Goal: Task Accomplishment & Management: Complete application form

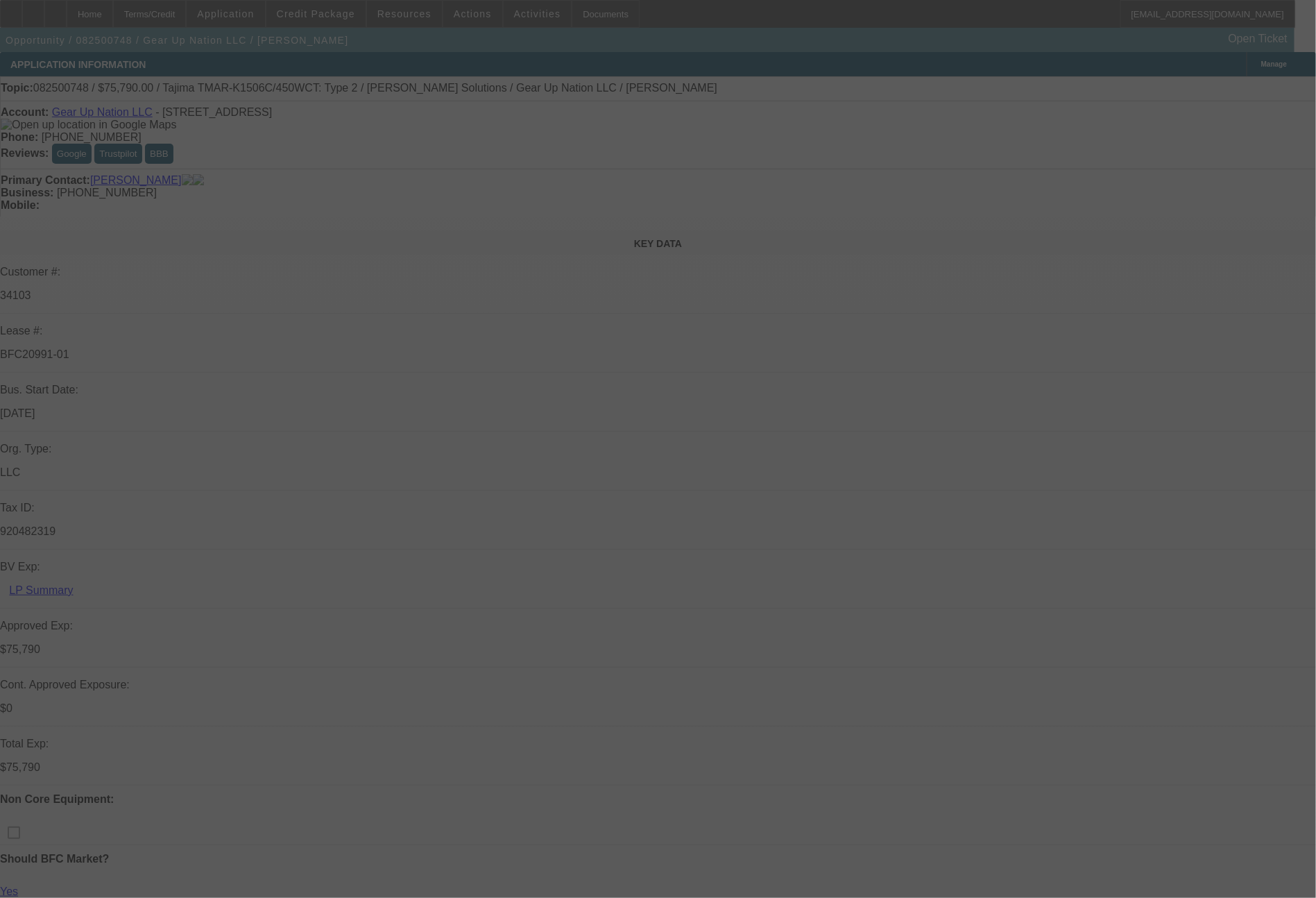
click at [766, 344] on div at bounding box center [658, 449] width 1316 height 898
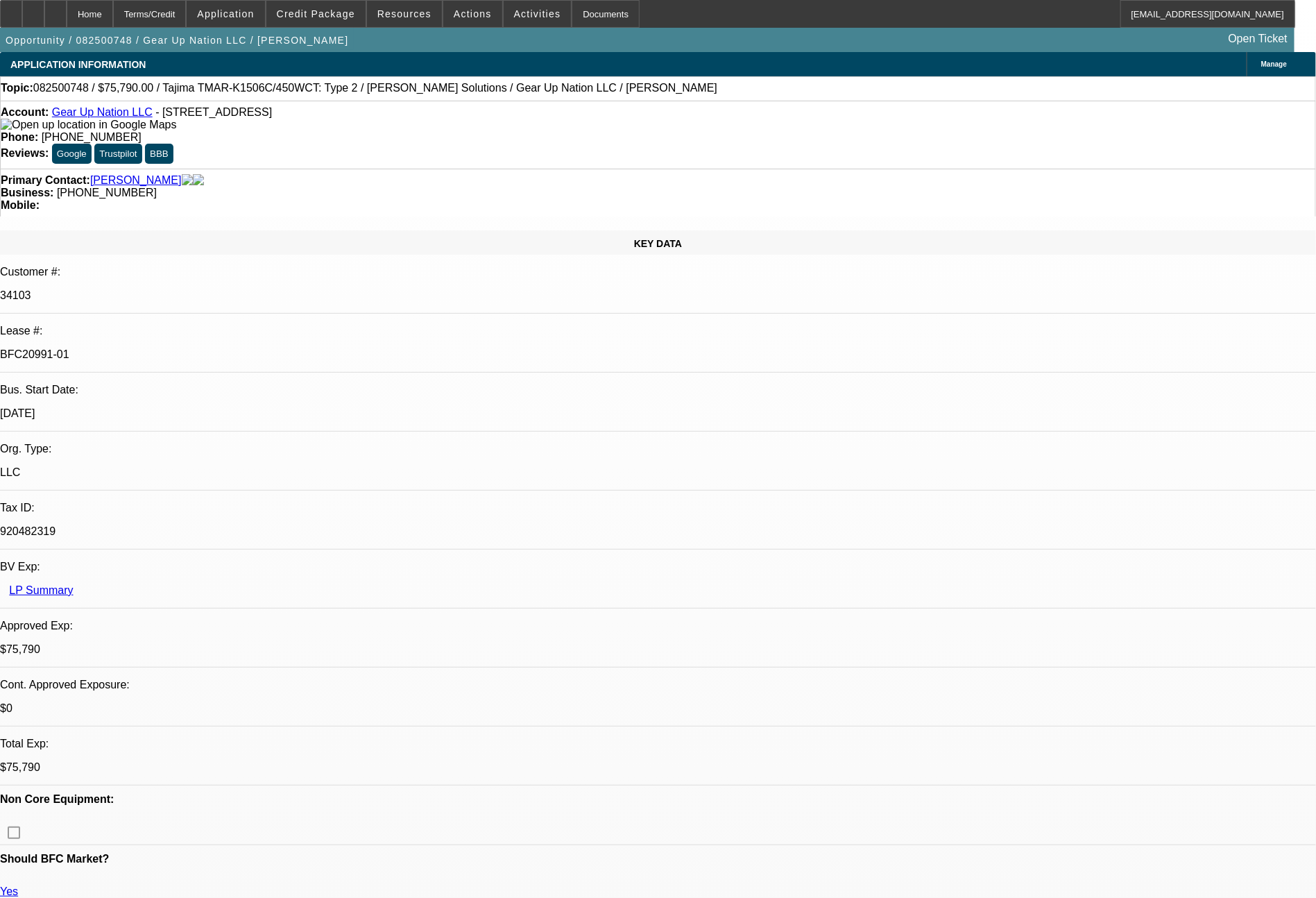
select select "0"
select select "2"
select select "0"
select select "6"
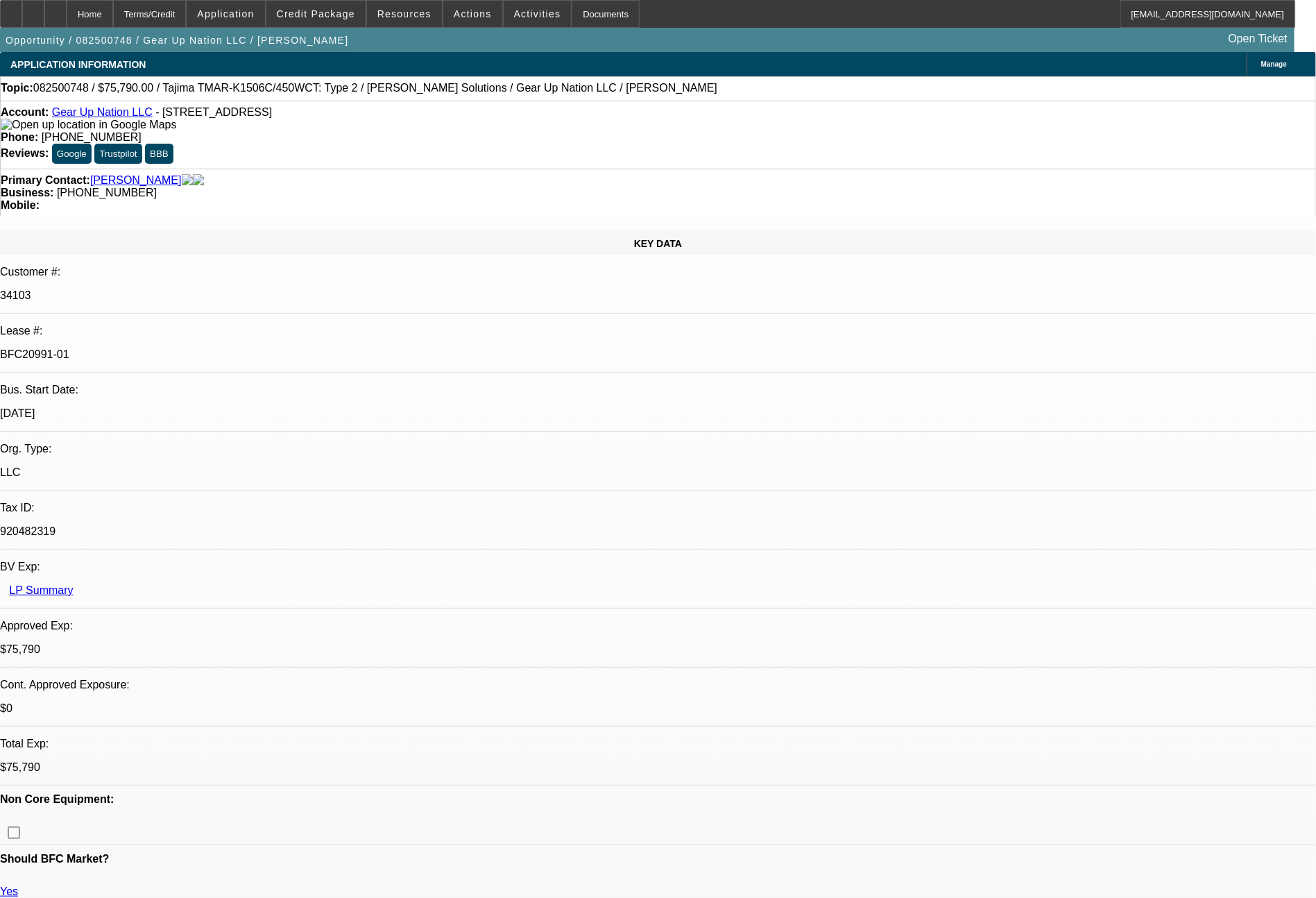
select select "0"
select select "2"
select select "0"
select select "6"
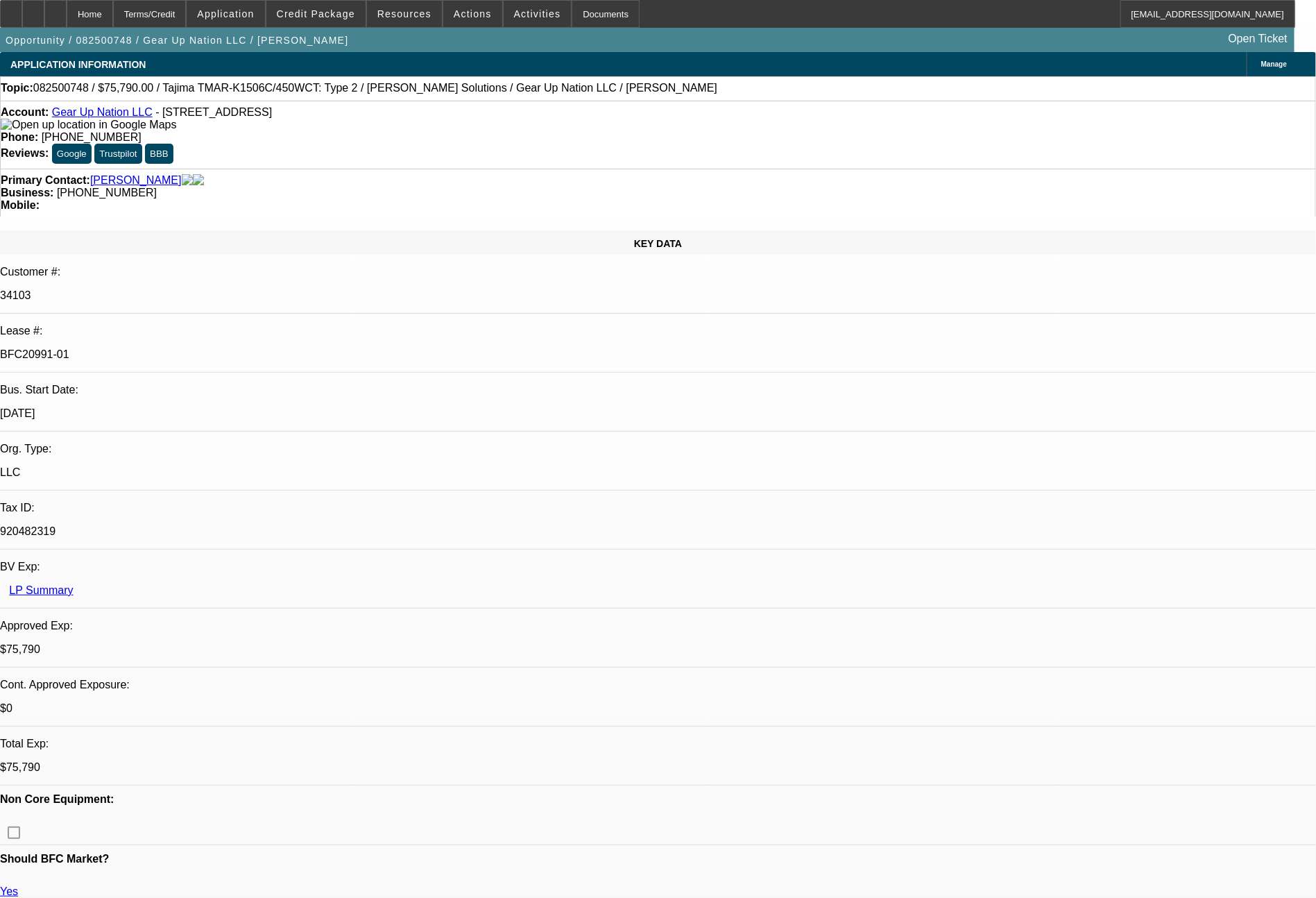
select select "0"
select select "2"
select select "0"
select select "6"
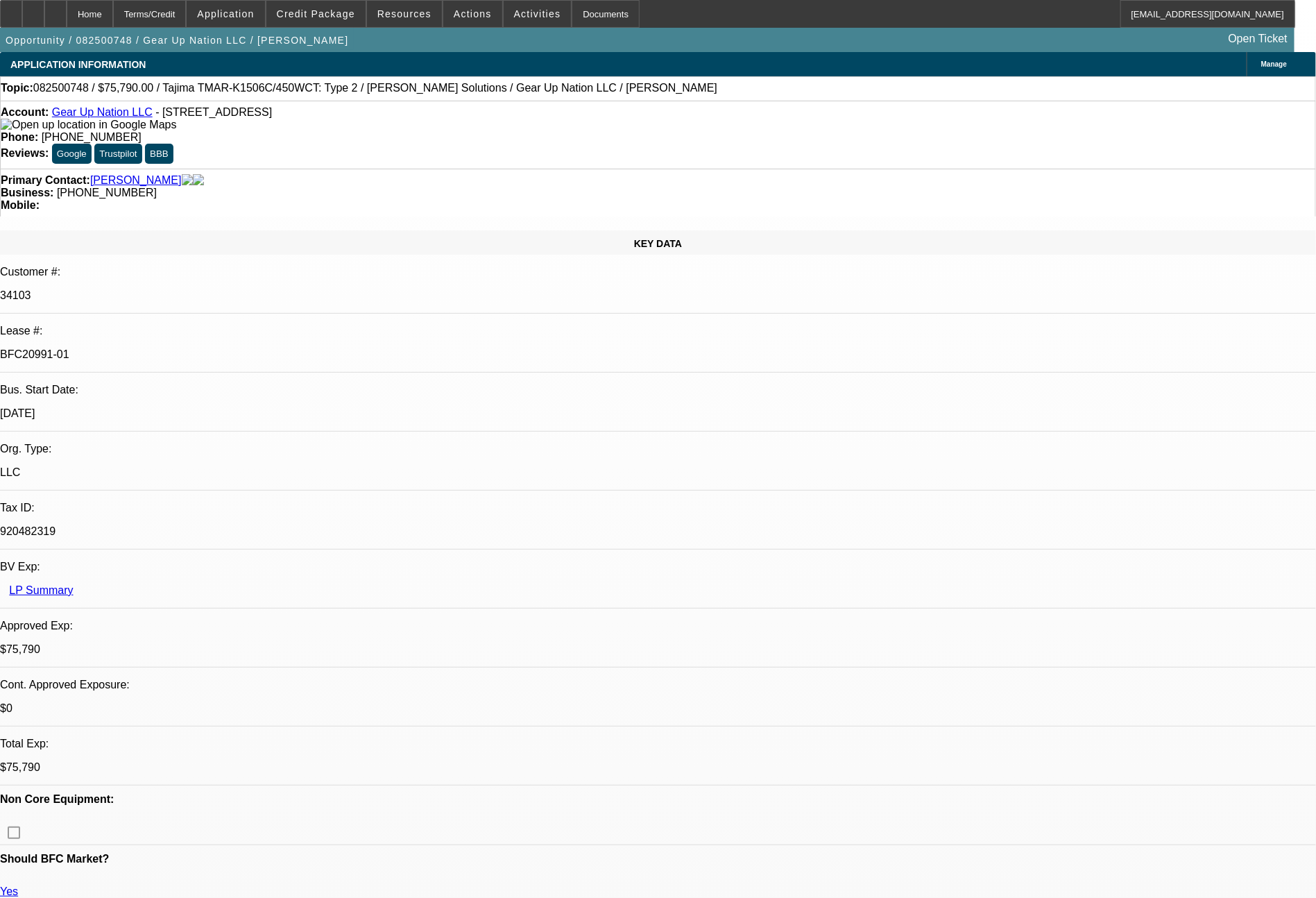
select select "0"
select select "2"
select select "0"
select select "6"
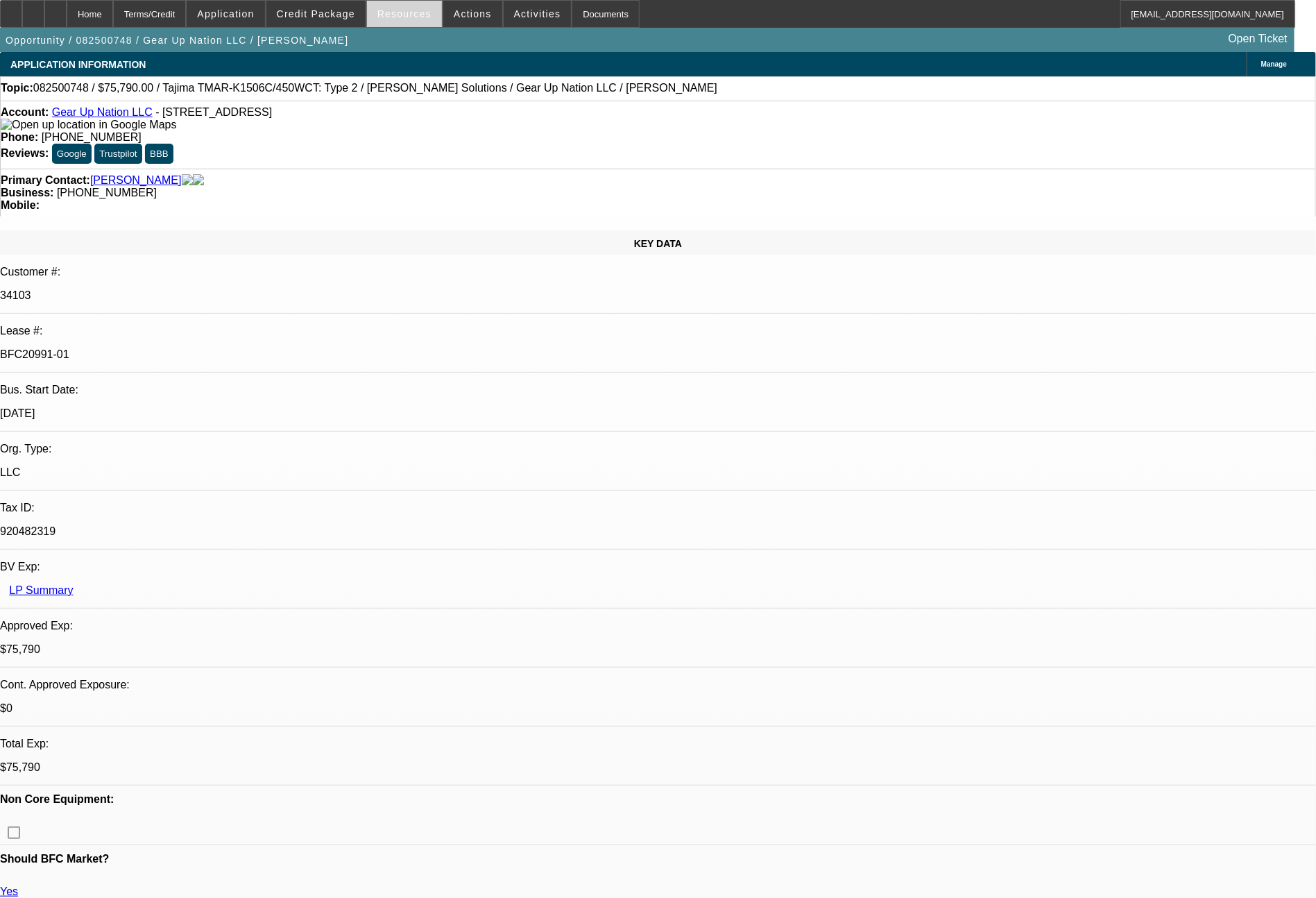
click at [421, 17] on span "Resources" at bounding box center [404, 13] width 54 height 11
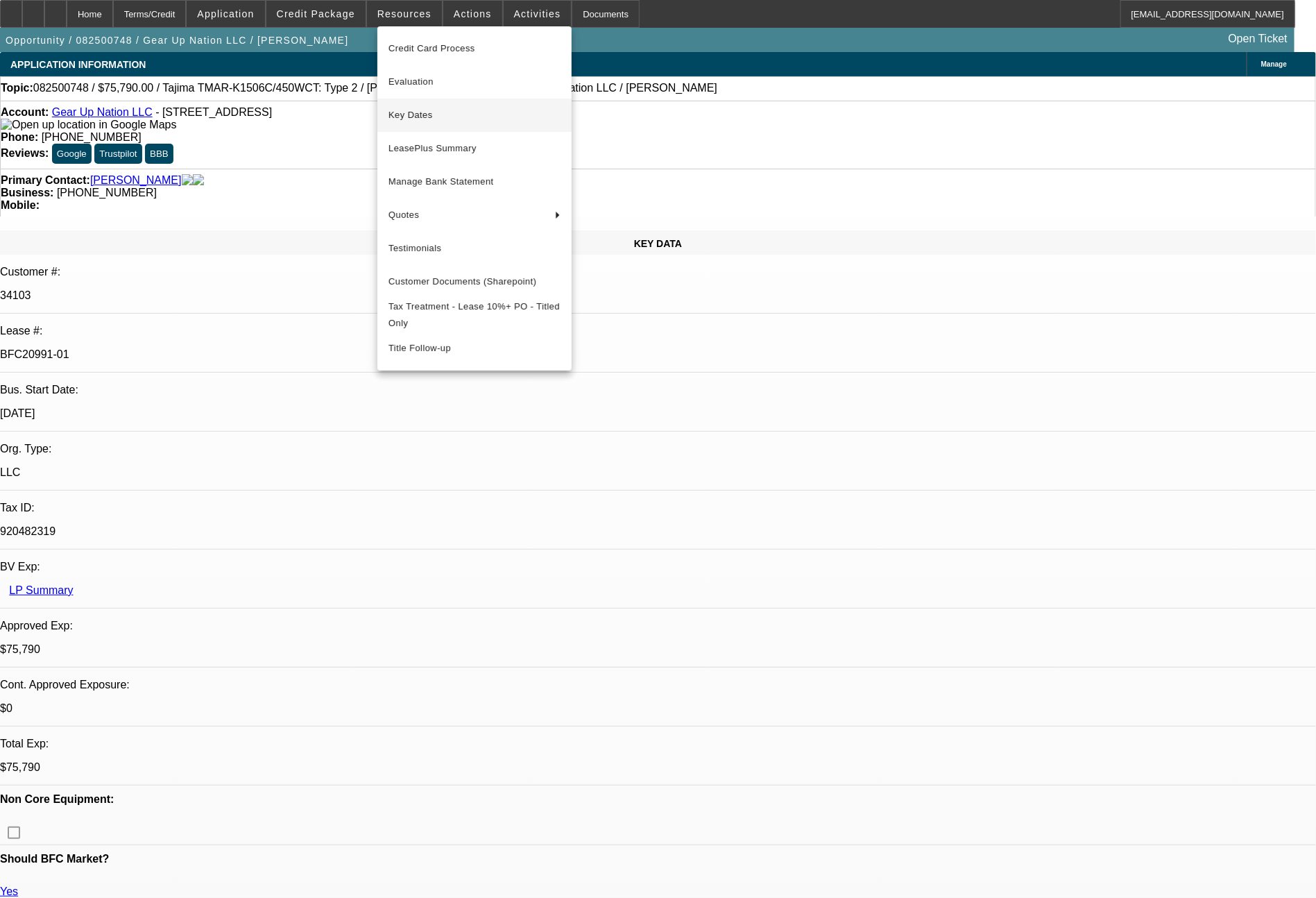
click at [419, 111] on span "Key Dates" at bounding box center [474, 115] width 172 height 17
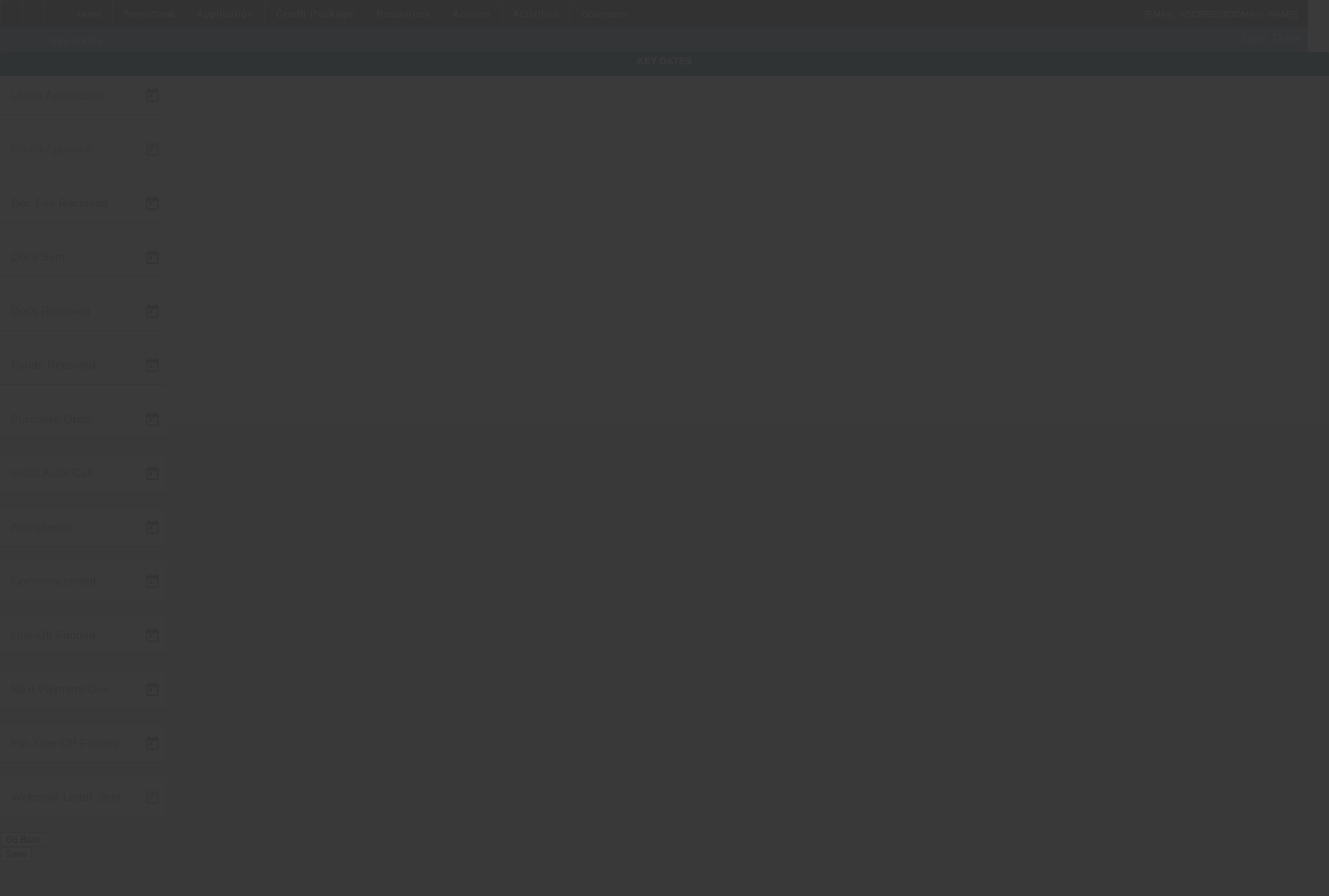
type input "8/28/2025"
type input "9/10/2025"
type input "9/11/2025"
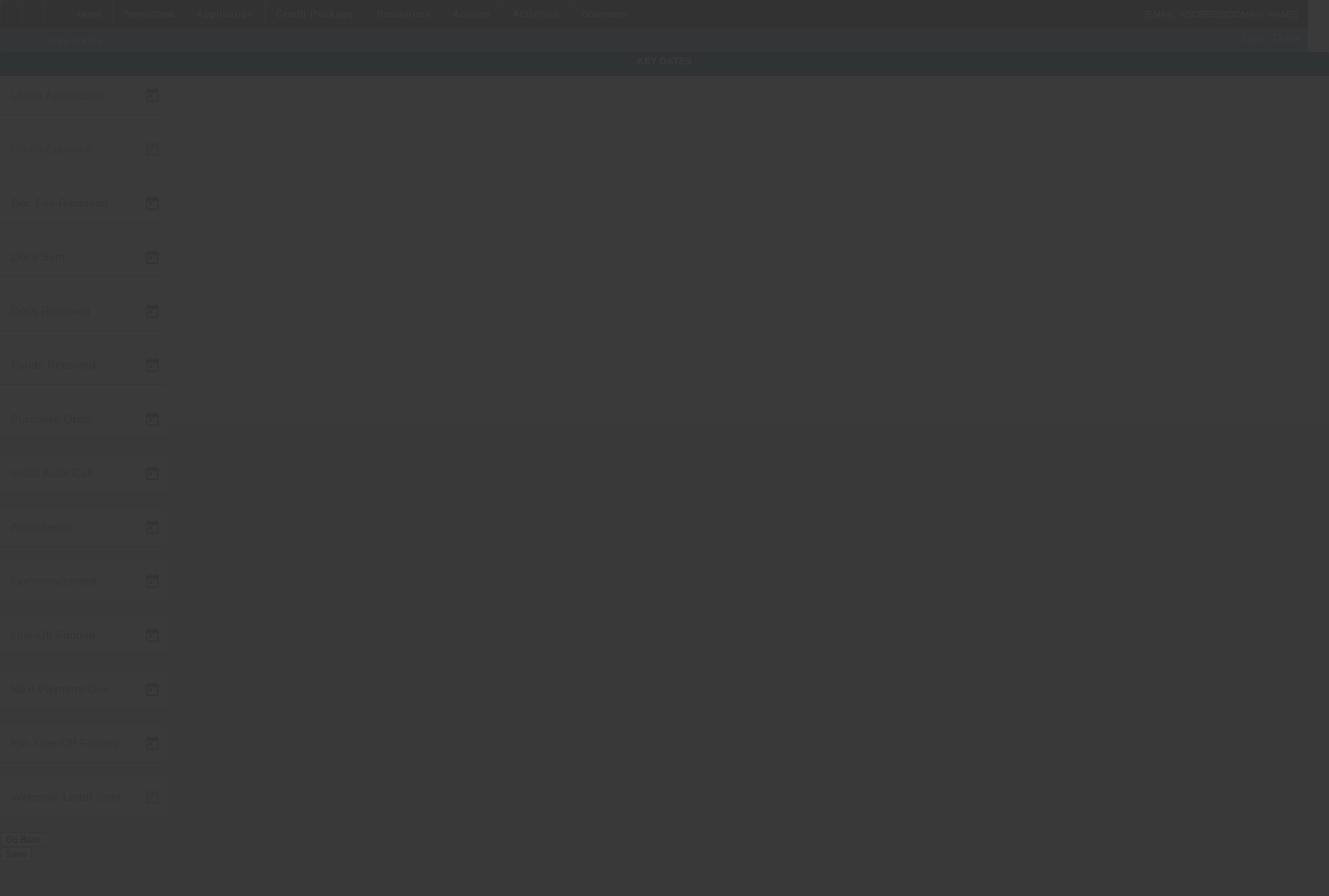
type input "9/12/2025"
type input "9/15/2025"
type input "10/7/2025"
type input "11/1/2025"
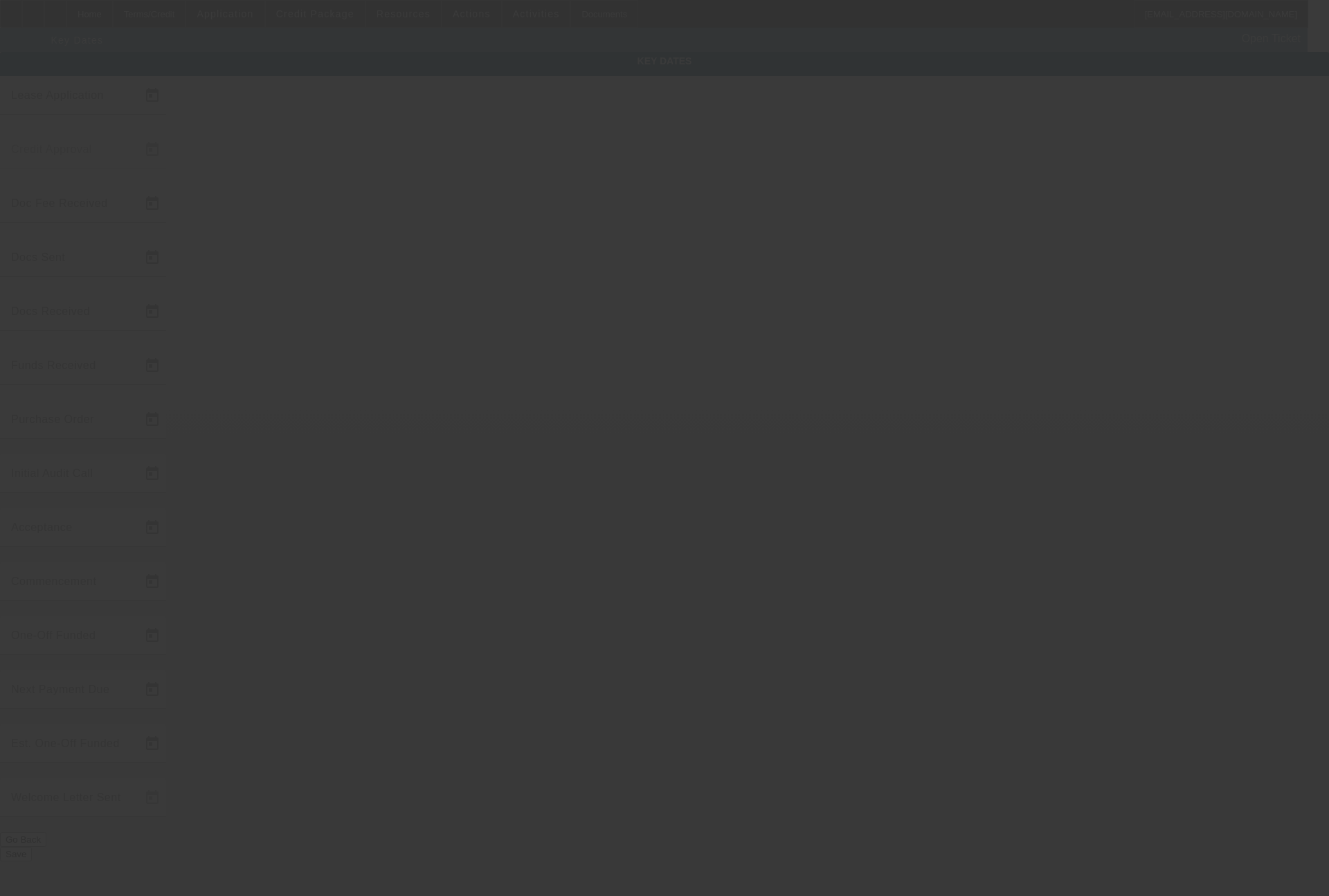
type input "12/1/2025"
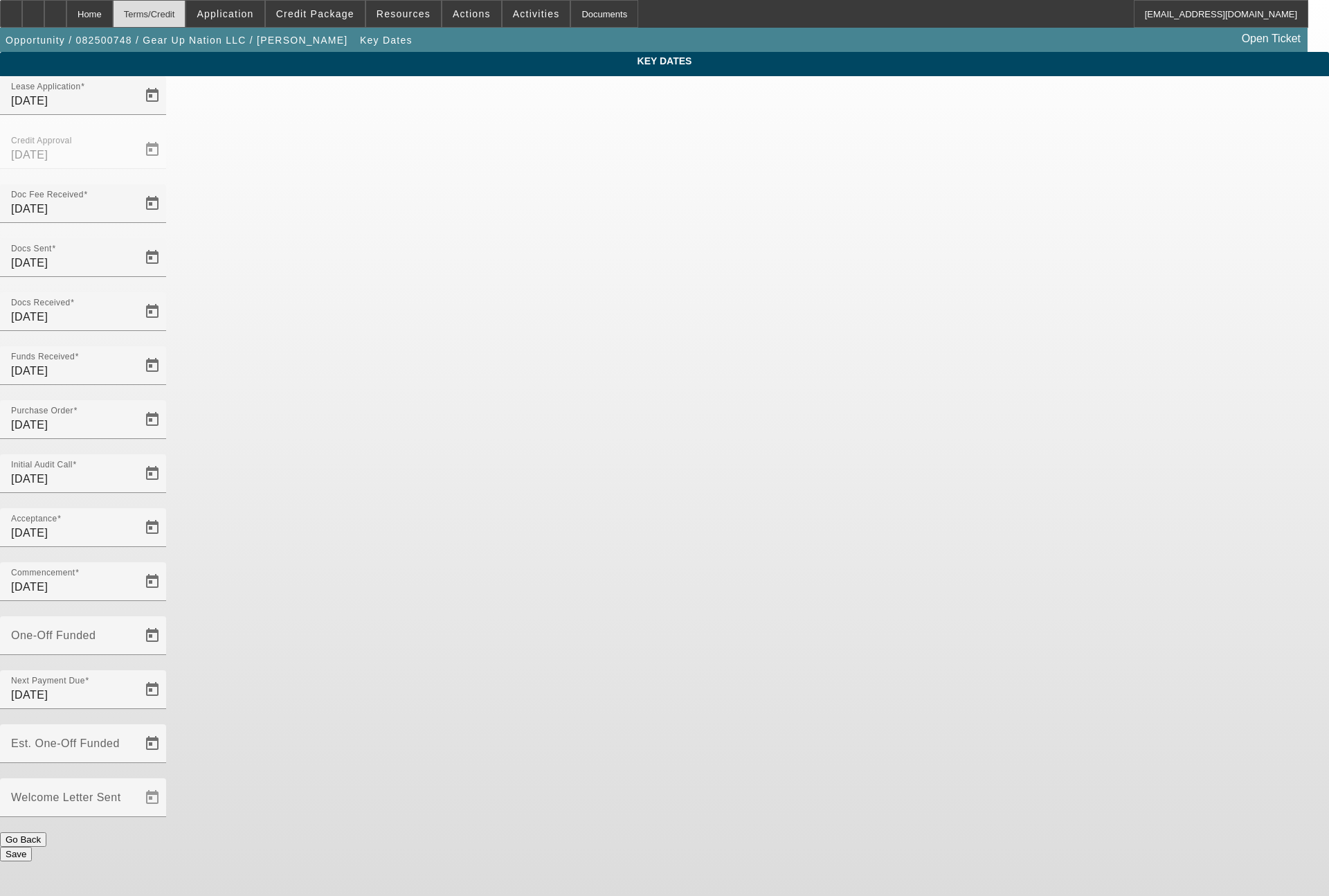
click at [186, 6] on div "Terms/Credit" at bounding box center [150, 13] width 73 height 28
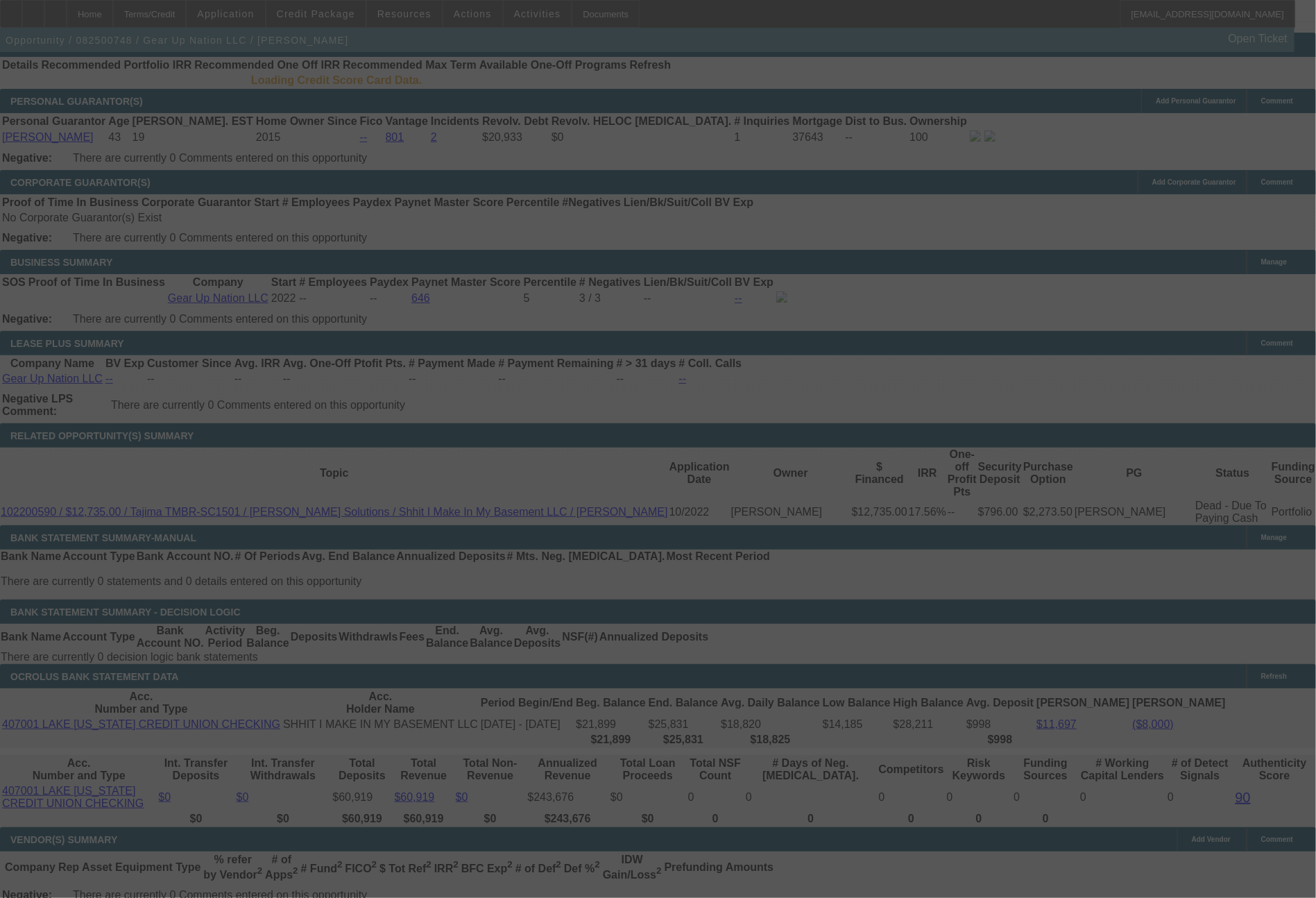
scroll to position [2129, 0]
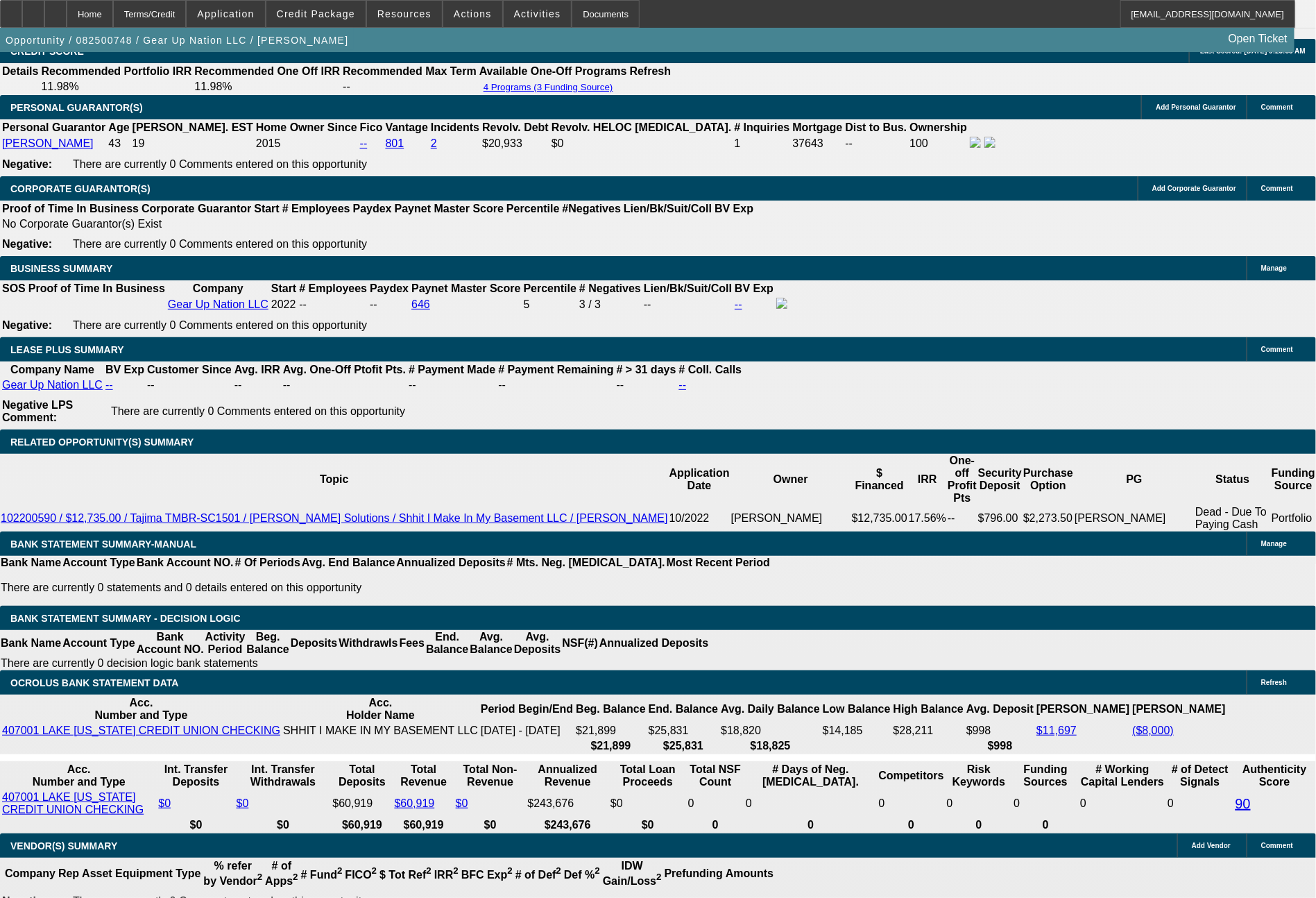
select select "0"
select select "2"
select select "0"
select select "6"
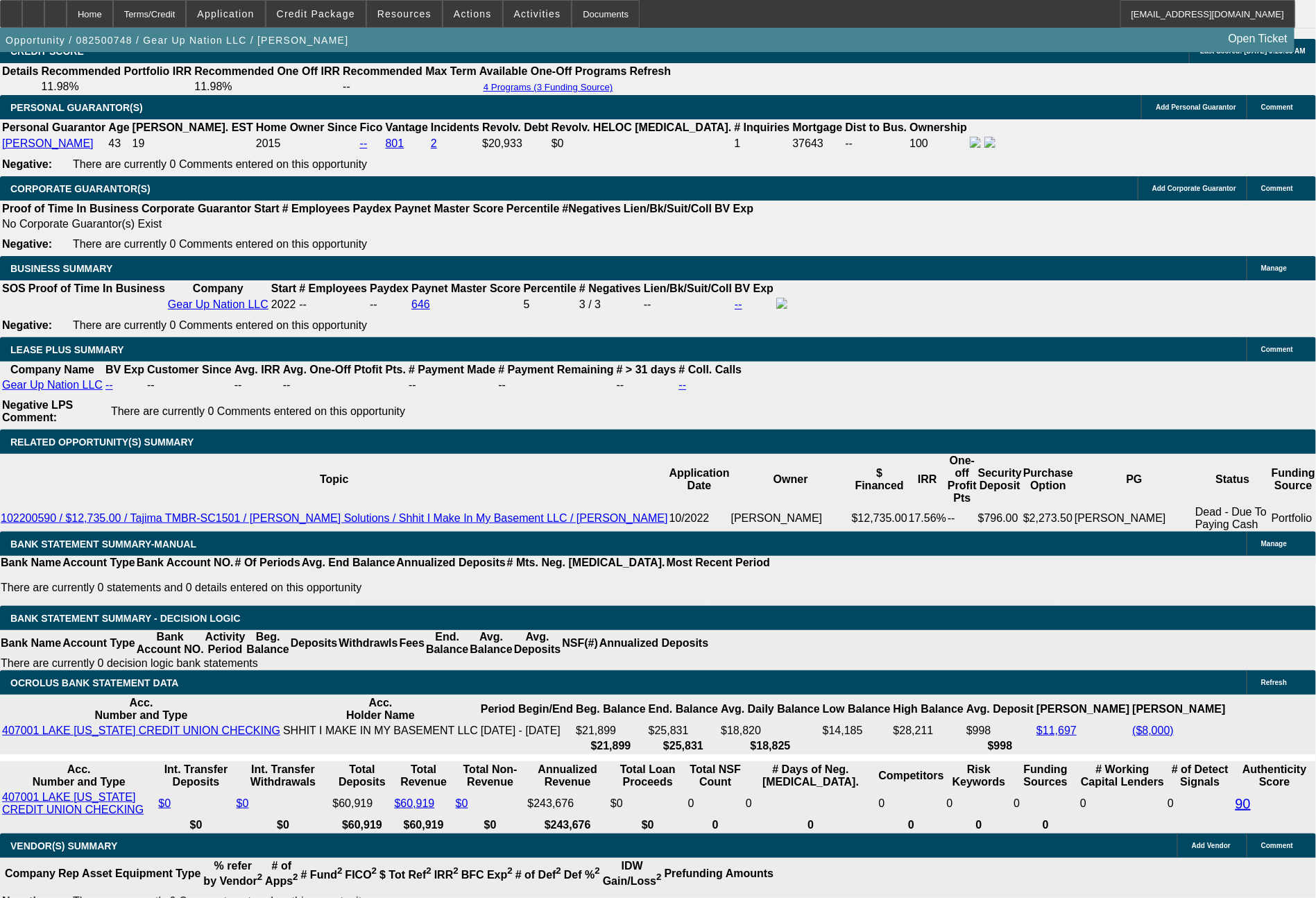
select select "0"
select select "2"
select select "0"
select select "6"
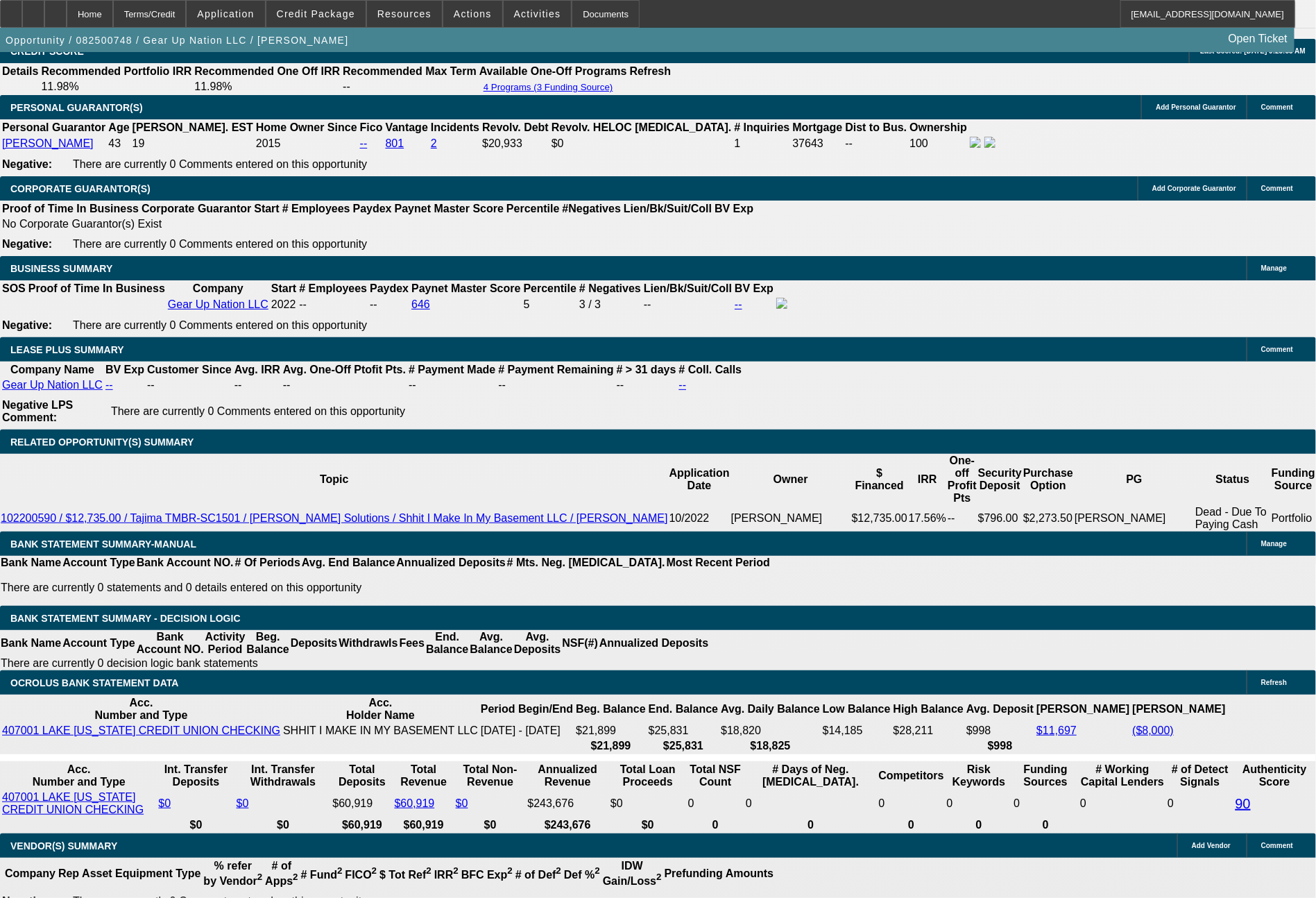
select select "0"
select select "2"
select select "0"
select select "6"
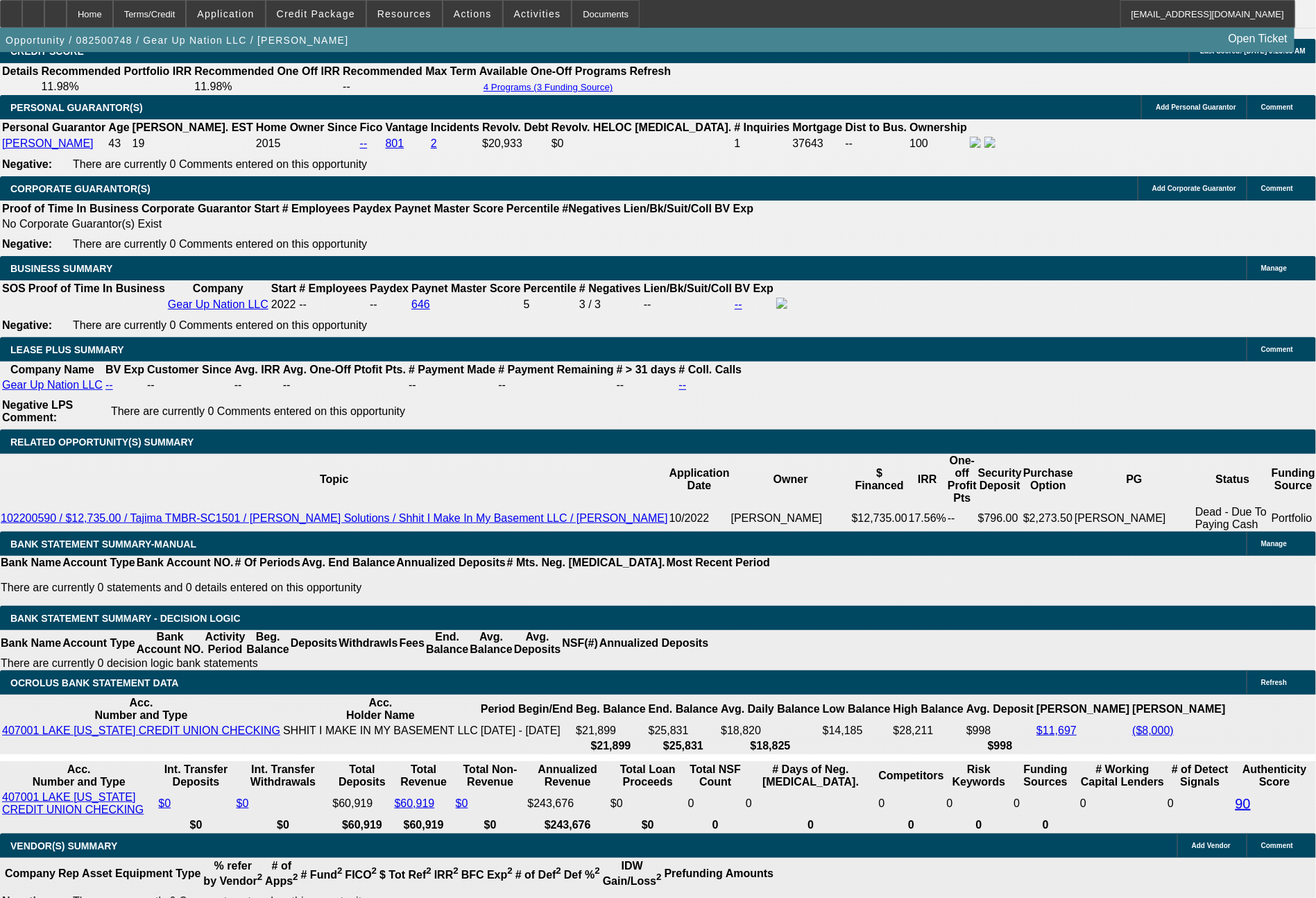
select select "0"
select select "2"
select select "0"
select select "6"
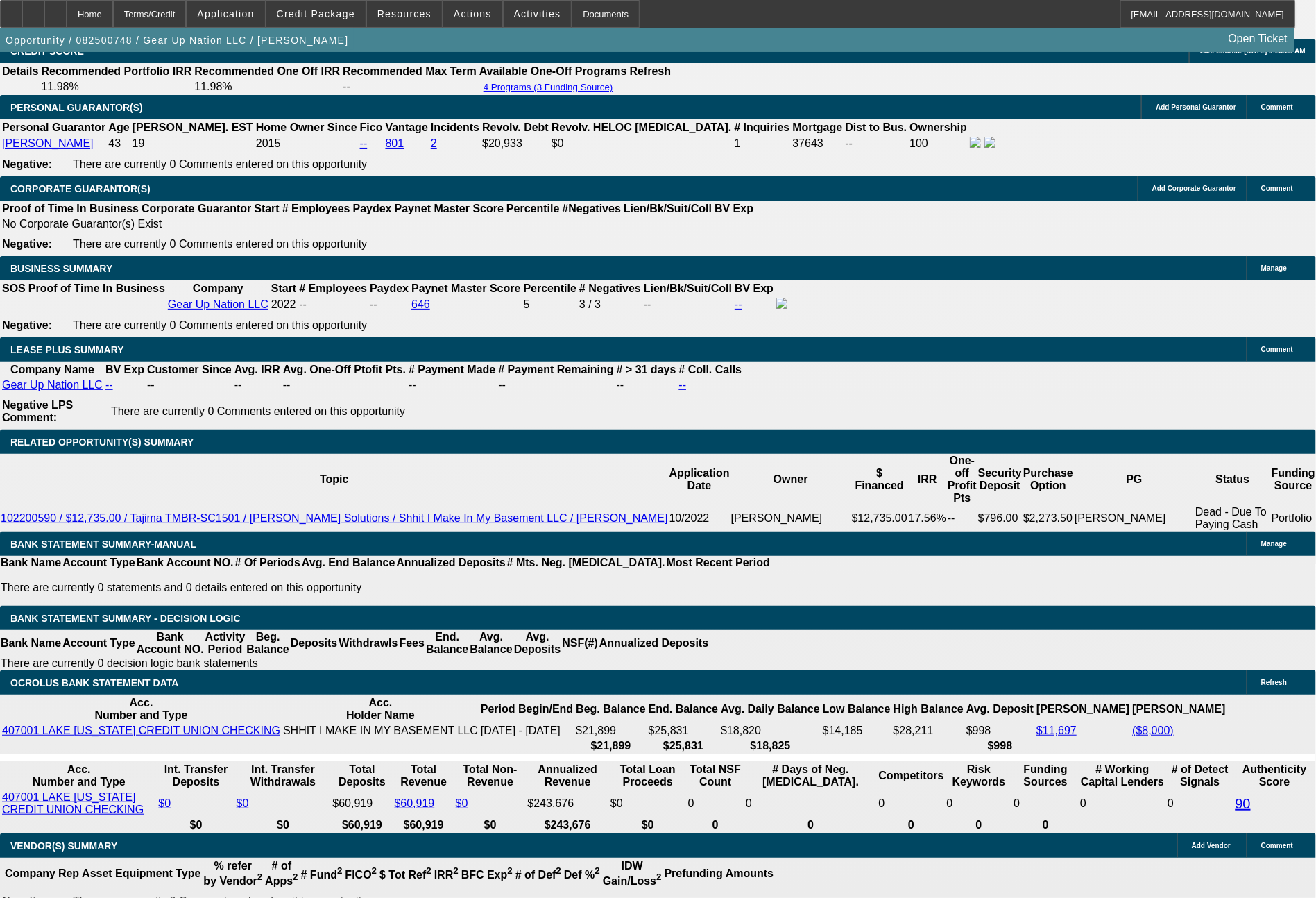
scroll to position [2210, 0]
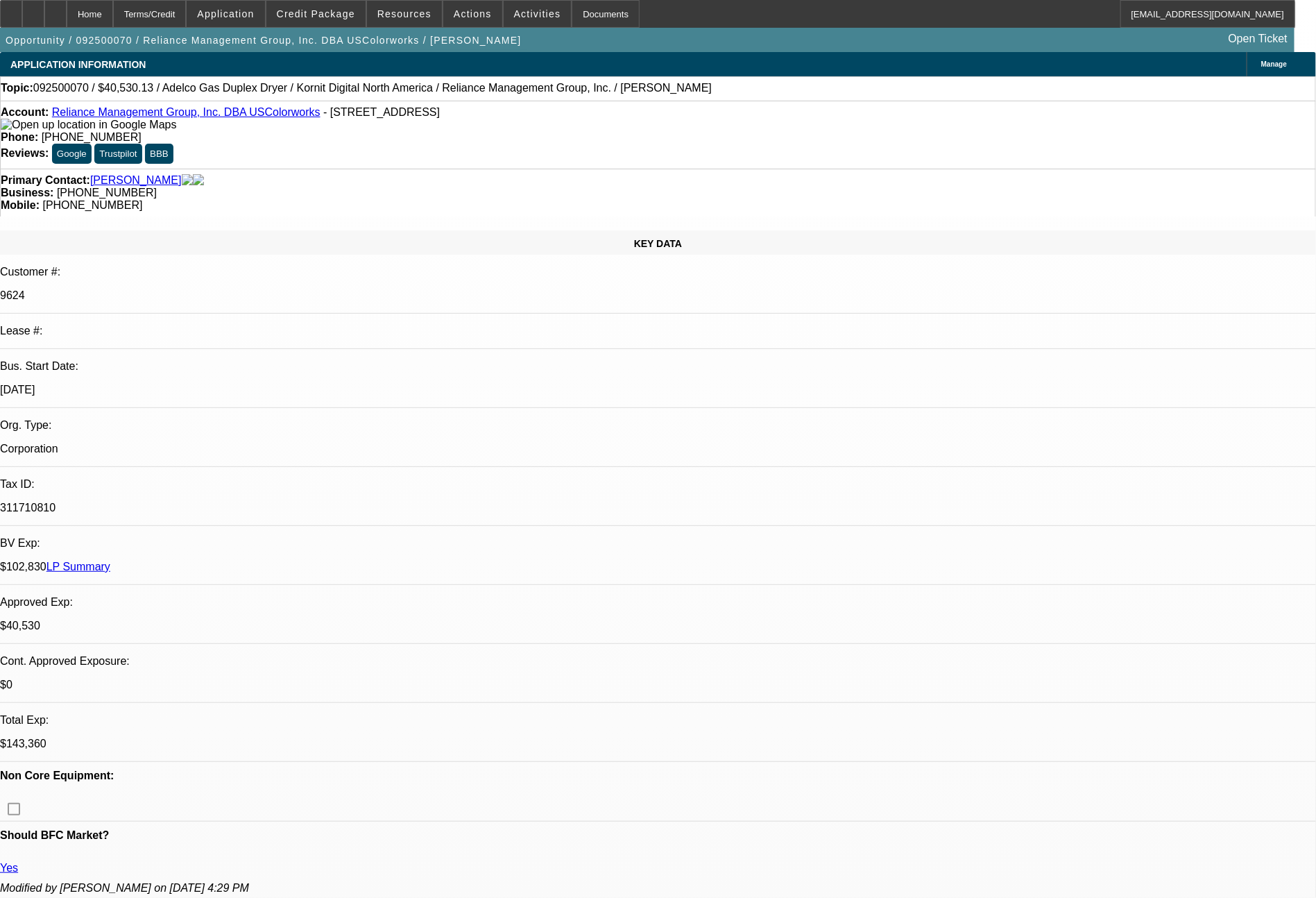
select select "0"
select select "2"
select select "0"
select select "6"
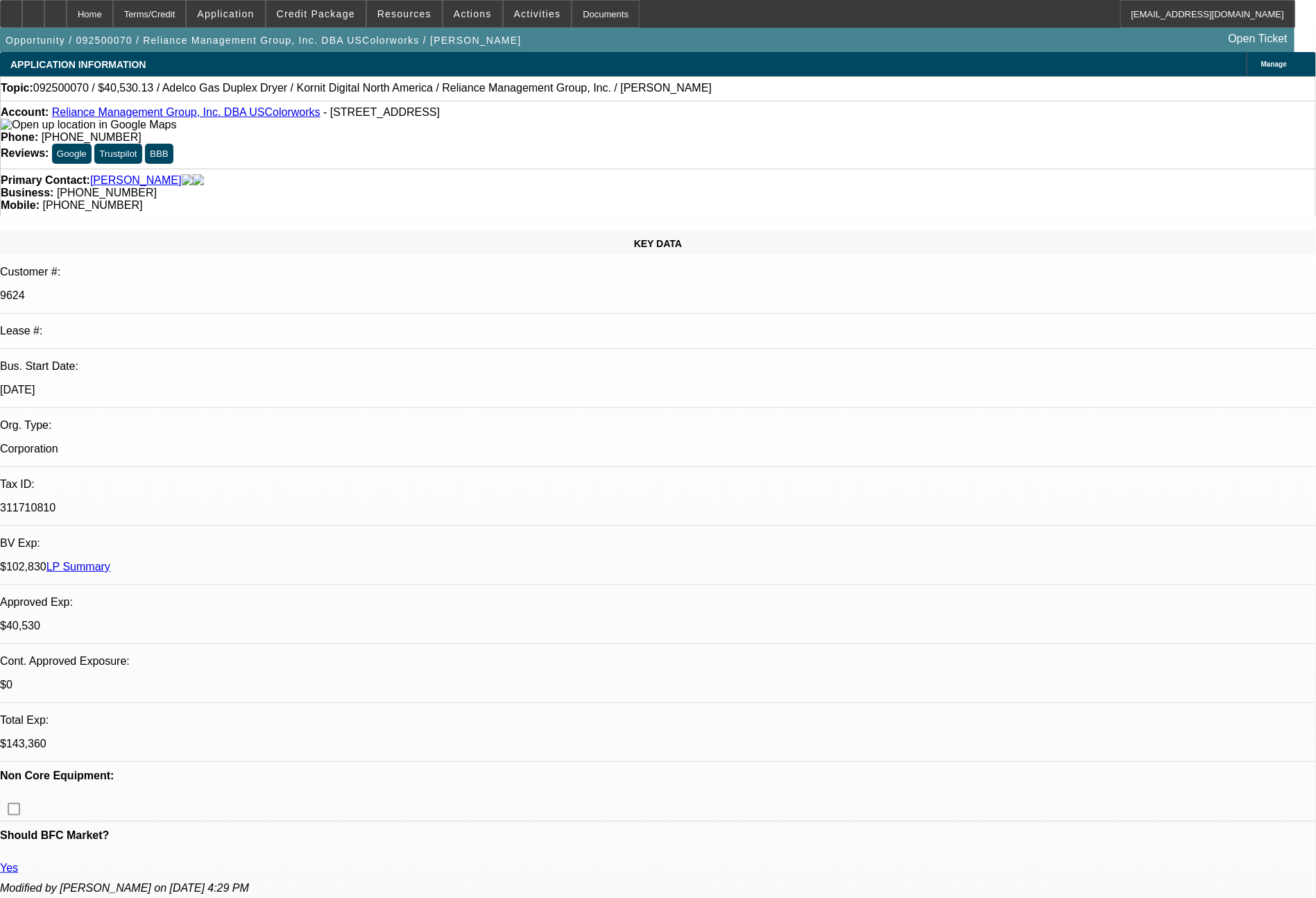
select select "0"
select select "2"
select select "0"
select select "6"
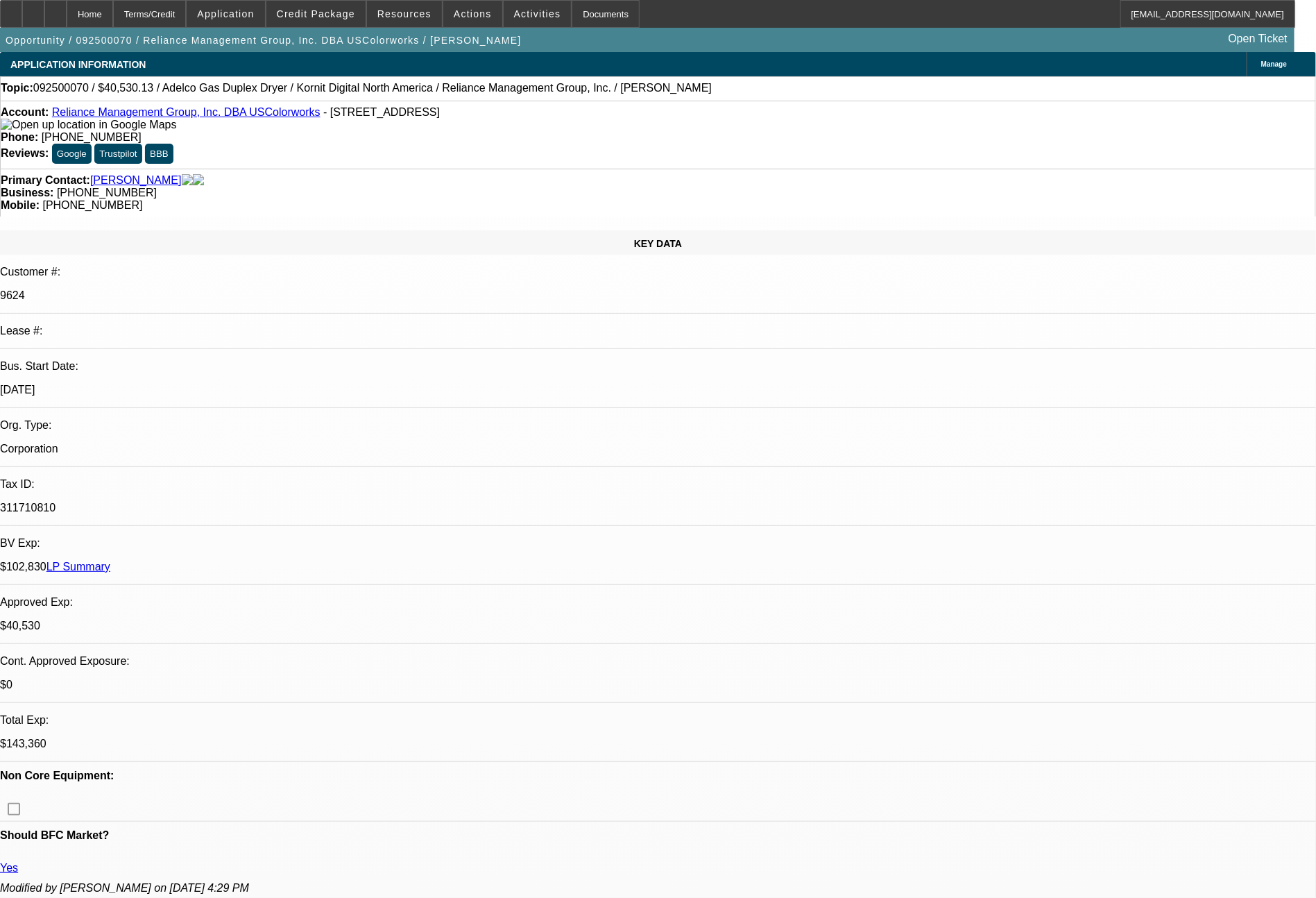
select select "0"
select select "2"
select select "0"
select select "6"
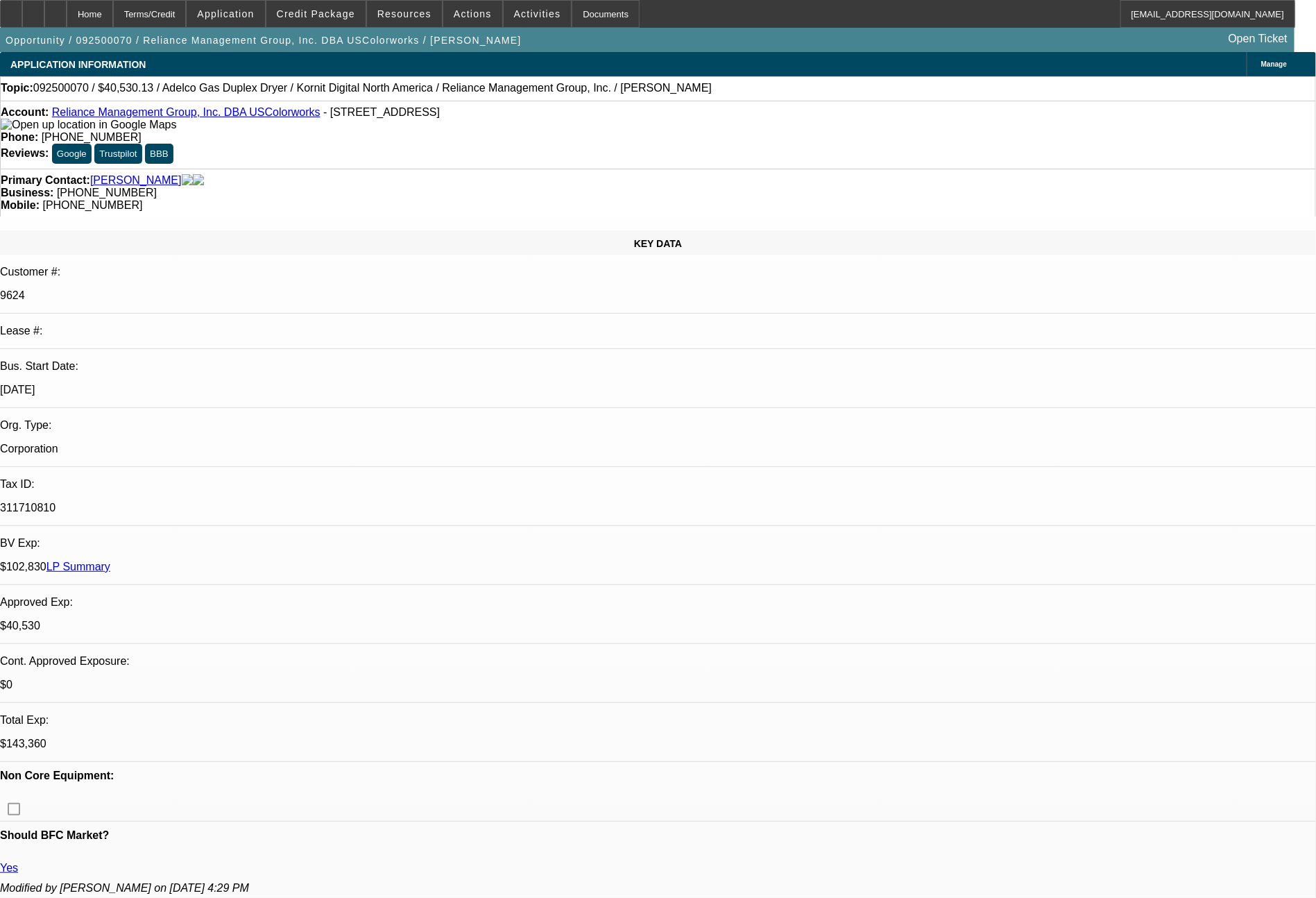
select select "0"
select select "2"
select select "0"
select select "6"
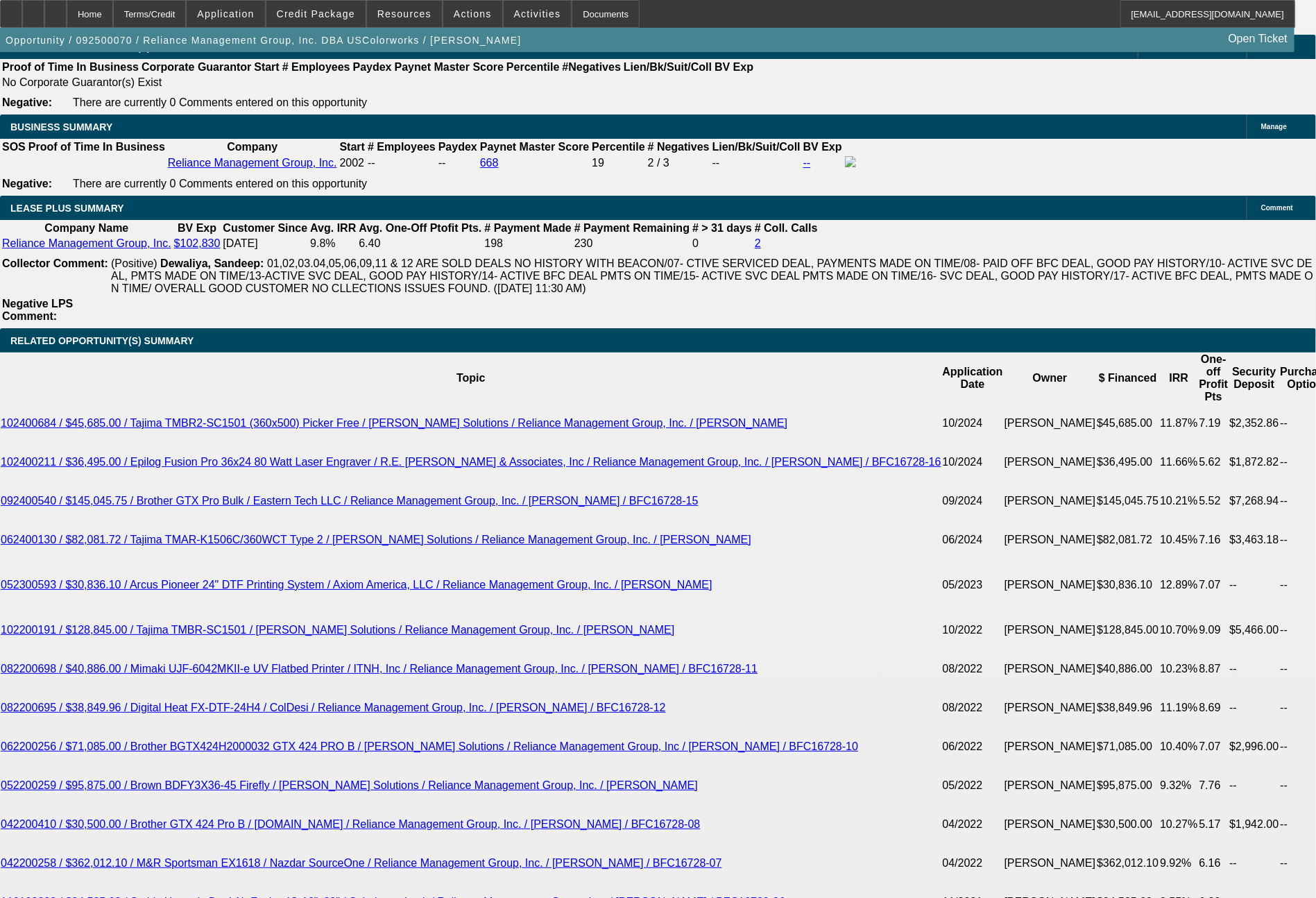
scroll to position [3143, 0]
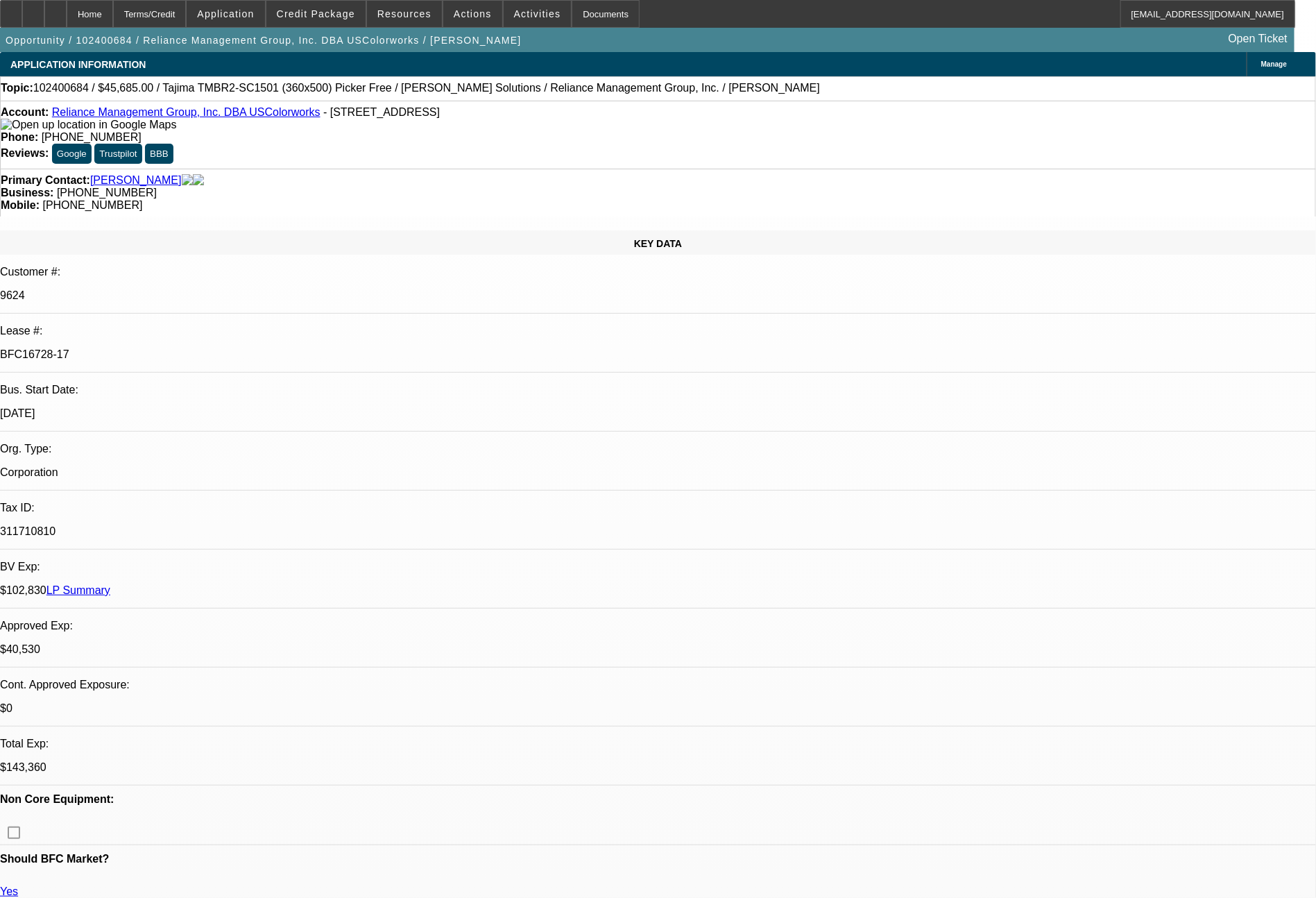
select select "0"
select select "2"
select select "0"
select select "6"
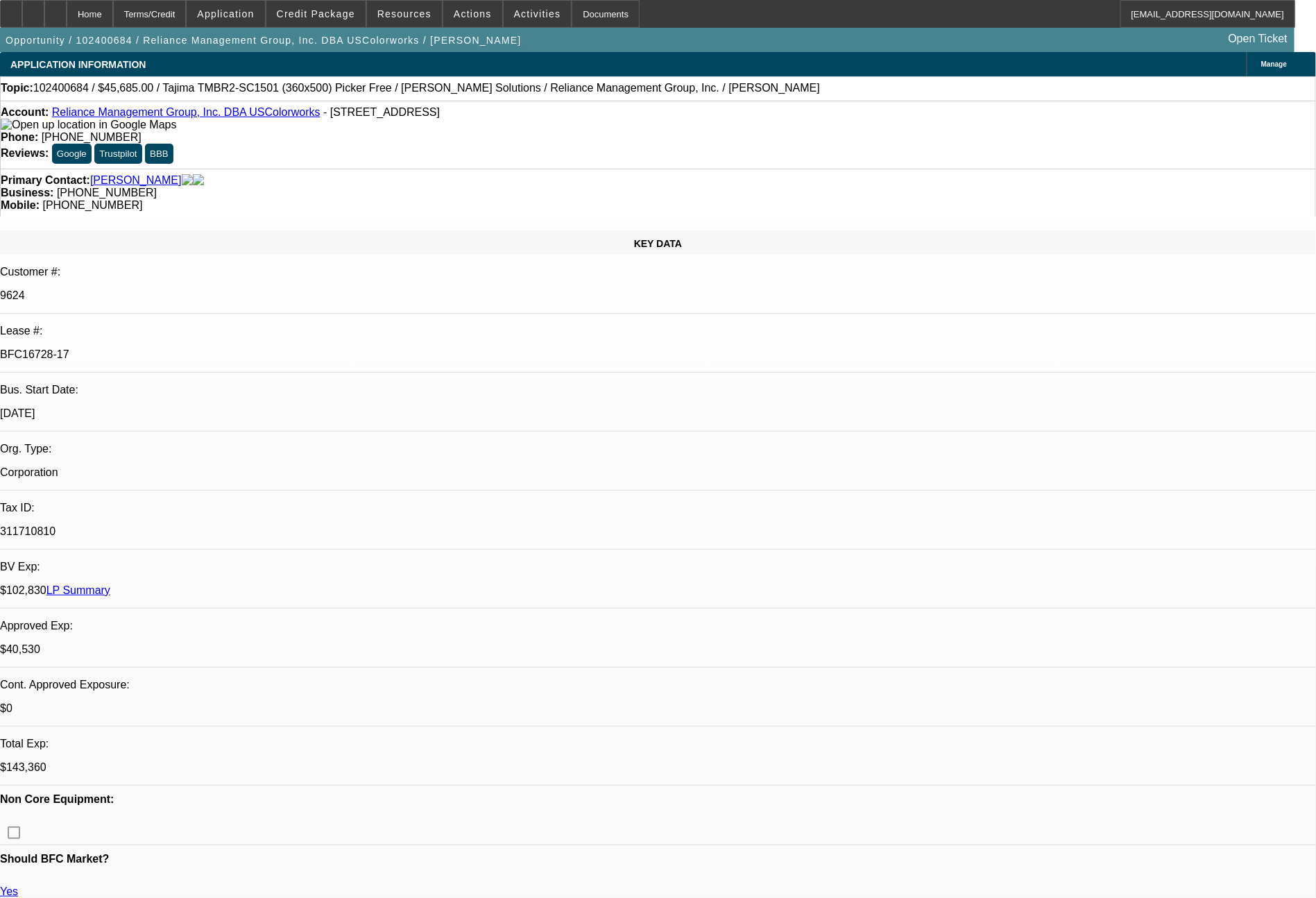
select select "0"
select select "2"
select select "0"
select select "6"
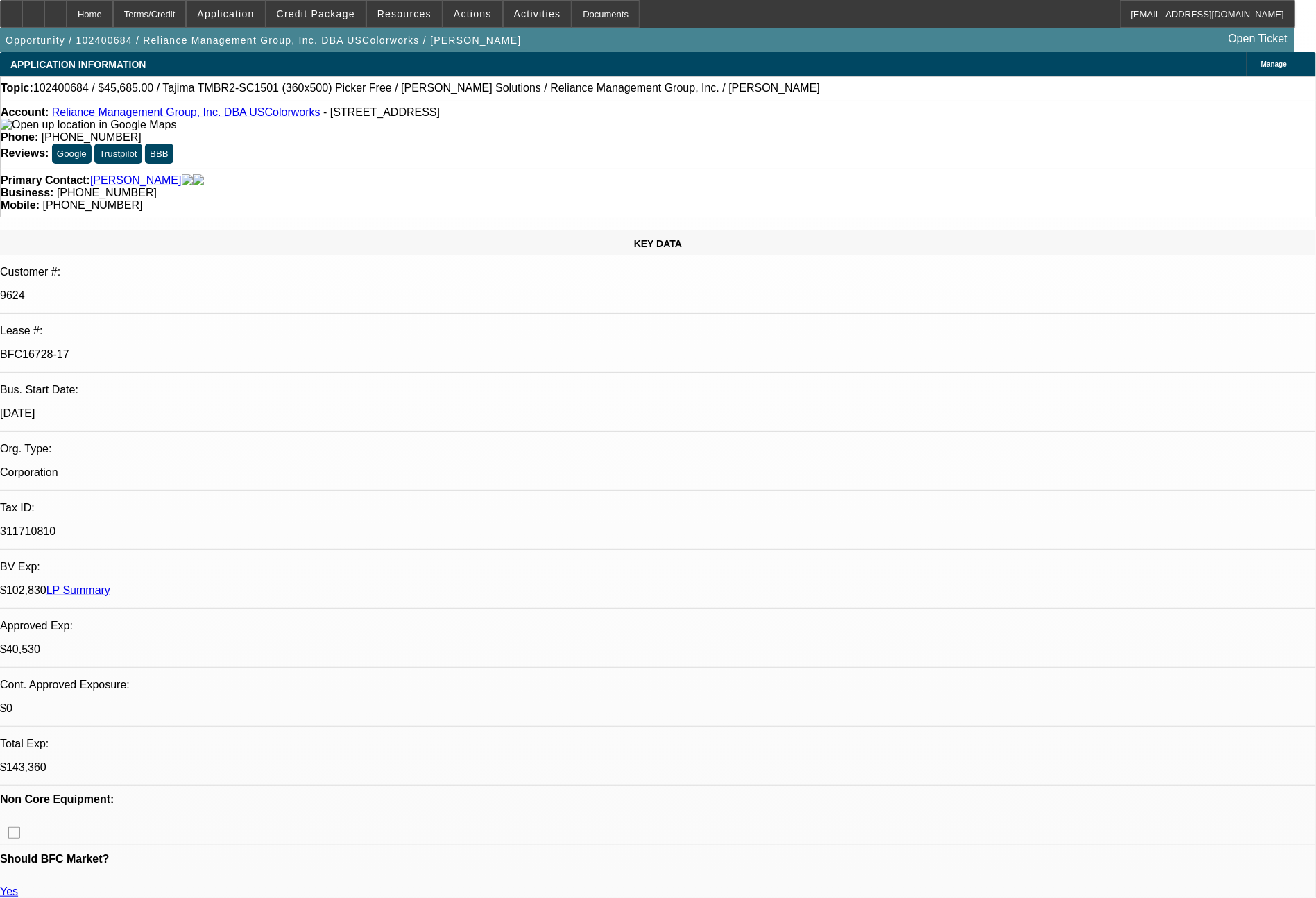
select select "0"
select select "2"
select select "0"
select select "6"
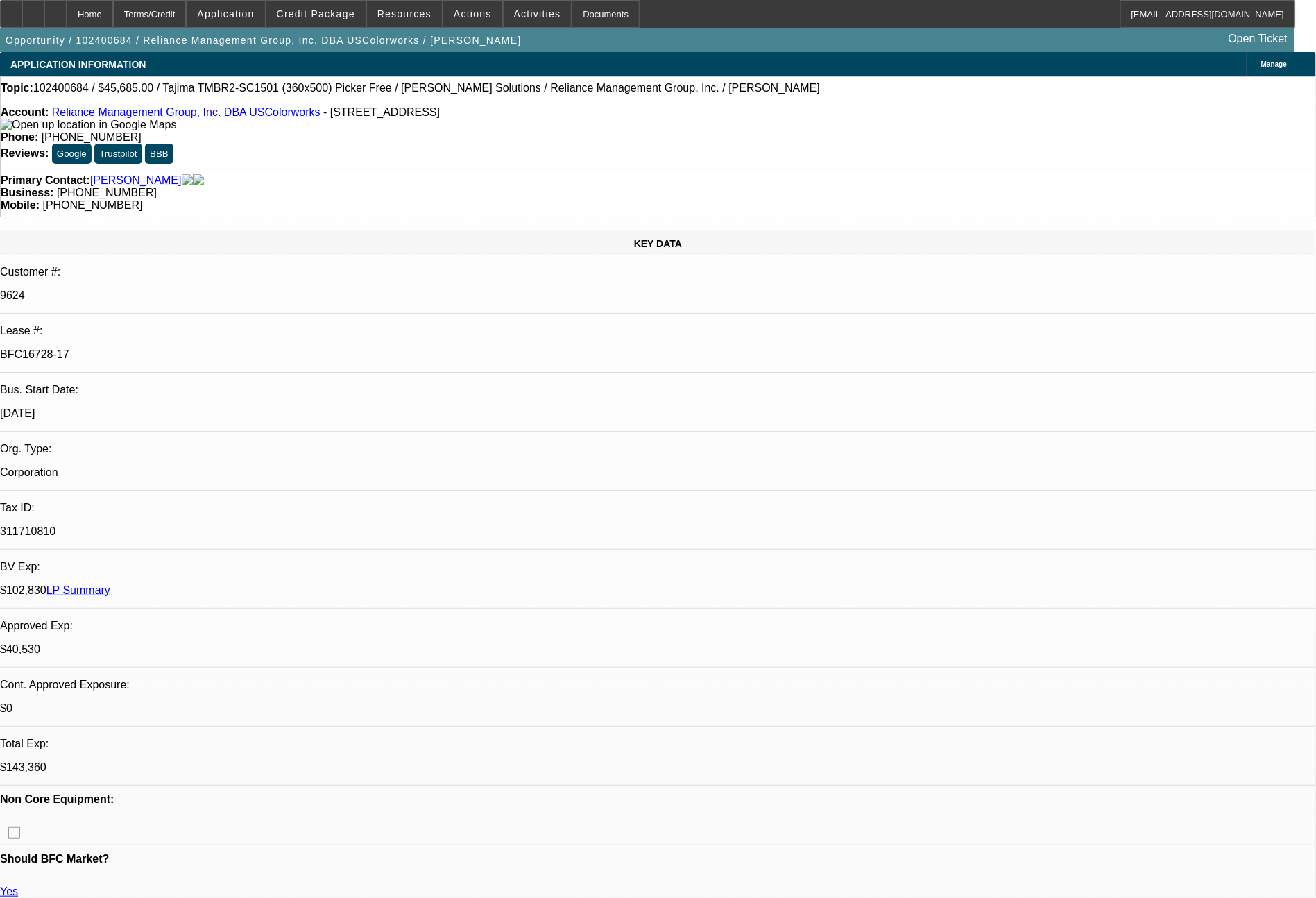
select select "0"
select select "2"
select select "0"
select select "6"
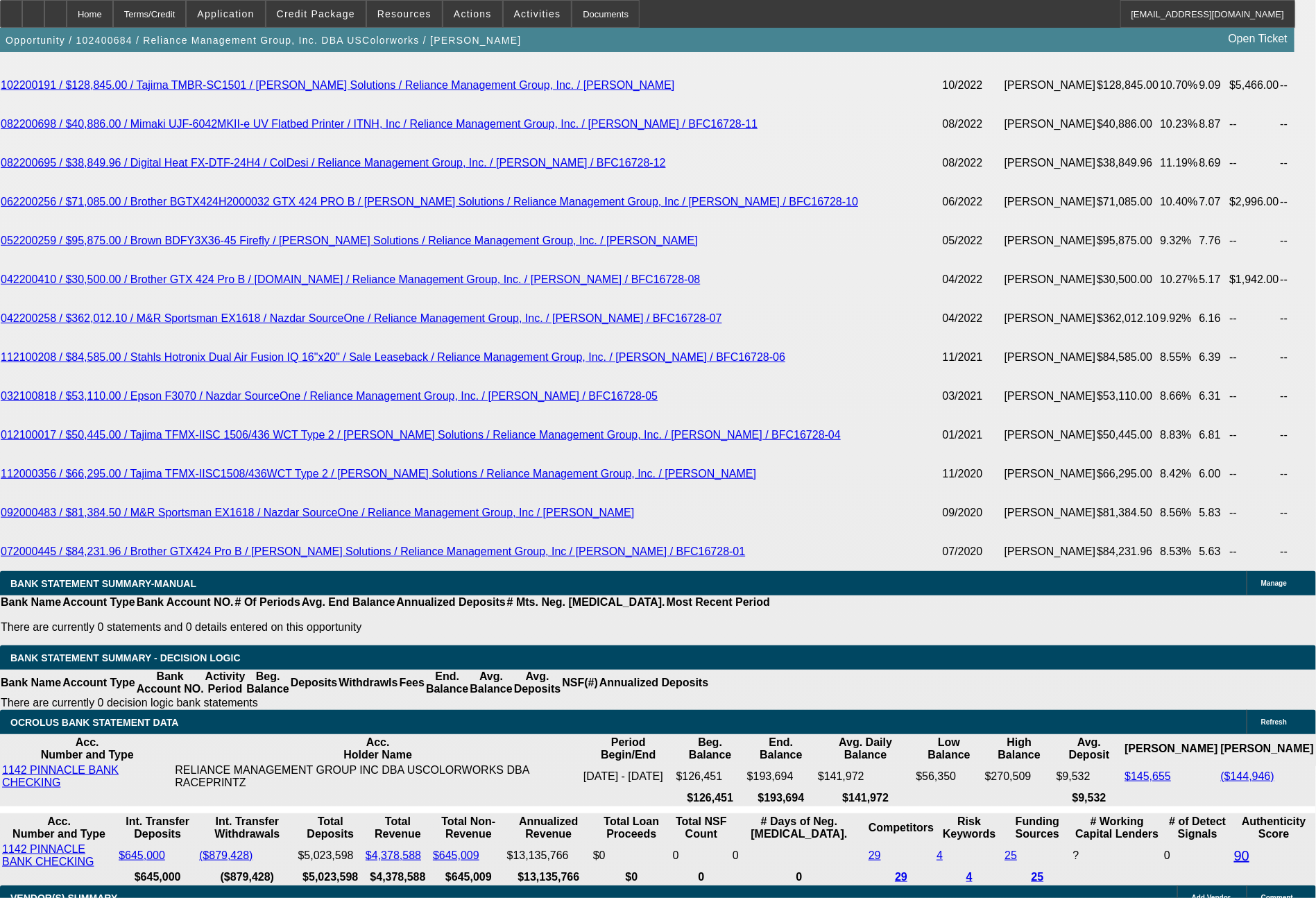
scroll to position [2815, 0]
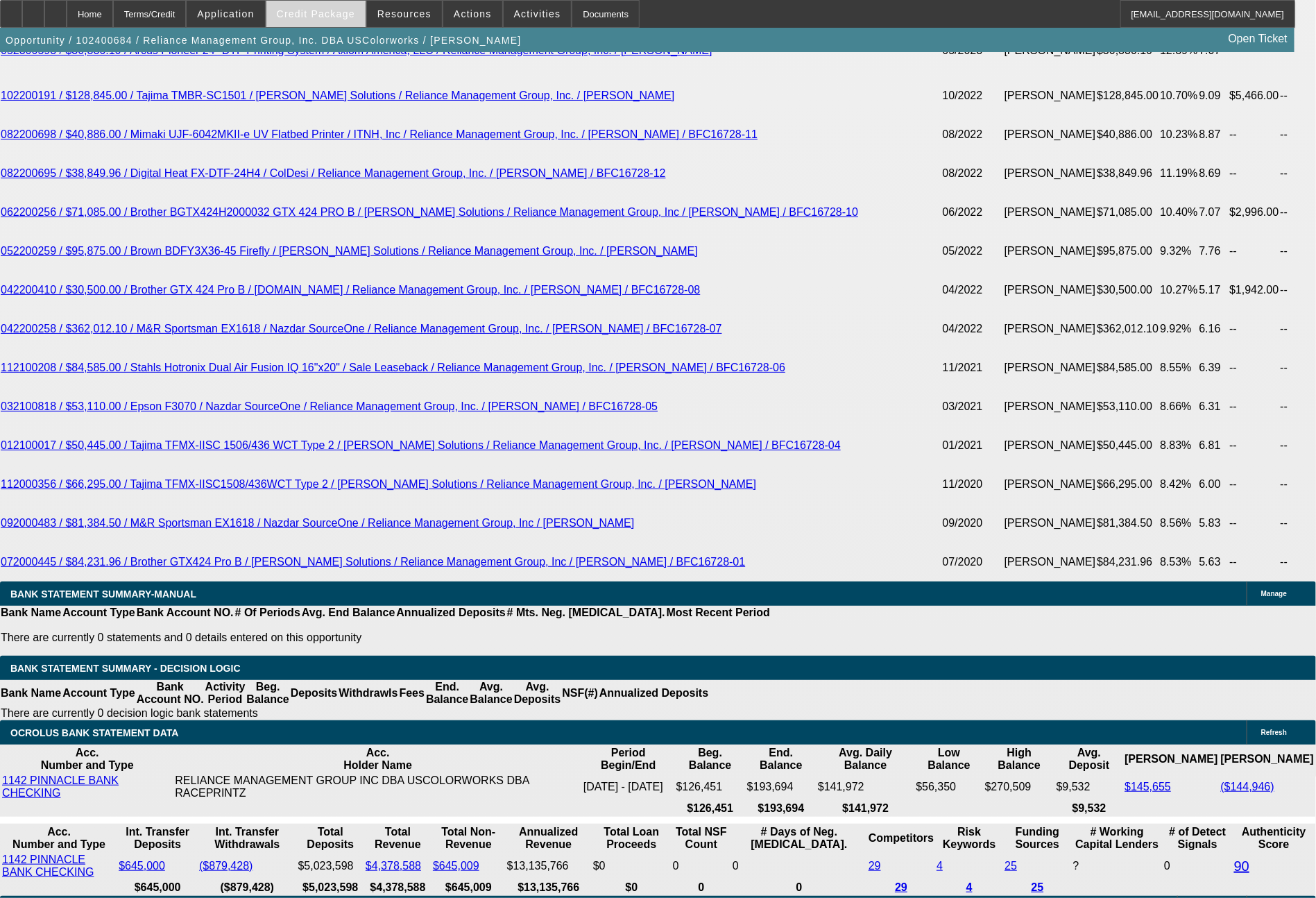
click at [334, 15] on span "Credit Package" at bounding box center [316, 13] width 79 height 11
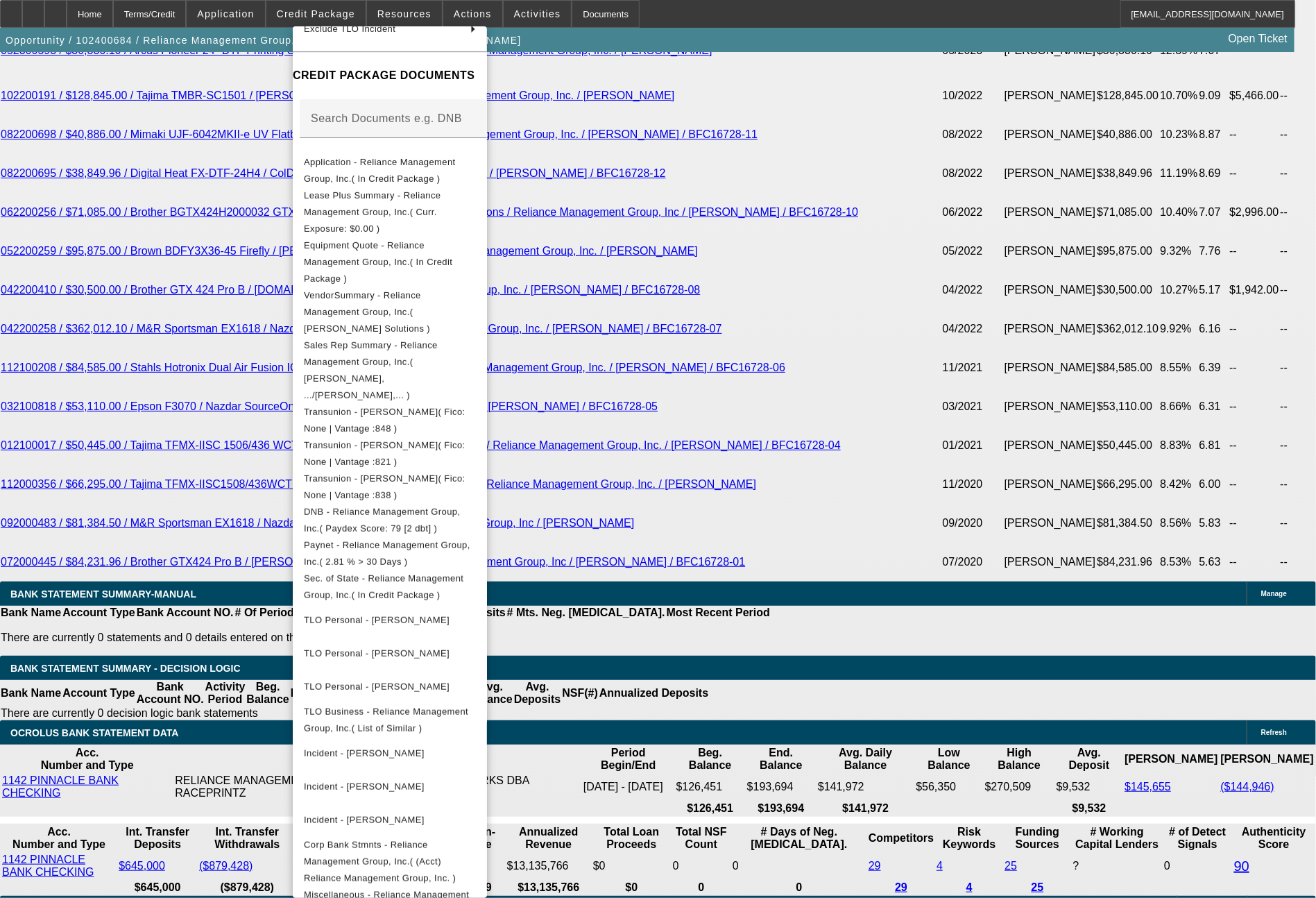
scroll to position [196, 0]
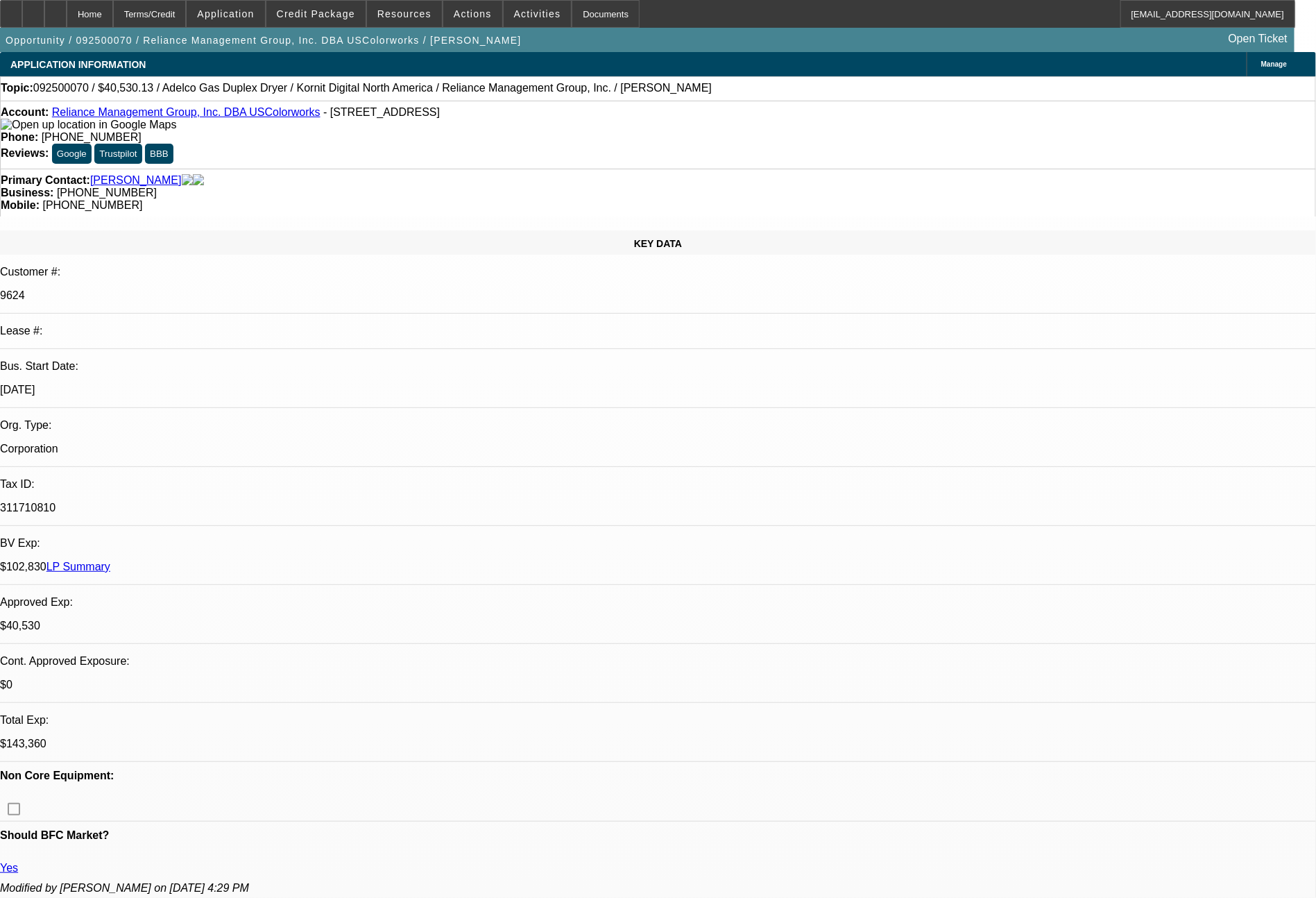
select select "0"
select select "2"
select select "0"
select select "6"
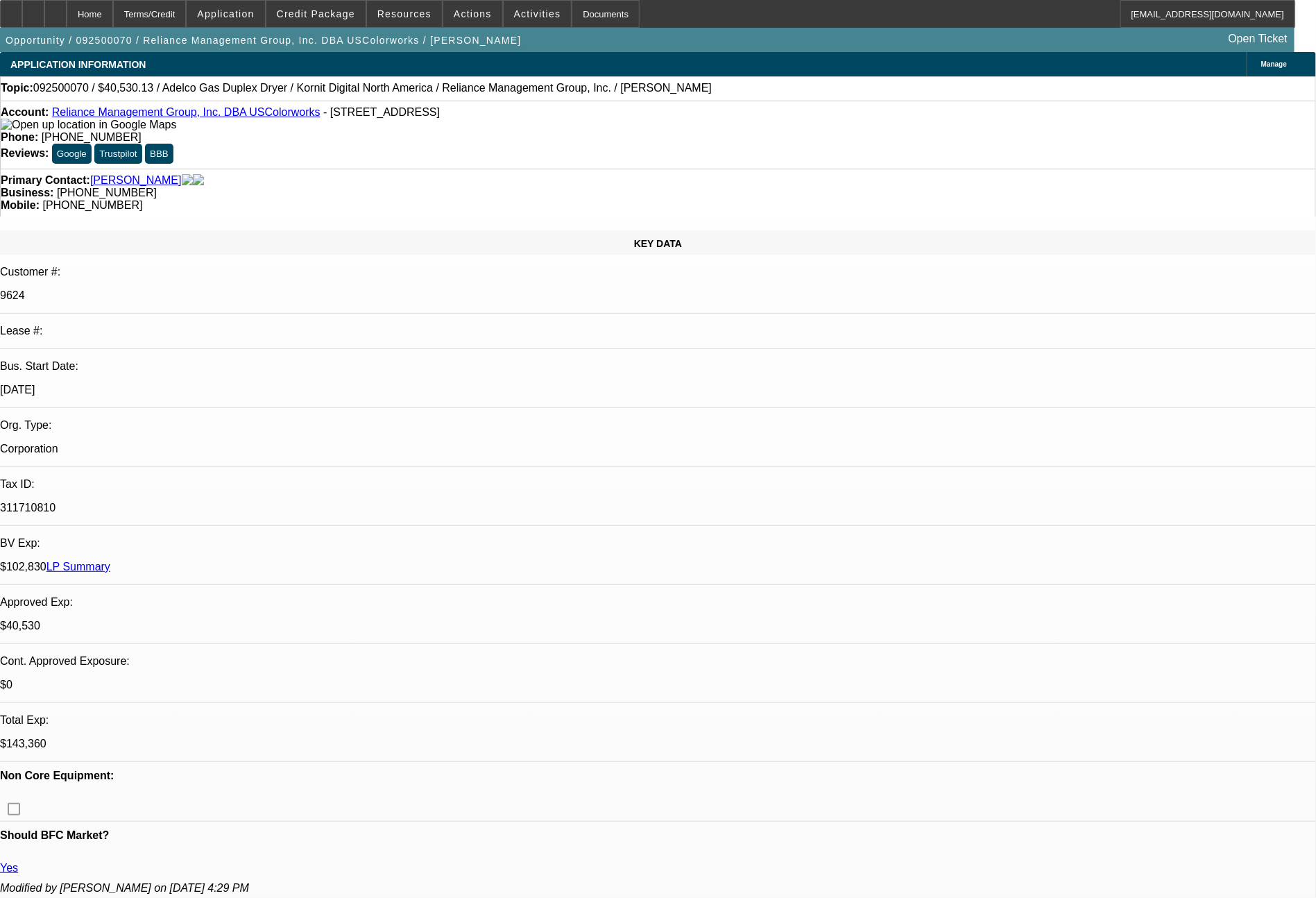
select select "0"
select select "2"
select select "0"
select select "6"
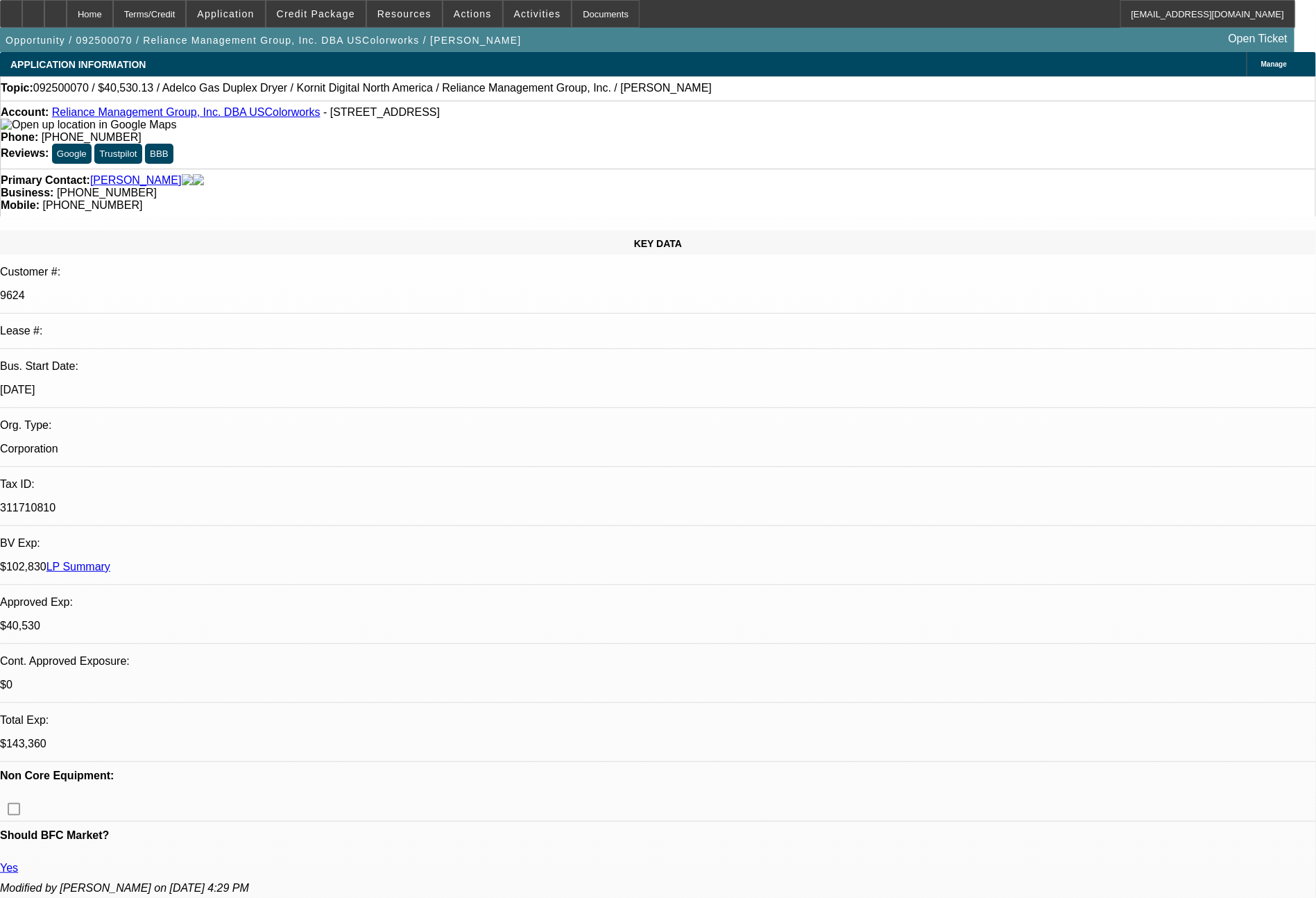
select select "0"
select select "2"
select select "0"
select select "6"
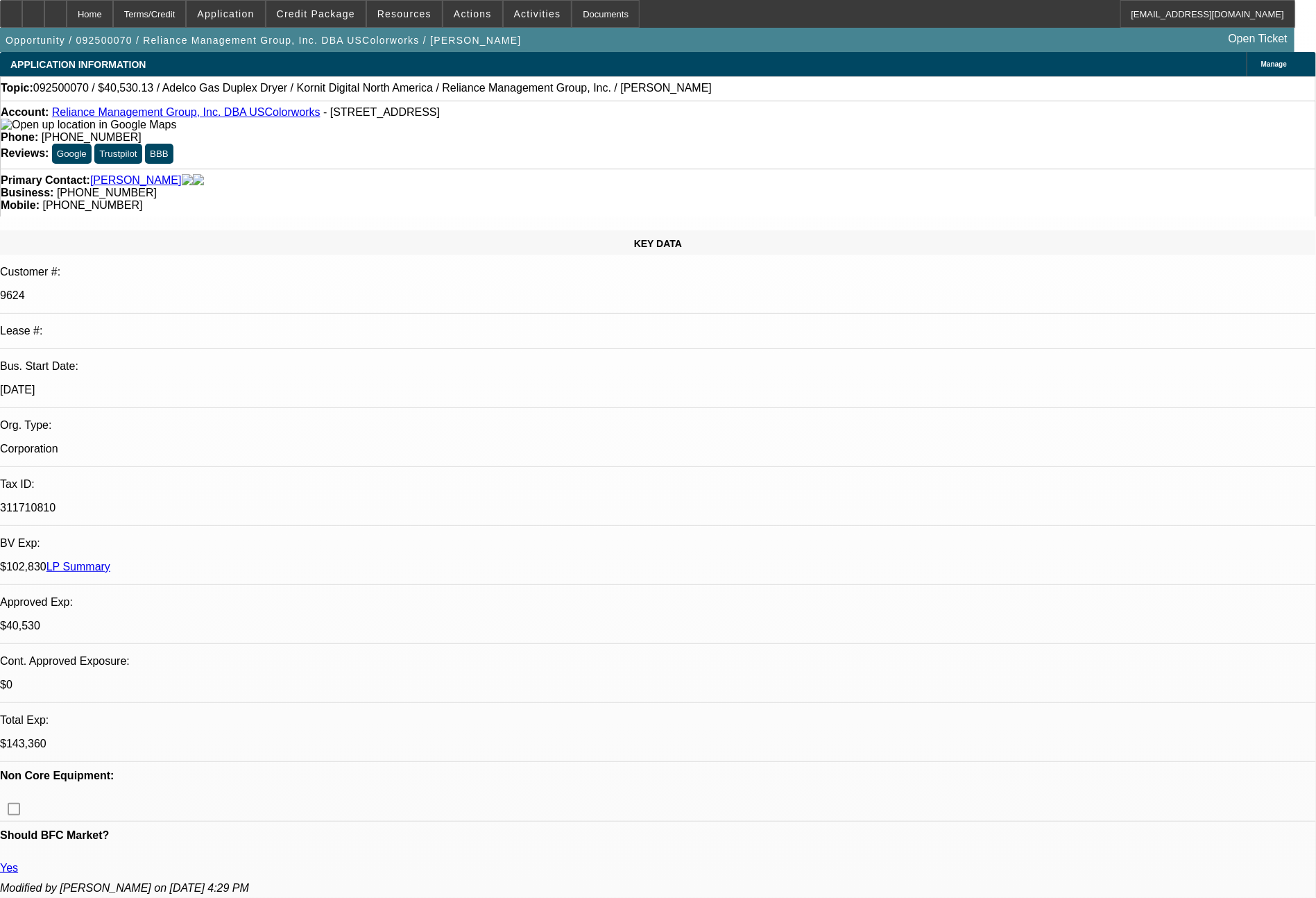
select select "0"
select select "2"
select select "0"
select select "6"
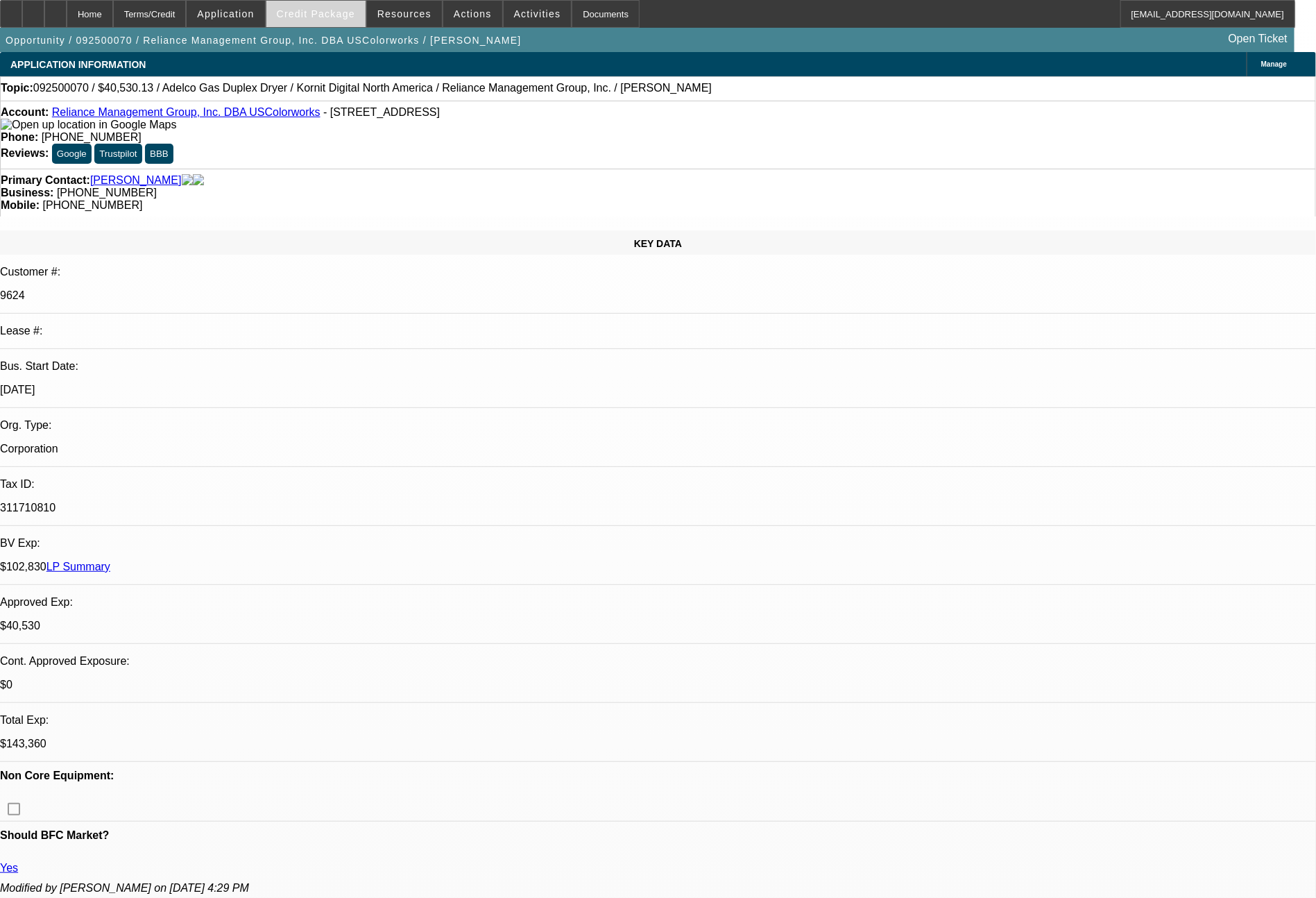
click at [342, 15] on span "Credit Package" at bounding box center [316, 13] width 79 height 11
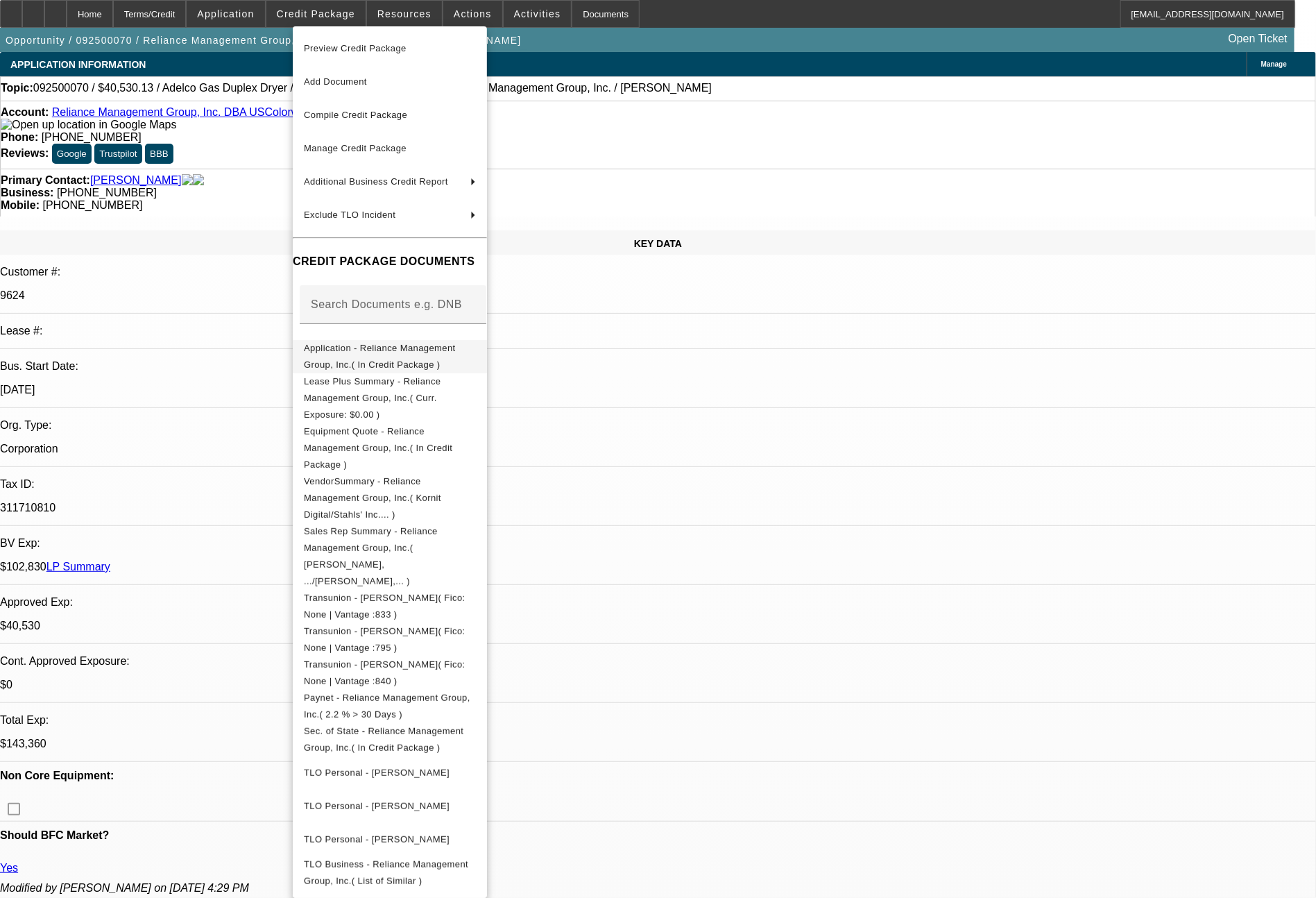
click at [456, 354] on span "Application - Reliance Management Group, Inc.( In Credit Package )" at bounding box center [379, 356] width 152 height 27
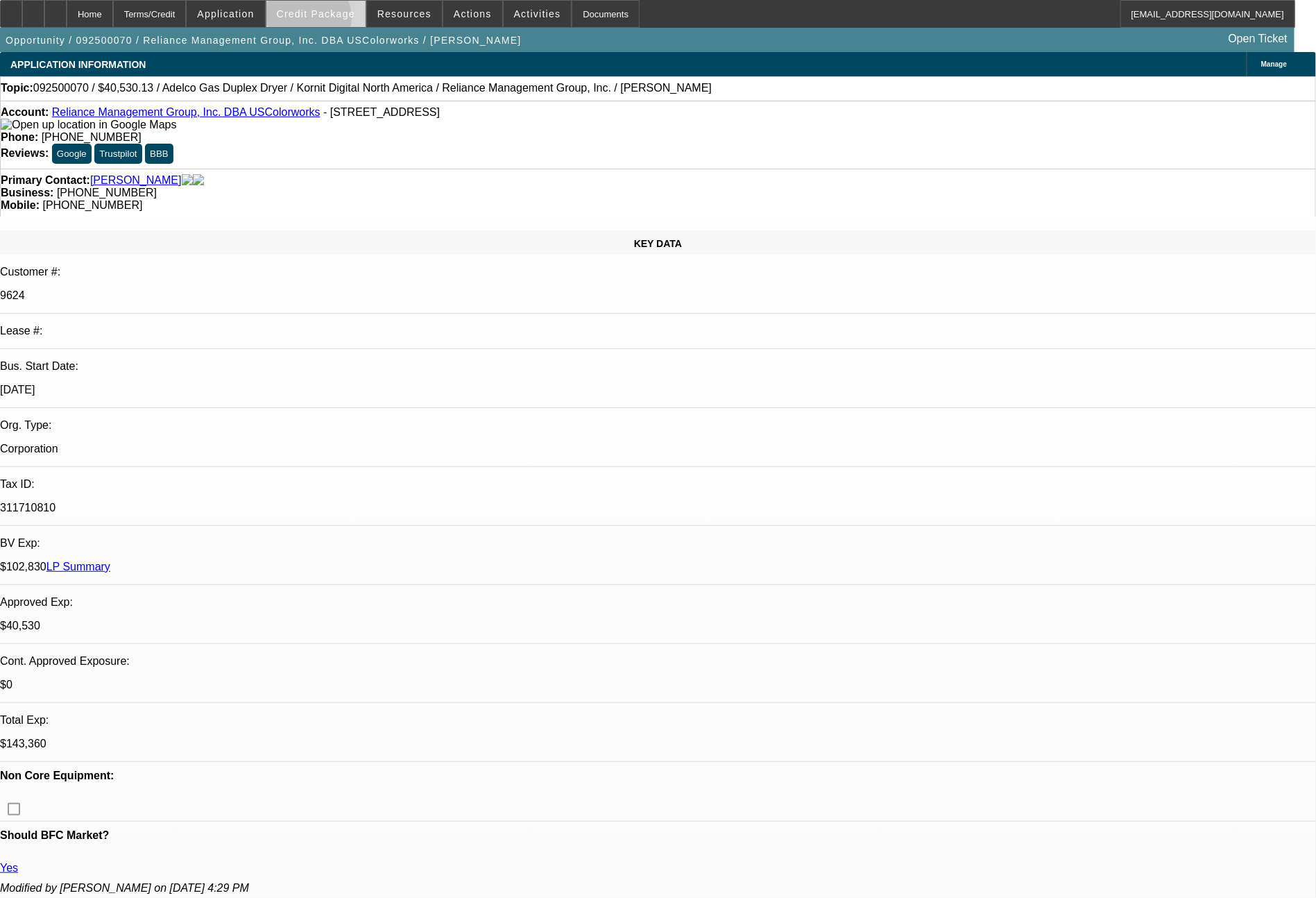
click at [334, 21] on span at bounding box center [315, 13] width 99 height 33
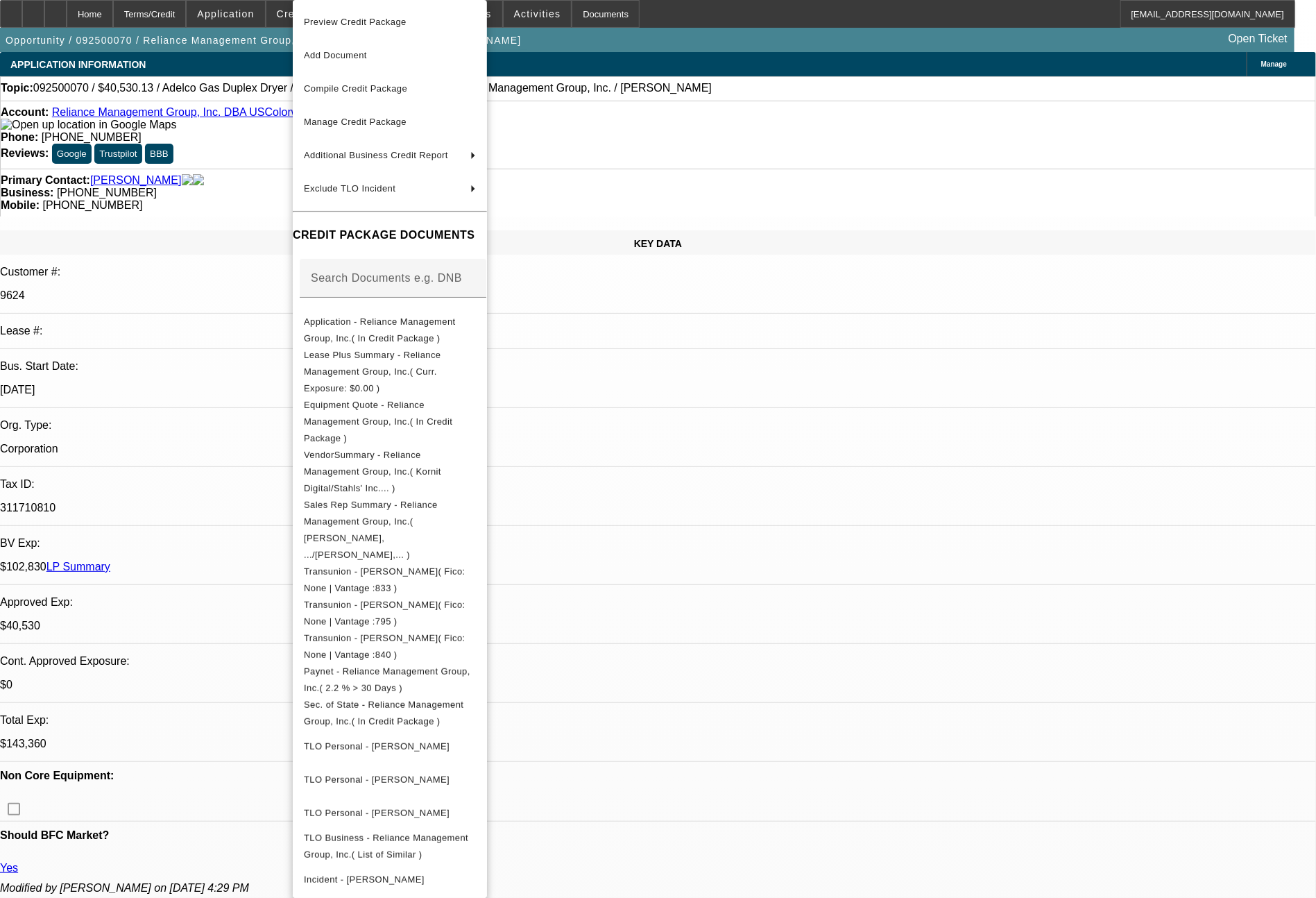
scroll to position [29, 0]
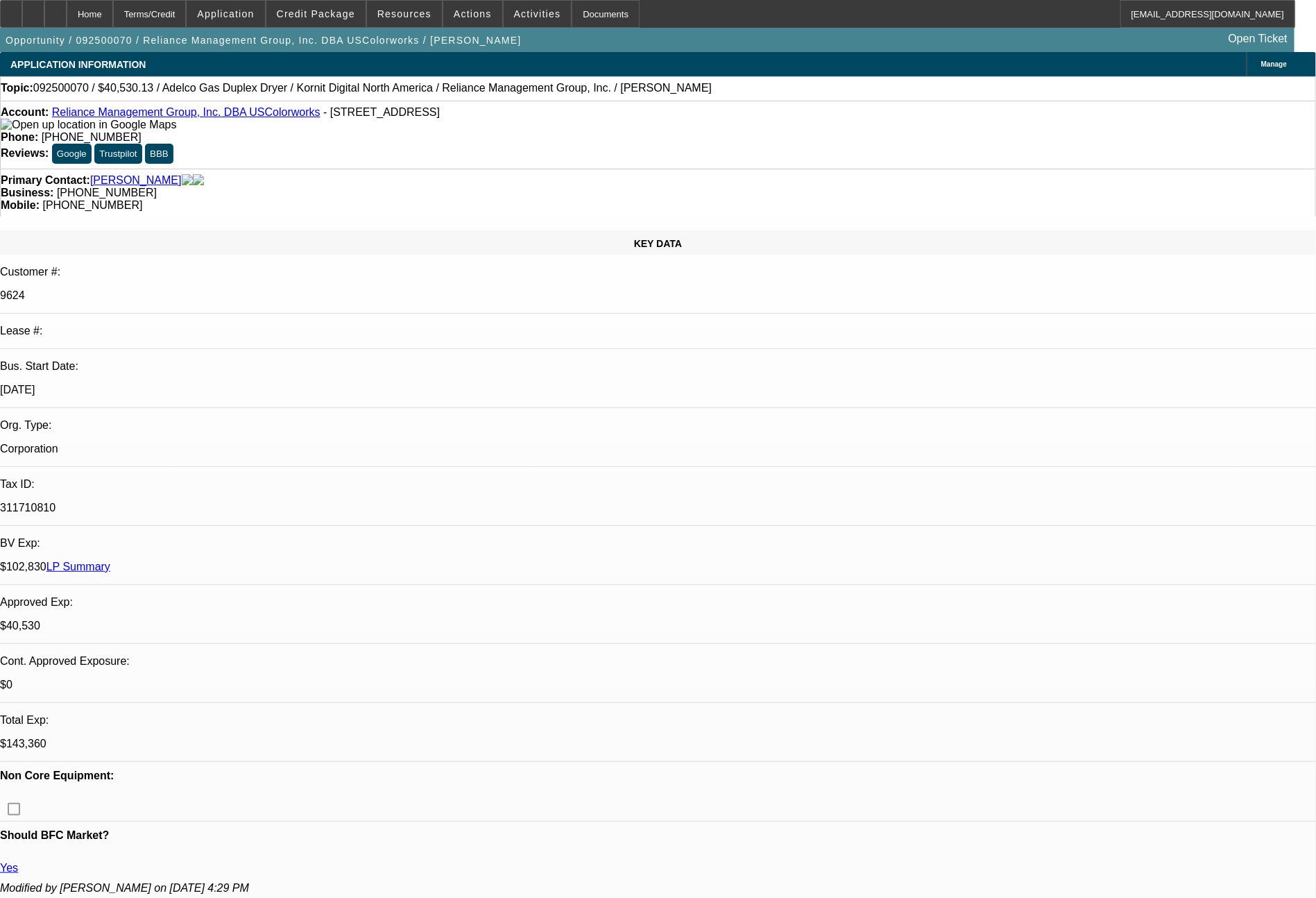
drag, startPoint x: 471, startPoint y: 867, endPoint x: 712, endPoint y: 525, distance: 418.4
click at [471, 867] on div "Preview Credit Package Add Document Compile Credit Package Manage Credit Packag…" at bounding box center [390, 449] width 195 height 898
click at [355, 15] on span "Credit Package" at bounding box center [316, 13] width 79 height 11
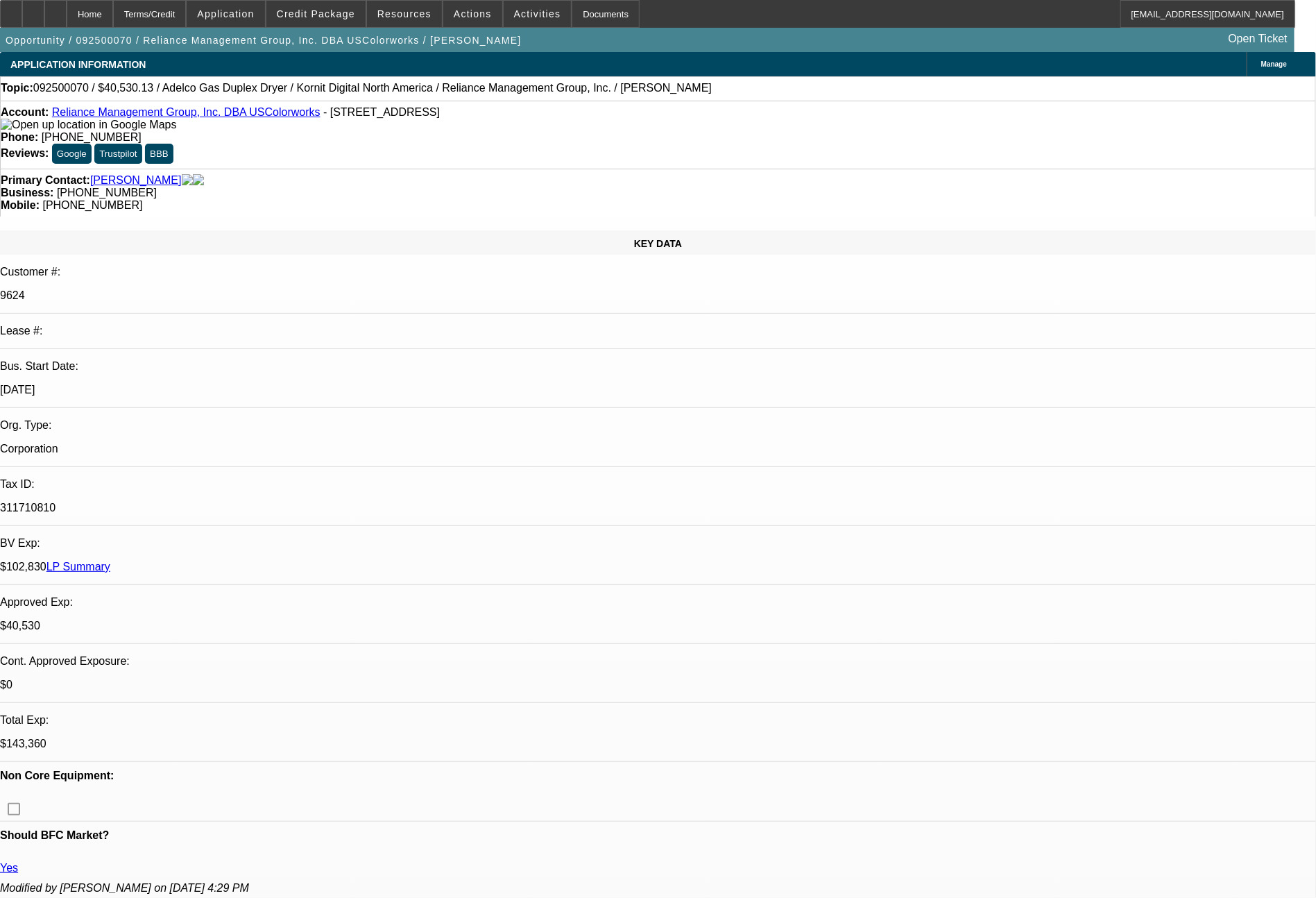
click at [387, 858] on div "Preview Credit Package Add Document Compile Credit Package Manage Credit Packag…" at bounding box center [390, 449] width 195 height 898
click at [354, 17] on span "Credit Package" at bounding box center [316, 13] width 79 height 11
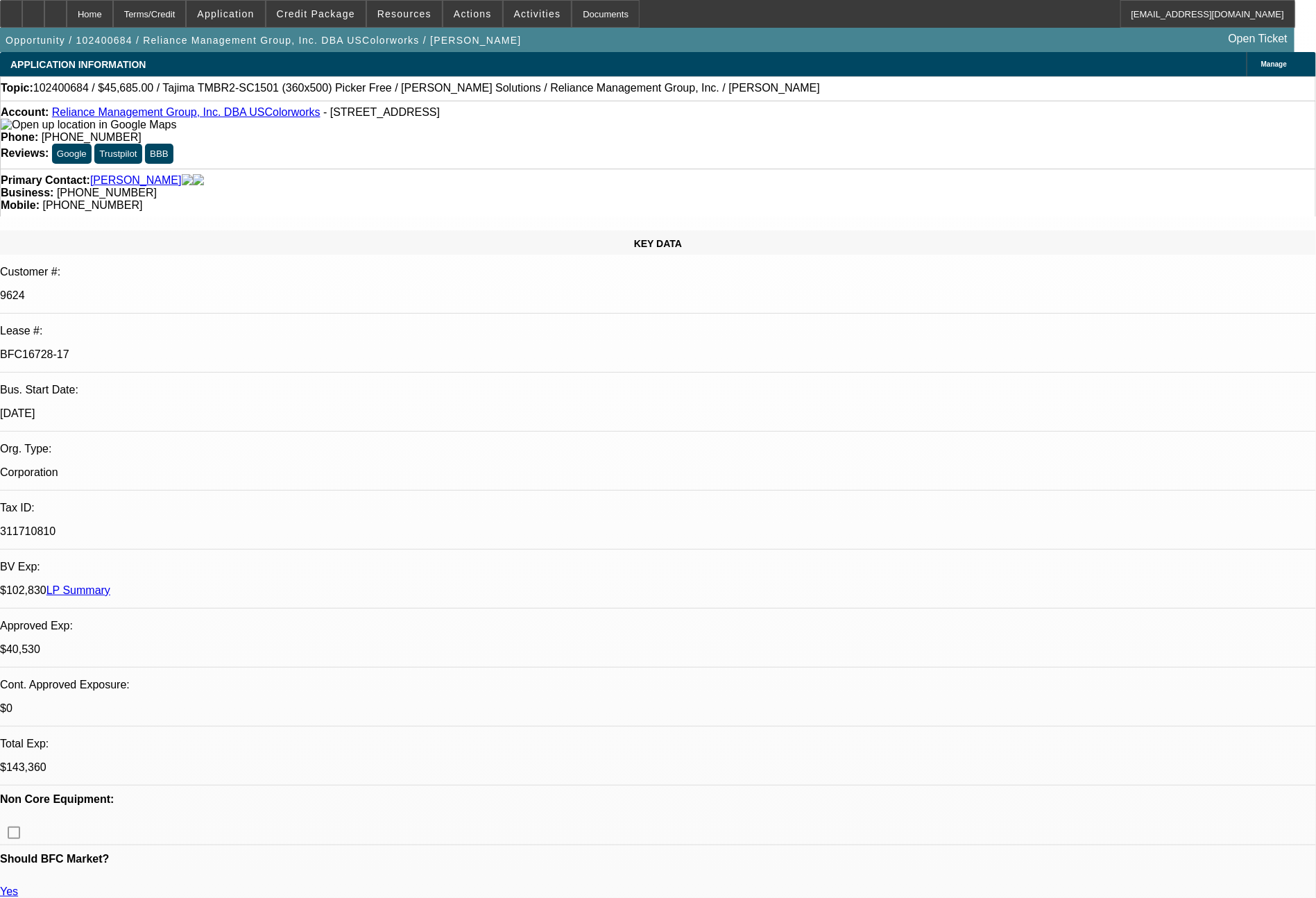
select select "0"
select select "2"
select select "0"
select select "6"
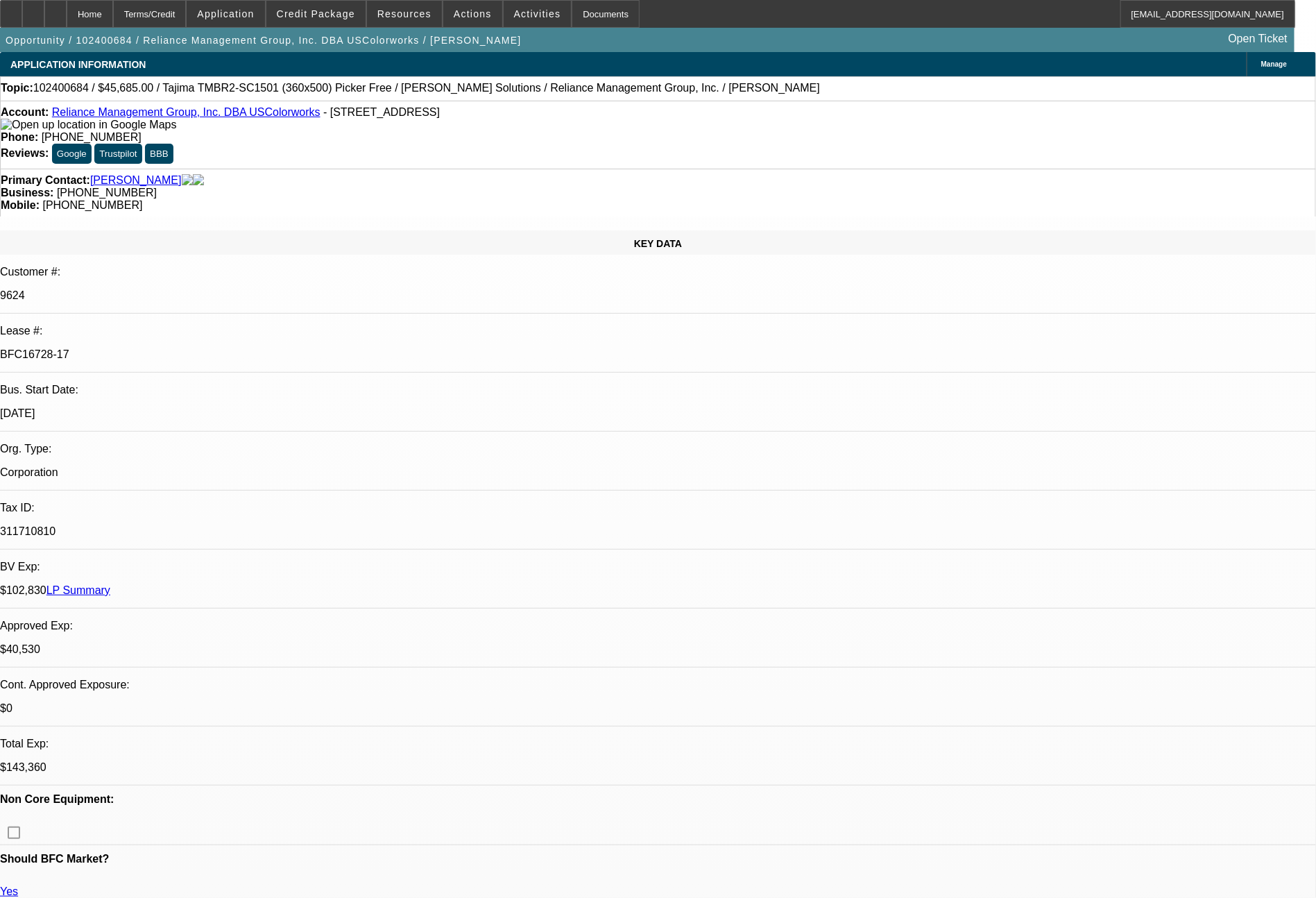
select select "0"
select select "2"
select select "0"
select select "6"
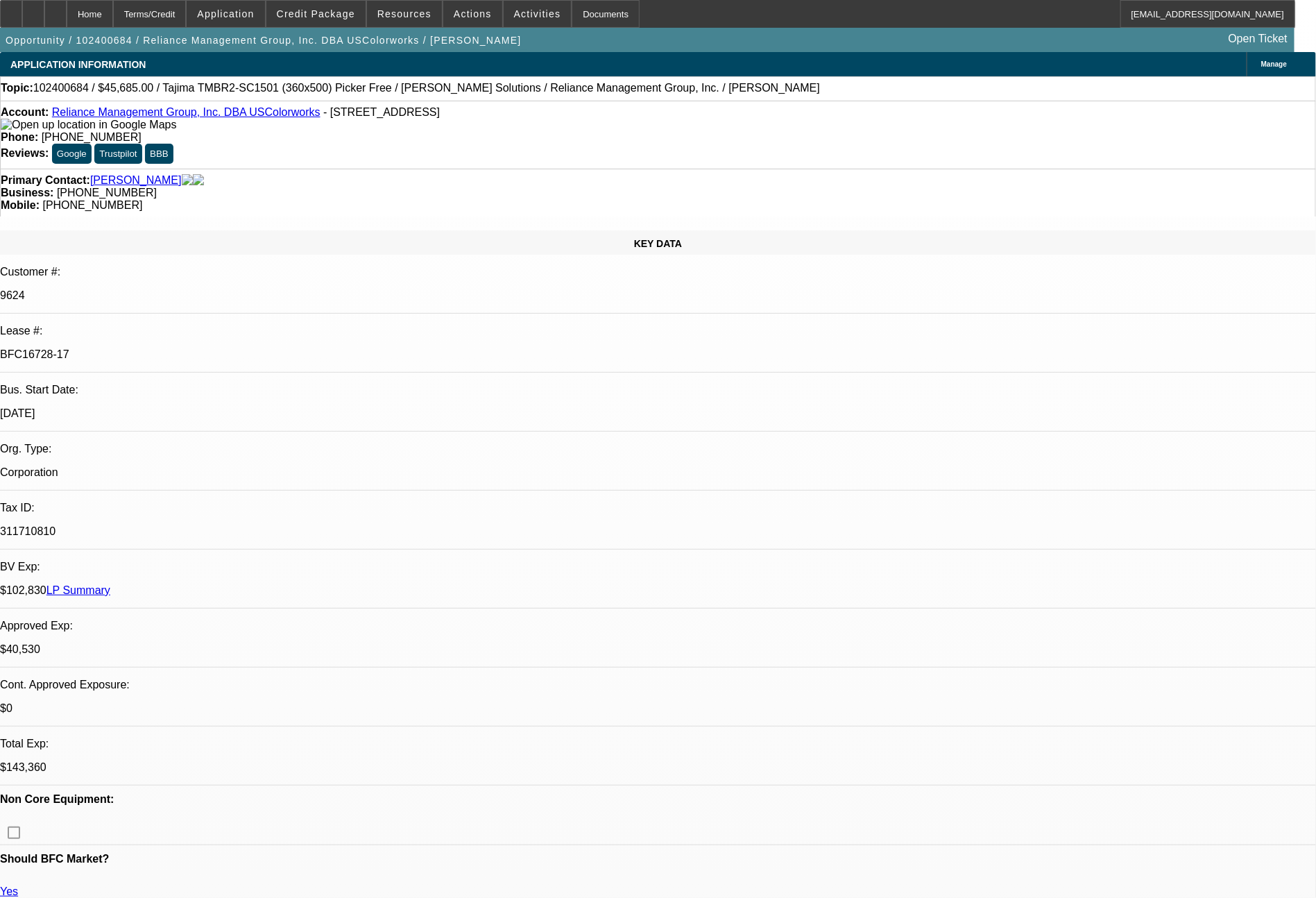
select select "0"
select select "2"
select select "0"
select select "6"
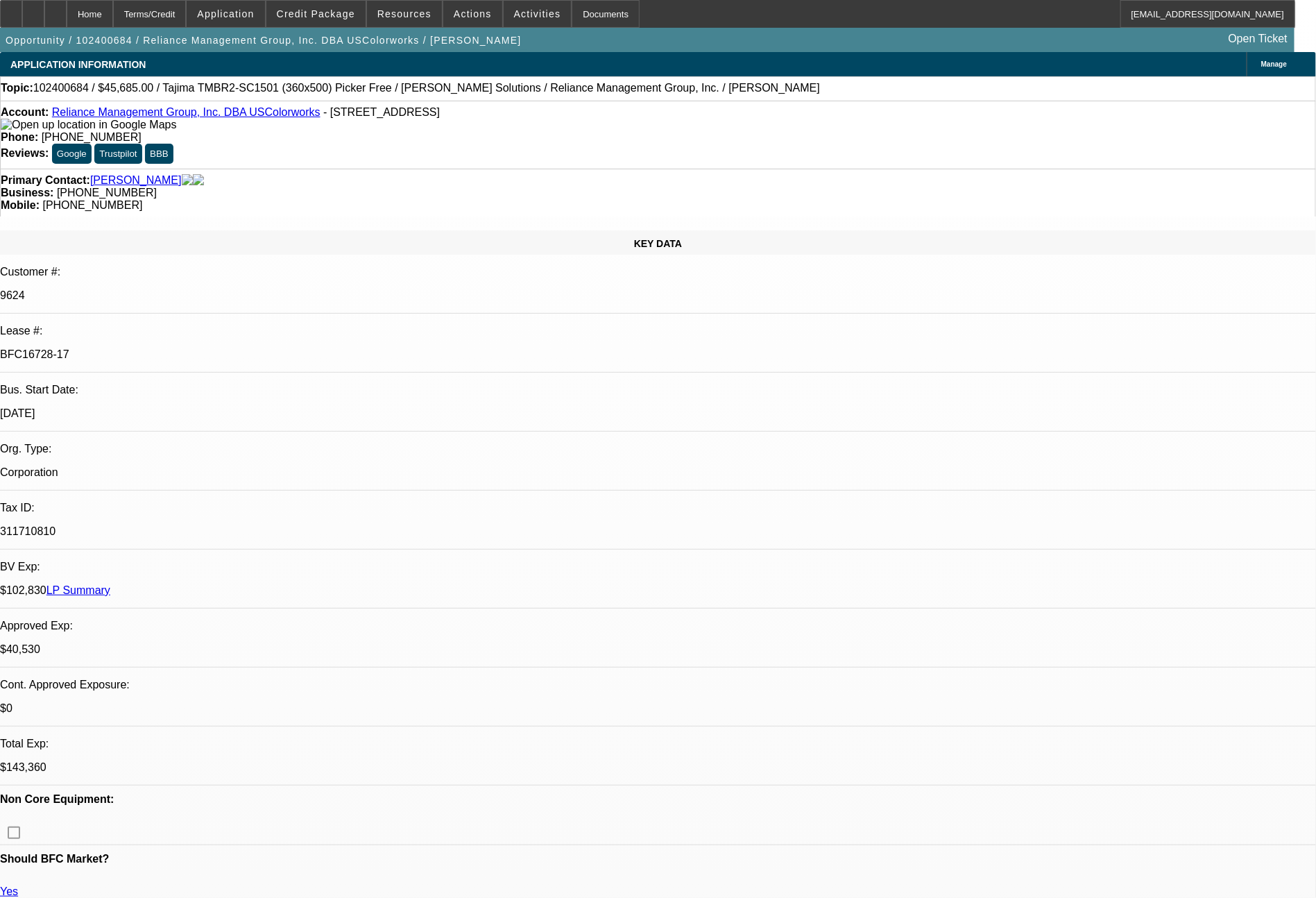
select select "0"
select select "2"
select select "0"
select select "6"
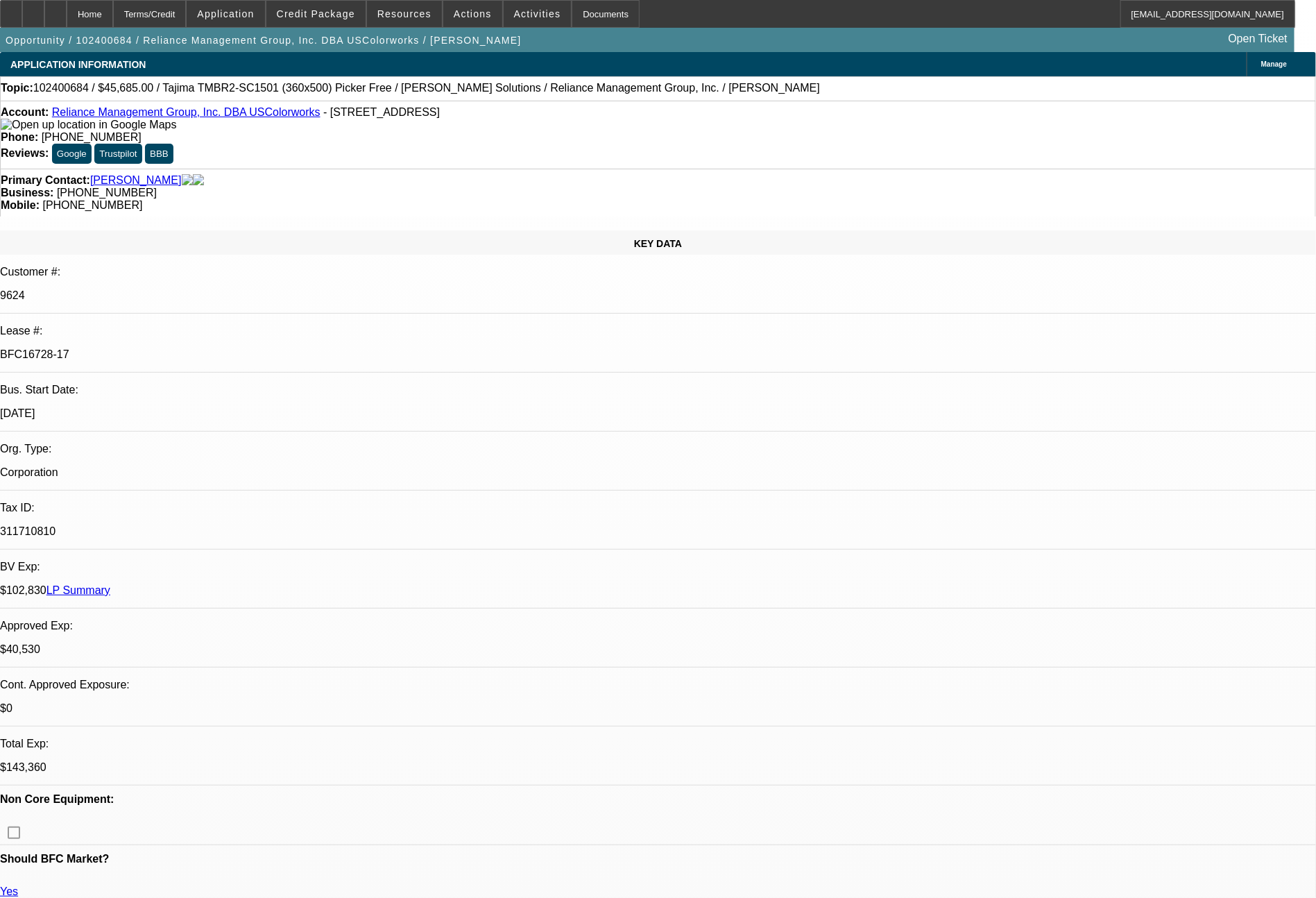
click at [111, 584] on link "LP Summary" at bounding box center [79, 589] width 64 height 12
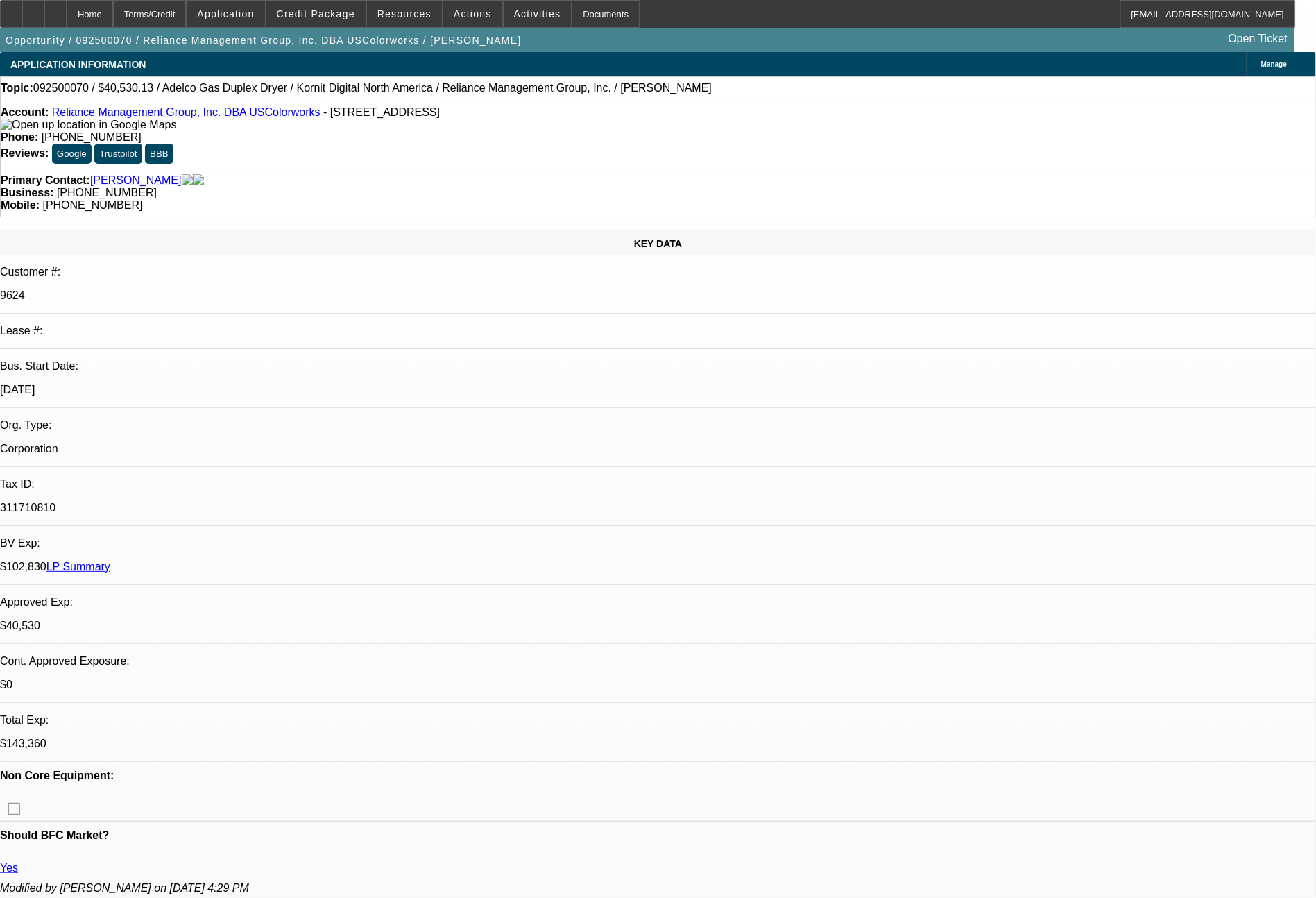
select select "0"
select select "2"
select select "0"
select select "6"
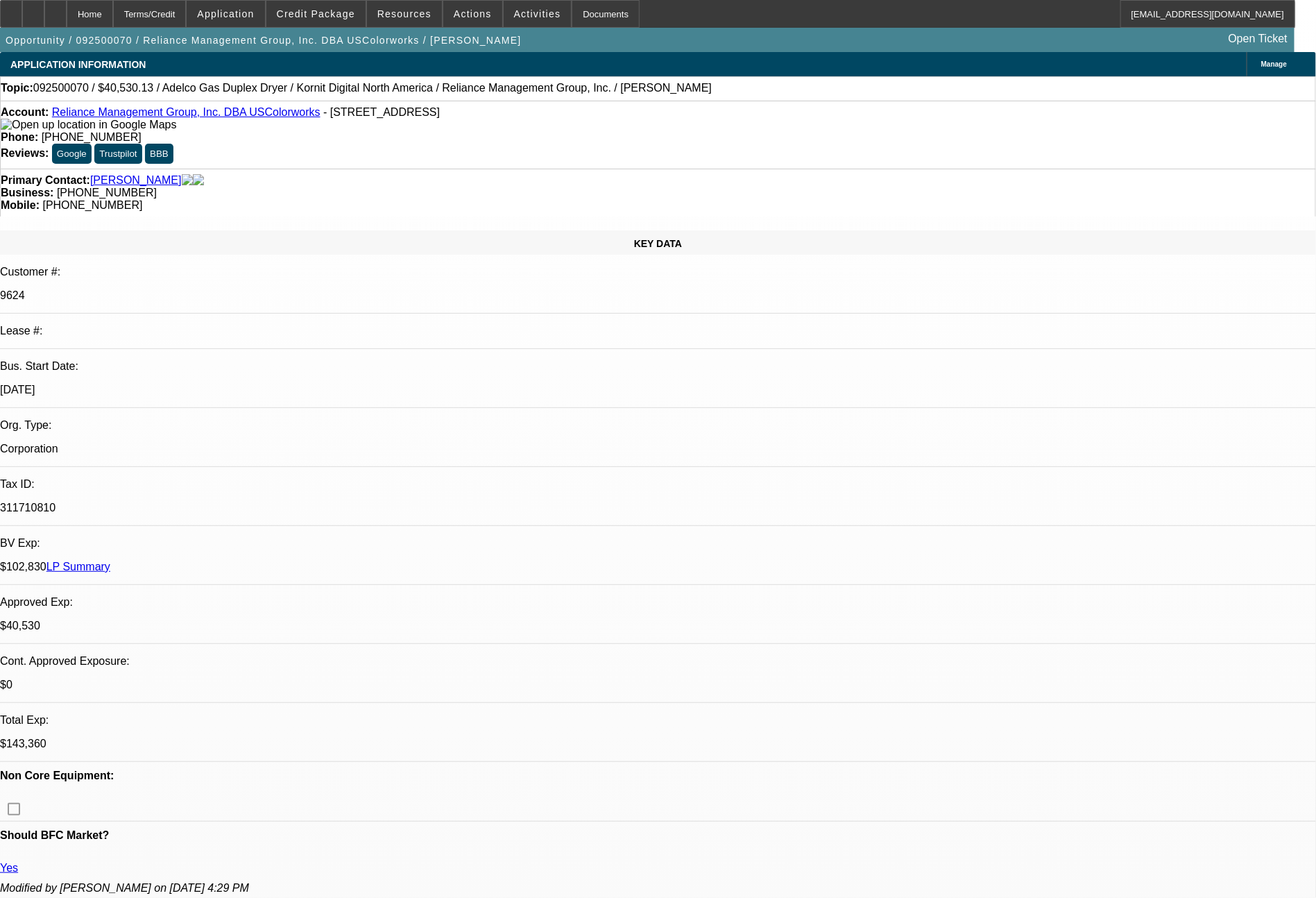
select select "0"
select select "2"
select select "0"
select select "6"
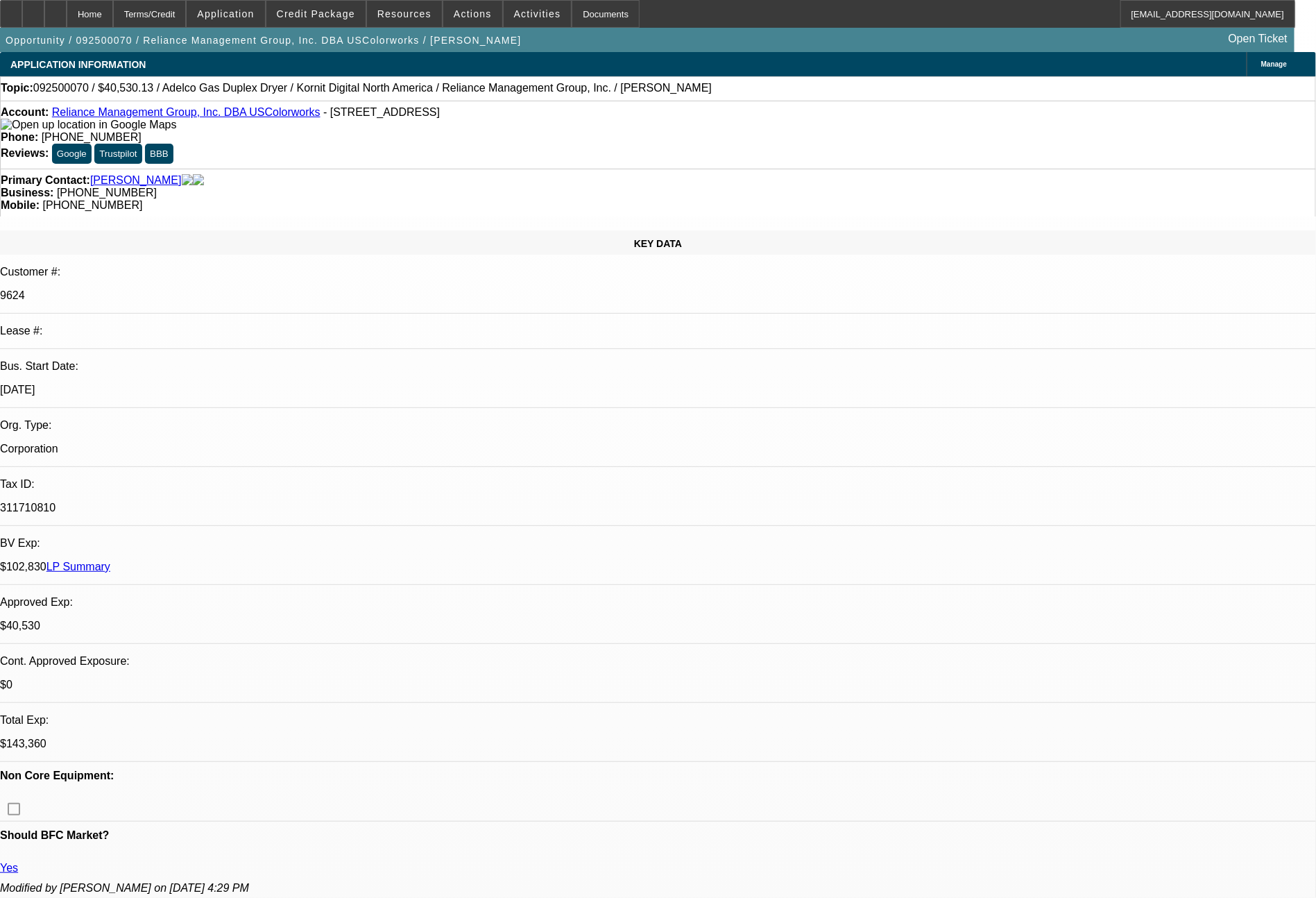
select select "0"
select select "2"
select select "0"
select select "6"
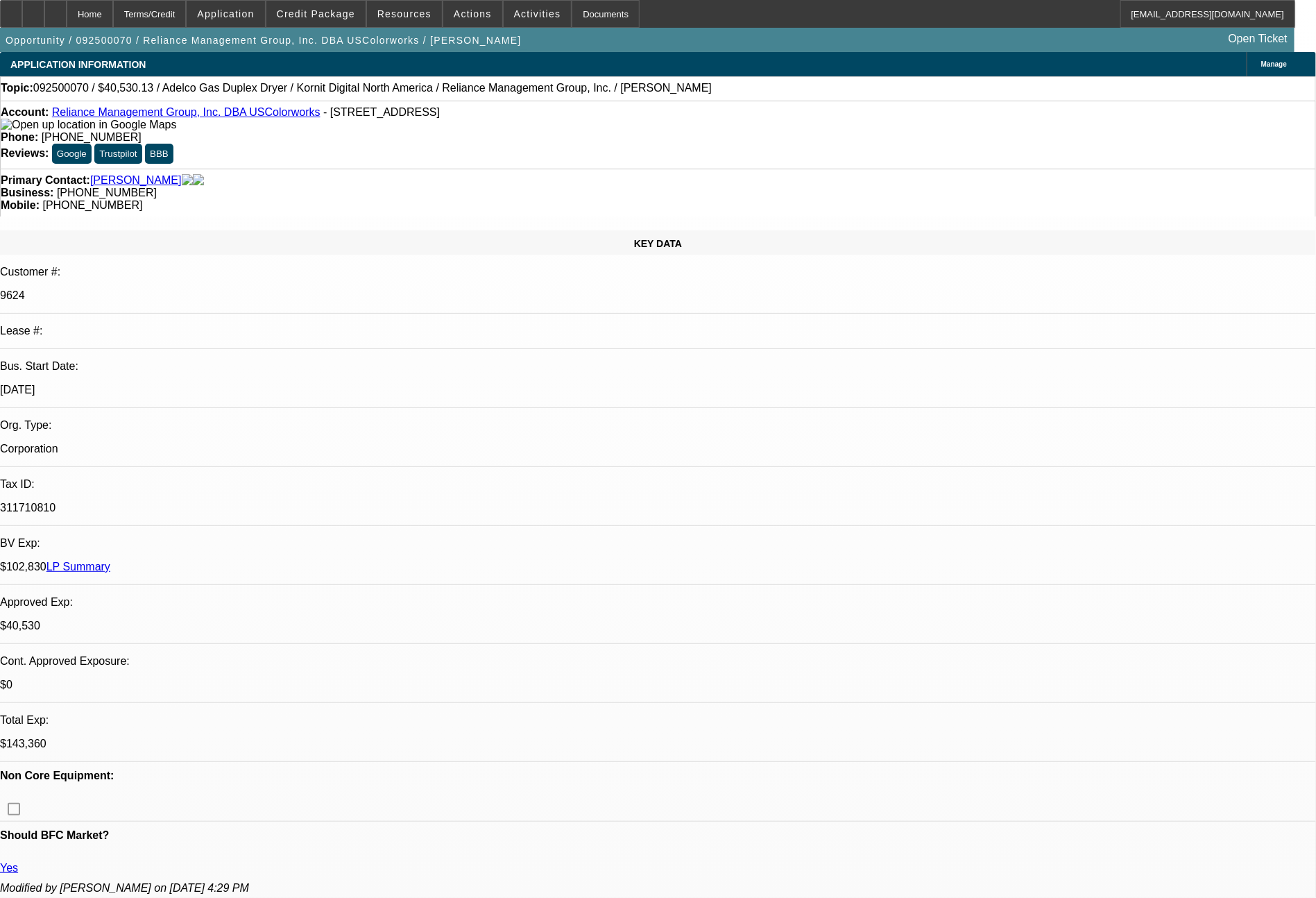
select select "0"
select select "2"
select select "0"
select select "6"
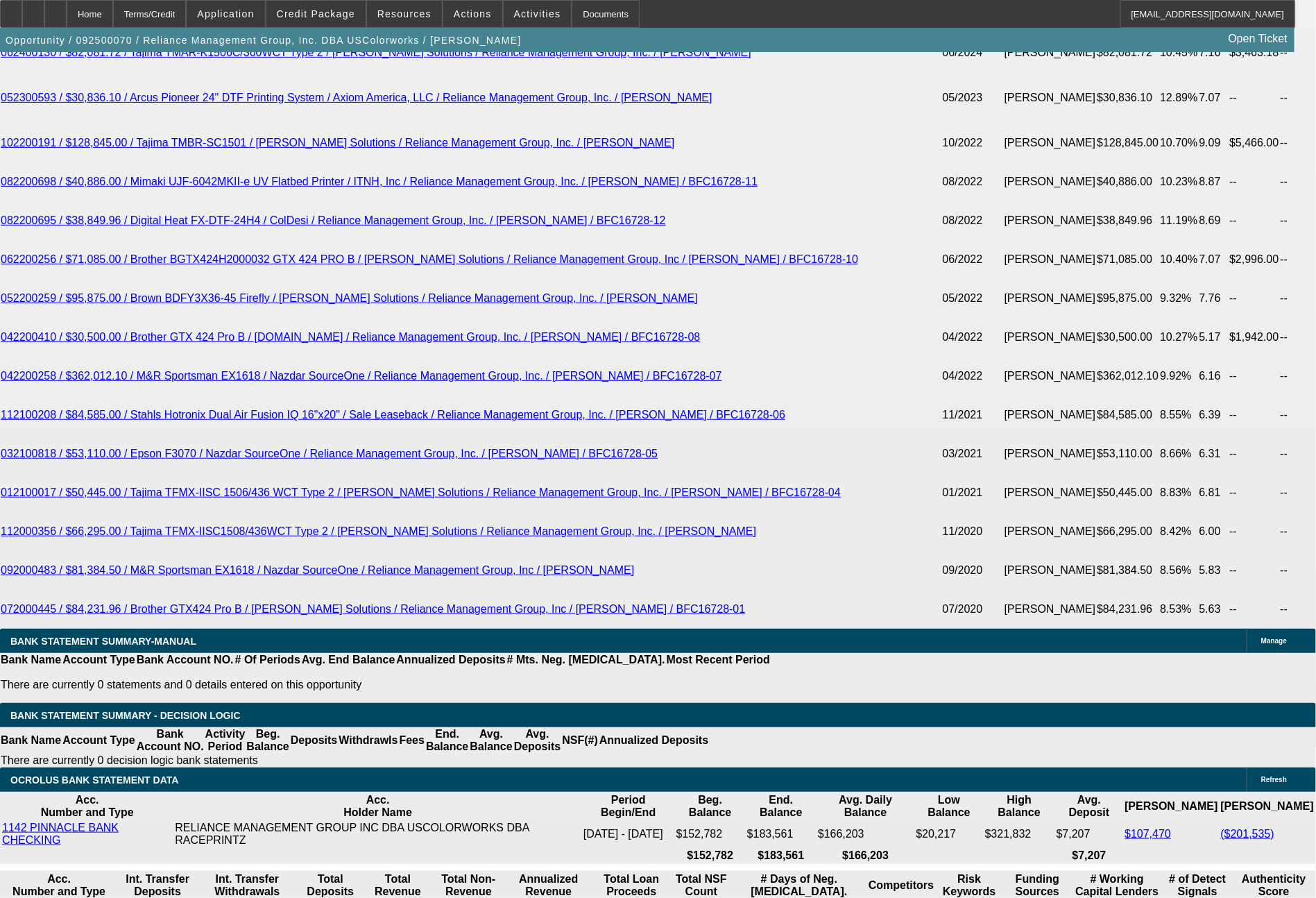
scroll to position [2871, 0]
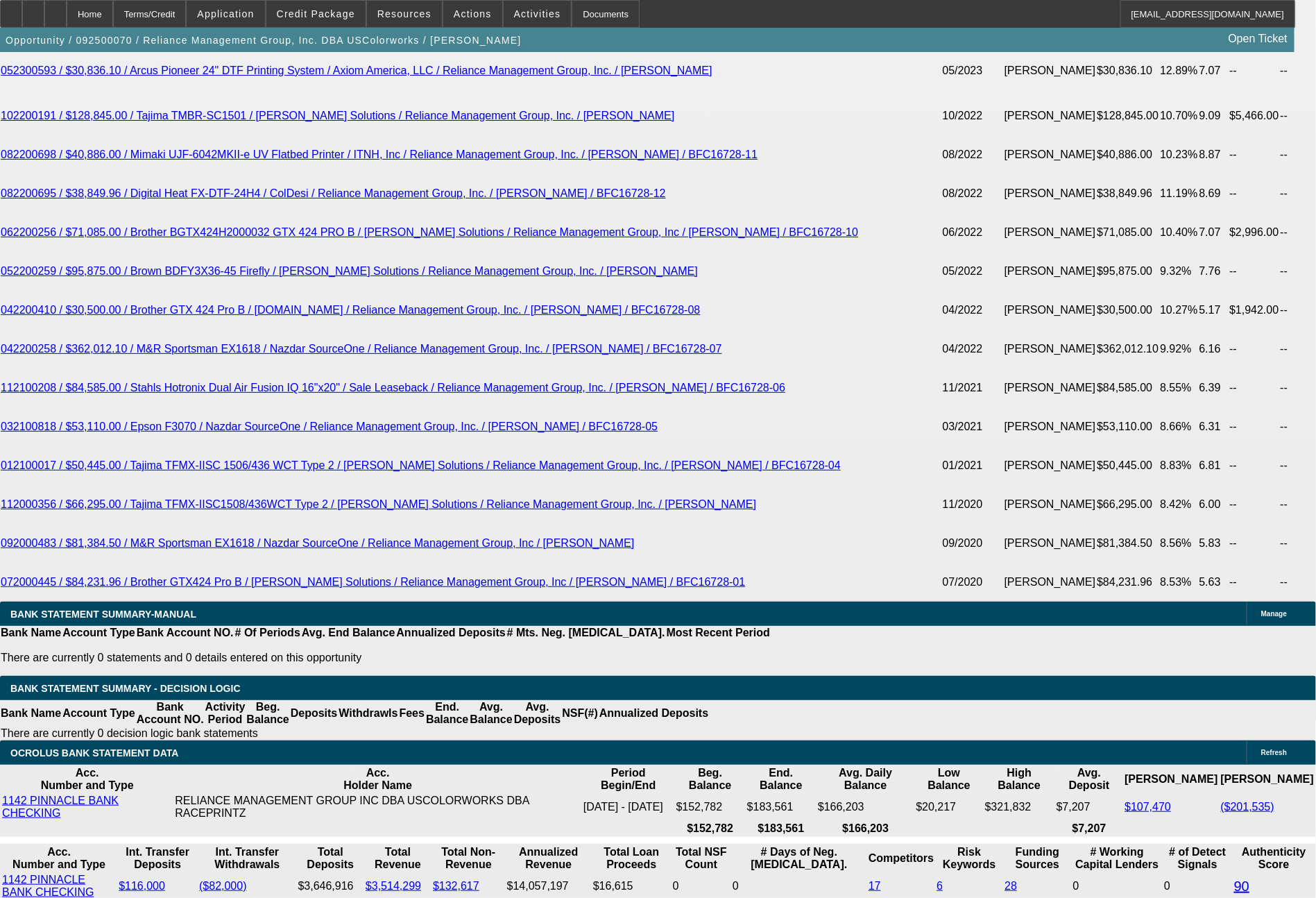
select select "0"
select select "2"
select select "0"
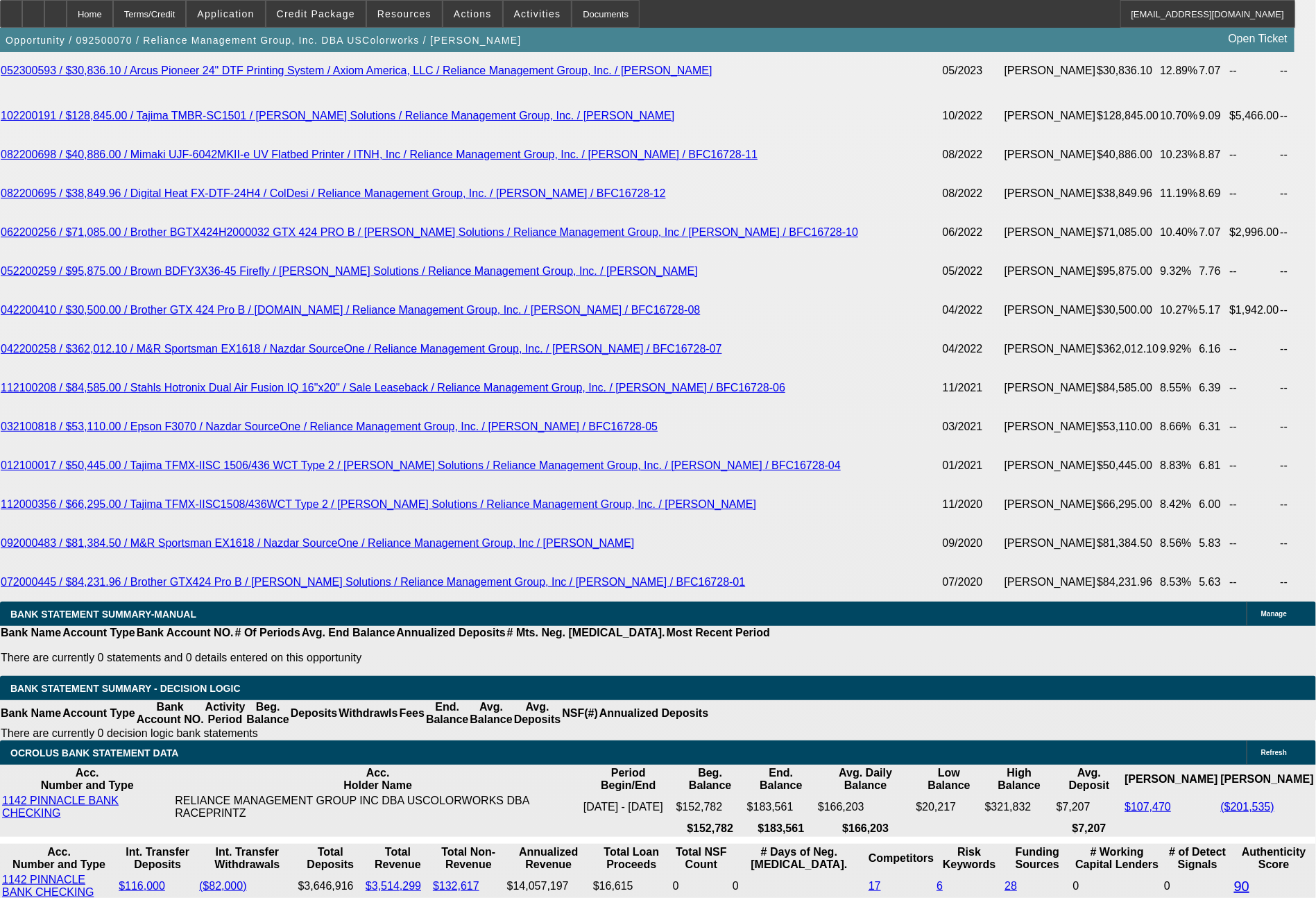
select select "6"
select select "0"
select select "2"
select select "0"
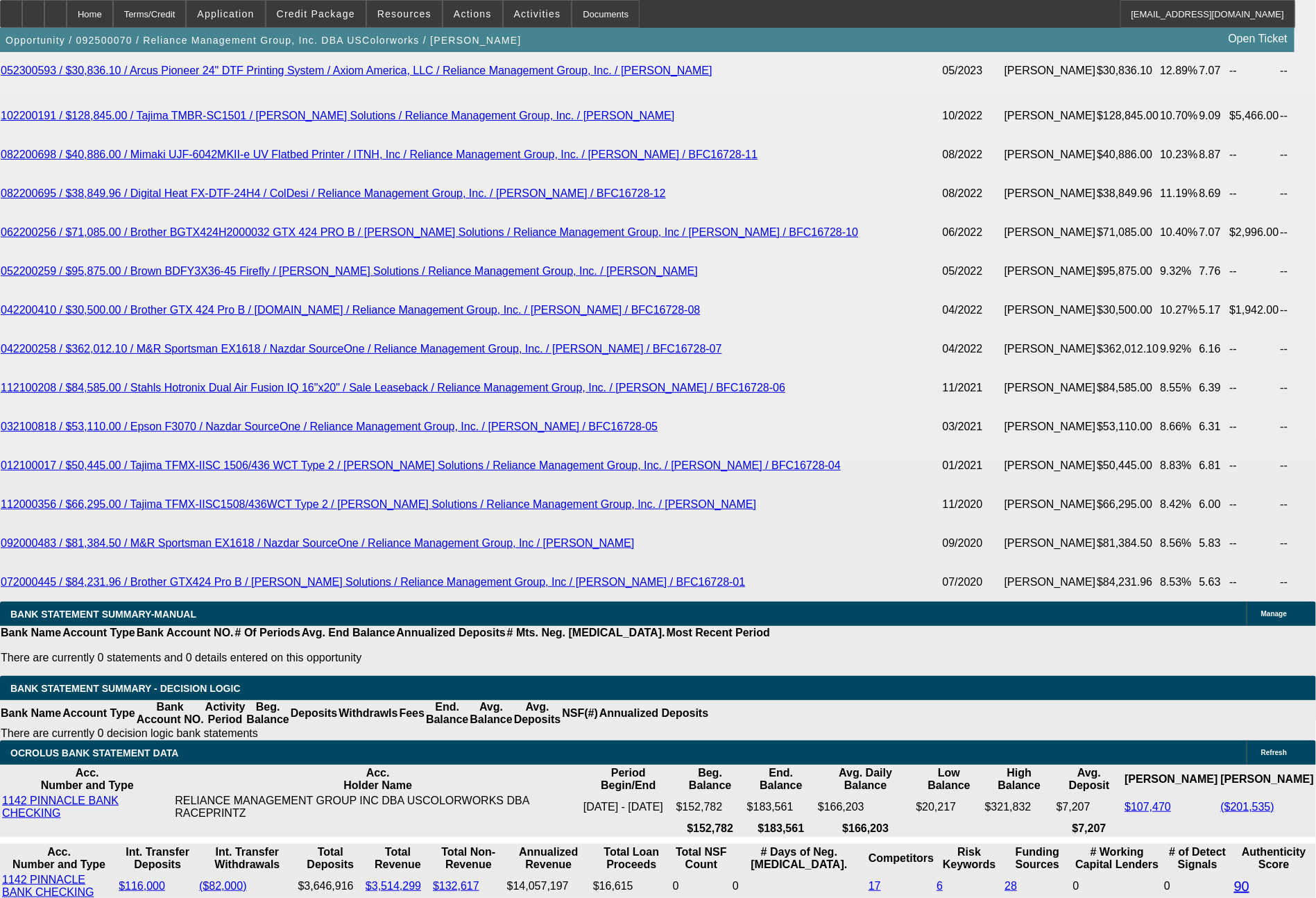
select select "6"
select select "0"
select select "2"
select select "0"
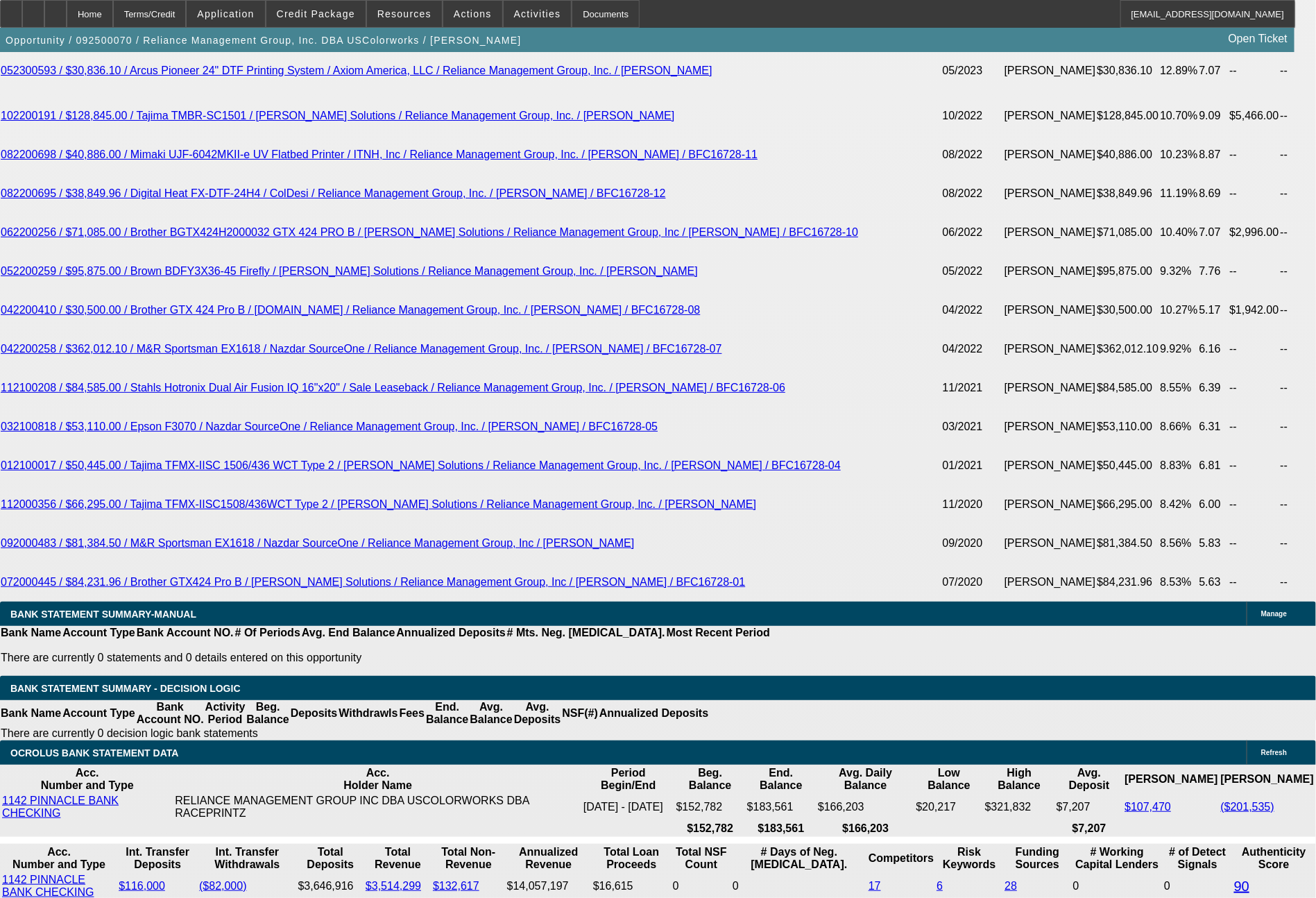
select select "6"
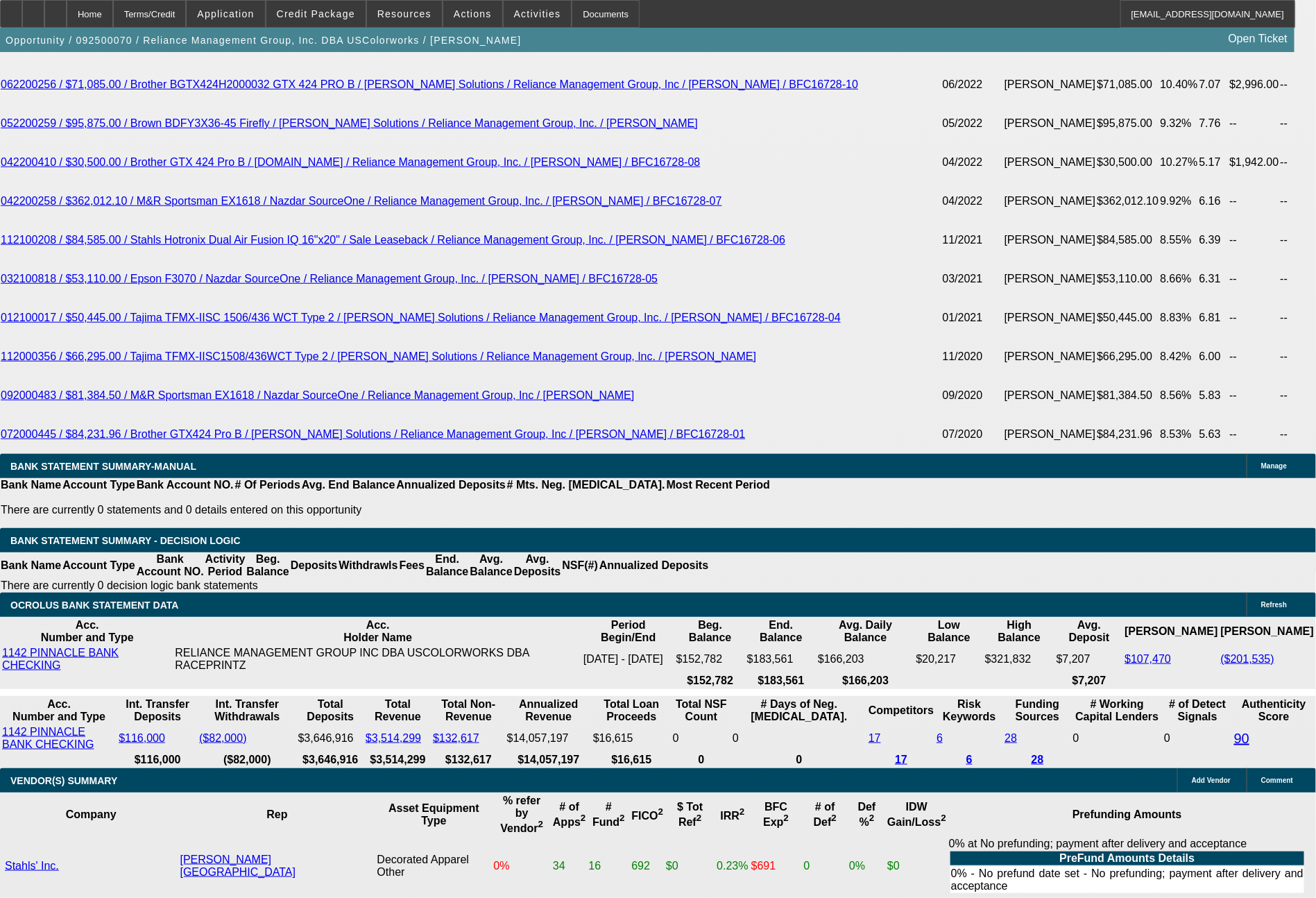
select select "0"
select select "2"
select select "0"
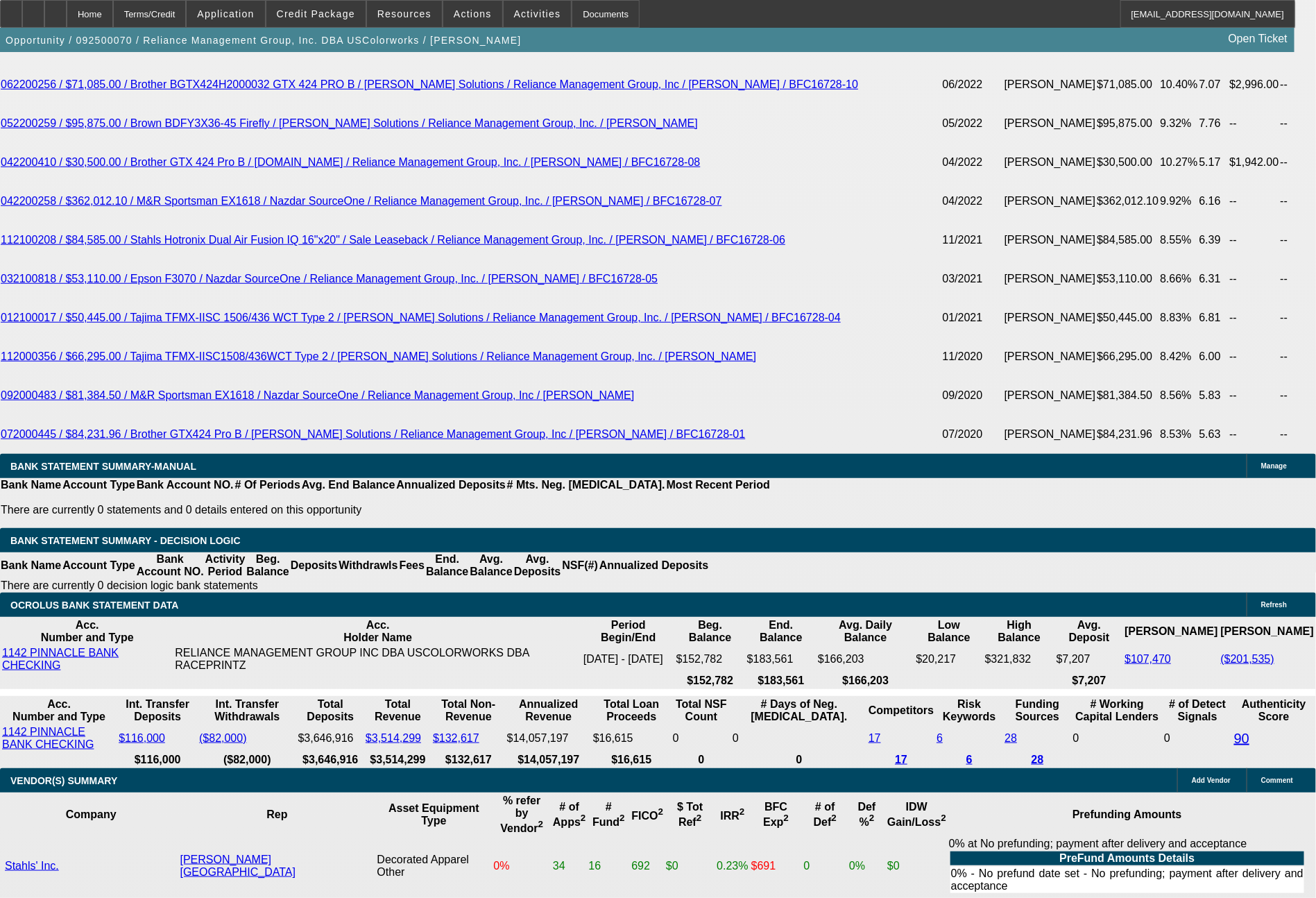
select select "6"
select select "0"
select select "2"
select select "0"
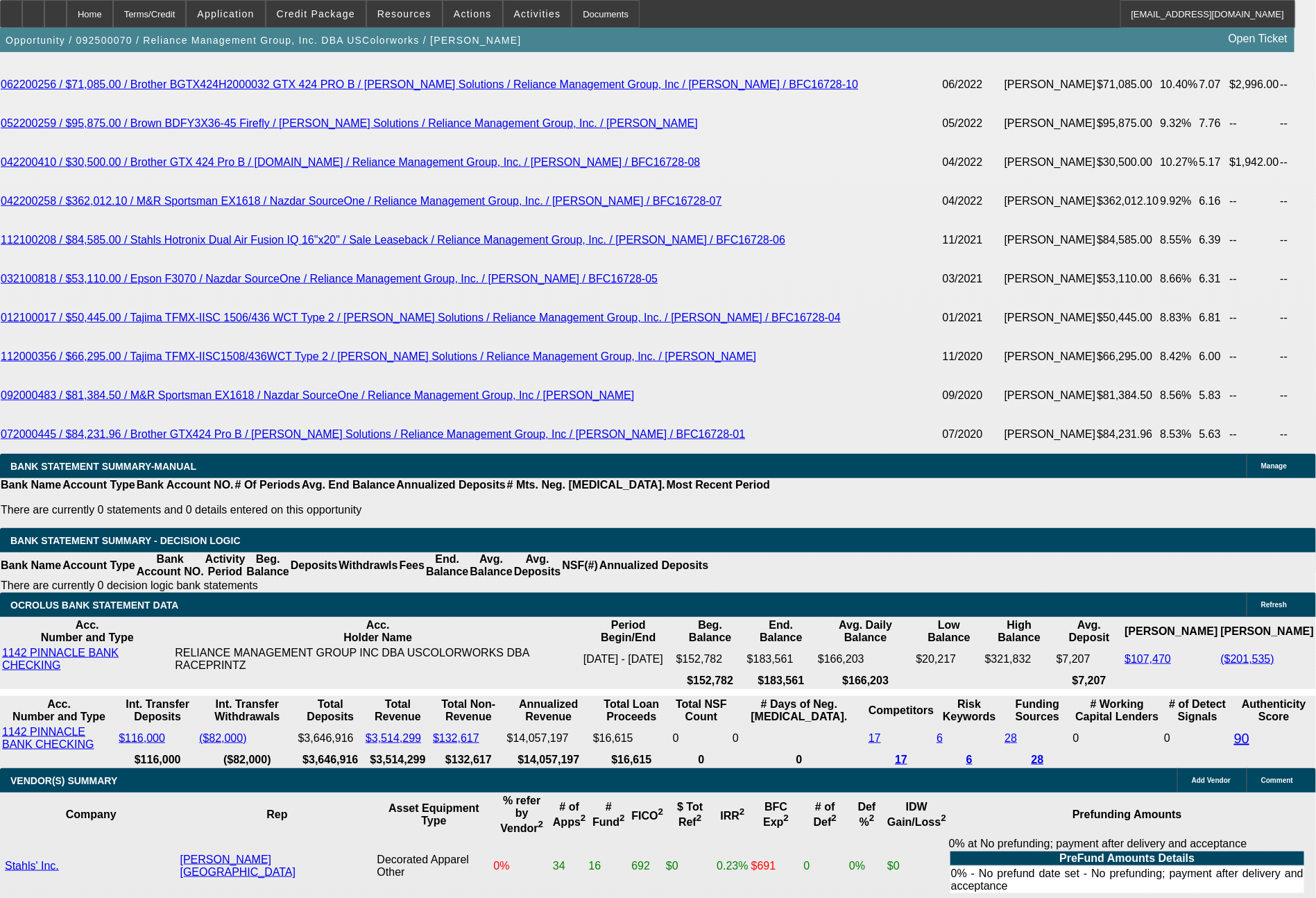
select select "6"
select select "0"
select select "2"
select select "0"
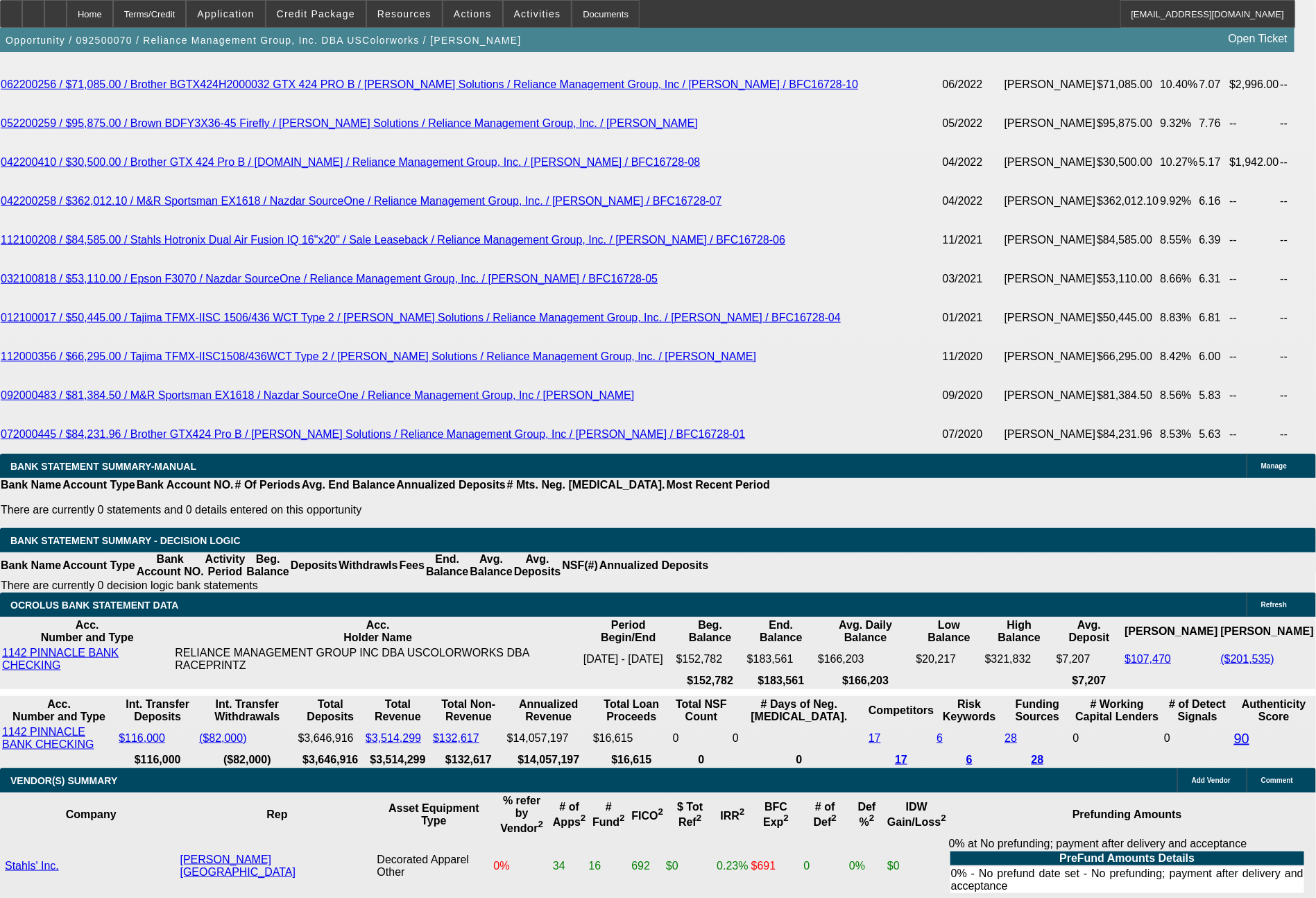
select select "6"
select select "0"
select select "2"
select select "0"
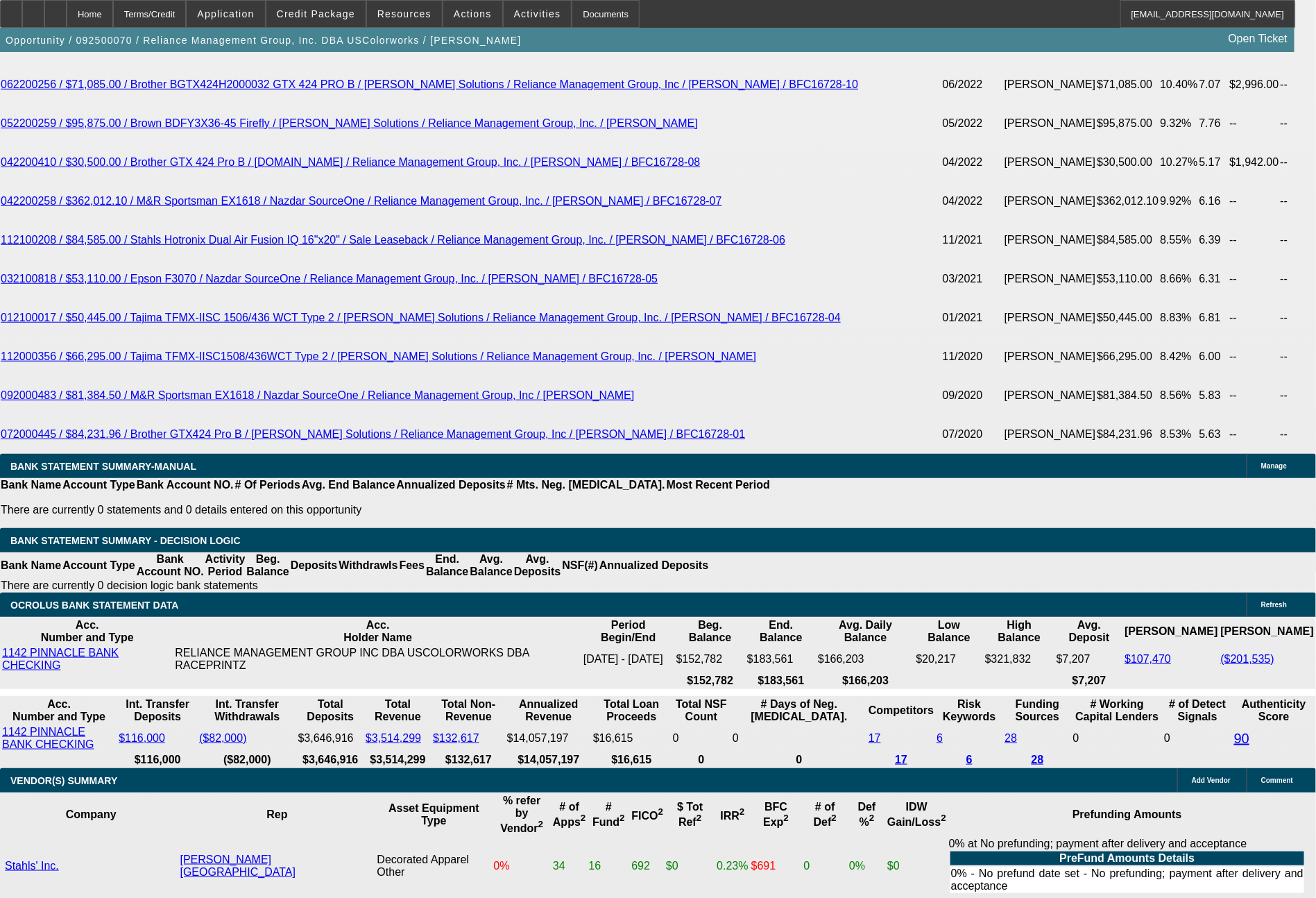
select select "6"
select select "0"
select select "2"
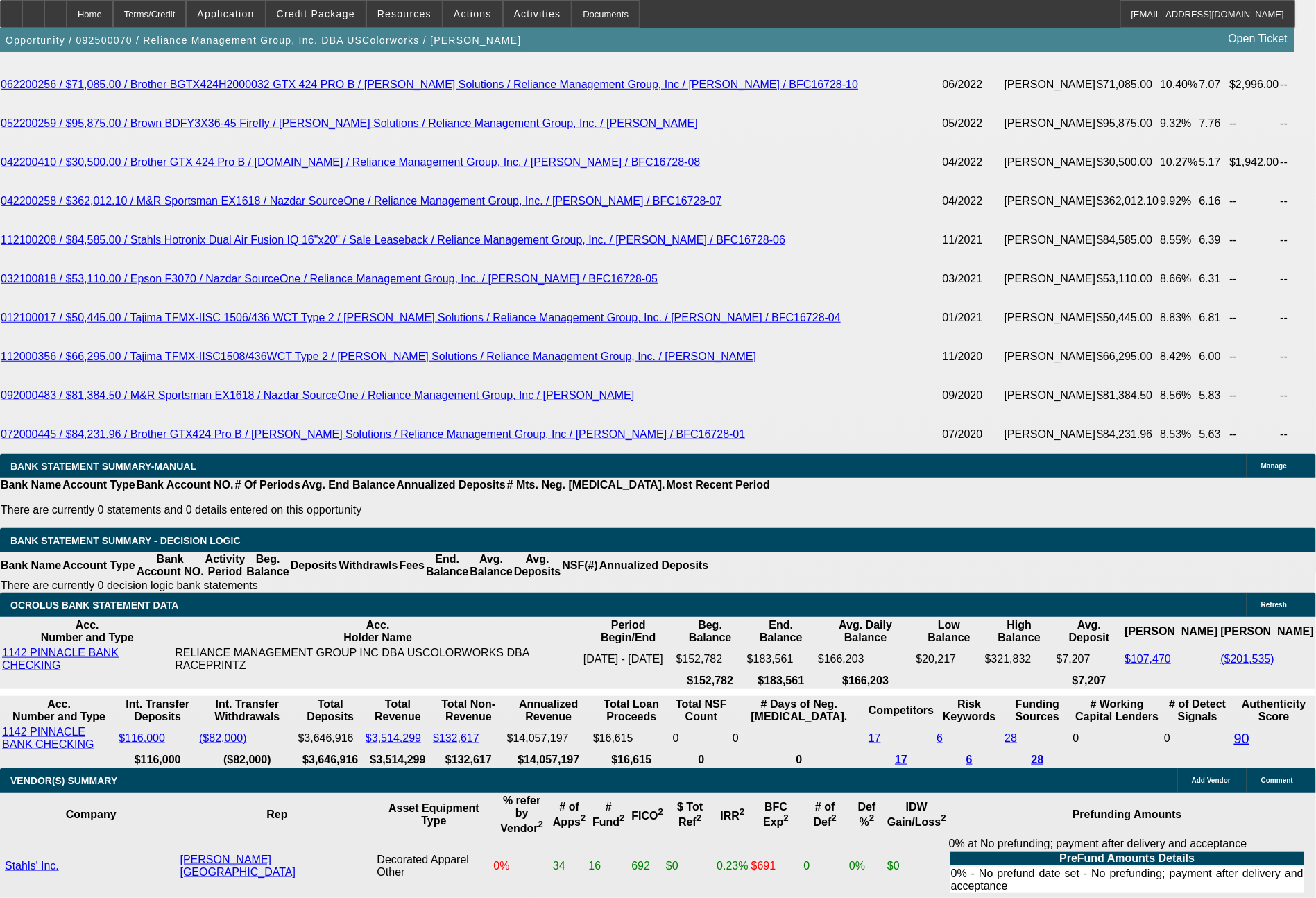
select select "0"
select select "6"
select select "0"
select select "2"
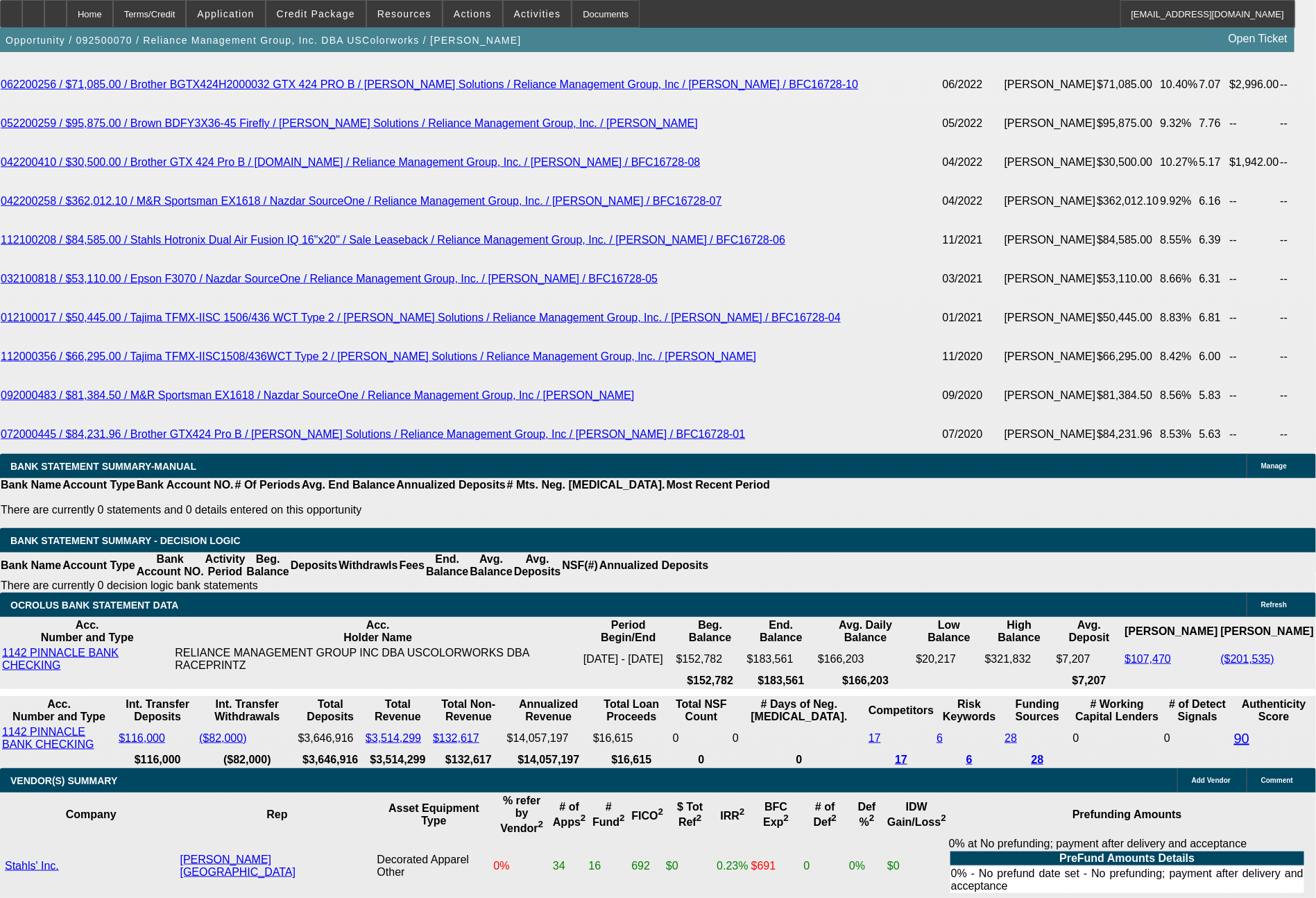
select select "0"
select select "6"
select select "0"
select select "2"
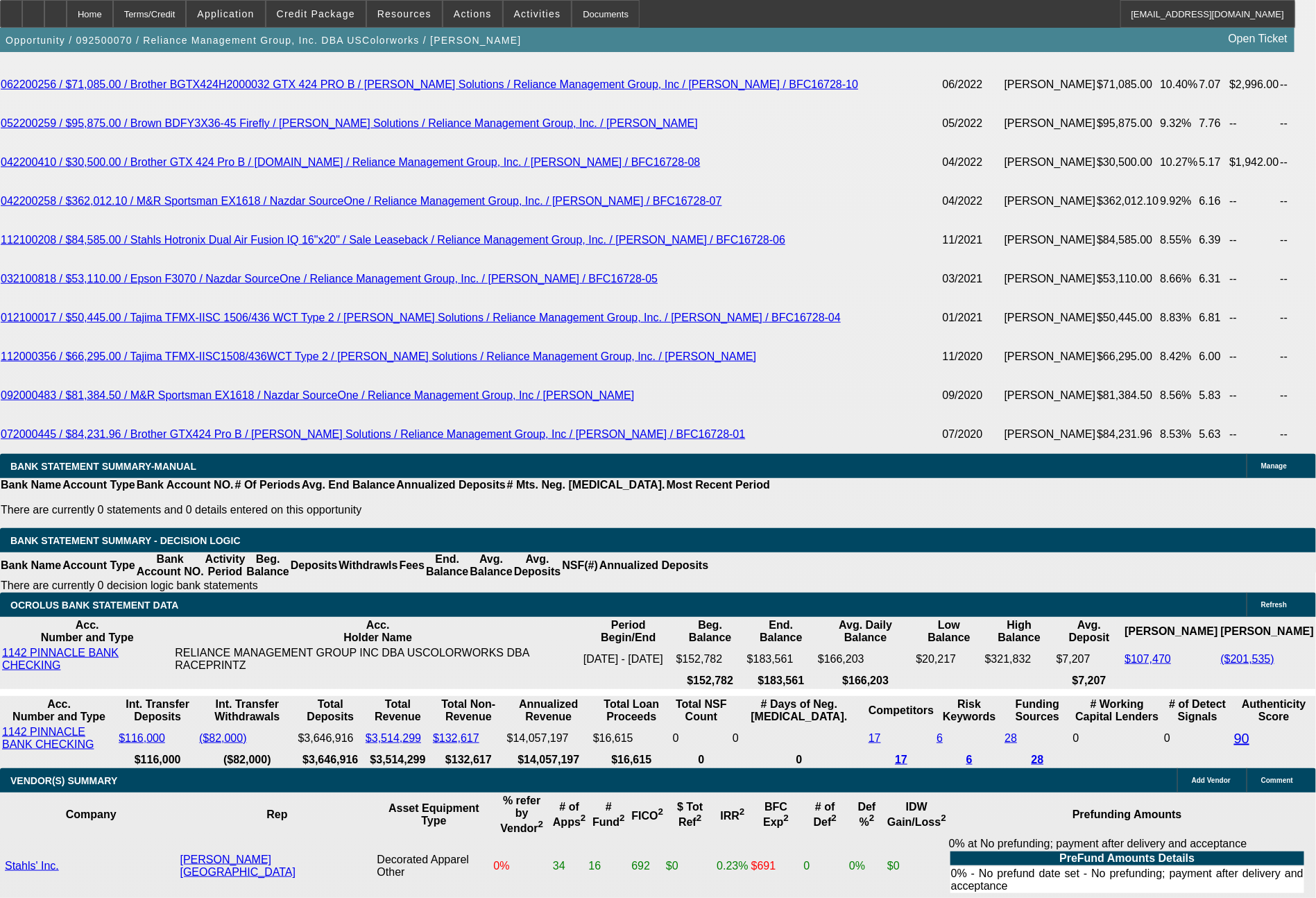
select select "0"
select select "6"
select select "0"
select select "2"
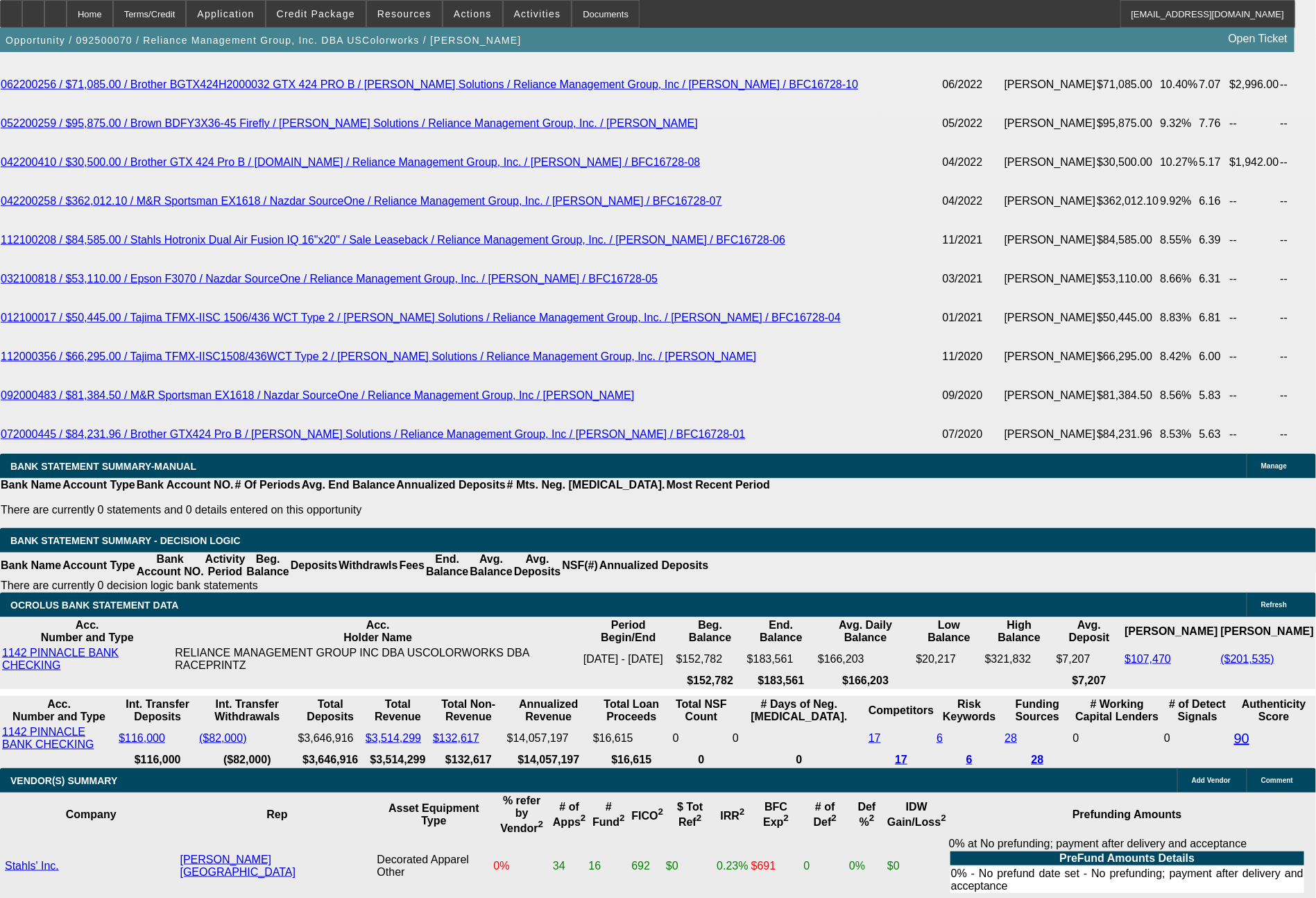
select select "0"
select select "6"
select select "0"
select select "2"
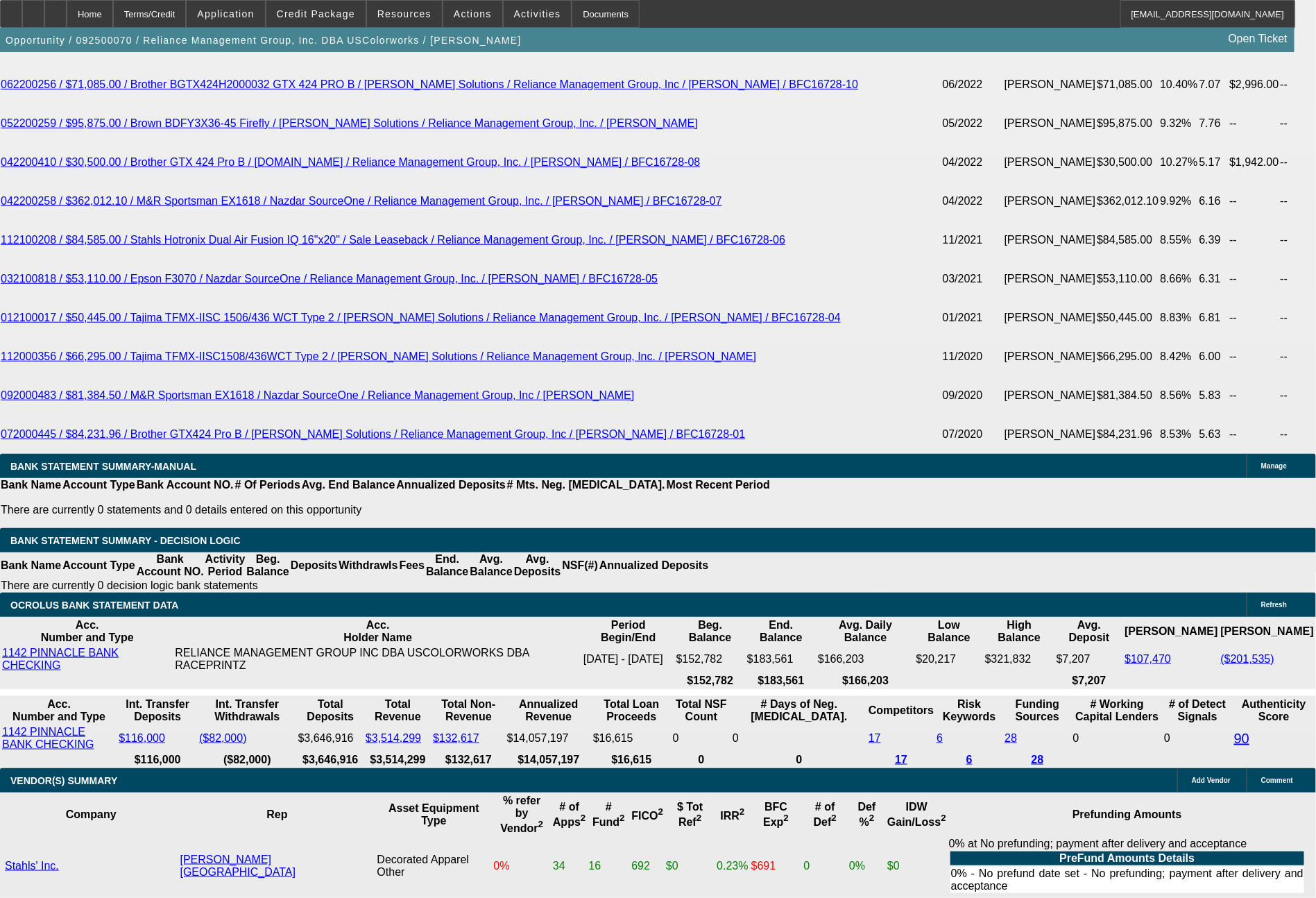
select select "2"
select select "0"
select select "6"
select select "0"
select select "2"
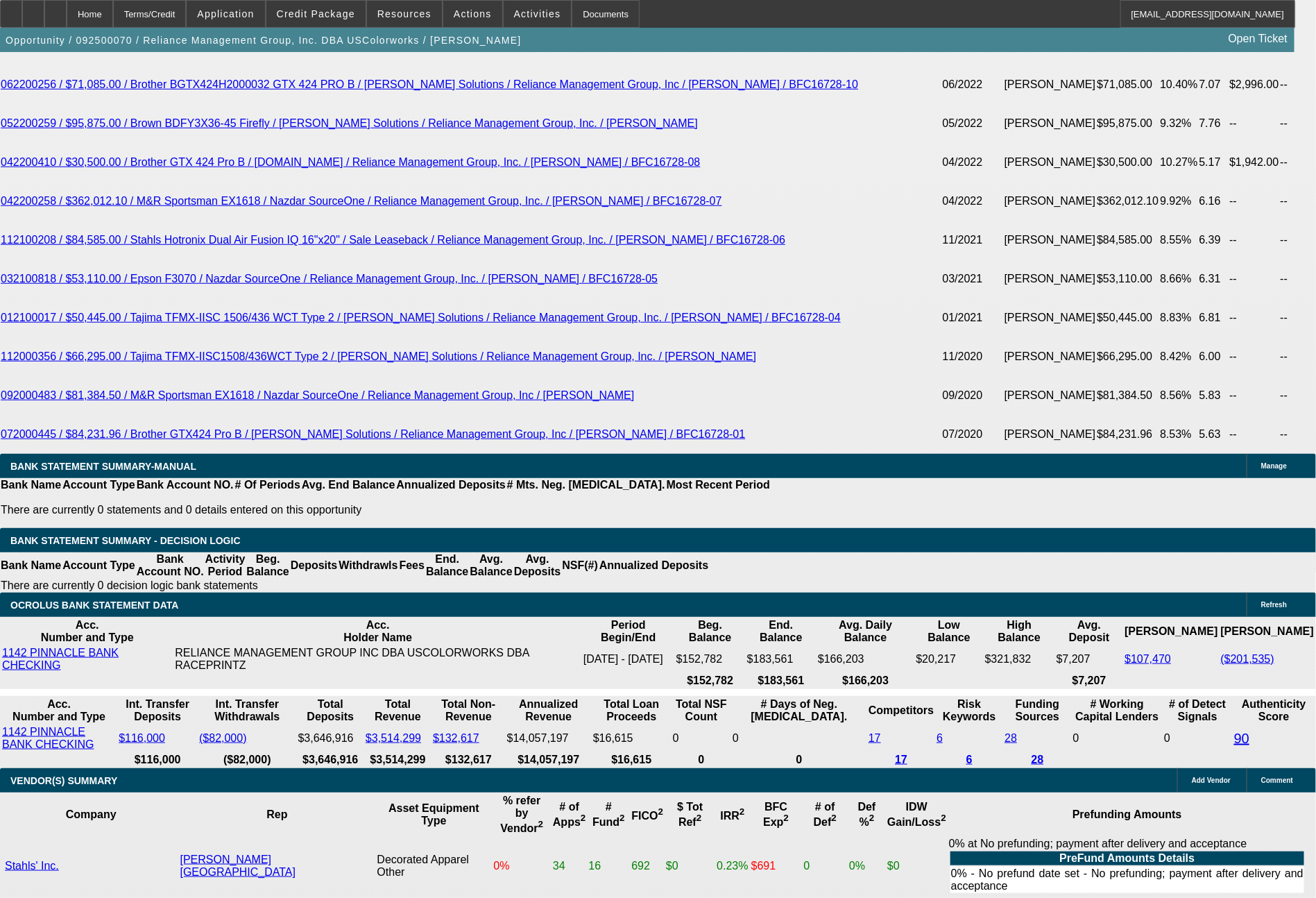
select select "2"
select select "0"
select select "6"
select select "0"
select select "2"
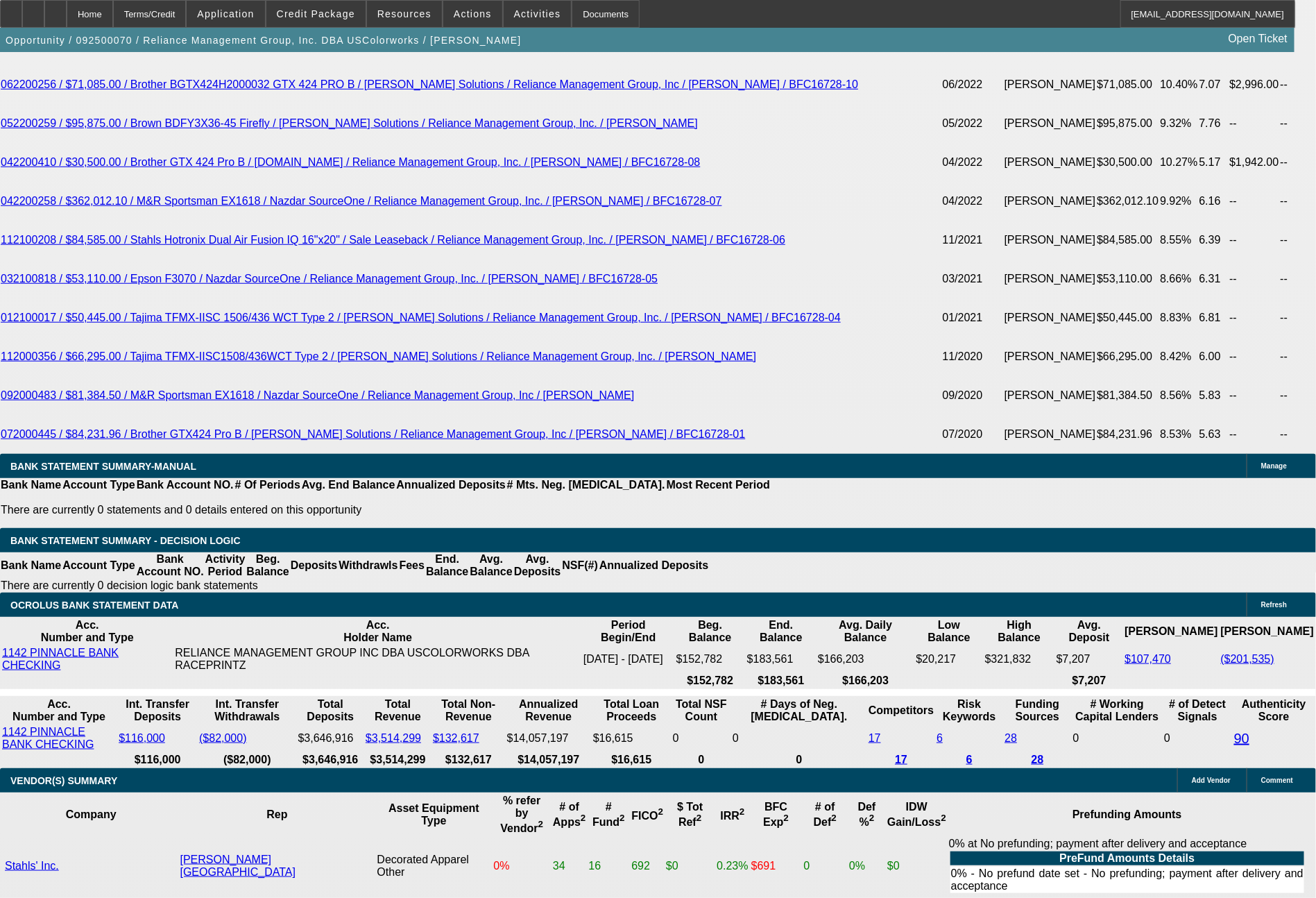
select select "2"
select select "0"
select select "6"
select select "0"
select select "2"
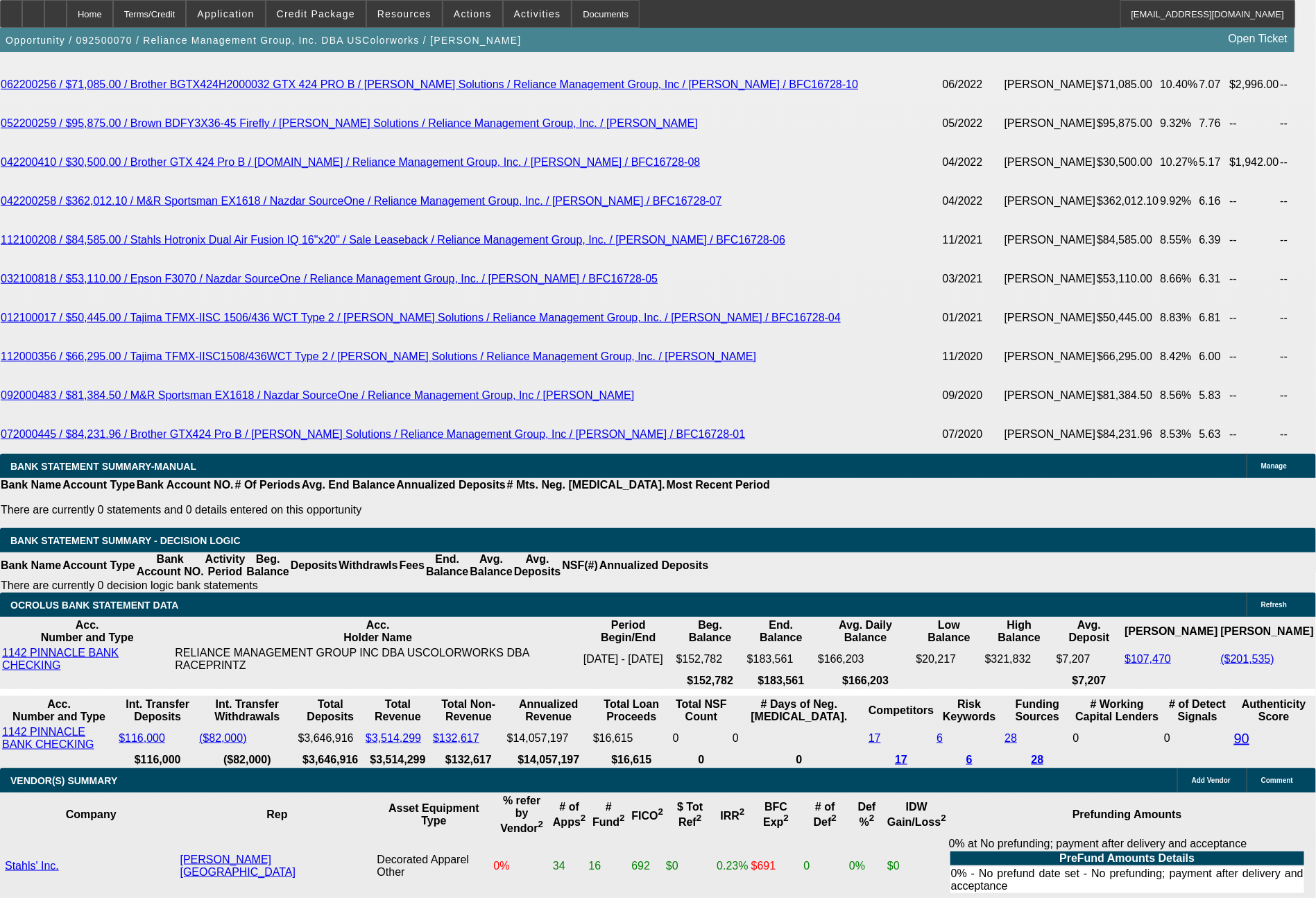
select select "2"
select select "0"
select select "6"
select select "0"
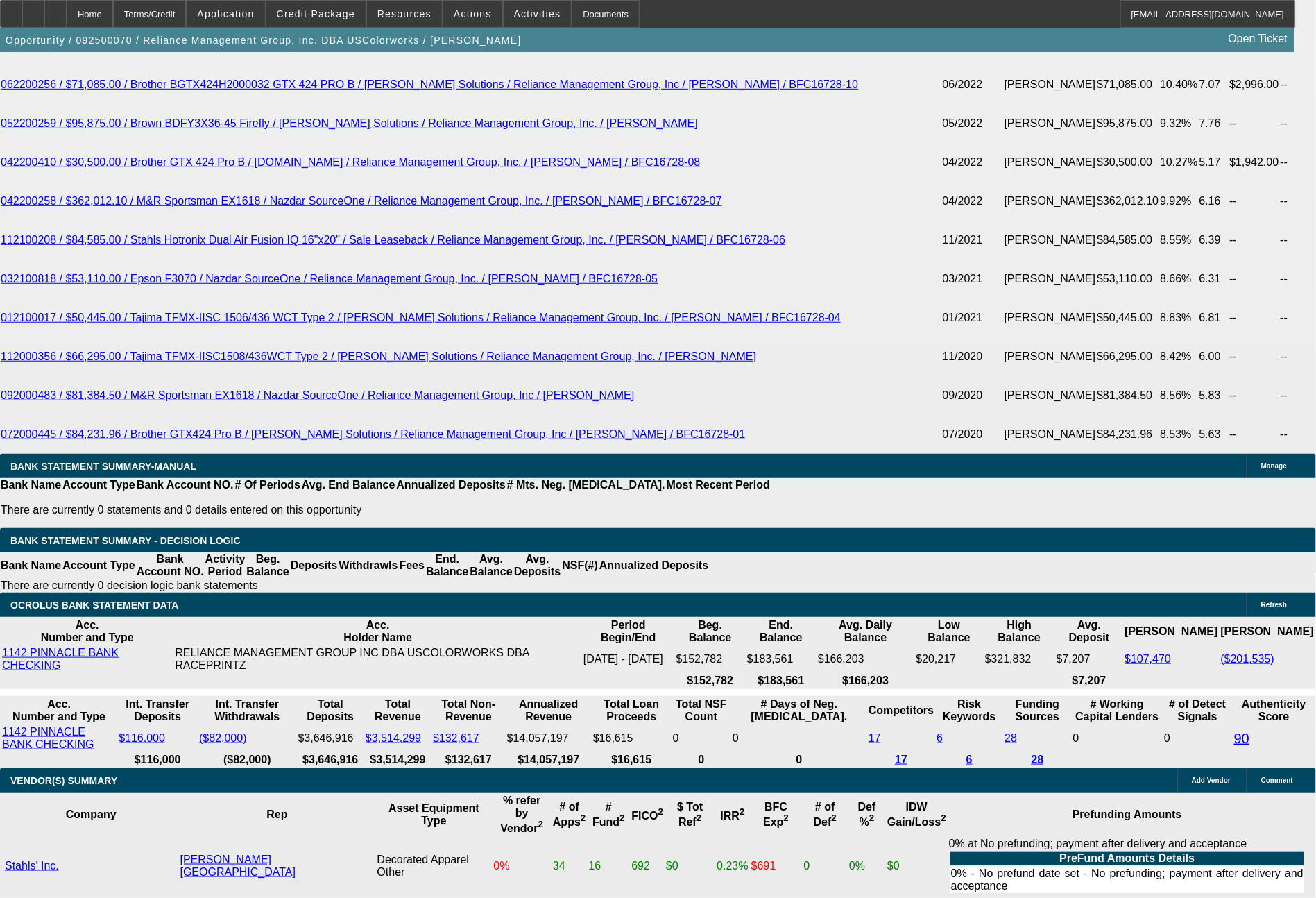
select select "2"
select select "0"
select select "6"
select select "0"
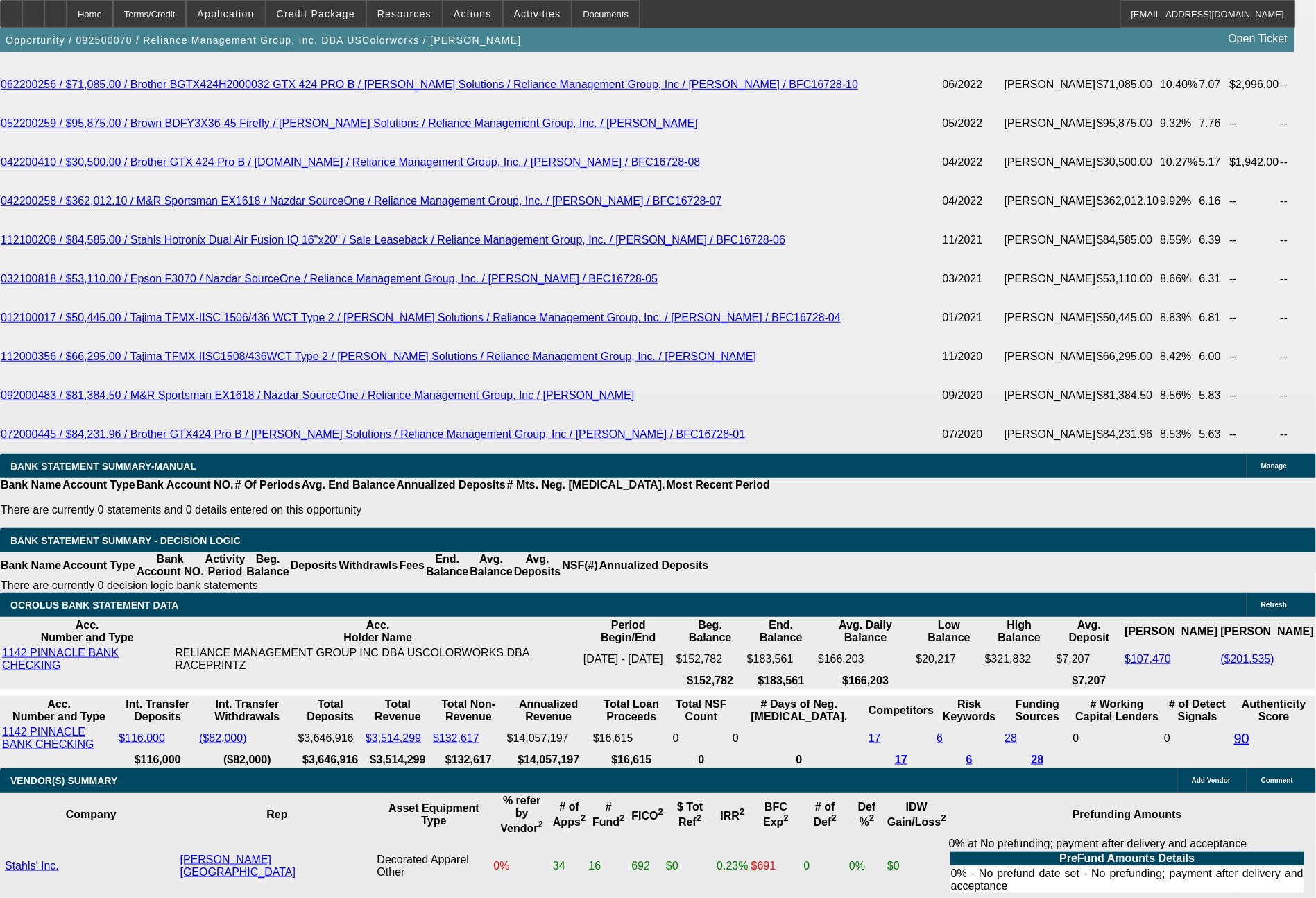
select select "2"
select select "0"
select select "6"
select select "0"
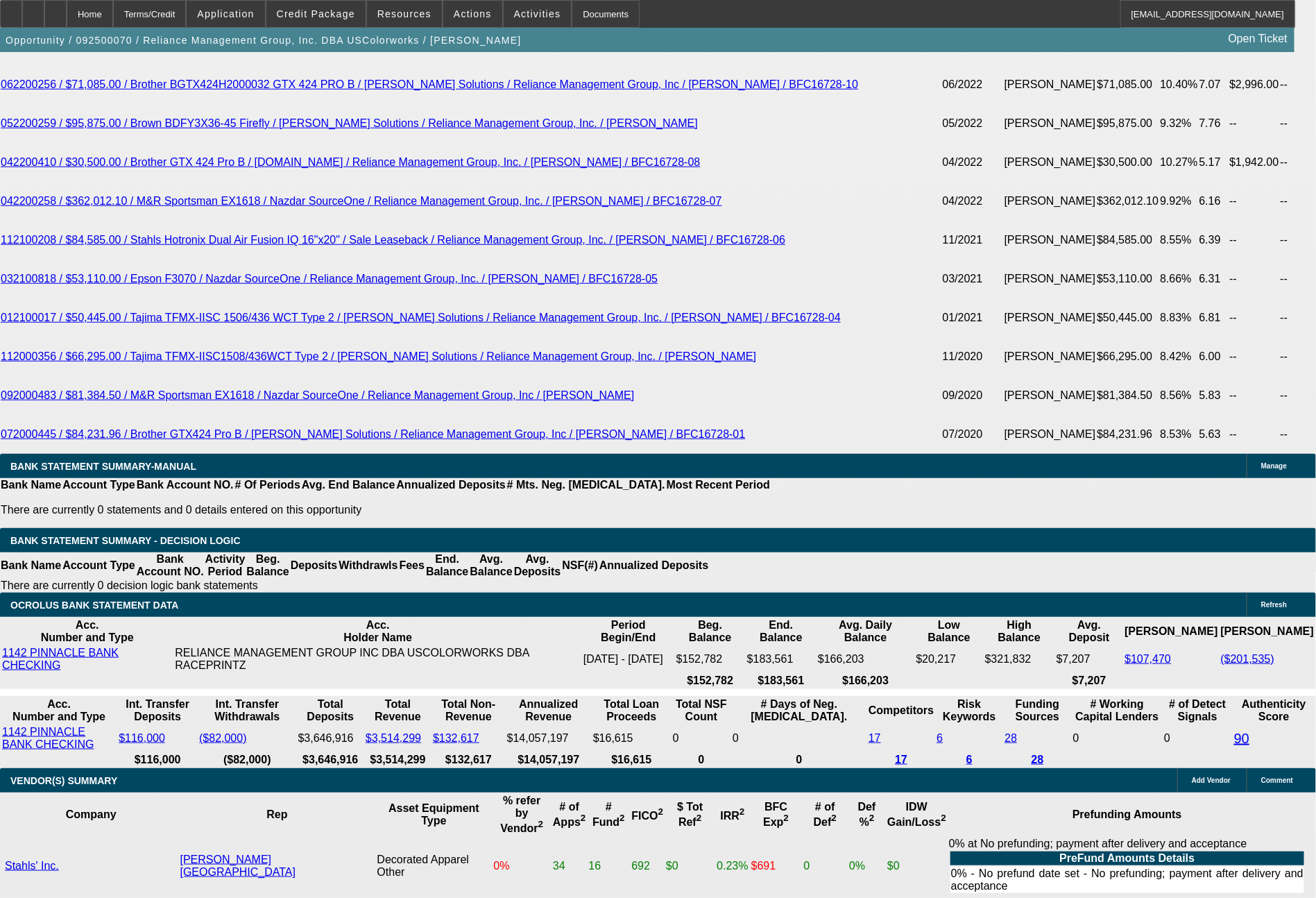
select select "2"
select select "0"
select select "6"
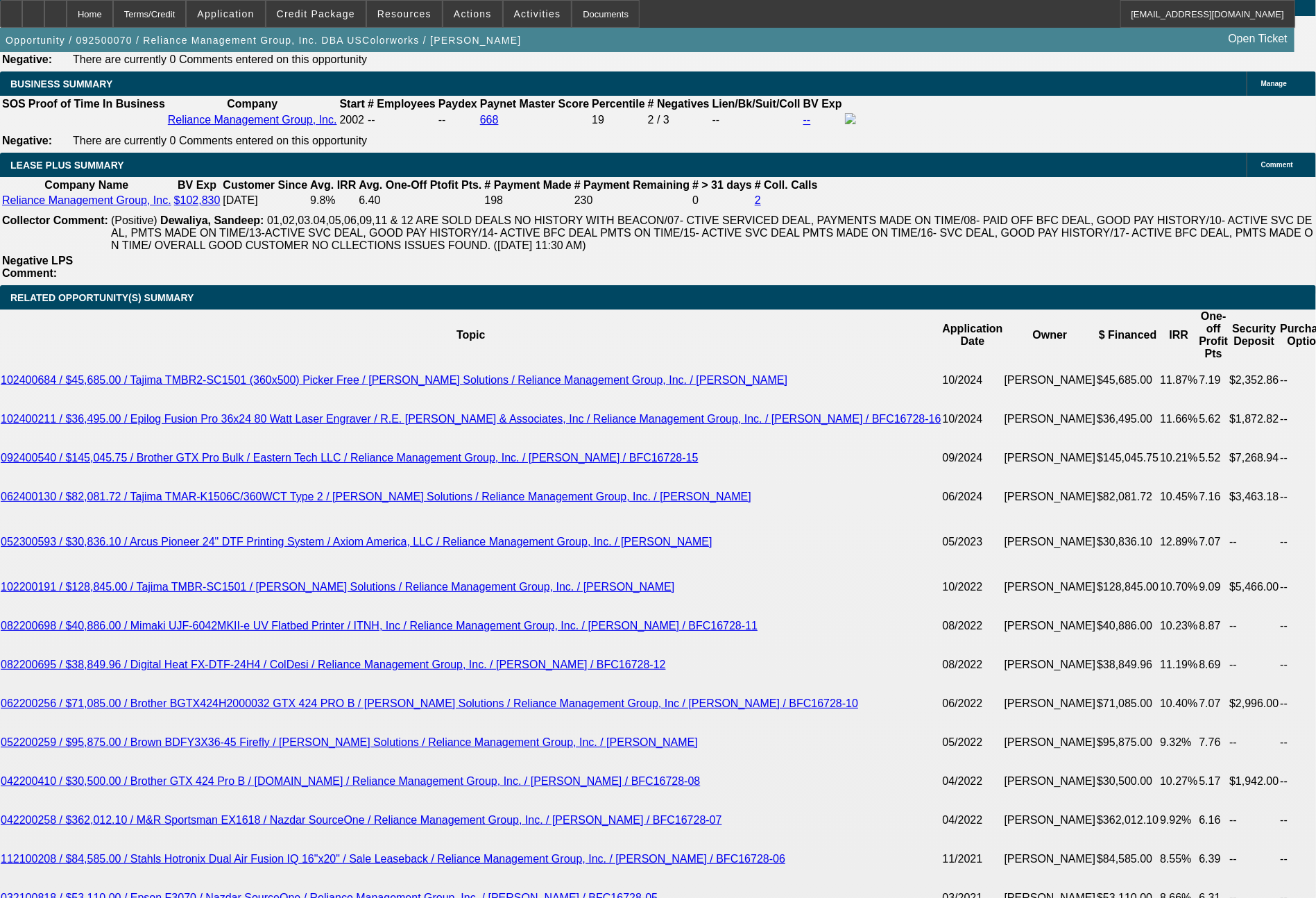
scroll to position [3185, 0]
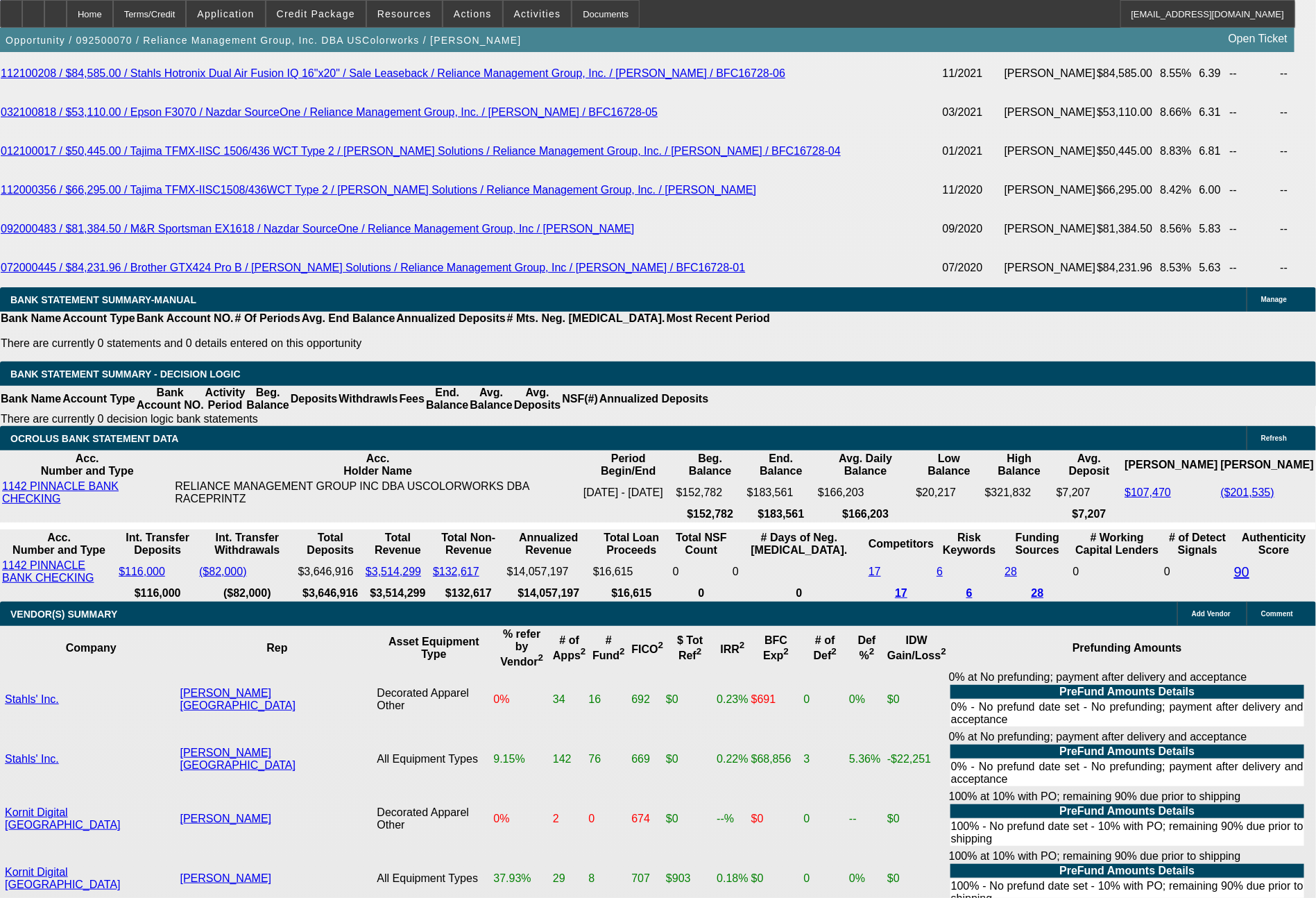
select select "0"
select select "2"
select select "0"
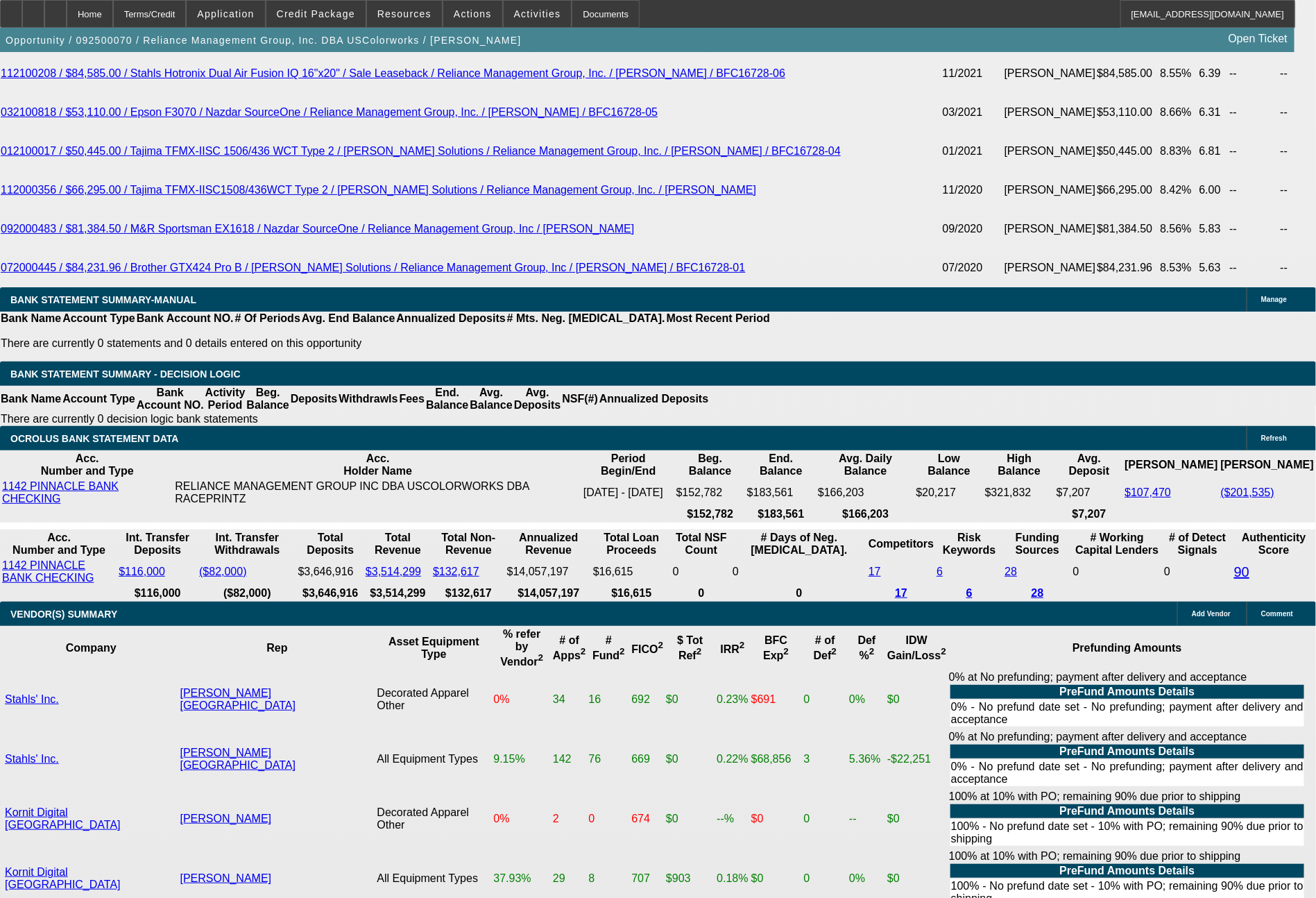
select select "6"
select select "0"
select select "2"
select select "0"
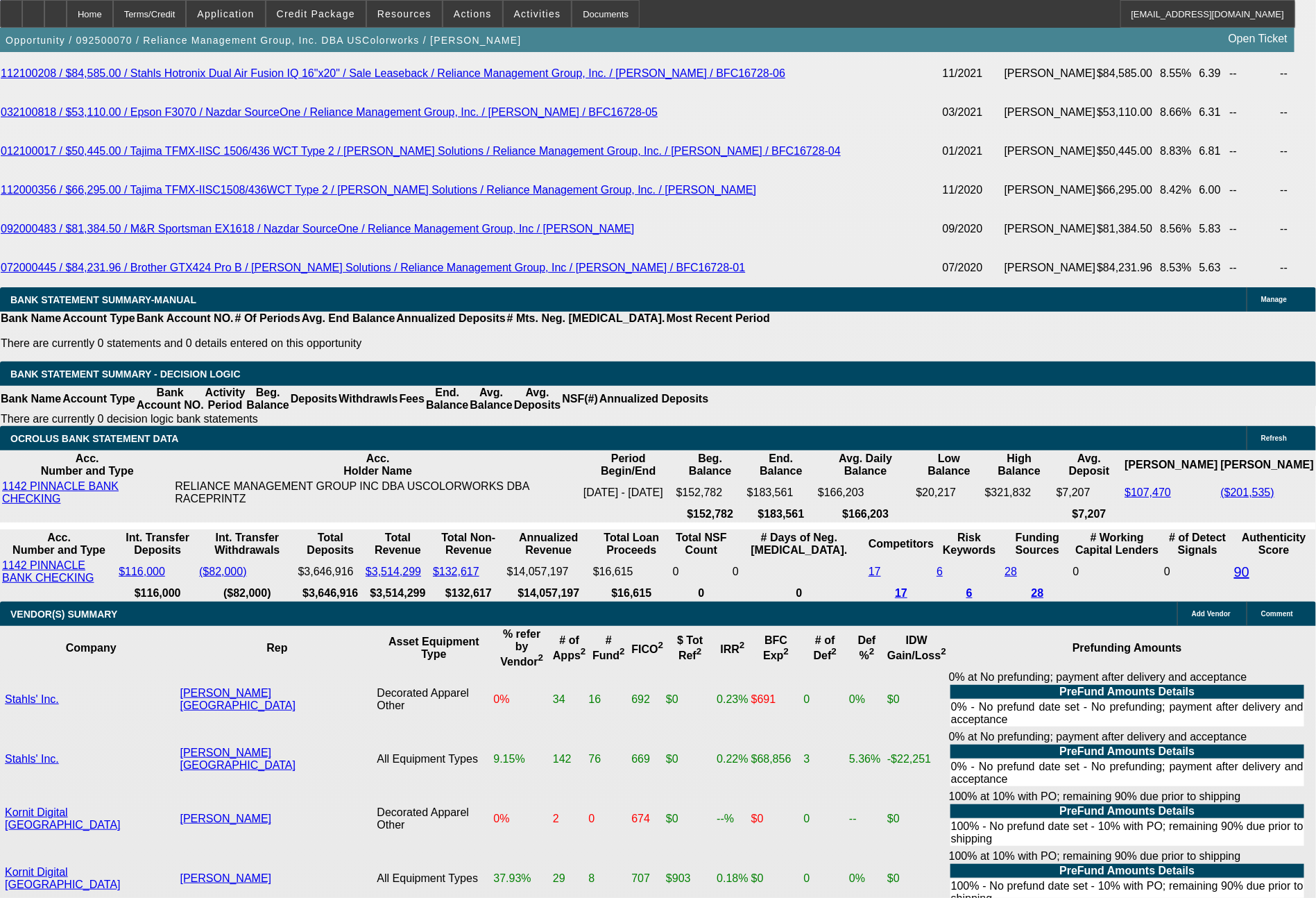
select select "6"
select select "0"
select select "2"
select select "0"
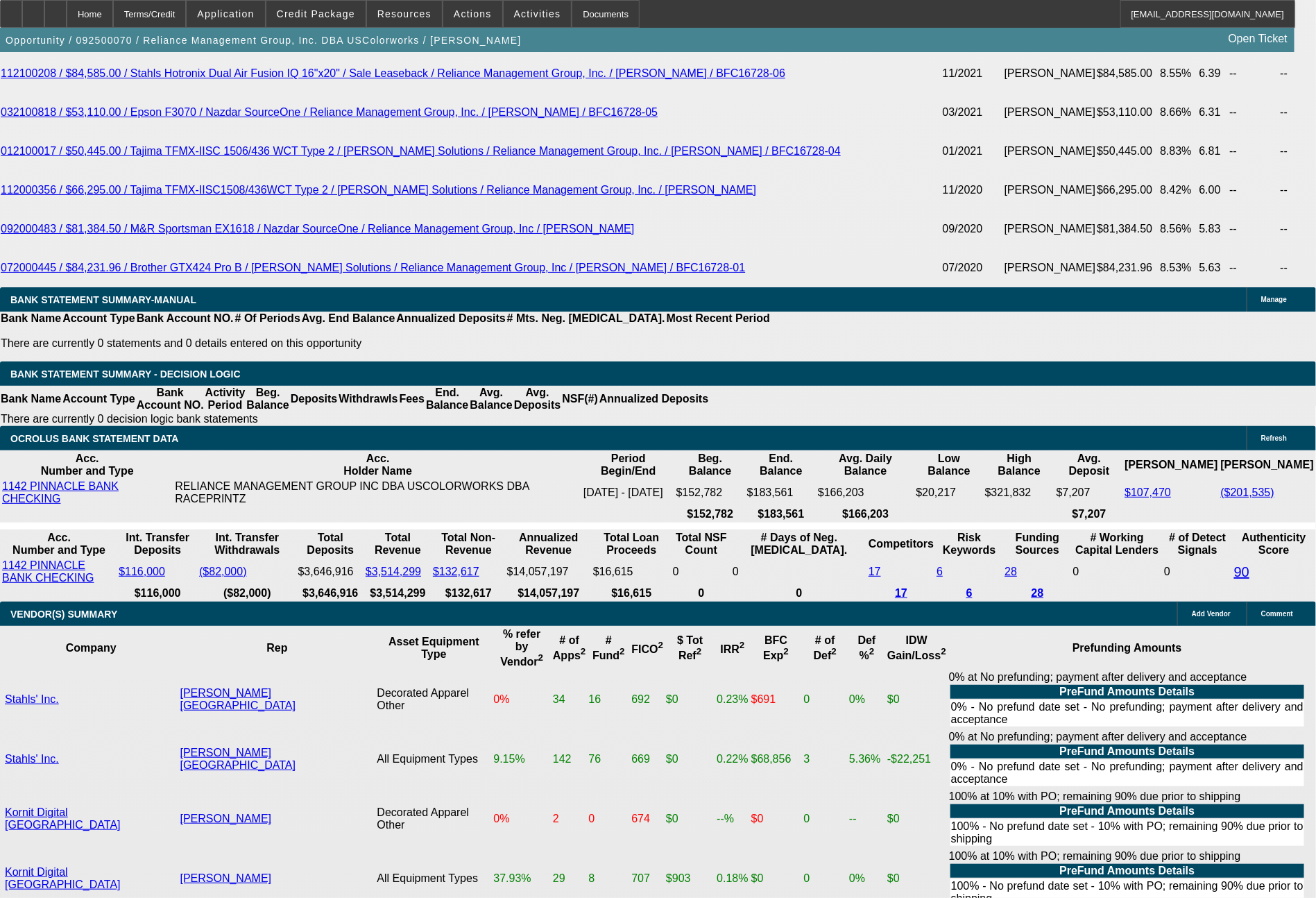
select select "6"
select select "0"
select select "2"
select select "0"
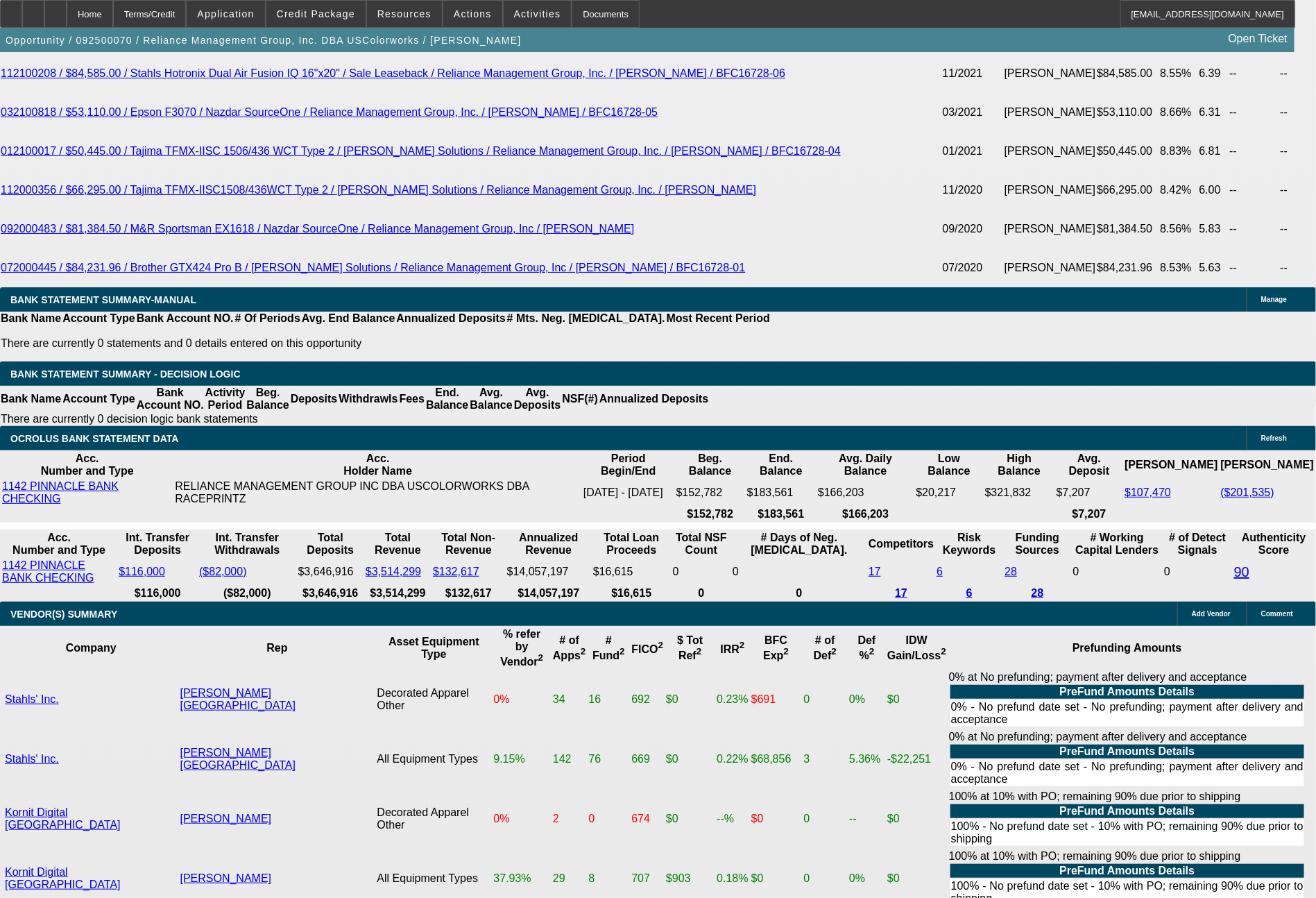
select select "6"
select select "0"
select select "2"
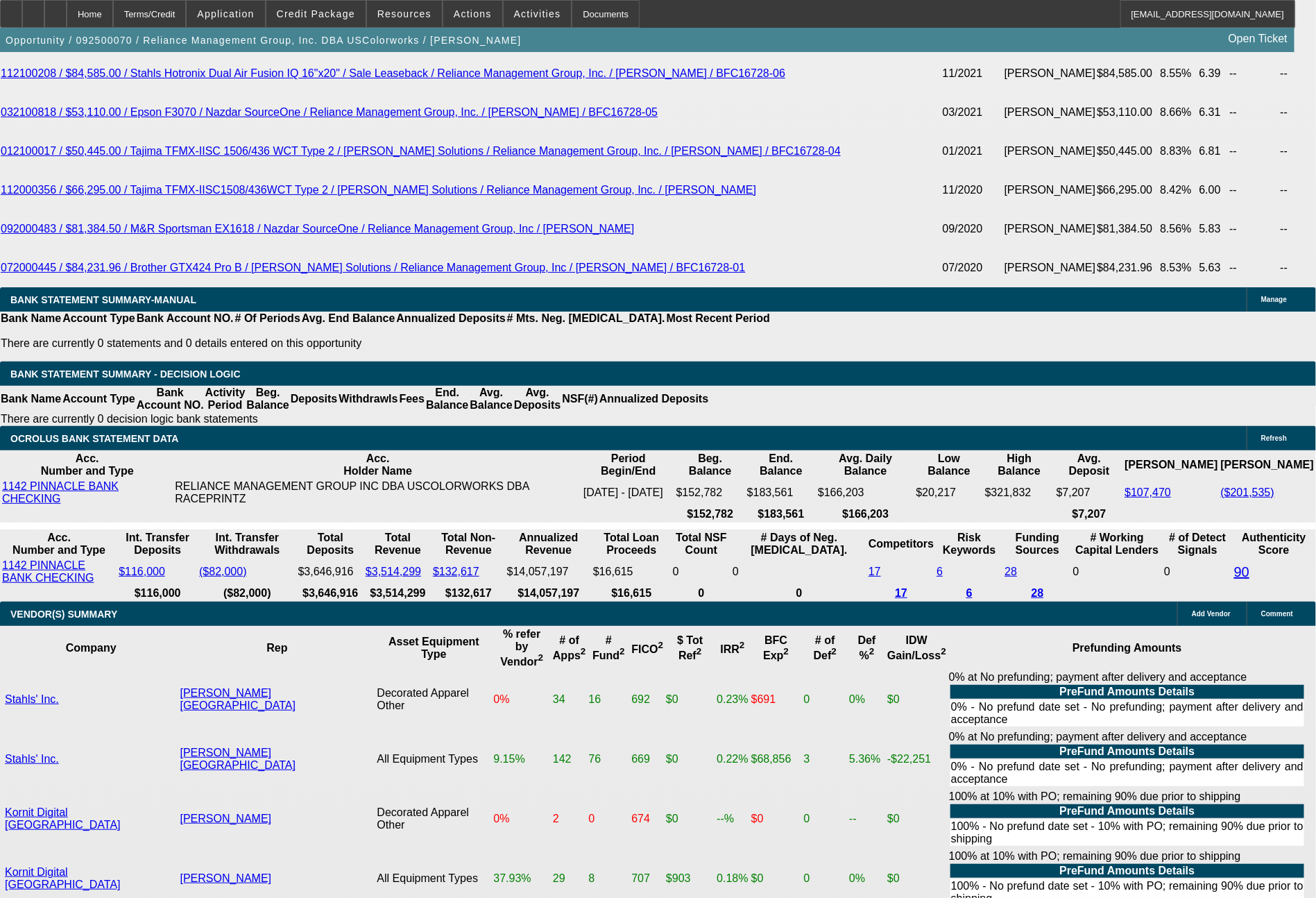
select select "0"
select select "6"
select select "0"
select select "2"
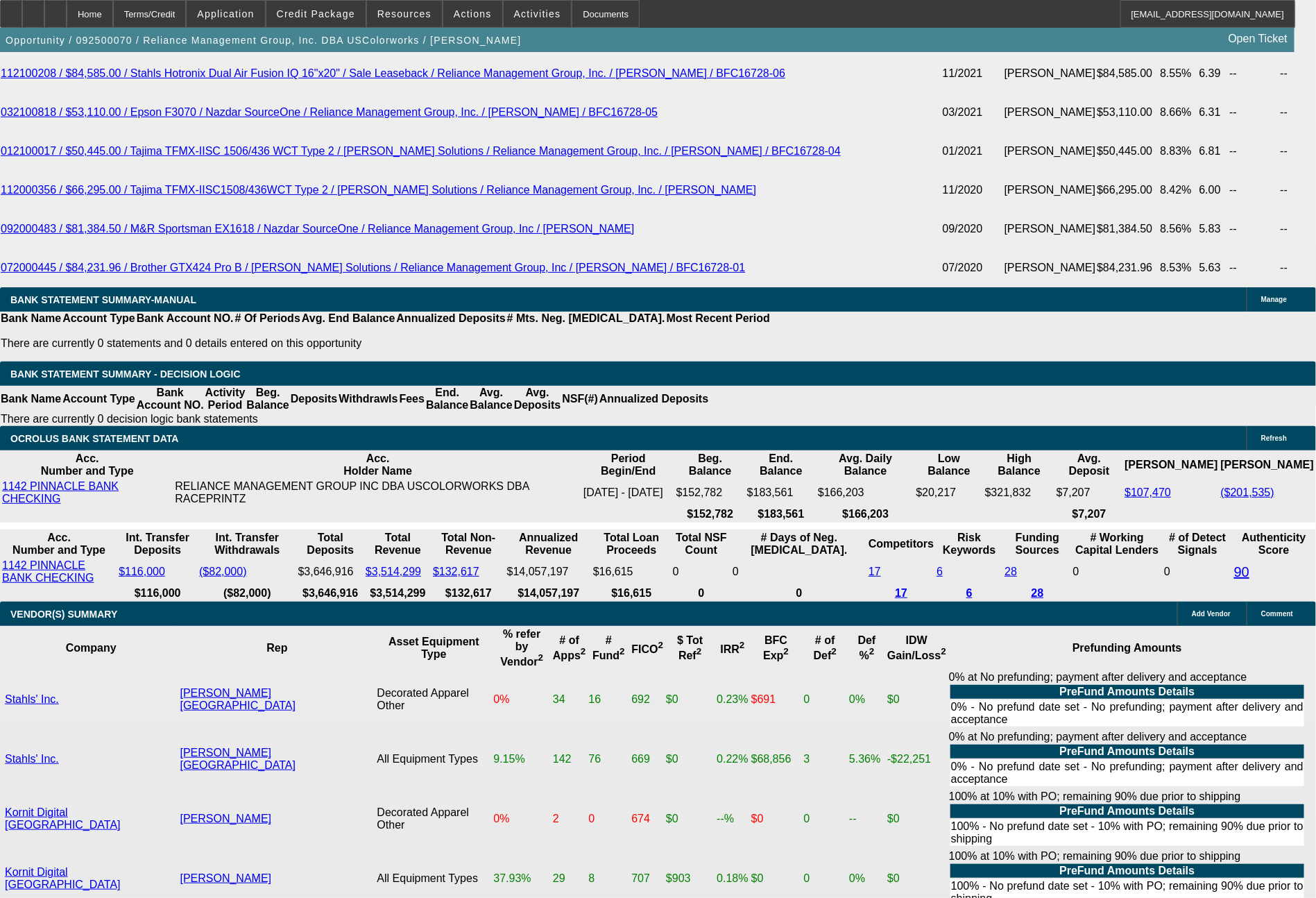
select select "0"
select select "6"
select select "0"
select select "2"
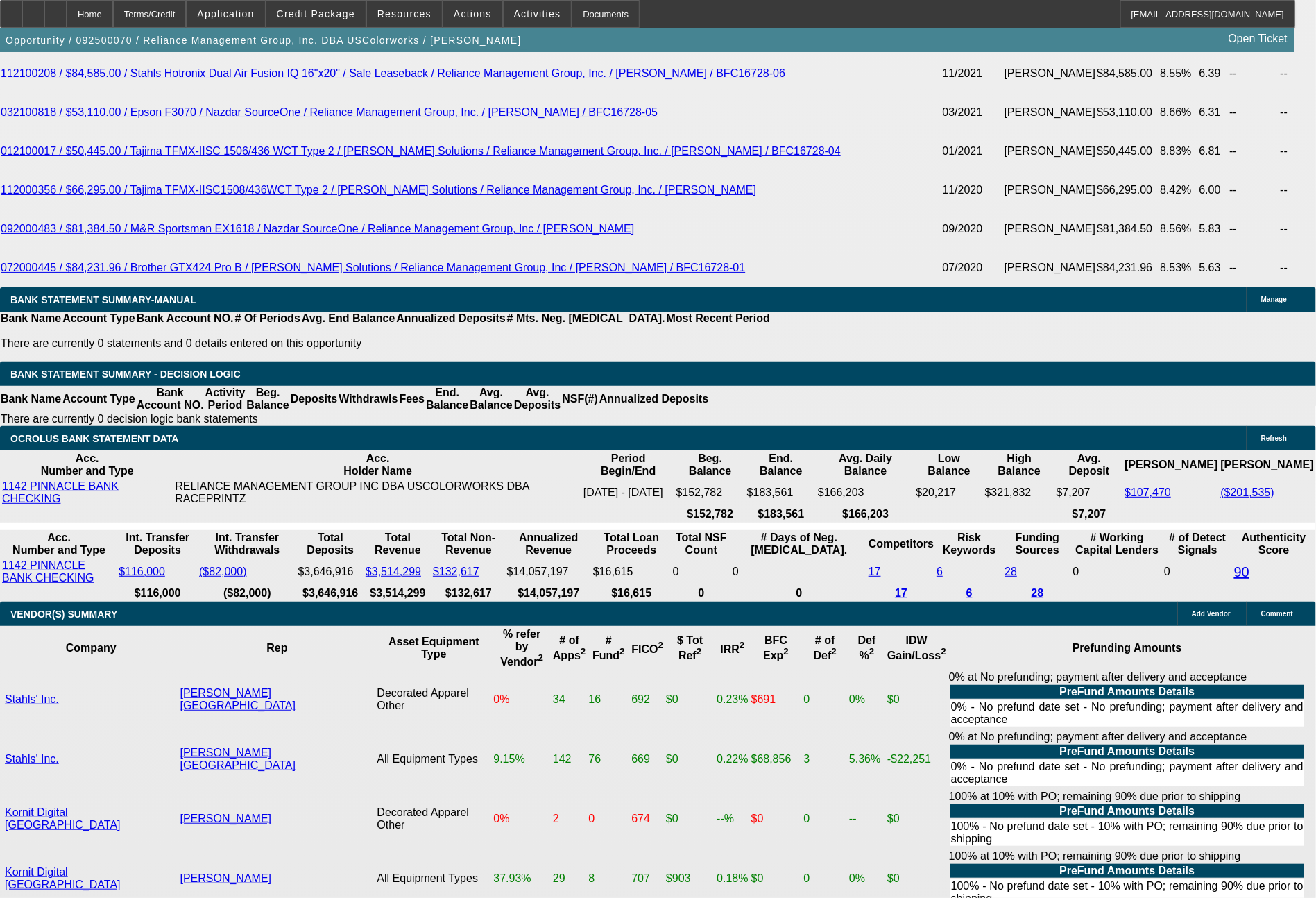
select select "0"
select select "6"
select select "0"
select select "2"
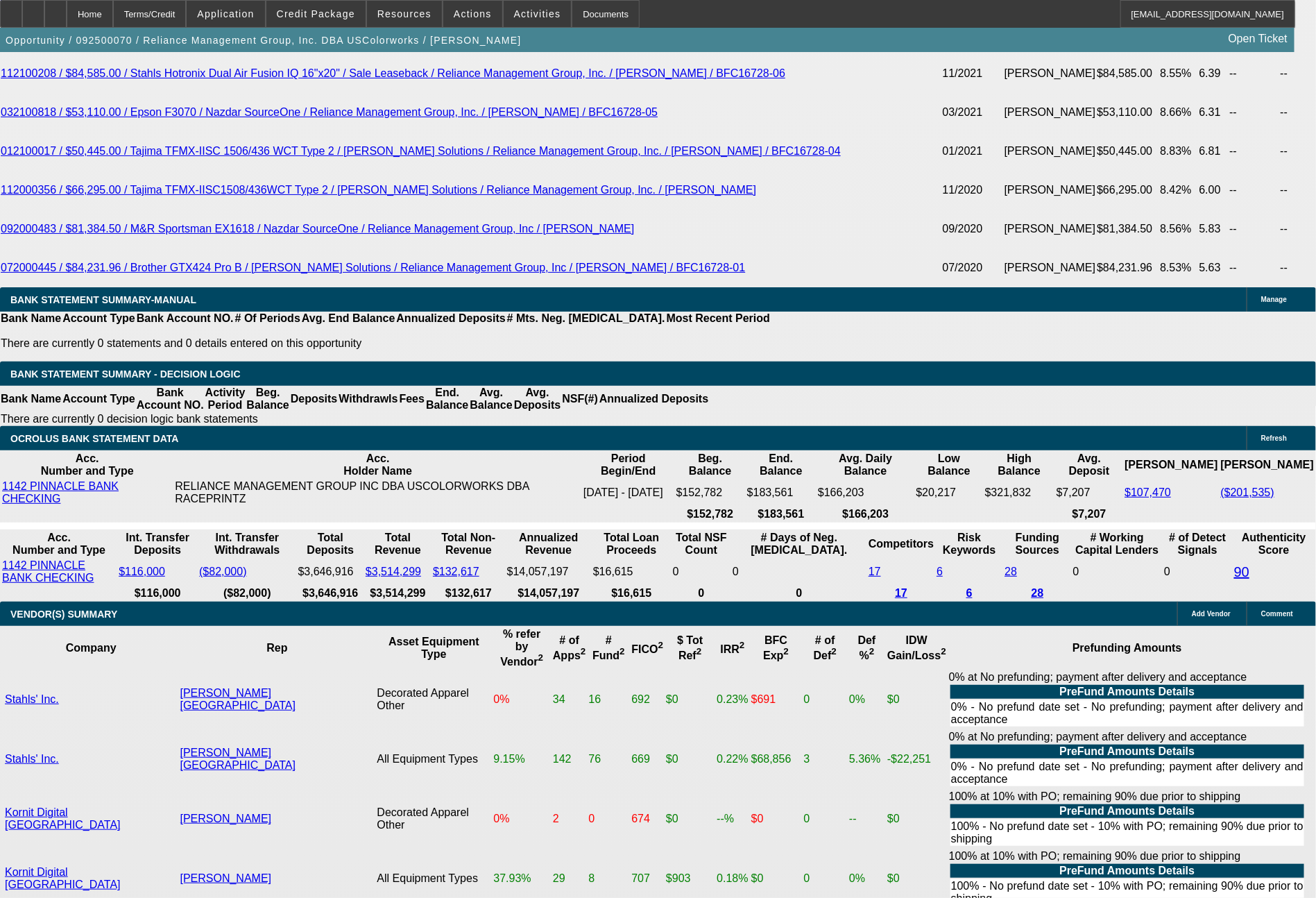
select select "0"
select select "6"
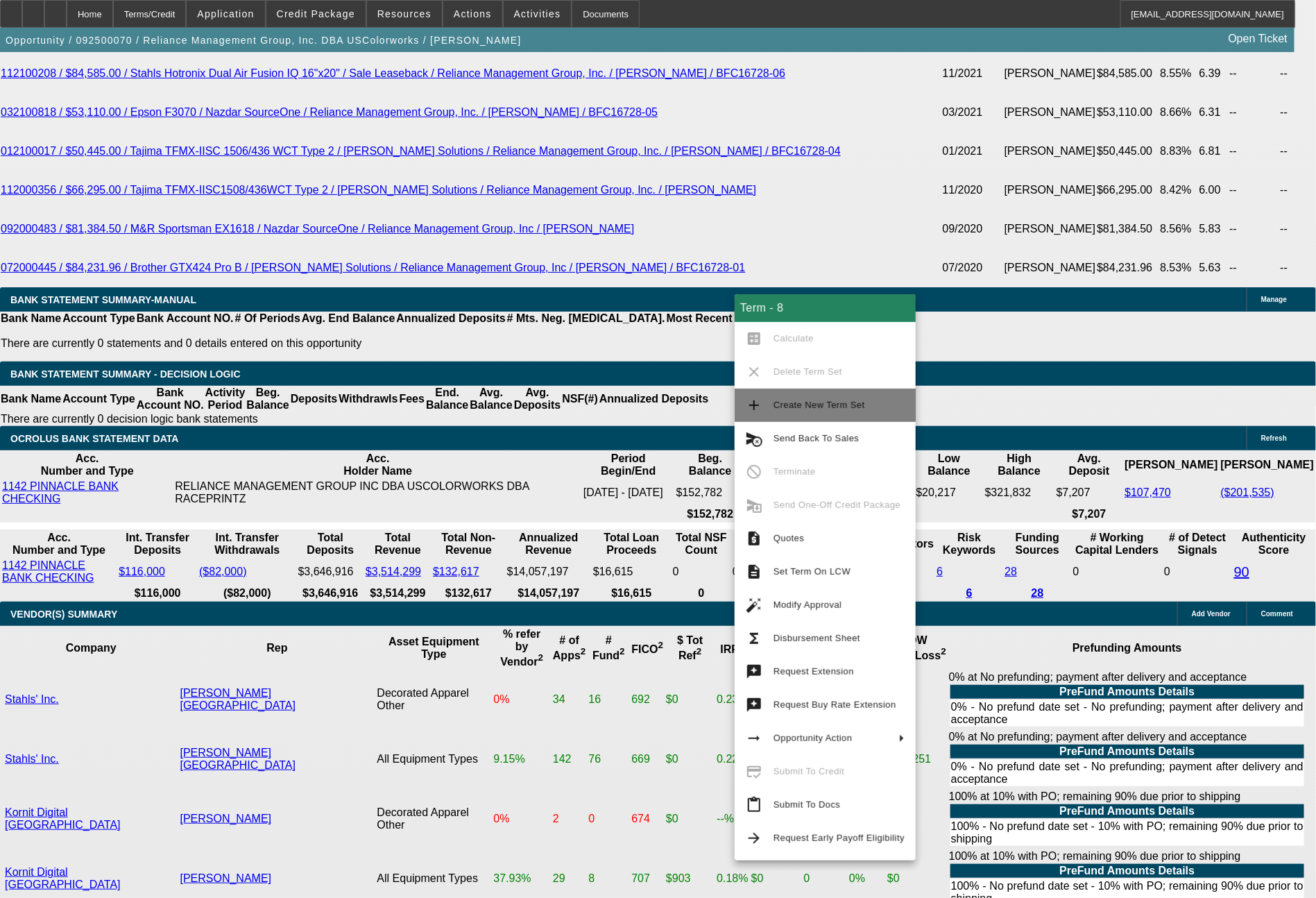
click at [804, 419] on button "add Create New Term Set" at bounding box center [825, 404] width 181 height 33
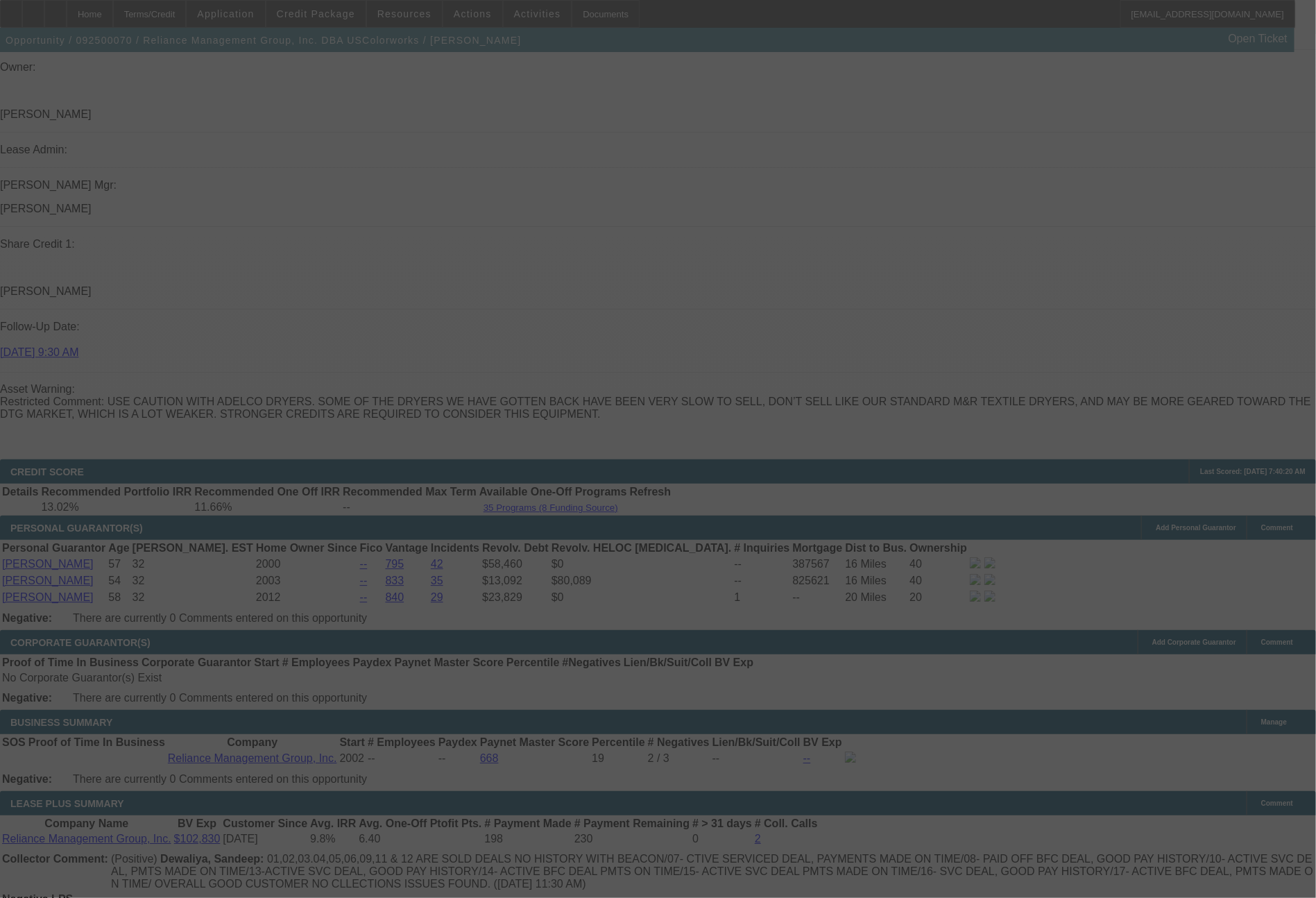
select select "0"
select select "2"
select select "0"
select select "6"
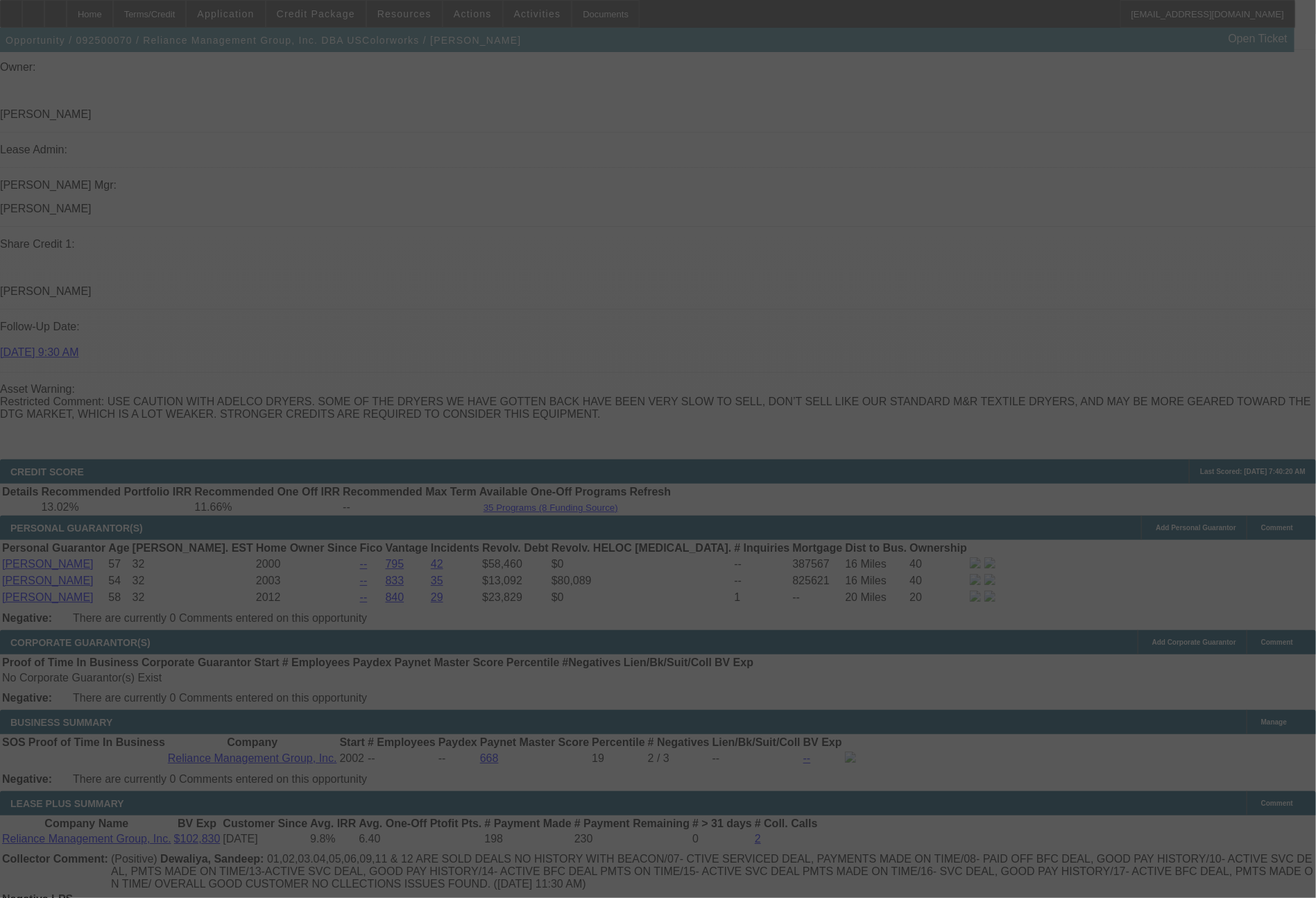
select select "0"
select select "2"
select select "0"
select select "6"
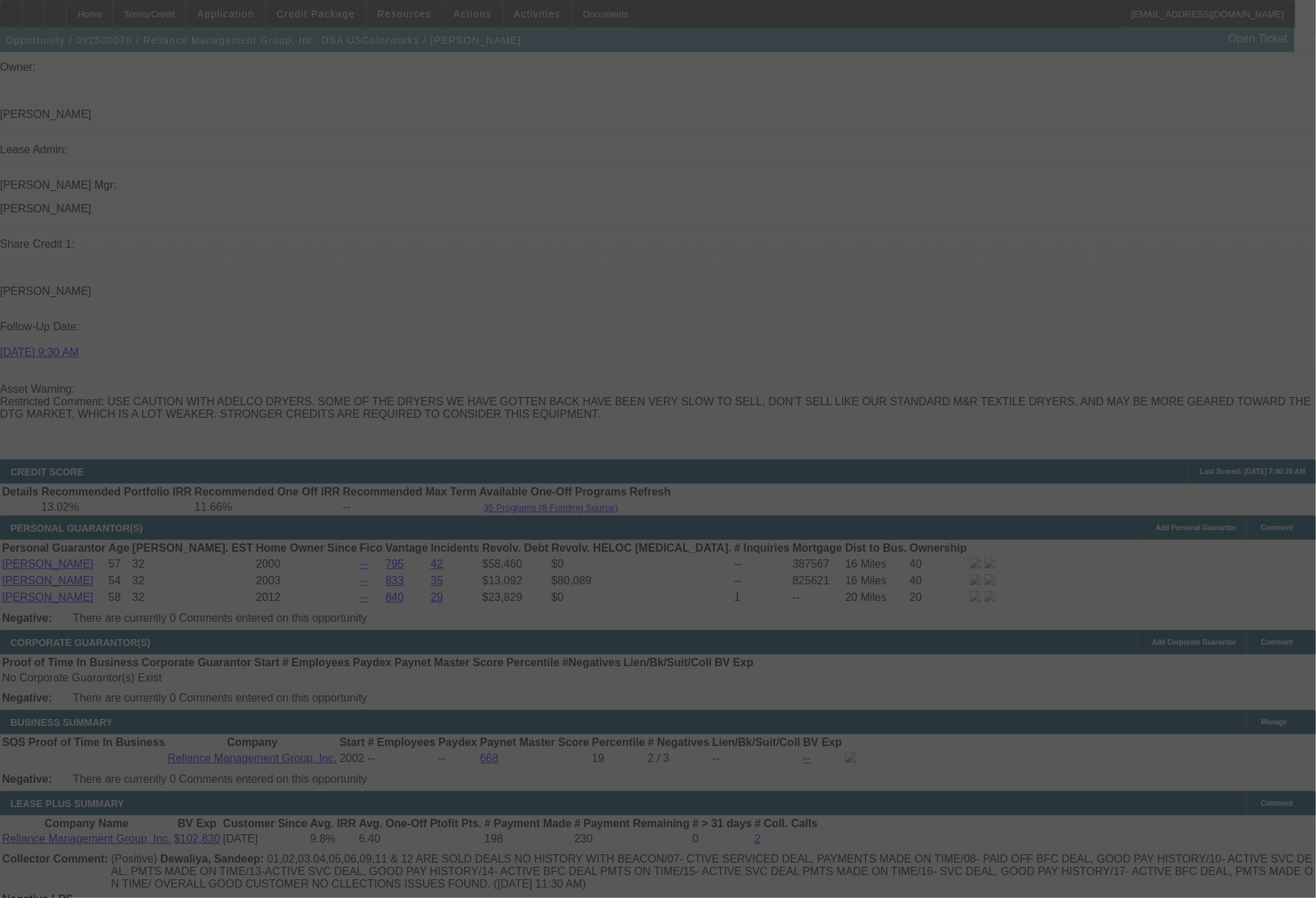
select select "0"
select select "2"
select select "0"
select select "6"
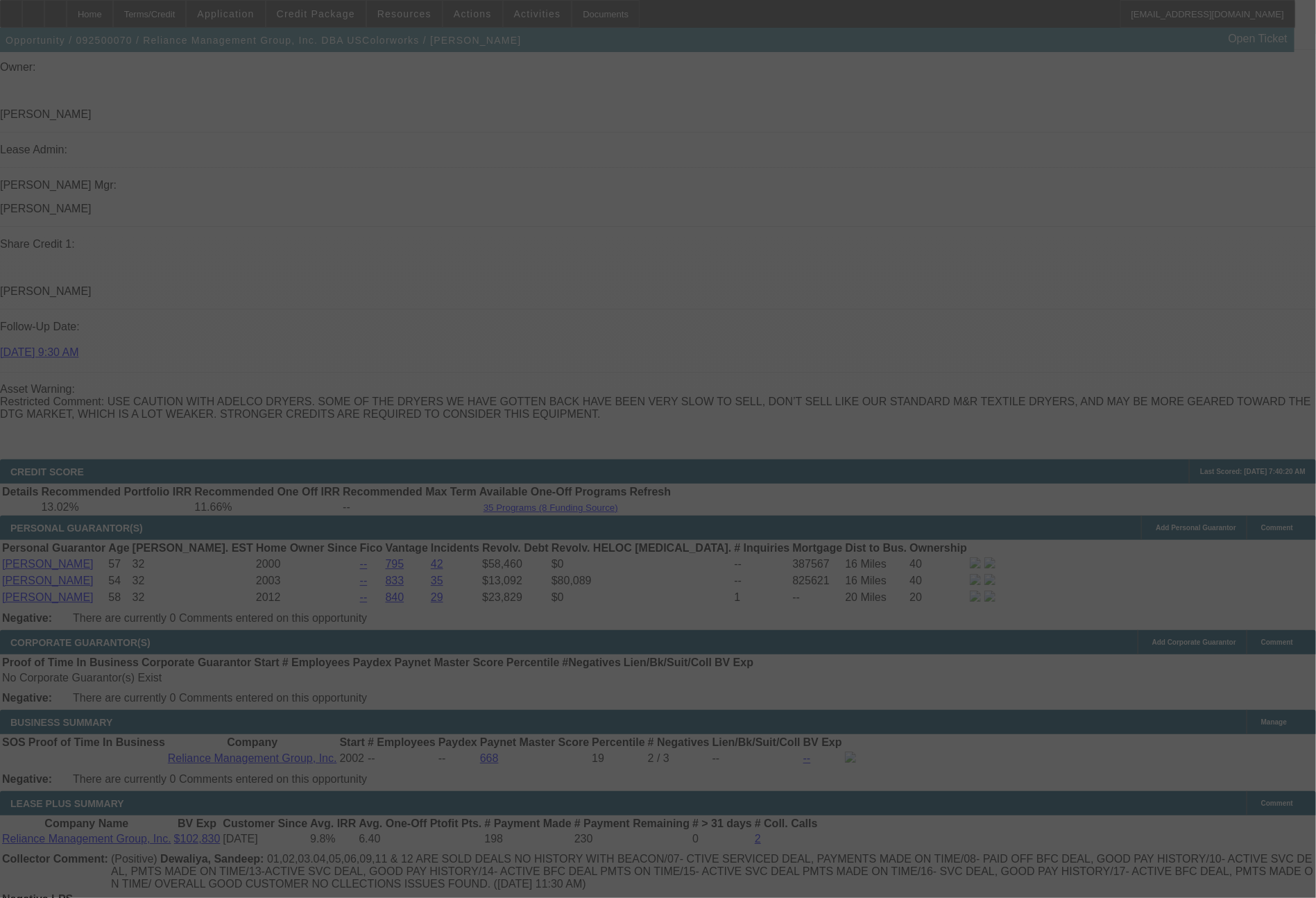
select select "0"
select select "2"
select select "0"
select select "6"
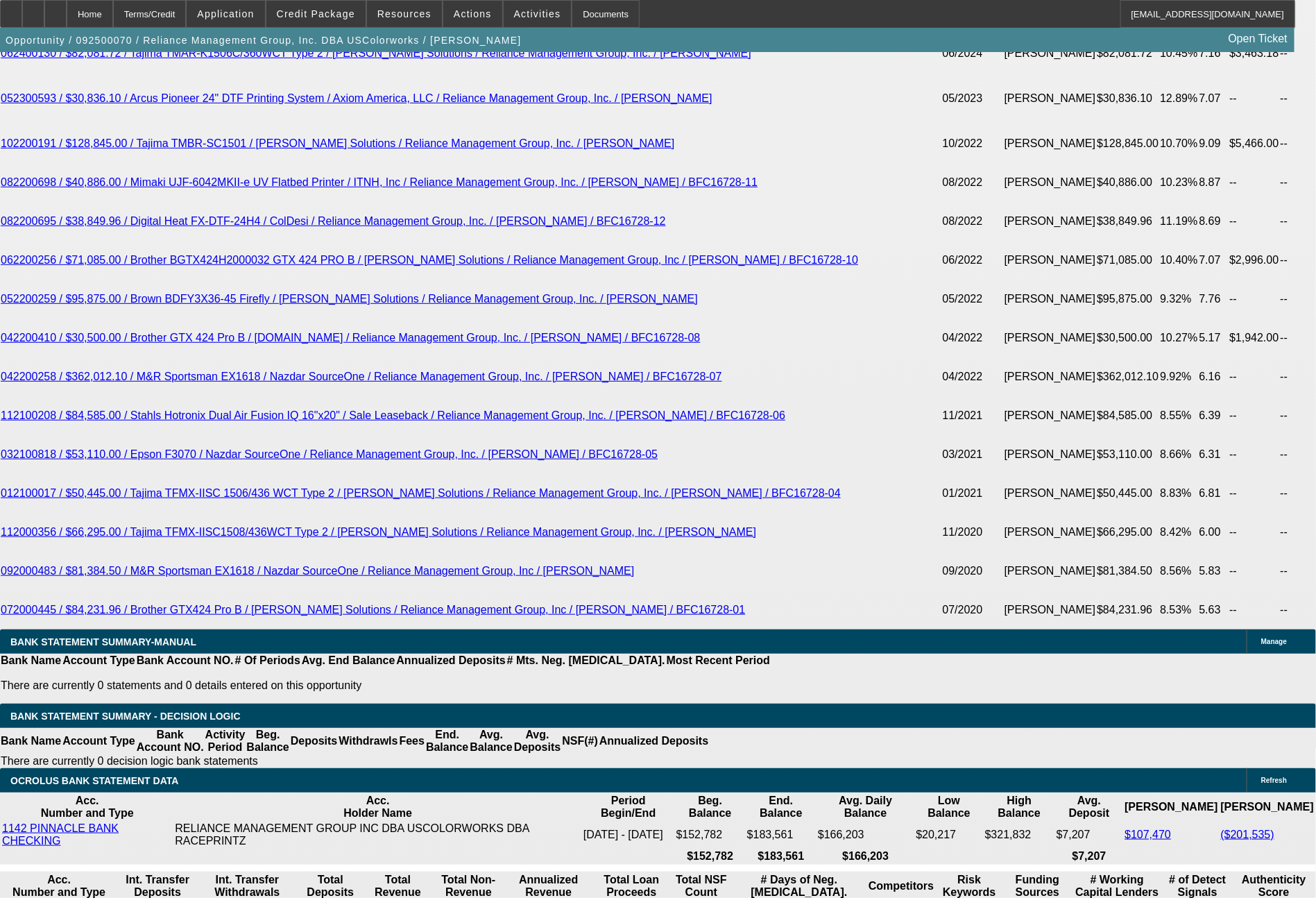
scroll to position [2899, 0]
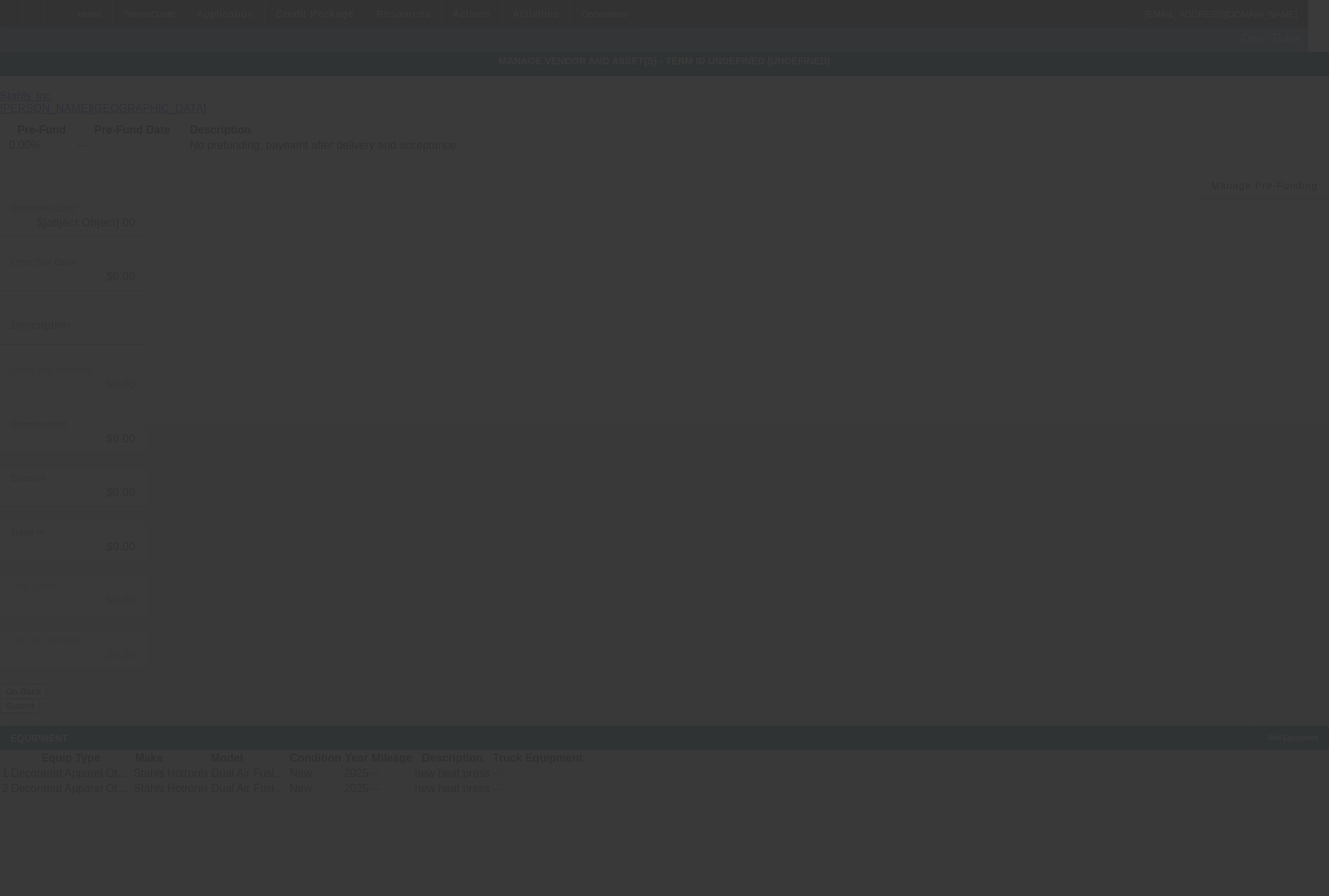
type input "$15,530.13"
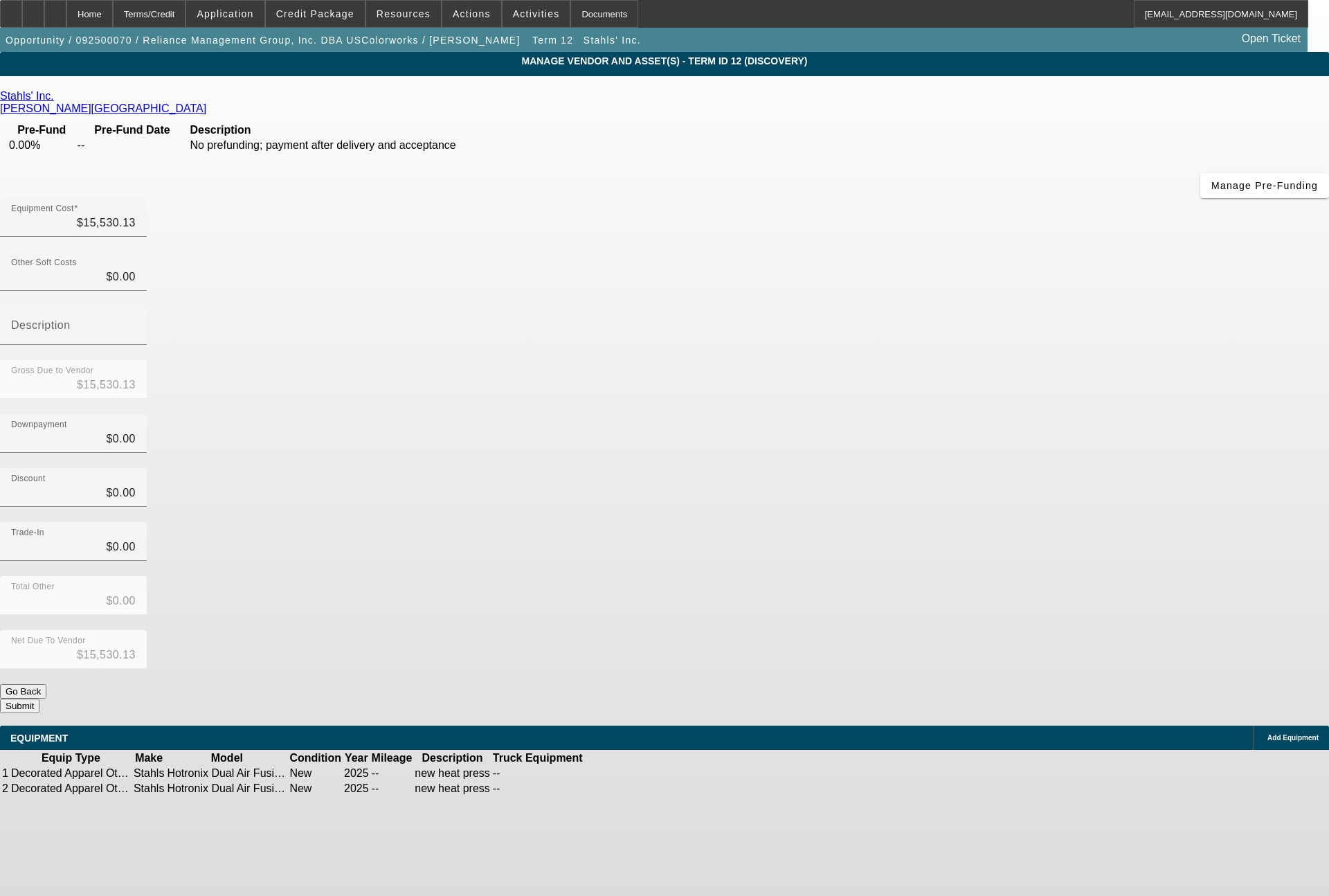
click at [1170, 16] on span "Remove Vendor" at bounding box center [1196, 12] width 53 height 8
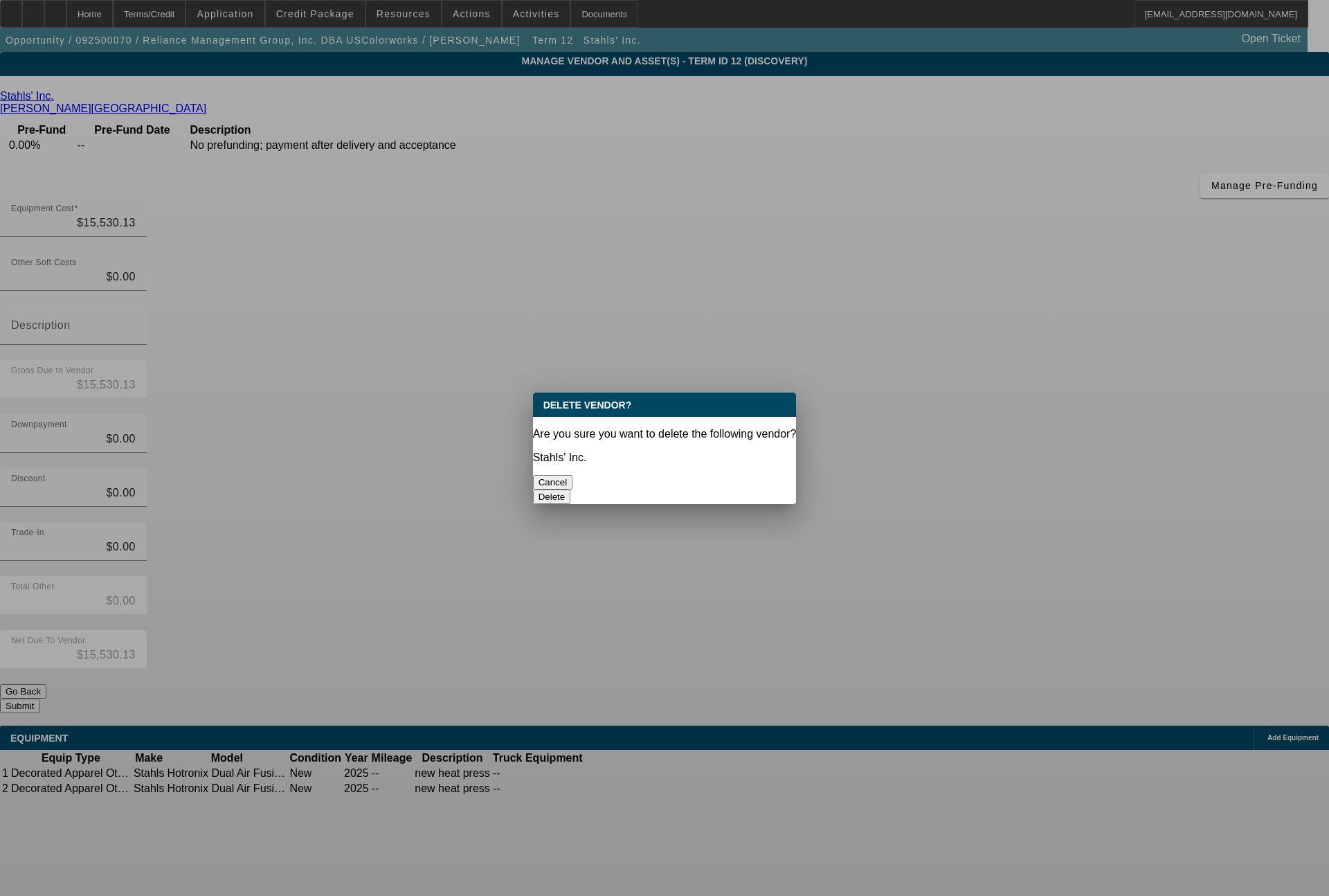
click at [746, 490] on div "Delete" at bounding box center [664, 497] width 264 height 14
click at [571, 490] on button "Delete" at bounding box center [551, 497] width 38 height 14
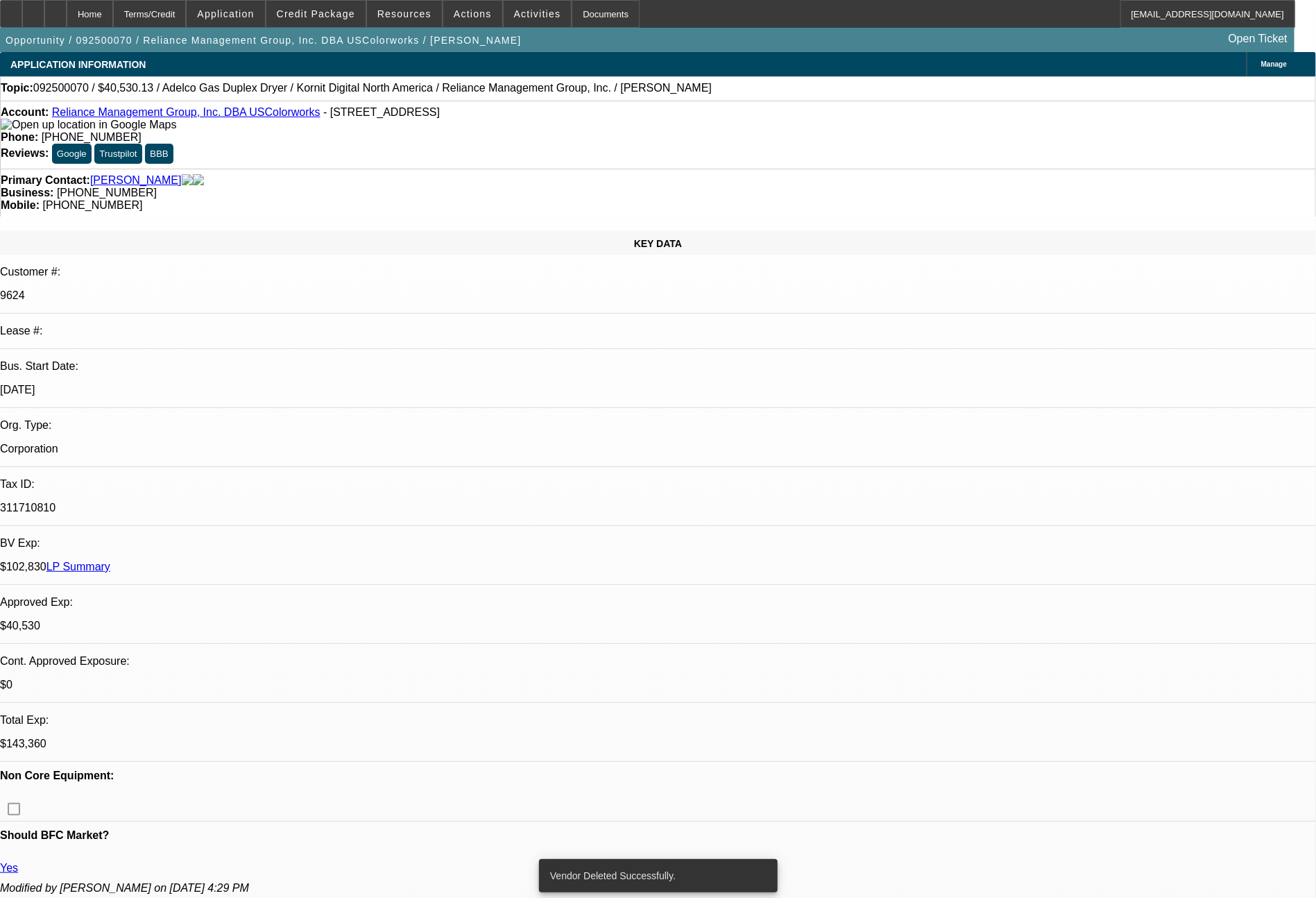
select select "0"
select select "2"
select select "0"
select select "6"
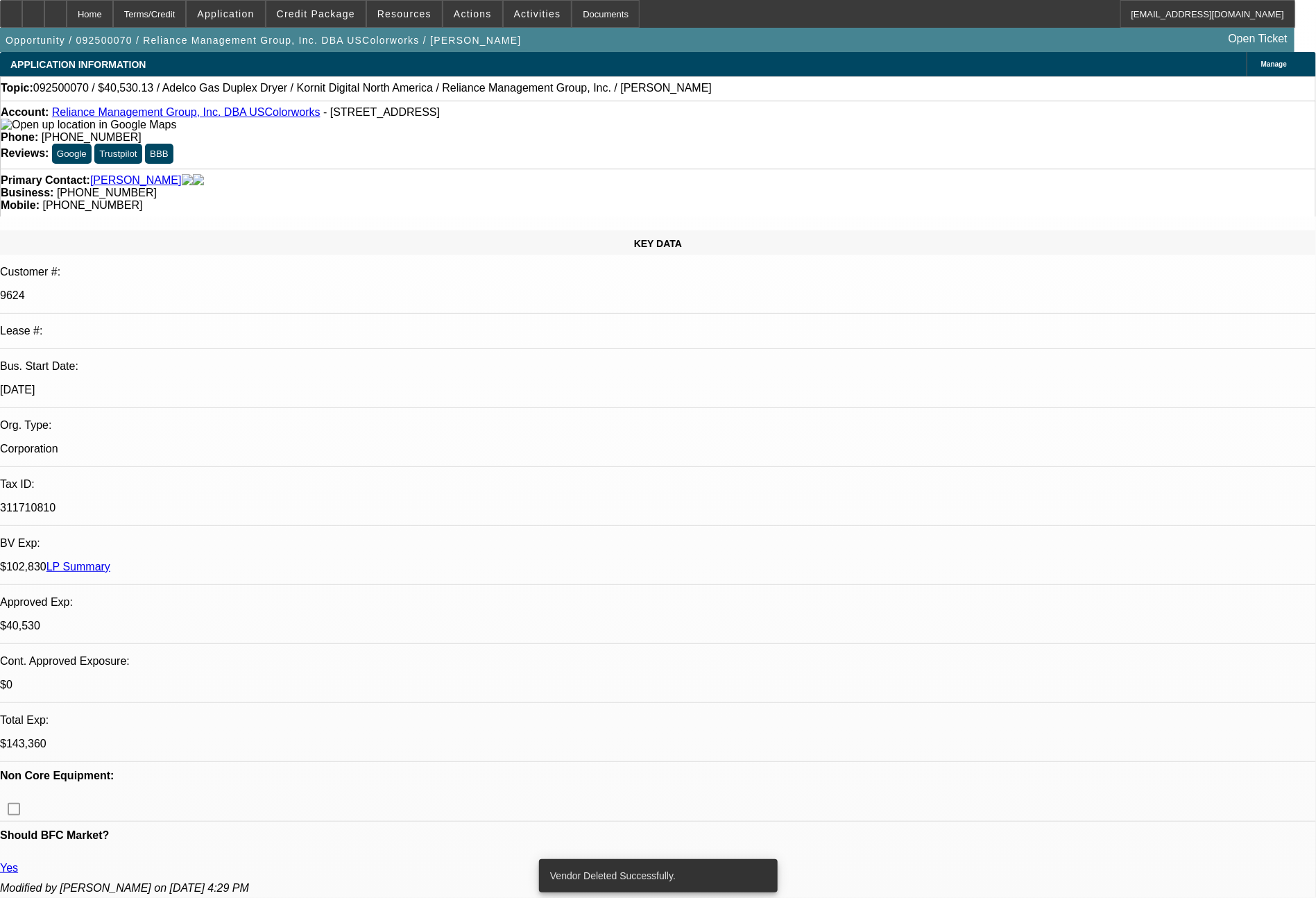
select select "0"
select select "2"
select select "0"
select select "6"
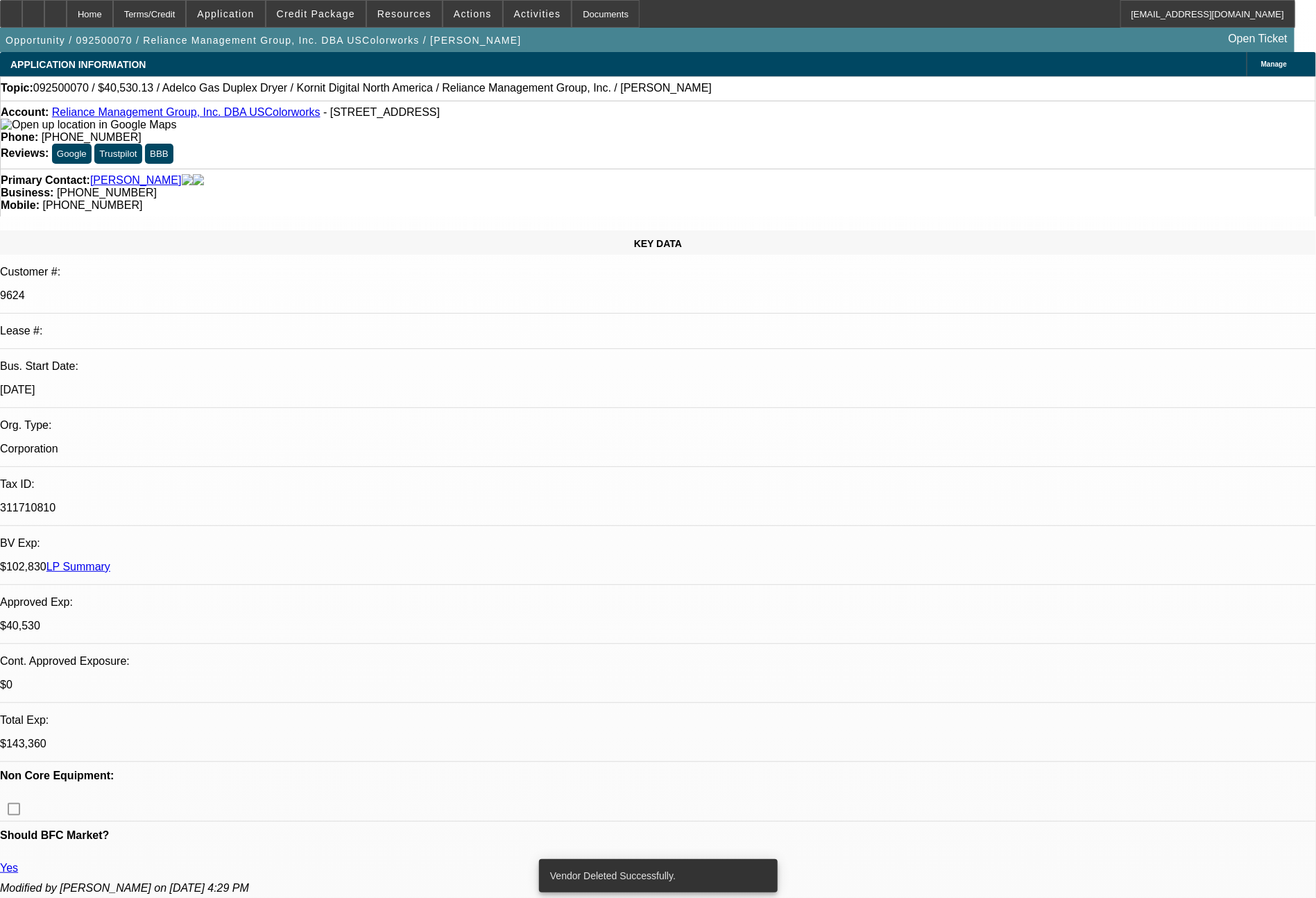
select select "0"
select select "2"
select select "0"
select select "6"
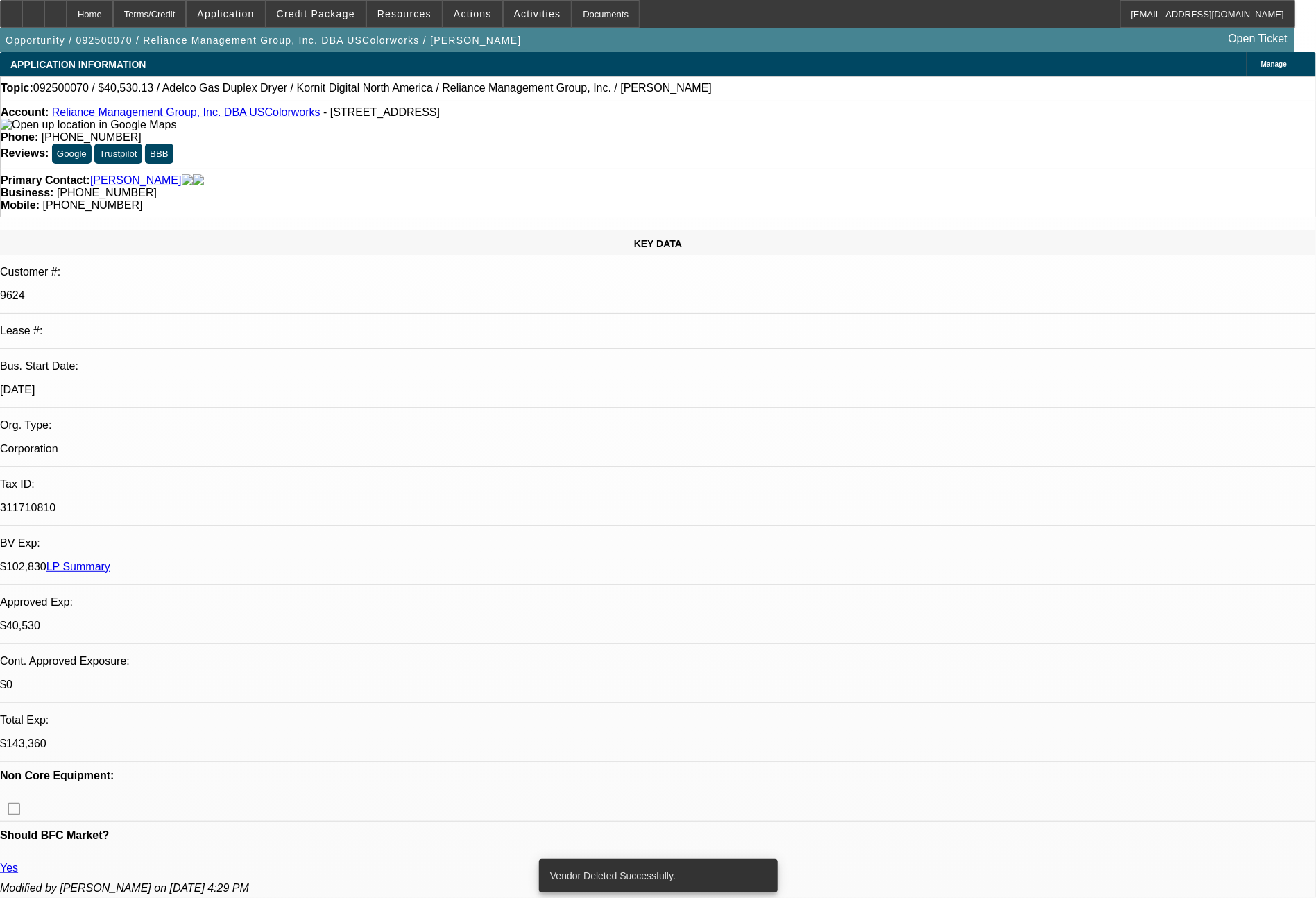
select select "0"
select select "2"
select select "0"
select select "6"
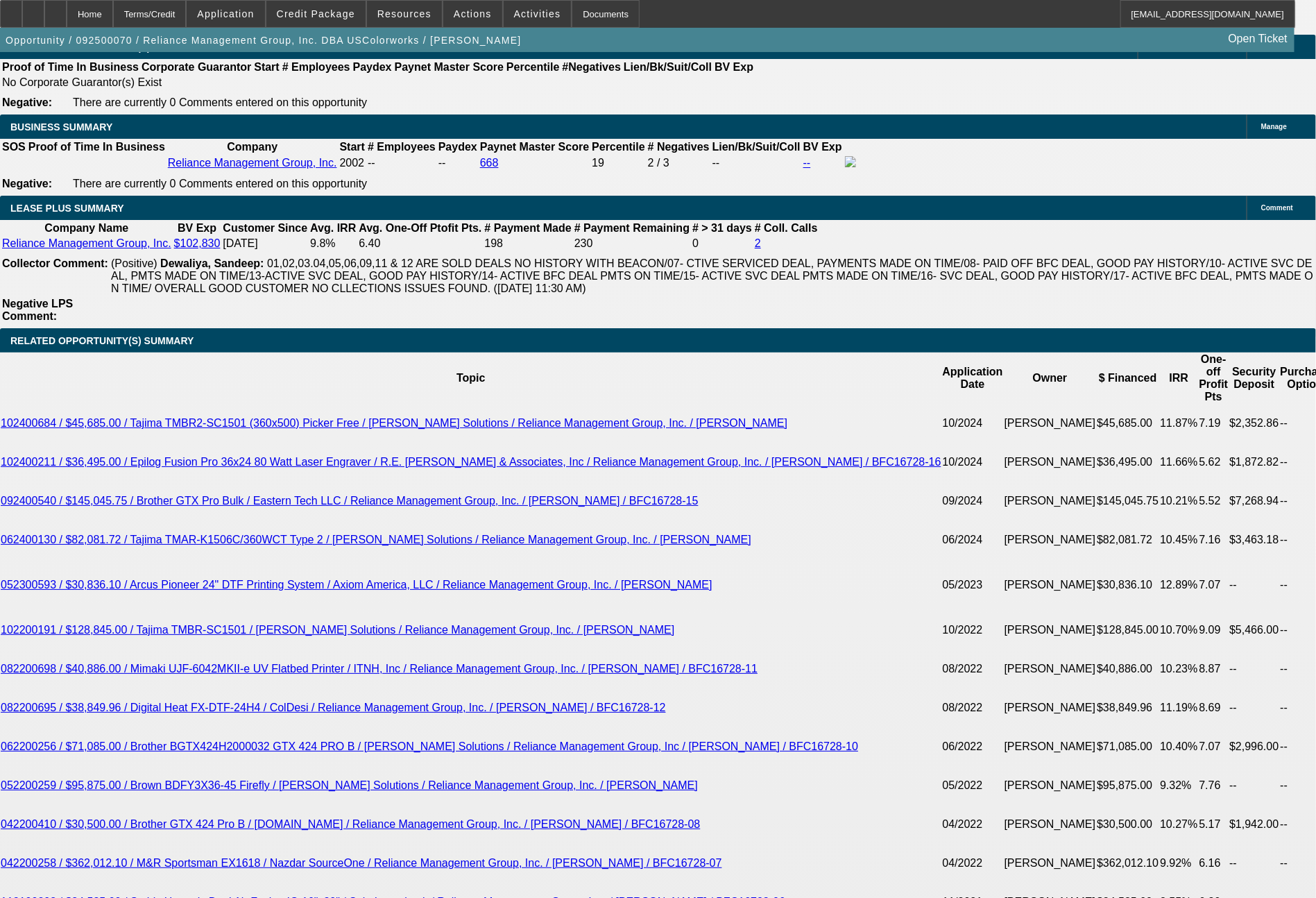
scroll to position [3143, 0]
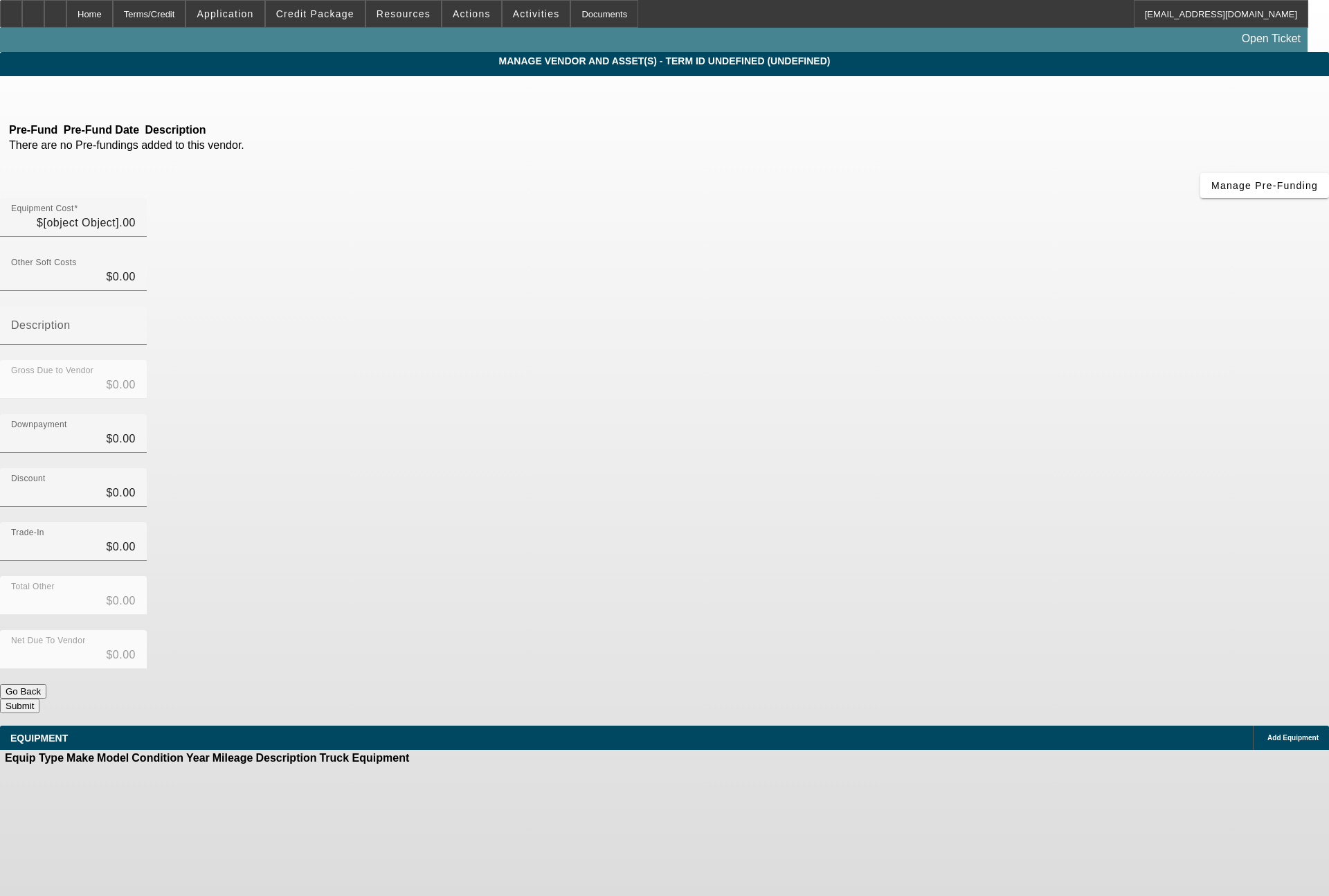
type input "$25,000.00"
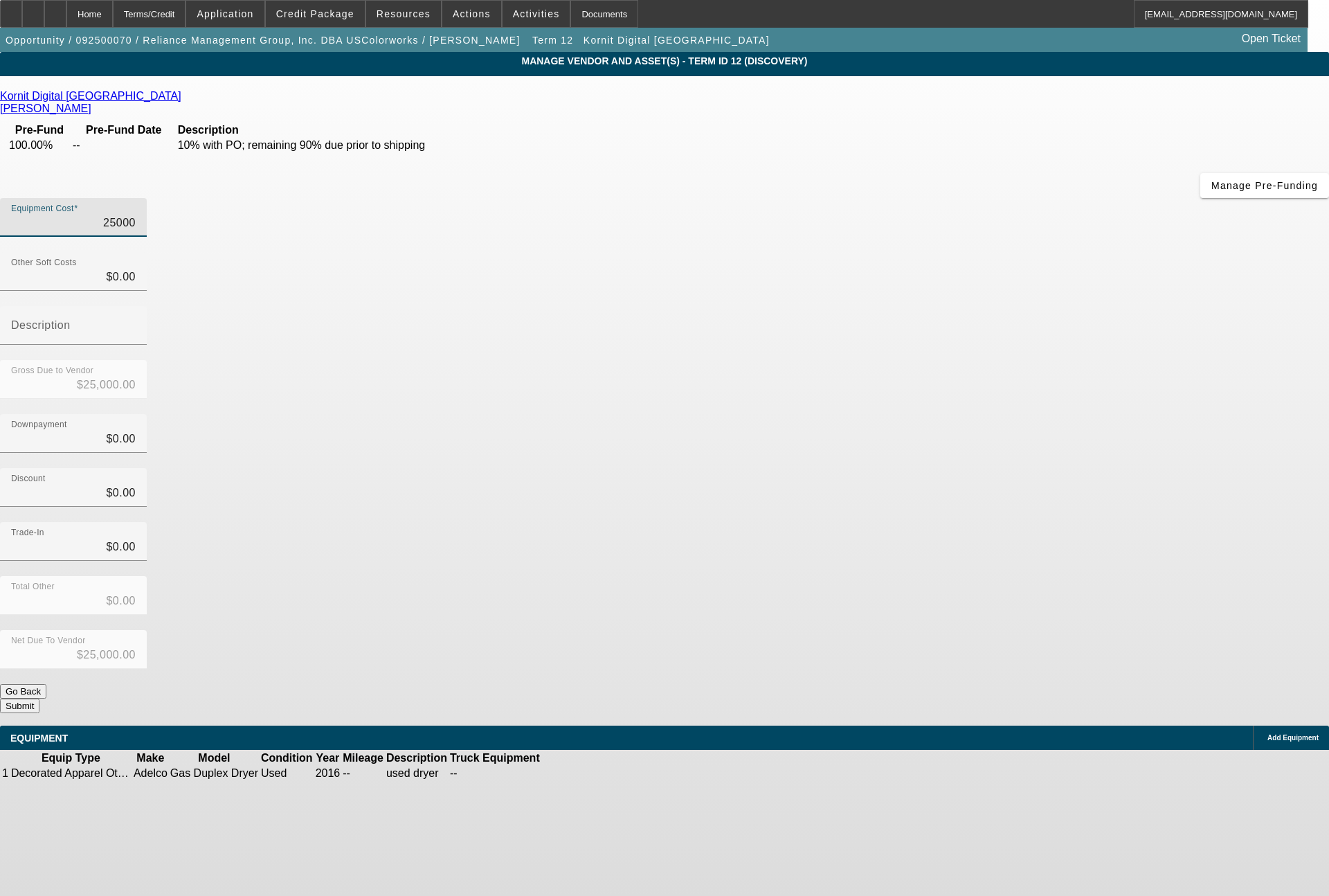
drag, startPoint x: 764, startPoint y: 123, endPoint x: 898, endPoint y: 123, distance: 134.0
click at [898, 198] on div "Equipment Cost 25000" at bounding box center [664, 224] width 1329 height 54
type input "8"
type input "$8.00"
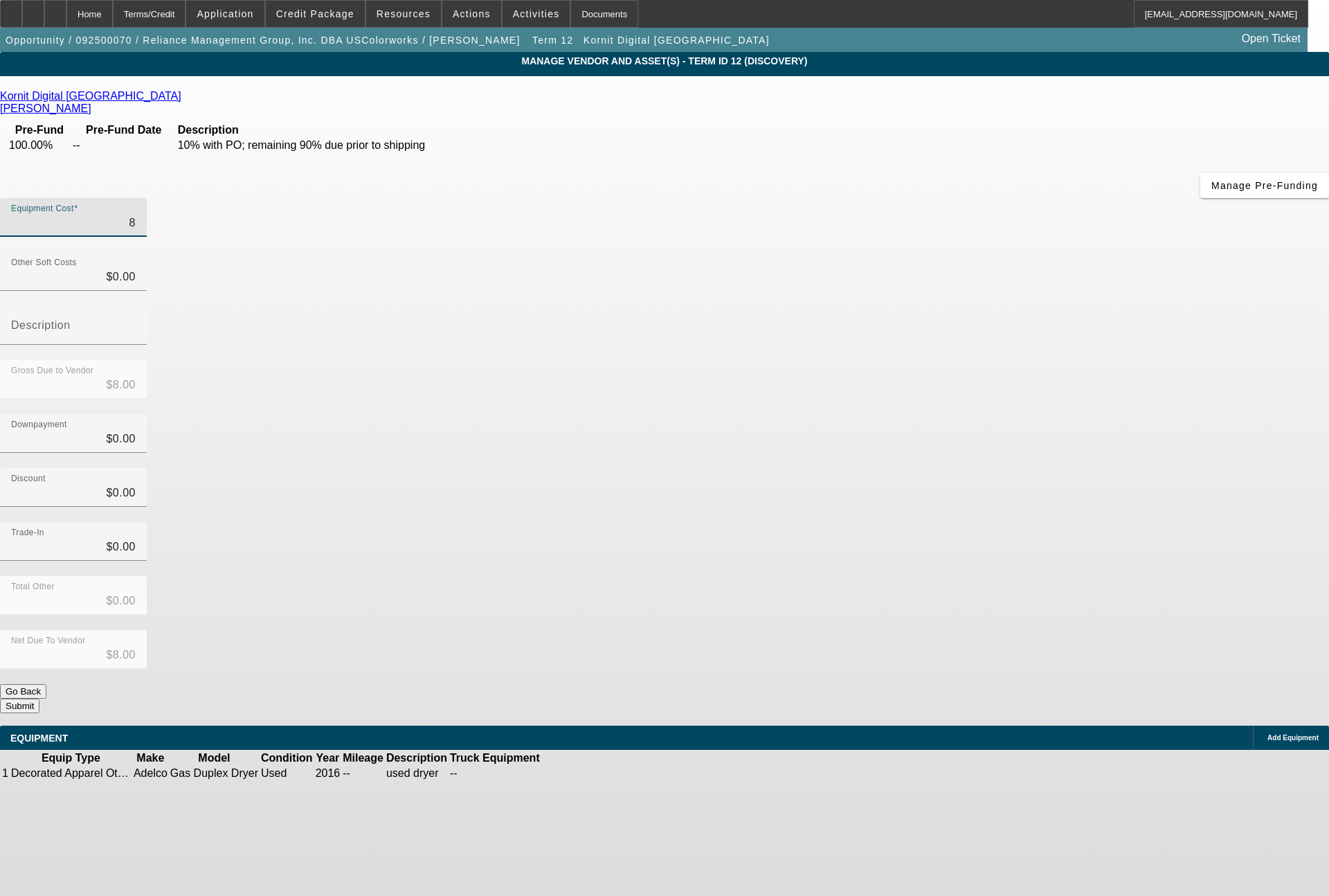
type input "84"
type input "$84.00"
type input "846"
type input "$846.00"
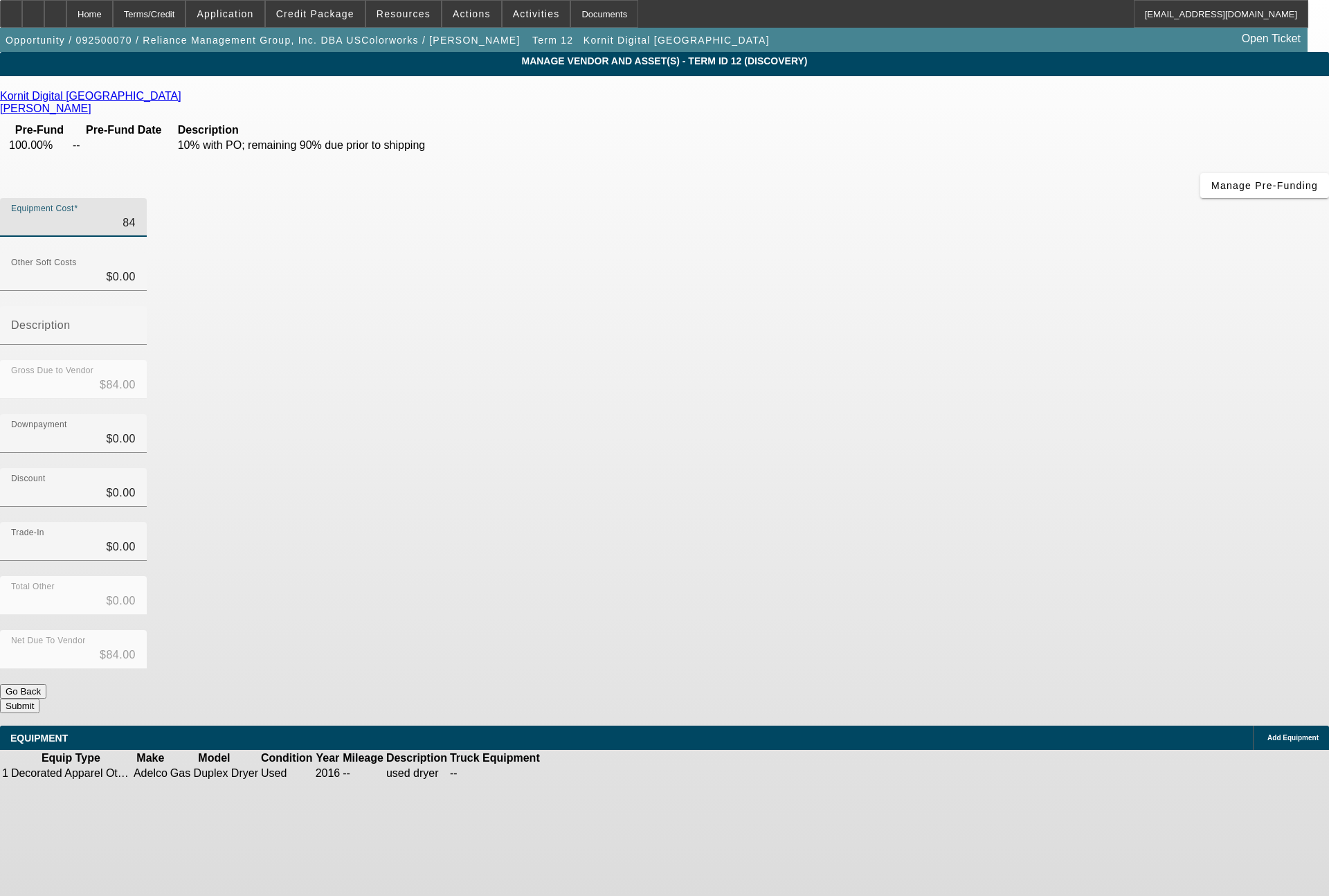
type input "$846.00"
type input "8467"
type input "$8,467.00"
type input "84675"
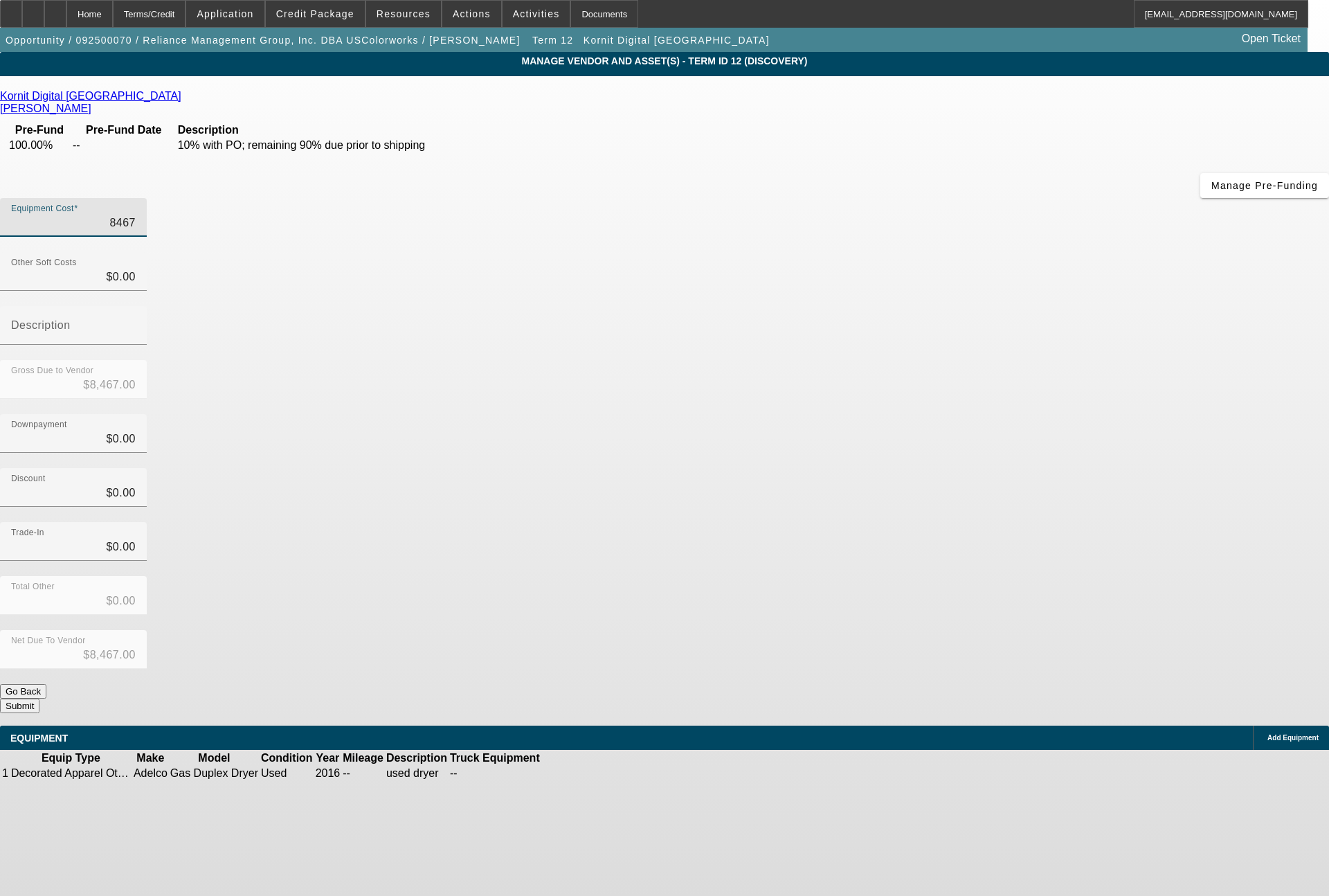
type input "$84,675.00"
click at [39, 698] on button "Submit" at bounding box center [20, 705] width 39 height 14
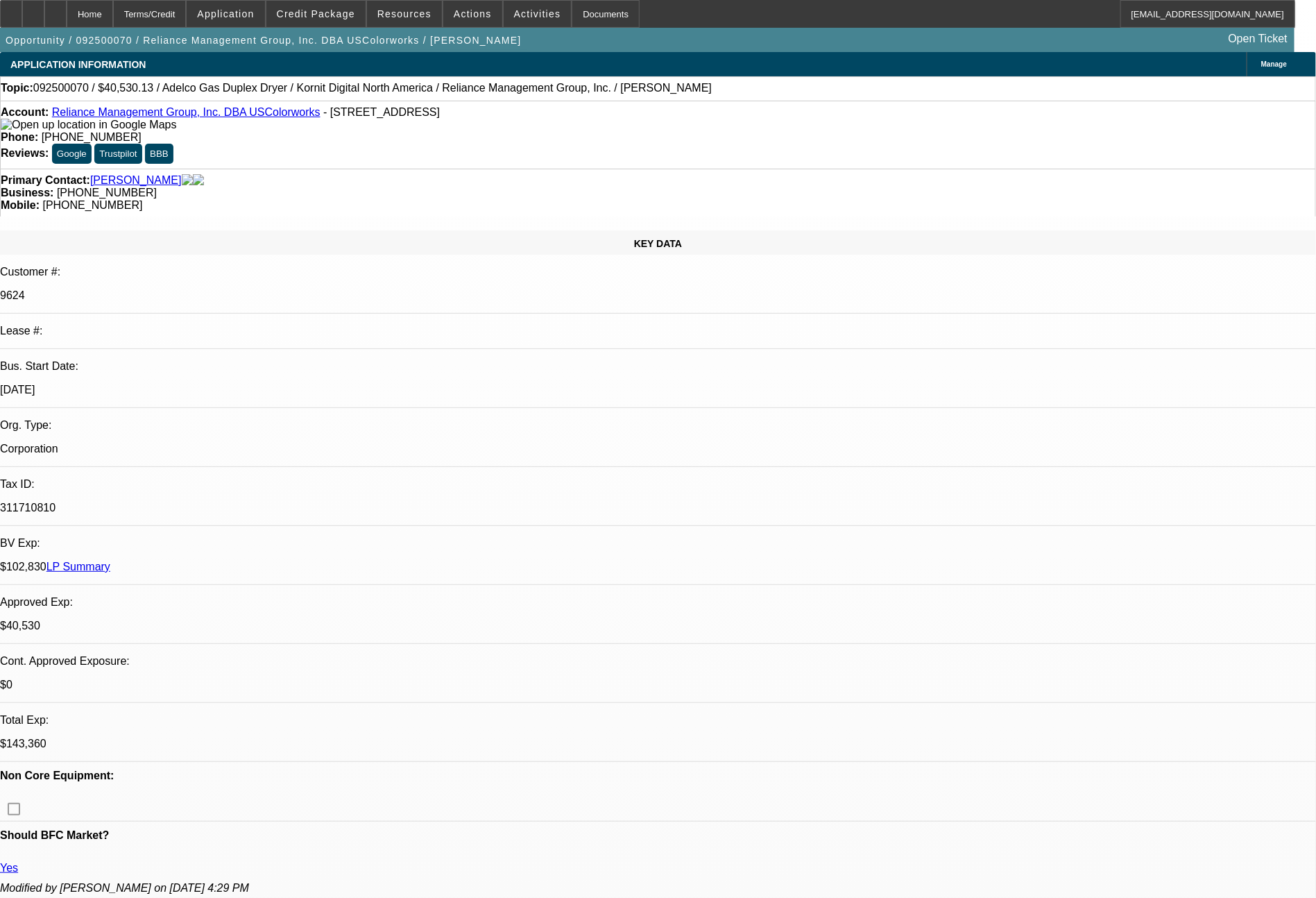
select select "0"
select select "2"
select select "0"
select select "6"
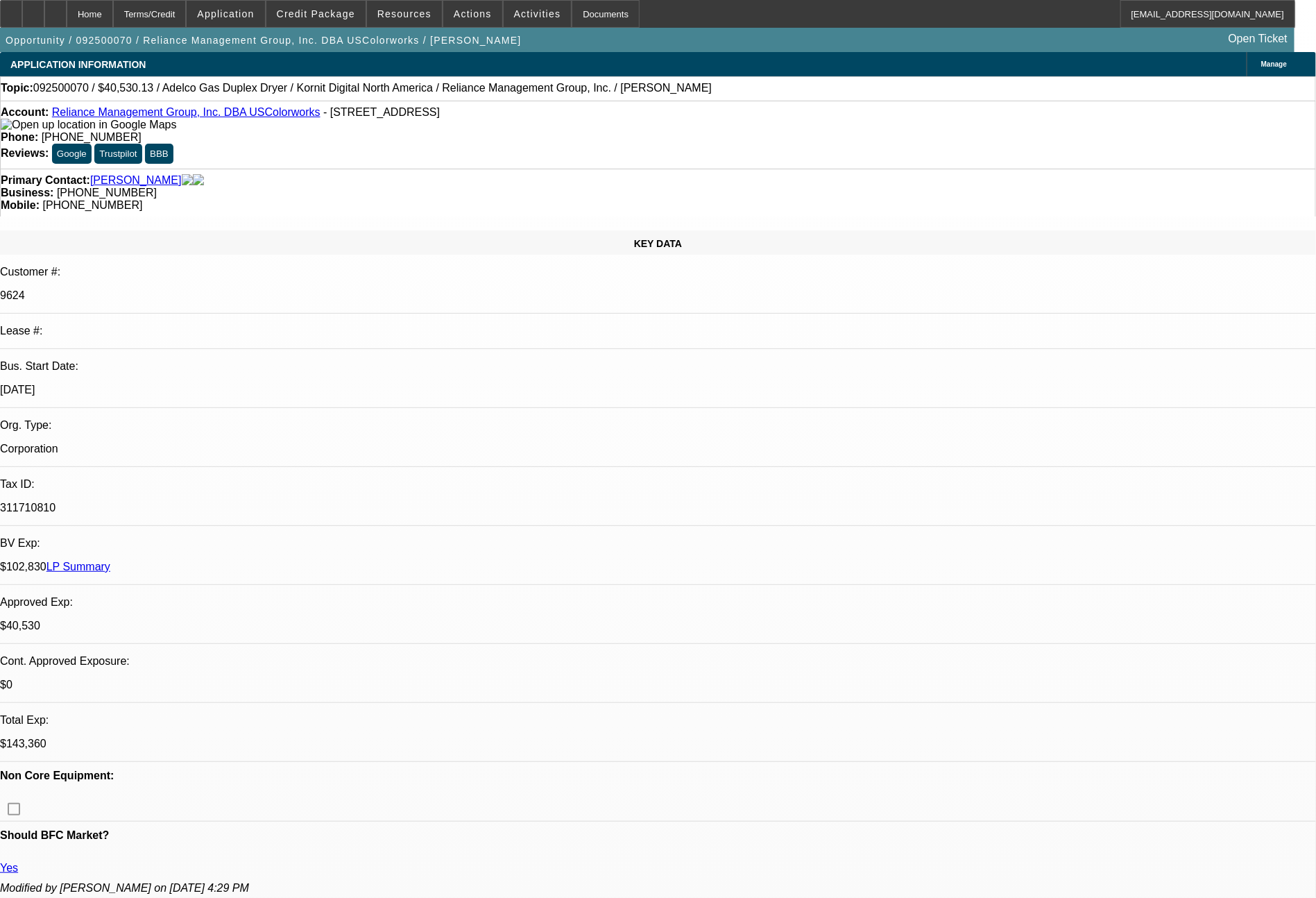
select select "0"
select select "2"
select select "0"
select select "6"
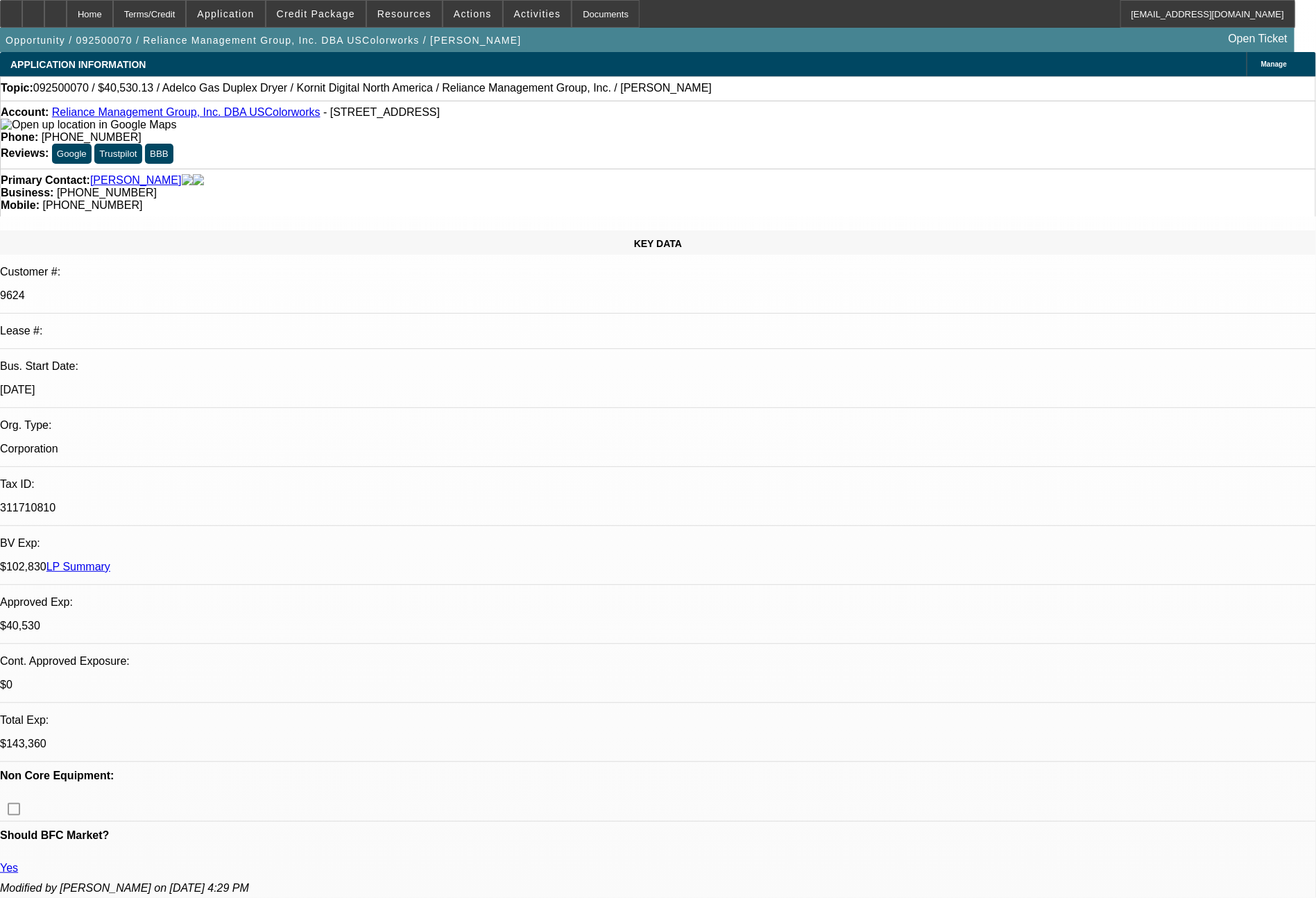
select select "0"
select select "2"
select select "0"
select select "6"
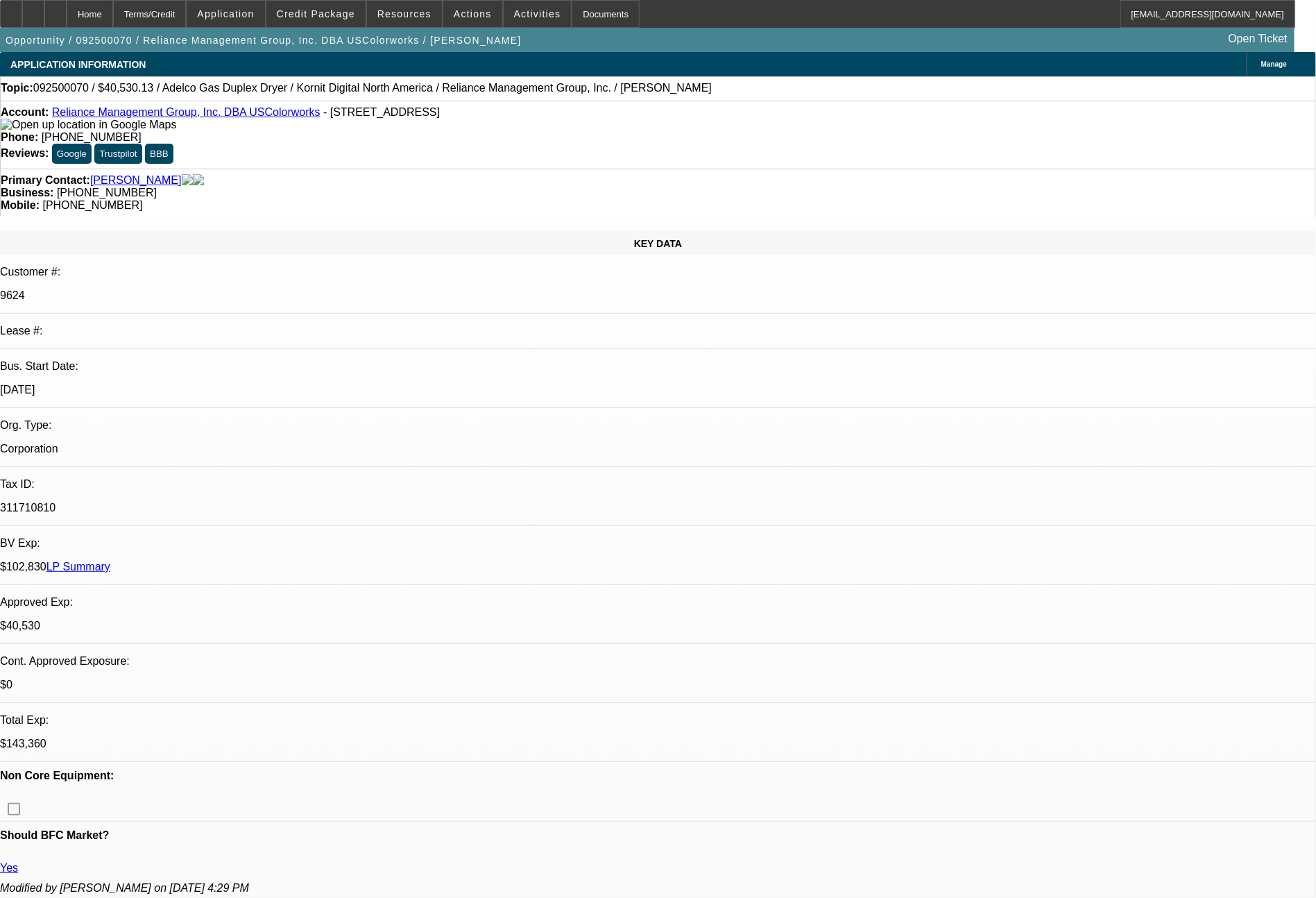
select select "0"
select select "2"
select select "0"
select select "6"
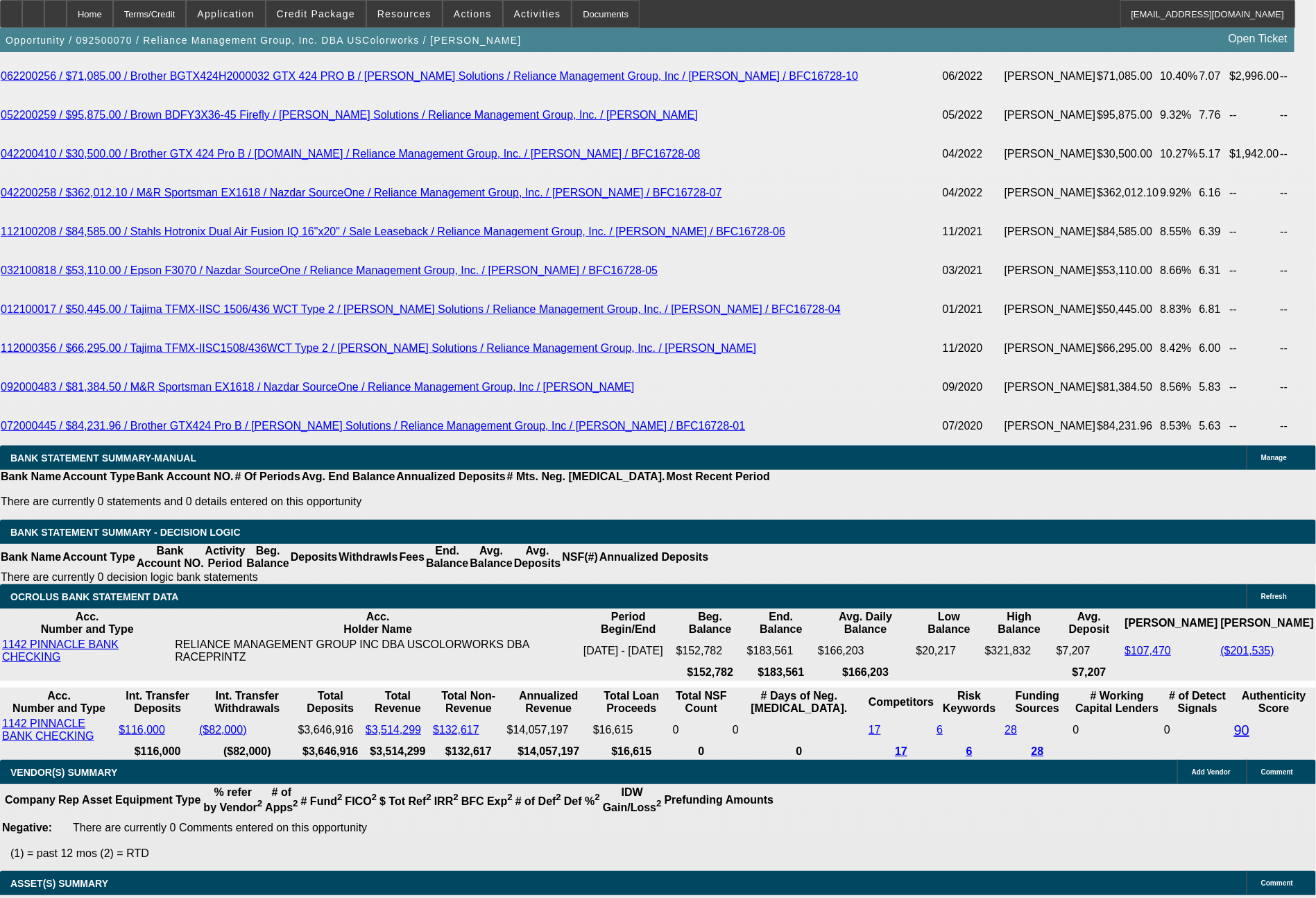
scroll to position [3069, 0]
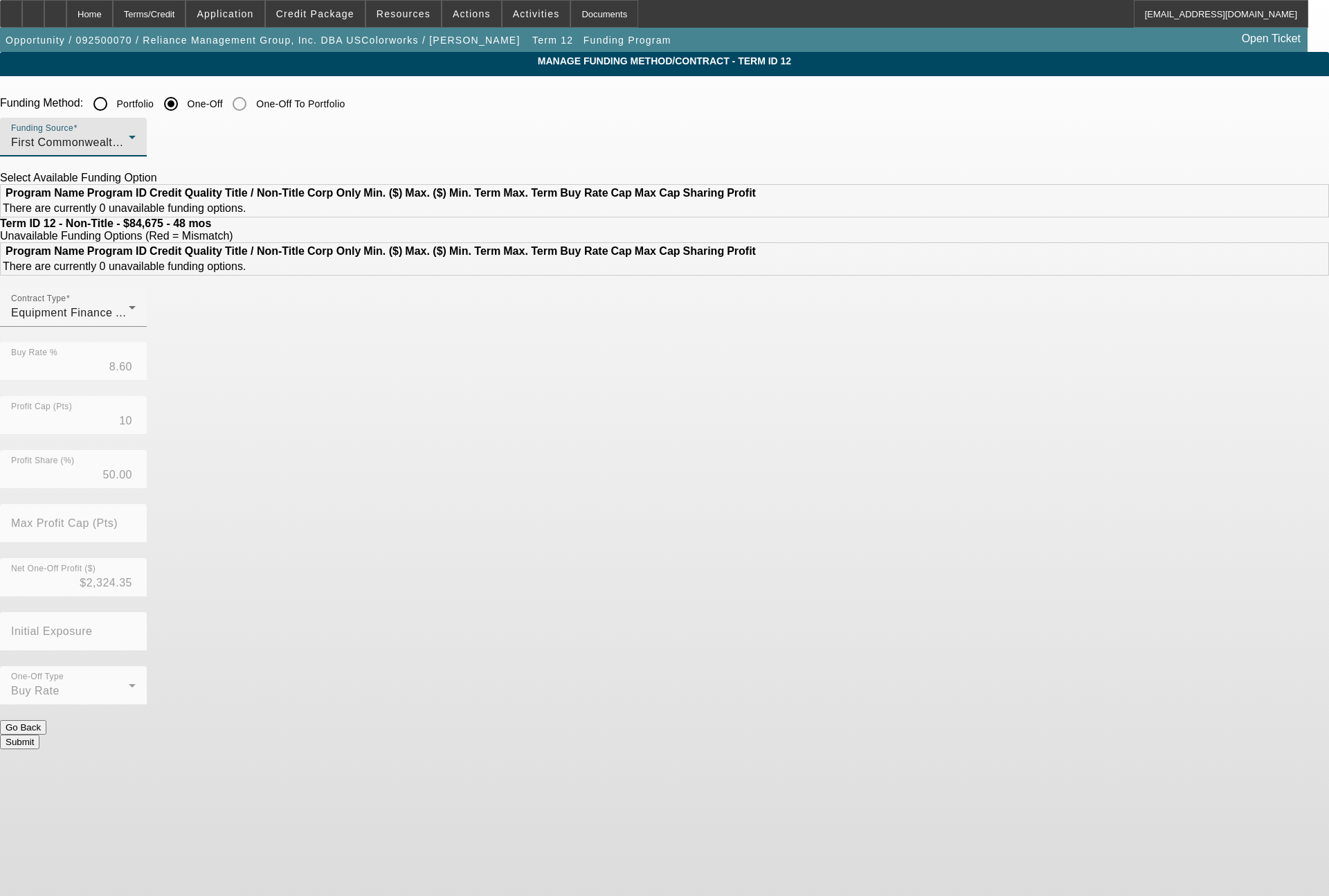
click at [129, 151] on div "First Commonwealth Equipment Finance" at bounding box center [69, 143] width 118 height 17
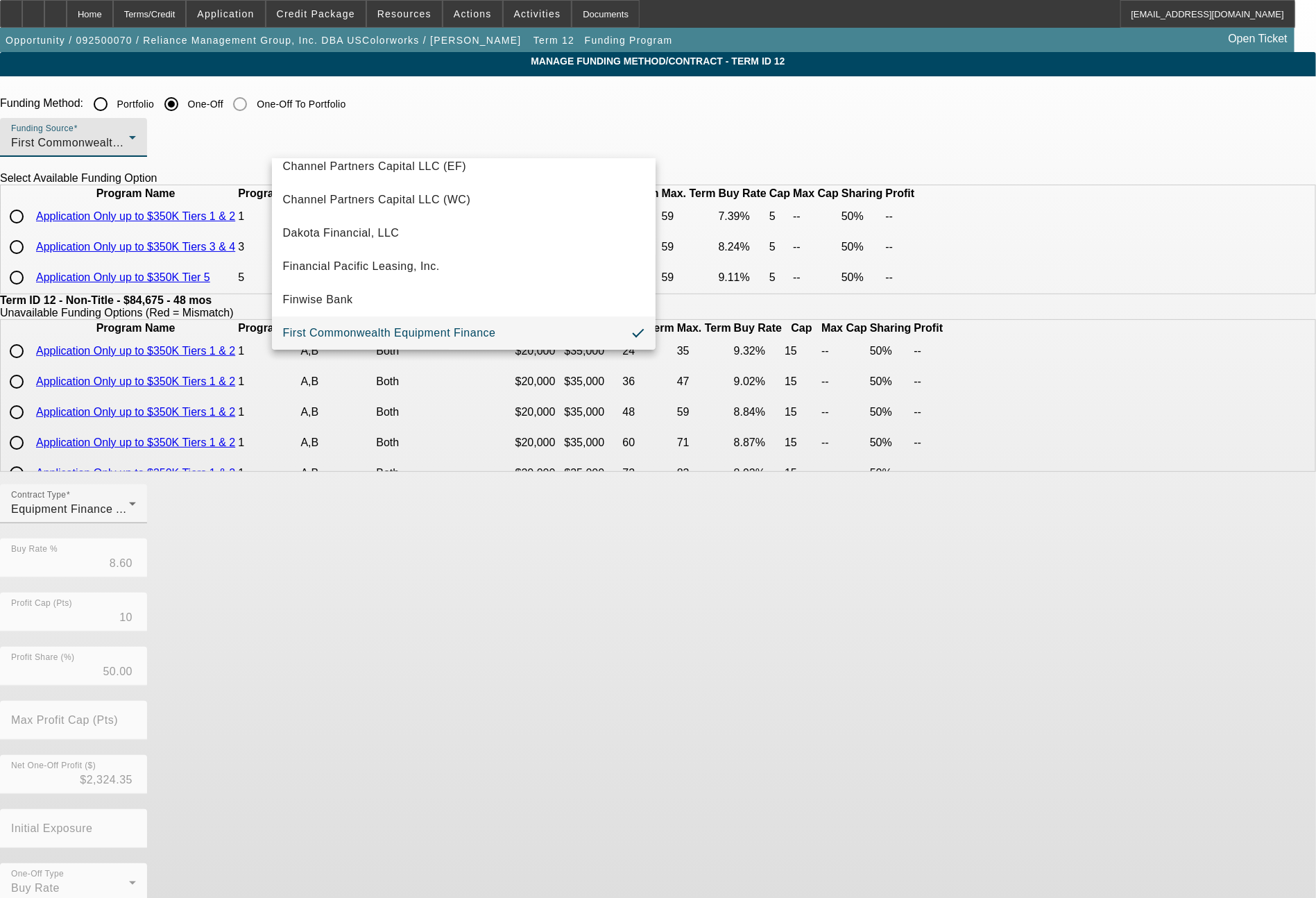
scroll to position [394, 0]
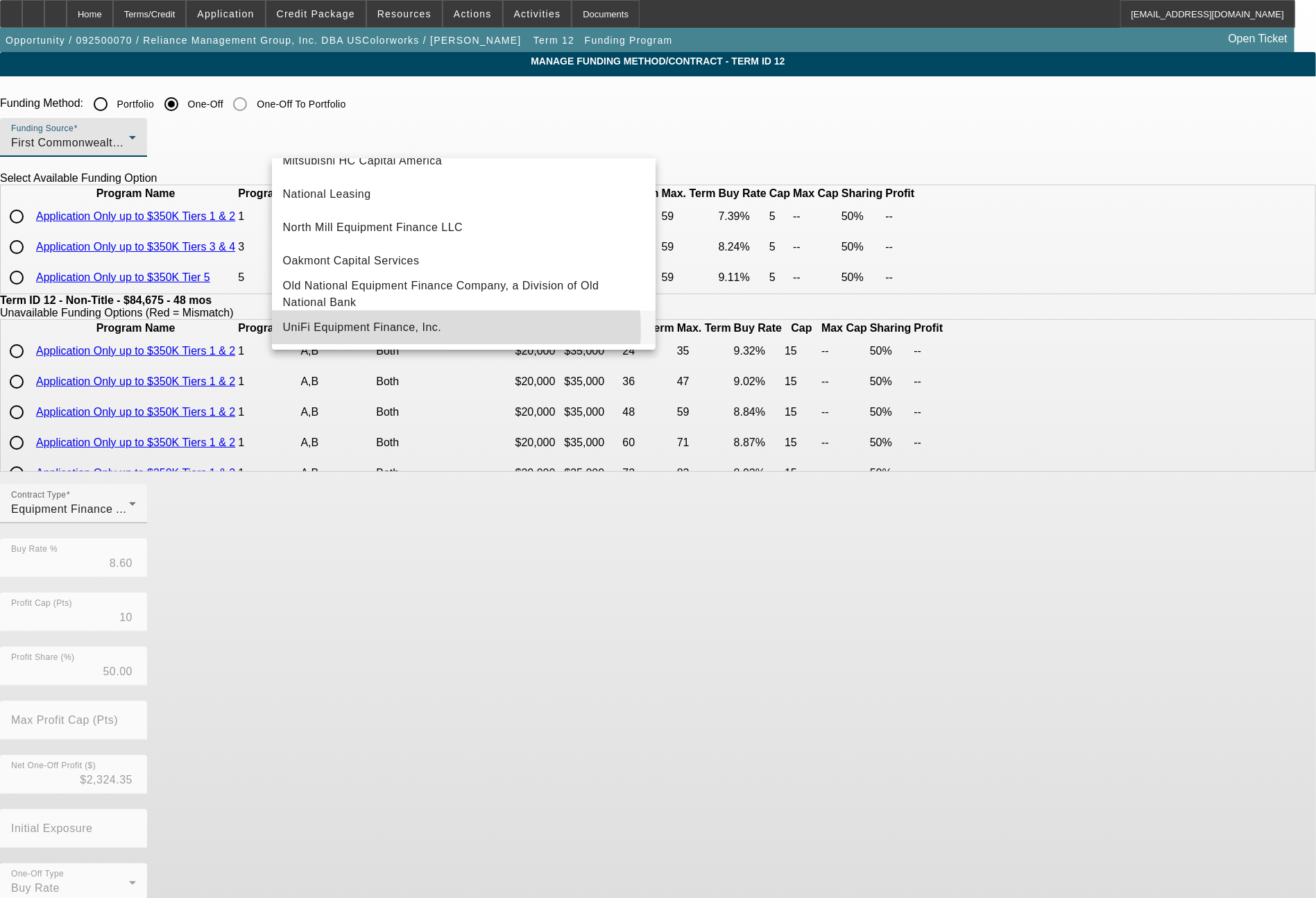
click at [452, 329] on mat-option "UniFi Equipment Finance, Inc." at bounding box center [464, 327] width 385 height 33
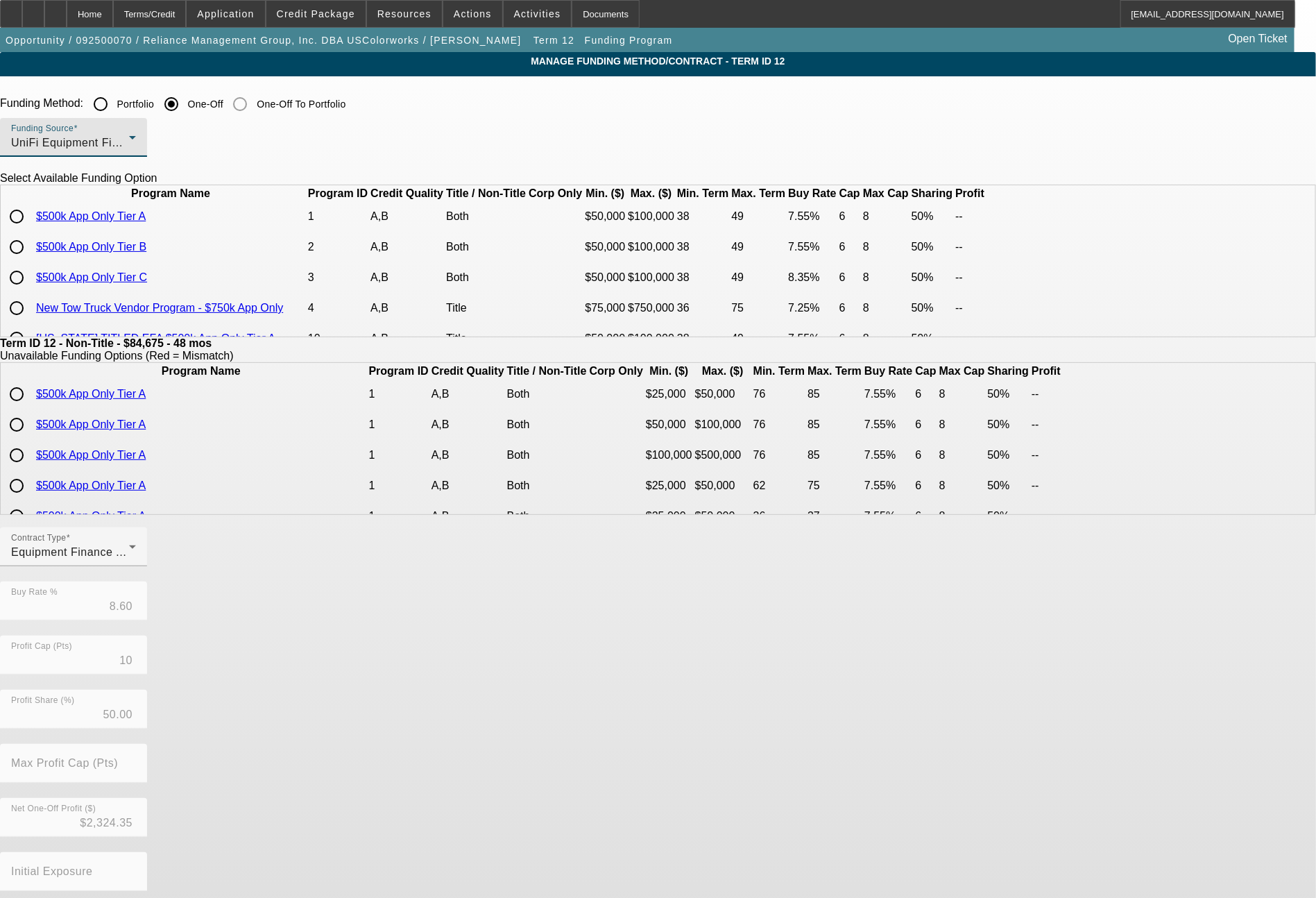
click at [30, 261] on input "radio" at bounding box center [16, 246] width 28 height 28
radio input "true"
type input "7.55"
type input "6"
type input "8"
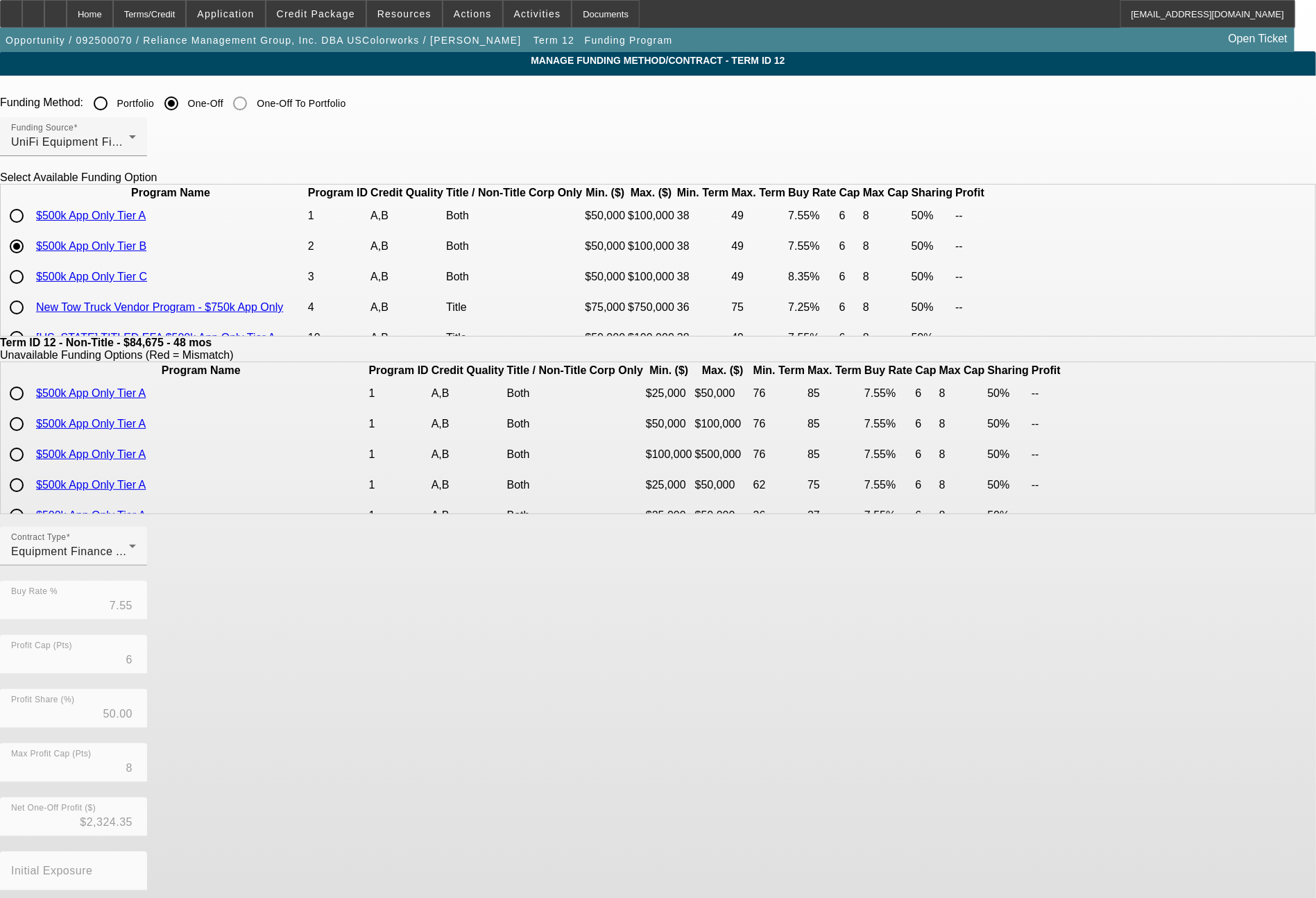
scroll to position [67, 0]
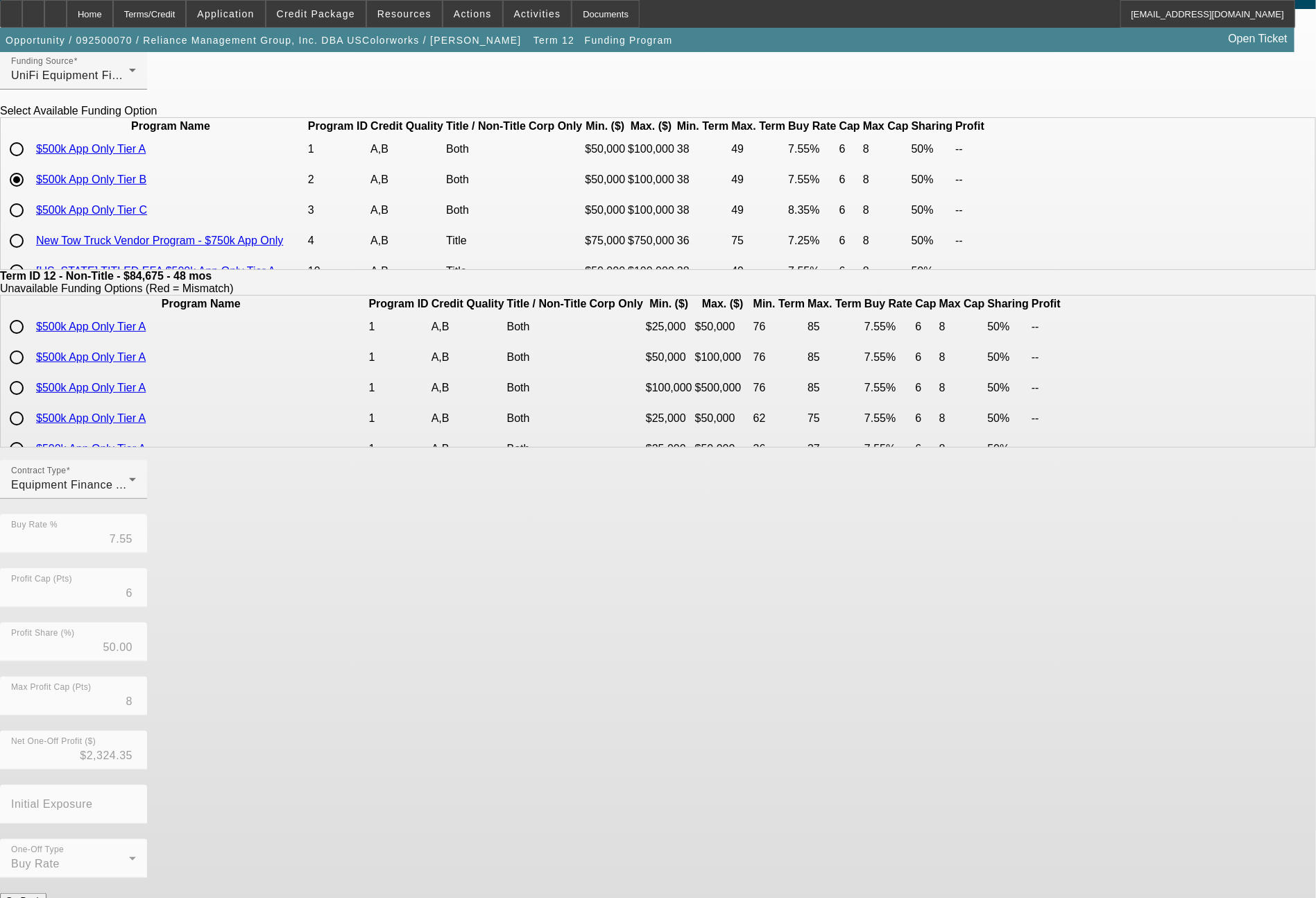
click at [39, 897] on button "Submit" at bounding box center [20, 915] width 39 height 14
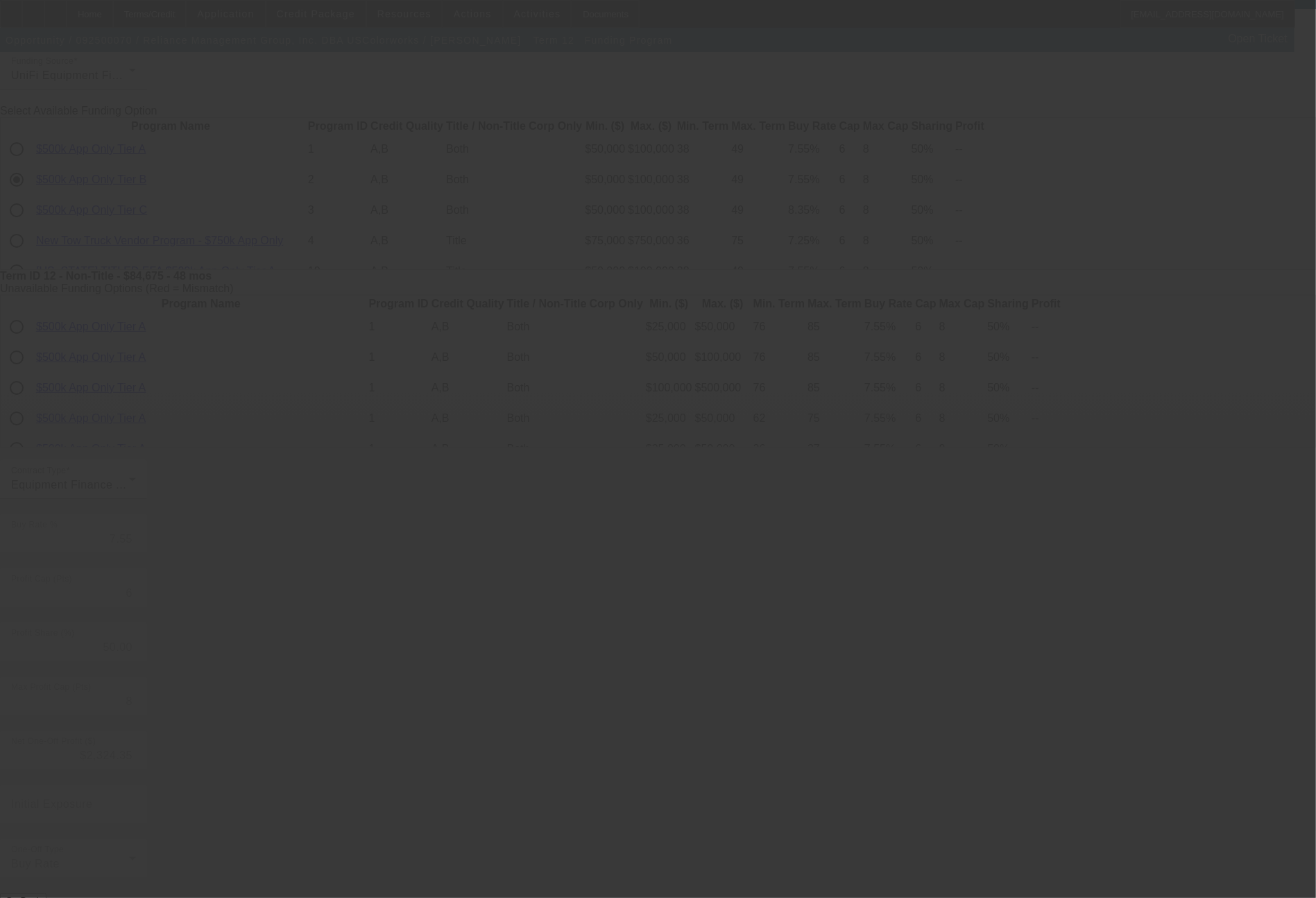
type input "8.60"
type input "10"
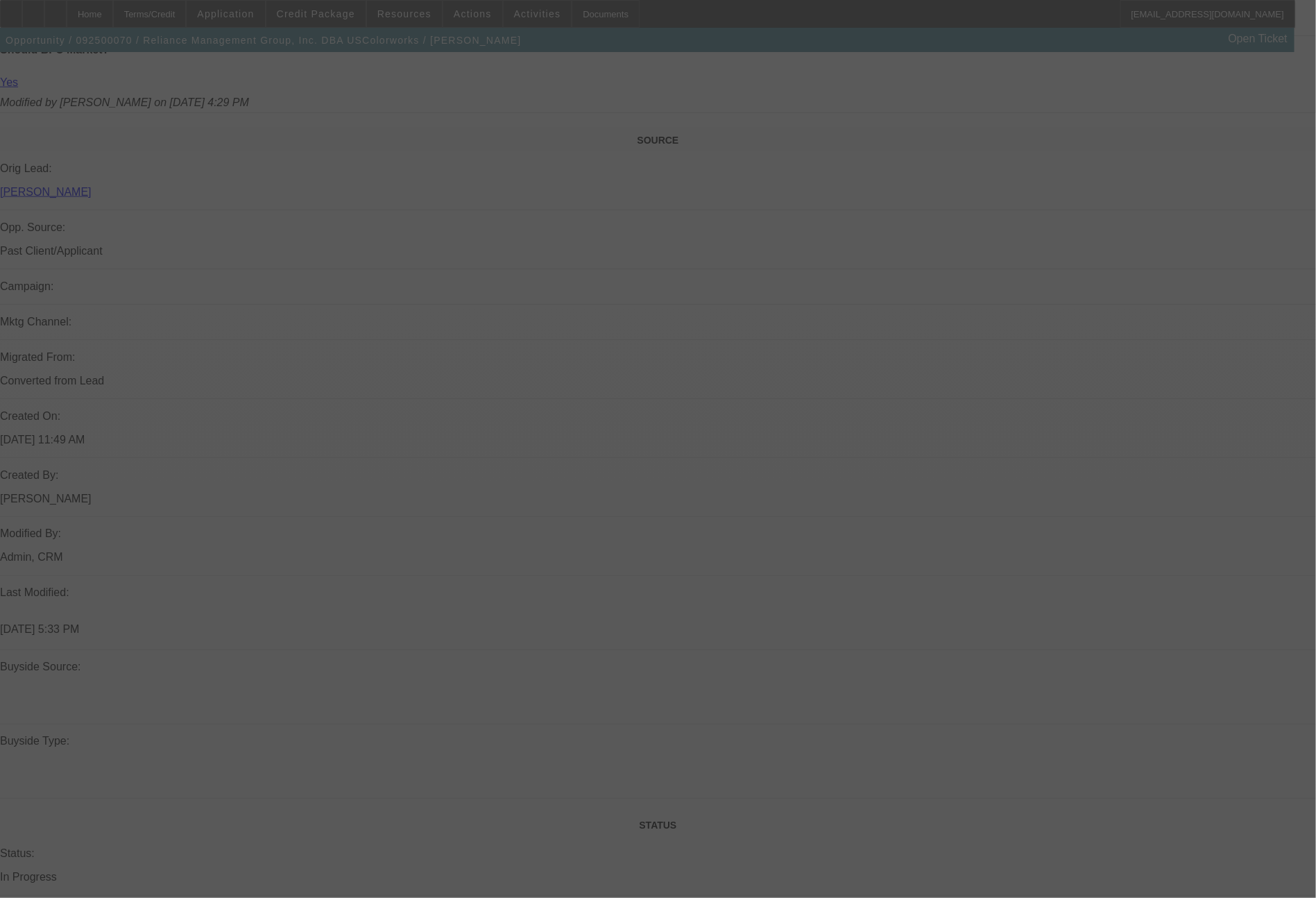
select select "0"
select select "2"
select select "0"
select select "6"
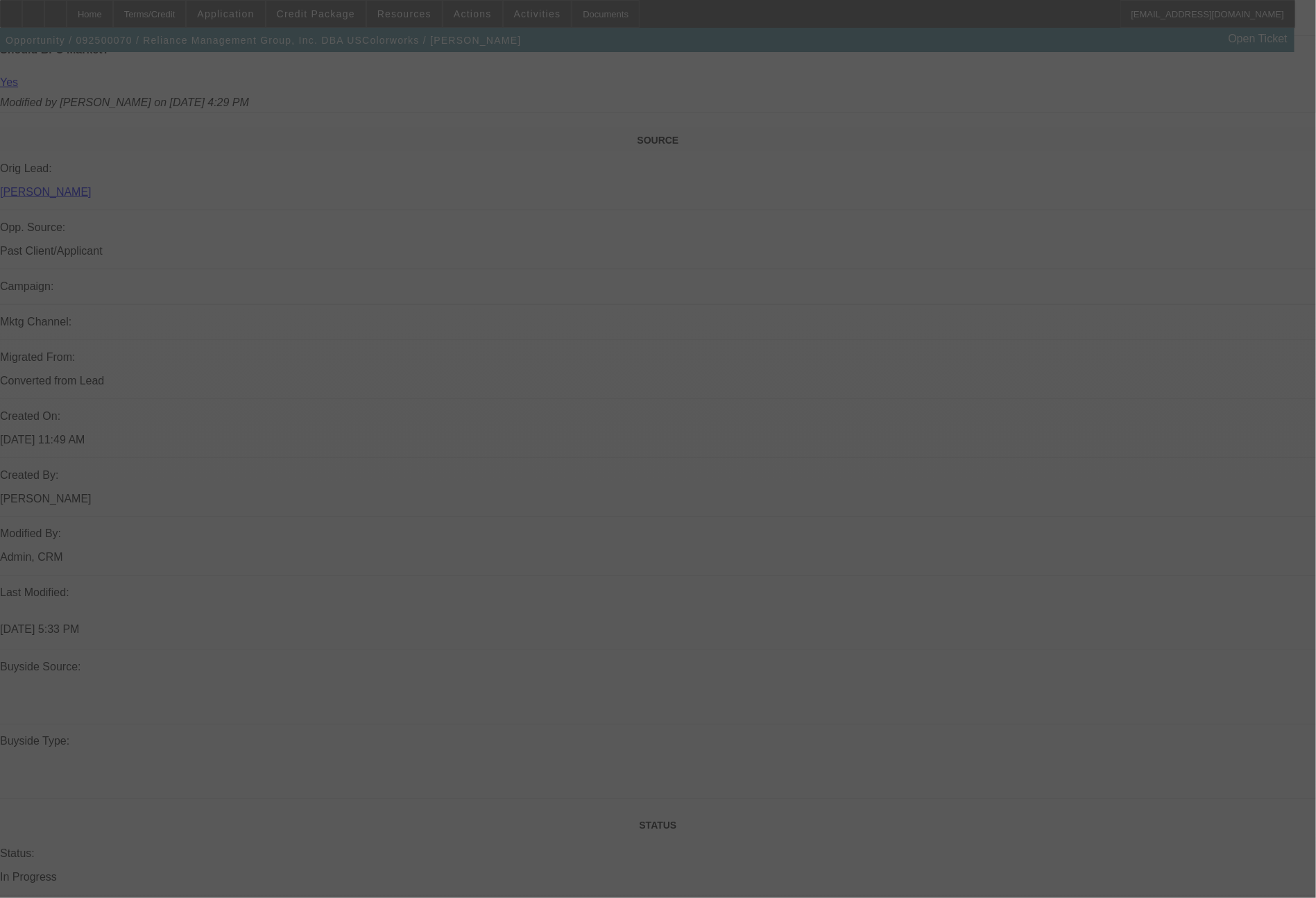
select select "0"
select select "2"
select select "0"
select select "6"
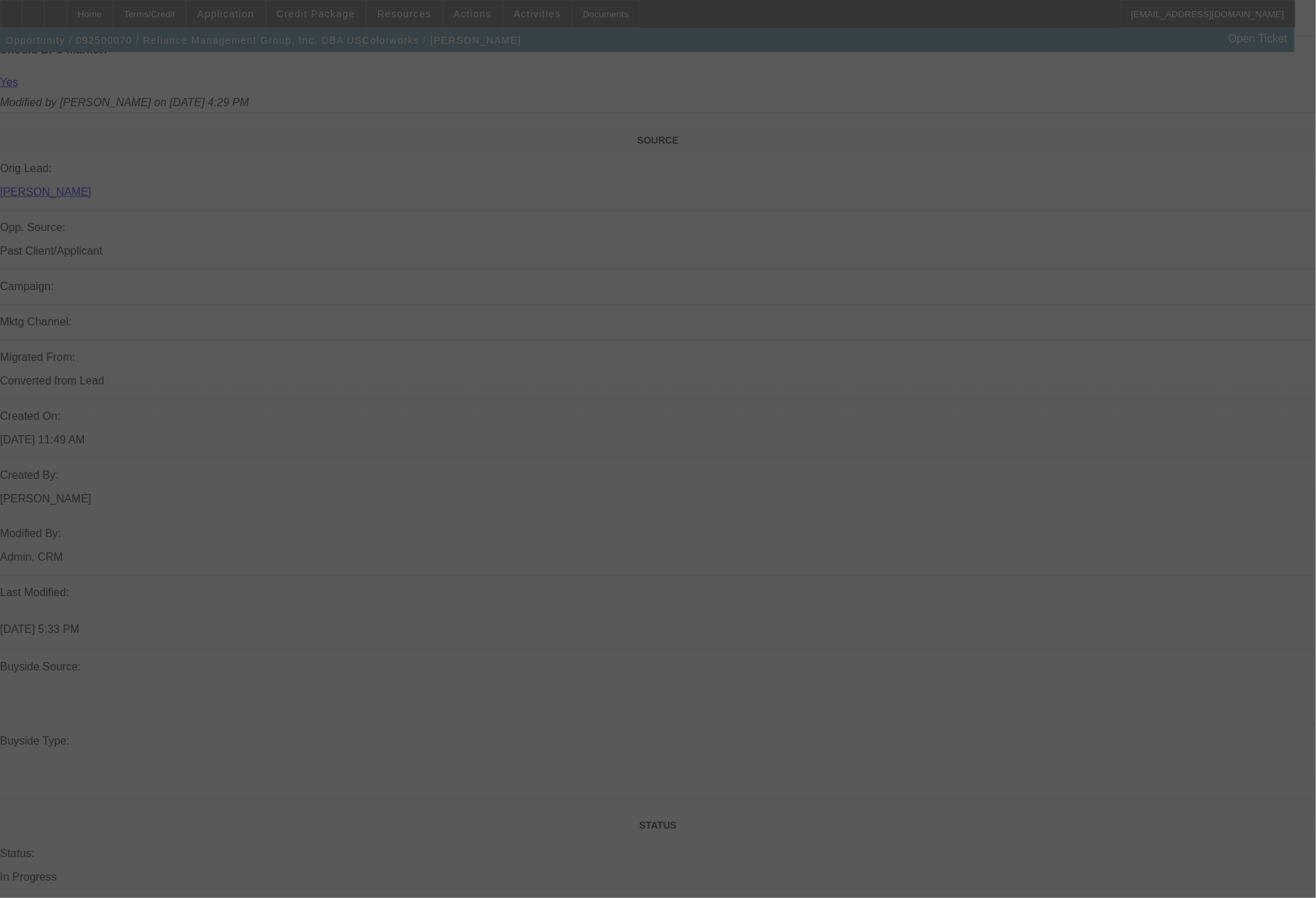
select select "0"
select select "2"
select select "0"
select select "6"
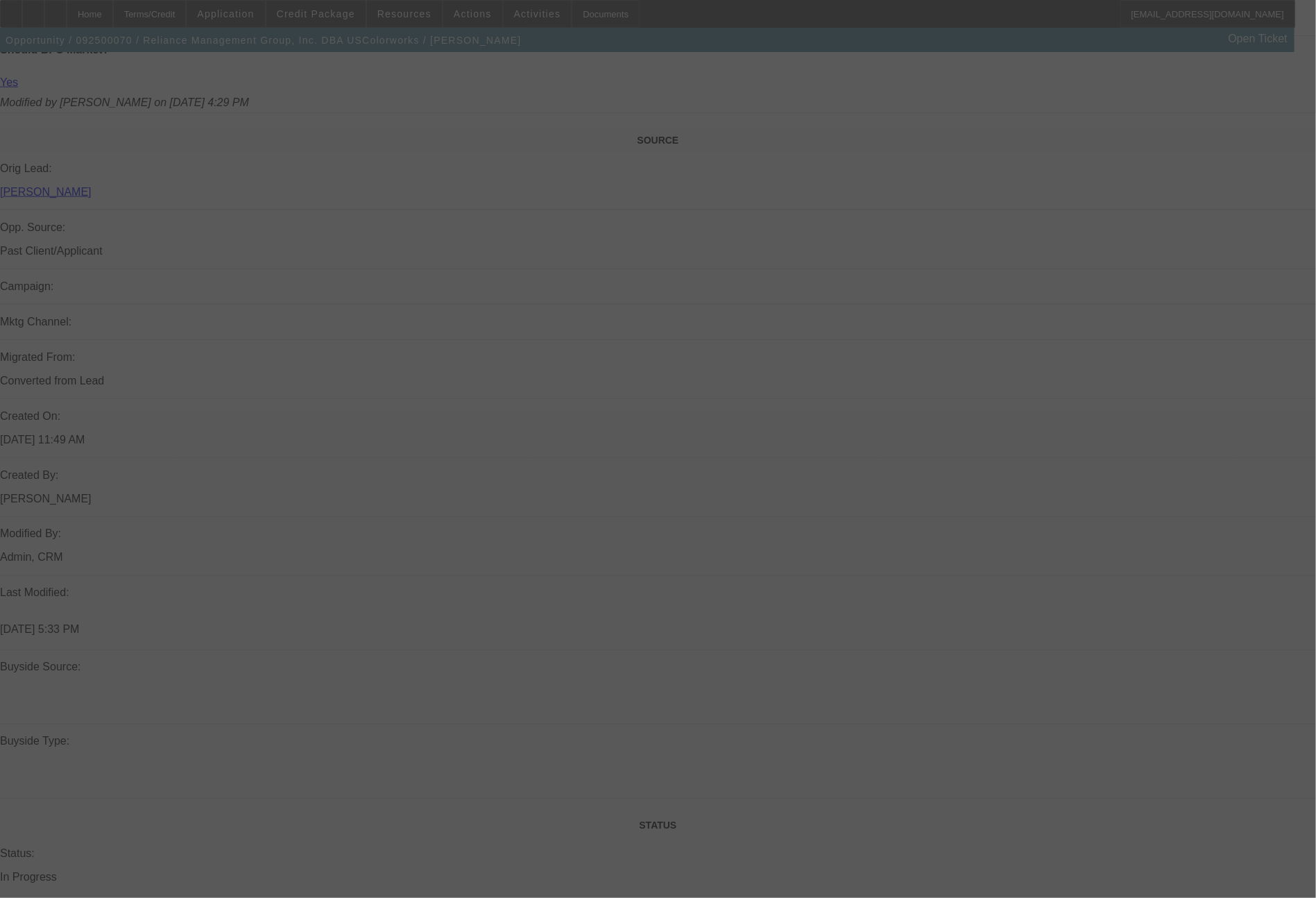
select select "0"
select select "2"
select select "0"
select select "6"
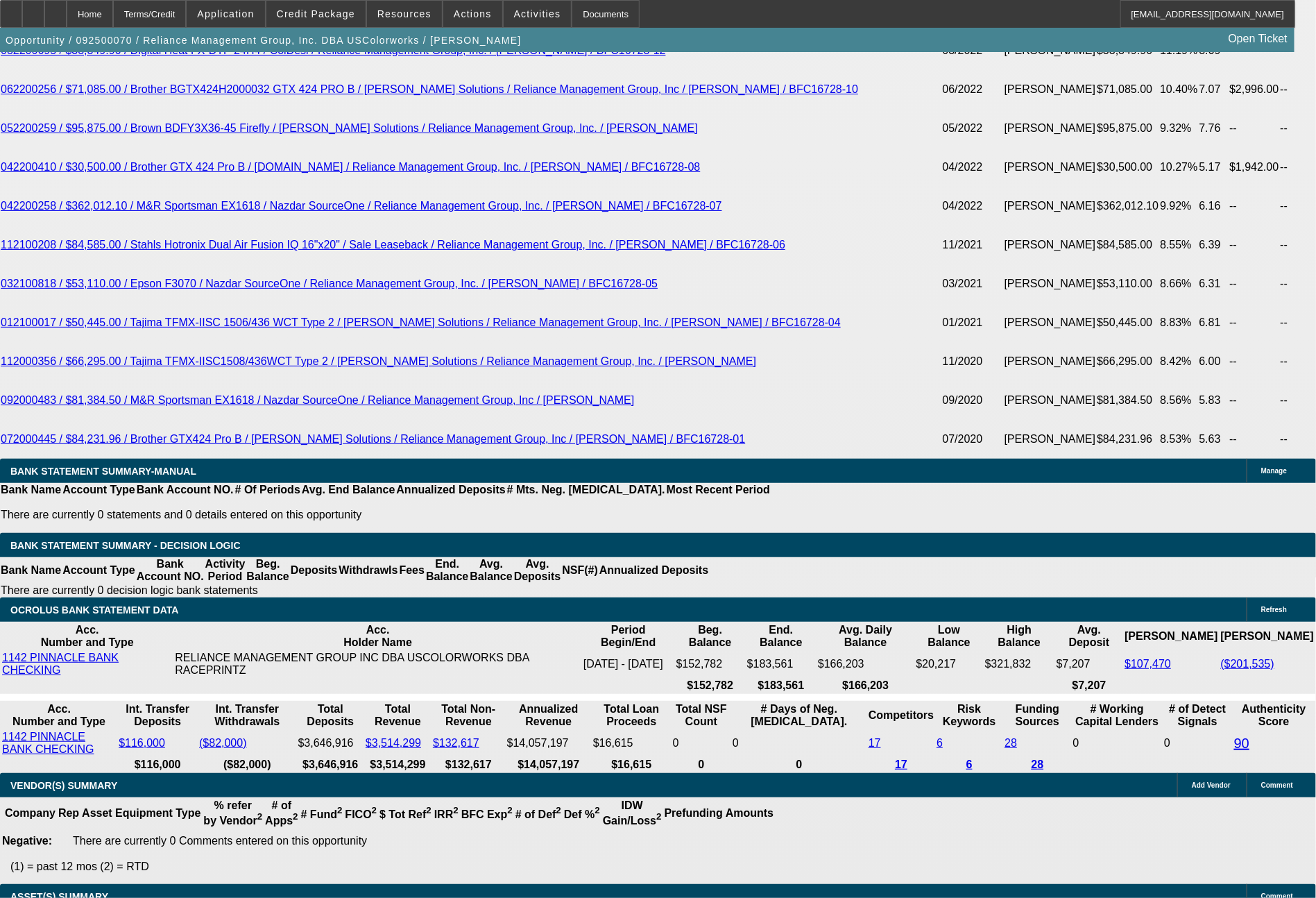
scroll to position [3029, 0]
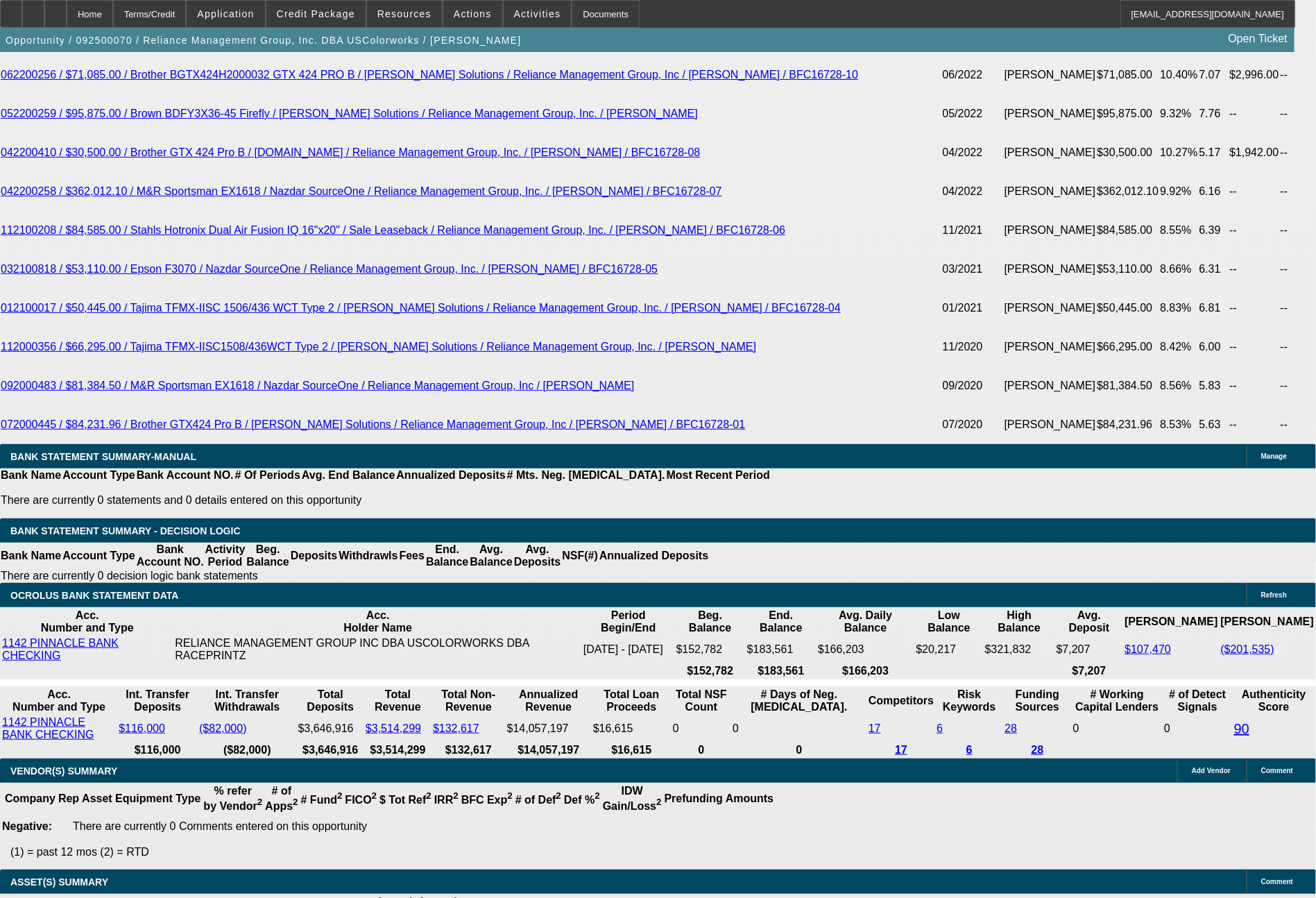
drag, startPoint x: 269, startPoint y: 508, endPoint x: 309, endPoint y: 506, distance: 40.0
type input "UNKNOWN"
type input "6"
type input "$29,045.58"
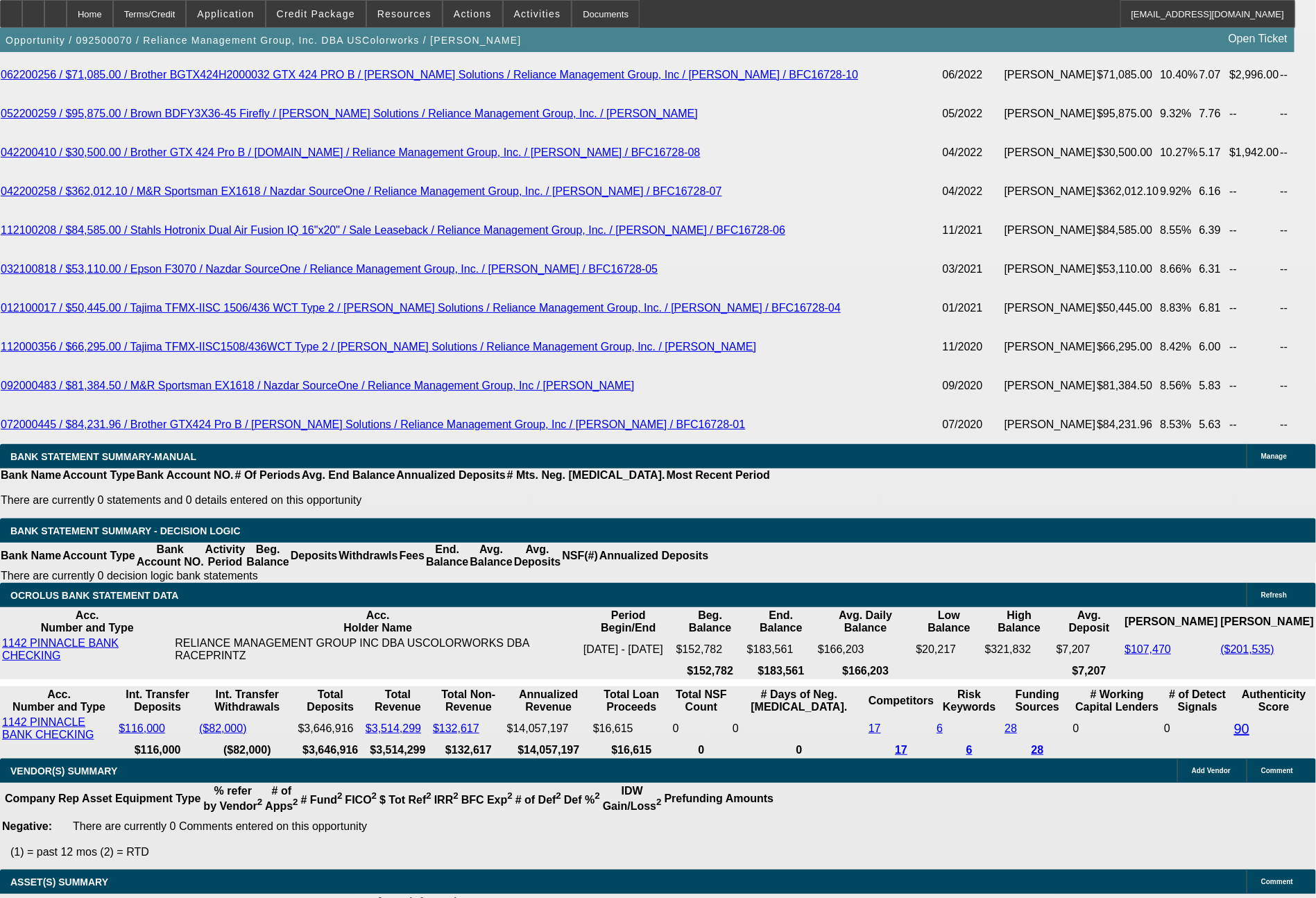
type input "$14,522.79"
type input "60"
type input "$3,589.86"
type input "$1,794.93"
type input "60"
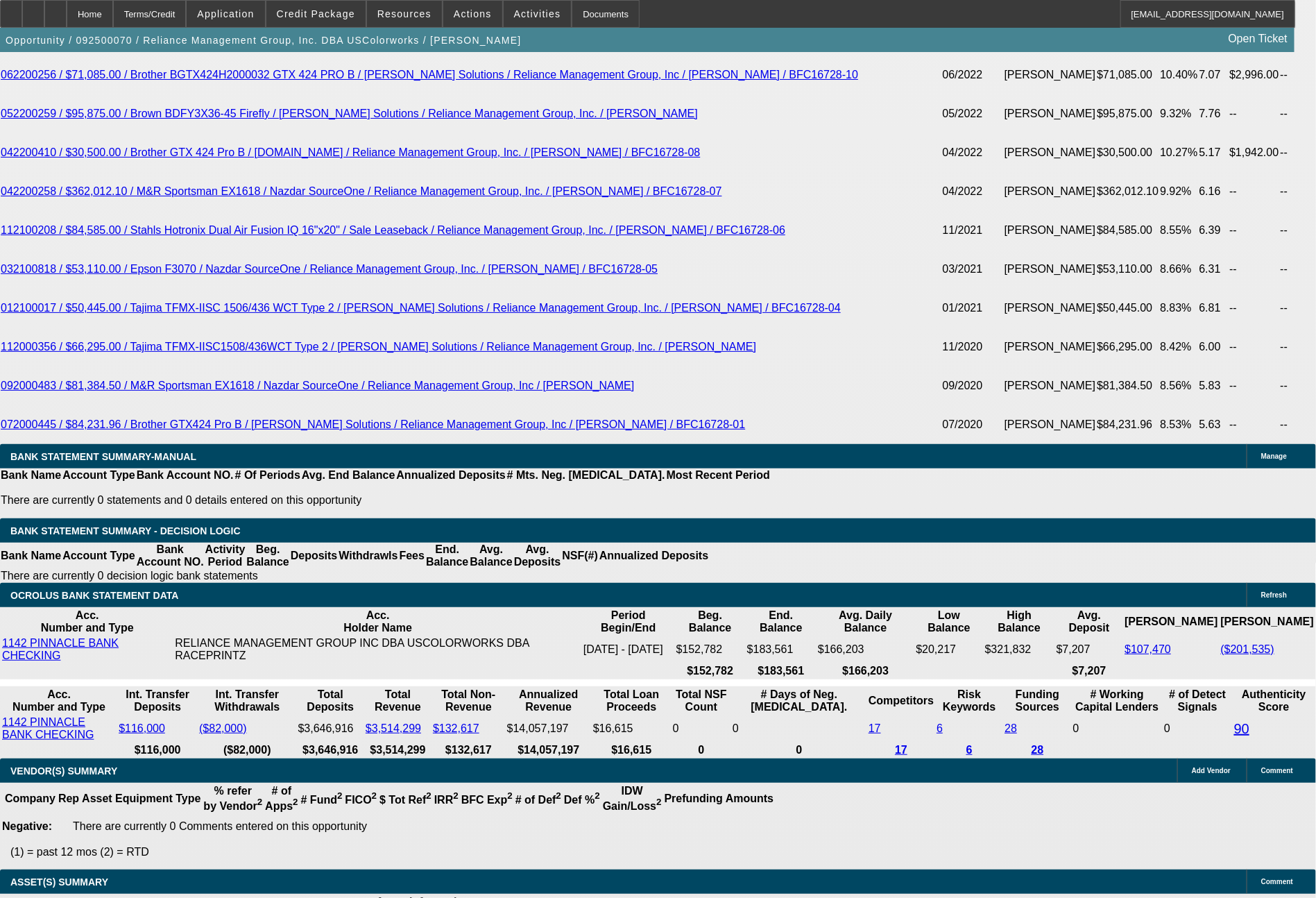
drag, startPoint x: 208, startPoint y: 500, endPoint x: 290, endPoint y: 510, distance: 82.6
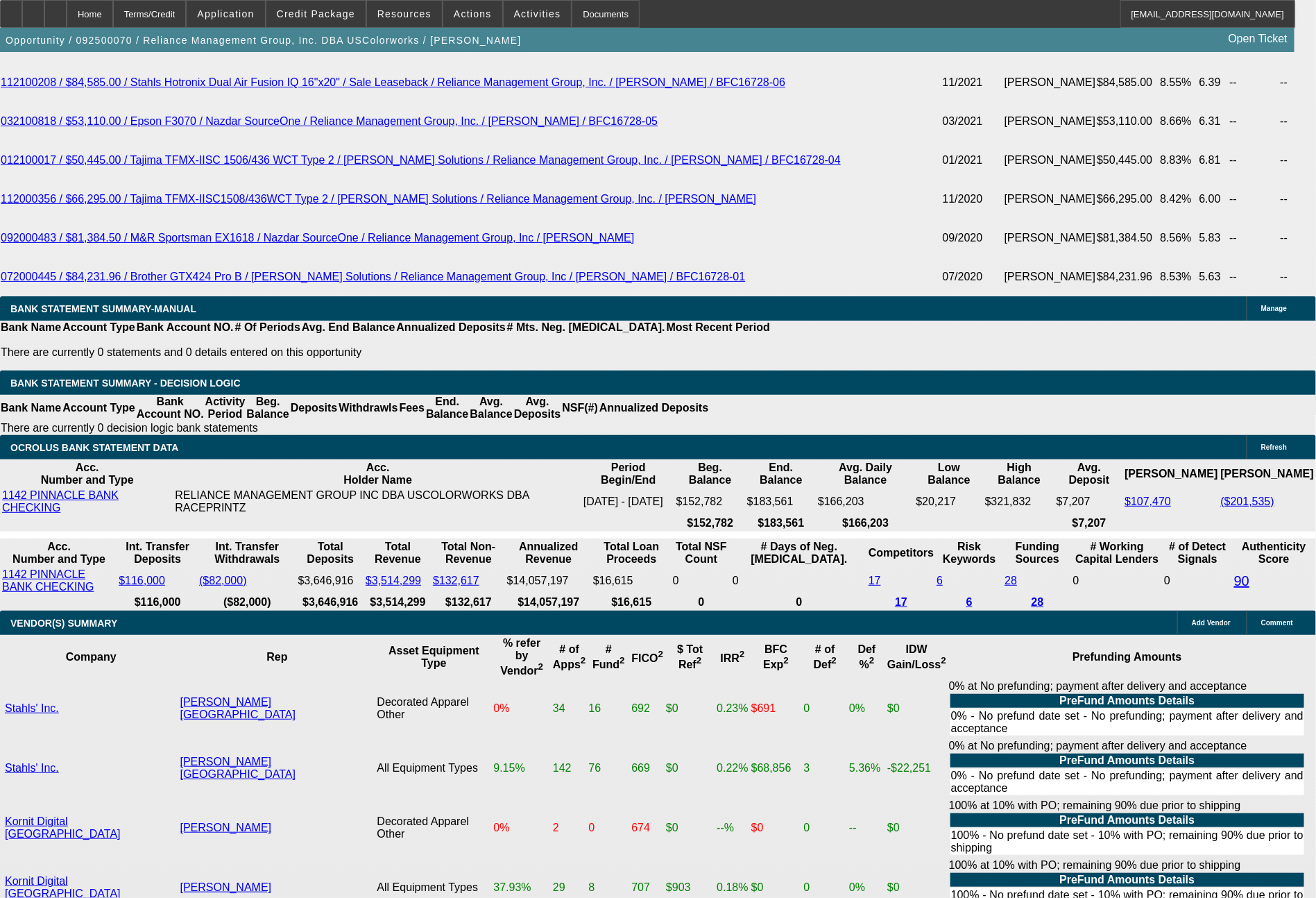
type input "1"
type input "$2.00"
type input "1774"
type input "$3,548.00"
type input "9.4"
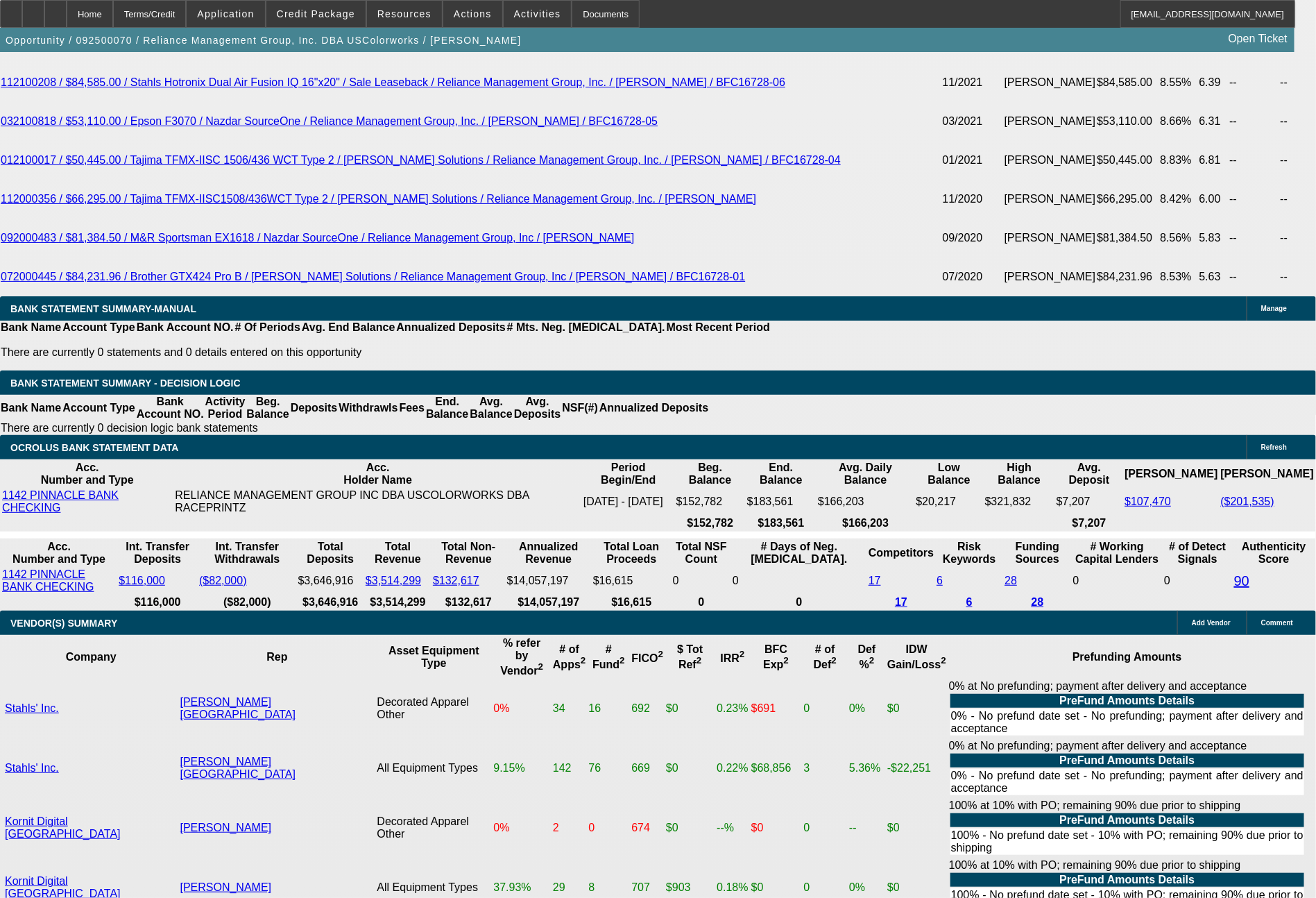
type input "$1,774.00"
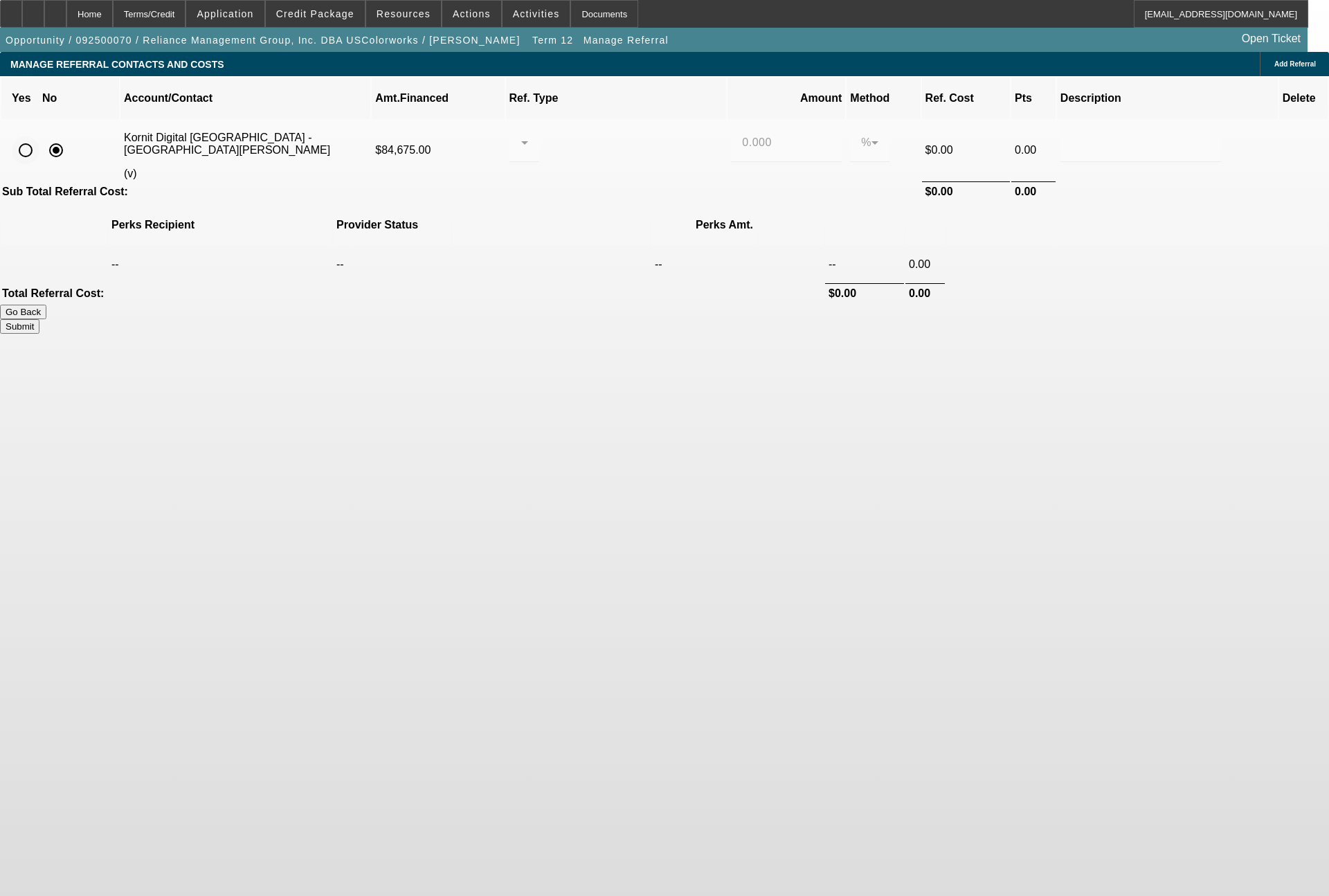
click at [39, 136] on input "radio" at bounding box center [25, 150] width 28 height 28
radio input "true"
click at [521, 134] on div at bounding box center [521, 143] width 1 height 17
click at [611, 208] on span "Pay vendor COMPANY" at bounding box center [632, 196] width 113 height 33
click at [742, 134] on input "0.000" at bounding box center [786, 143] width 88 height 17
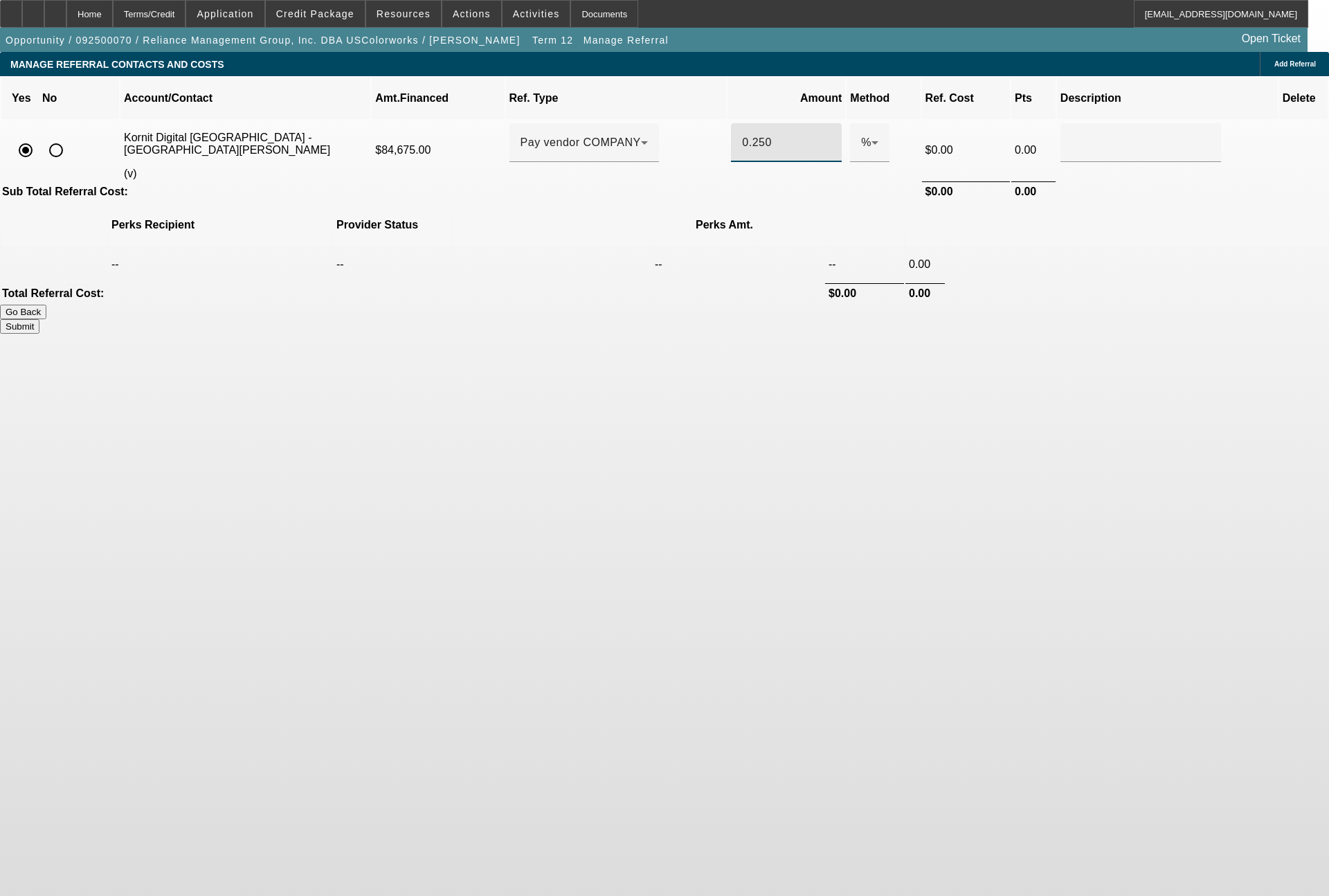
click at [39, 319] on button "Submit" at bounding box center [20, 326] width 39 height 14
type input "0.250"
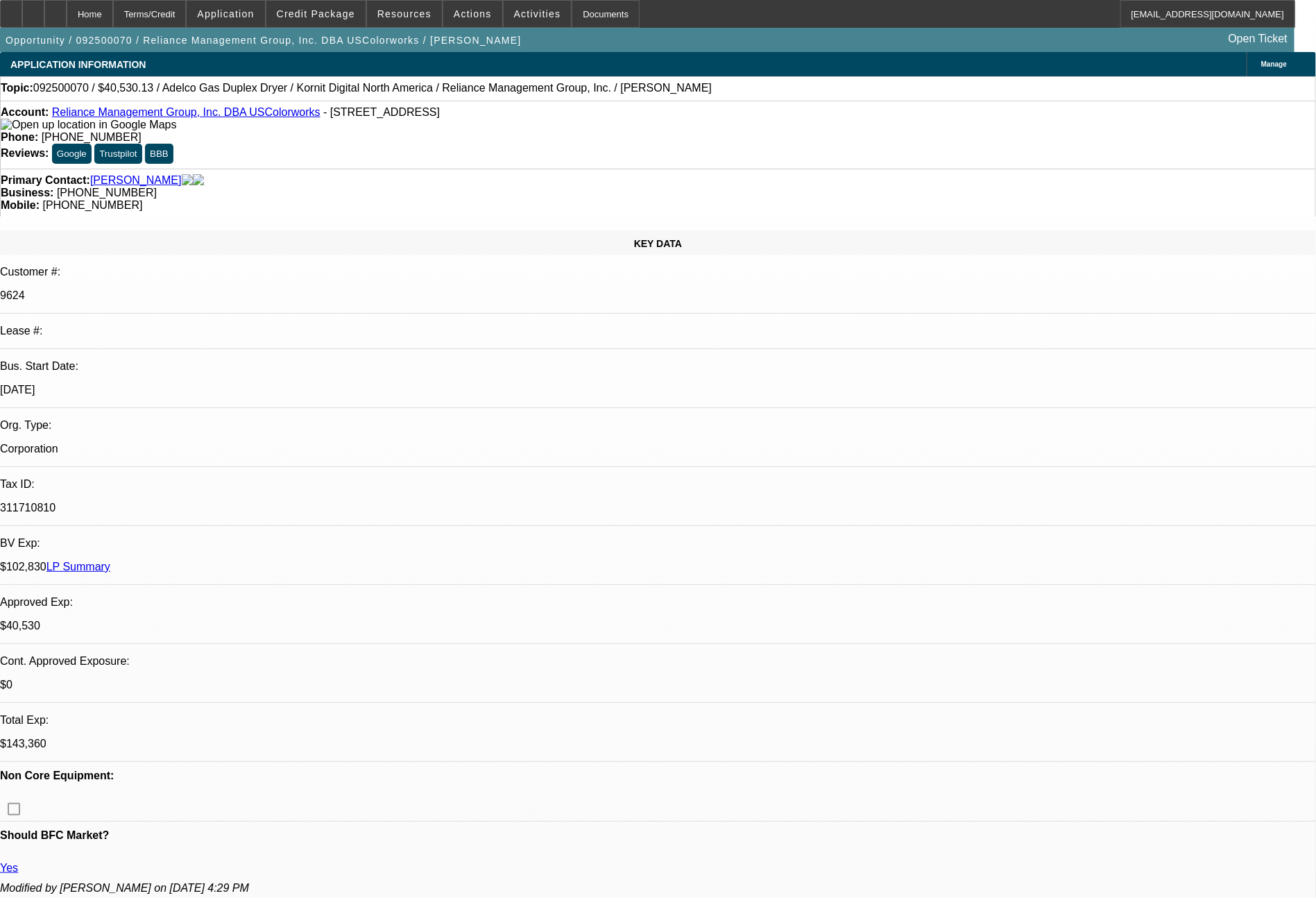
select select "0"
select select "2"
select select "0"
select select "6"
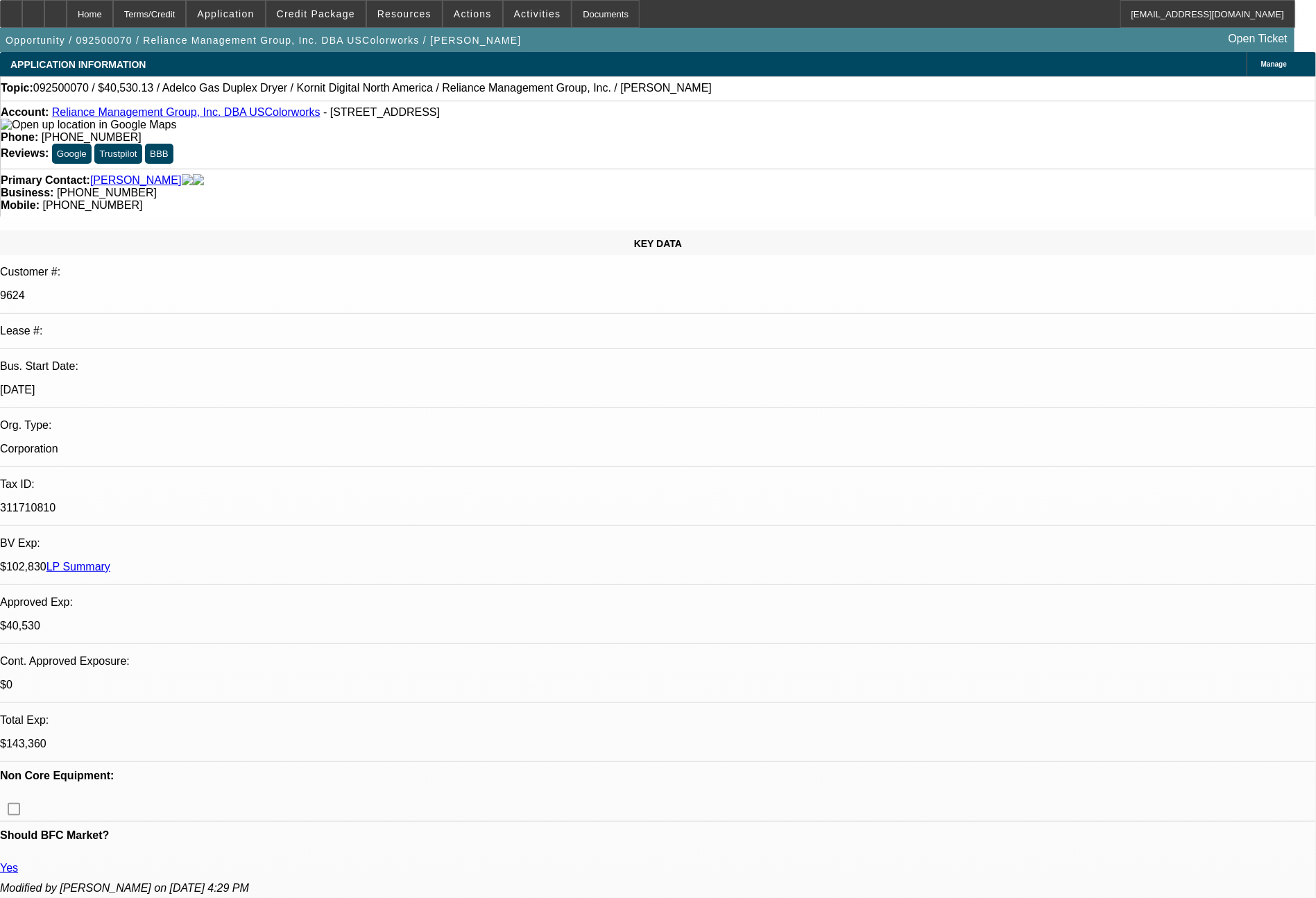
select select "0"
select select "2"
select select "0"
select select "6"
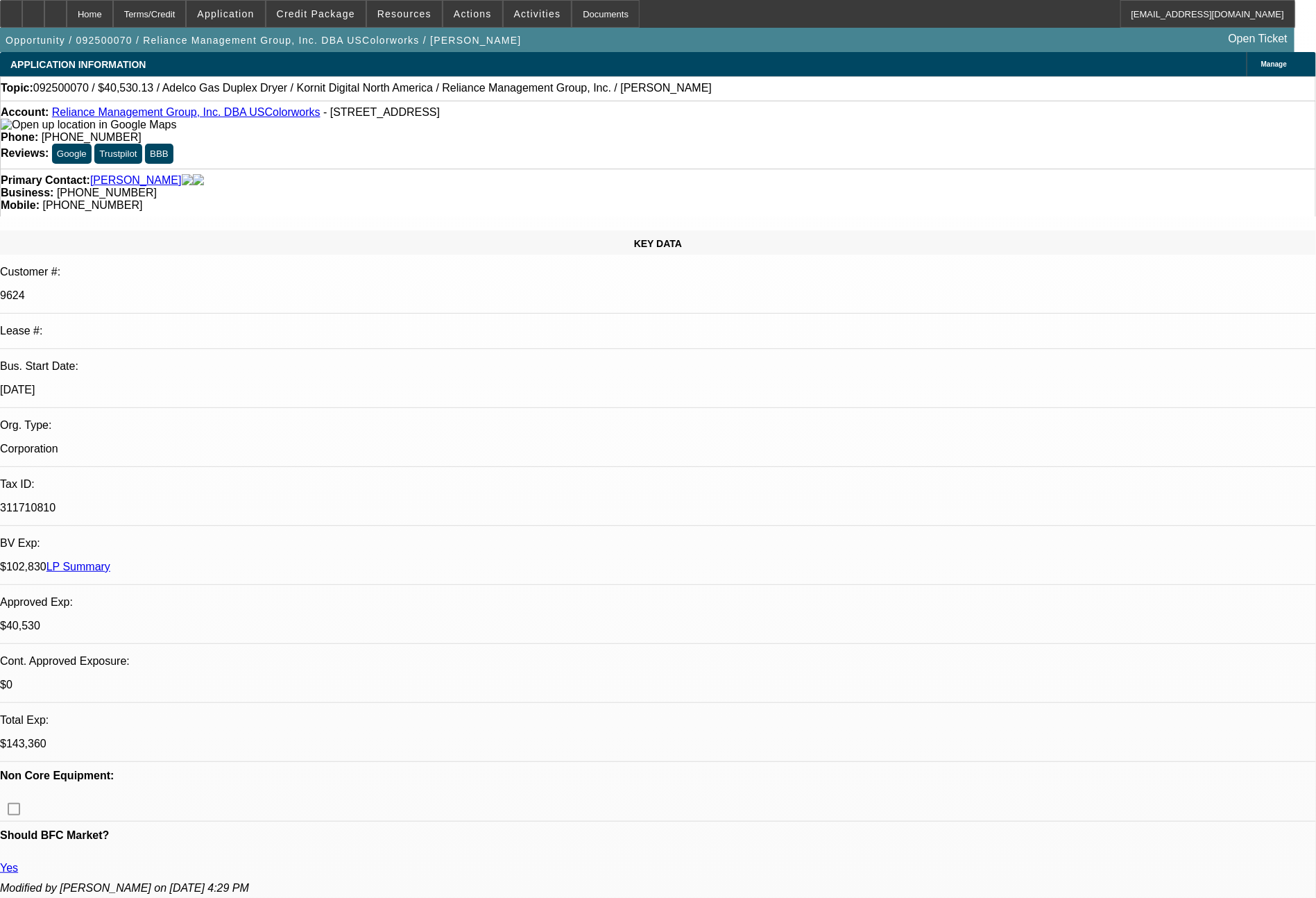
select select "0"
select select "2"
select select "0"
select select "6"
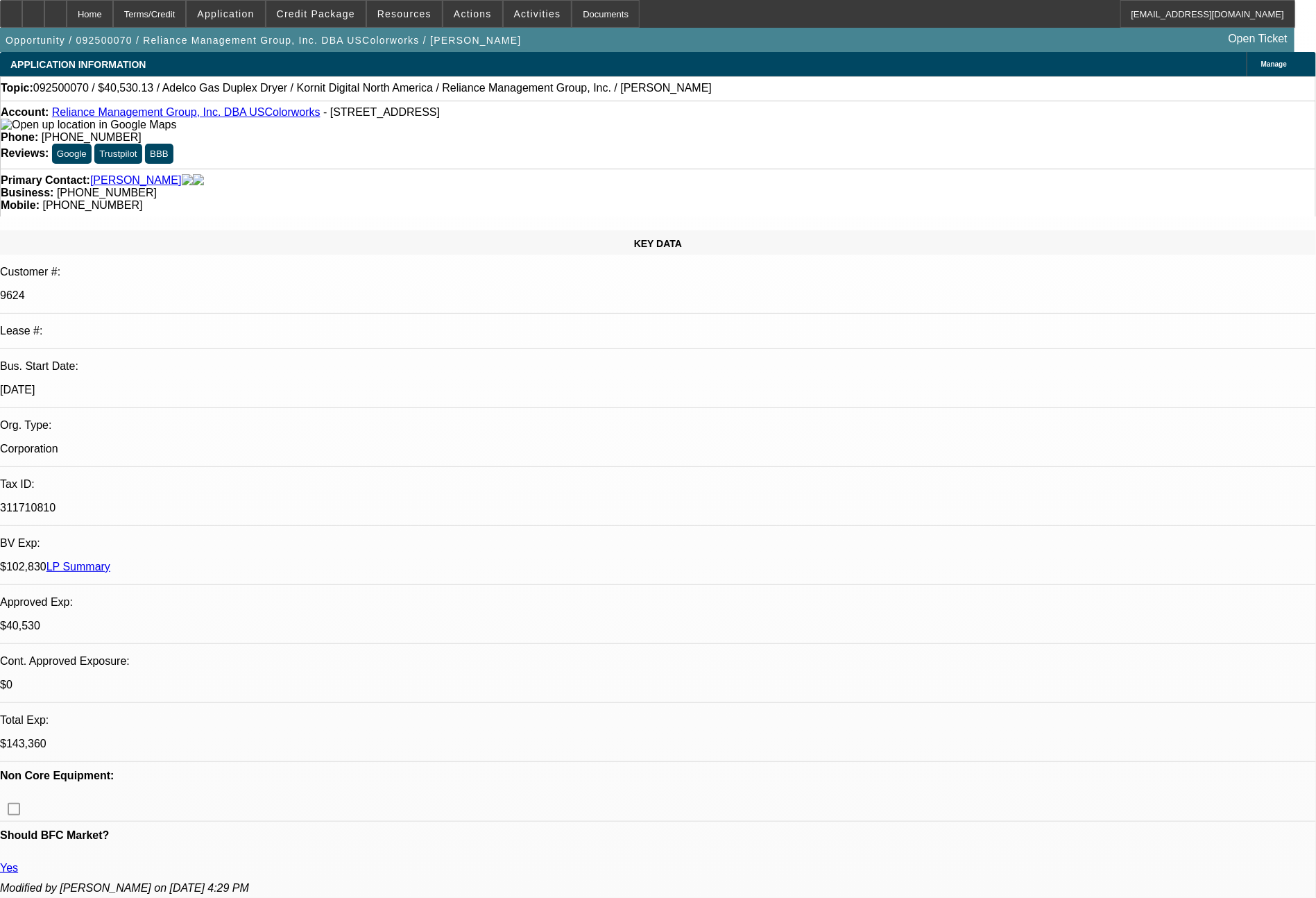
select select "0"
select select "2"
select select "0"
select select "6"
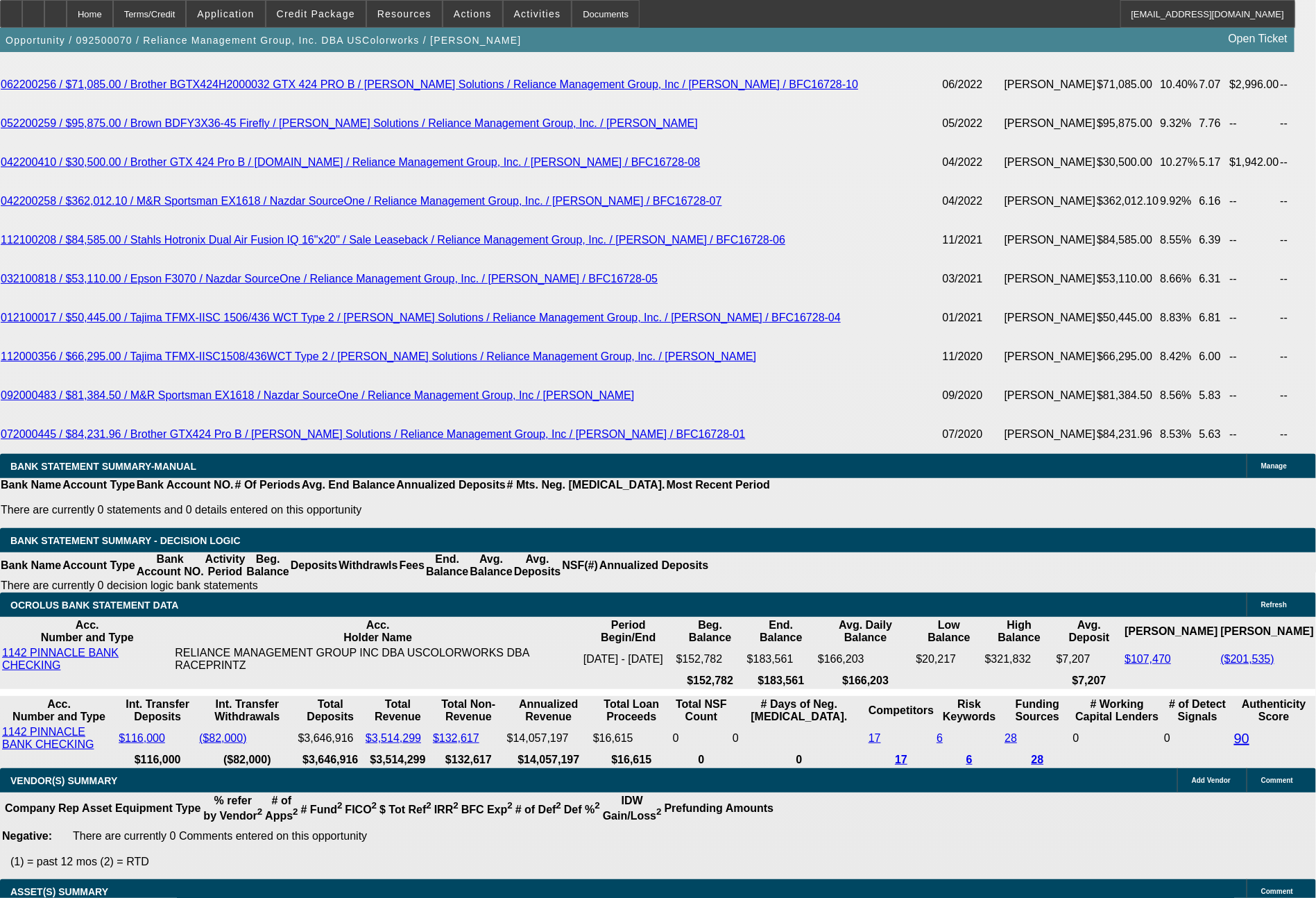
scroll to position [3029, 0]
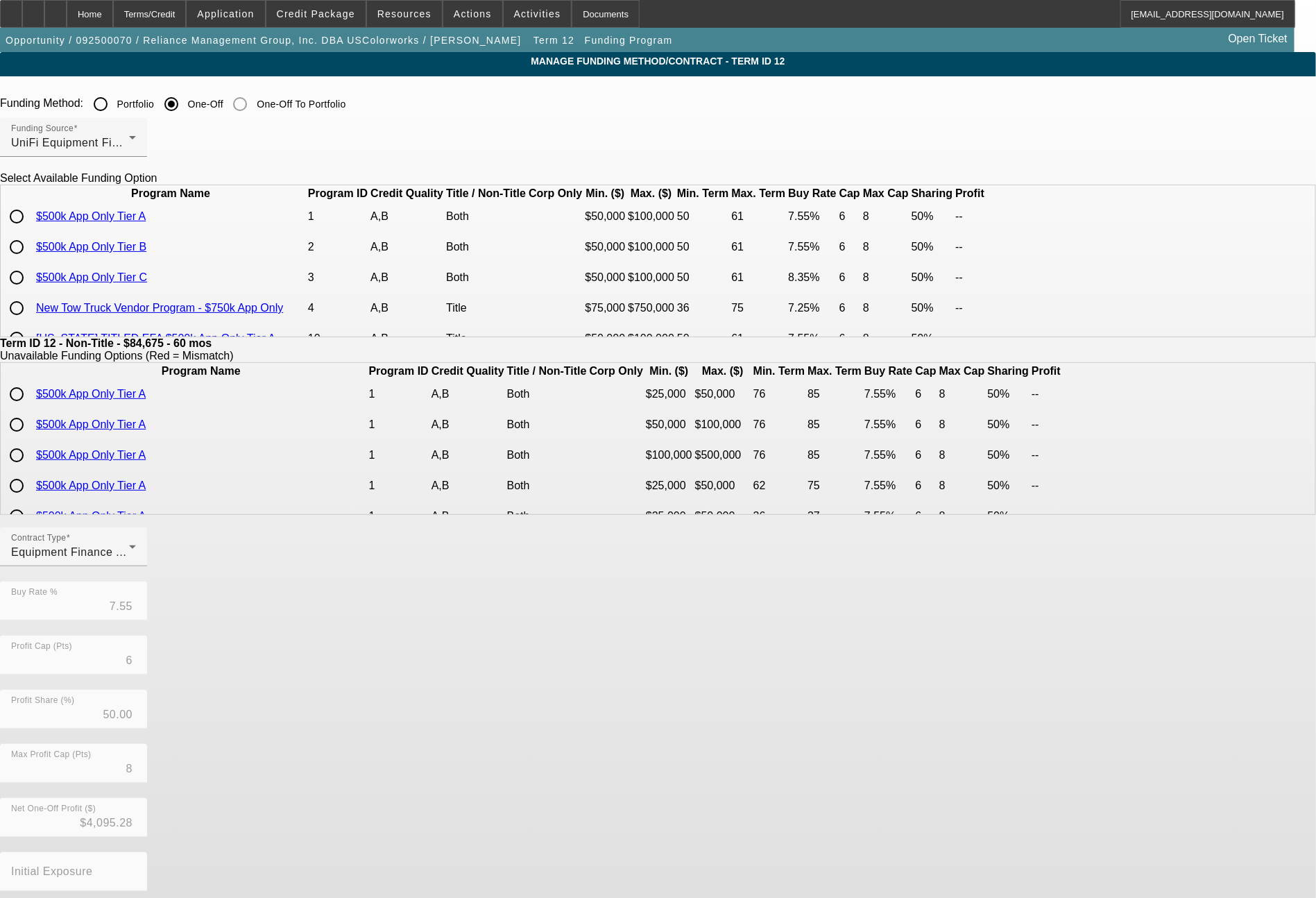
click at [30, 261] on input "radio" at bounding box center [16, 246] width 28 height 28
radio input "true"
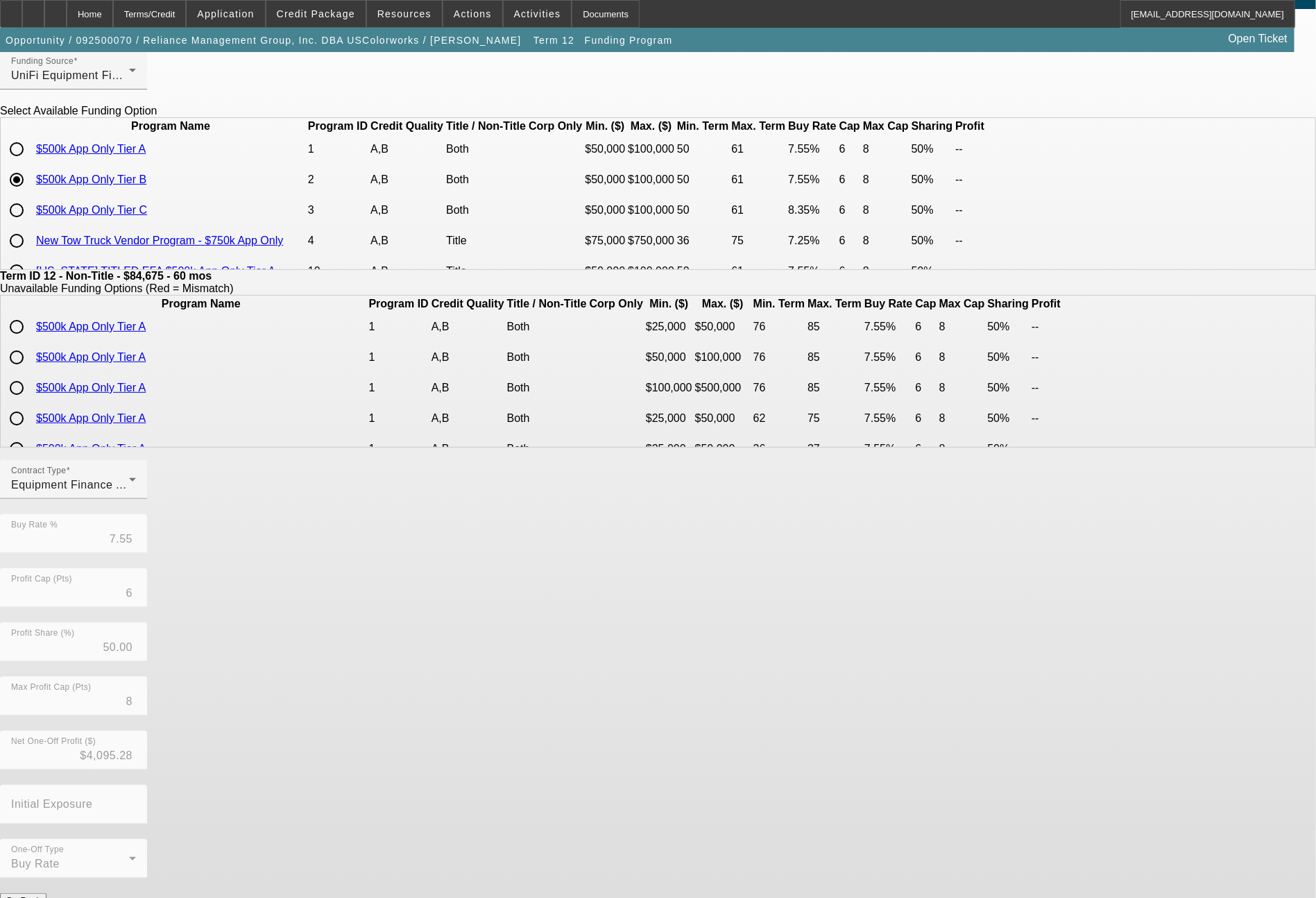
click at [39, 897] on button "Submit" at bounding box center [20, 915] width 39 height 14
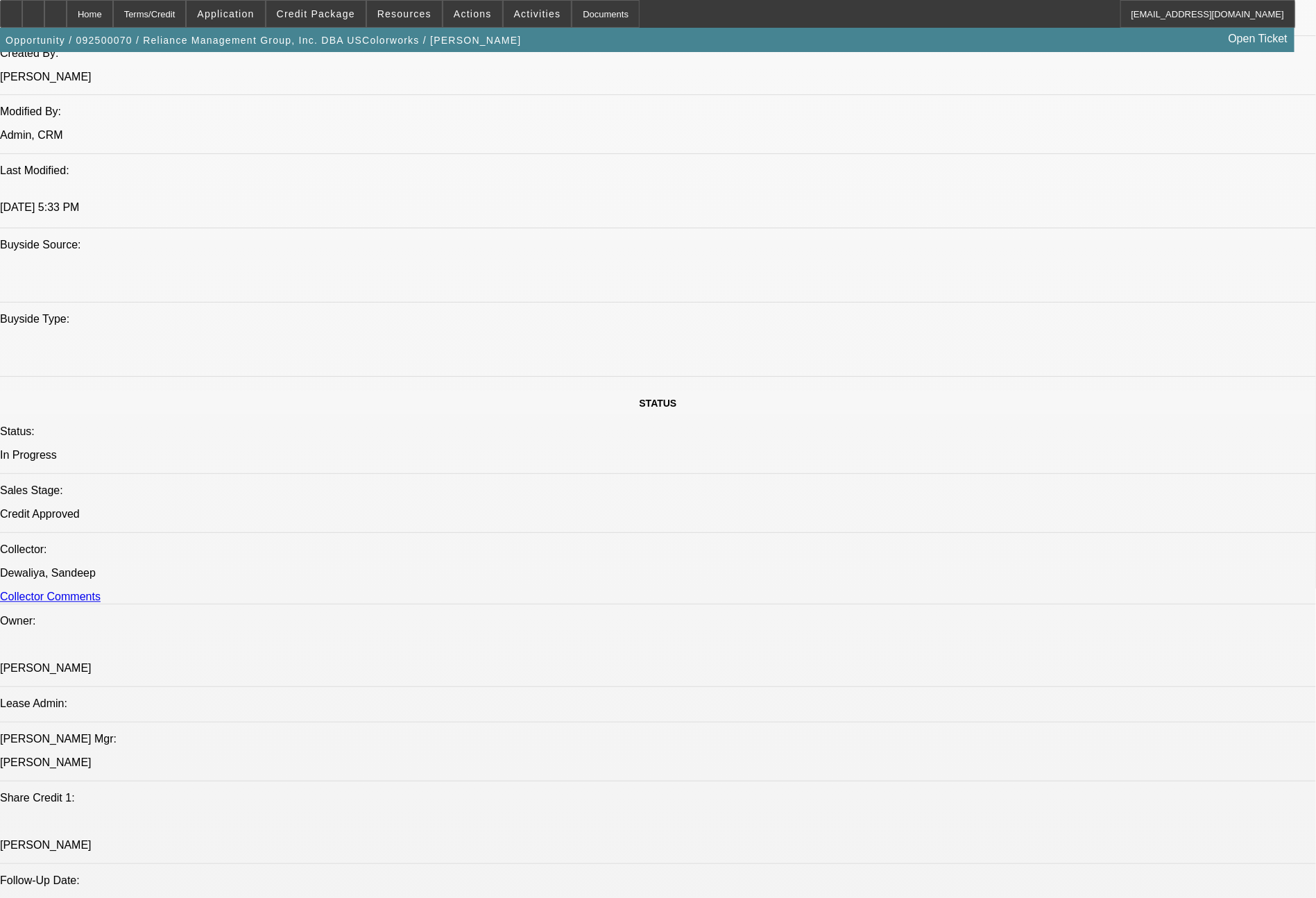
select select "0"
select select "2"
select select "0"
select select "6"
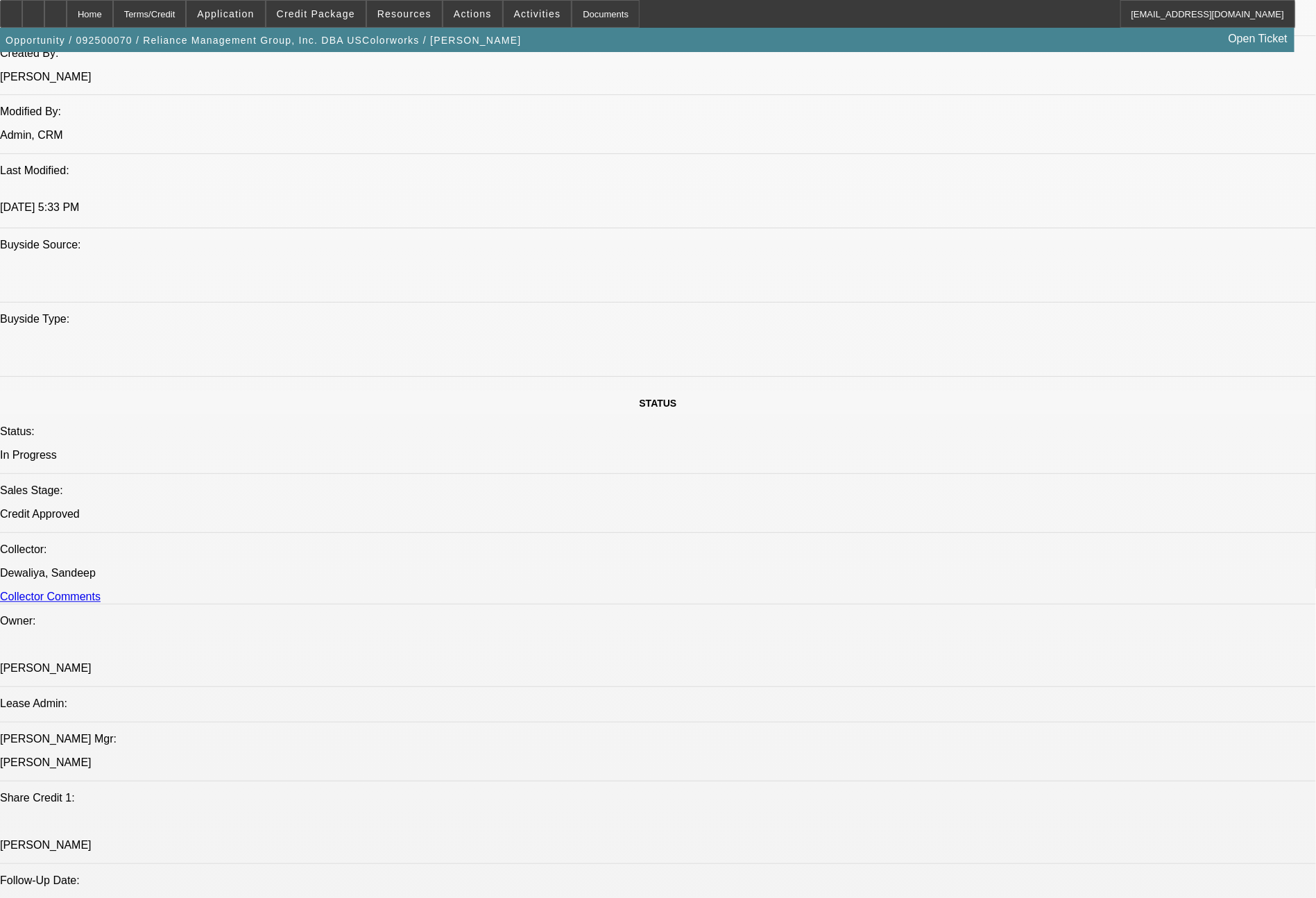
select select "0"
select select "2"
select select "0"
select select "6"
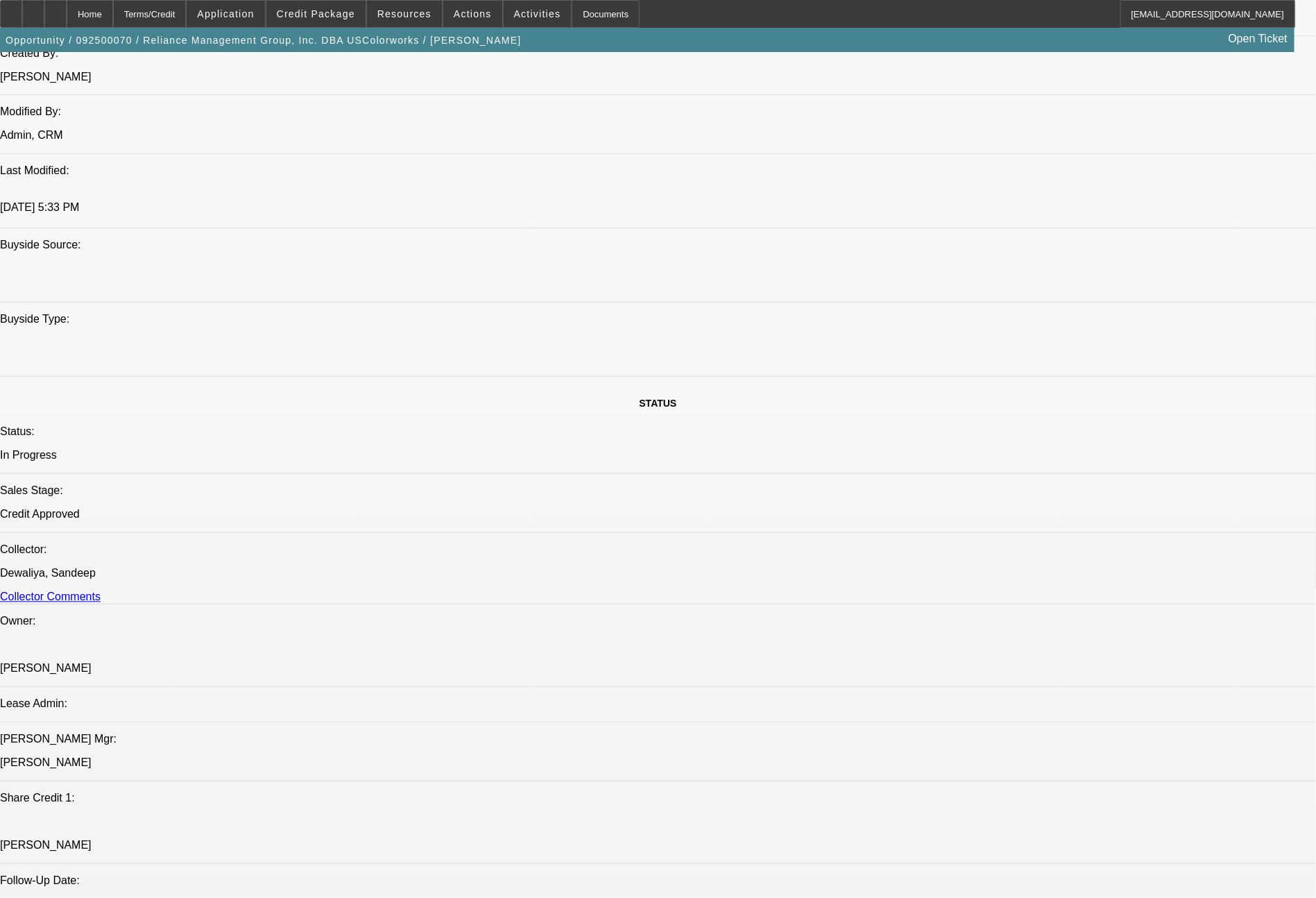
select select "0"
select select "2"
select select "0"
select select "6"
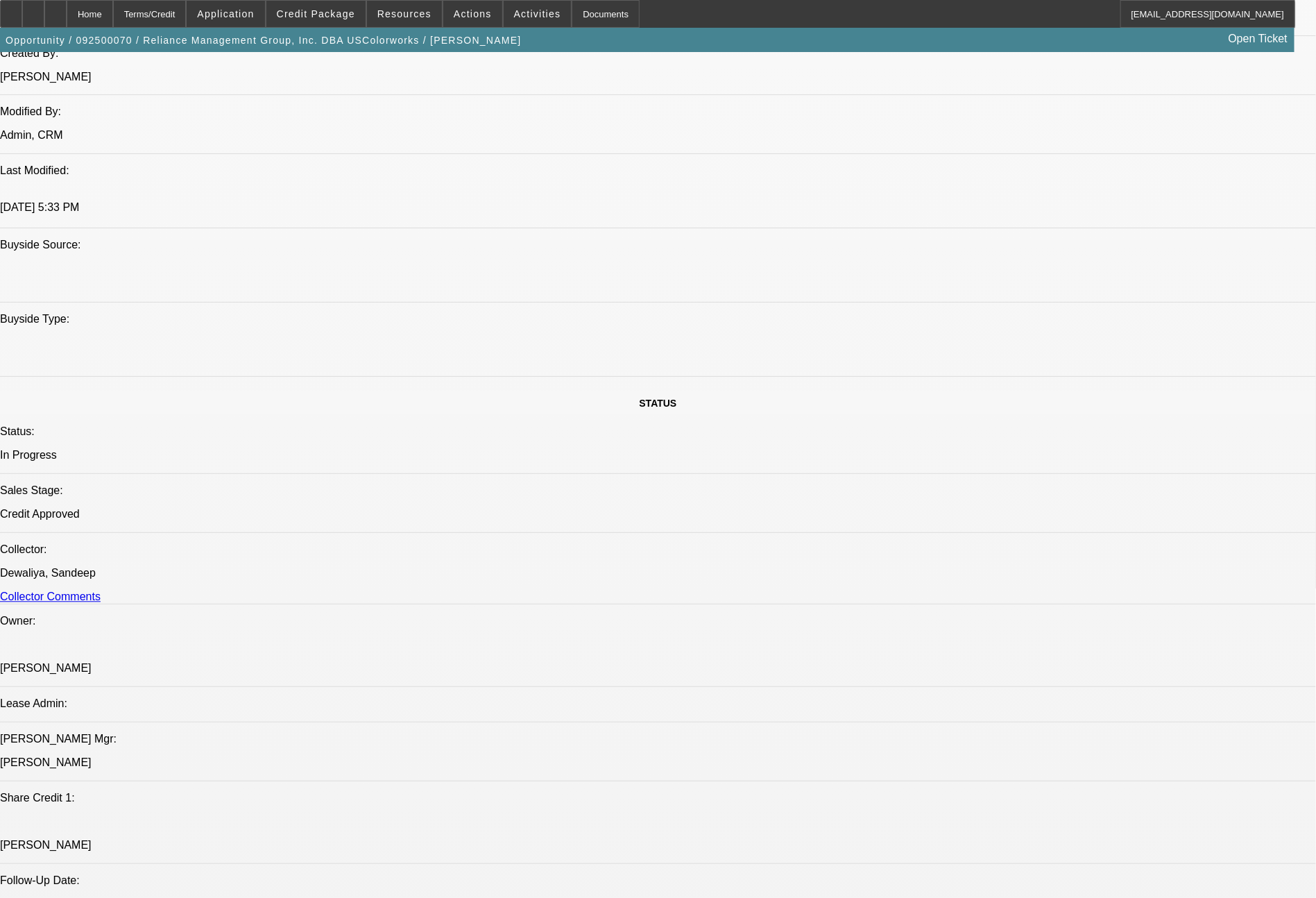
select select "0"
select select "2"
select select "0"
select select "6"
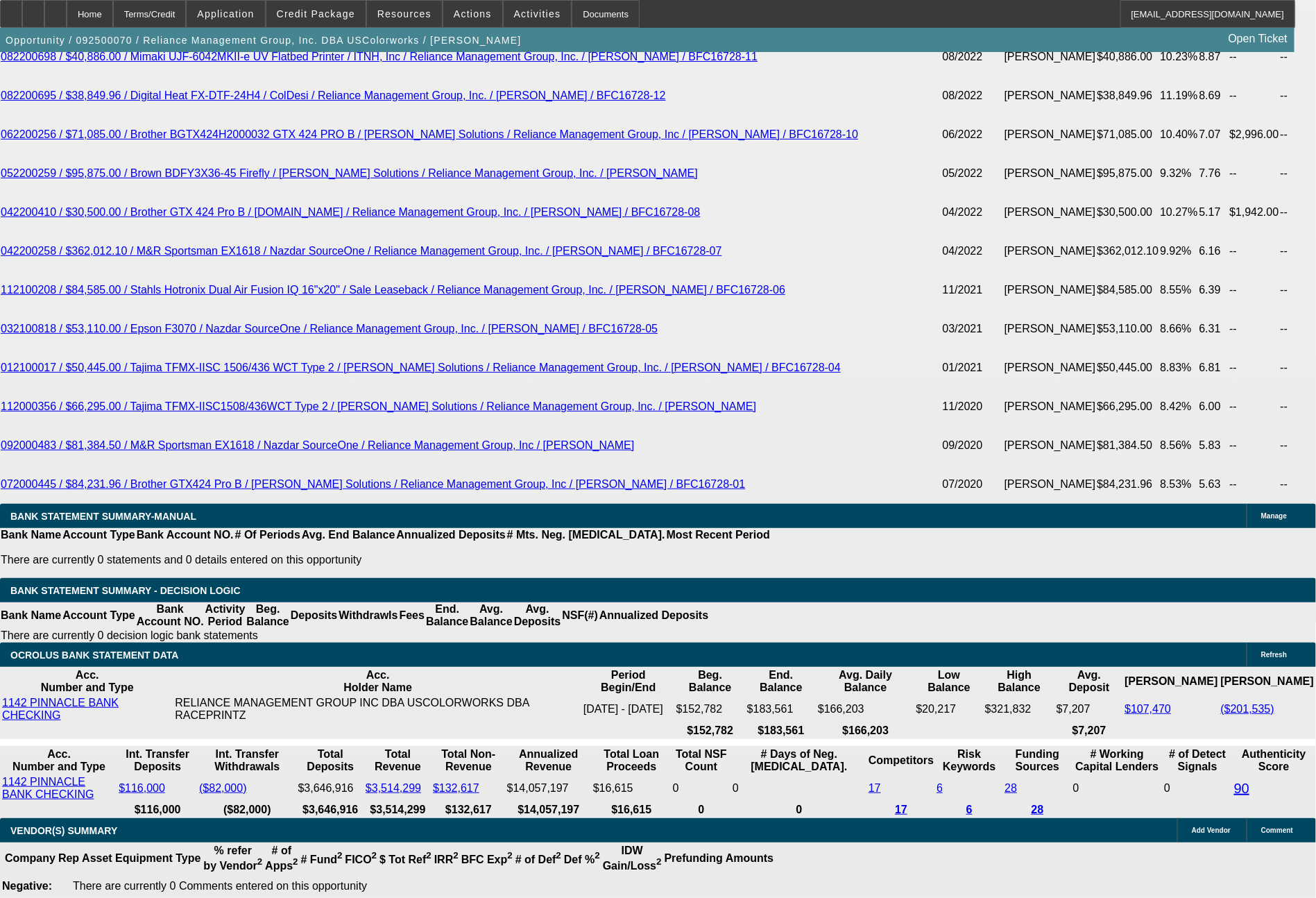
scroll to position [3010, 0]
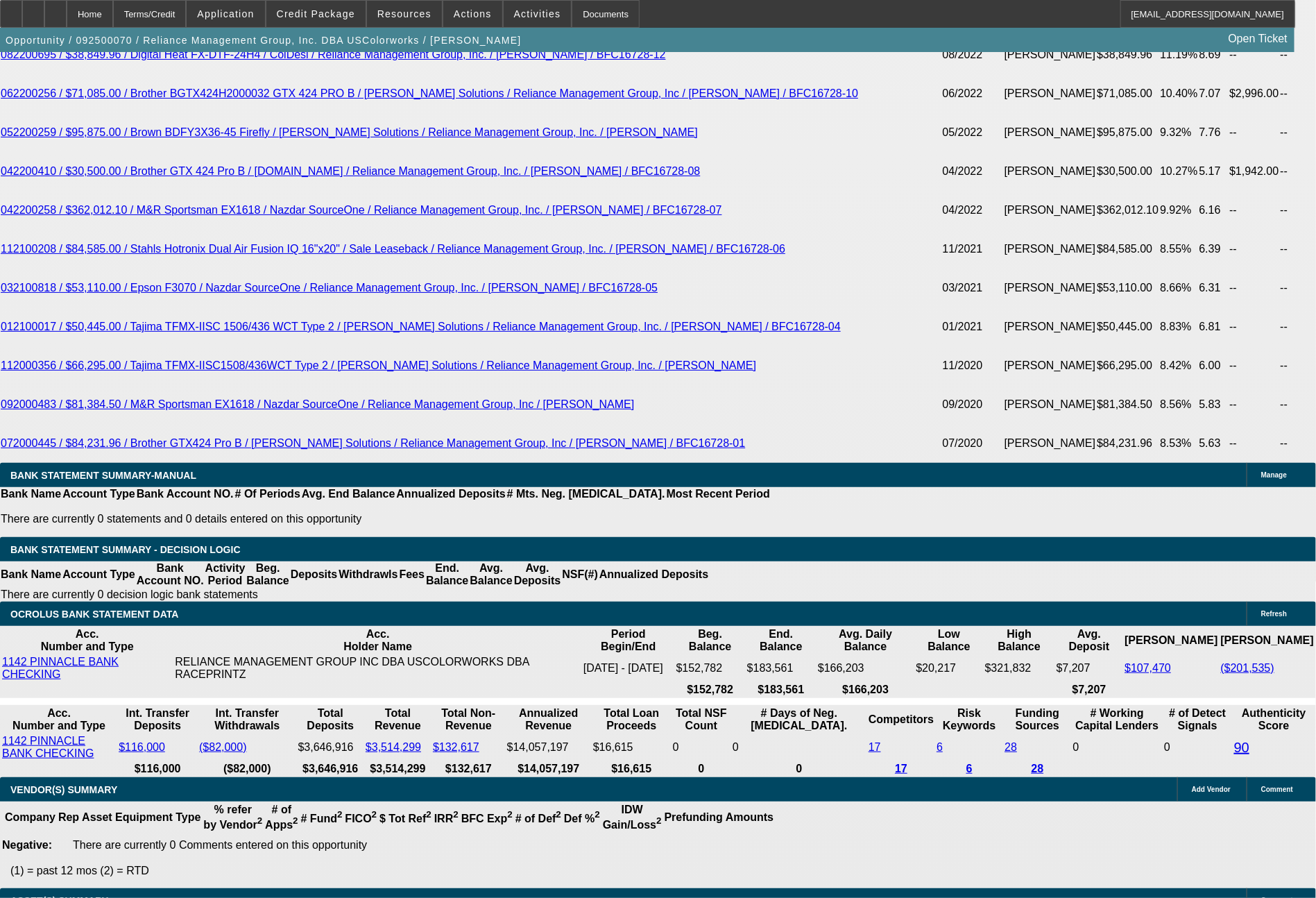
drag, startPoint x: 270, startPoint y: 525, endPoint x: 333, endPoint y: 522, distance: 63.1
type input "4"
type input "UNKNOWN"
type input "$21,584.70"
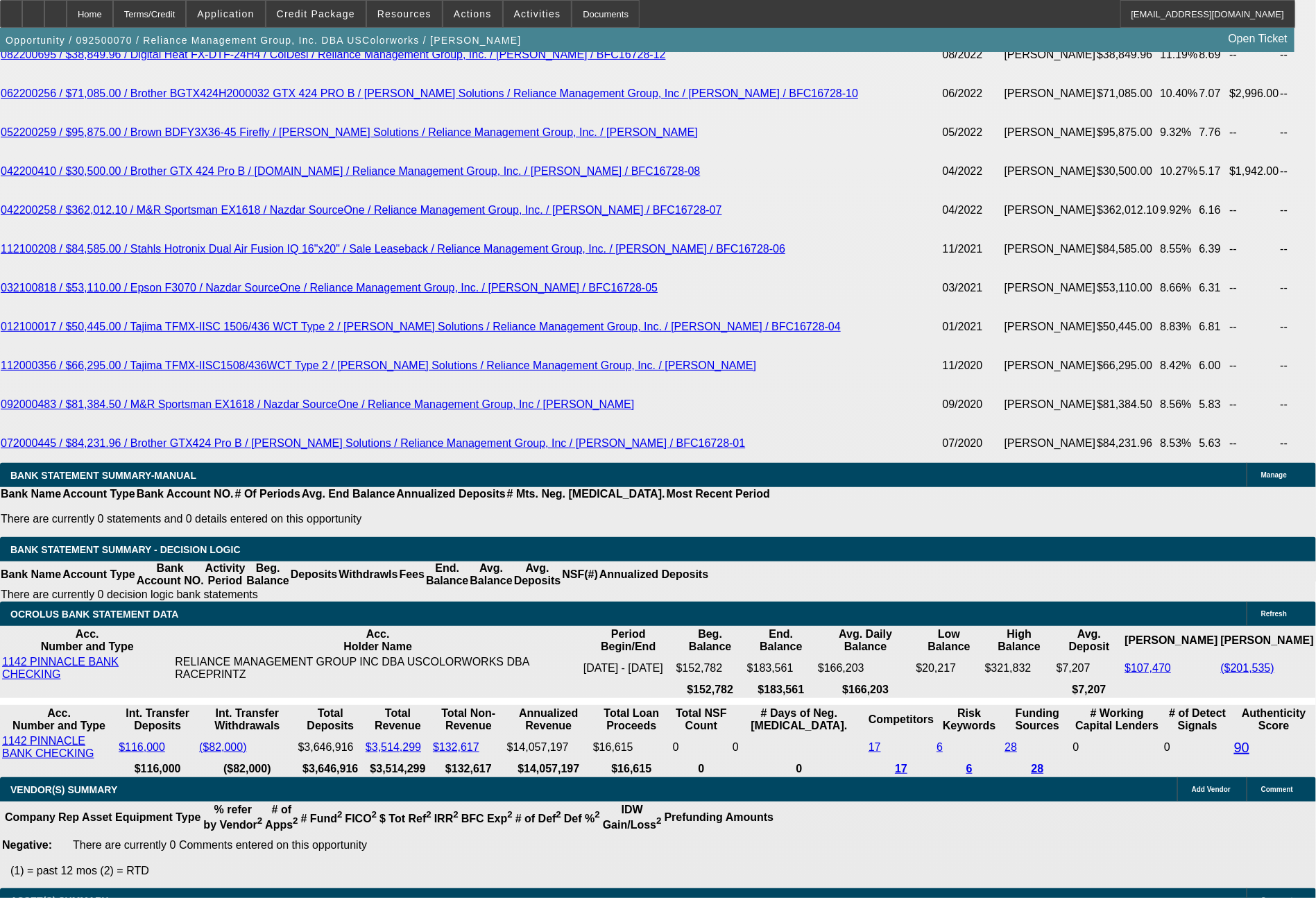
type input "$43,169.40"
type input "48"
type input "$2,123.06"
type input "$4,246.12"
type input "48"
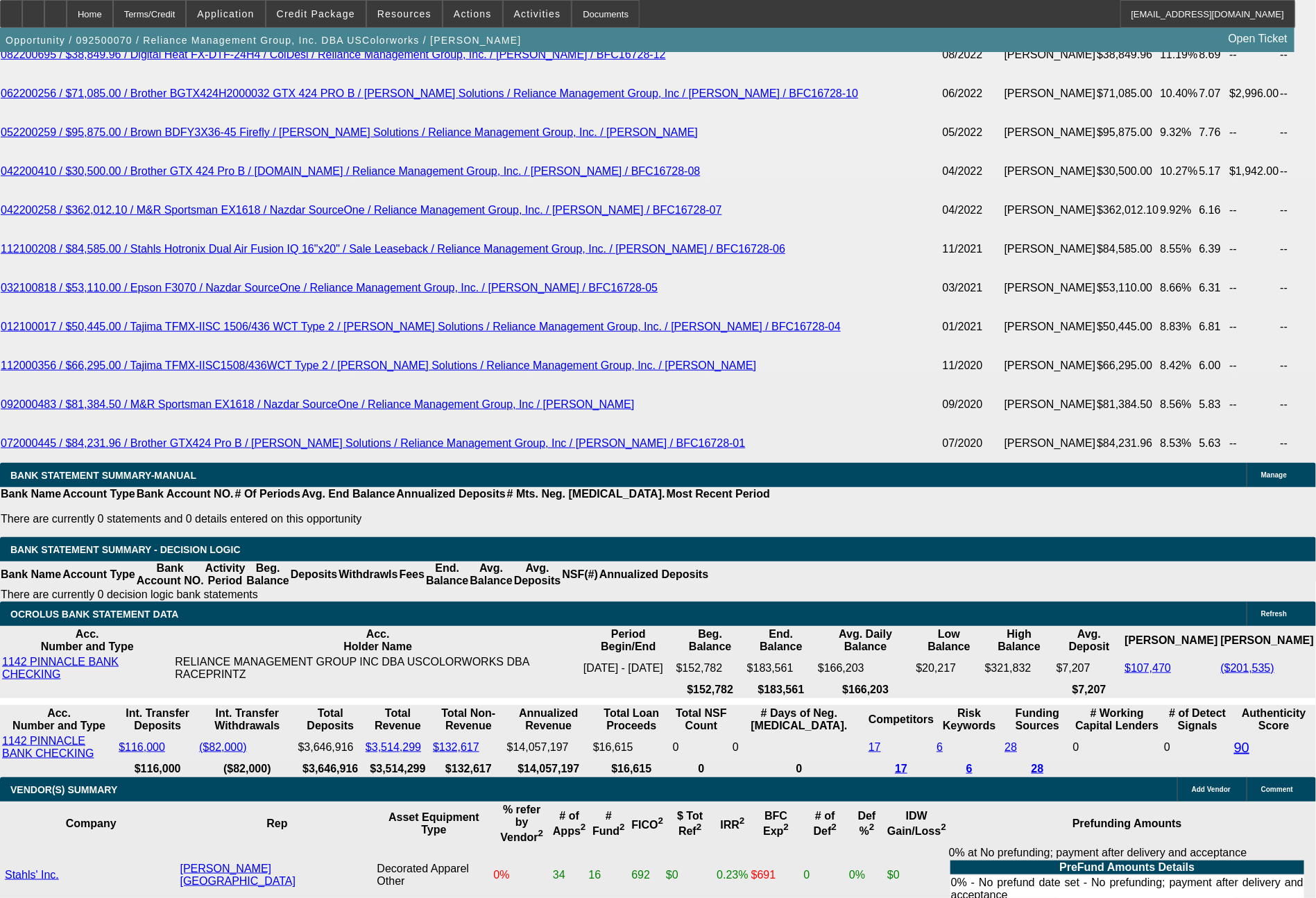
scroll to position [3157, 0]
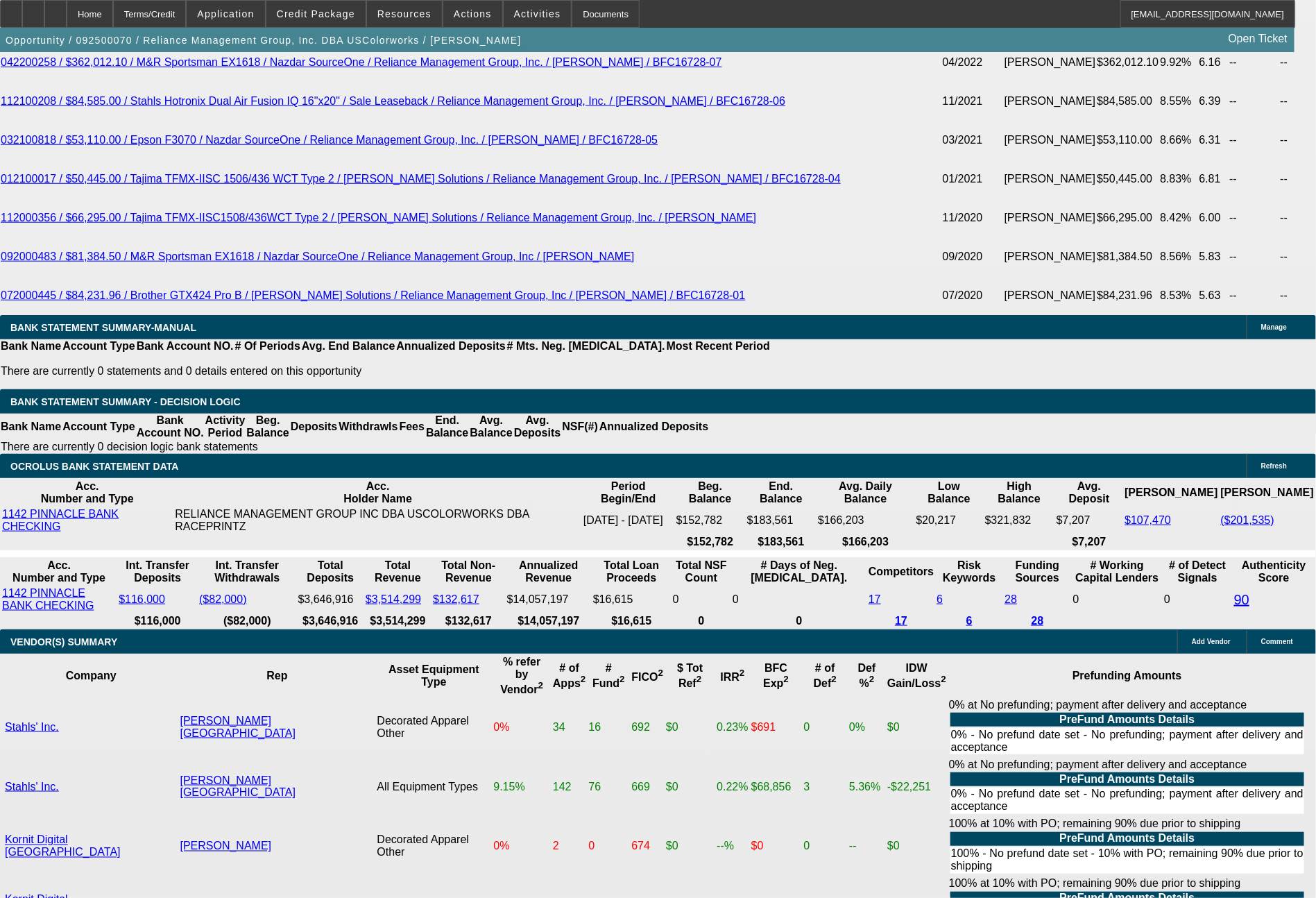
drag, startPoint x: 206, startPoint y: 520, endPoint x: 356, endPoint y: 531, distance: 150.4
type input "2"
type input "$4.00"
type input "2143"
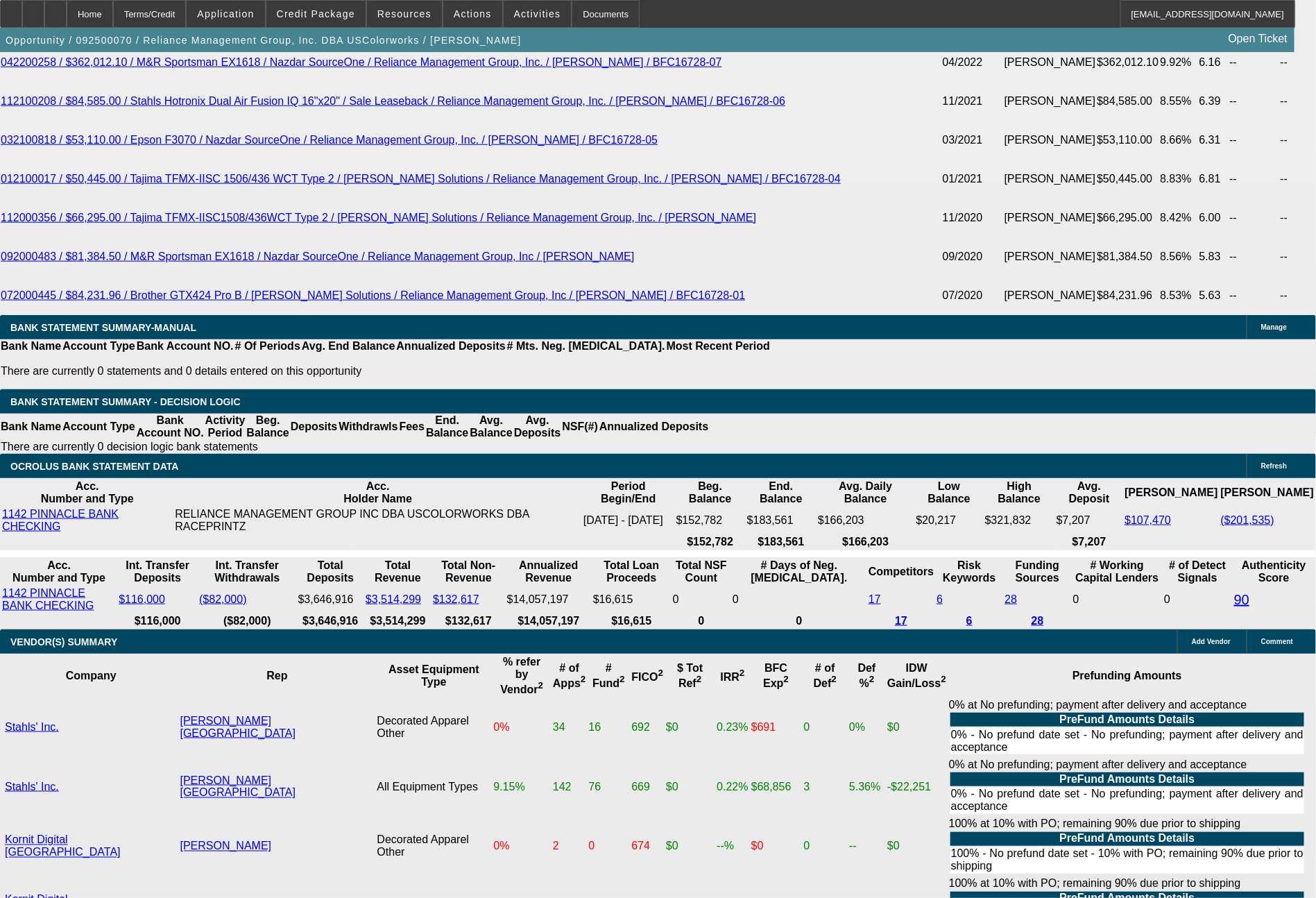
type input "9.9"
type input "$4,286.00"
type input "$2,143.00"
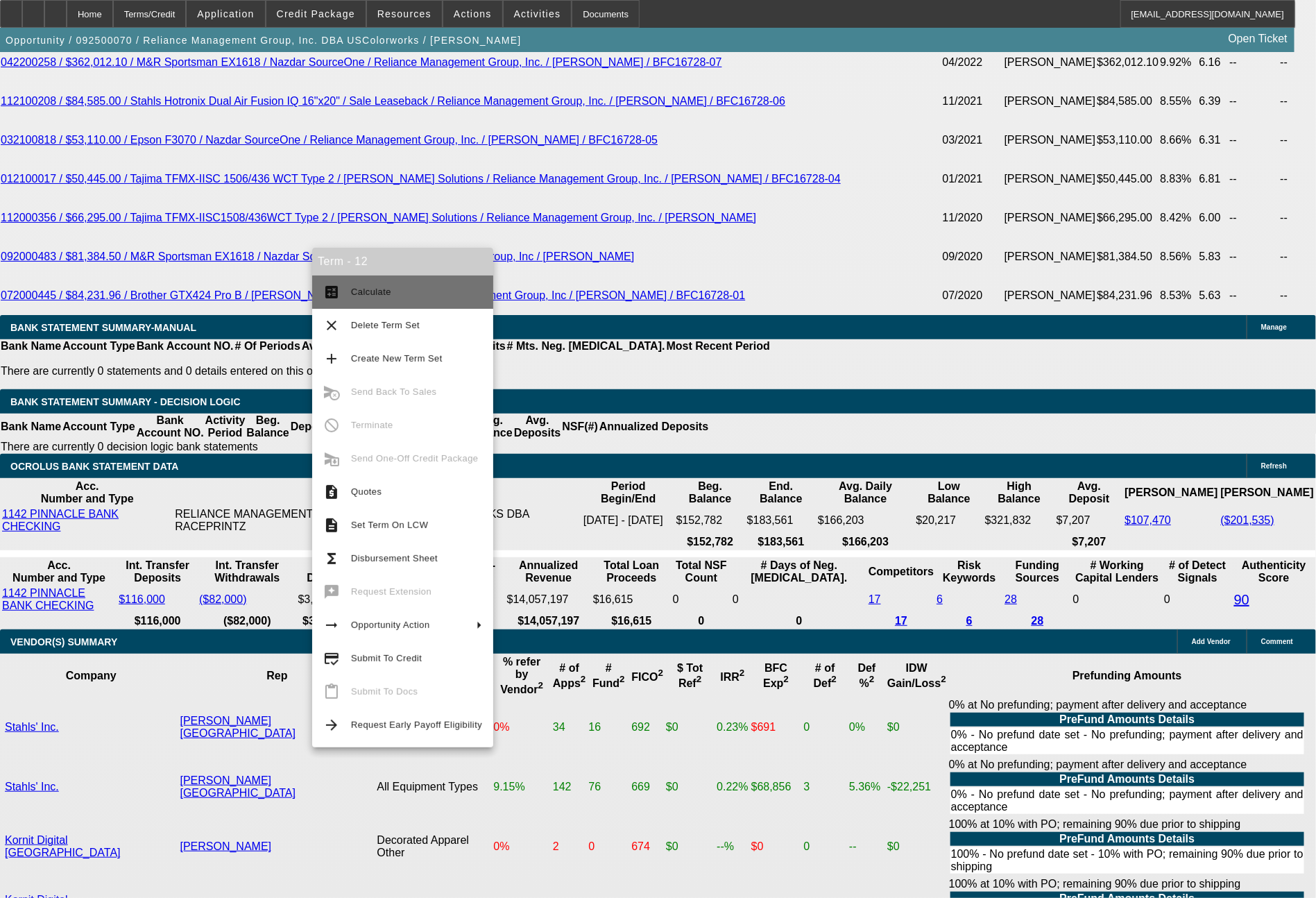
click at [406, 302] on button "calculate Calculate" at bounding box center [403, 292] width 181 height 33
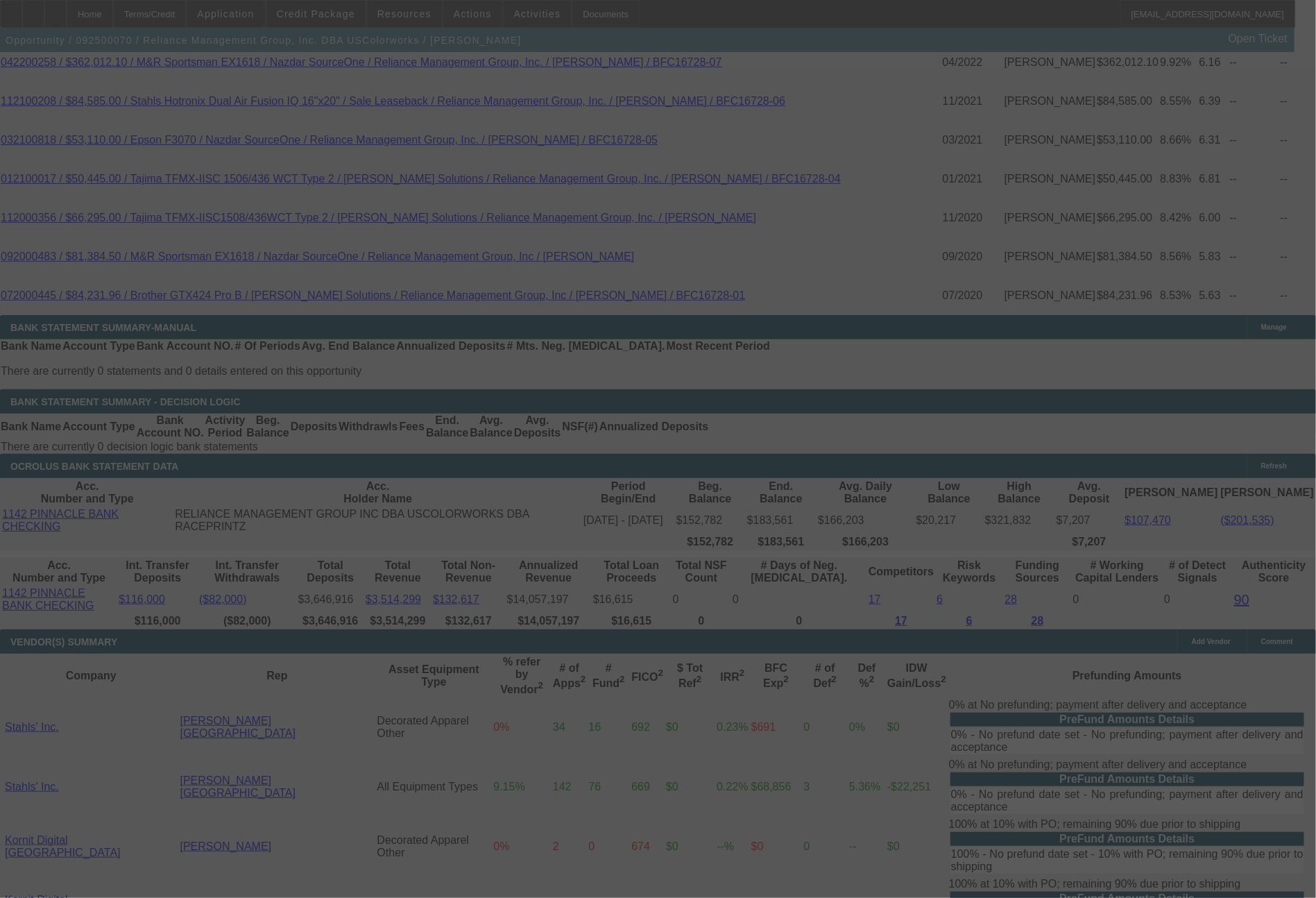
select select "0"
select select "2"
select select "0"
select select "6"
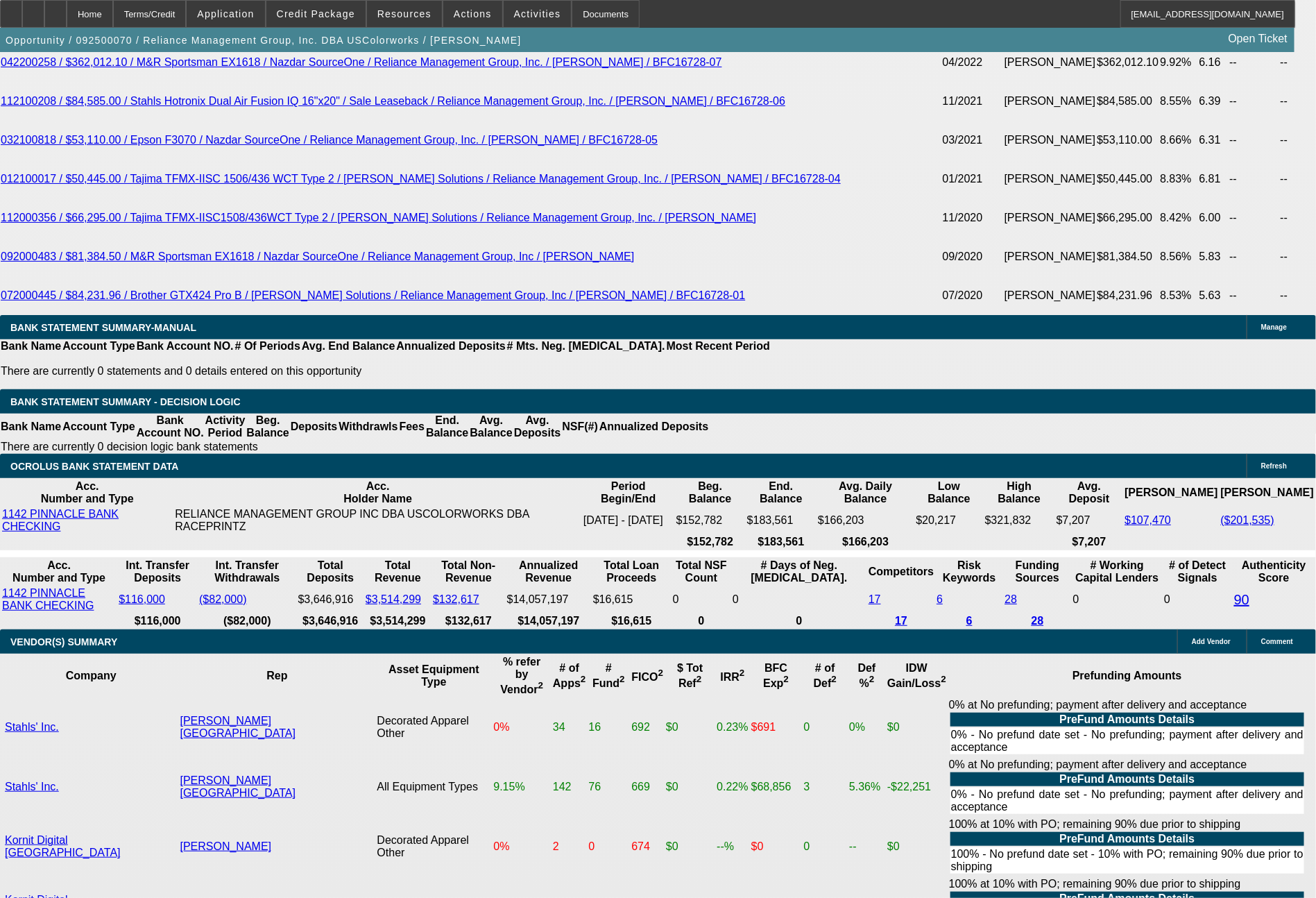
drag, startPoint x: 200, startPoint y: 521, endPoint x: 302, endPoint y: 528, distance: 102.2
type input "214"
type input "$42.00"
type input "UNKNOWN"
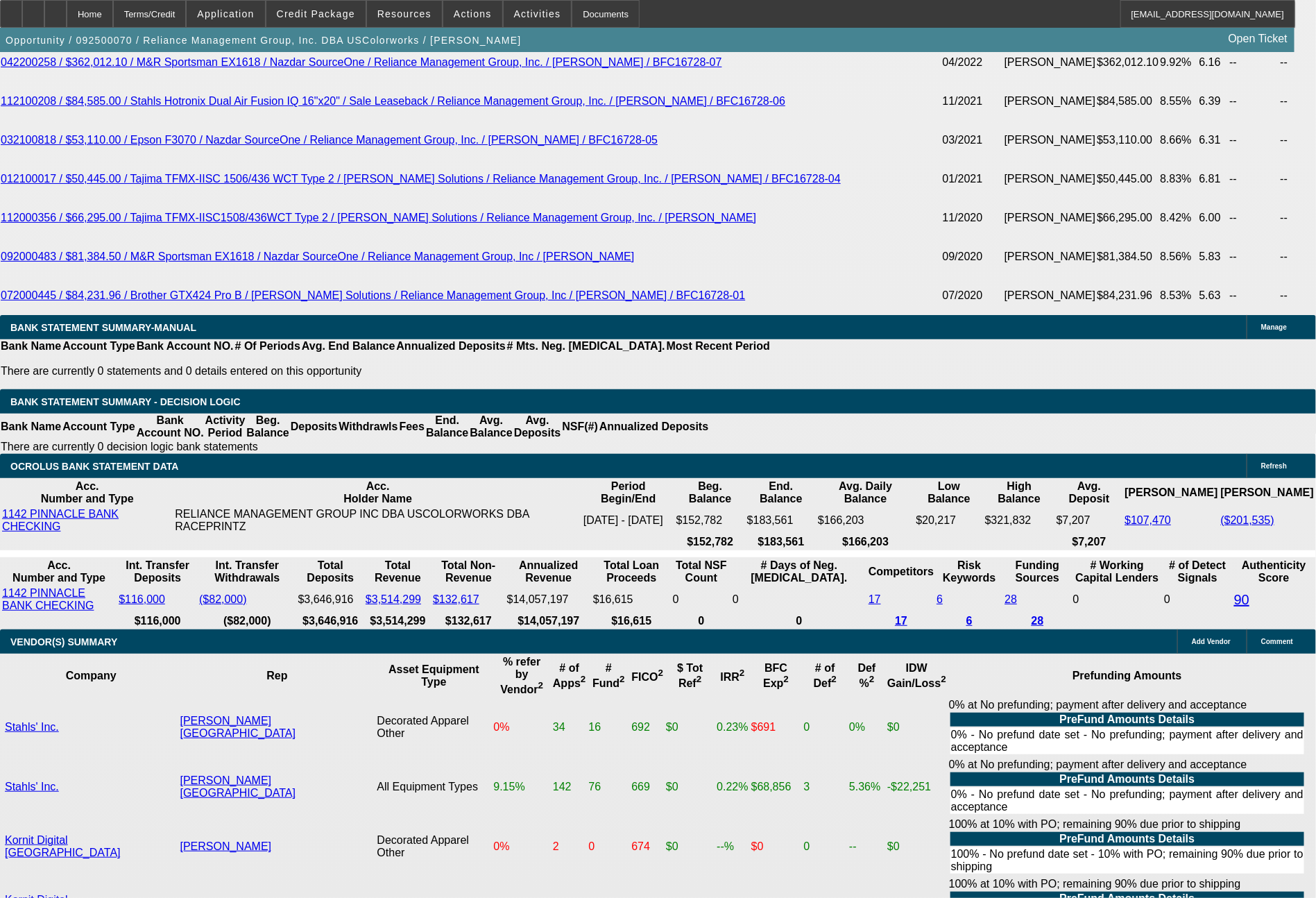
type input "2143"
type input "9.9"
type input "$4,286.00"
type input "2143.3"
type input "$4,286.60"
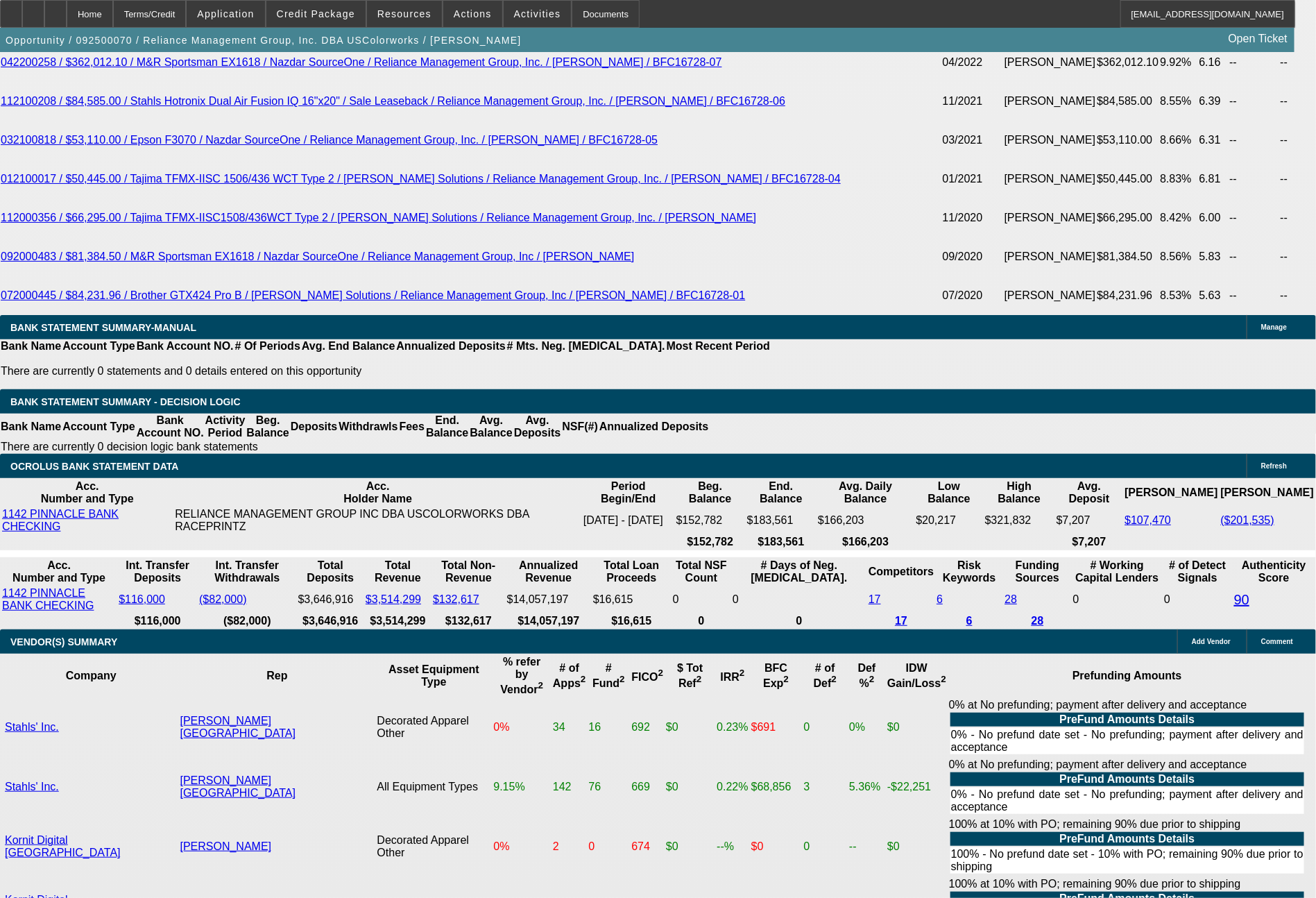
type input "2143.37"
type input "$4,286.74"
type input "2143."
type input "$4,286.00"
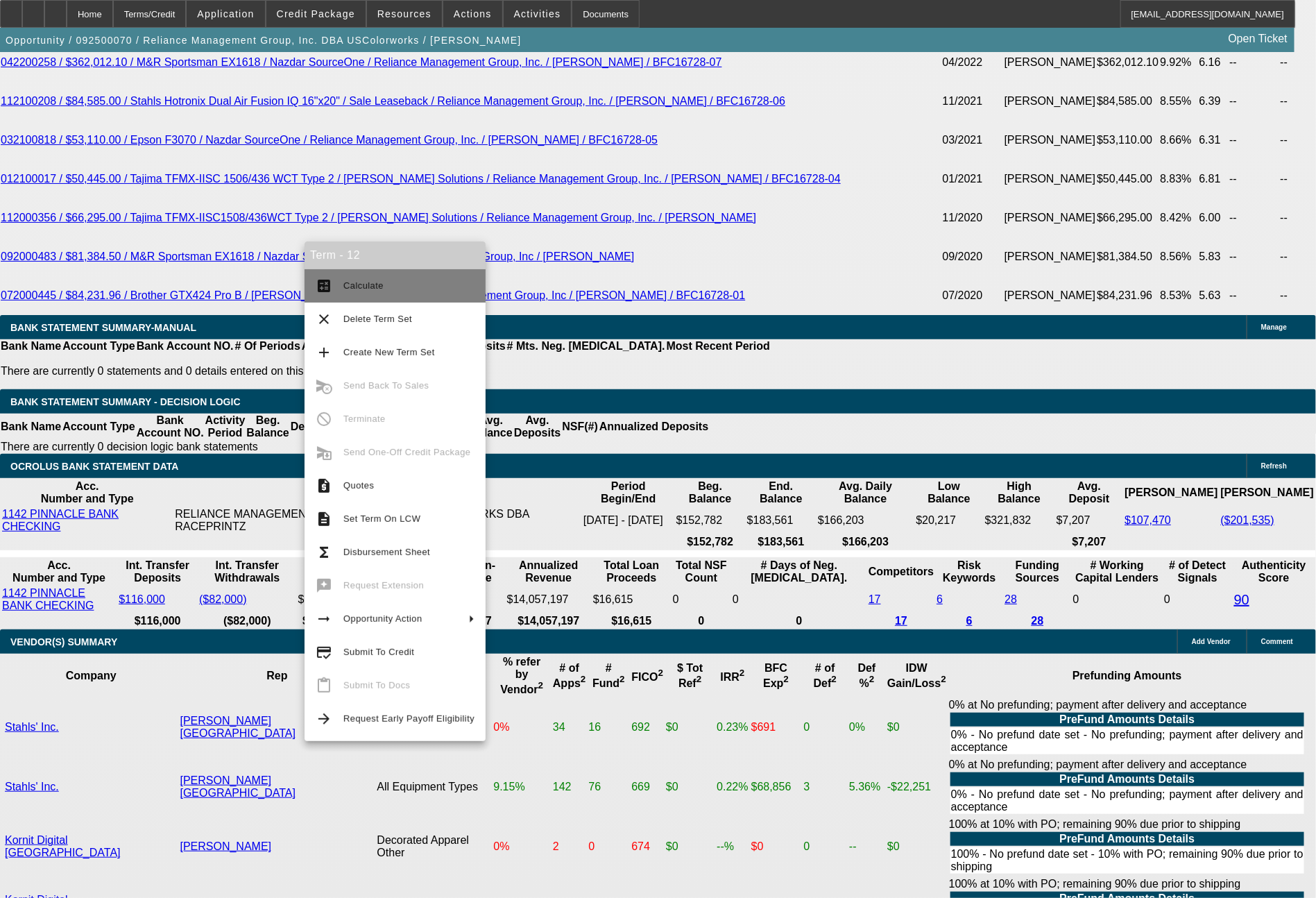
click at [350, 298] on button "calculate Calculate" at bounding box center [395, 286] width 181 height 33
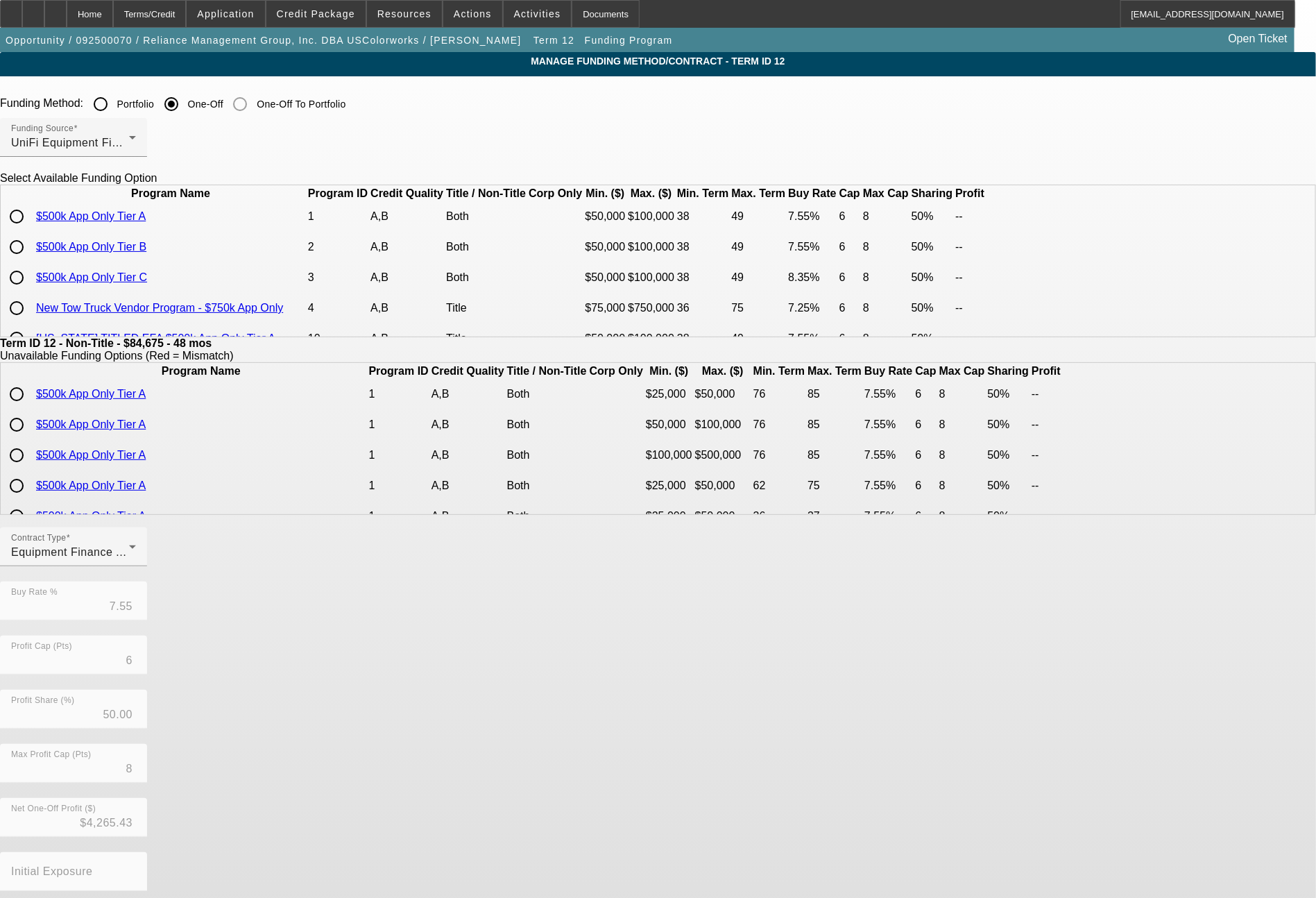
click at [30, 261] on input "radio" at bounding box center [16, 246] width 28 height 28
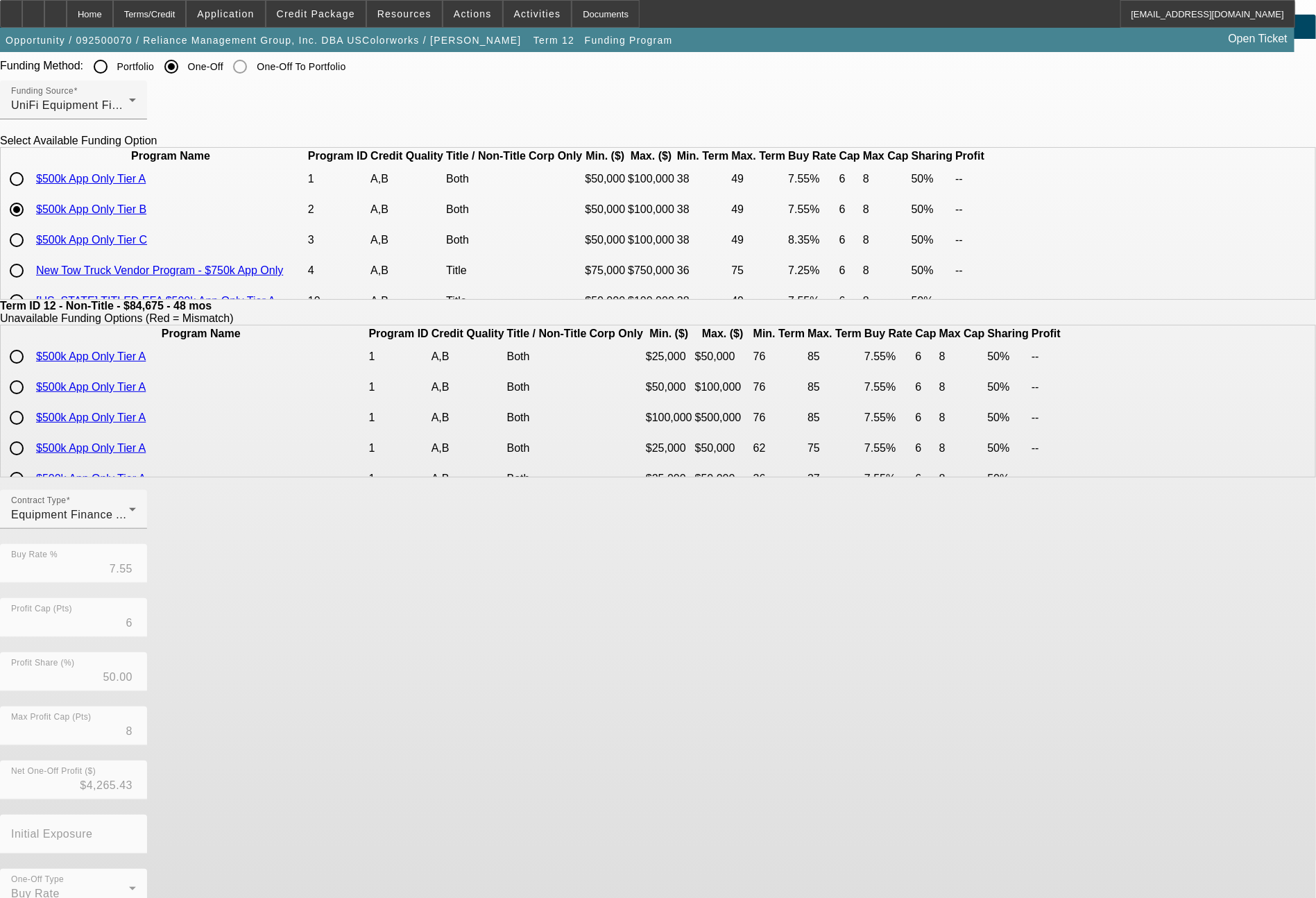
scroll to position [67, 0]
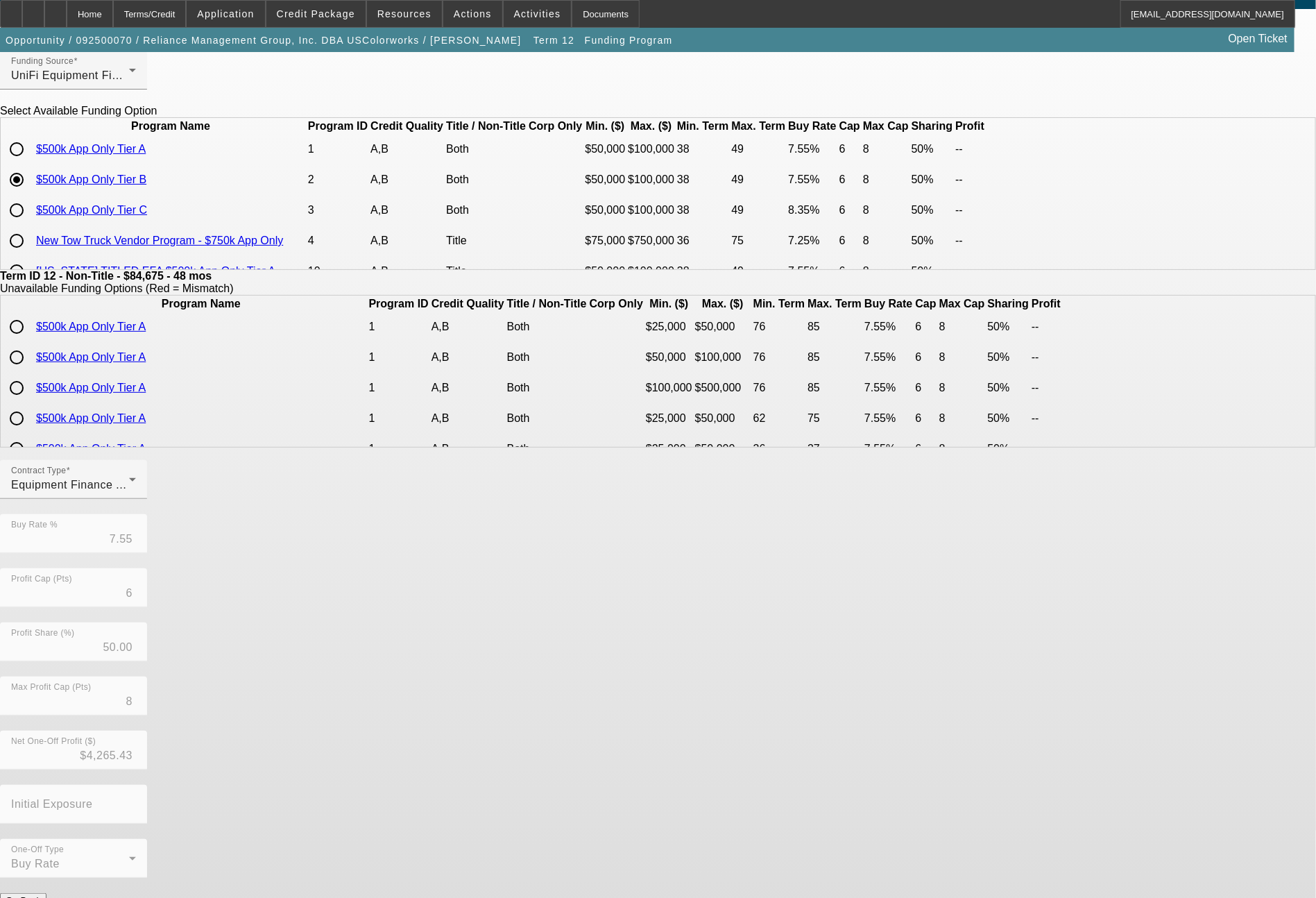
click at [39, 897] on button "Submit" at bounding box center [20, 915] width 39 height 14
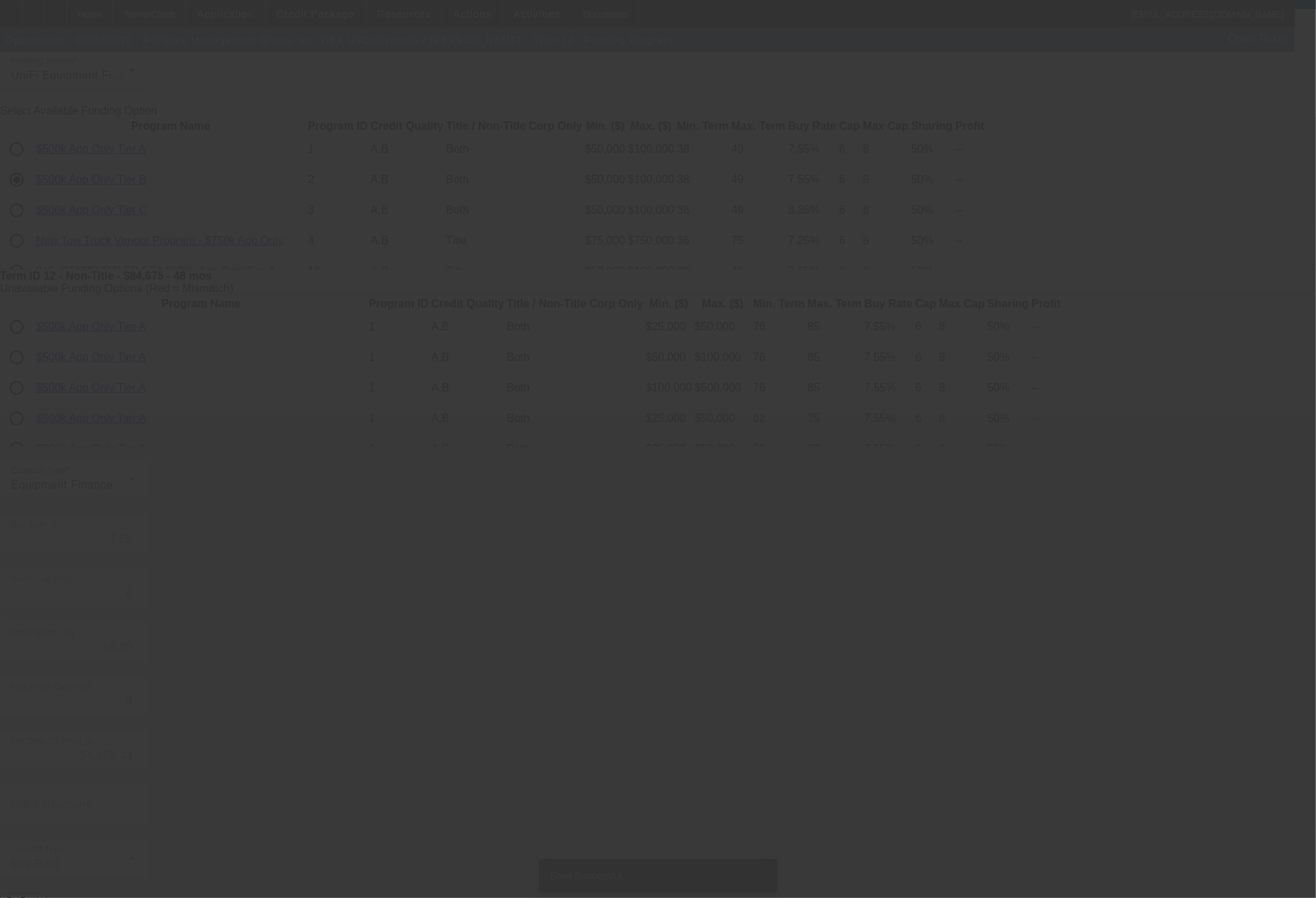
scroll to position [0, 0]
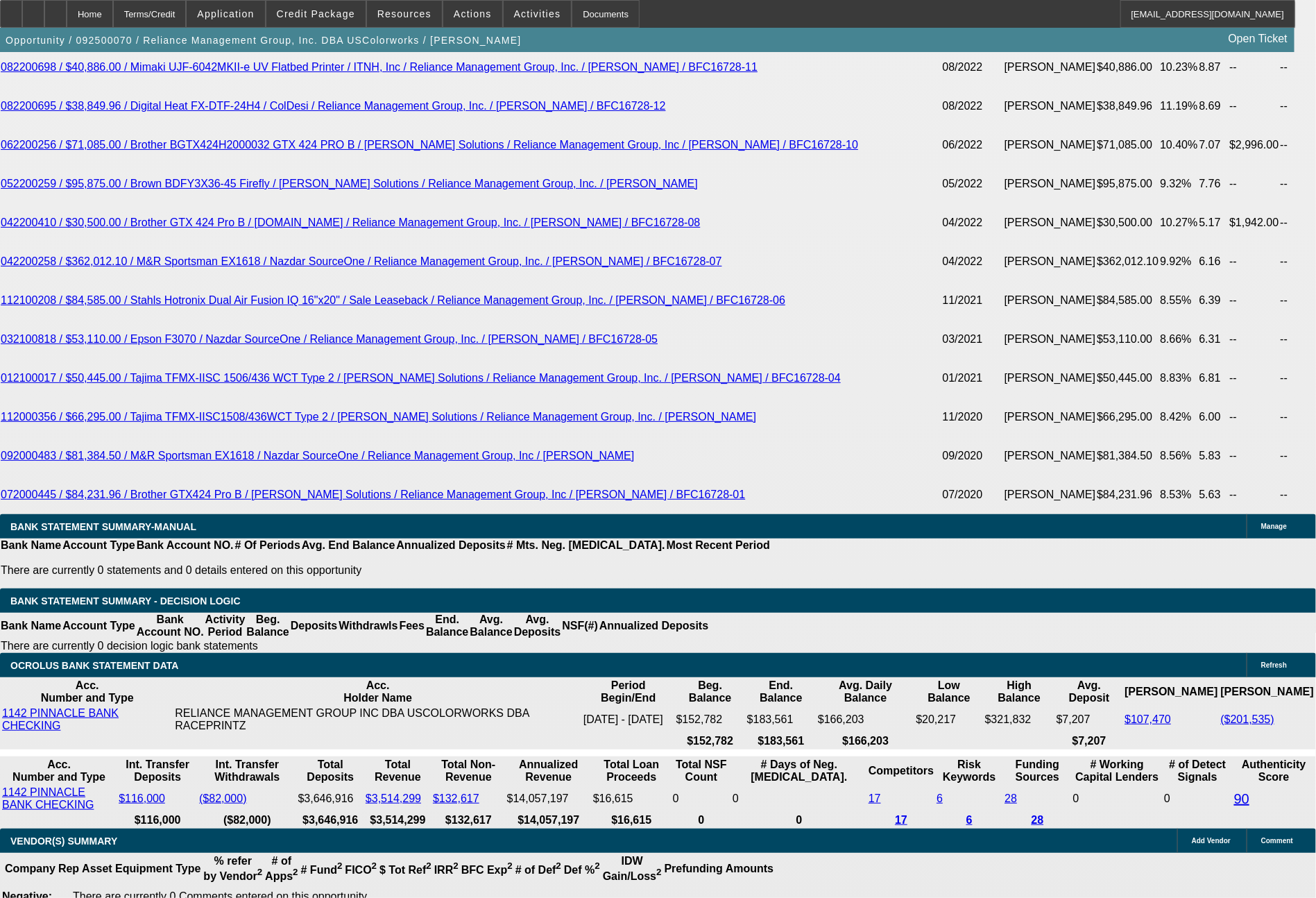
scroll to position [3014, 0]
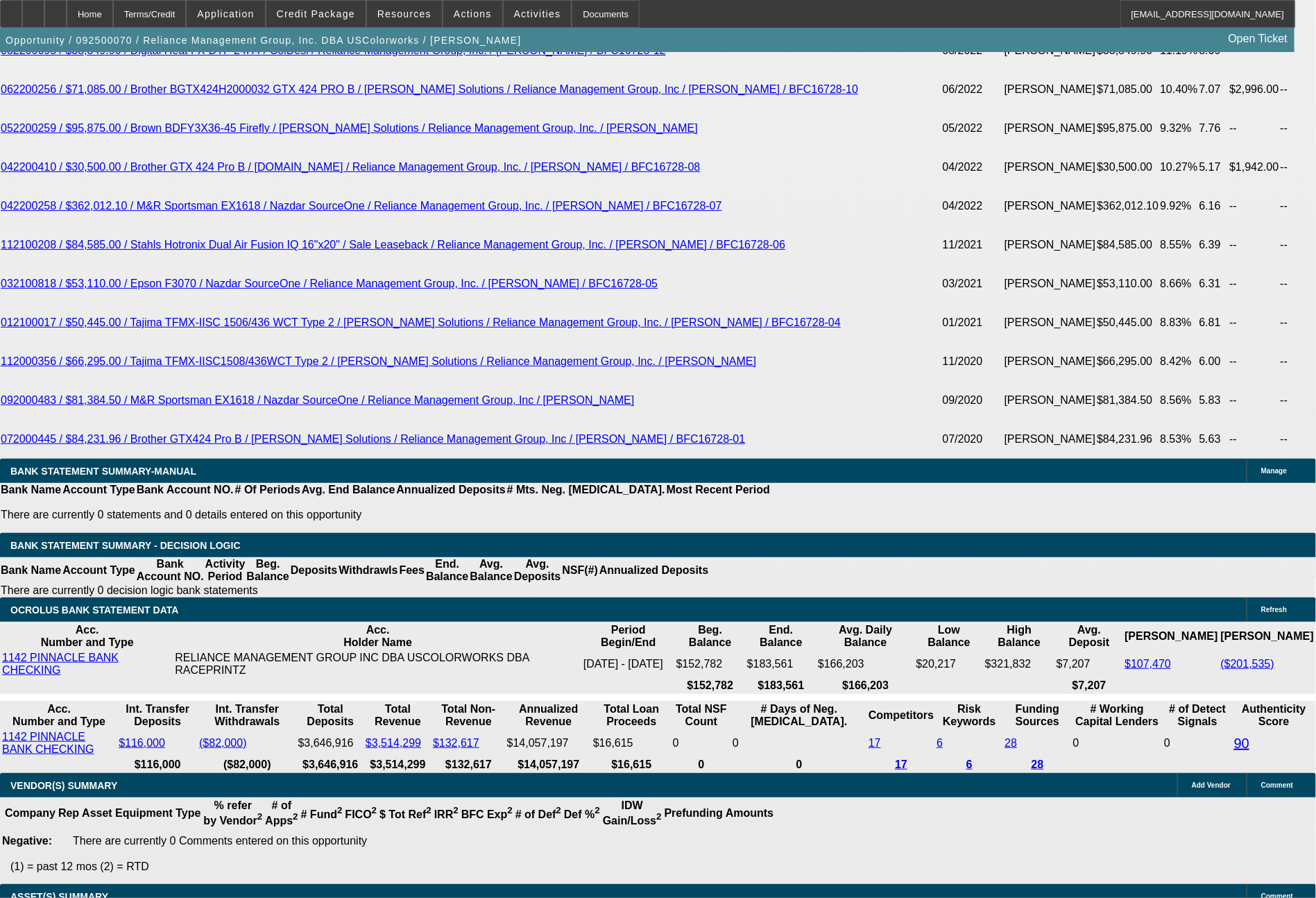
drag, startPoint x: 267, startPoint y: 521, endPoint x: 312, endPoint y: 514, distance: 45.5
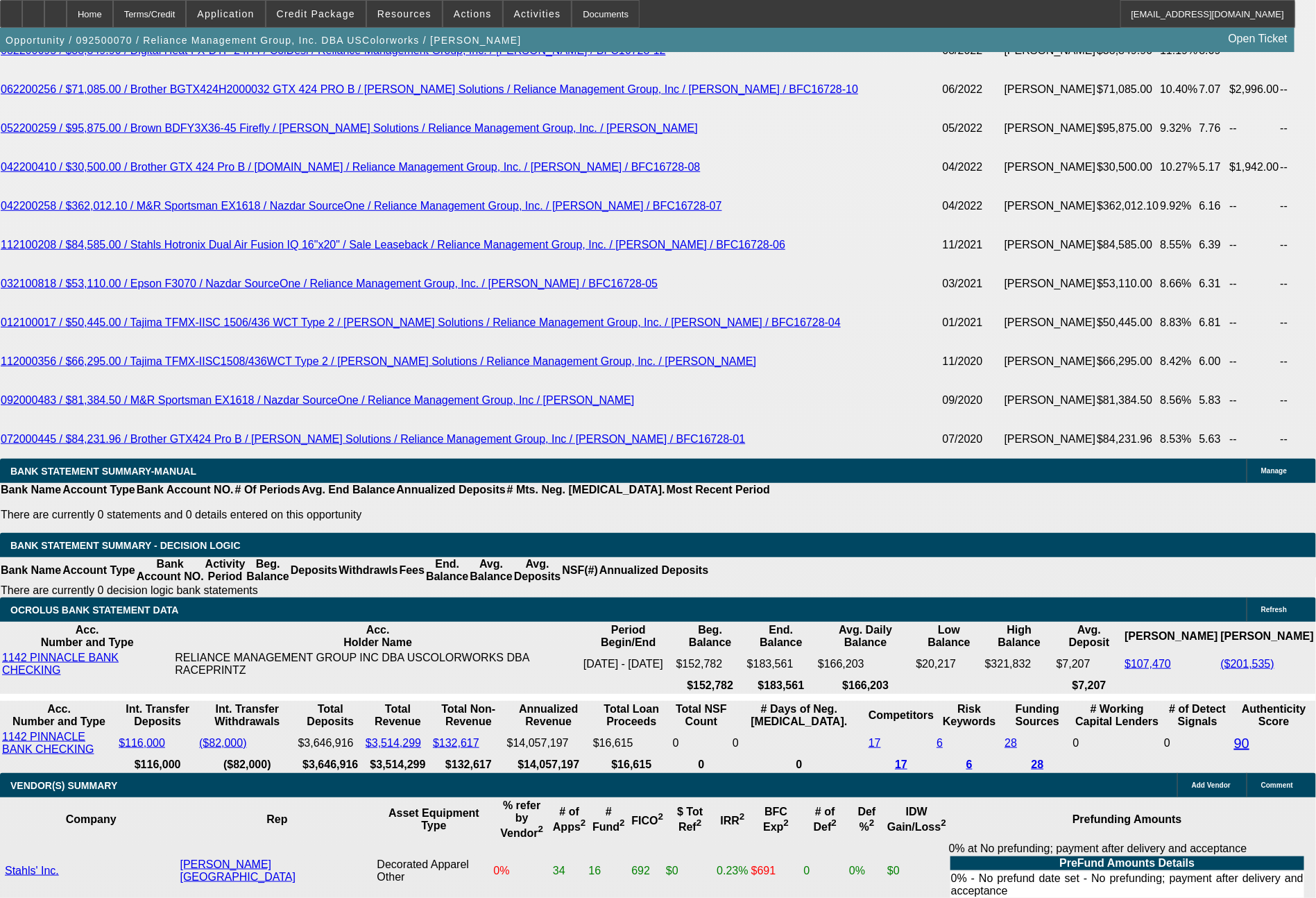
scroll to position [3162, 0]
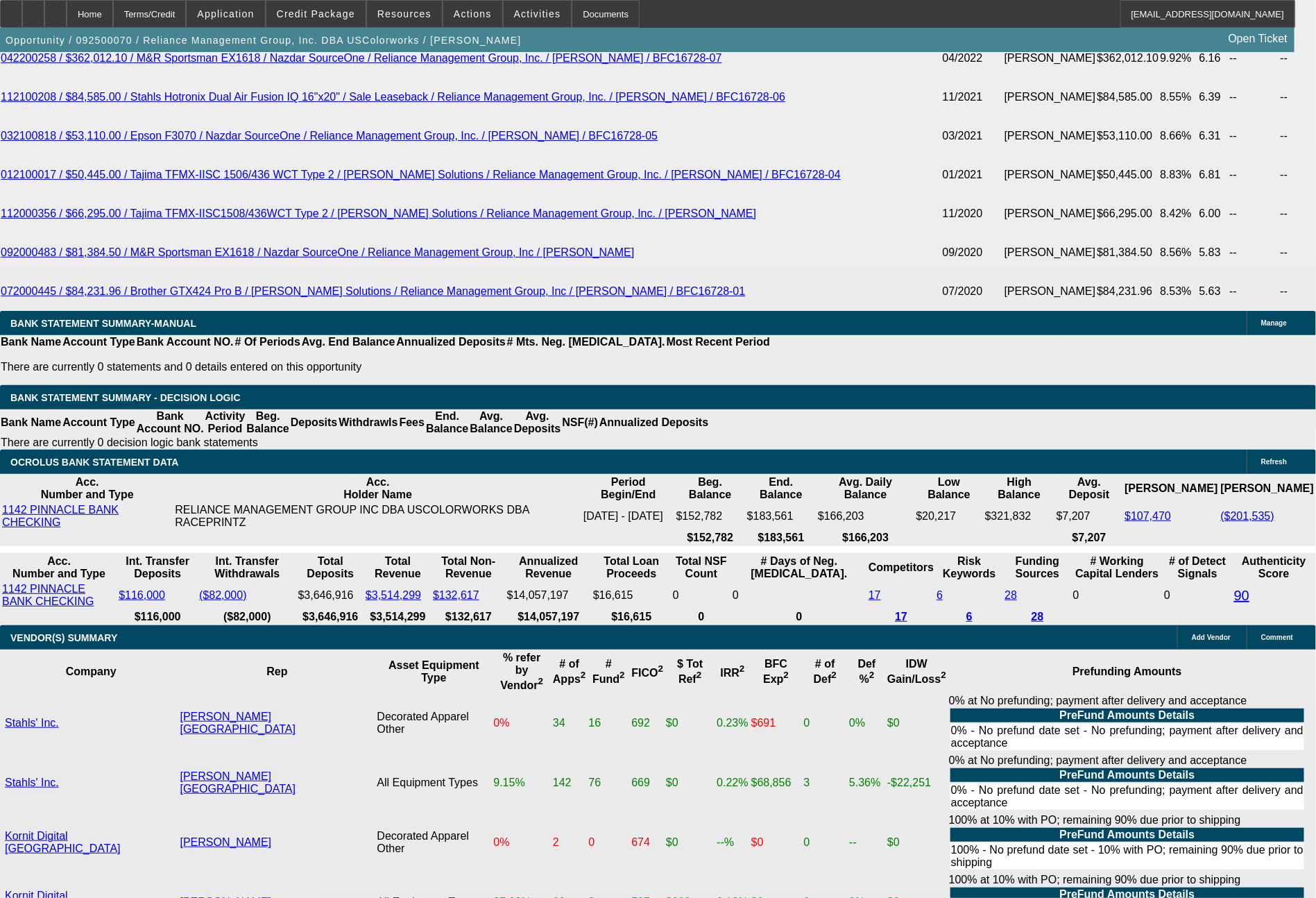
drag, startPoint x: 211, startPoint y: 517, endPoint x: 283, endPoint y: 519, distance: 72.0
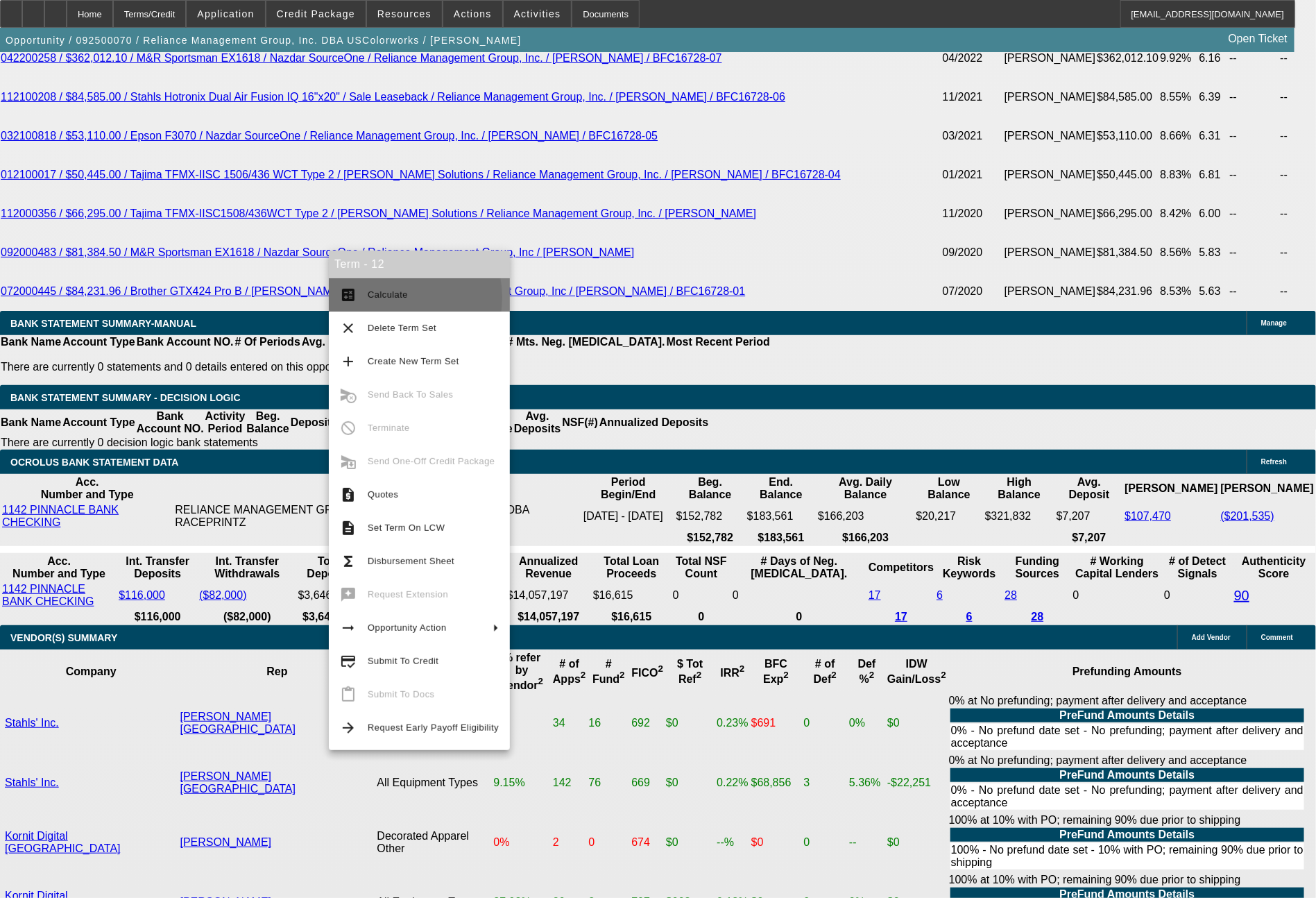
click at [392, 297] on span "Calculate" at bounding box center [387, 295] width 40 height 11
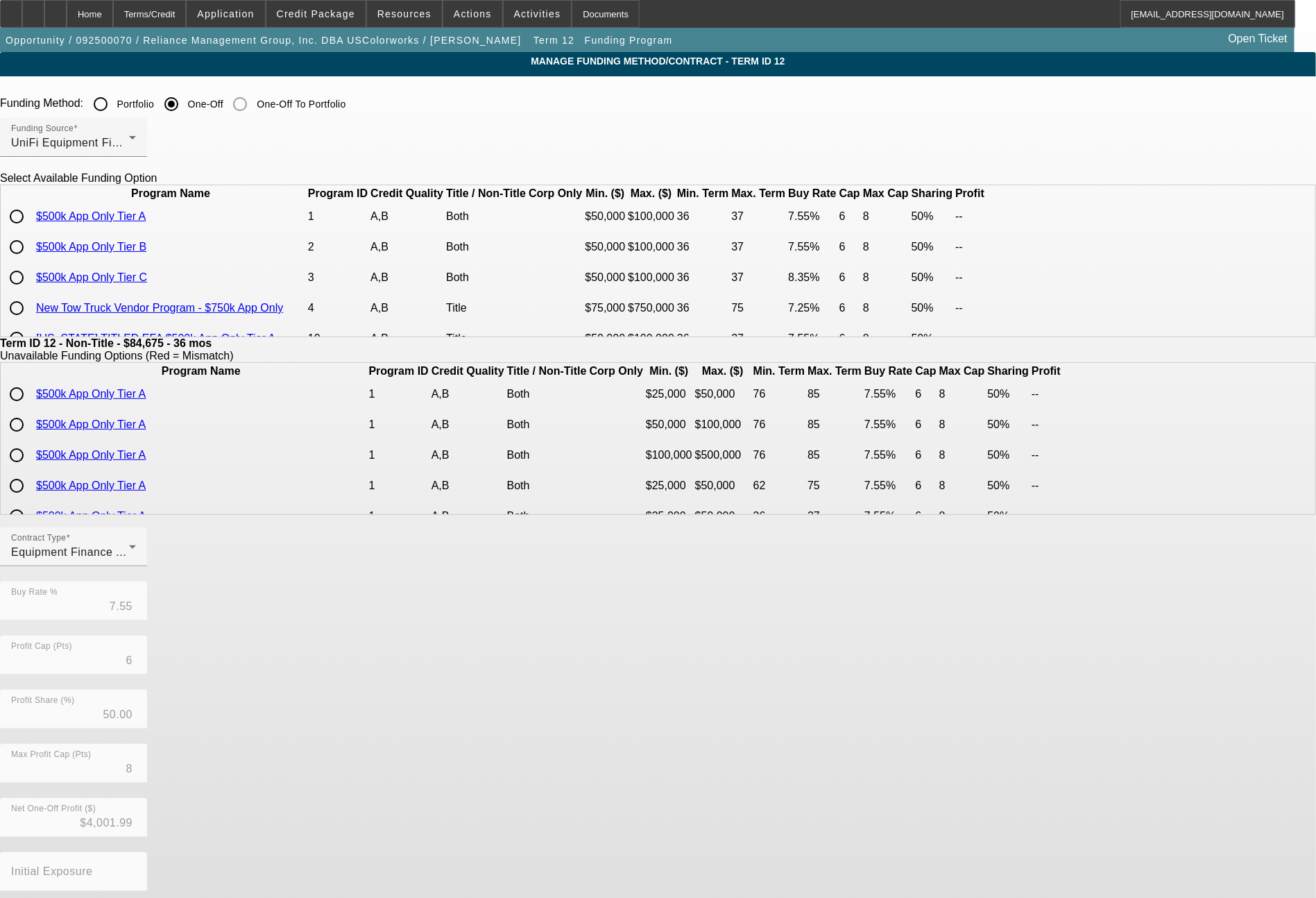
click at [30, 261] on input "radio" at bounding box center [16, 246] width 28 height 28
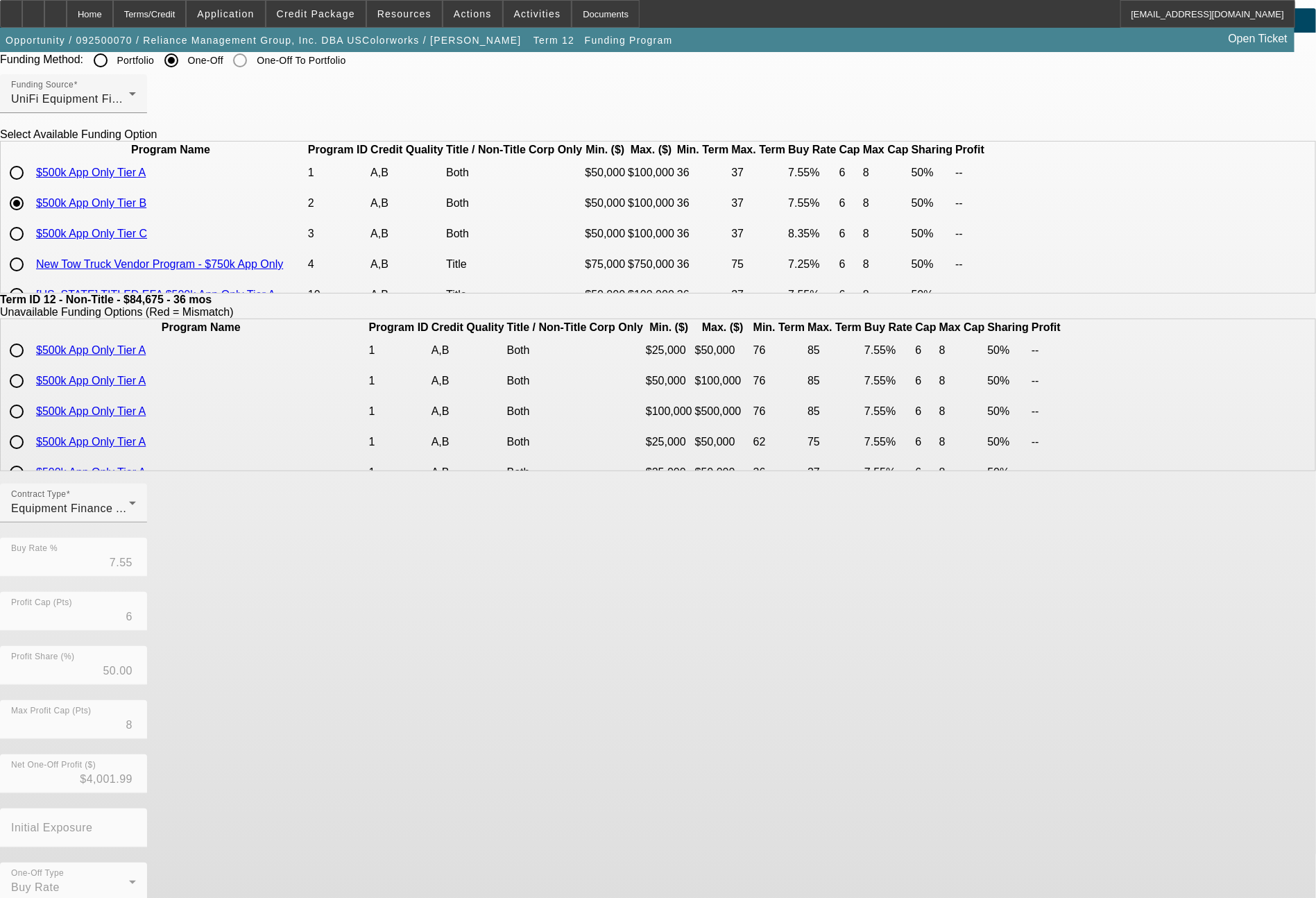
scroll to position [67, 0]
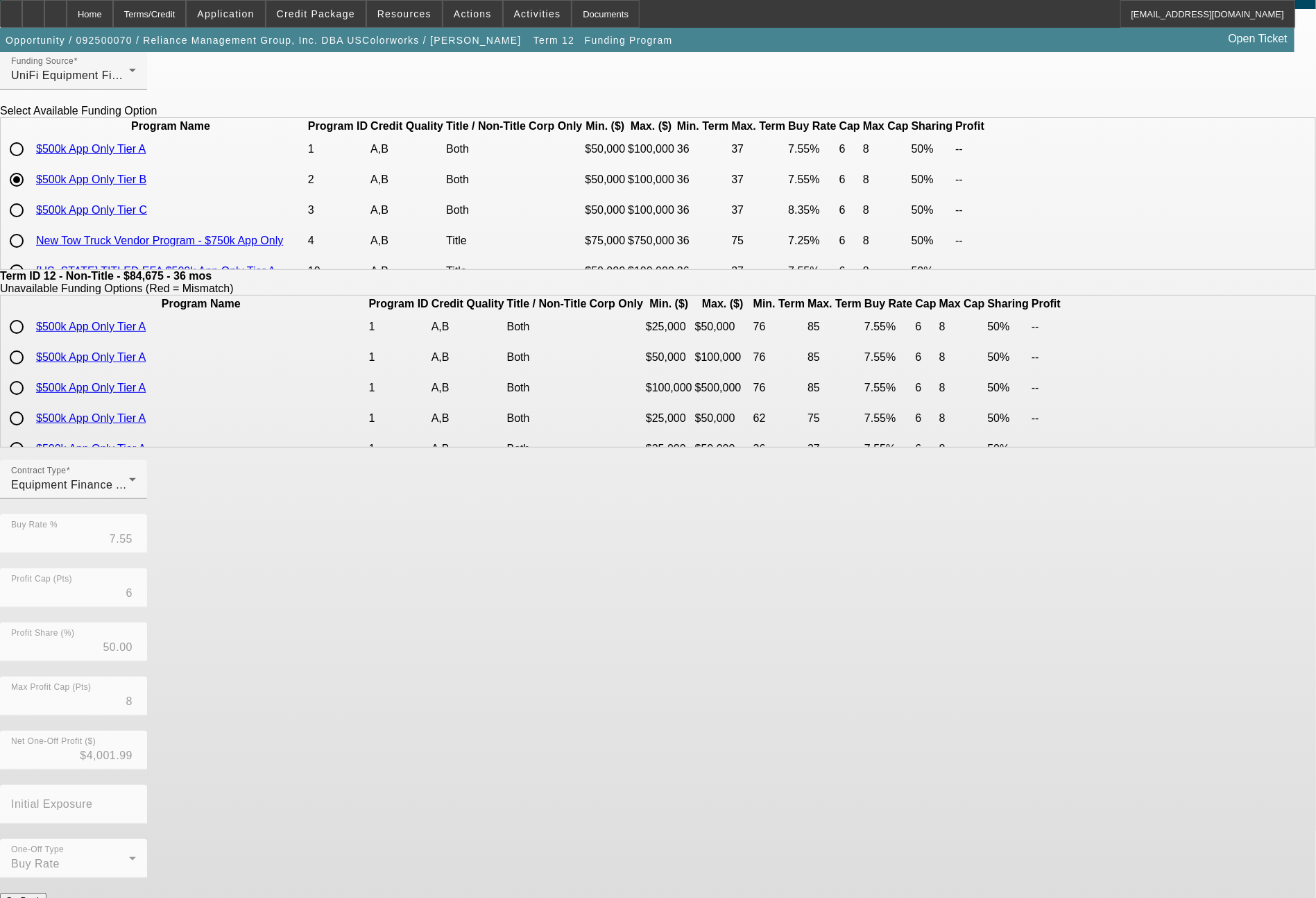
click at [39, 897] on button "Submit" at bounding box center [20, 915] width 39 height 14
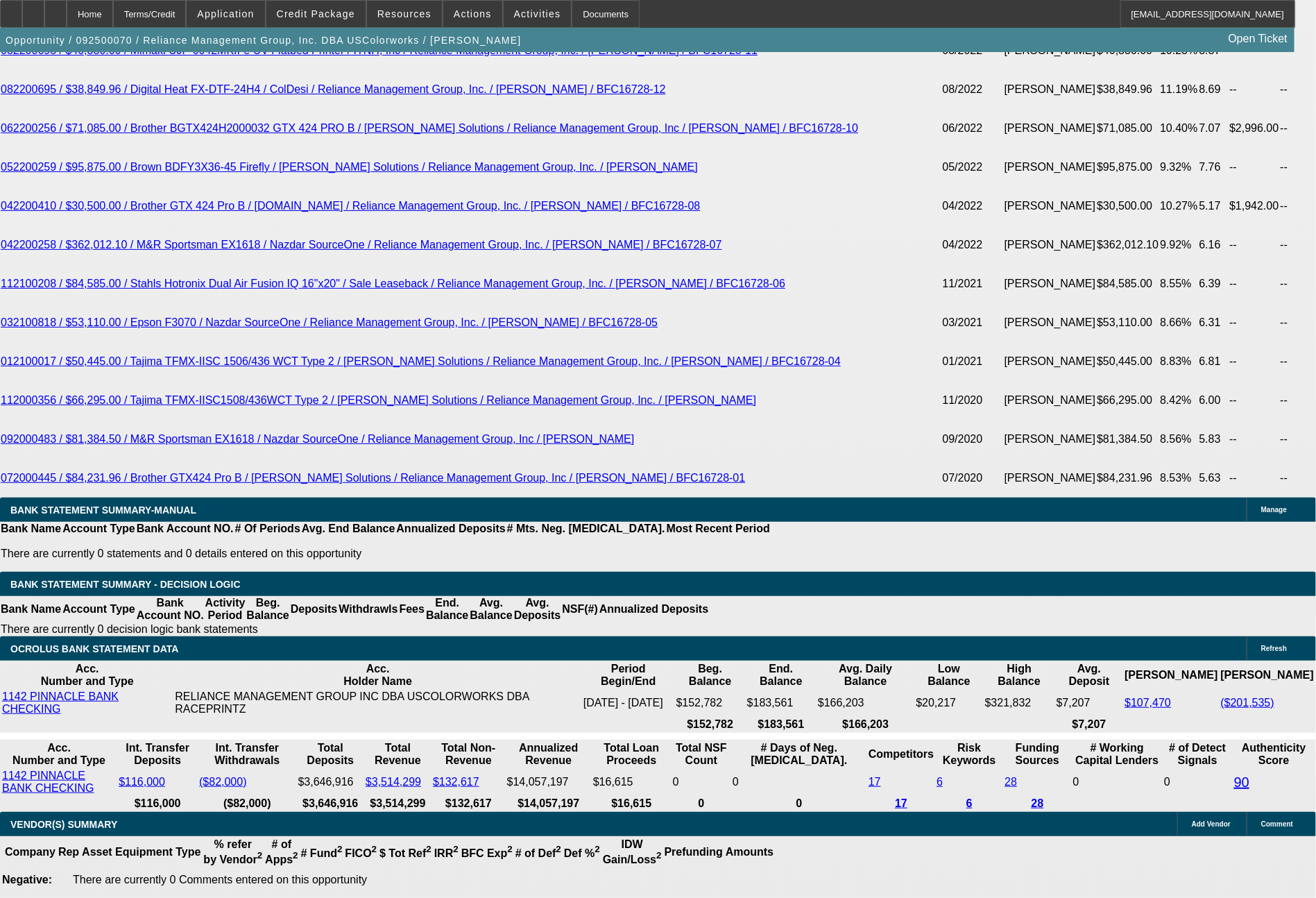
scroll to position [2985, 0]
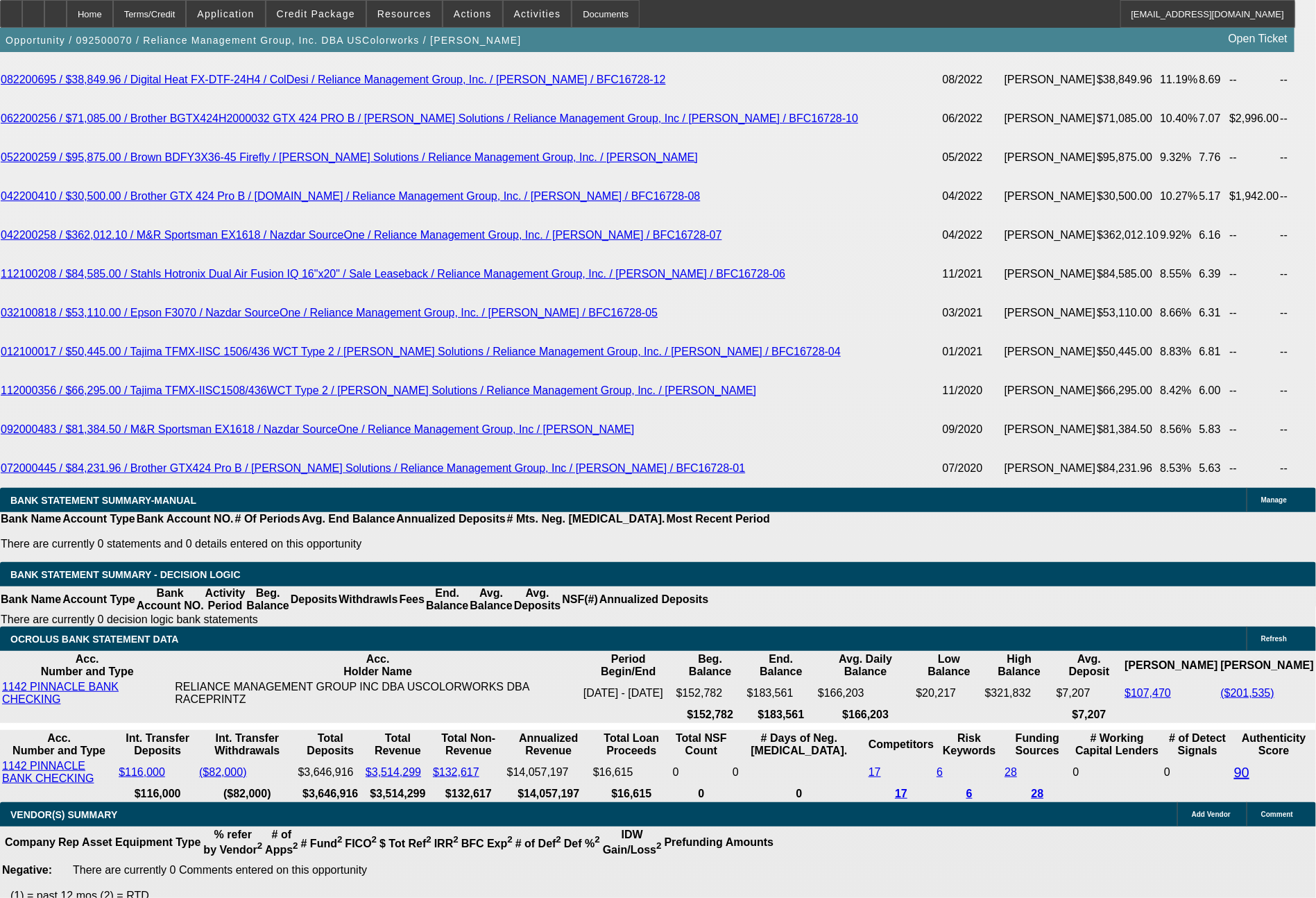
drag, startPoint x: 201, startPoint y: 548, endPoint x: 332, endPoint y: 562, distance: 131.7
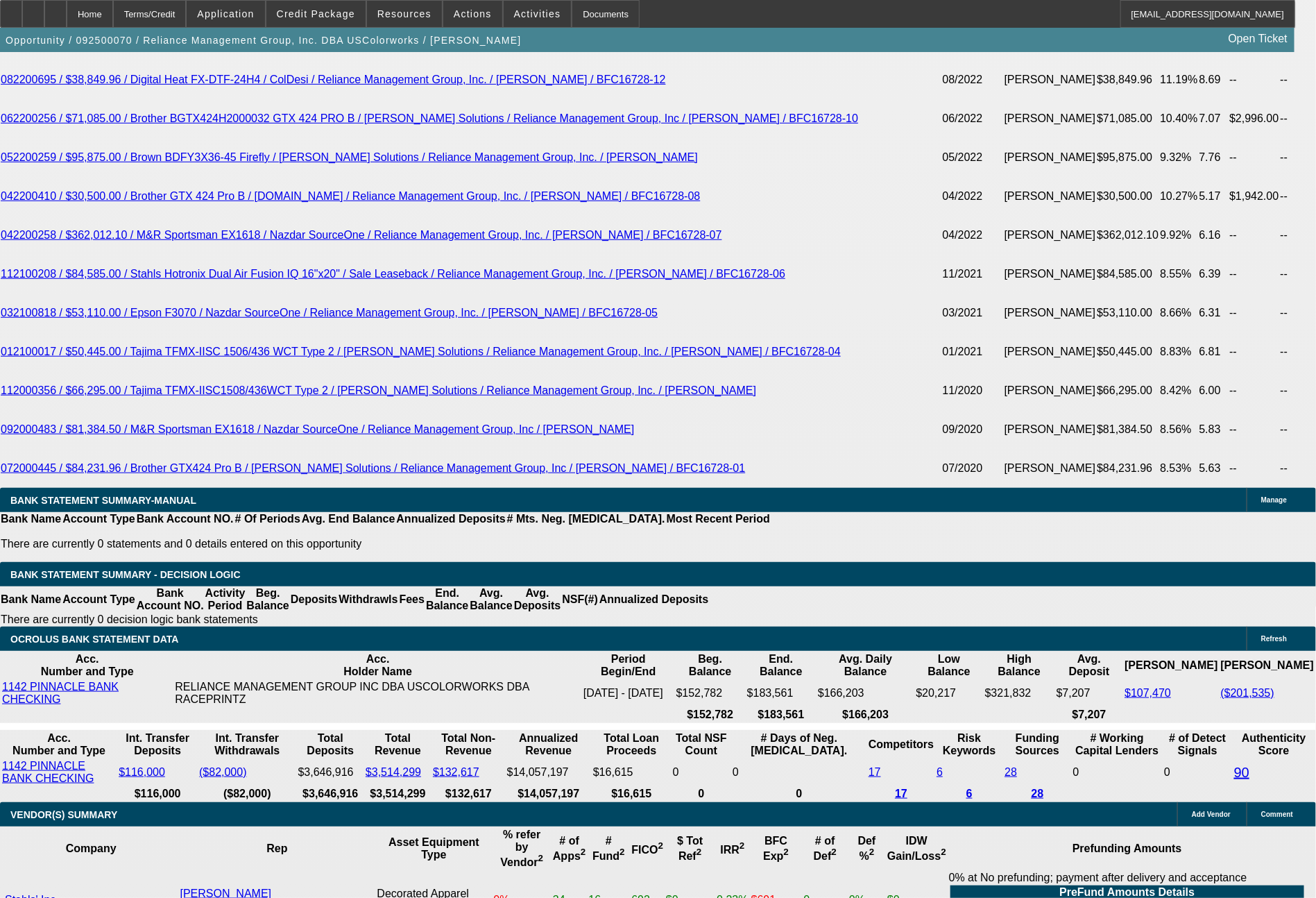
scroll to position [3132, 0]
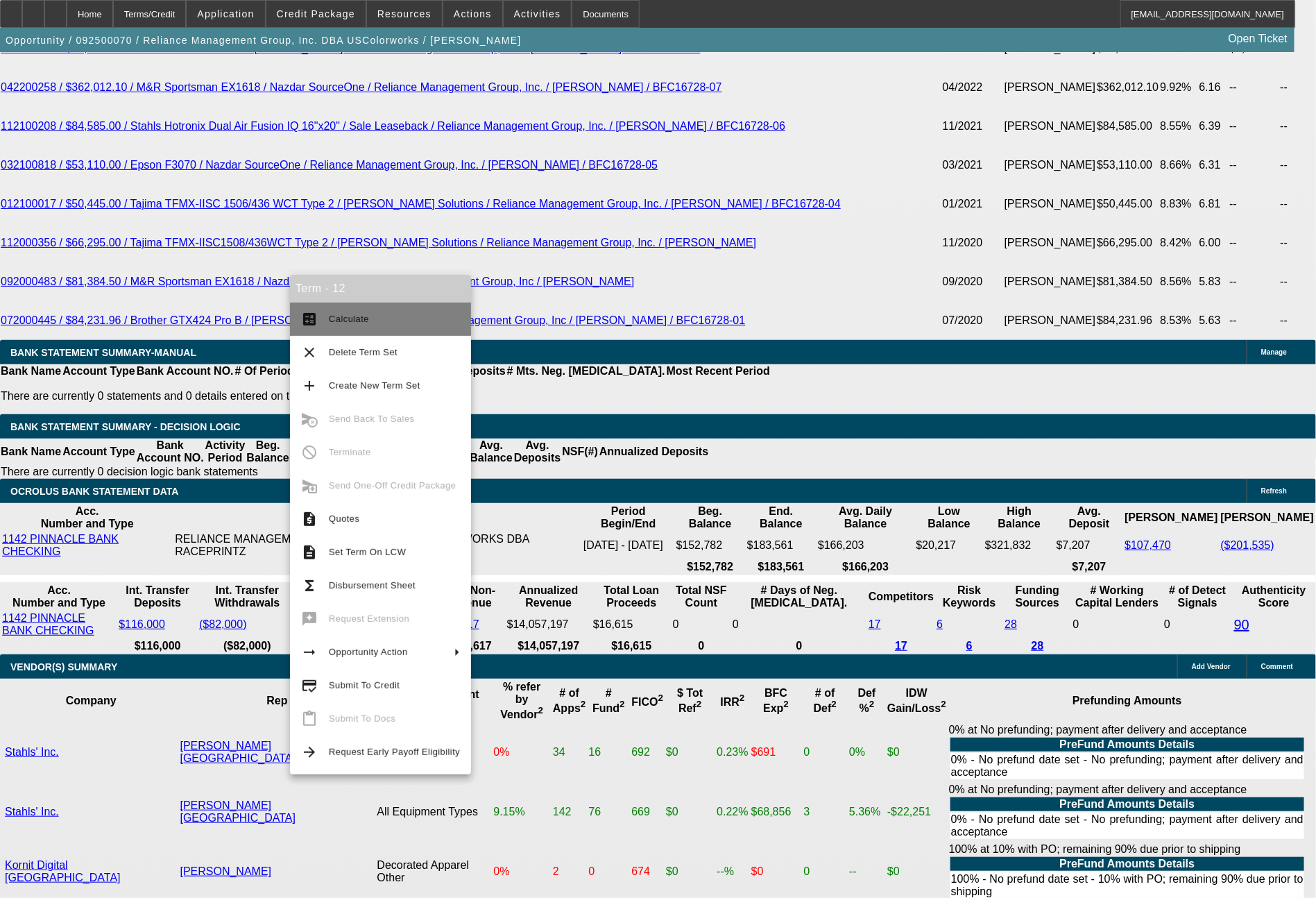
click at [356, 315] on span "Calculate" at bounding box center [348, 319] width 40 height 11
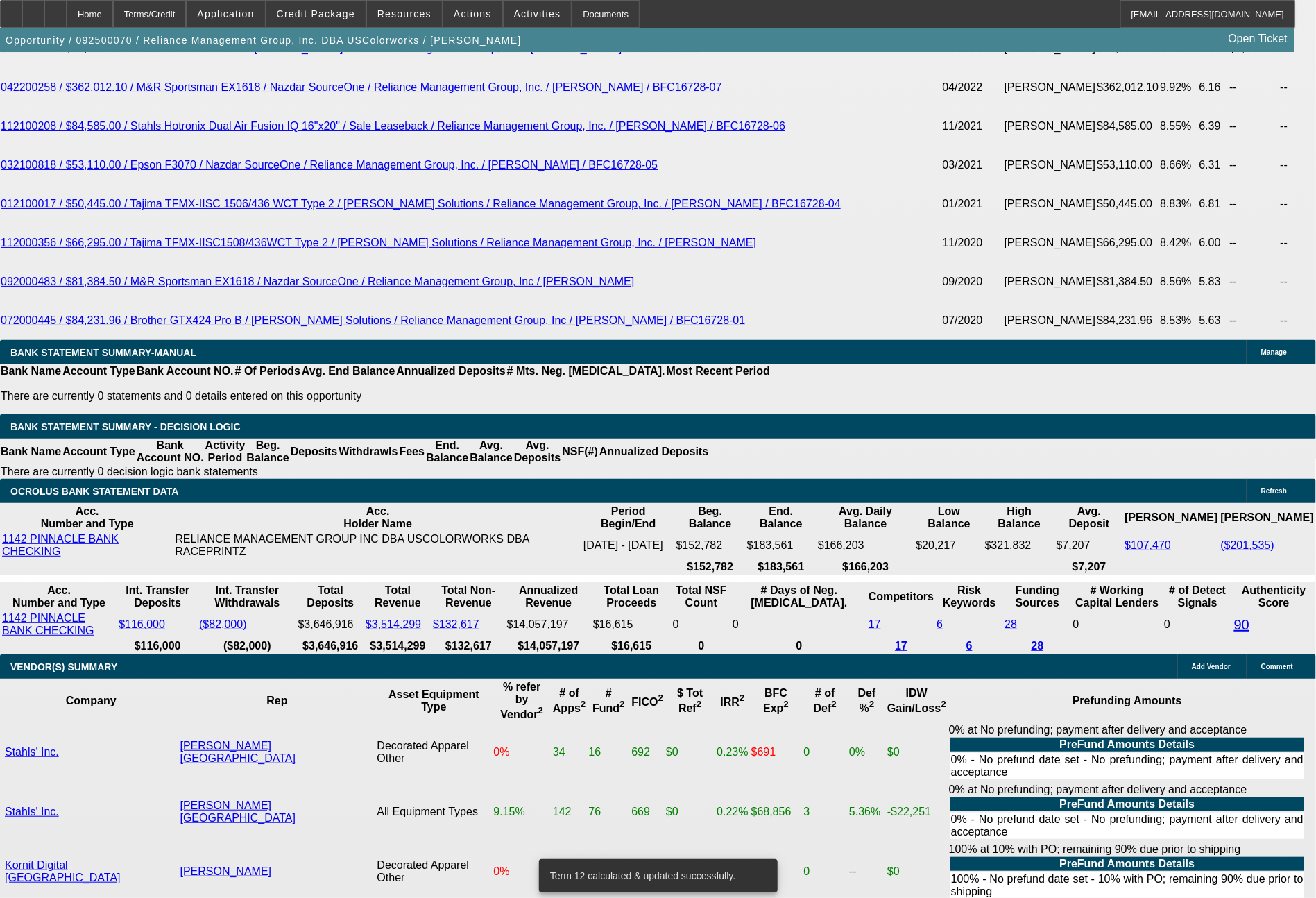
drag, startPoint x: 204, startPoint y: 553, endPoint x: 272, endPoint y: 553, distance: 68.0
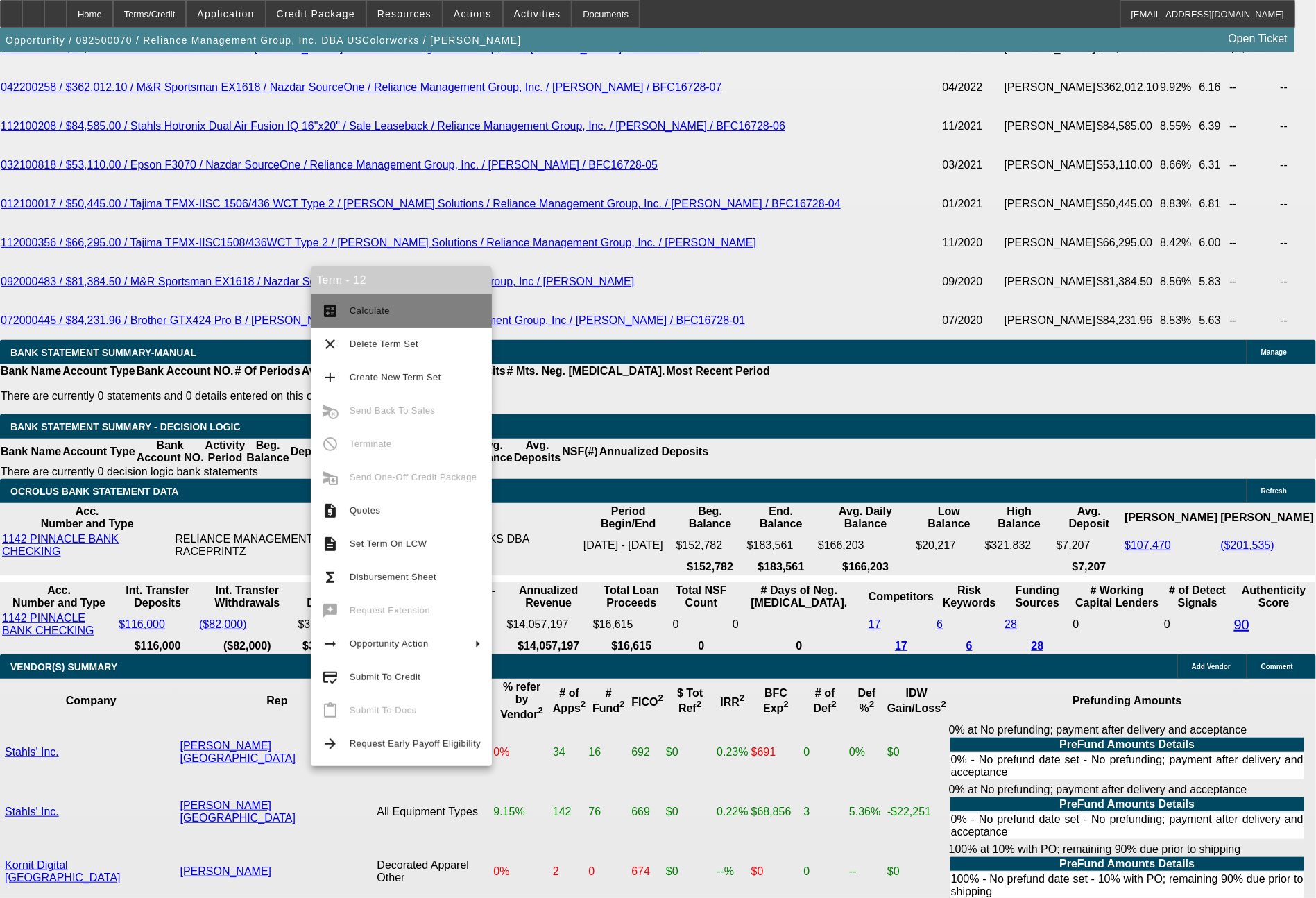
click at [390, 317] on span "Calculate" at bounding box center [415, 311] width 131 height 17
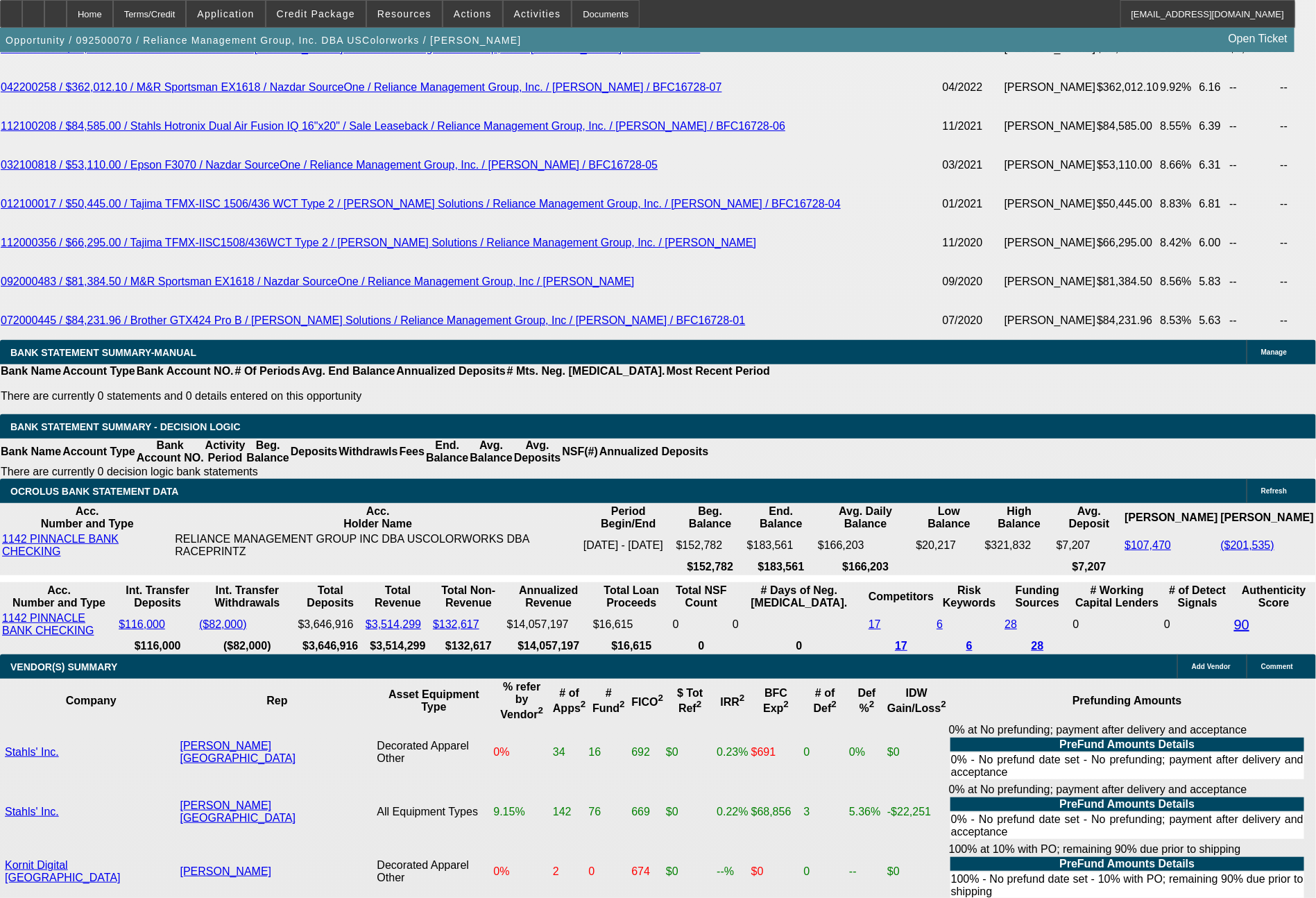
drag, startPoint x: 271, startPoint y: 548, endPoint x: 291, endPoint y: 552, distance: 20.4
drag, startPoint x: 204, startPoint y: 546, endPoint x: 301, endPoint y: 558, distance: 97.7
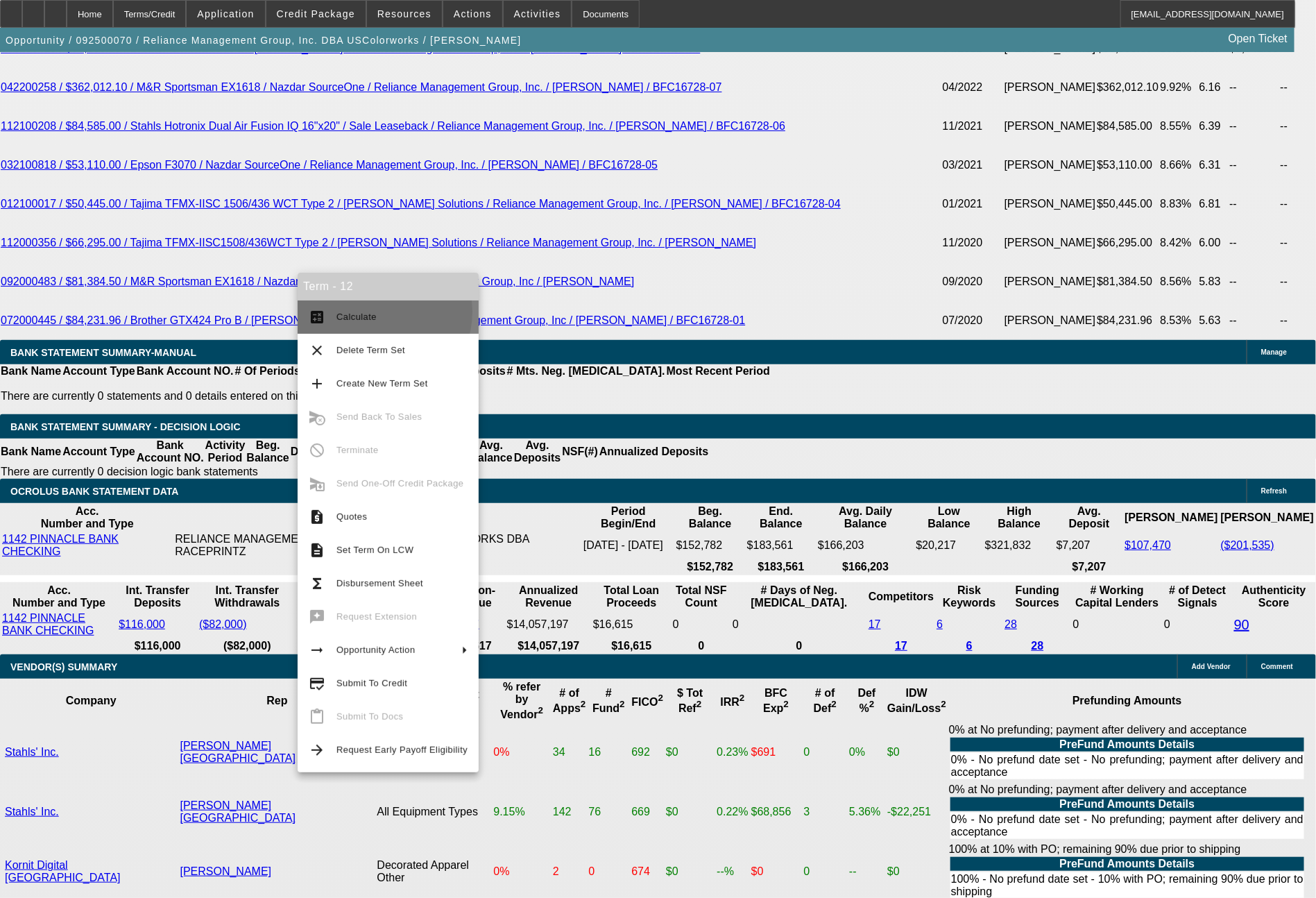
click at [377, 312] on span "Calculate" at bounding box center [402, 317] width 131 height 17
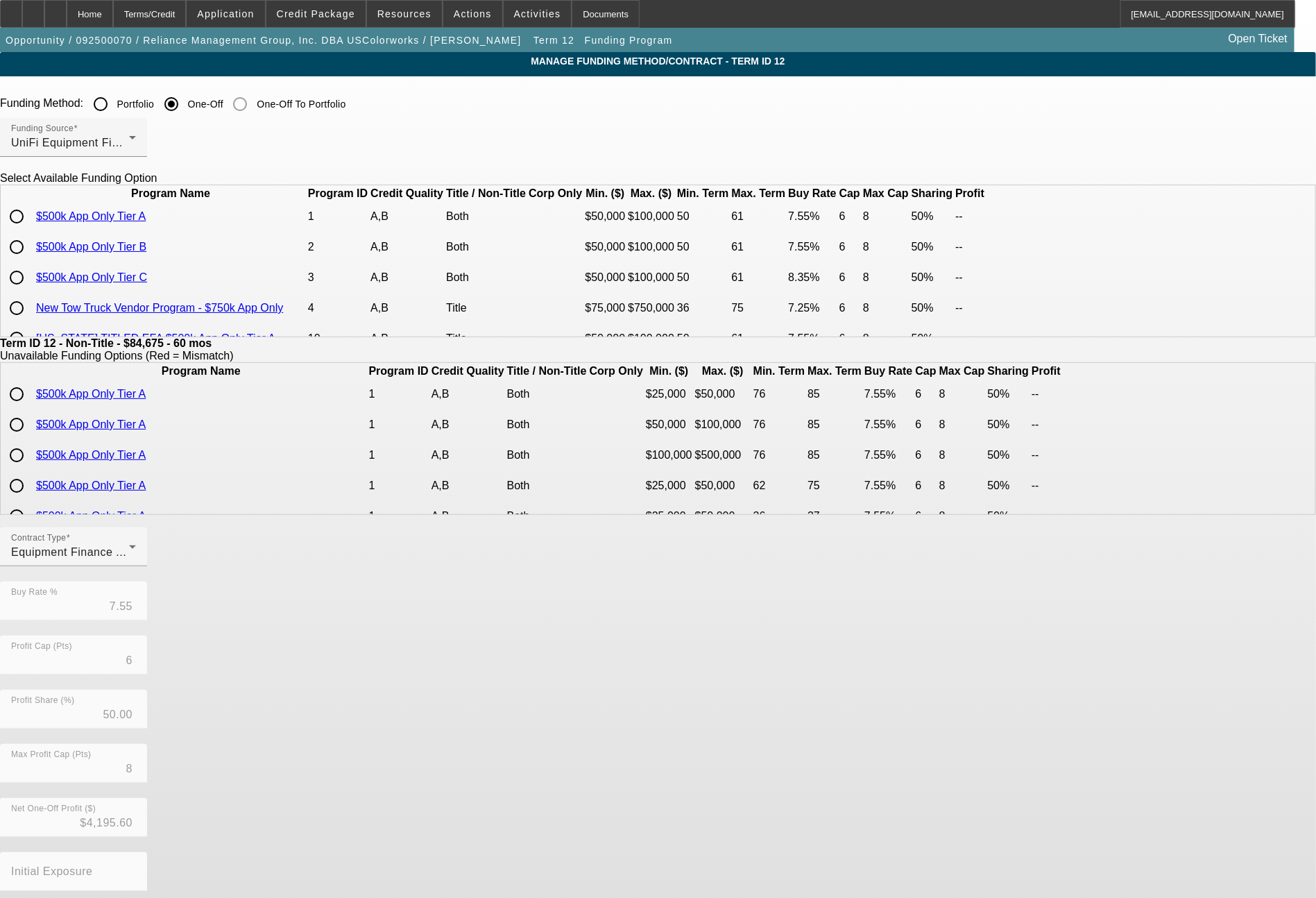
click at [30, 261] on input "radio" at bounding box center [16, 246] width 28 height 28
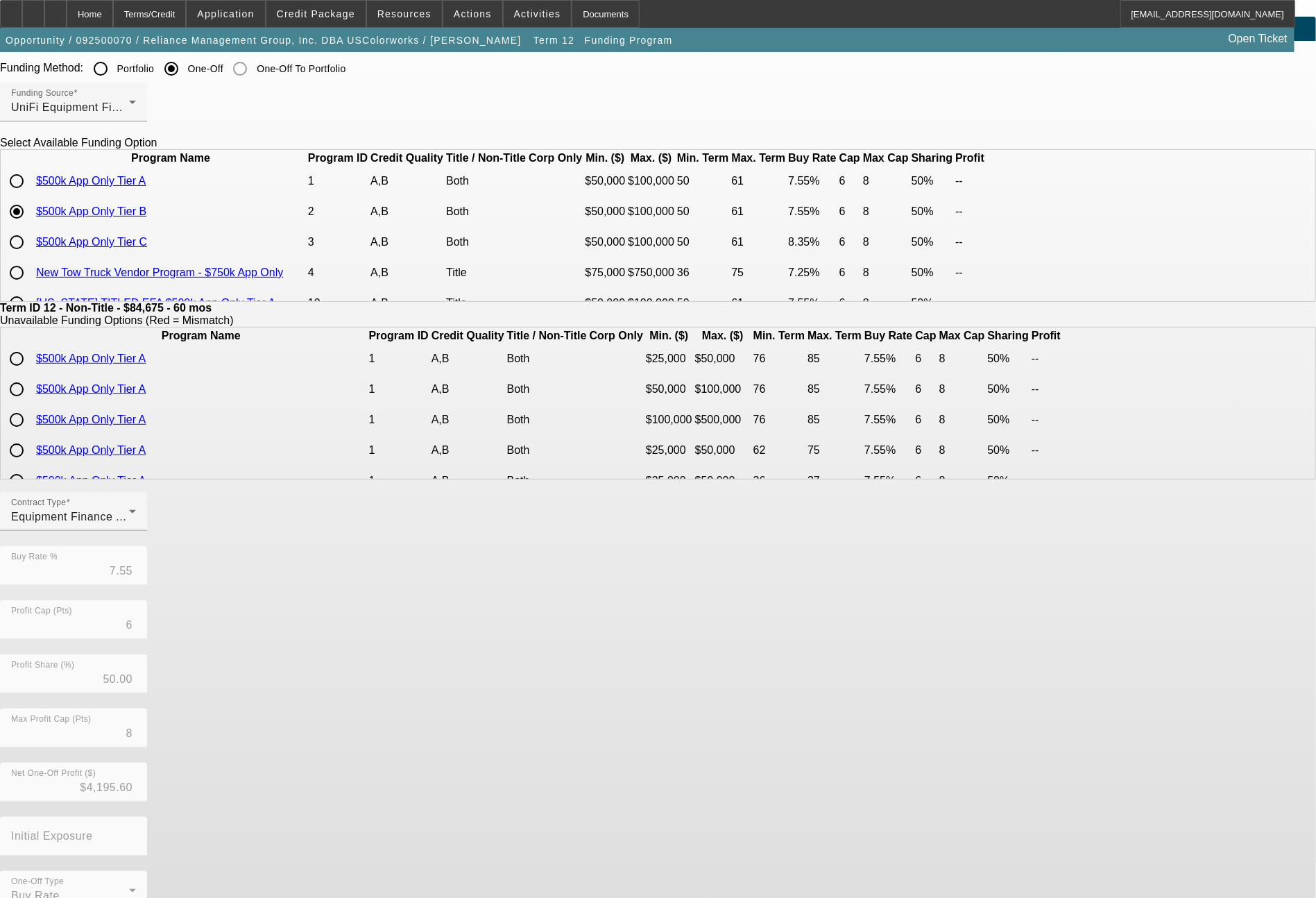
scroll to position [67, 0]
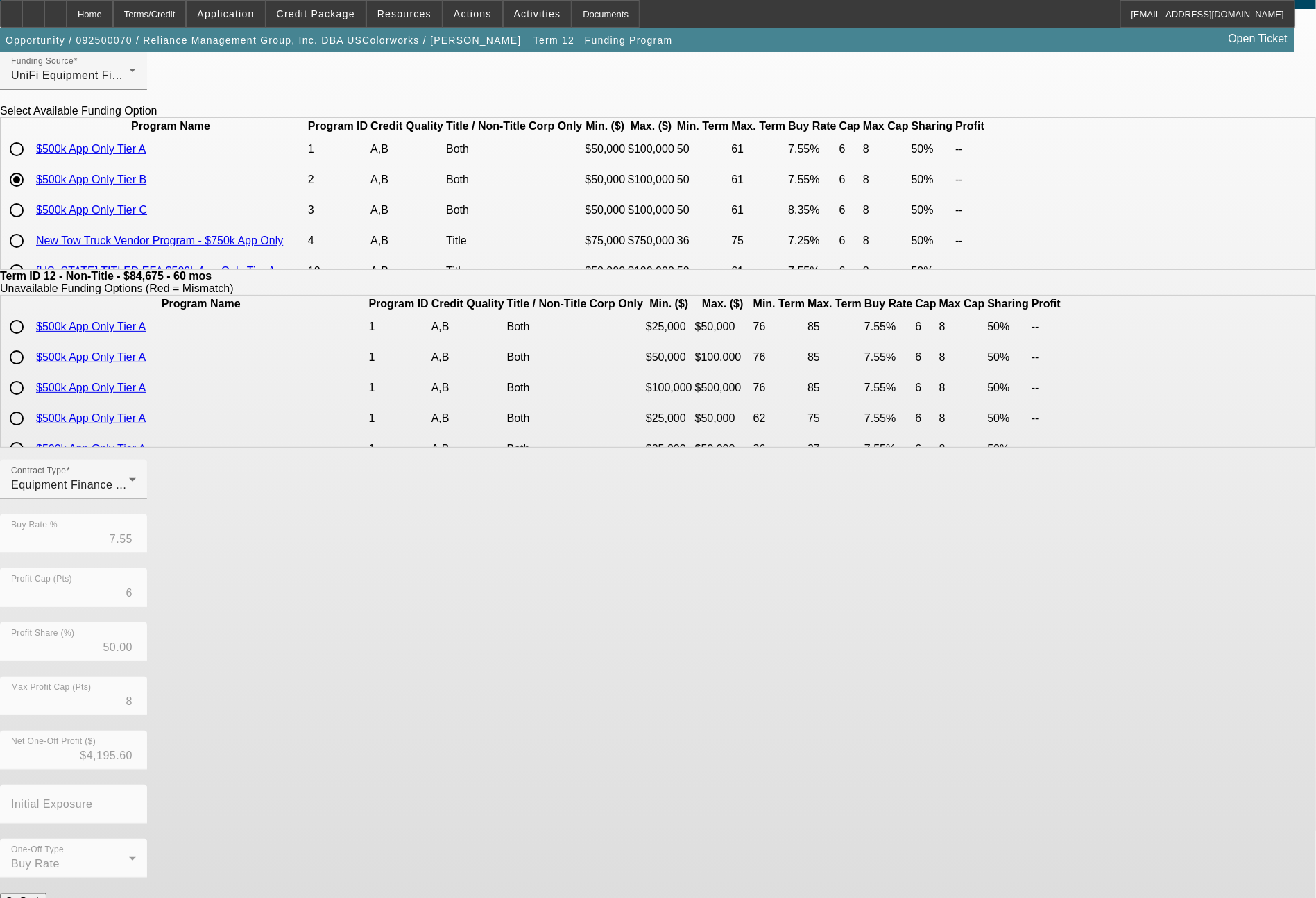
click at [39, 897] on button "Submit" at bounding box center [20, 915] width 39 height 14
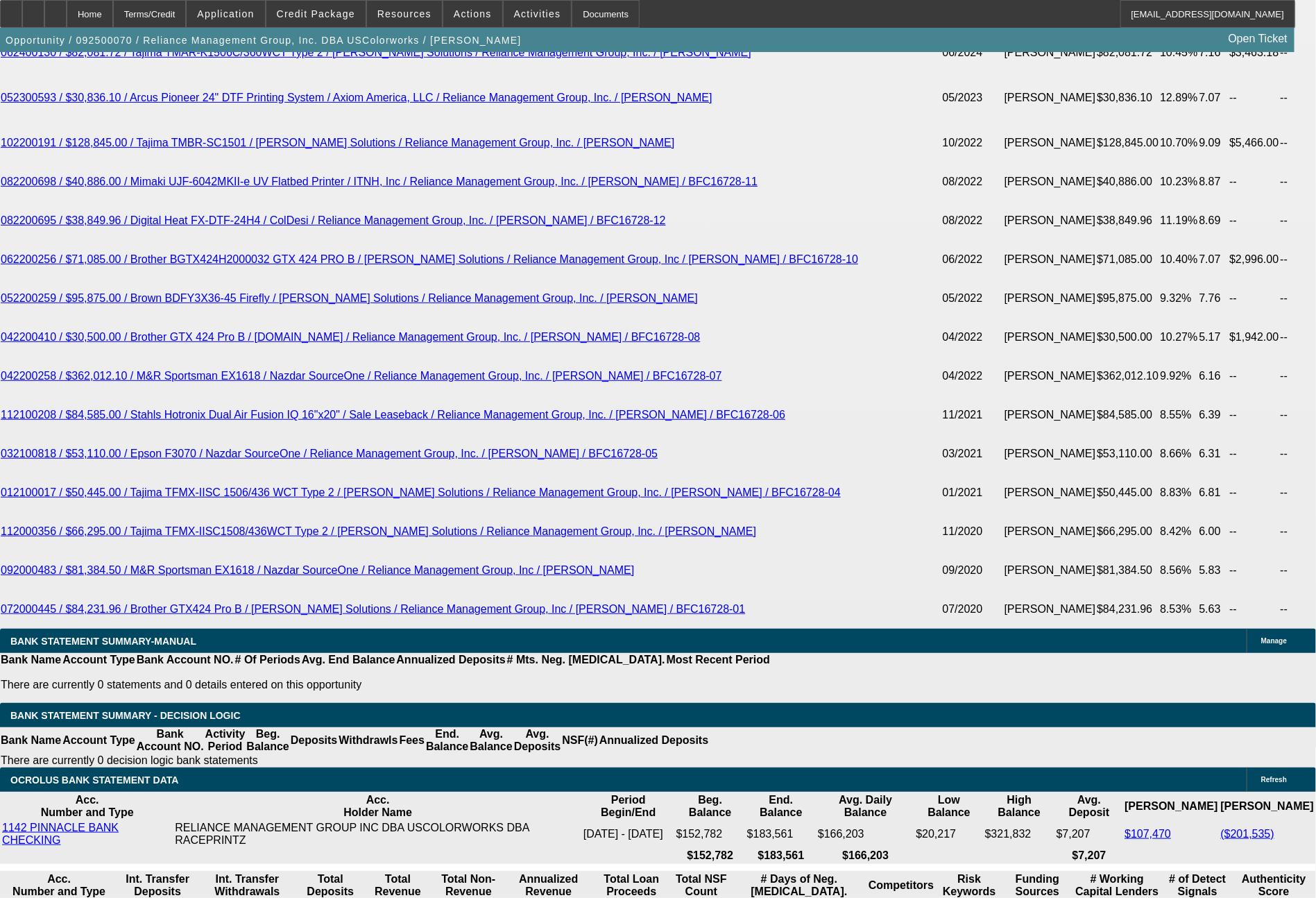
scroll to position [2900, 0]
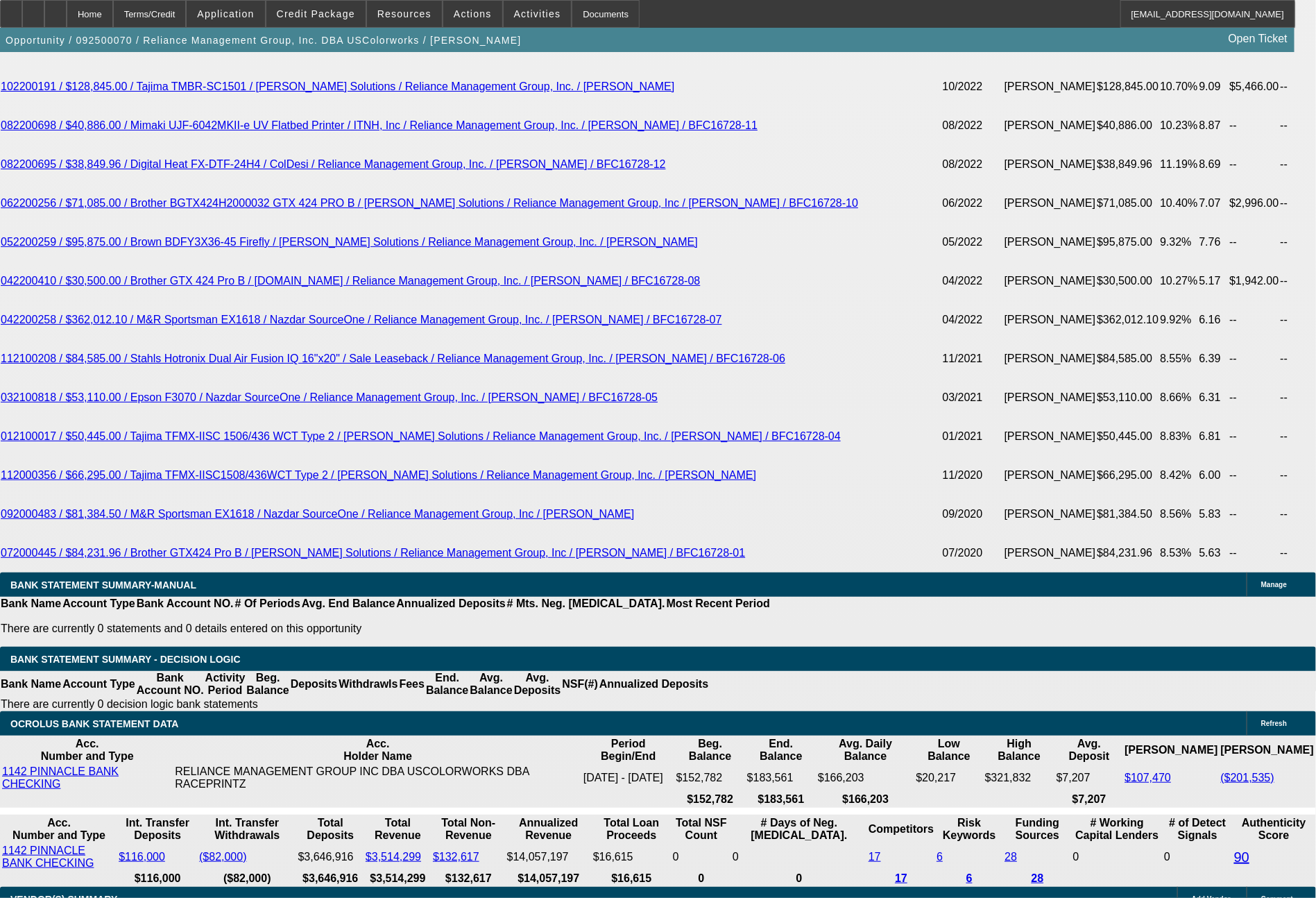
drag, startPoint x: 208, startPoint y: 634, endPoint x: 290, endPoint y: 639, distance: 82.2
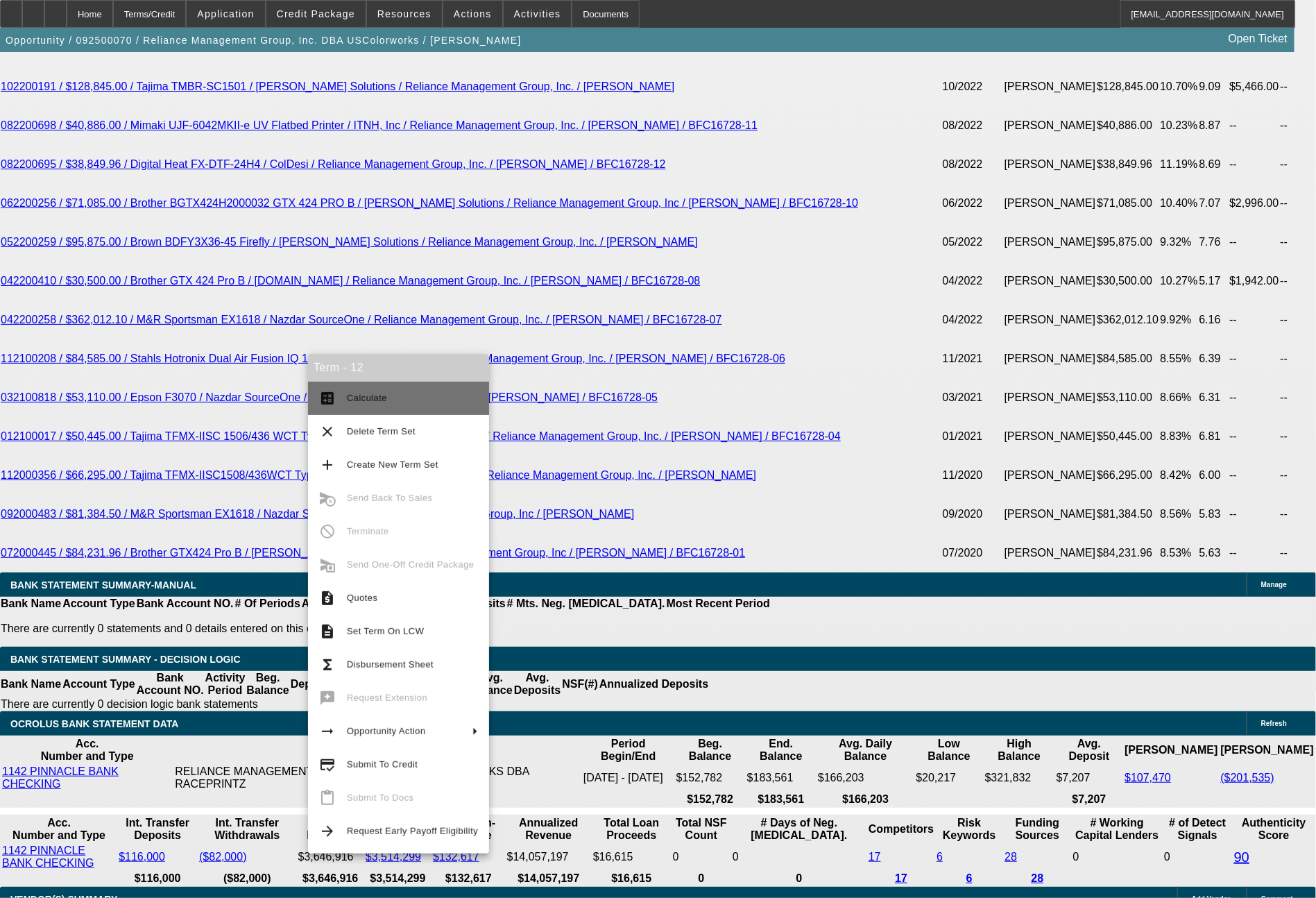
click at [406, 396] on span "Calculate" at bounding box center [412, 398] width 131 height 17
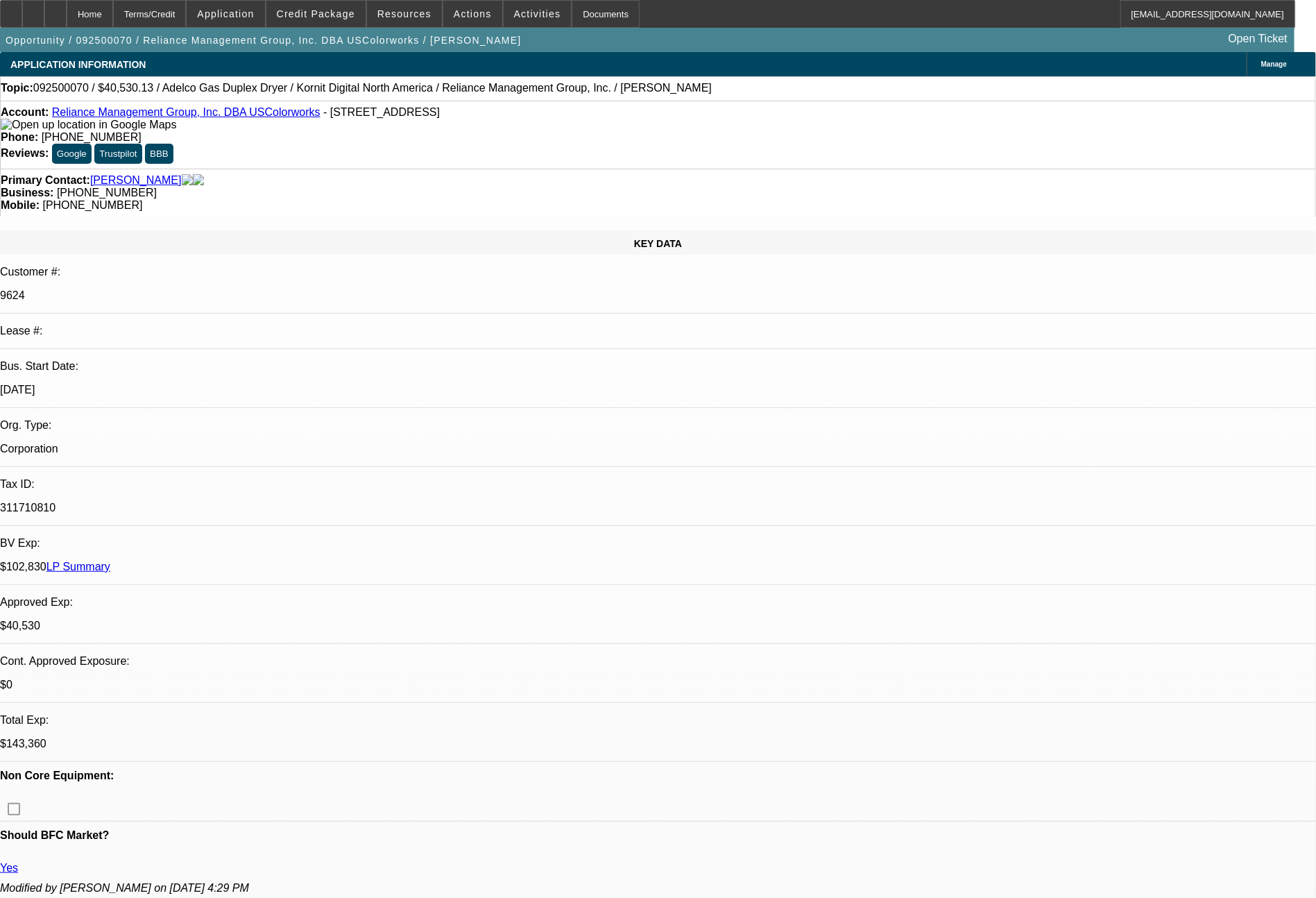
select select "0"
select select "2"
select select "0"
select select "6"
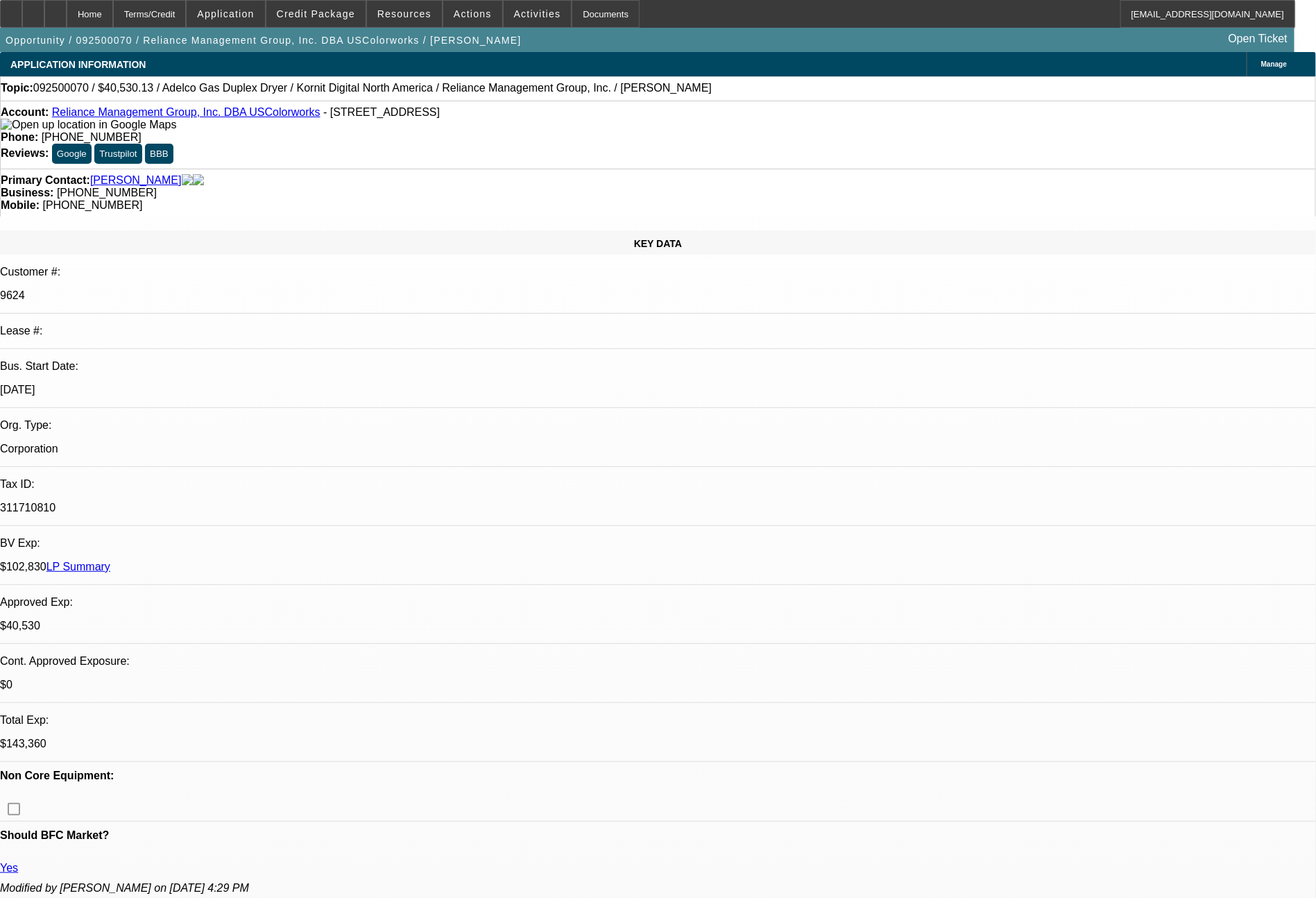
select select "0"
select select "2"
select select "0"
select select "6"
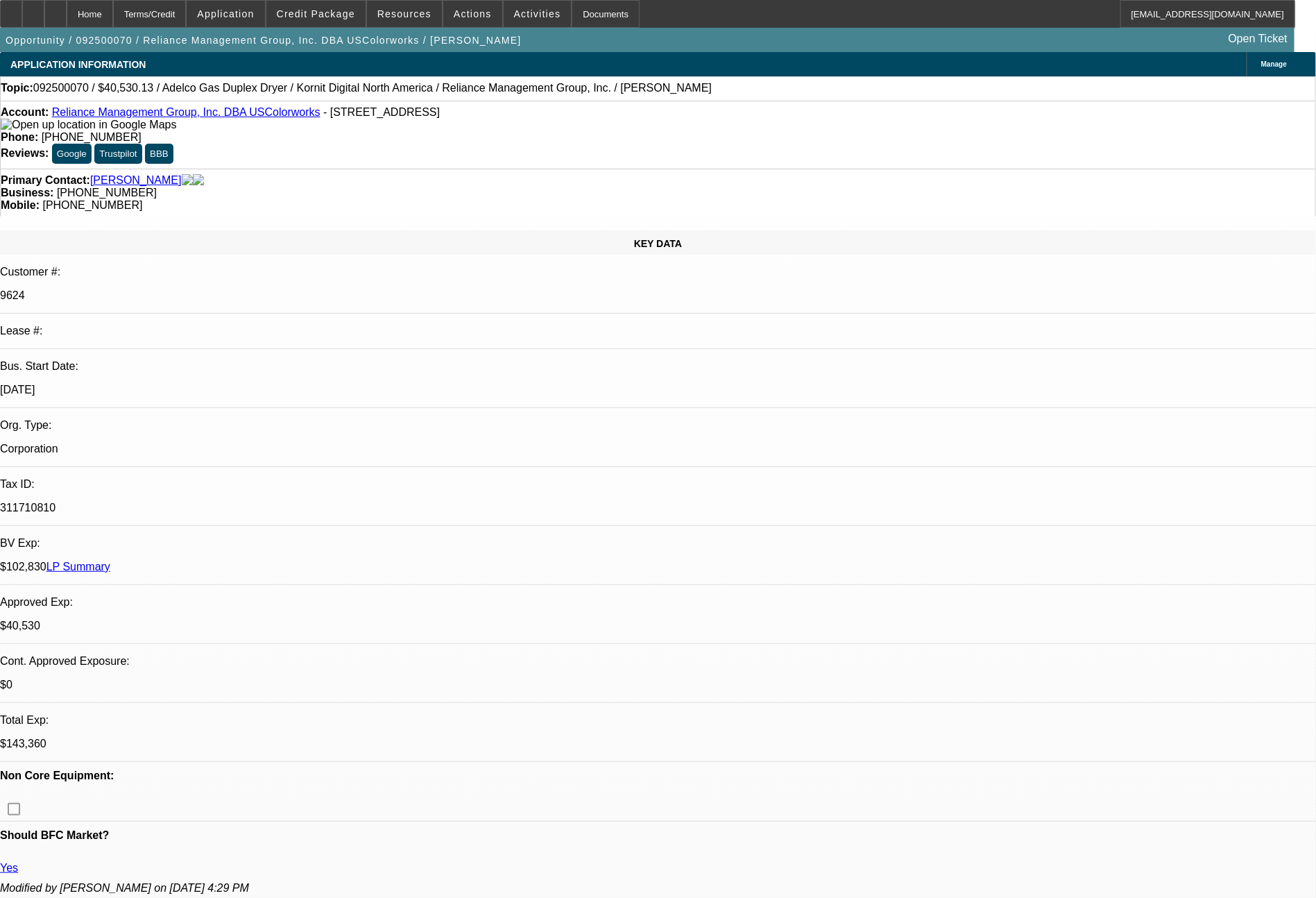
select select "0"
select select "2"
select select "0"
select select "6"
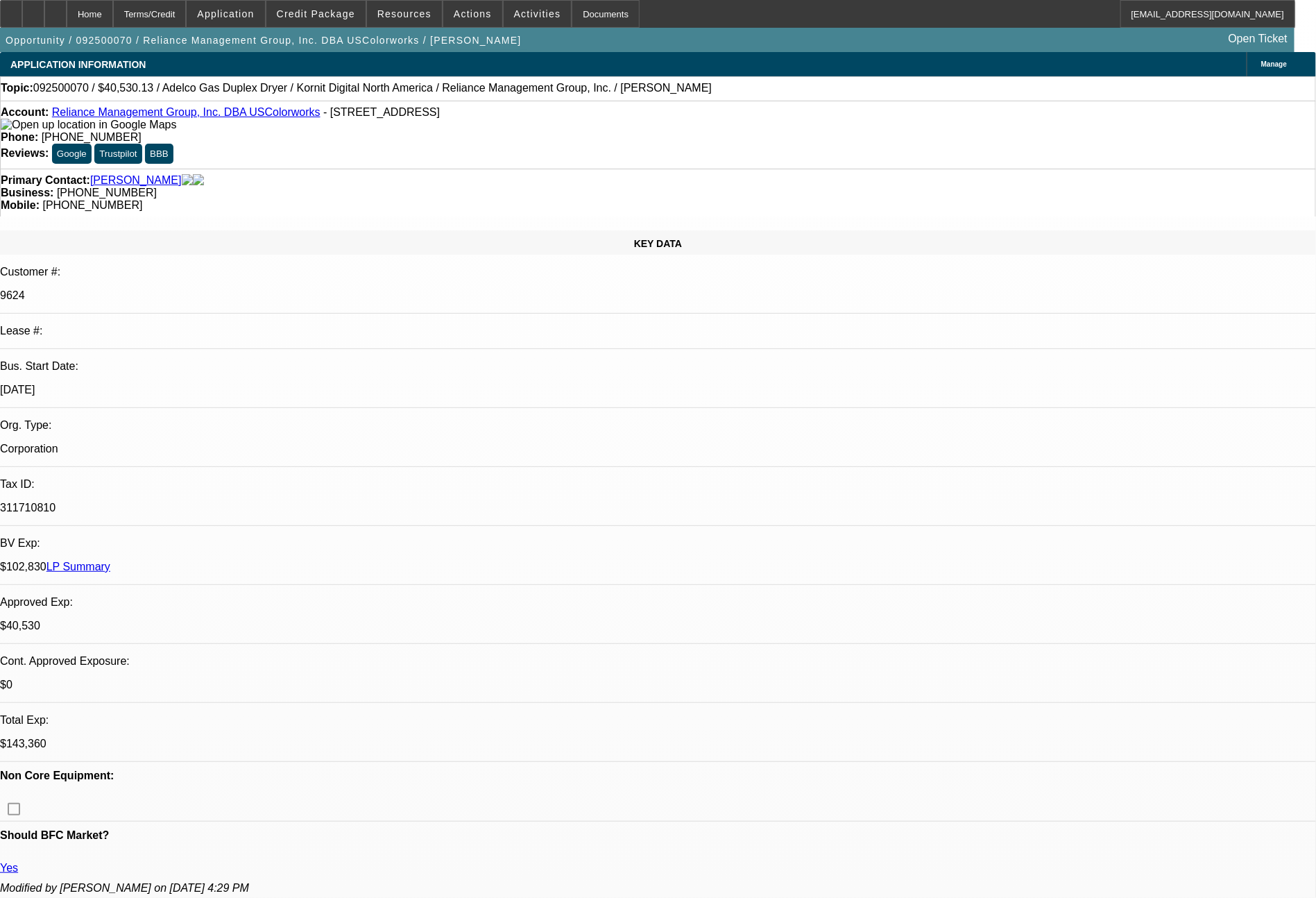
select select "0"
select select "2"
select select "0"
select select "6"
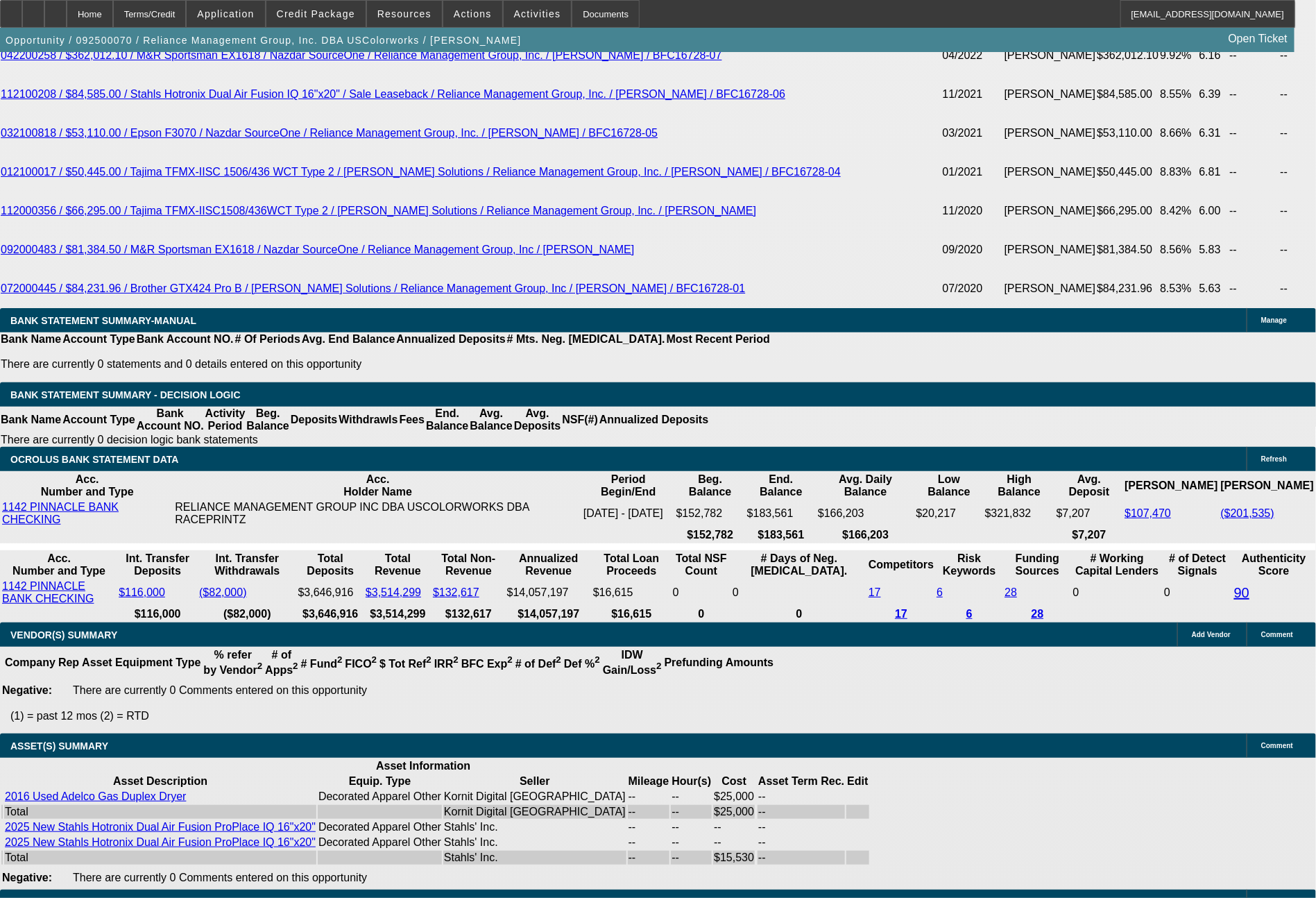
scroll to position [3176, 0]
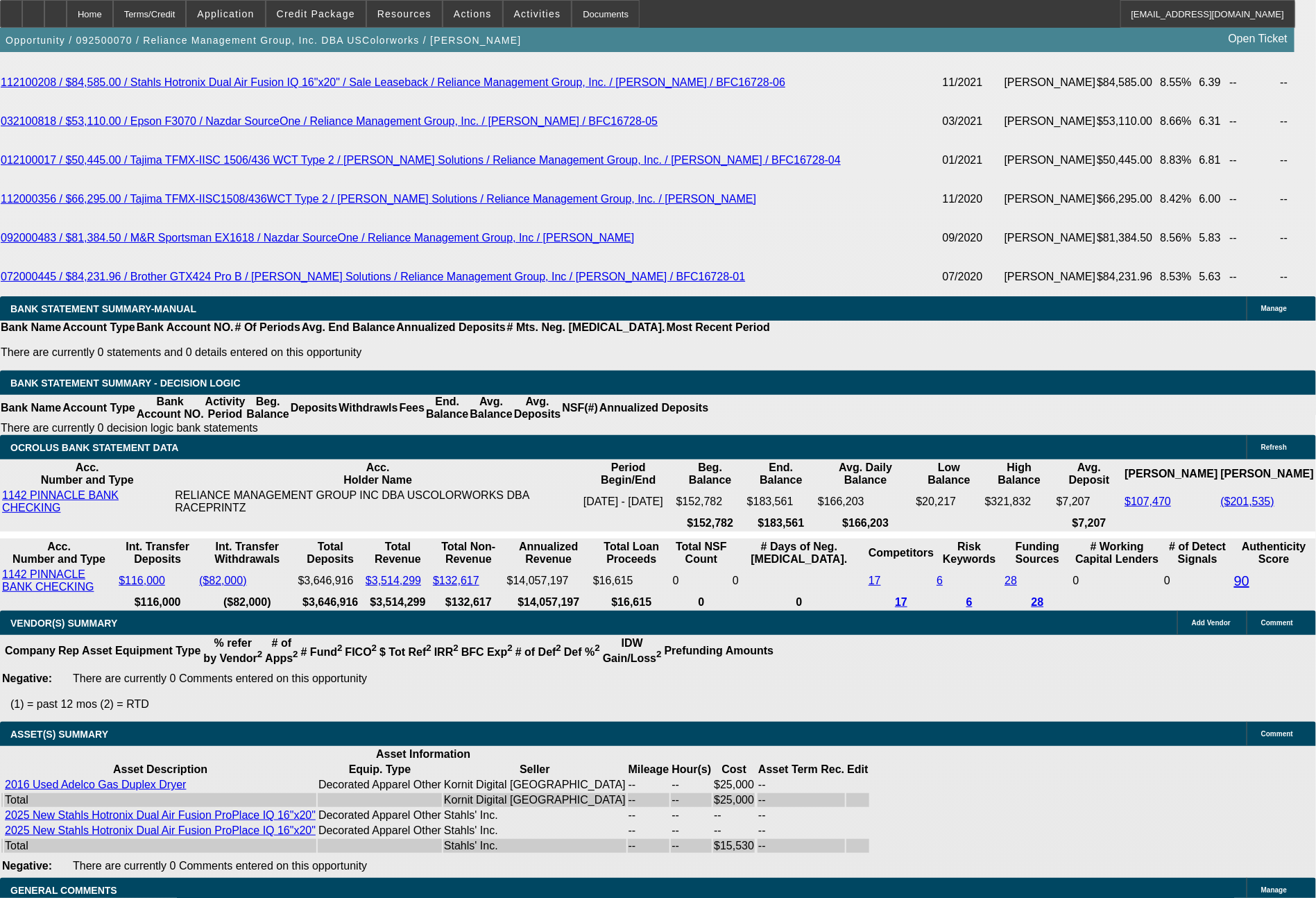
drag, startPoint x: 202, startPoint y: 359, endPoint x: 265, endPoint y: 359, distance: 63.0
type input "1"
type input "$2.00"
type input "UNKNOWN"
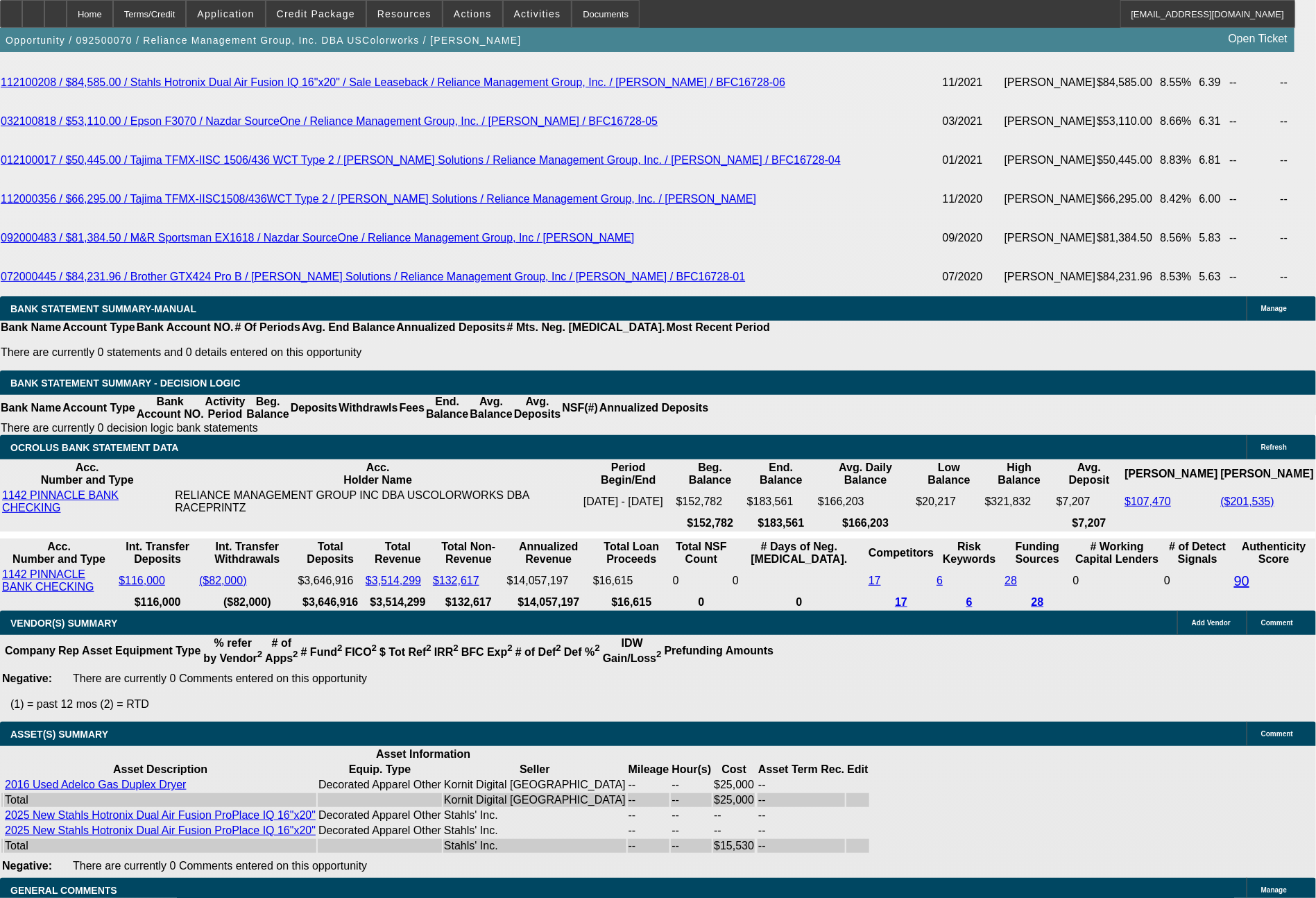
type input "1764"
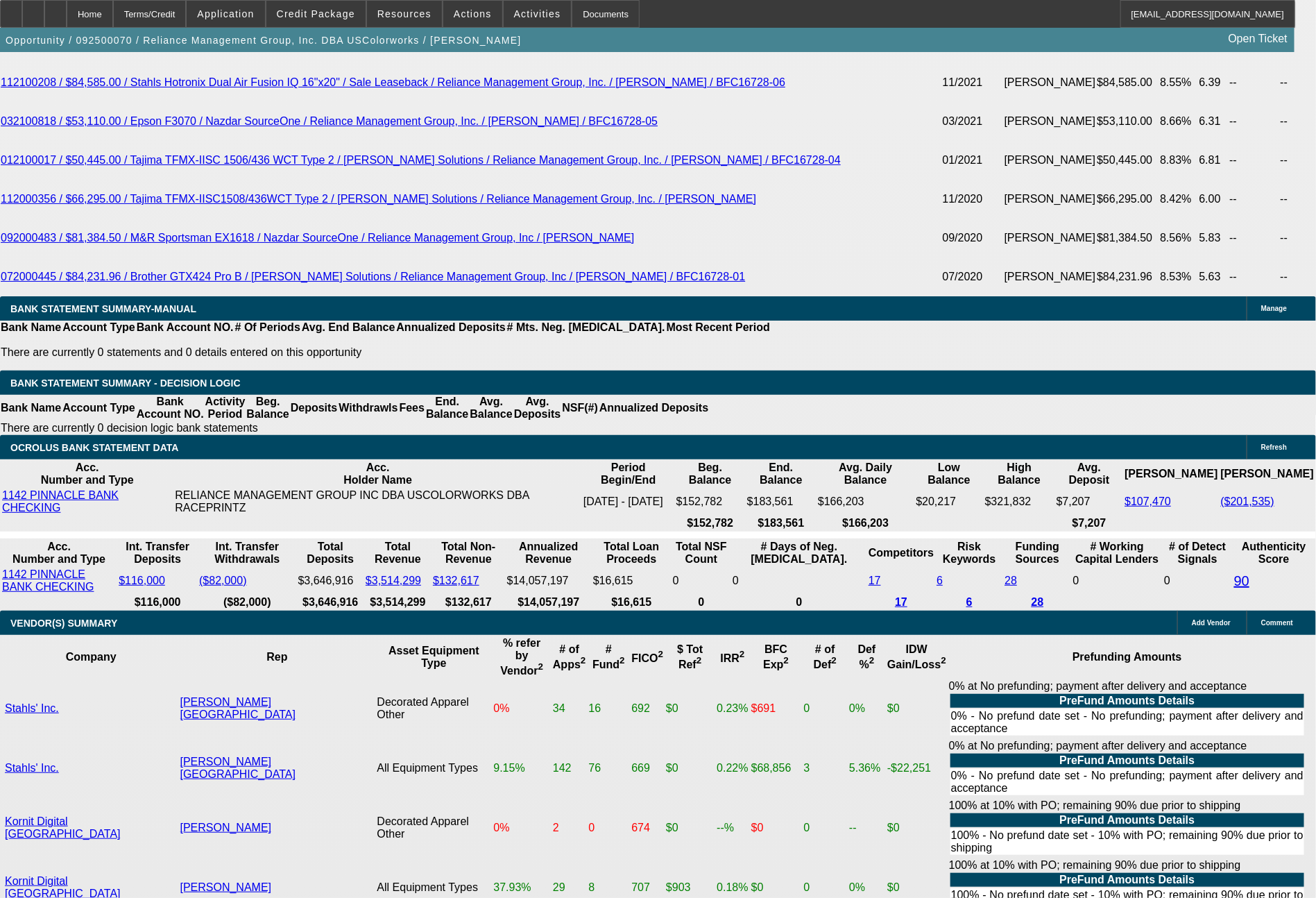
scroll to position [3324, 0]
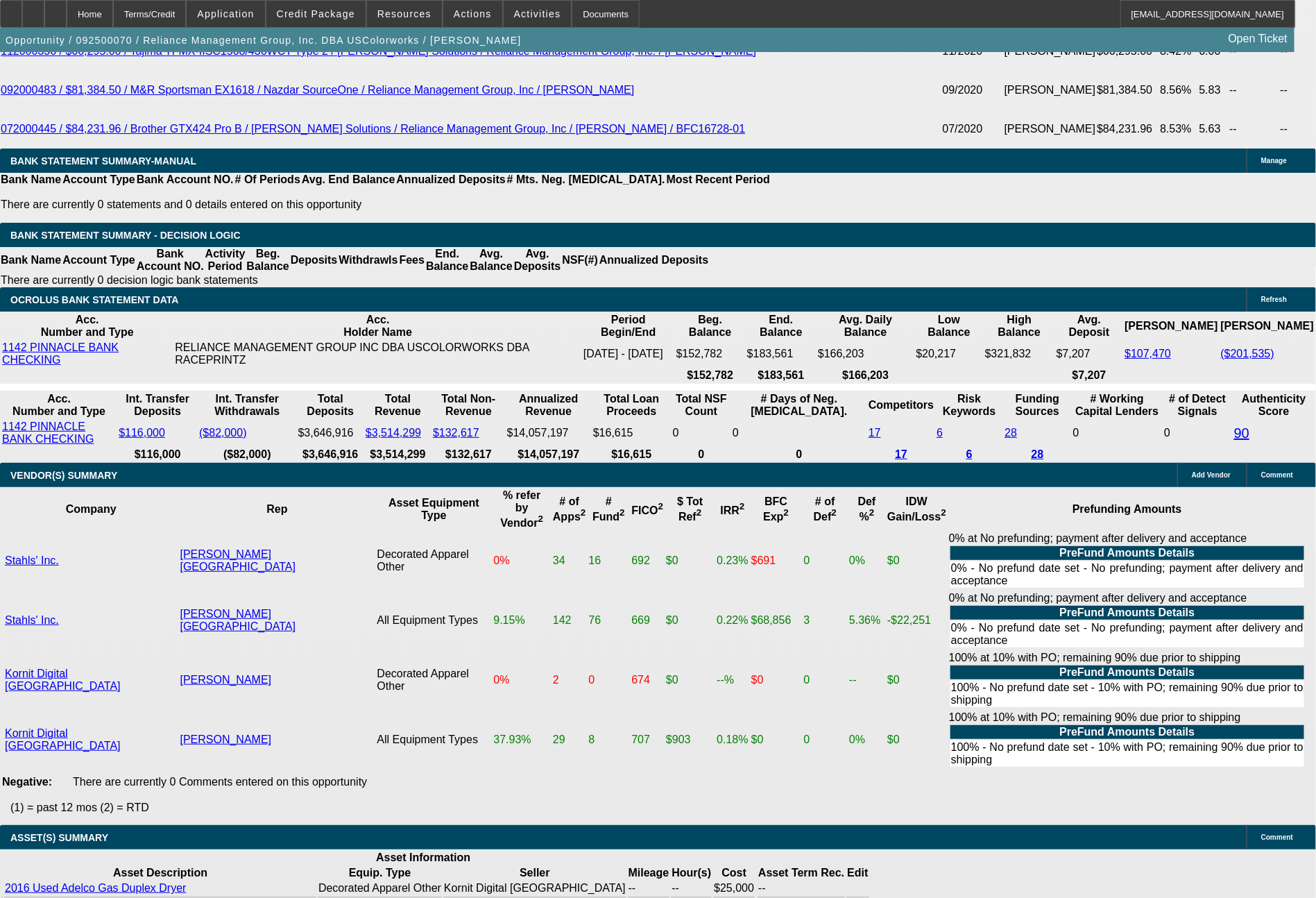
type input "9.2"
type input "$3,528.00"
type input "1749"
type input "8.8"
type input "$3,498.00"
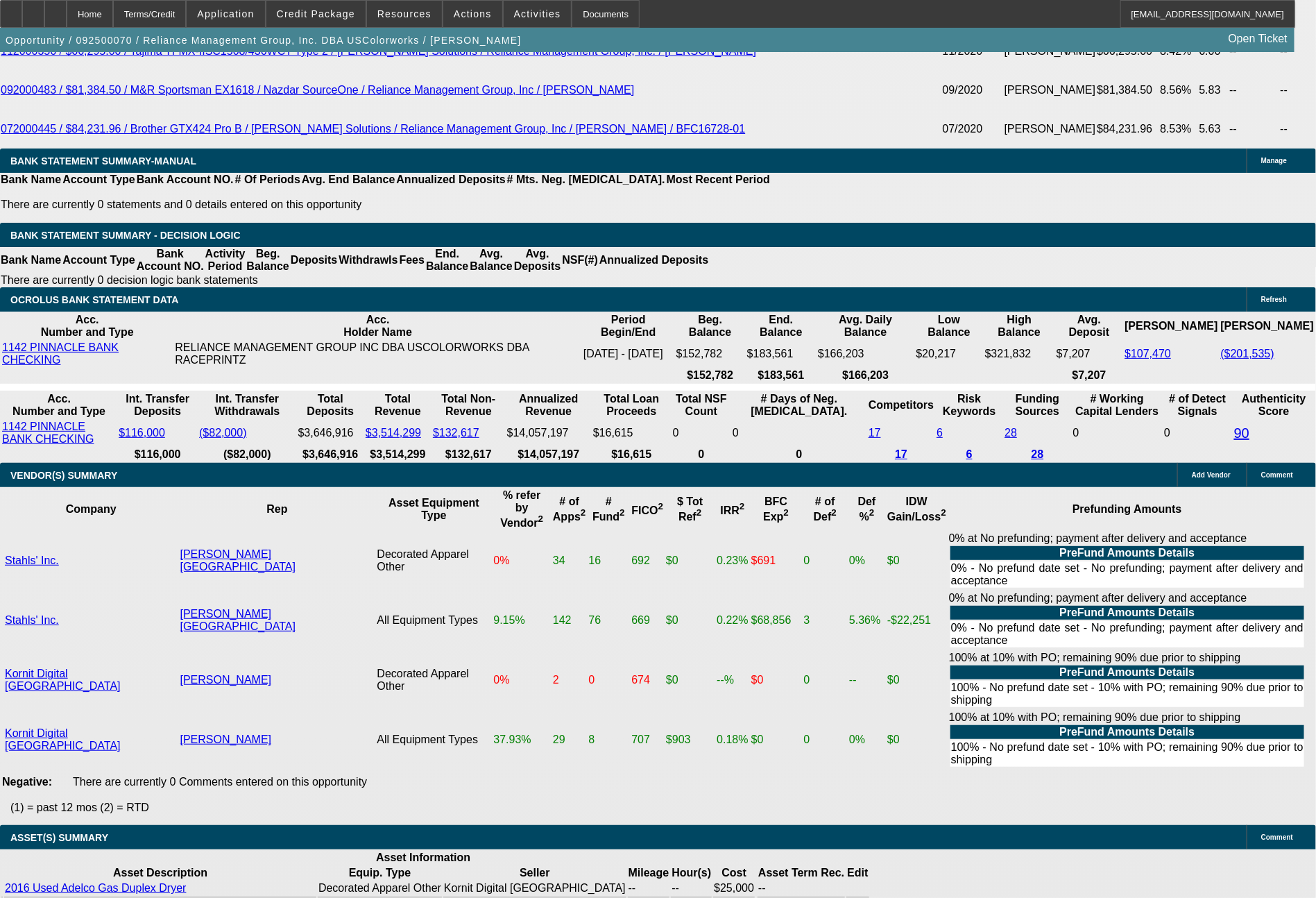
type input "17"
type input "$34.00"
type input "1753"
type input "8.9"
type input "$3,506.00"
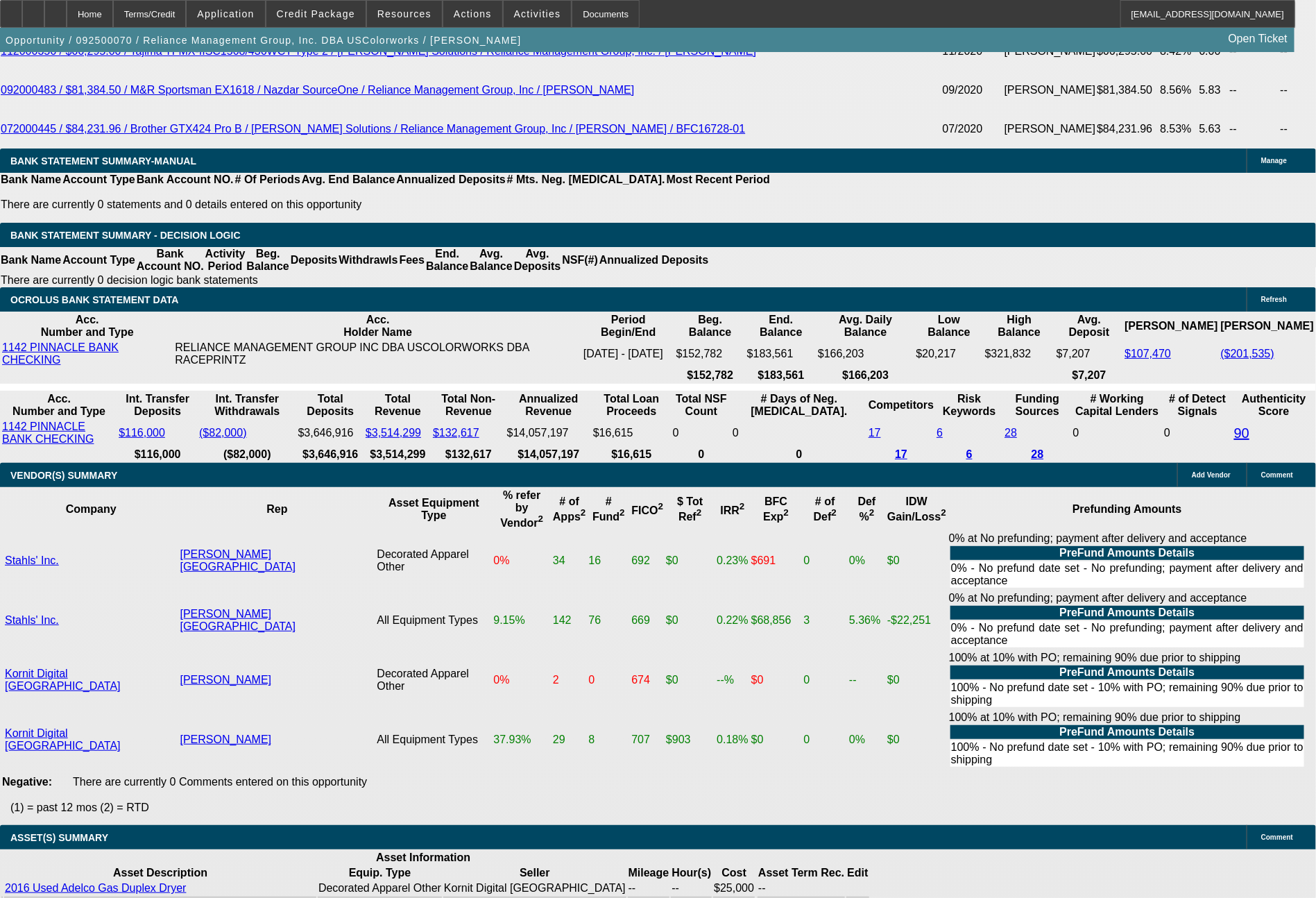
type input "1754"
type input "$3,508.00"
type input "8.9"
type input "175"
type input "$350.00"
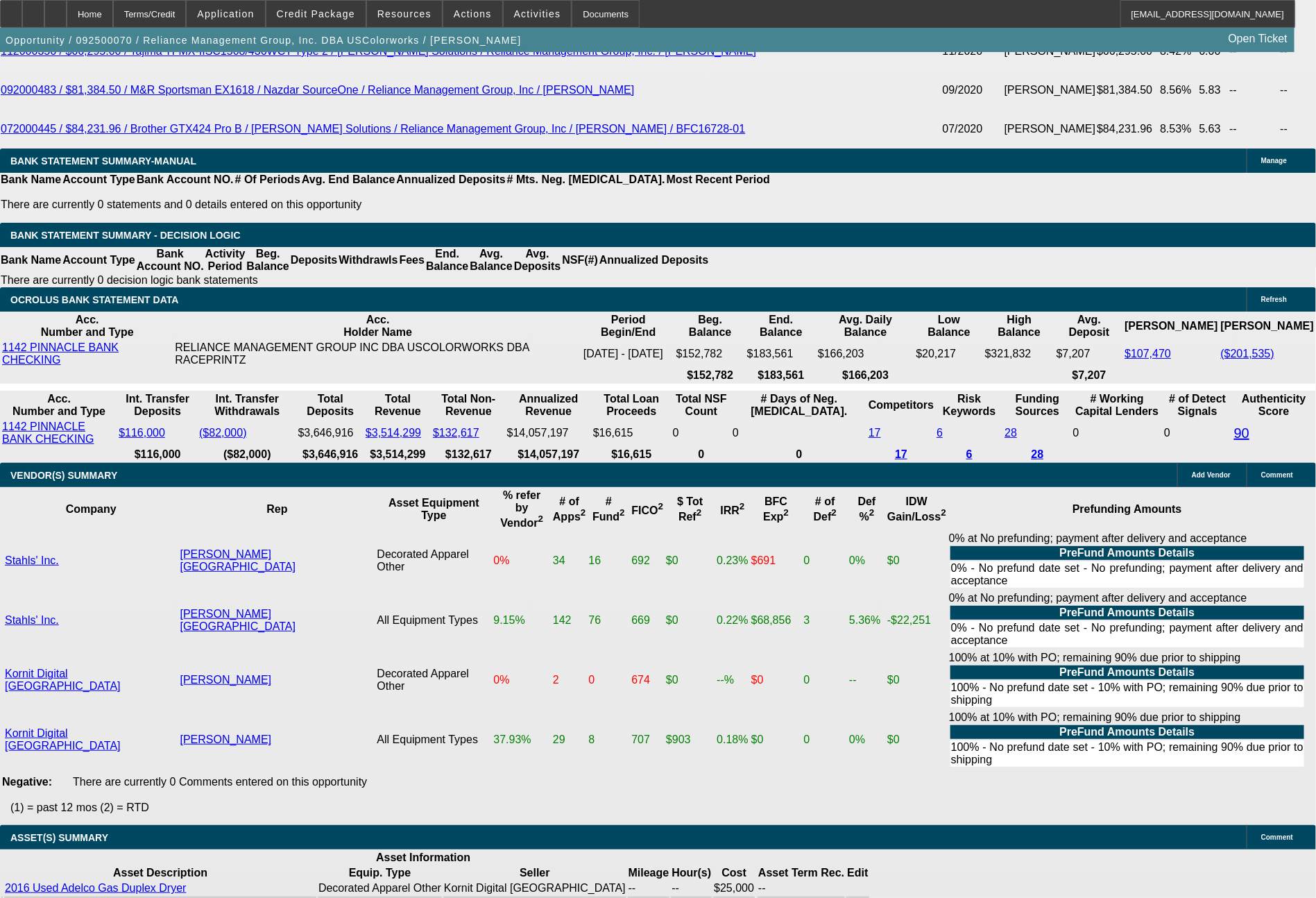
type input "1755"
type input "8.9"
type input "$3,510.00"
type input "175"
type input "$350.00"
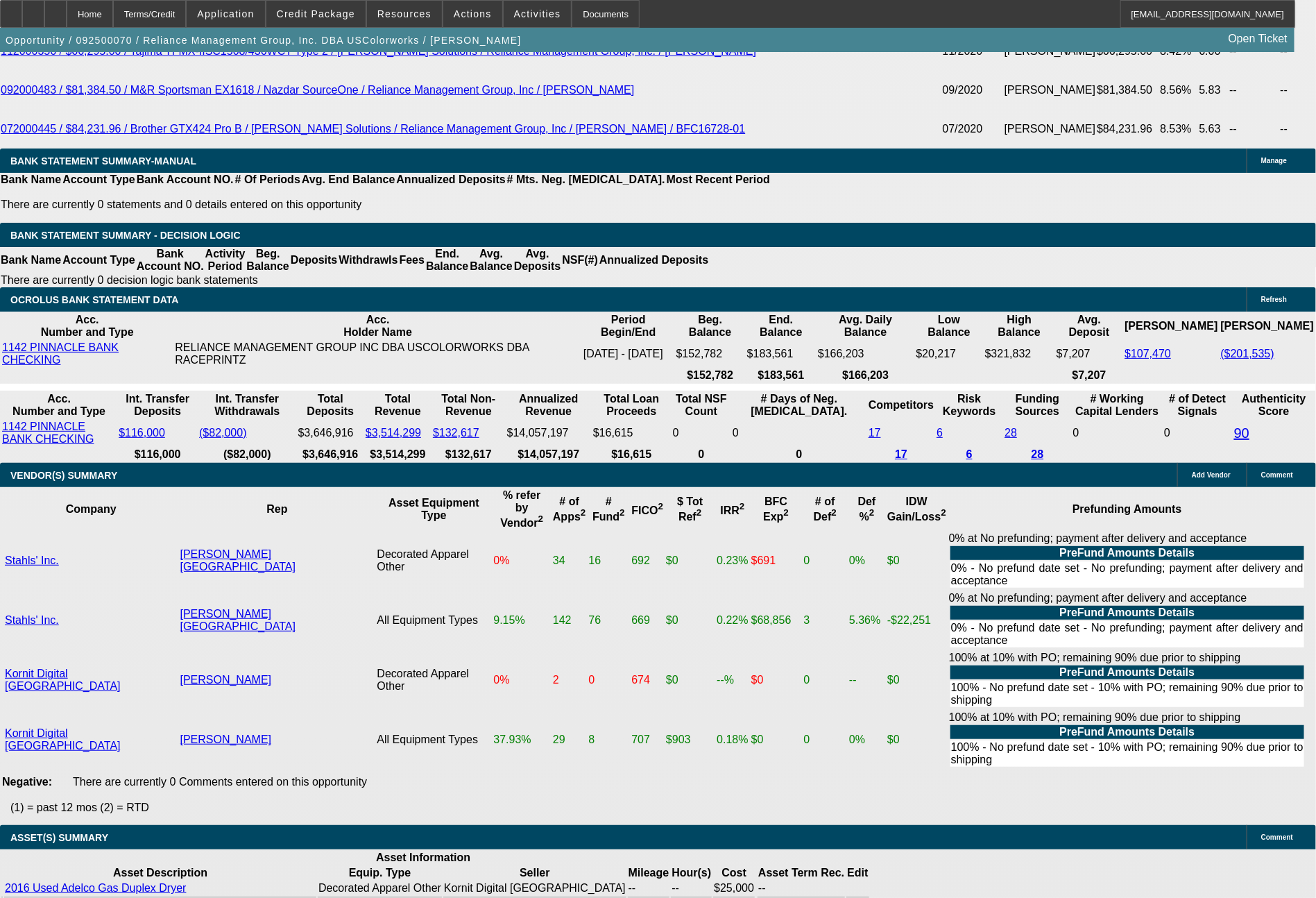
type input "1756"
type input "9"
type input "$3,512.00"
type input "175"
type input "$350.00"
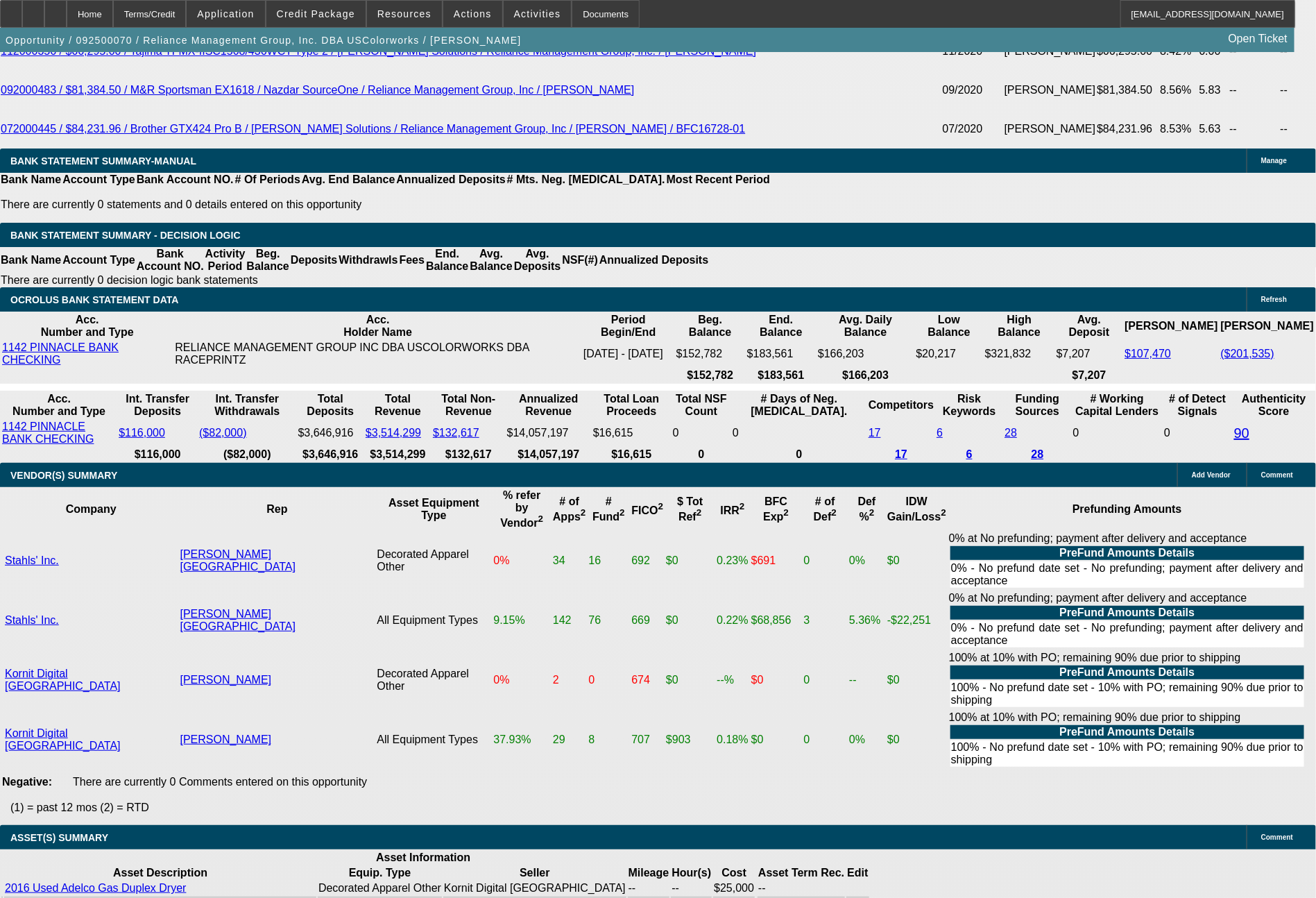
type input "1755"
type input "8.9"
type input "$3,510.00"
type input "$1,755.00"
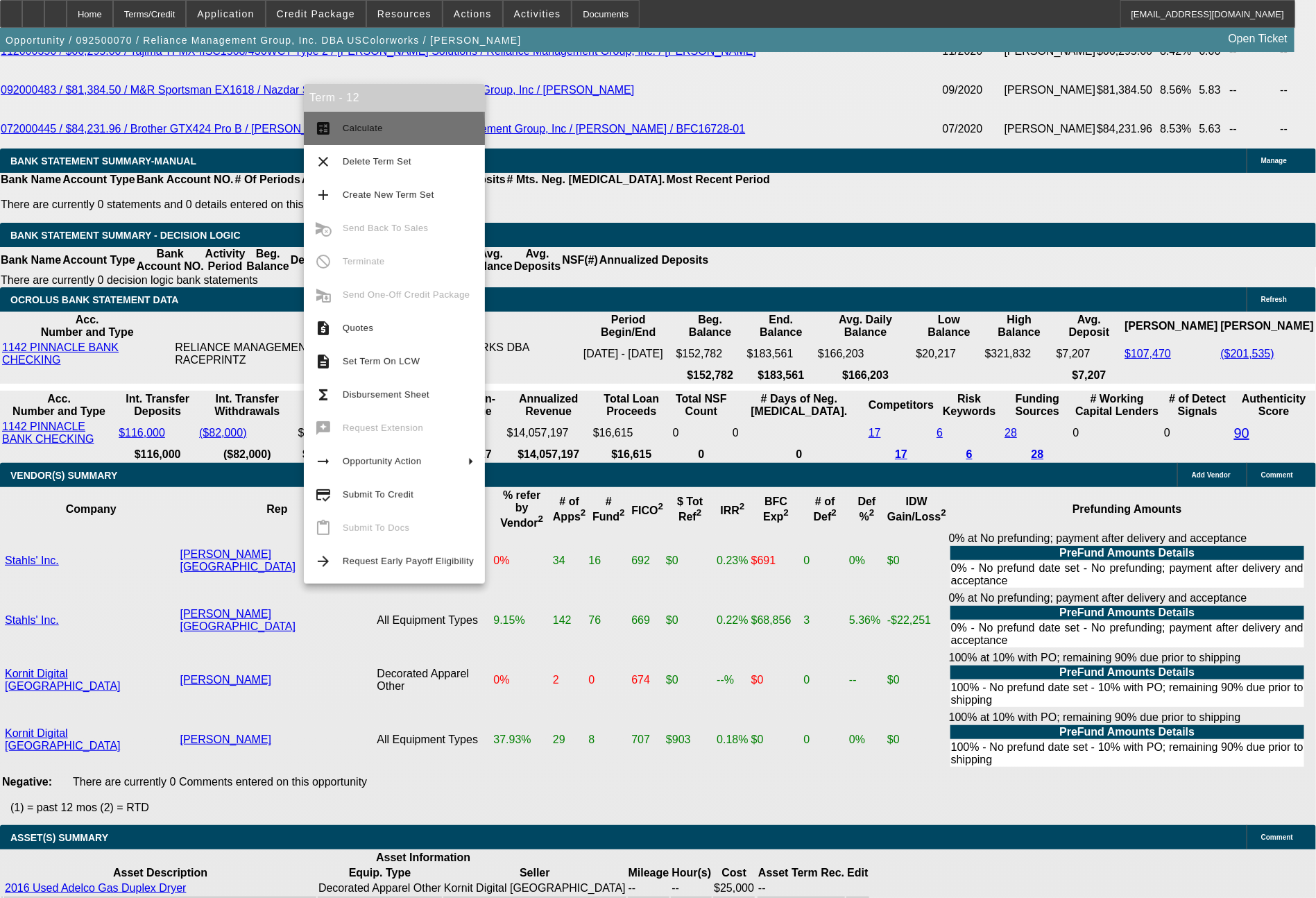
click at [394, 133] on span "Calculate" at bounding box center [408, 128] width 131 height 17
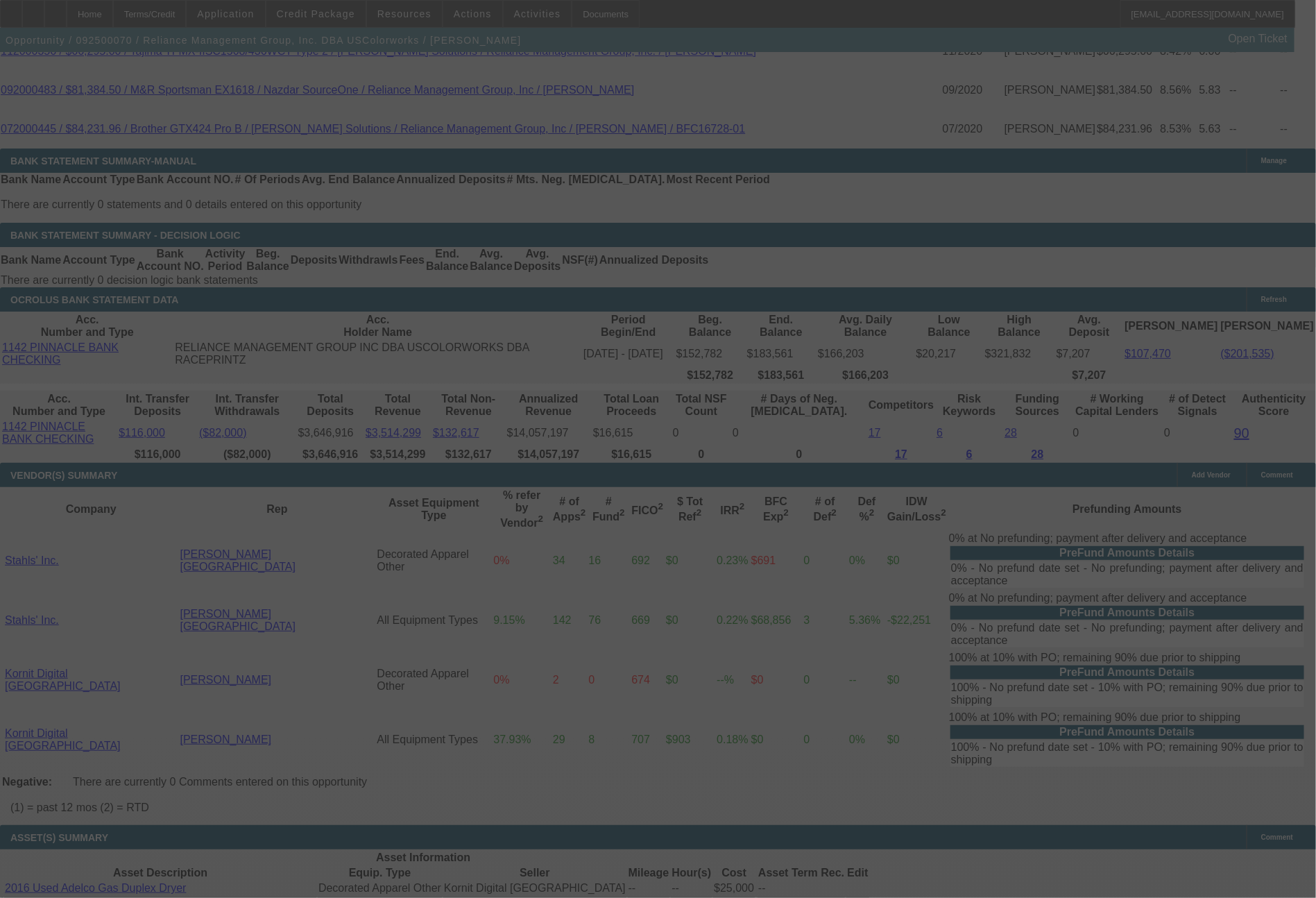
select select "0"
select select "2"
select select "0"
select select "6"
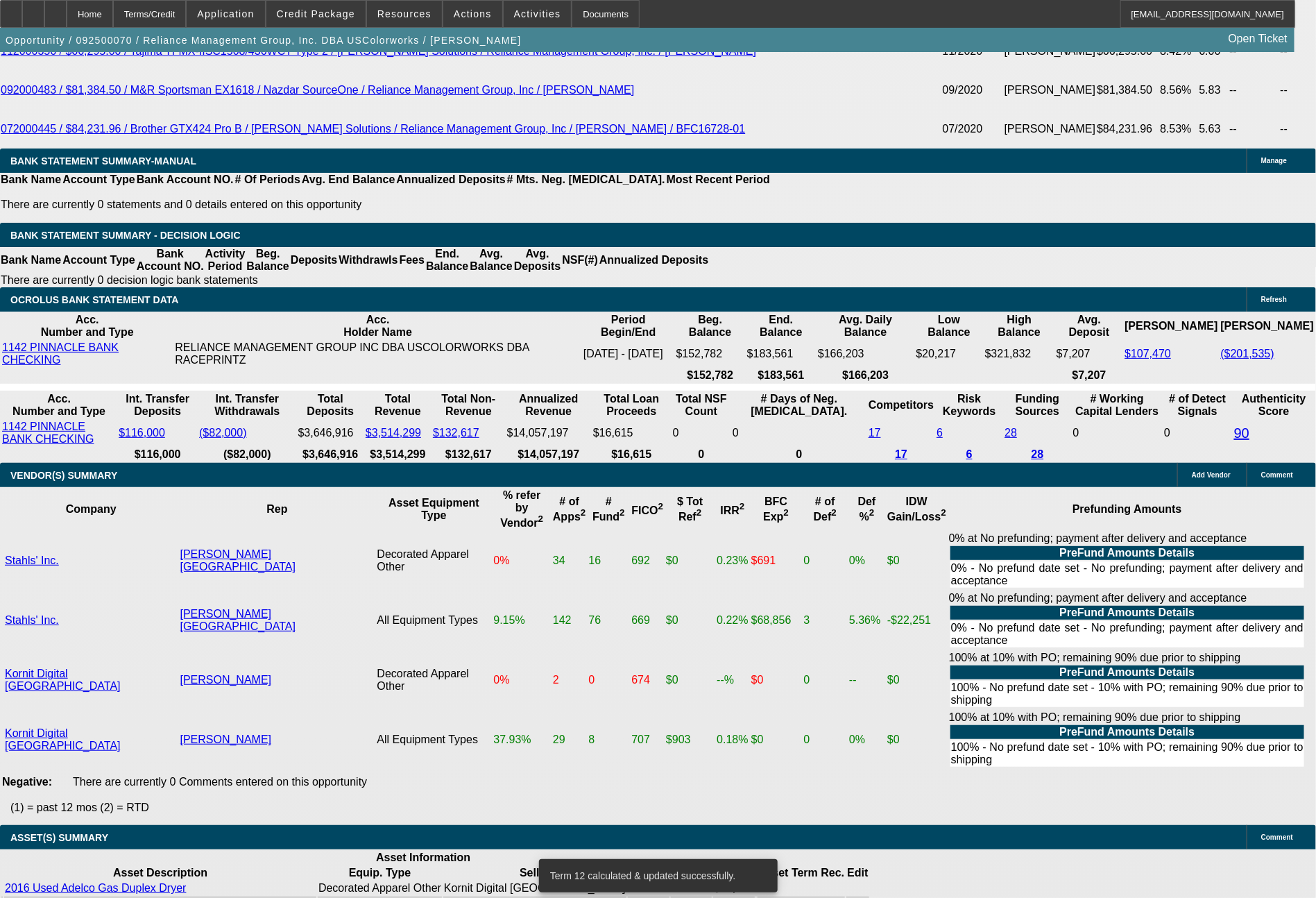
drag, startPoint x: 202, startPoint y: 357, endPoint x: 277, endPoint y: 357, distance: 75.0
type input "17"
type input "$34.00"
type input "UNKNOWN"
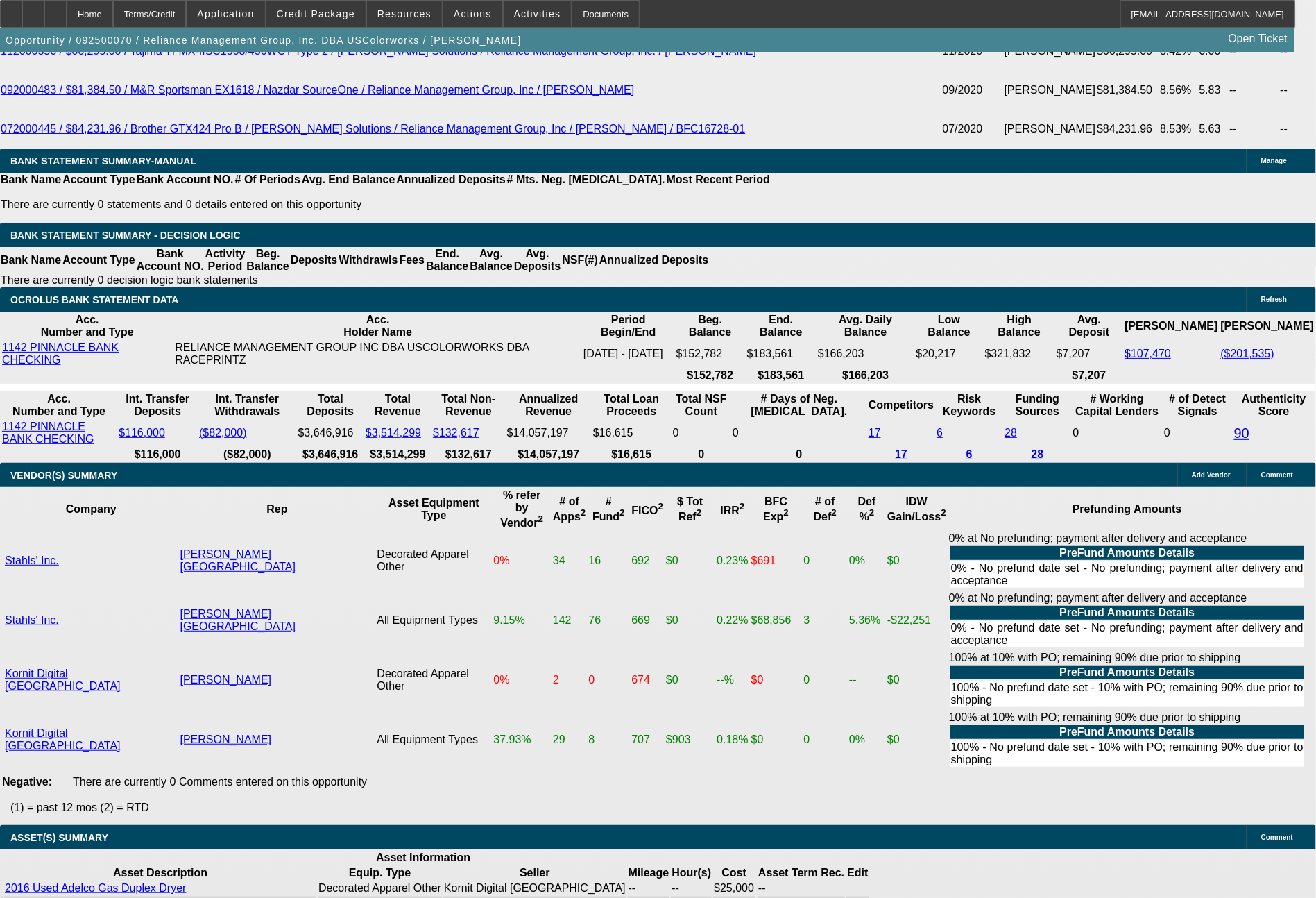
type input "1763"
type input "9.1"
type input "$3,526.00"
type input "$1,763.00"
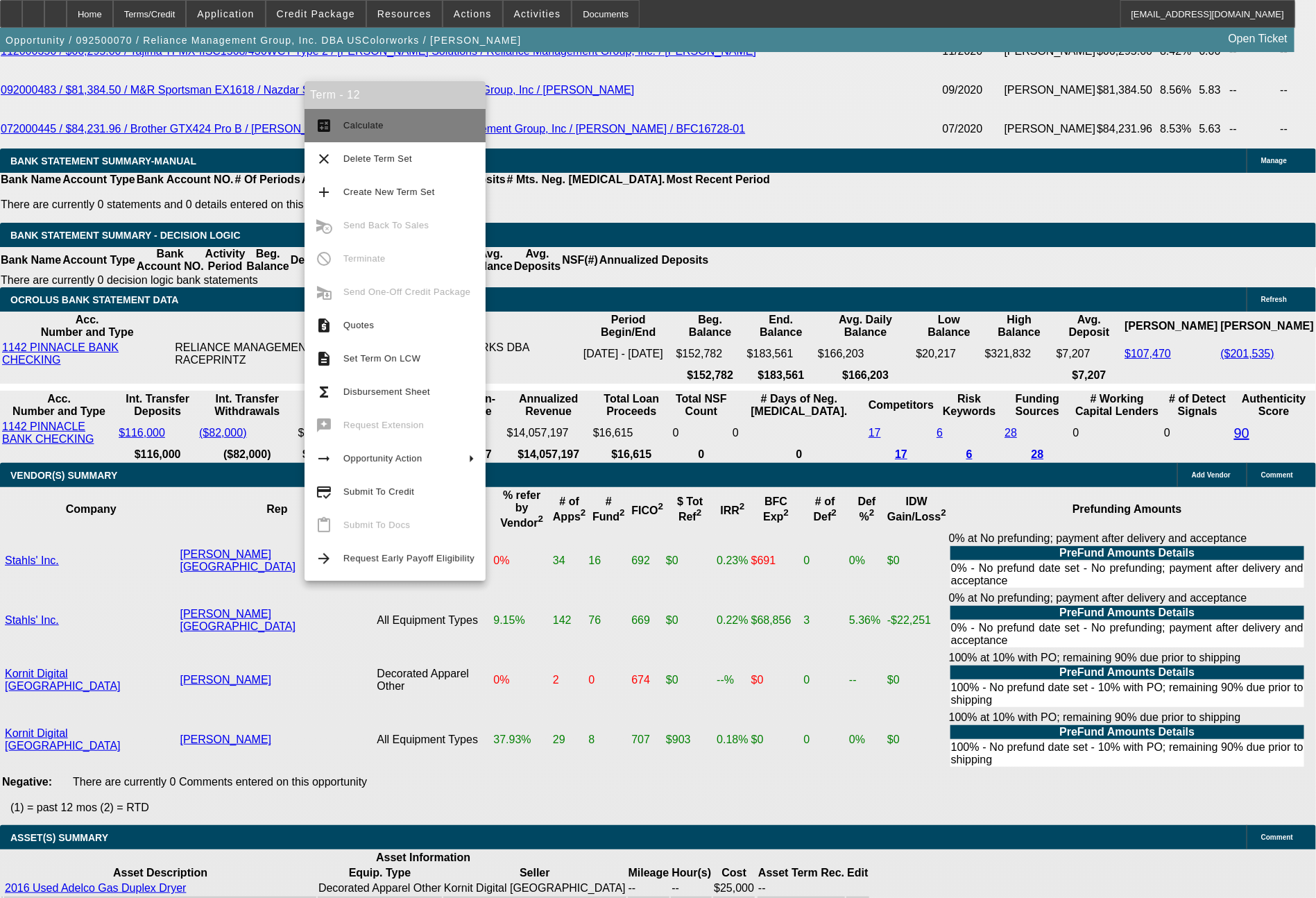
click at [386, 126] on span "Calculate" at bounding box center [409, 125] width 131 height 17
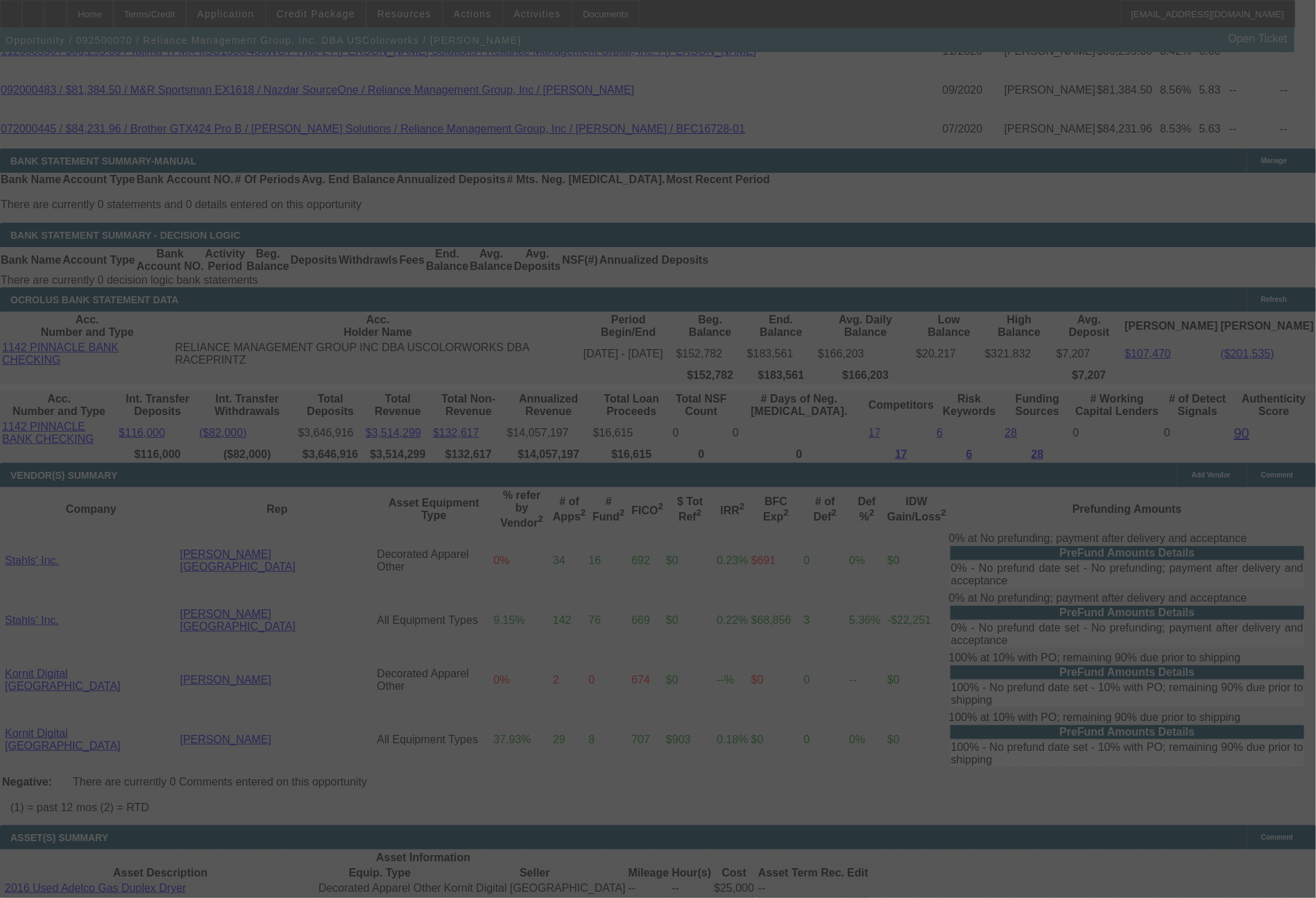
select select "0"
select select "2"
select select "0"
select select "6"
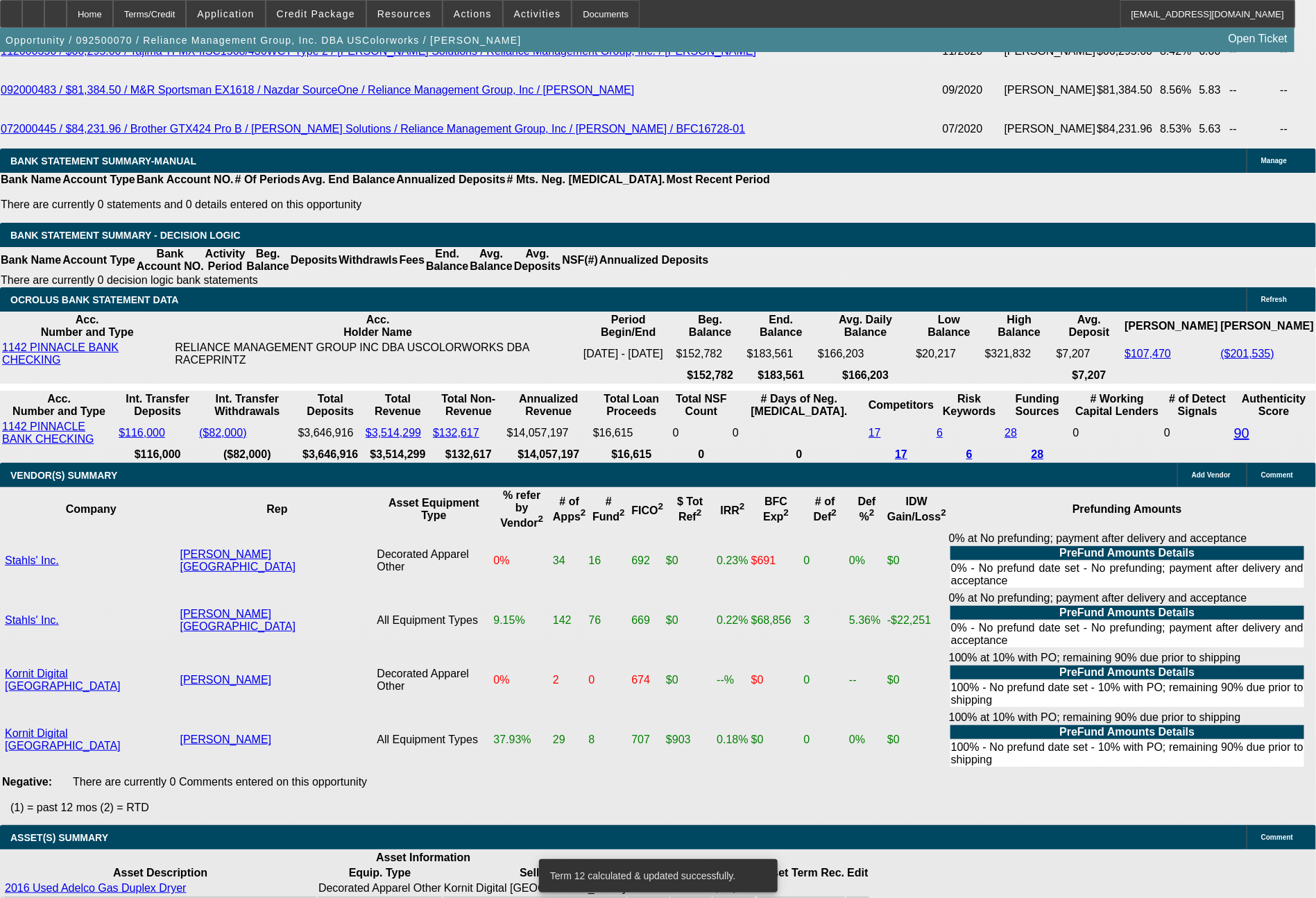
drag, startPoint x: 204, startPoint y: 352, endPoint x: 303, endPoint y: 353, distance: 99.0
type input "1"
type input "$2.00"
type input "UNKNOWN"
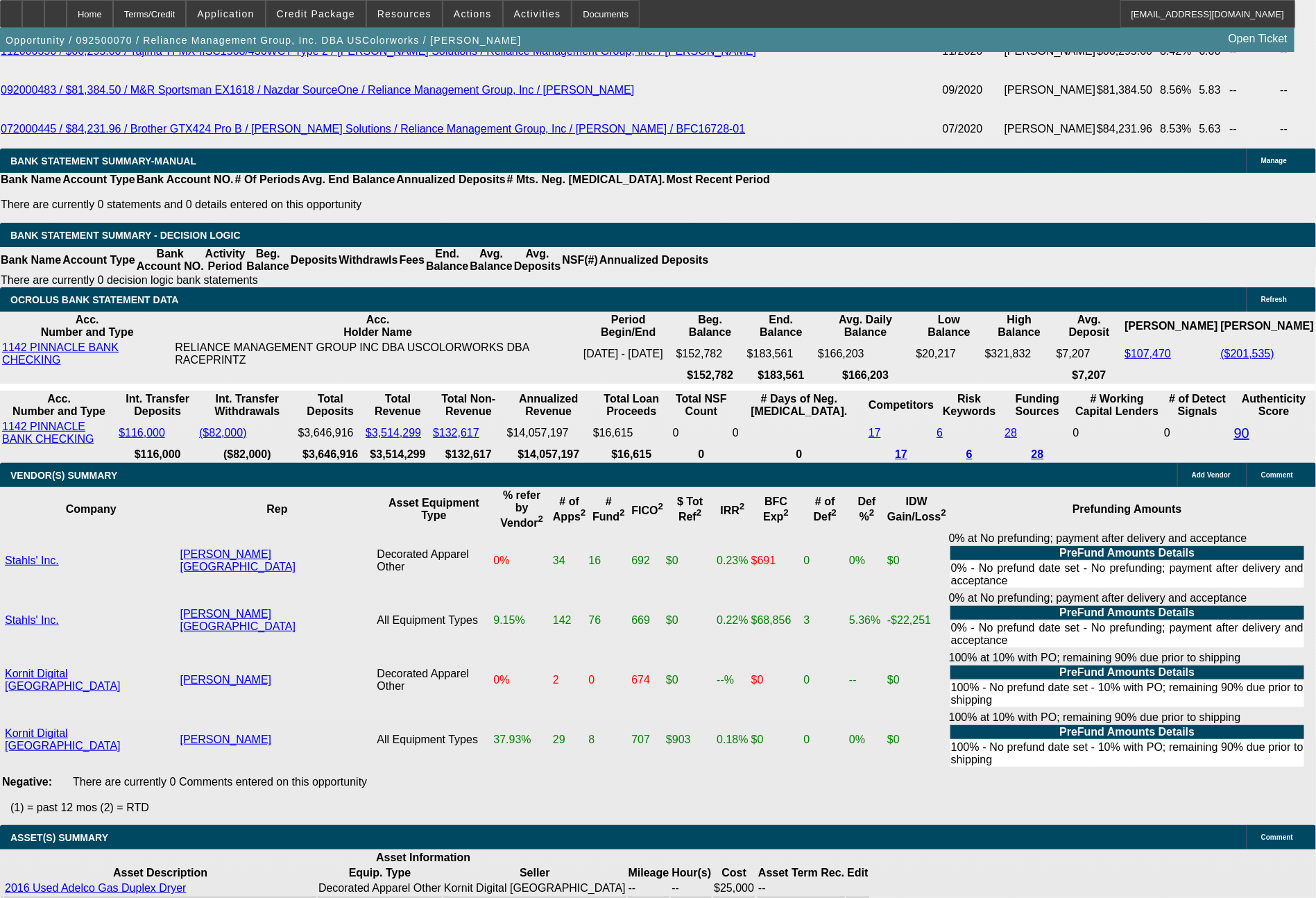
type input "1761"
type input "9.1"
type input "$3,522.00"
type input "$1,761.00"
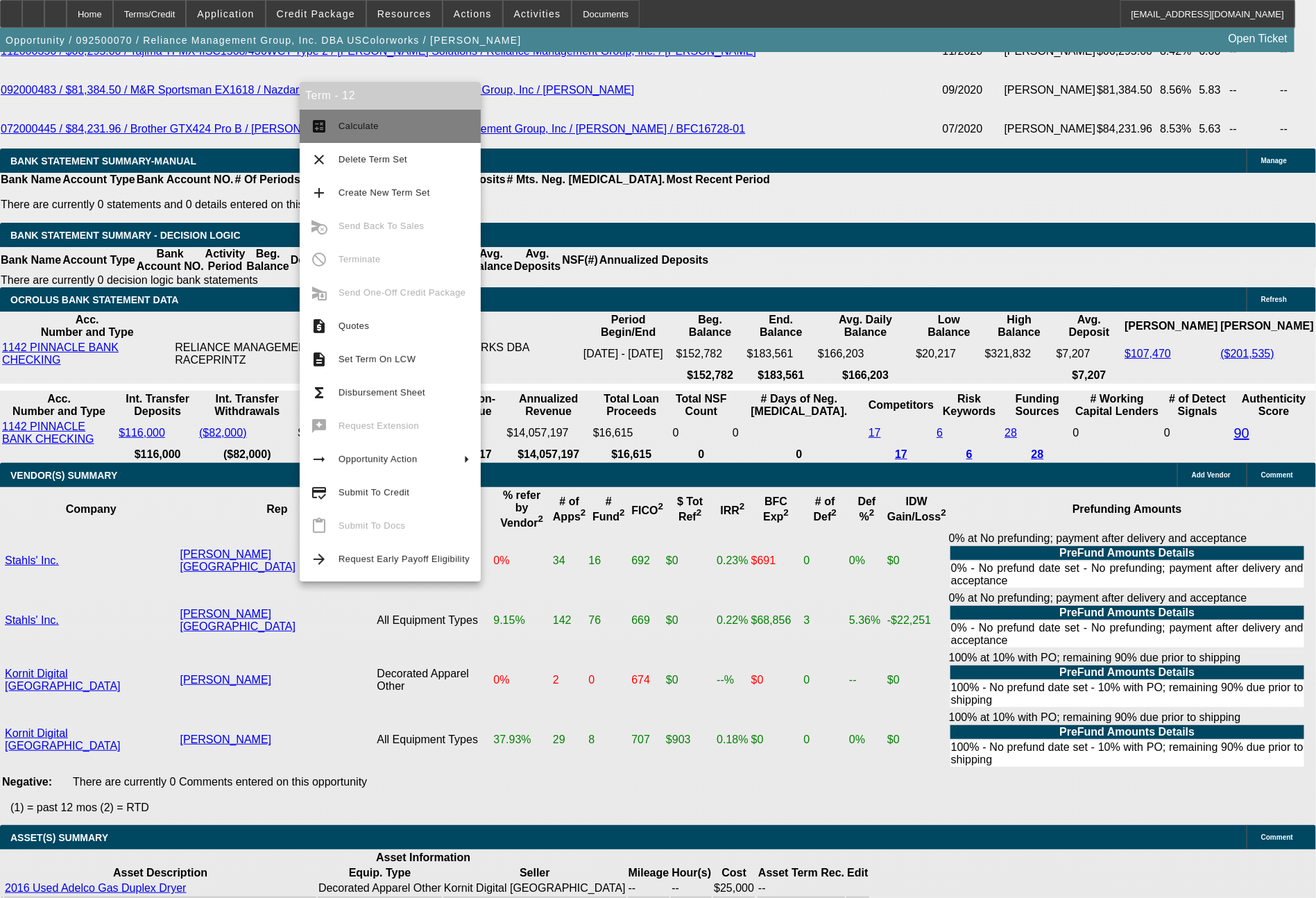
click at [367, 128] on span "Calculate" at bounding box center [358, 126] width 40 height 11
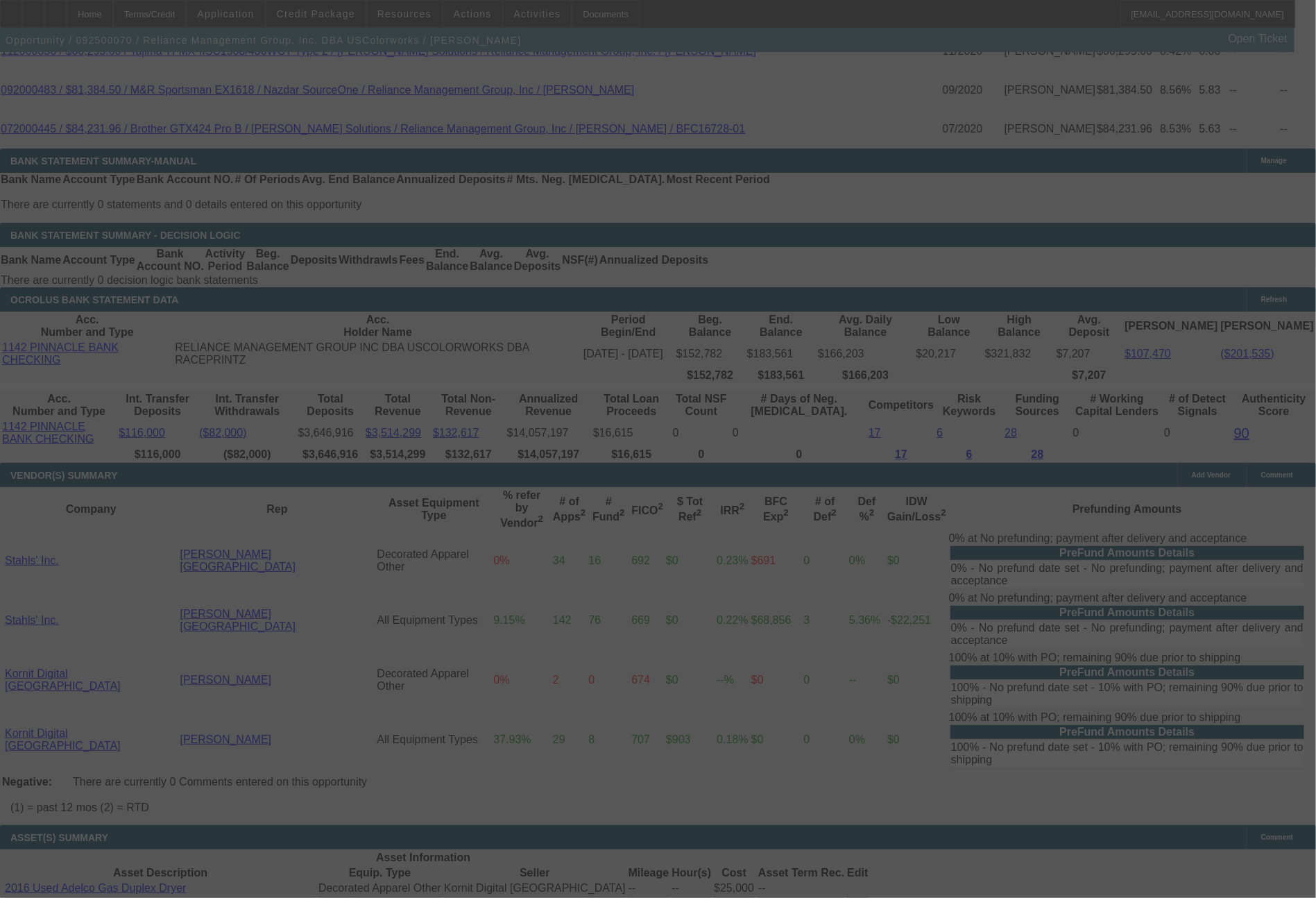
select select "0"
select select "2"
select select "0"
select select "6"
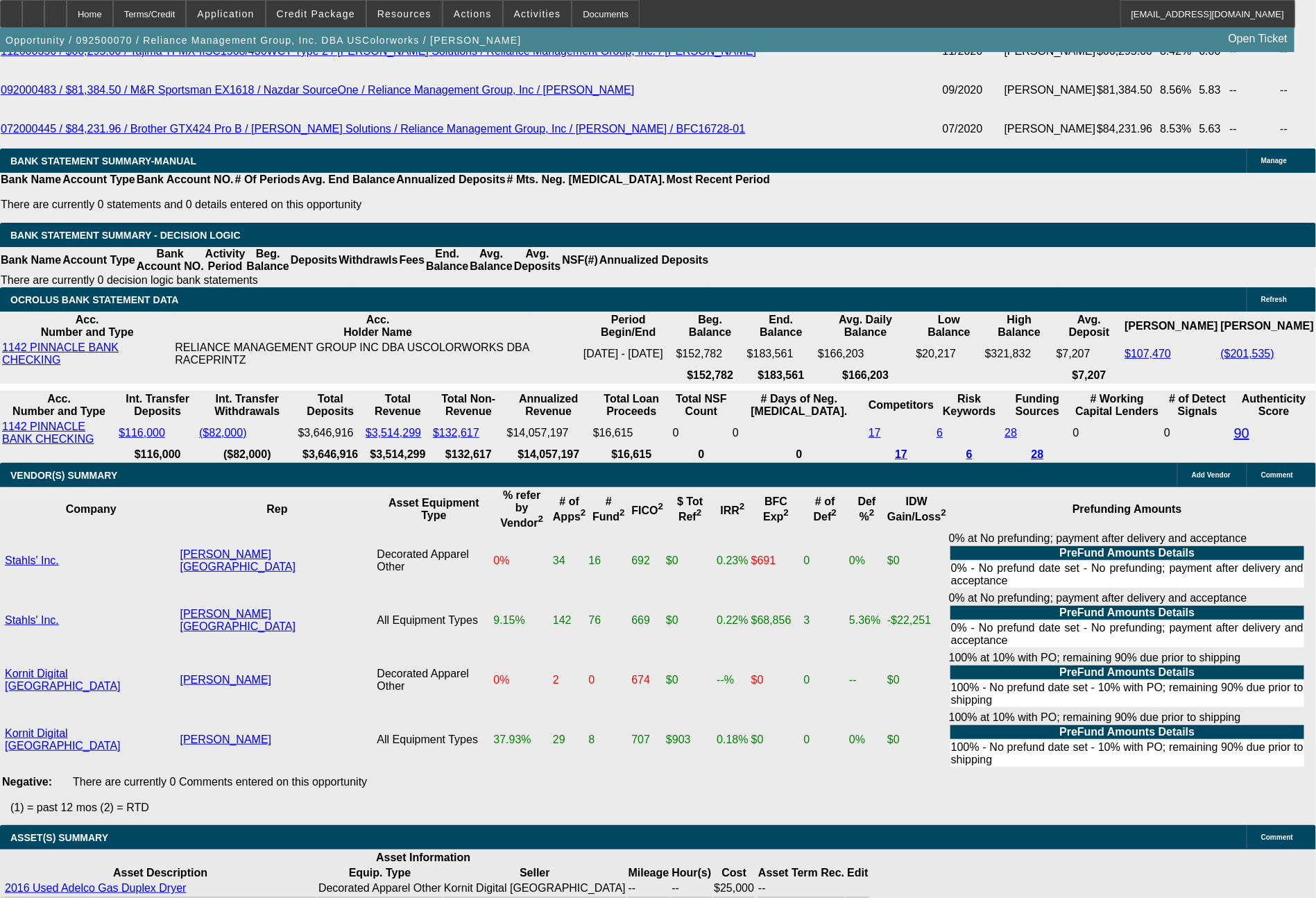
drag, startPoint x: 269, startPoint y: 353, endPoint x: 308, endPoint y: 359, distance: 39.5
type input "4"
type input "UNKNOWN"
type input "$21,570.70"
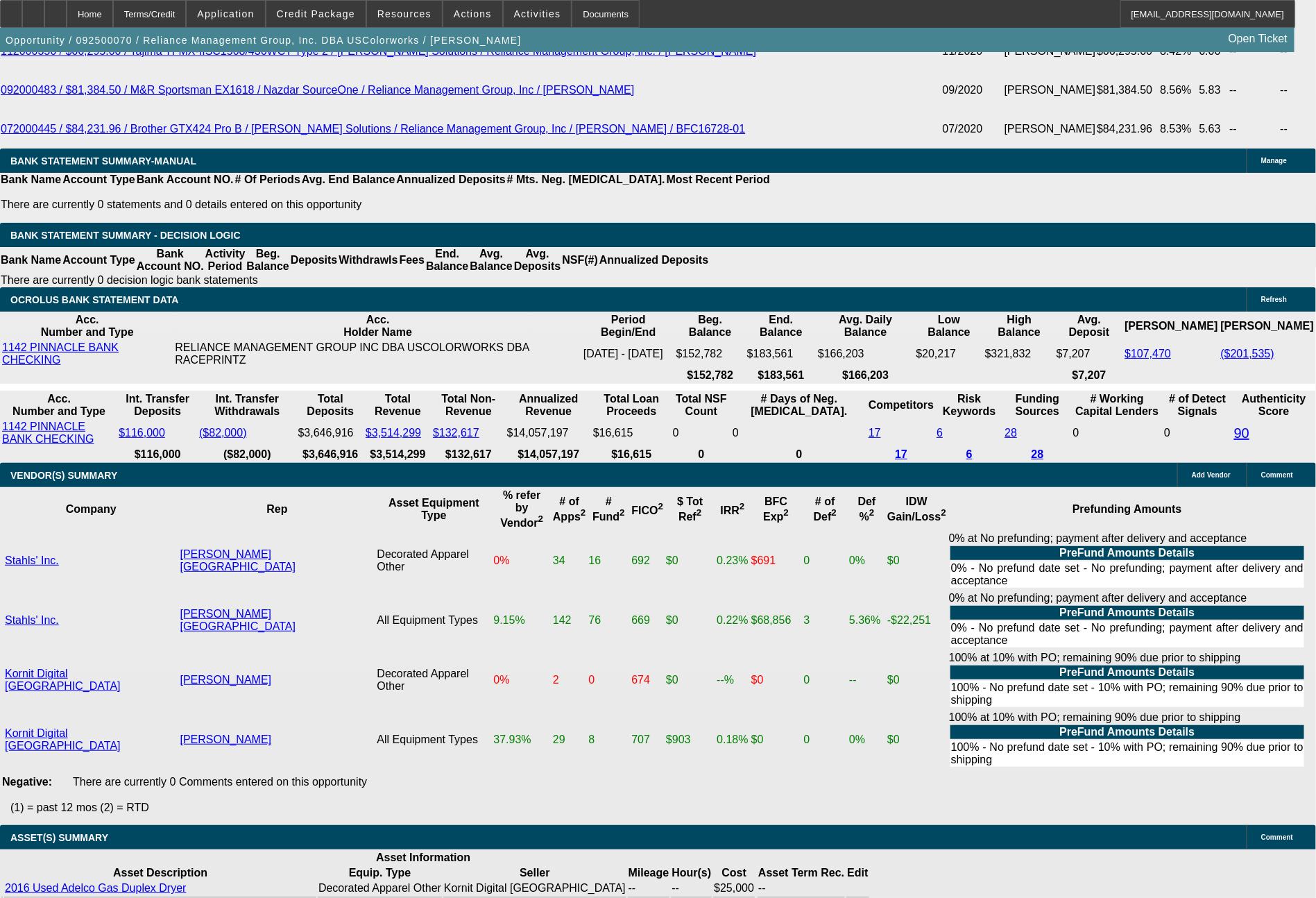
type input "$43,141.40"
type input "48"
type input "$2,110.36"
type input "$4,220.72"
type input "48"
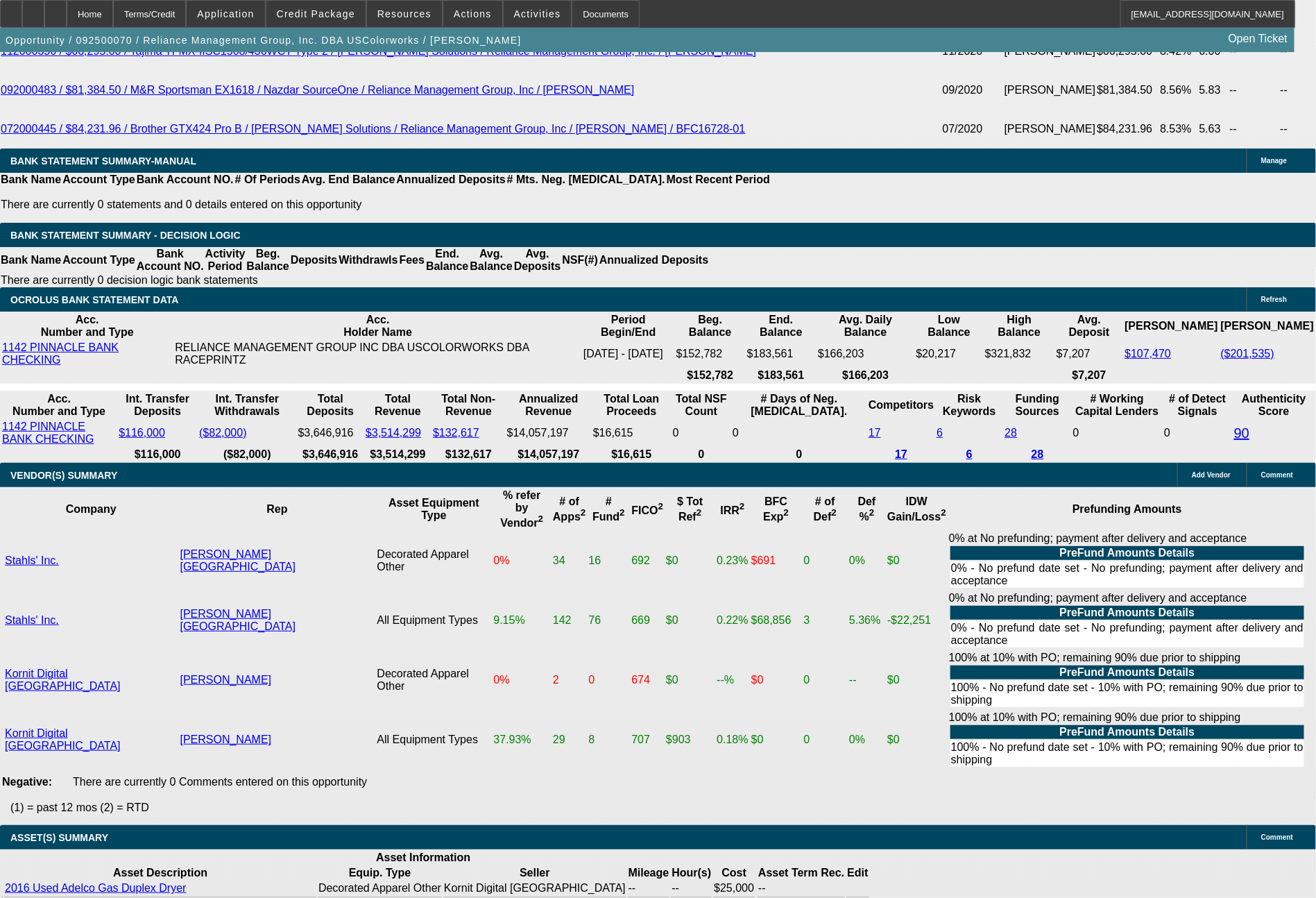
drag, startPoint x: 212, startPoint y: 361, endPoint x: 252, endPoint y: 361, distance: 40.0
type input "2"
type input "$4.00"
type input "2113"
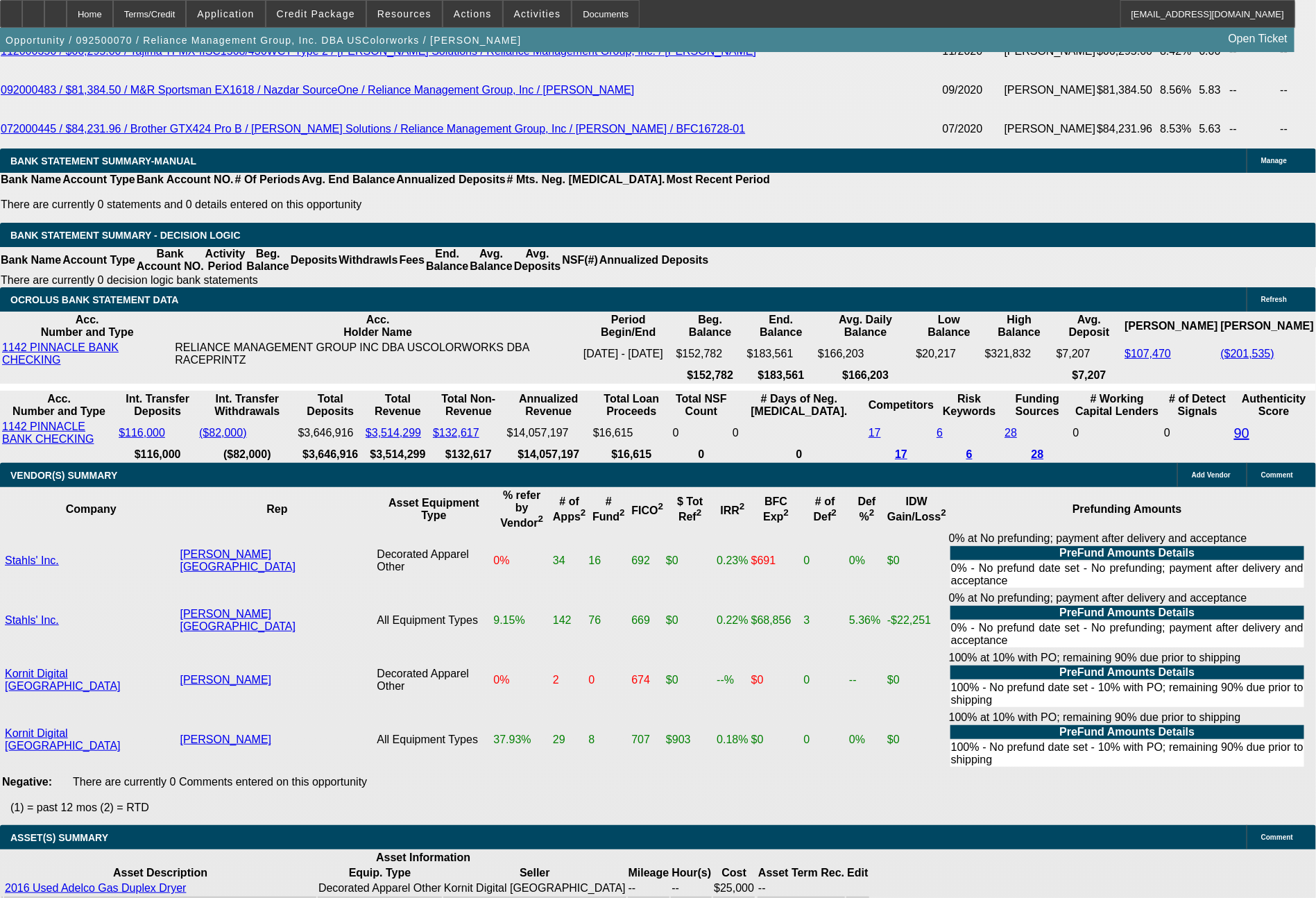
type input "9.1"
type input "$4,226.00"
type input "$2,113.00"
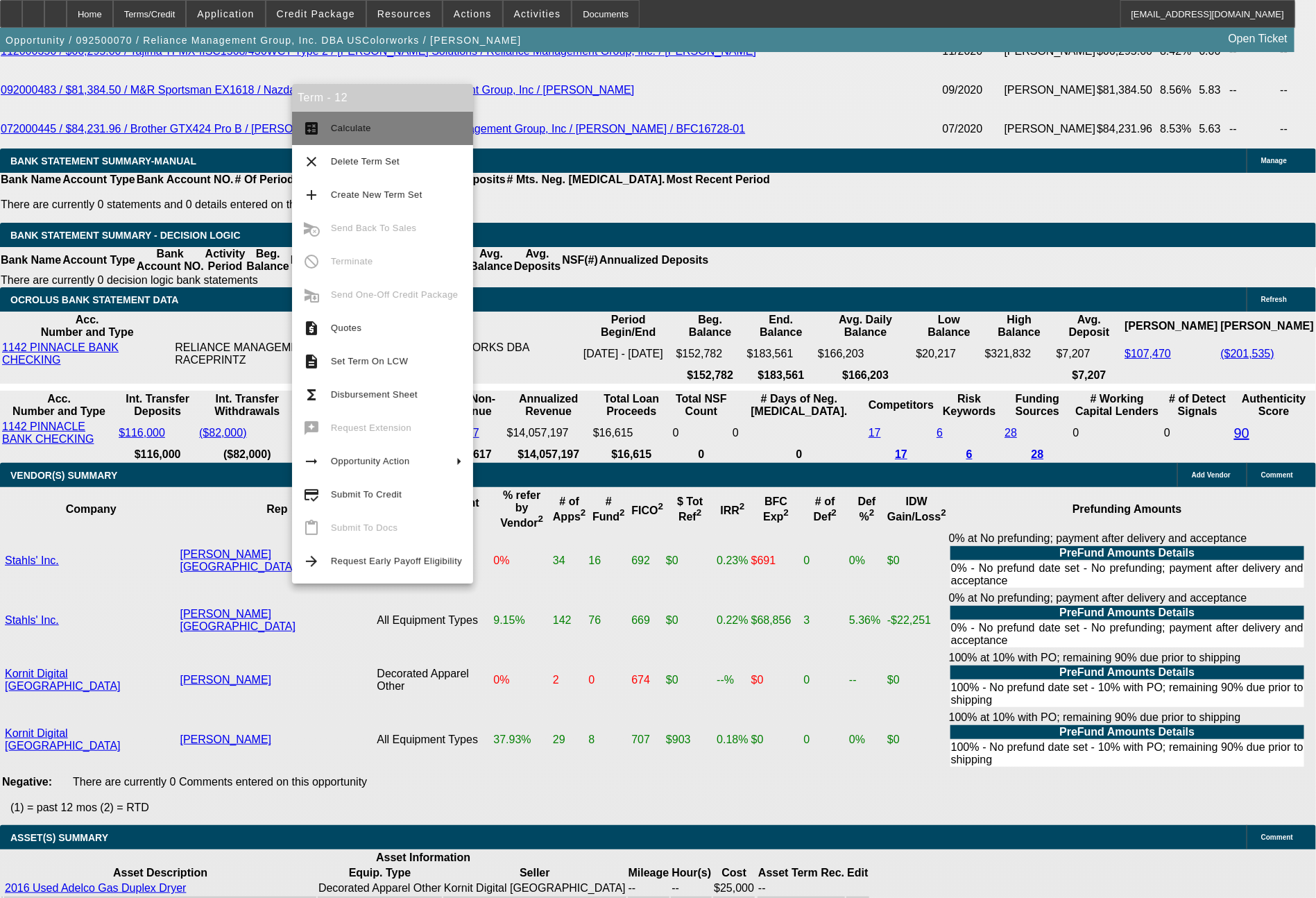
click at [346, 128] on span "Calculate" at bounding box center [351, 129] width 40 height 11
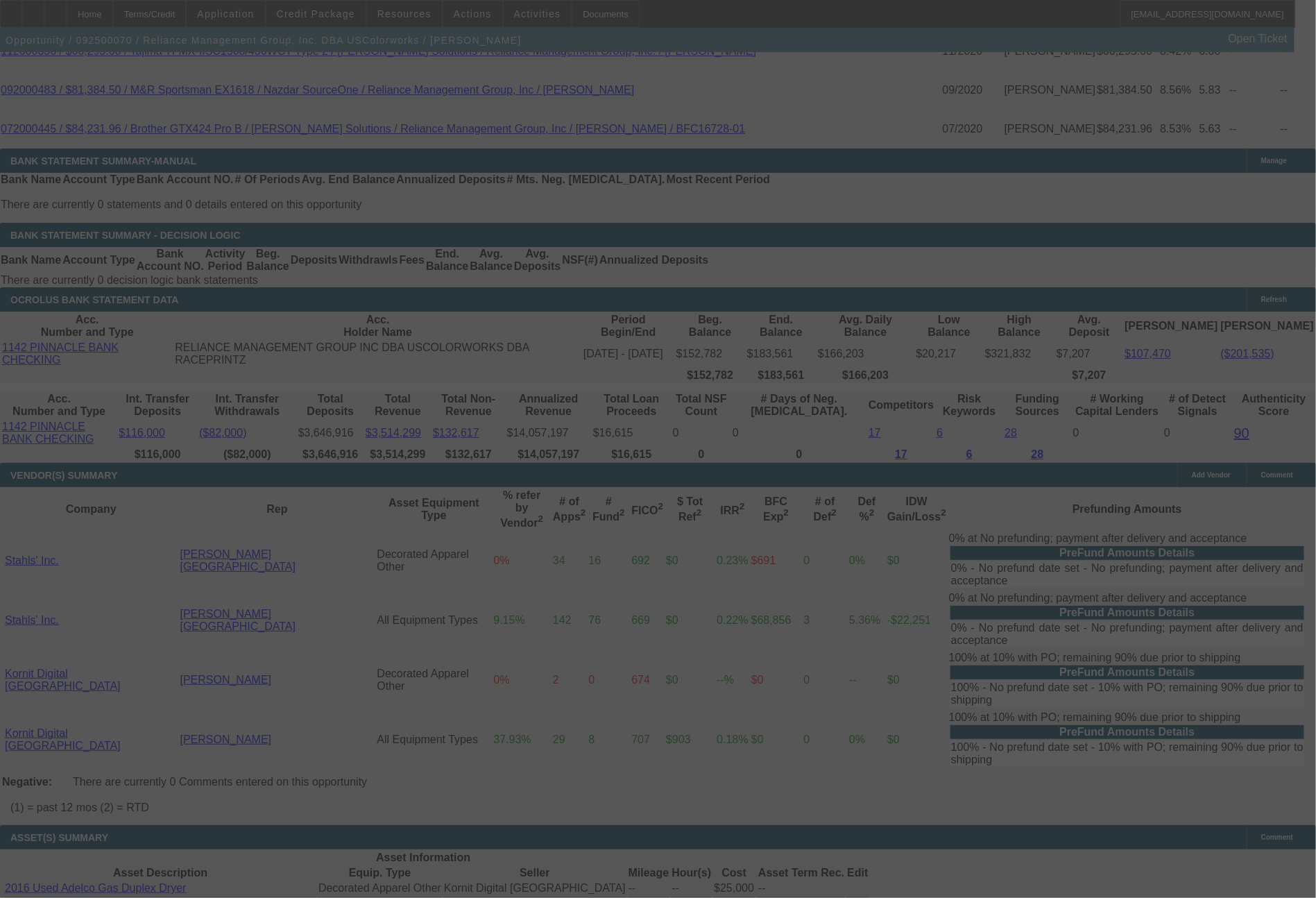
select select "0"
select select "2"
select select "0"
select select "6"
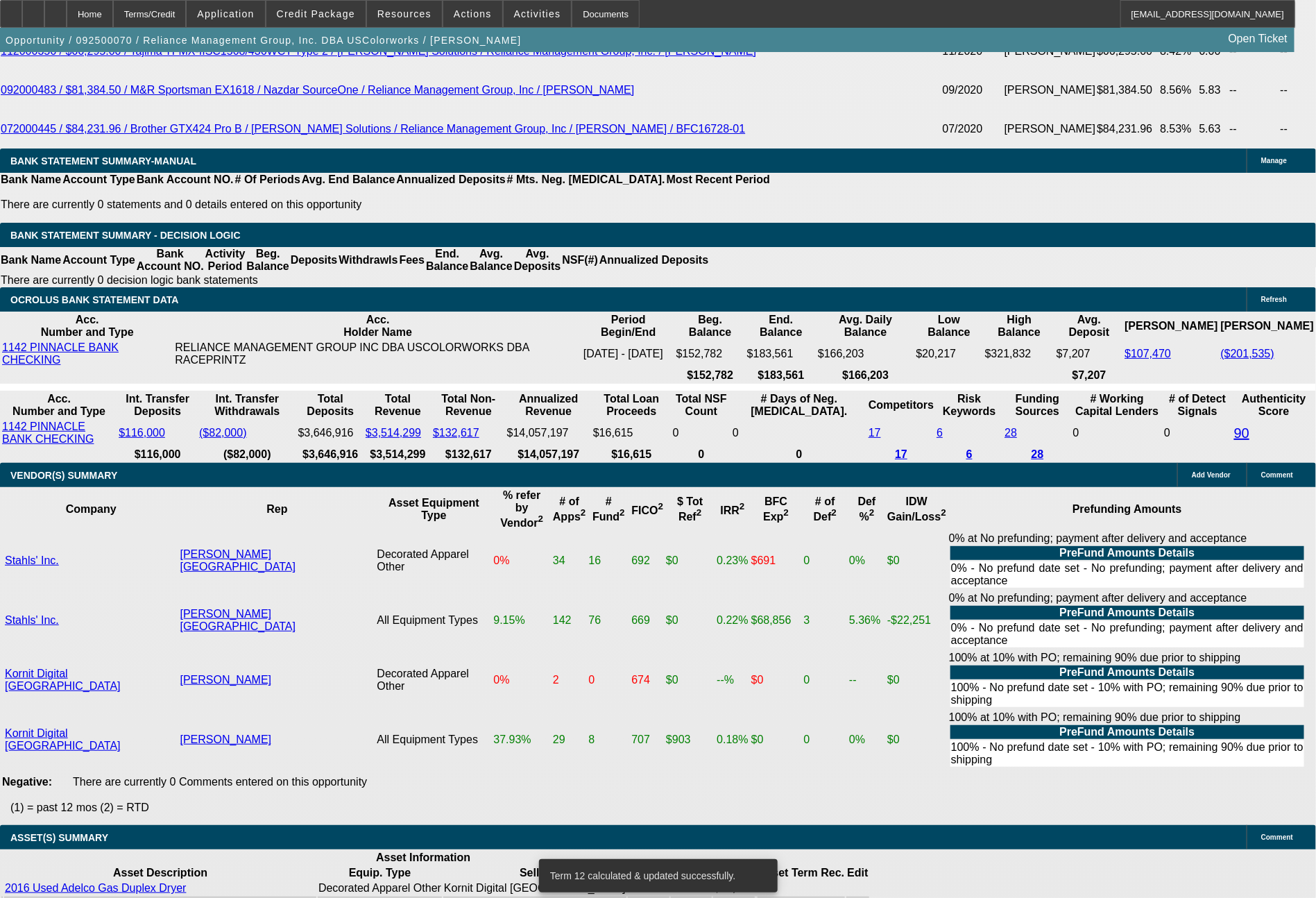
drag, startPoint x: 196, startPoint y: 362, endPoint x: 264, endPoint y: 360, distance: 68.0
type input "21"
type input "$42.00"
type input "UNKNOWN"
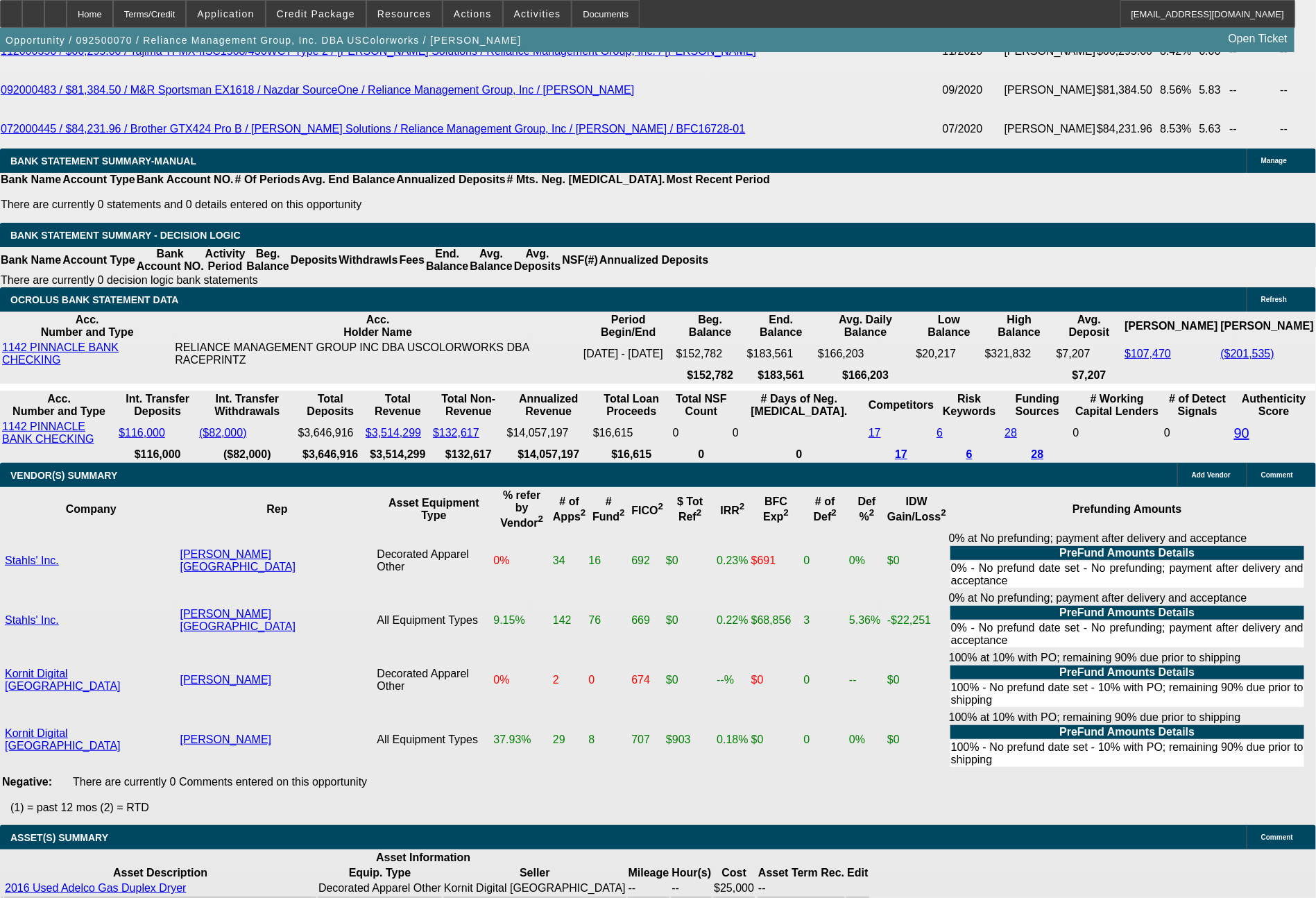
type input "2126"
type input "$4,252.00"
type input "9.5"
type input "$2,126.00"
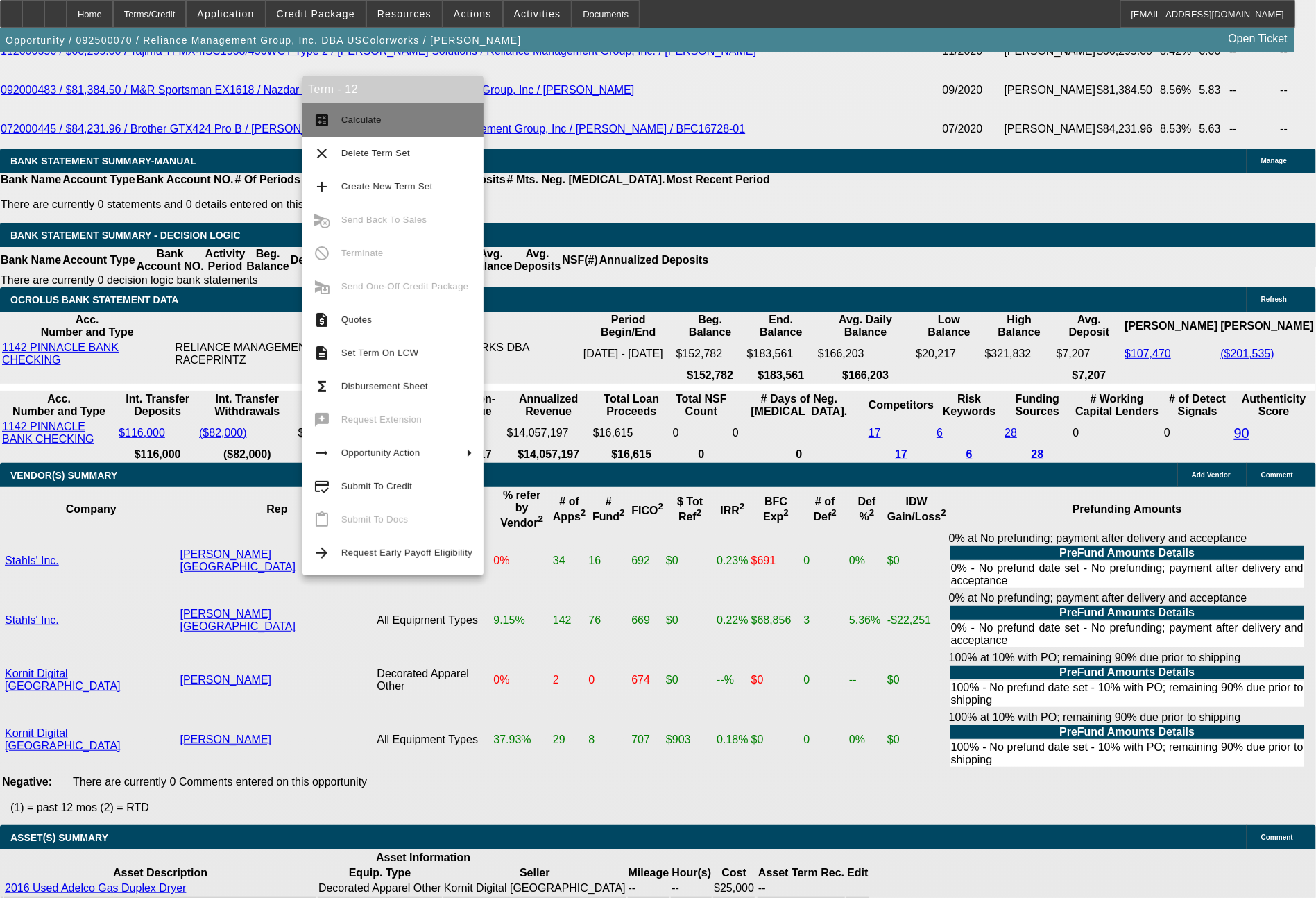
click at [363, 125] on span "Calculate" at bounding box center [361, 120] width 40 height 11
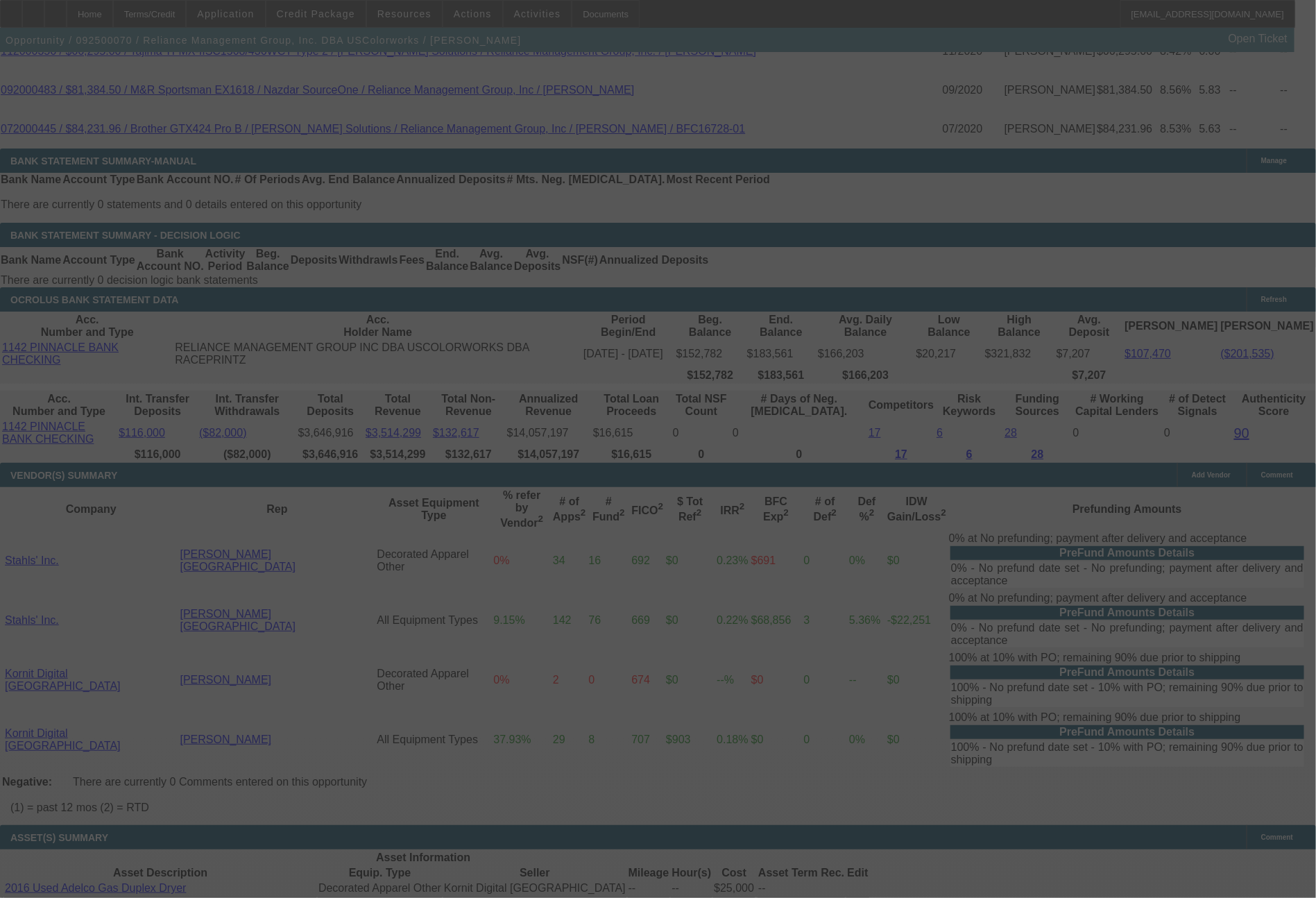
select select "0"
select select "2"
select select "0"
select select "6"
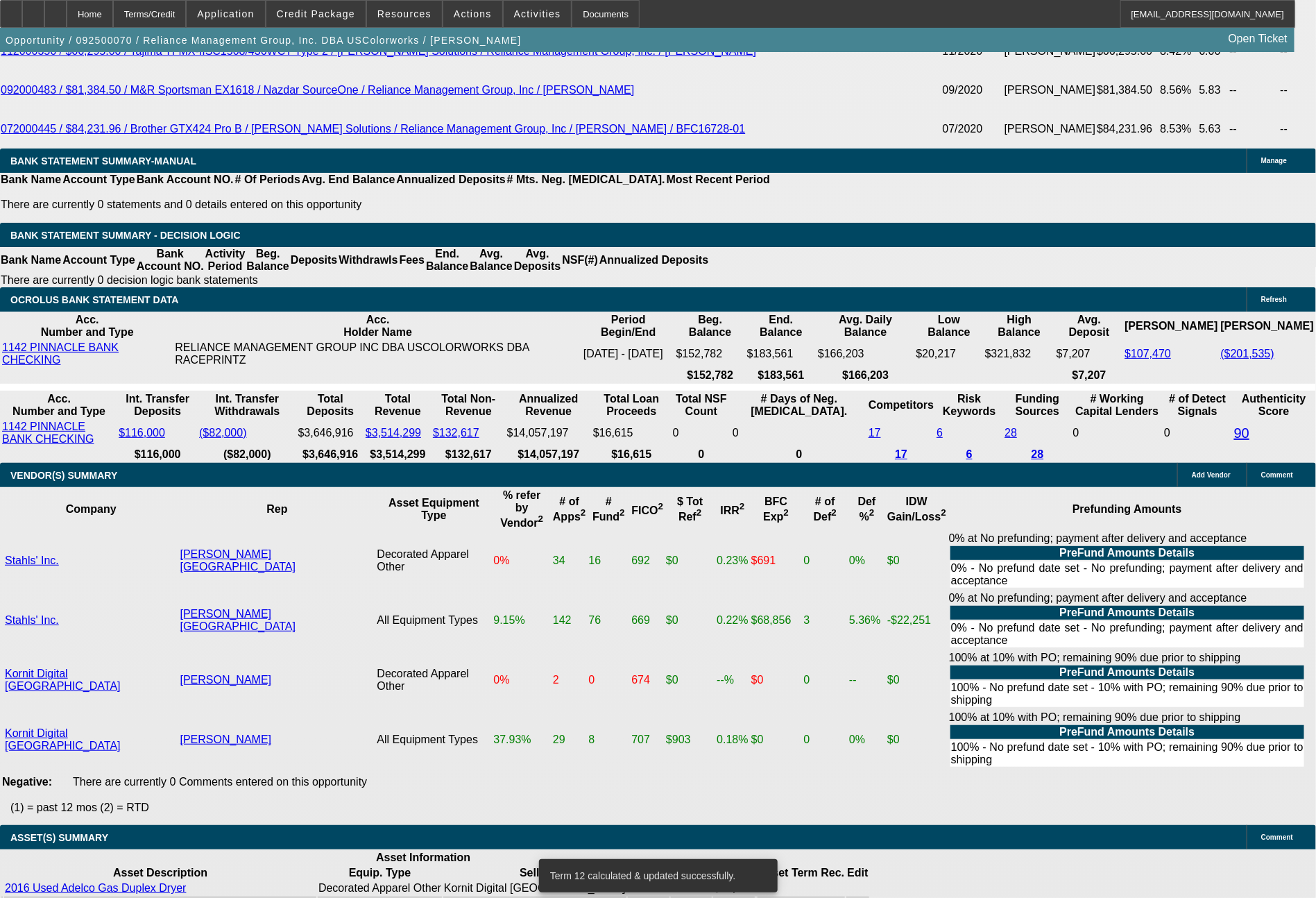
drag, startPoint x: 198, startPoint y: 357, endPoint x: 281, endPoint y: 354, distance: 83.1
type input "212"
type input "$424.00"
type input "UNKNOWN"
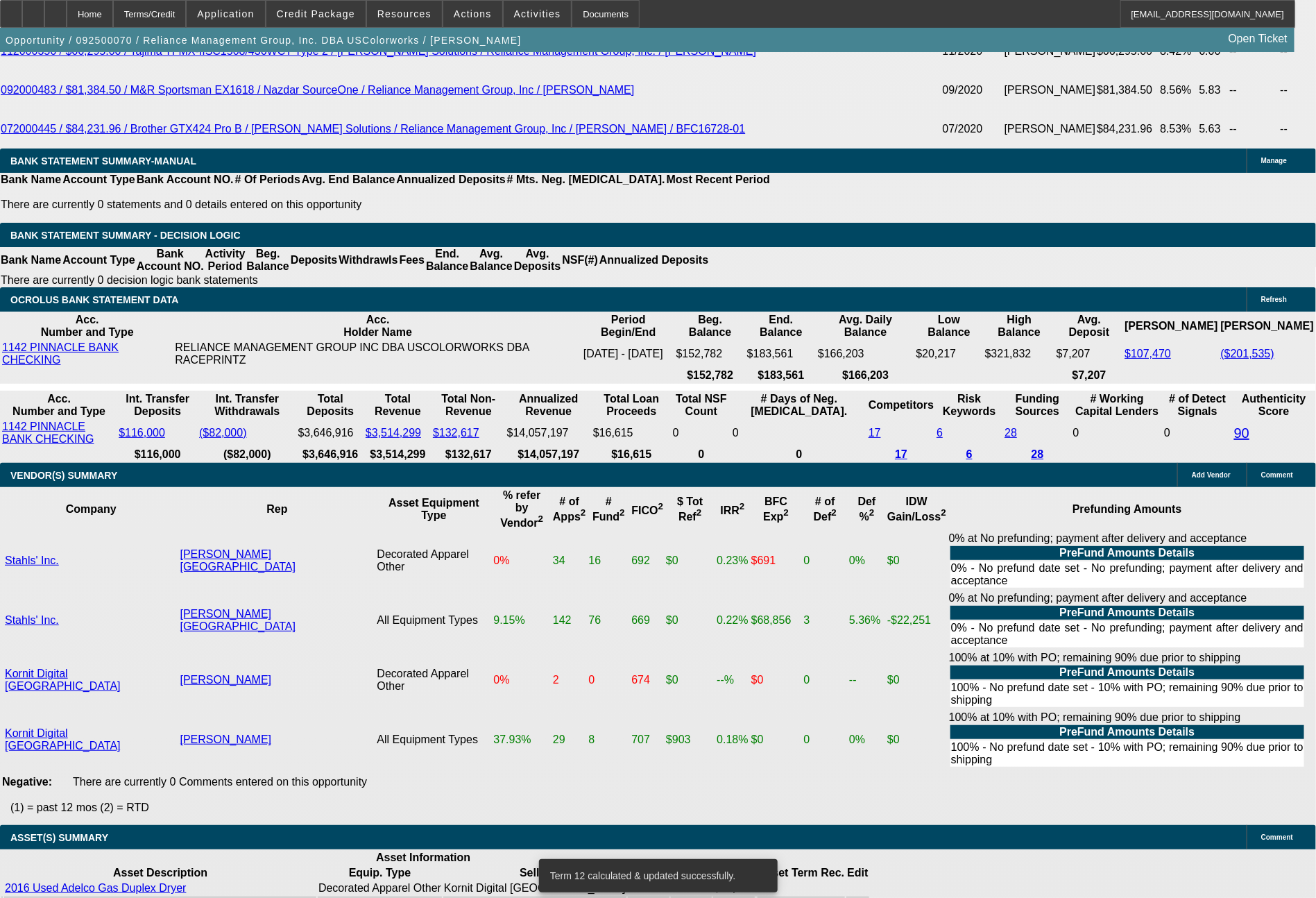
type input "2125"
type input "$4,250.00"
type input "9.4"
type input "$2,125.00"
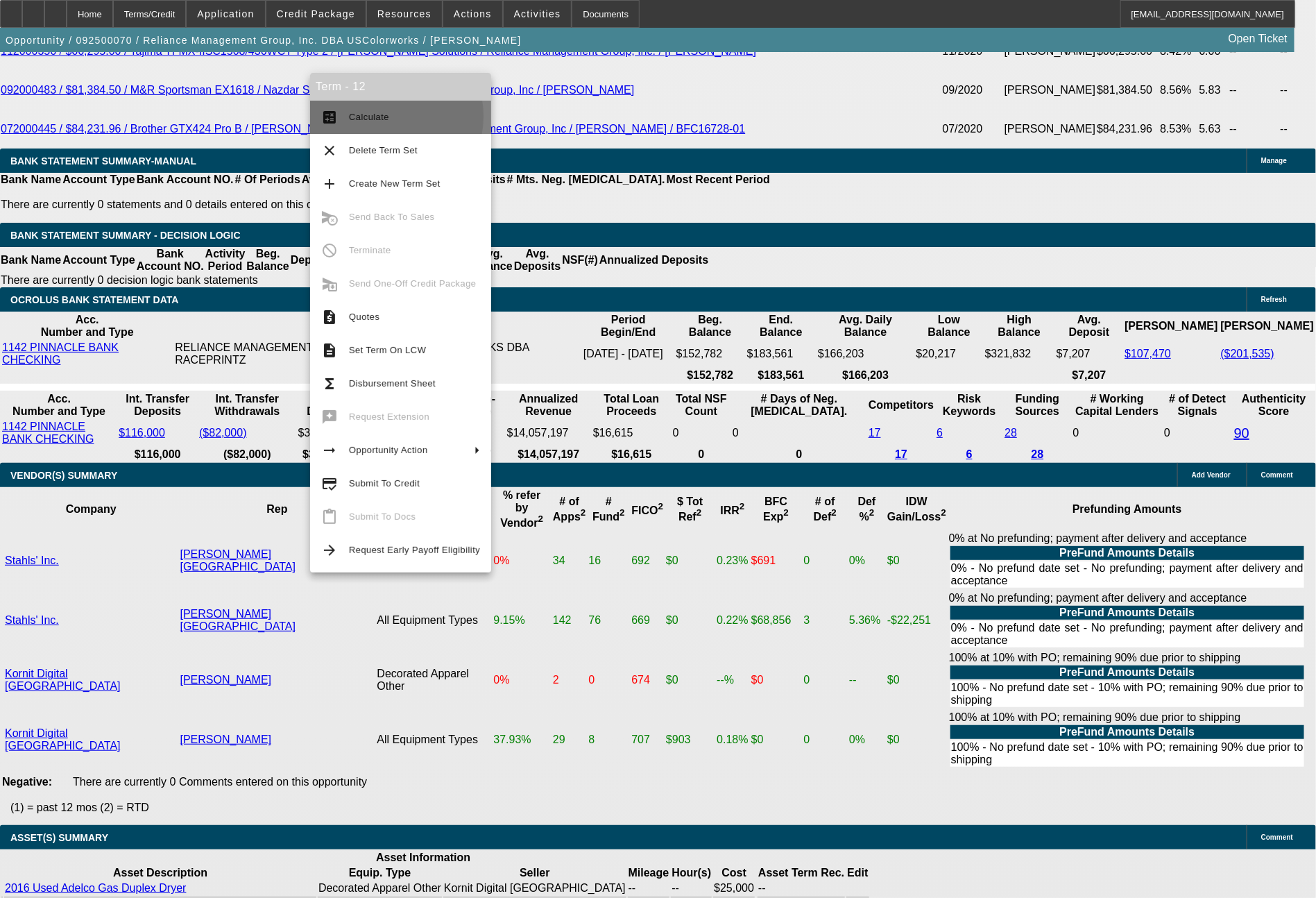
click at [383, 117] on span "Calculate" at bounding box center [369, 117] width 40 height 11
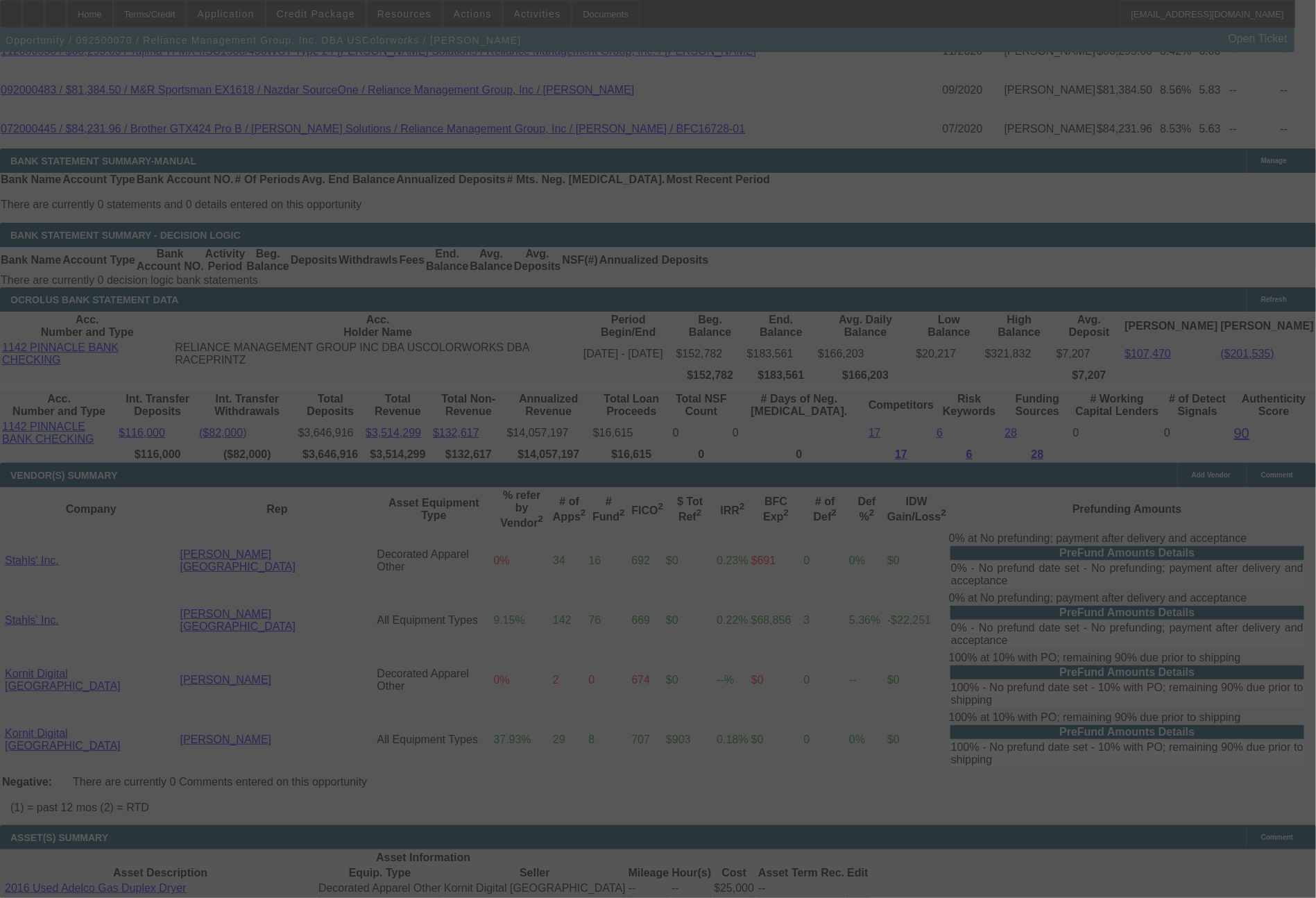
select select "0"
select select "2"
select select "0"
select select "6"
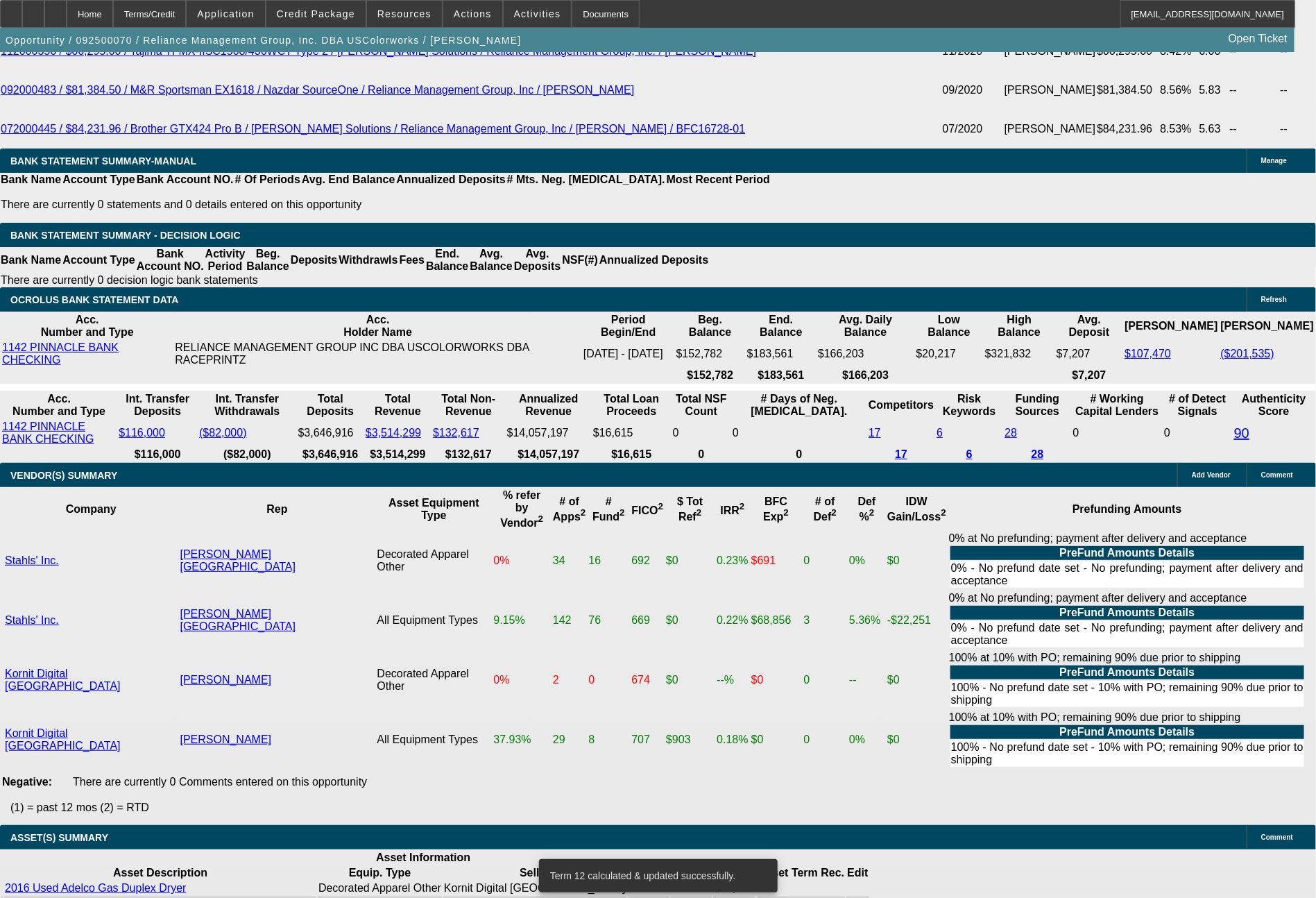
drag, startPoint x: 206, startPoint y: 356, endPoint x: 294, endPoint y: 356, distance: 88.0
type input "21"
type input "$42.00"
type input "UNKNOWN"
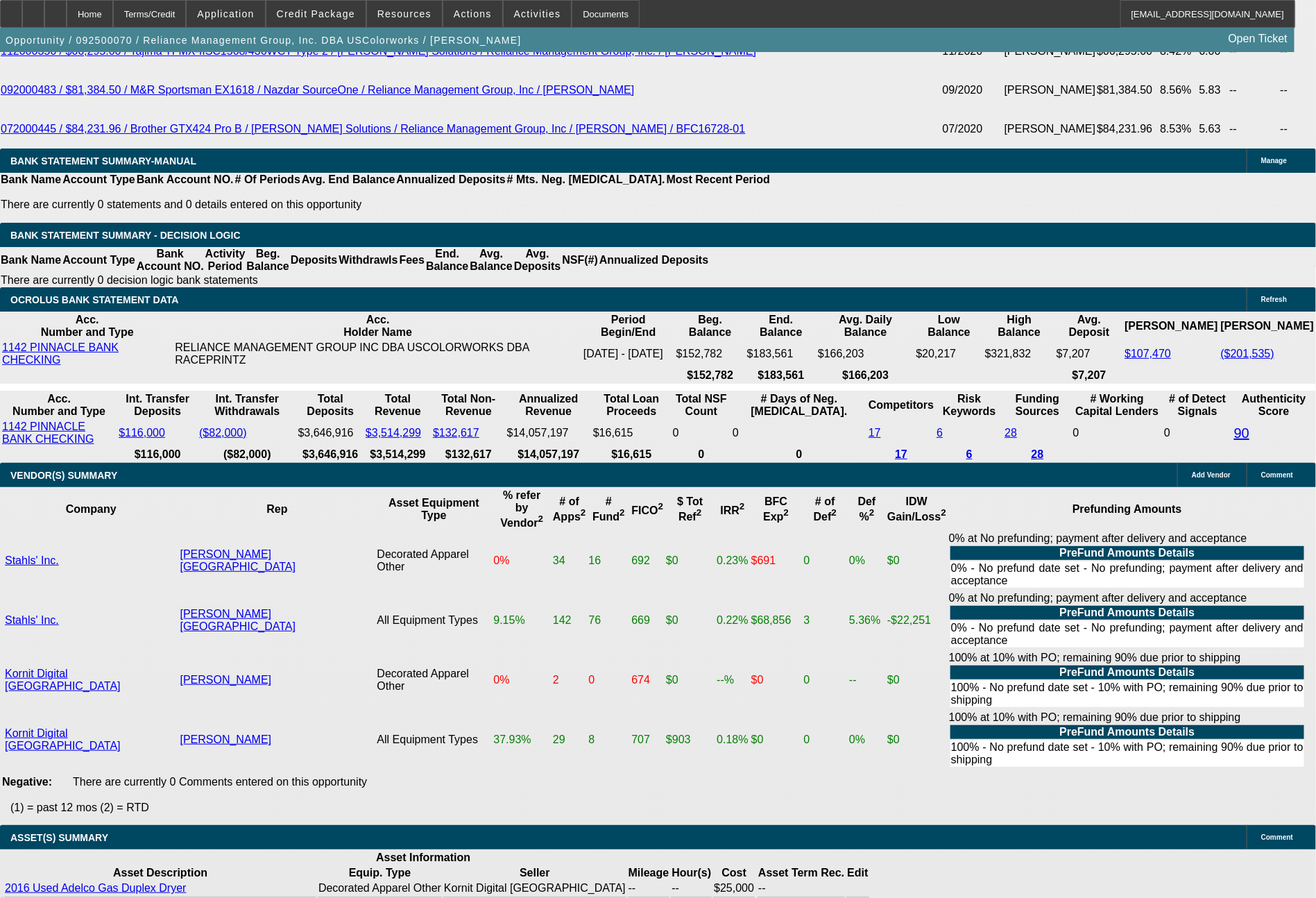
type input "2123"
type input "$4,246.00"
type input "9.4"
type input "$2,123.00"
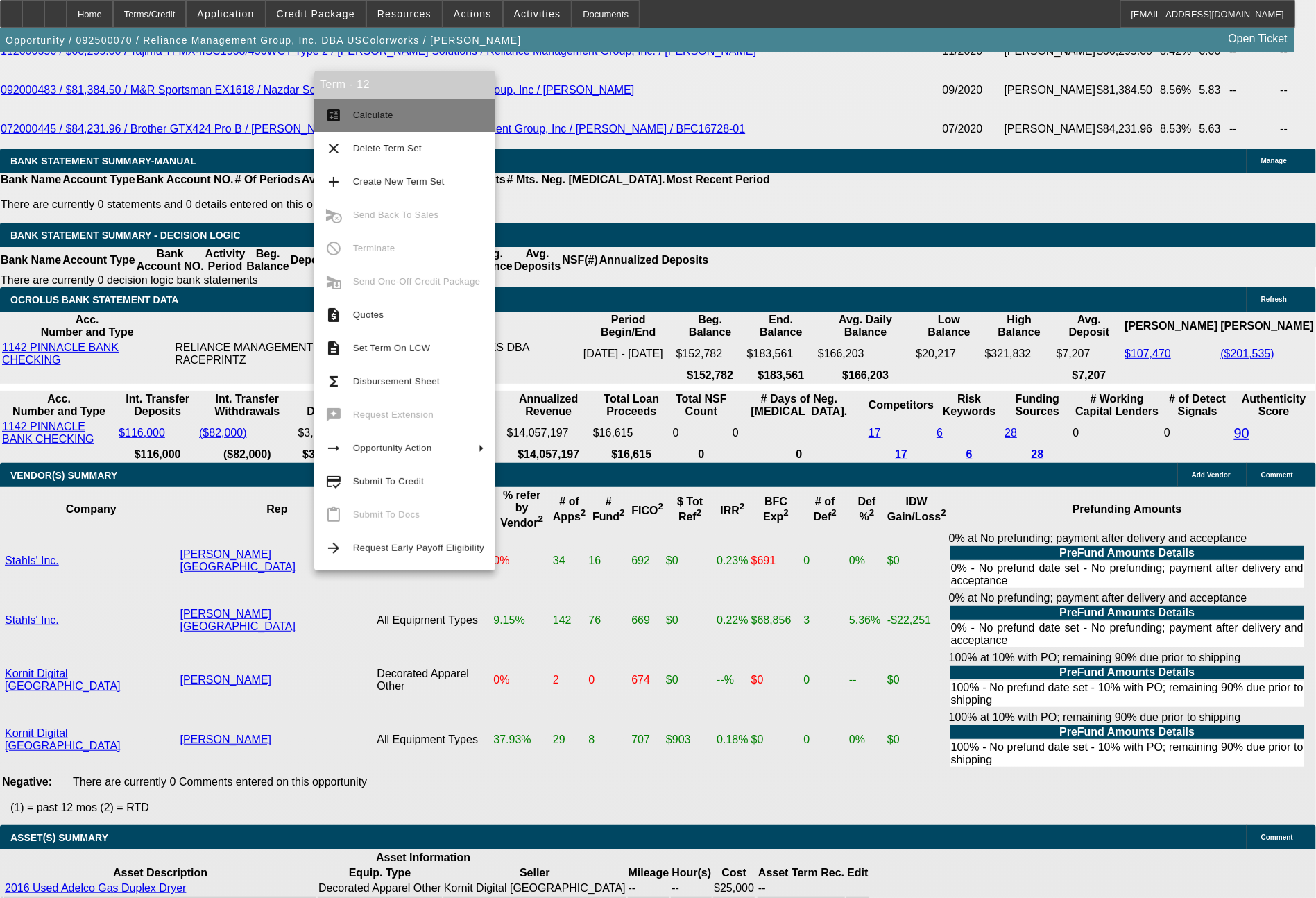
click at [383, 113] on span "Calculate" at bounding box center [373, 115] width 40 height 11
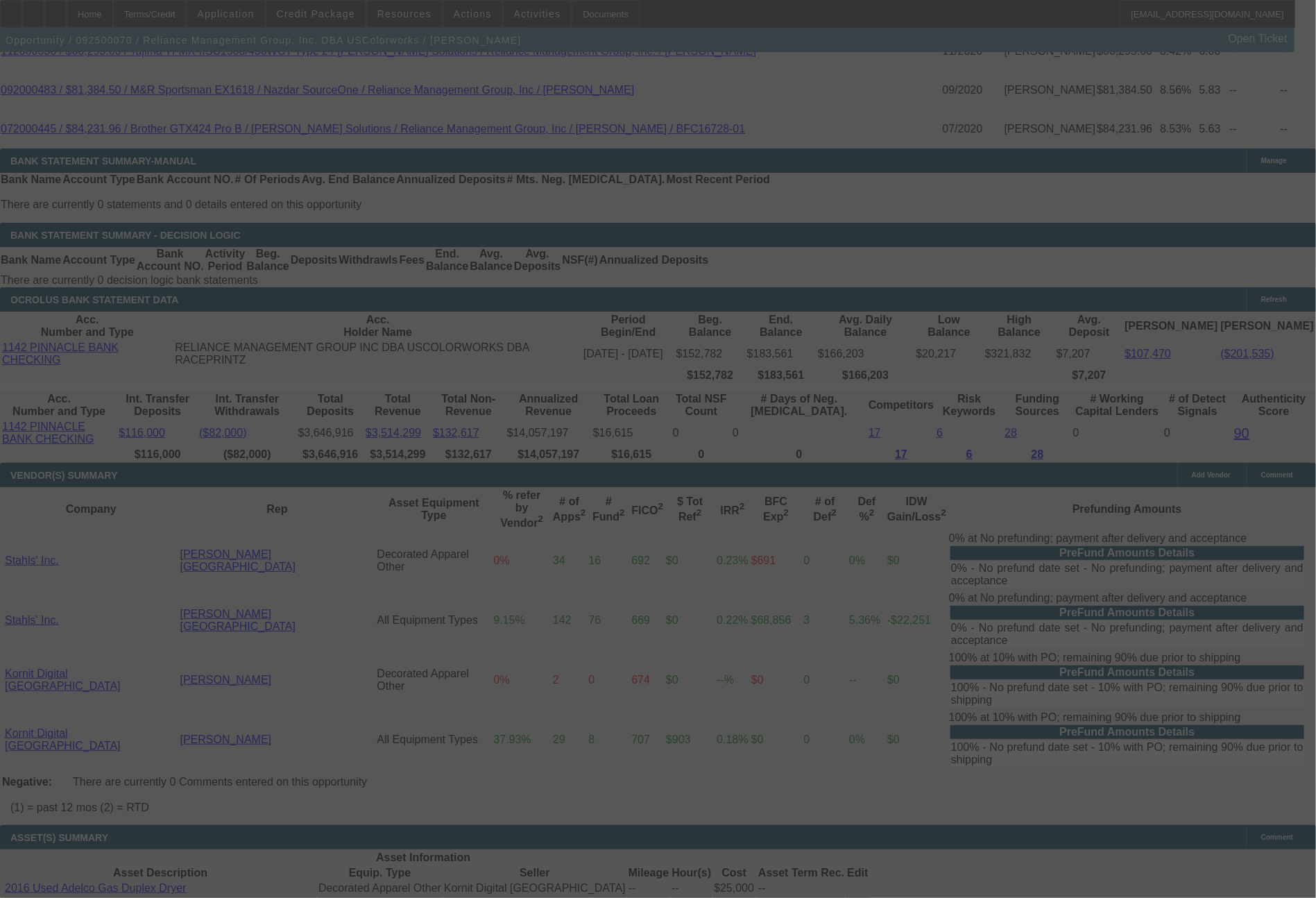
select select "0"
select select "2"
select select "0"
select select "6"
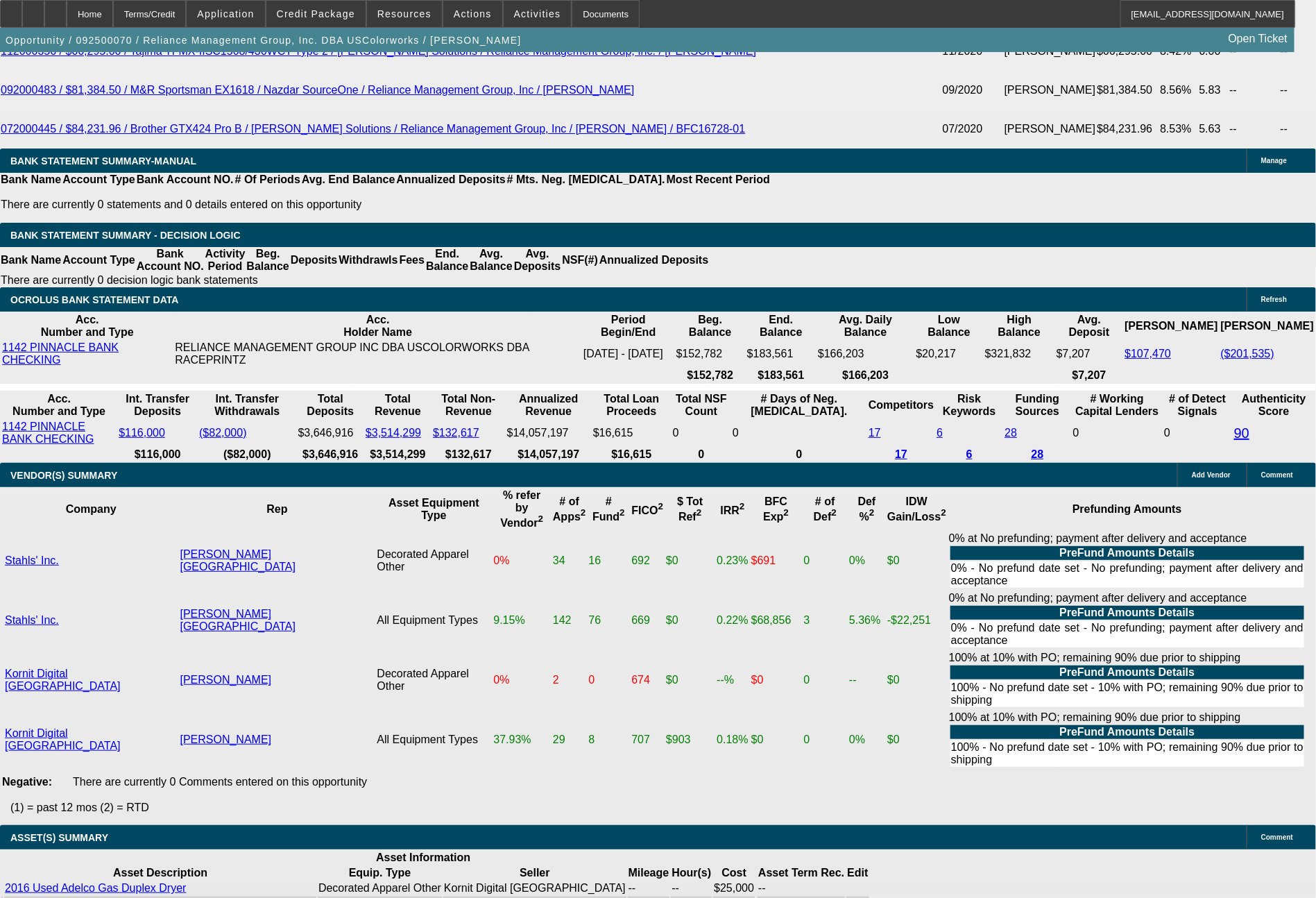
drag, startPoint x: 269, startPoint y: 353, endPoint x: 296, endPoint y: 361, distance: 28.2
type input "UNKNOWN"
type input "3"
type input "$57,336.12"
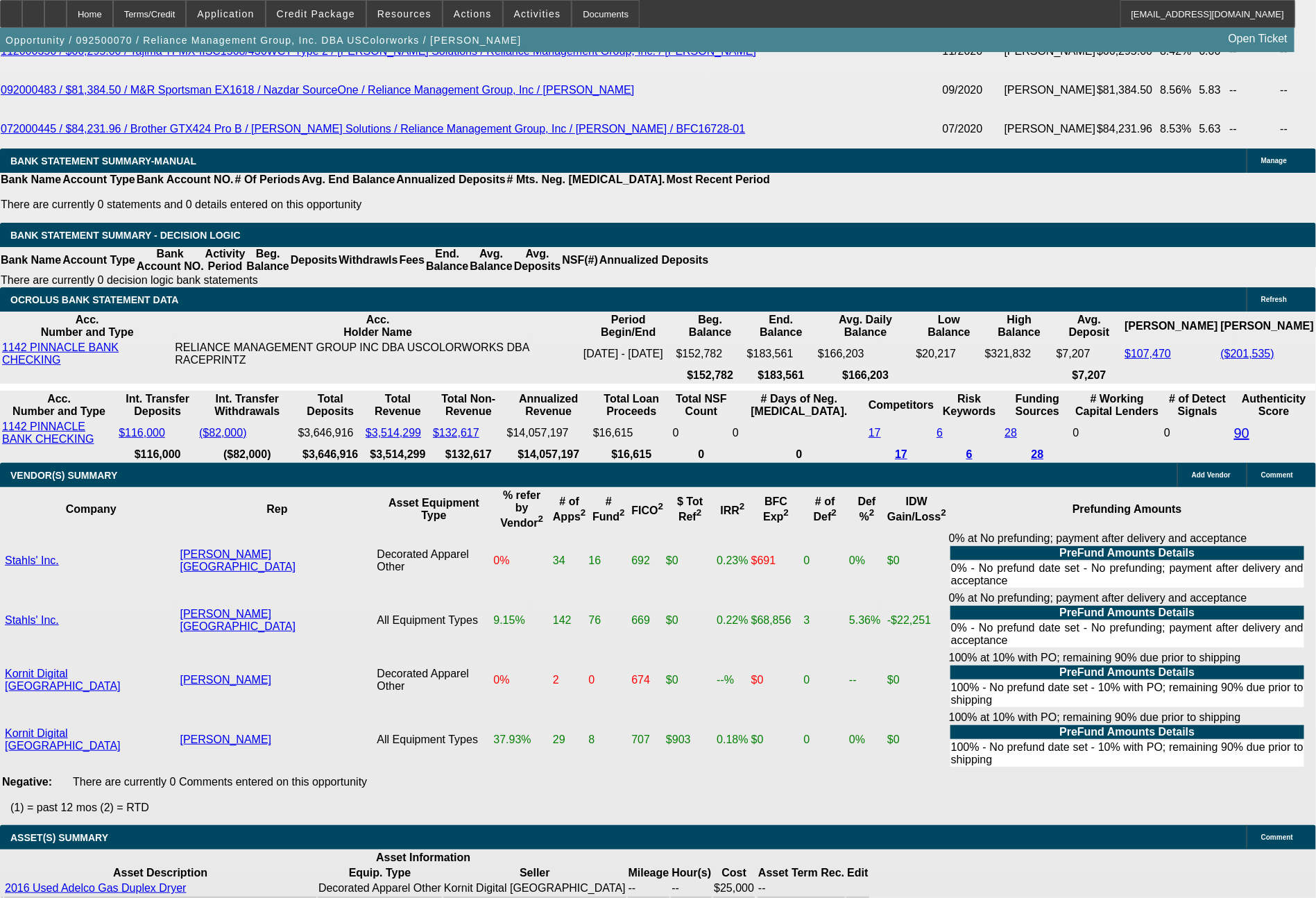
type input "$28,668.06"
type input "36"
type input "$5,416.40"
type input "$2,708.20"
type input "36"
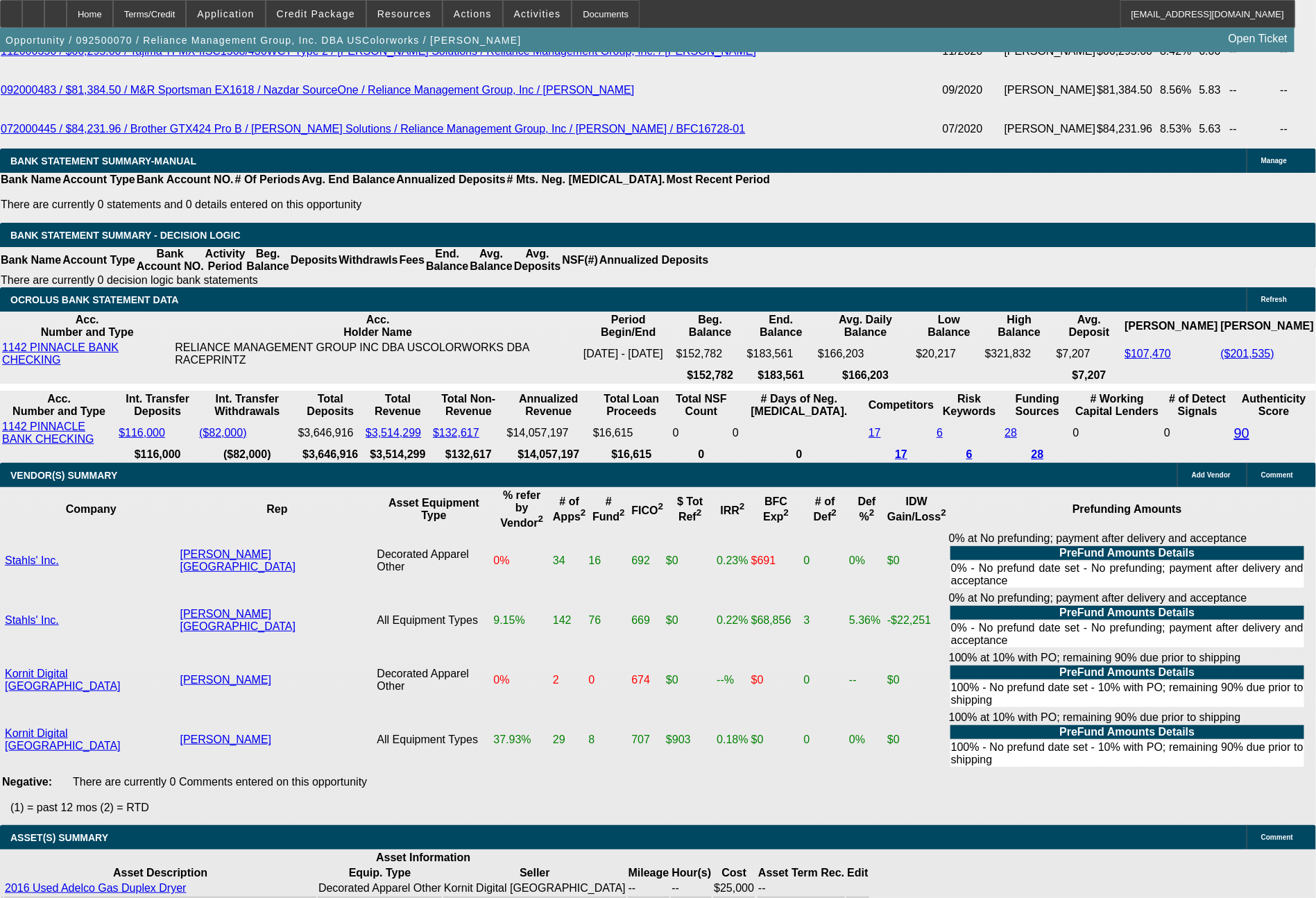
drag, startPoint x: 204, startPoint y: 362, endPoint x: 270, endPoint y: 360, distance: 66.0
type input "2"
type input "$4.00"
type input "2724"
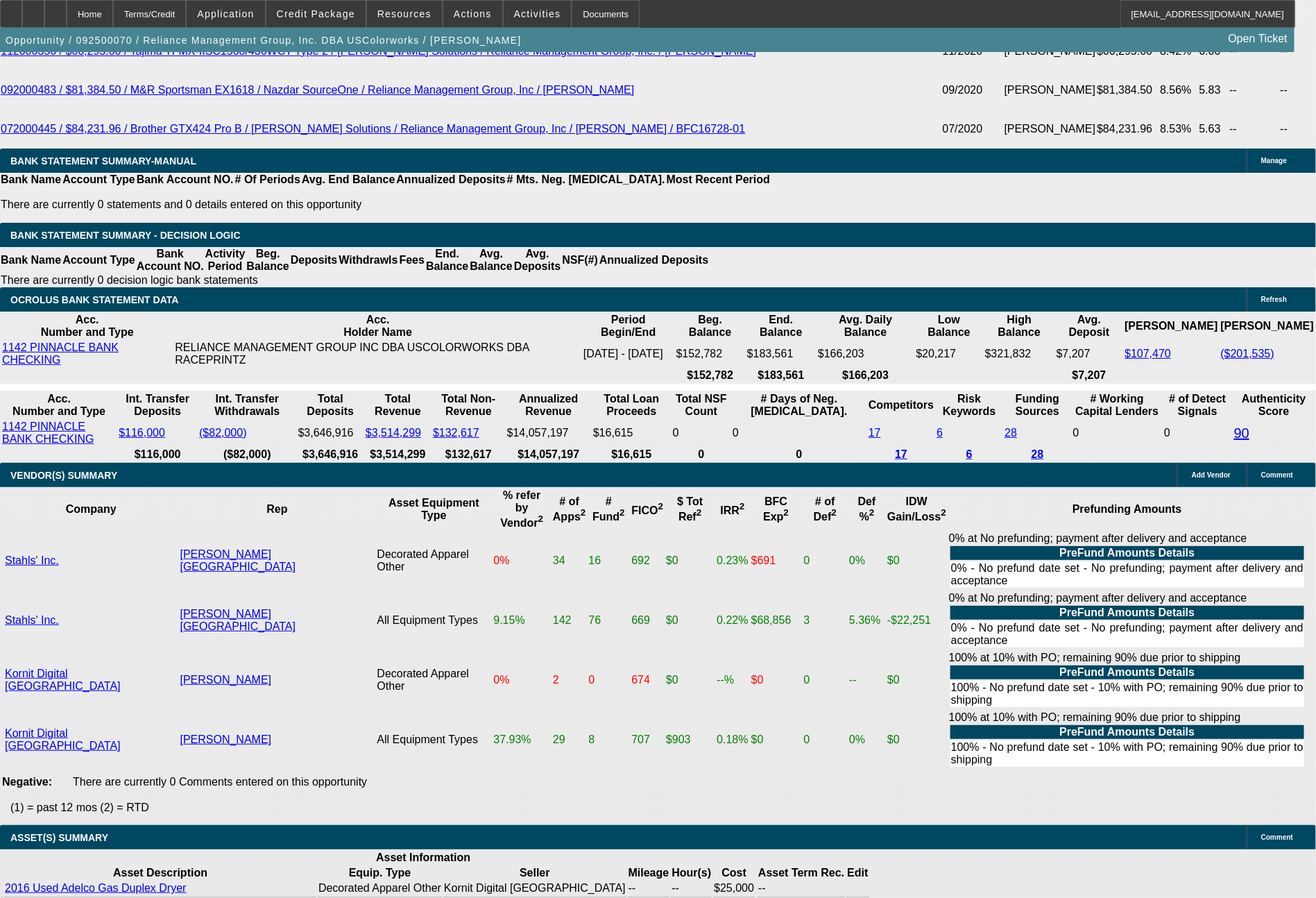
type input "$5,448.00"
type input "9.8"
type input "$2,724.00"
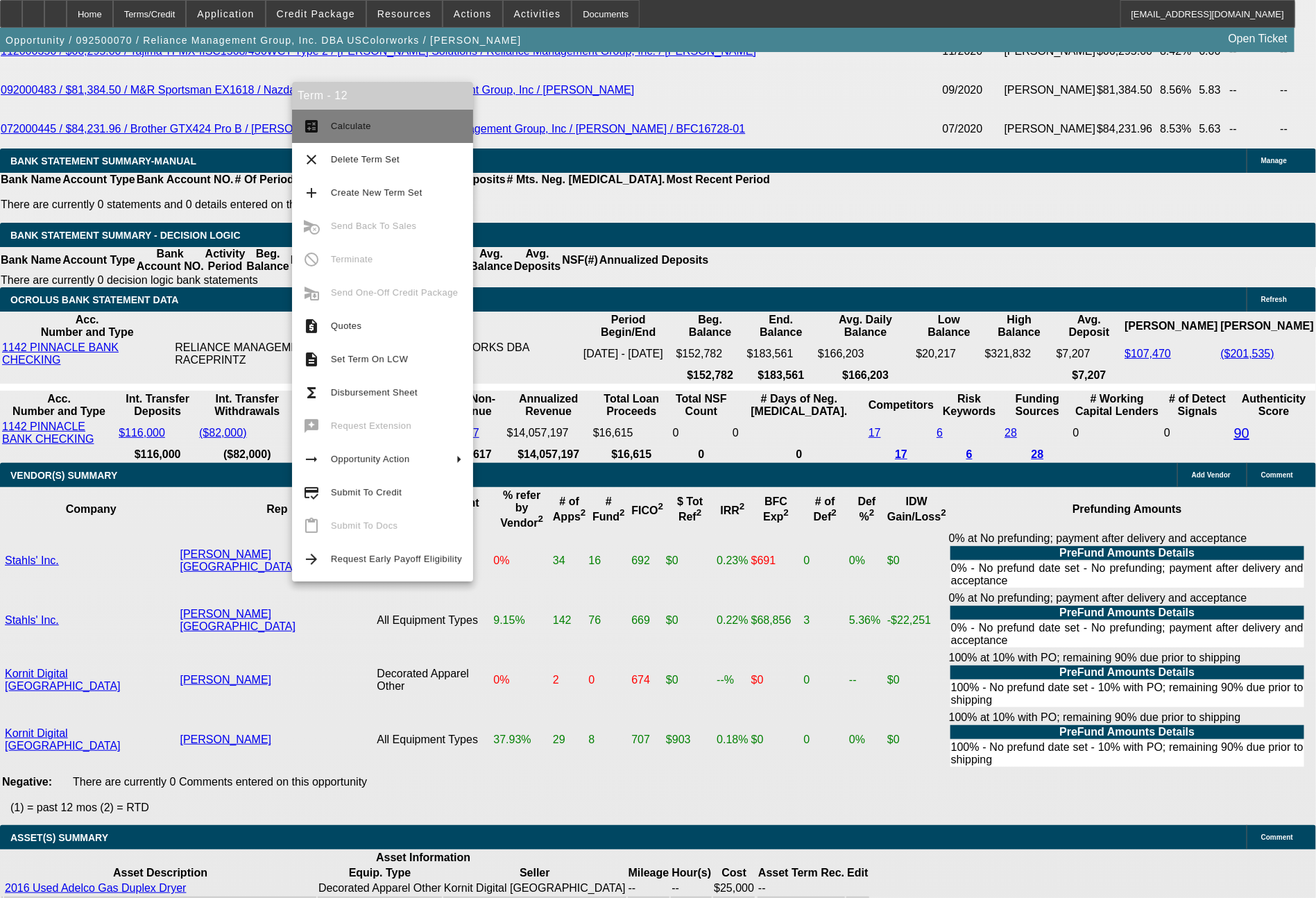
click at [346, 129] on span "Calculate" at bounding box center [351, 126] width 40 height 11
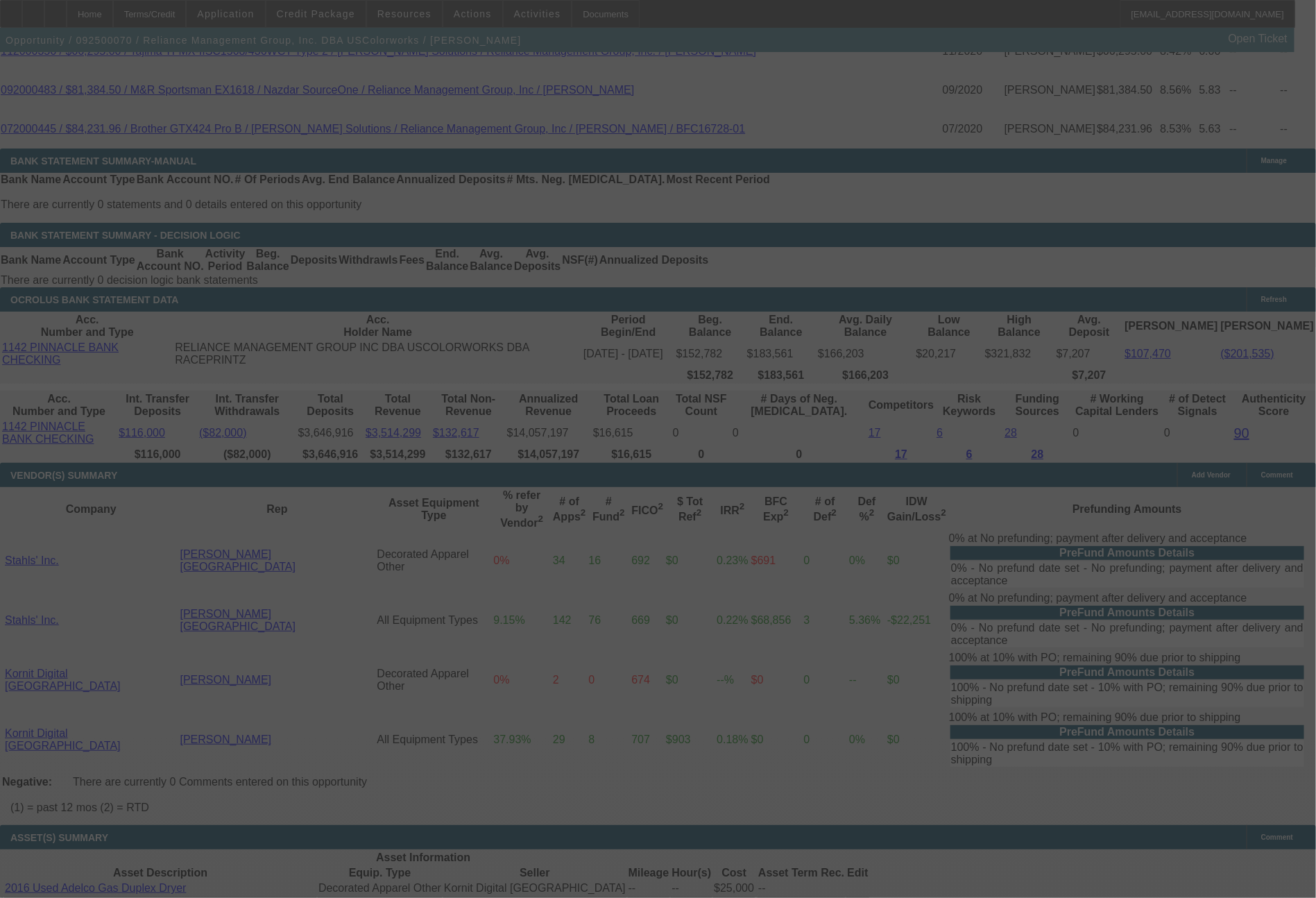
select select "0"
select select "2"
select select "0"
select select "6"
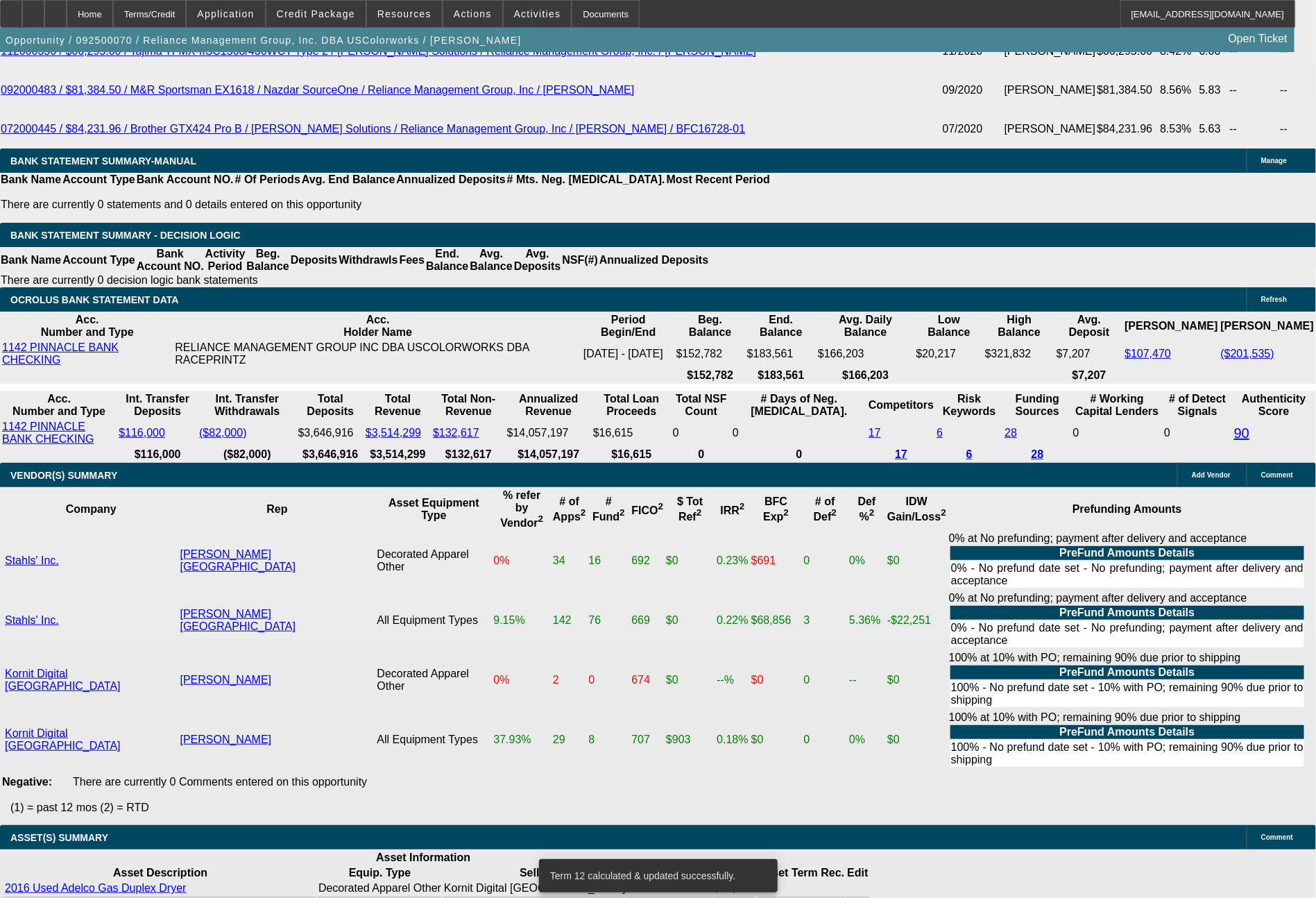
drag, startPoint x: 198, startPoint y: 361, endPoint x: 304, endPoint y: 363, distance: 106.0
type input "272"
type input "$544.00"
type input "UNKNOWN"
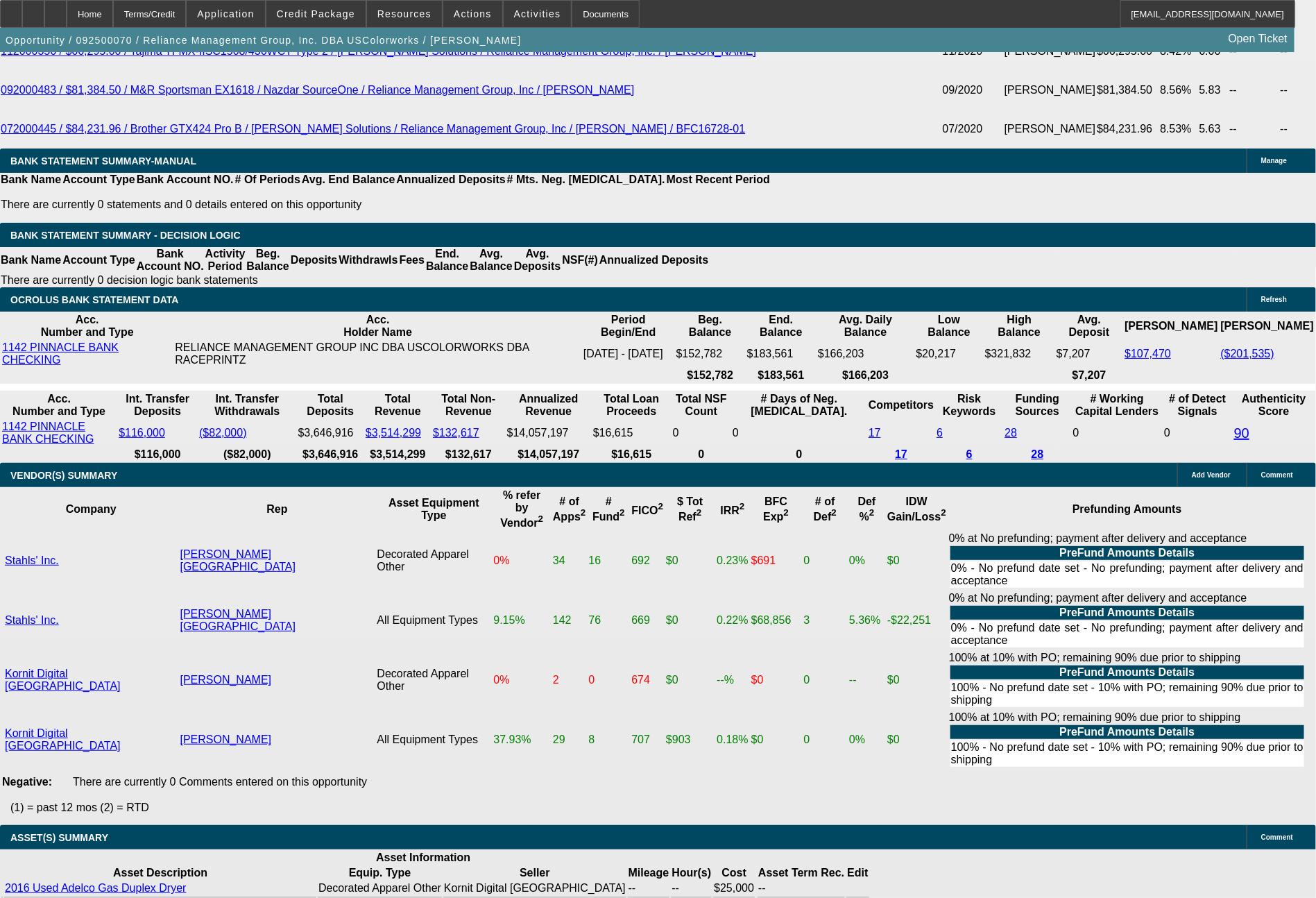
type input "2729"
type input "$5,458.00"
type input "9.9"
type input "$2,729.00"
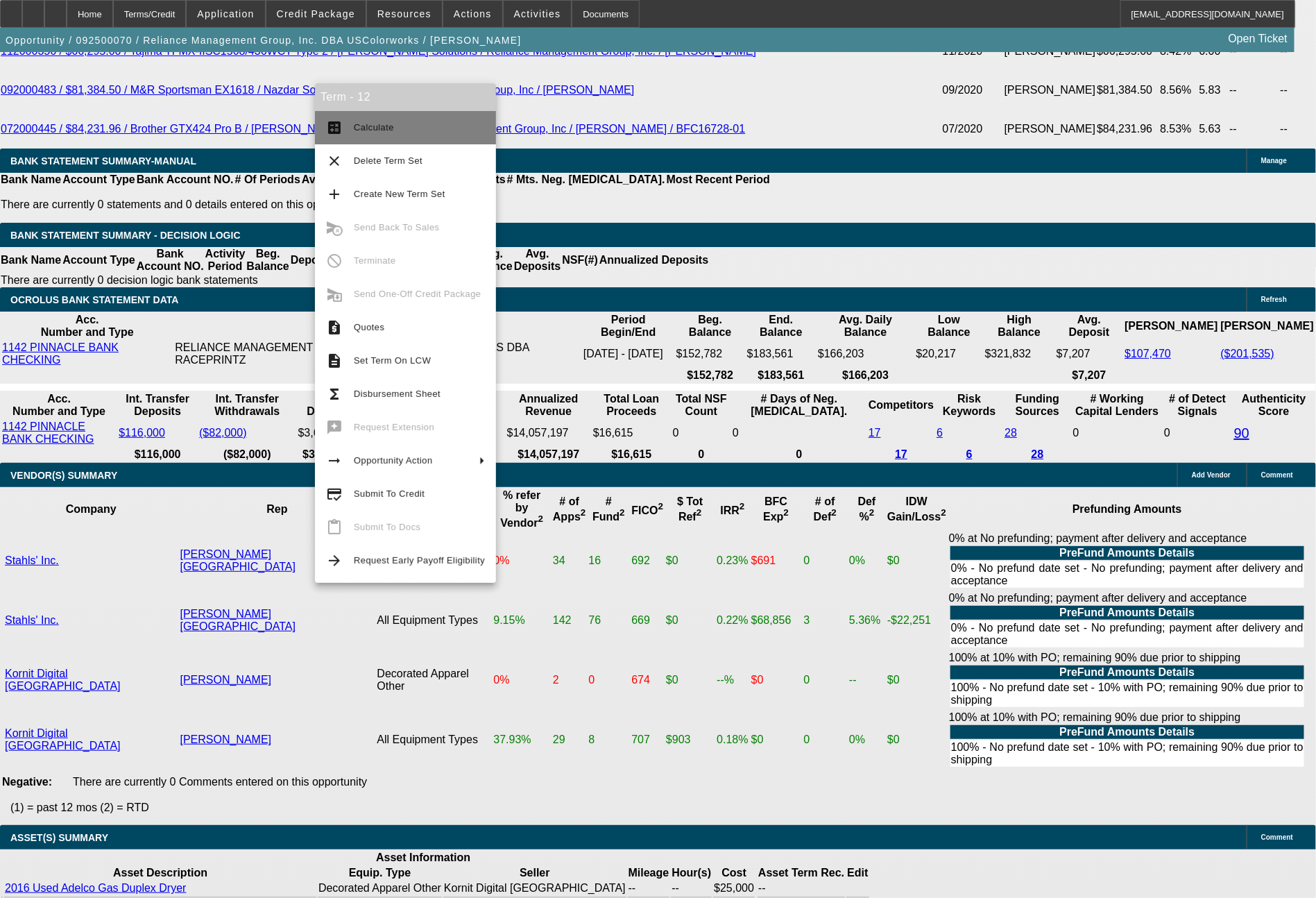
click at [384, 121] on span "Calculate" at bounding box center [419, 128] width 131 height 17
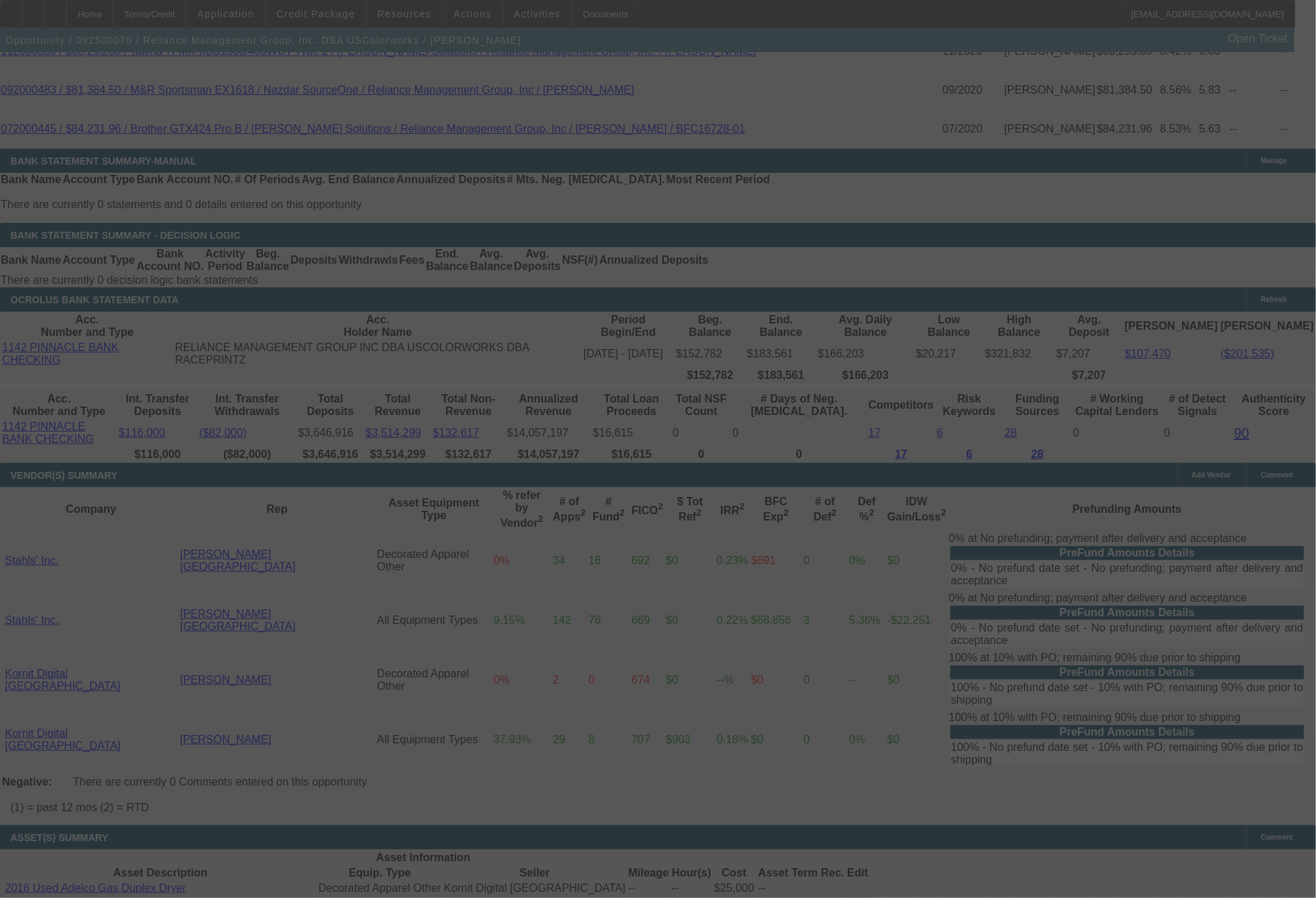
select select "0"
select select "2"
select select "0"
select select "6"
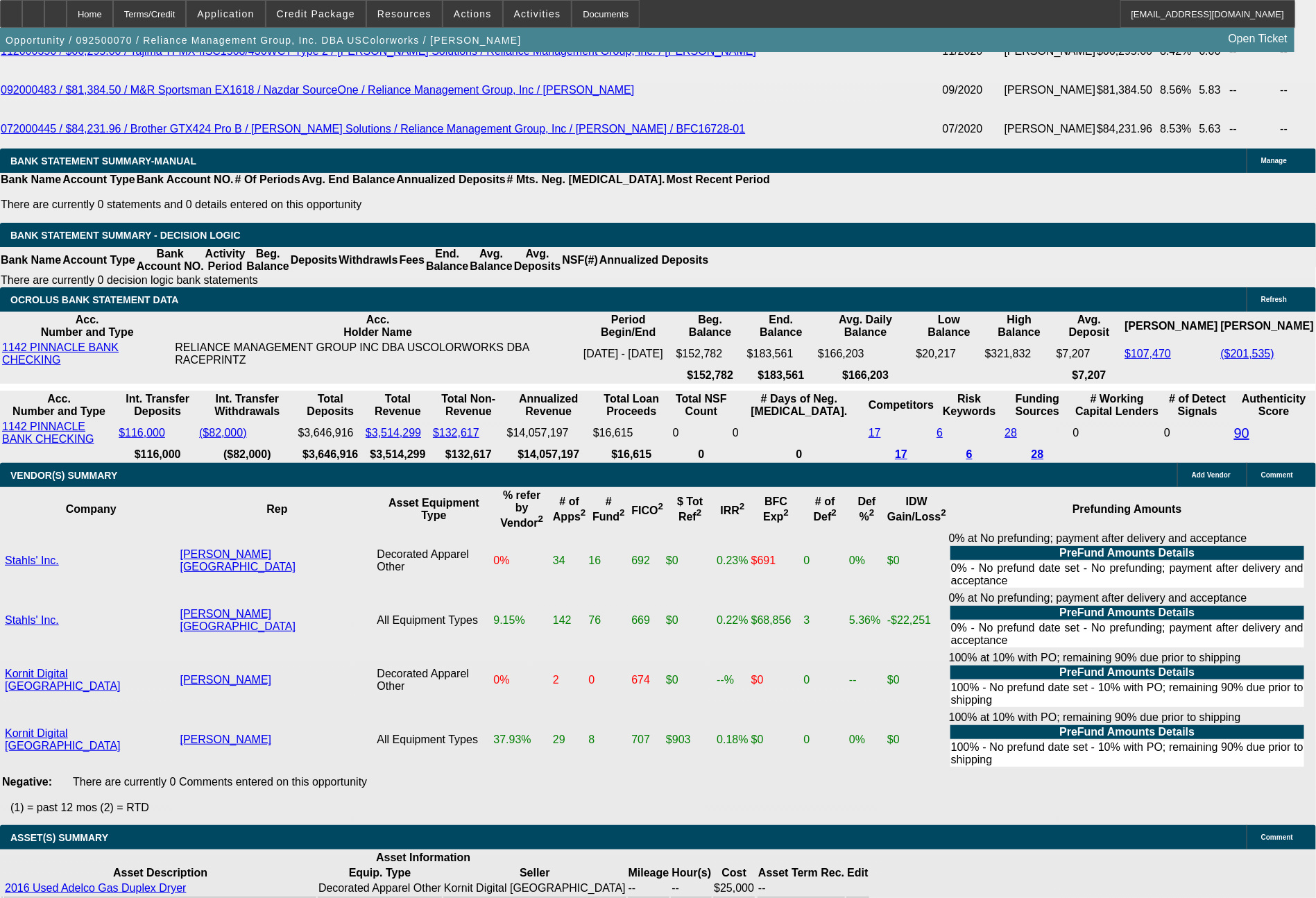
drag, startPoint x: 206, startPoint y: 351, endPoint x: 289, endPoint y: 370, distance: 85.1
type input "27"
type input "$54.00"
type input "UNKNOWN"
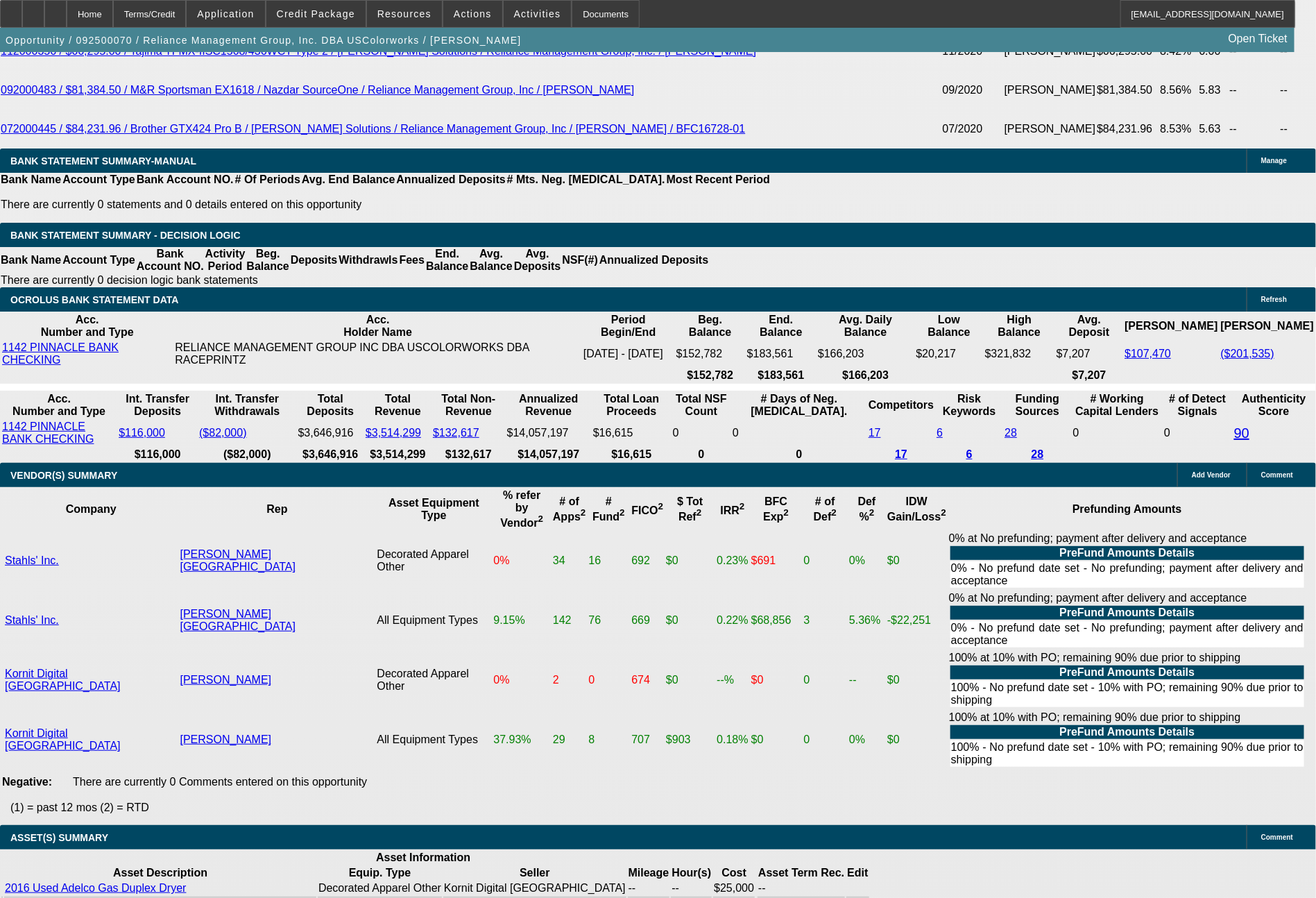
type input "2730"
type input "$5,460.00"
type input "9.9"
type input "$2,730.00"
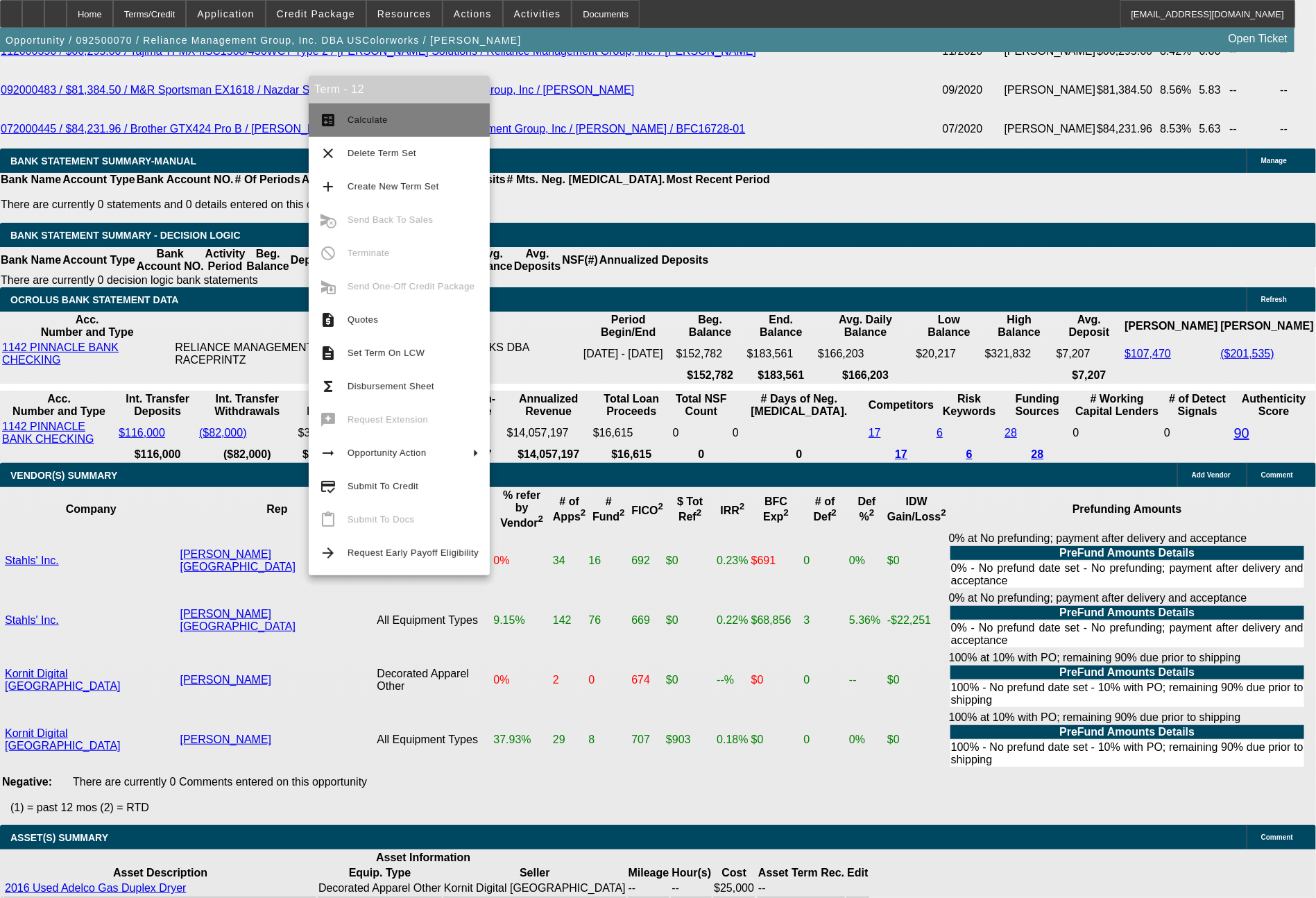
click at [372, 112] on span "Calculate" at bounding box center [412, 120] width 131 height 17
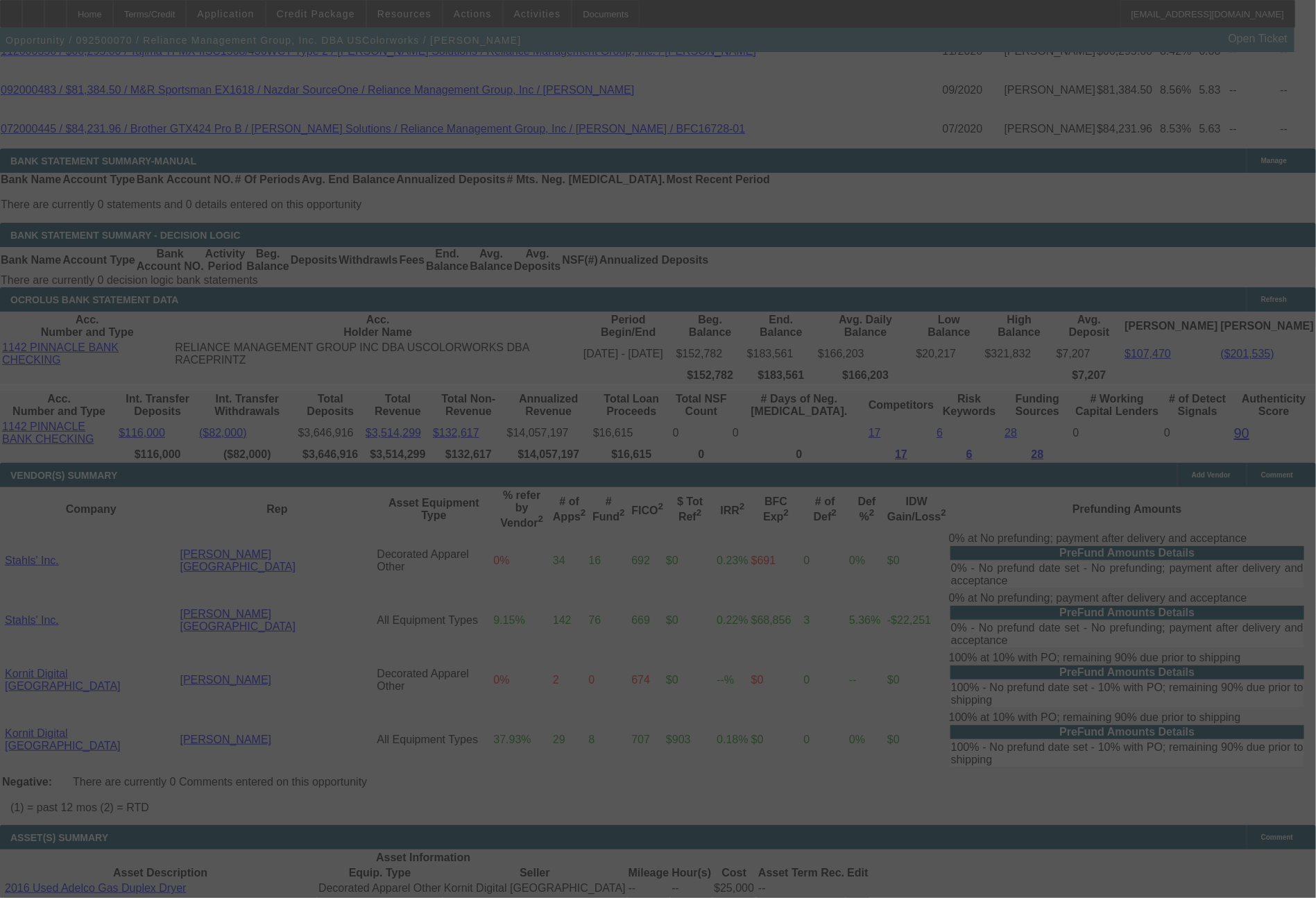
select select "0"
select select "2"
select select "0"
select select "6"
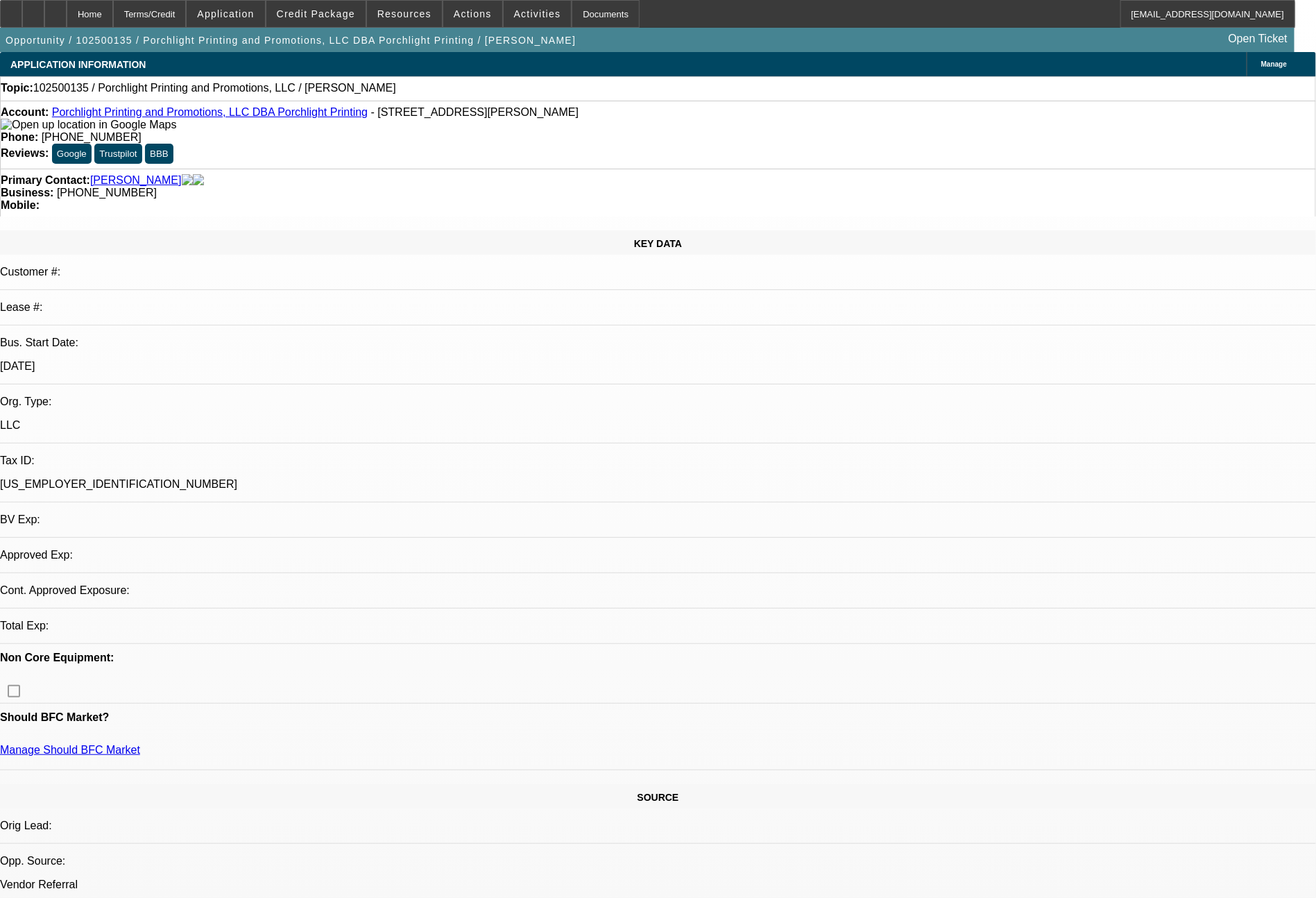
select select "0"
select select "2"
select select "0.1"
select select "4"
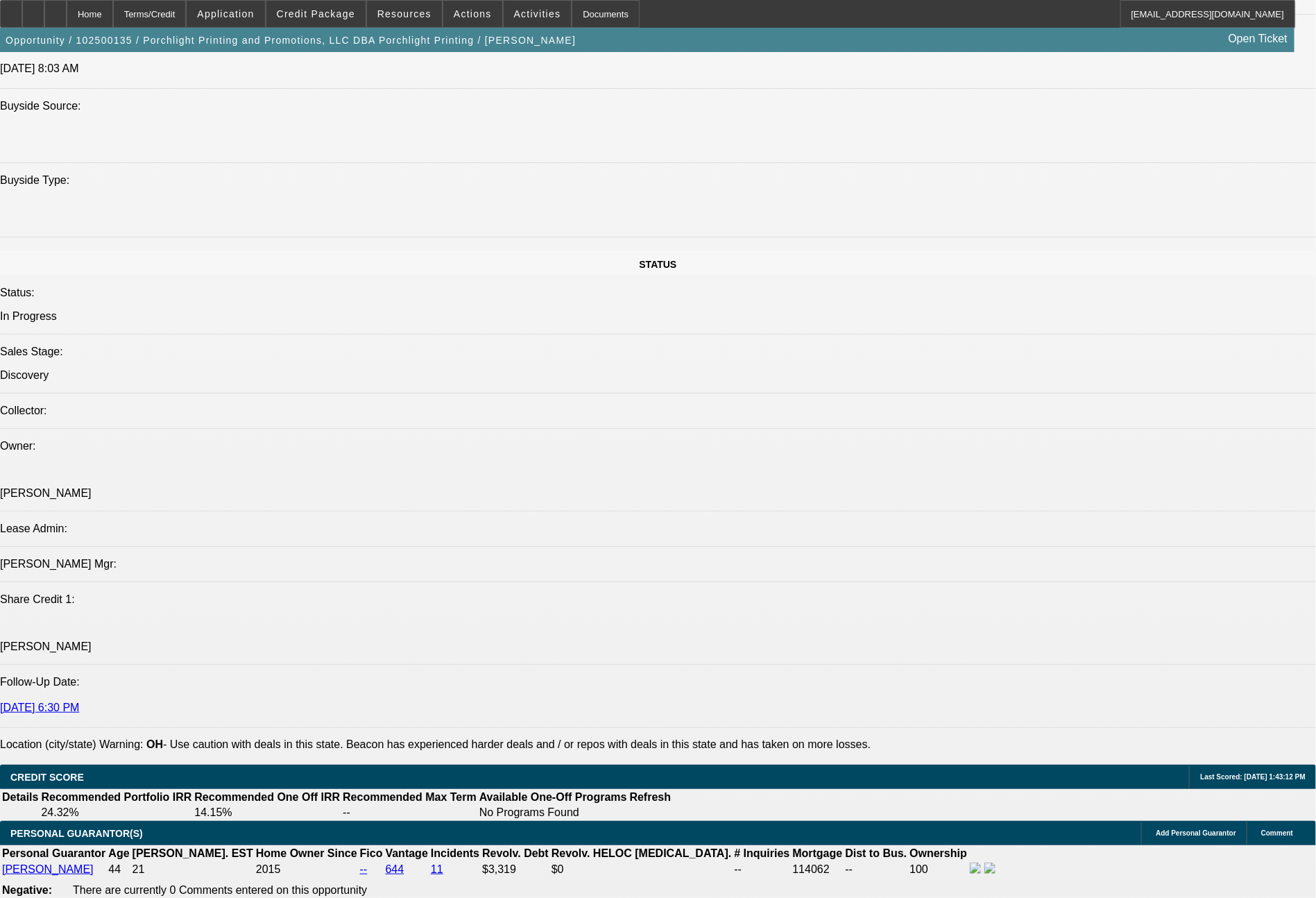
scroll to position [1318, 0]
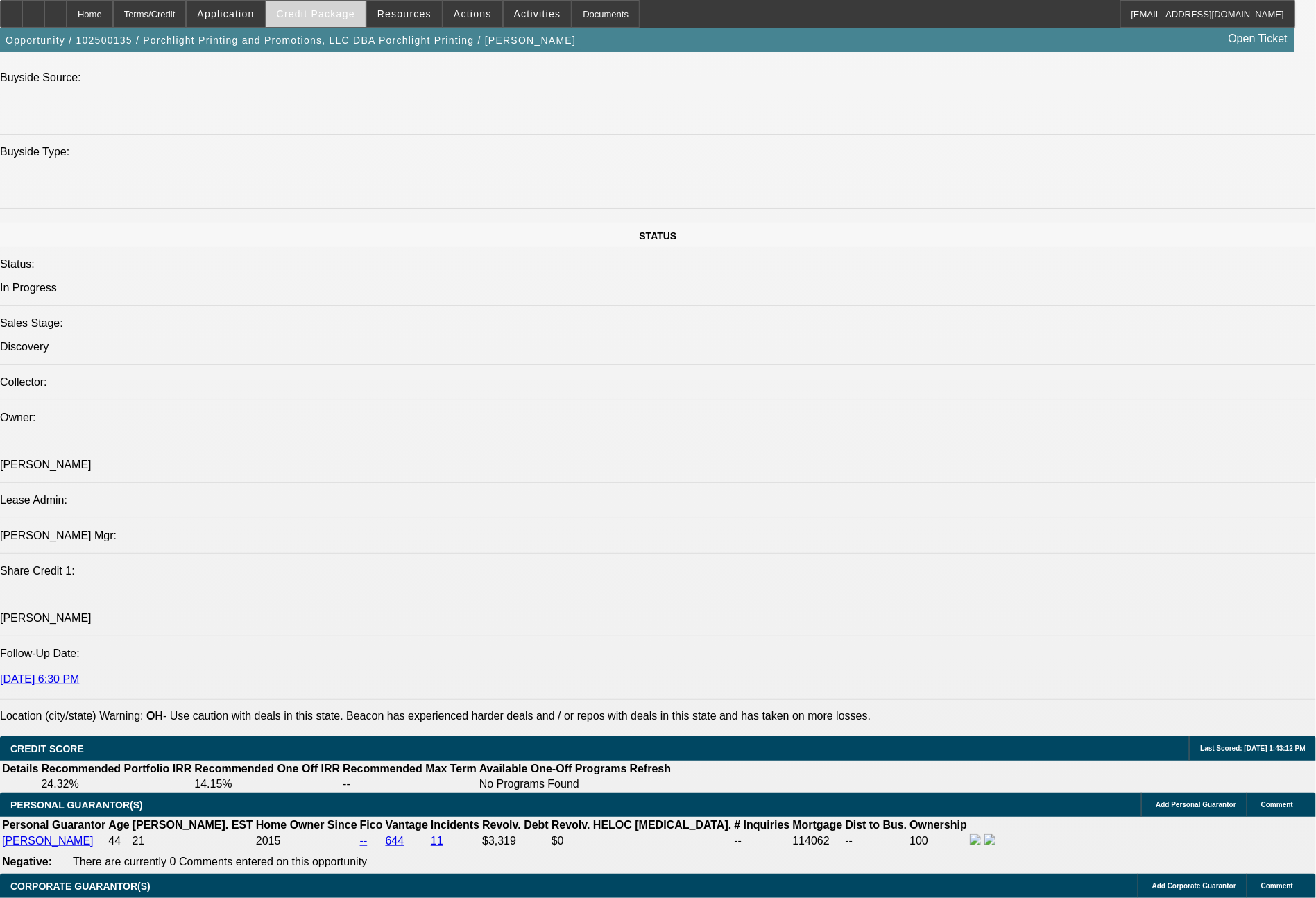
click at [315, 11] on span "Credit Package" at bounding box center [316, 13] width 79 height 11
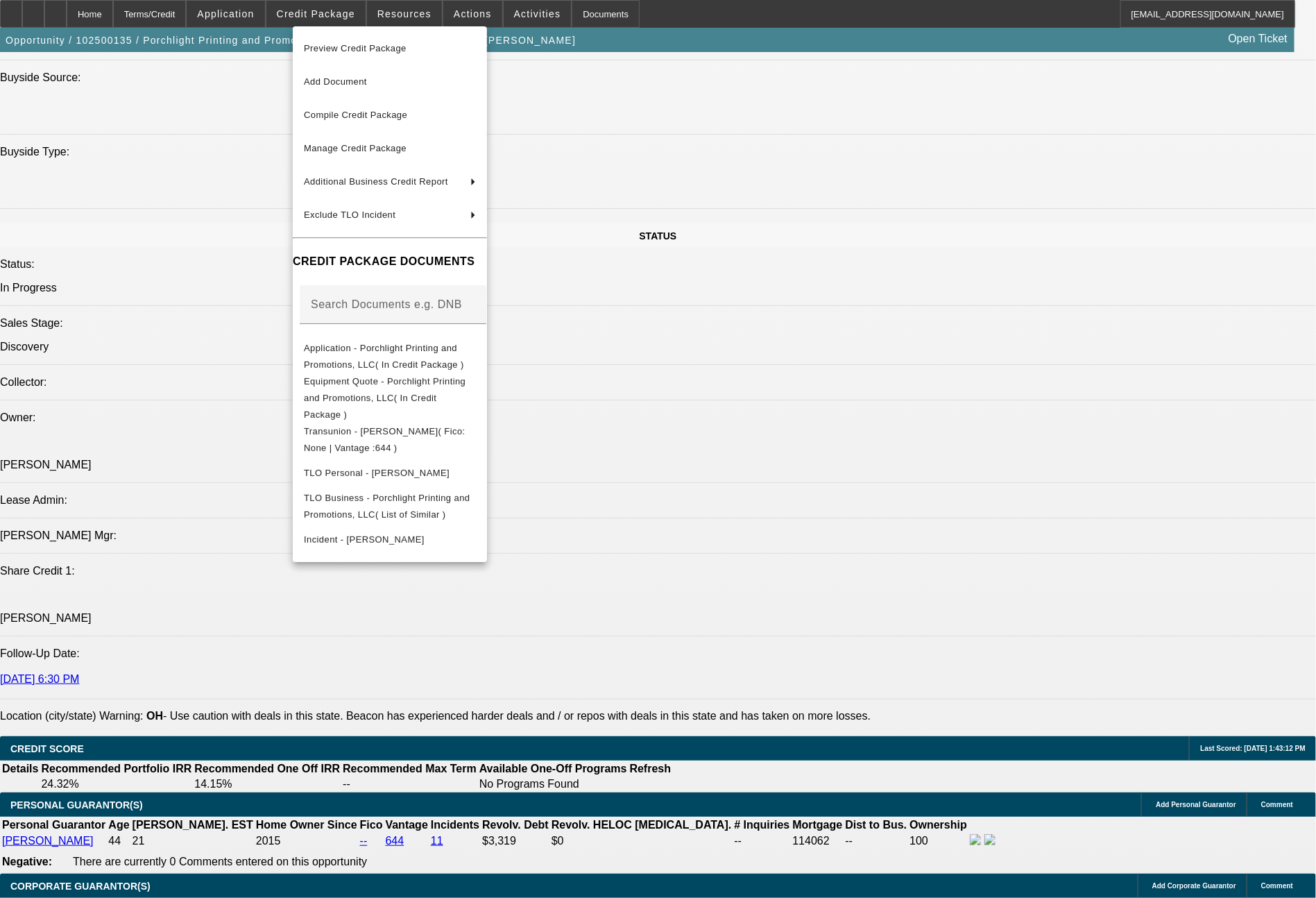
click at [989, 539] on div at bounding box center [658, 449] width 1316 height 898
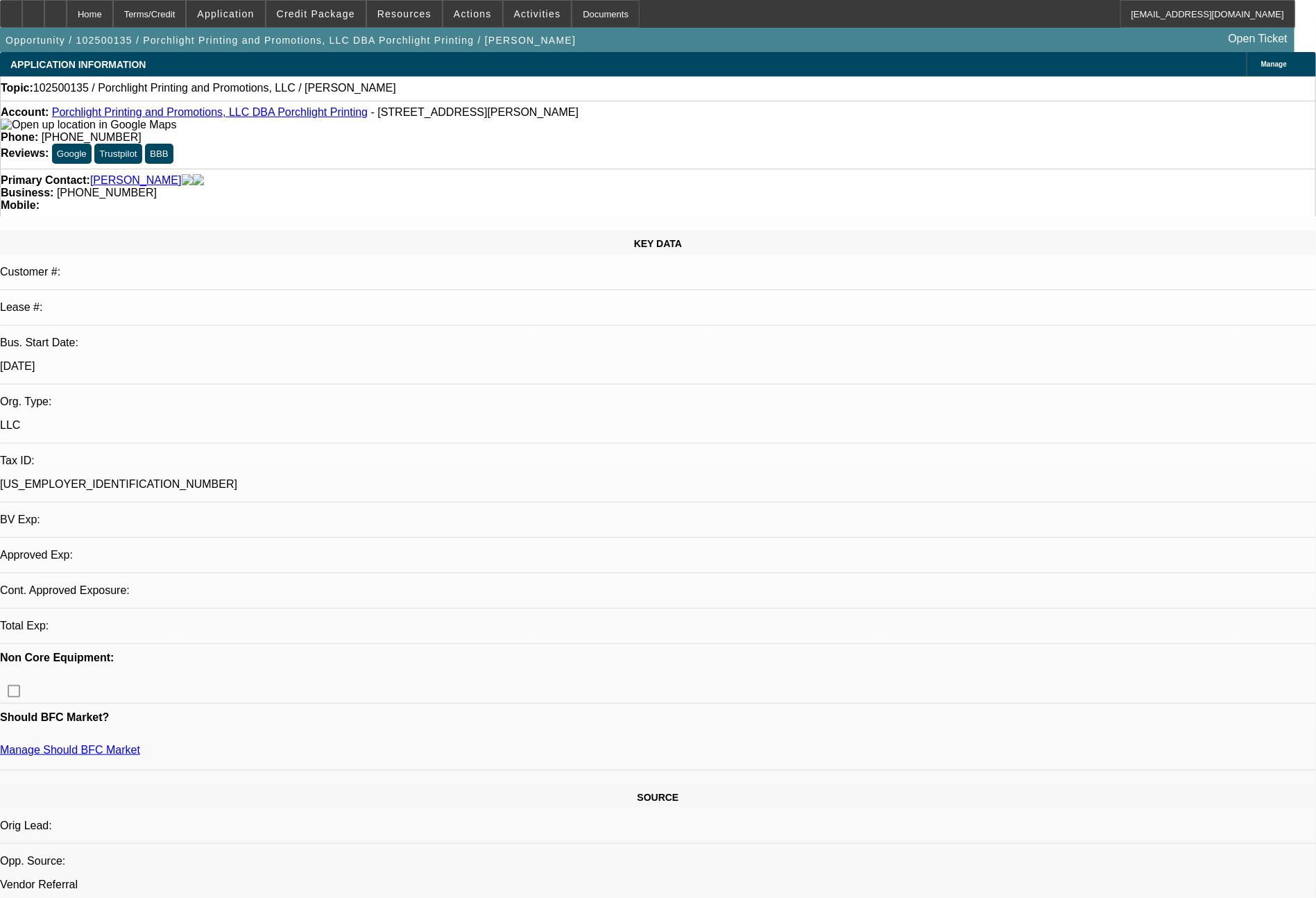
select select "0"
select select "2"
select select "0.1"
select select "4"
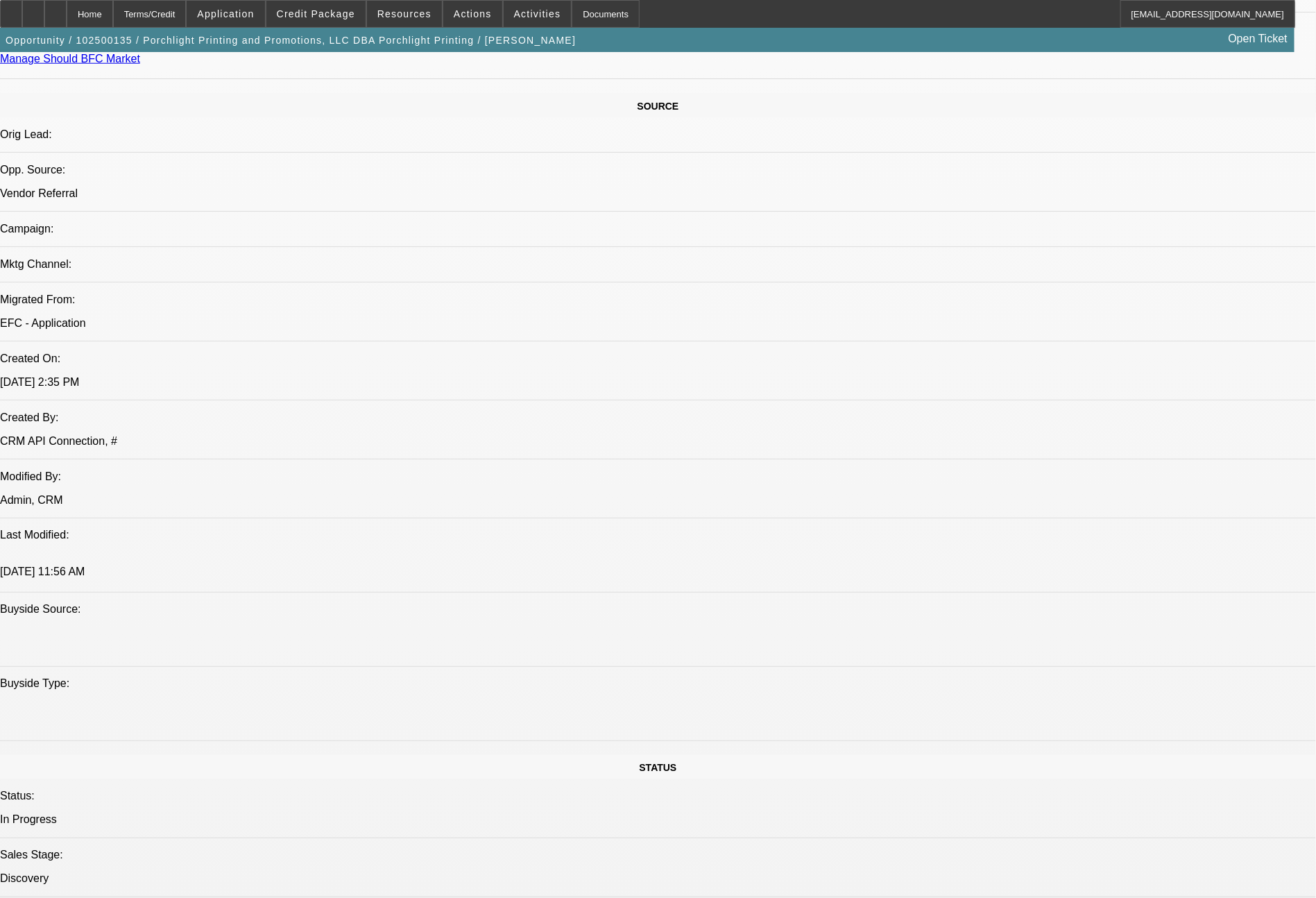
scroll to position [1572, 0]
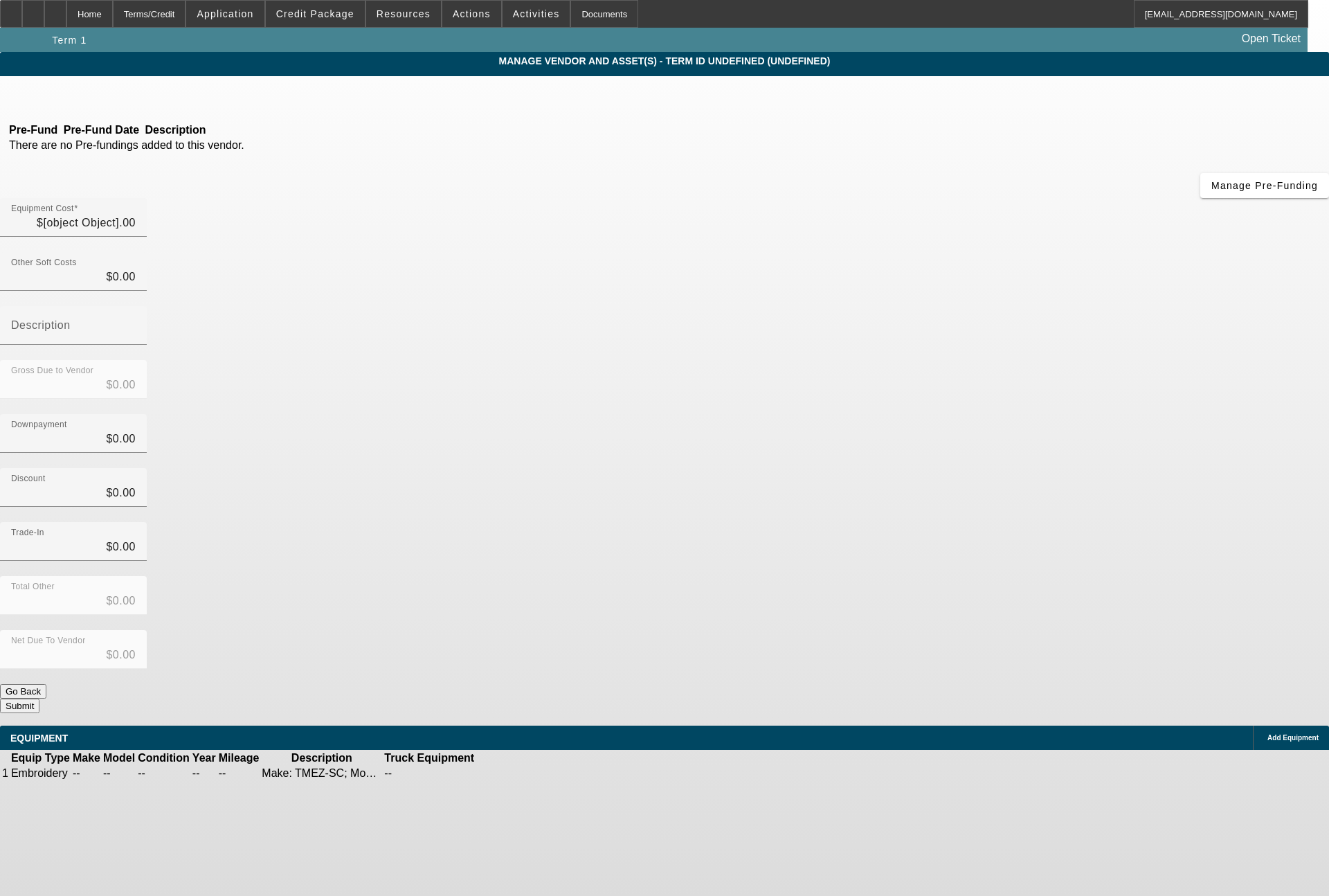
type input "$100,000.00"
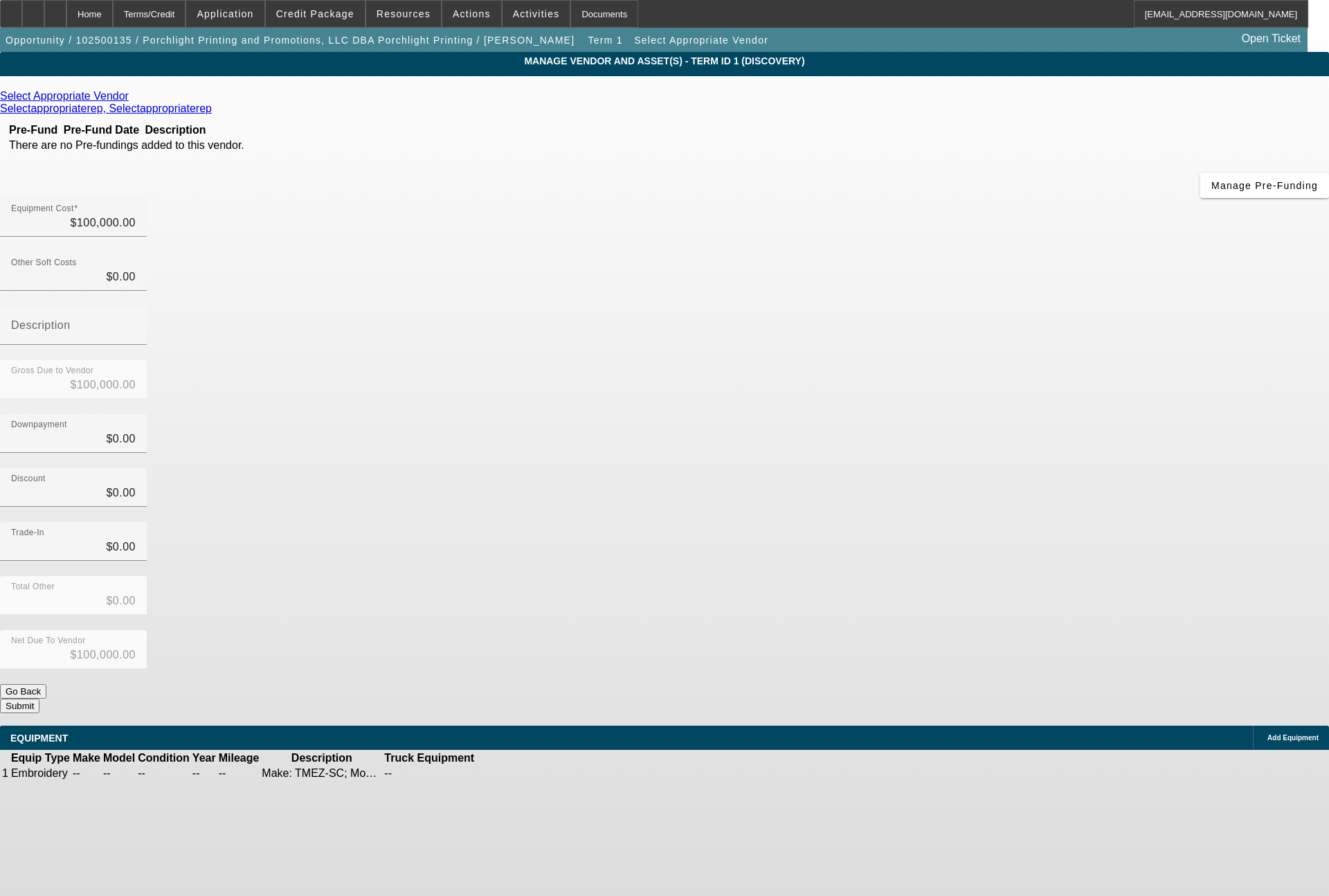
click at [132, 98] on icon at bounding box center [132, 95] width 0 height 12
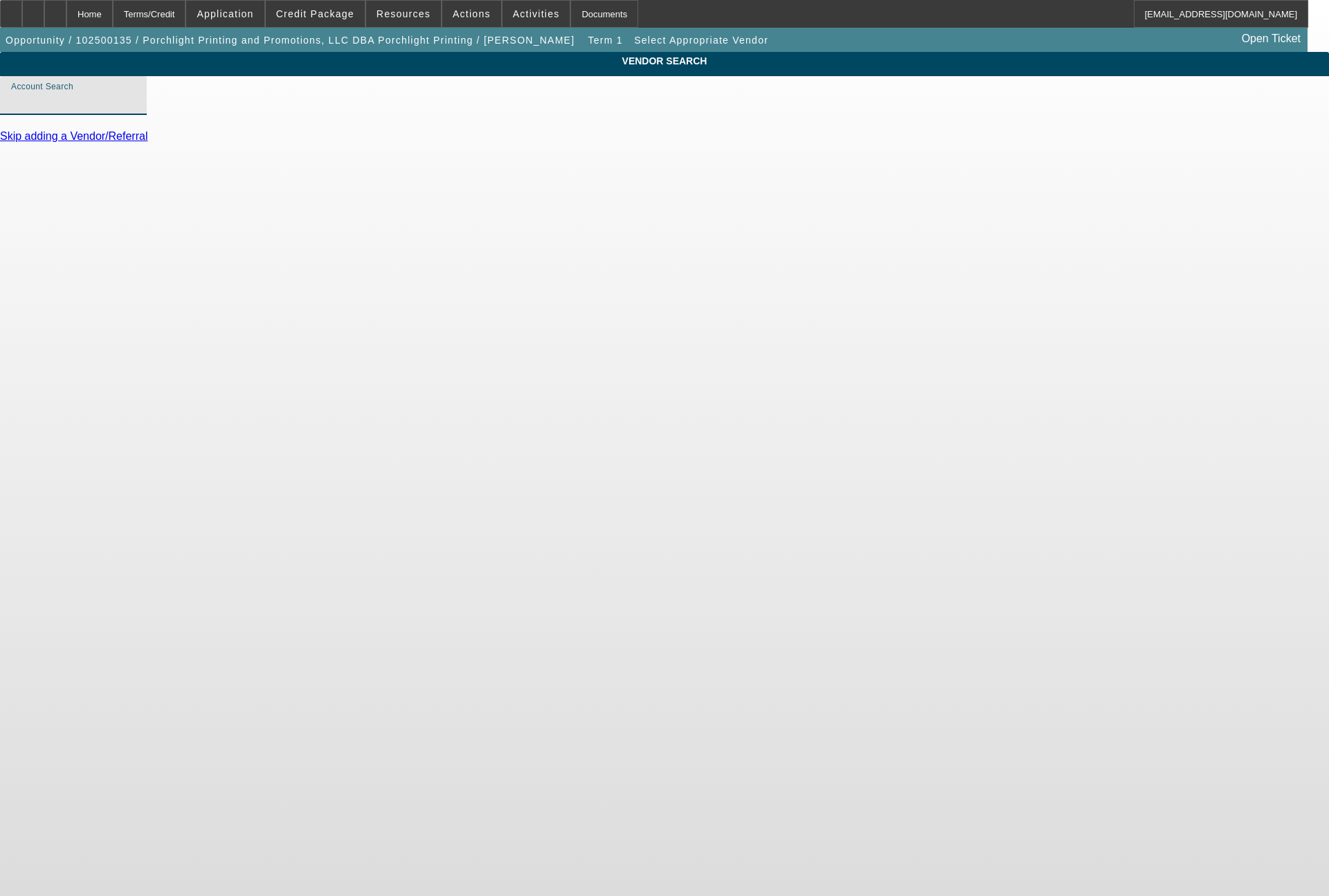
click at [135, 109] on input "Account Search" at bounding box center [73, 101] width 125 height 17
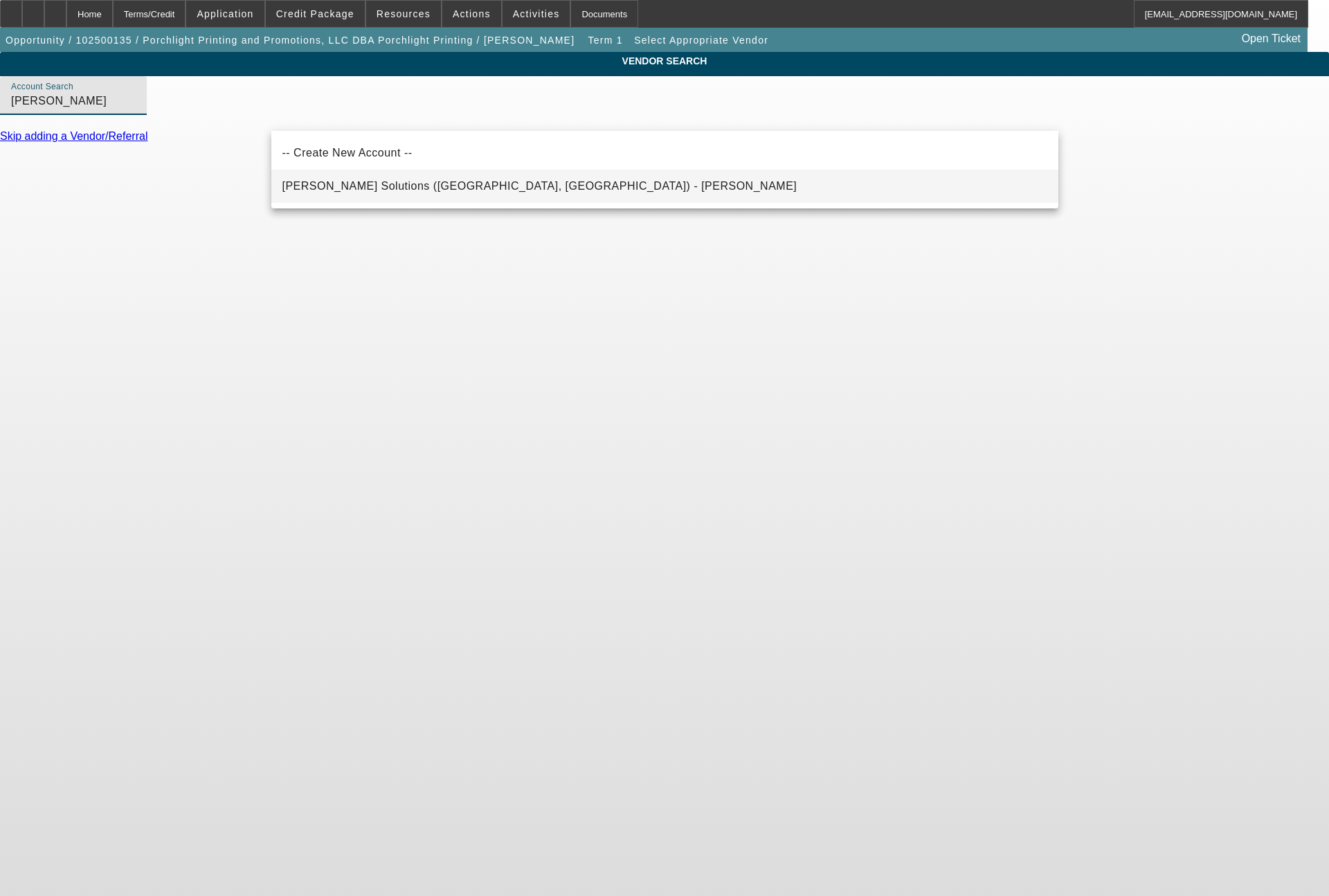
click at [380, 188] on span "[PERSON_NAME] Solutions ([GEOGRAPHIC_DATA], [GEOGRAPHIC_DATA]) - [PERSON_NAME]" at bounding box center [540, 185] width 515 height 12
type input "[PERSON_NAME] Solutions ([GEOGRAPHIC_DATA], [GEOGRAPHIC_DATA]) - [PERSON_NAME]"
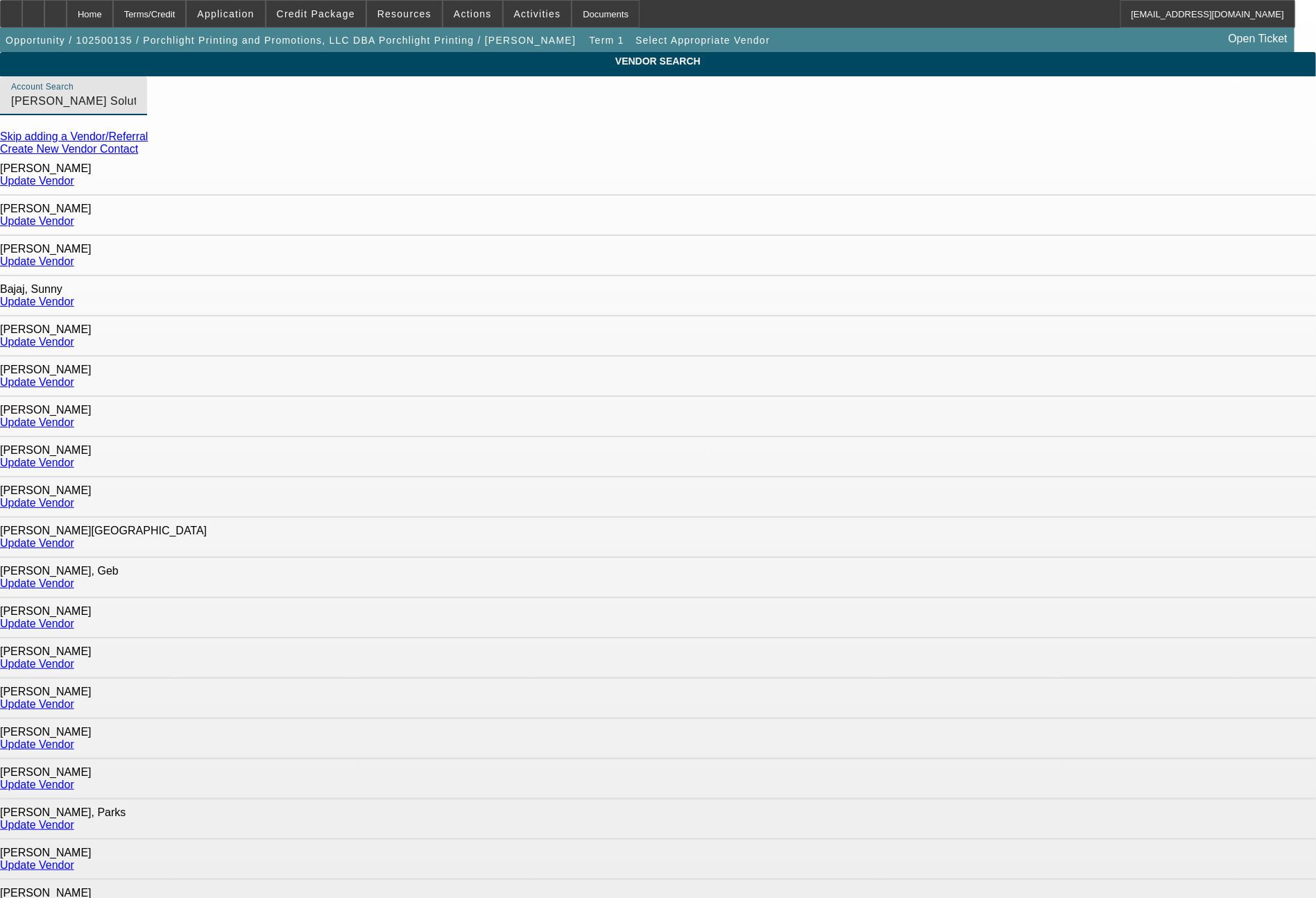
click at [1006, 778] on div "Update Vendor" at bounding box center [658, 785] width 1316 height 12
click at [74, 778] on link "Update Vendor" at bounding box center [37, 784] width 74 height 12
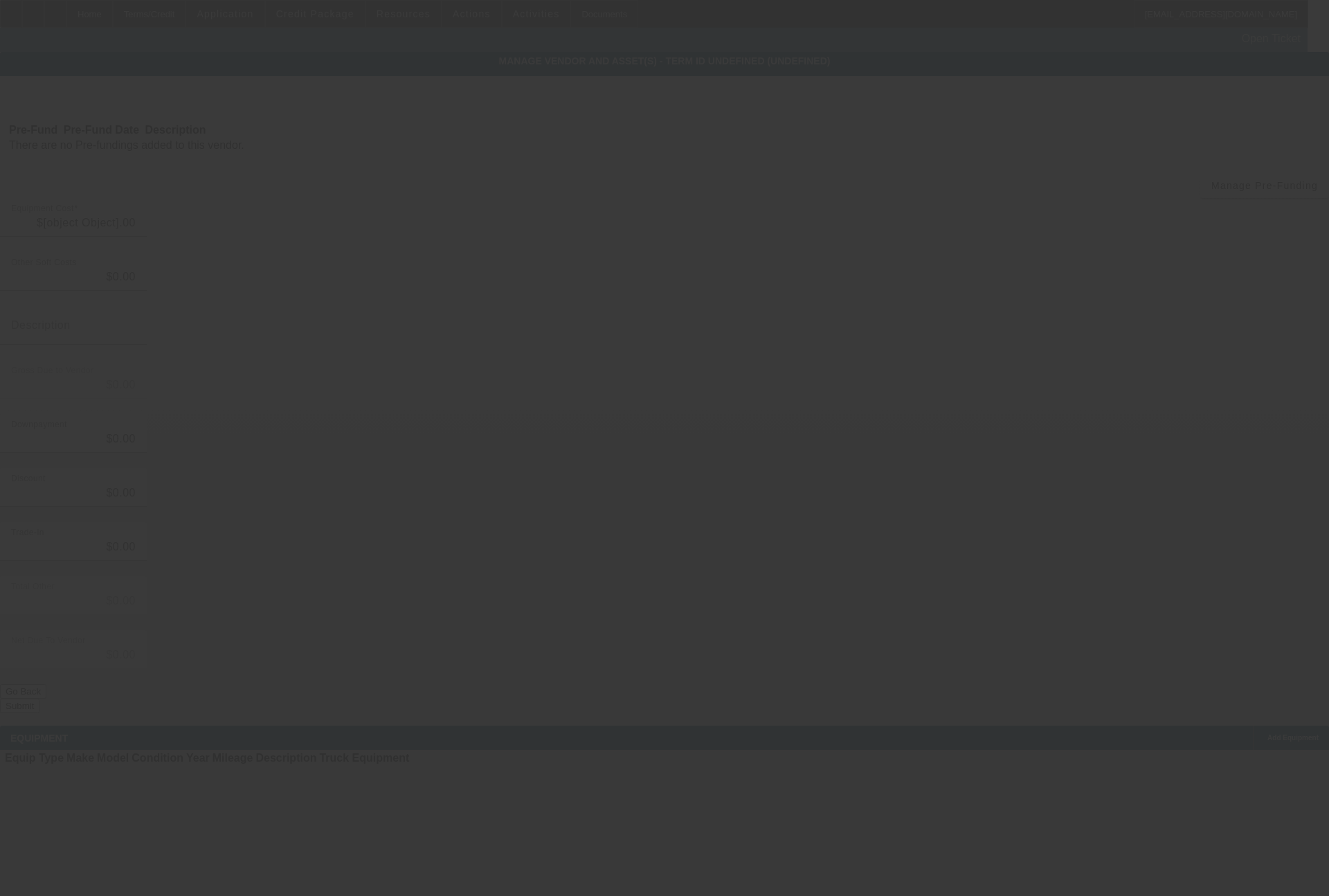
type input "$100,000.00"
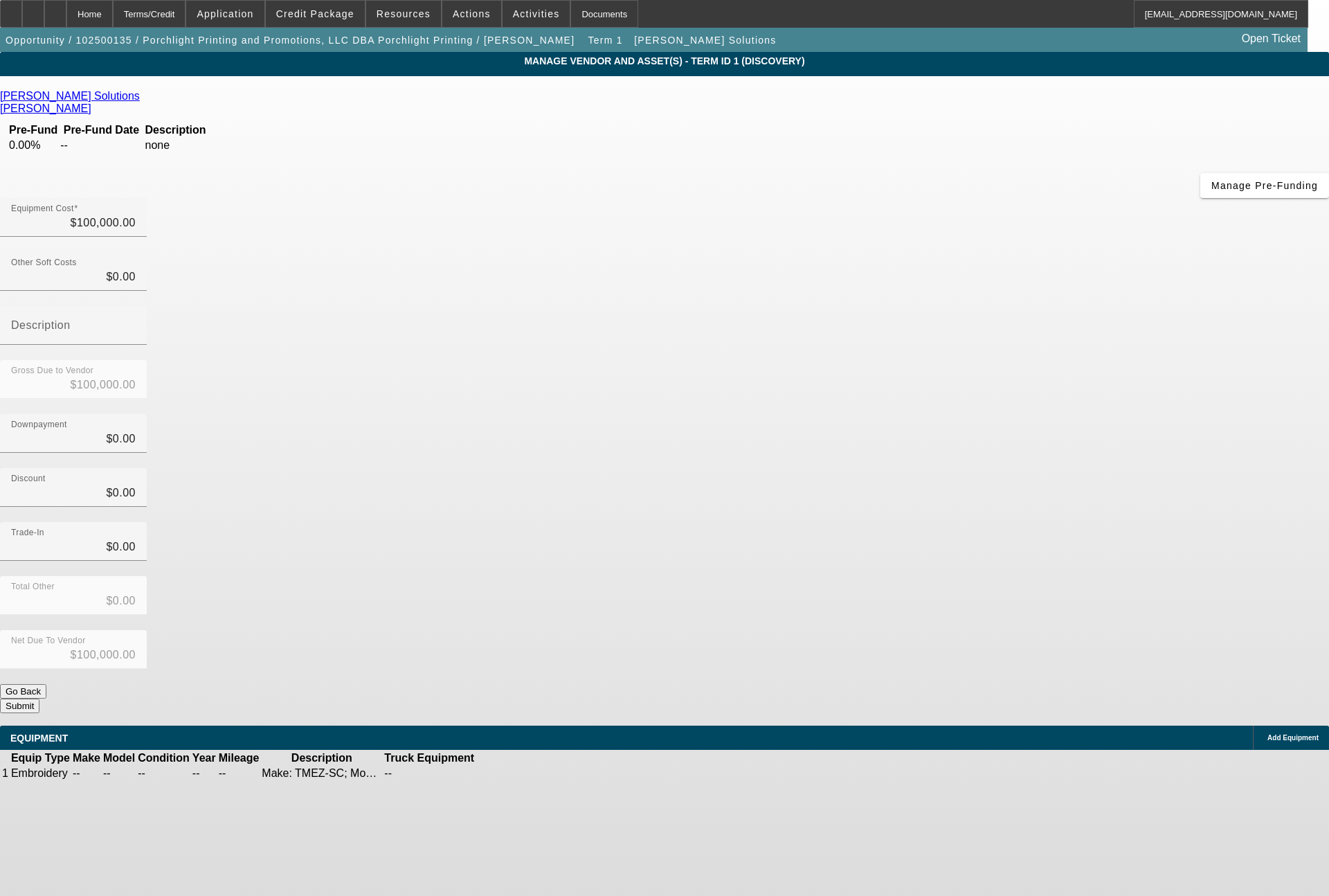
click at [518, 773] on icon at bounding box center [518, 773] width 0 height 0
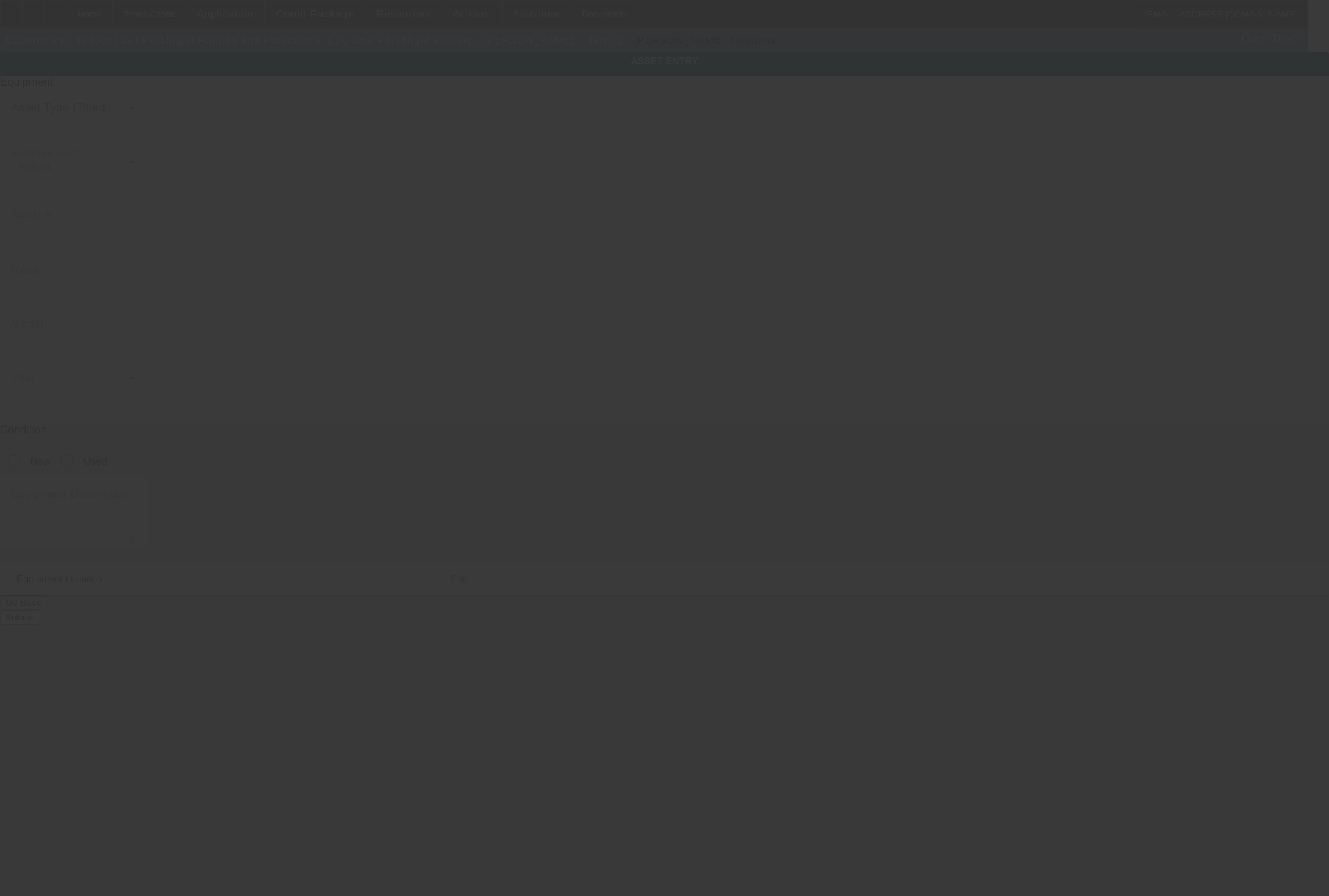
type textarea "Make: TMEZ-SC; Model: TMEX-KC"
type input "[STREET_ADDRESS][PERSON_NAME]"
type input "[GEOGRAPHIC_DATA]"
type input "44231-9223"
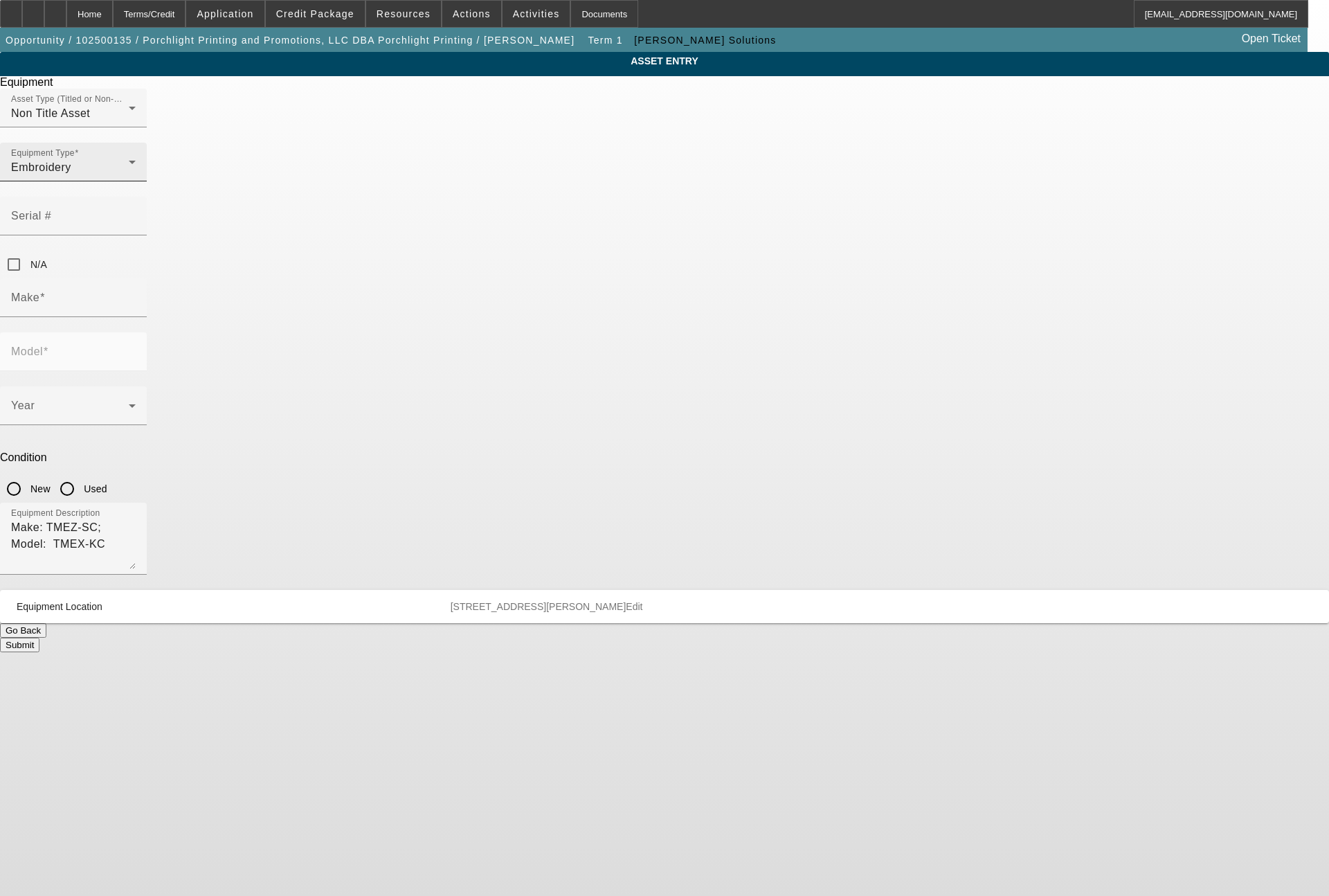
click at [129, 175] on div "Embroidery" at bounding box center [69, 167] width 118 height 17
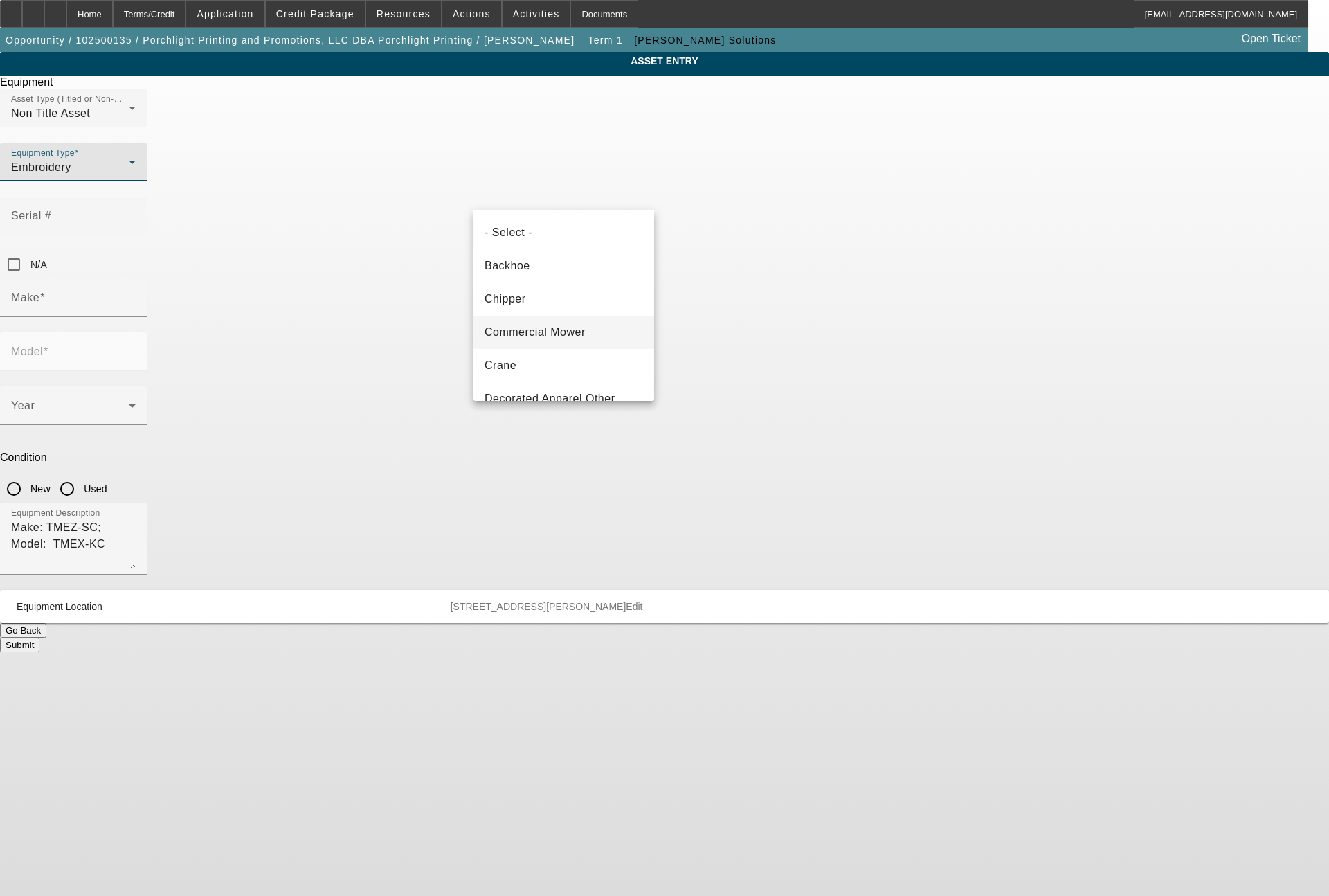
scroll to position [81, 0]
click at [906, 269] on div at bounding box center [664, 448] width 1329 height 896
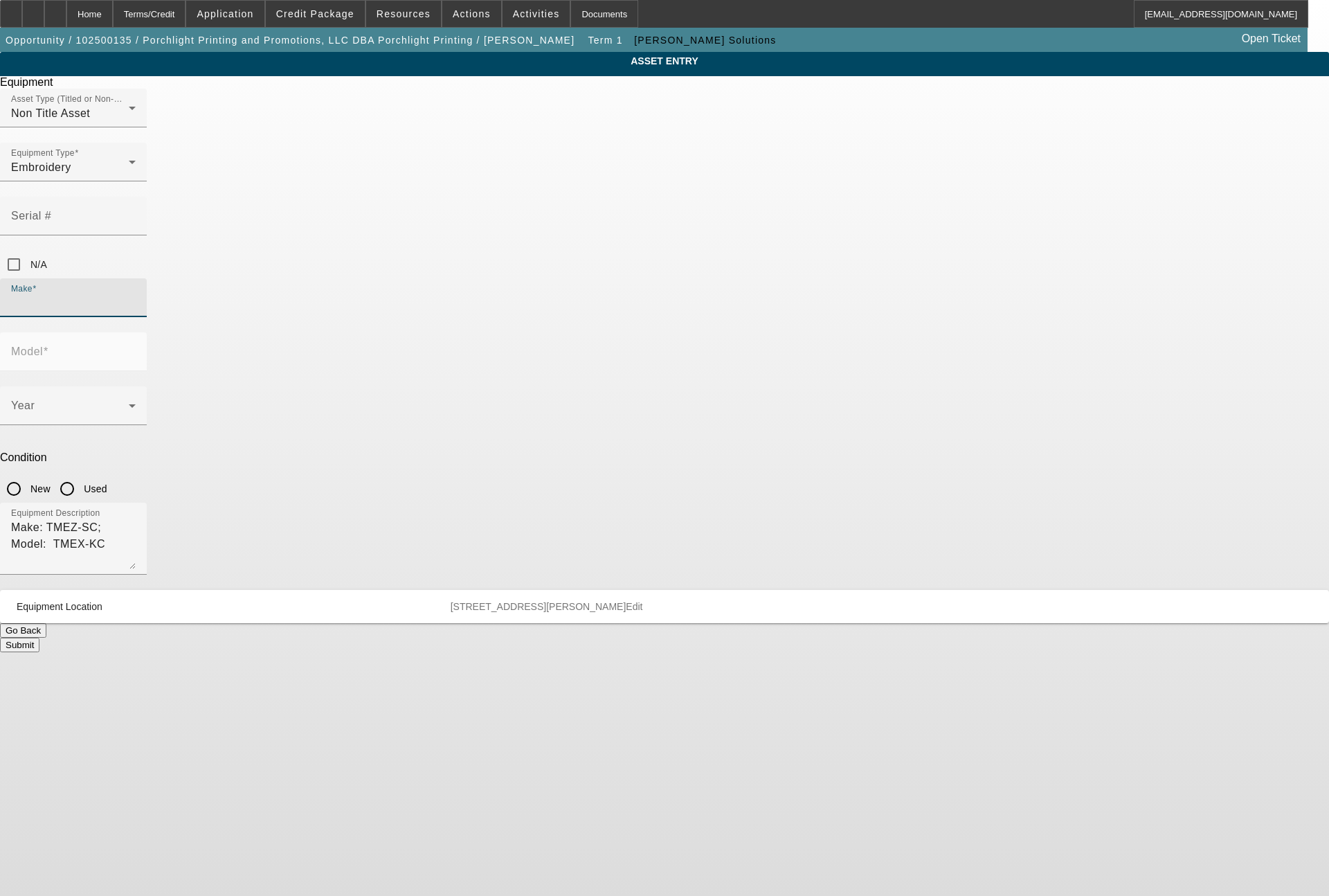
click at [135, 295] on input "Make" at bounding box center [73, 303] width 125 height 17
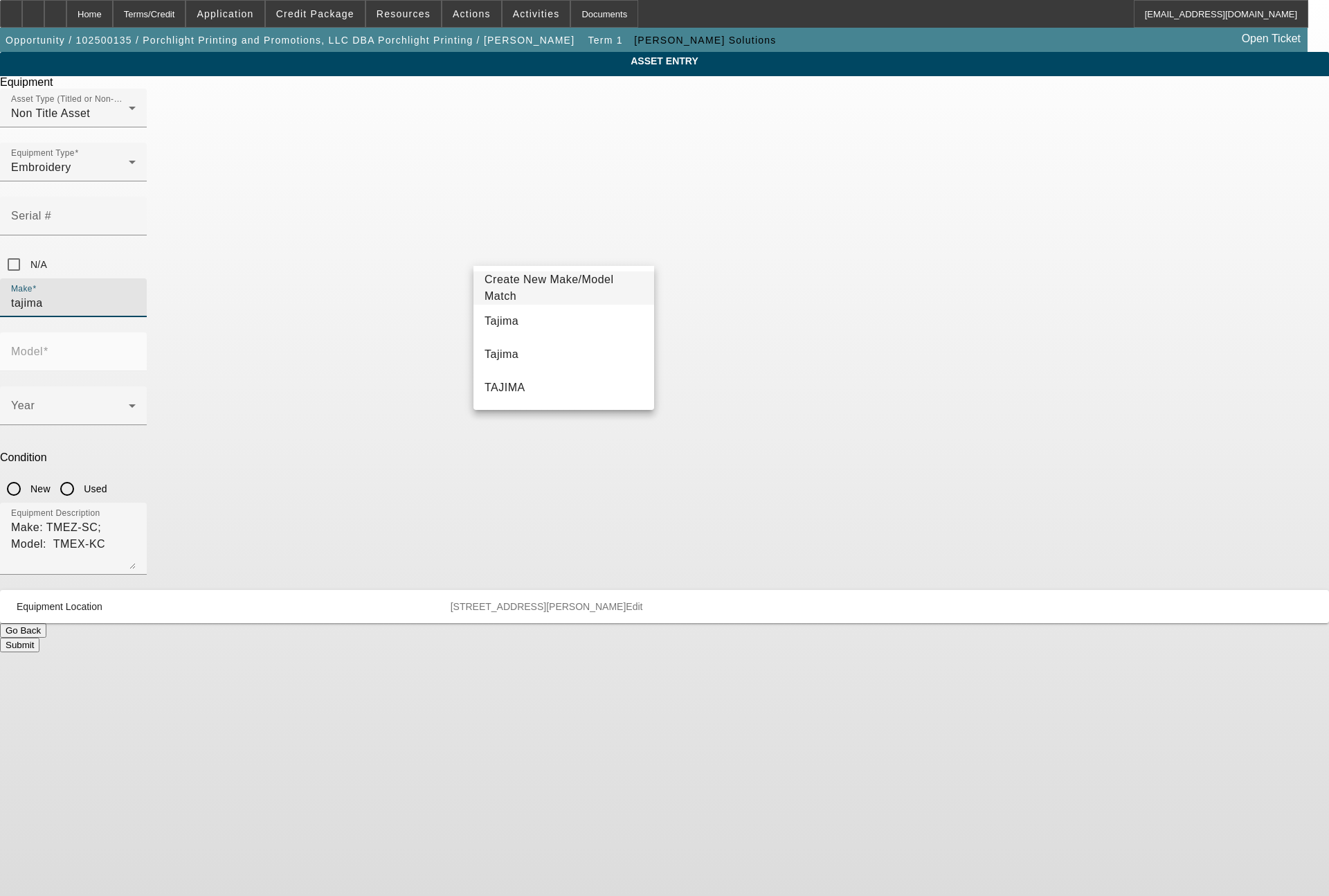
click at [564, 307] on mat-option "Tajima" at bounding box center [564, 321] width 181 height 33
type input "Tajima"
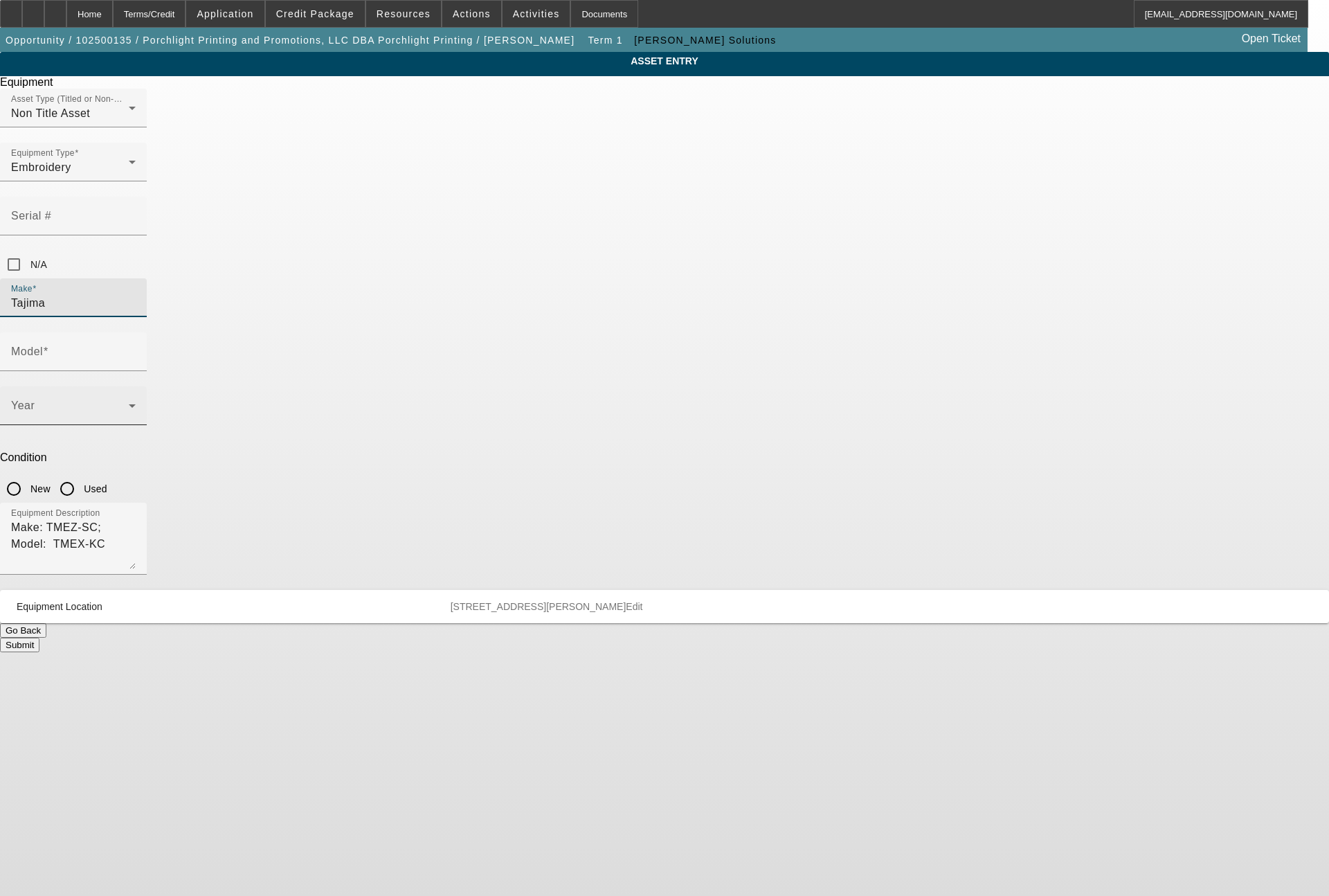
click at [129, 403] on span at bounding box center [69, 411] width 118 height 17
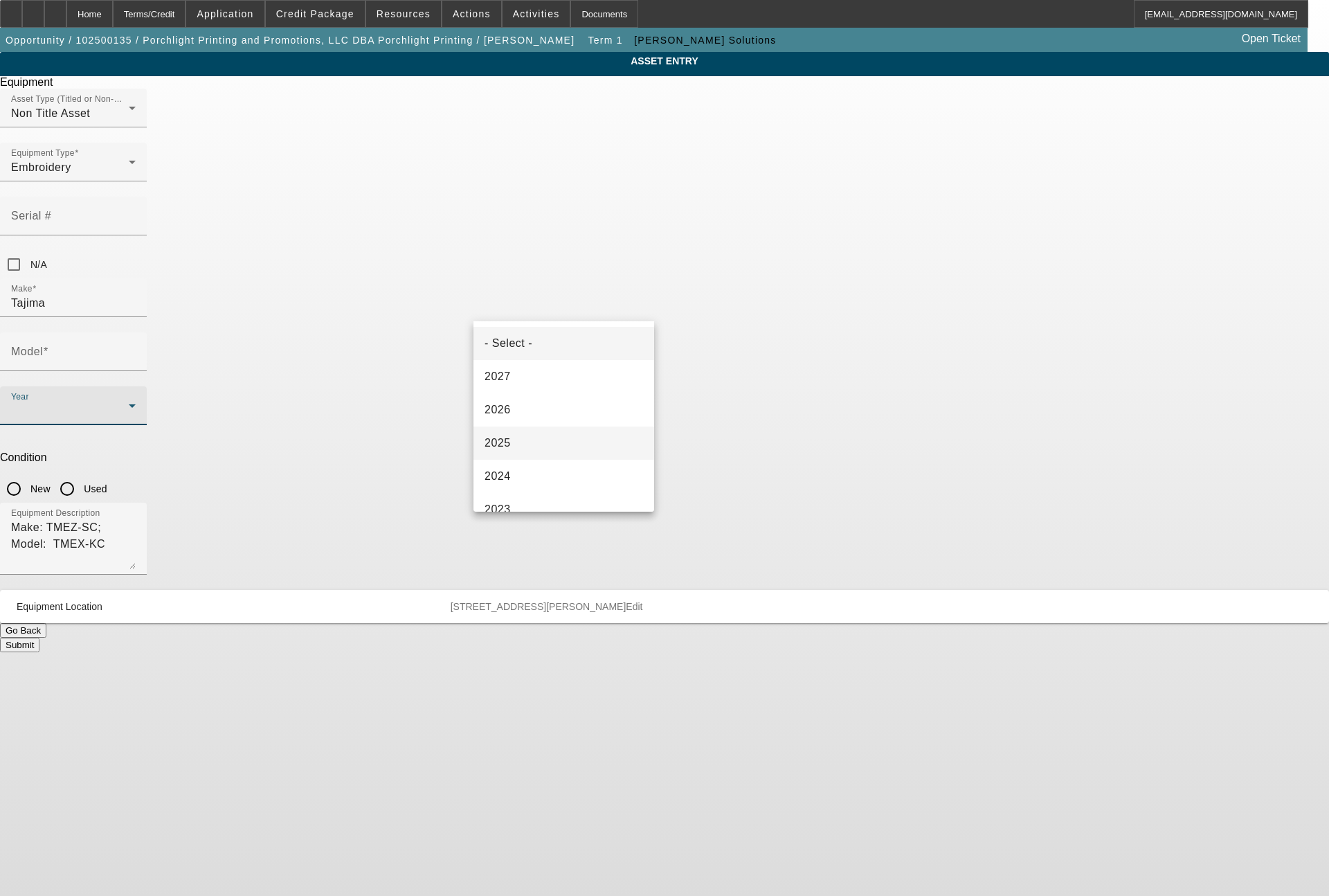
click at [527, 440] on mat-option "2025" at bounding box center [564, 443] width 181 height 33
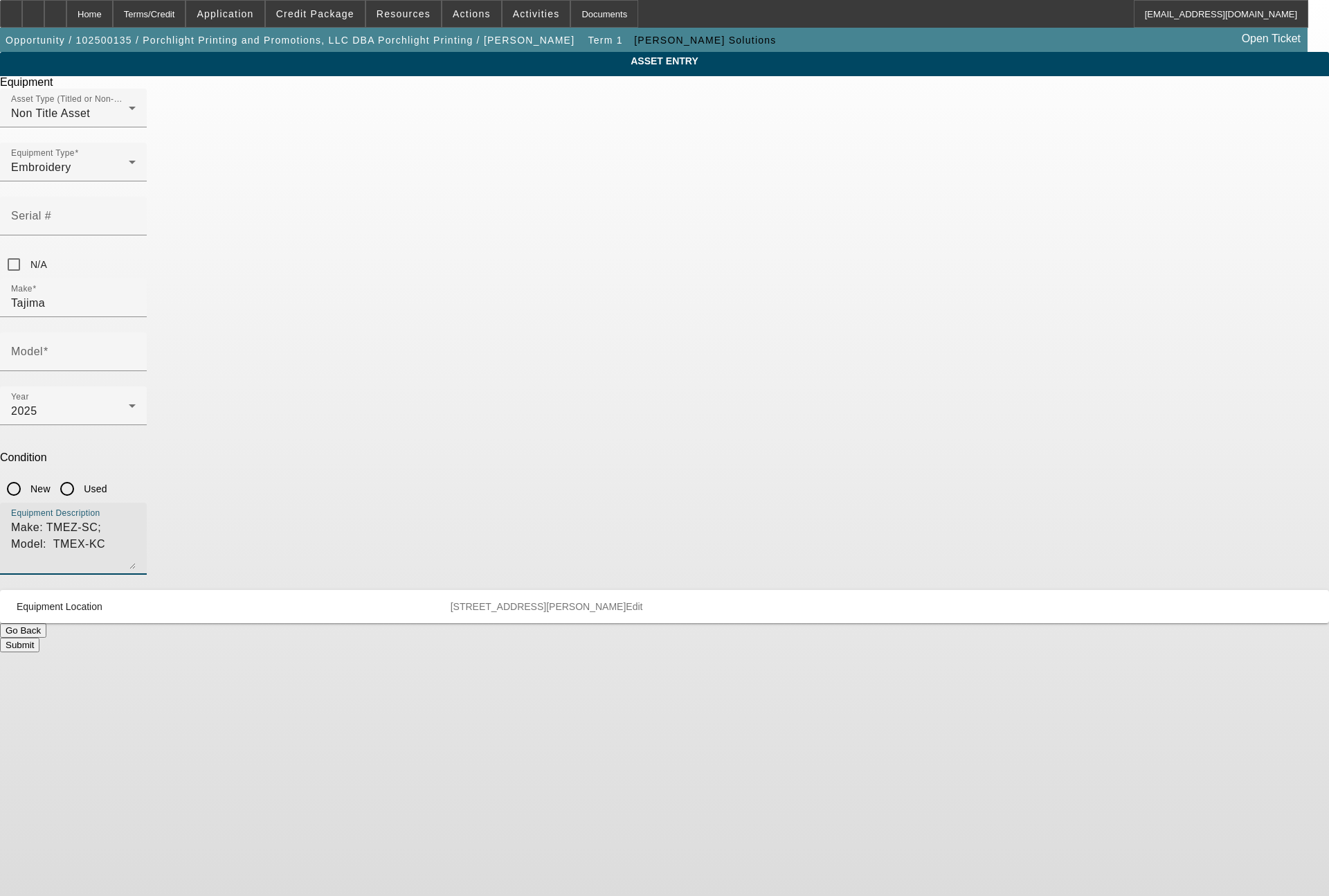
drag, startPoint x: 644, startPoint y: 362, endPoint x: 443, endPoint y: 376, distance: 201.5
click at [443, 376] on div "ASSET ENTRY Delete asset Equipment Asset Type (Titled or Non-Titled) Non Title …" at bounding box center [664, 352] width 1329 height 600
type textarea "6 head machine"
click at [28, 475] on input "New" at bounding box center [13, 488] width 28 height 28
radio input "true"
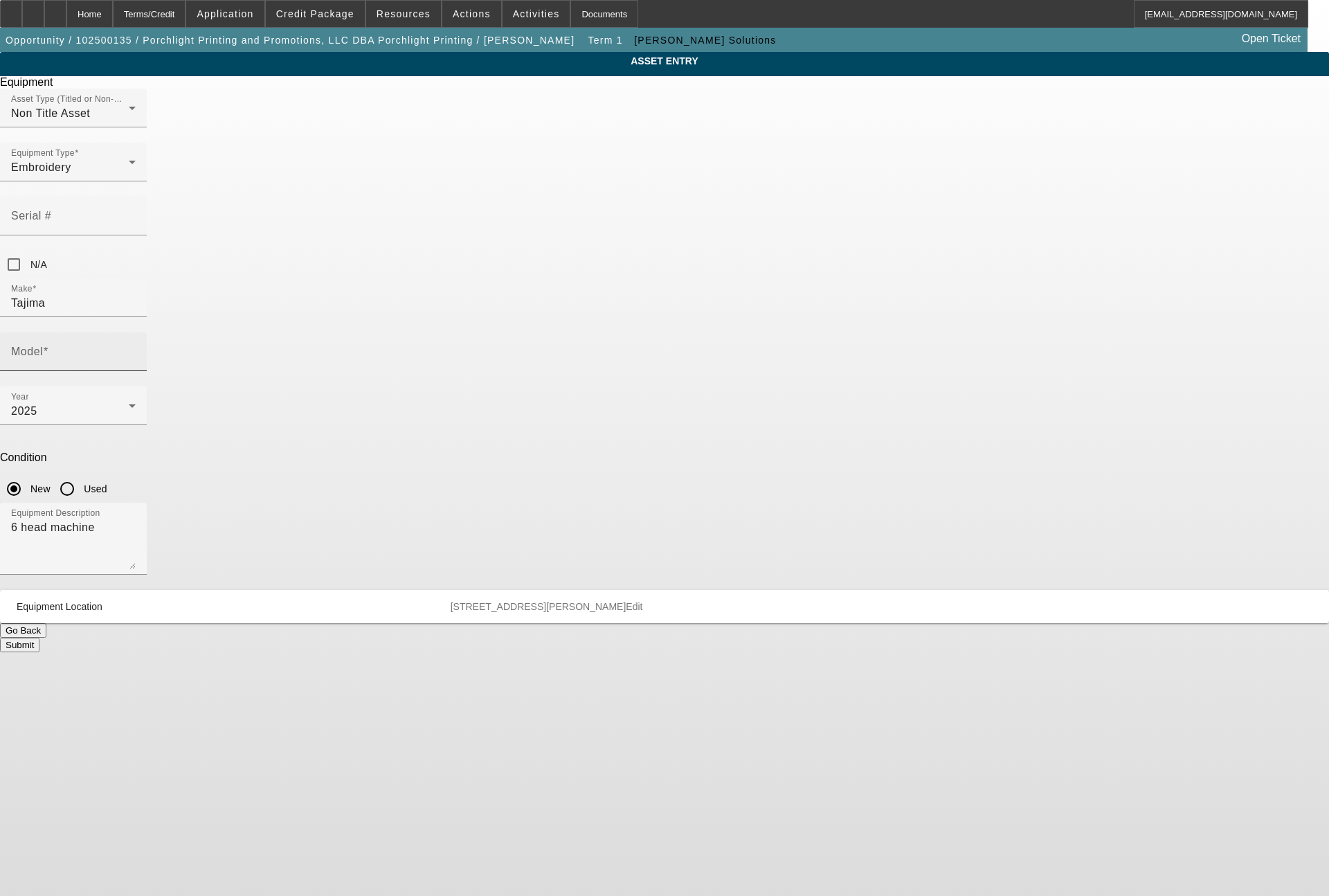
click at [135, 349] on input "Model" at bounding box center [73, 357] width 125 height 17
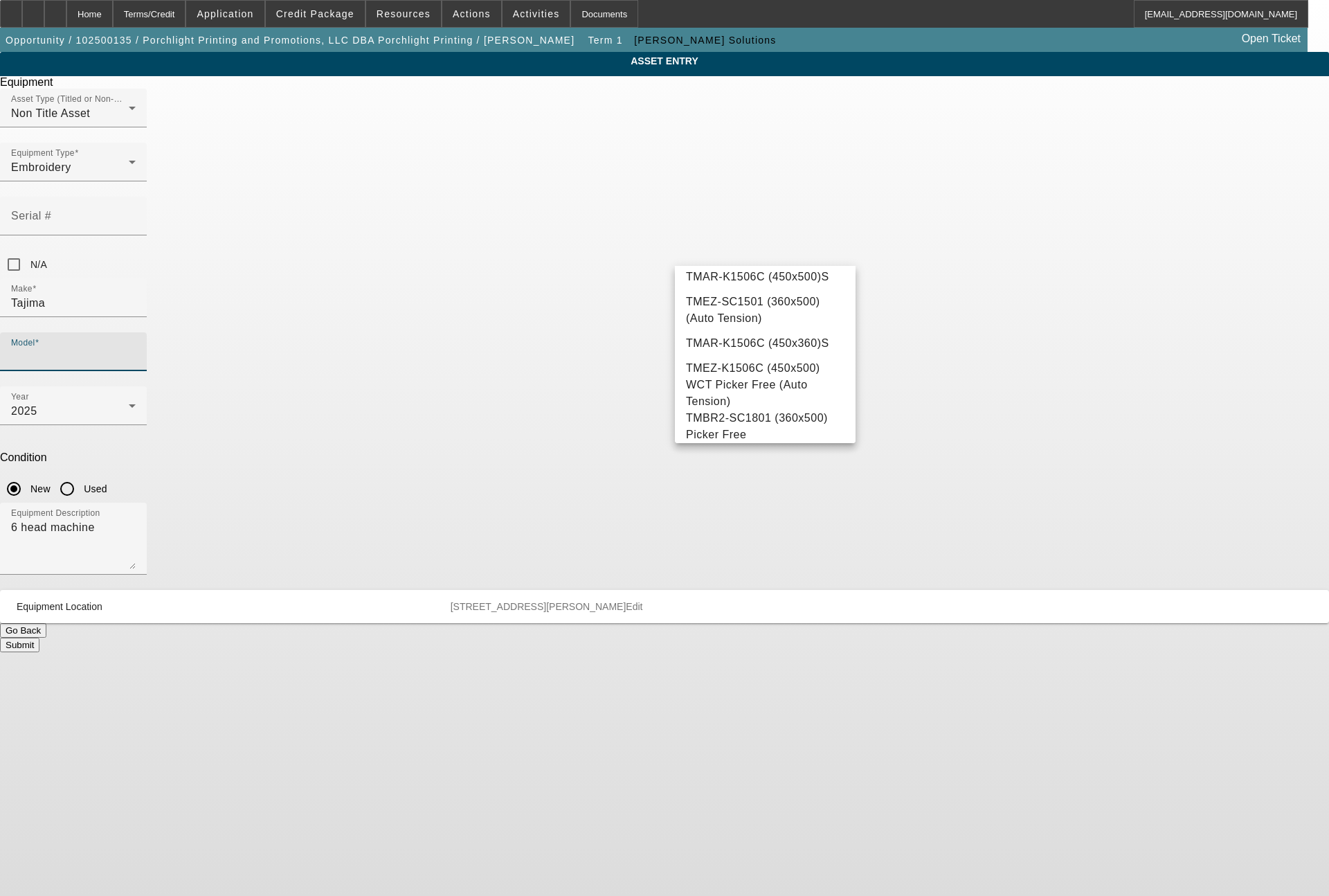
scroll to position [2476, 0]
click at [717, 252] on span "TMEZ-K1506C (450x500) WCT Picker Free (Auto Tension)" at bounding box center [753, 229] width 135 height 45
type input "TMEZ-K1506C (450x500) WCT Picker Free (Auto Tension)"
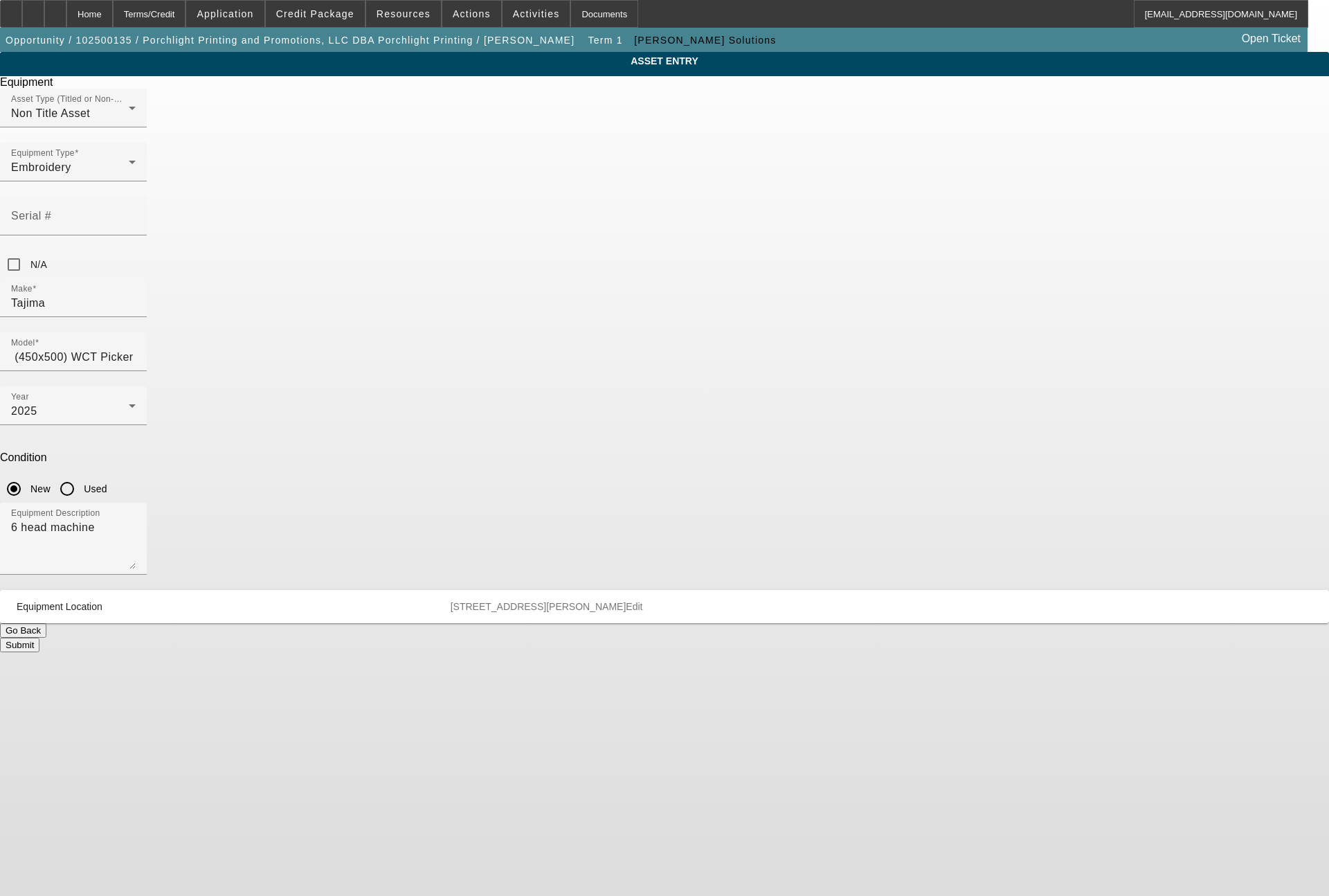
scroll to position [0, 0]
click at [39, 638] on button "Submit" at bounding box center [20, 645] width 39 height 14
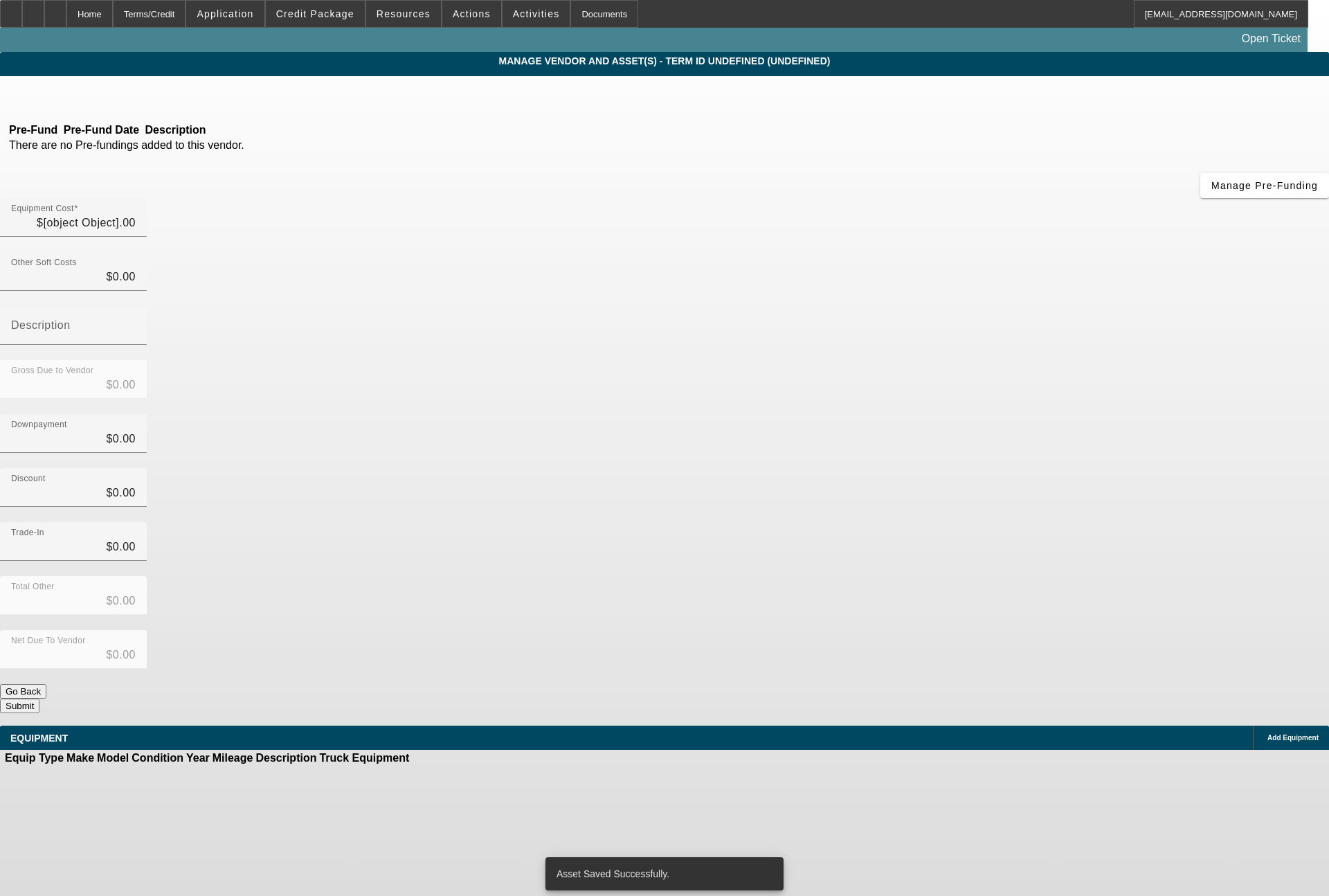
type input "$100,000.00"
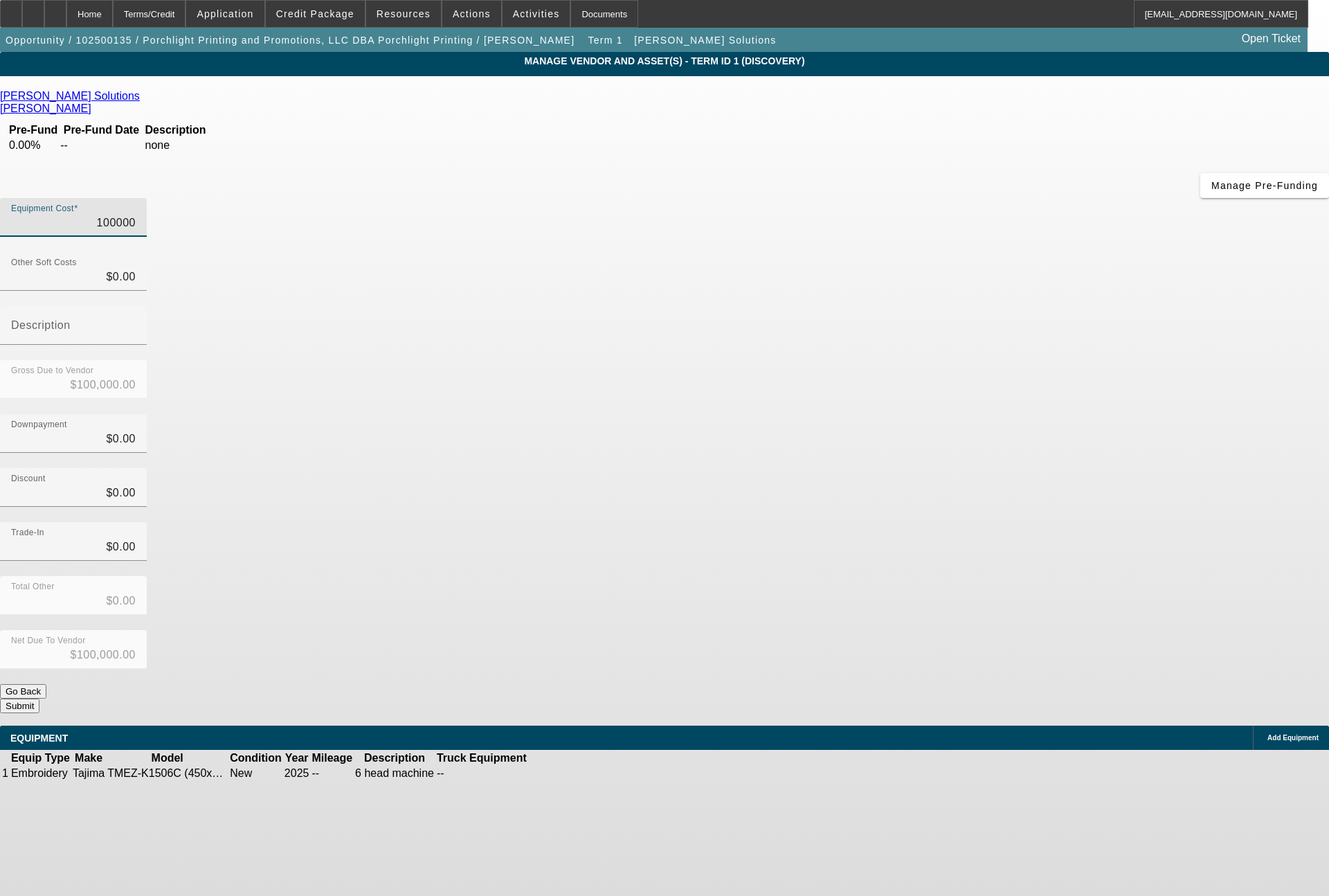
drag, startPoint x: 785, startPoint y: 118, endPoint x: 883, endPoint y: 120, distance: 98.0
click at [883, 198] on div "Equipment Cost 100000" at bounding box center [664, 224] width 1329 height 54
type input "1"
type input "$1.00"
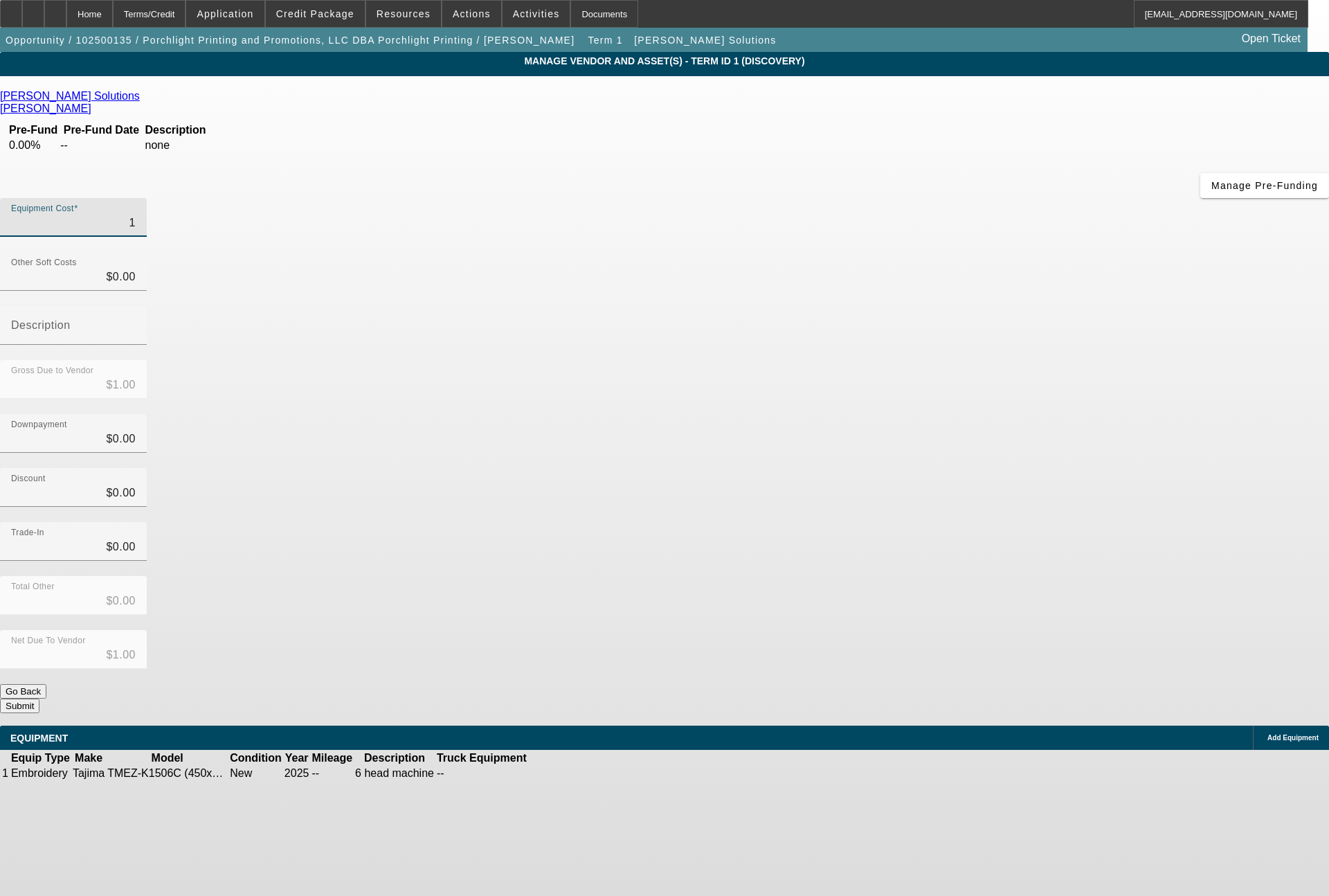
type input "13"
type input "$13.00"
type input "133"
type input "$133.00"
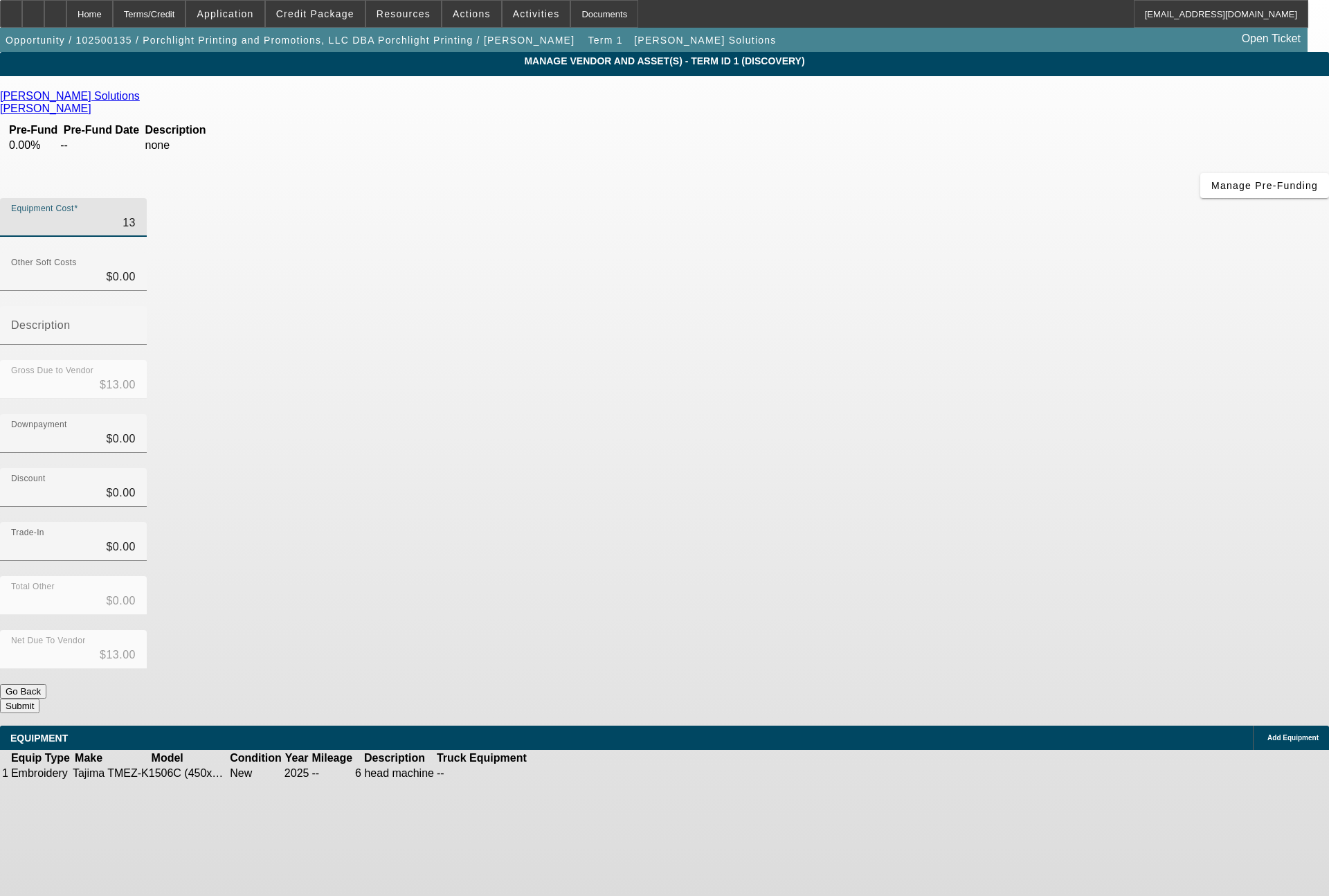
type input "$133.00"
type input "1334"
type input "$1,334.00"
type input "13349"
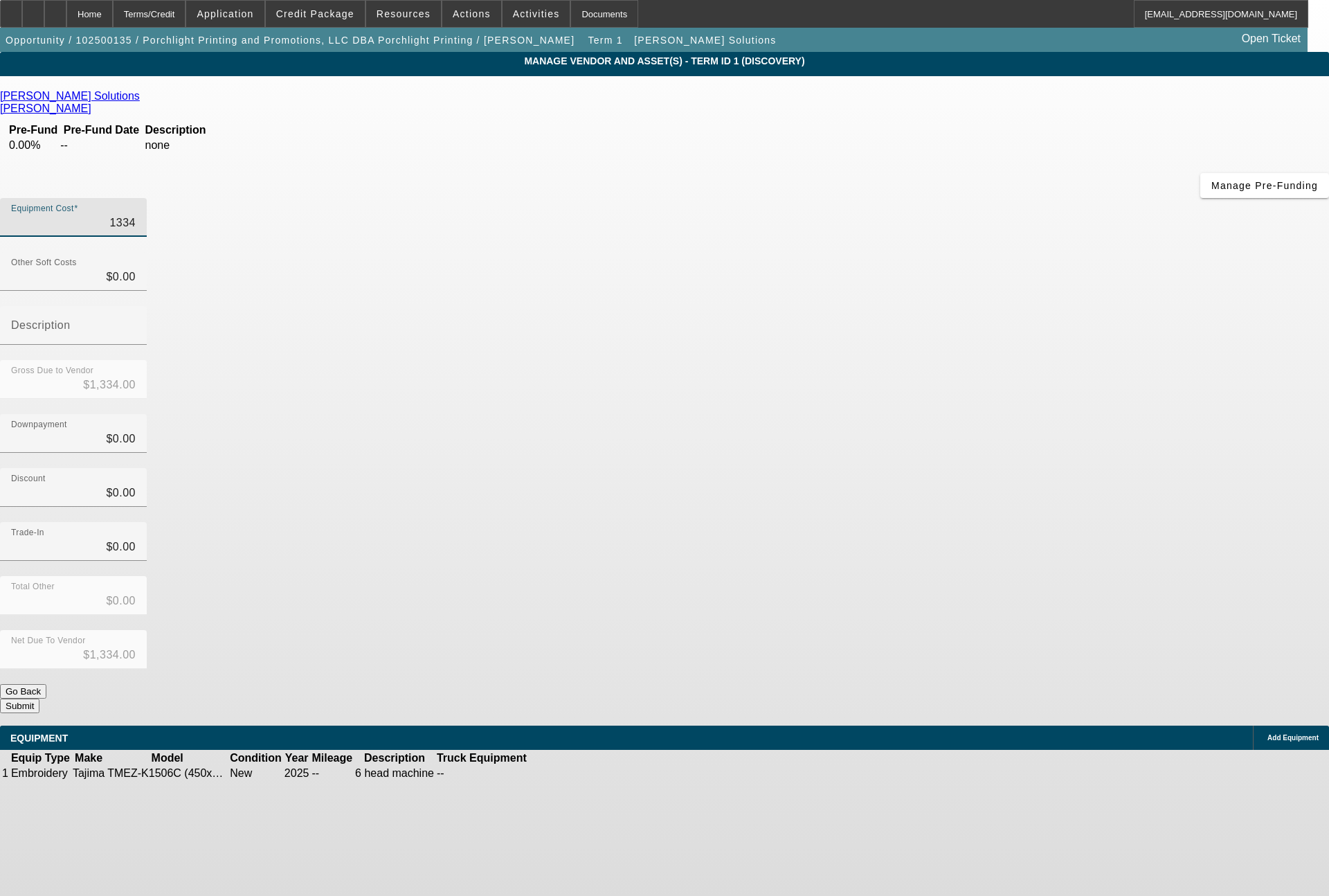
type input "$13,349.00"
type input "133490"
type input "$133,490.00"
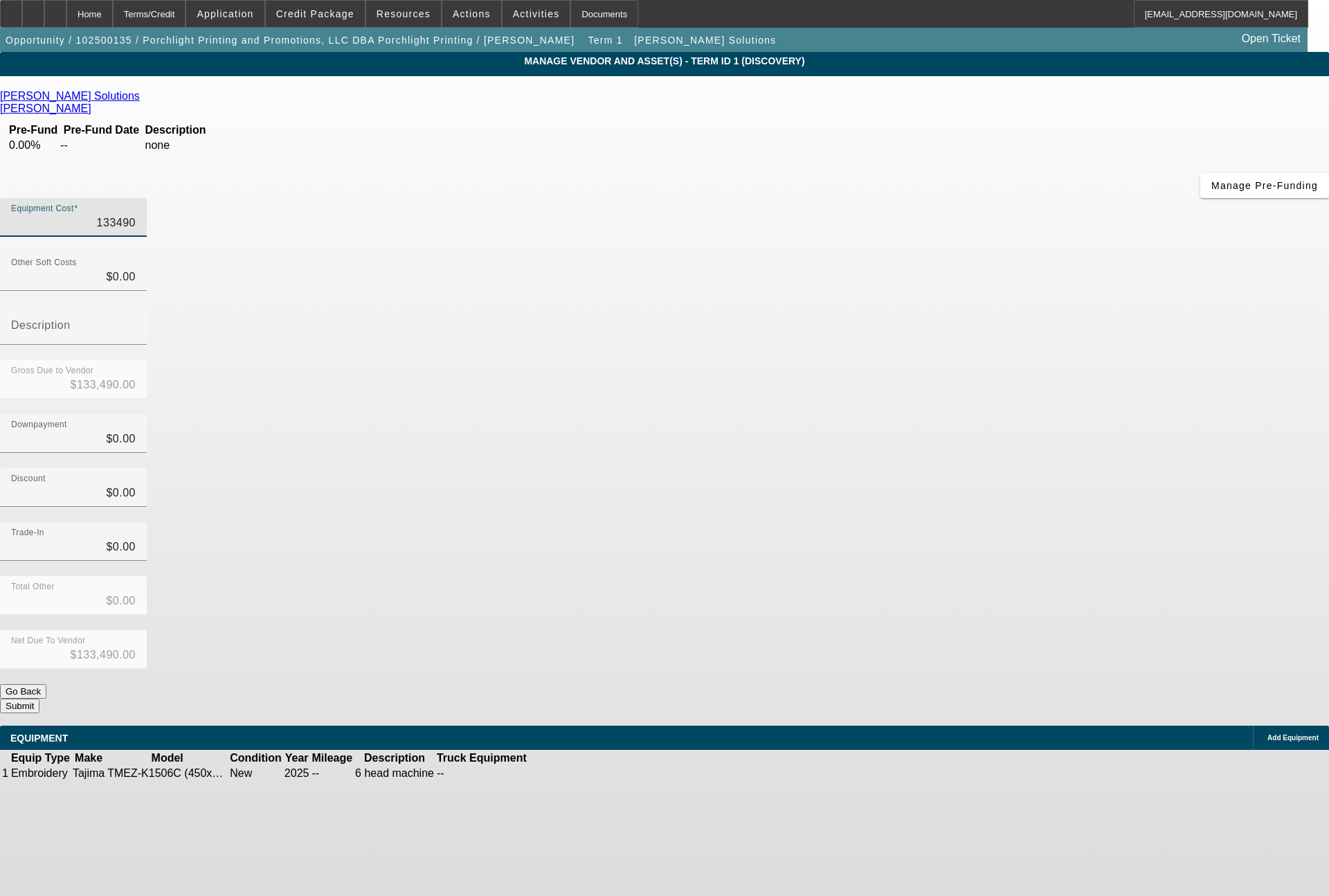
type input "$133,490.00"
click at [1268, 734] on span "Add Equipment" at bounding box center [1293, 737] width 52 height 8
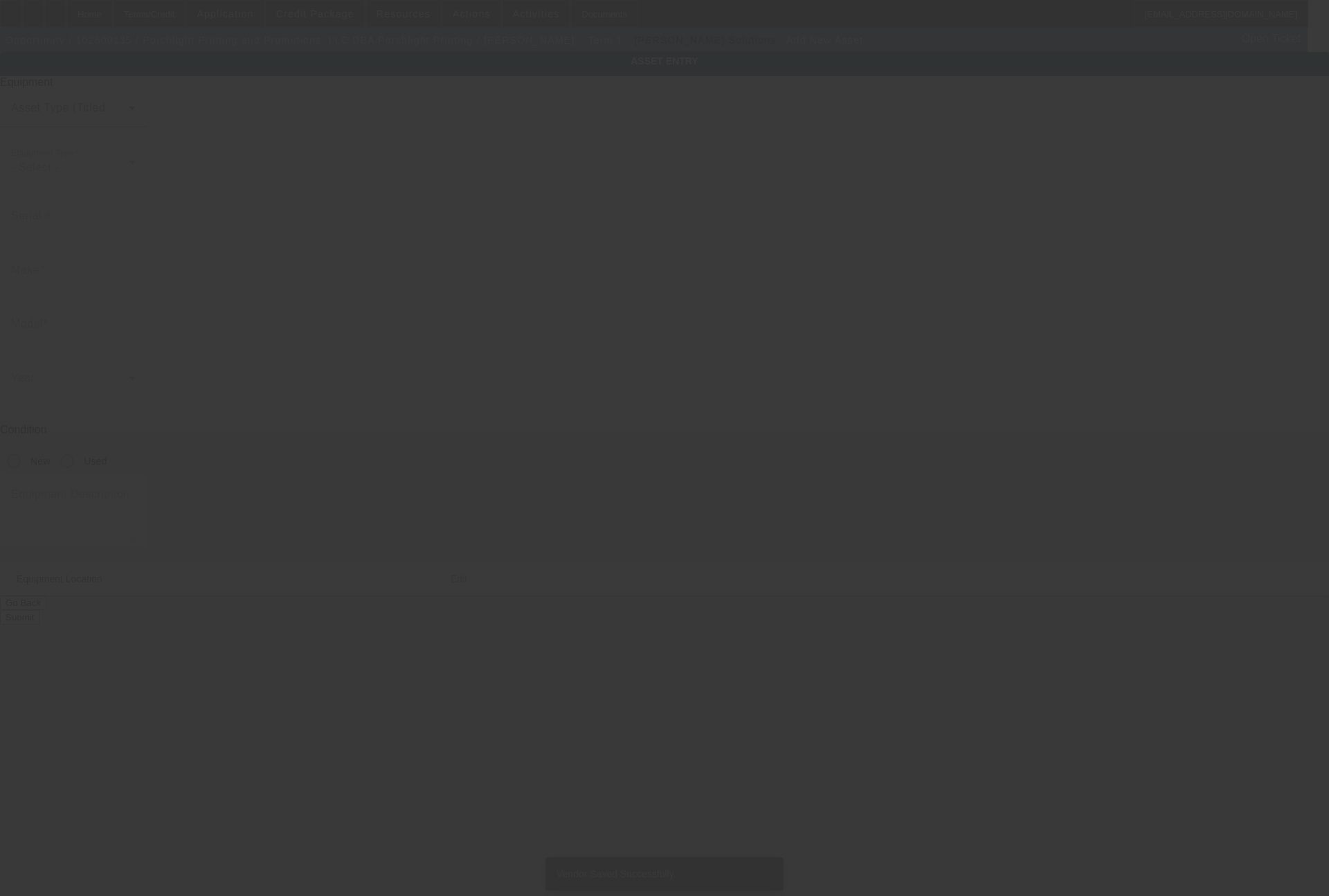
type input "9454 Knowlton Rd"
type input "Garrettsville"
type input "44231"
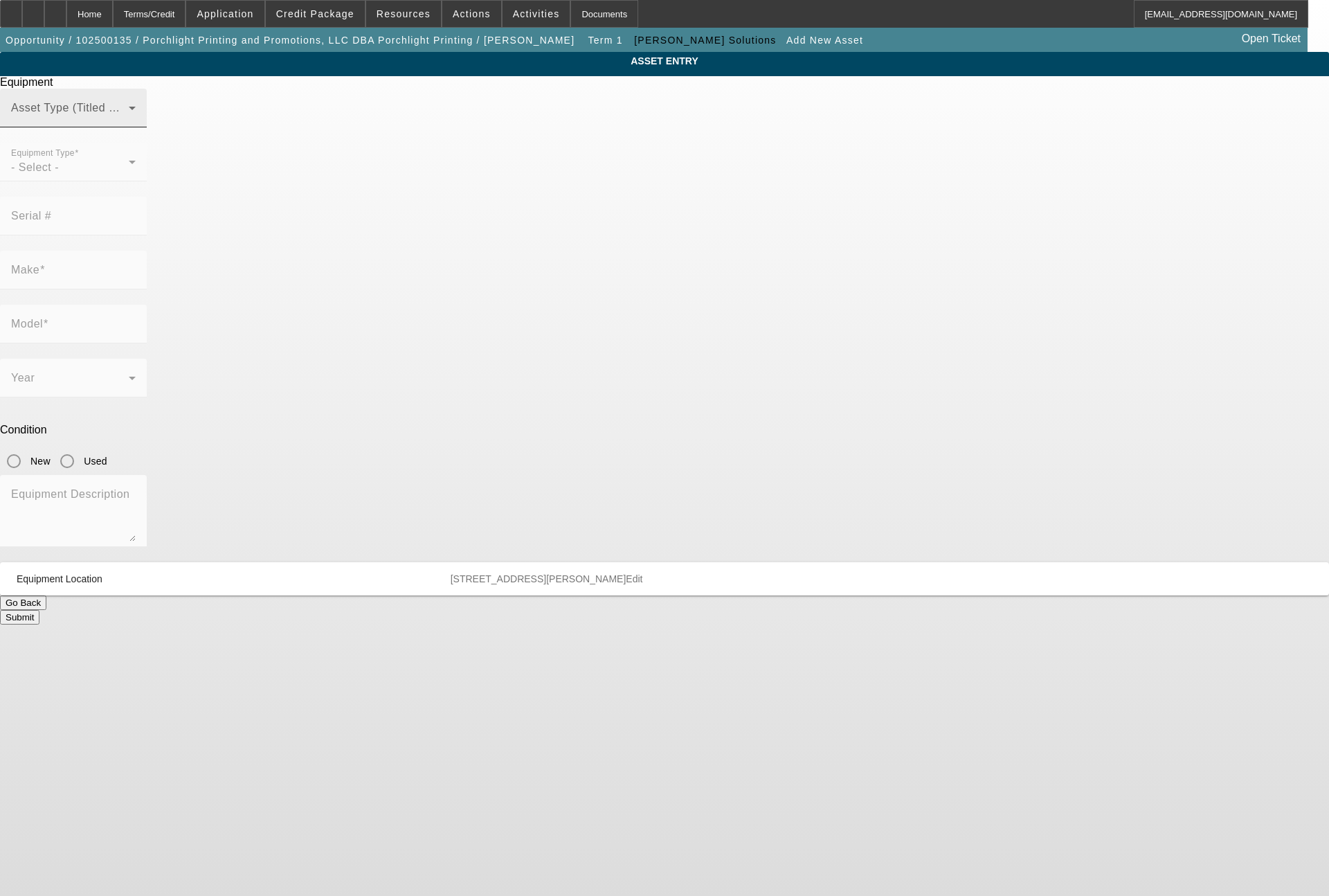
click at [129, 122] on span at bounding box center [69, 113] width 118 height 17
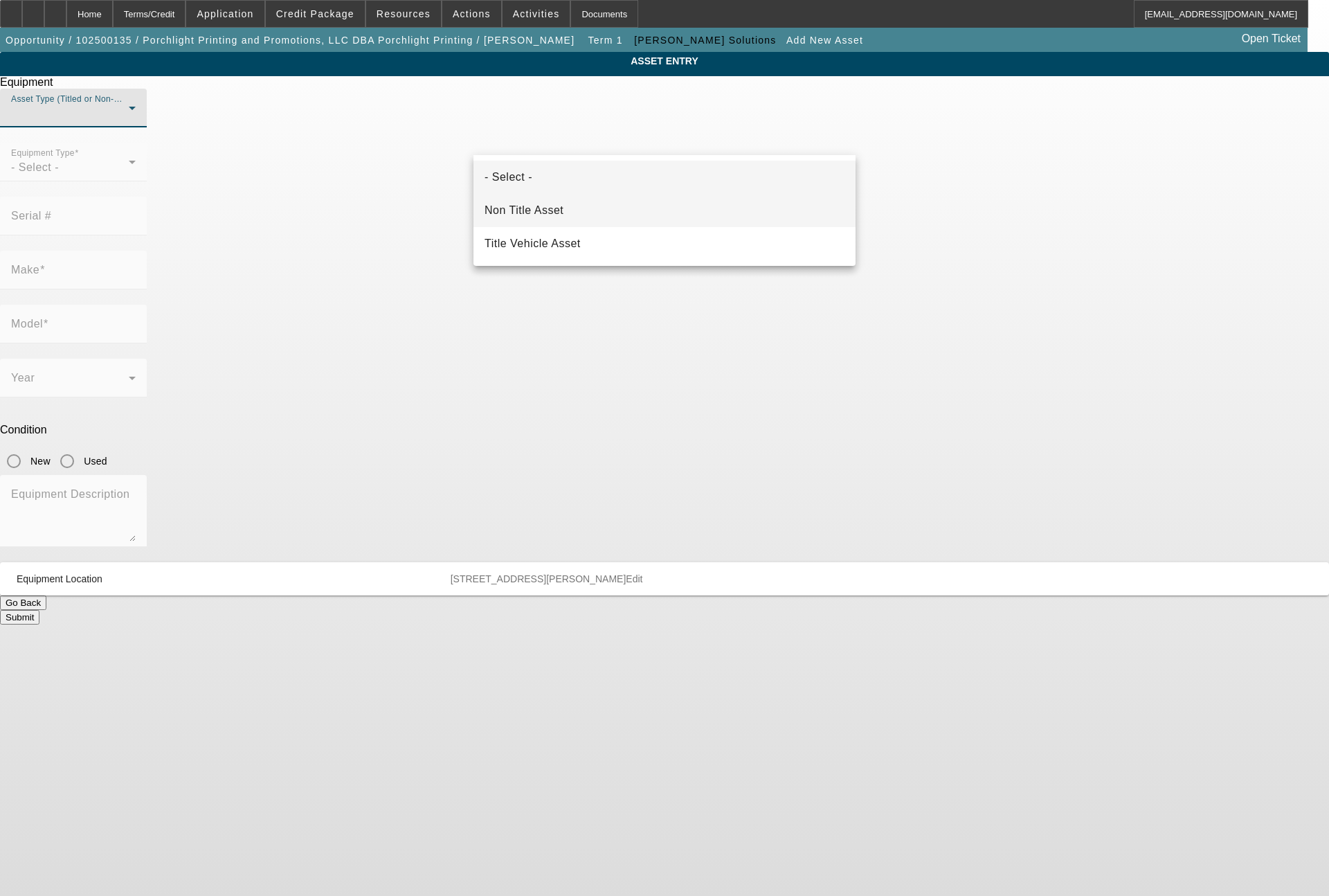
click at [536, 216] on span "Non Title Asset" at bounding box center [524, 210] width 79 height 17
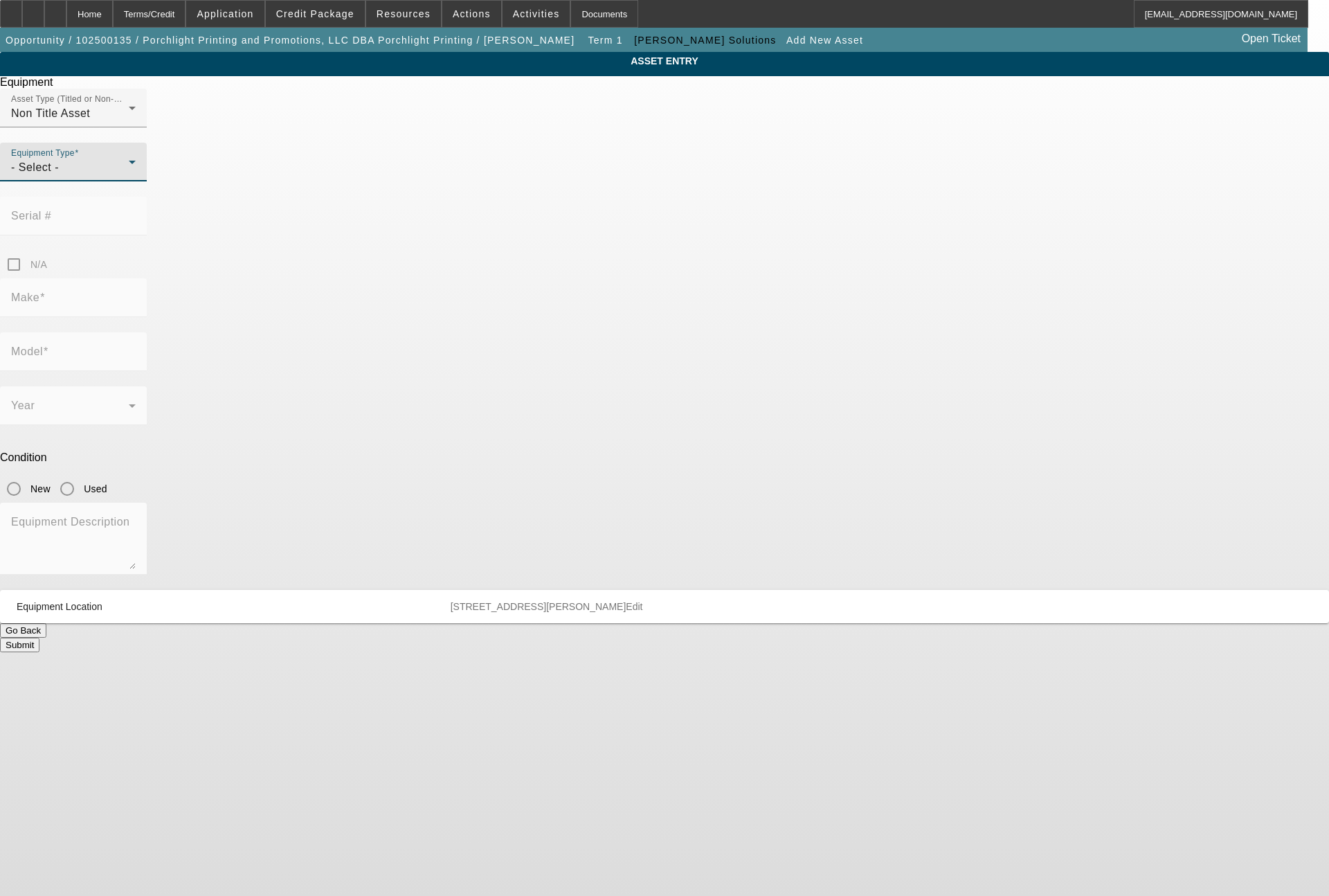
click at [129, 175] on div "- Select -" at bounding box center [69, 167] width 118 height 17
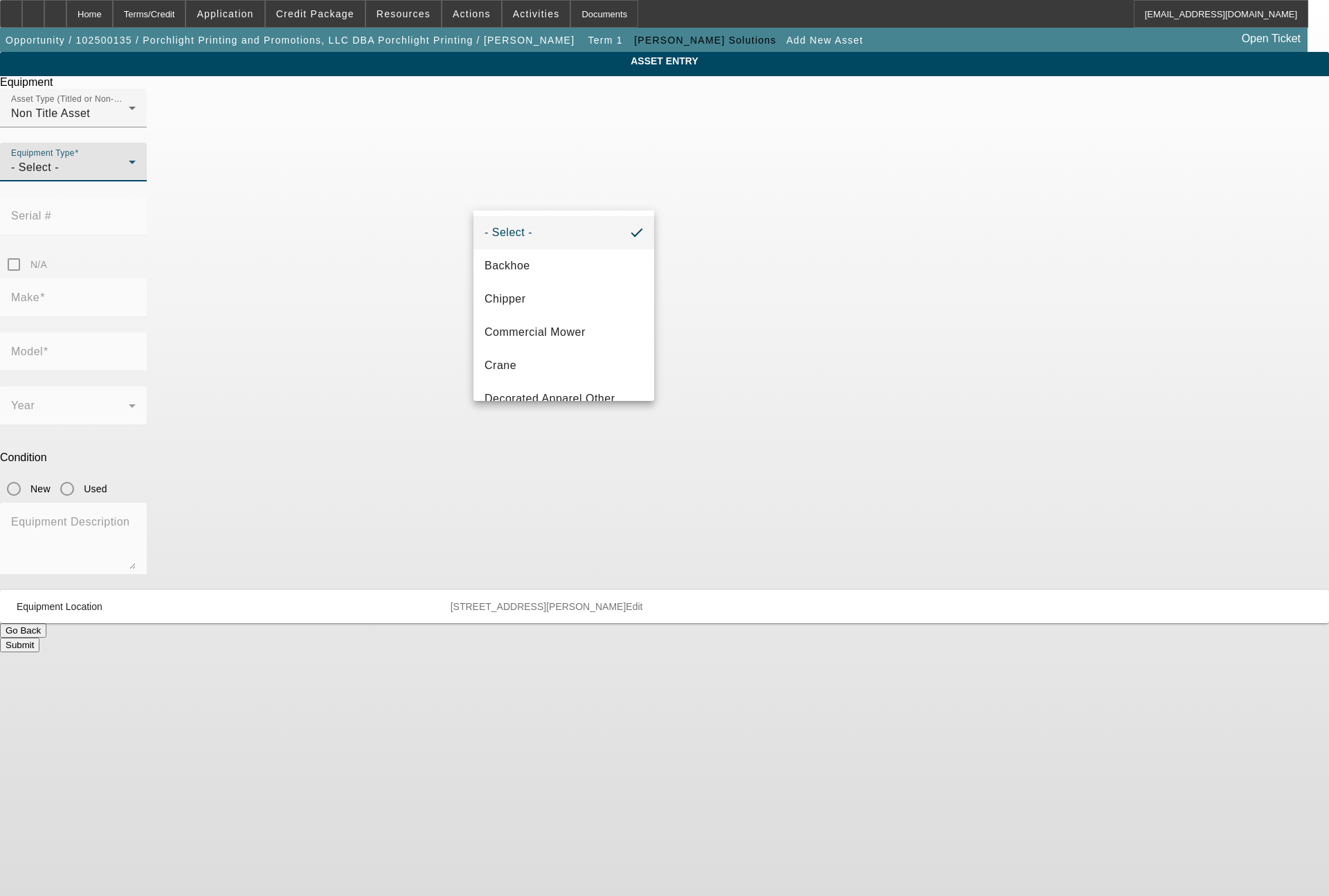
scroll to position [167, 0]
click at [542, 300] on span "Embroidery" at bounding box center [515, 298] width 61 height 17
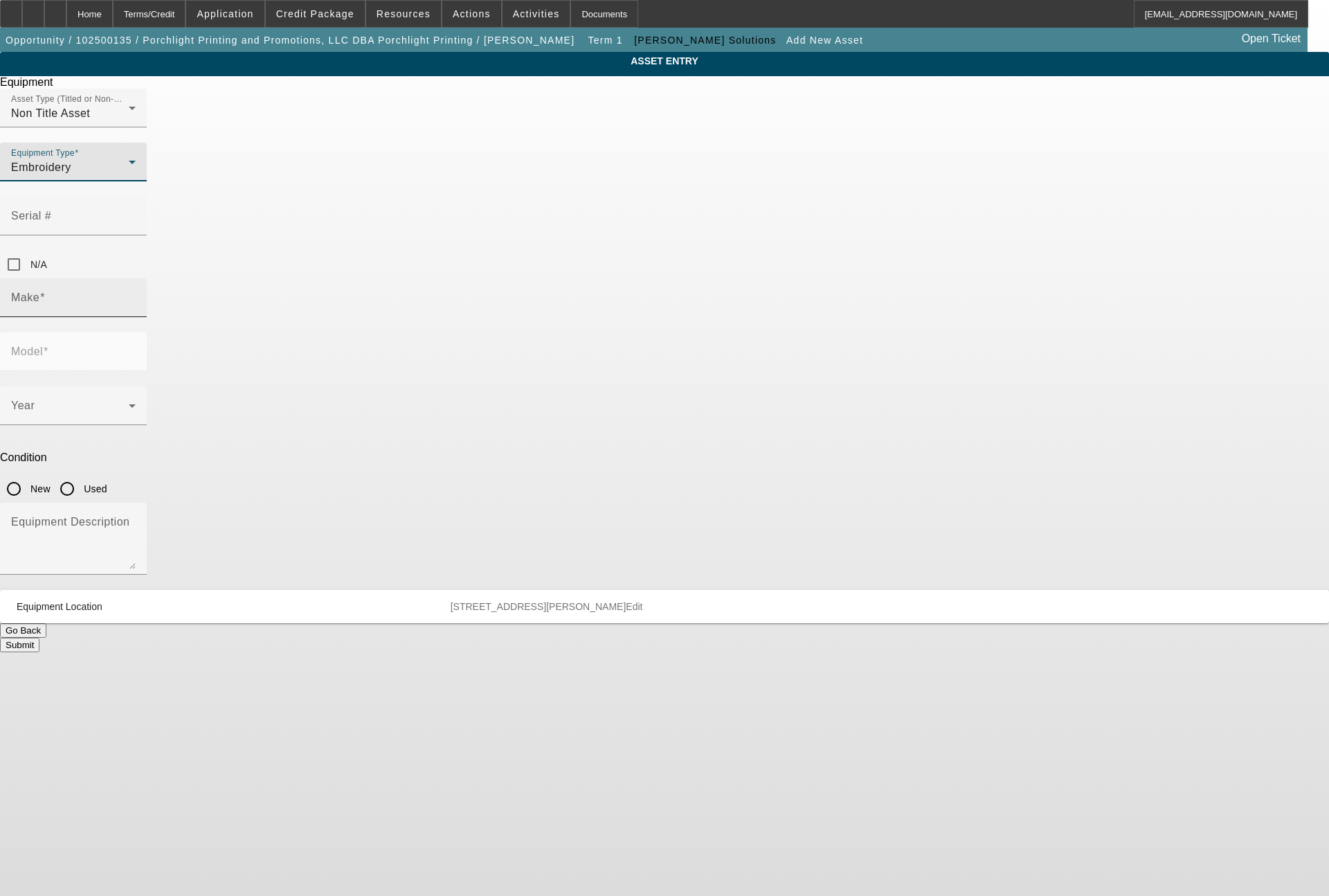
click at [135, 295] on input "Make" at bounding box center [73, 303] width 125 height 17
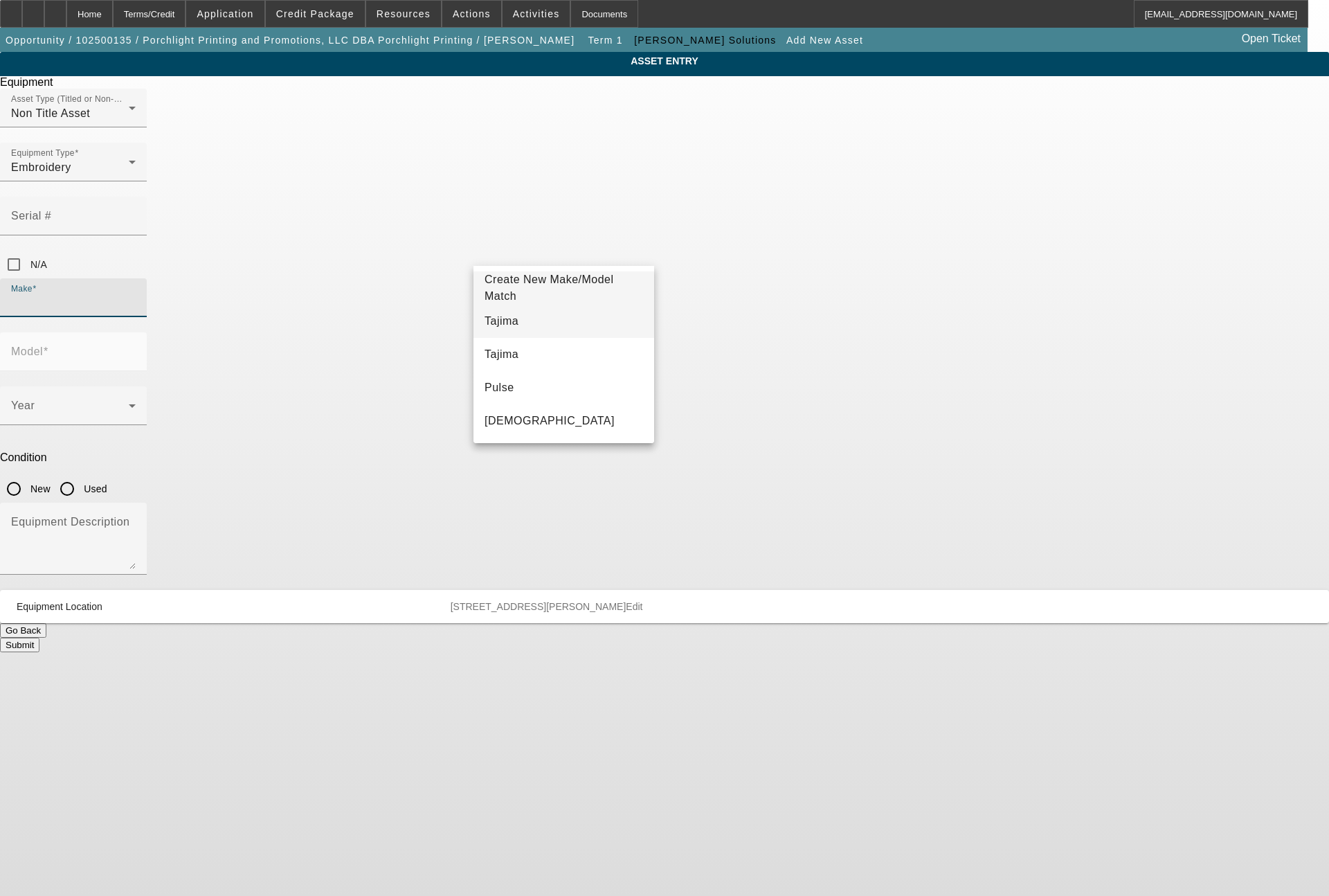
click at [505, 322] on span "Tajima" at bounding box center [501, 321] width 34 height 12
type input "Tajima"
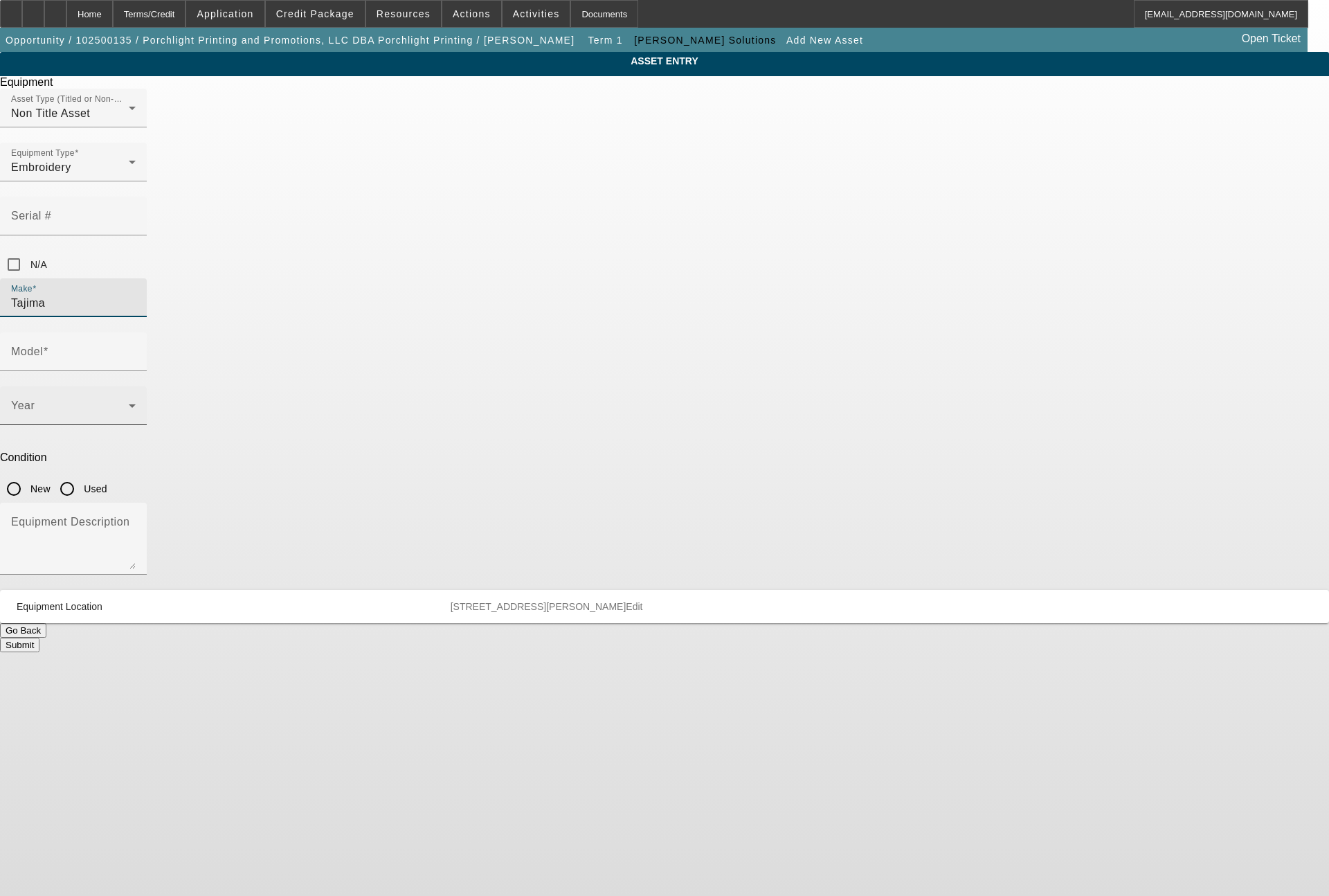
click at [129, 403] on span at bounding box center [69, 411] width 118 height 17
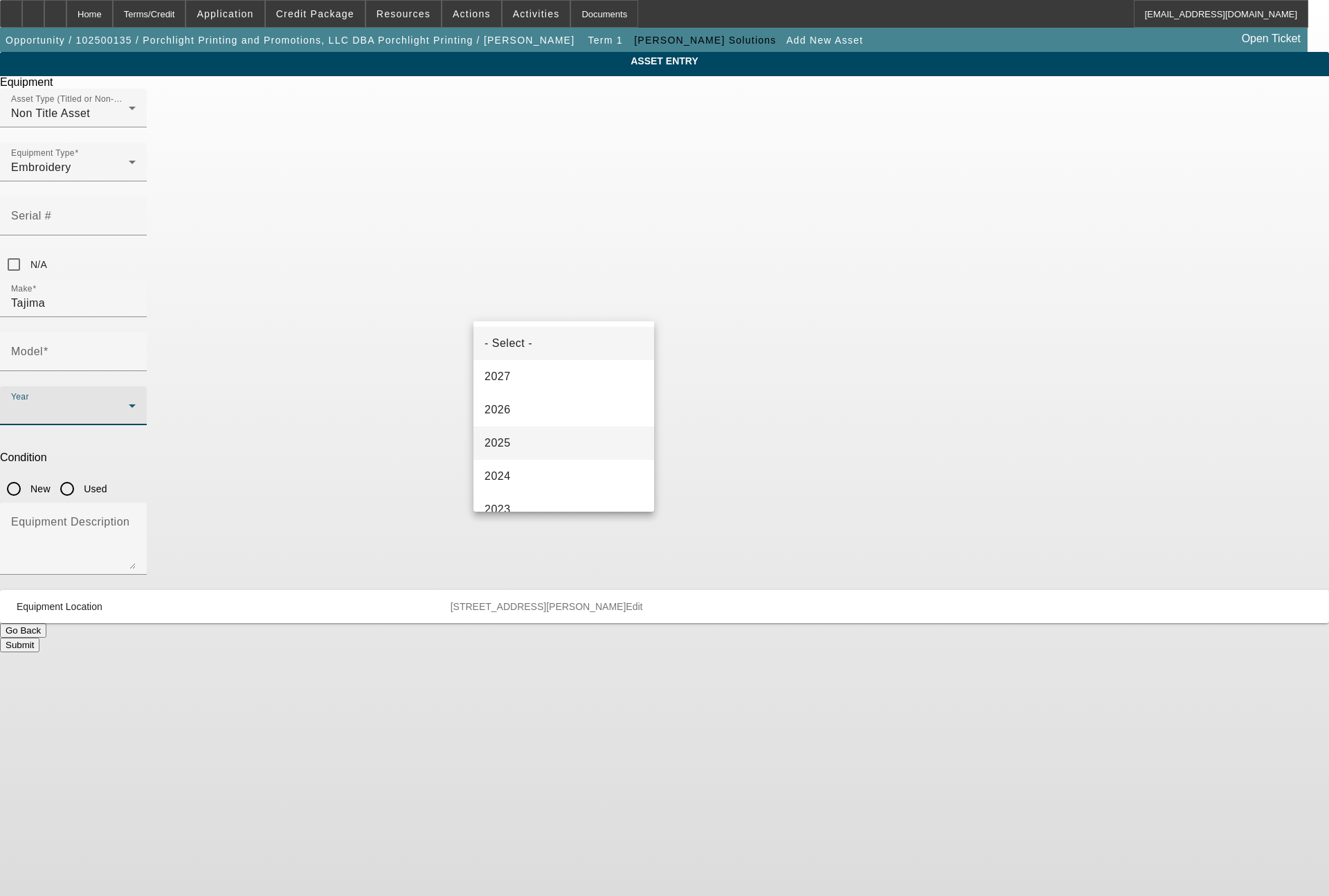
drag, startPoint x: 501, startPoint y: 441, endPoint x: 505, endPoint y: 427, distance: 14.6
click at [505, 430] on mat-option "2025" at bounding box center [564, 443] width 181 height 33
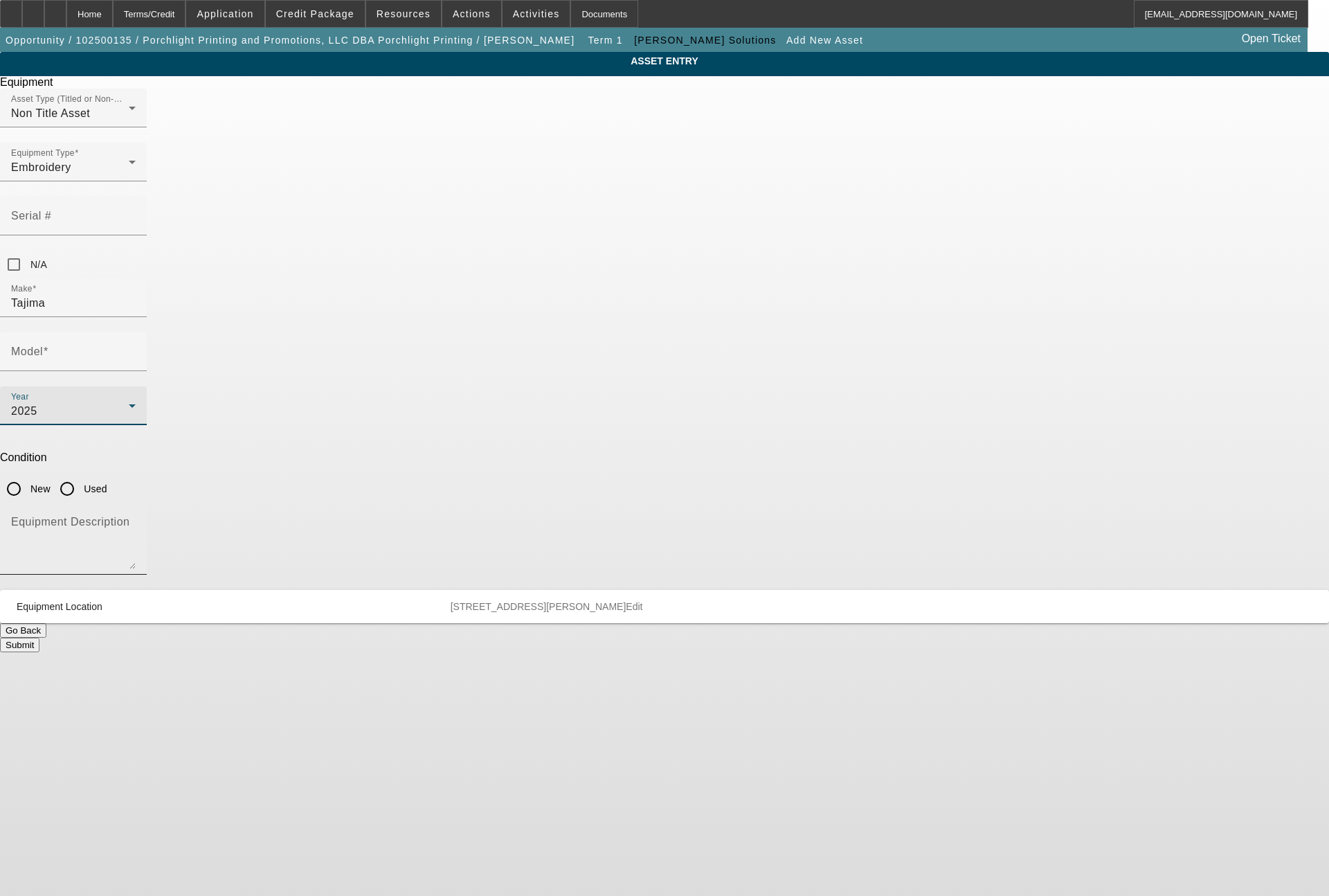
click at [135, 519] on textarea "Equipment Description" at bounding box center [73, 544] width 125 height 50
type textarea "single head machine"
click at [28, 475] on input "New" at bounding box center [13, 488] width 28 height 28
radio input "true"
click at [135, 349] on input "Model" at bounding box center [73, 357] width 125 height 17
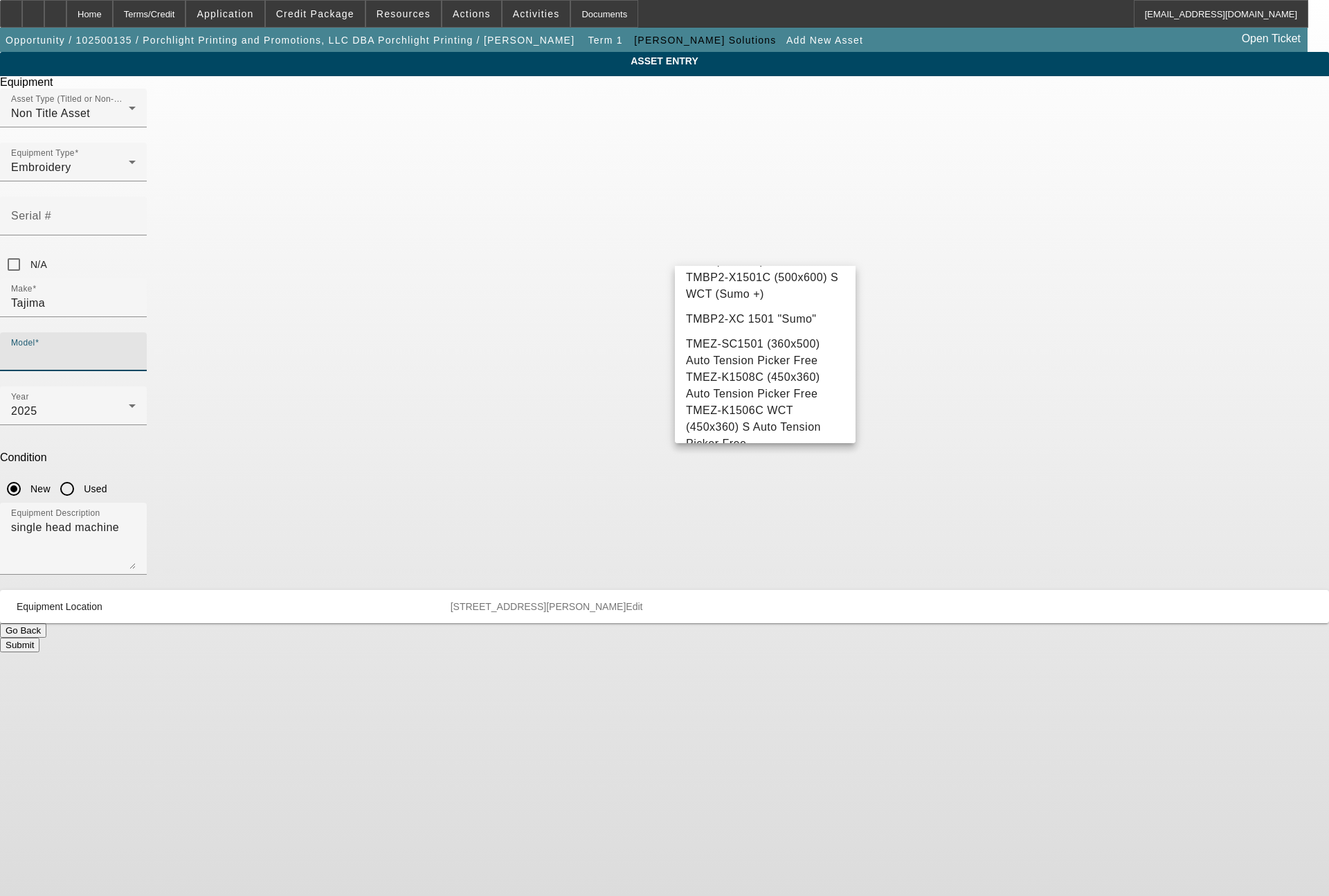
scroll to position [309, 0]
click at [705, 301] on span "TMEZ-SC1501 (360x500) Auto Tension Picker Free" at bounding box center [753, 294] width 135 height 29
type input "TMEZ-SC1501 (360x500) Auto Tension Picker Free"
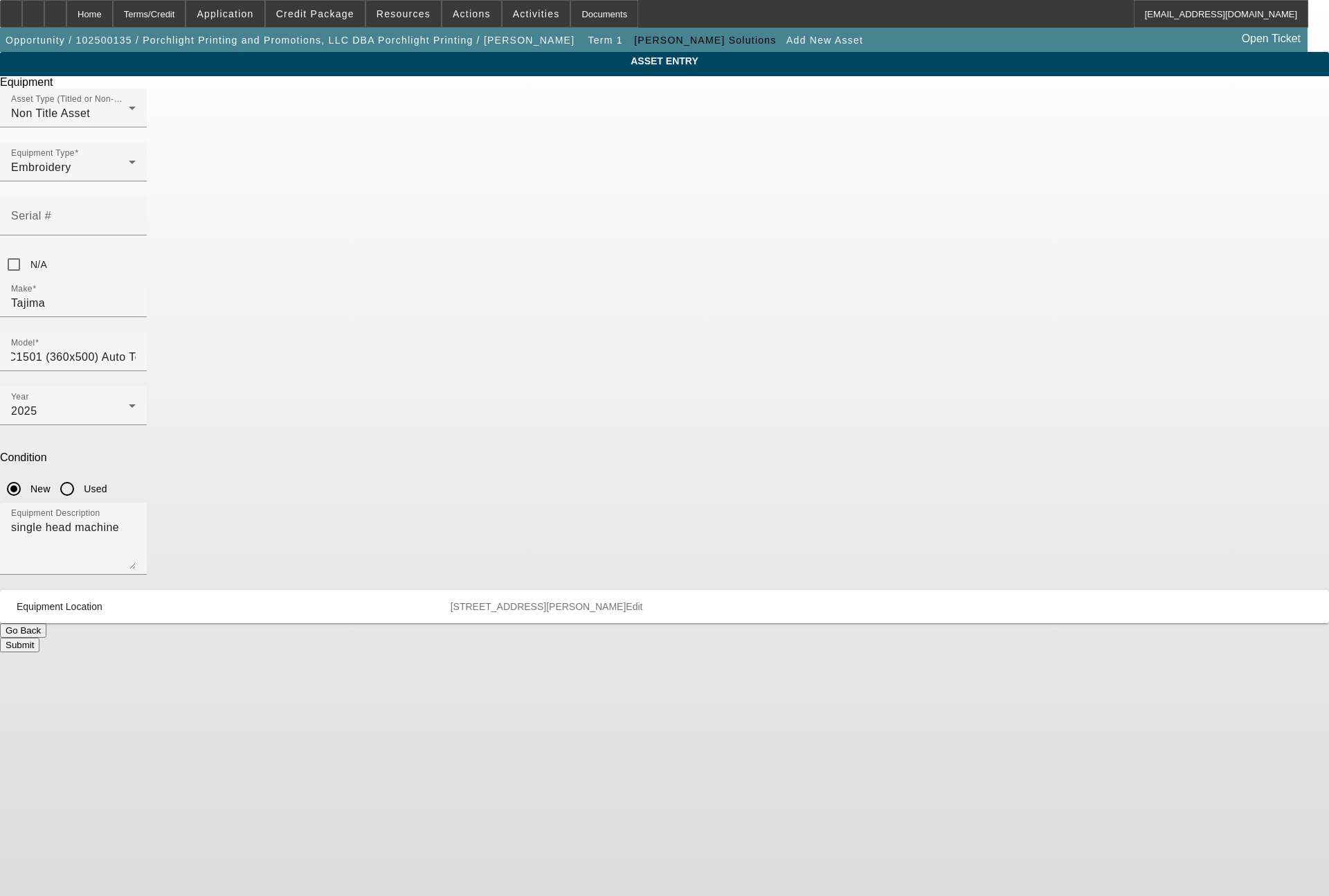
scroll to position [0, 0]
click at [39, 638] on button "Submit" at bounding box center [20, 645] width 39 height 14
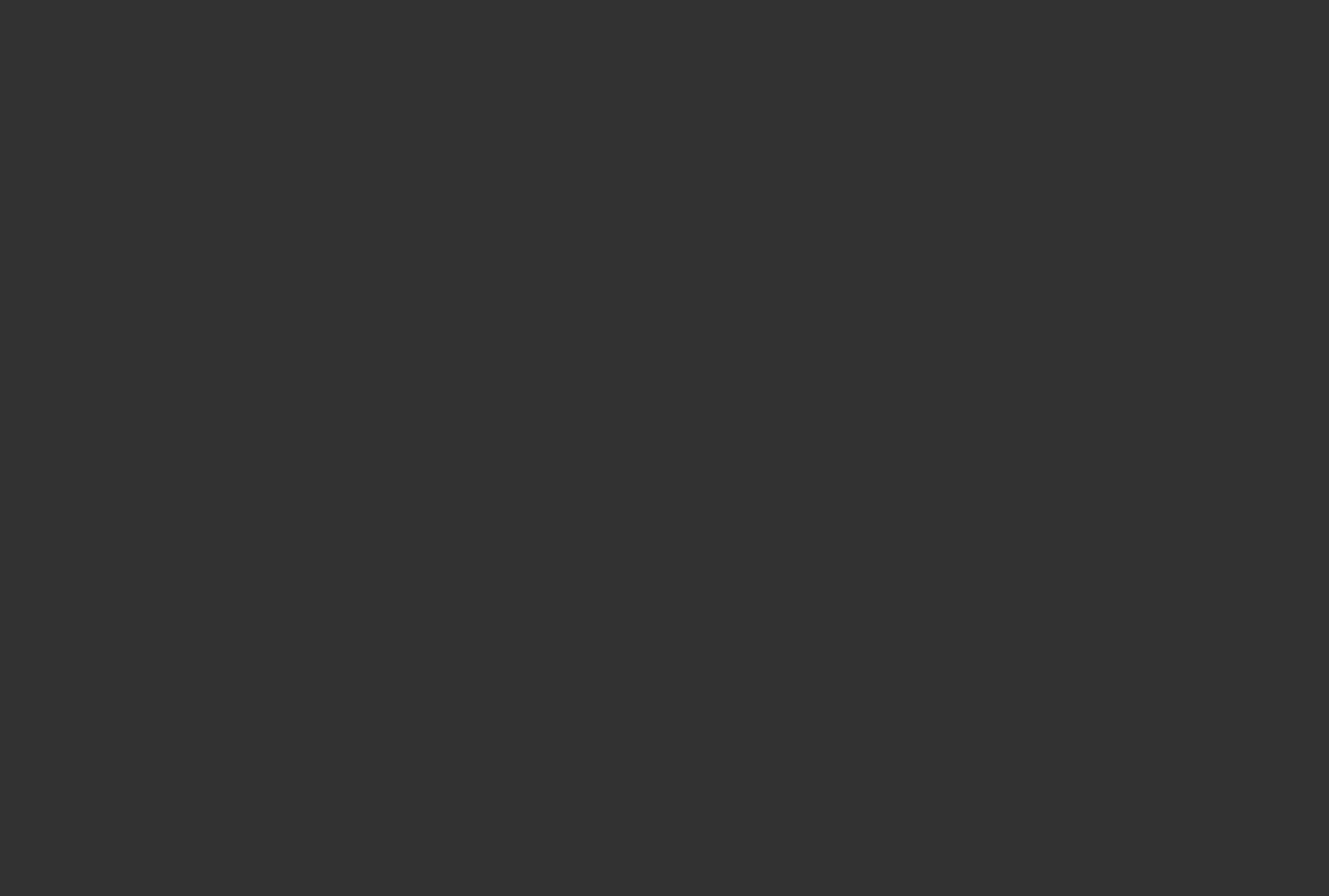
type input "$133,490.00"
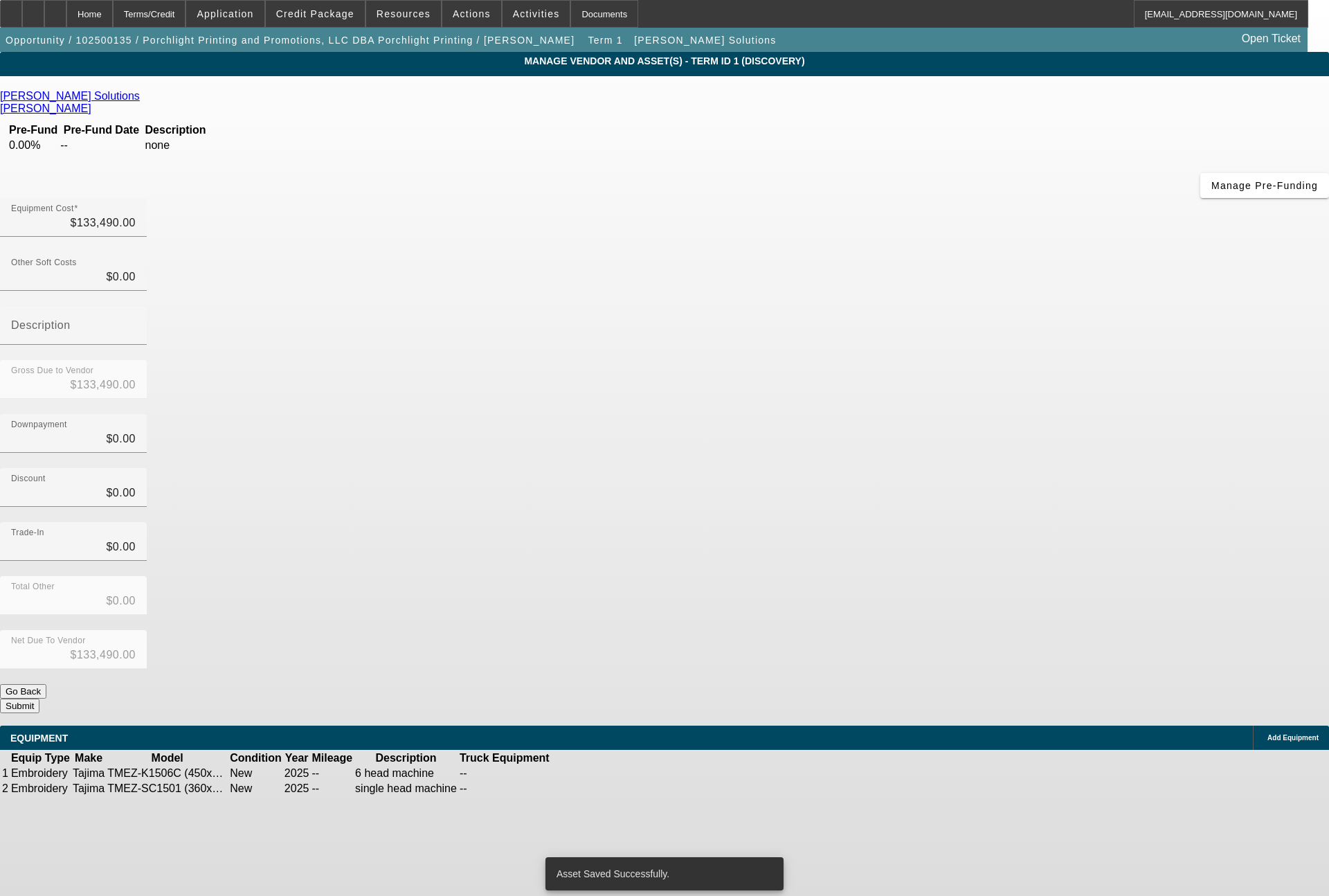
click at [1268, 734] on span "Add Equipment" at bounding box center [1293, 737] width 52 height 8
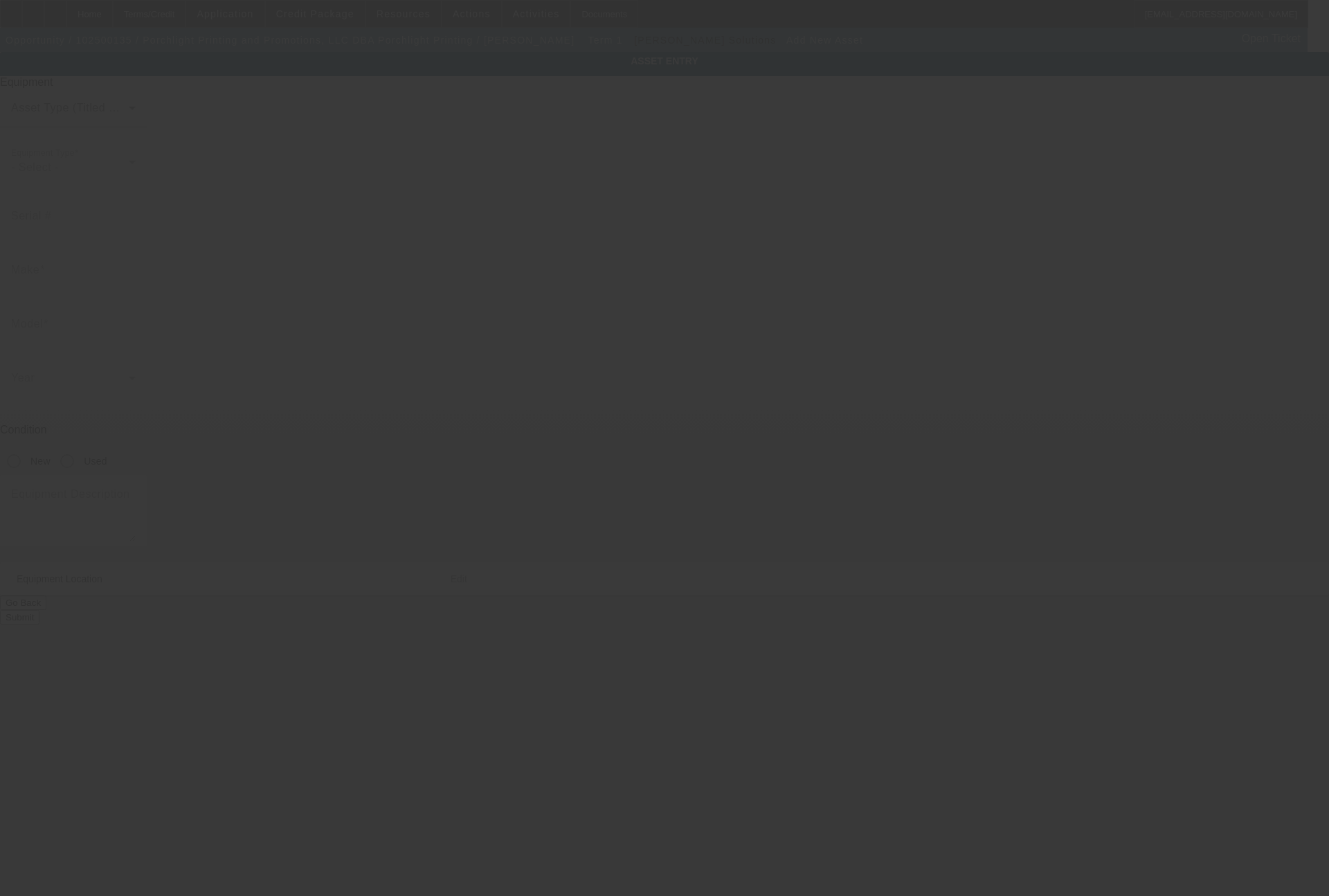
type input "9454 Knowlton Rd"
type input "Garrettsville"
type input "44231"
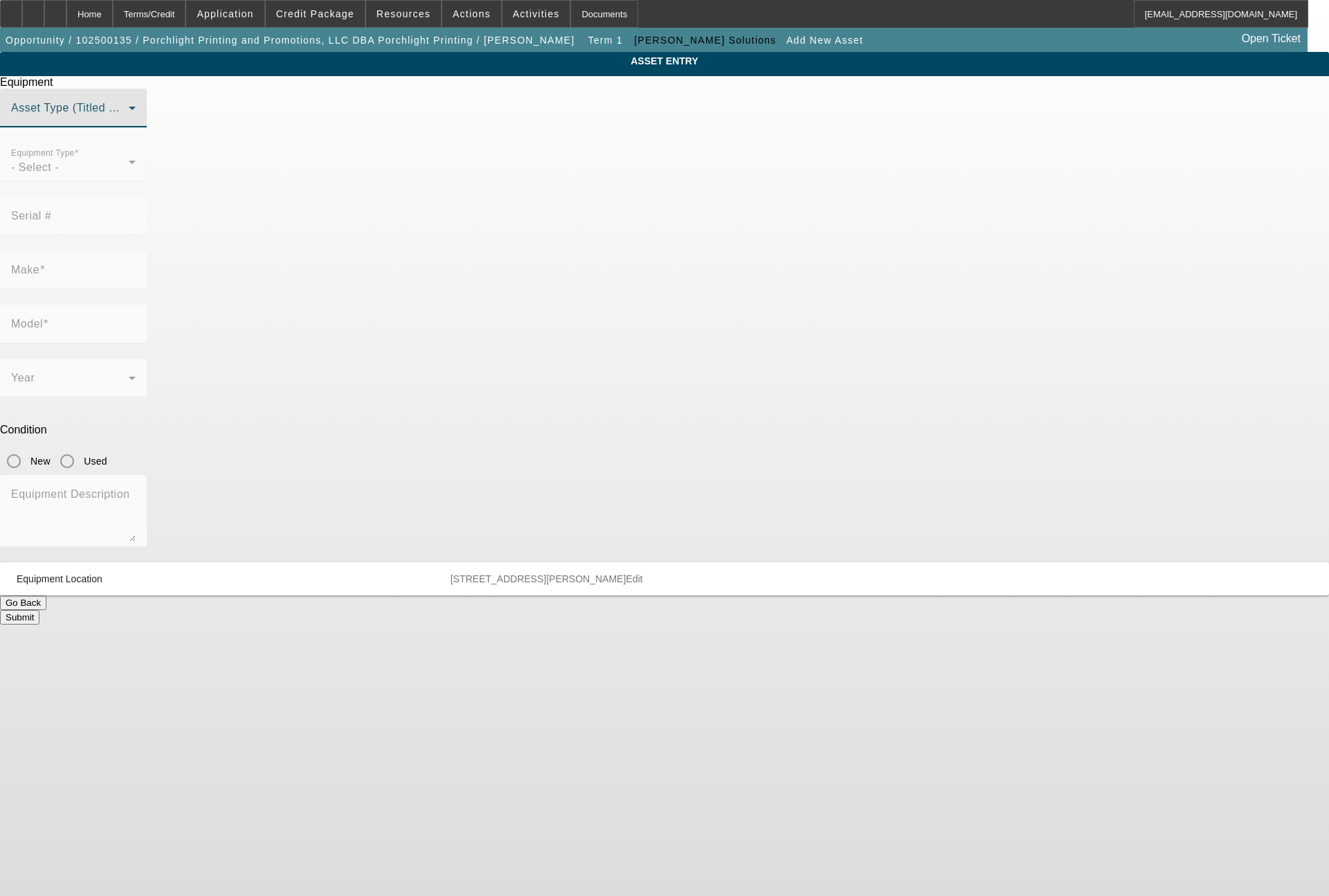
click at [129, 122] on span at bounding box center [69, 113] width 118 height 17
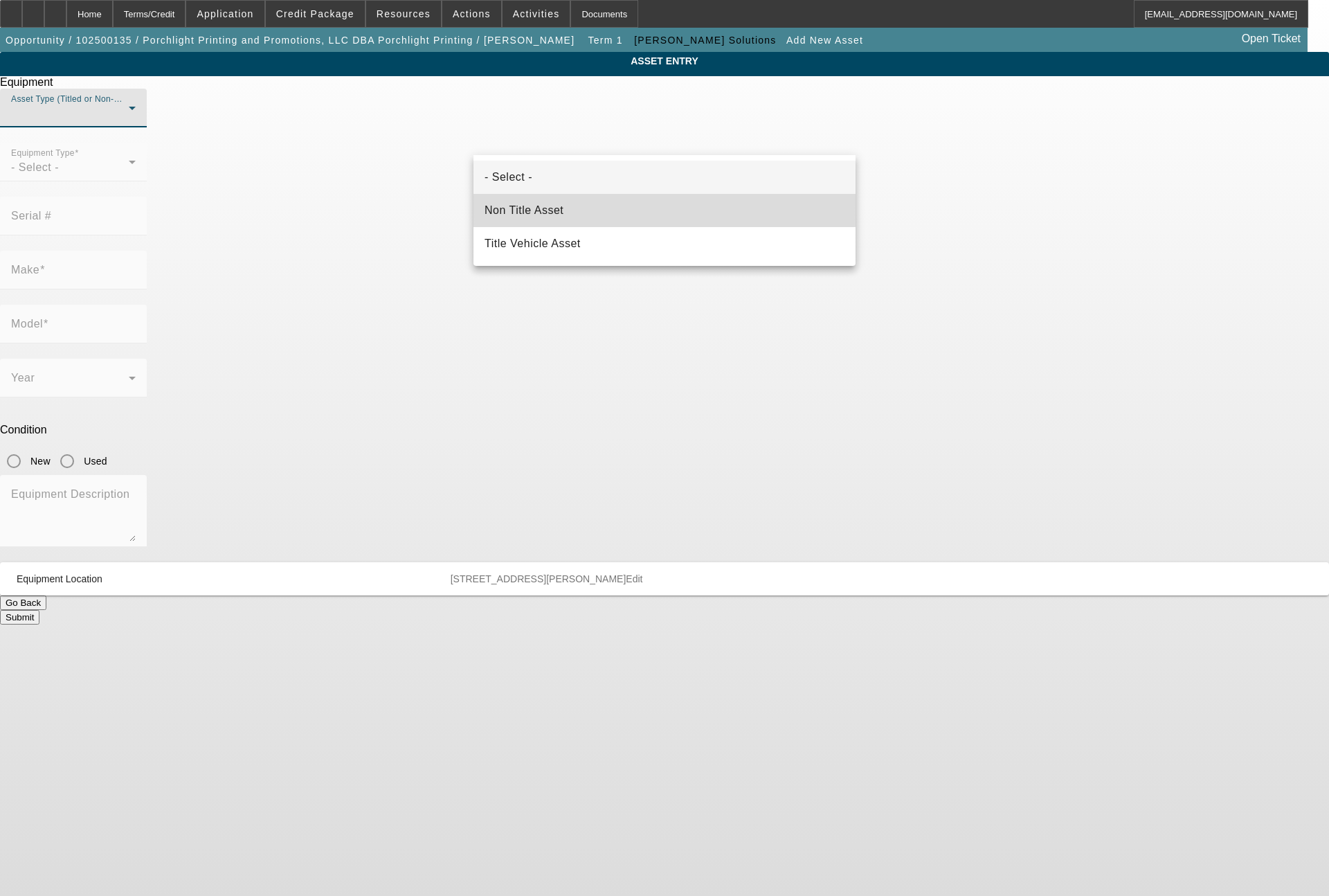
click at [565, 207] on mat-option "Non Title Asset" at bounding box center [664, 210] width 382 height 33
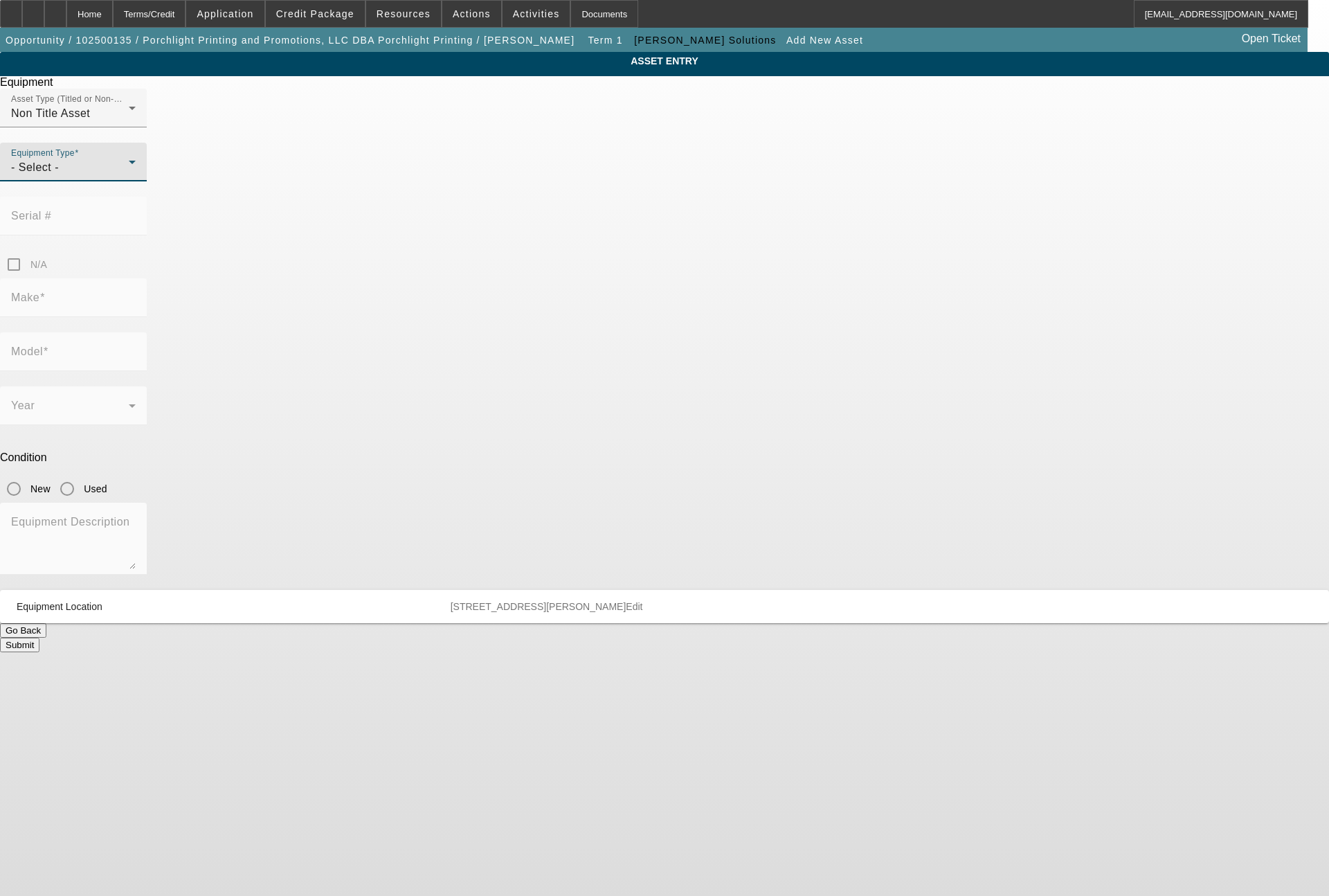
click at [129, 175] on div "- Select -" at bounding box center [69, 167] width 118 height 17
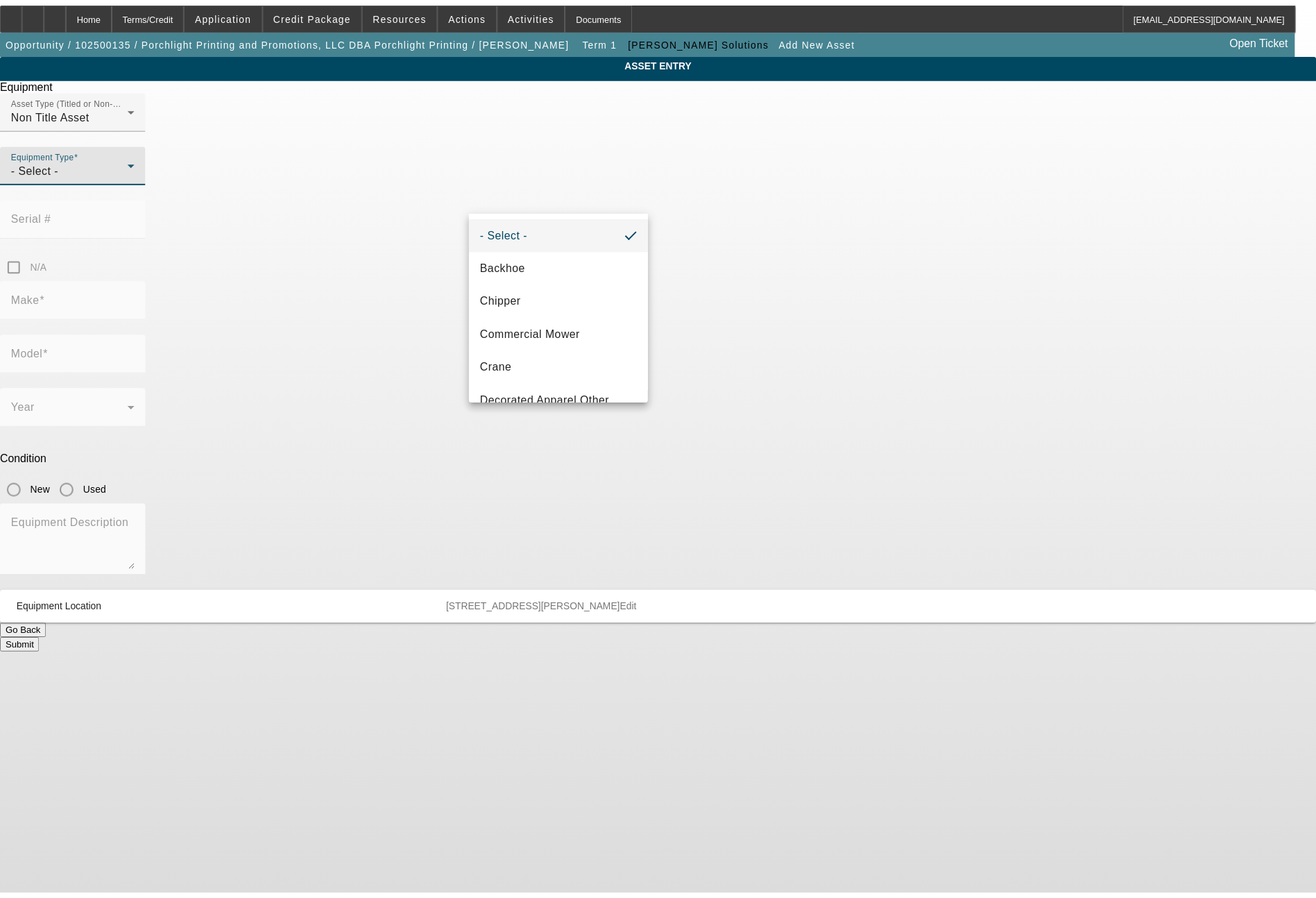
scroll to position [167, 0]
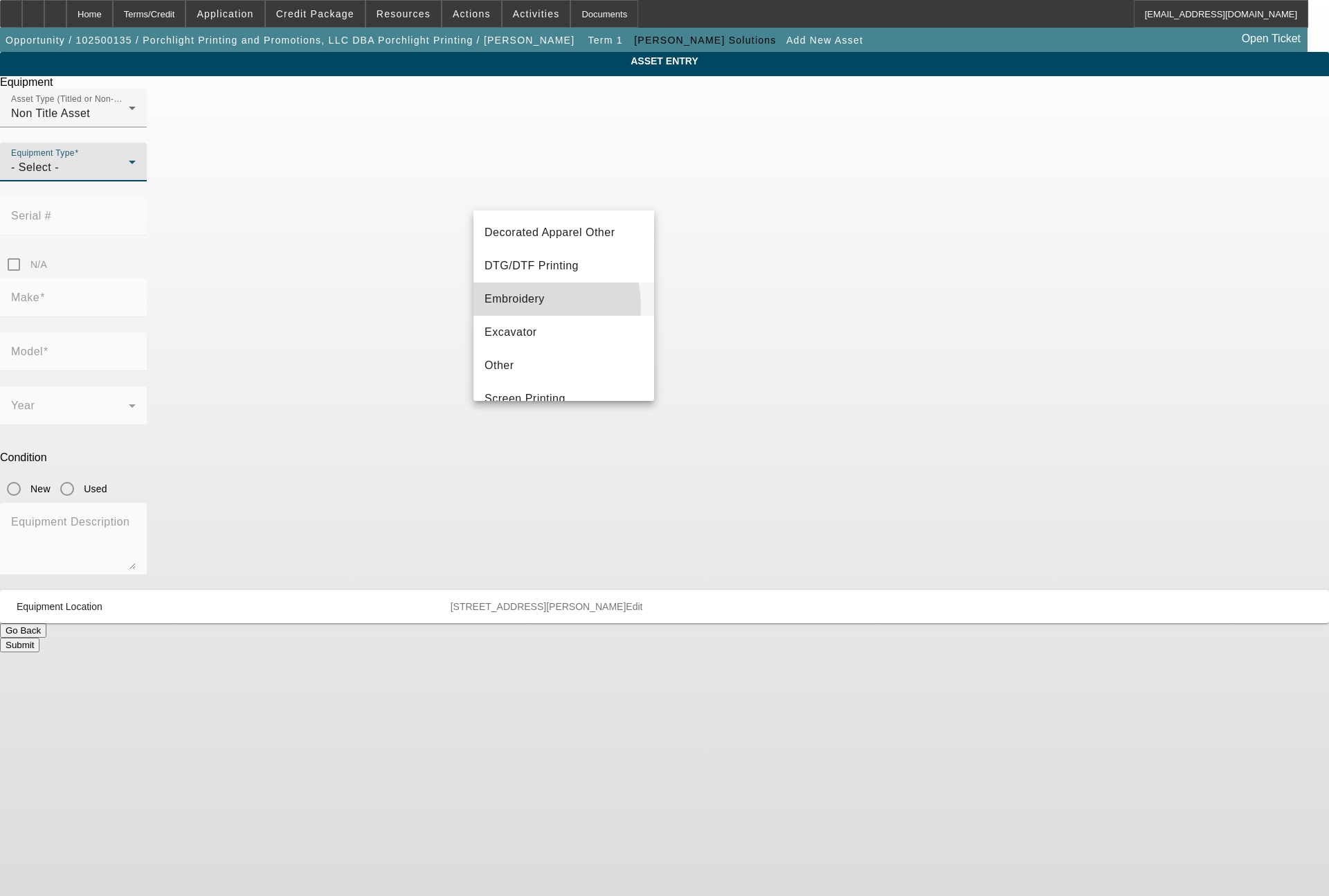
click at [528, 306] on span "Embroidery" at bounding box center [515, 298] width 61 height 17
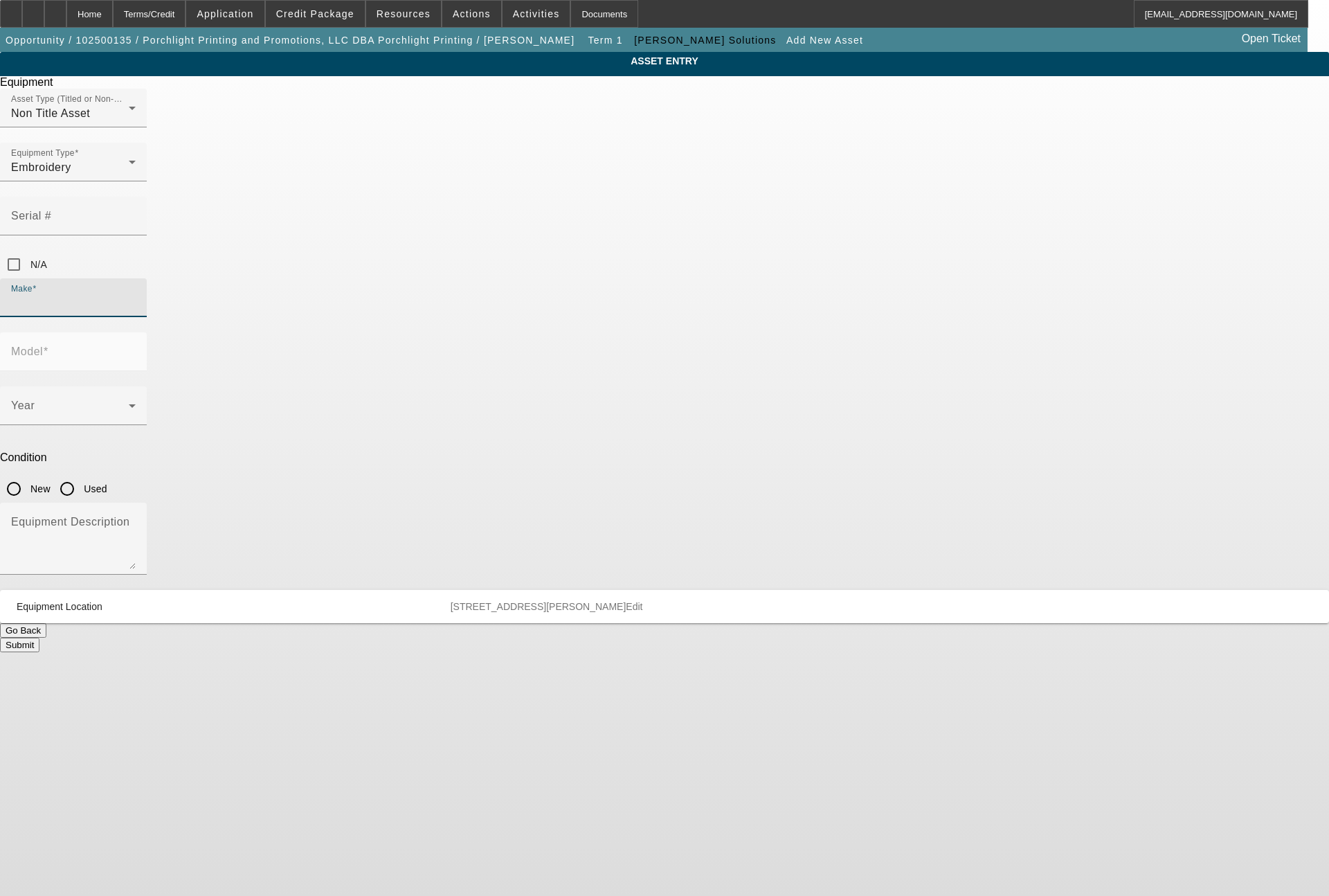
click at [135, 295] on input "Make" at bounding box center [73, 303] width 125 height 17
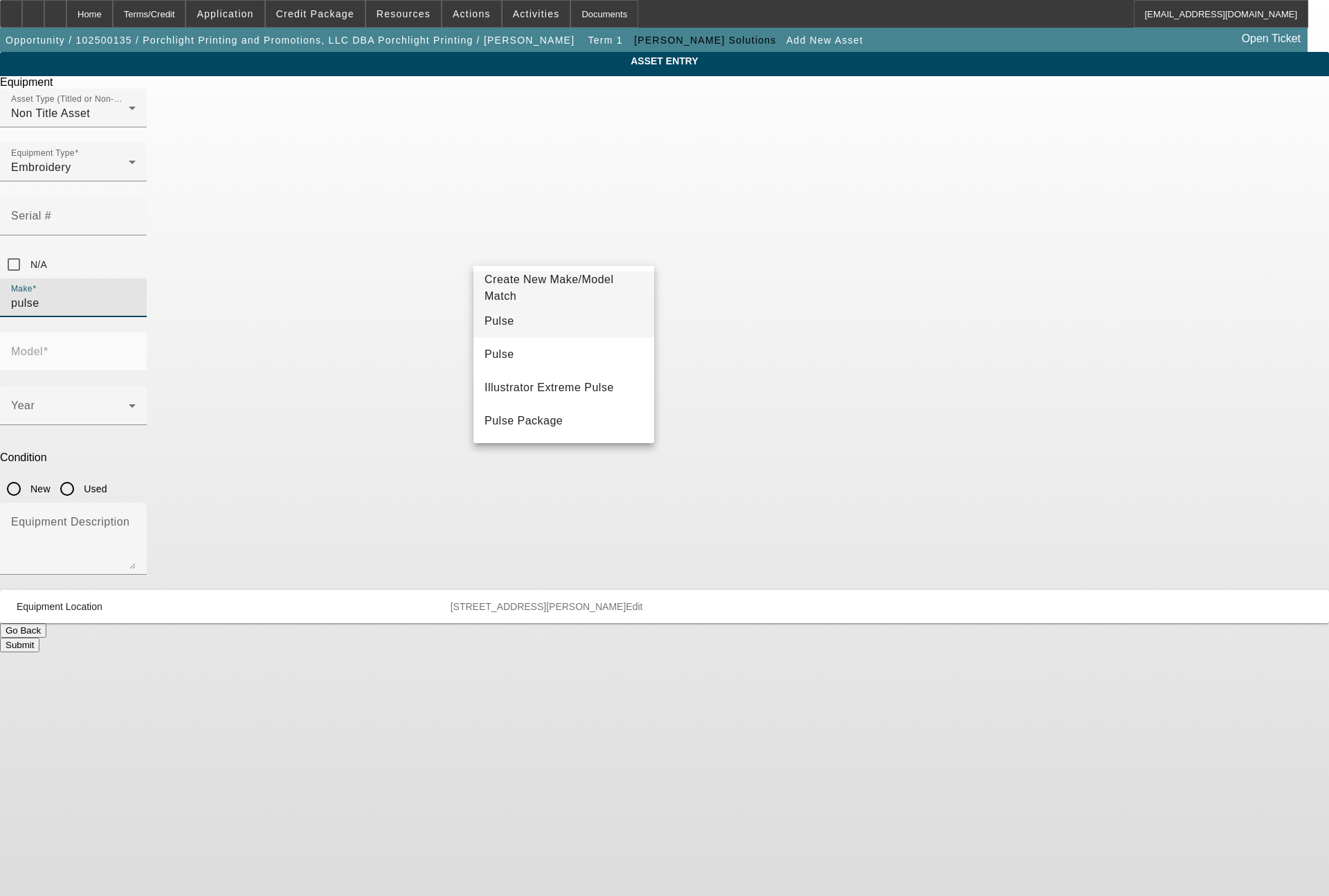
click at [508, 315] on mat-option "Pulse" at bounding box center [564, 321] width 181 height 33
type input "Pulse"
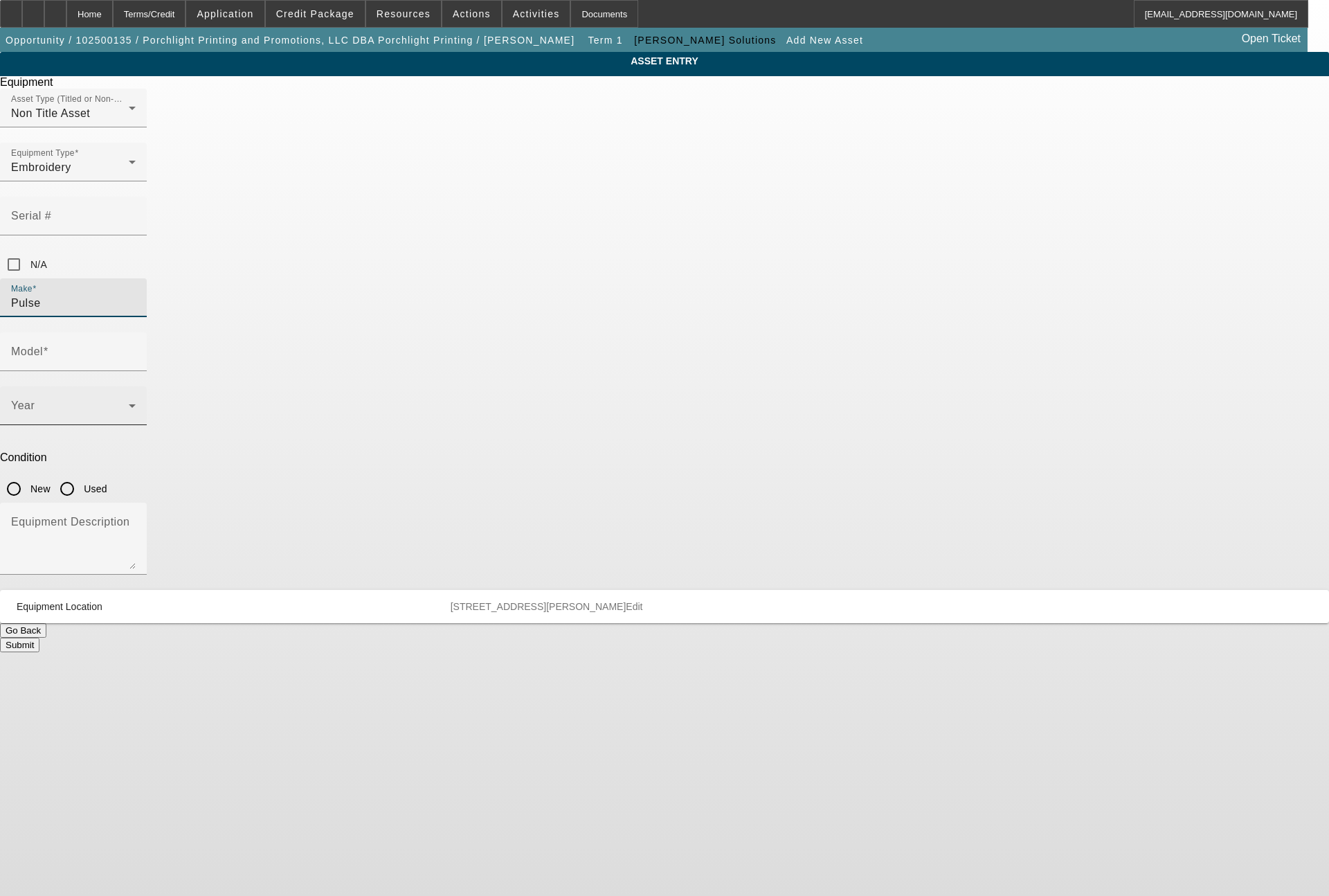
click at [129, 403] on span at bounding box center [69, 411] width 118 height 17
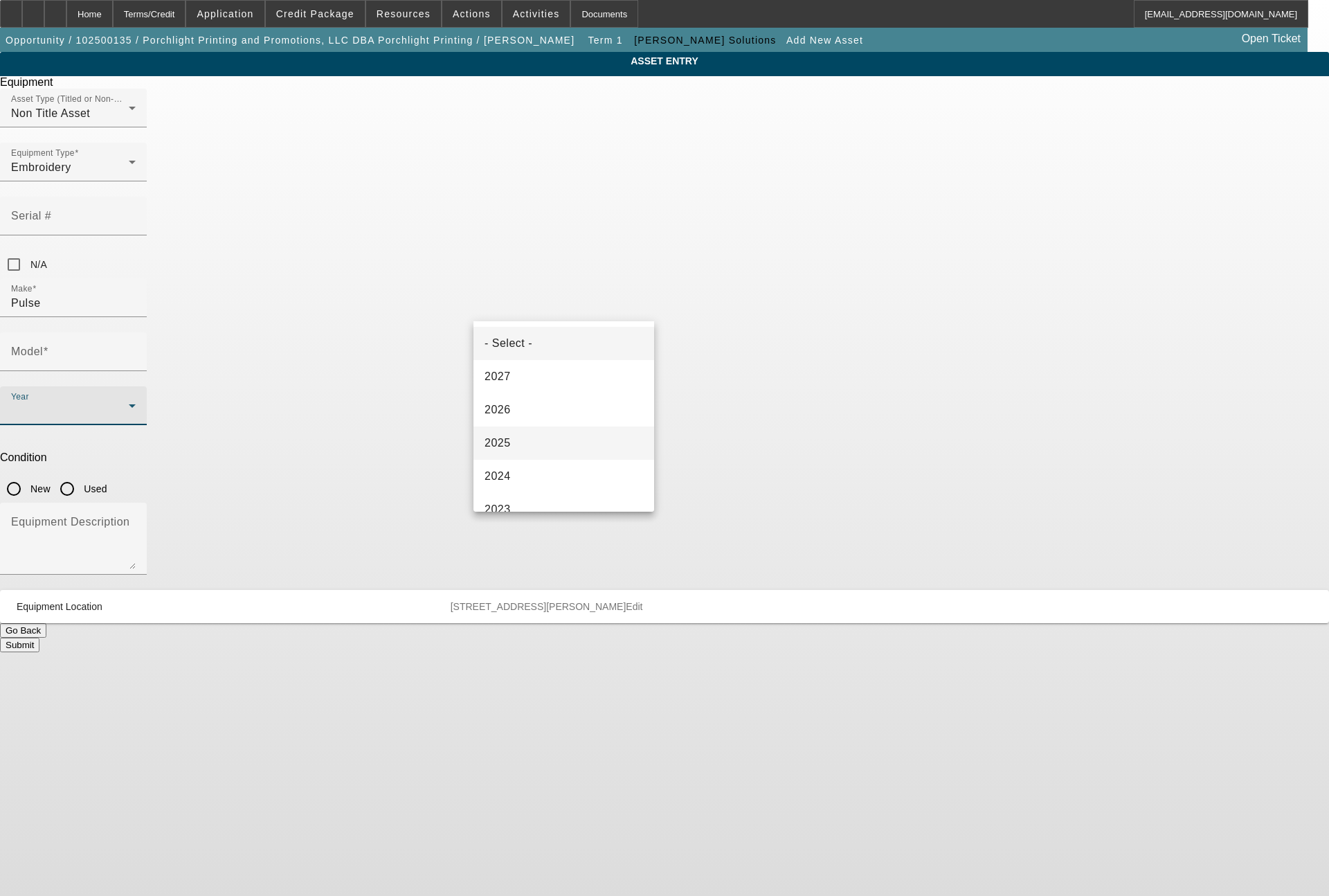
click at [516, 440] on mat-option "2025" at bounding box center [564, 443] width 181 height 33
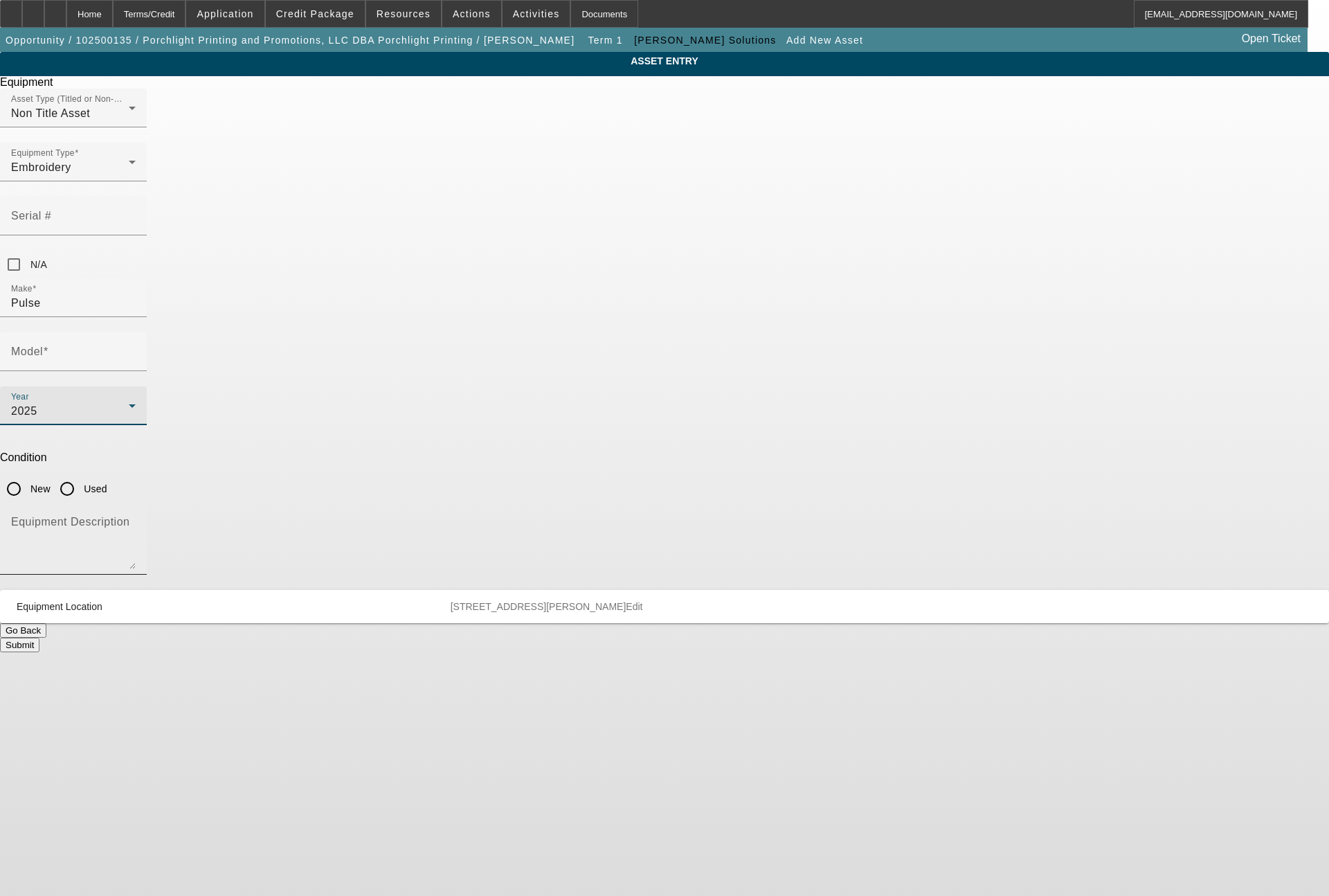
click at [135, 519] on textarea "Equipment Description" at bounding box center [73, 544] width 125 height 50
type textarea "digitzing software"
click at [28, 475] on input "New" at bounding box center [13, 488] width 28 height 28
radio input "true"
click at [135, 519] on textarea "digitzing software" at bounding box center [73, 544] width 125 height 50
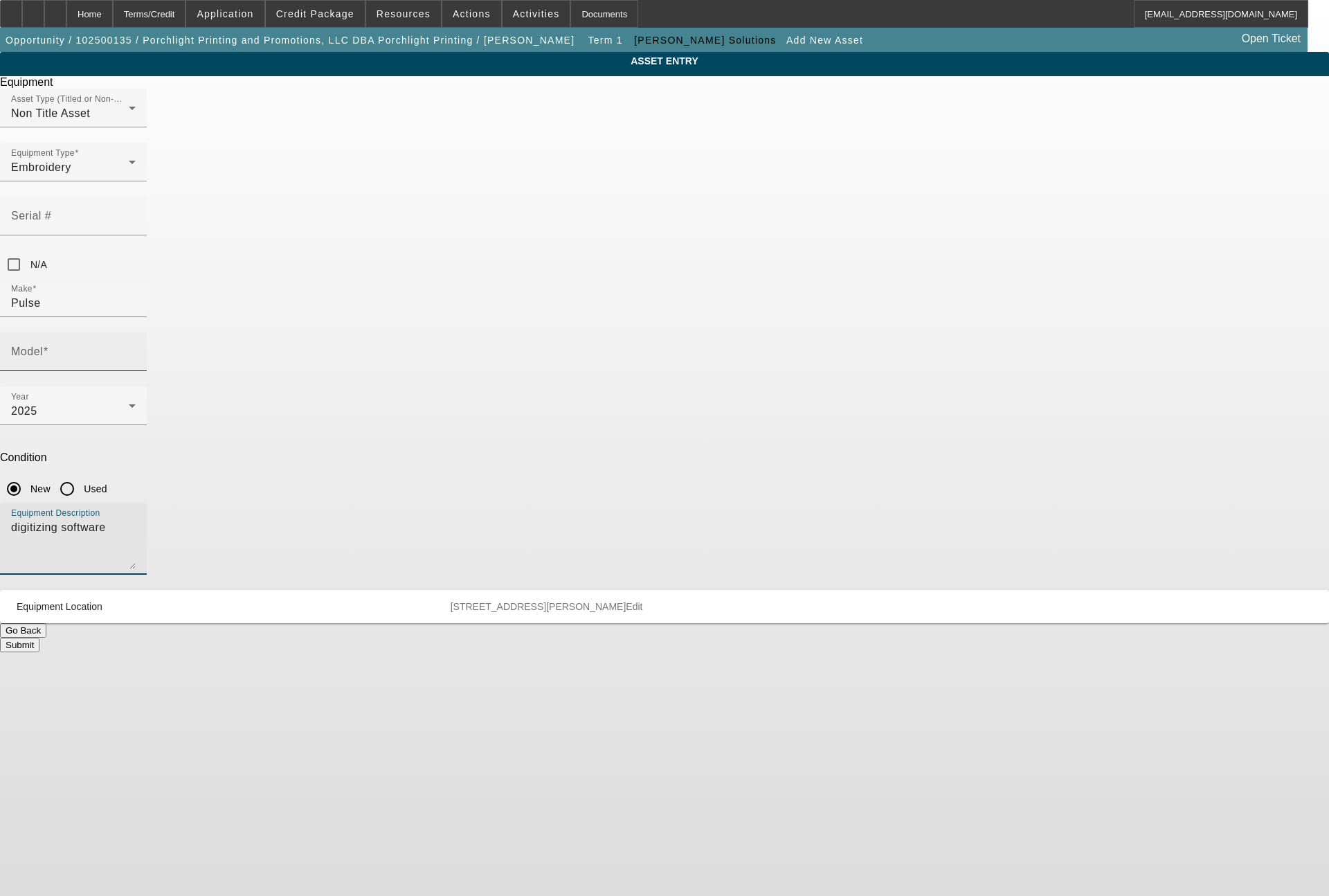
type textarea "digitizing software"
click at [135, 332] on div "Model" at bounding box center [73, 352] width 125 height 39
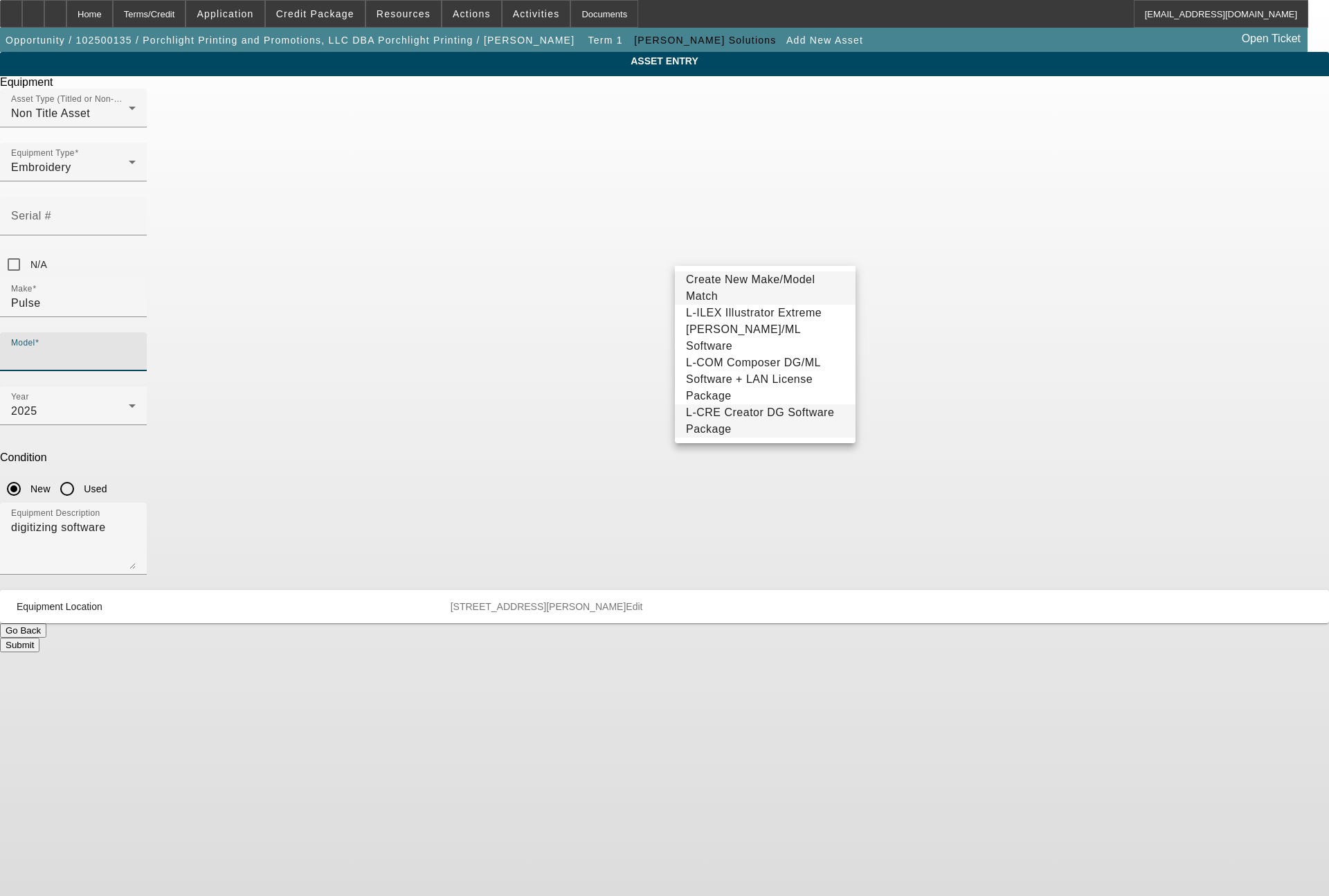
click at [813, 405] on span "L-CRE Creator DG Software Package" at bounding box center [765, 420] width 159 height 33
type input "L-CRE Creator DG Software Package"
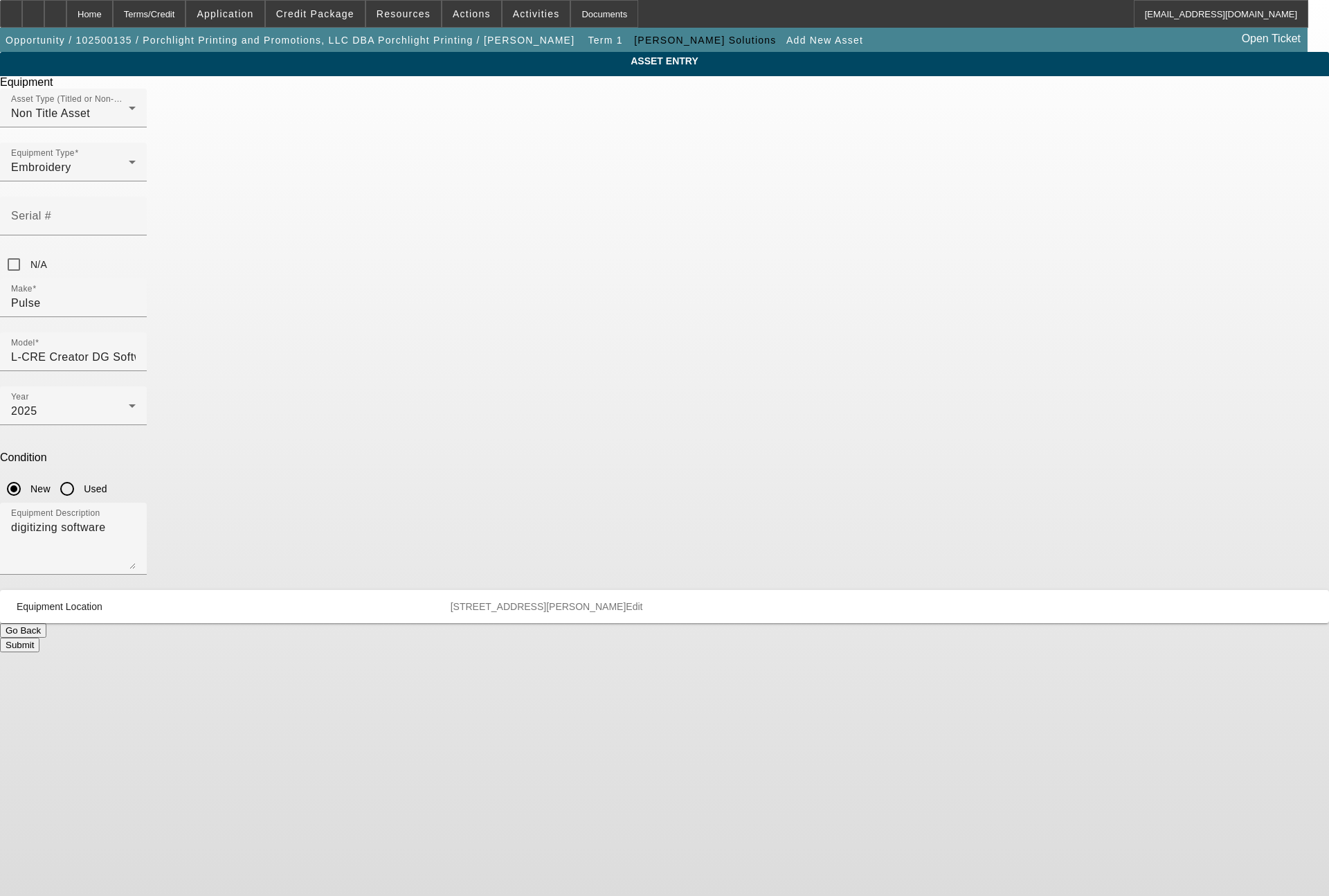
click at [39, 638] on button "Submit" at bounding box center [20, 645] width 39 height 14
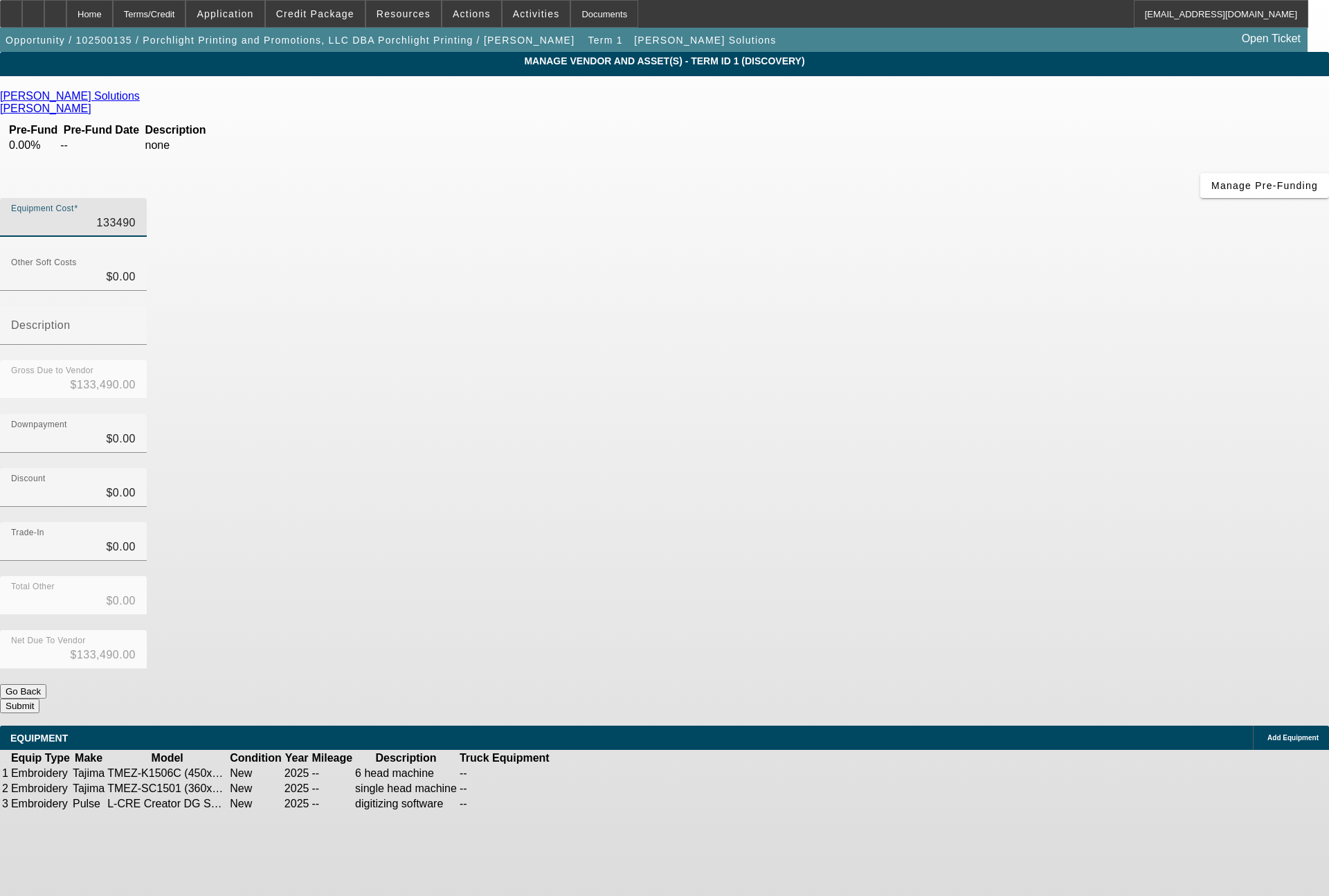
drag, startPoint x: 791, startPoint y: 115, endPoint x: 902, endPoint y: 126, distance: 111.5
click at [902, 198] on div "Equipment Cost 133490" at bounding box center [664, 224] width 1329 height 54
type input "1"
type input "$1.00"
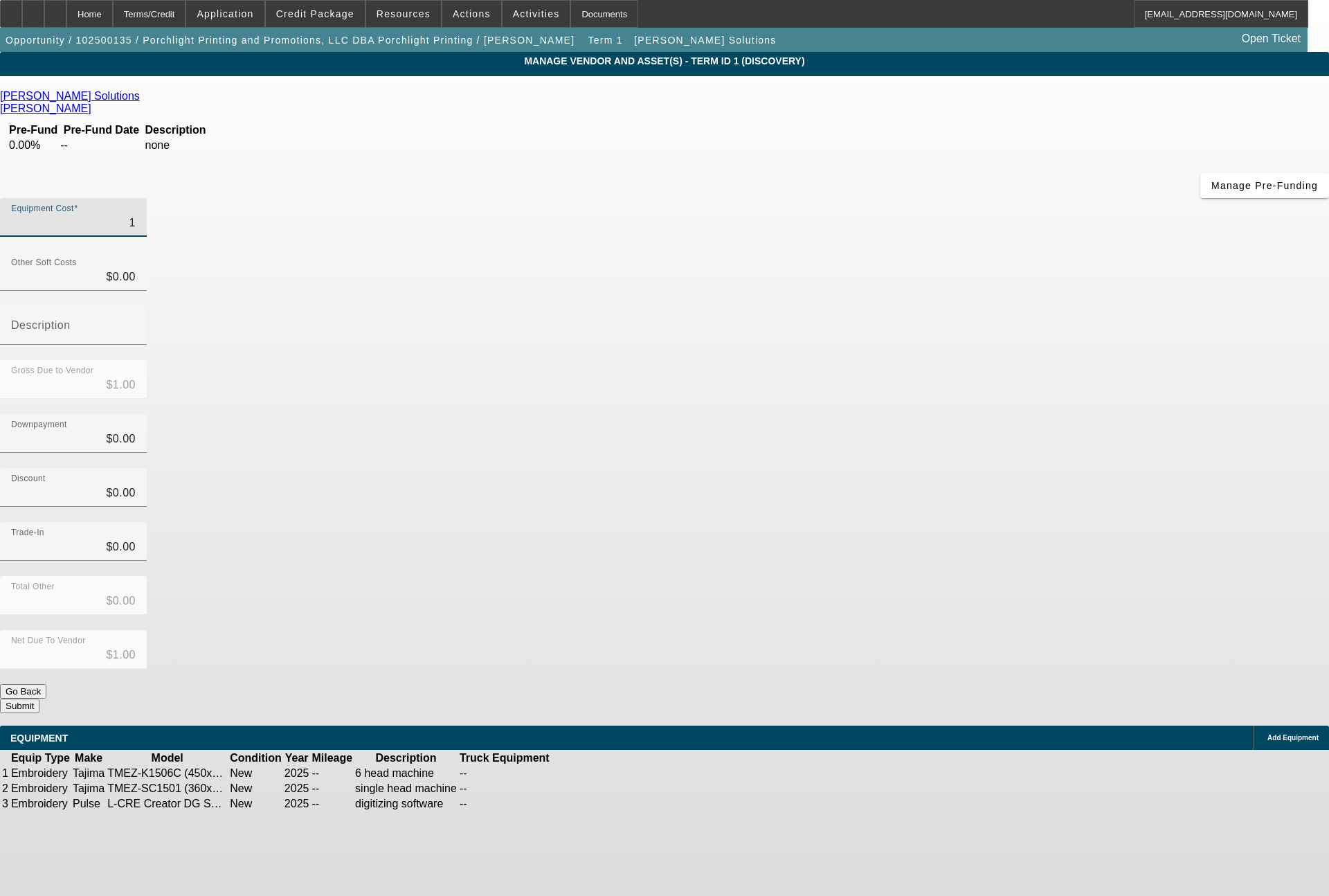
type input "13"
type input "$13.00"
type input "133"
type input "$133.00"
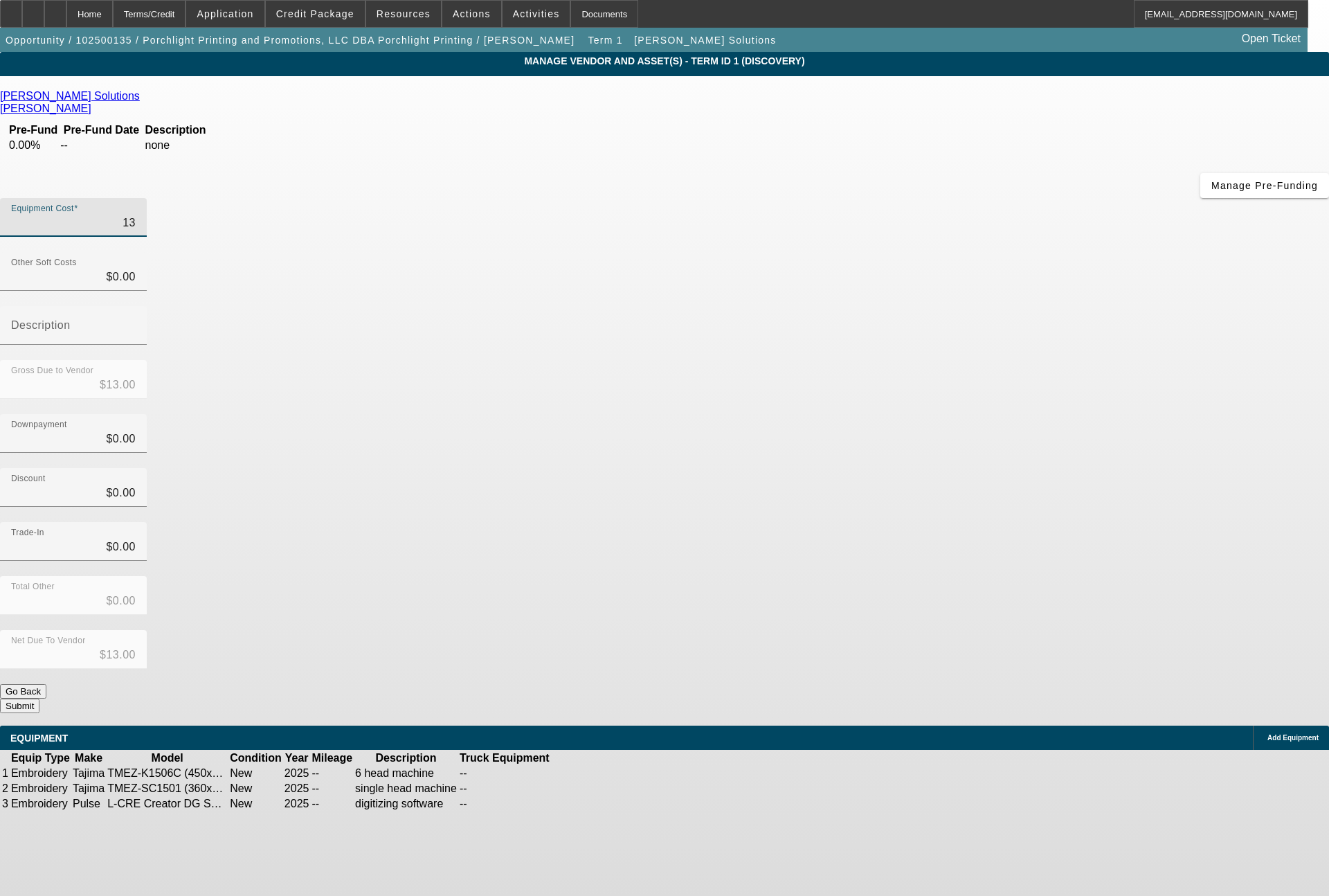
type input "$133.00"
type input "1333"
type input "$1,333.00"
type input "13338"
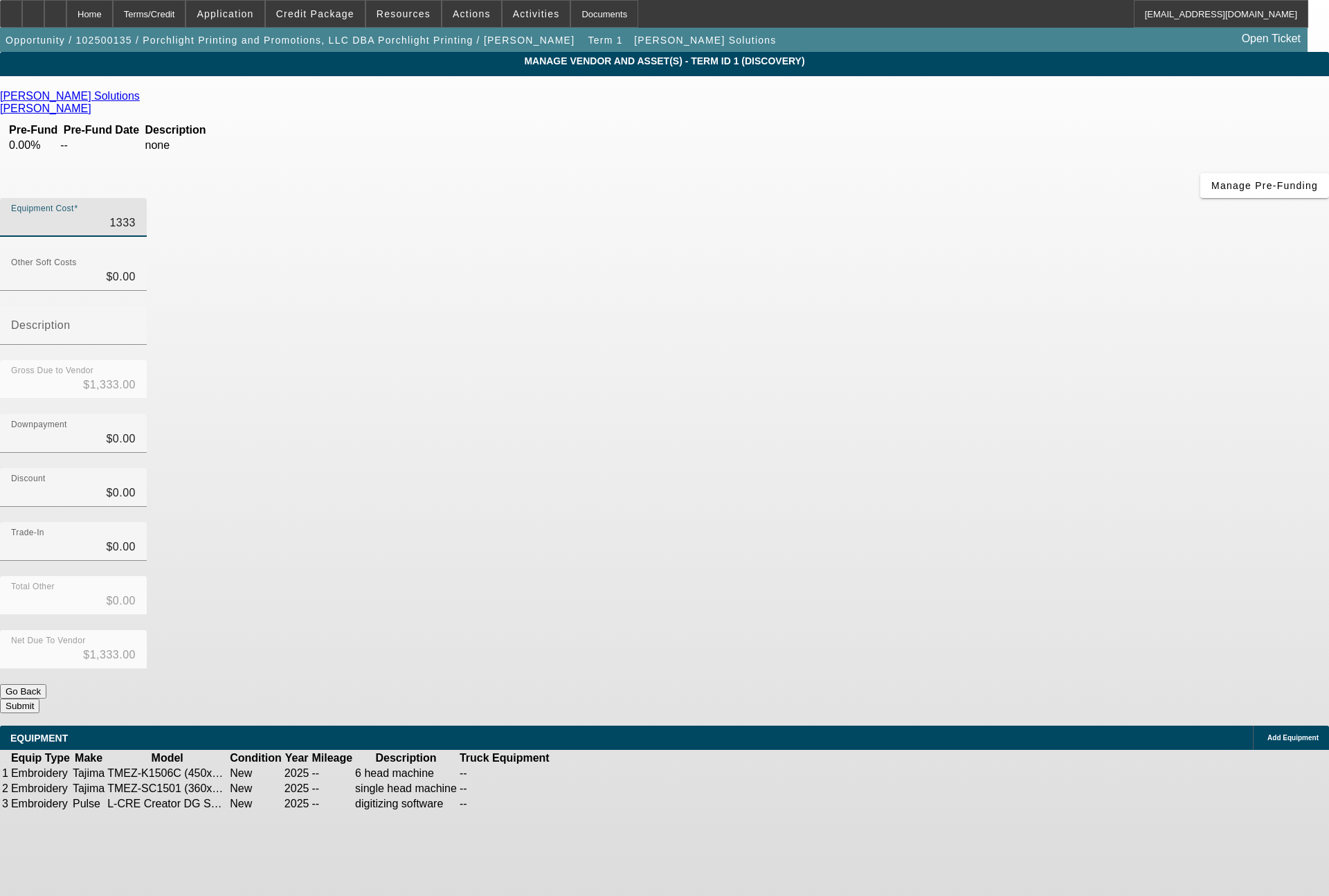
type input "$13,338.00"
type input "133385"
type input "$133,385.00"
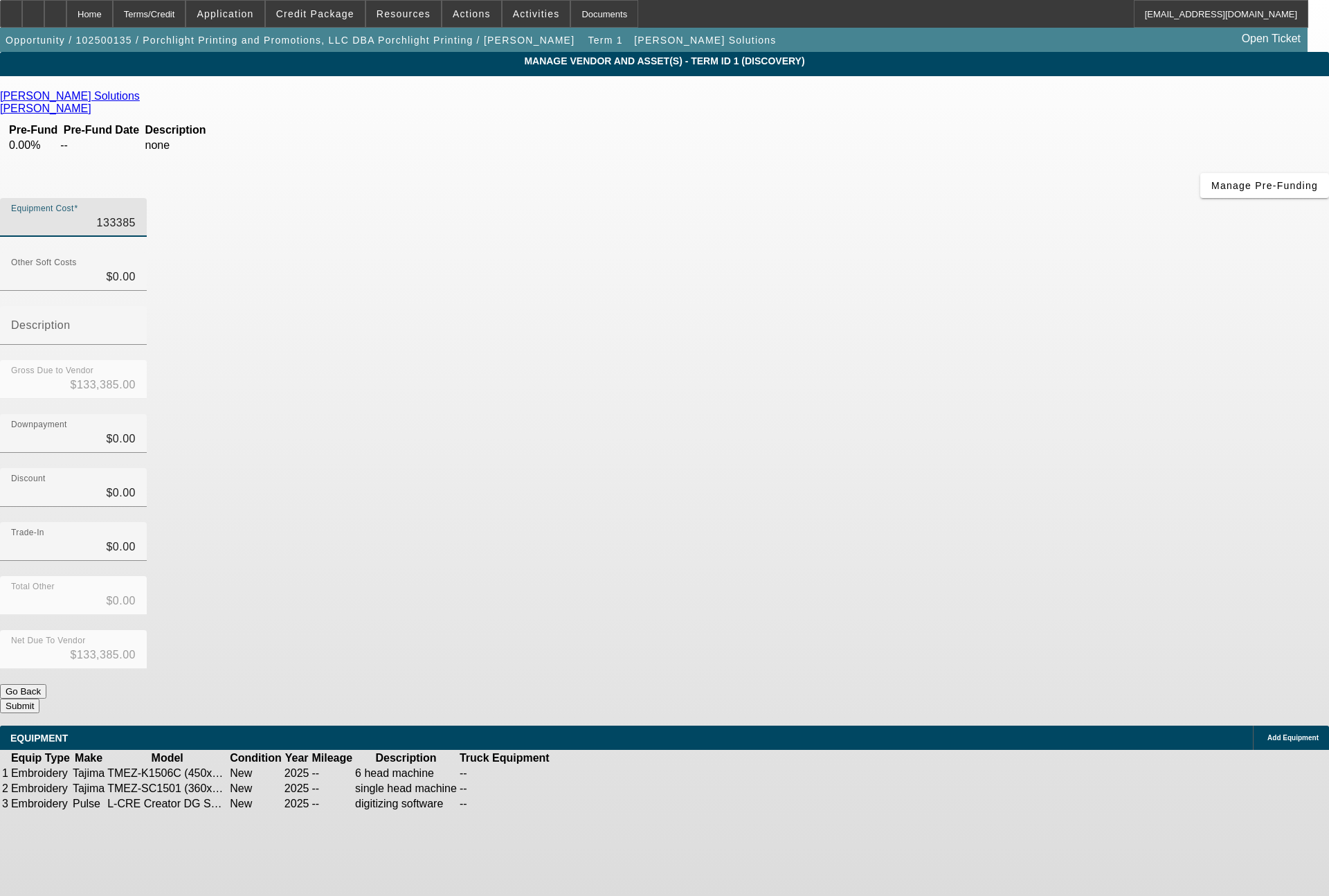
type input "$133,385.00"
click at [39, 698] on button "Submit" at bounding box center [20, 705] width 39 height 14
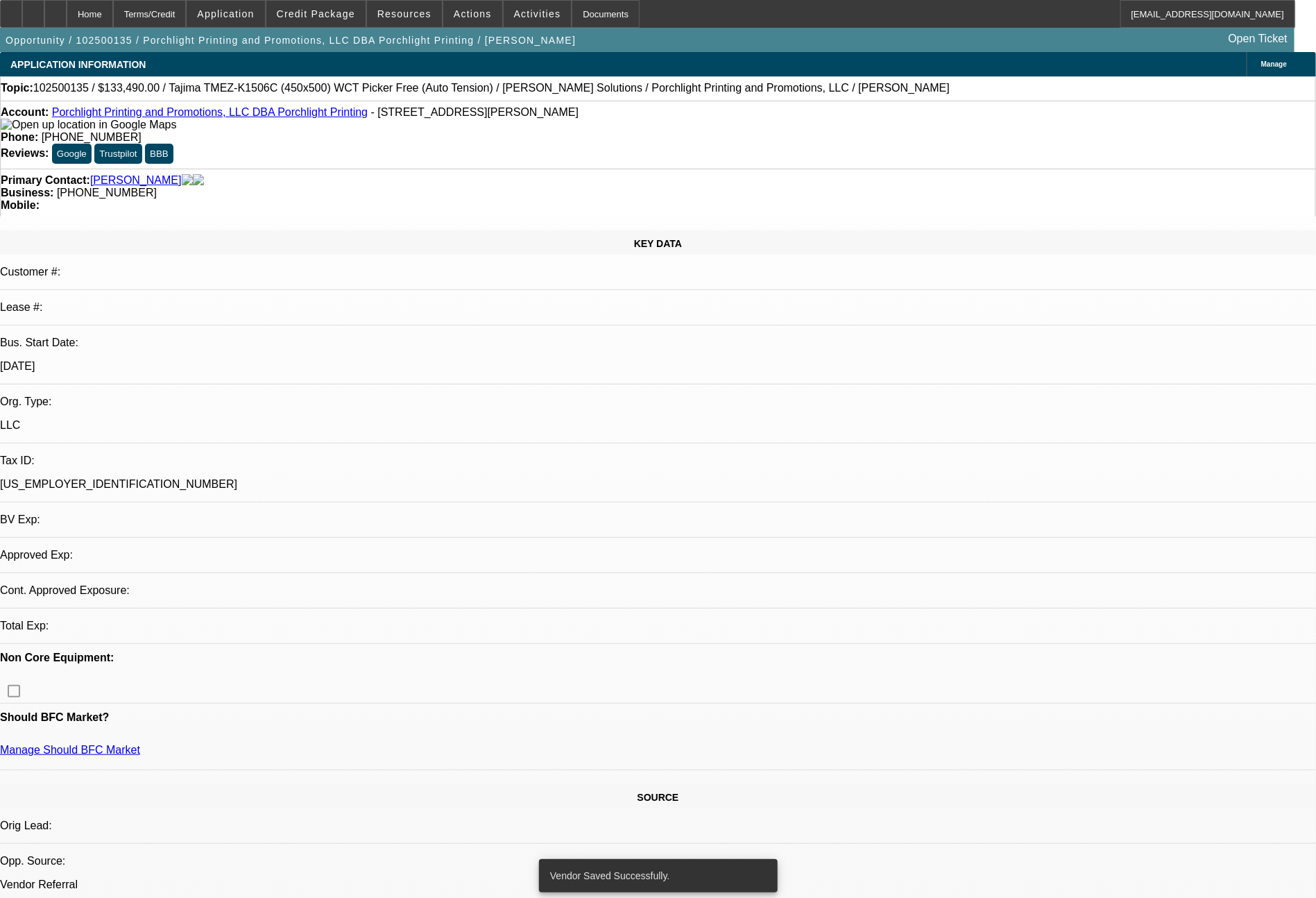
select select "0"
select select "2"
select select "0.1"
select select "4"
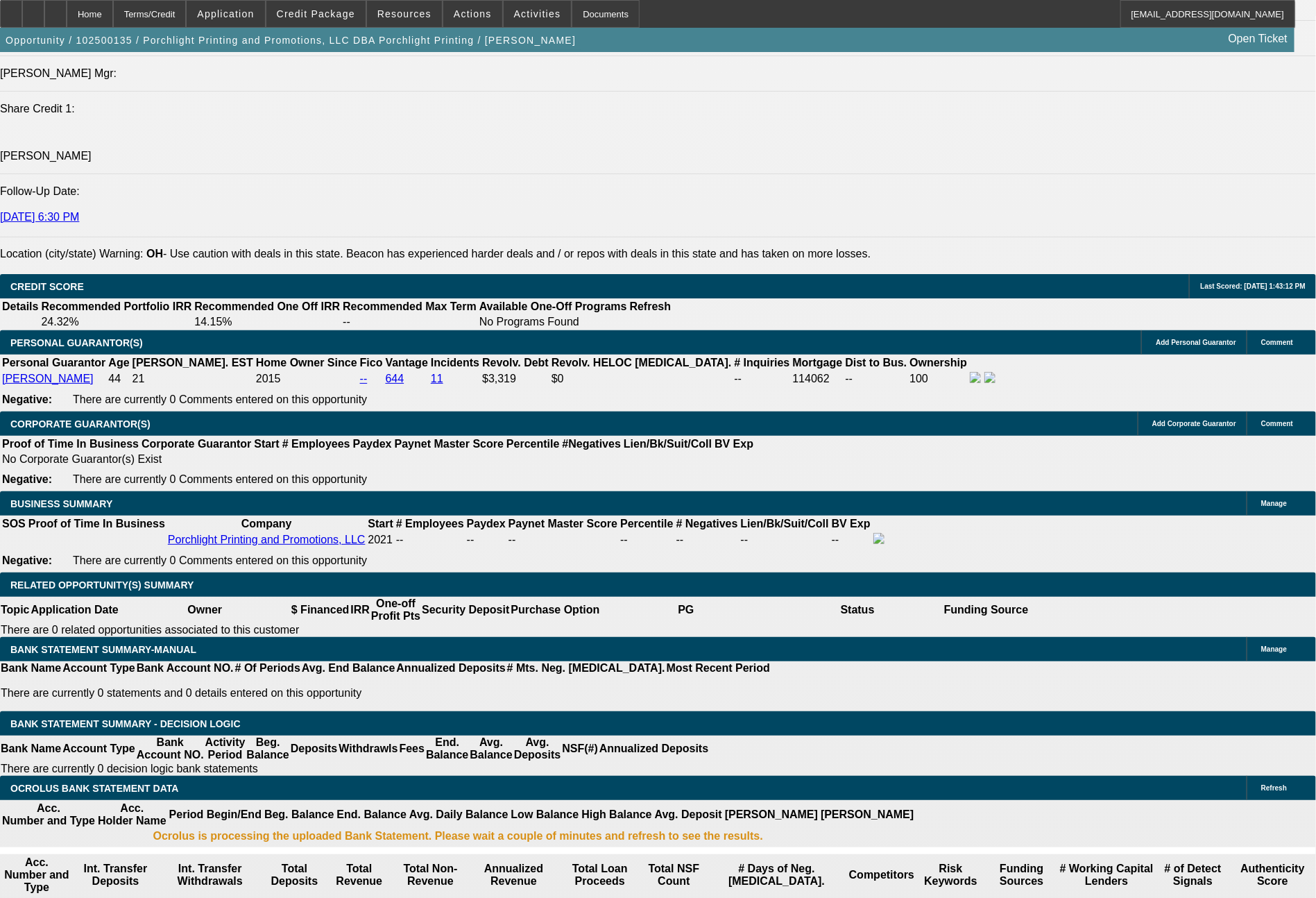
scroll to position [1876, 0]
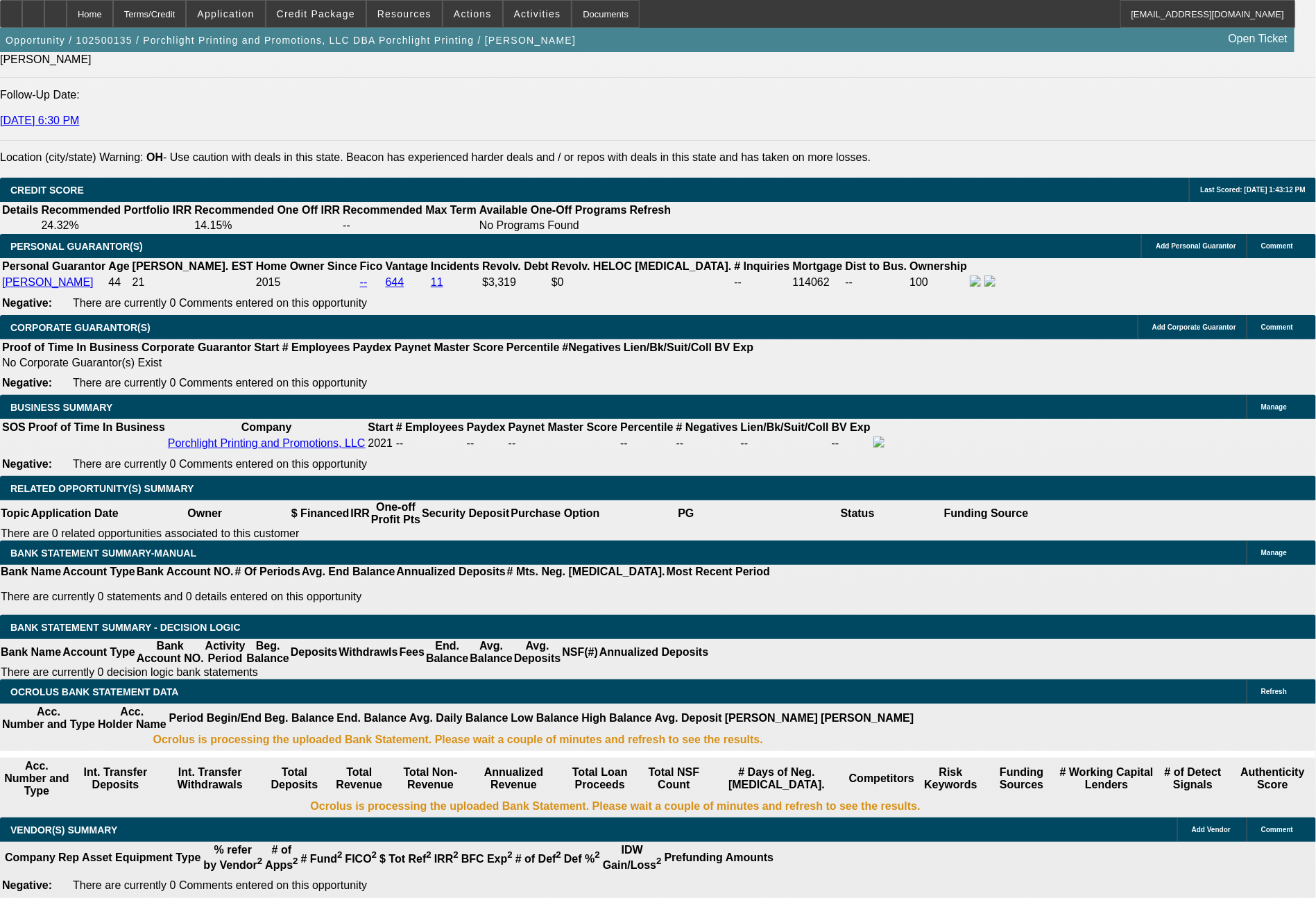
type input "$0.00"
type input "UNKNOWN"
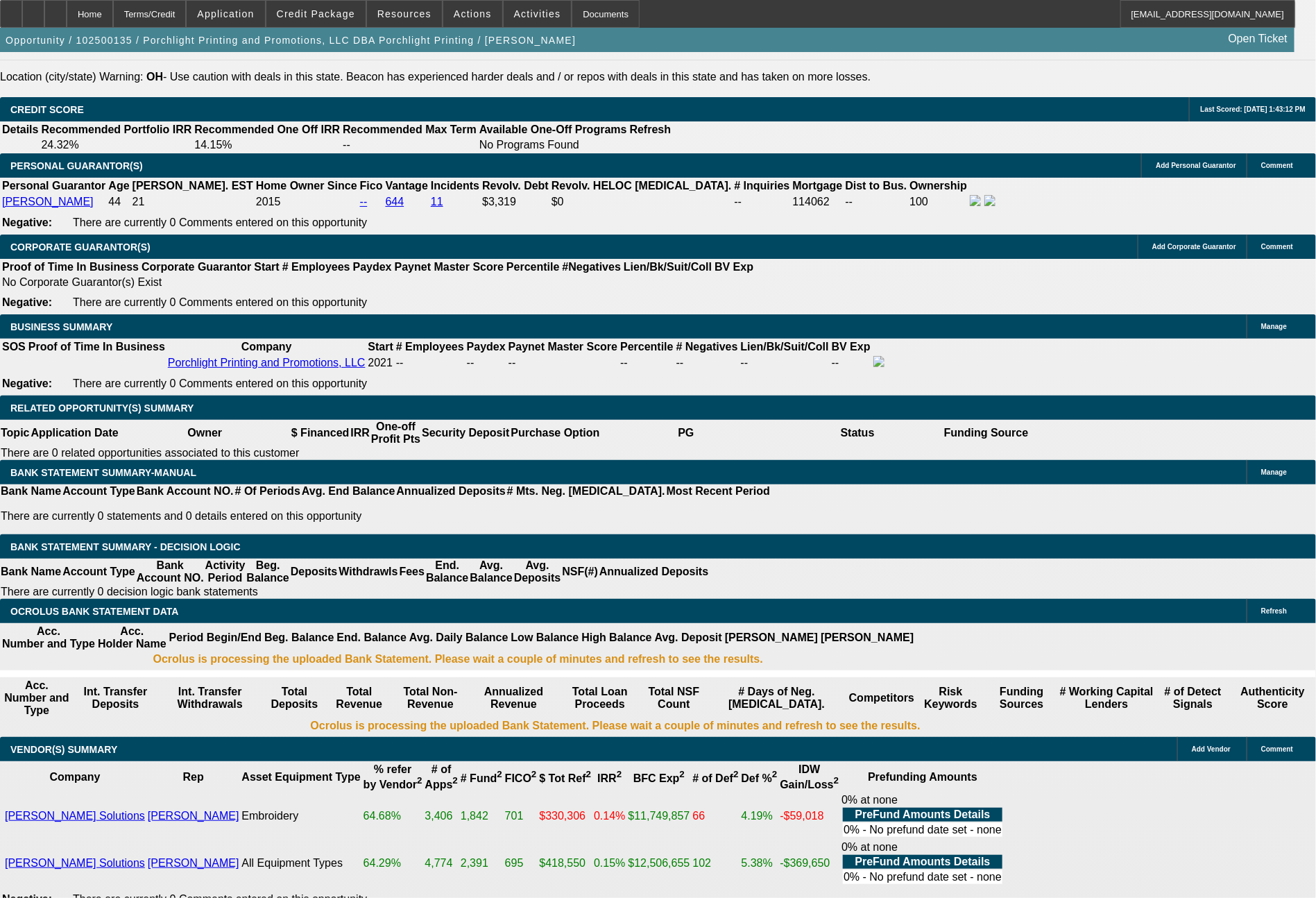
type input "72"
type input "29000"
type input "$58,000.00"
type input "260.9"
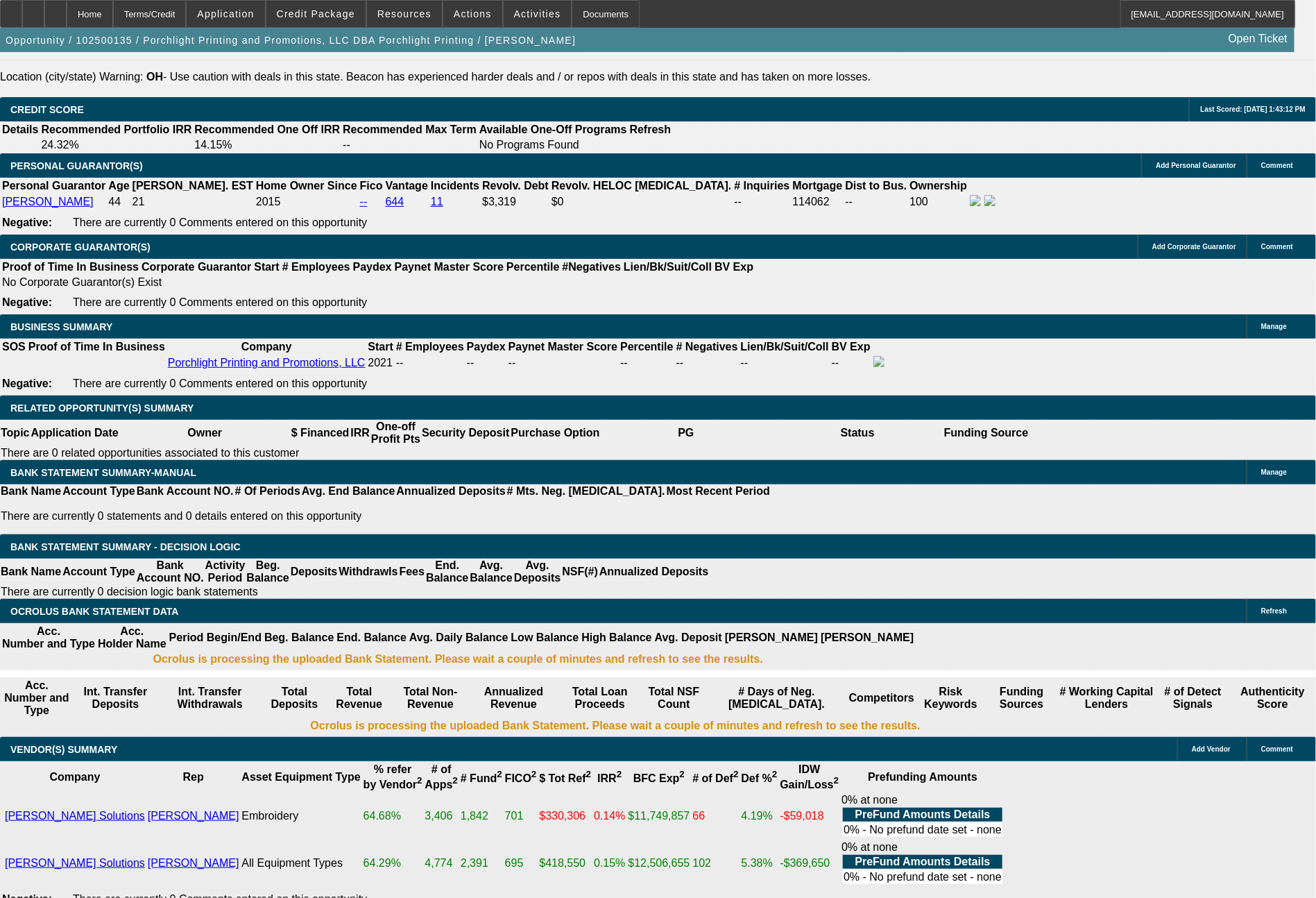
type input "2900"
type input "$5,800.00"
type input "16.1"
type input "290"
type input "$580.00"
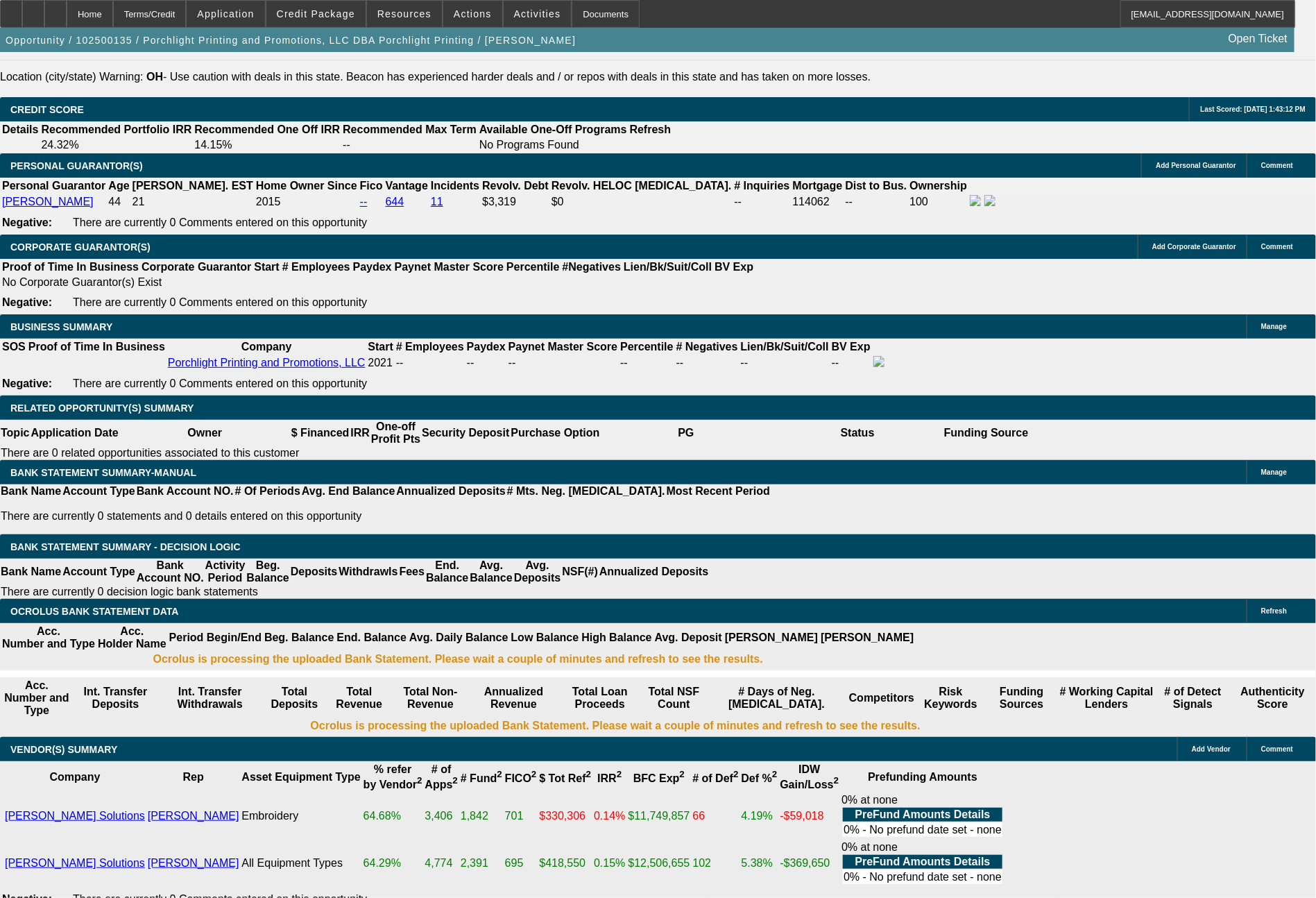
type input "2"
type input "2747"
type input "$5,494.00"
type input "14"
type input "274"
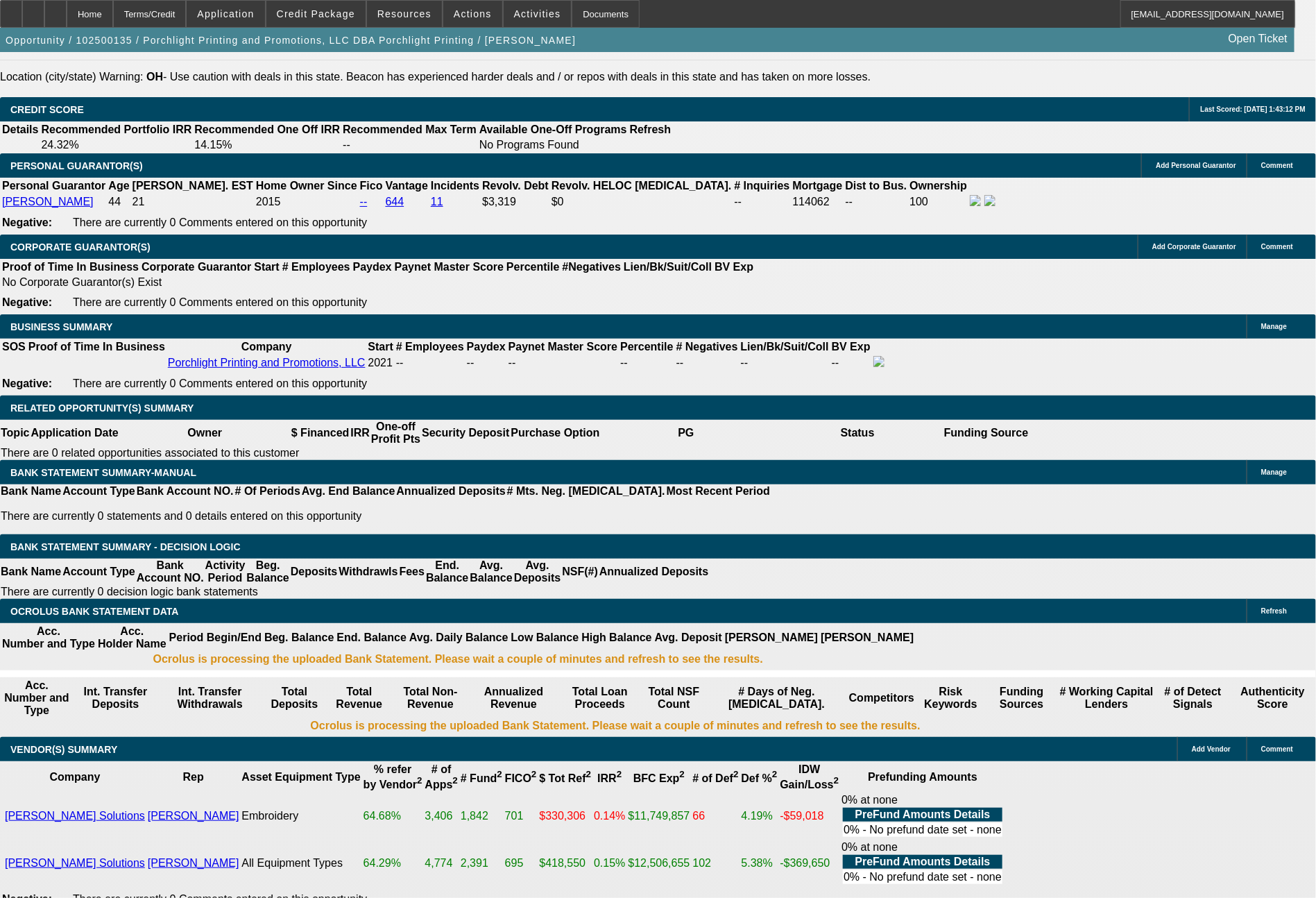
type input "$548.00"
type input "2733"
type input "$5,466.00"
type input "13.8"
type input "$2,733.00"
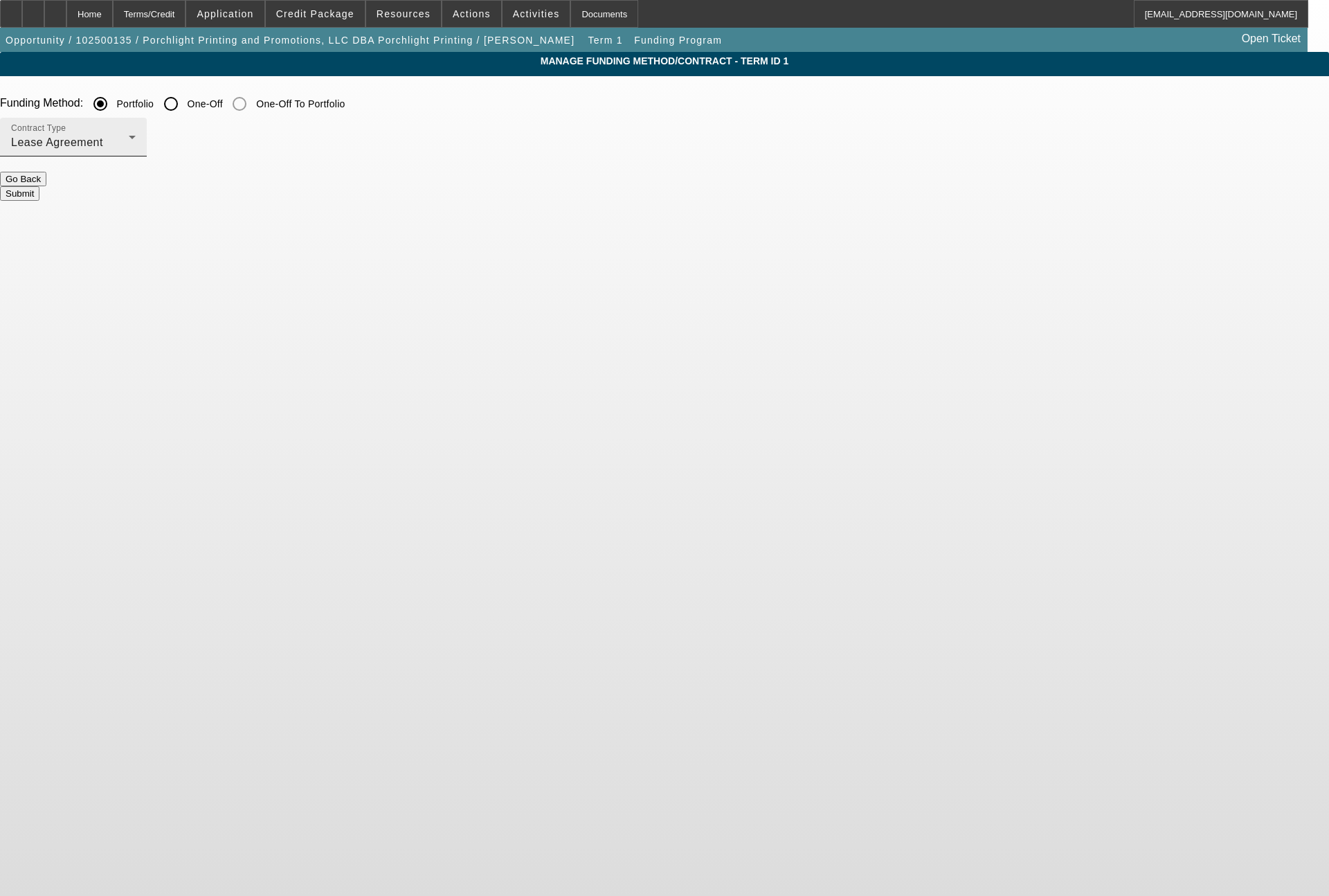
click at [135, 133] on div "Contract Type Lease Agreement" at bounding box center [73, 137] width 125 height 39
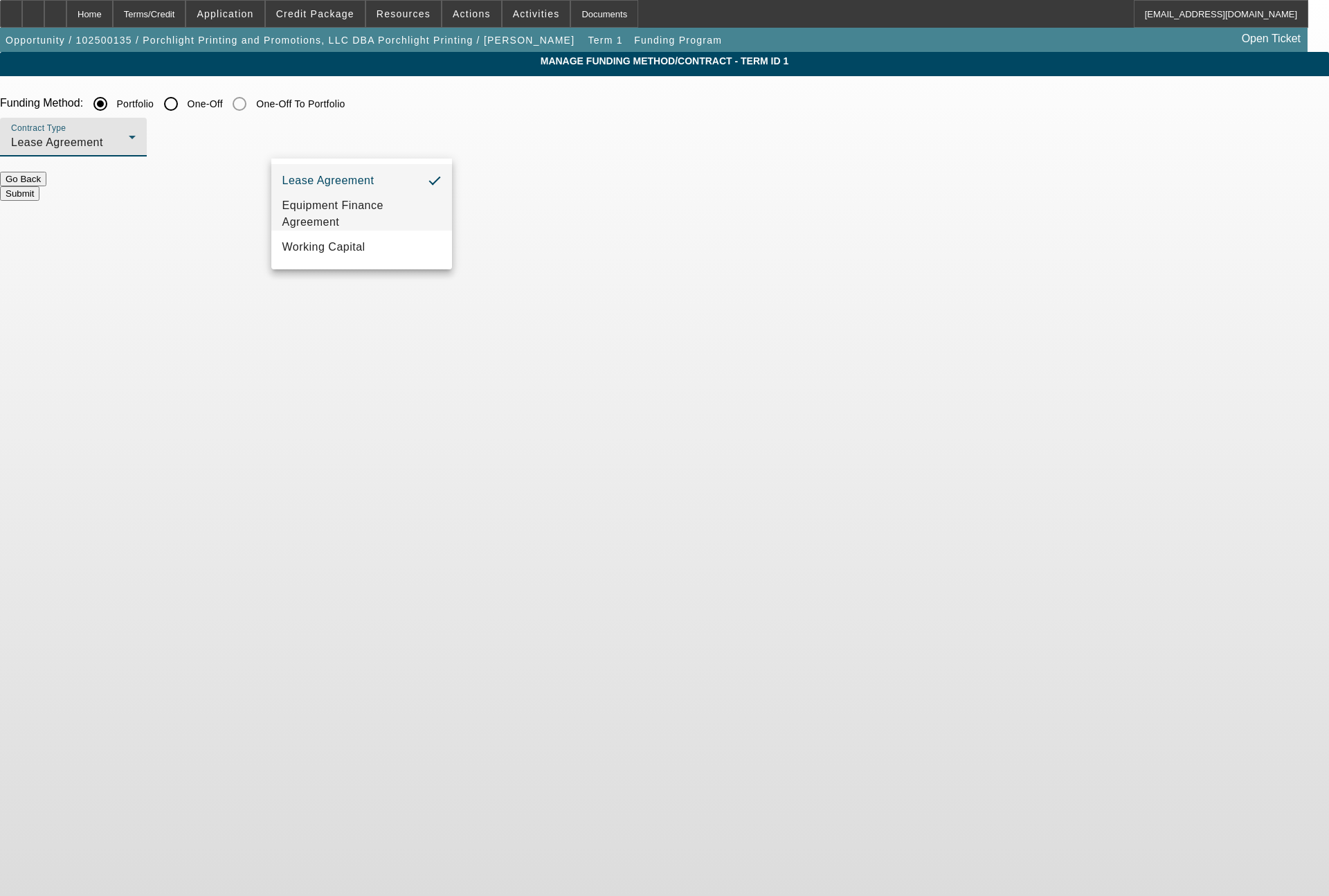
click at [333, 210] on span "Equipment Finance Agreement" at bounding box center [362, 214] width 159 height 33
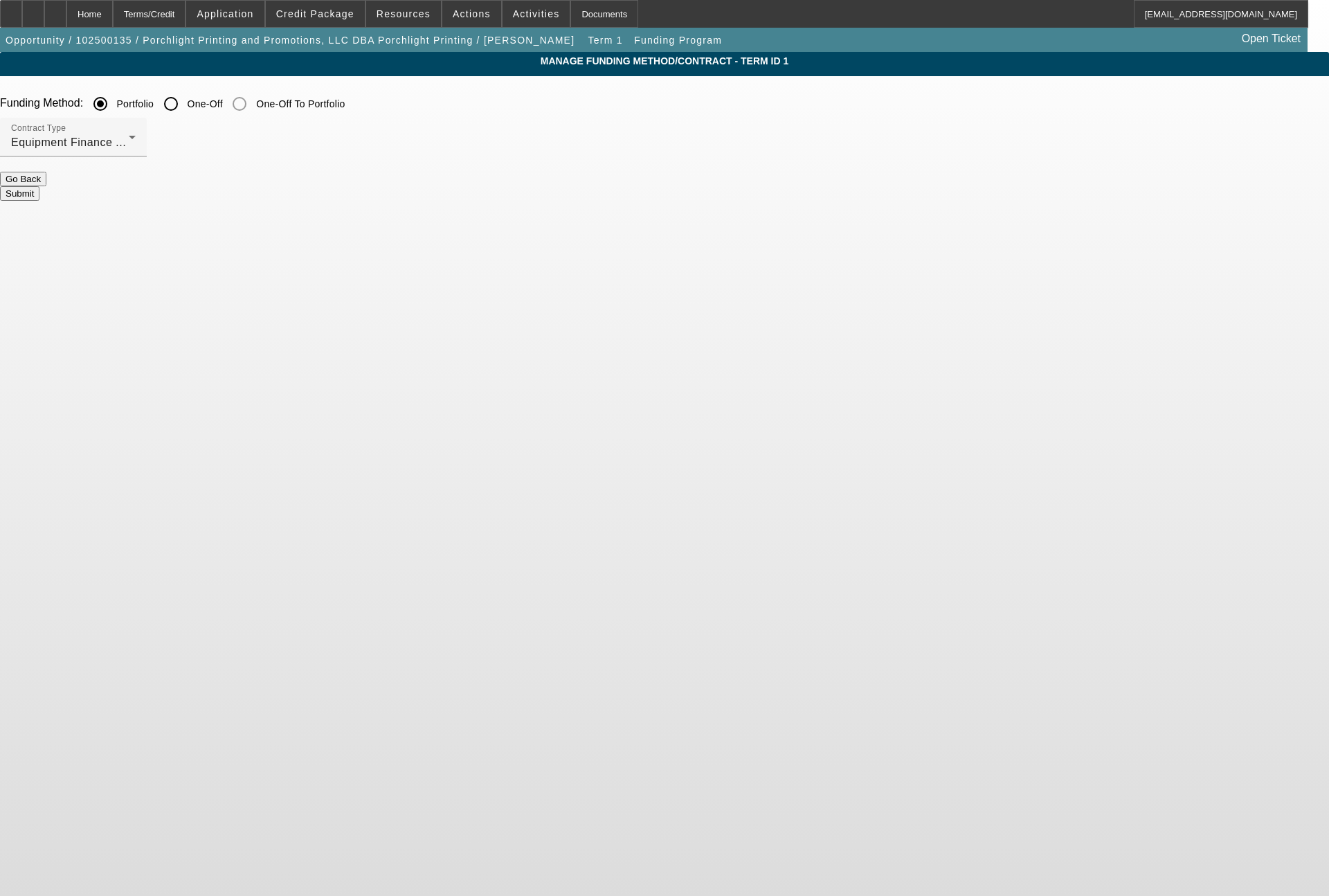
click at [39, 186] on button "Submit" at bounding box center [20, 193] width 39 height 14
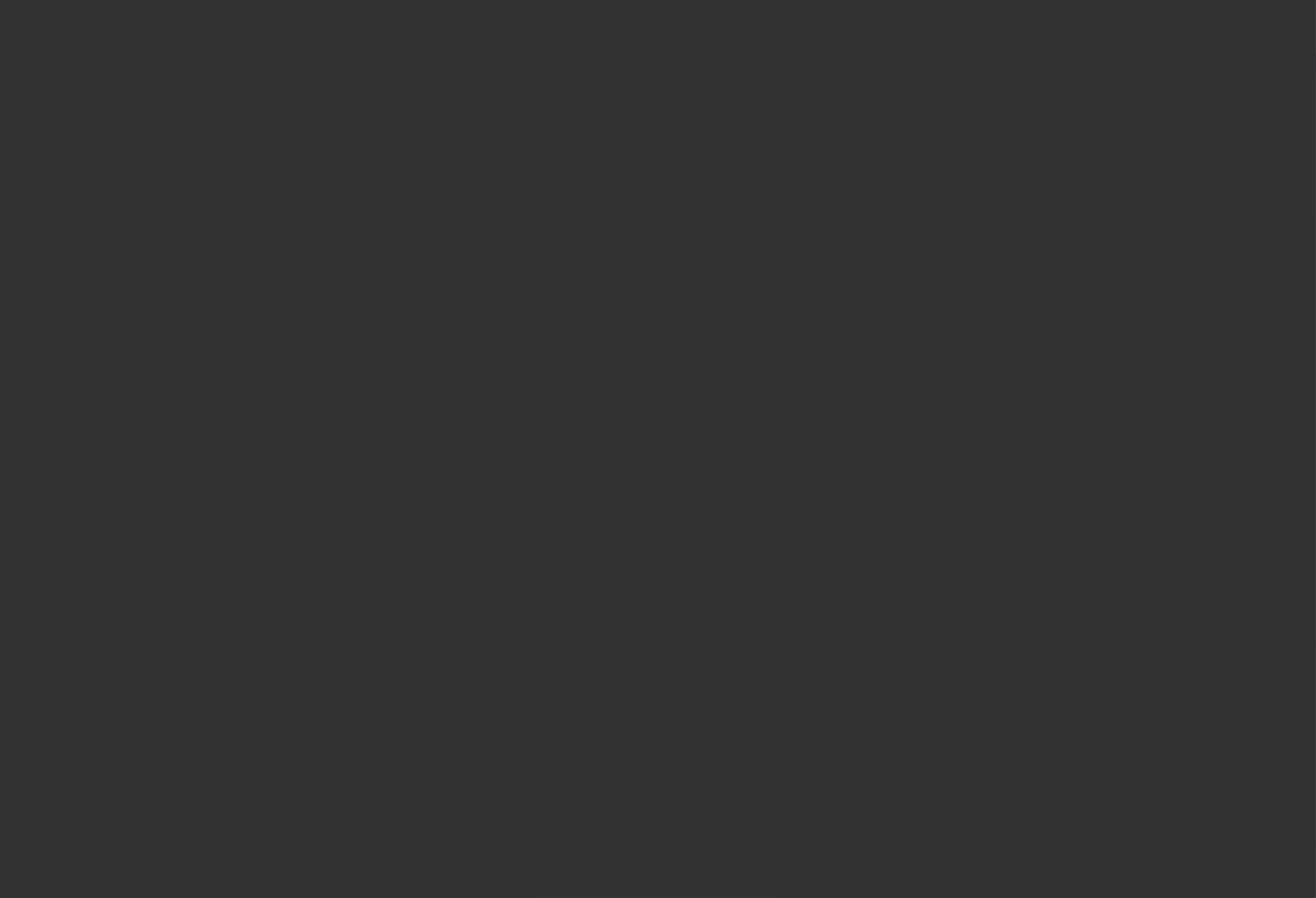
select select "0"
select select "2"
select select "0"
select select "6"
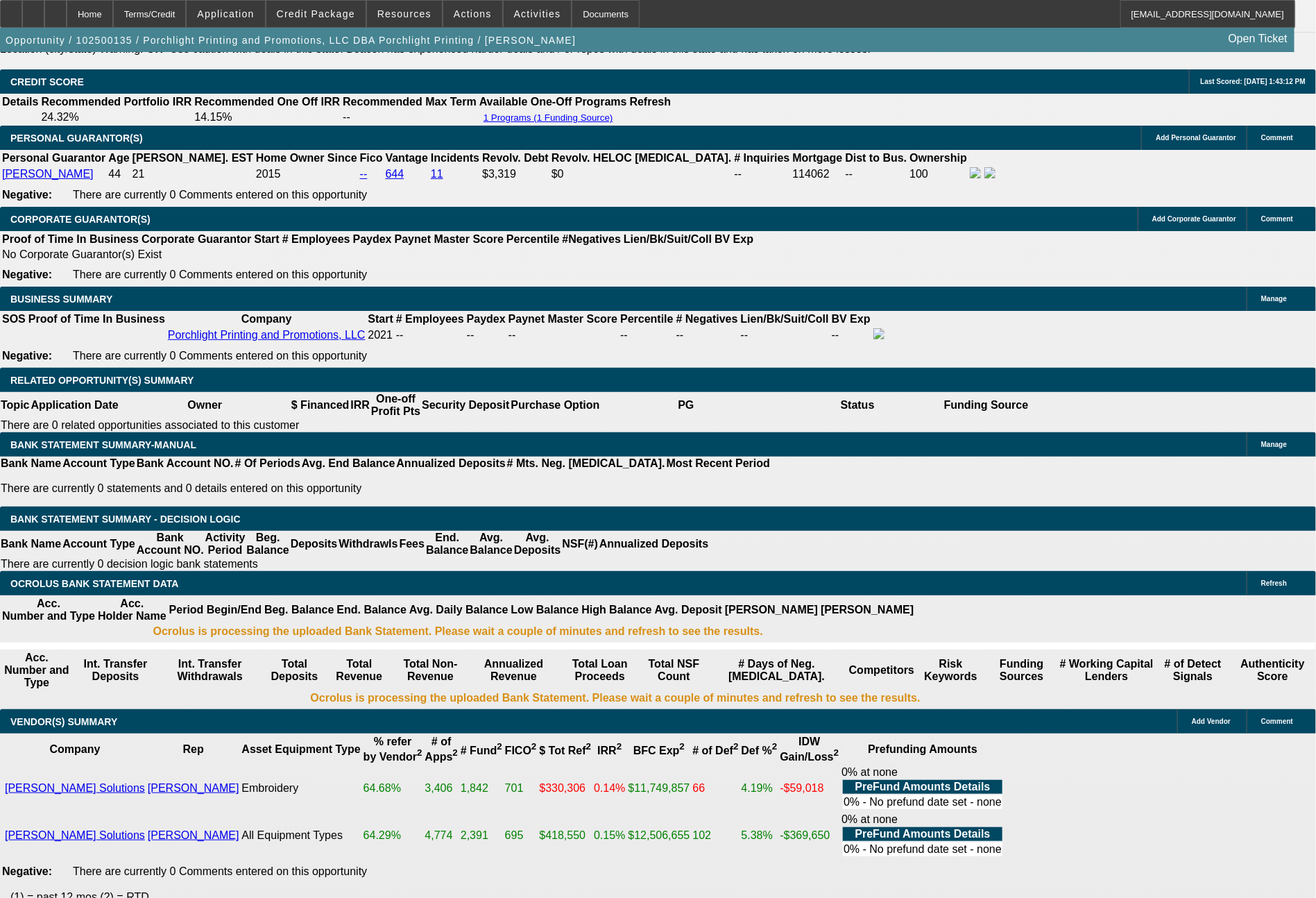
scroll to position [2067, 0]
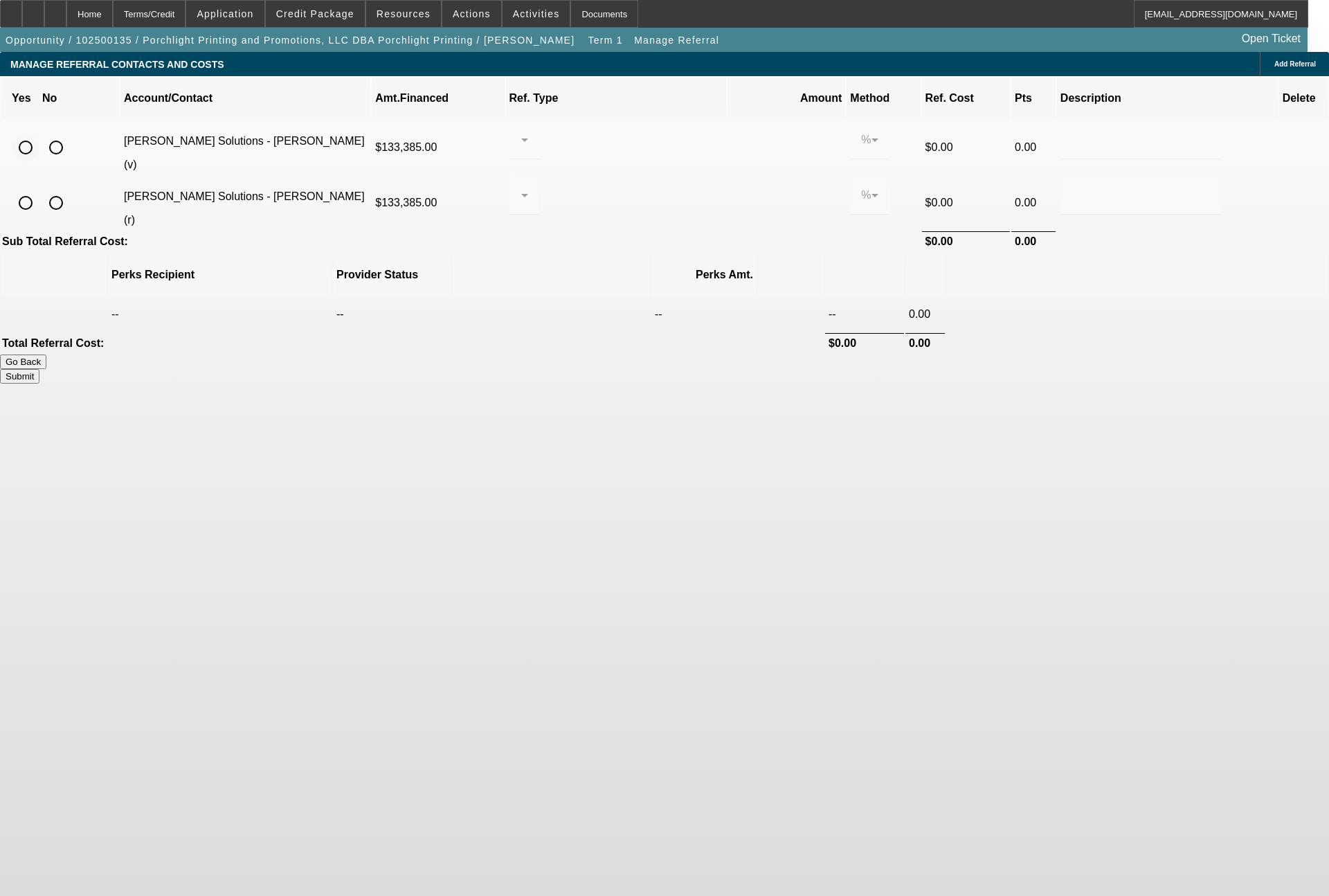
click at [39, 134] on input "radio" at bounding box center [25, 147] width 28 height 28
radio input "true"
click at [521, 132] on div at bounding box center [521, 140] width 1 height 17
drag, startPoint x: 613, startPoint y: 169, endPoint x: 642, endPoint y: 159, distance: 30.7
click at [626, 167] on span "Pay vendor SALES PERSON" at bounding box center [632, 163] width 113 height 33
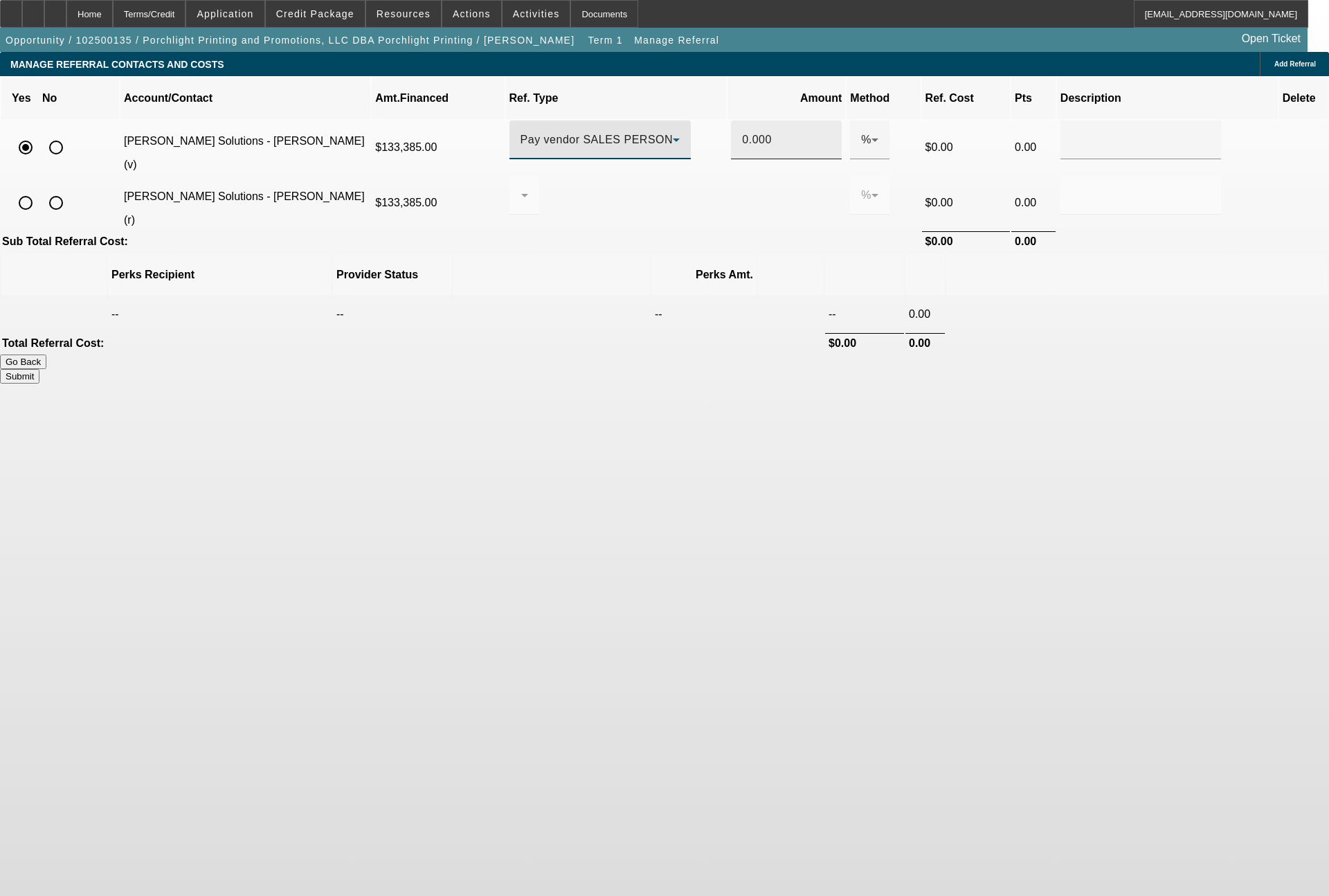
click at [742, 132] on input "0.000" at bounding box center [786, 140] width 88 height 17
click at [1283, 190] on icon at bounding box center [1290, 202] width 14 height 26
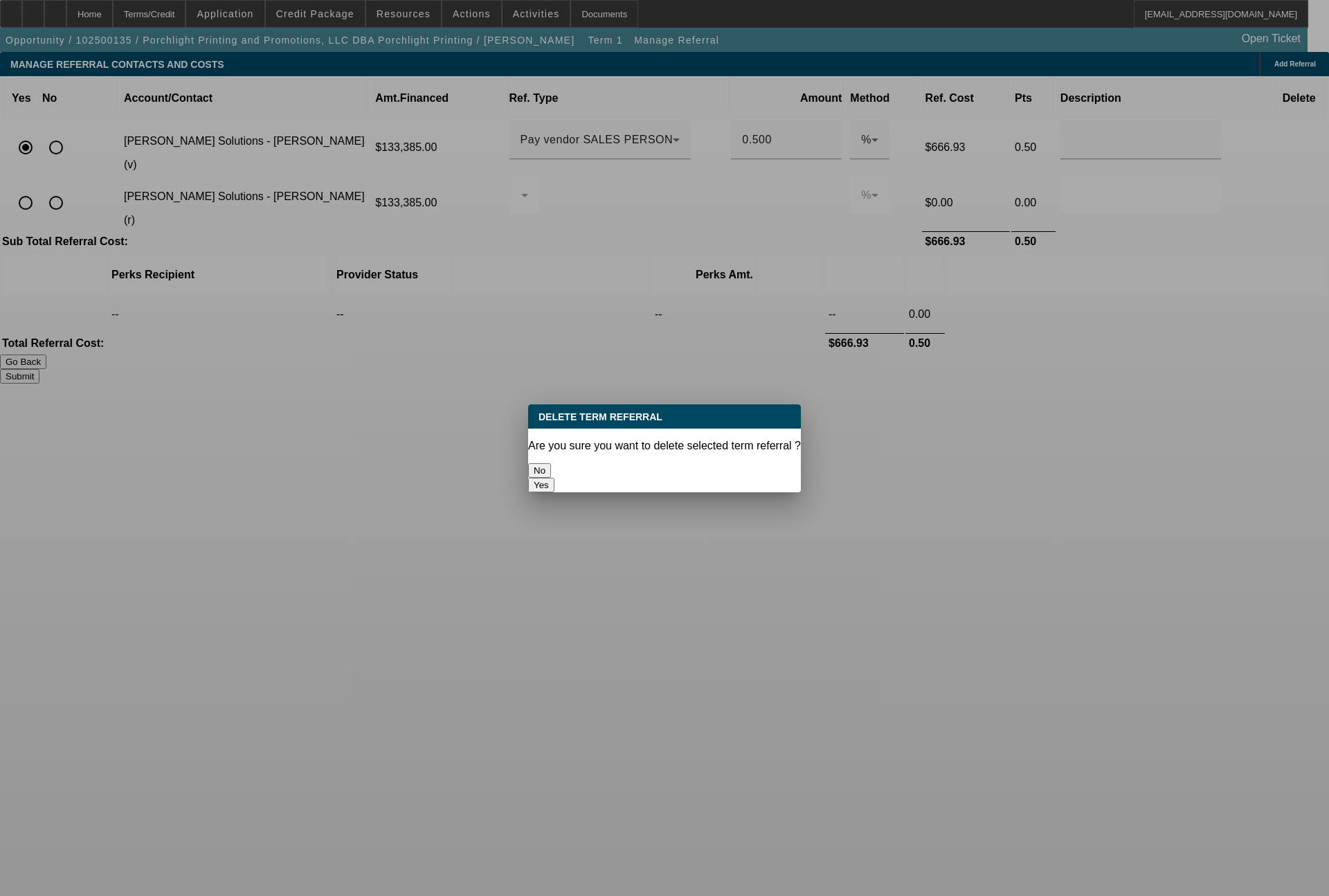
click at [555, 477] on button "Yes" at bounding box center [542, 485] width 27 height 14
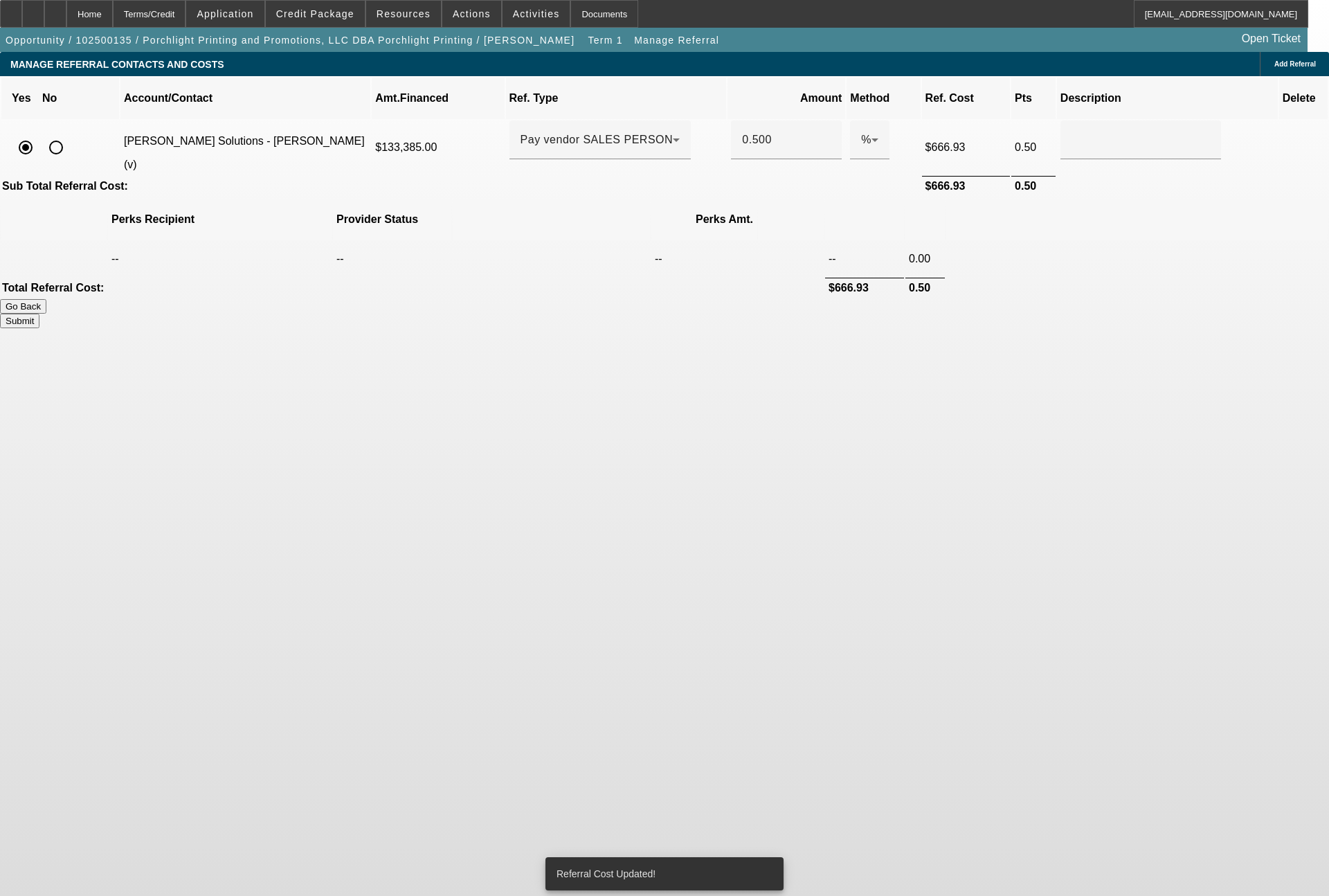
click at [39, 314] on button "Submit" at bounding box center [20, 321] width 39 height 14
type input "0.500"
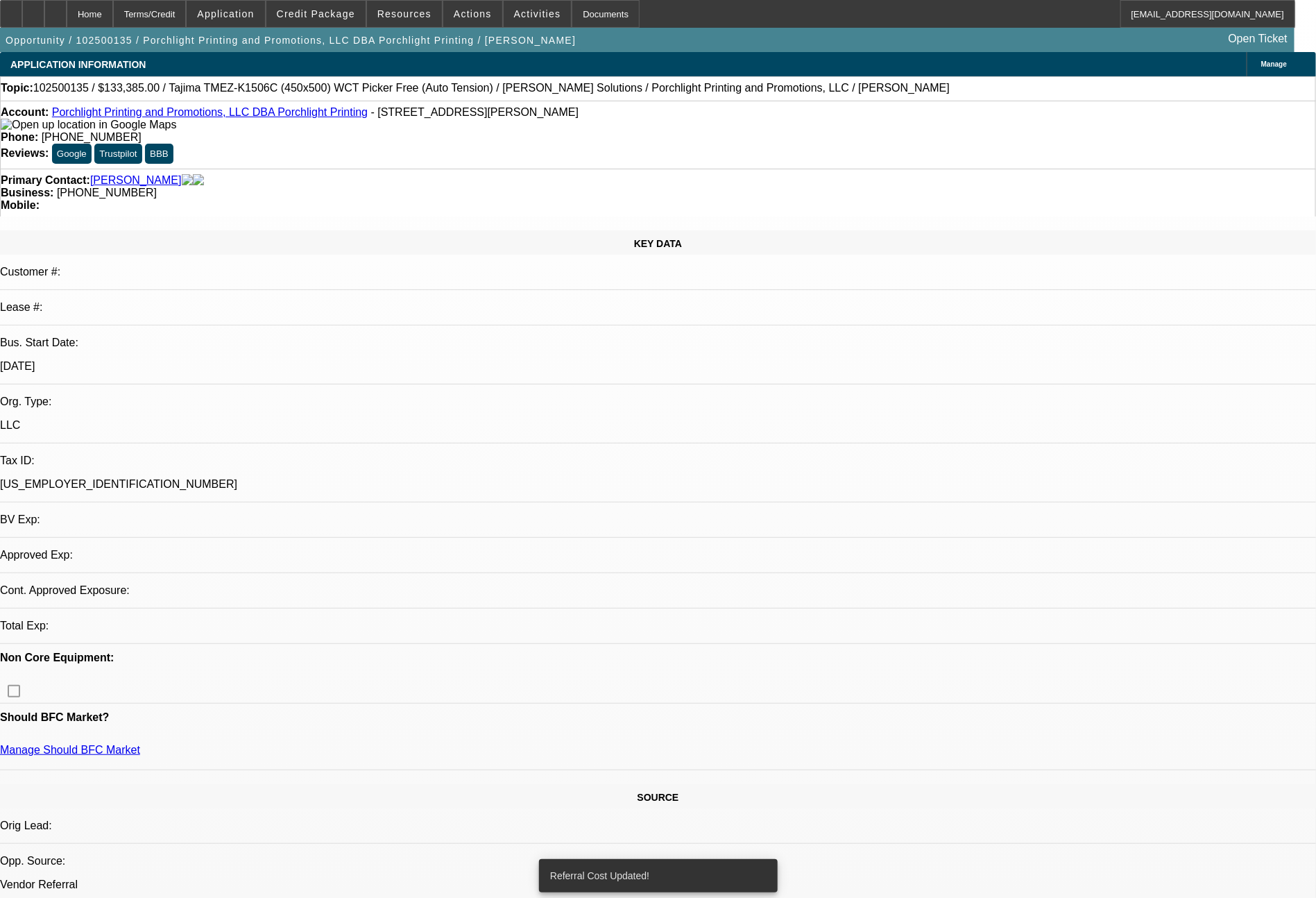
select select "0"
select select "2"
select select "0"
select select "6"
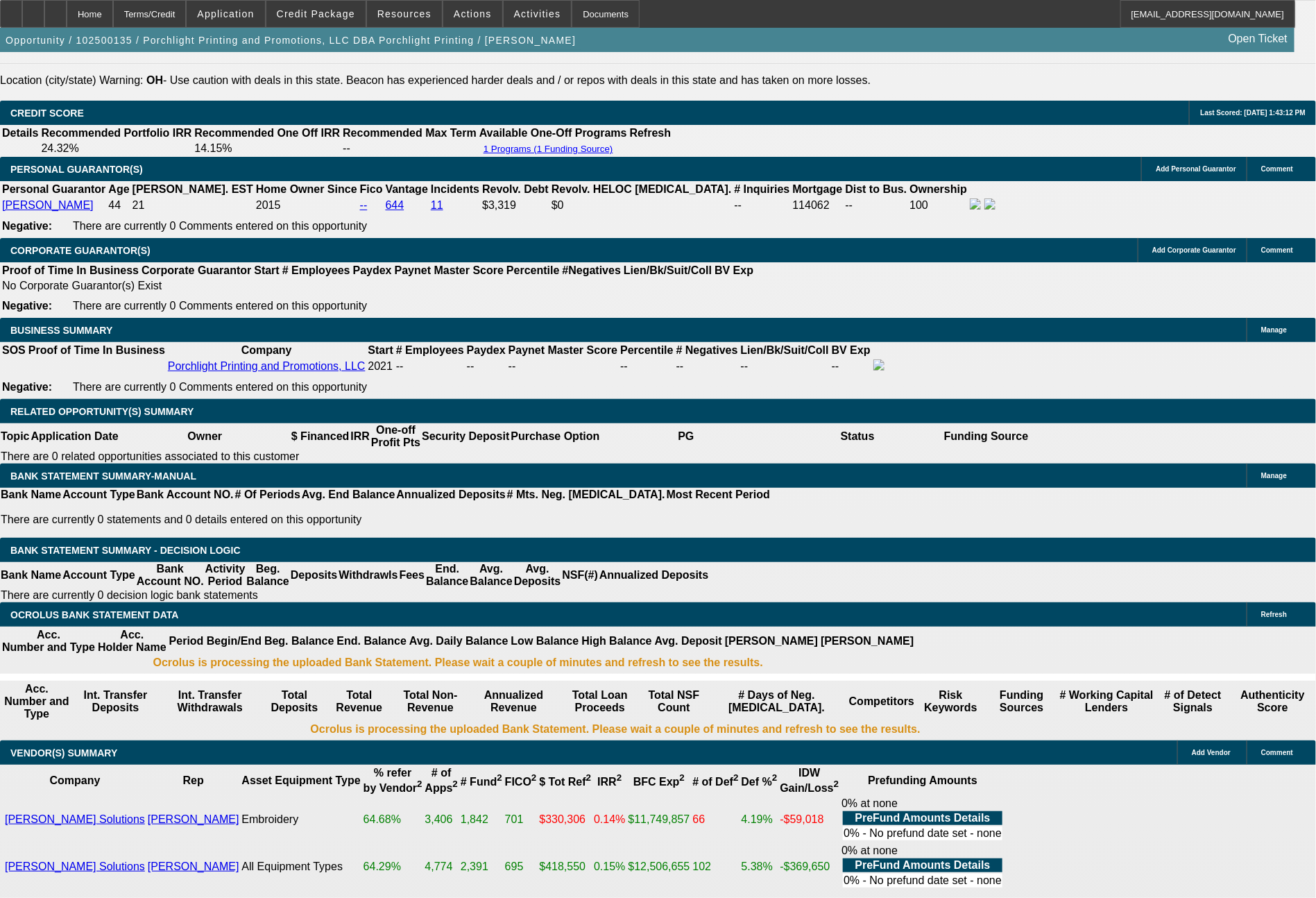
scroll to position [2033, 0]
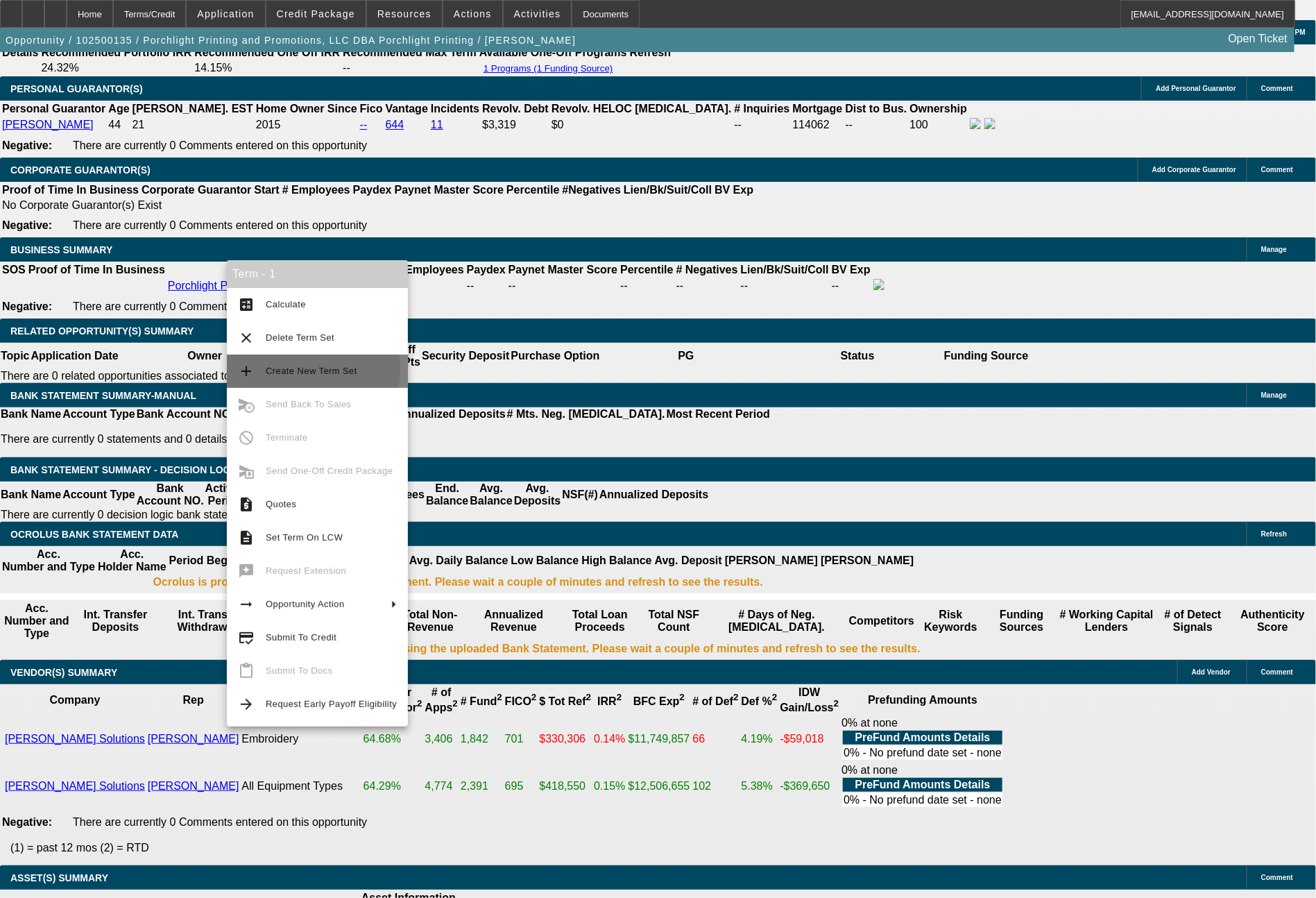
click at [291, 369] on span "Create New Term Set" at bounding box center [312, 371] width 92 height 11
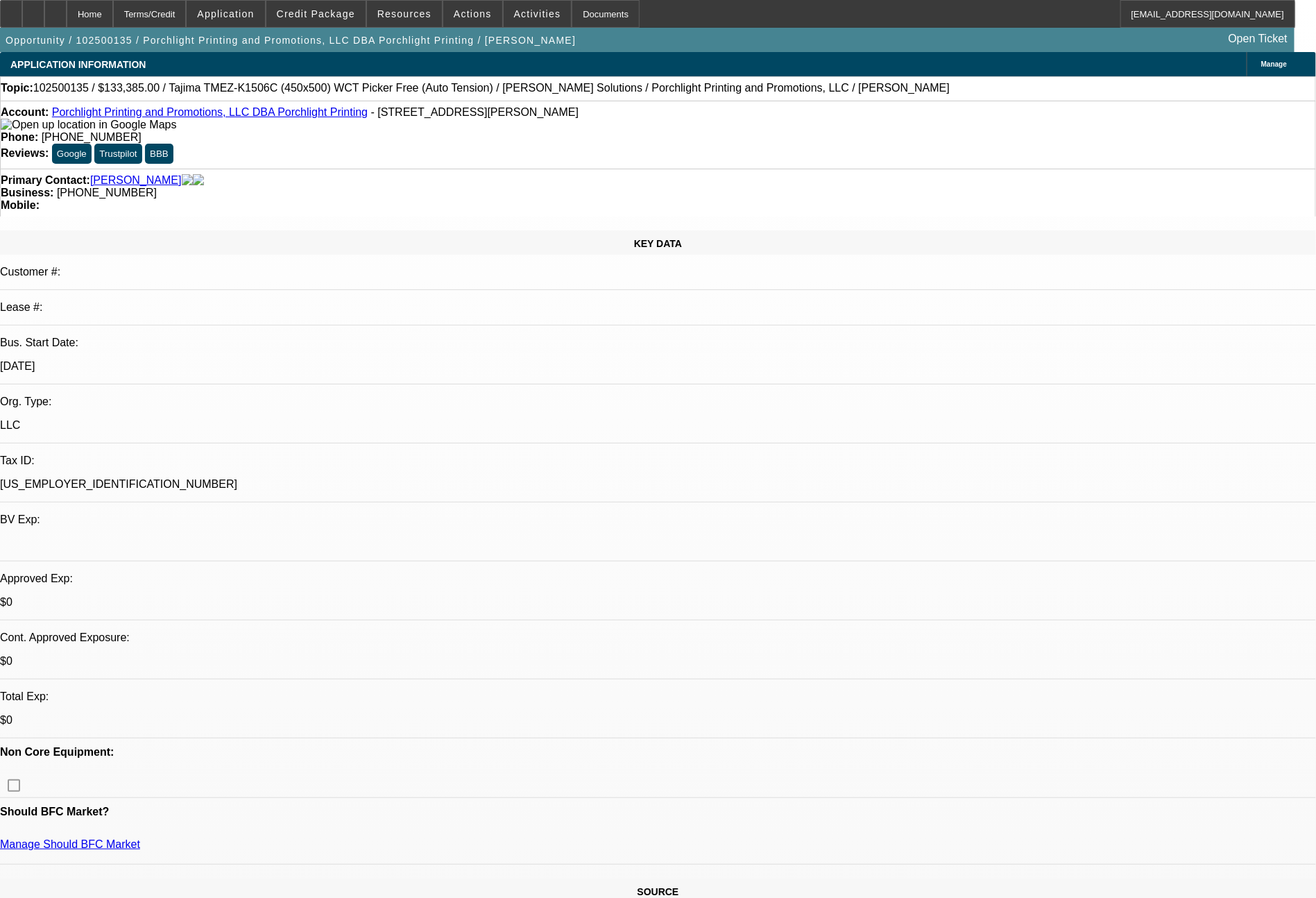
select select "0"
select select "2"
select select "0"
select select "2"
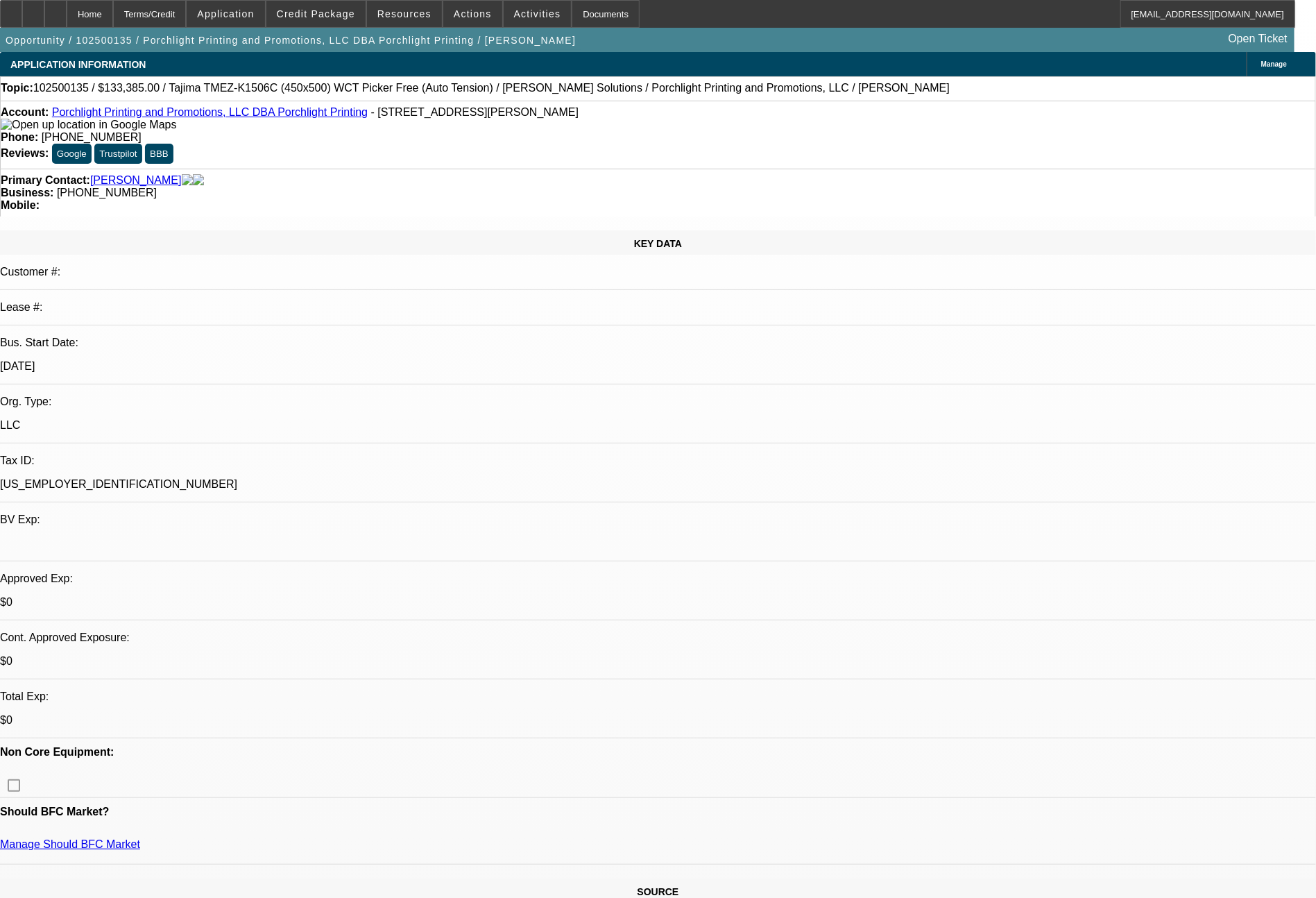
select select "0"
select select "1"
select select "2"
select select "6"
select select "1"
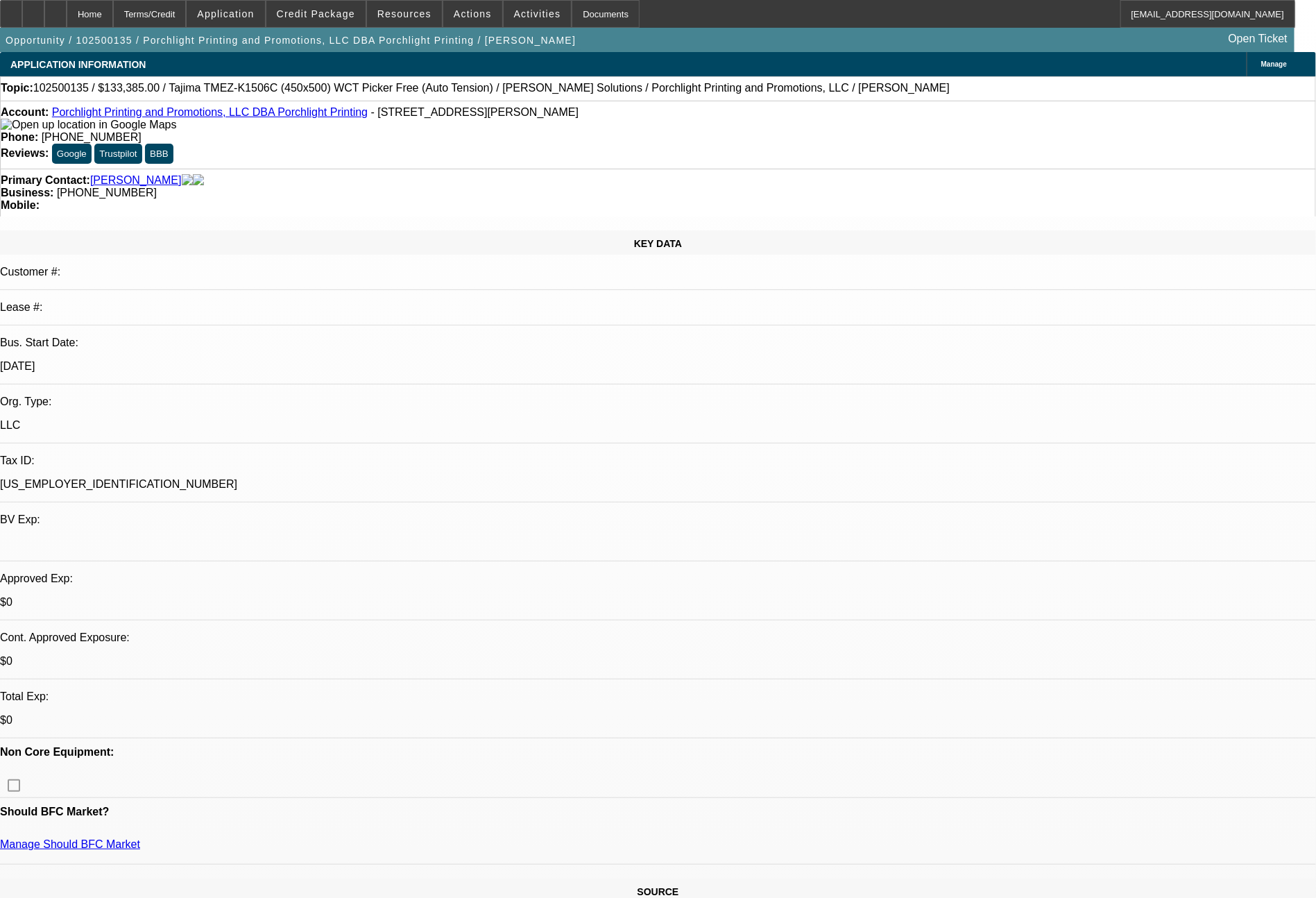
select select "2"
select select "6"
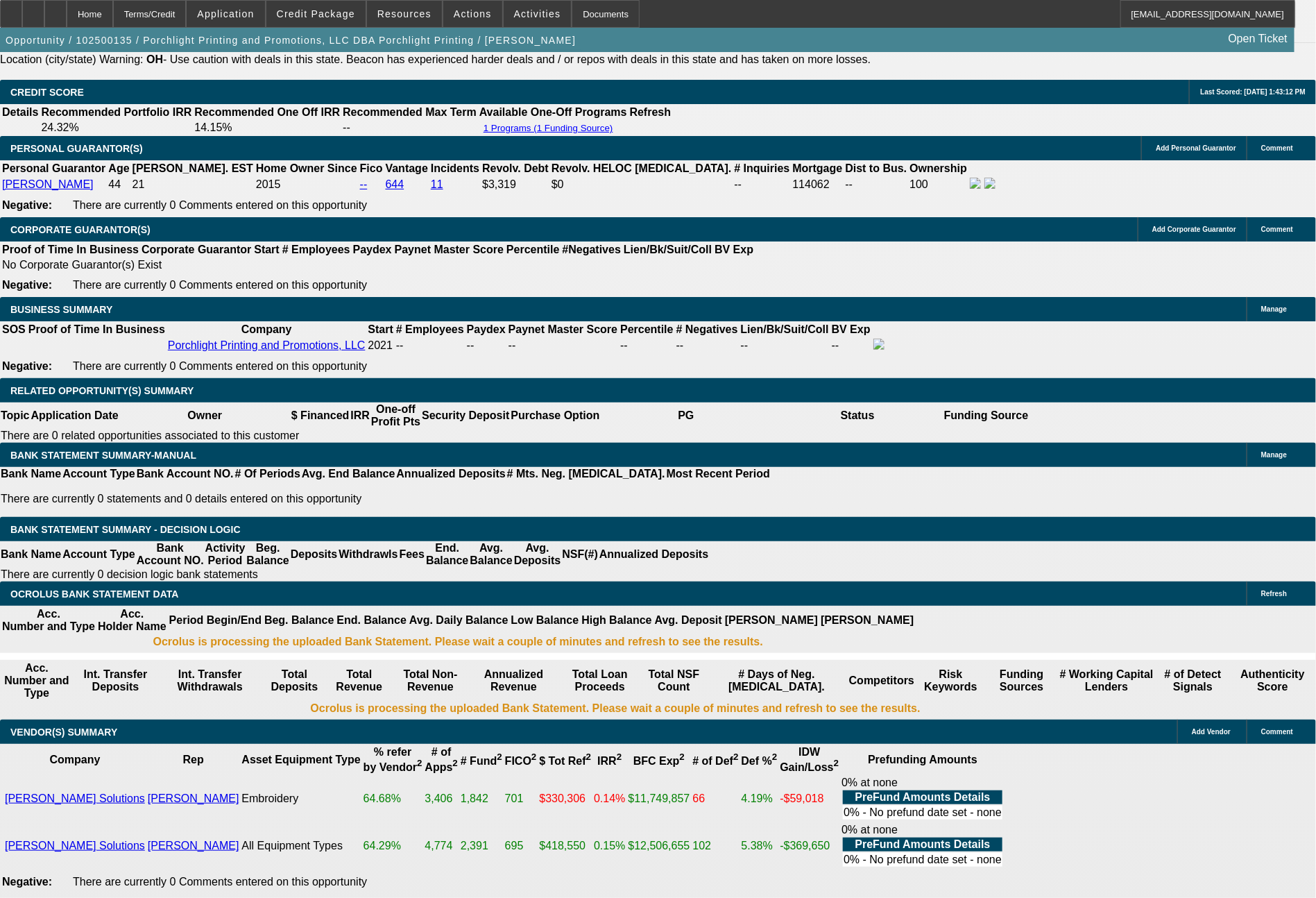
scroll to position [2030, 0]
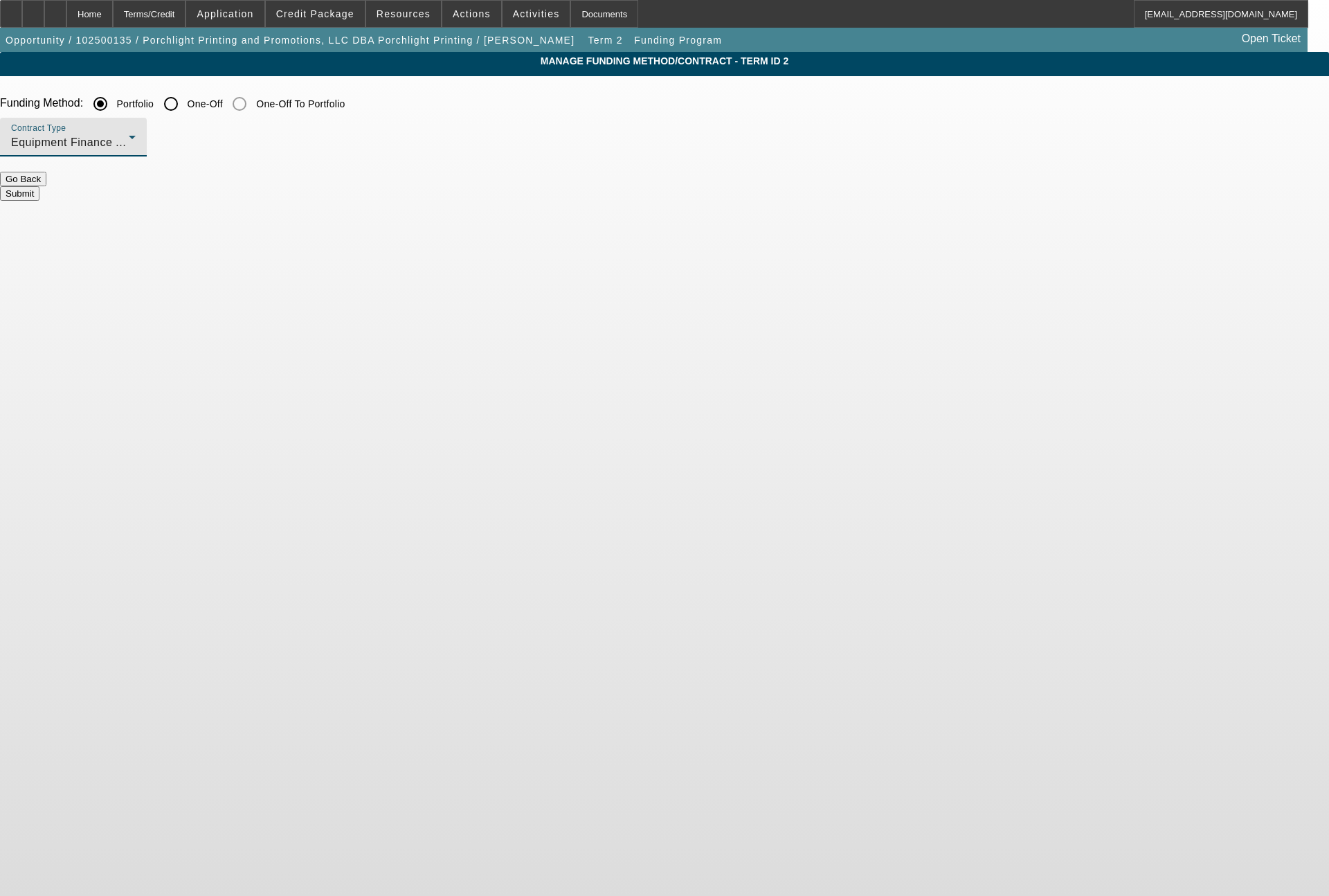
click at [173, 148] on span "Equipment Finance Agreement" at bounding box center [91, 142] width 161 height 12
click at [349, 185] on span "Lease Agreement" at bounding box center [328, 181] width 92 height 17
click at [39, 195] on button "Submit" at bounding box center [20, 193] width 39 height 14
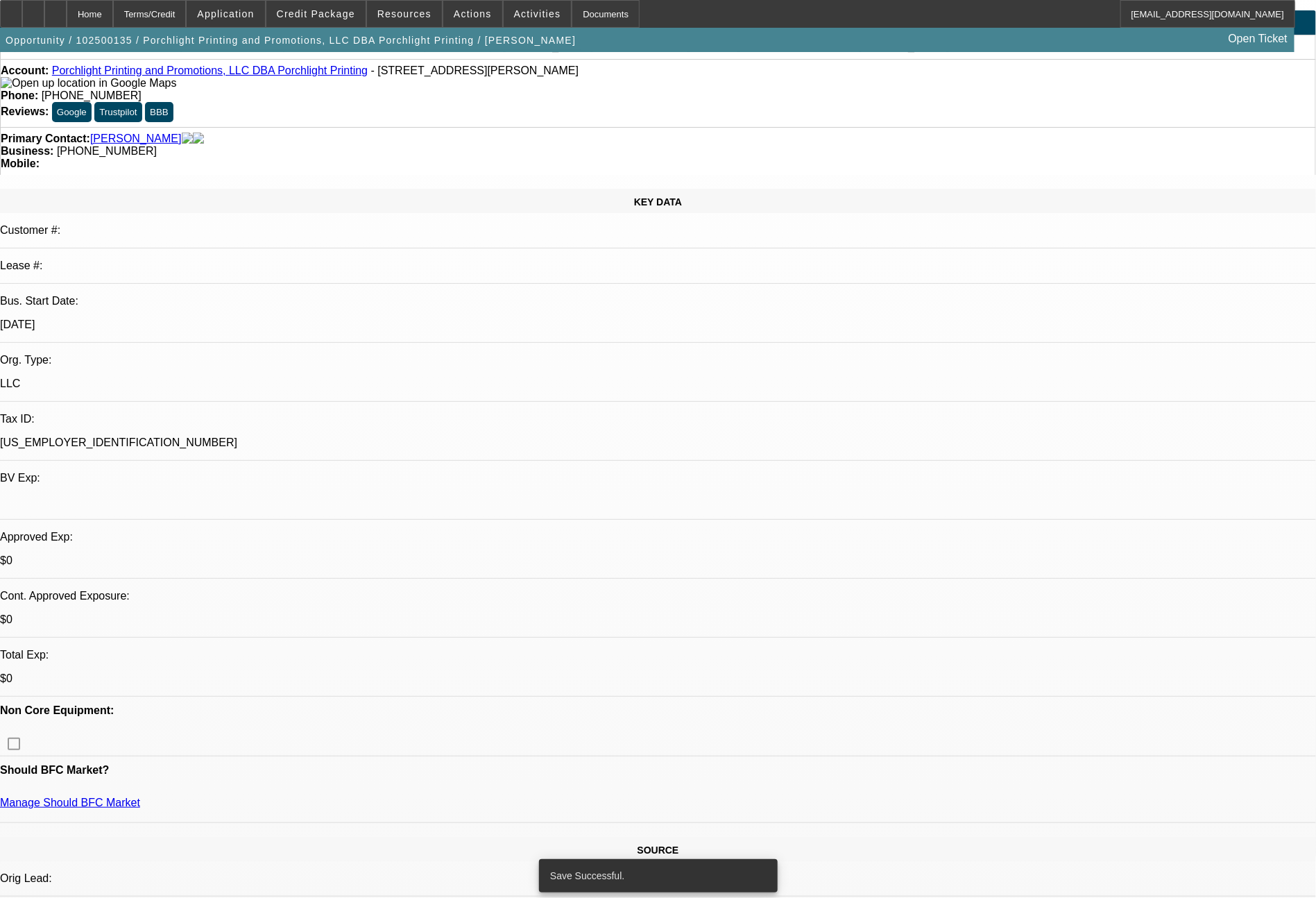
select select "0"
select select "2"
select select "0"
select select "6"
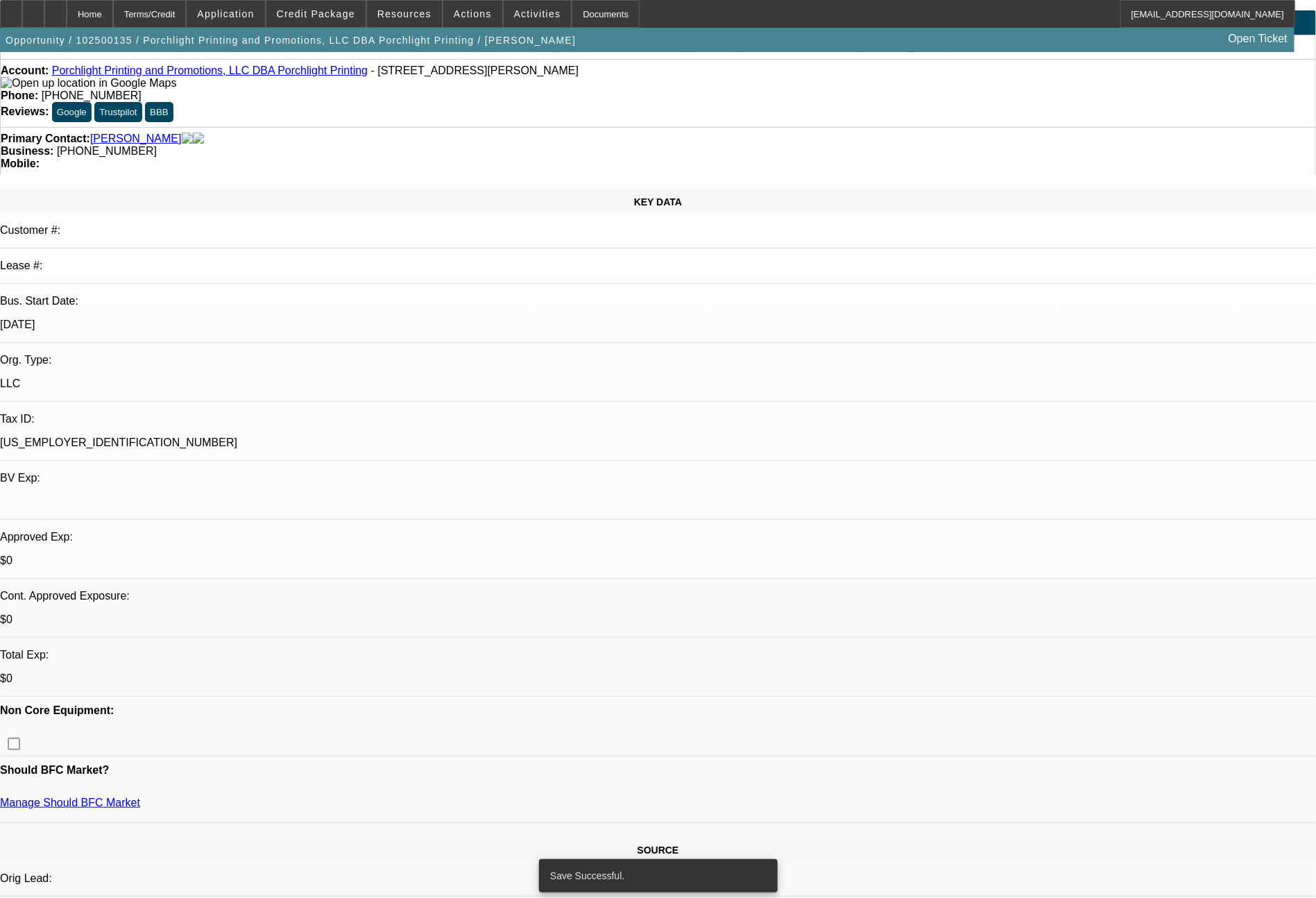
select select "0"
select select "2"
select select "0"
select select "6"
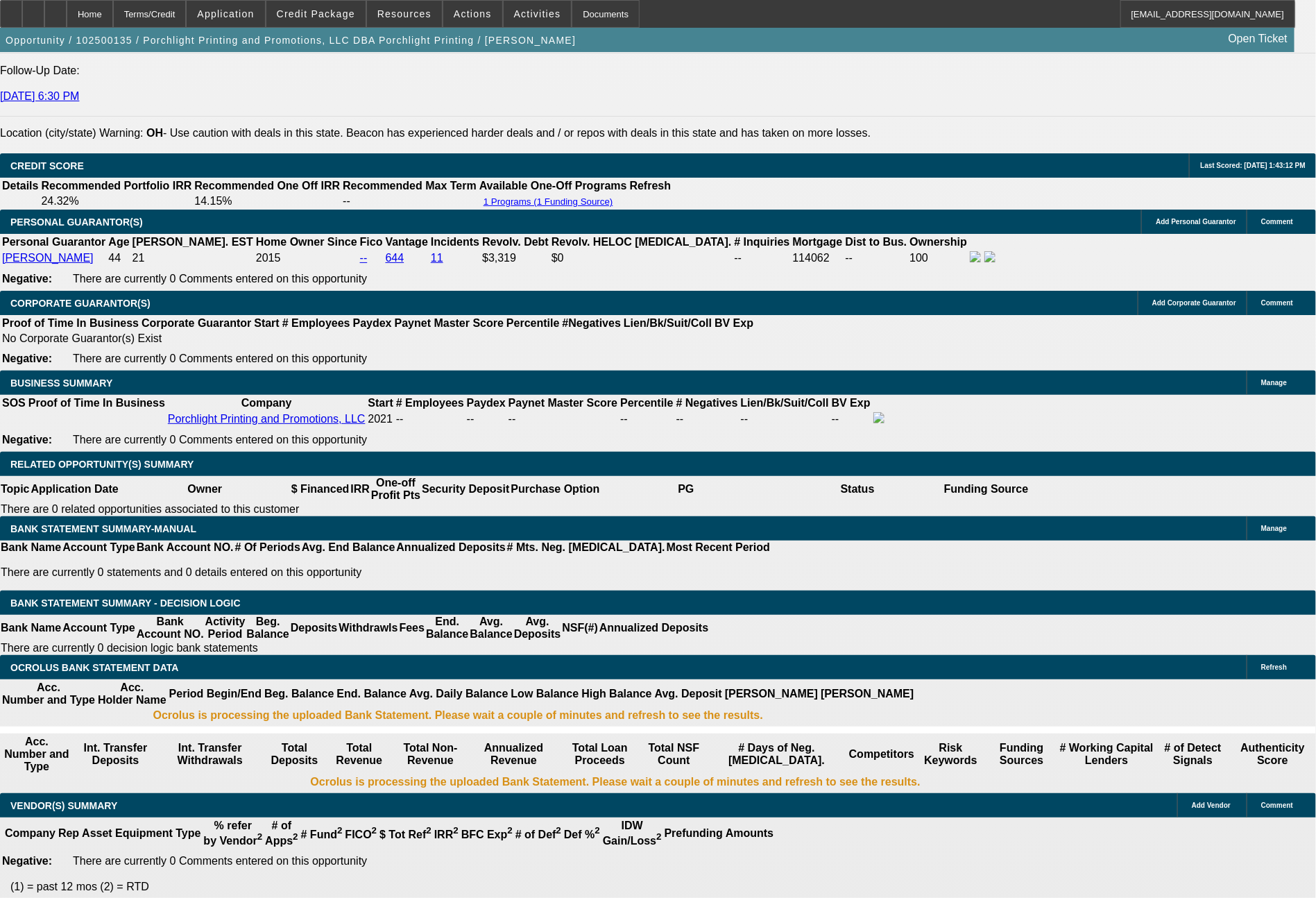
scroll to position [1915, 0]
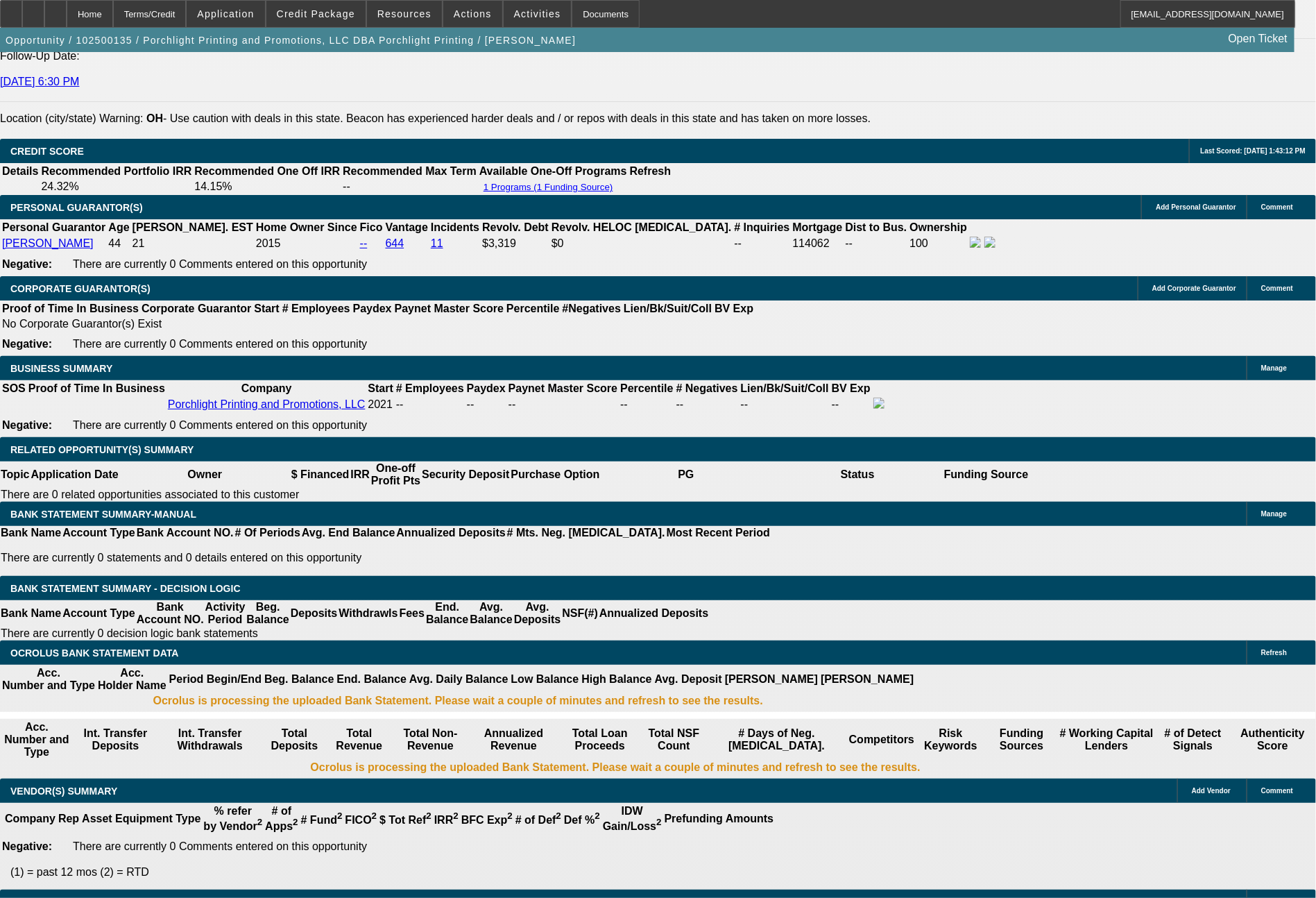
drag, startPoint x: 381, startPoint y: 481, endPoint x: 479, endPoint y: 490, distance: 98.4
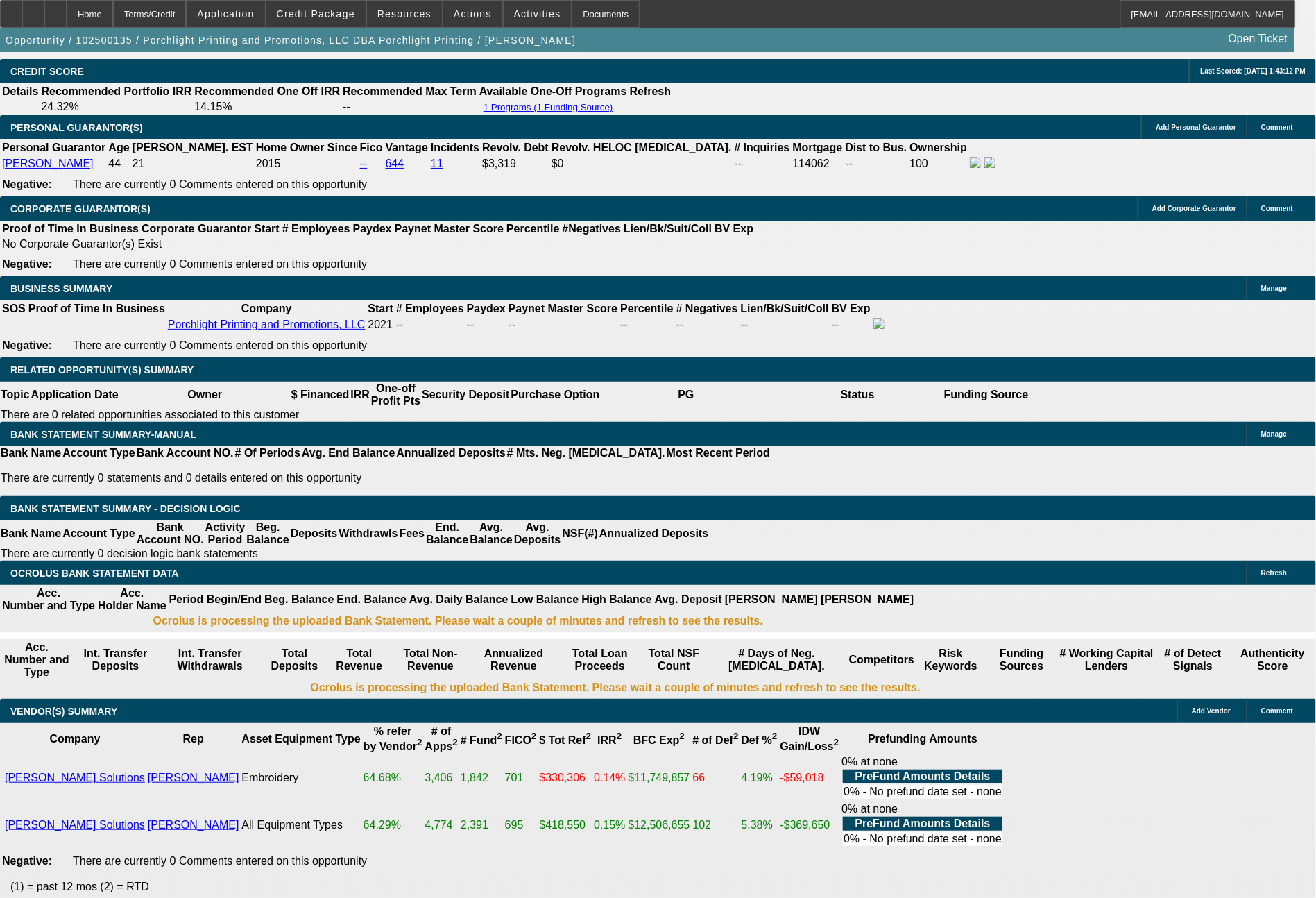
type input "28"
type input "$56.00"
type input "UNKNOWN"
type input "2849"
type input "$5,698.00"
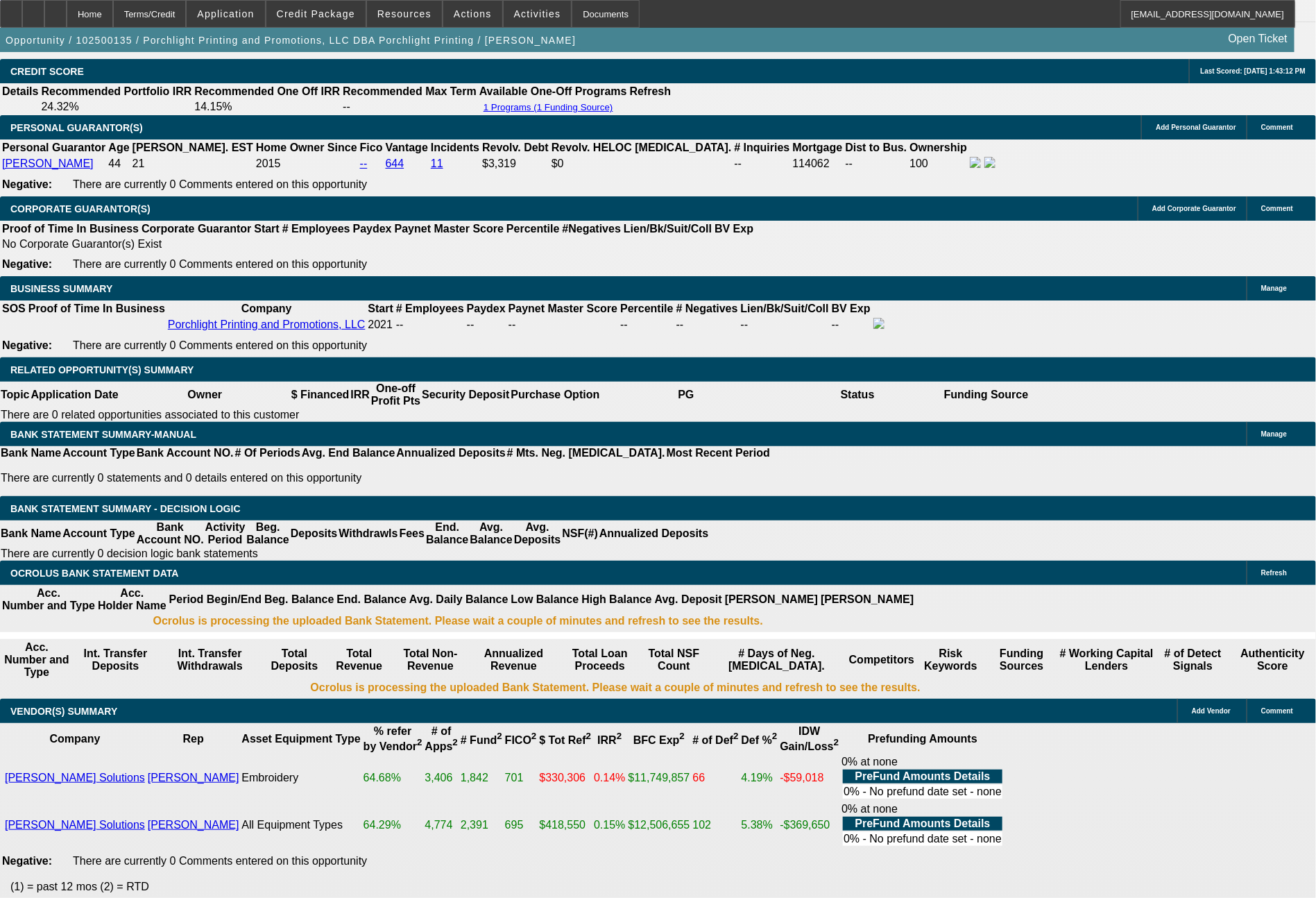
type input "15.4"
type input "$2,849.00"
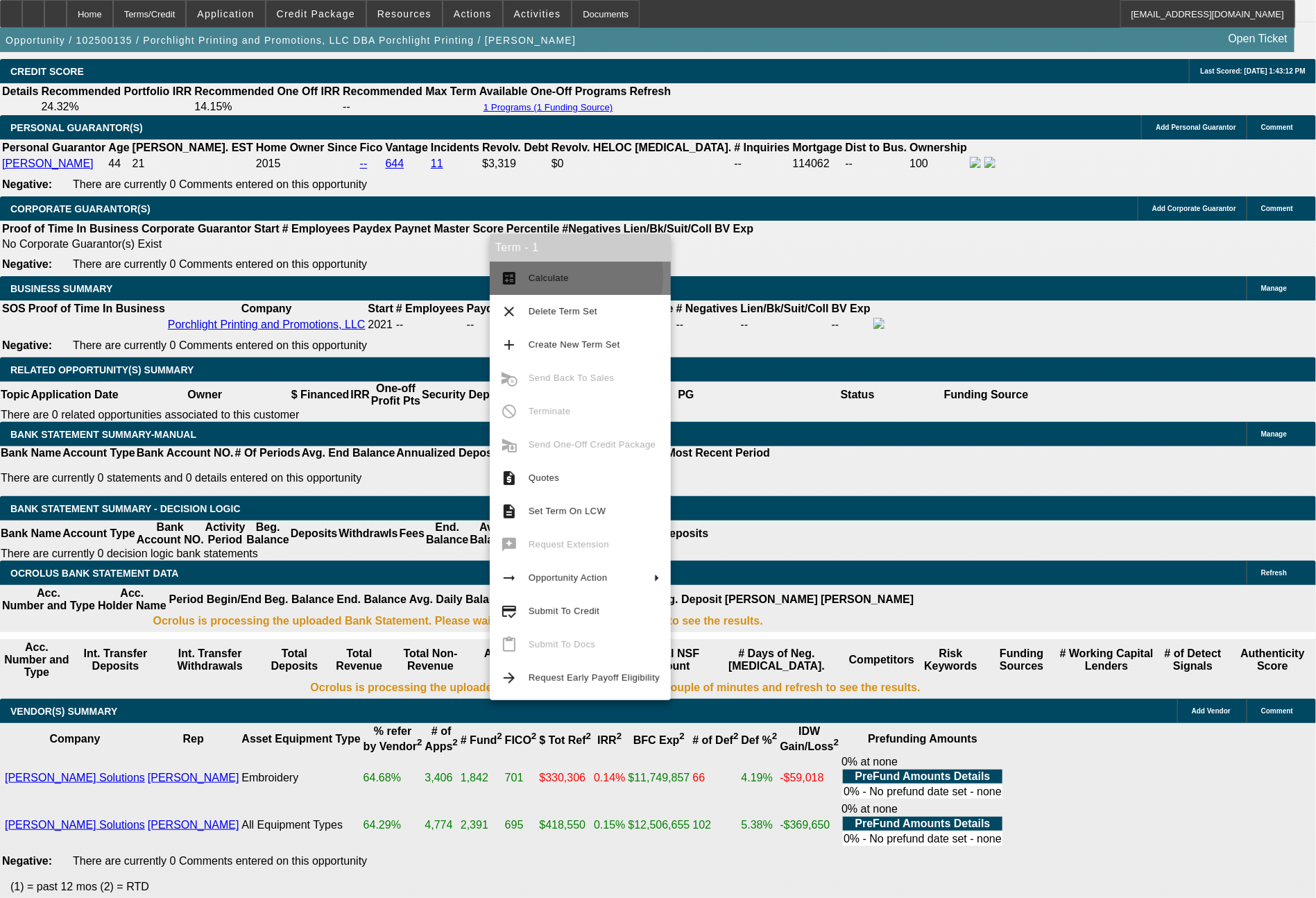
click at [558, 278] on span "Calculate" at bounding box center [548, 278] width 40 height 11
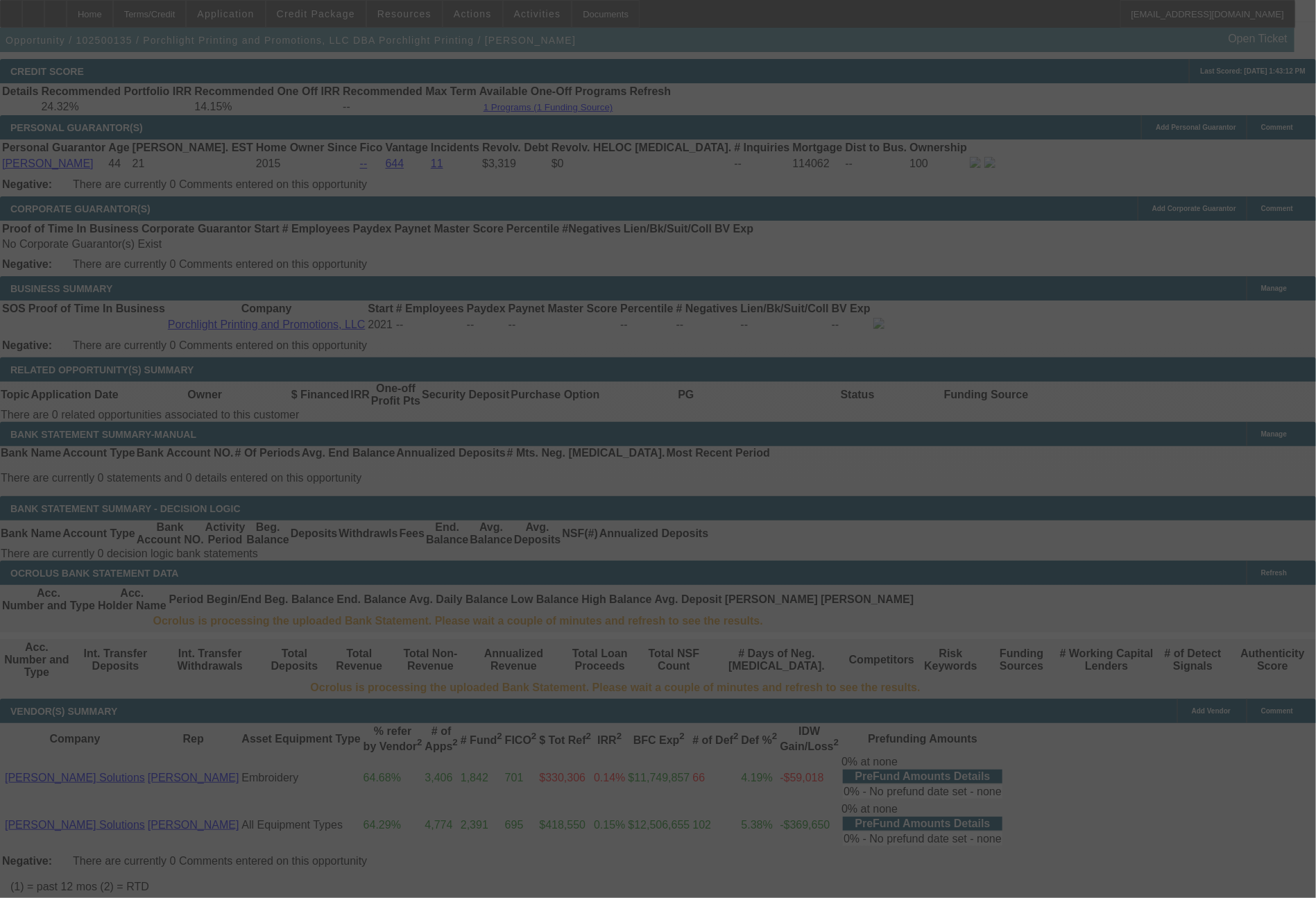
select select "0"
select select "2"
select select "0"
select select "6"
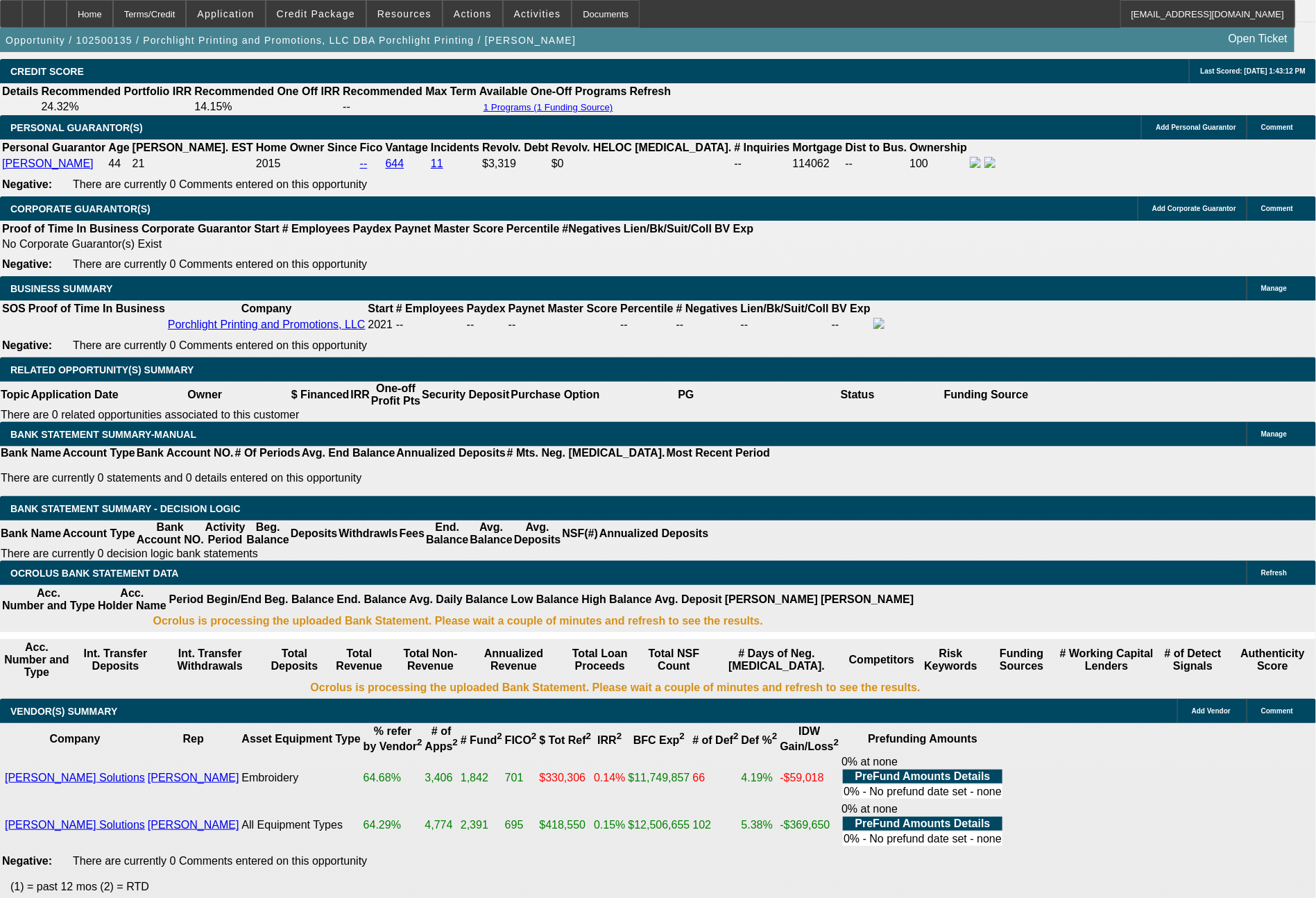
select select "0.1"
type input "$13,338.50"
type input "UNKNOWN"
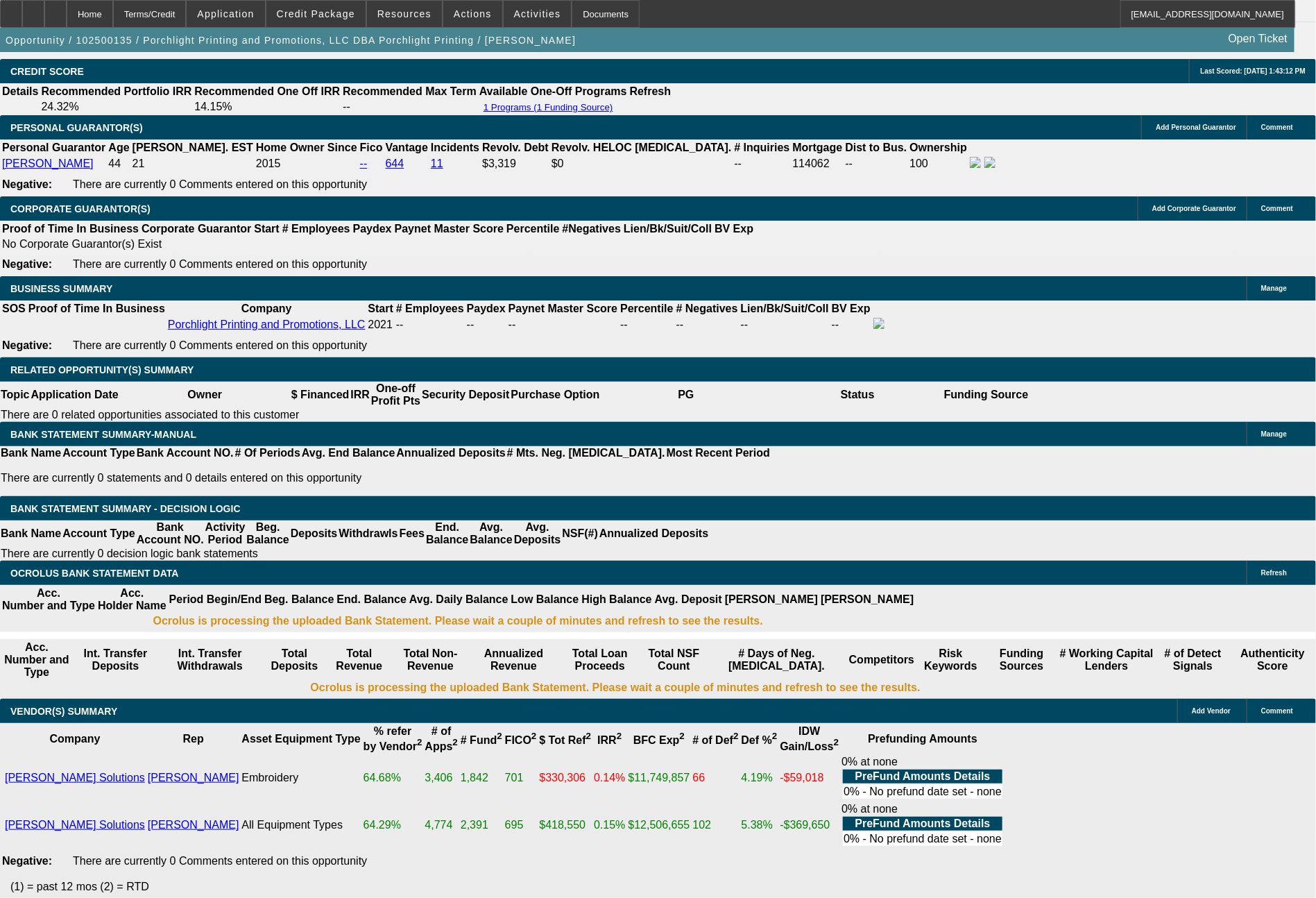
select select "4"
drag, startPoint x: 208, startPoint y: 486, endPoint x: 312, endPoint y: 339, distance: 180.1
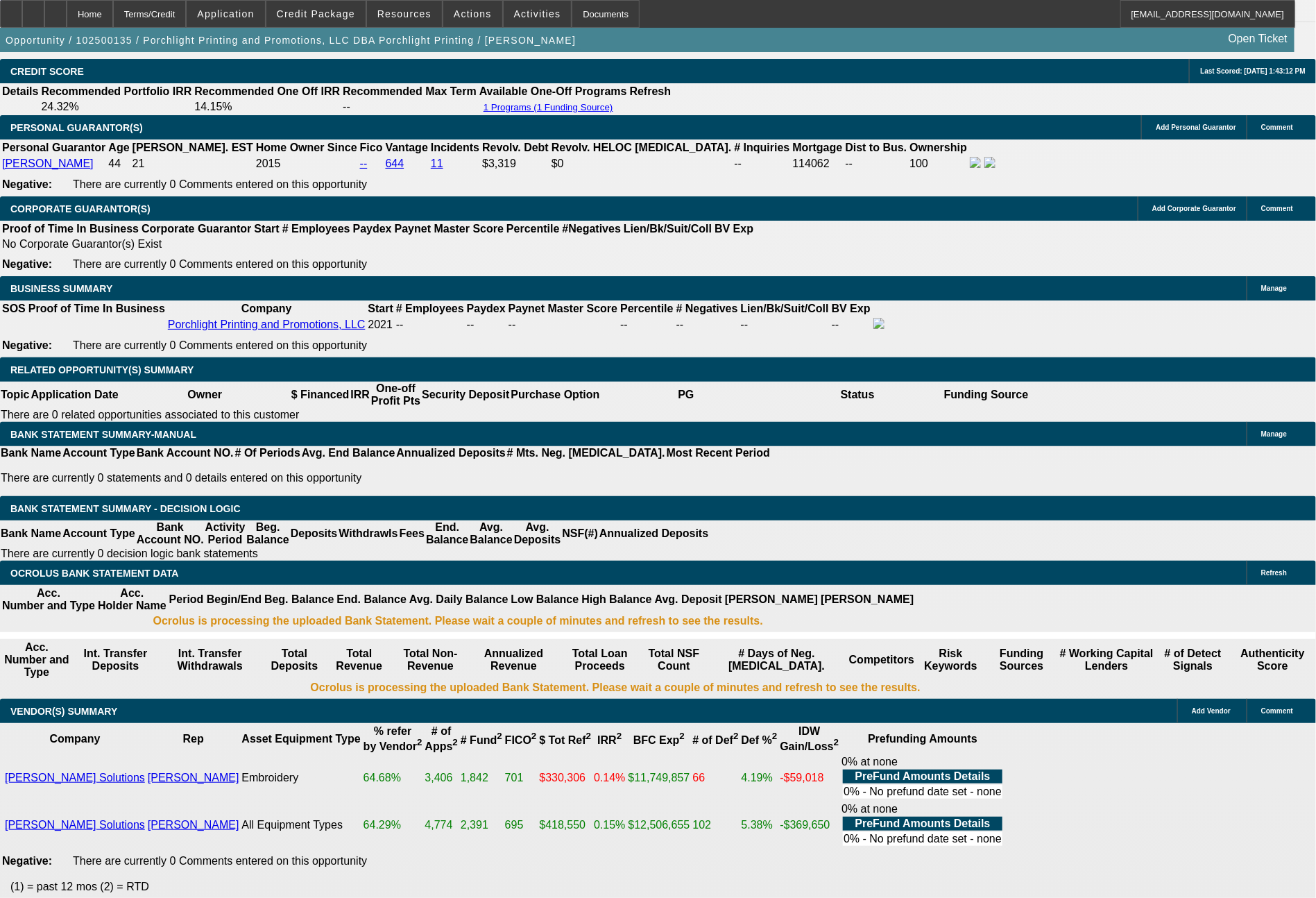
type input "2"
type input "$4.00"
type input "2697"
type input "$5,394.00"
type input "13.3"
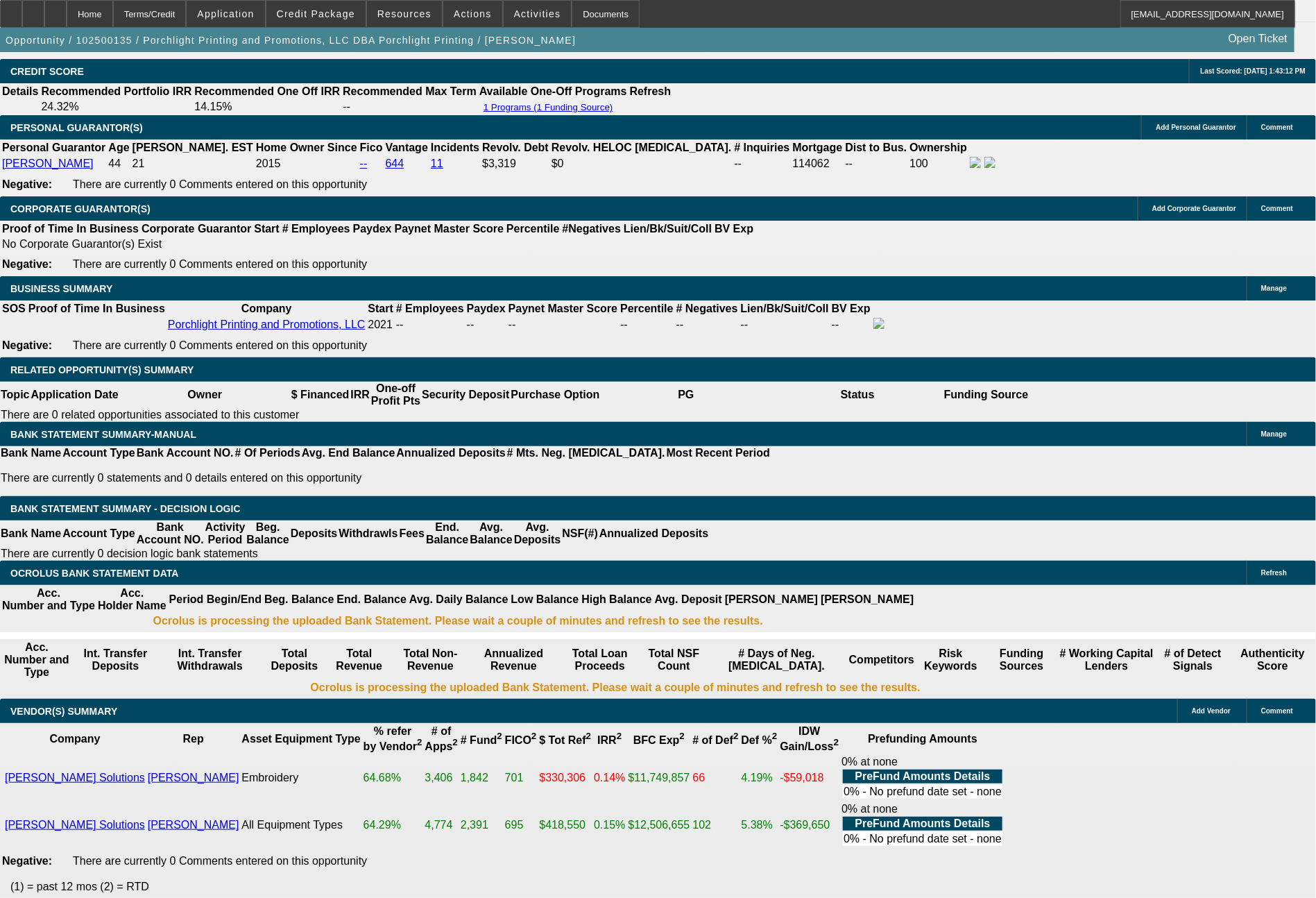
type input "$2,697.00"
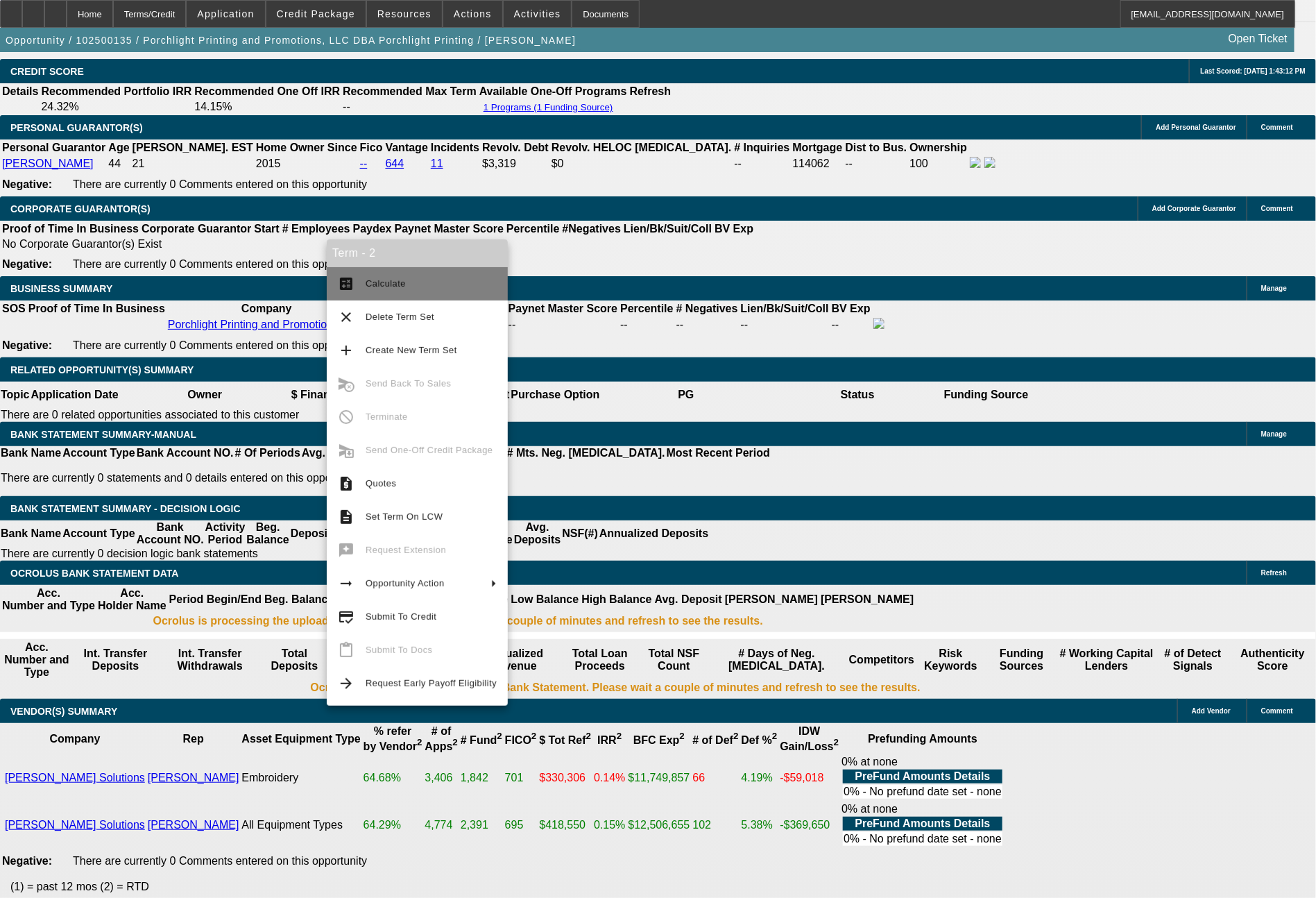
click at [389, 285] on span "Calculate" at bounding box center [386, 284] width 40 height 11
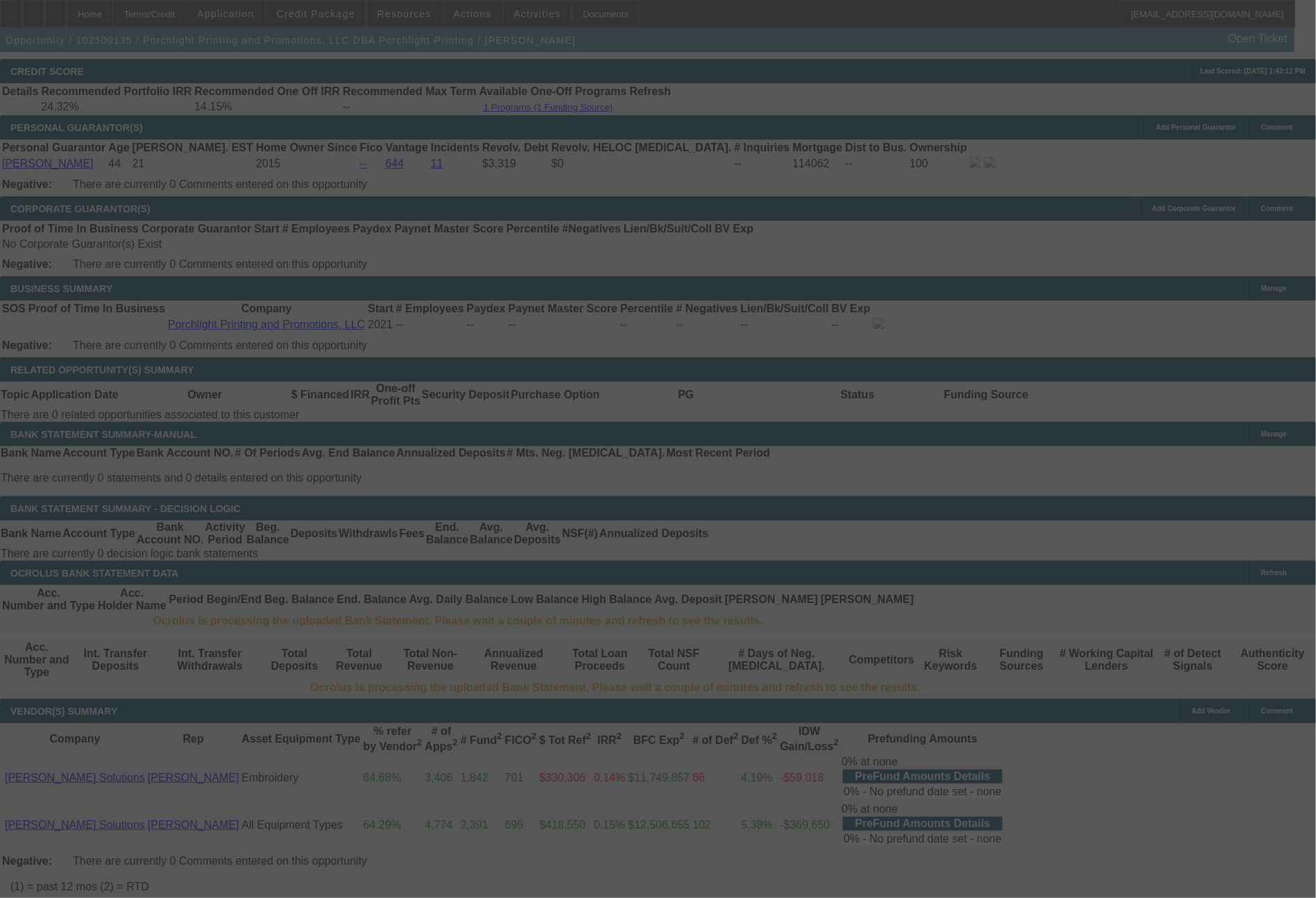
select select "0"
select select "2"
select select "0.1"
select select "4"
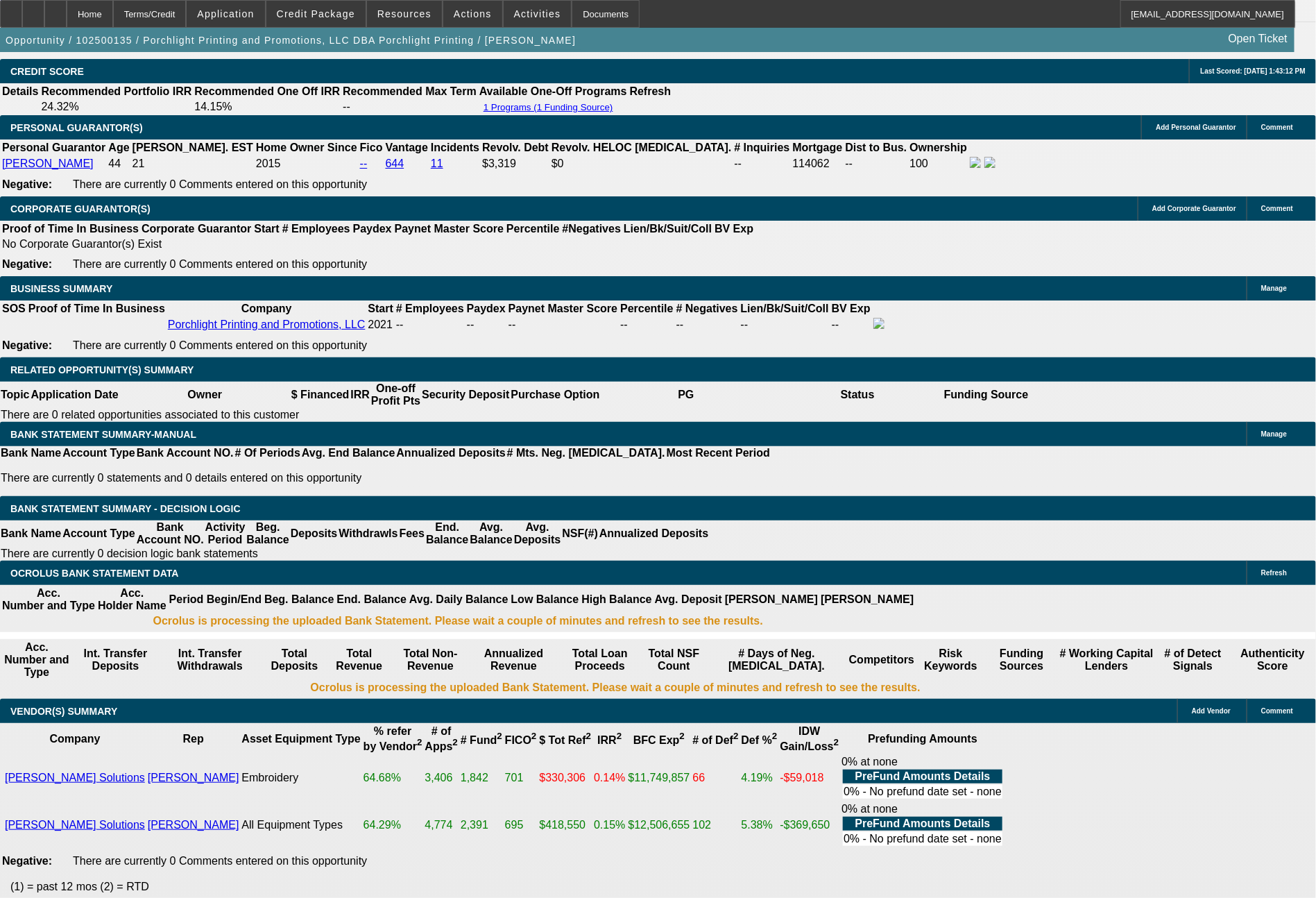
drag, startPoint x: 364, startPoint y: 478, endPoint x: 419, endPoint y: 475, distance: 55.1
type input "289"
type input "$578.00"
type input "UNKNOWN"
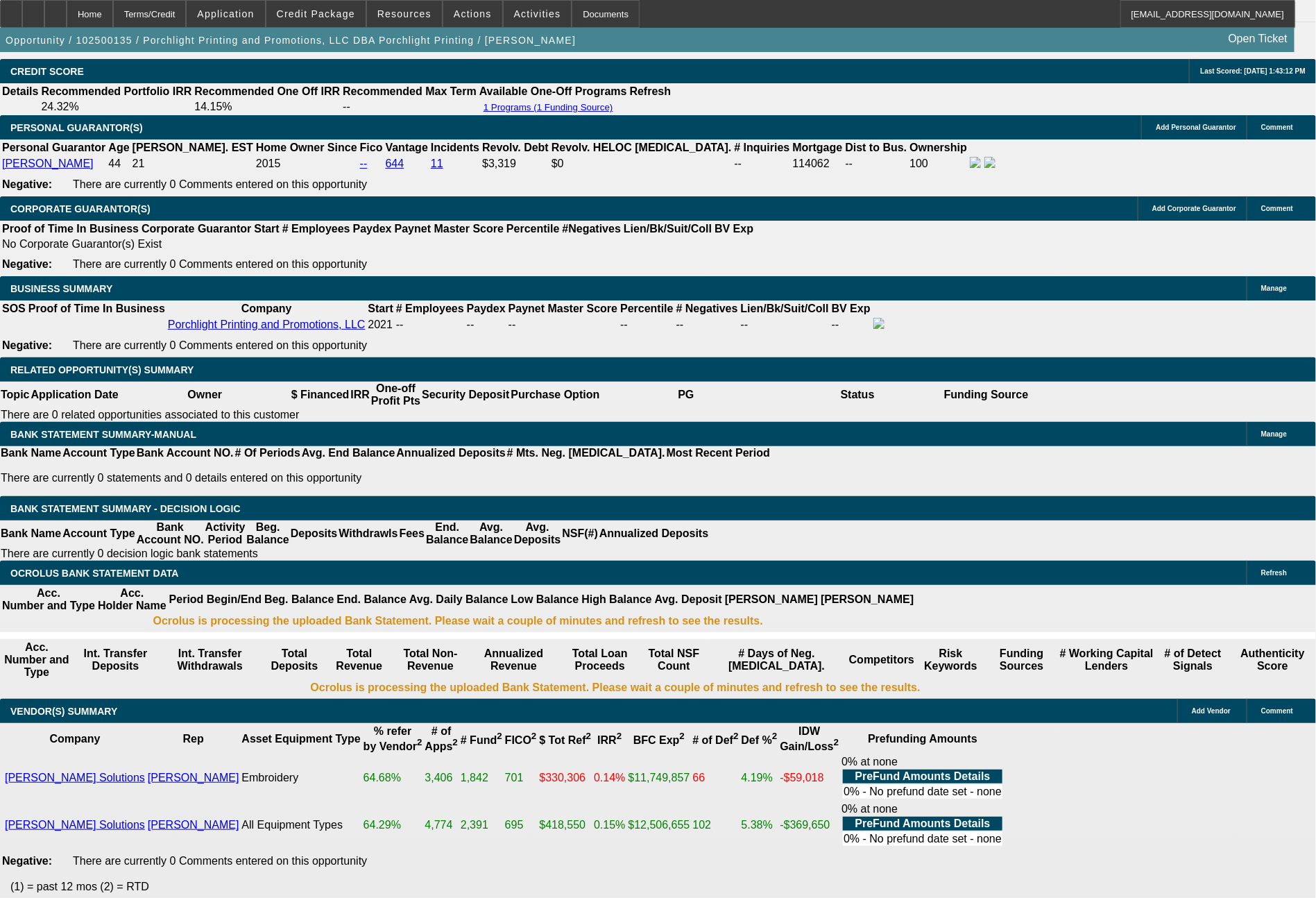
type input "2839"
type input "15.3"
type input "$5,678.00"
type input "28339"
type input "255"
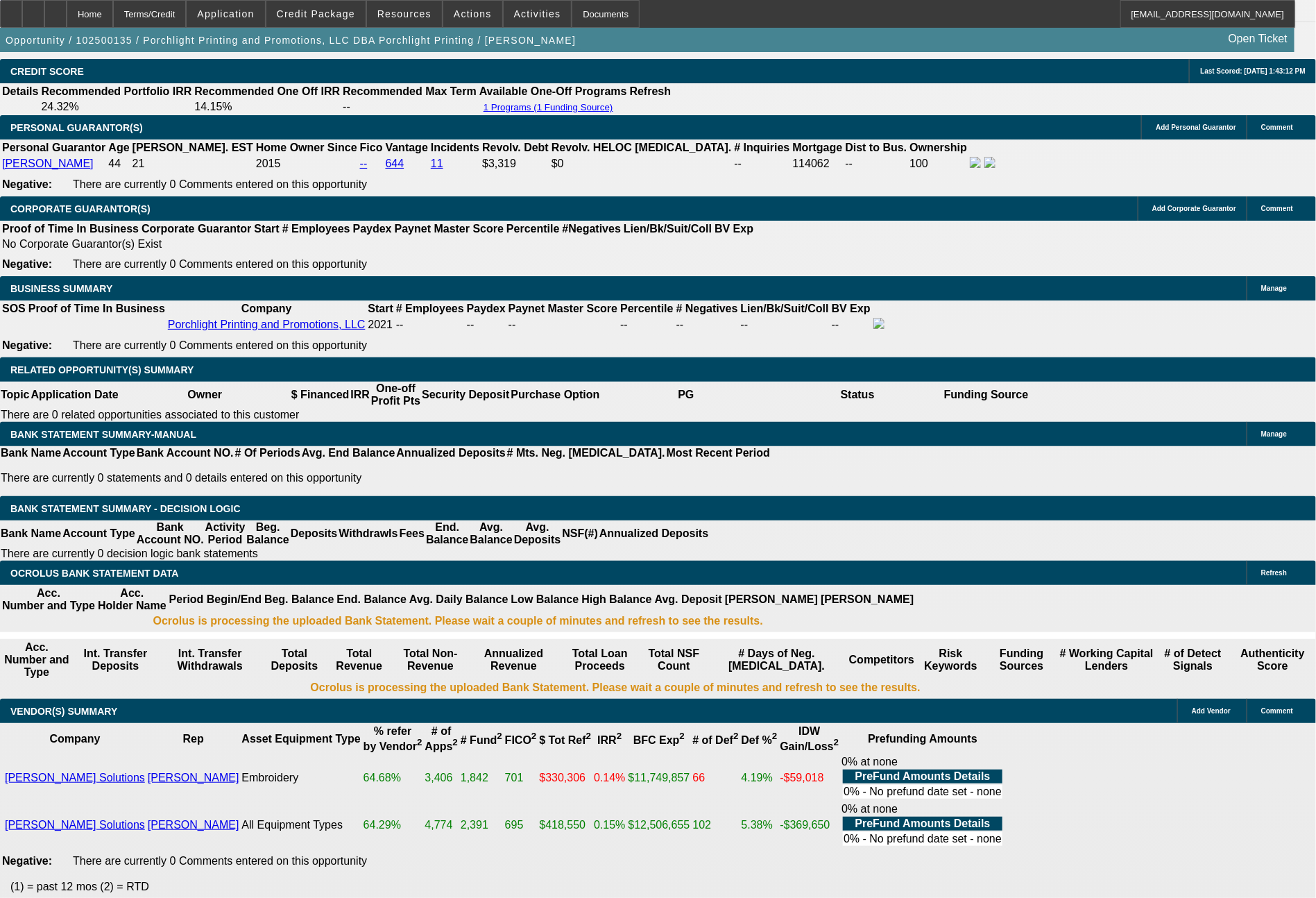
type input "$56,678.00"
type input "283"
type input "15.2"
type input "$566.00"
type input "2827"
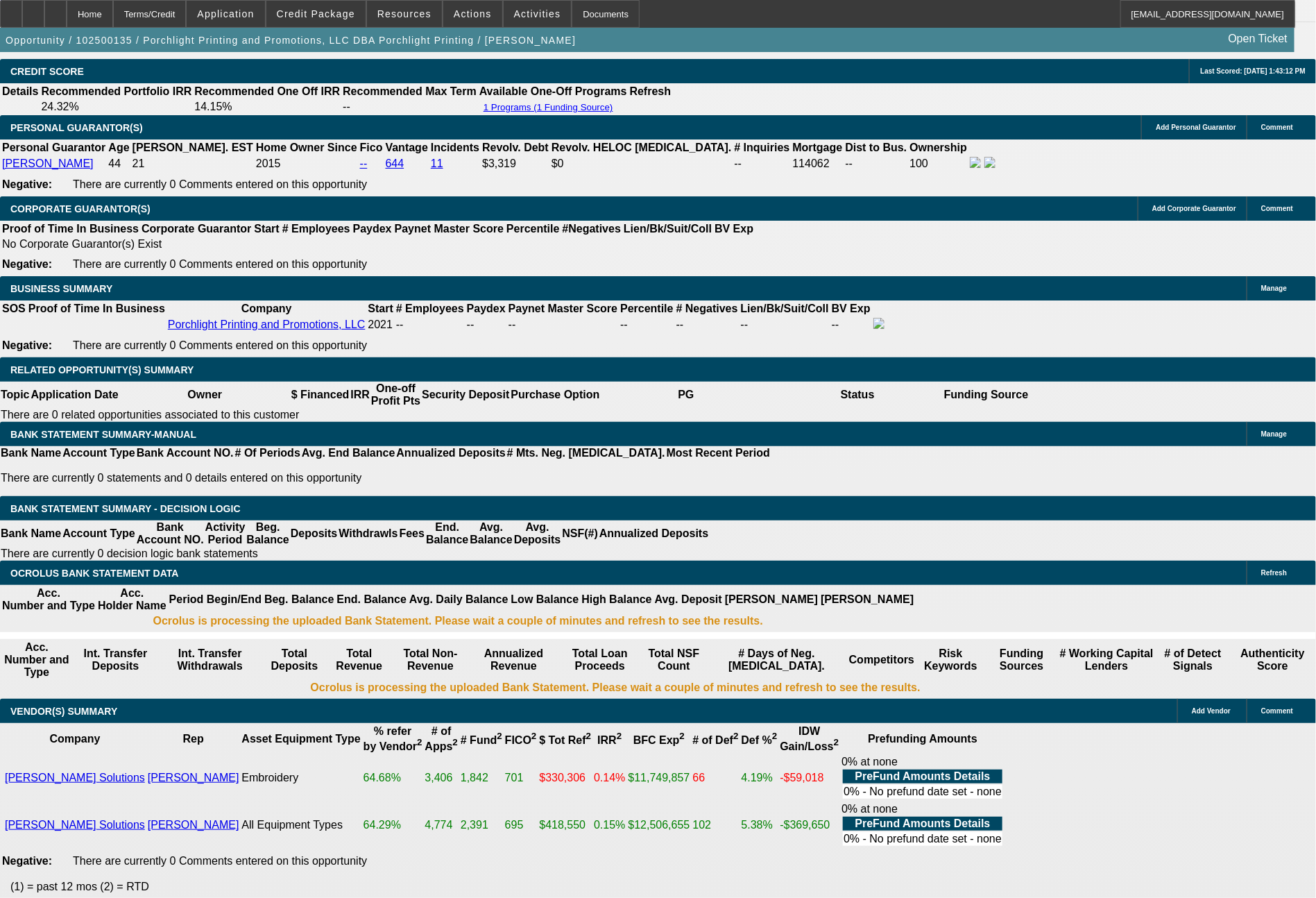
type input "15.1"
type input "$5,654.00"
type input "282"
type input "$564.00"
type input "2824"
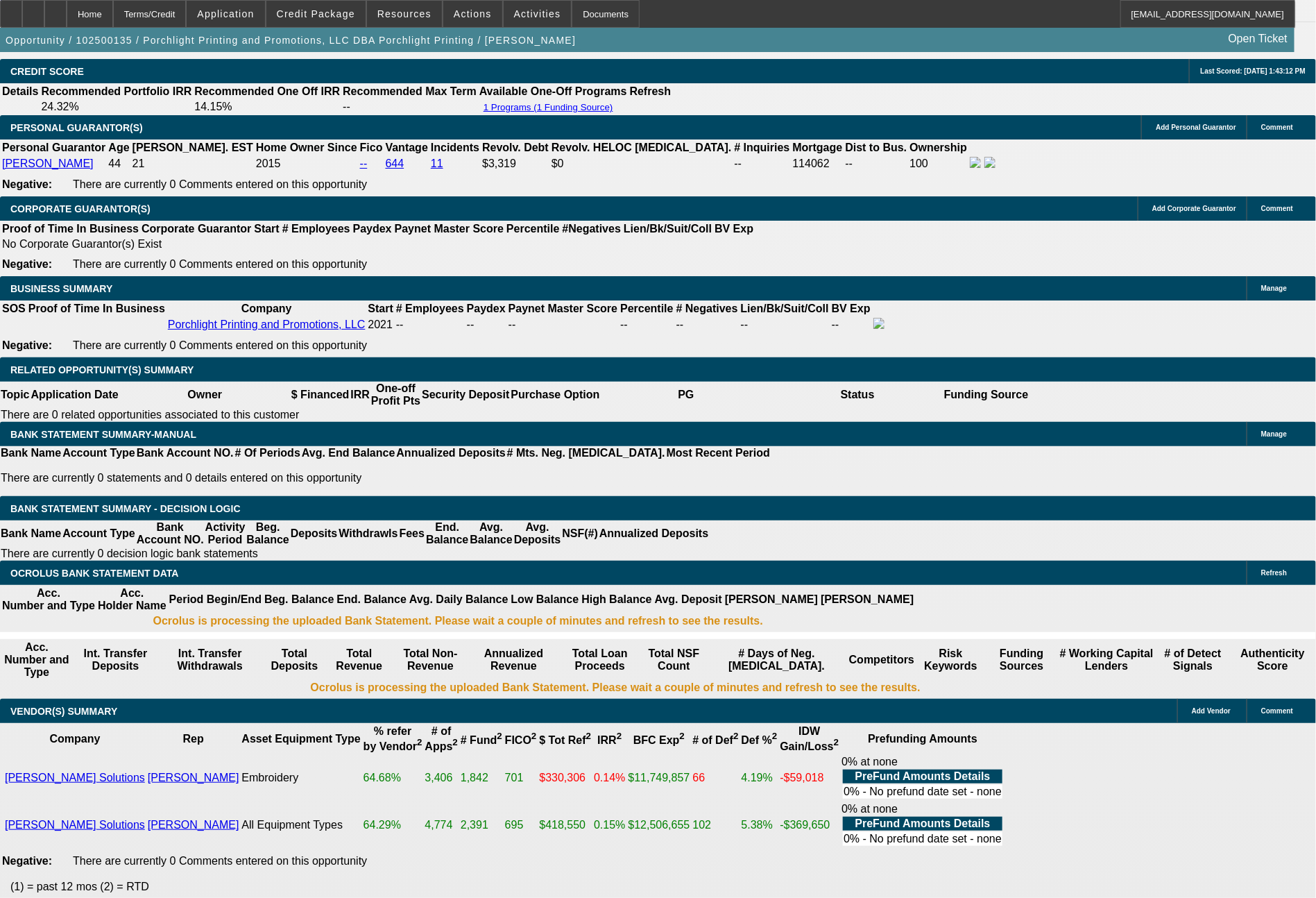
type input "15"
type input "$5,648.00"
type input "282"
type input "$564.00"
type input "2826"
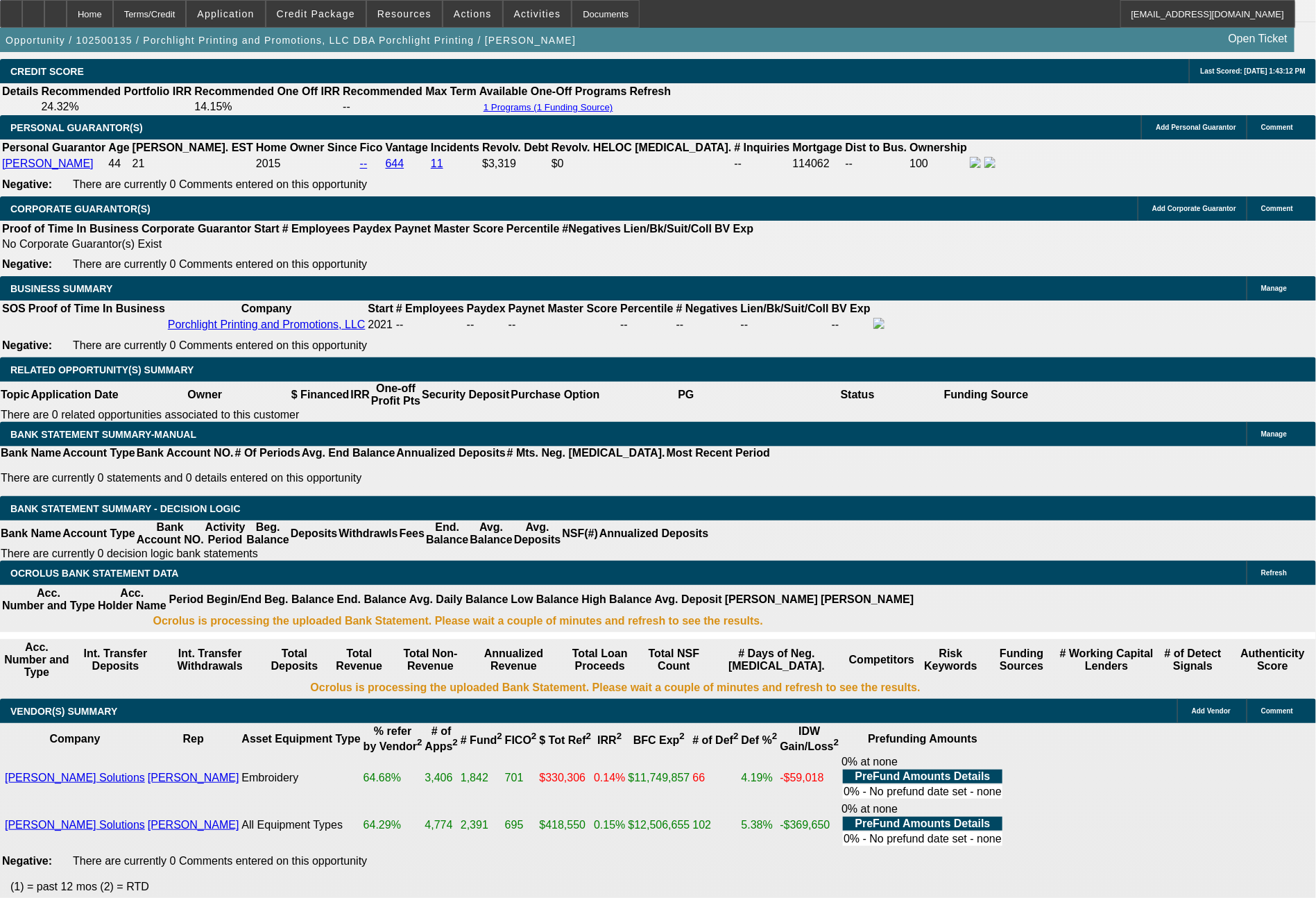
type input "15.1"
type input "$5,652.00"
type input "28"
type input "$56.00"
type input "2821"
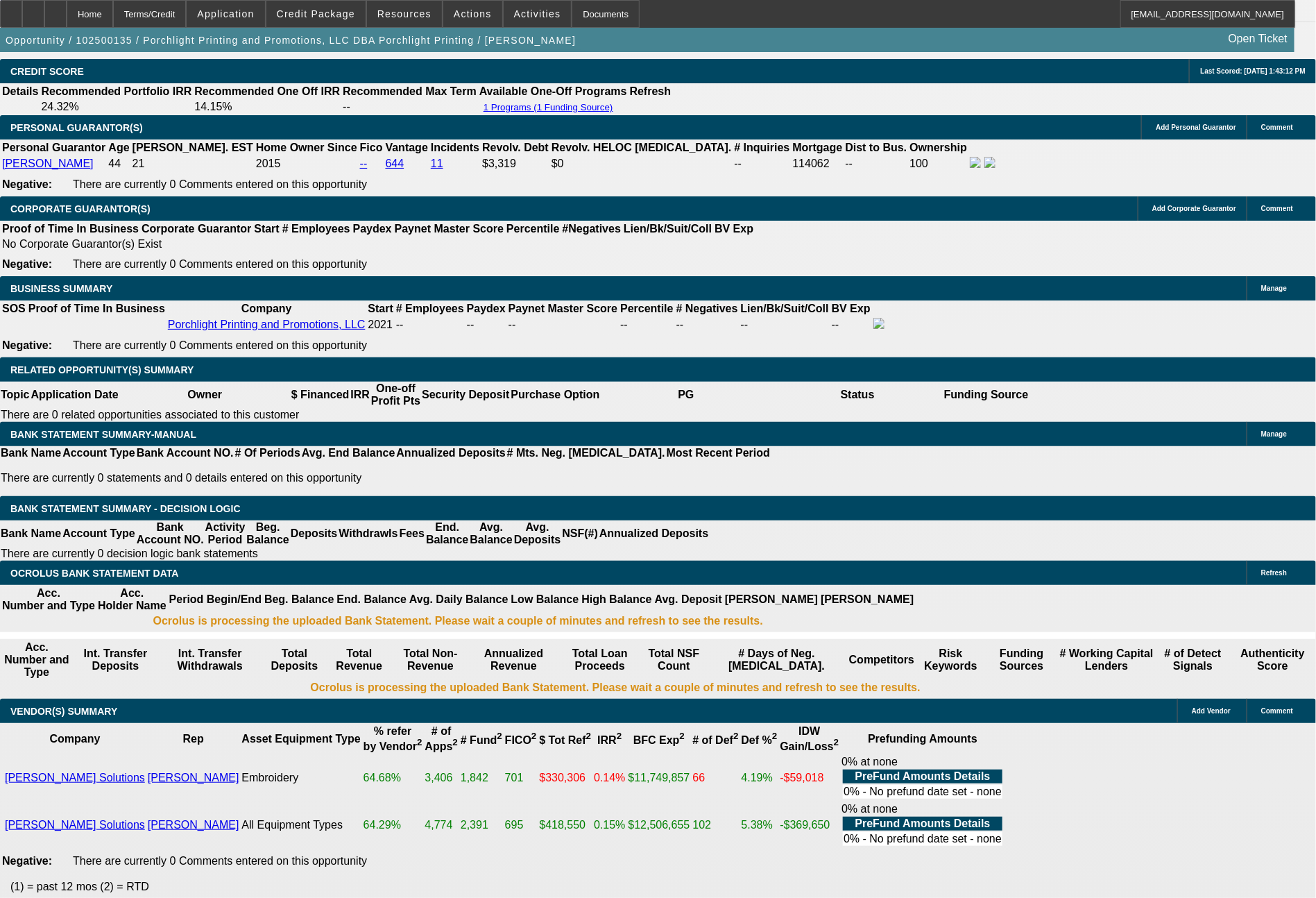
type input "15"
type input "$5,642.00"
type input "282"
type input "$564.00"
type input "2817"
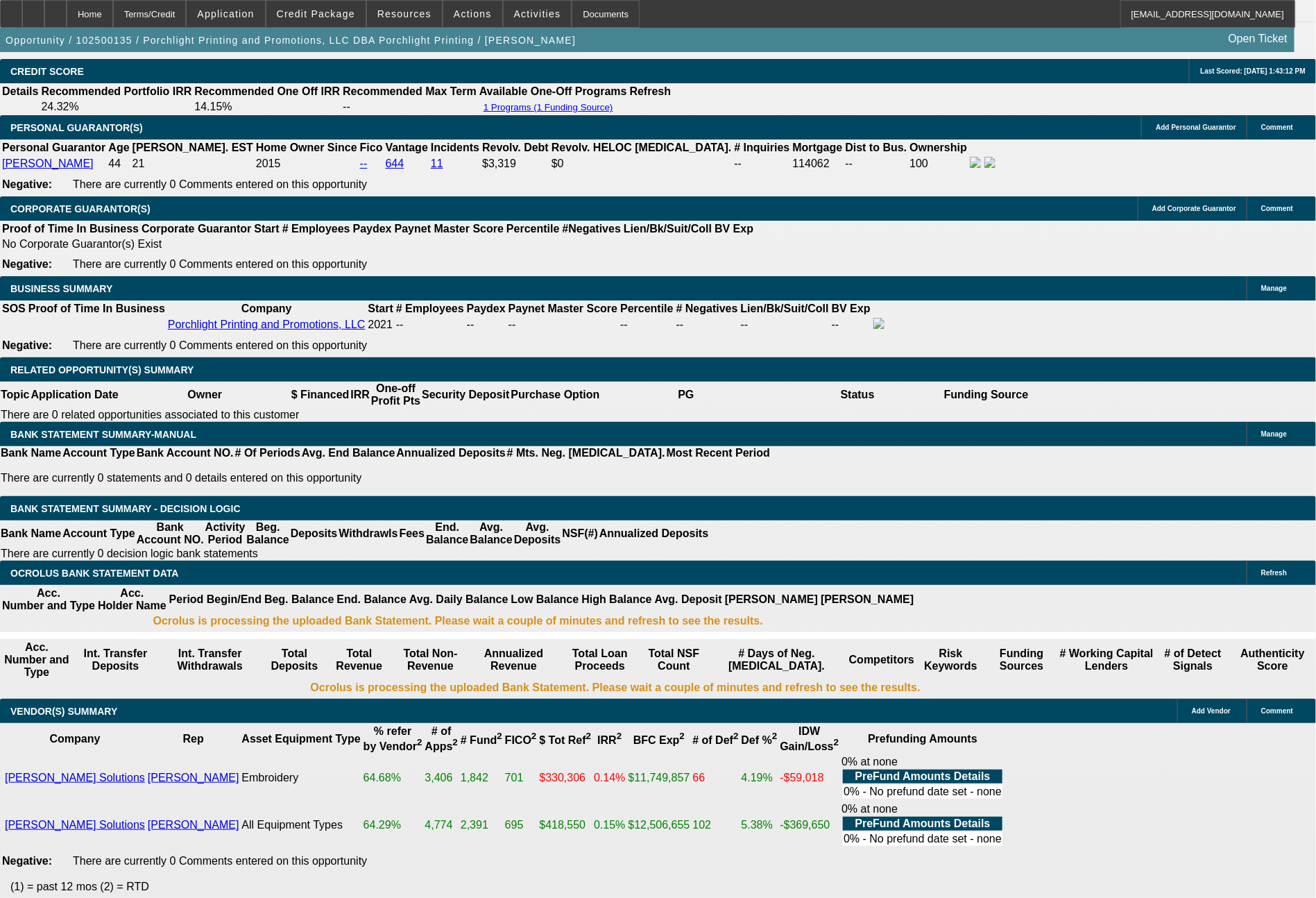
type input "15"
type input "$5,634.00"
type input "281"
type input "$562.00"
type input "2819"
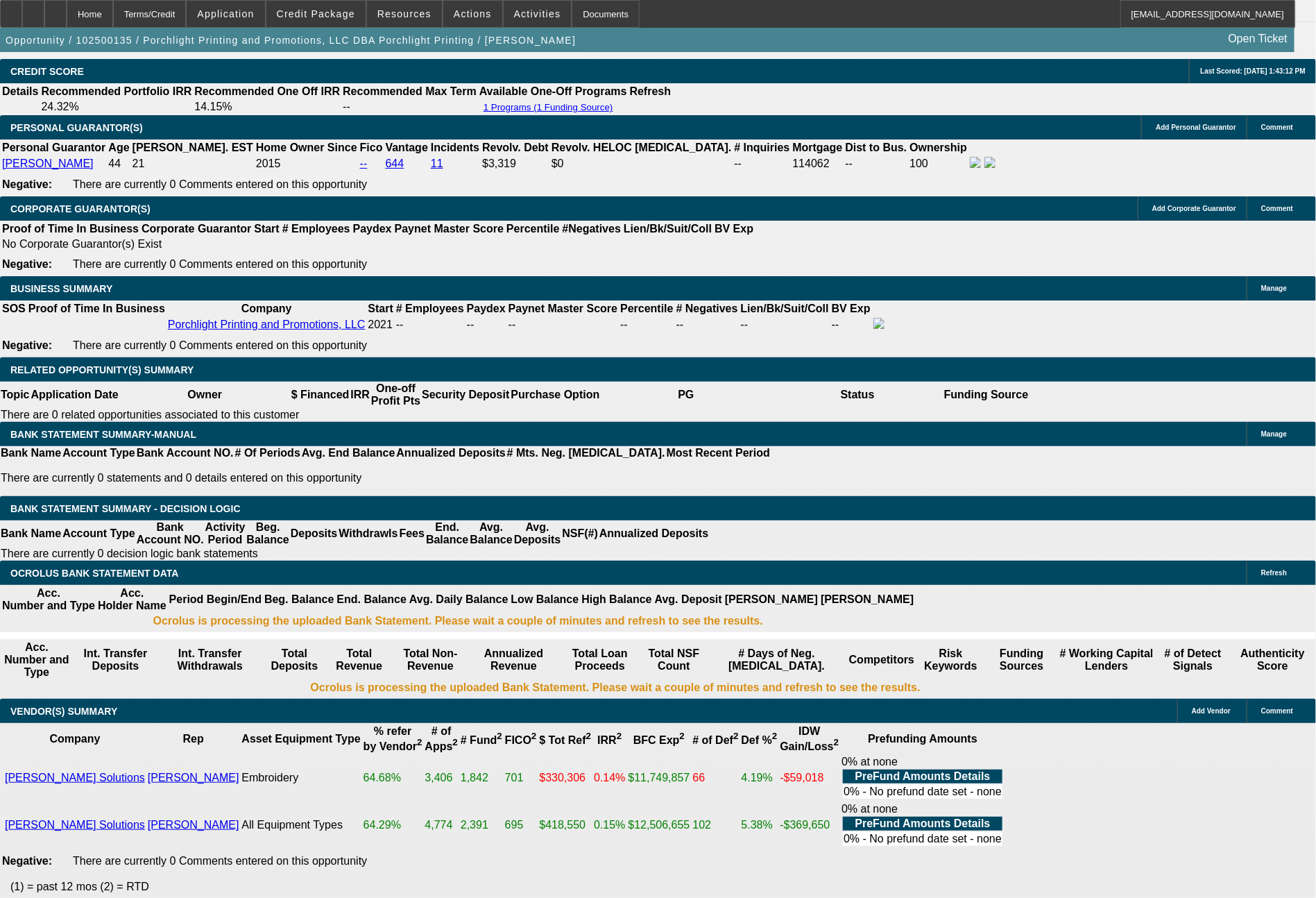
type input "15"
type input "$5,638.00"
type input "281"
type input "$562.00"
type input "2816"
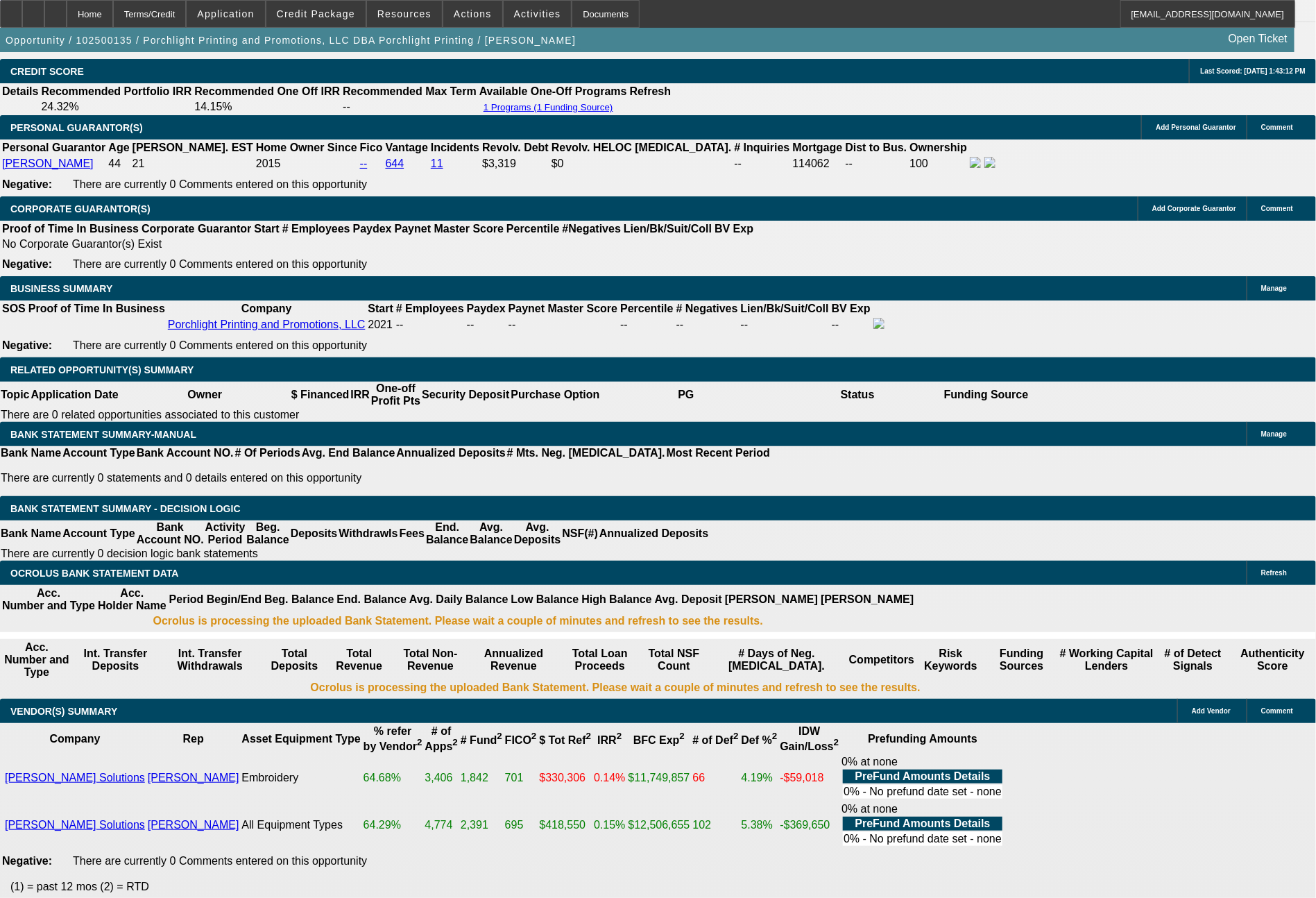
type input "14.9"
type input "$5,632.00"
type input "$2,816.00"
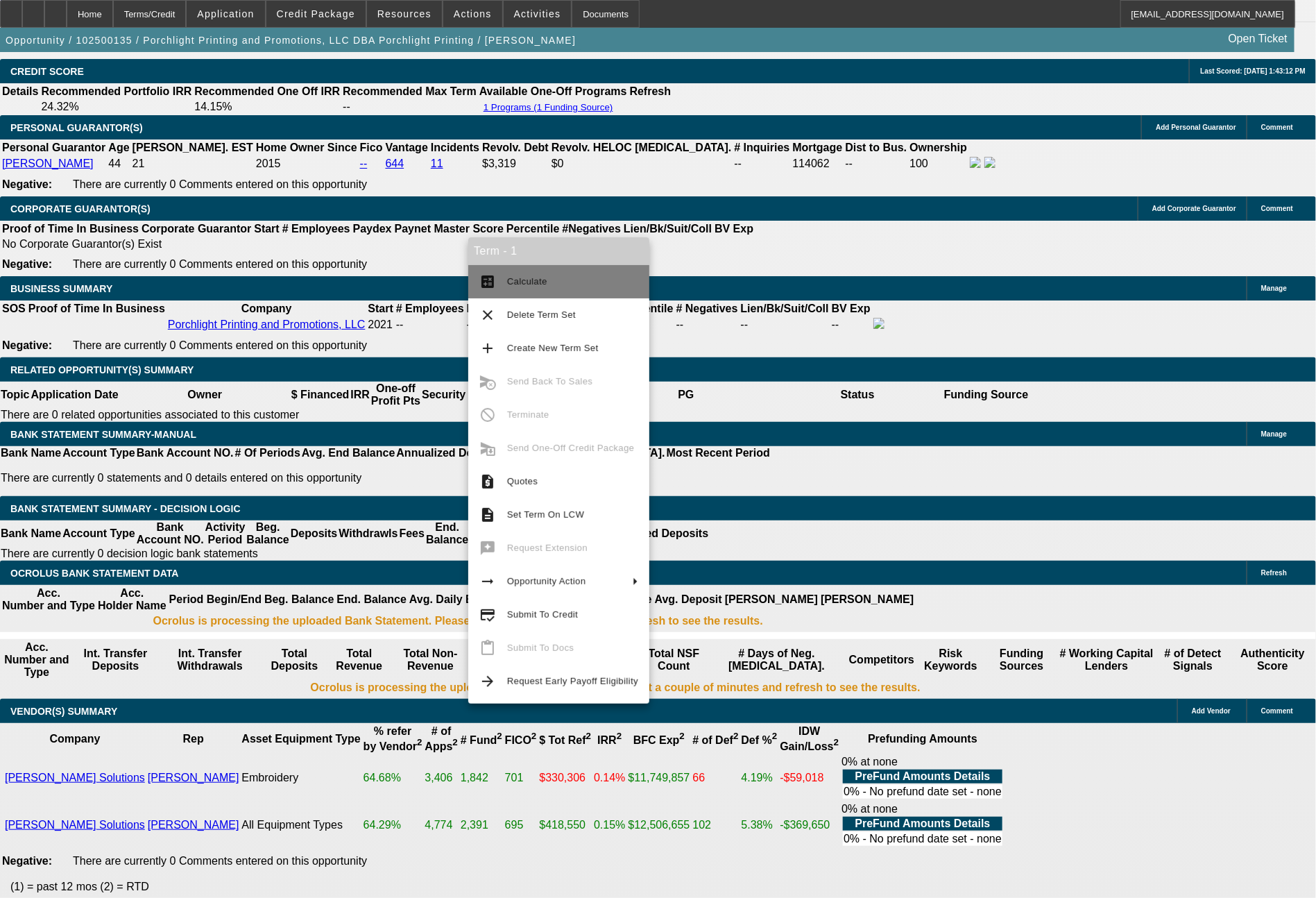
click at [529, 279] on span "Calculate" at bounding box center [527, 281] width 40 height 11
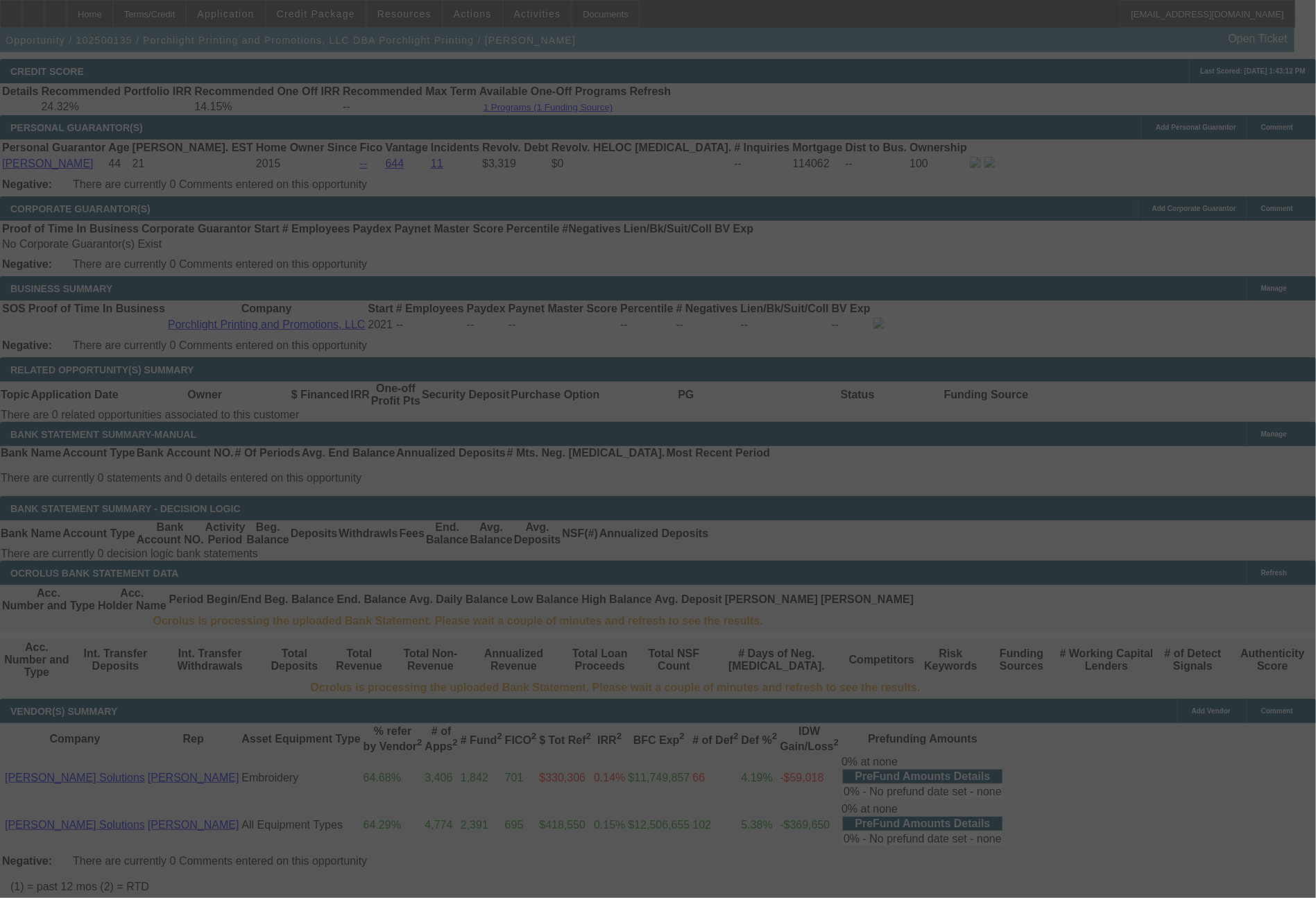
select select "0"
select select "2"
select select "0"
select select "6"
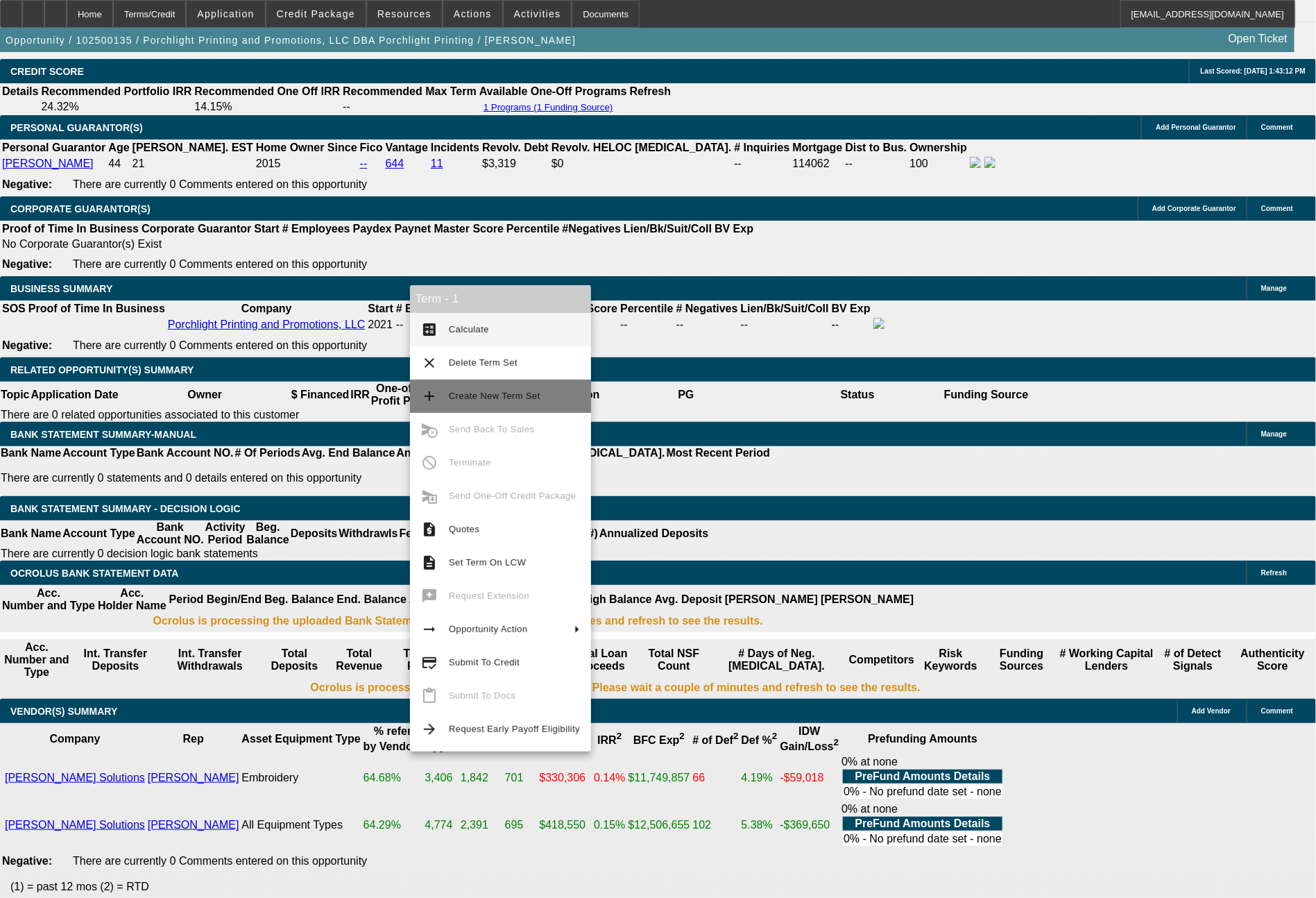
click at [477, 392] on span "Create New Term Set" at bounding box center [495, 396] width 92 height 11
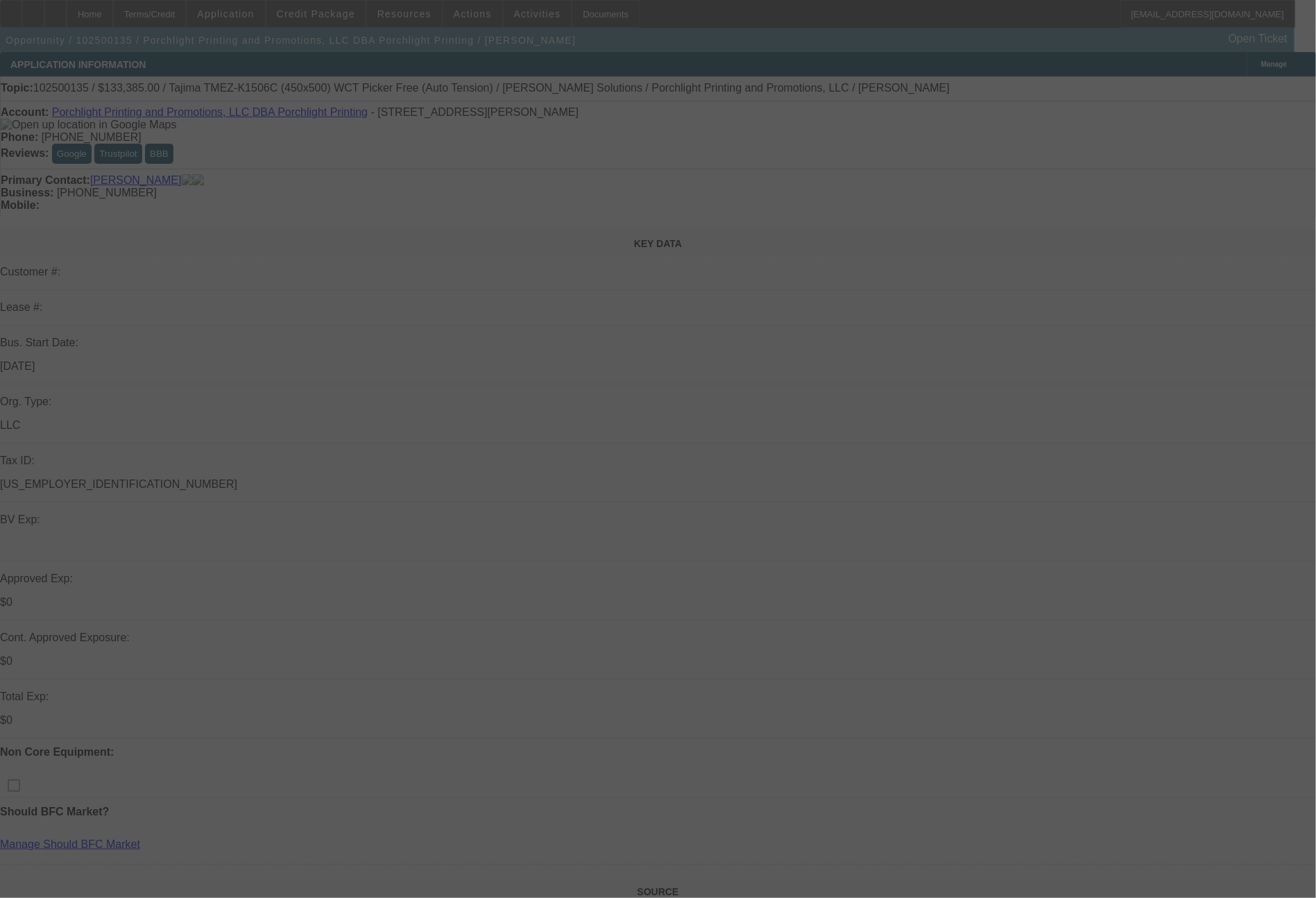
select select "0"
select select "2"
select select "0"
select select "6"
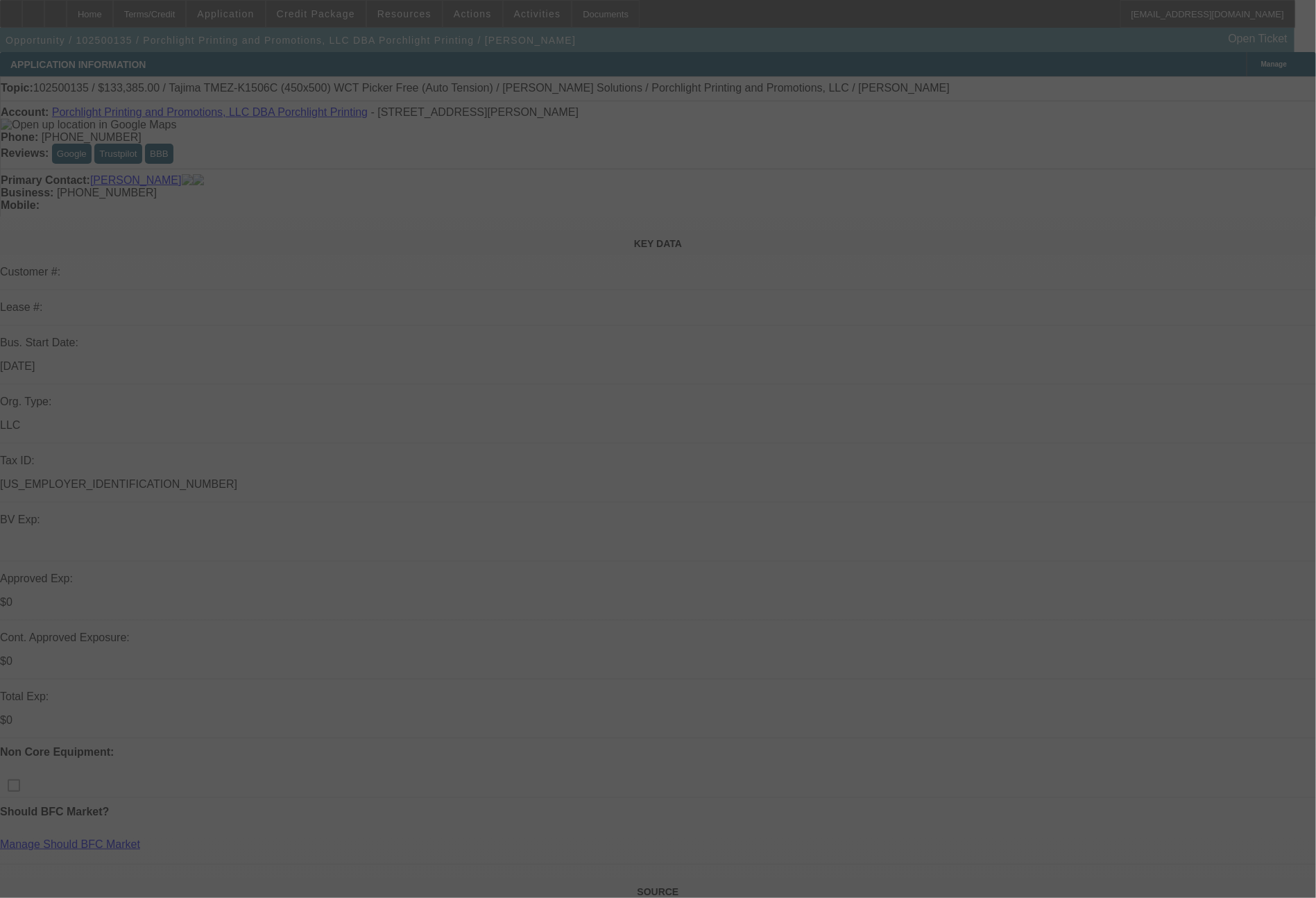
select select "0"
select select "2"
select select "0.1"
select select "4"
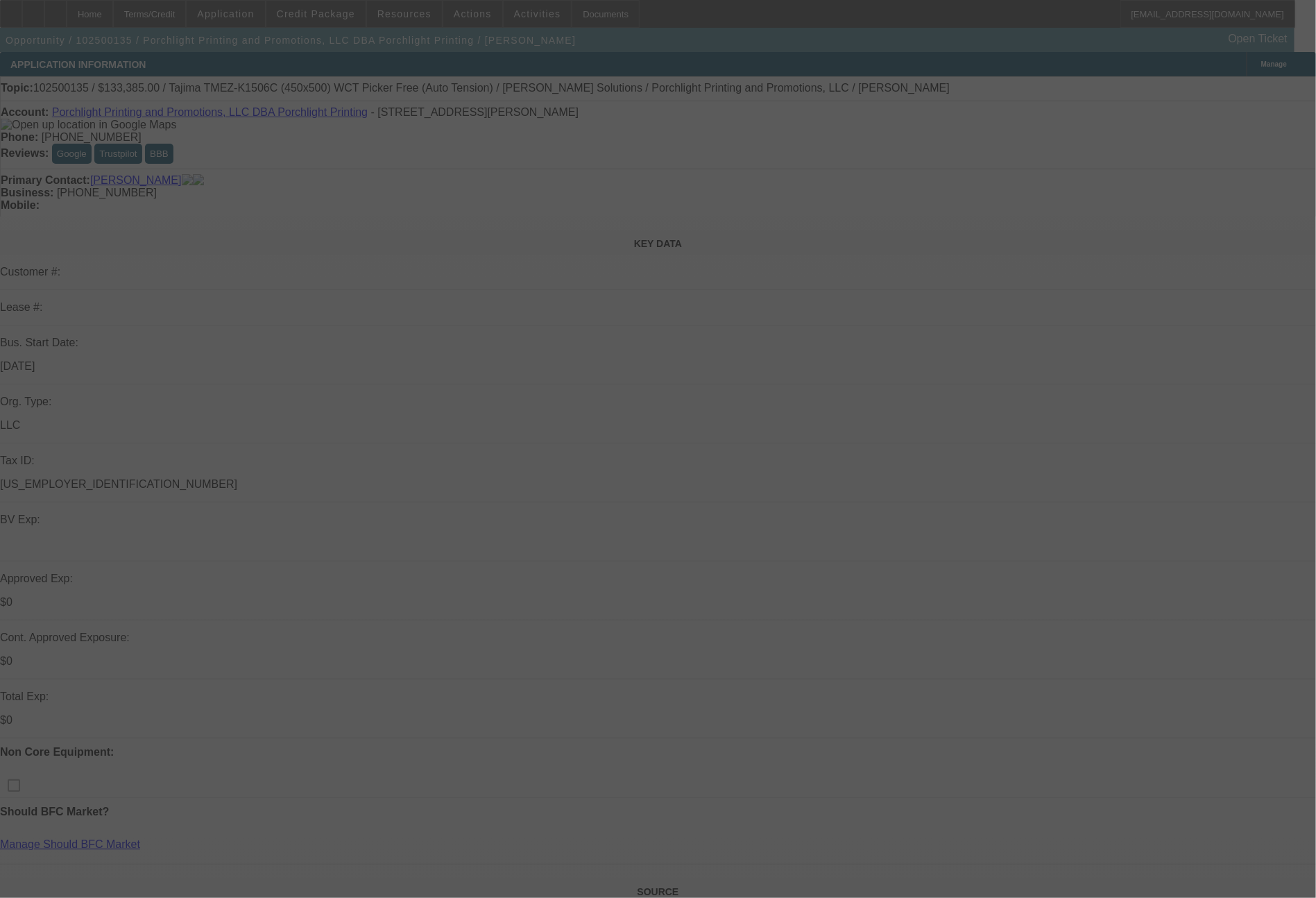
select select "0"
select select "2"
select select "0"
select select "6"
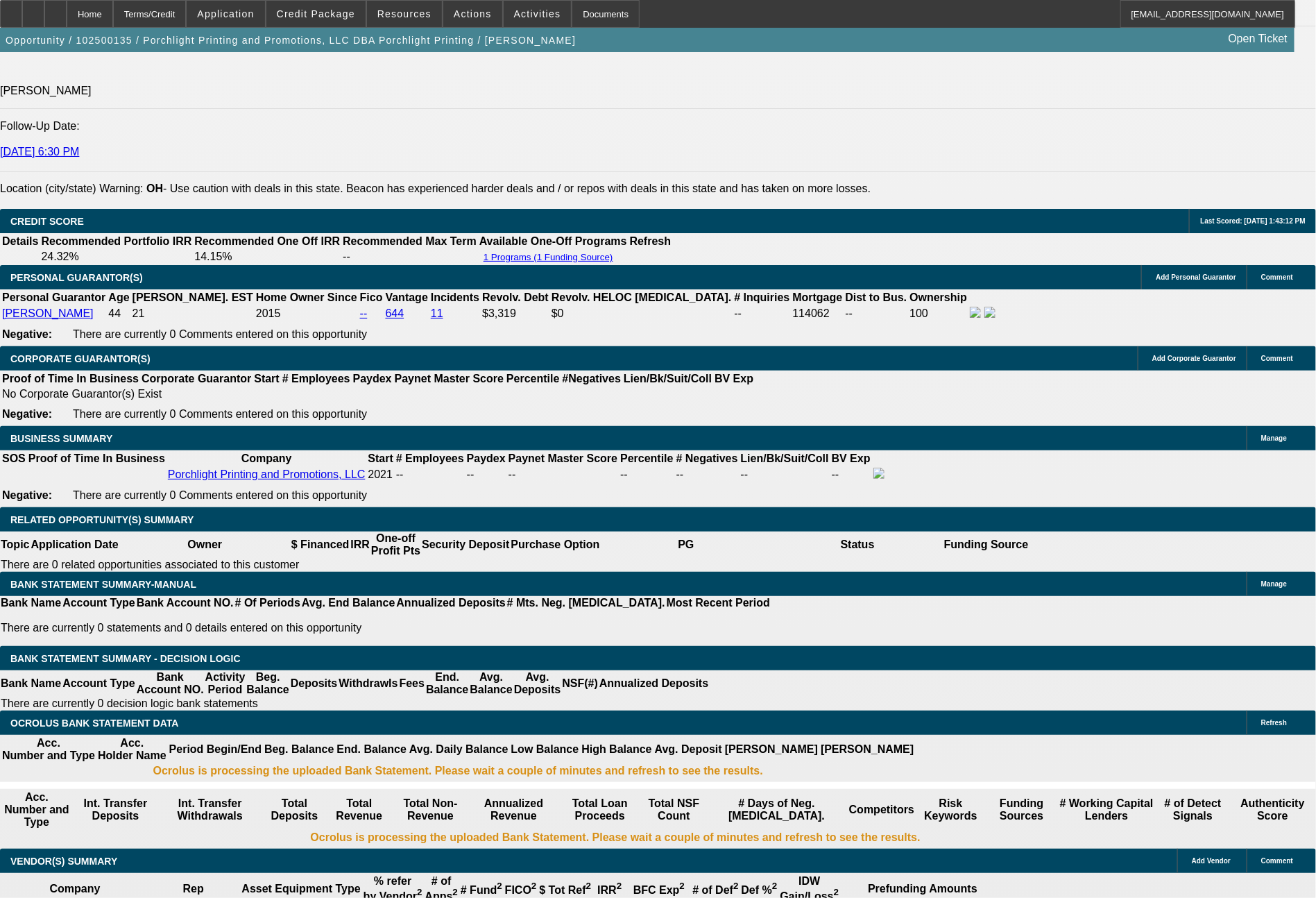
scroll to position [1928, 0]
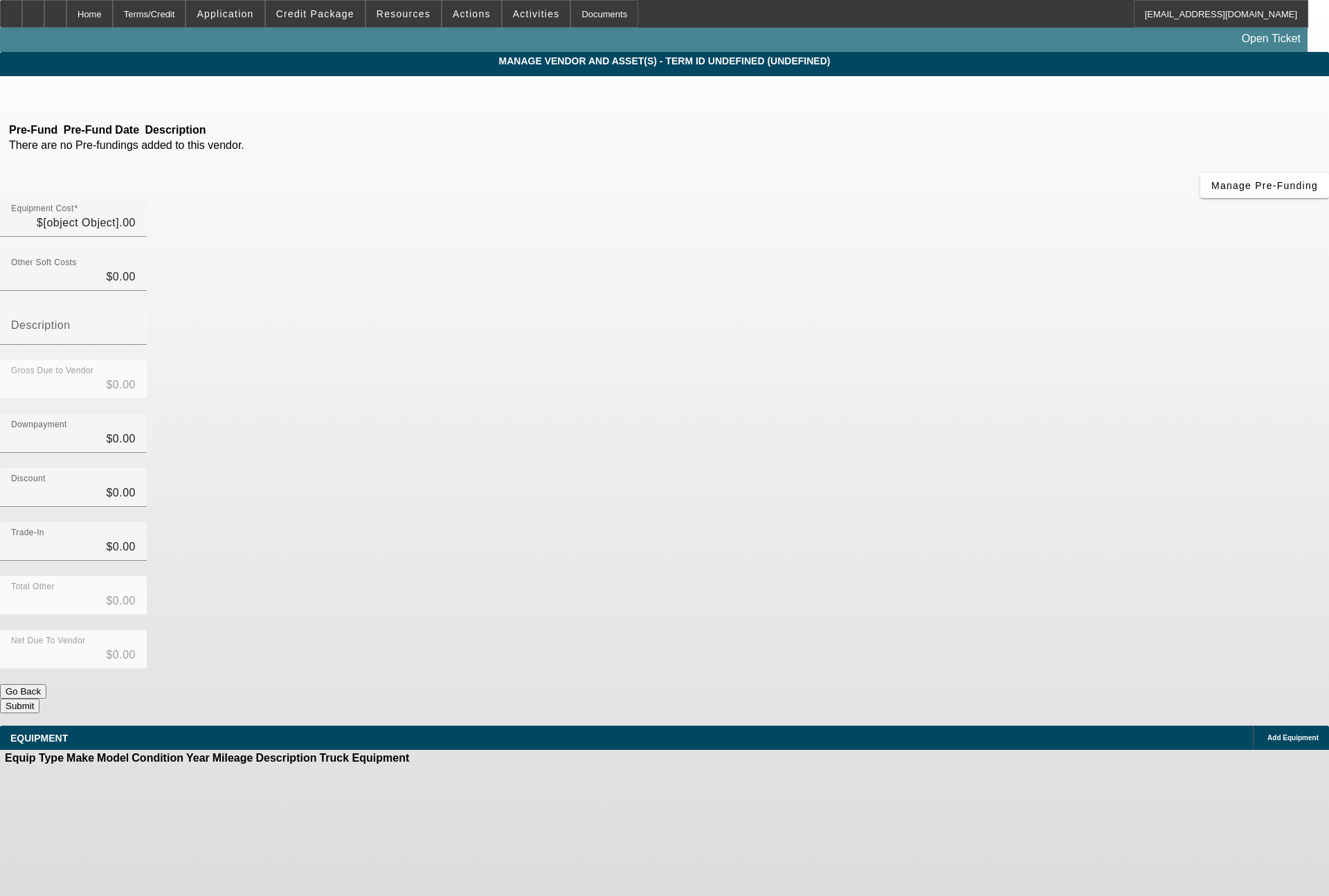
type input "$133,385.00"
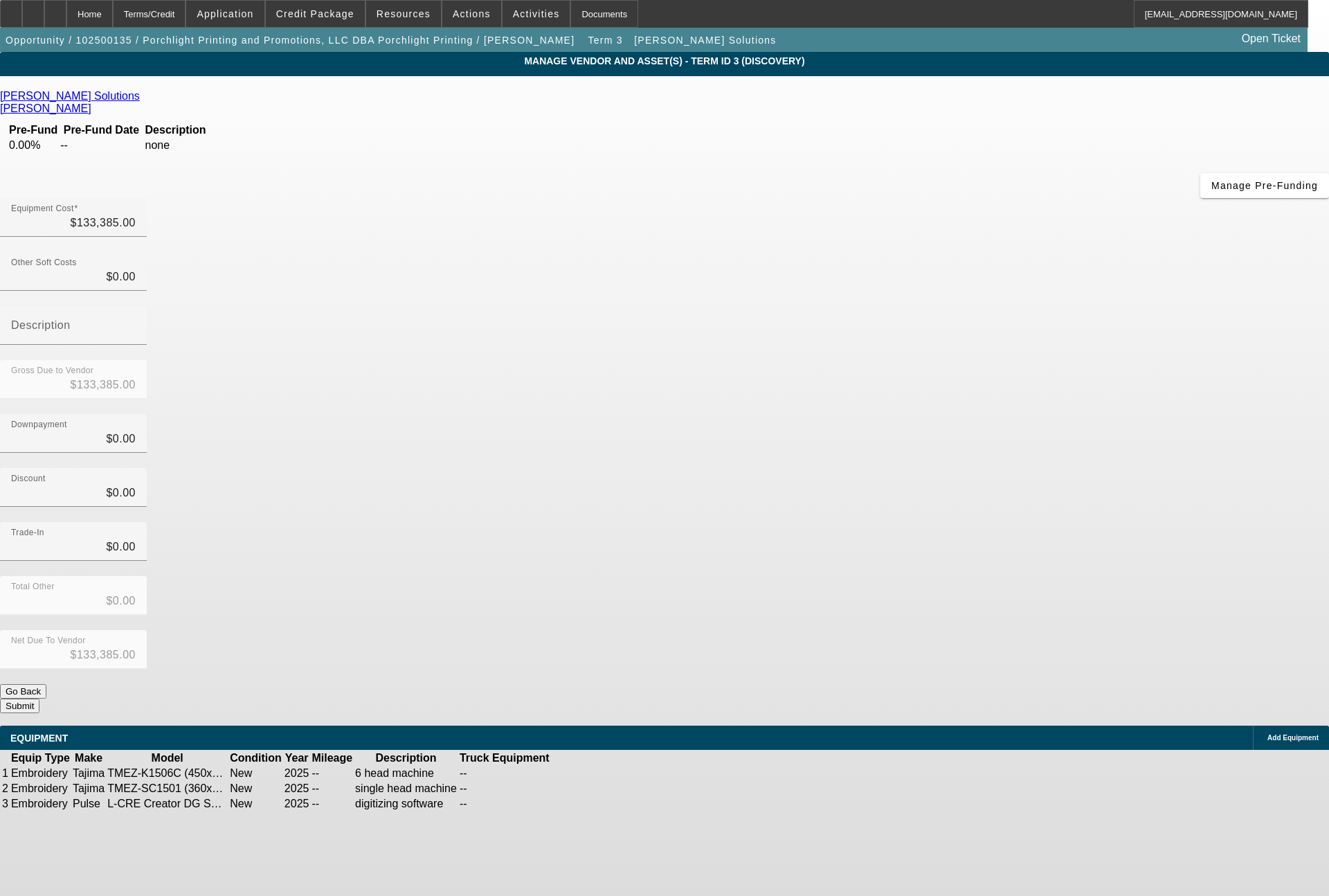
click at [622, 788] on icon at bounding box center [622, 788] width 0 height 0
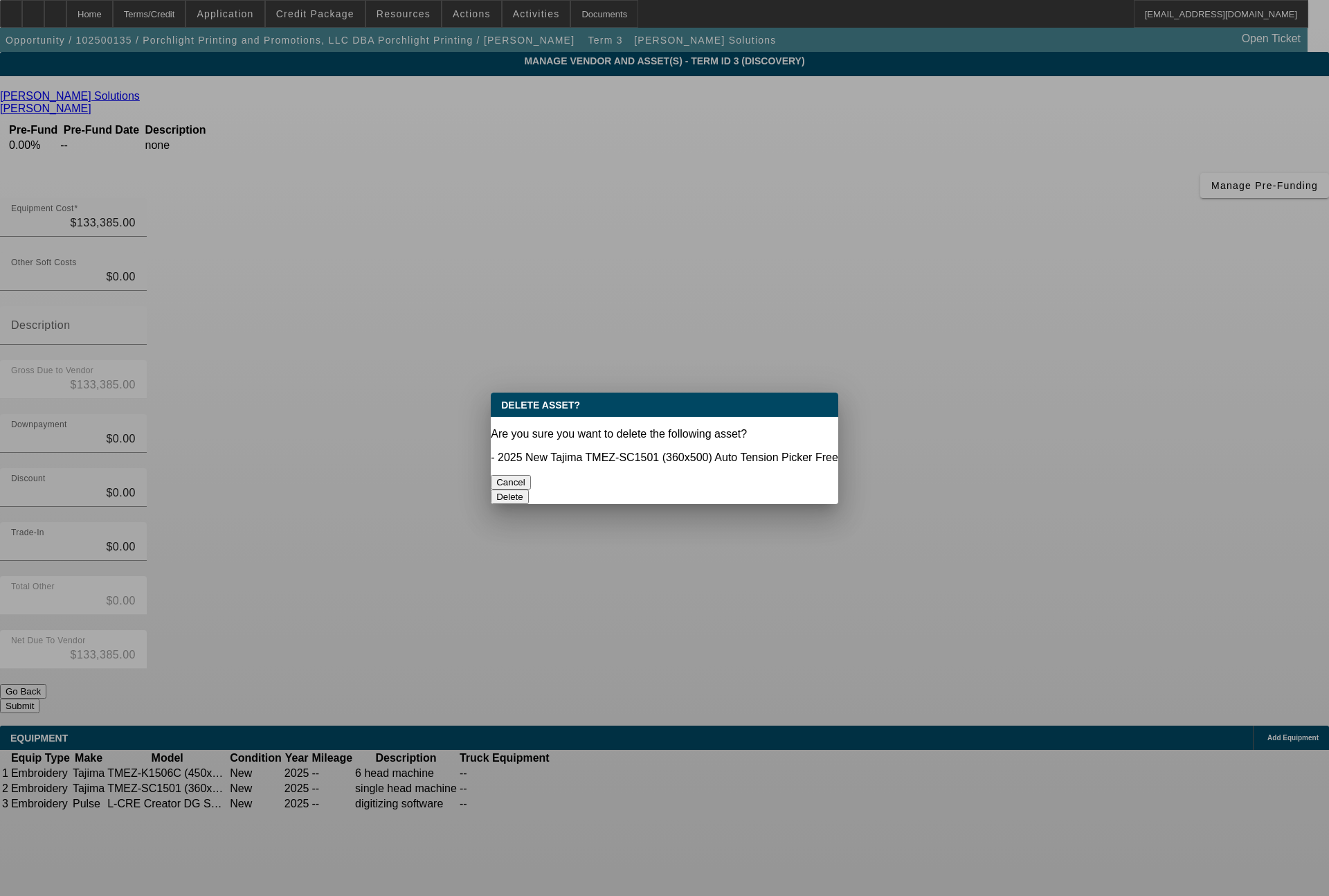
click at [529, 490] on button "Delete" at bounding box center [510, 497] width 38 height 14
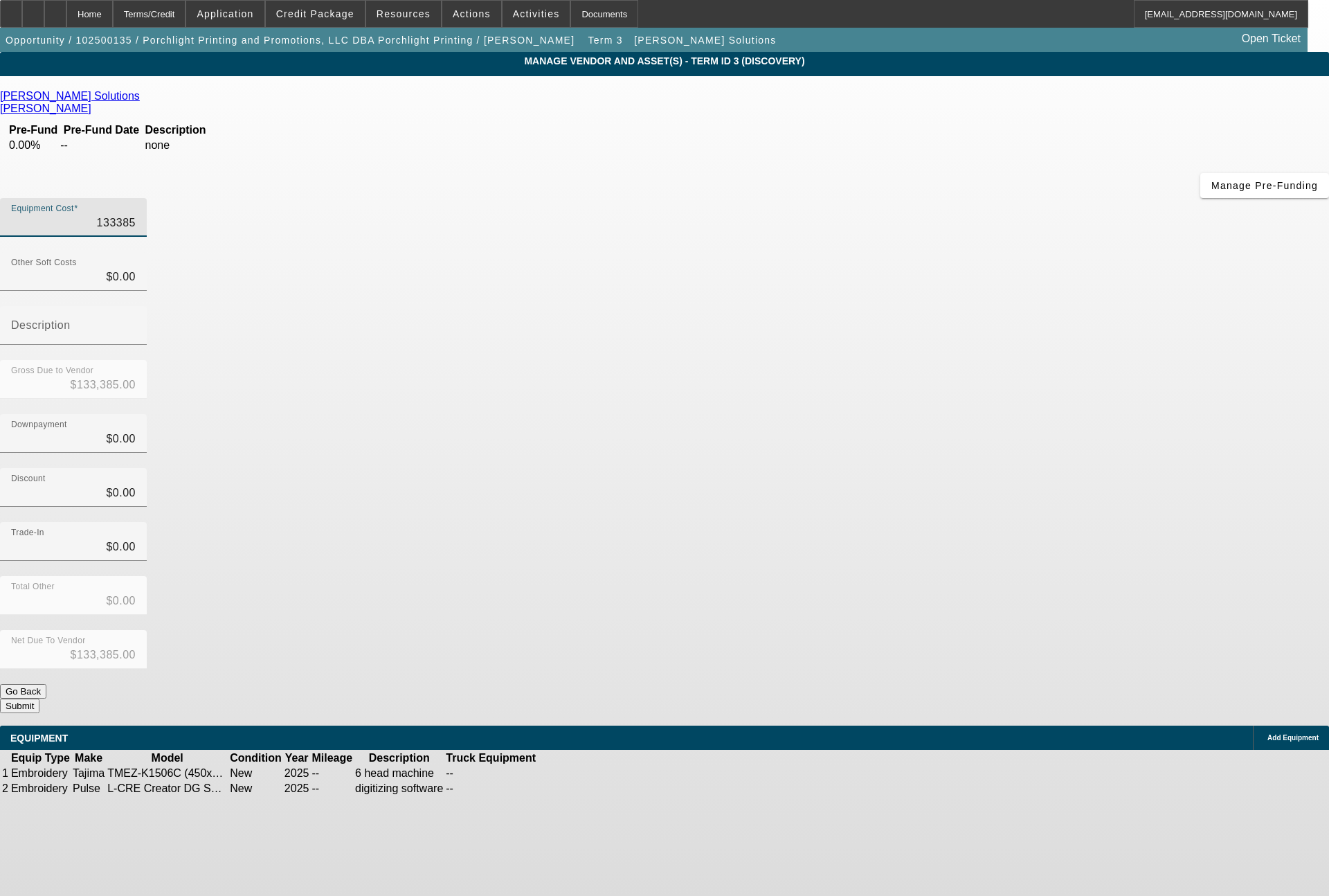
drag, startPoint x: 784, startPoint y: 117, endPoint x: 852, endPoint y: 119, distance: 68.0
click at [147, 198] on div "Equipment Cost 133385" at bounding box center [73, 217] width 147 height 39
type input "1"
type input "$1.00"
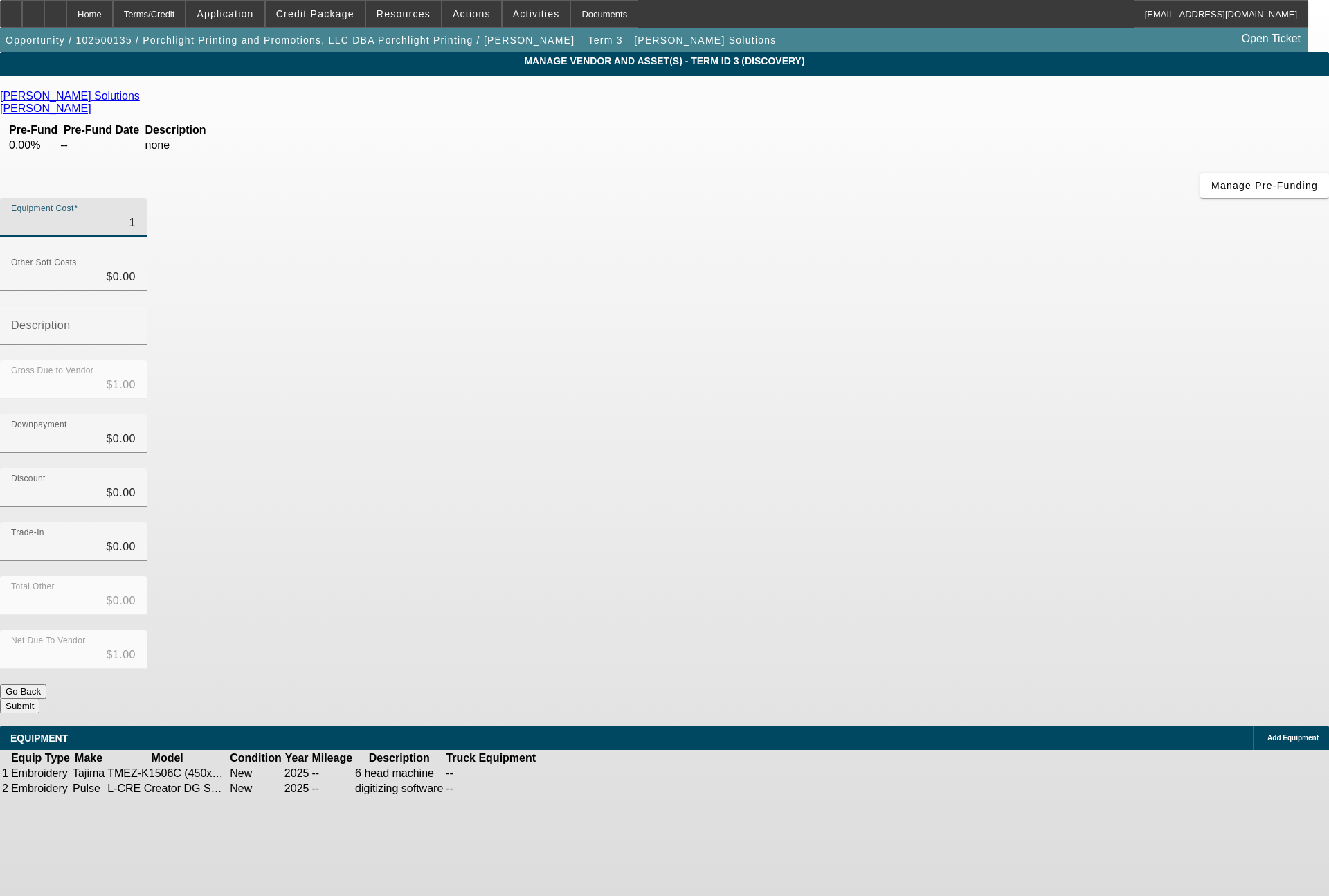
type input "10"
type input "$10.00"
type input "103"
type input "$103.00"
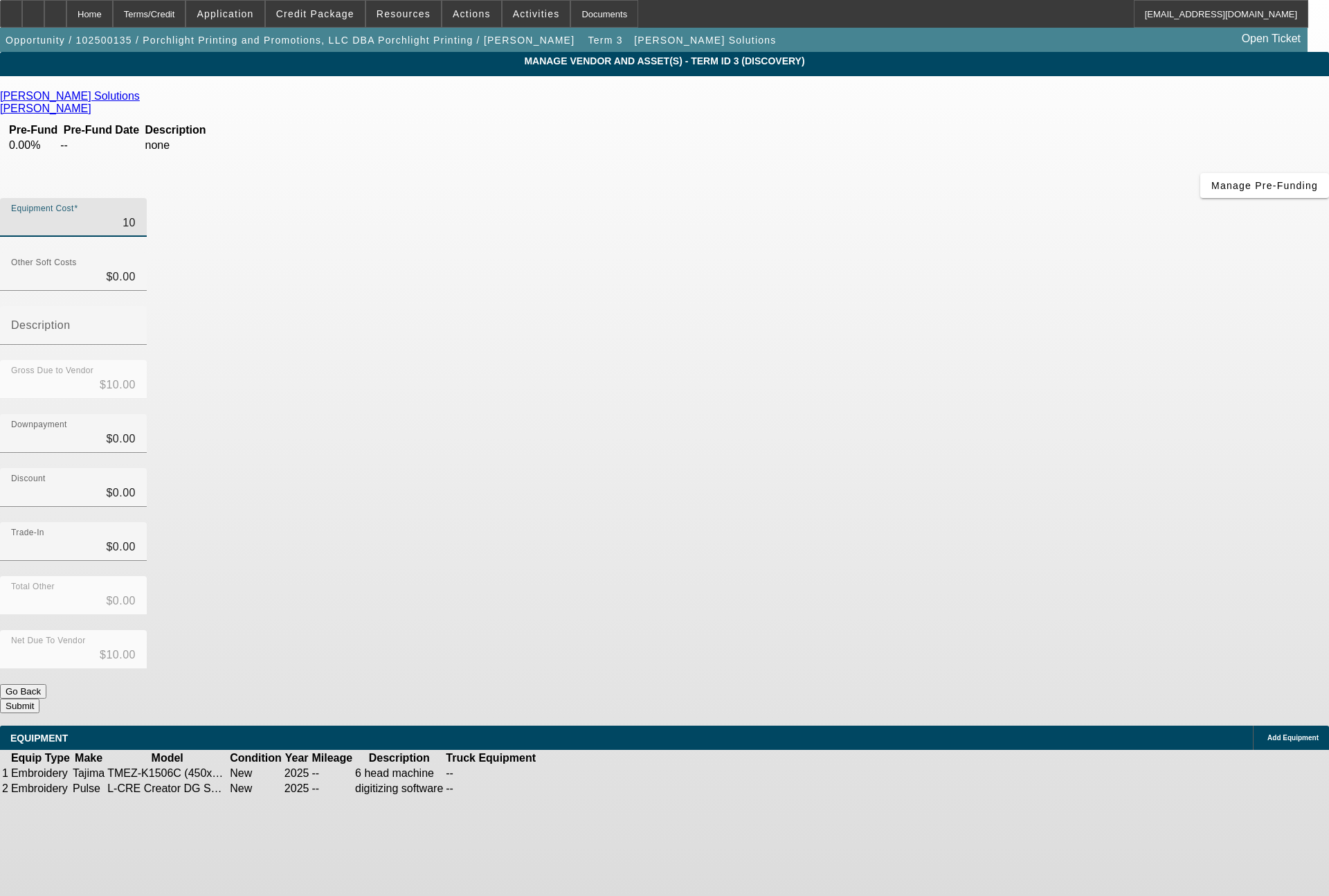
type input "$103.00"
type input "1033"
type input "$1,033.00"
type input "10339"
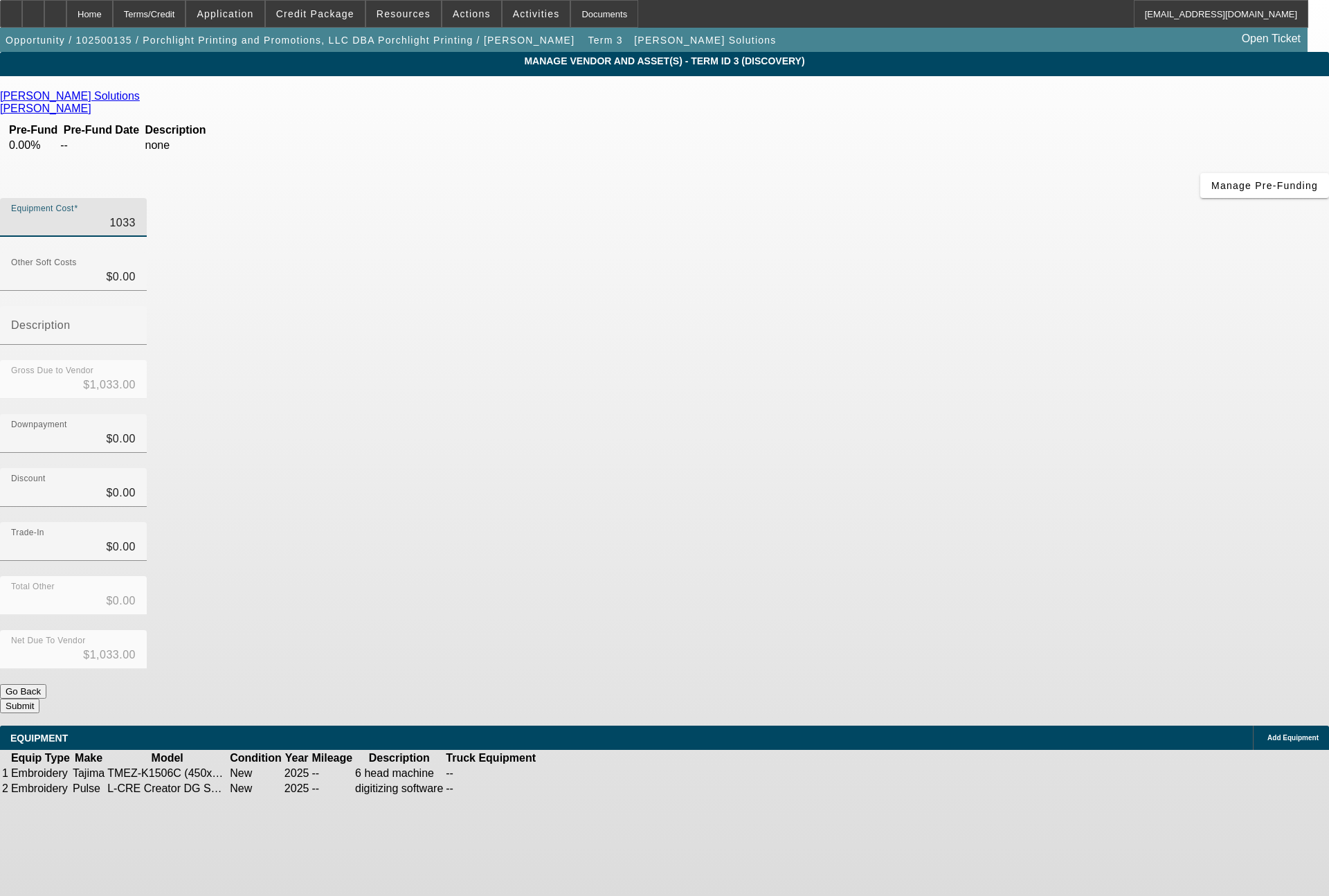
type input "$10,339.00"
type input "103390"
type input "$103,390.00"
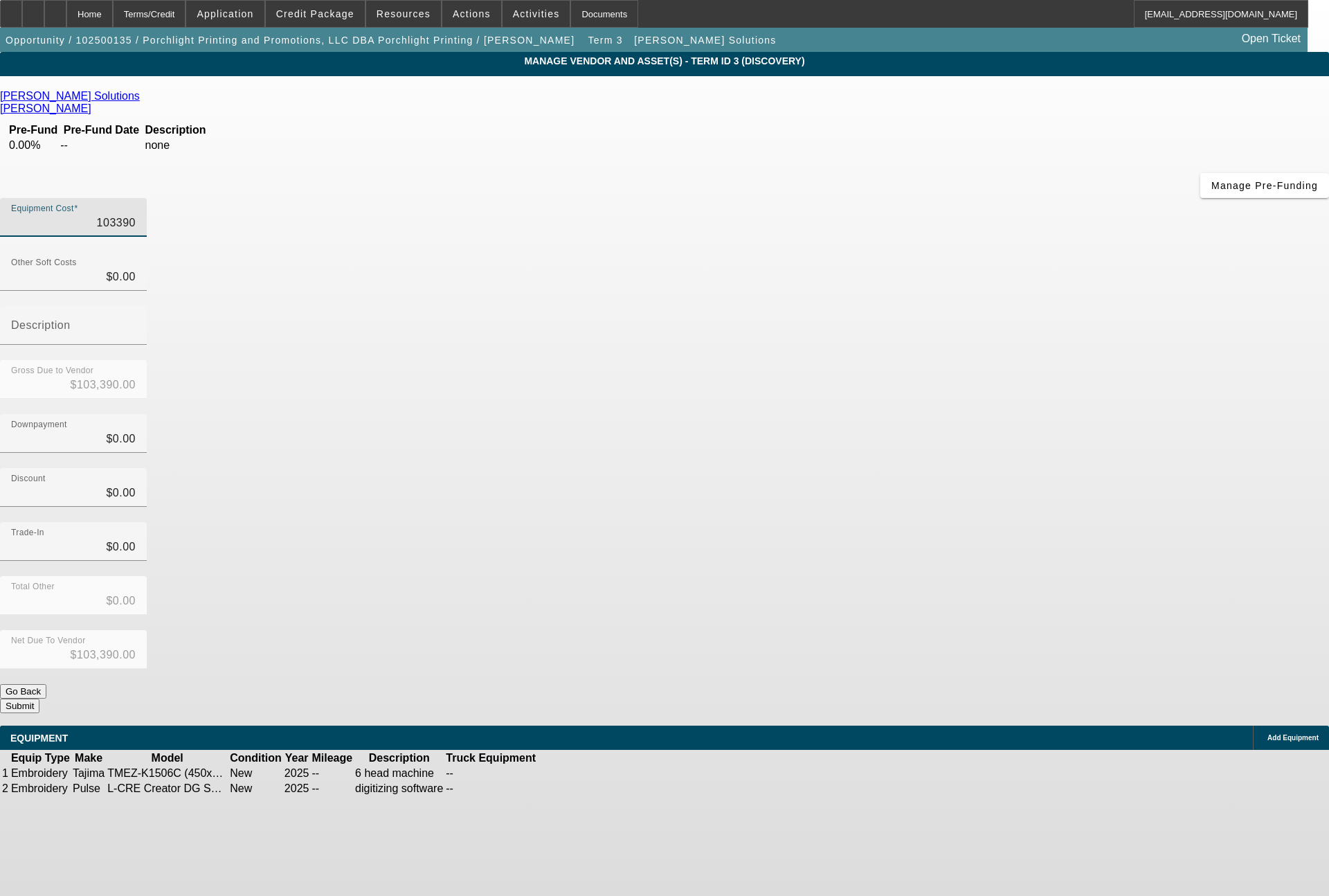
type input "$103,390.00"
click at [39, 698] on button "Submit" at bounding box center [20, 705] width 39 height 14
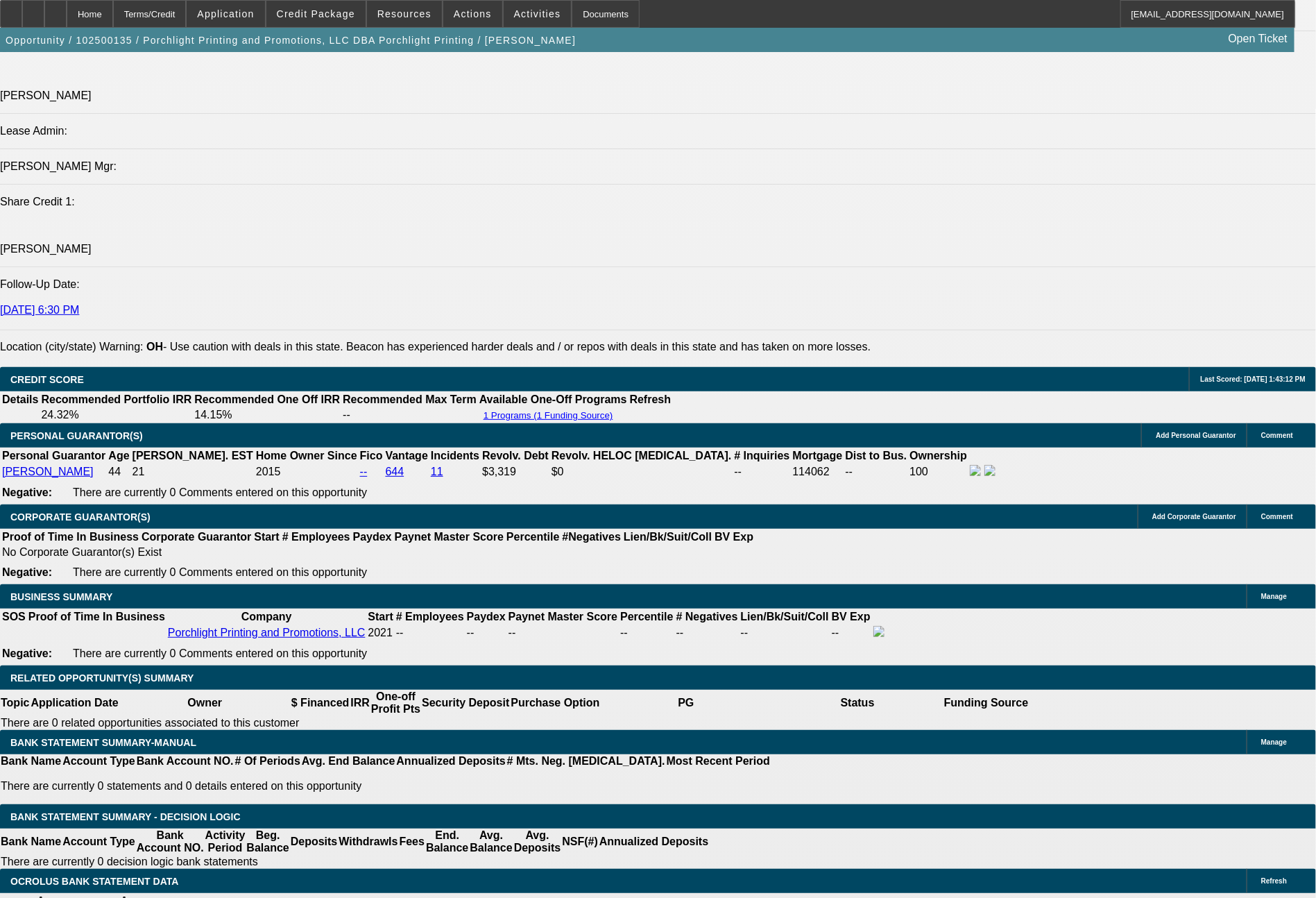
select select "0"
select select "2"
select select "0"
select select "6"
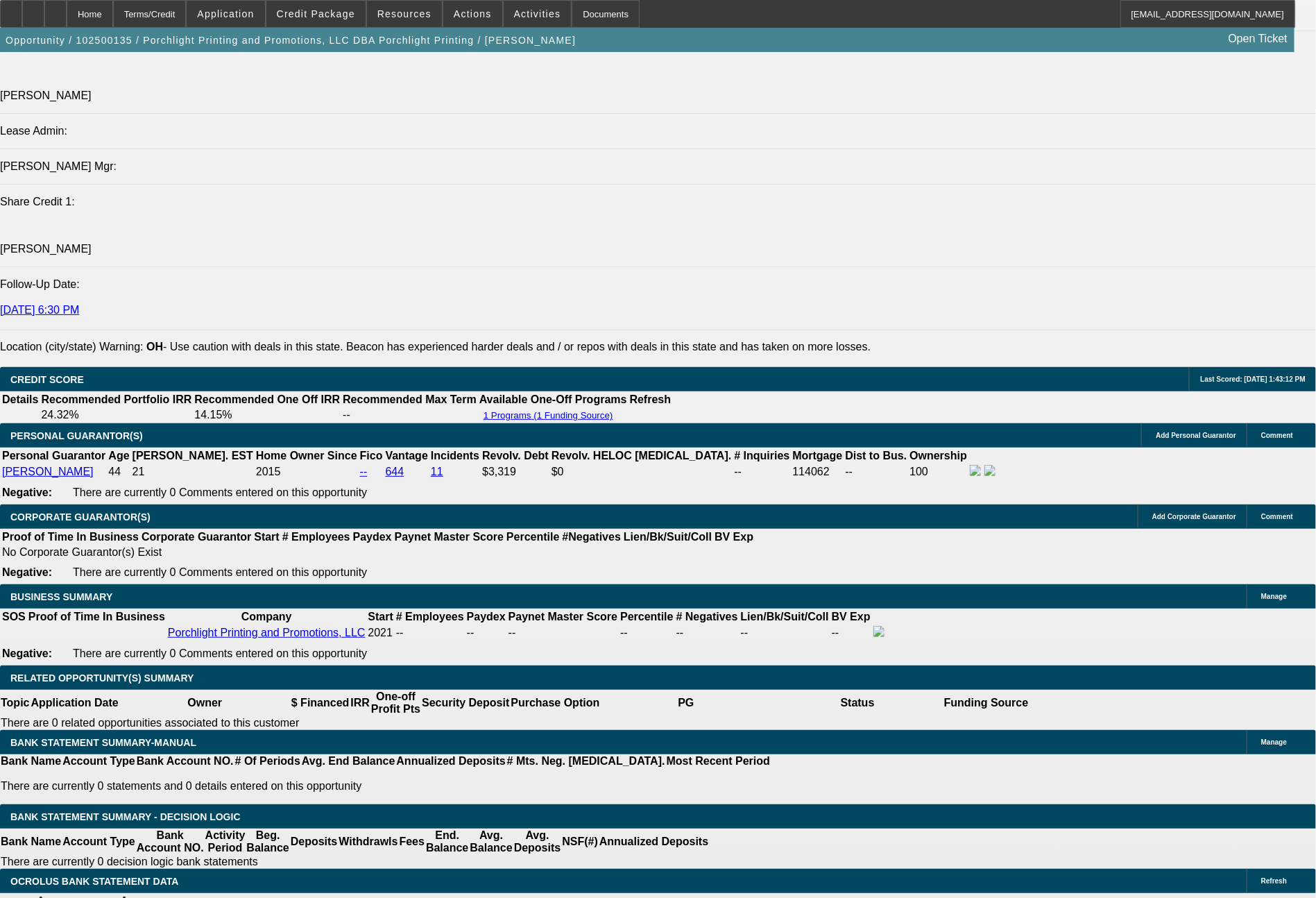
select select "0"
select select "2"
select select "0.1"
select select "4"
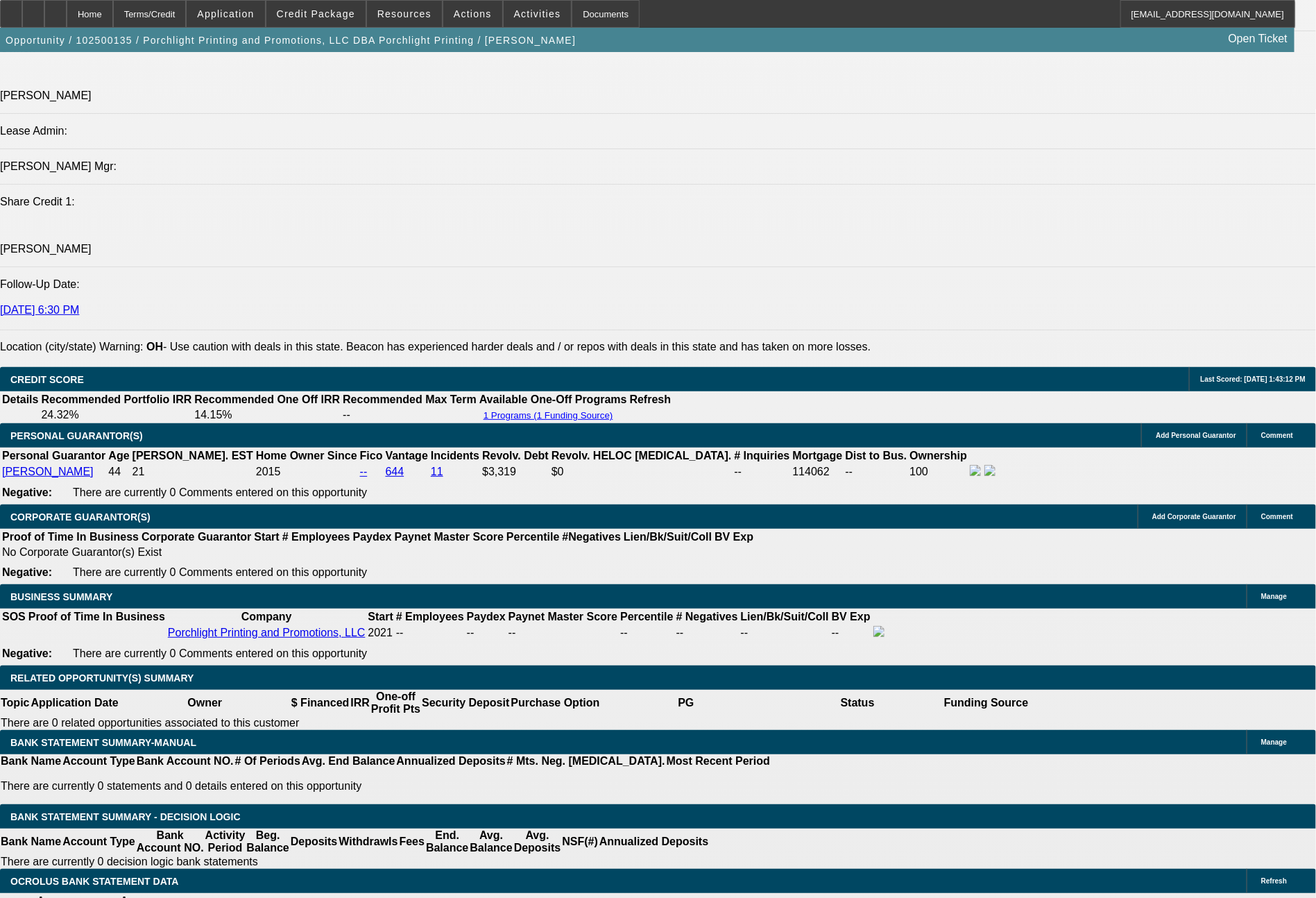
select select "0"
select select "2"
select select "0"
select select "6"
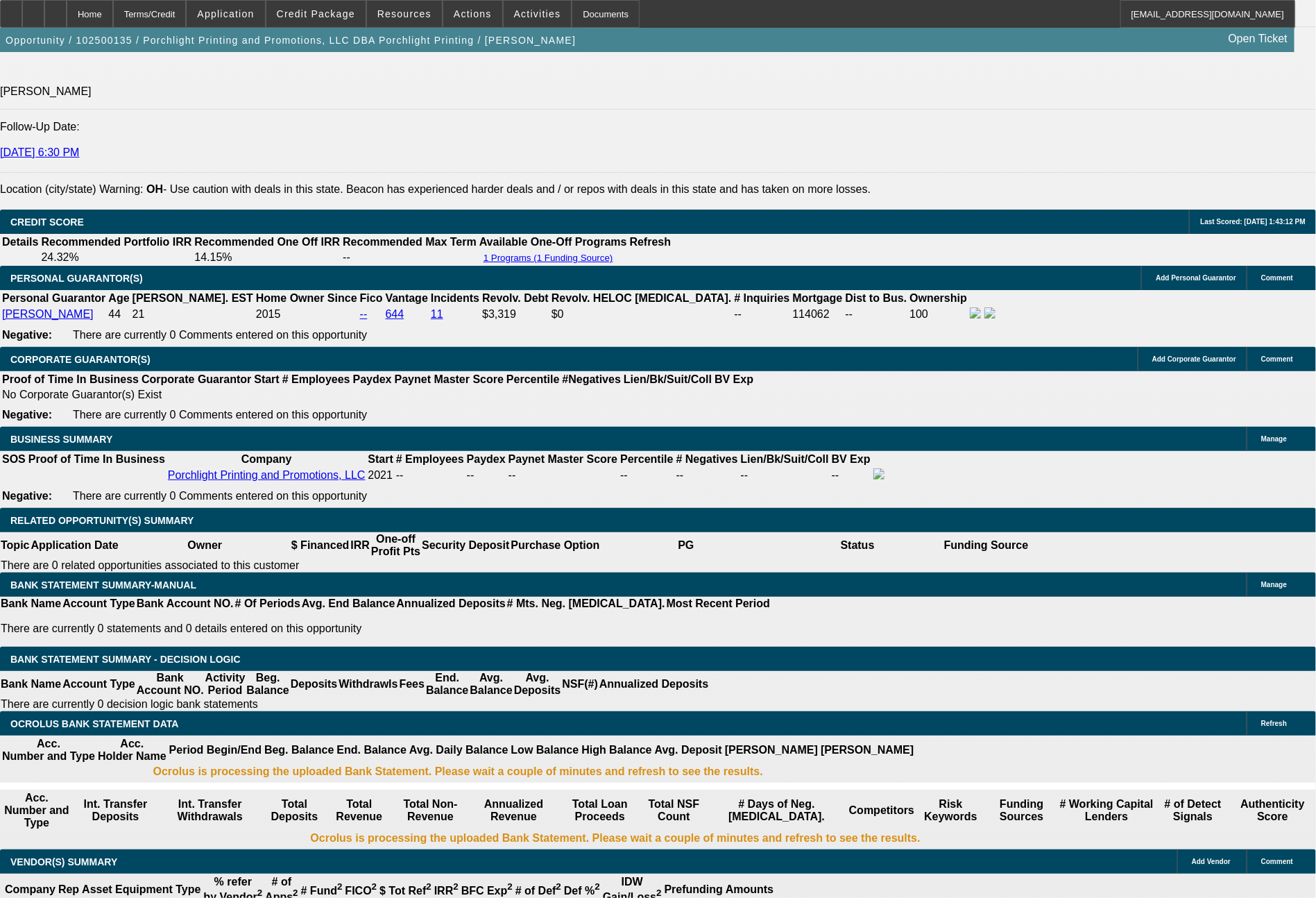
scroll to position [1886, 0]
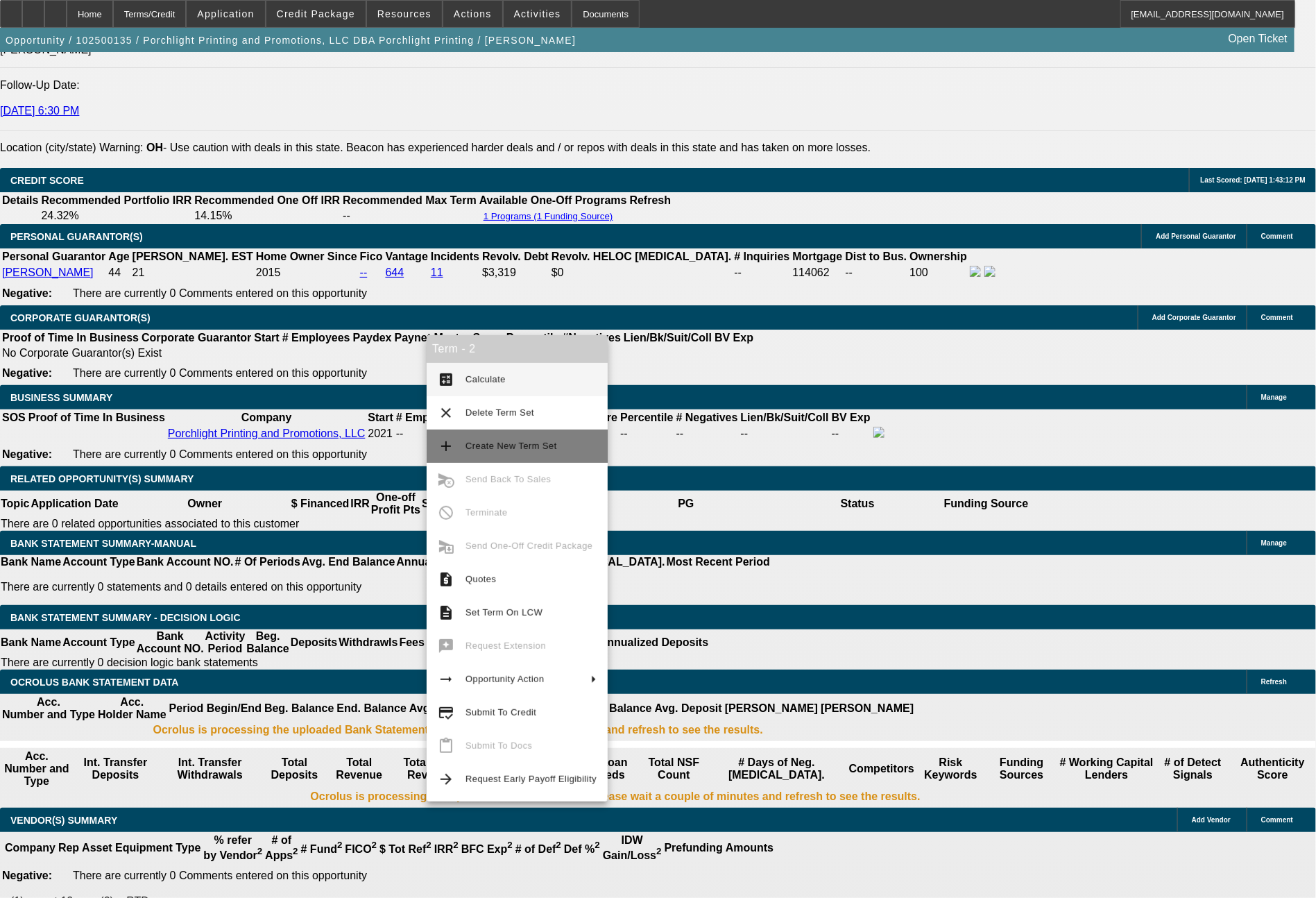
click at [502, 444] on span "Create New Term Set" at bounding box center [512, 446] width 92 height 11
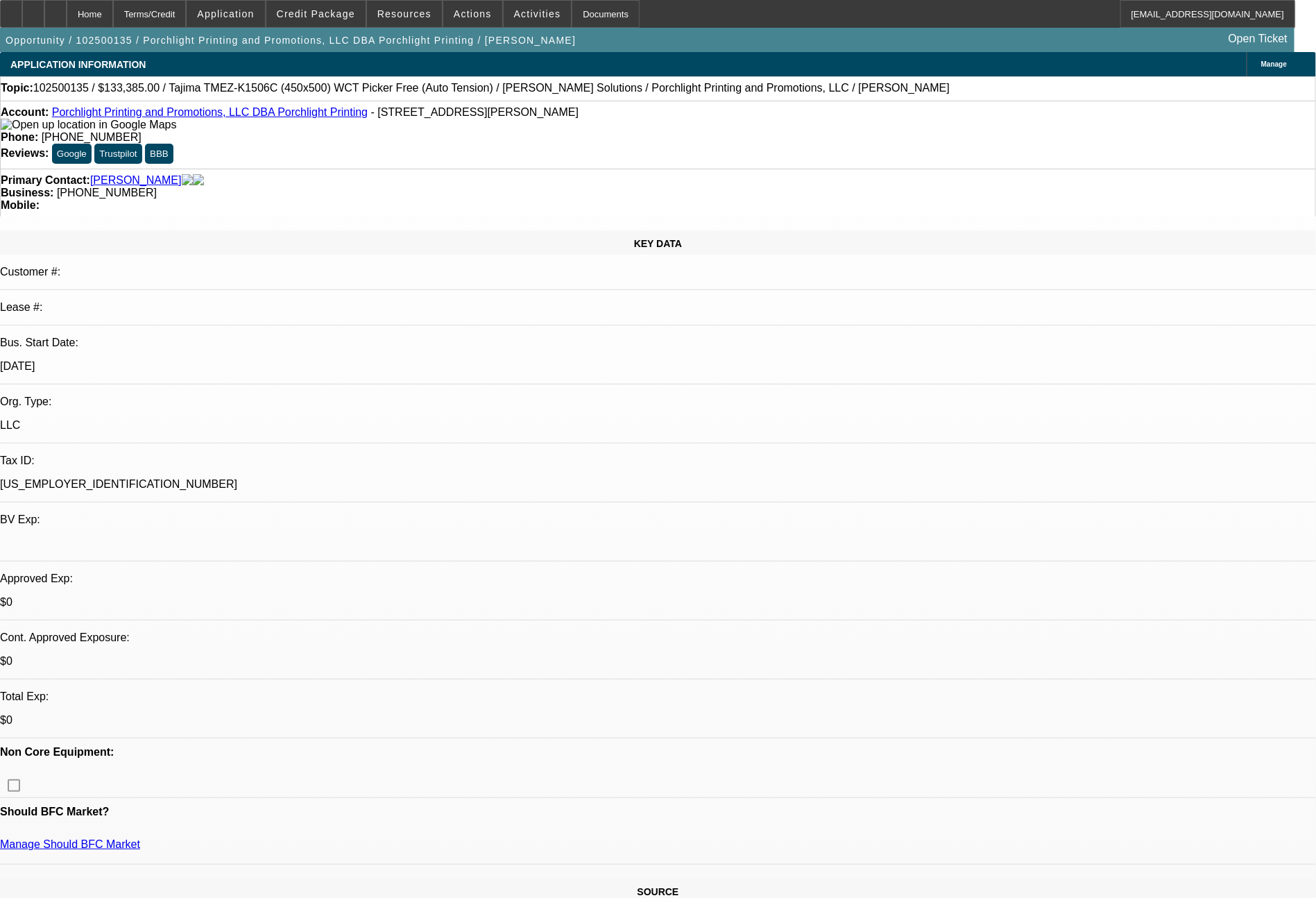
select select "0"
select select "2"
select select "0.1"
select select "4"
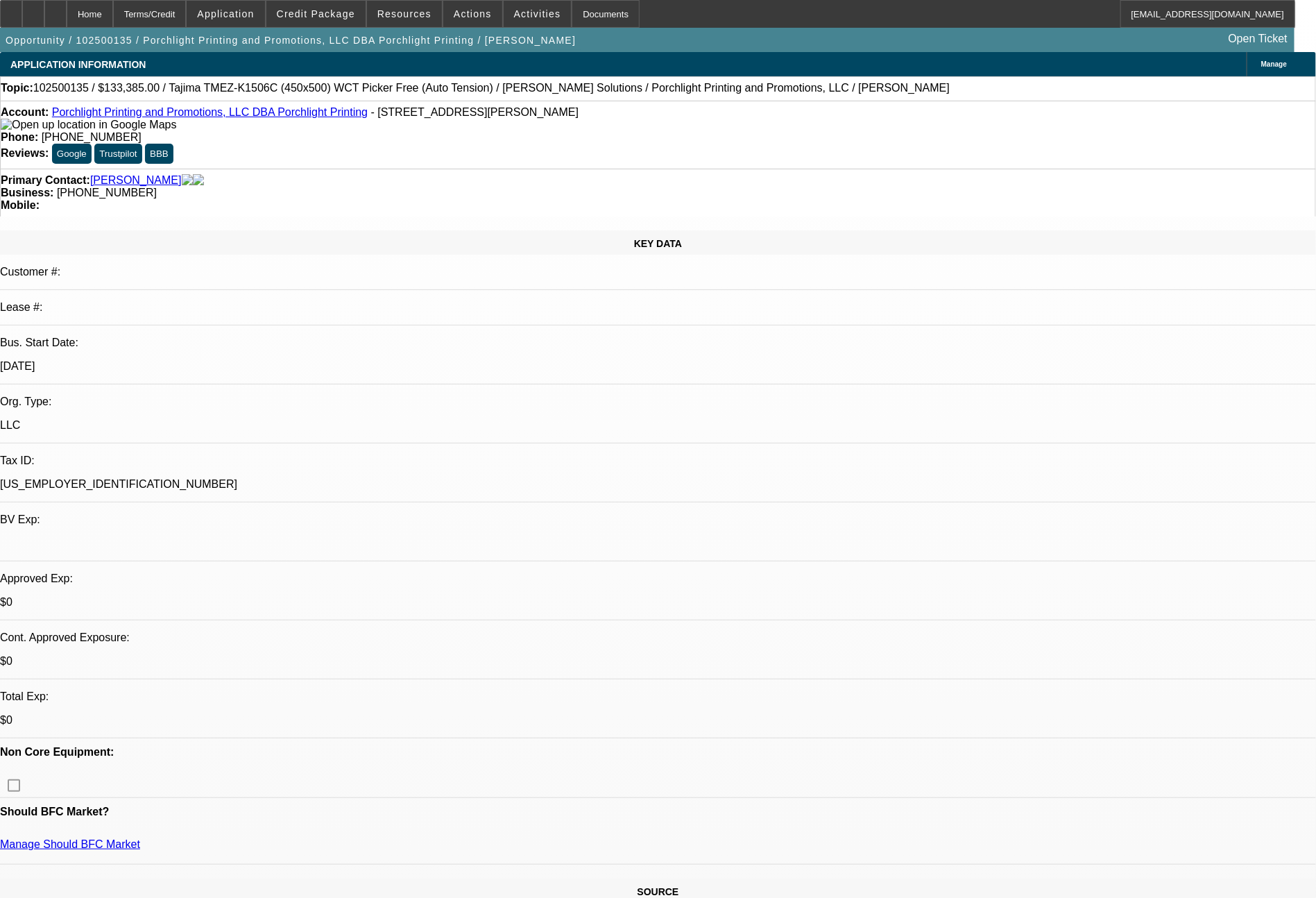
select select "0"
select select "2"
select select "0"
select select "6"
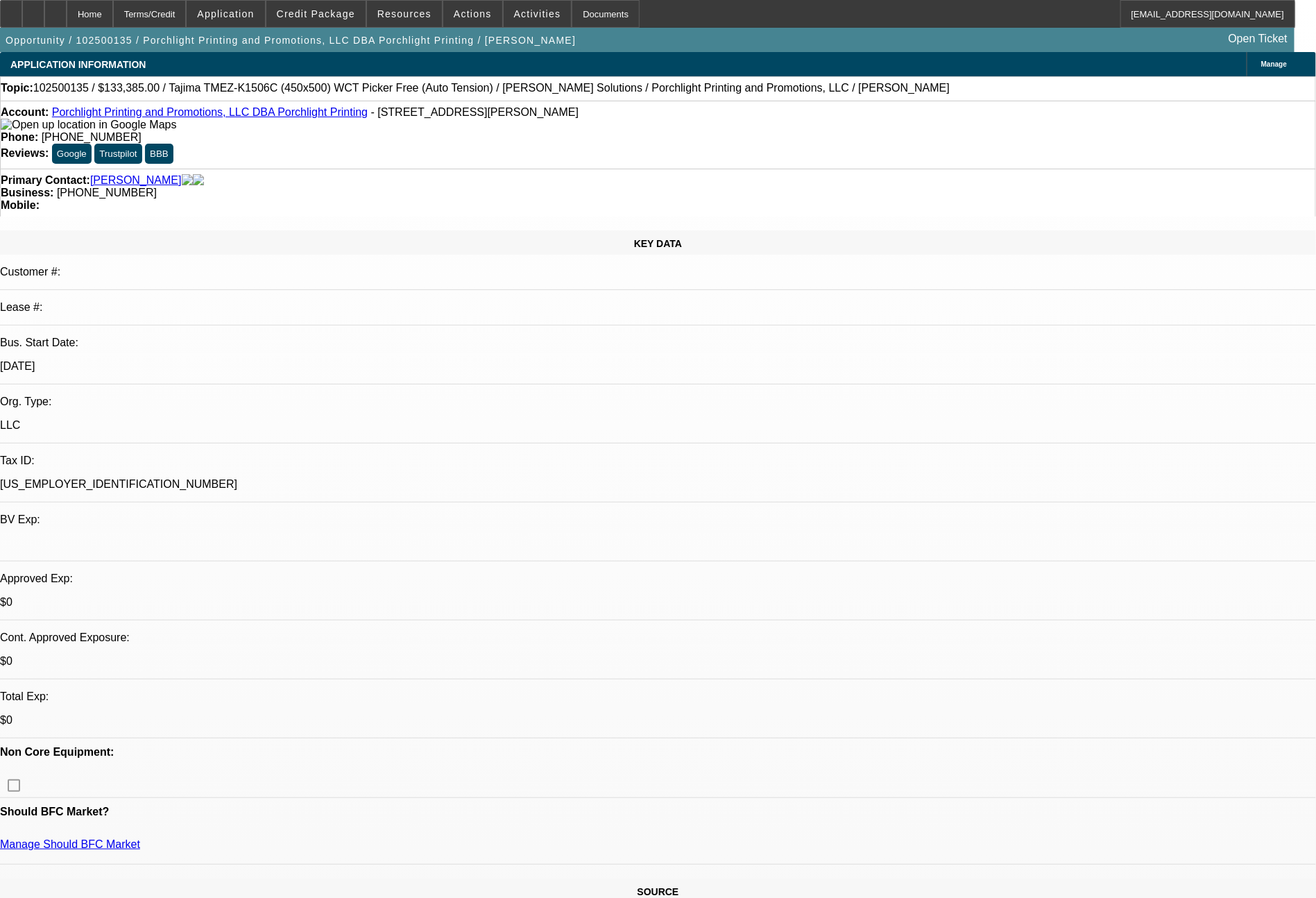
select select "0"
select select "2"
select select "0.1"
select select "4"
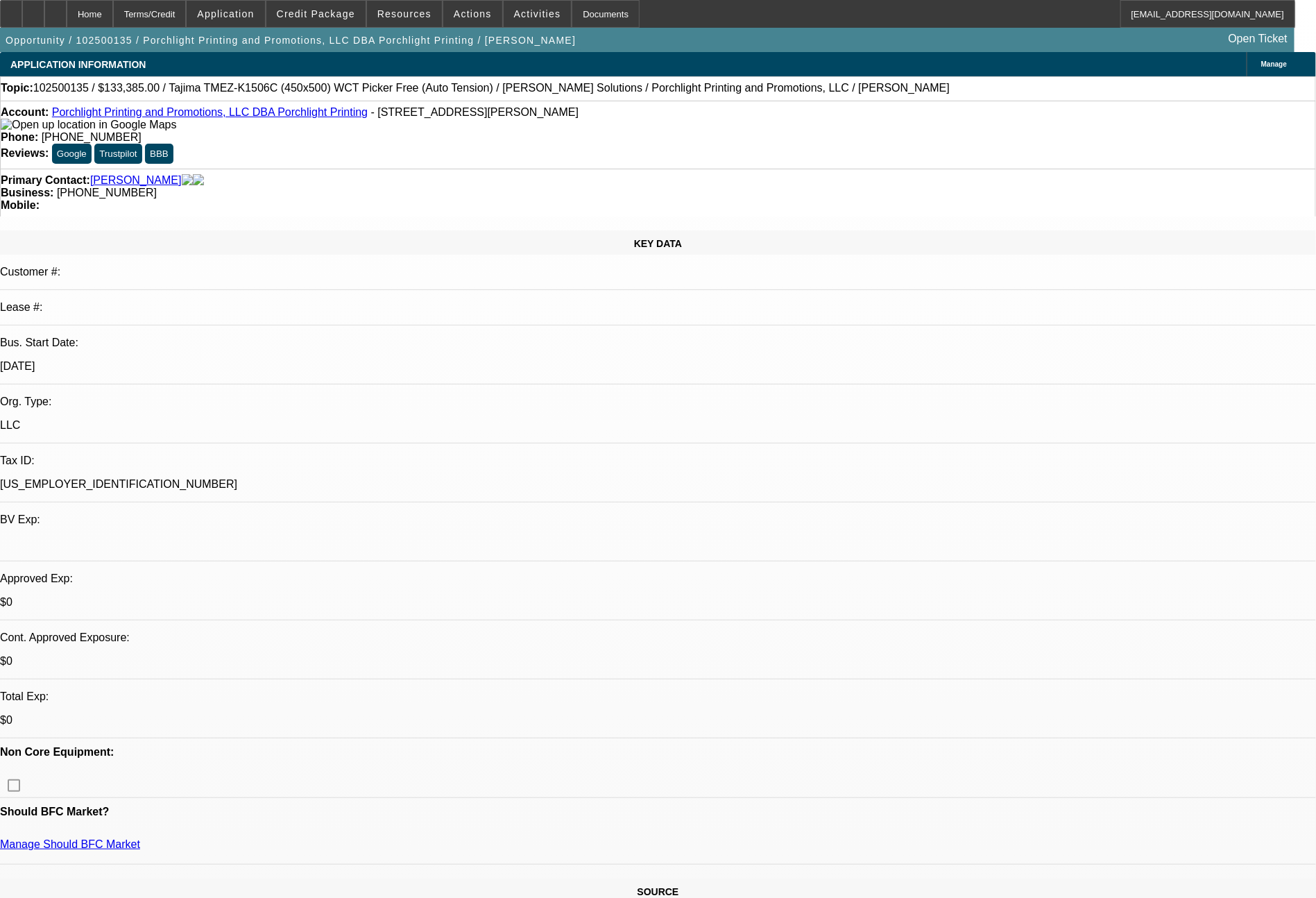
select select "0"
select select "2"
select select "0"
select select "6"
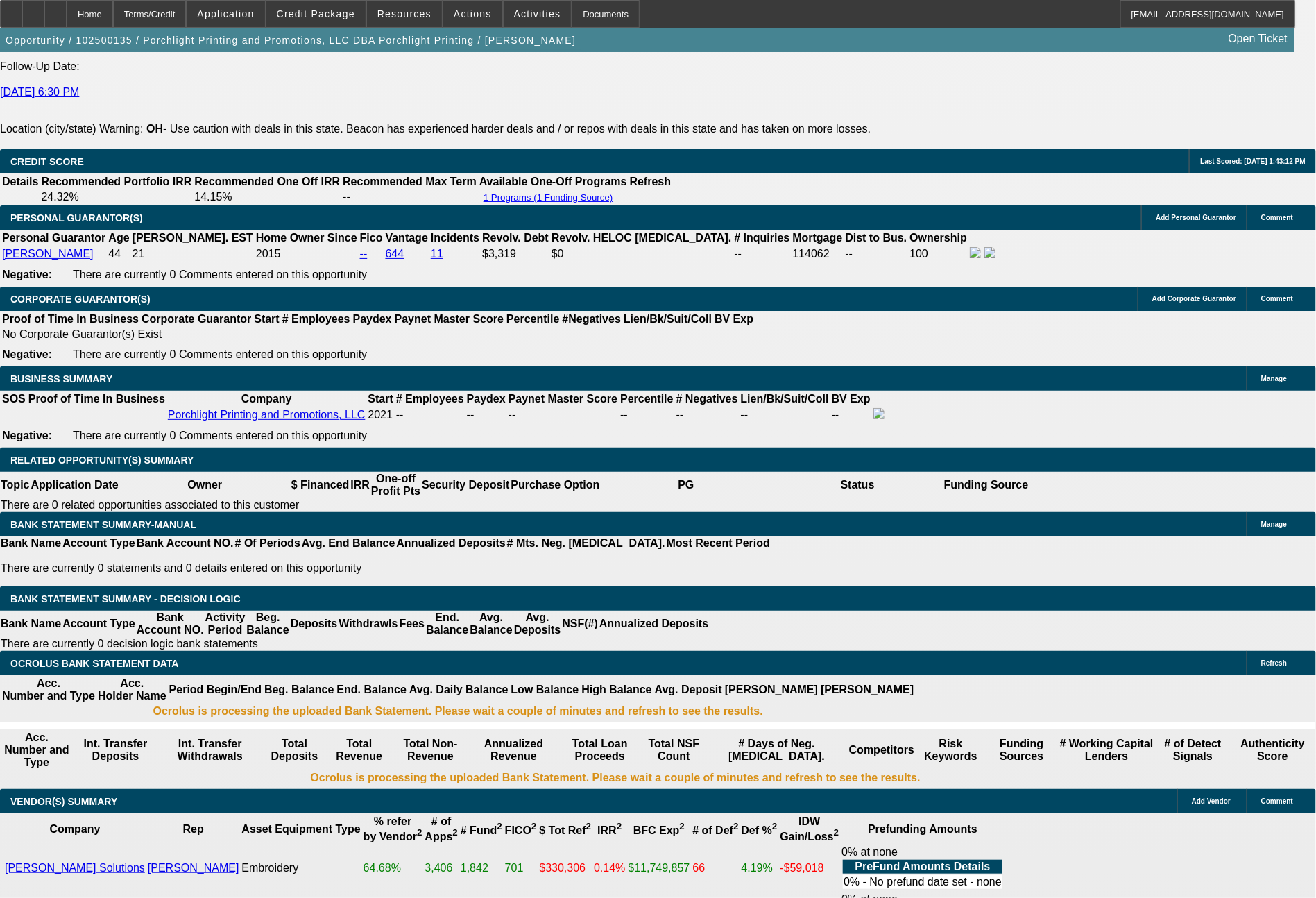
scroll to position [1946, 0]
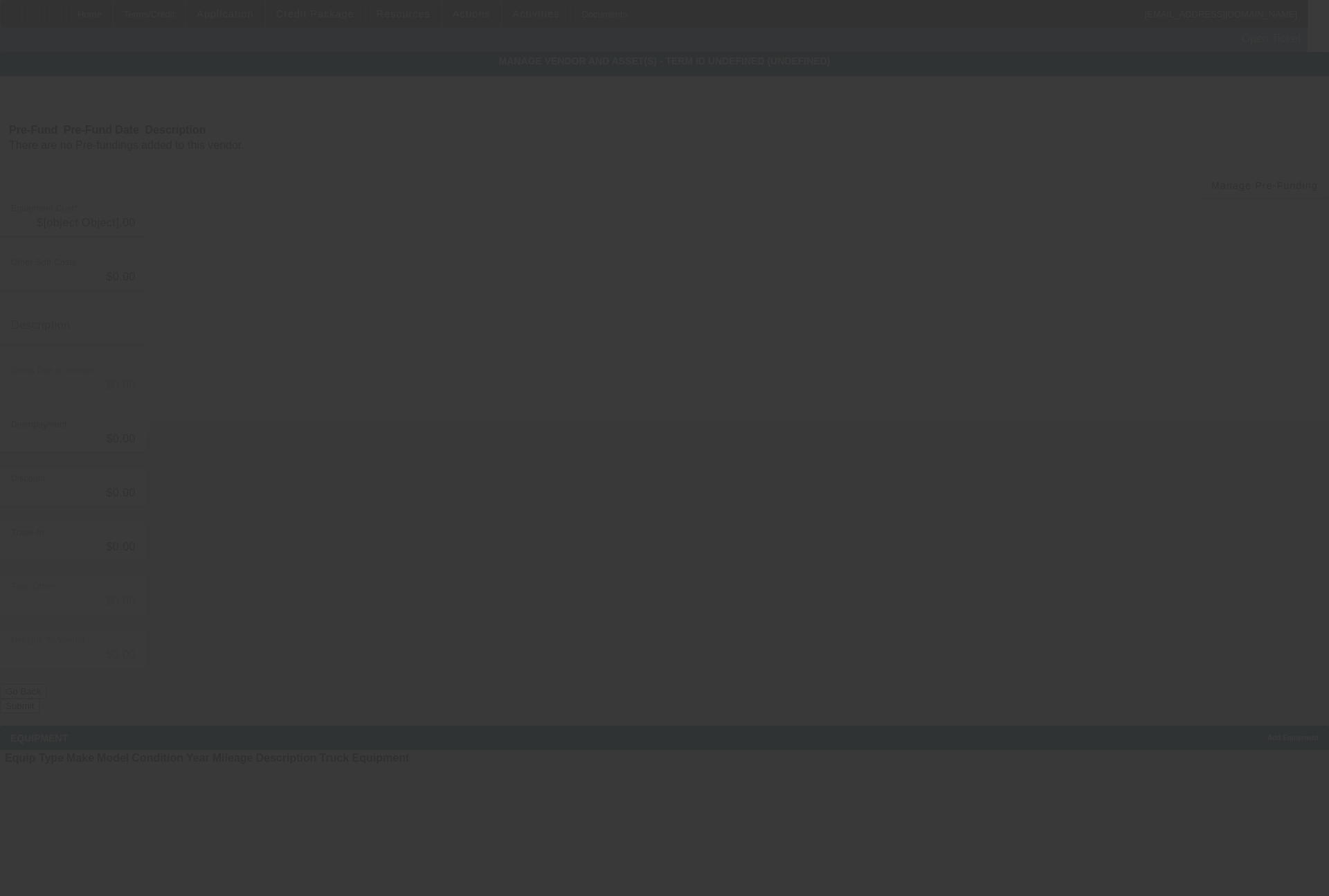
type input "$133,385.00"
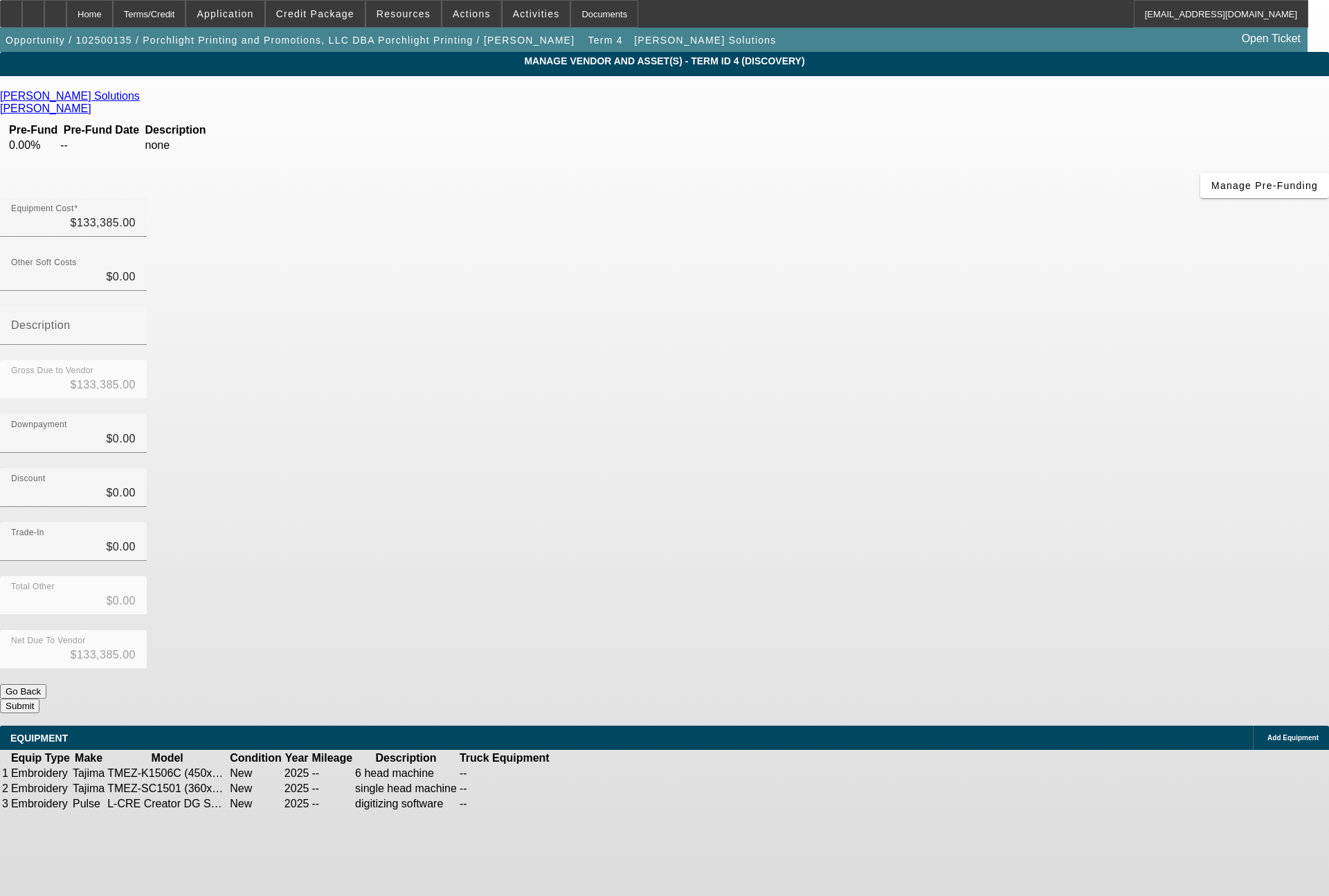
click at [622, 788] on icon at bounding box center [622, 788] width 0 height 0
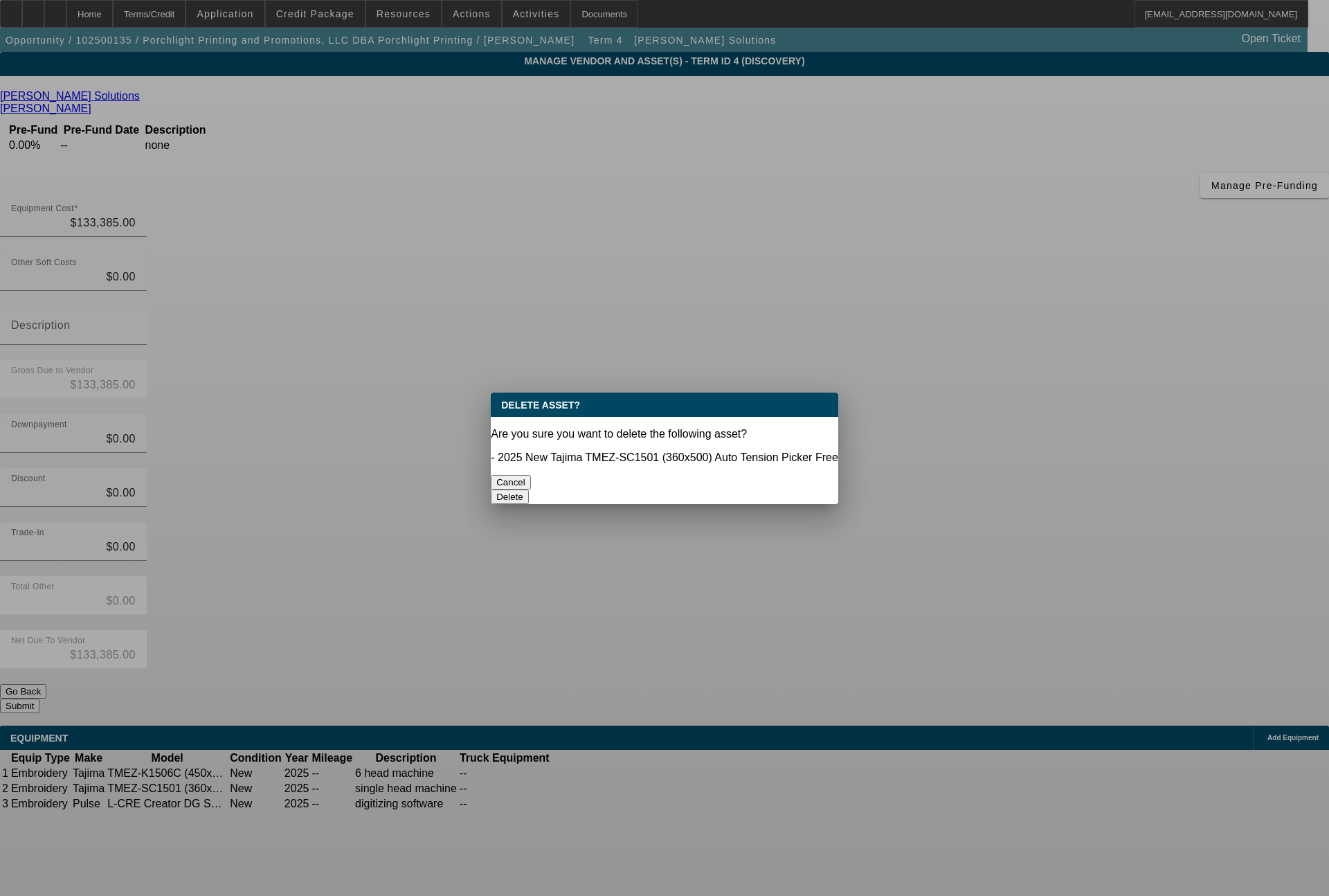
click at [529, 490] on button "Delete" at bounding box center [510, 497] width 38 height 14
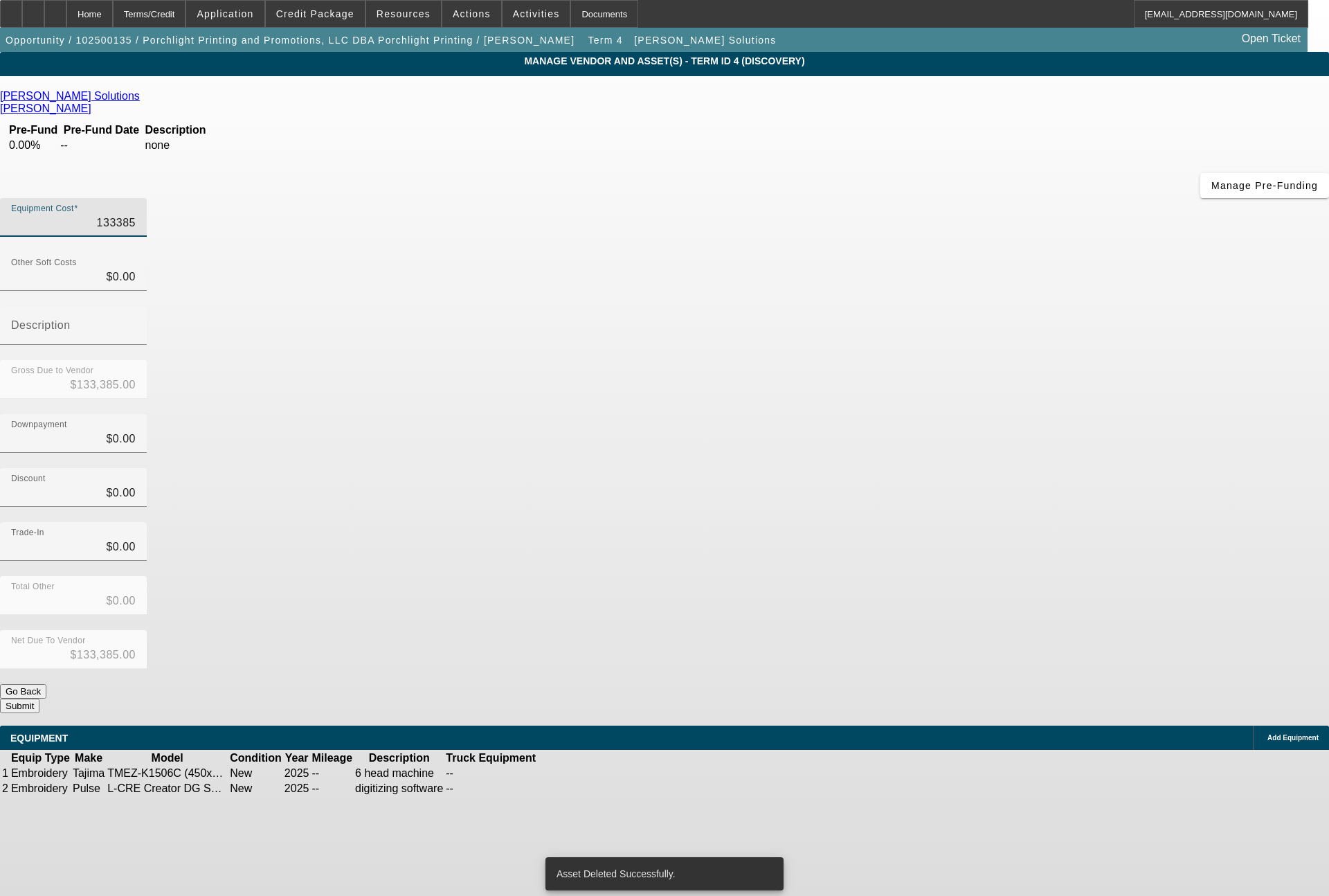
drag, startPoint x: 779, startPoint y: 110, endPoint x: 897, endPoint y: 126, distance: 119.1
click at [897, 198] on div "Equipment Cost 133385" at bounding box center [664, 224] width 1329 height 54
type input "1"
type input "$1.00"
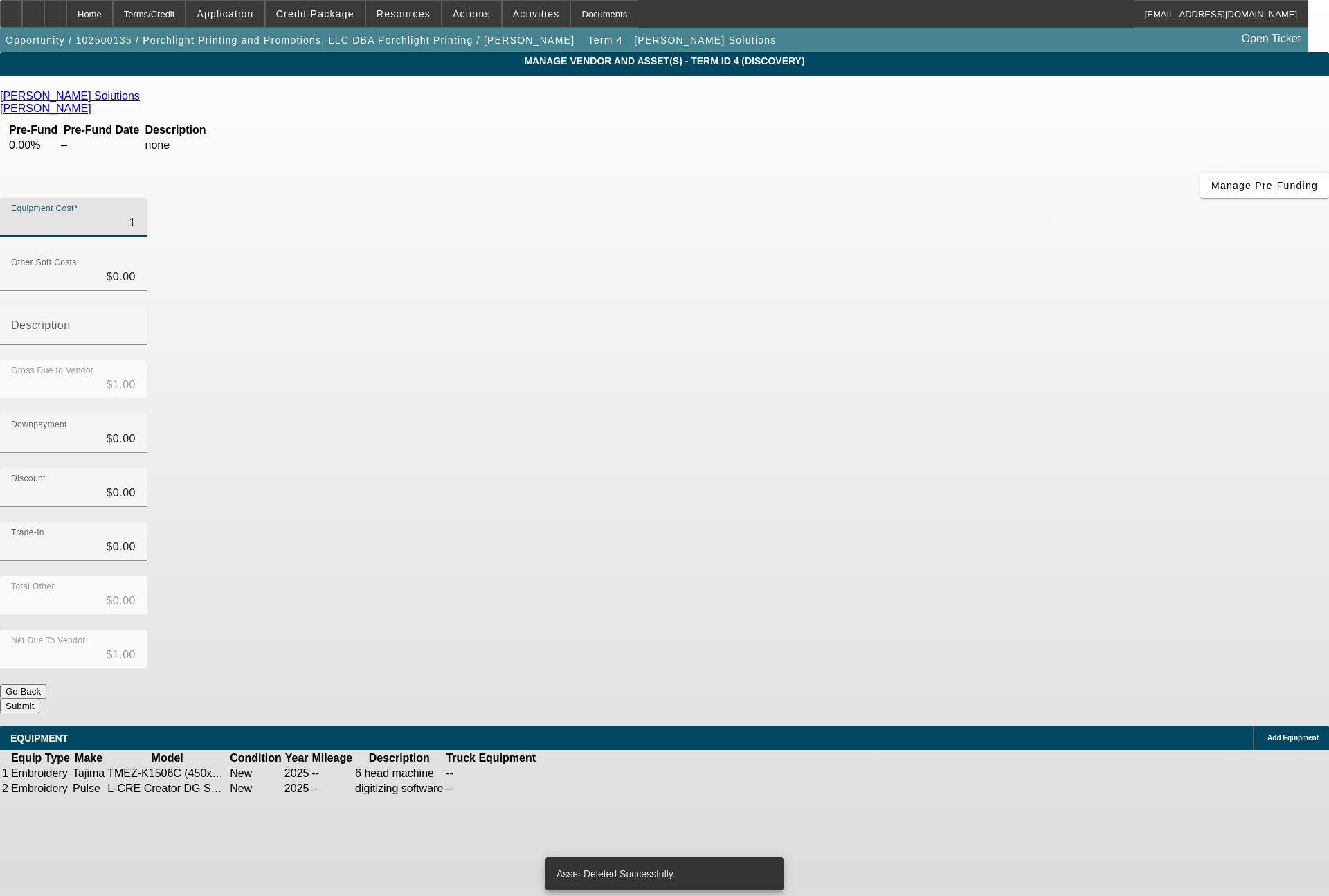
type input "10"
type input "$10.00"
type input "103"
type input "$103.00"
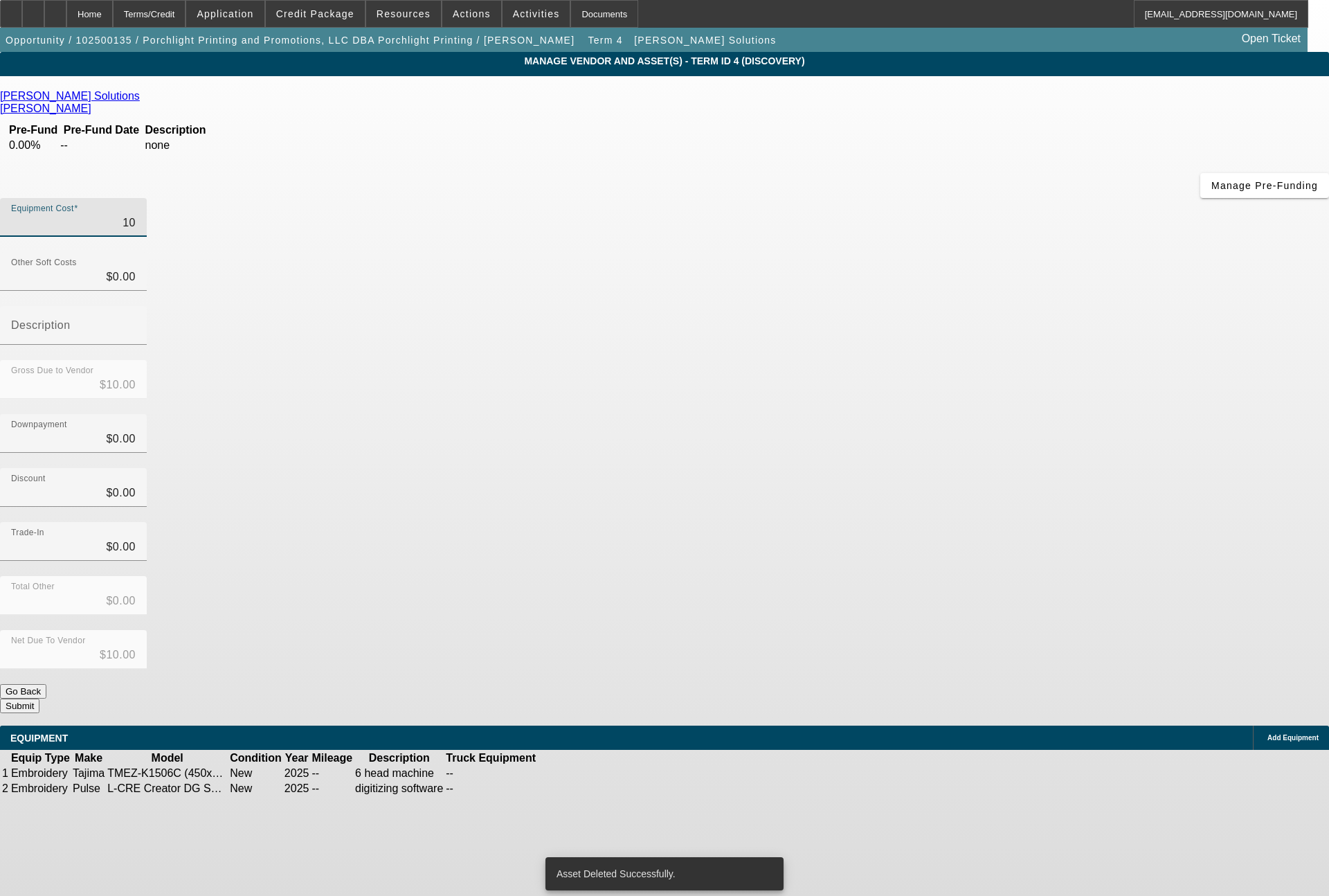
type input "$103.00"
type input "1033"
type input "$1,033.00"
type input "10339"
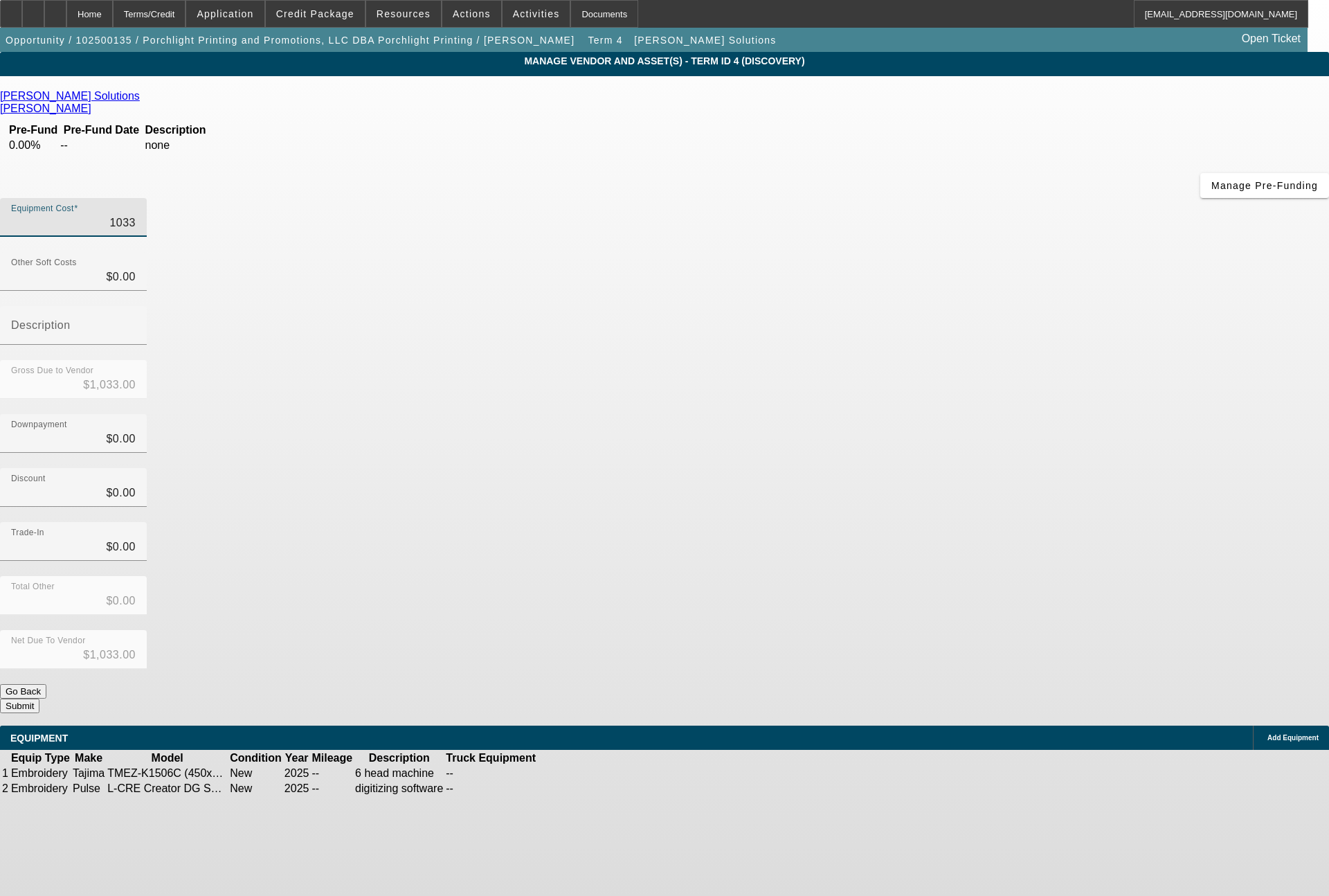
type input "$10,339.00"
type input "103390"
type input "$103,390.00"
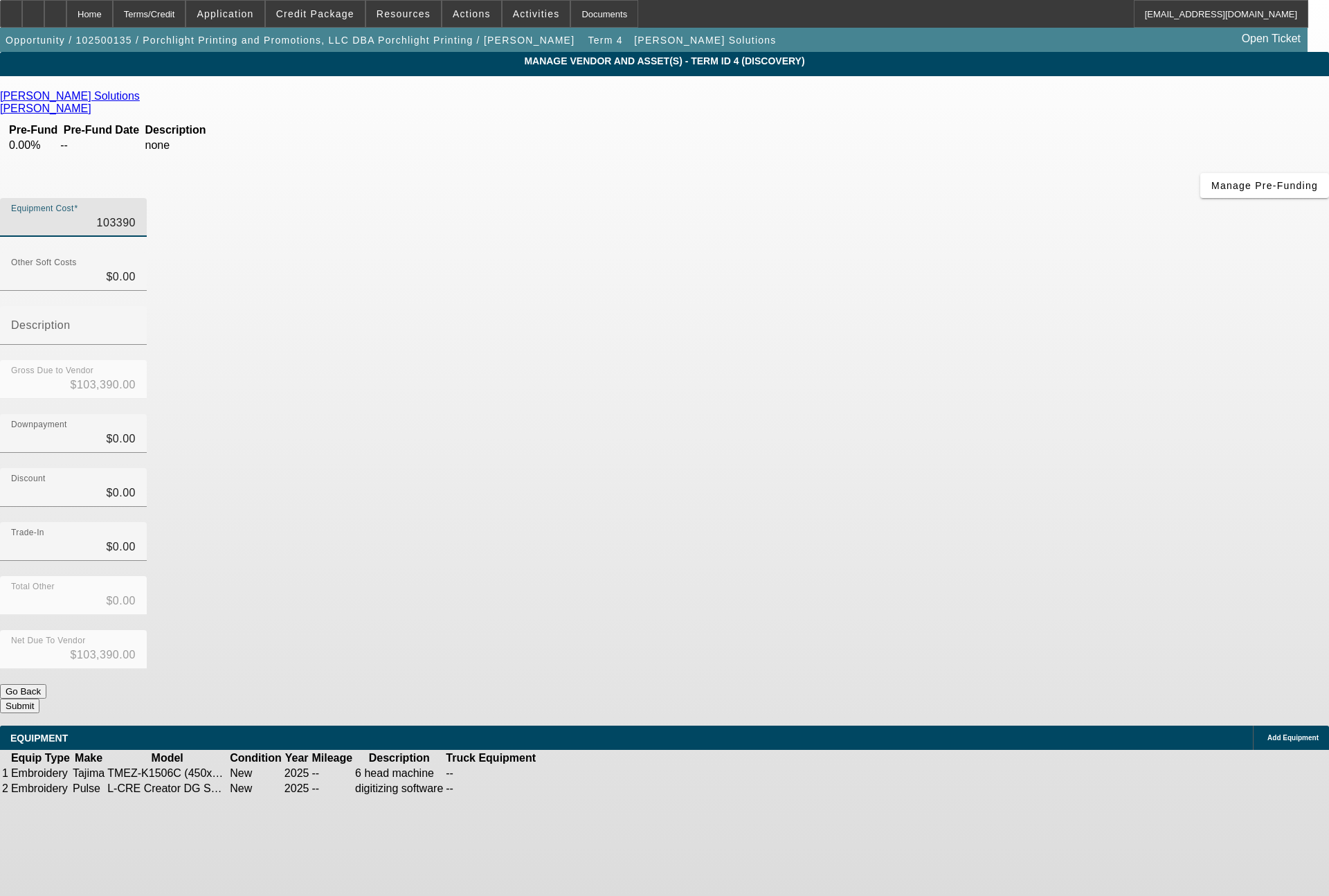
type input "$103,390.00"
click at [39, 698] on button "Submit" at bounding box center [20, 705] width 39 height 14
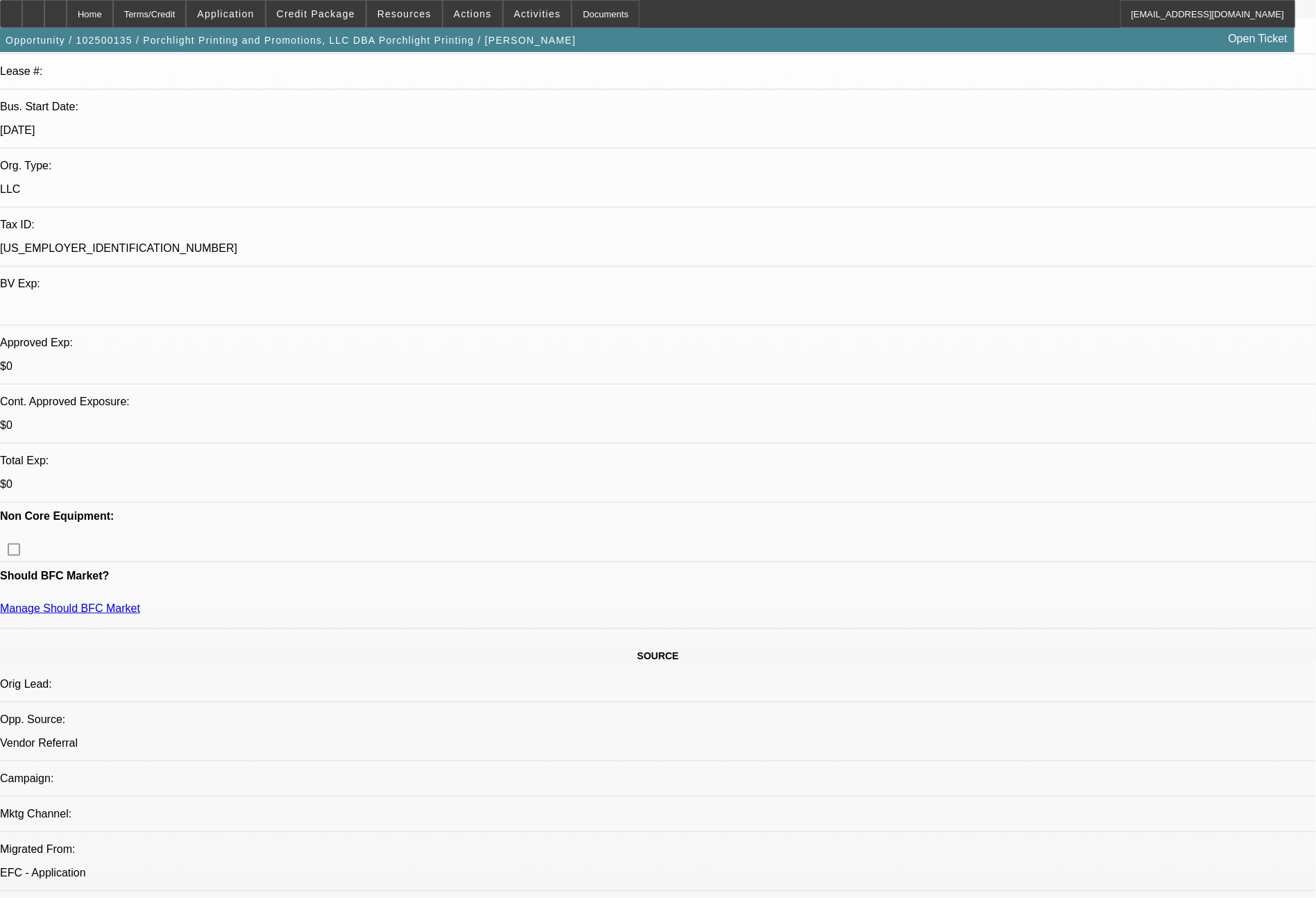
select select "0"
select select "2"
select select "0.1"
select select "4"
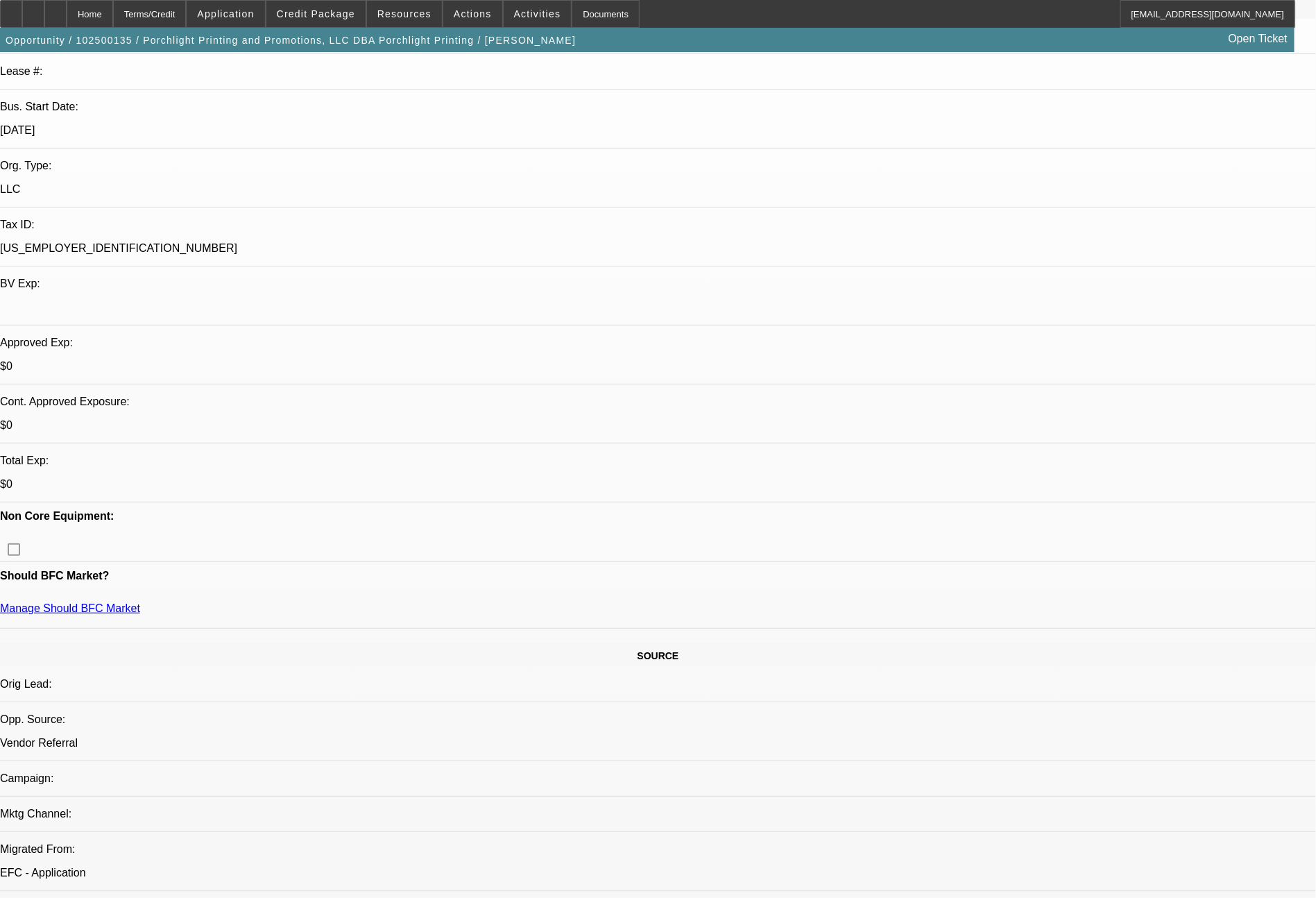
select select "0"
select select "2"
select select "0"
select select "6"
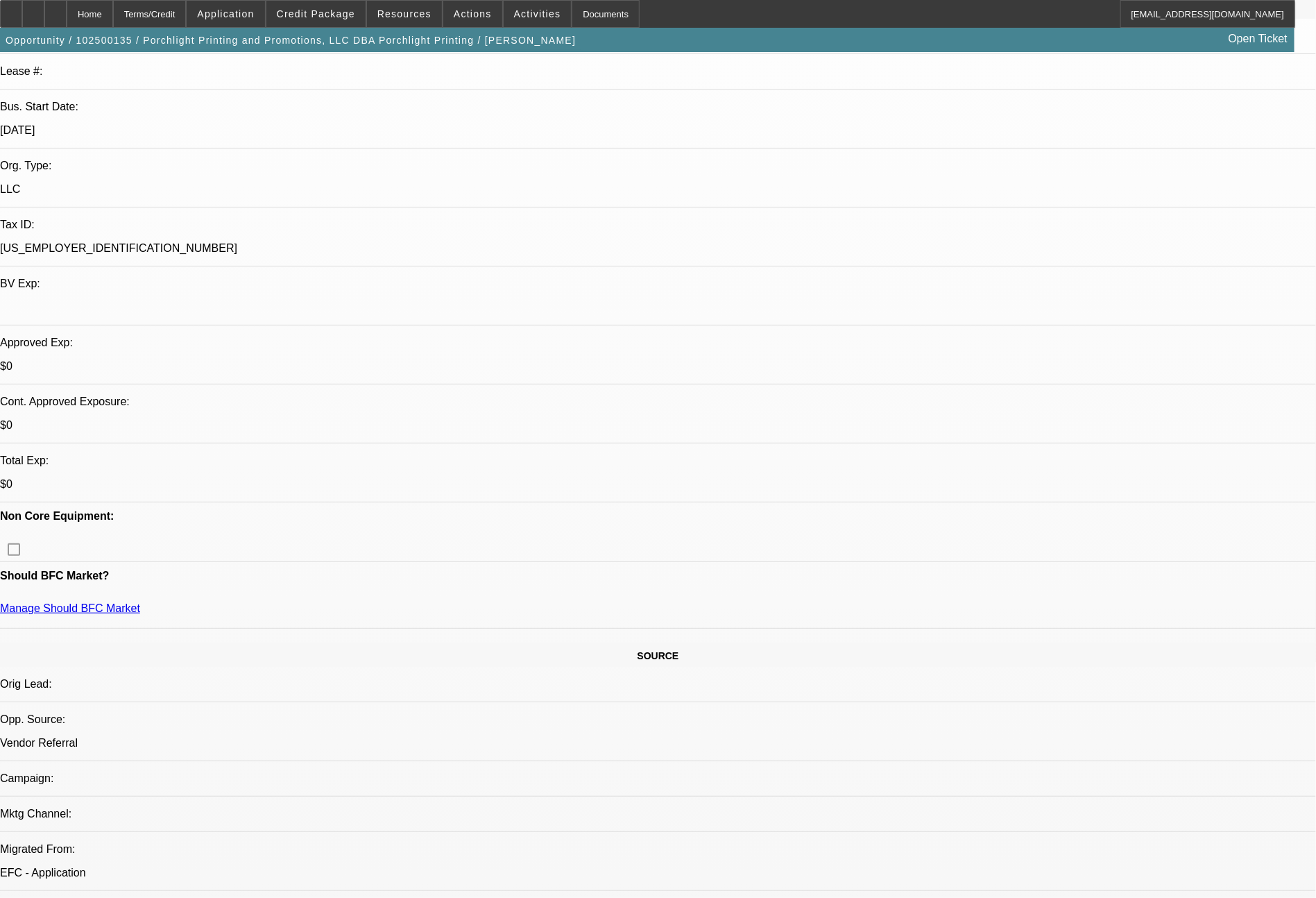
select select "0"
select select "2"
select select "0.1"
select select "4"
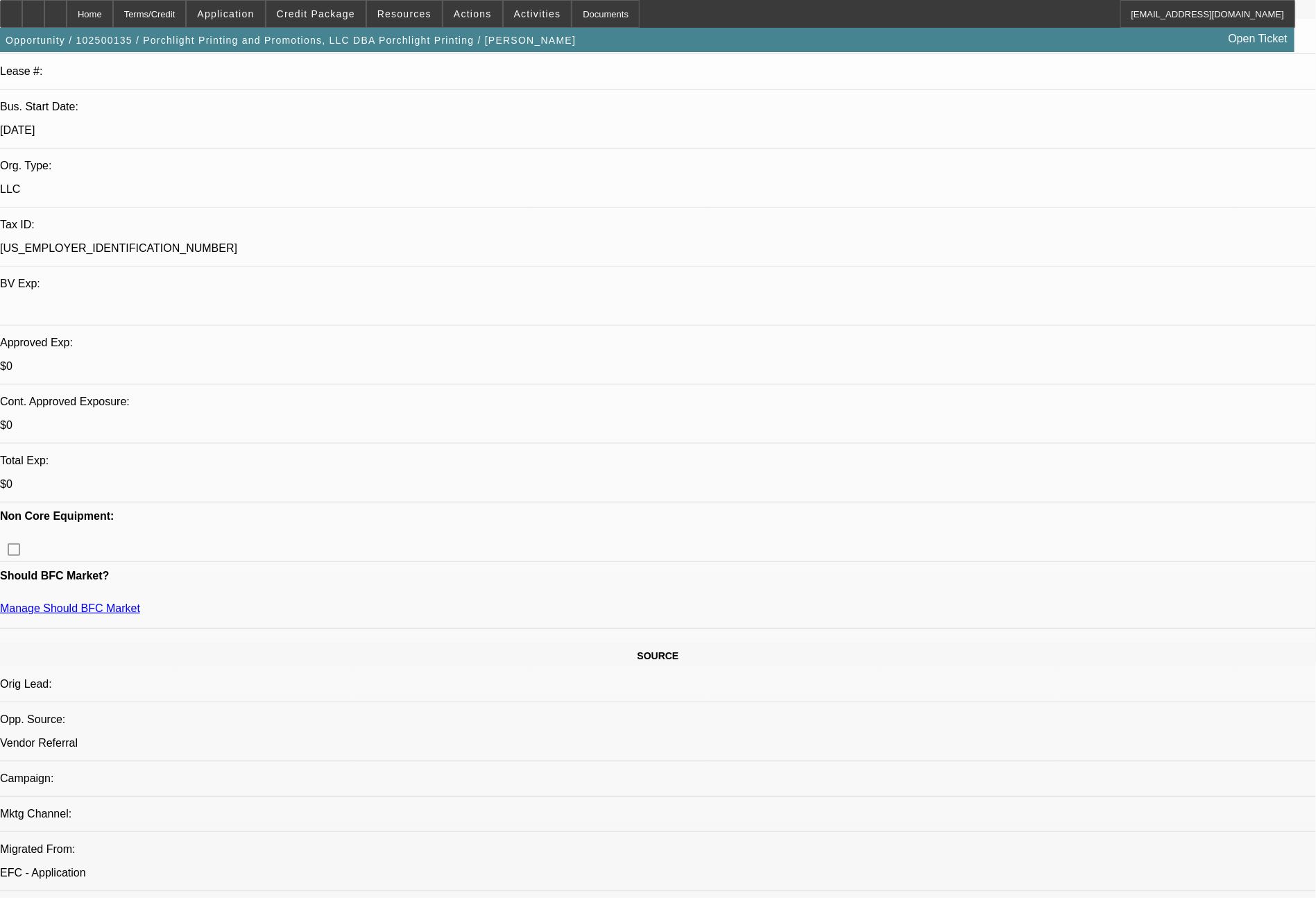
select select "0"
select select "2"
select select "0"
select select "6"
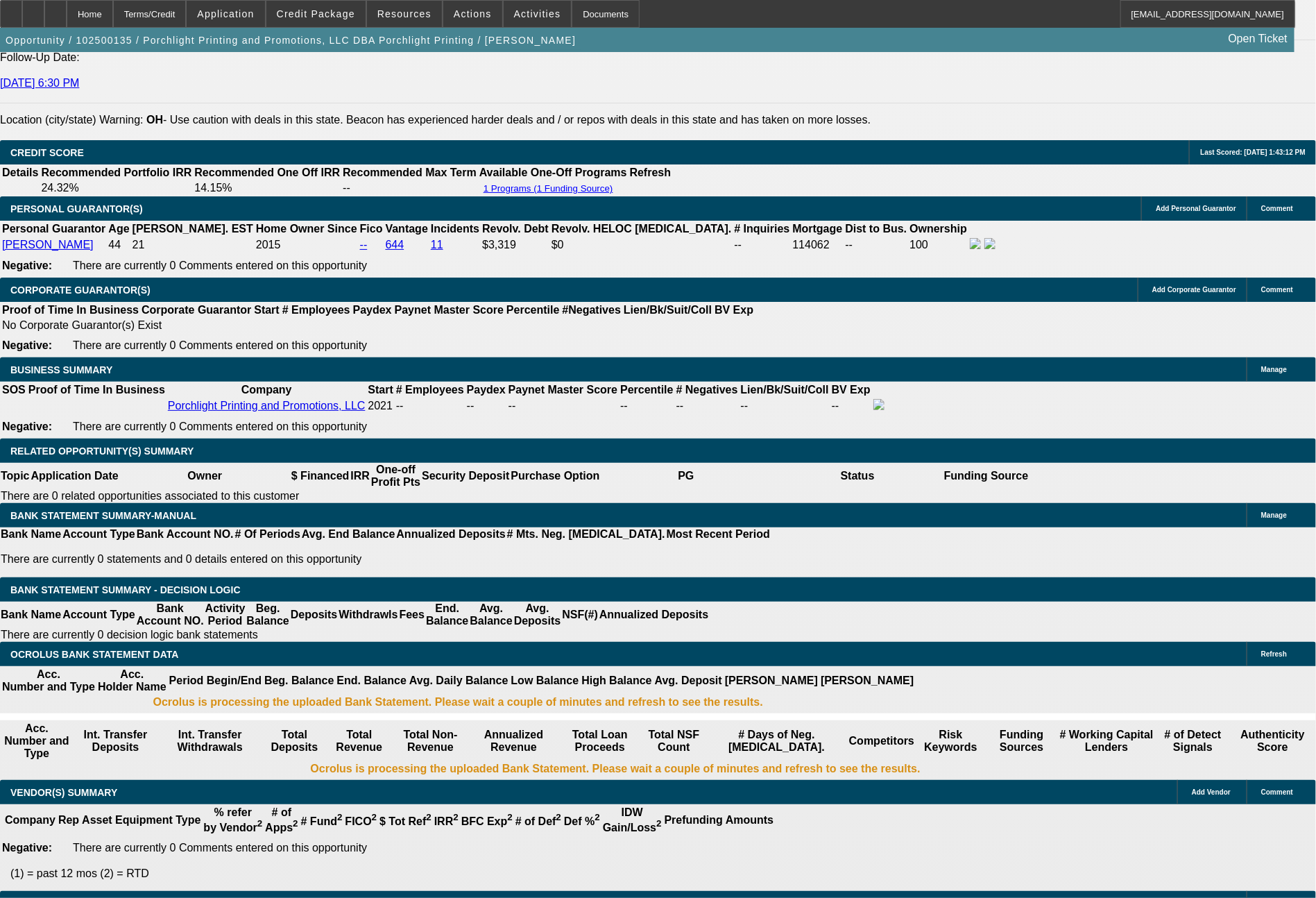
scroll to position [1955, 0]
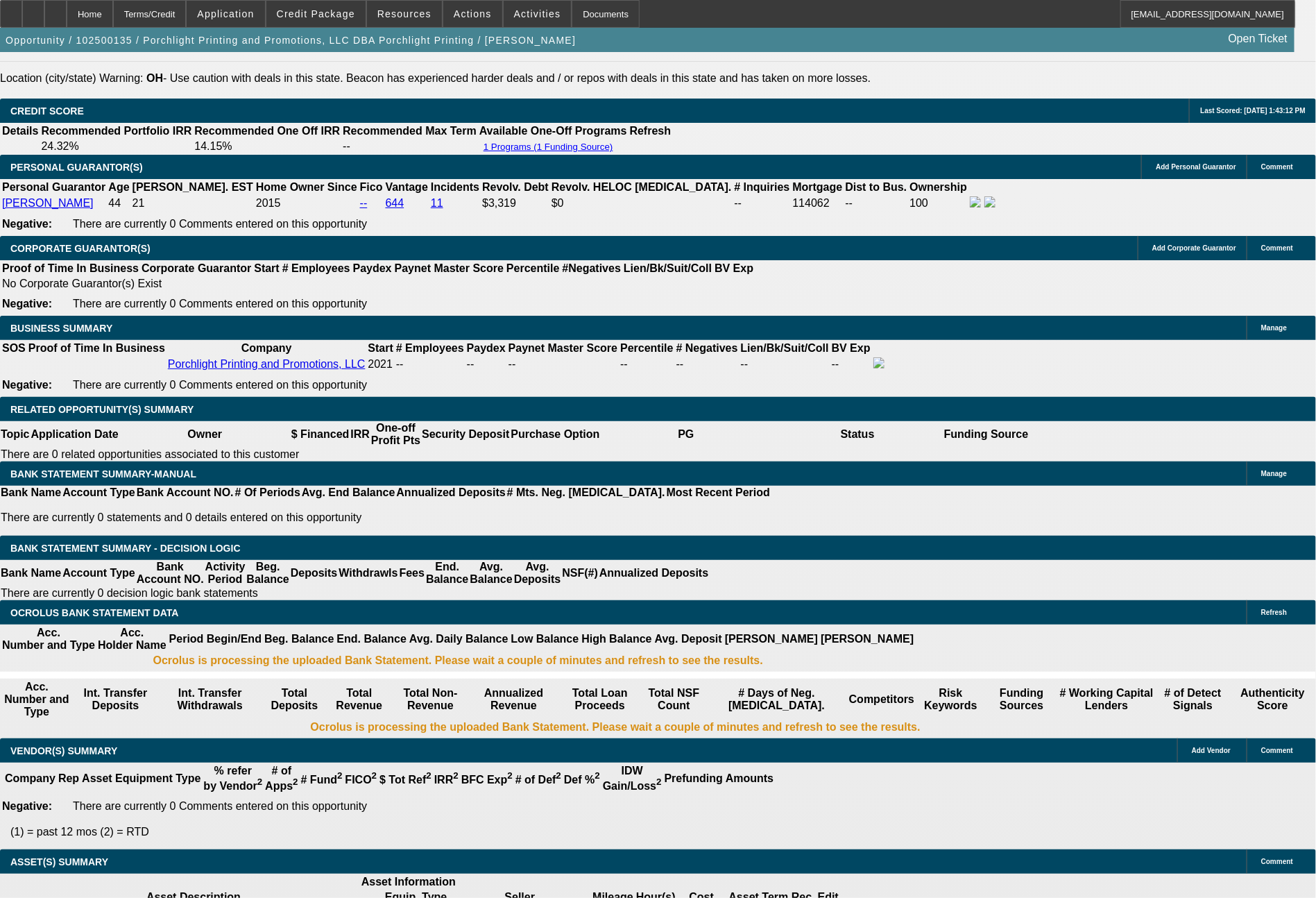
drag, startPoint x: 381, startPoint y: 444, endPoint x: 481, endPoint y: 447, distance: 100.0
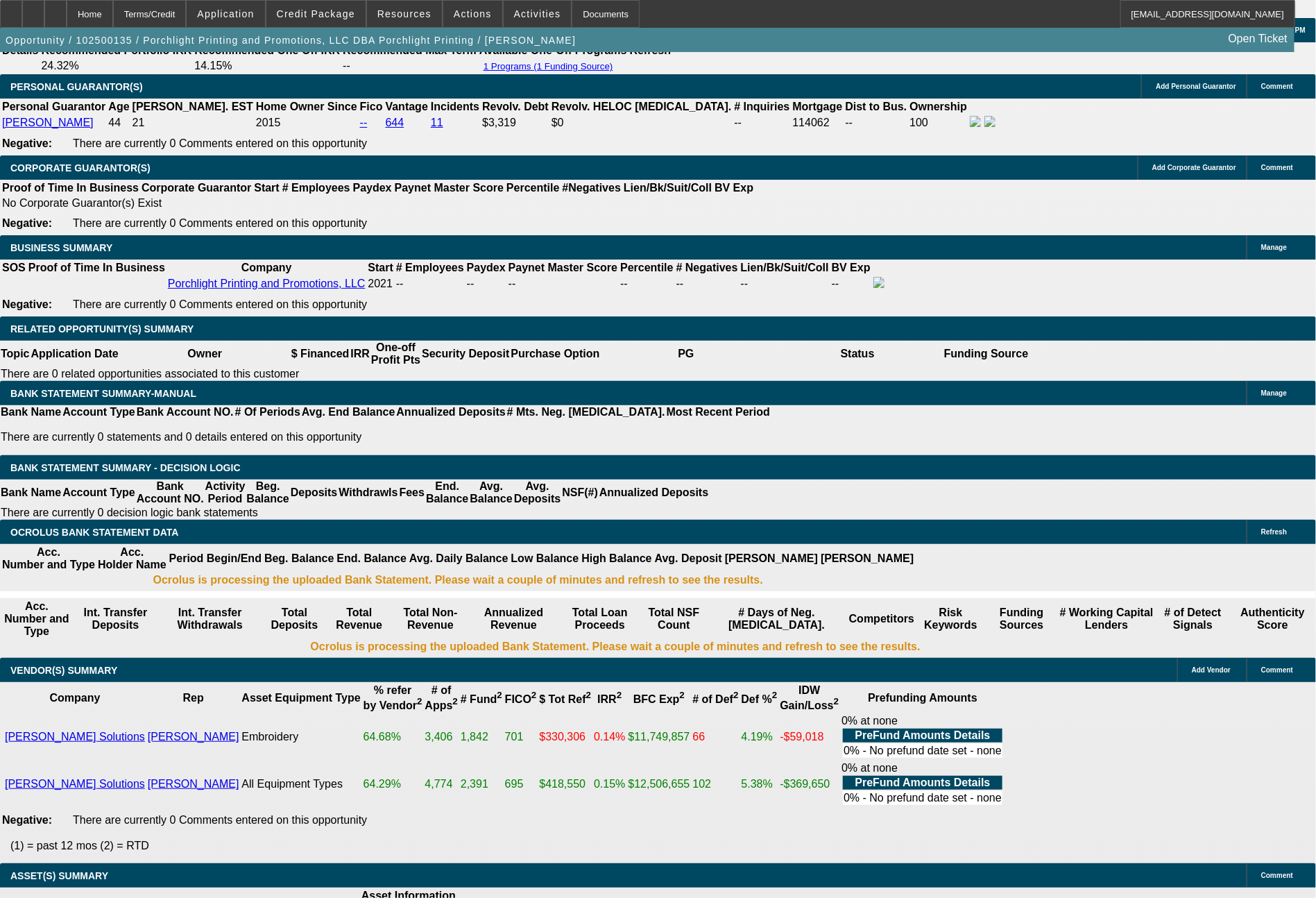
type input "21"
type input "$42.00"
type input "UNKNOWN"
type input "2183"
type input "14.9"
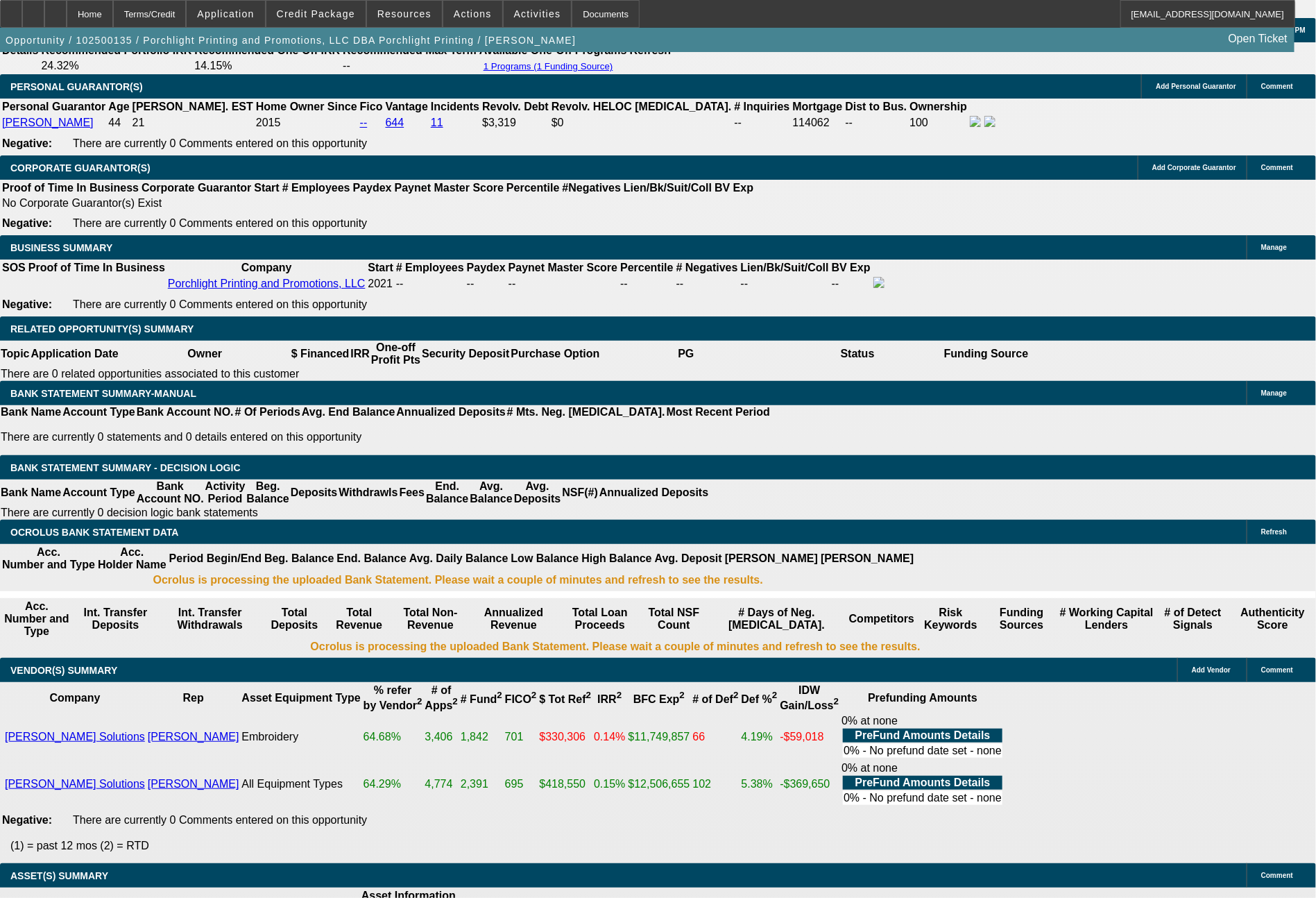
type input "$4,366.00"
type input "2183"
type input "2090.50"
type input "$2,183.00"
drag, startPoint x: 208, startPoint y: 435, endPoint x: 276, endPoint y: 440, distance: 68.2
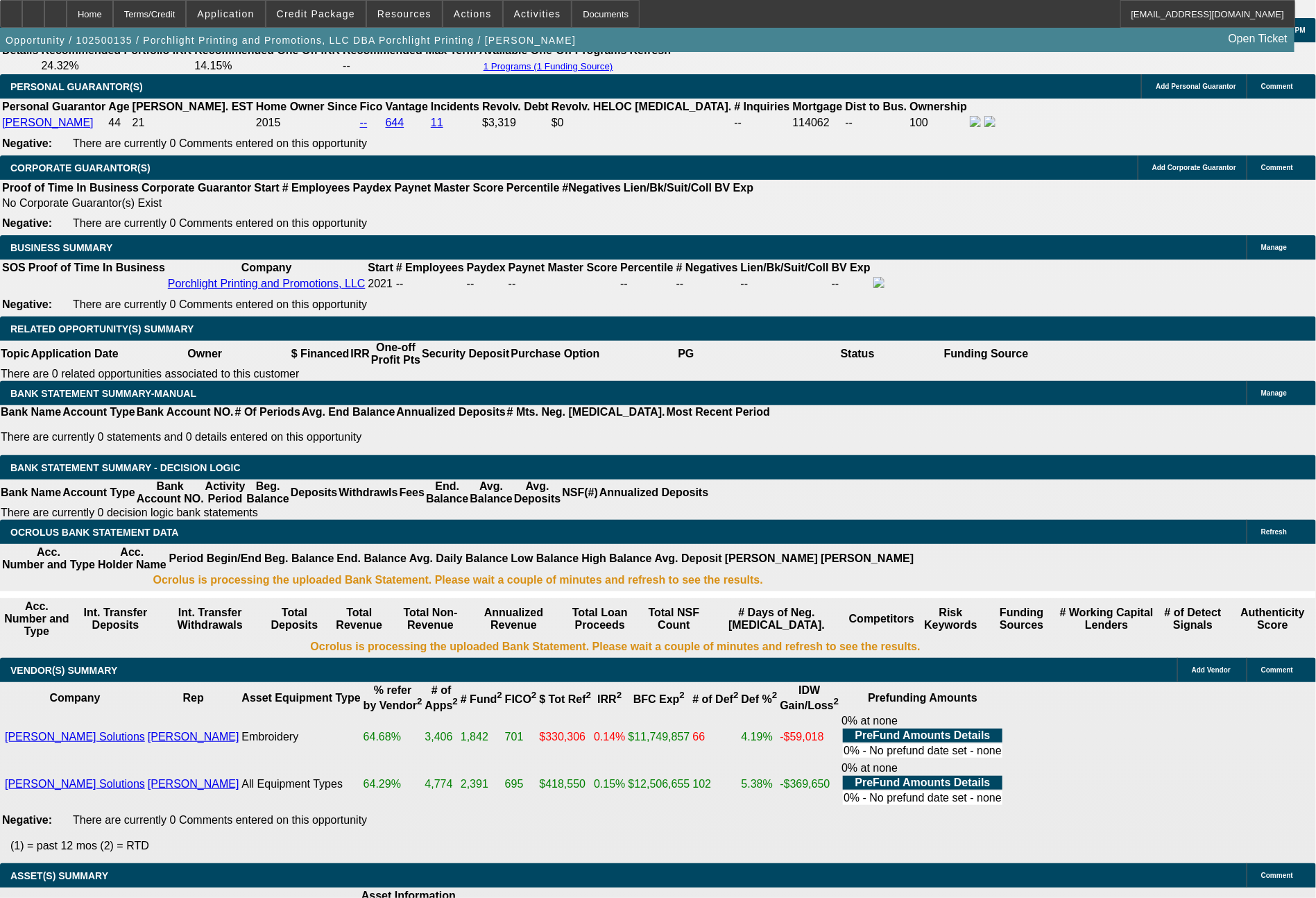
type input "20"
type input "$40.00"
type input "UNKNOWN"
type input "2091"
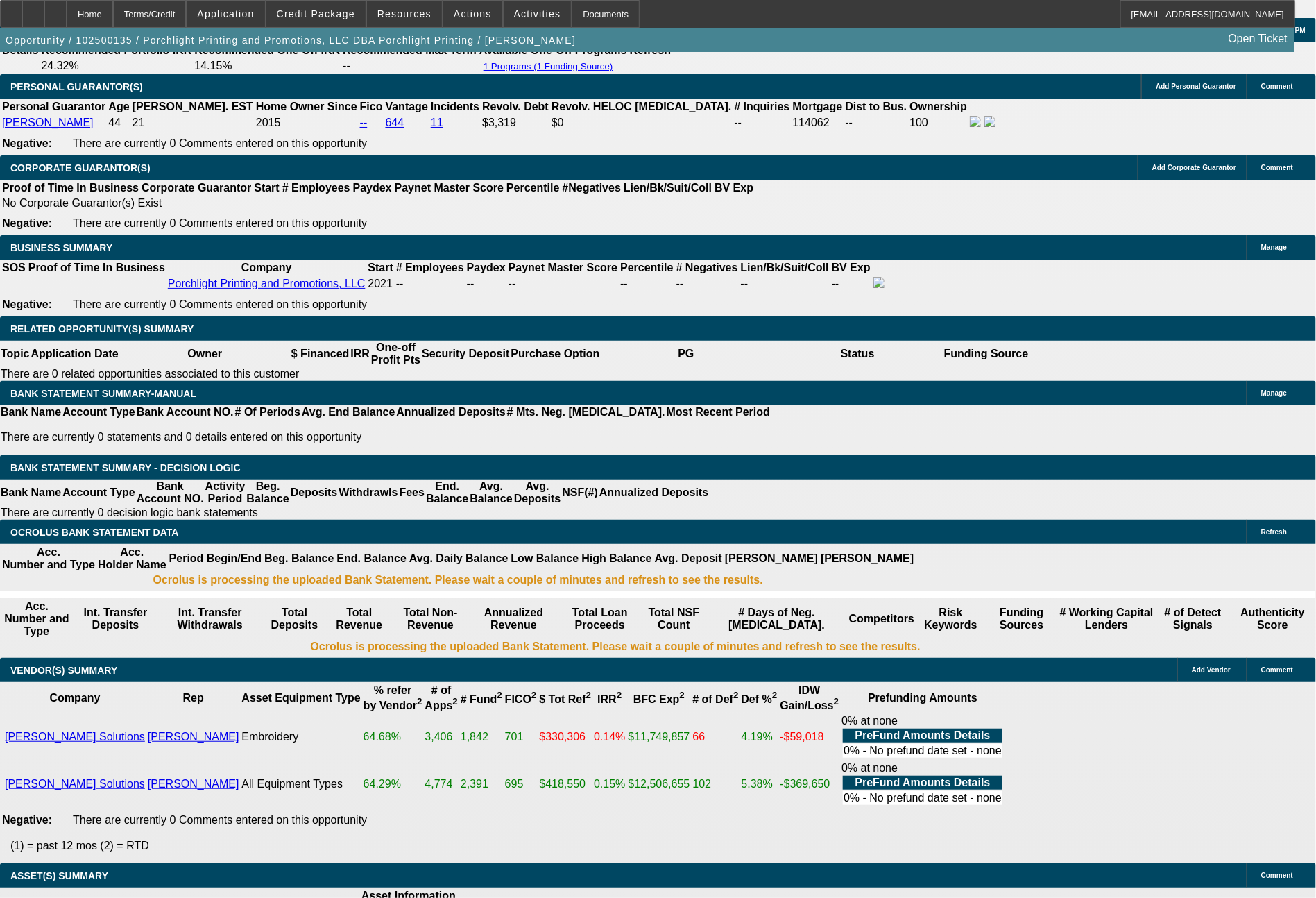
type input "13.3"
type input "$4,182.00"
type input "$2,091.00"
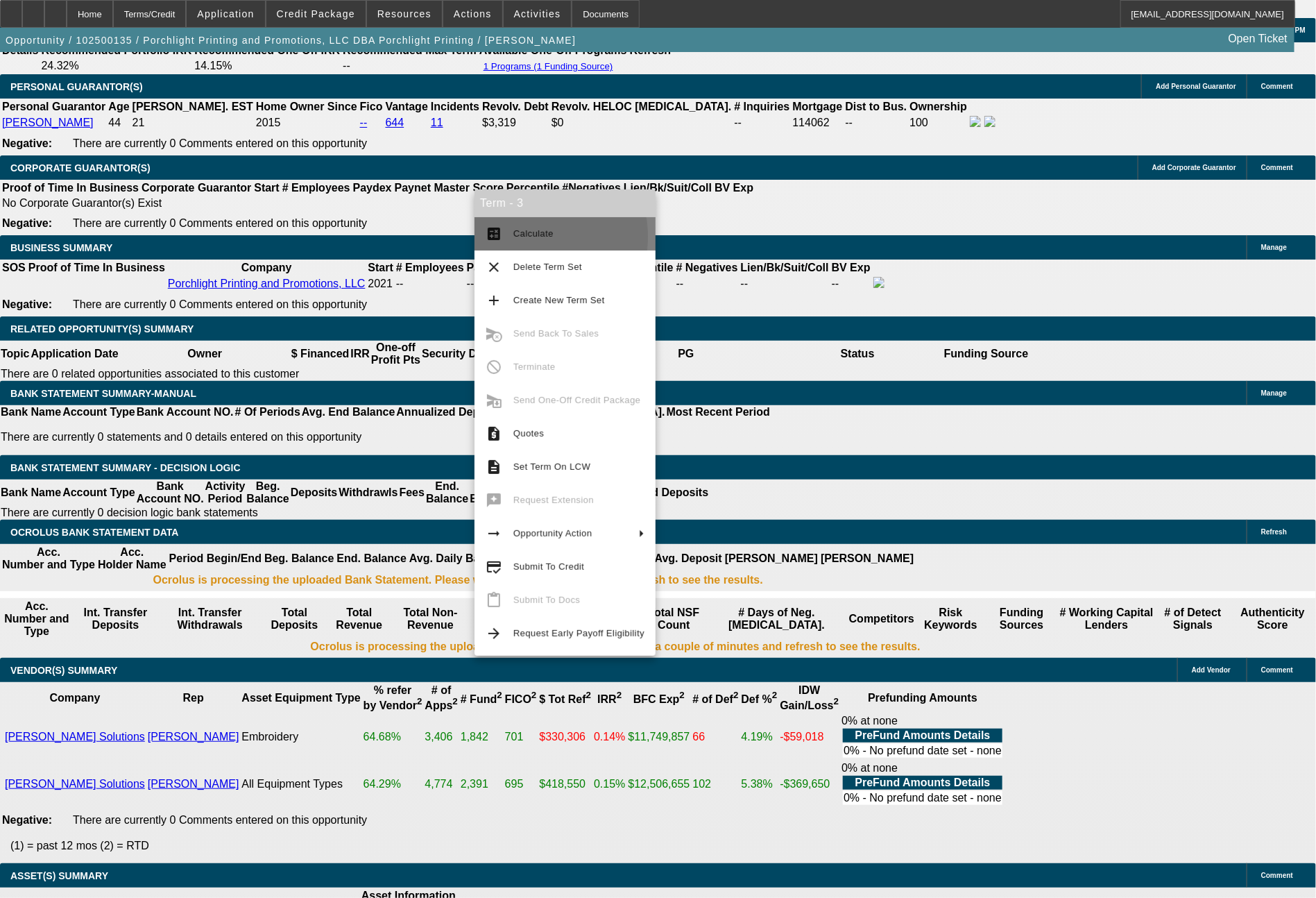
click at [511, 237] on button "calculate Calculate" at bounding box center [565, 233] width 181 height 33
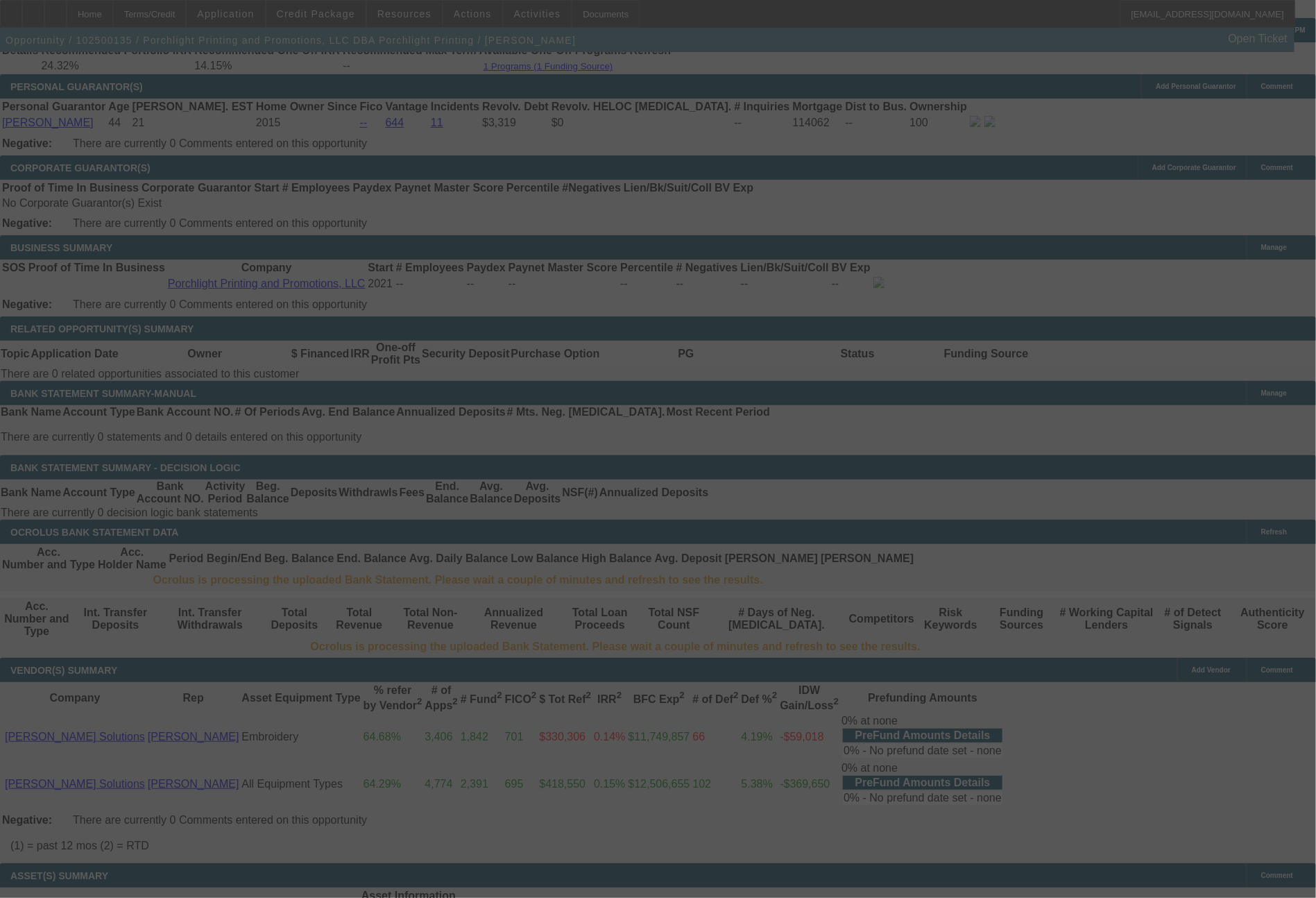
select select "0"
select select "2"
select select "0"
select select "6"
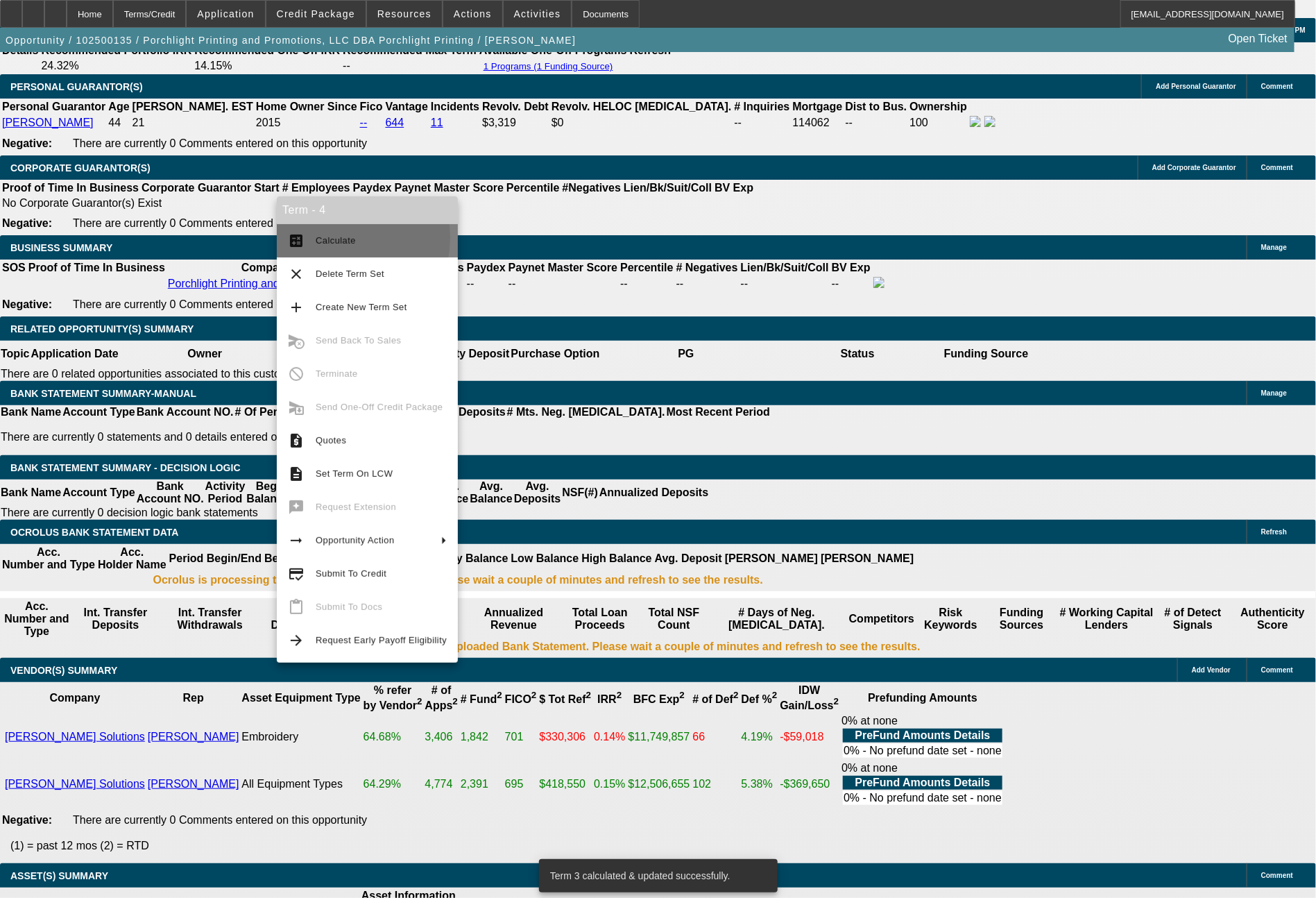
click at [333, 238] on span "Calculate" at bounding box center [336, 240] width 40 height 11
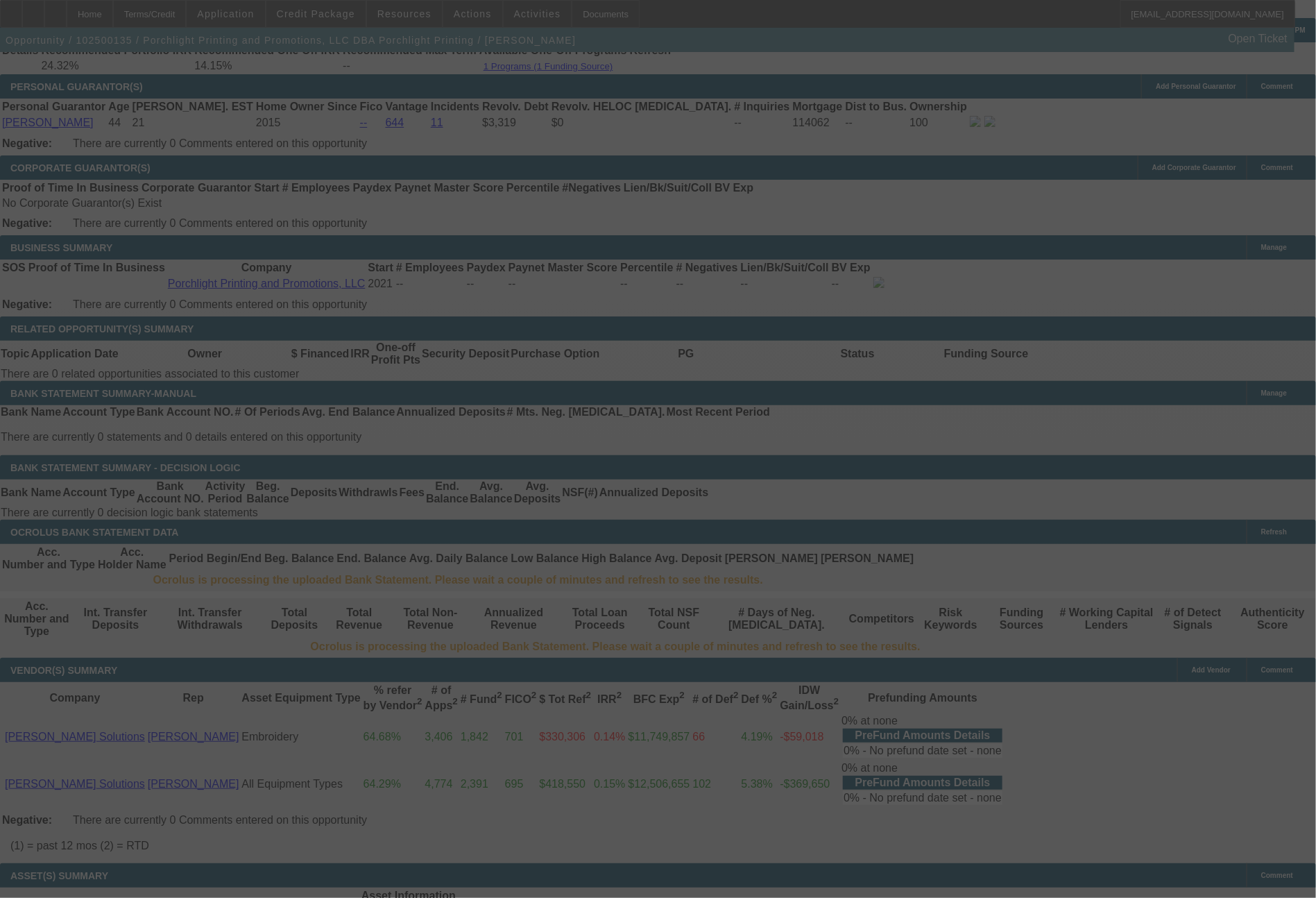
select select "0"
select select "2"
select select "0.1"
select select "4"
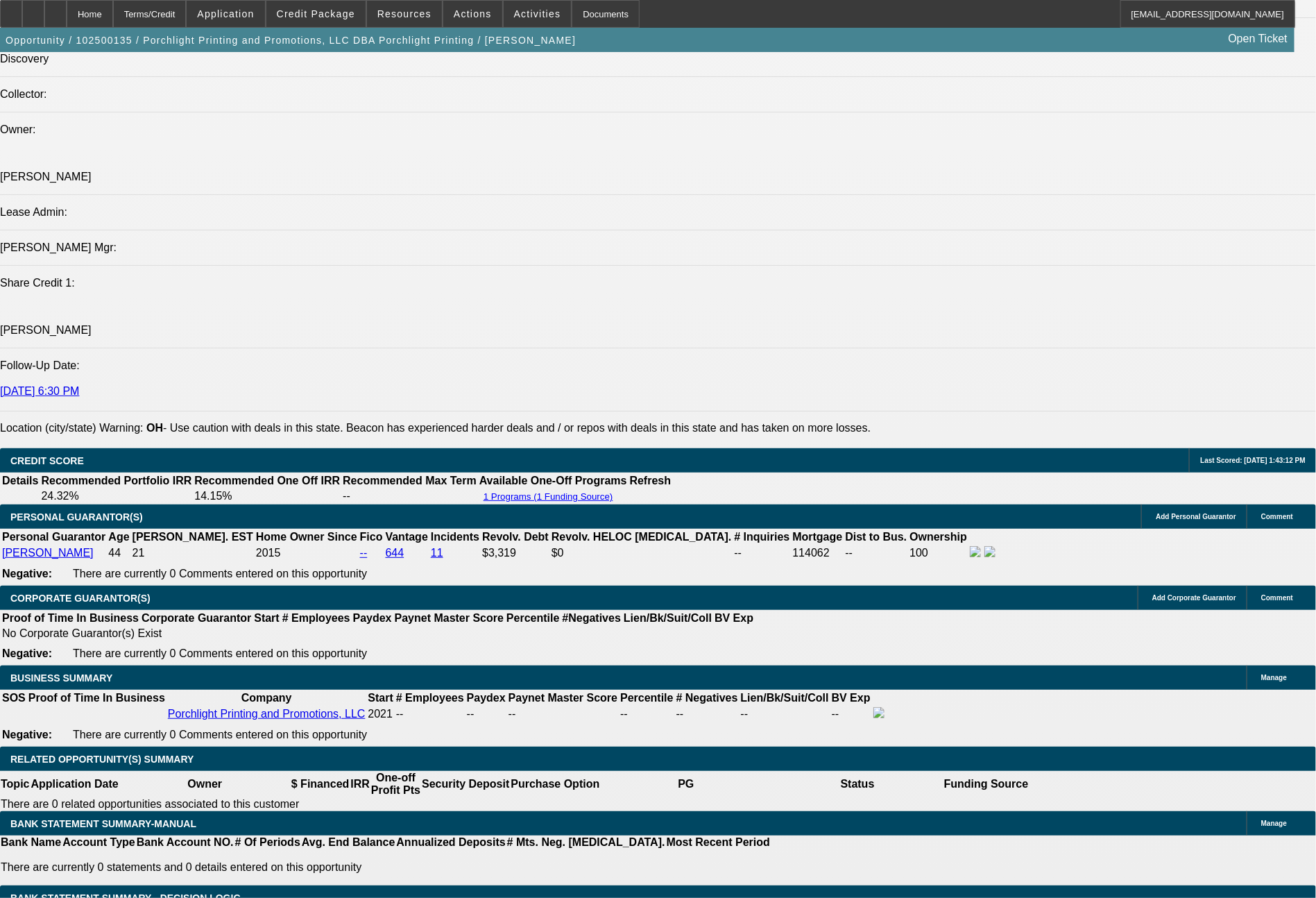
scroll to position [1468, 0]
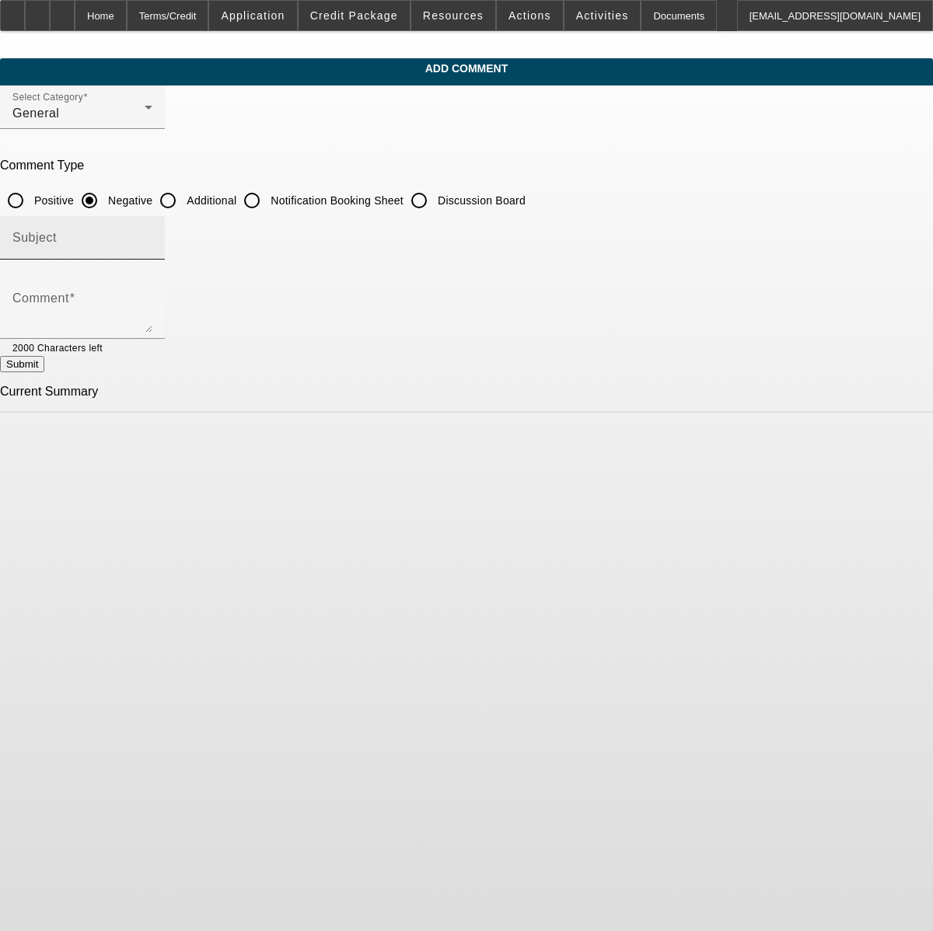
drag, startPoint x: 338, startPoint y: 205, endPoint x: 338, endPoint y: 217, distance: 11.7
click at [183, 205] on input "Additional" at bounding box center [167, 200] width 31 height 31
radio input "true"
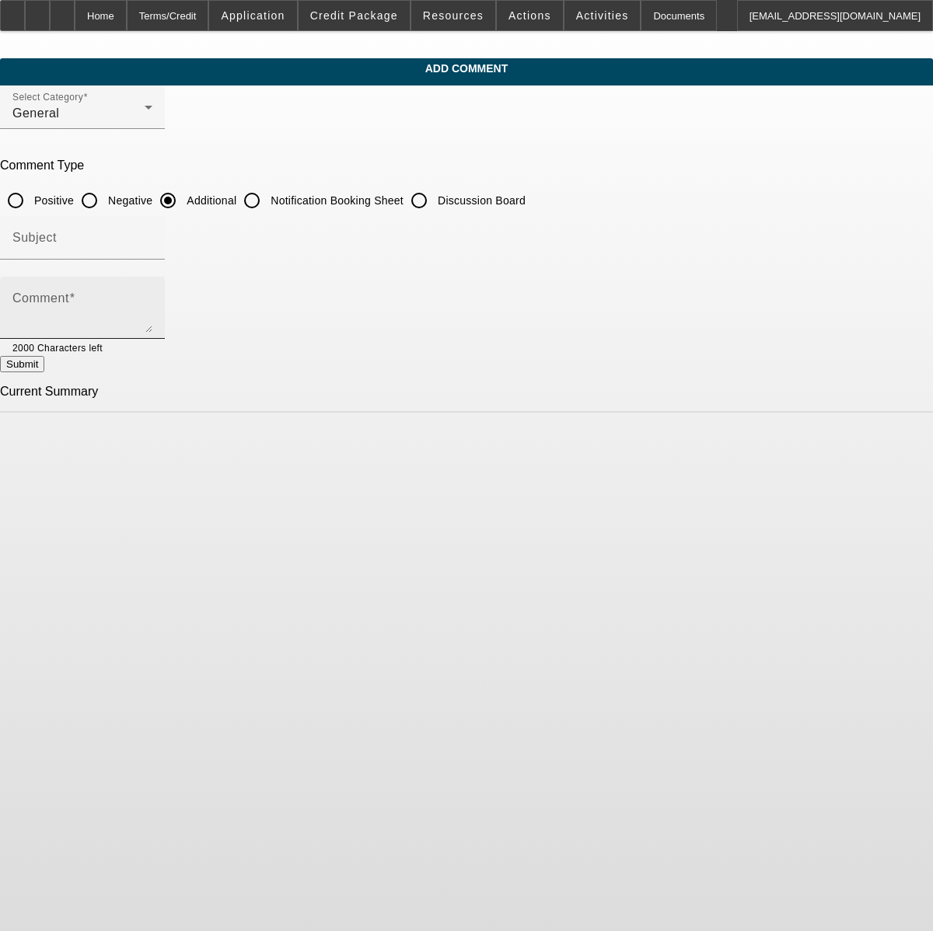
click at [152, 309] on textarea "Comment" at bounding box center [82, 313] width 140 height 37
click at [152, 303] on textarea "4+ years in business with an M&R auto press, manual press and dryer. He has wor…" at bounding box center [82, 313] width 140 height 37
click at [152, 318] on textarea "4+ years in business with an M&R auto press, manual press and dryer. He has wor…" at bounding box center [82, 313] width 140 height 37
type textarea "4+ years in business with an M&R auto press, manual press and dryer. He has wor…"
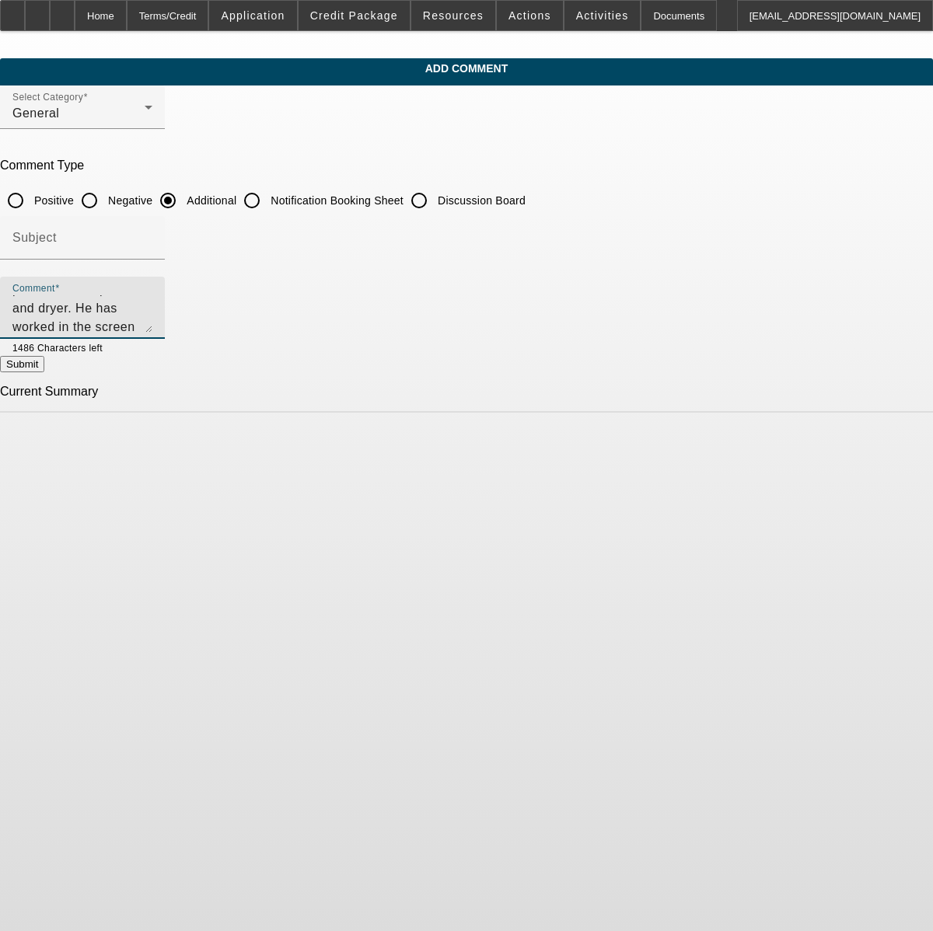
click at [44, 359] on button "Submit" at bounding box center [22, 364] width 44 height 16
radio input "true"
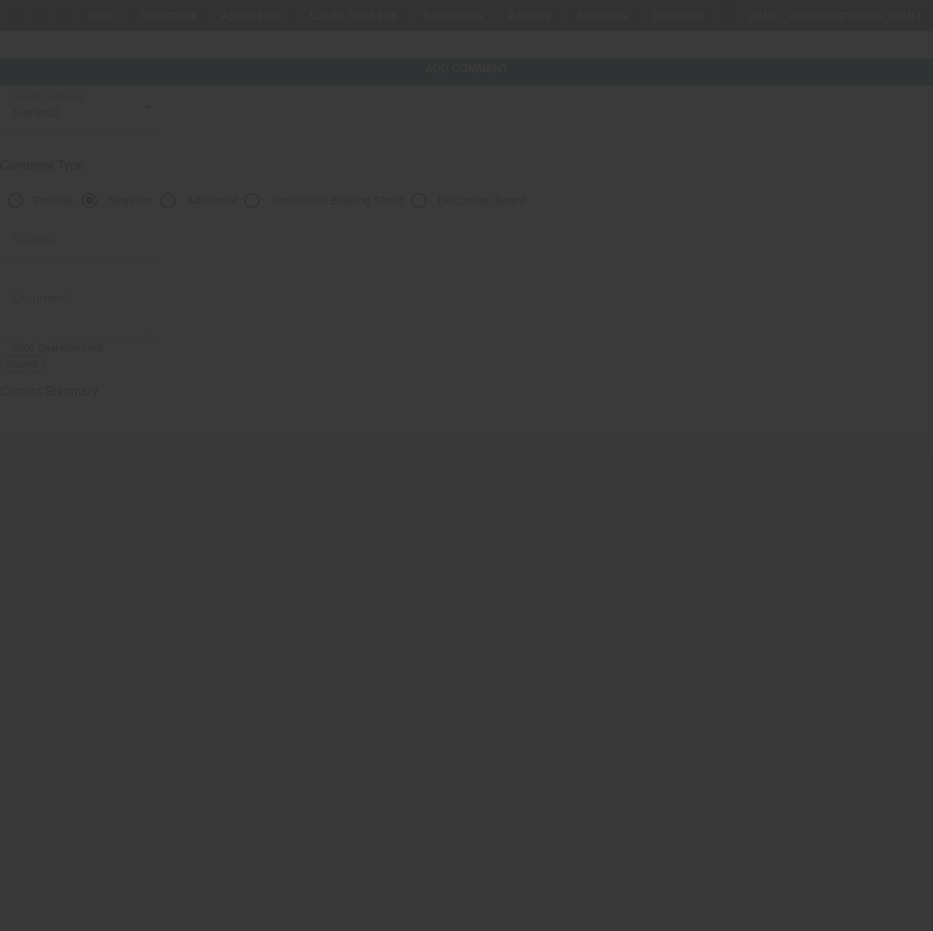
scroll to position [0, 0]
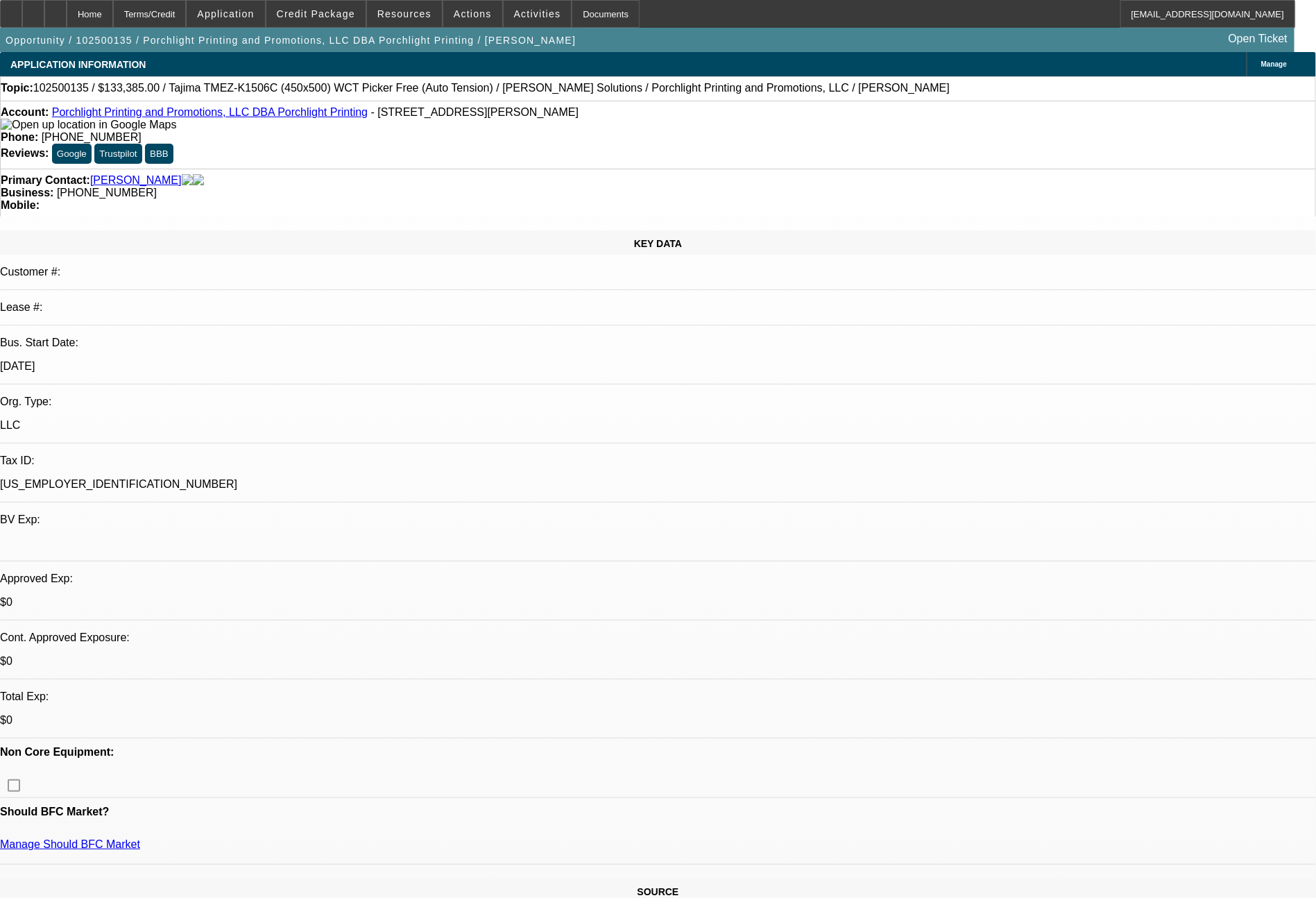
select select "0"
select select "2"
select select "0.1"
select select "4"
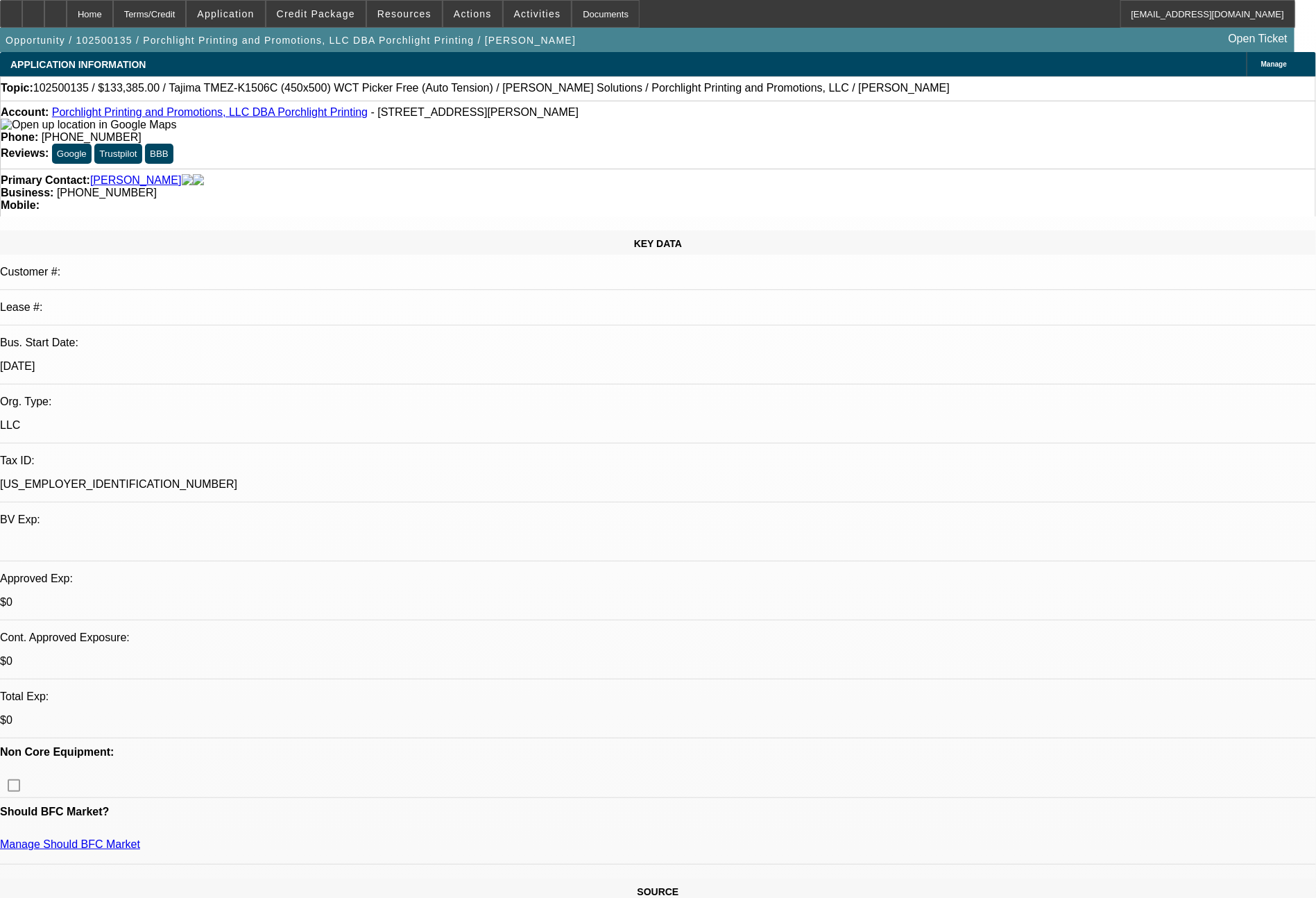
select select "0"
select select "2"
select select "0"
select select "6"
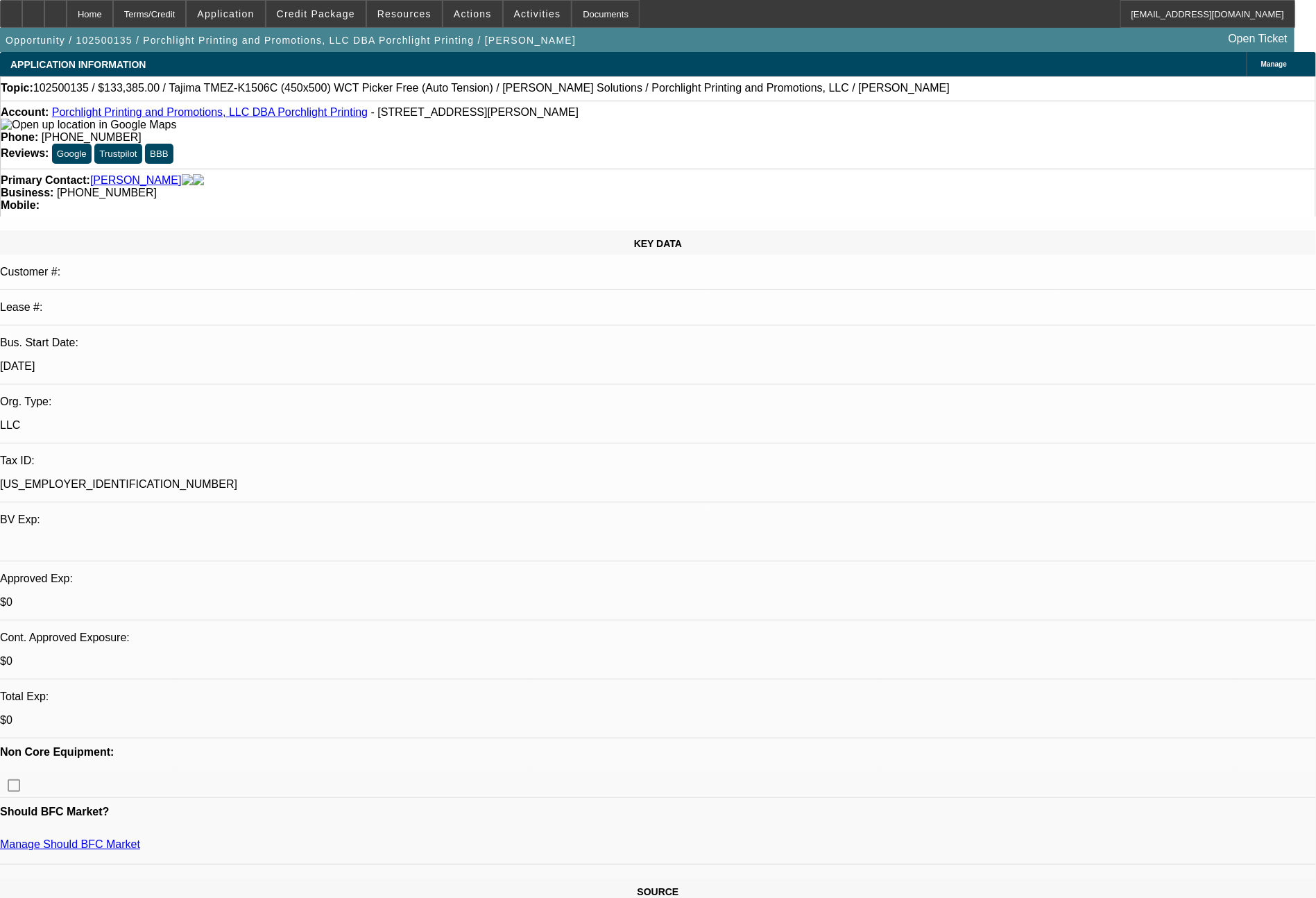
select select "0"
select select "2"
select select "0.1"
select select "4"
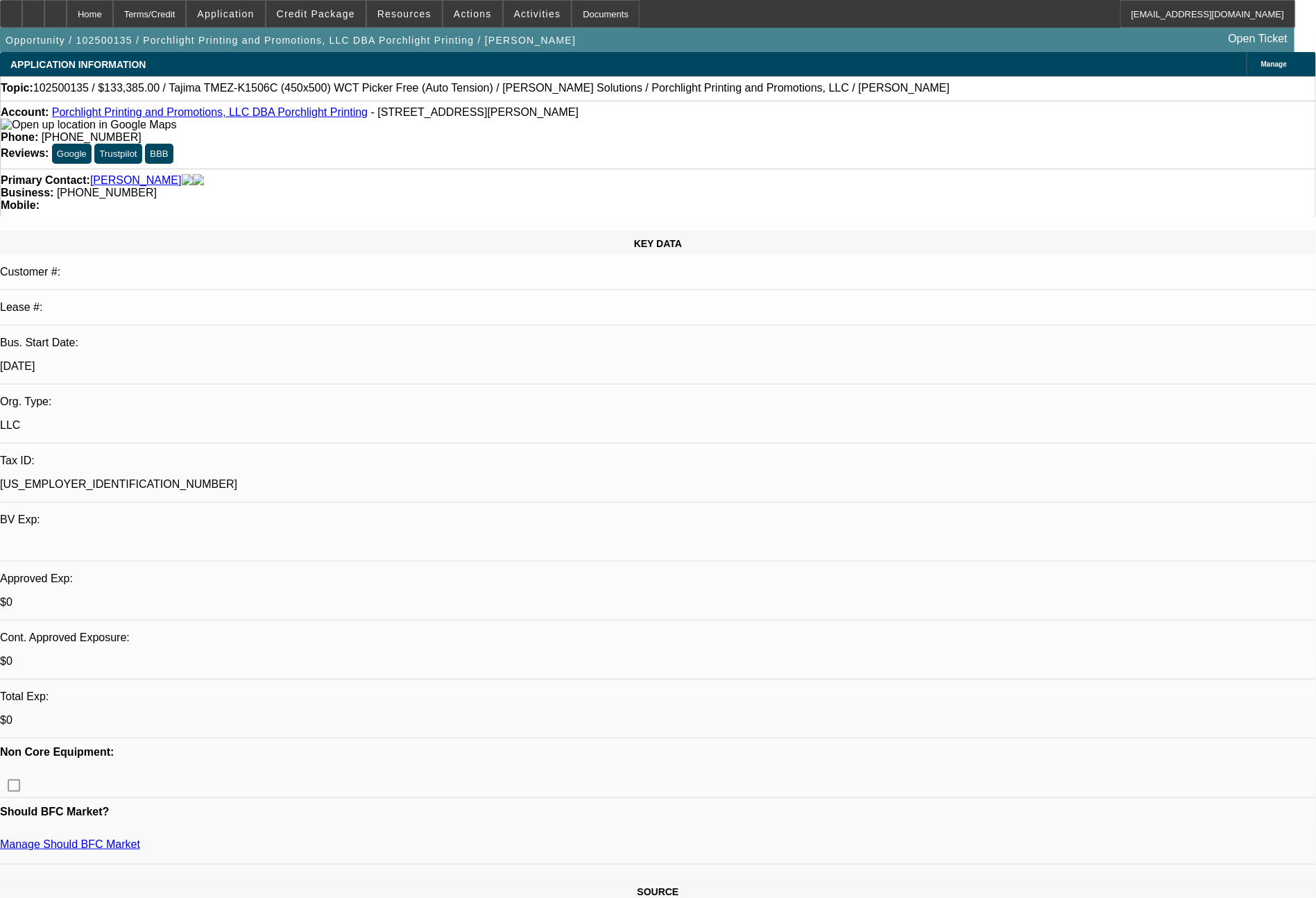
select select "0"
select select "2"
select select "0"
select select "6"
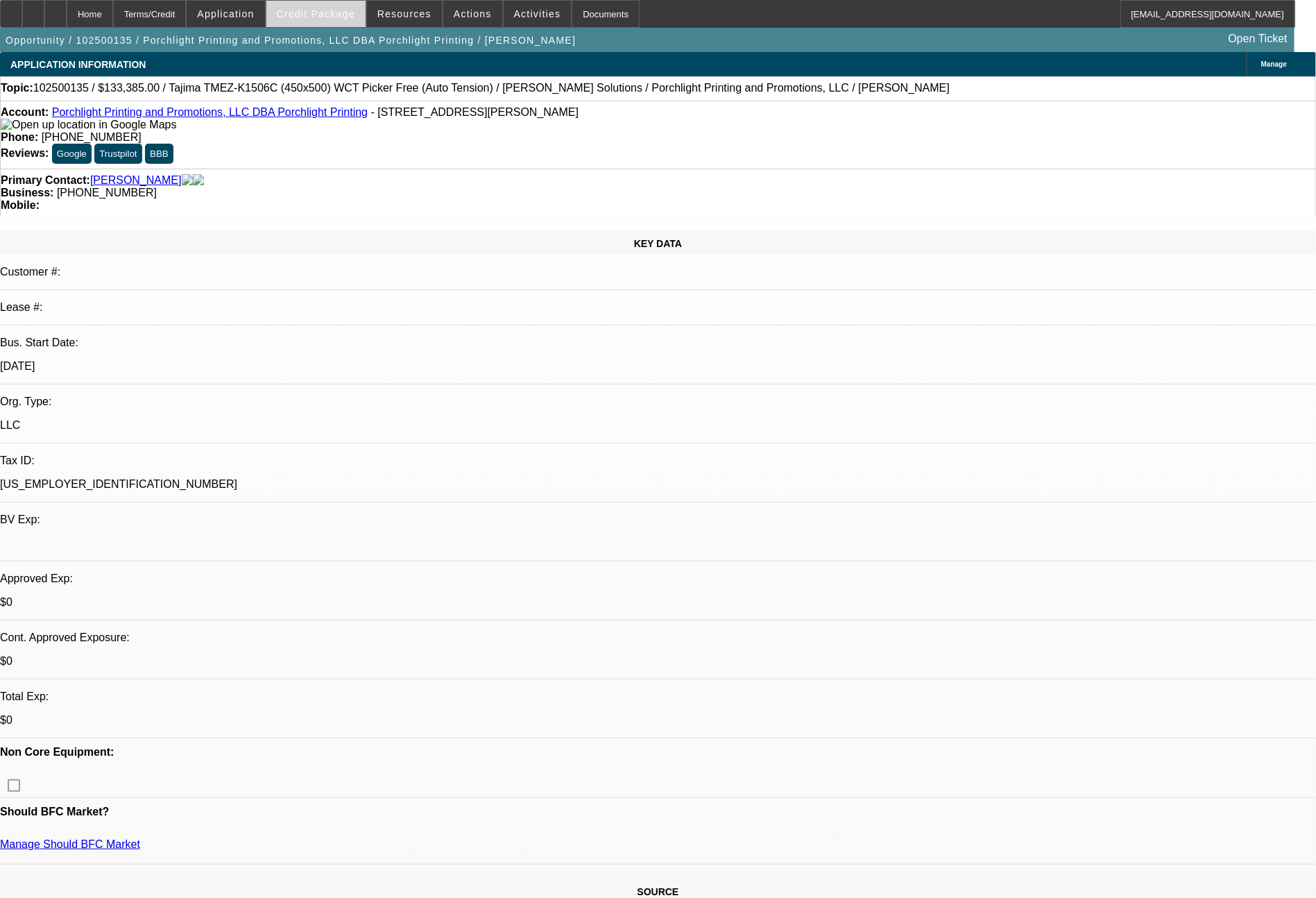
click at [329, 17] on span "Credit Package" at bounding box center [316, 13] width 79 height 11
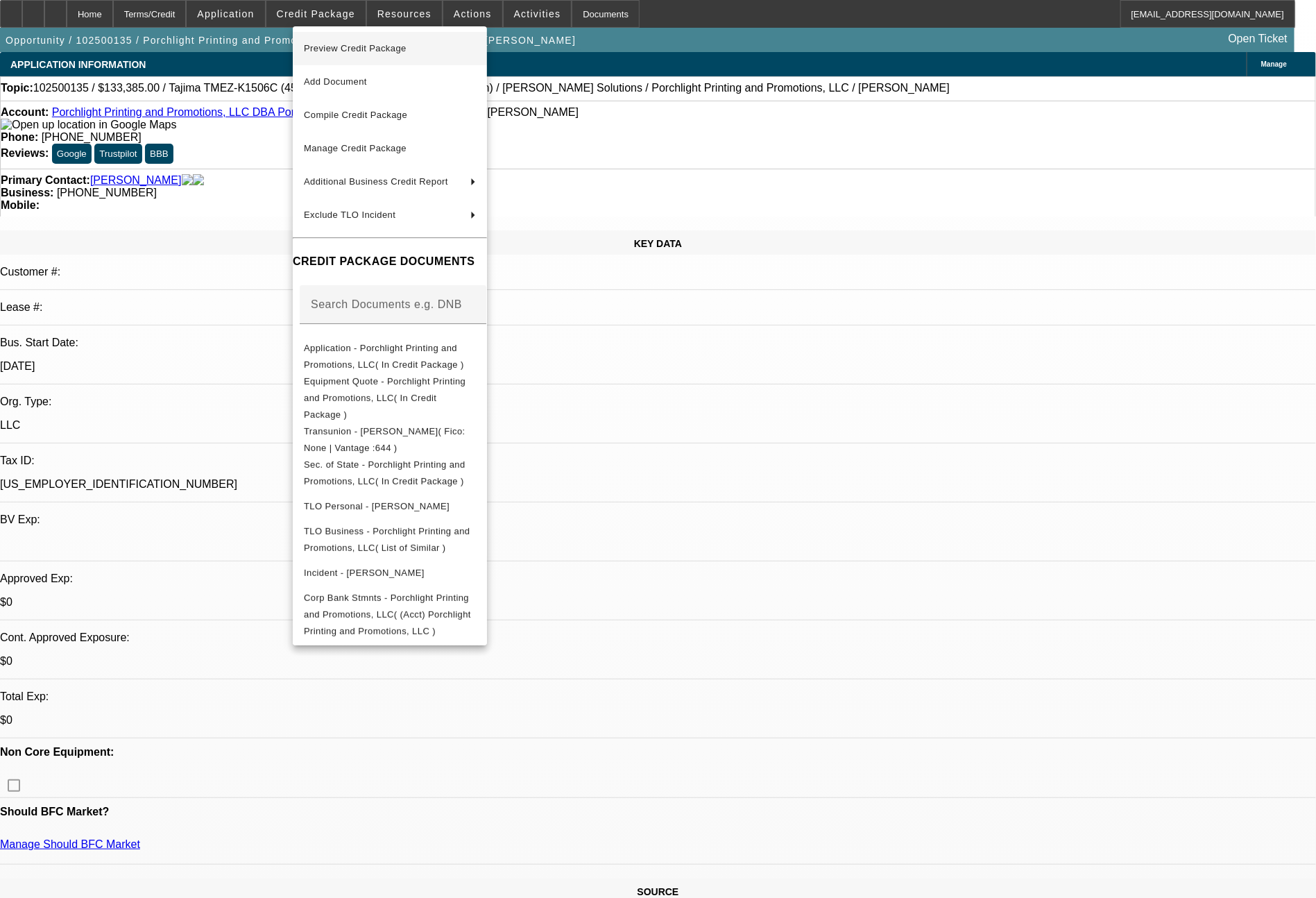
click at [348, 53] on span "Preview Credit Package" at bounding box center [354, 48] width 103 height 11
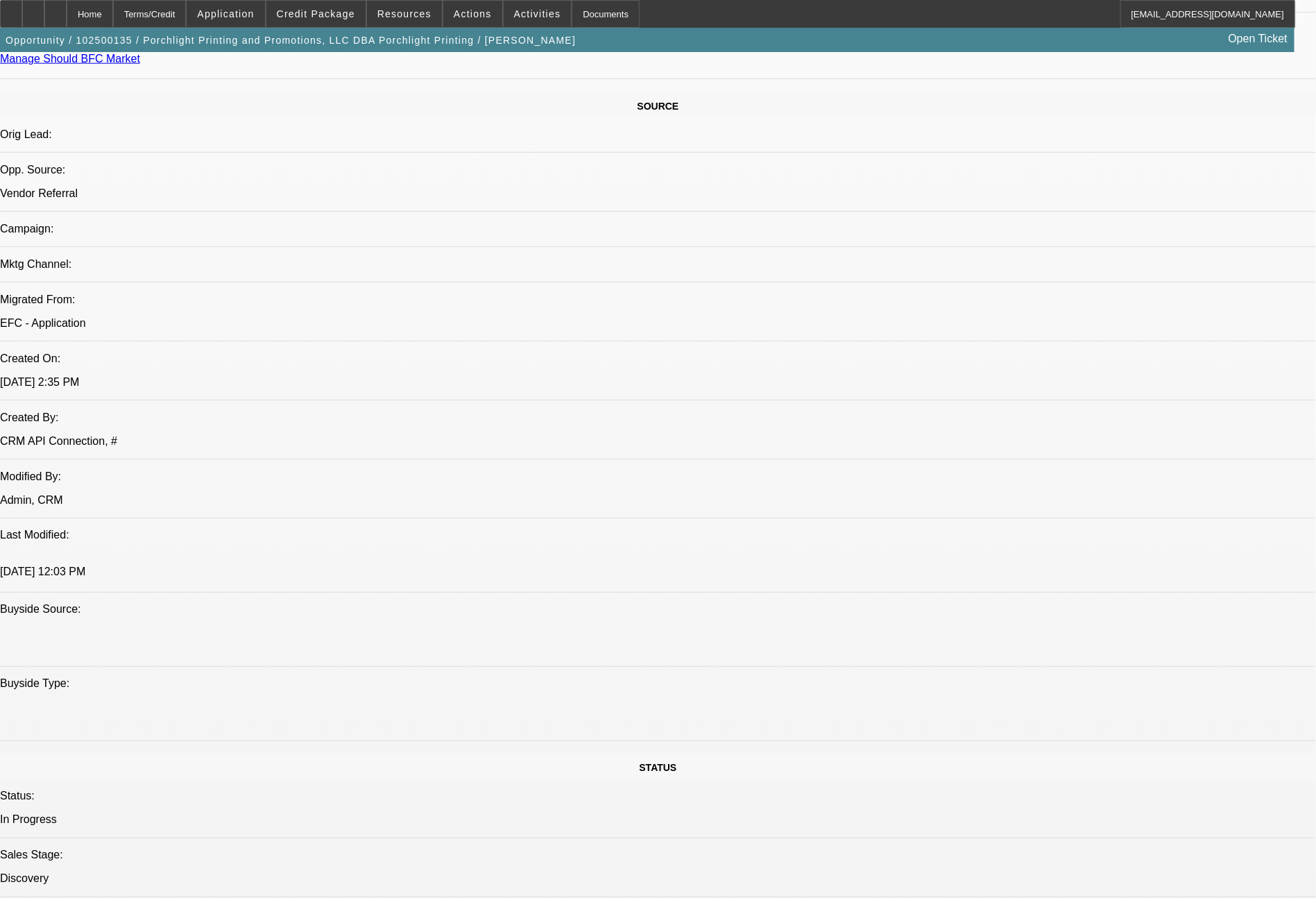
scroll to position [1572, 0]
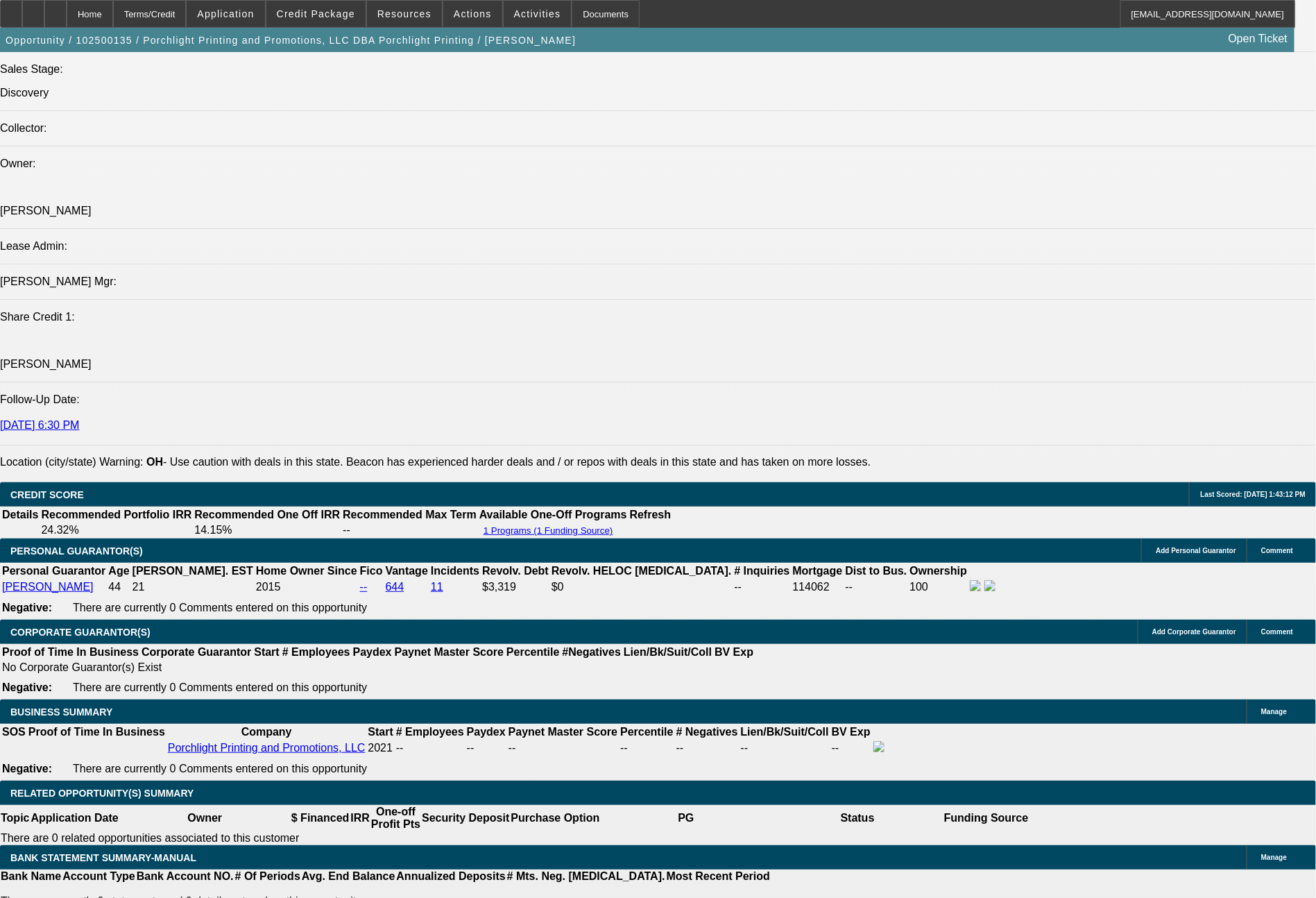
click at [346, 9] on span "Credit Package" at bounding box center [316, 13] width 79 height 11
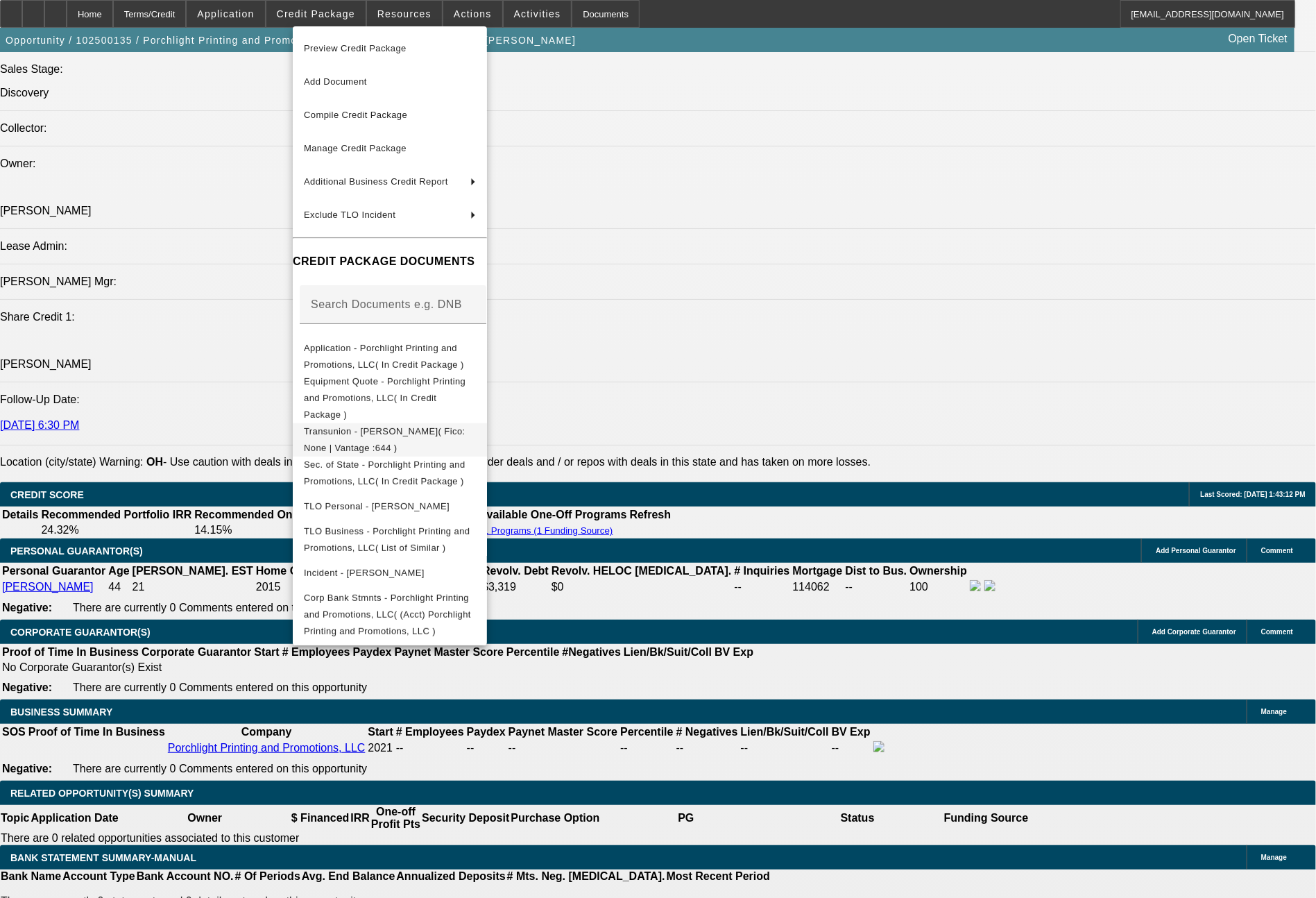
click at [462, 423] on span "Transunion - [PERSON_NAME]( Fico: None | Vantage :644 )" at bounding box center [389, 439] width 172 height 33
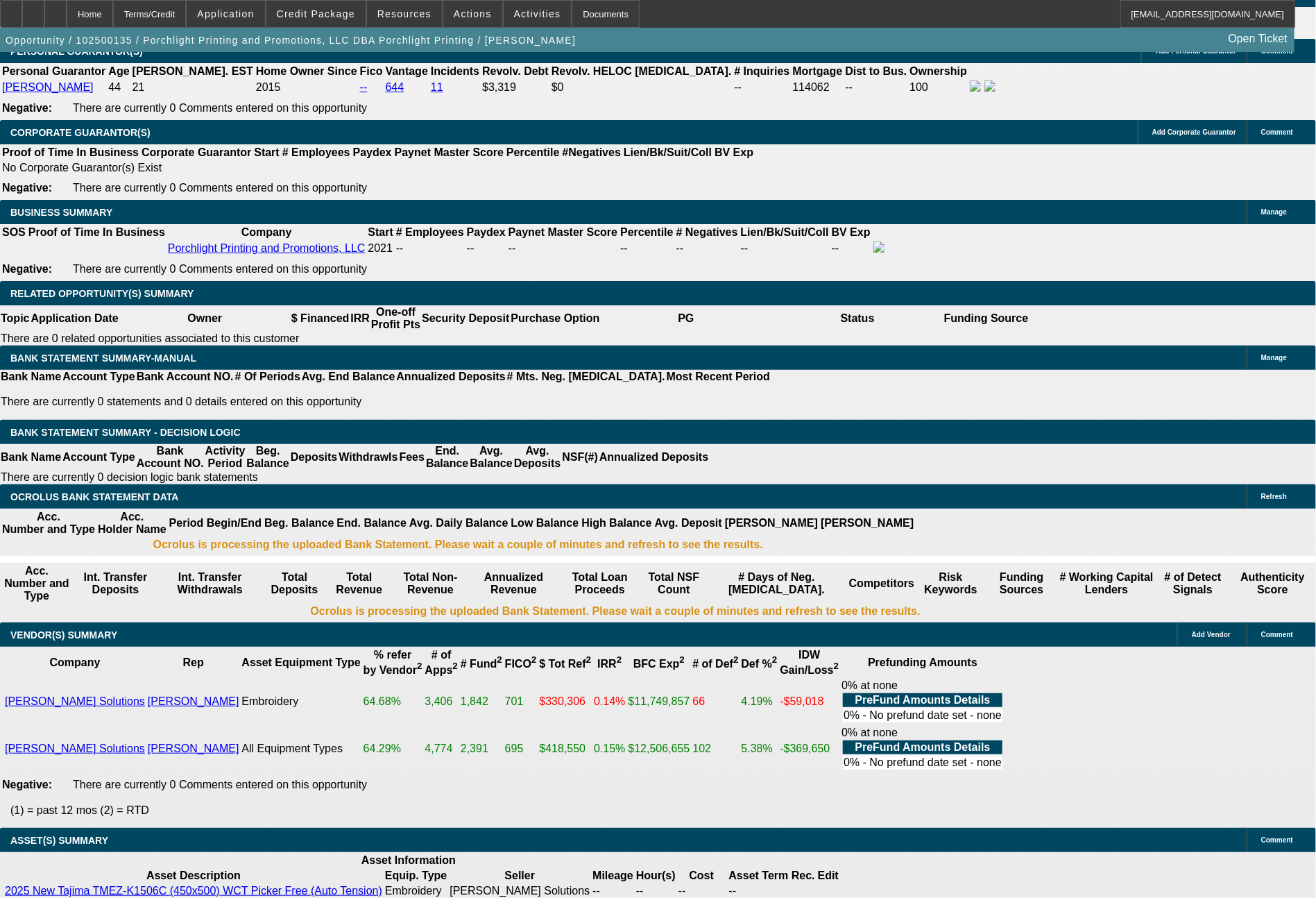
scroll to position [2113, 0]
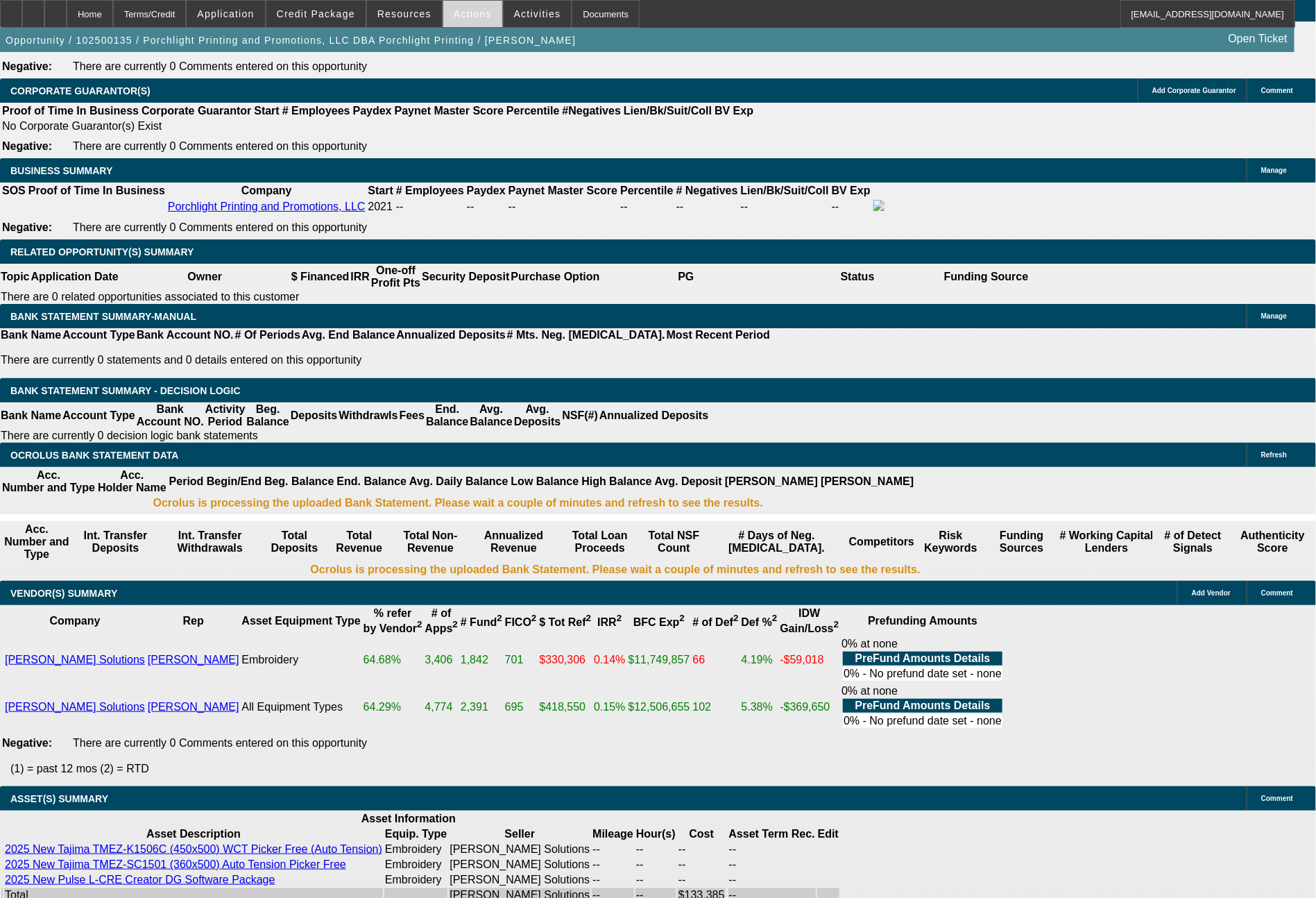
click at [479, 23] on span at bounding box center [473, 13] width 59 height 33
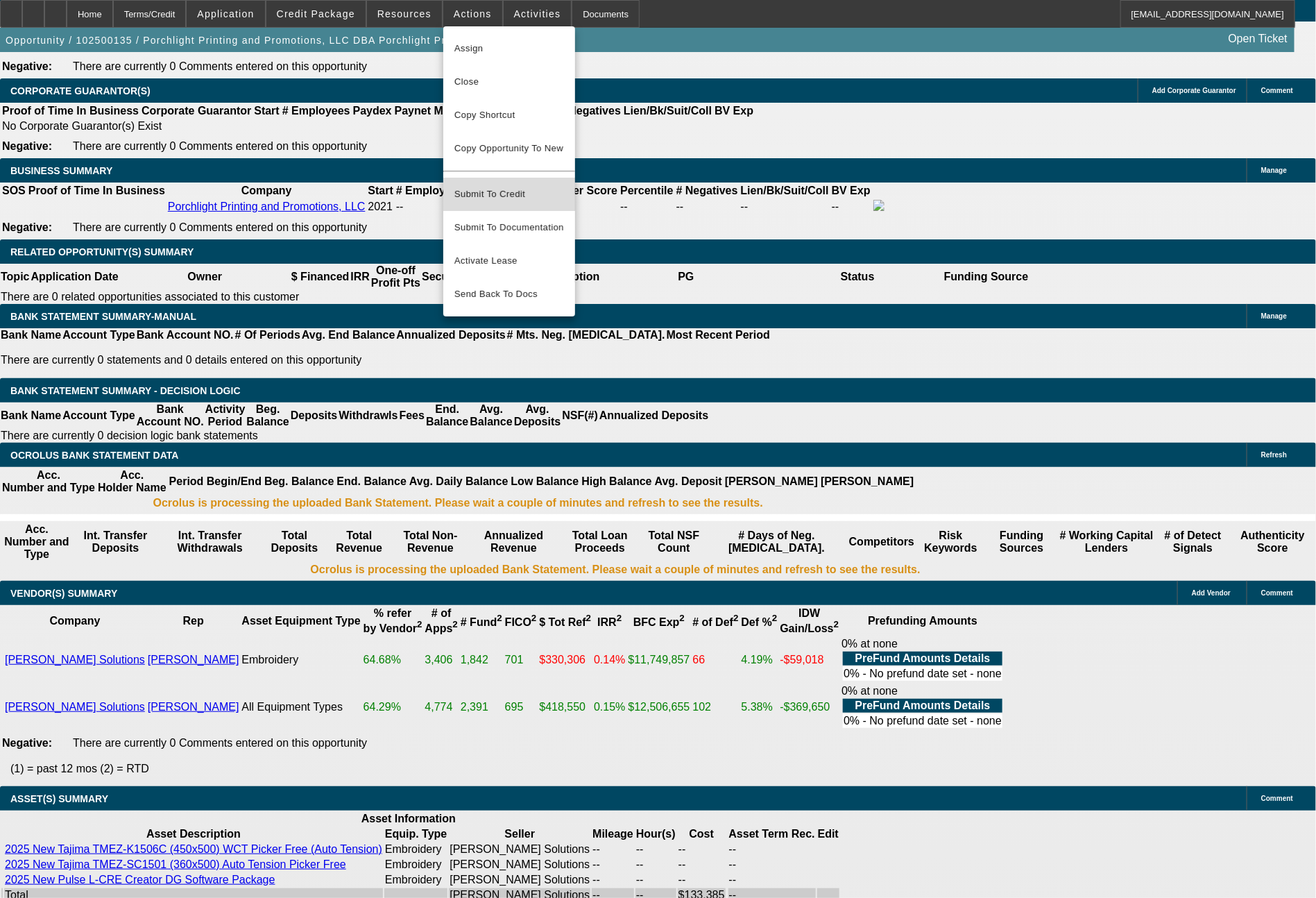
click at [529, 178] on button "Submit To Credit" at bounding box center [510, 194] width 132 height 33
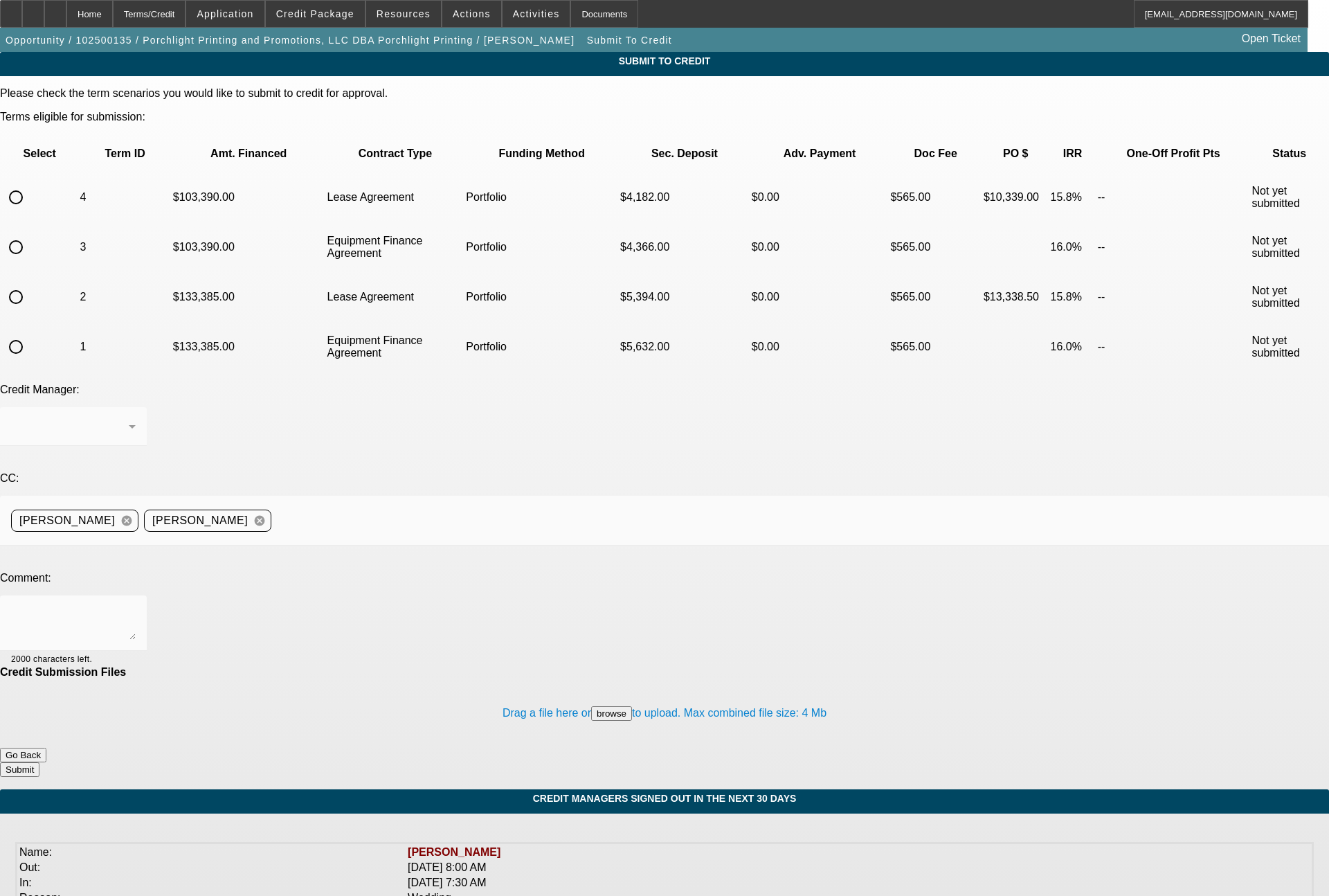
click at [29, 333] on input "radio" at bounding box center [15, 346] width 28 height 28
radio input "true"
click at [135, 407] on div "[PERSON_NAME]" at bounding box center [73, 427] width 125 height 39
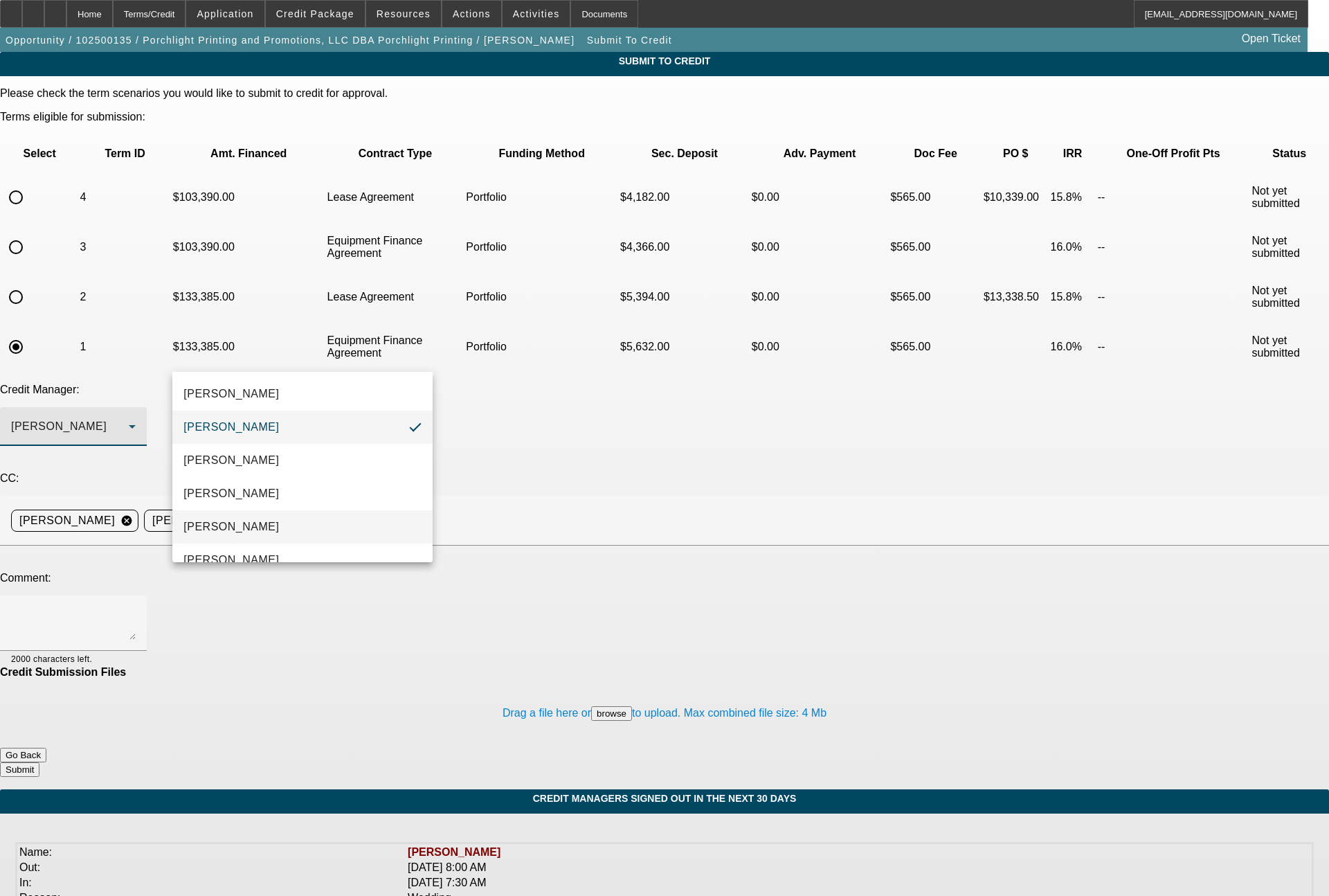
click at [223, 519] on span "[PERSON_NAME]" at bounding box center [231, 526] width 95 height 17
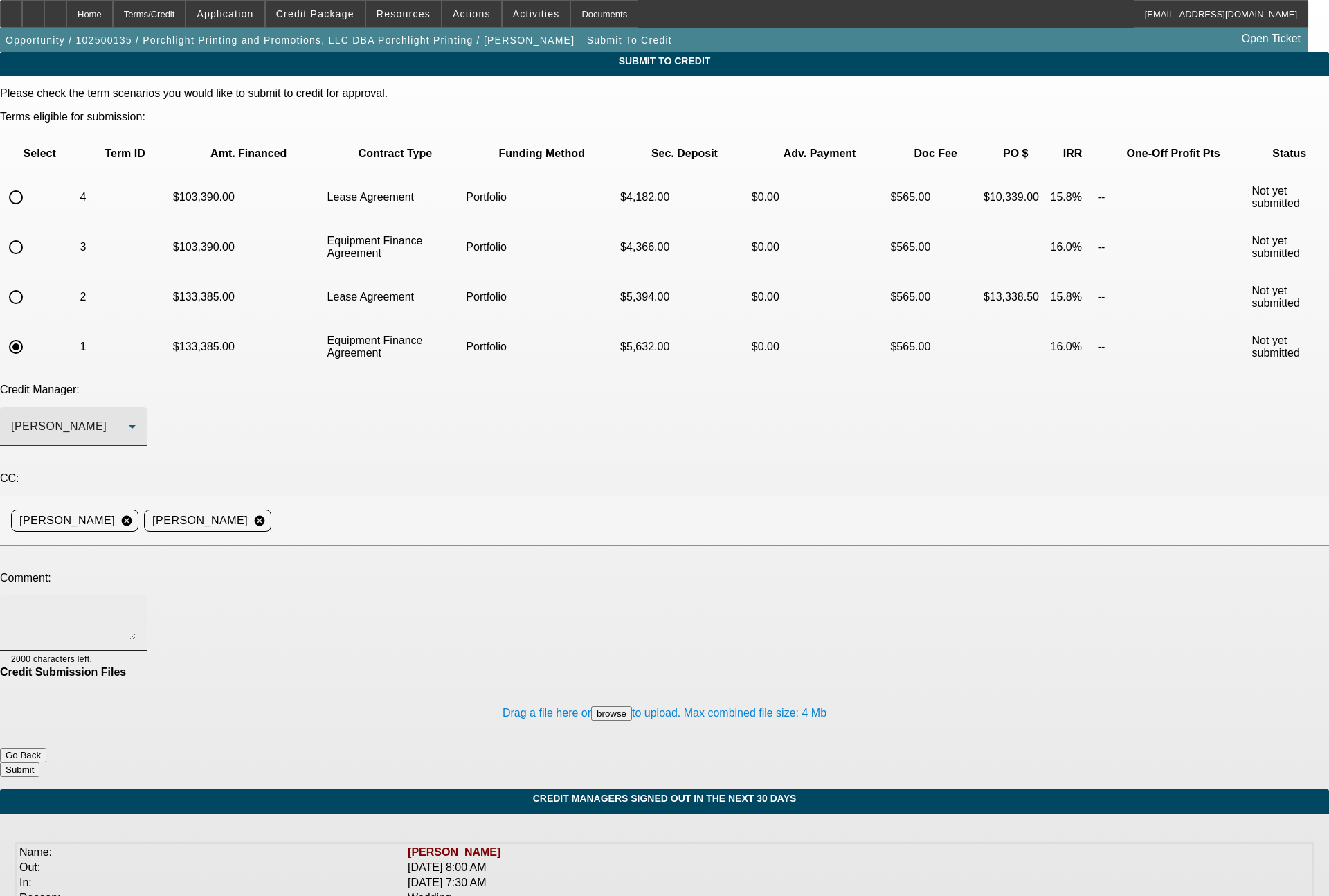
click at [135, 607] on textarea at bounding box center [73, 623] width 125 height 33
type textarea "Bill - please review"
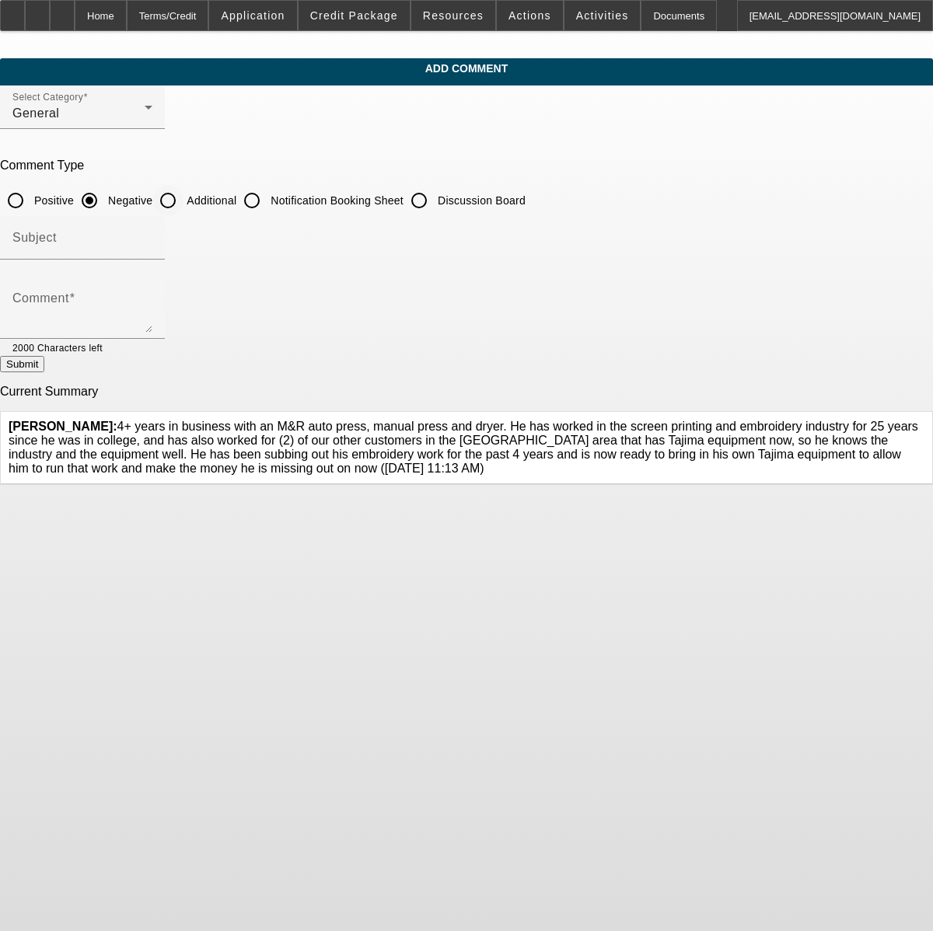
click at [183, 206] on input "Additional" at bounding box center [167, 200] width 31 height 31
radio input "true"
click at [152, 313] on textarea "Comment" at bounding box center [82, 313] width 140 height 37
type textarea "homeowner. average personal credit"
click at [44, 368] on button "Submit" at bounding box center [22, 364] width 44 height 16
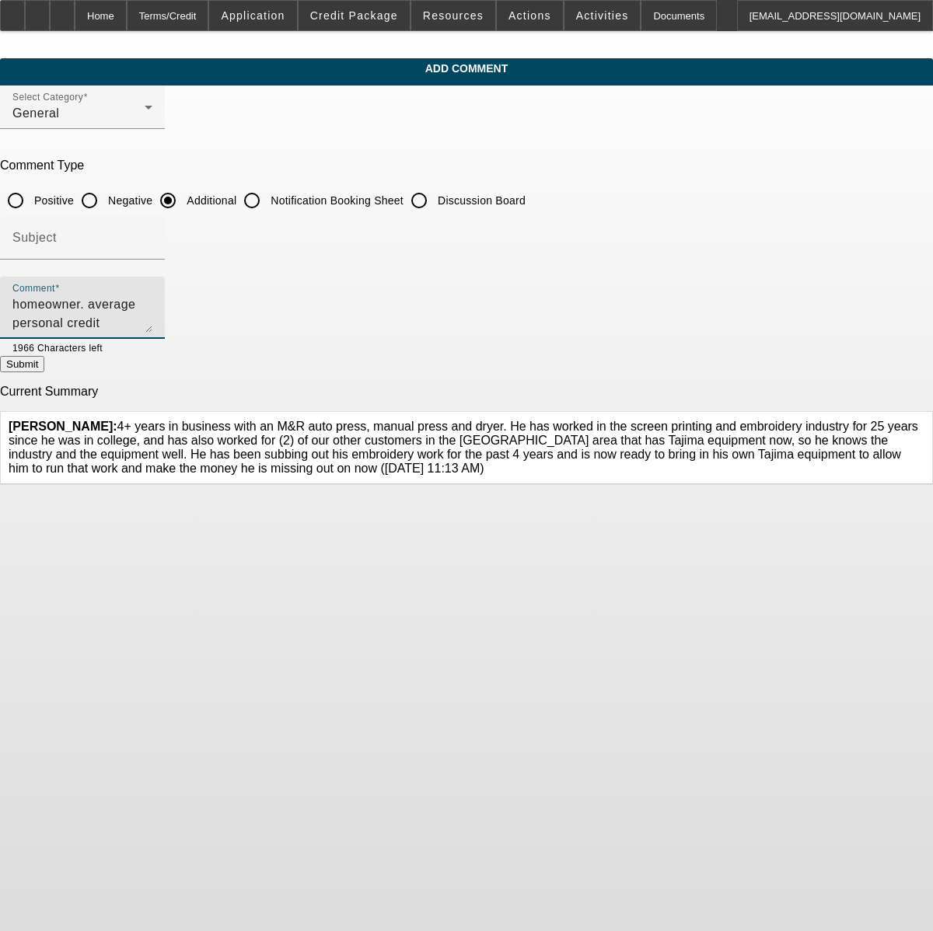
radio input "true"
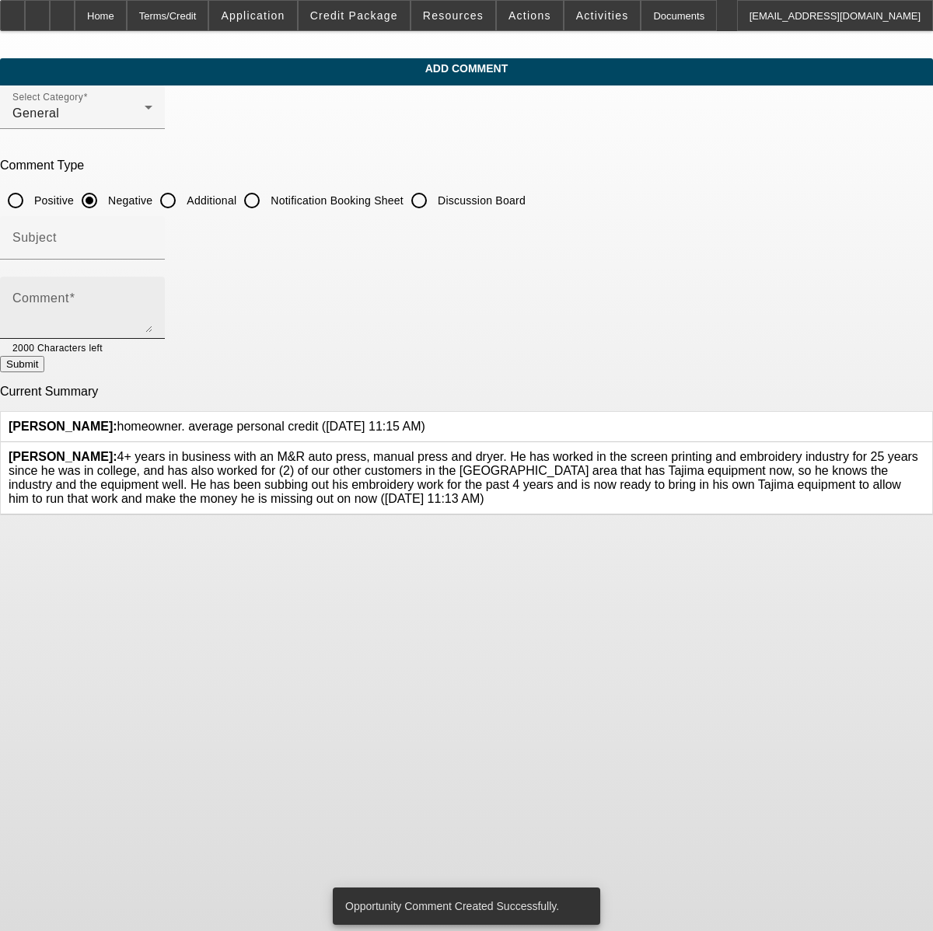
click at [152, 310] on textarea "Comment" at bounding box center [82, 313] width 140 height 37
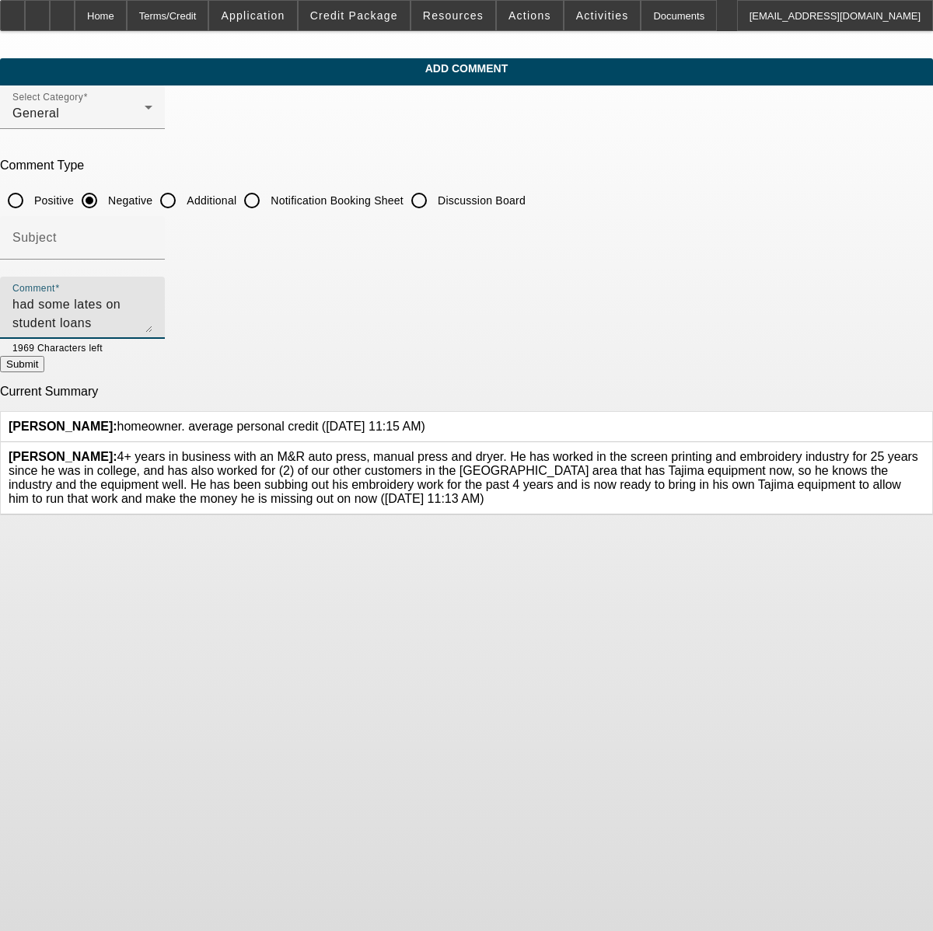
click at [152, 310] on textarea "had some lates on student loans" at bounding box center [82, 313] width 140 height 37
type textarea "had some late pay on student loans"
click at [44, 372] on button "Submit" at bounding box center [22, 364] width 44 height 16
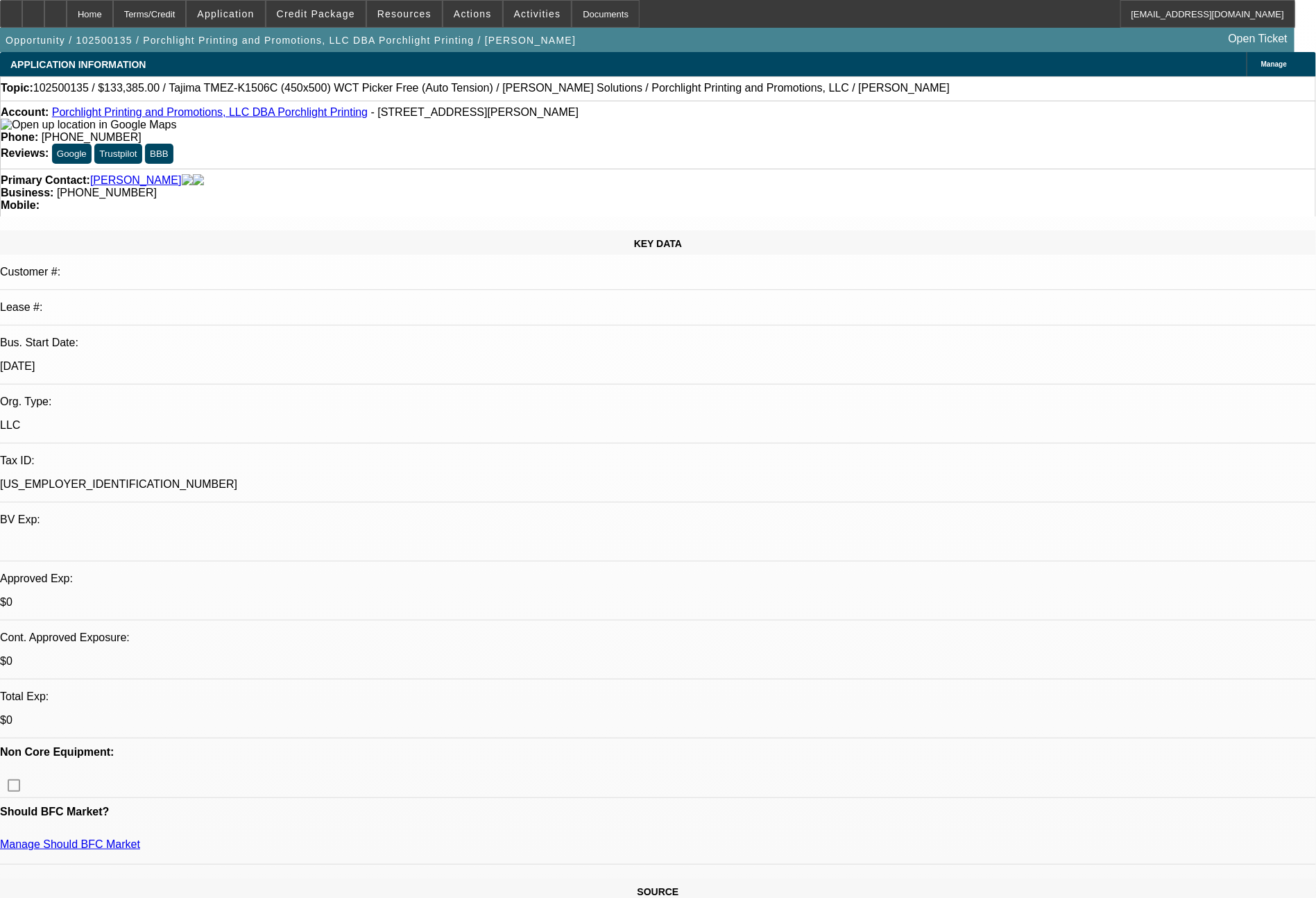
select select "0"
select select "2"
select select "0.1"
select select "4"
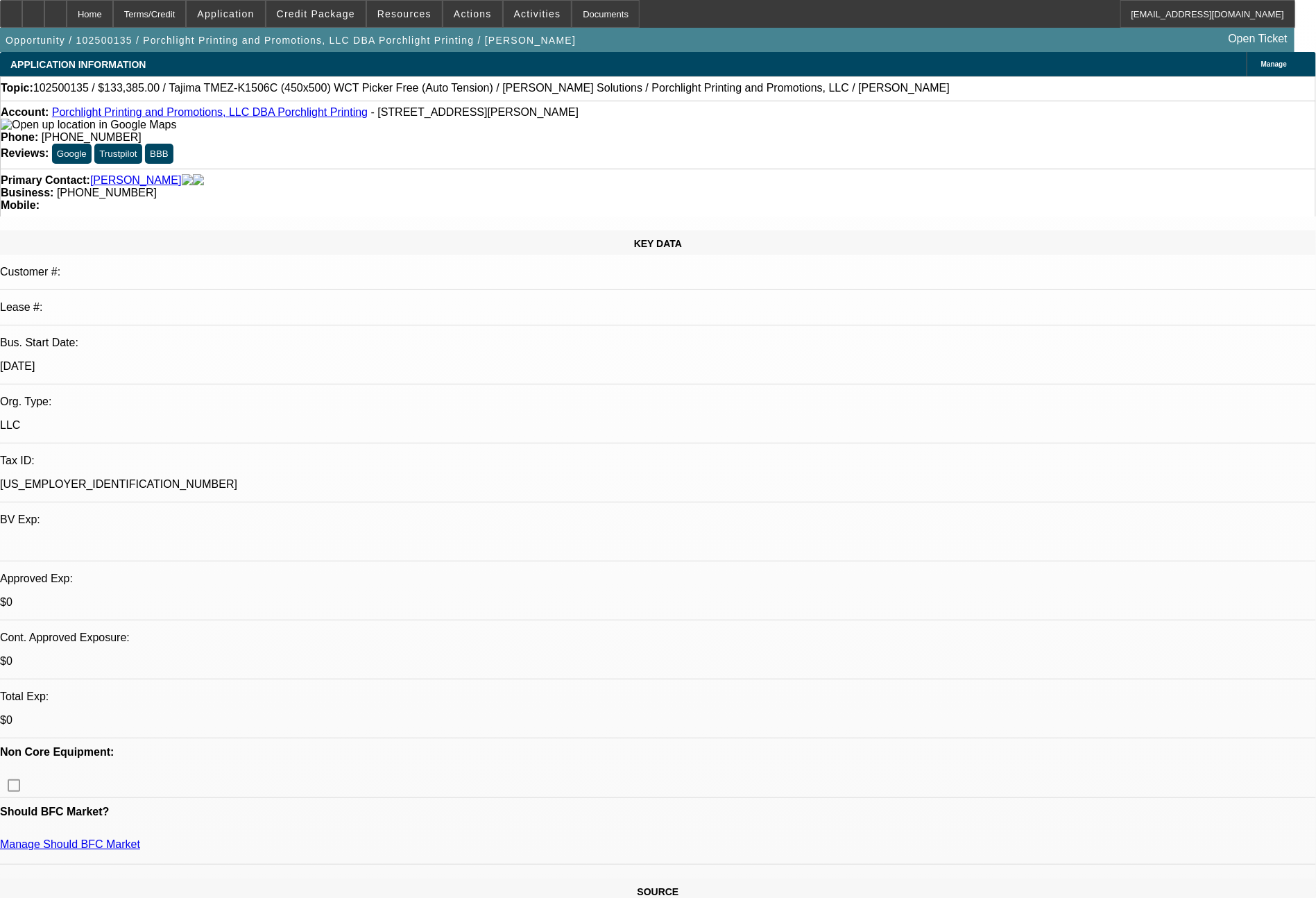
select select "0"
select select "2"
select select "0"
select select "6"
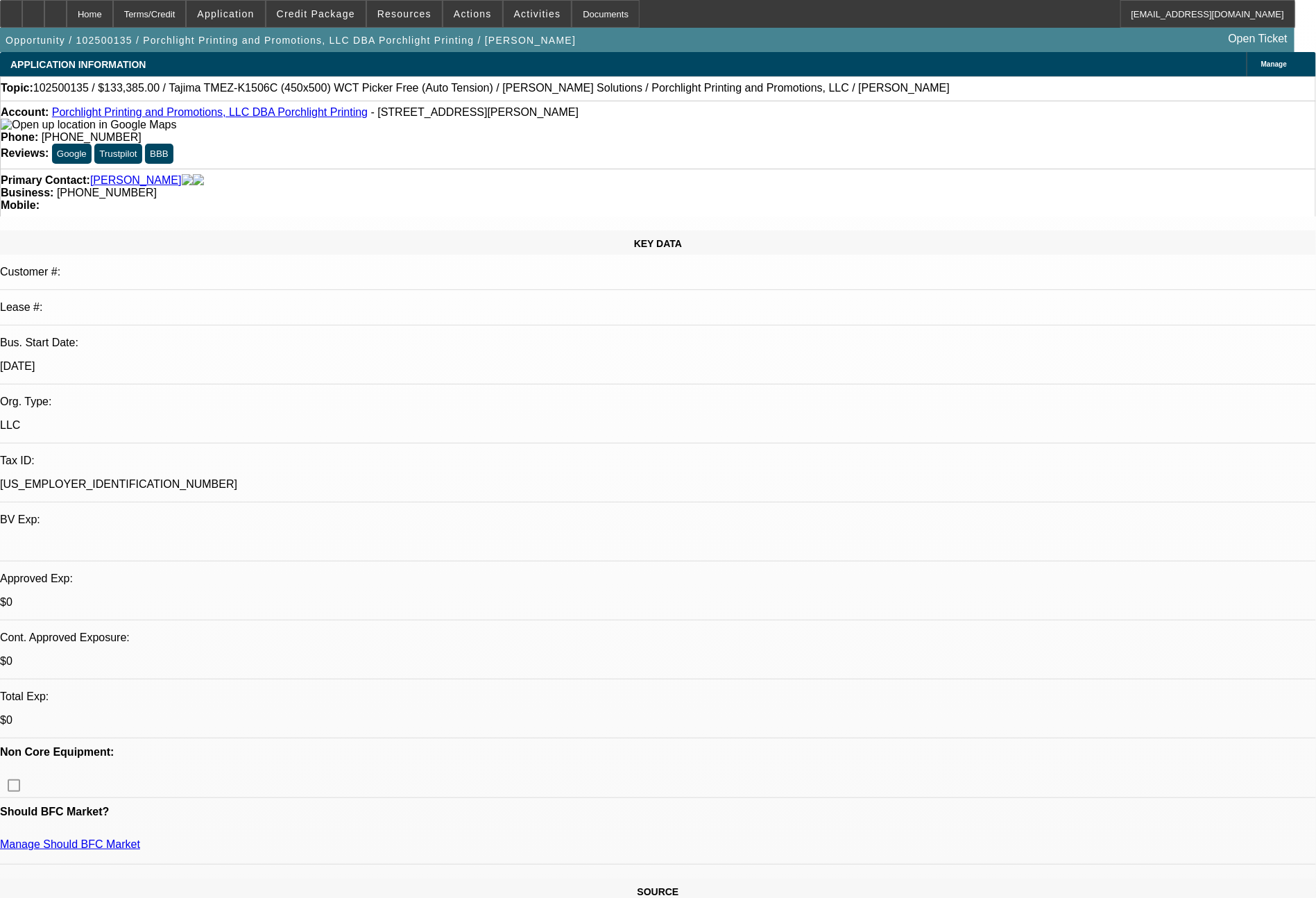
select select "0"
select select "2"
select select "0.1"
select select "4"
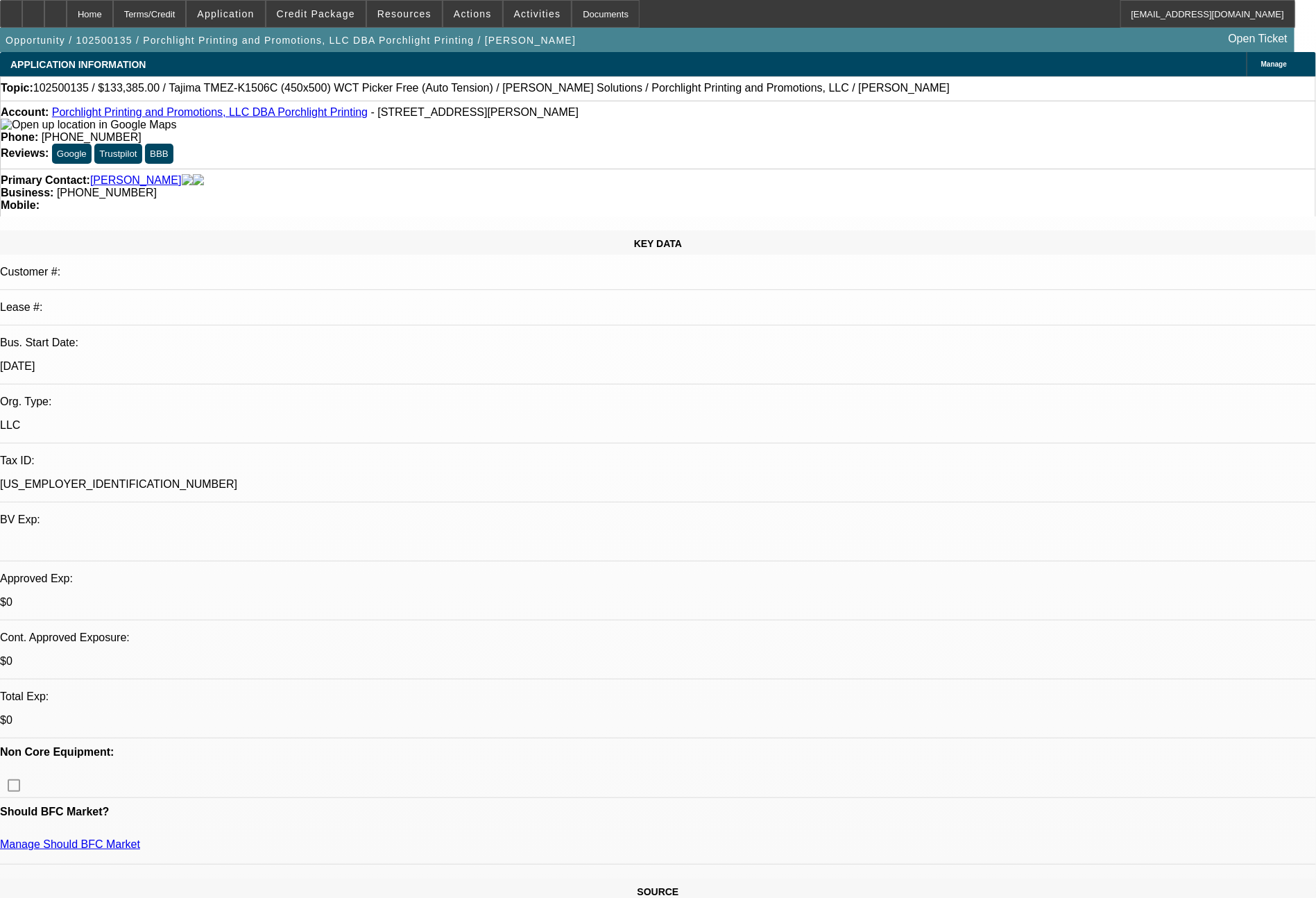
select select "0"
select select "2"
select select "0"
select select "6"
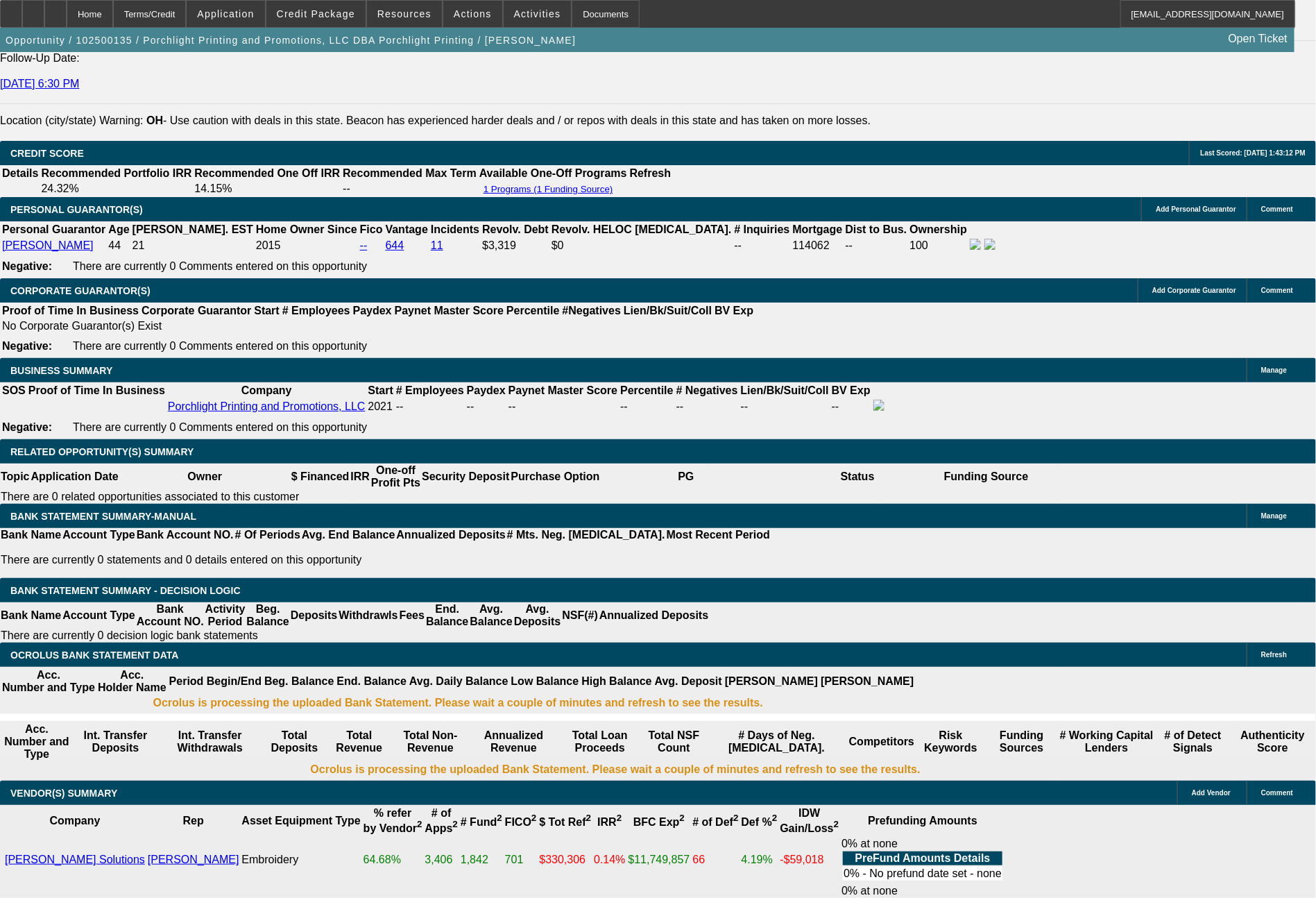
scroll to position [1992, 0]
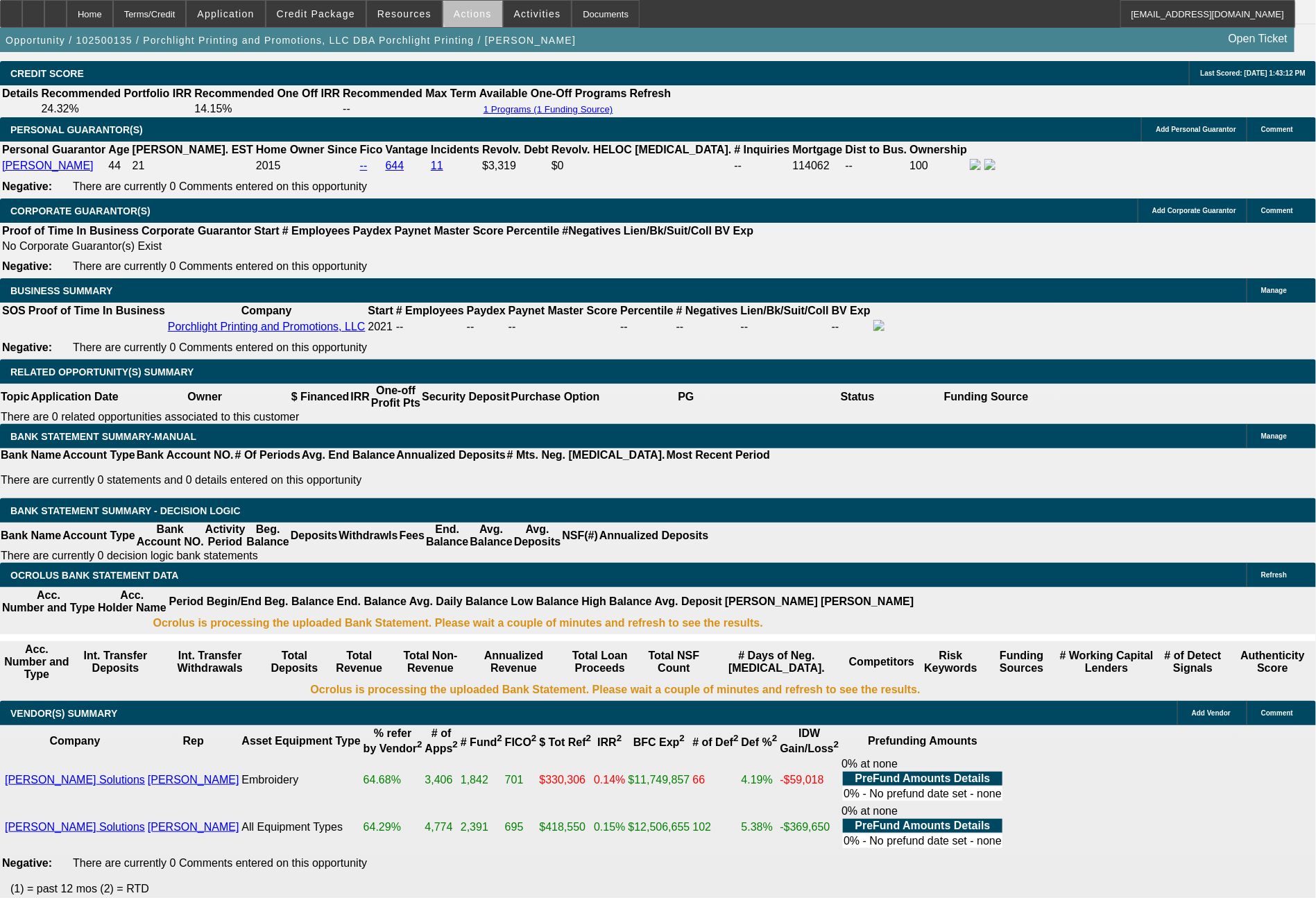
click at [481, 15] on span "Actions" at bounding box center [472, 13] width 38 height 11
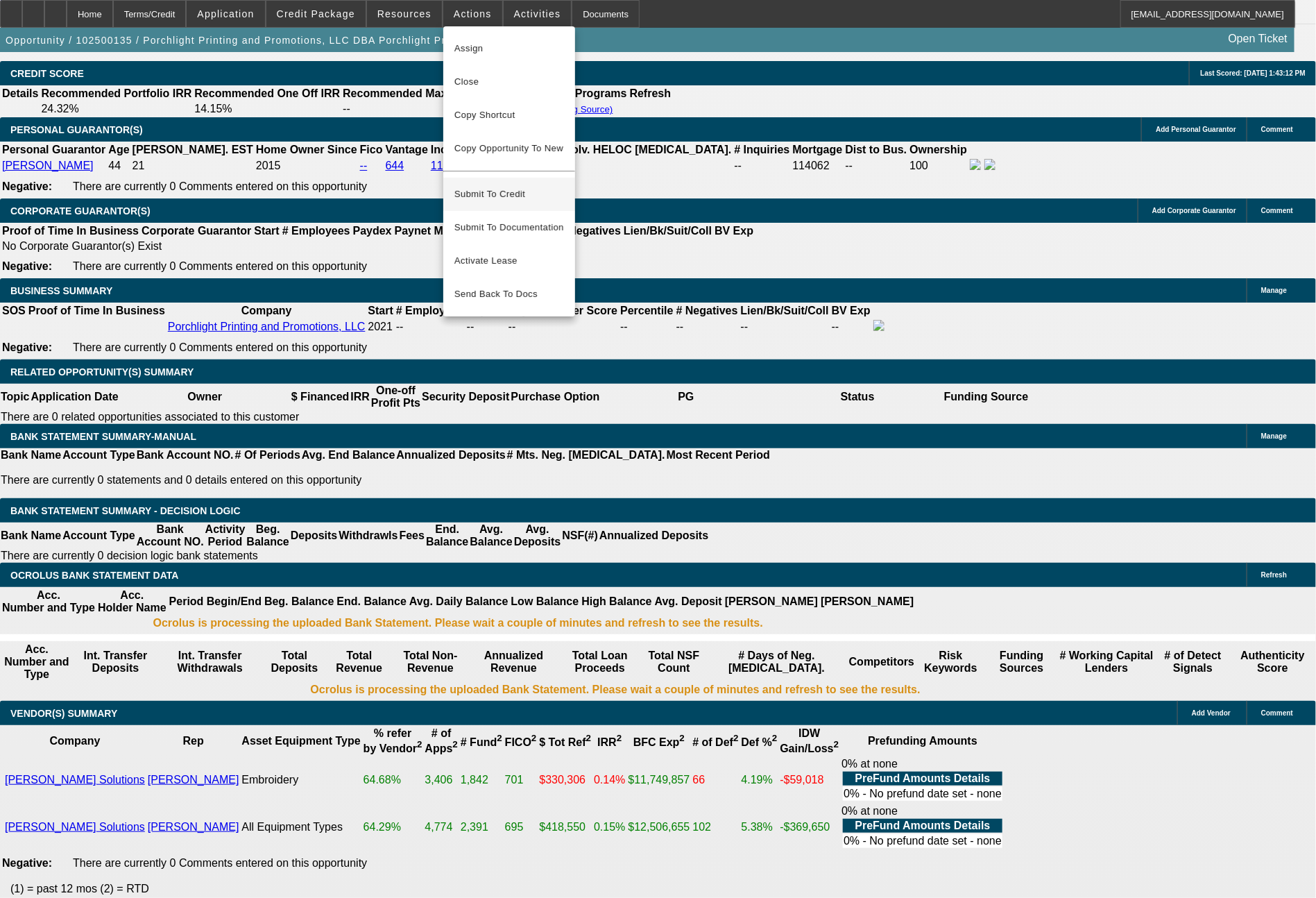
click at [496, 186] on span "Submit To Credit" at bounding box center [509, 194] width 110 height 17
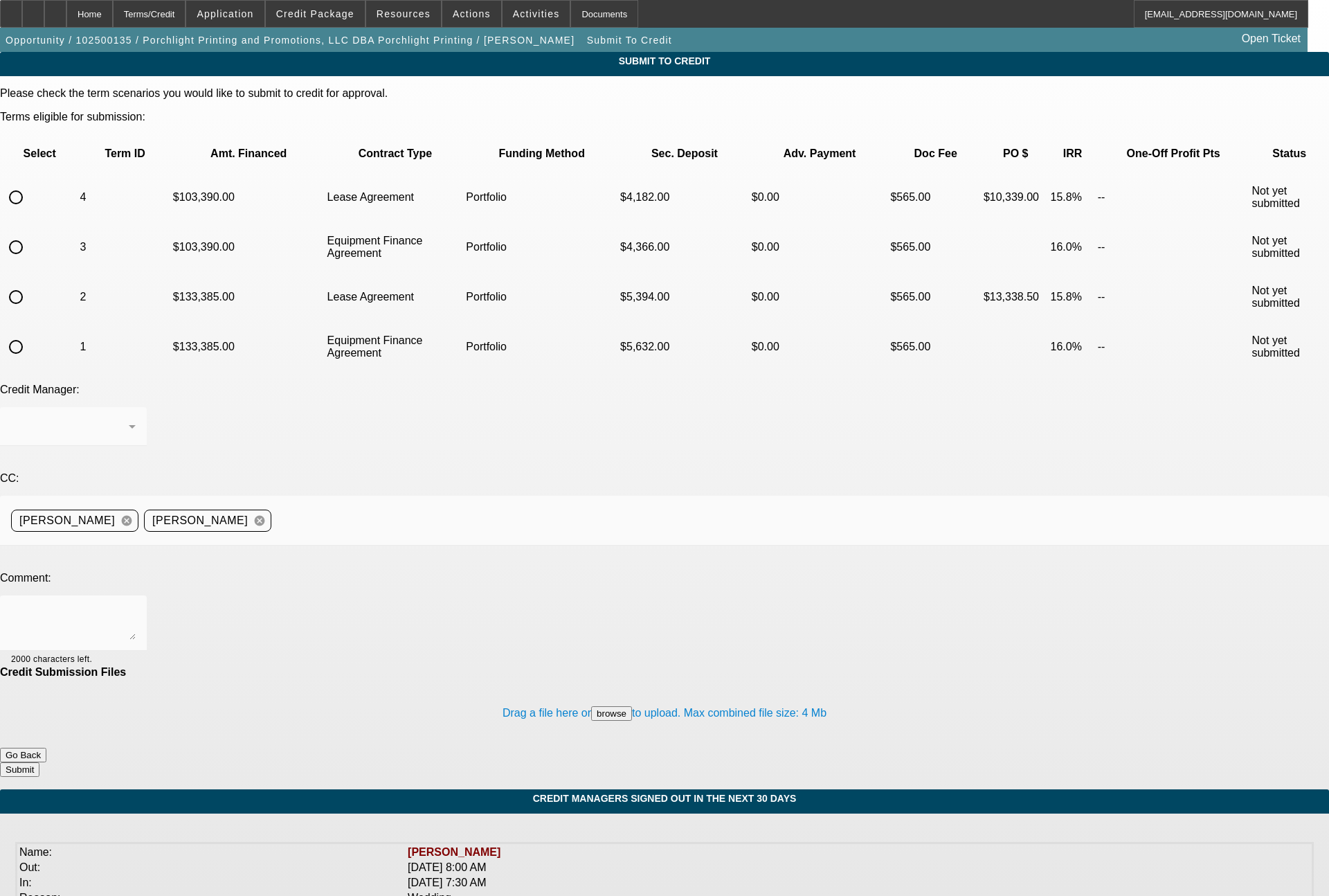
click at [29, 233] on input "radio" at bounding box center [15, 247] width 28 height 28
radio input "true"
click at [129, 418] on div "Arida, George" at bounding box center [69, 426] width 118 height 17
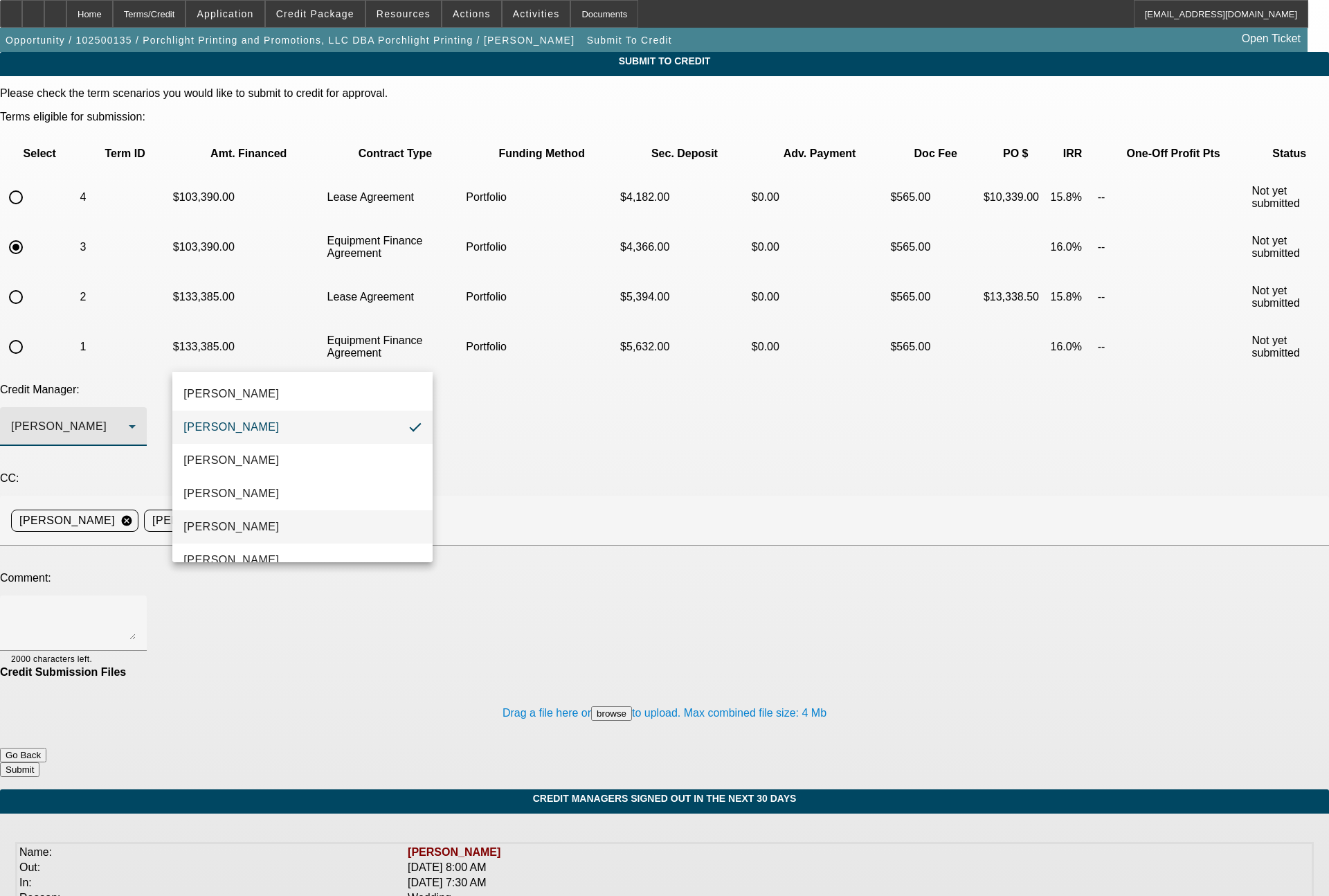
drag, startPoint x: 240, startPoint y: 522, endPoint x: 266, endPoint y: 486, distance: 44.4
click at [240, 521] on span "[PERSON_NAME]" at bounding box center [231, 526] width 95 height 17
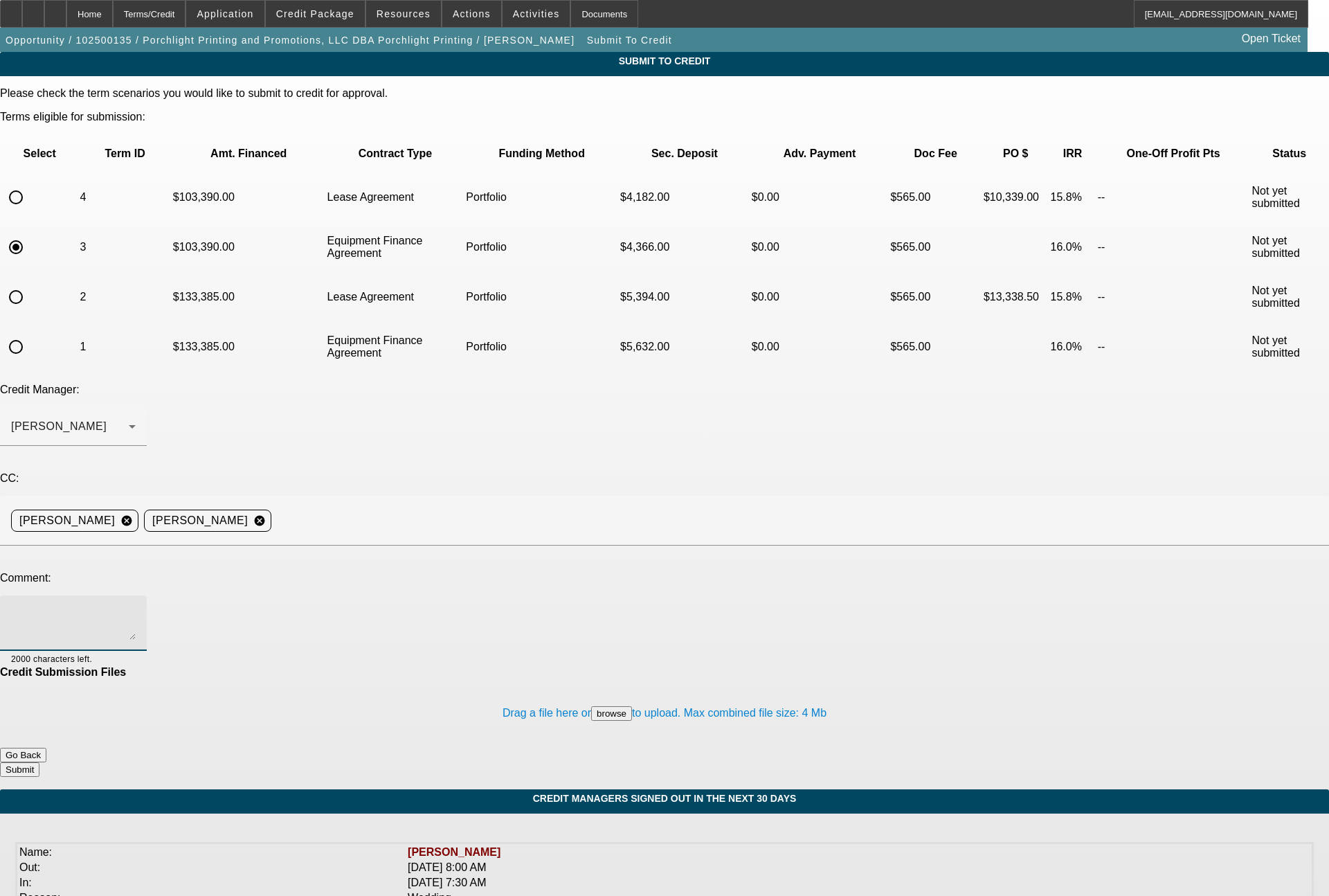
click at [135, 607] on textarea at bounding box center [73, 623] width 125 height 33
type textarea "Bill - customer looking for 100% financing for a new Tajima 6 head machine. ple…"
click at [39, 762] on button "Submit" at bounding box center [20, 770] width 39 height 14
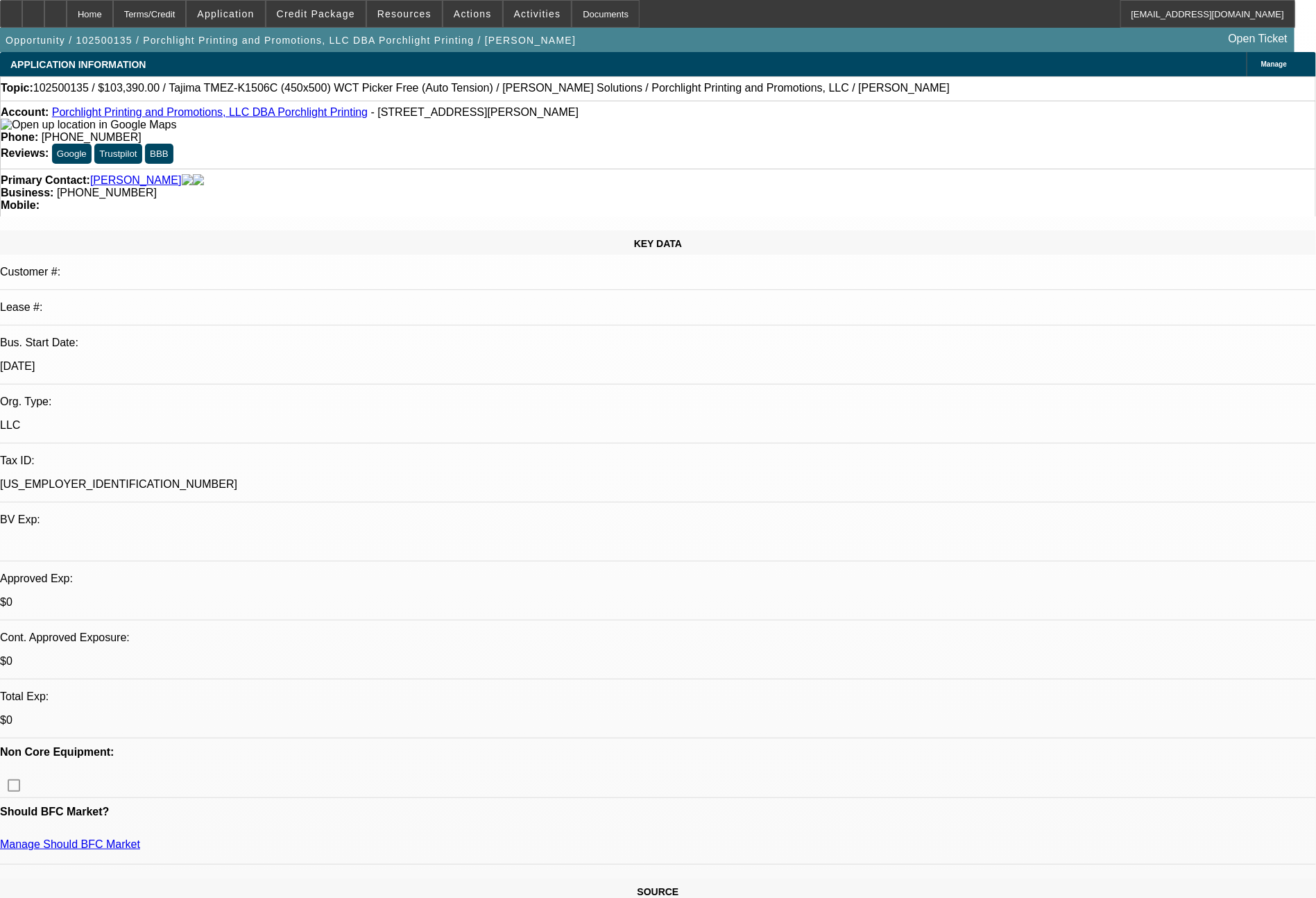
select select "0"
select select "2"
select select "0.1"
select select "4"
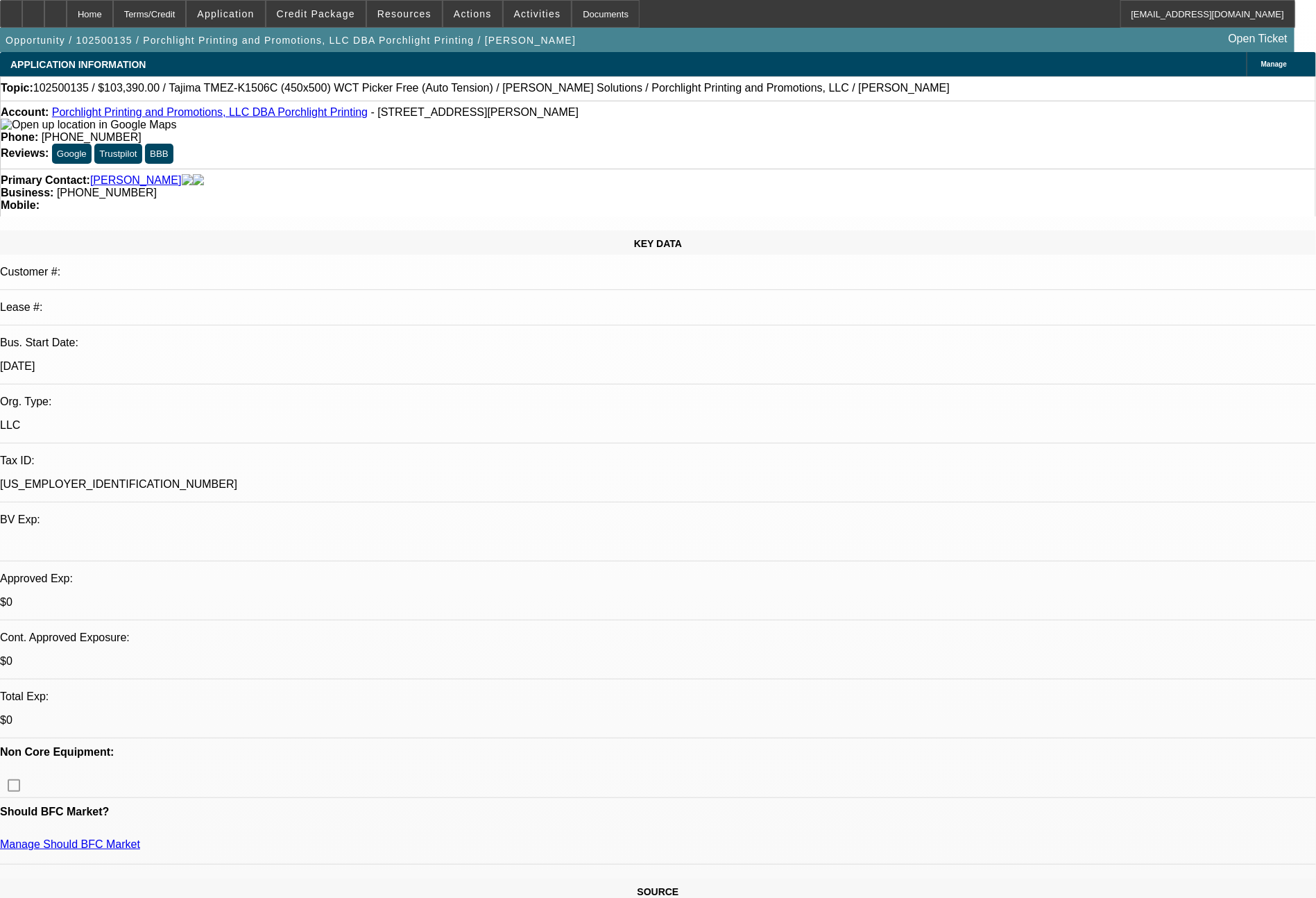
select select "0"
select select "2"
select select "0"
select select "6"
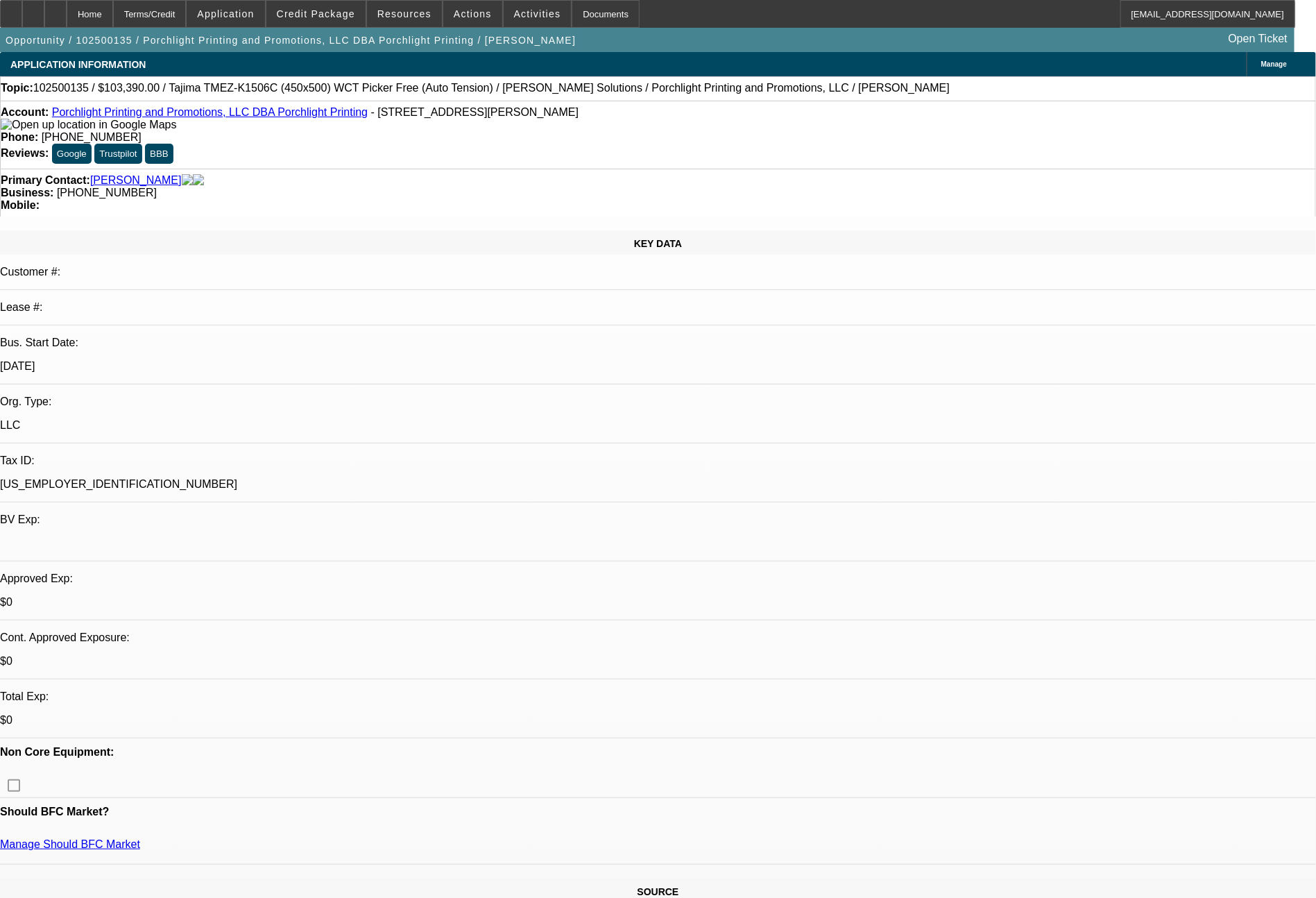
select select "0"
select select "2"
select select "0.1"
select select "4"
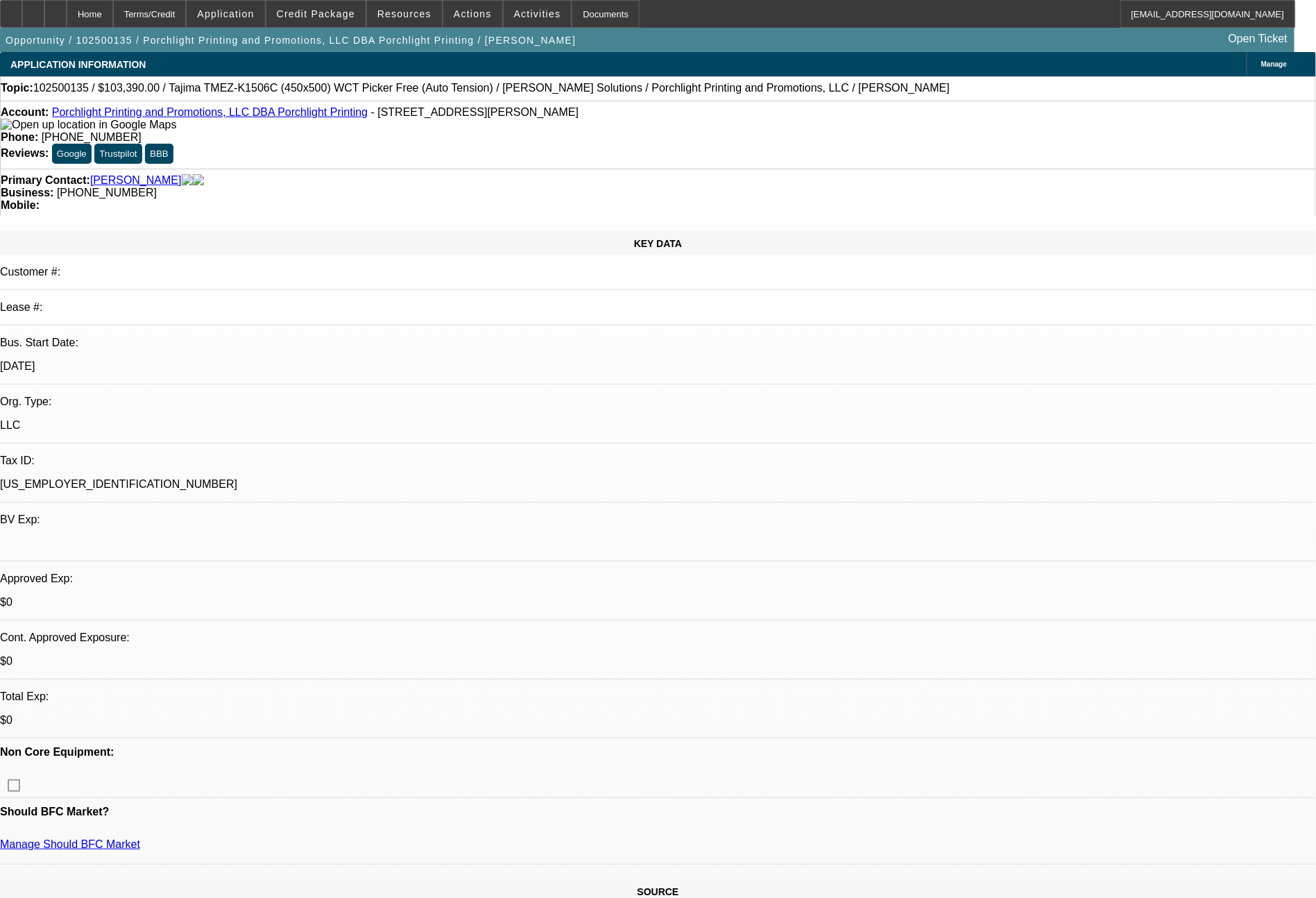
select select "0"
select select "2"
select select "0"
select select "6"
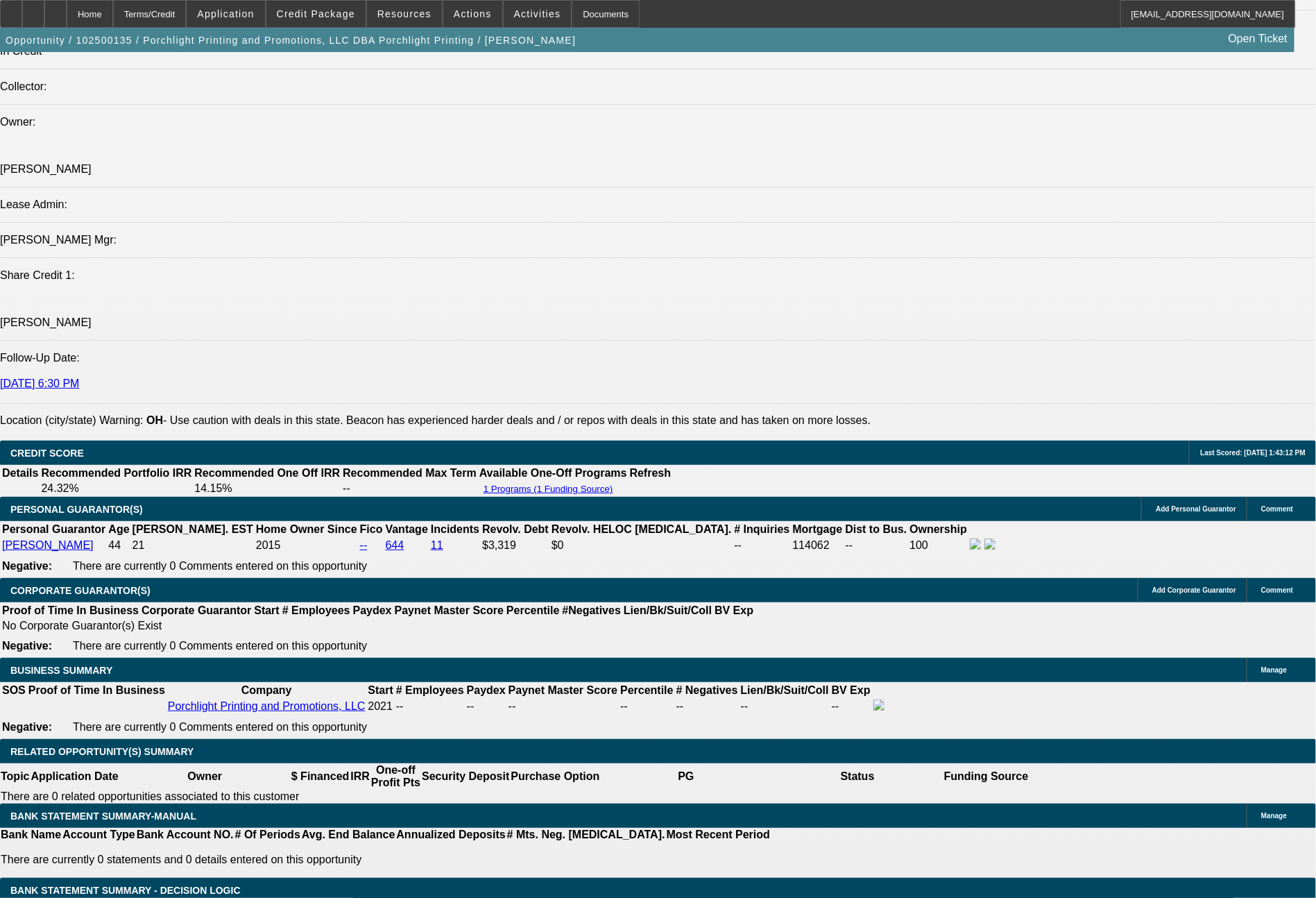
scroll to position [1725, 0]
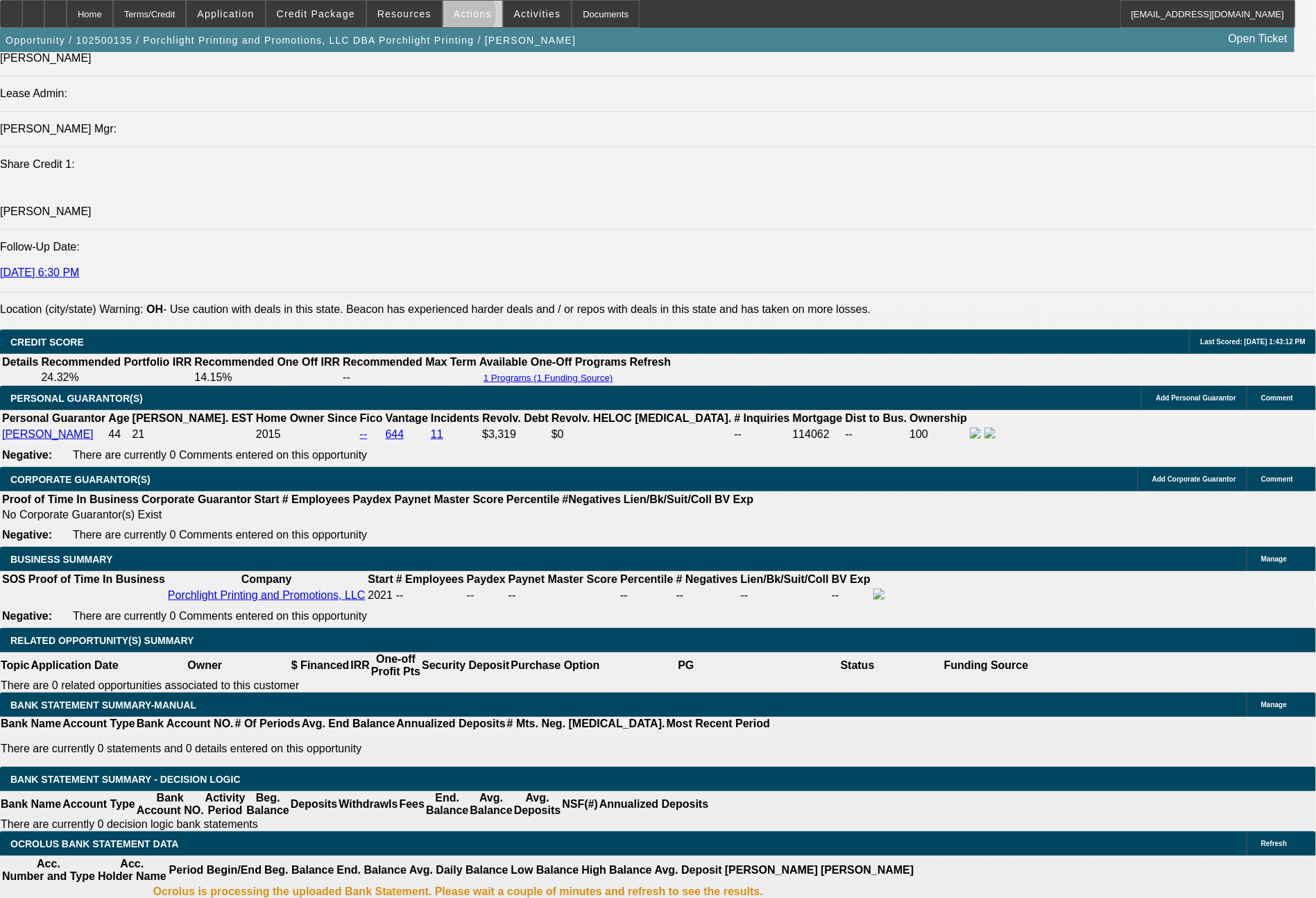
click at [459, 17] on span "Actions" at bounding box center [472, 13] width 38 height 11
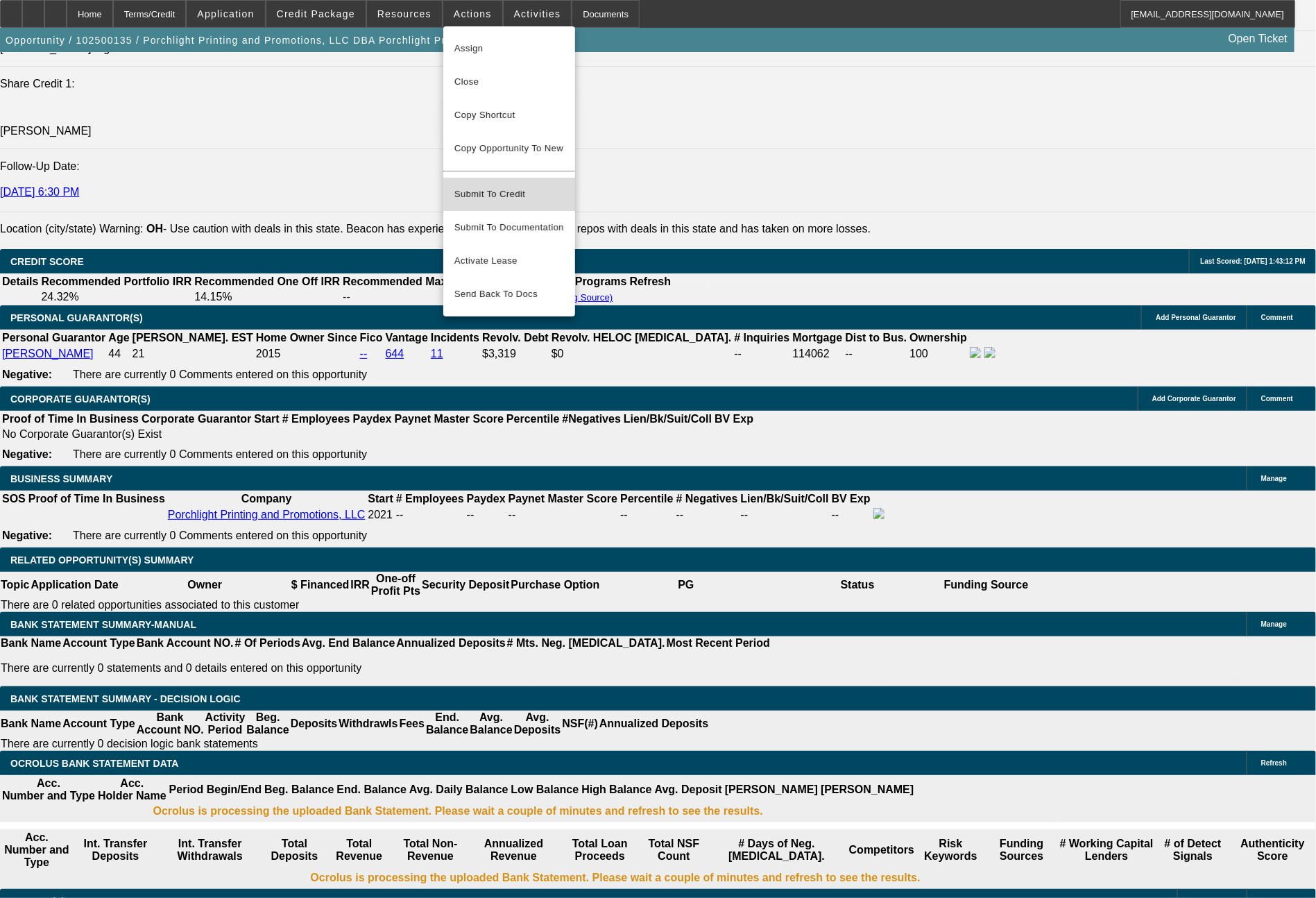
click at [469, 178] on button "Submit To Credit" at bounding box center [510, 194] width 132 height 33
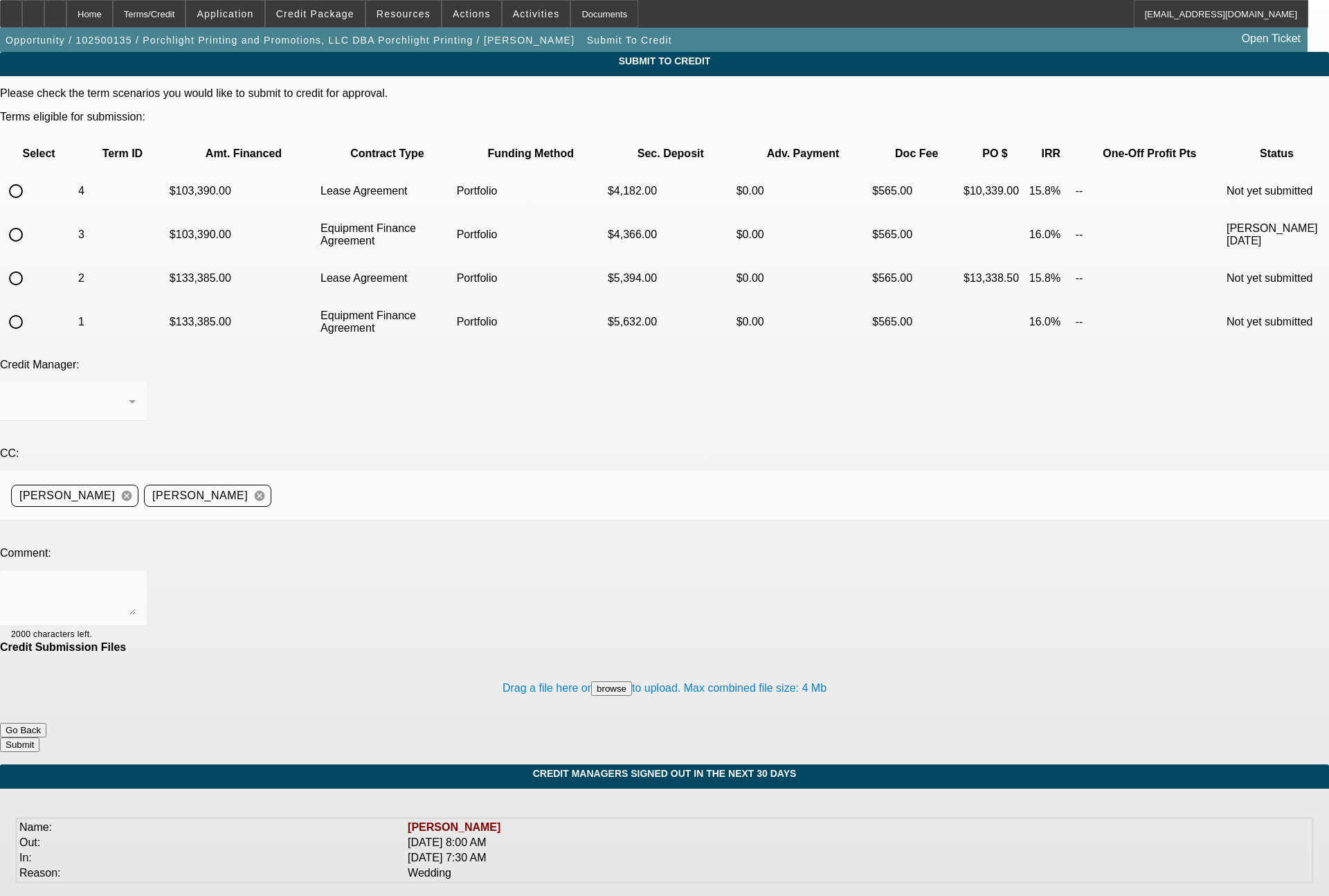
click at [29, 177] on input "radio" at bounding box center [15, 191] width 28 height 28
radio input "true"
click at [135, 382] on div "[PERSON_NAME]" at bounding box center [73, 402] width 125 height 39
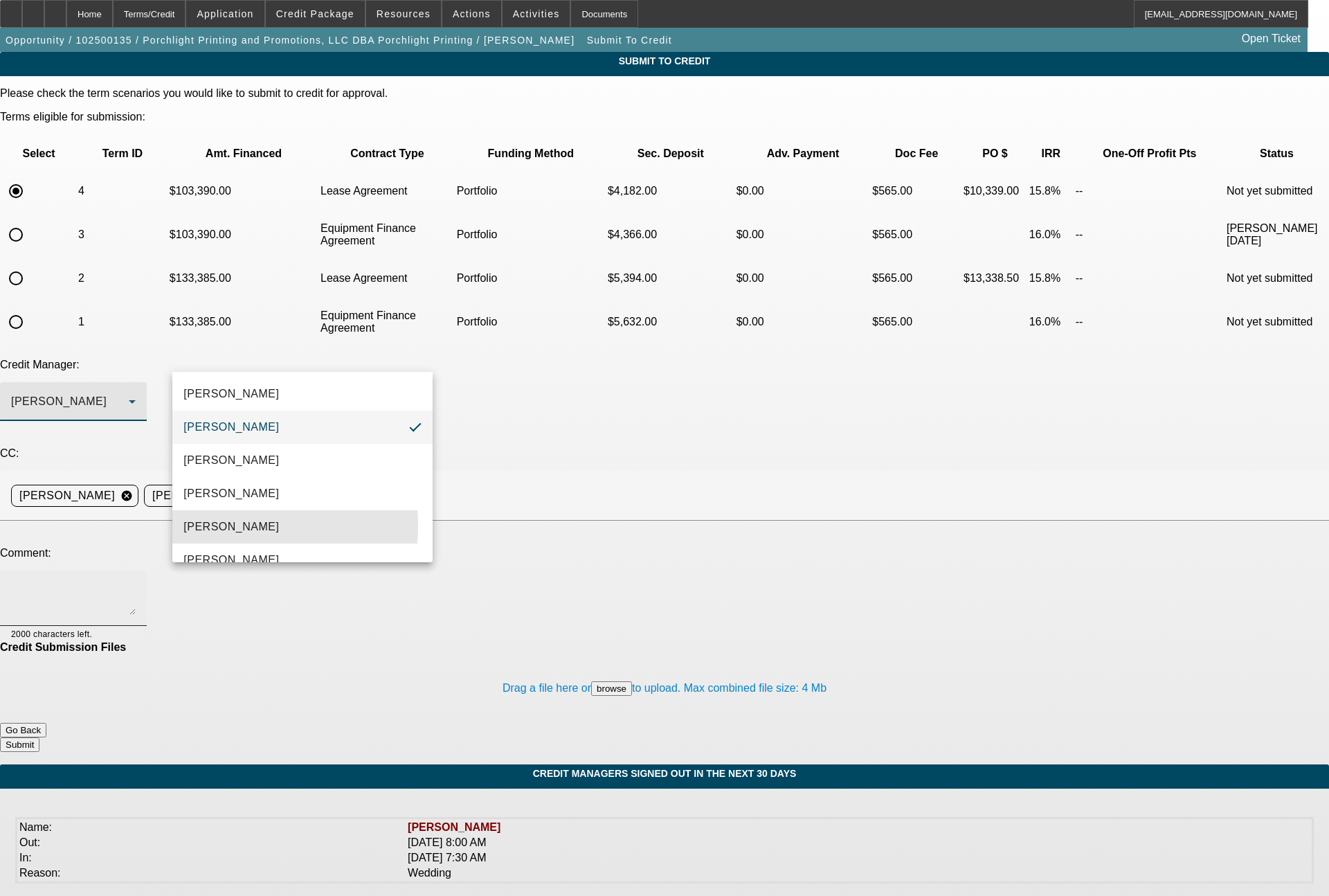
drag, startPoint x: 224, startPoint y: 525, endPoint x: 250, endPoint y: 493, distance: 41.2
click at [227, 524] on span "[PERSON_NAME]" at bounding box center [231, 526] width 95 height 17
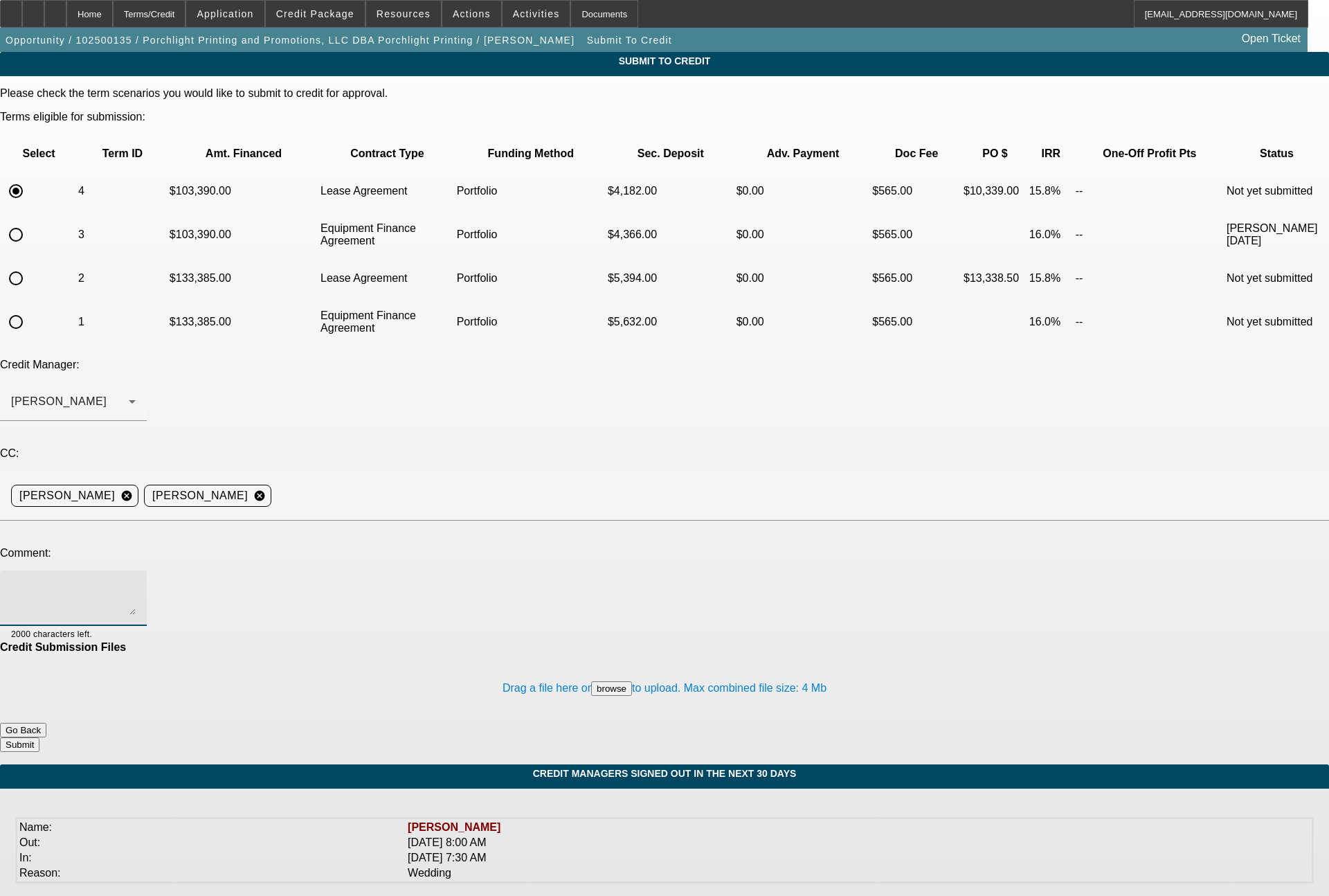
click at [135, 582] on textarea at bounding box center [73, 598] width 125 height 33
type textarea "72 month lease term set"
click at [39, 737] on button "Submit" at bounding box center [20, 745] width 39 height 14
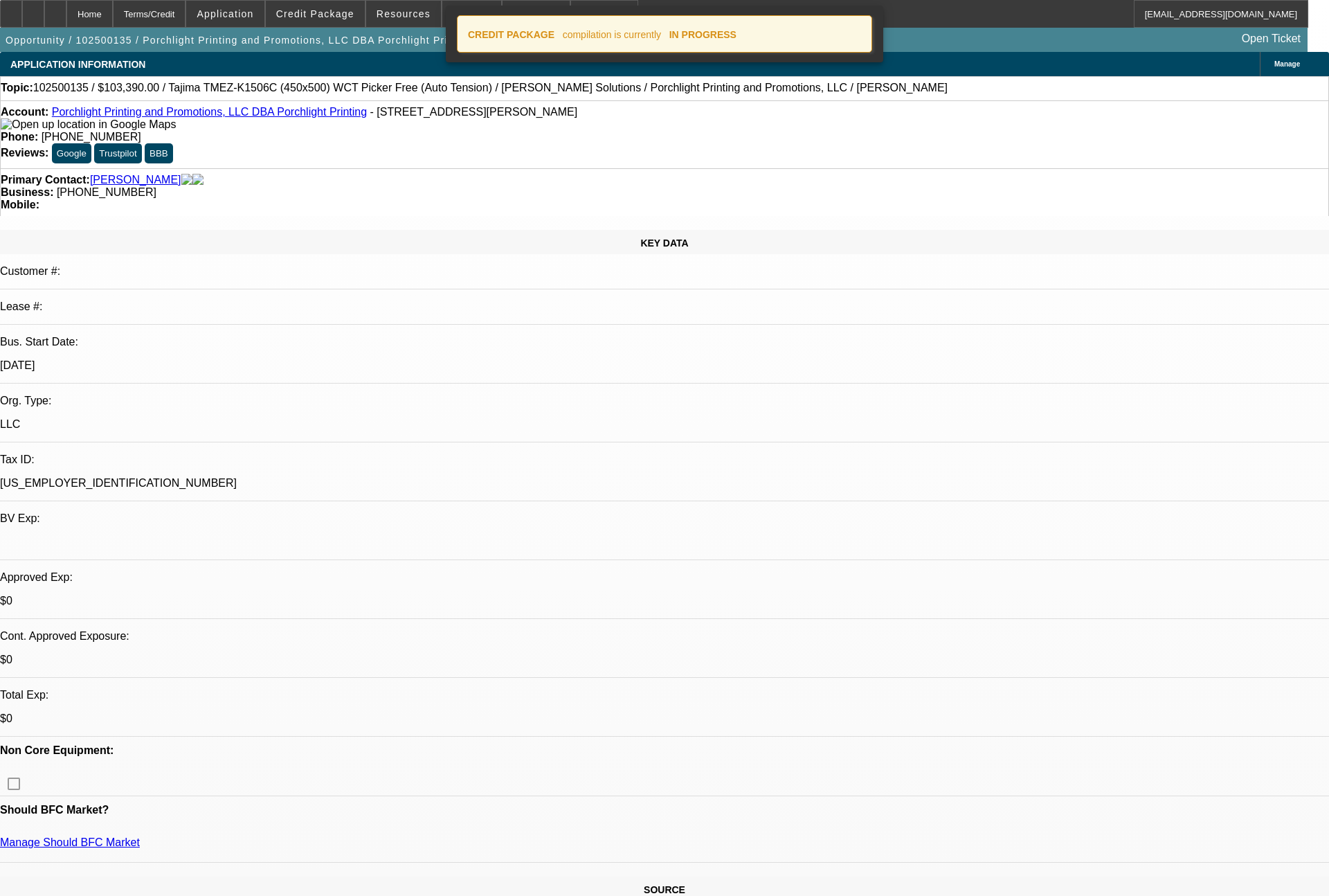
select select "0"
select select "2"
select select "0.1"
select select "4"
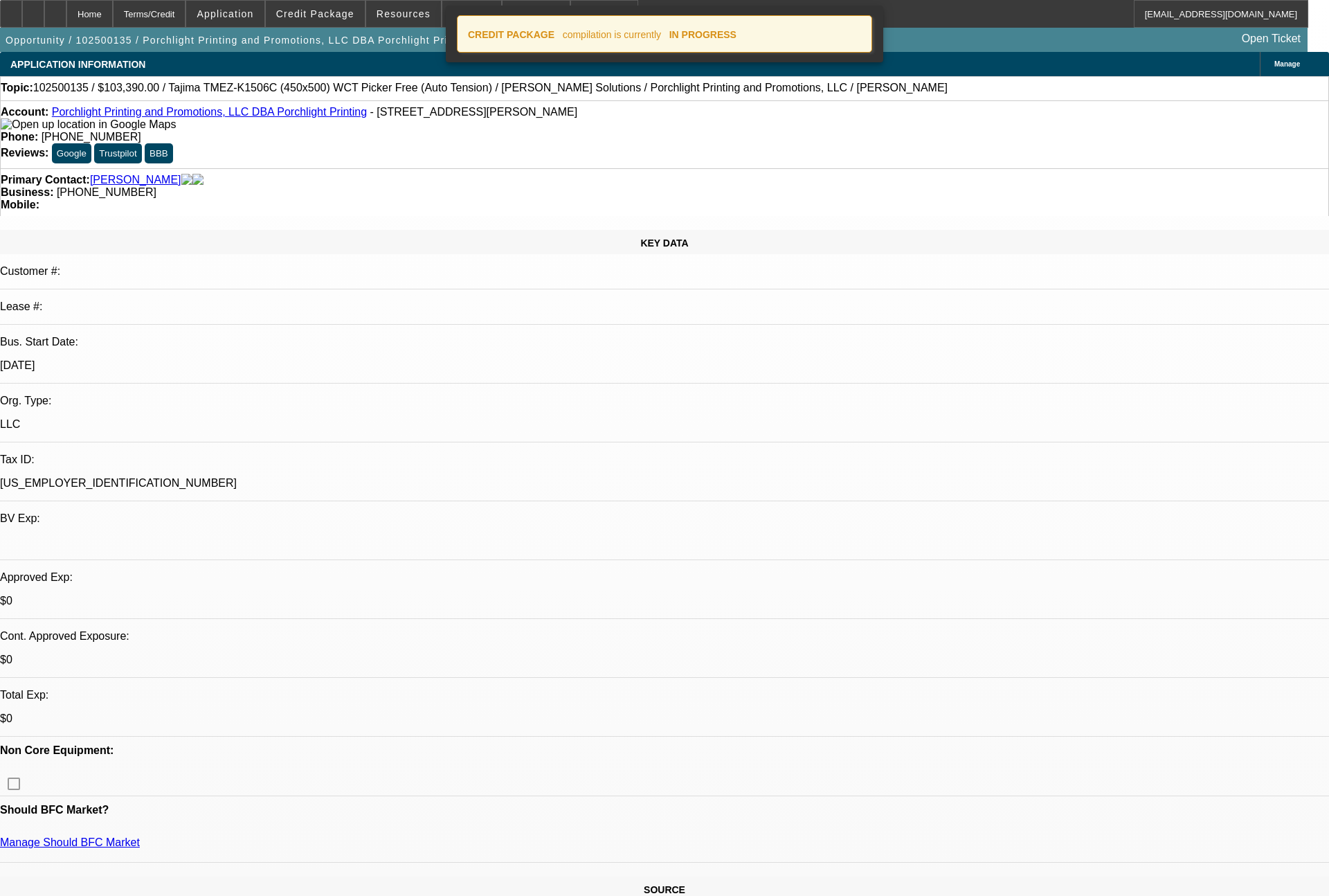
select select "0"
select select "2"
select select "0"
select select "6"
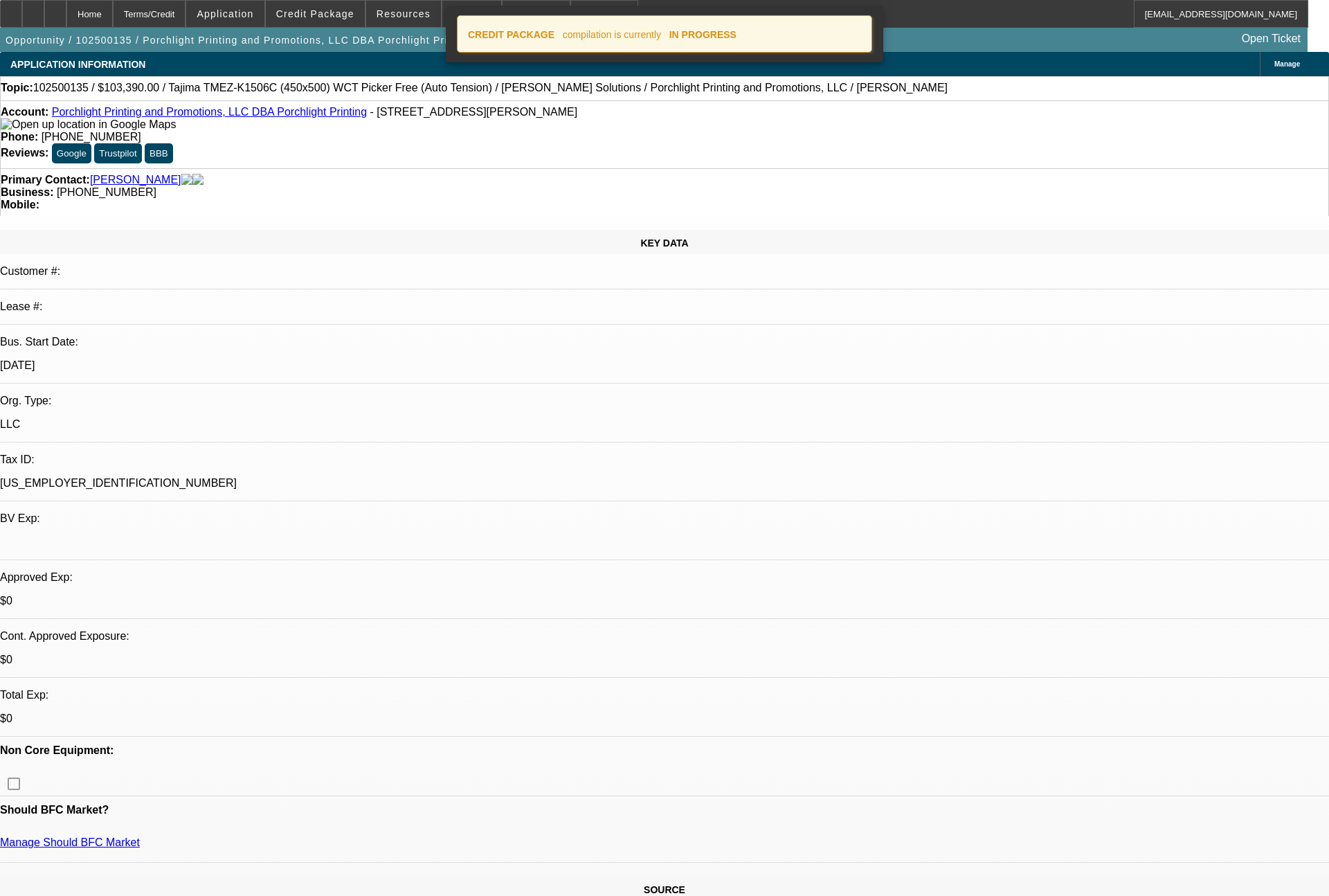
select select "0"
select select "2"
select select "0.1"
select select "4"
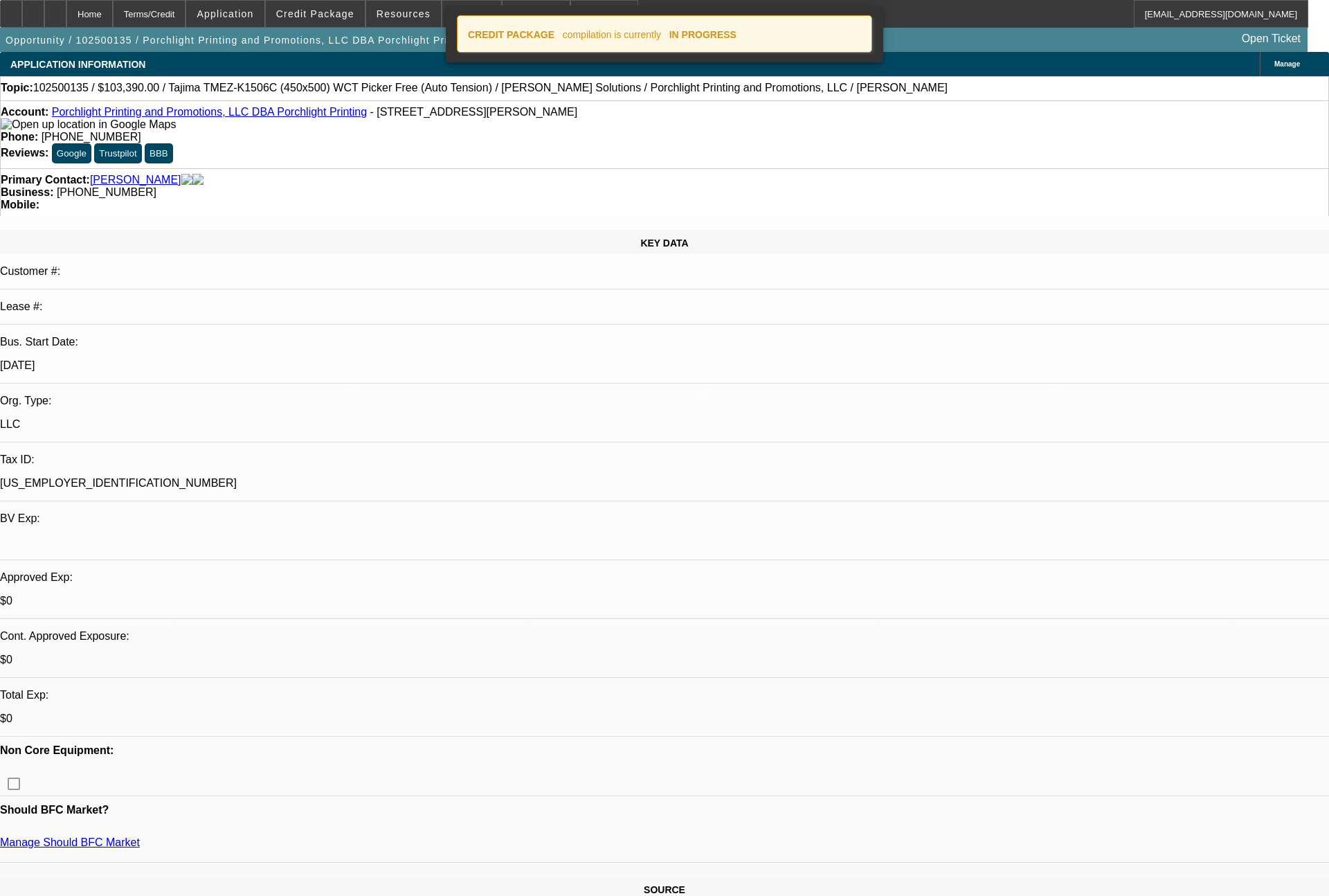
select select "0"
select select "2"
select select "0"
select select "6"
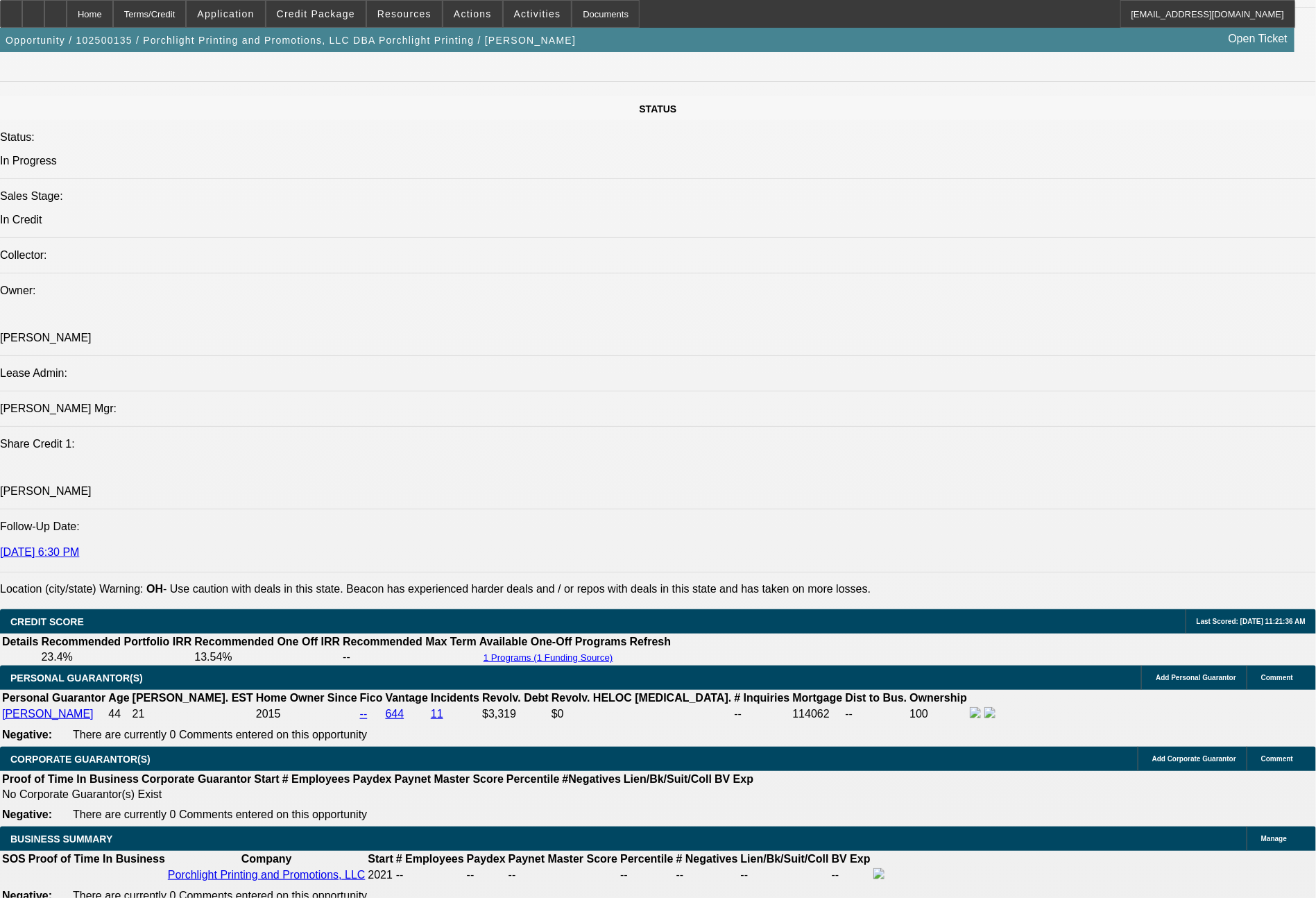
scroll to position [1572, 0]
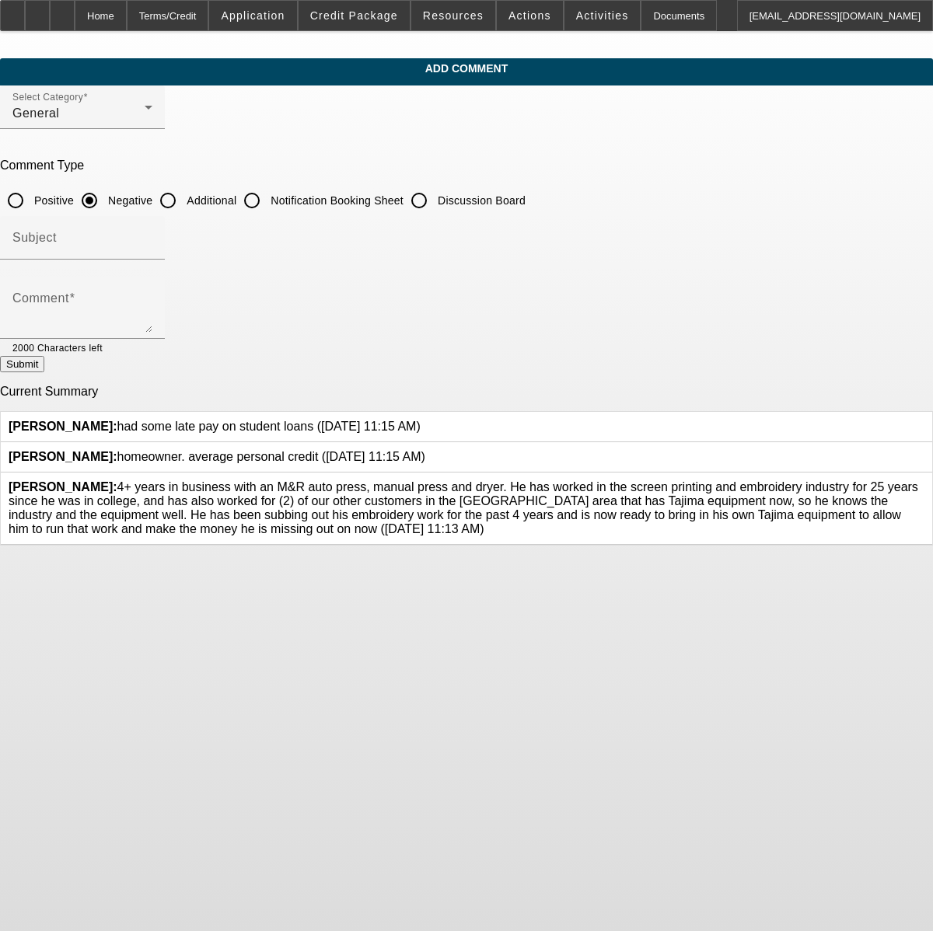
click at [183, 197] on input "Additional" at bounding box center [167, 200] width 31 height 31
radio input "true"
click at [152, 298] on textarea "Comment" at bounding box center [82, 313] width 140 height 37
type textarea "decent sales, averaging roughly $25k or so per month per bank stmts, with avera…"
click at [44, 372] on button "Submit" at bounding box center [22, 364] width 44 height 16
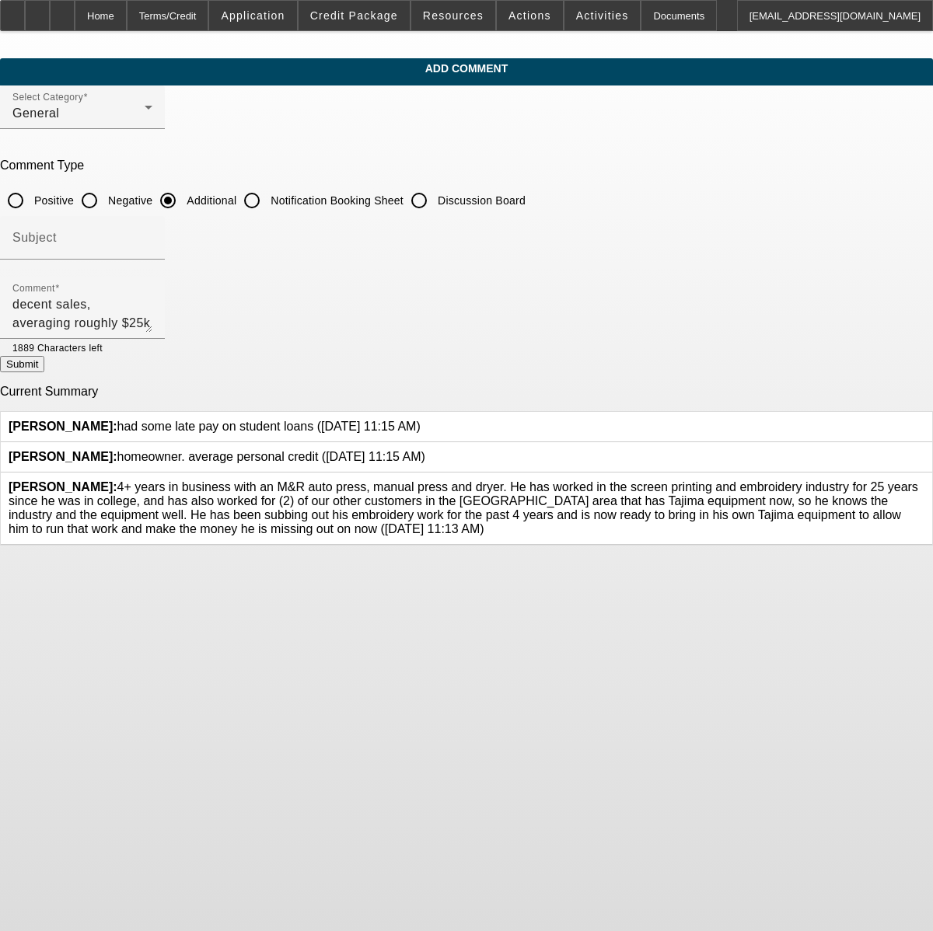
radio input "true"
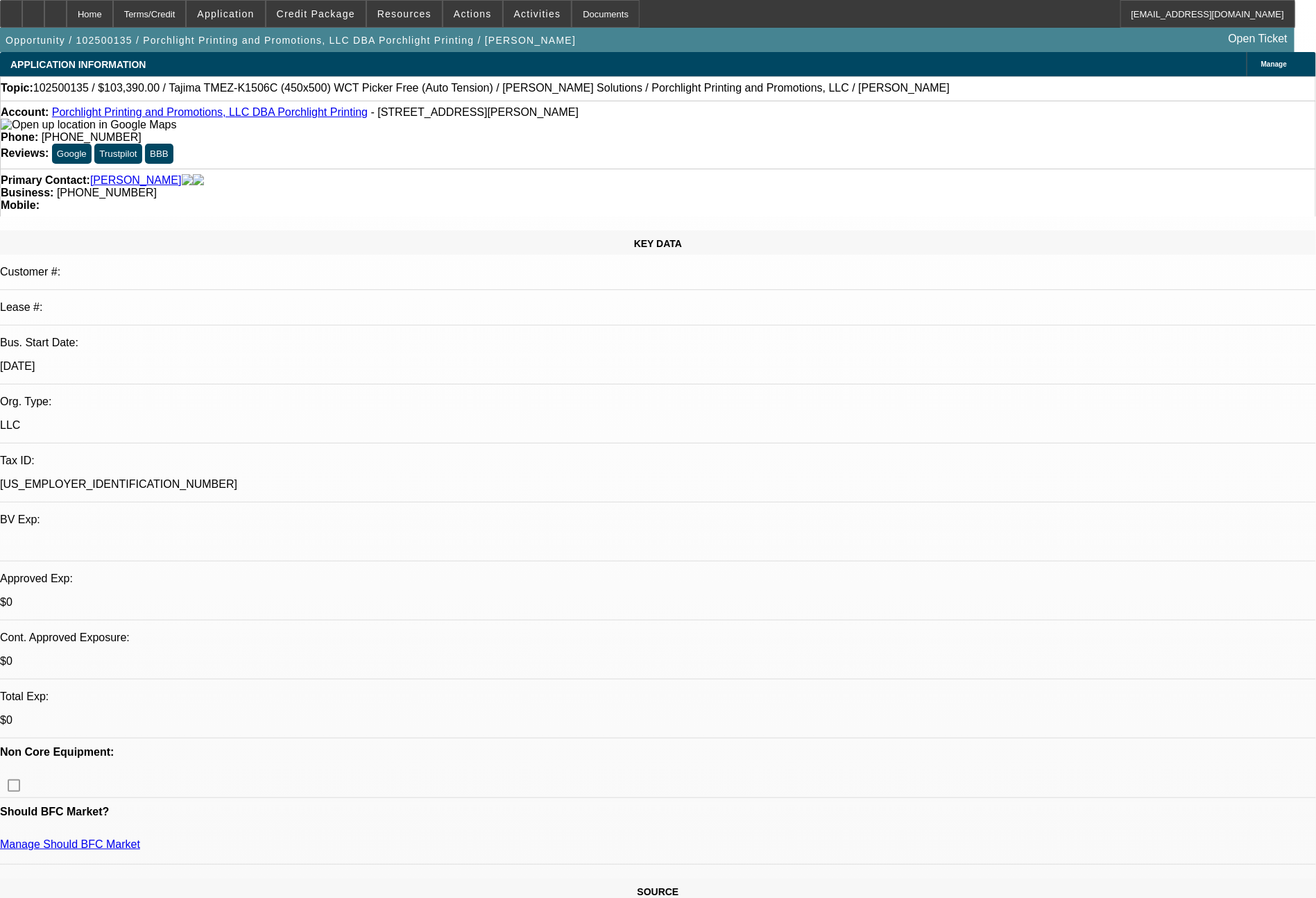
select select "0"
select select "2"
select select "0.1"
select select "4"
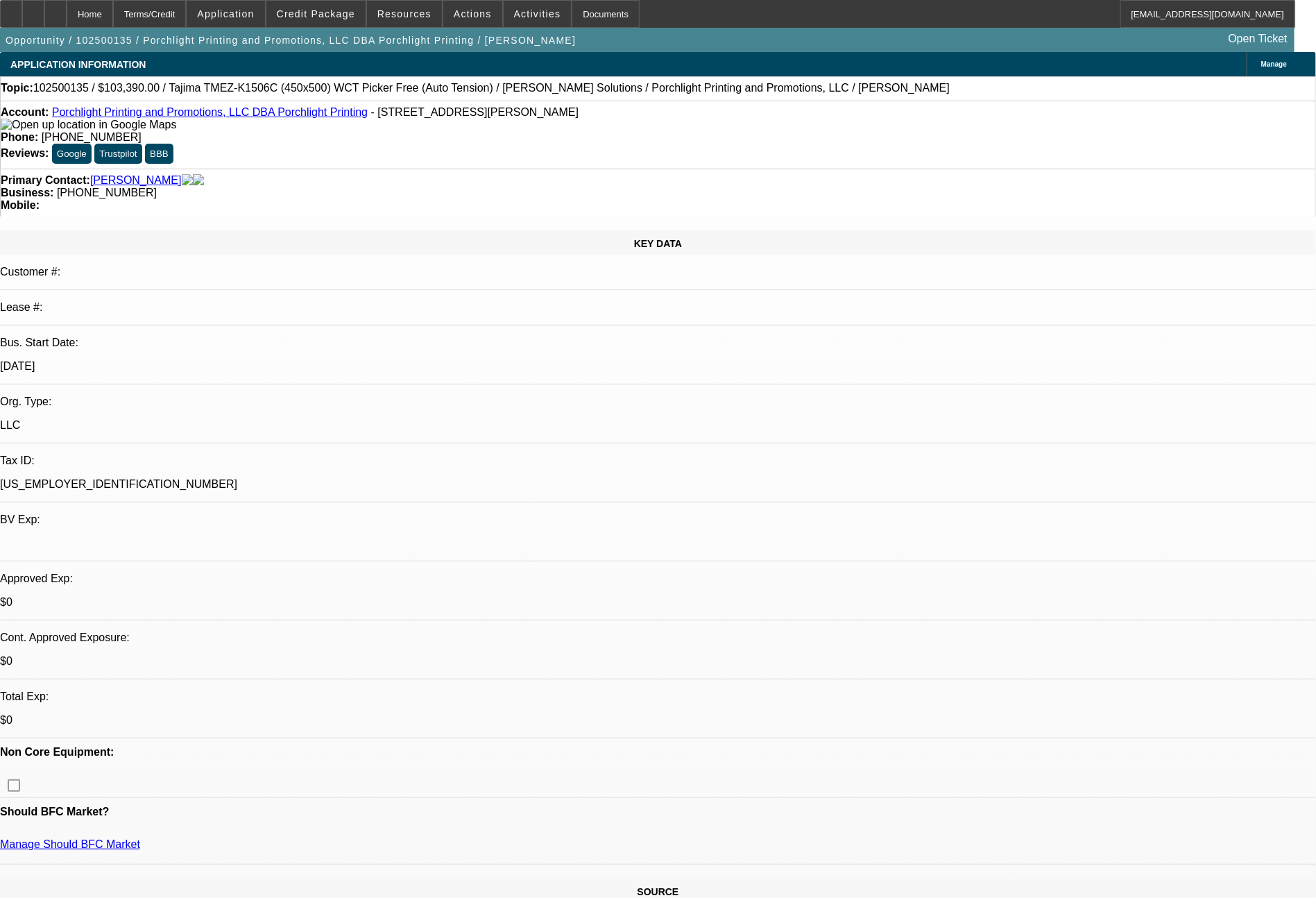
select select "0"
select select "2"
select select "0"
select select "6"
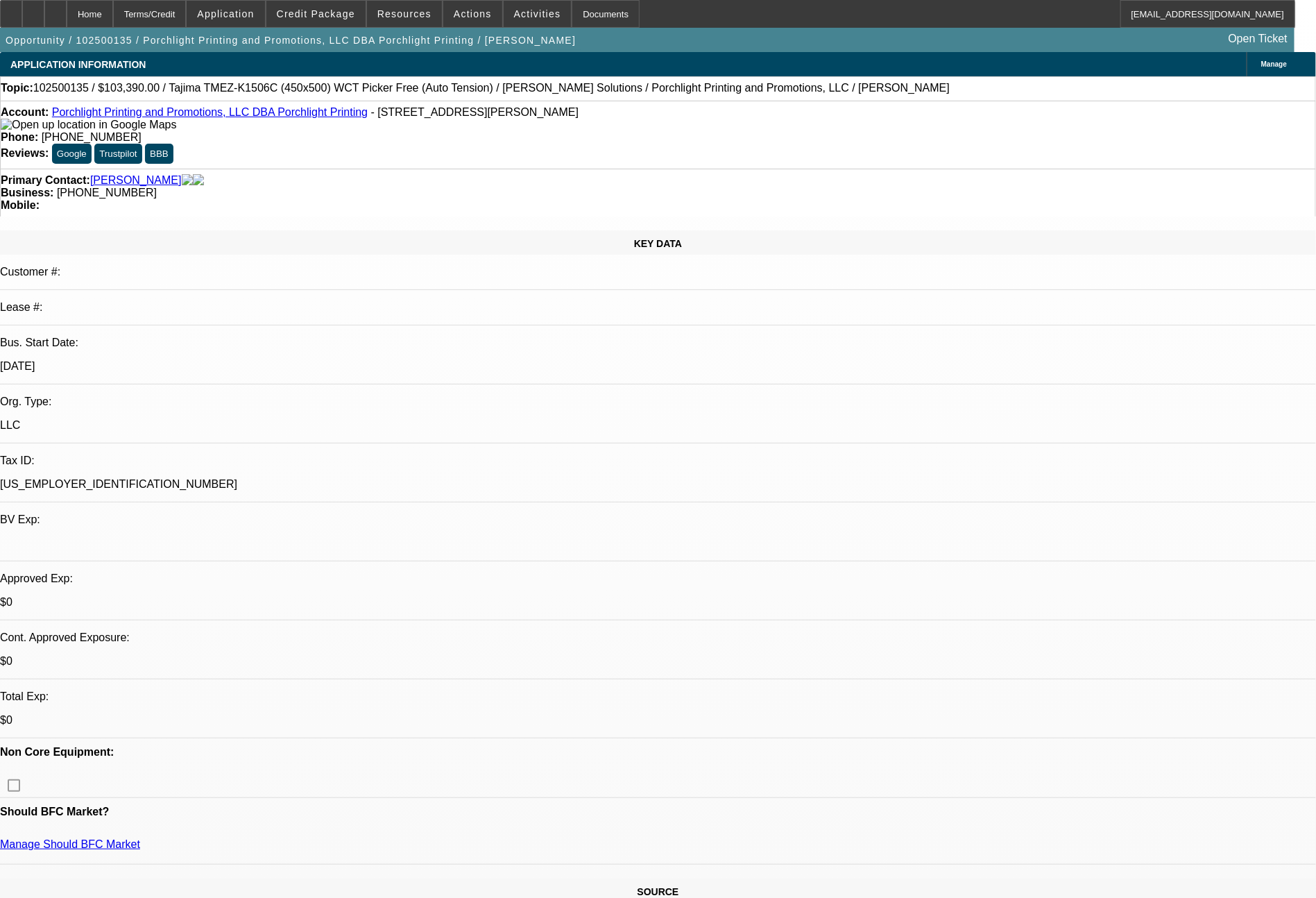
select select "0"
select select "2"
select select "0.1"
select select "4"
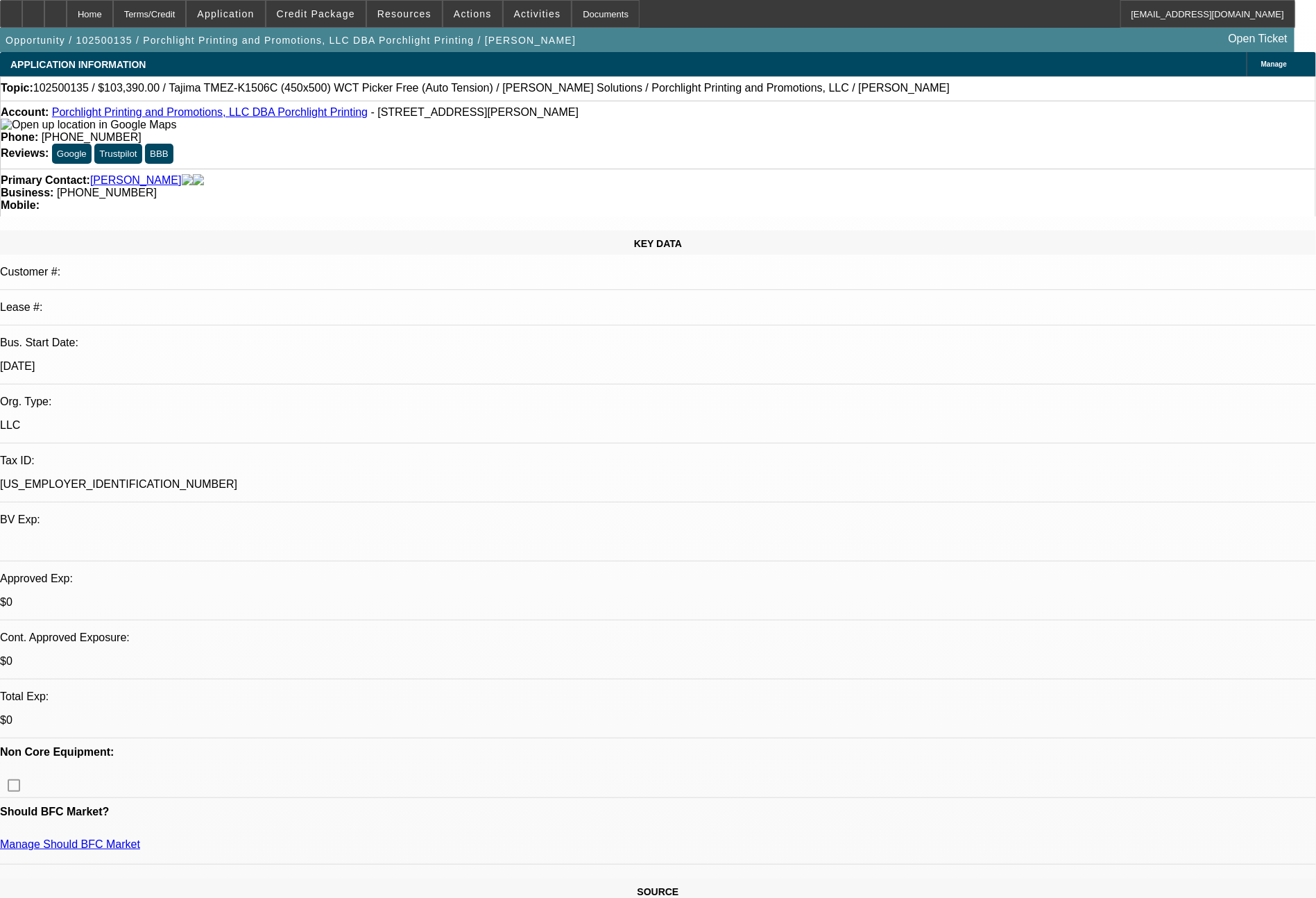
select select "0"
select select "2"
select select "0"
select select "6"
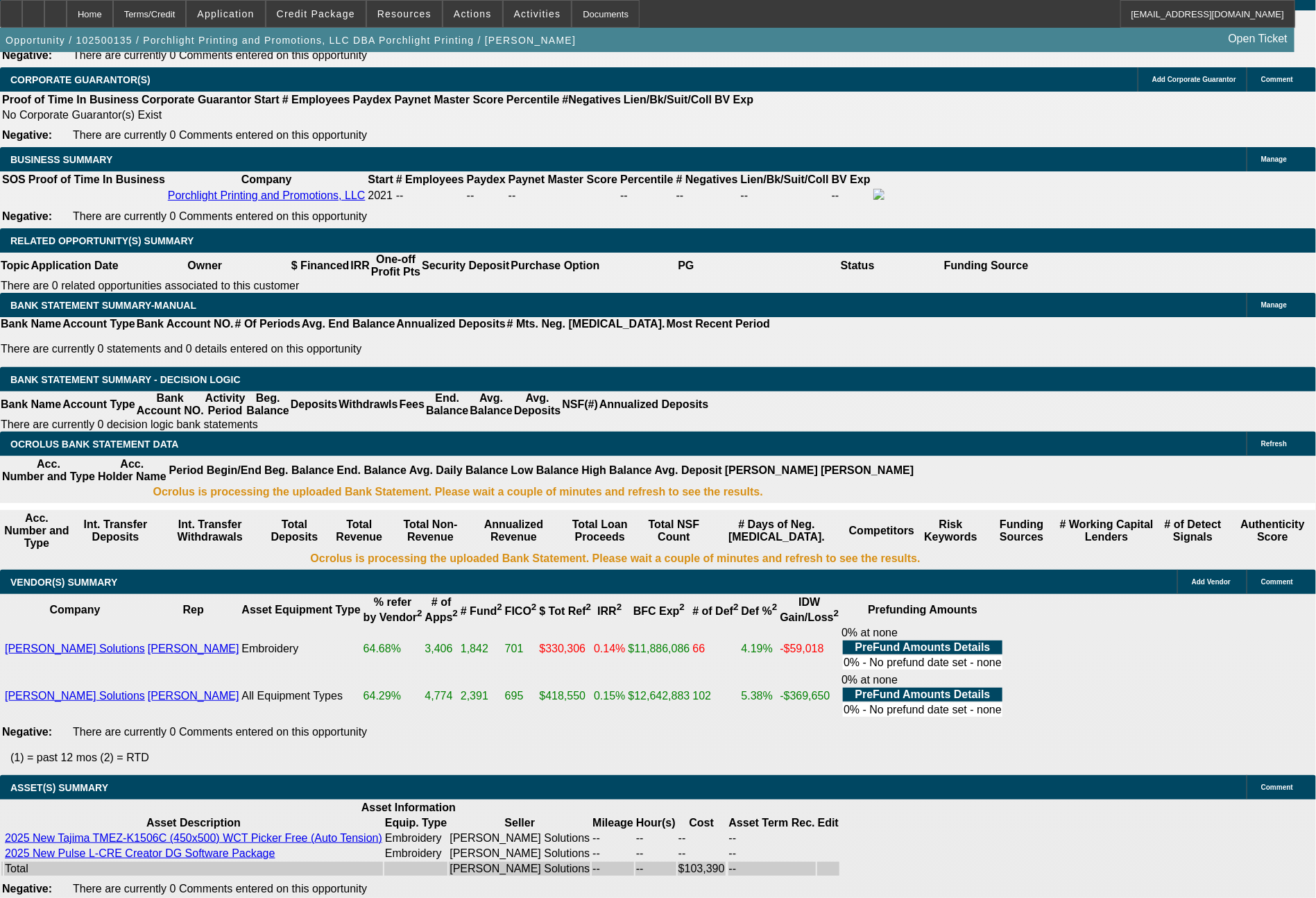
scroll to position [2205, 0]
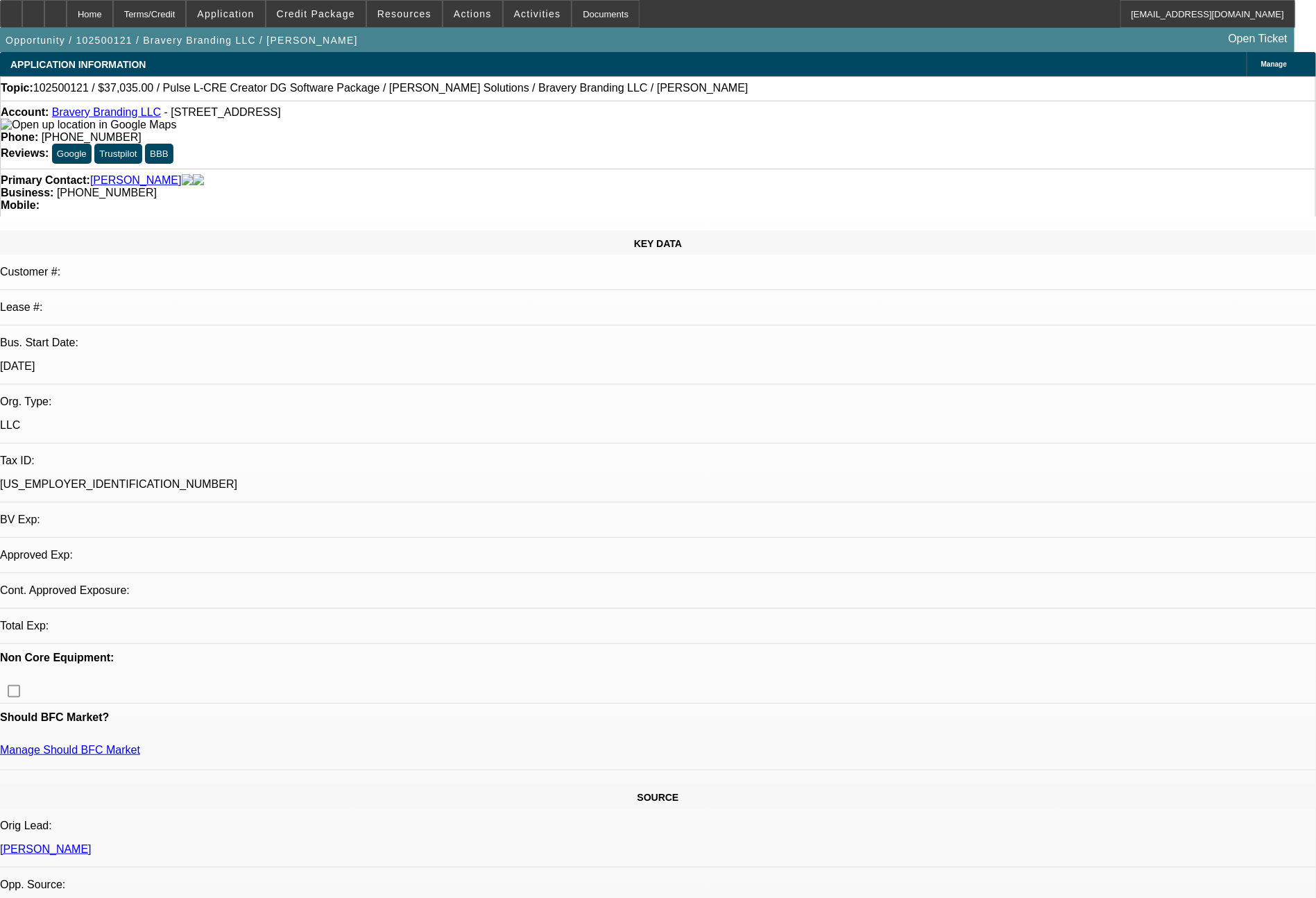
select select "0"
select select "2"
select select "0"
select select "6"
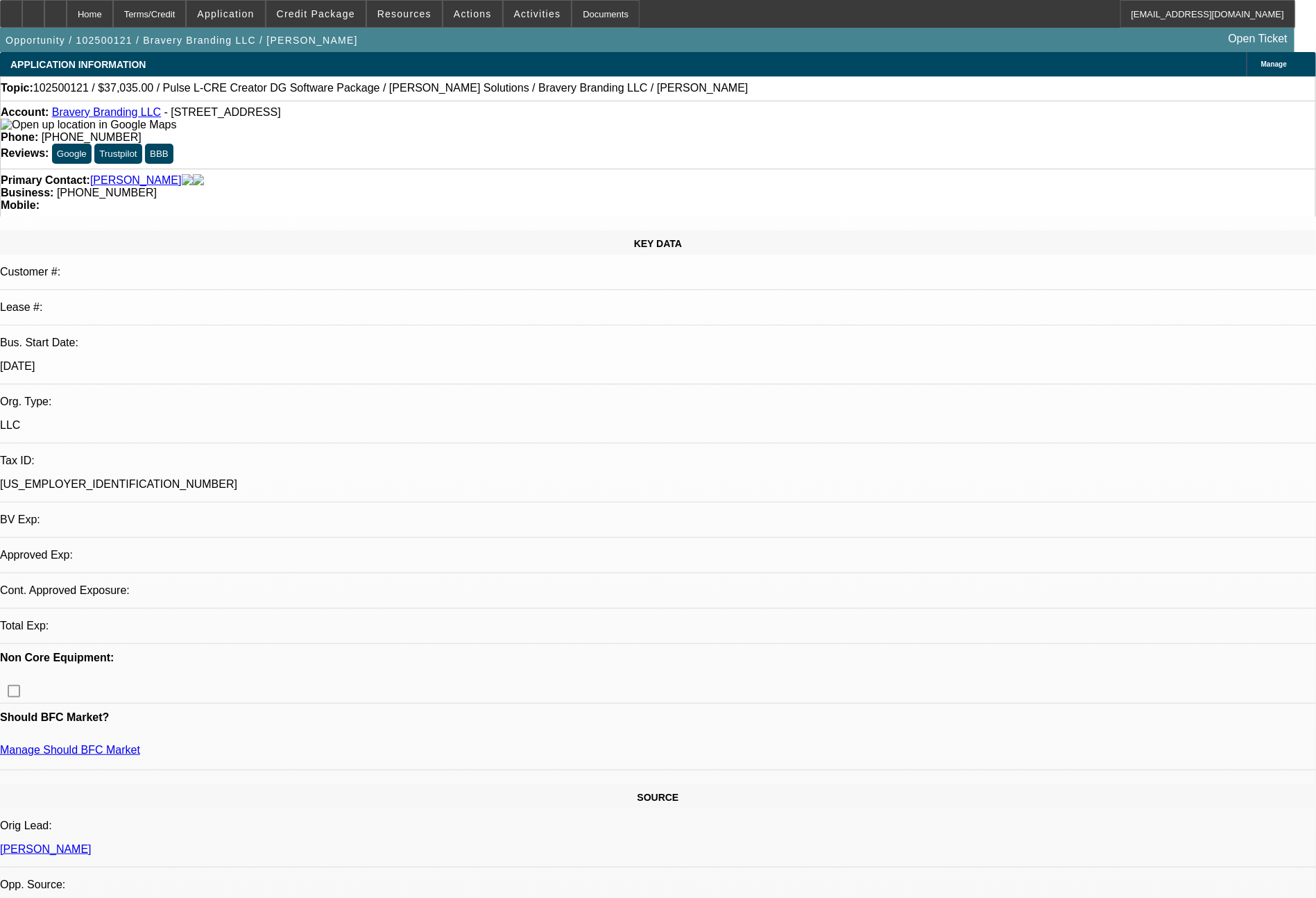
select select "0"
select select "2"
select select "0.1"
select select "4"
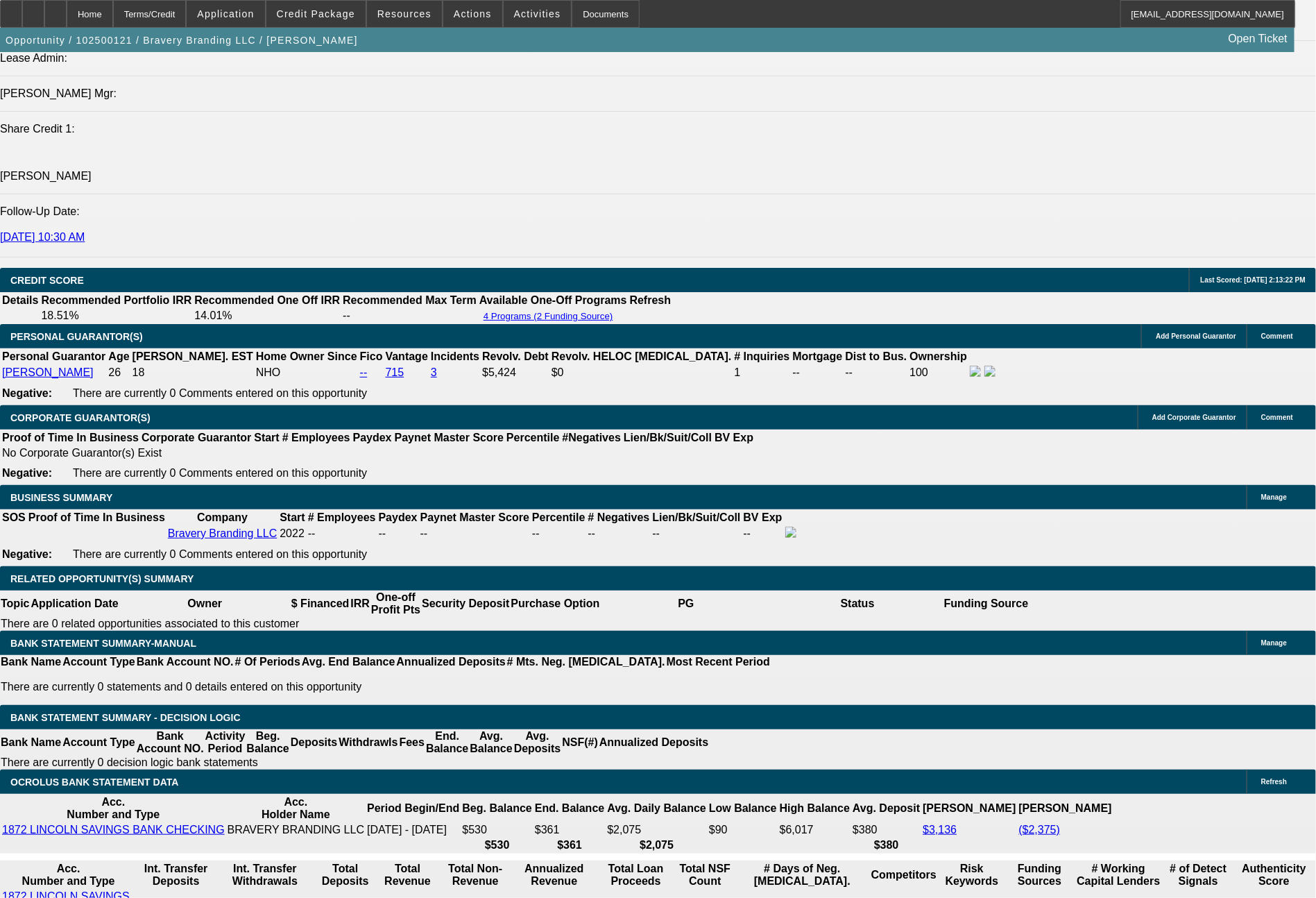
scroll to position [1872, 0]
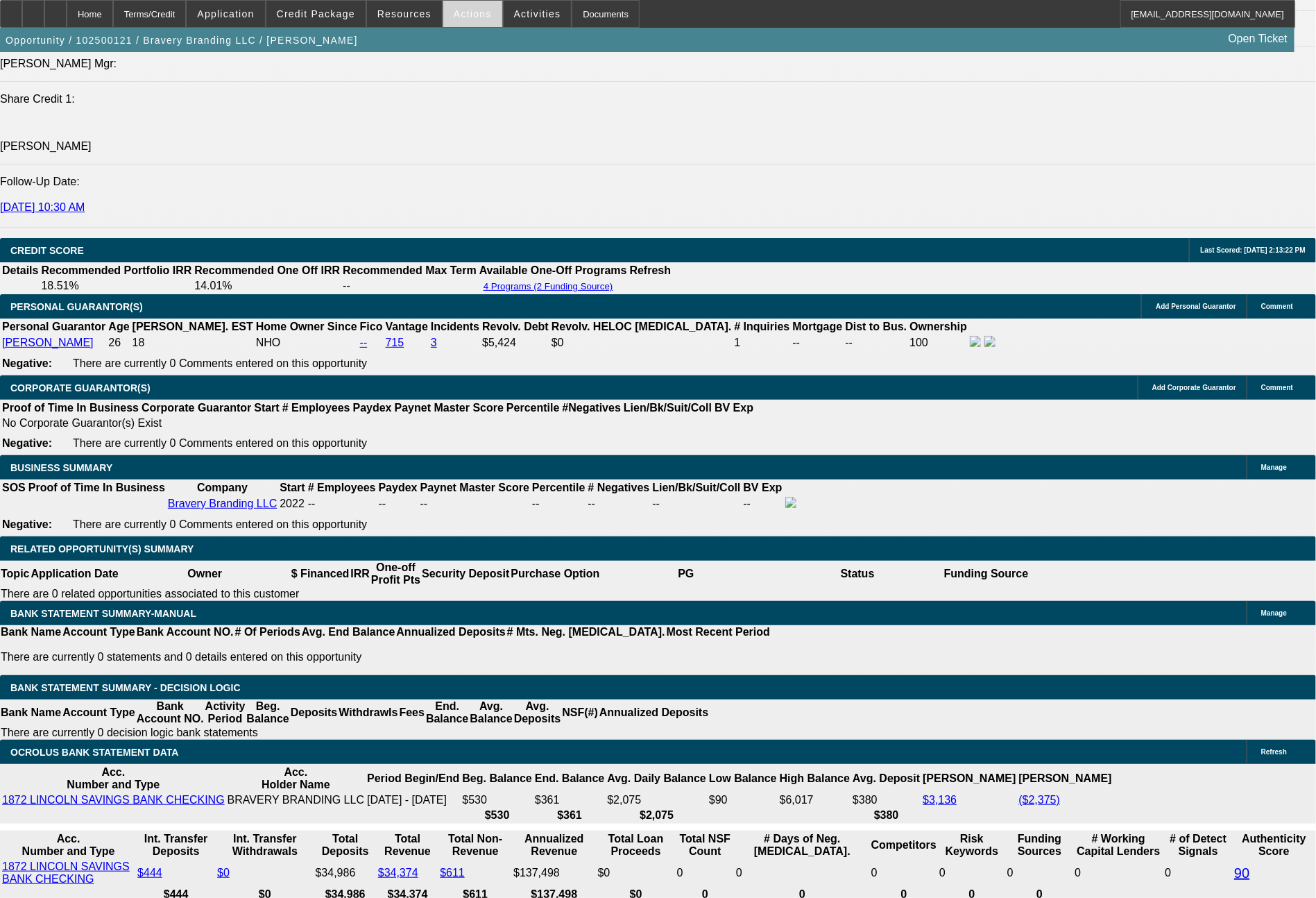
click at [472, 23] on span at bounding box center [473, 13] width 59 height 33
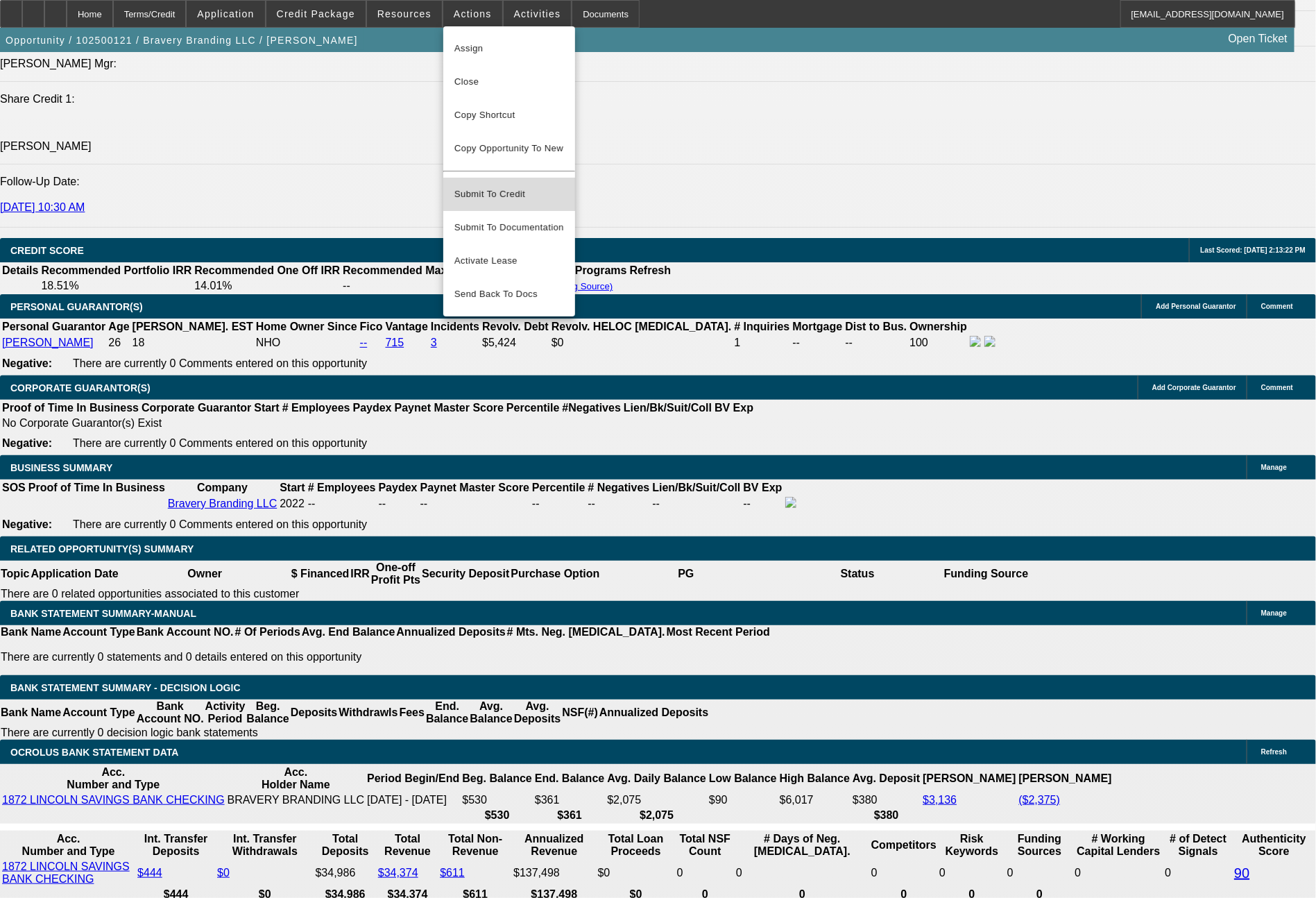
click at [522, 186] on span "Submit To Credit" at bounding box center [509, 194] width 110 height 17
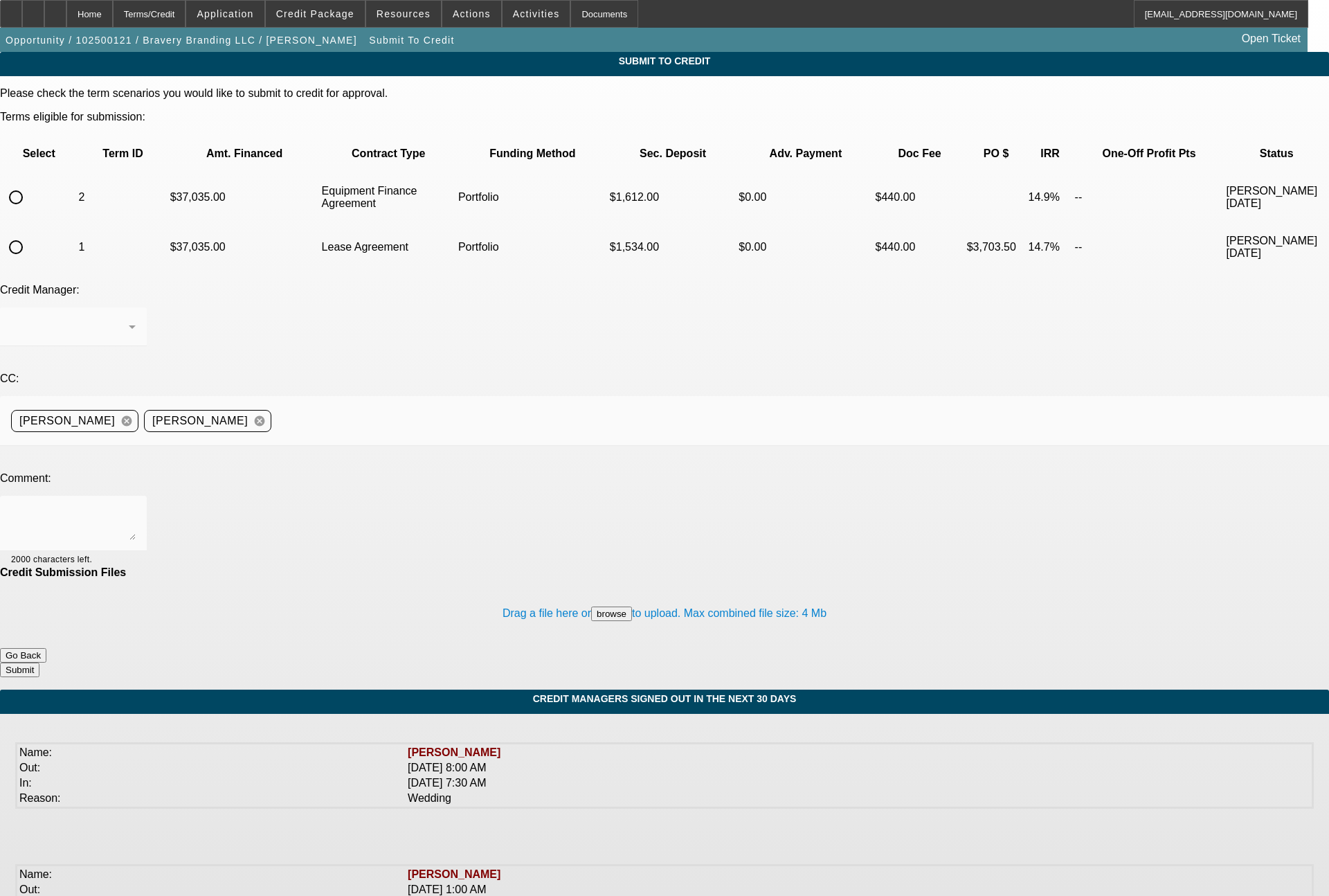
click at [29, 233] on input "radio" at bounding box center [15, 247] width 28 height 28
radio input "true"
click at [129, 319] on div "[PERSON_NAME]" at bounding box center [69, 327] width 118 height 17
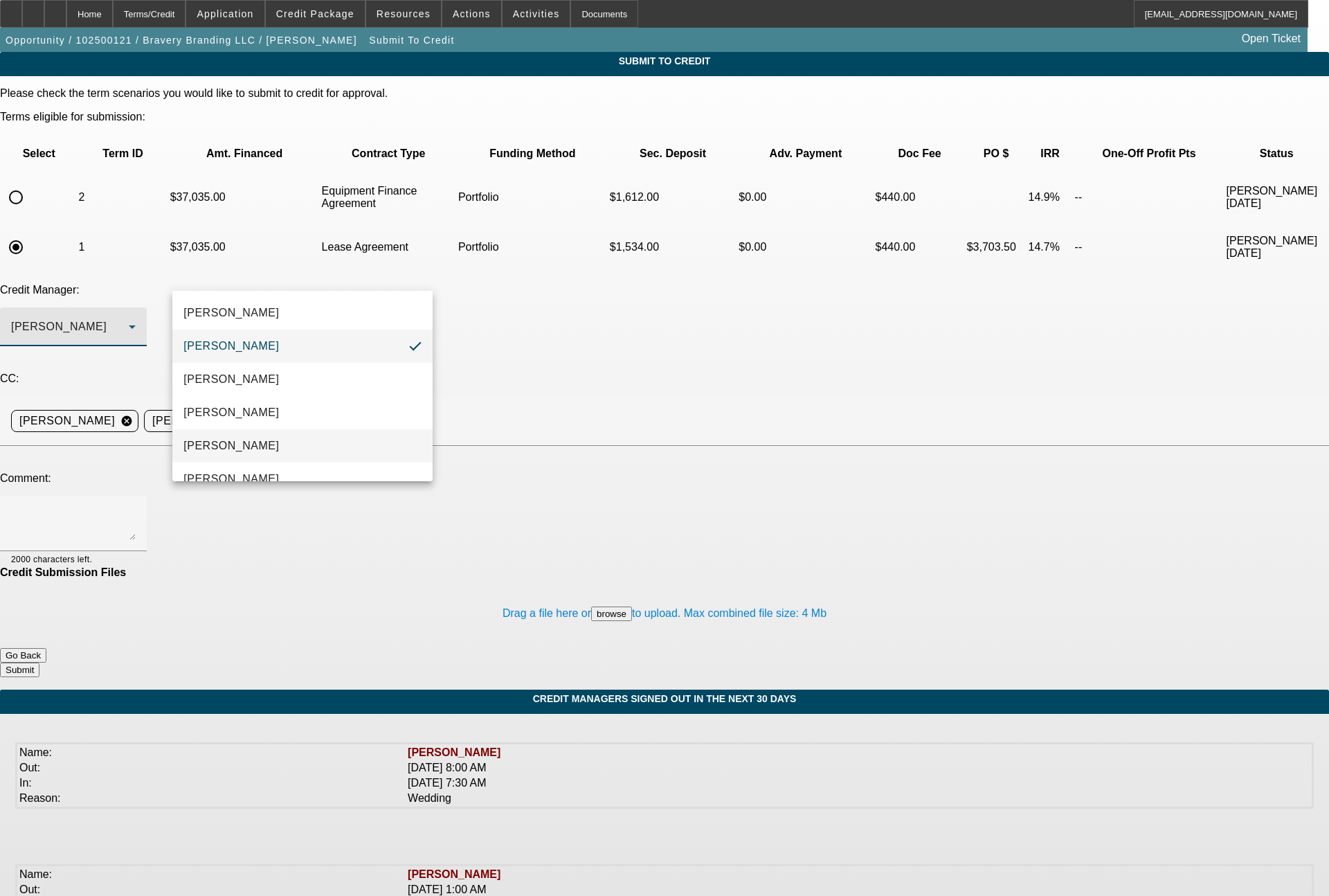
click at [224, 447] on span "[PERSON_NAME]" at bounding box center [231, 445] width 95 height 17
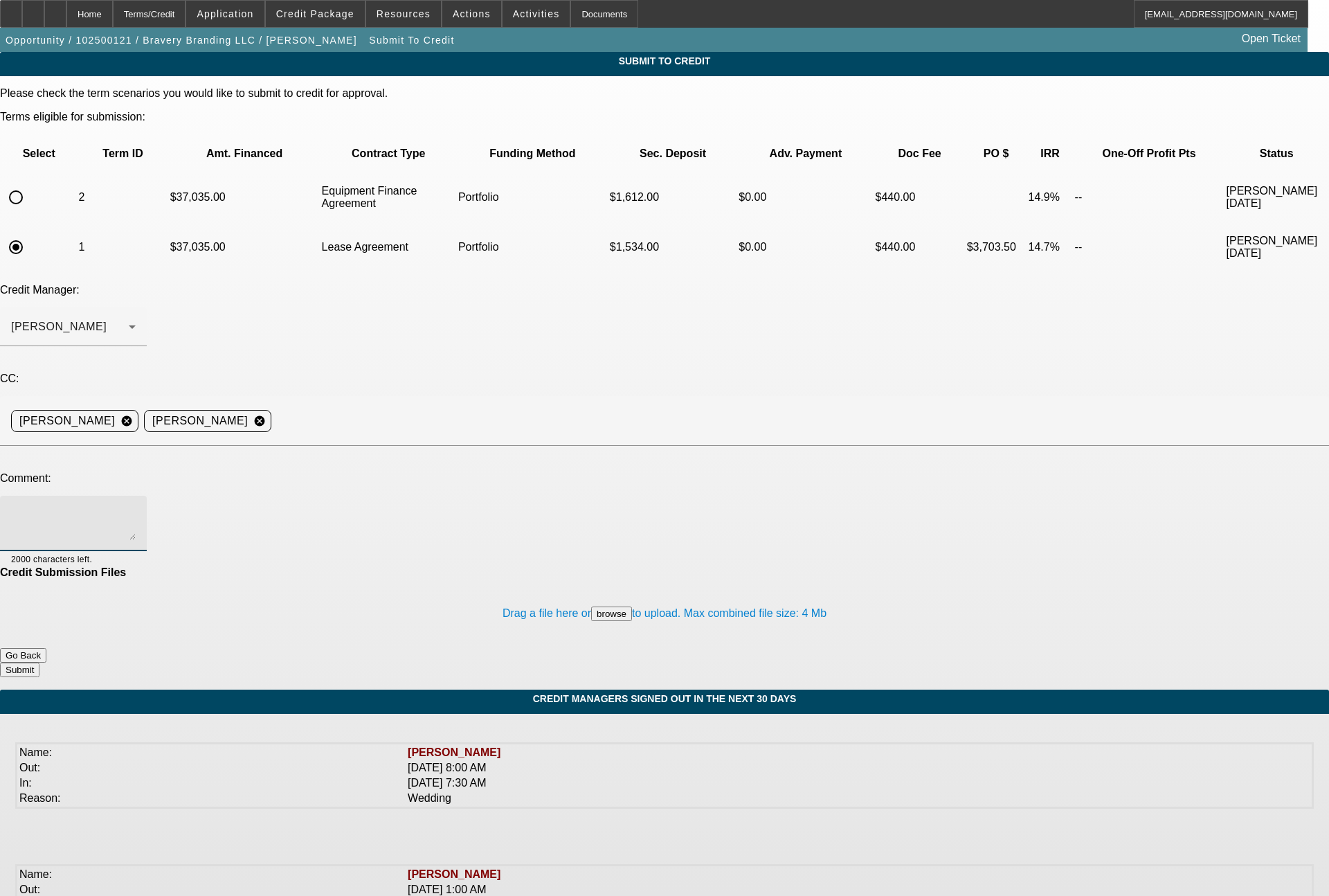
click at [135, 507] on textarea at bounding box center [73, 523] width 125 height 33
type textarea "[PERSON_NAME] - did you receive this deal submission from [DATE]?????????????"
click at [39, 663] on button "Submit" at bounding box center [20, 670] width 39 height 14
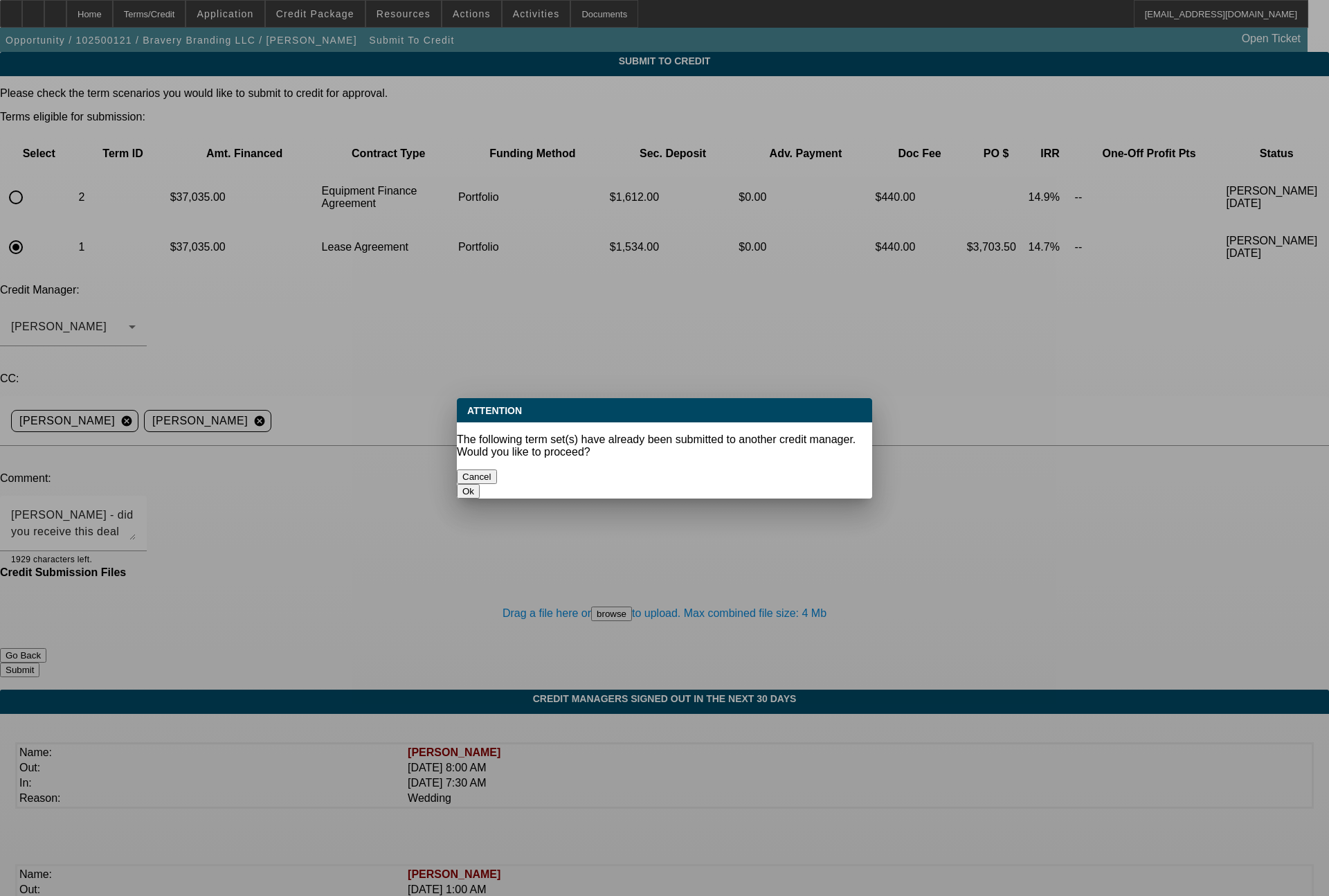
click at [480, 484] on button "Ok" at bounding box center [469, 491] width 23 height 14
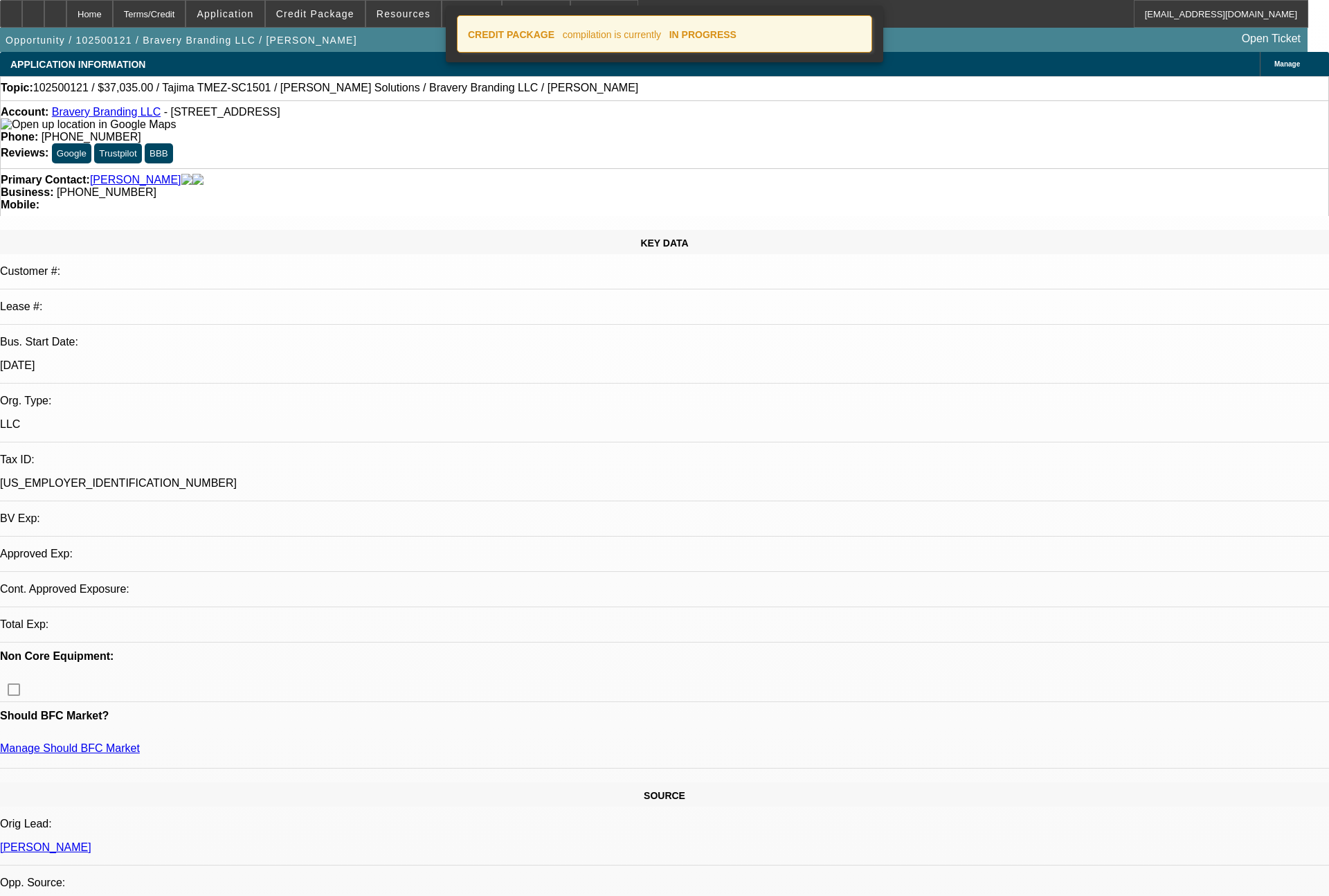
select select "0"
select select "2"
select select "0"
select select "6"
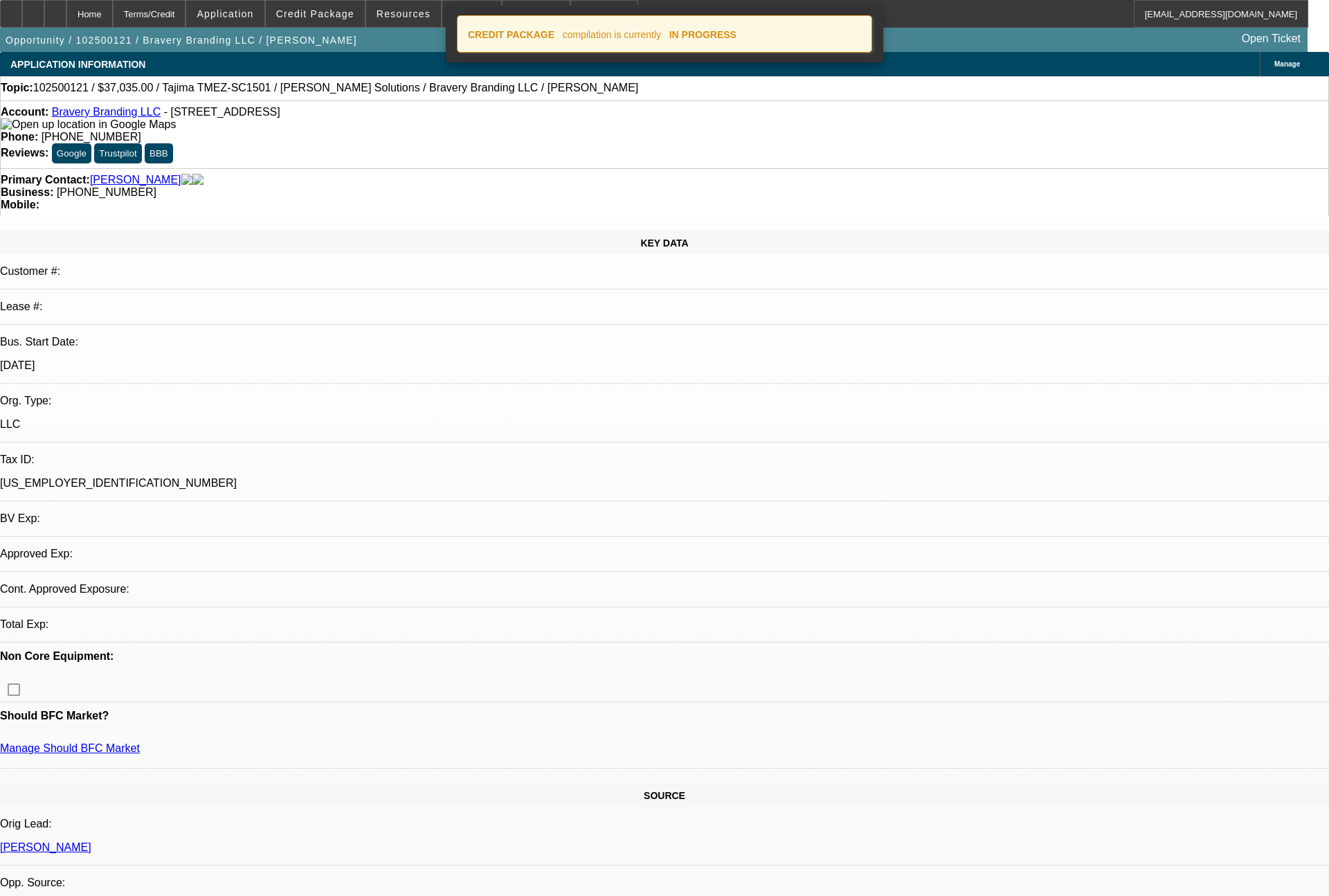
select select "0"
select select "2"
select select "0.1"
select select "4"
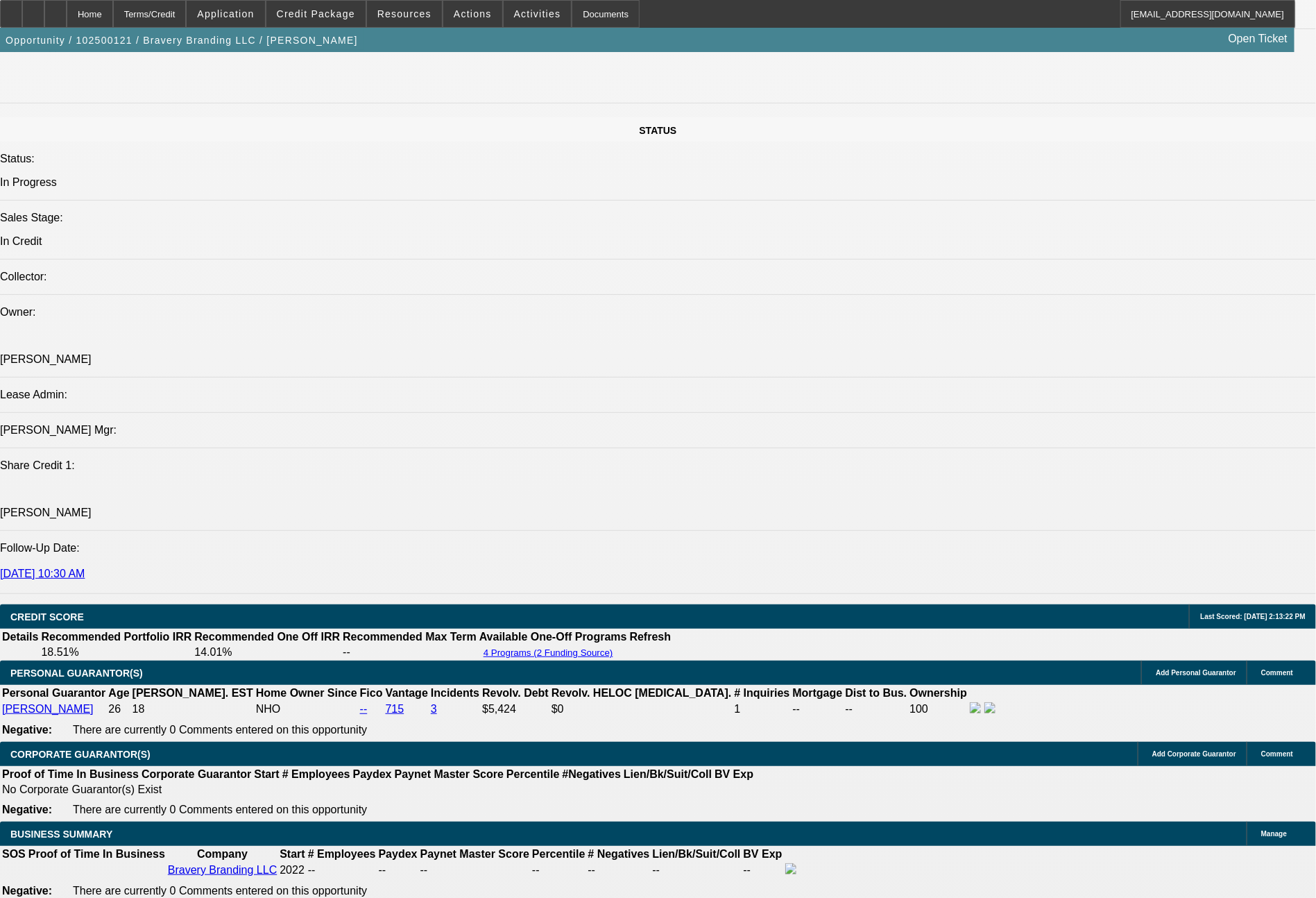
scroll to position [720, 0]
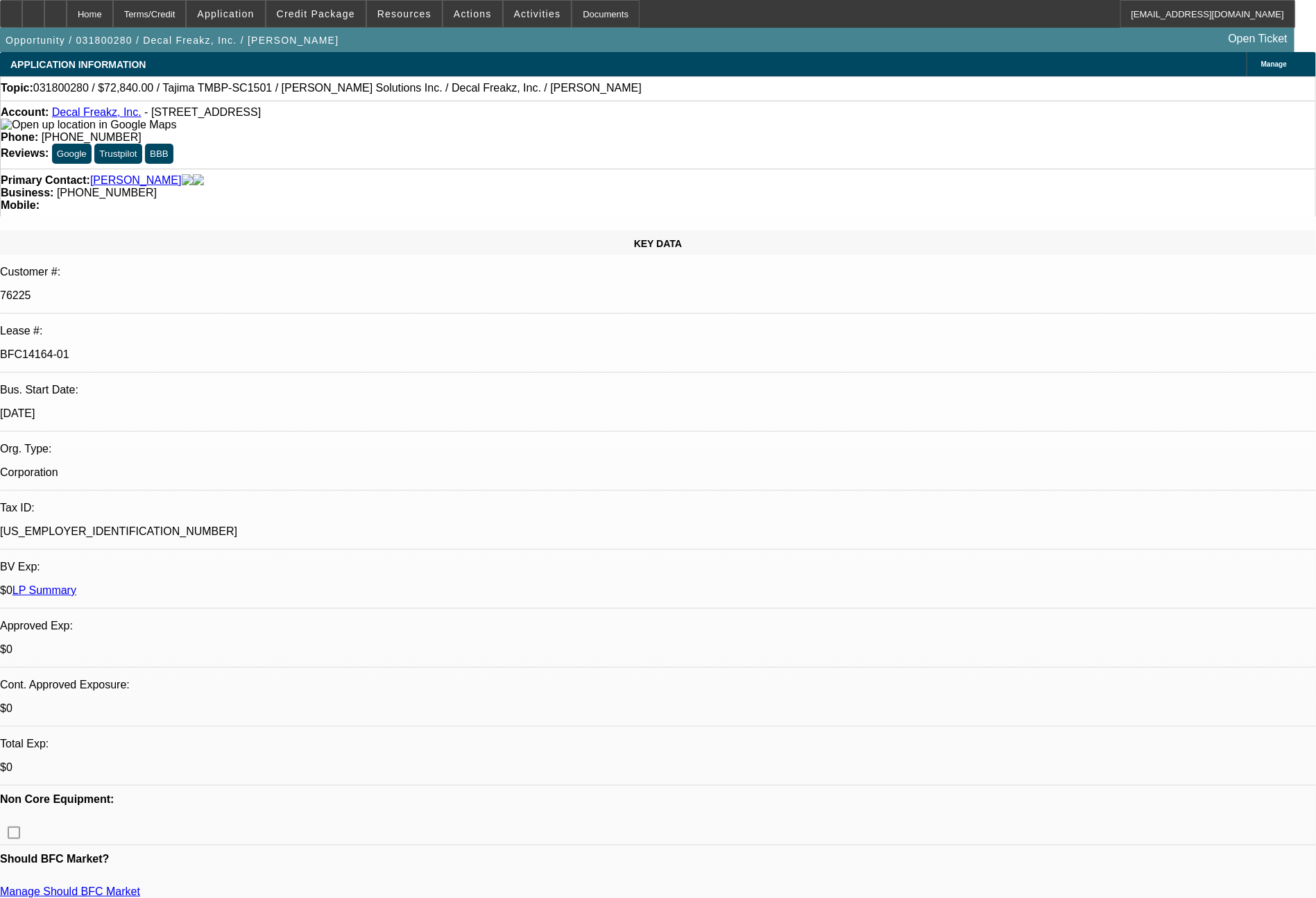
select select "0"
select select "2"
select select "0"
select select "2"
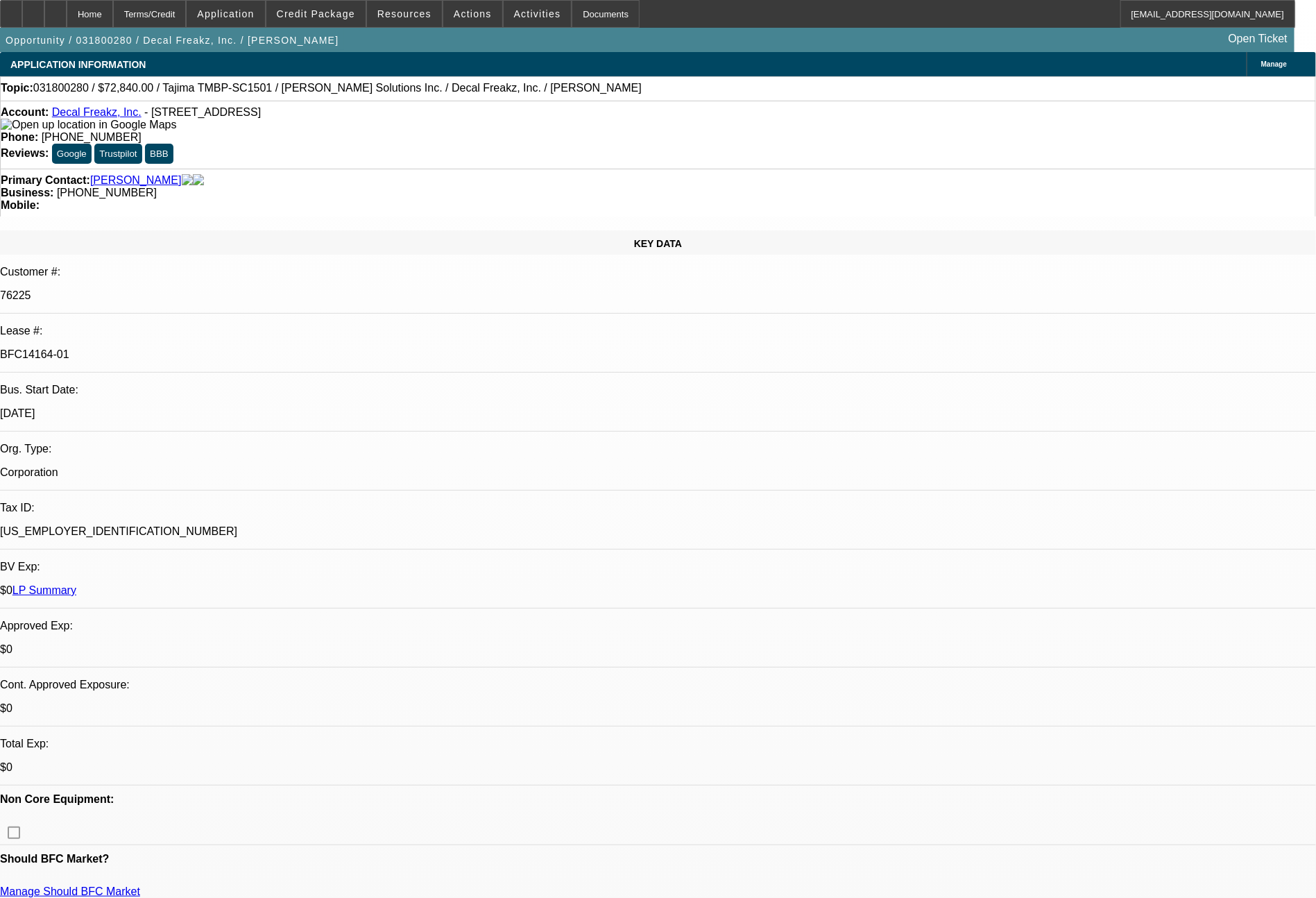
select select "0"
select select "2"
select select "0"
select select "4"
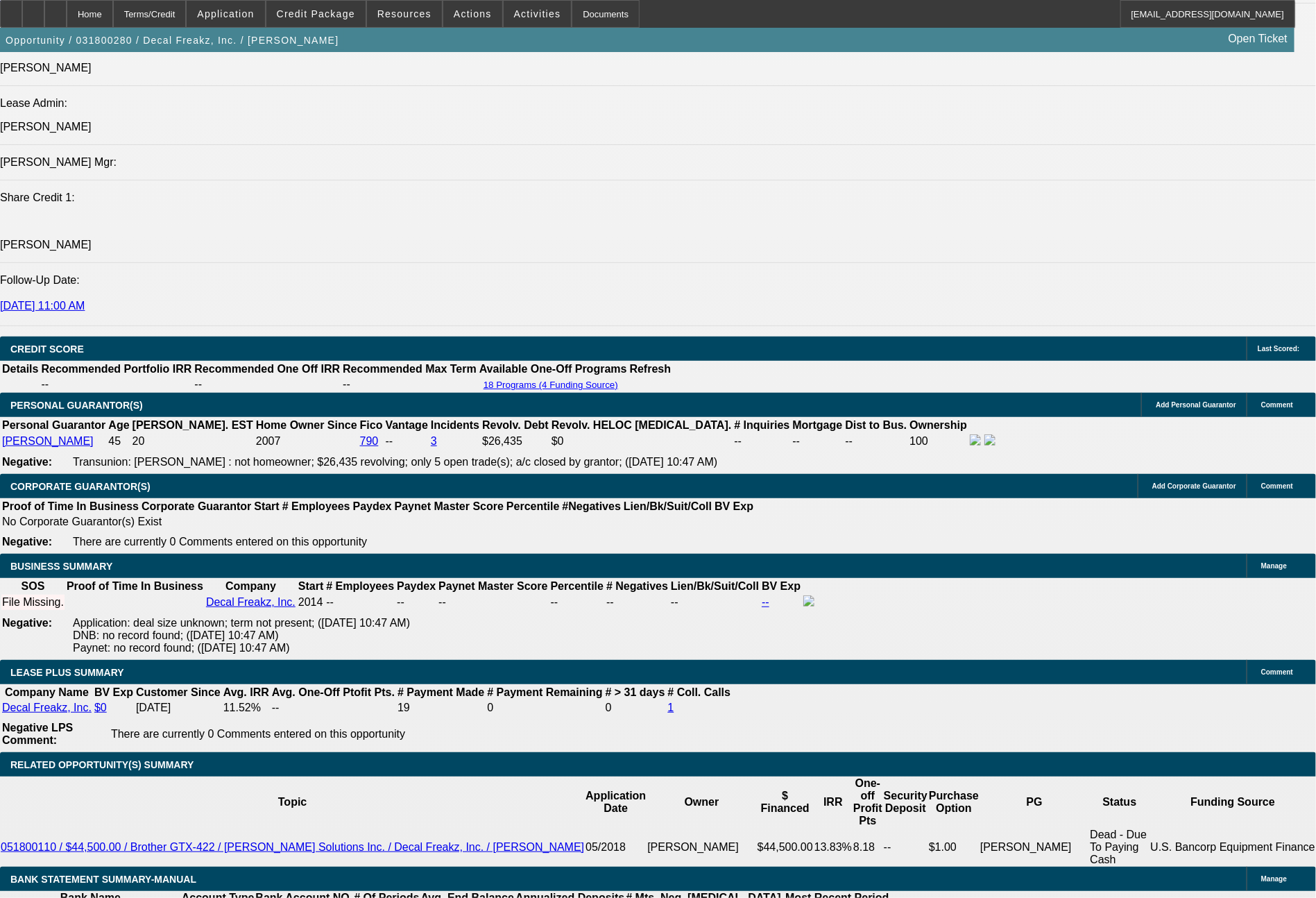
scroll to position [1901, 0]
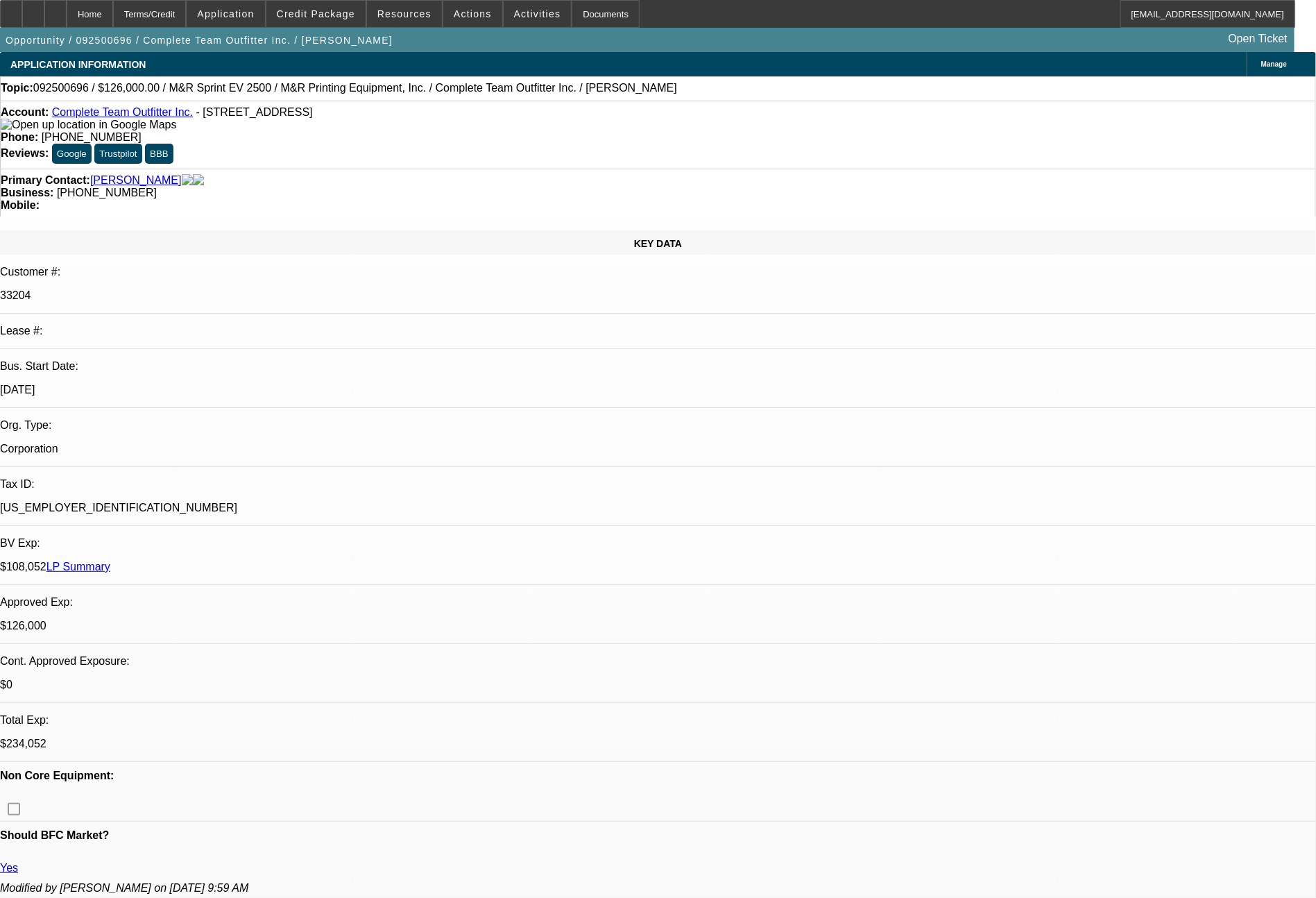
select select "0"
select select "2"
select select "0"
select select "6"
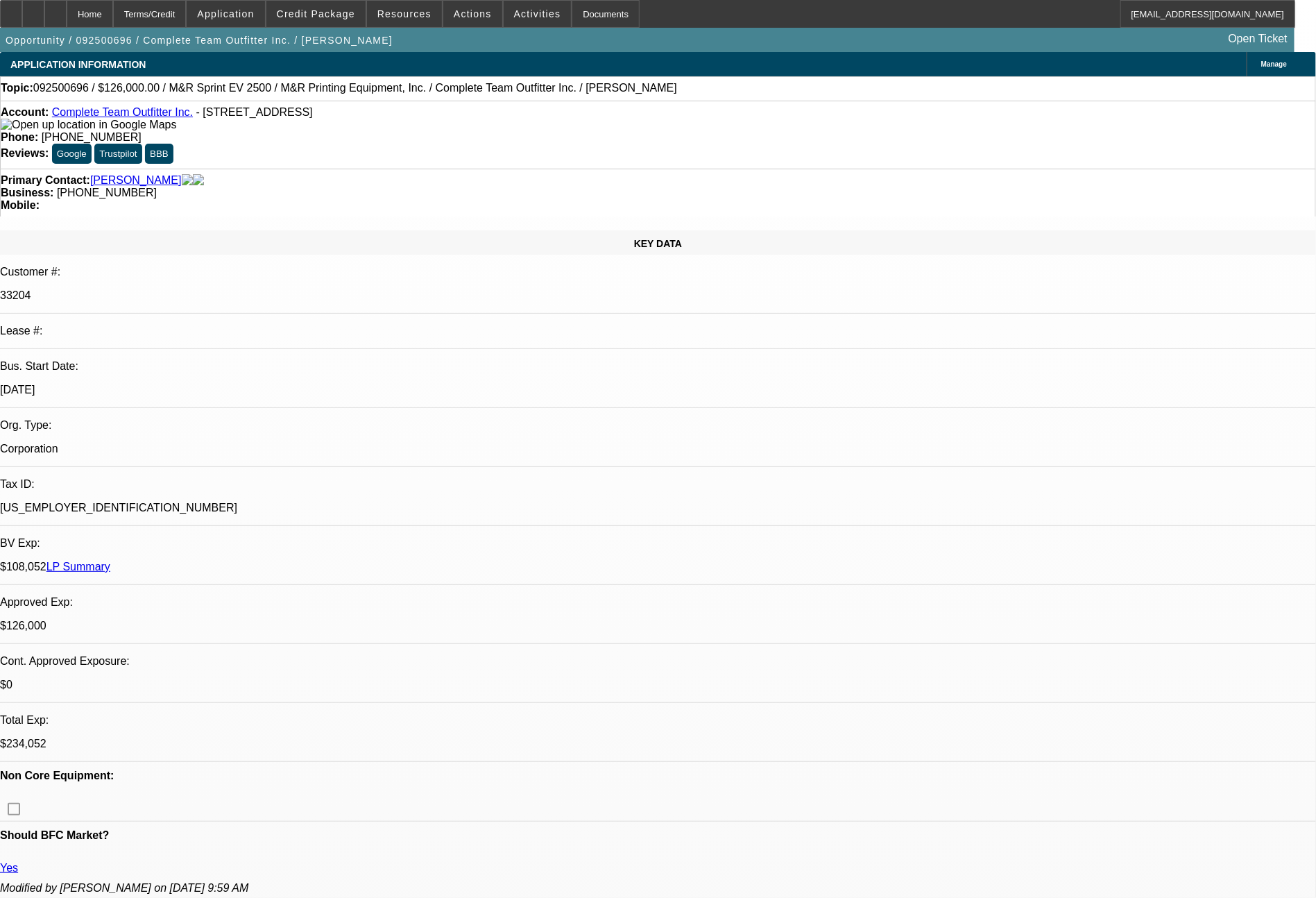
select select "0"
select select "2"
select select "0"
select select "6"
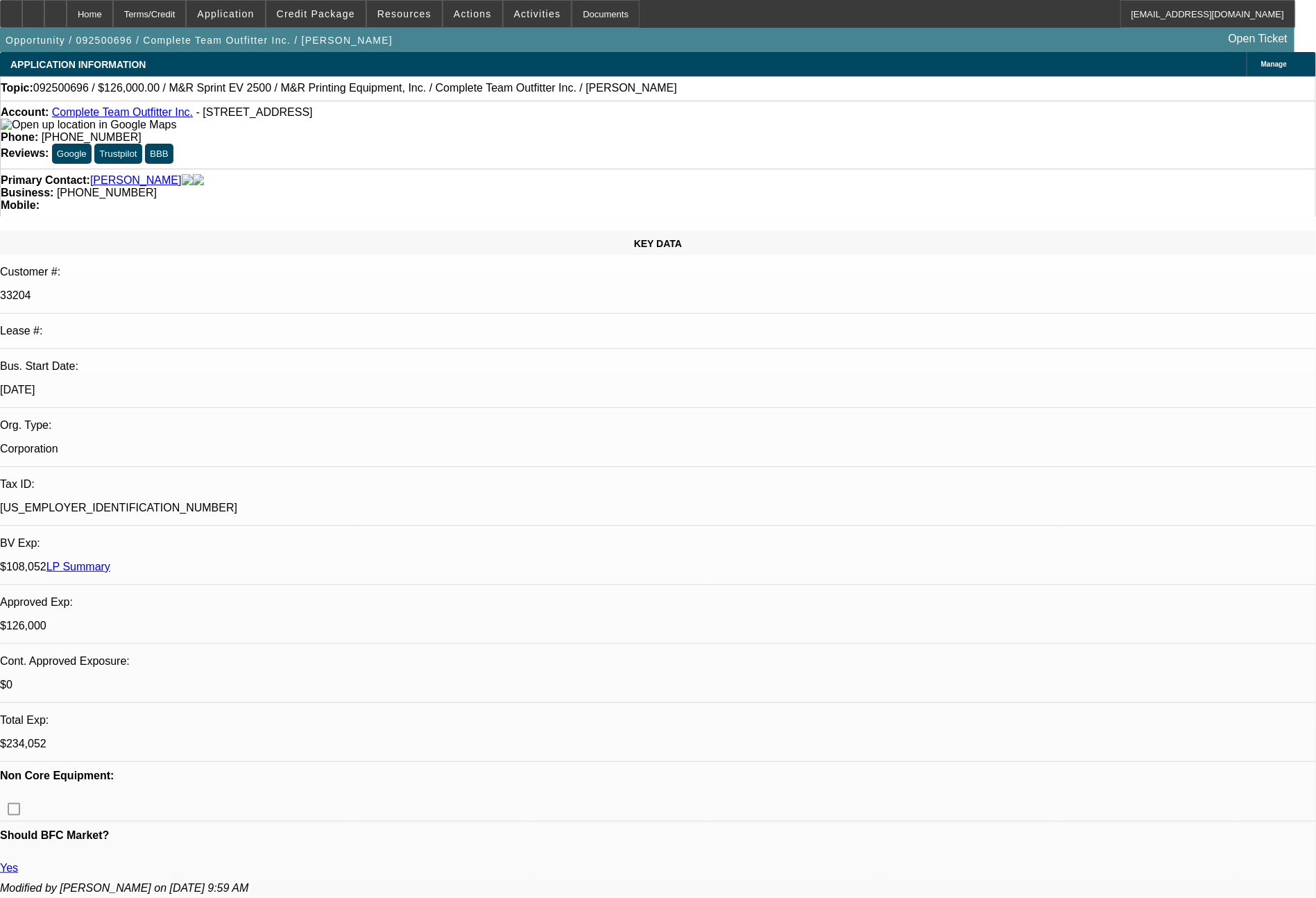
select select "0"
select select "2"
select select "0"
select select "6"
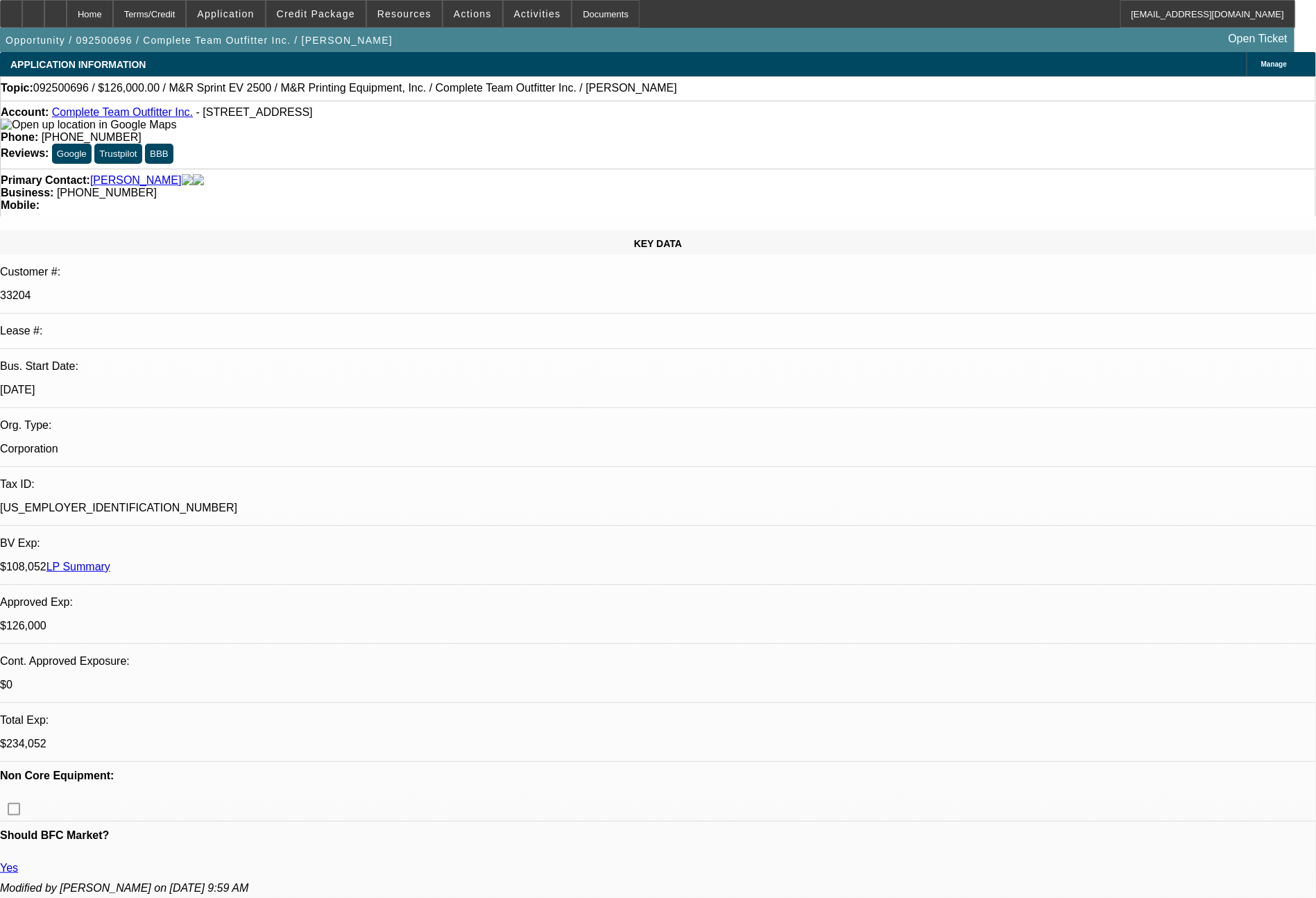
select select "0"
select select "2"
select select "0"
select select "6"
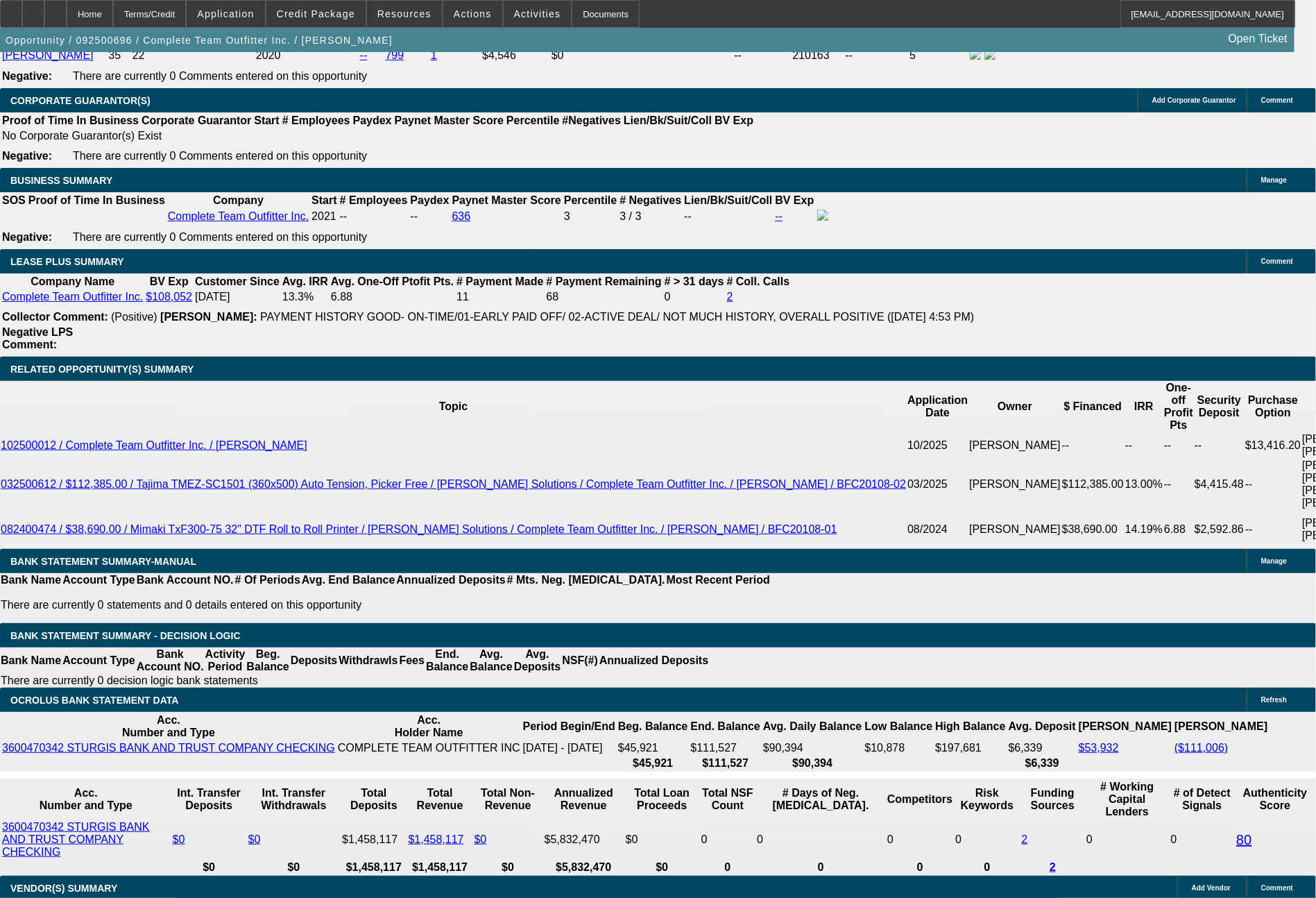
scroll to position [2375, 0]
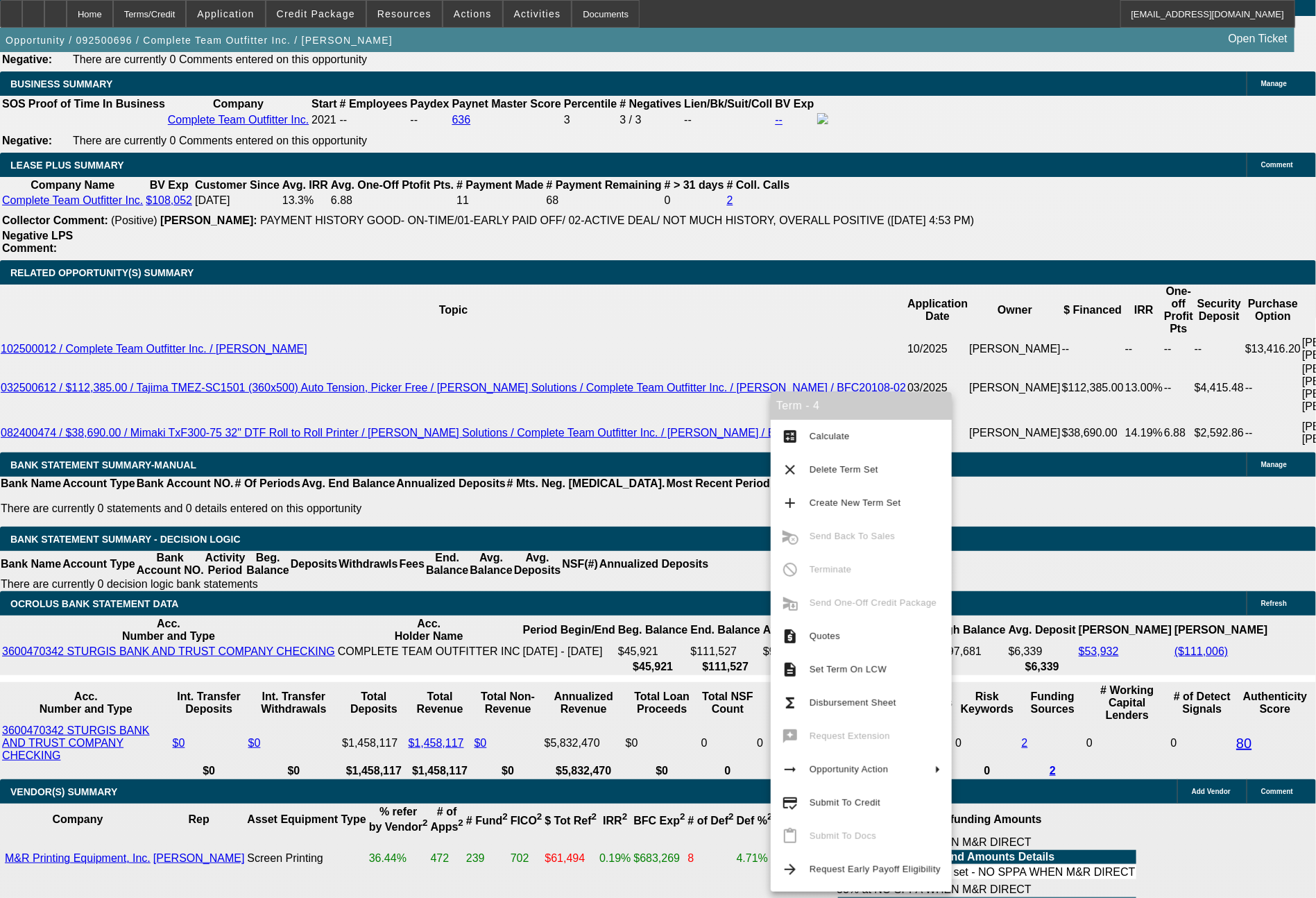
click at [1018, 784] on div "APPLICATION INFORMATION [GEOGRAPHIC_DATA] Topic: 092500696 / $126,000.00 / M&R …" at bounding box center [658, 614] width 1316 height 5875
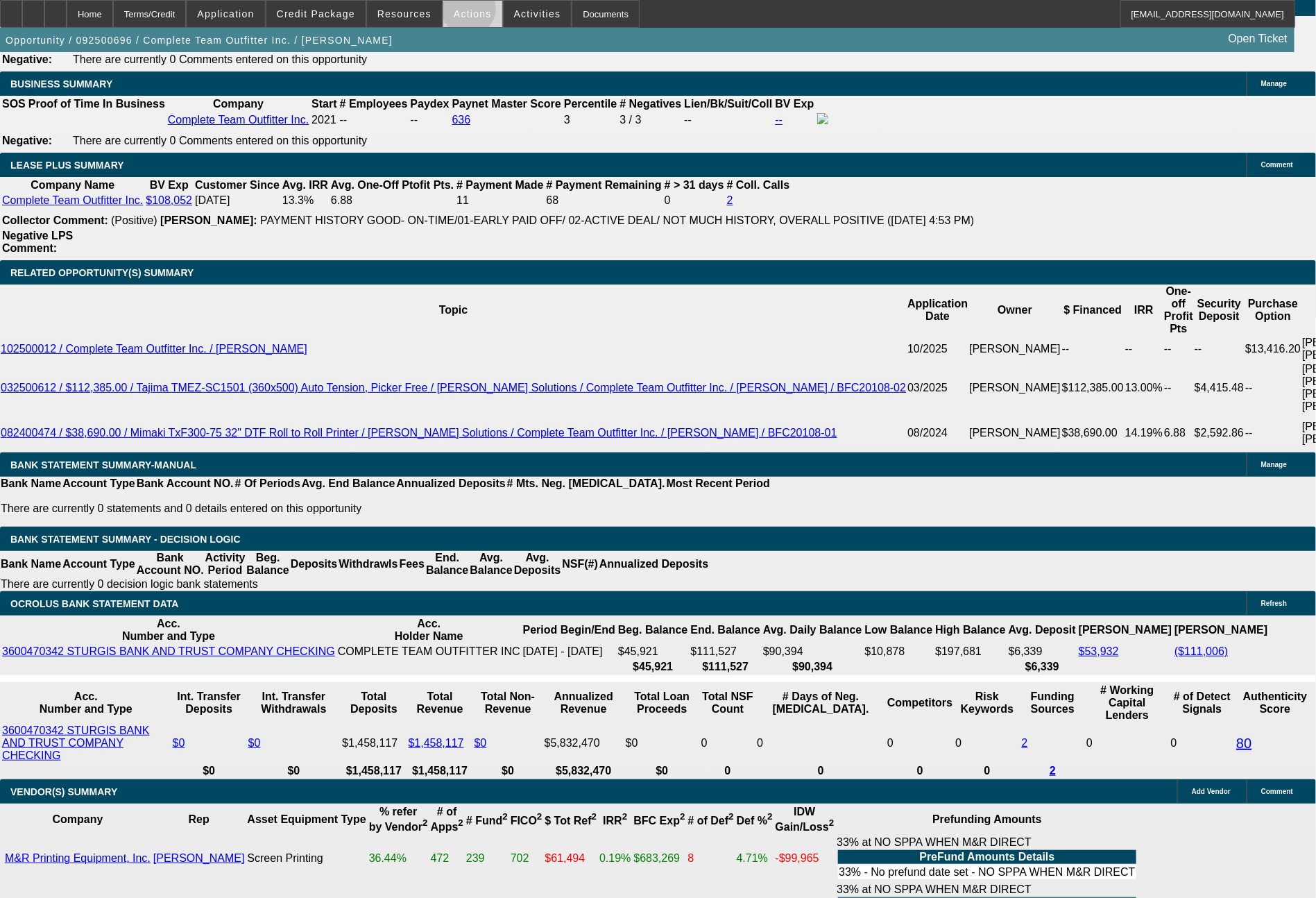
click at [469, 12] on span "Actions" at bounding box center [472, 13] width 38 height 11
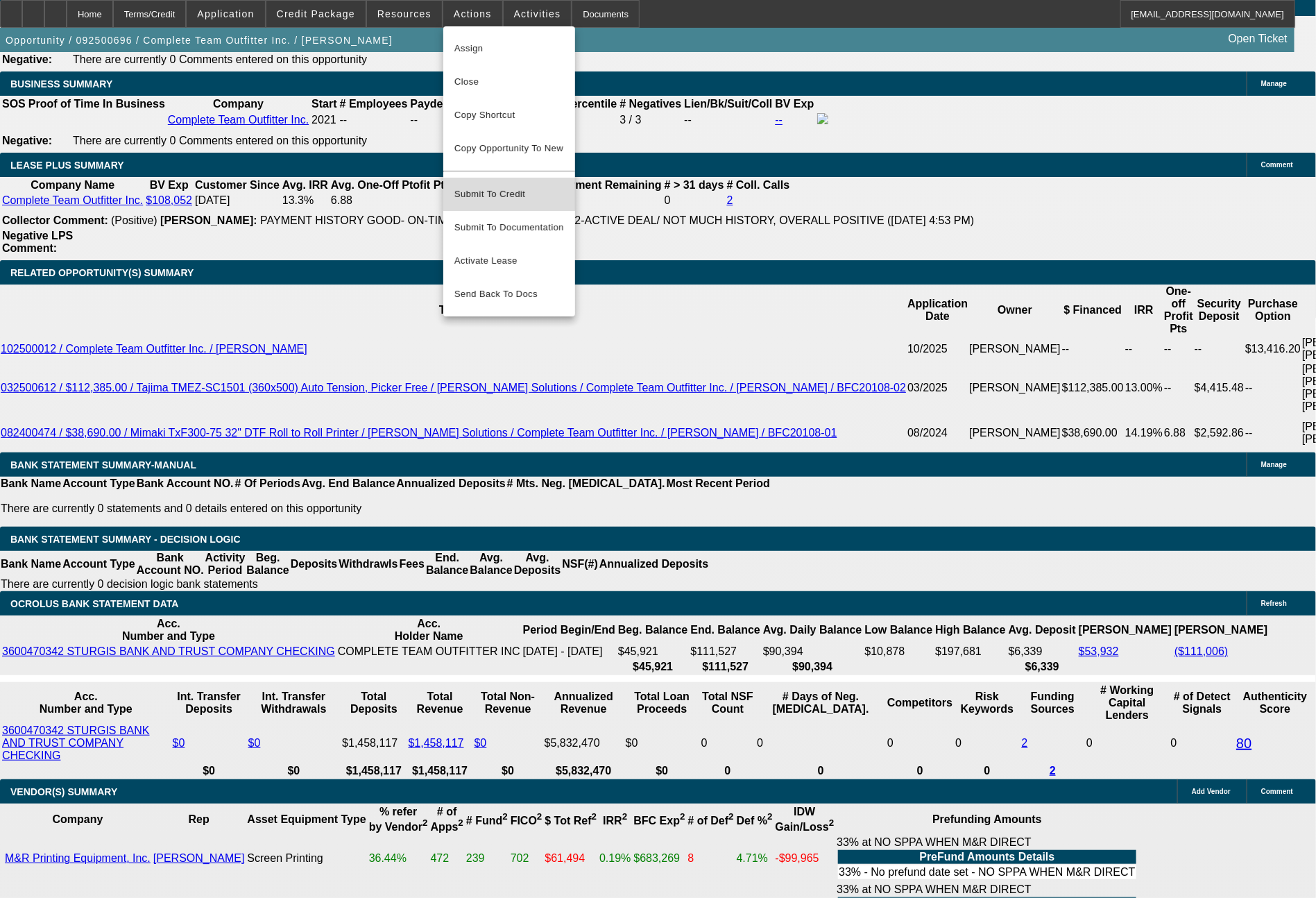
click at [500, 186] on span "Submit To Credit" at bounding box center [509, 194] width 110 height 17
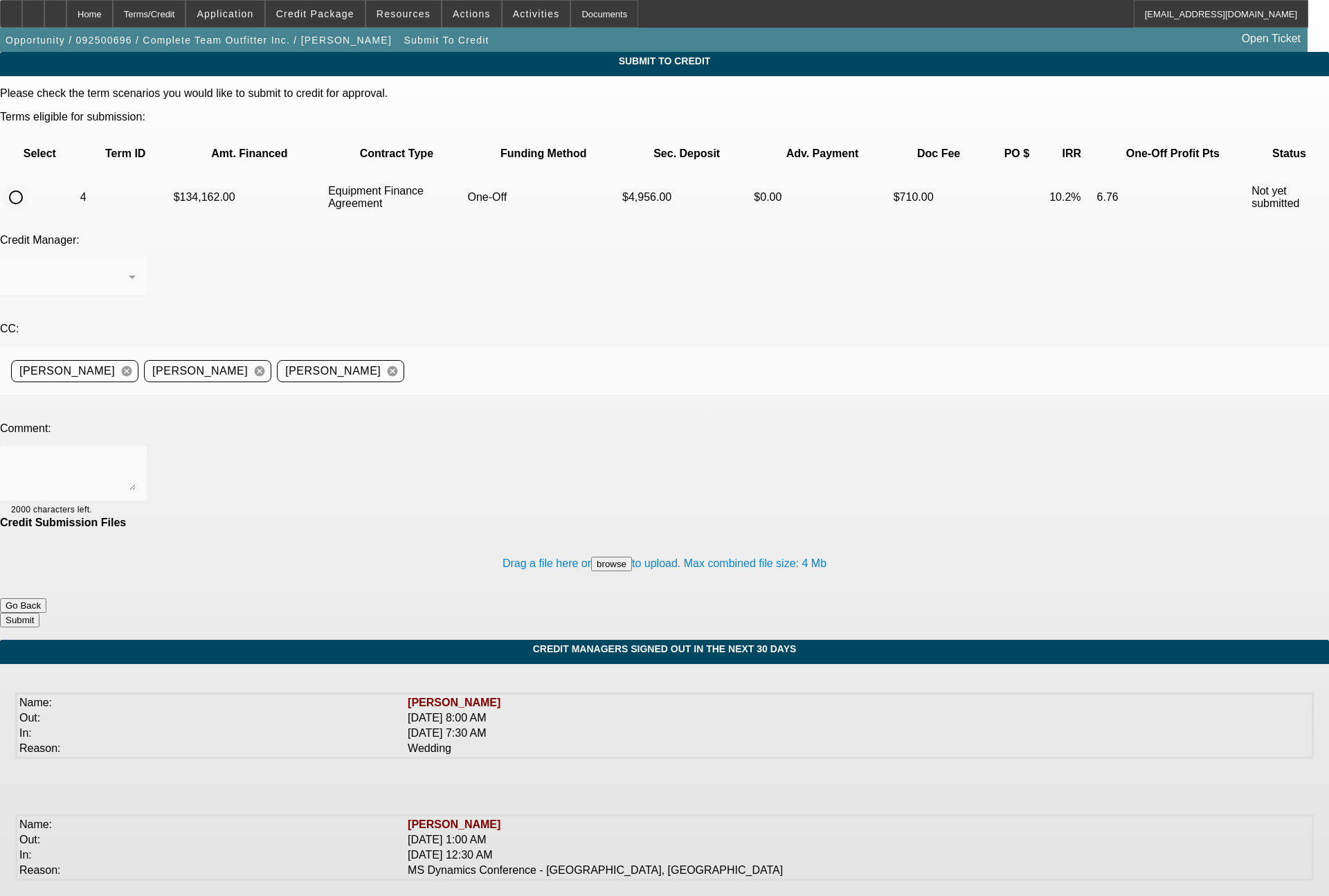
click at [29, 183] on input "radio" at bounding box center [15, 197] width 28 height 28
radio input "true"
click at [135, 457] on textarea at bounding box center [73, 473] width 125 height 33
type textarea "past customer in good standing and that -01 deal is at UniFi. solid credit deal…"
click at [39, 613] on button "Submit" at bounding box center [20, 620] width 39 height 14
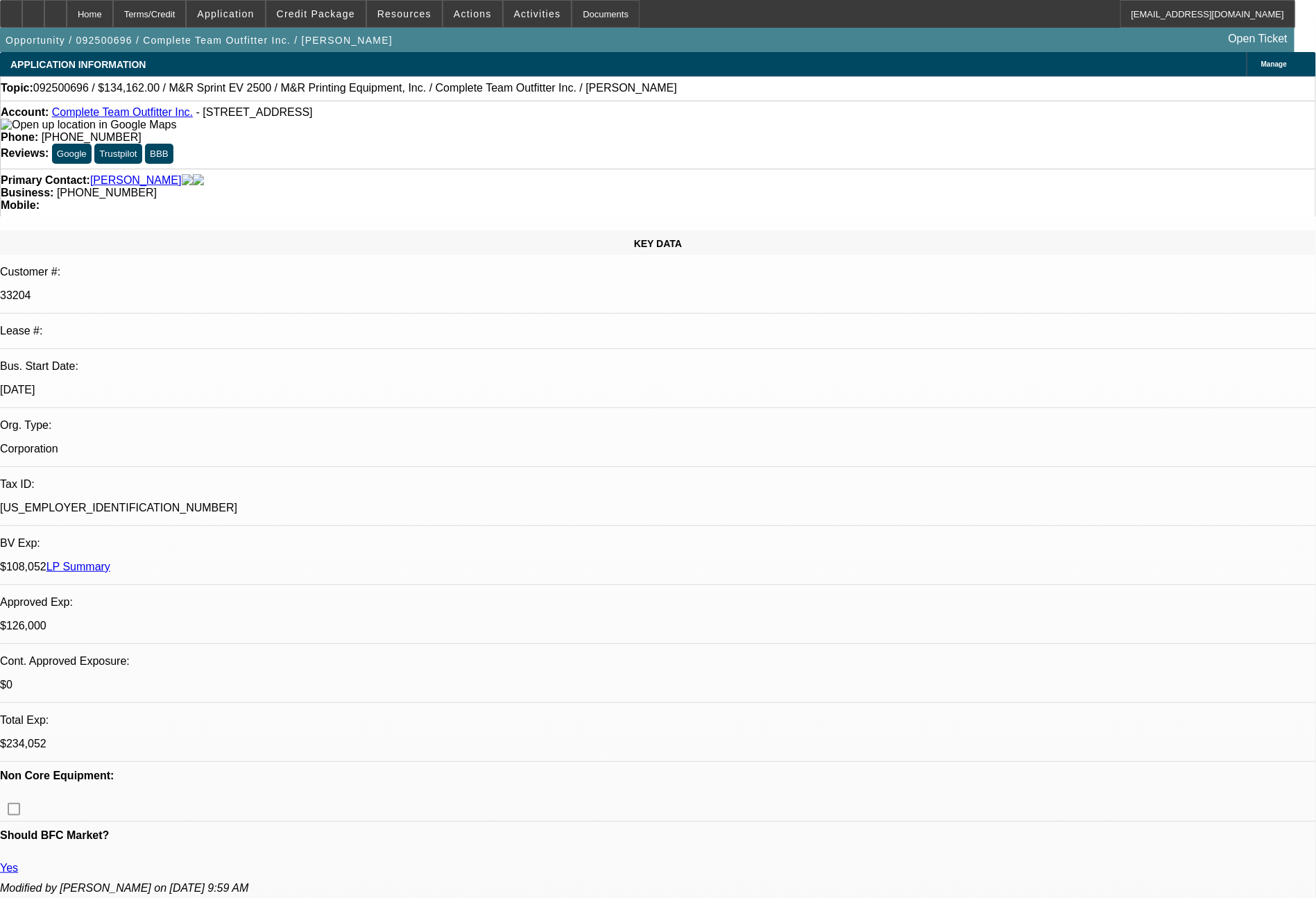
select select "0"
select select "2"
select select "0"
select select "6"
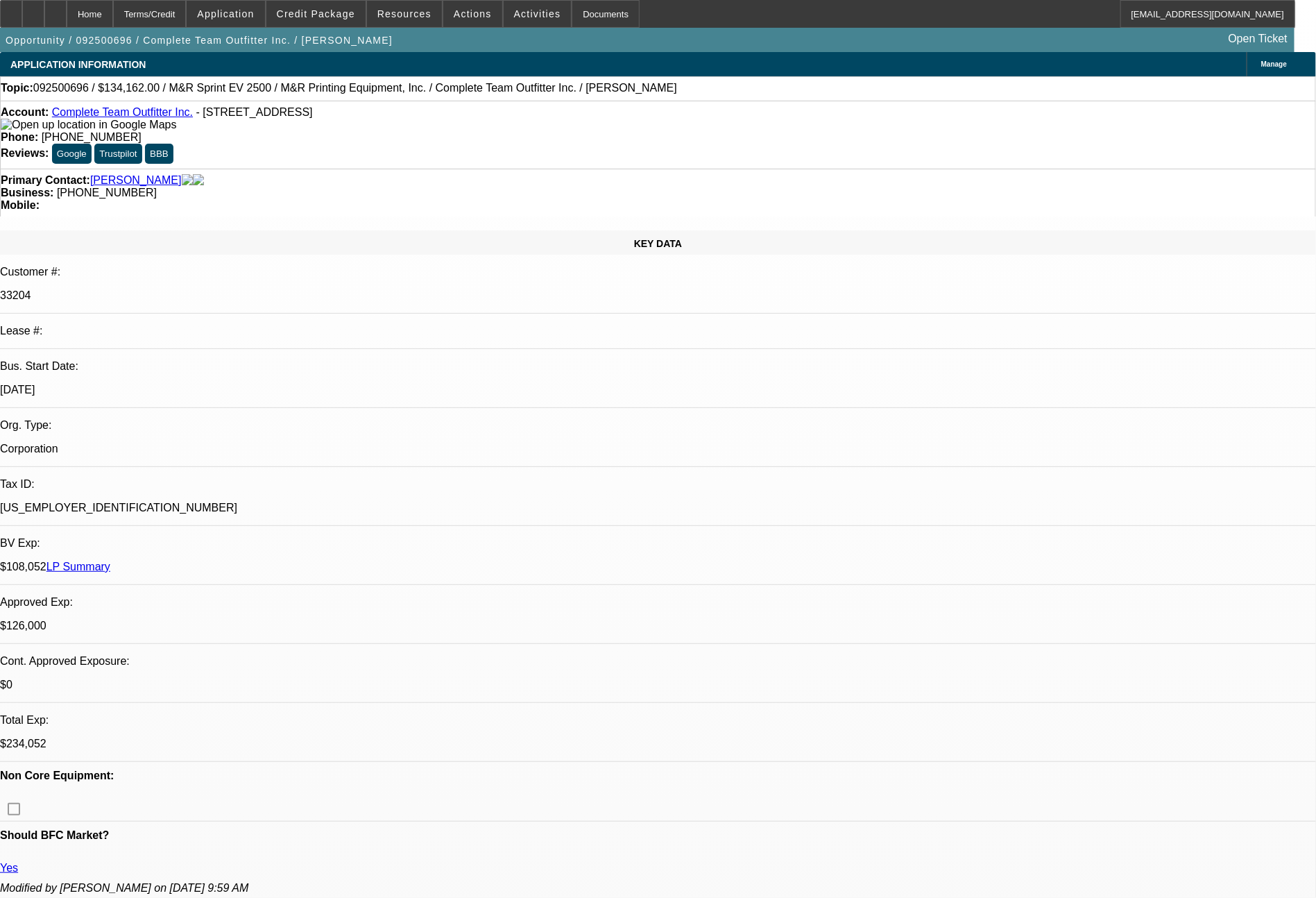
select select "0"
select select "2"
select select "0"
select select "6"
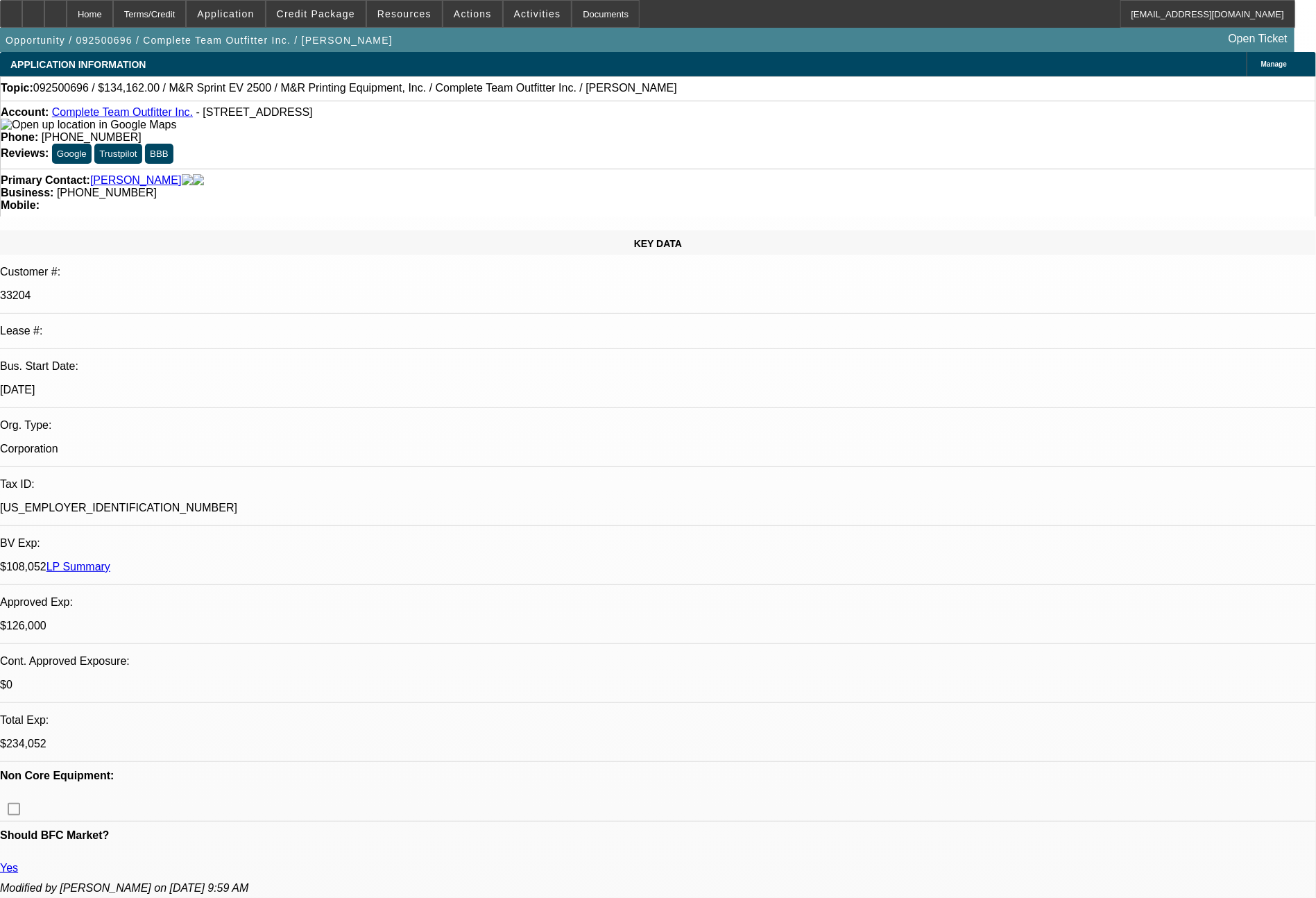
select select "0"
select select "2"
select select "0"
select select "6"
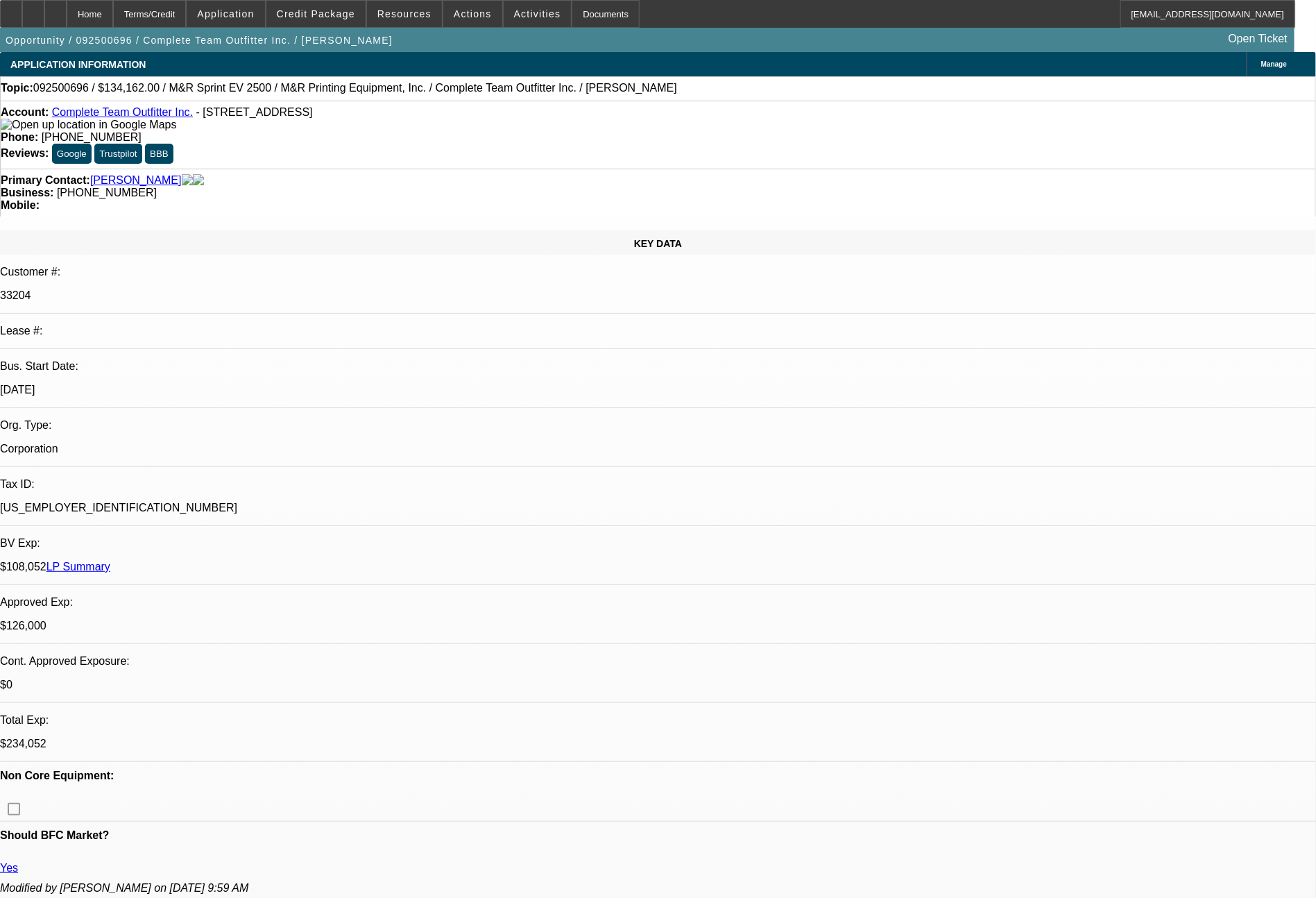
select select "0"
select select "2"
select select "0"
select select "6"
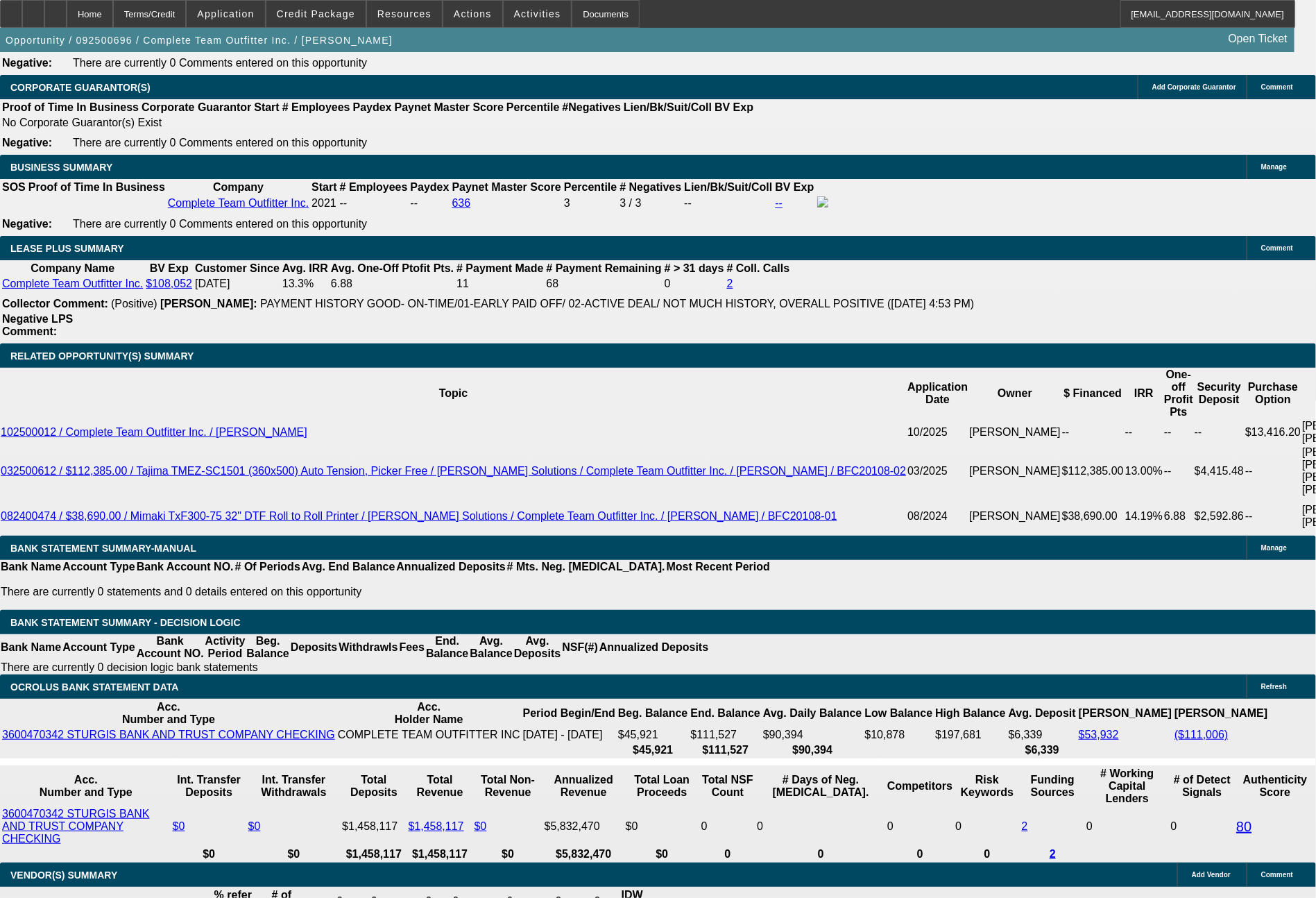
scroll to position [2373, 0]
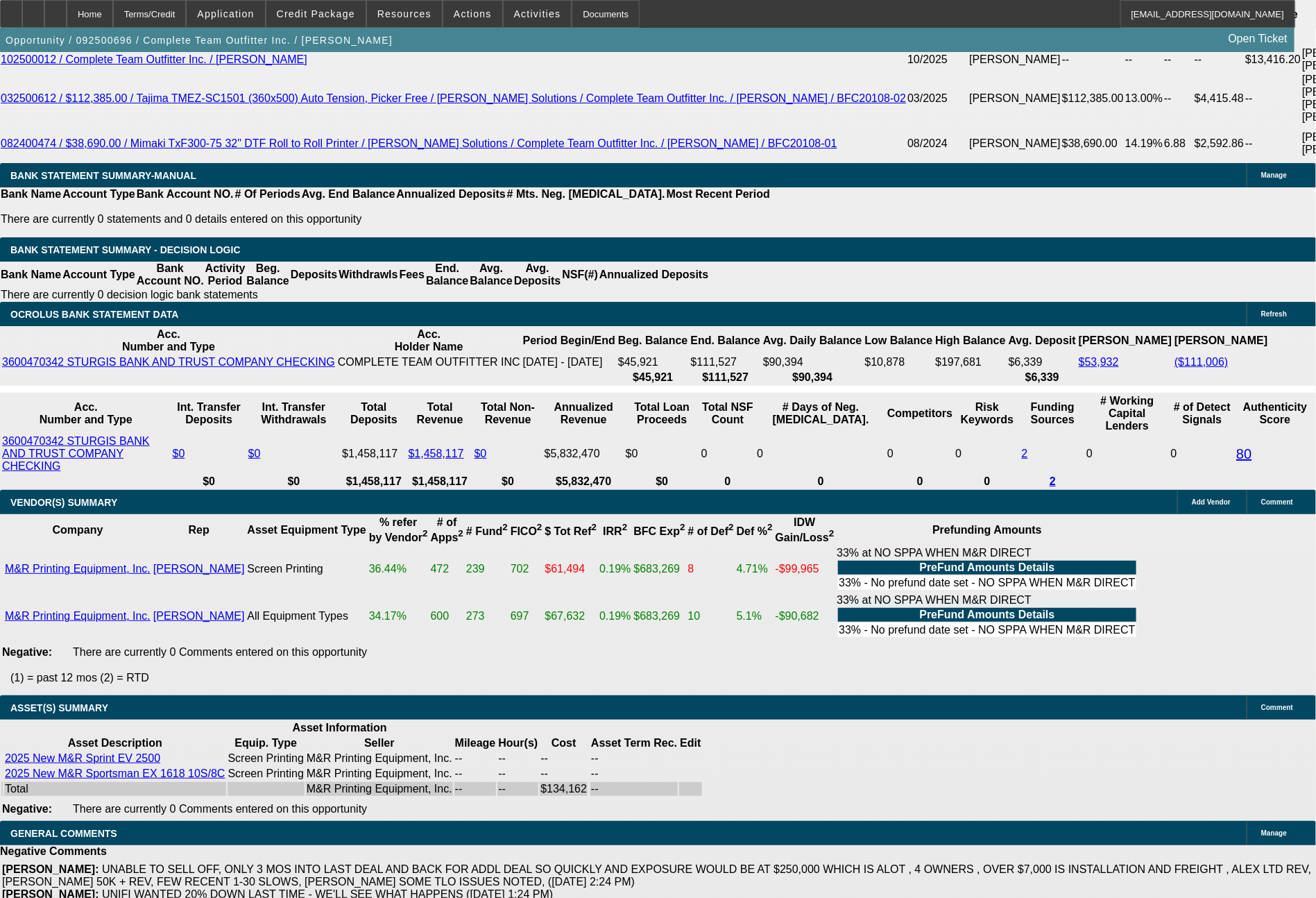
scroll to position [2593, 0]
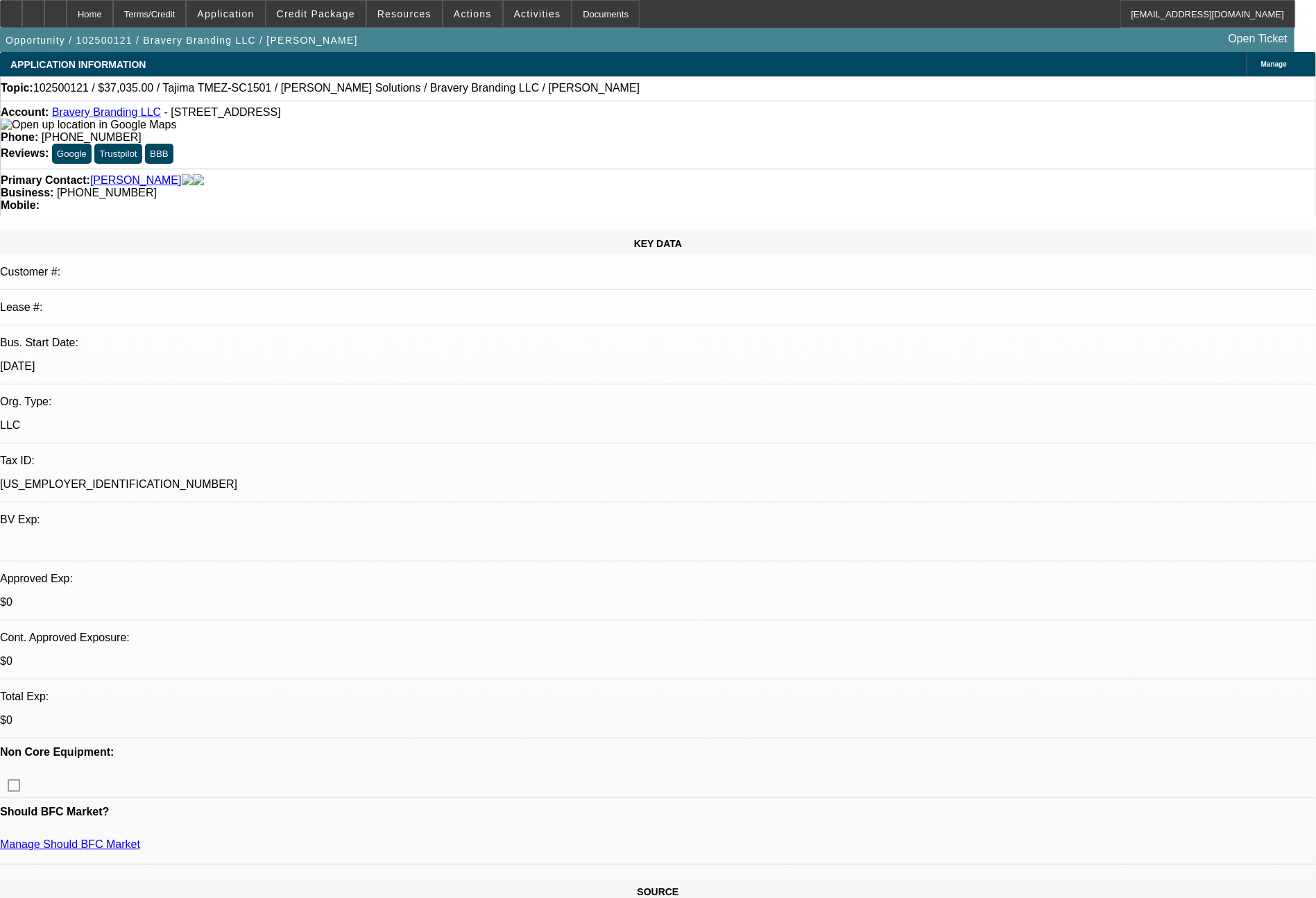
select select "0"
select select "2"
select select "0"
select select "6"
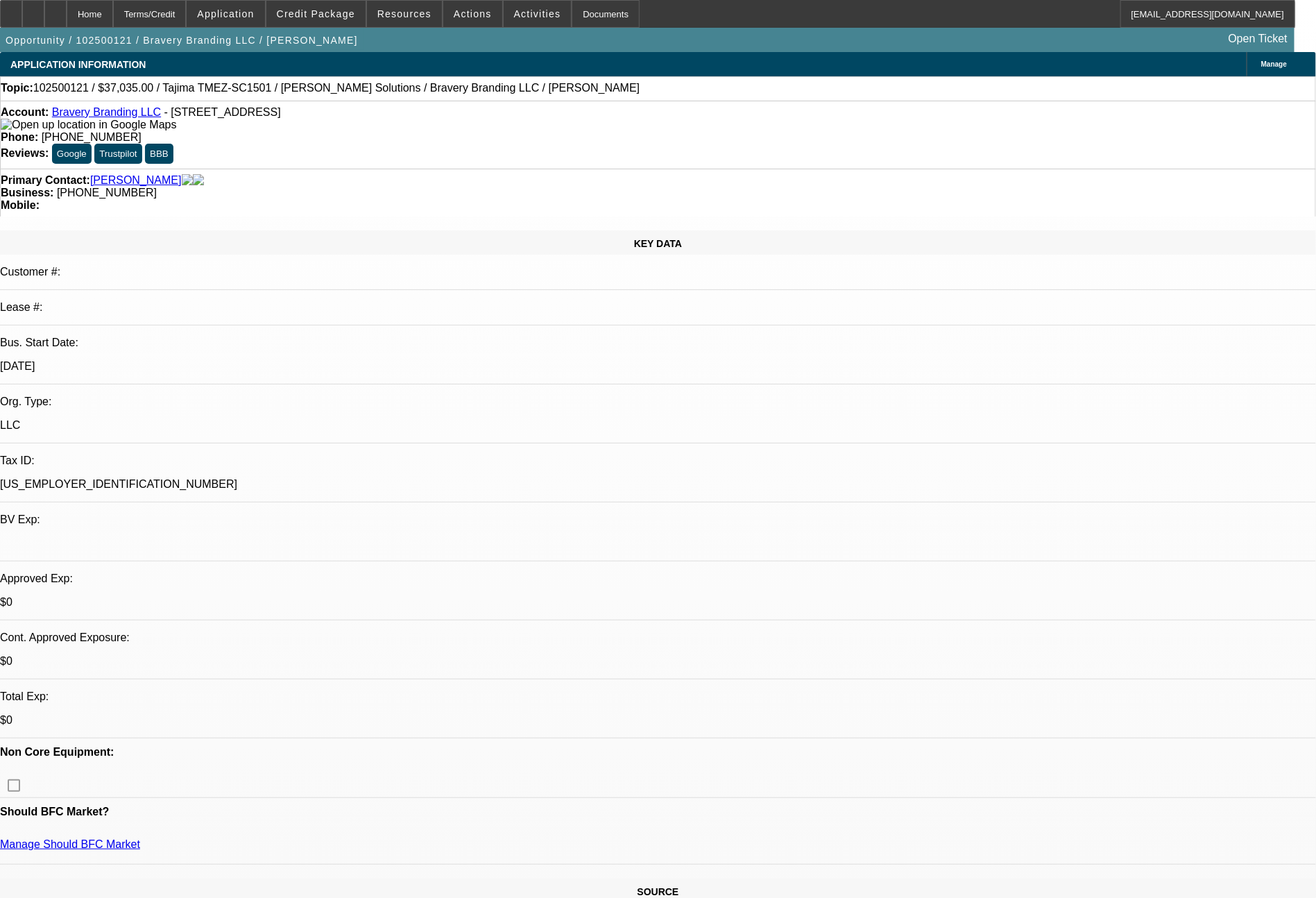
select select "0"
select select "2"
select select "0.1"
select select "4"
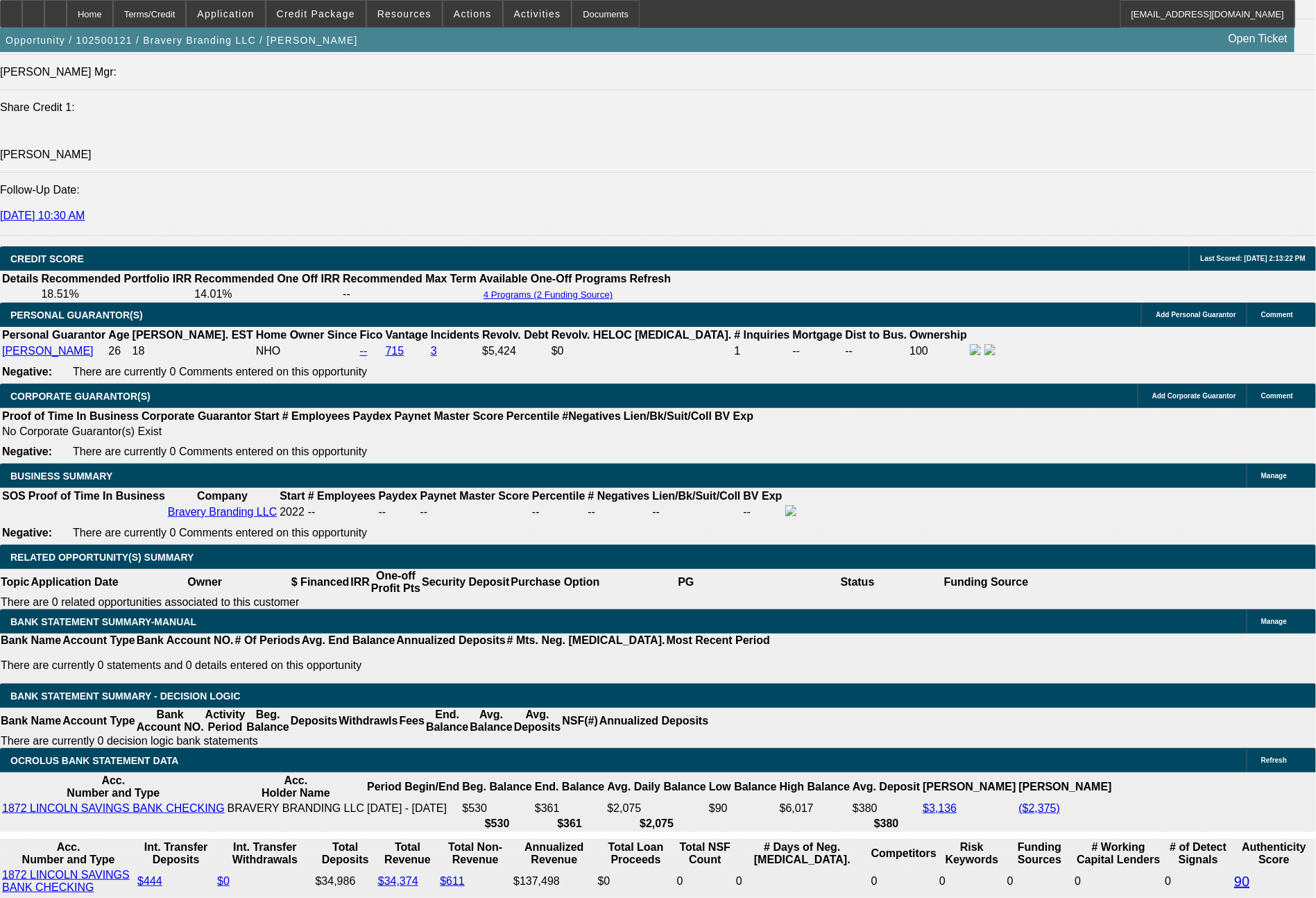
scroll to position [1902, 0]
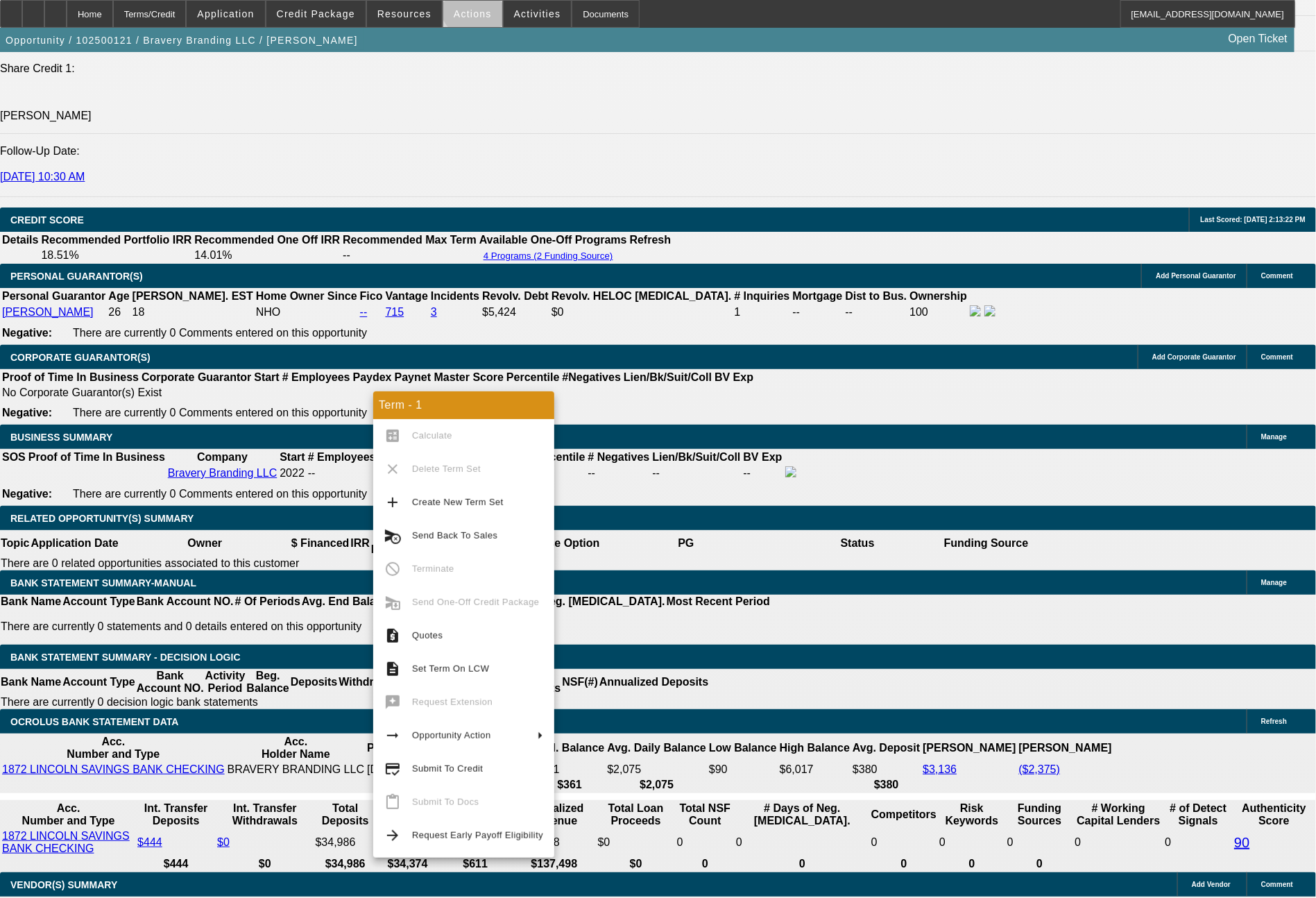
click at [475, 7] on button "Actions" at bounding box center [473, 14] width 59 height 27
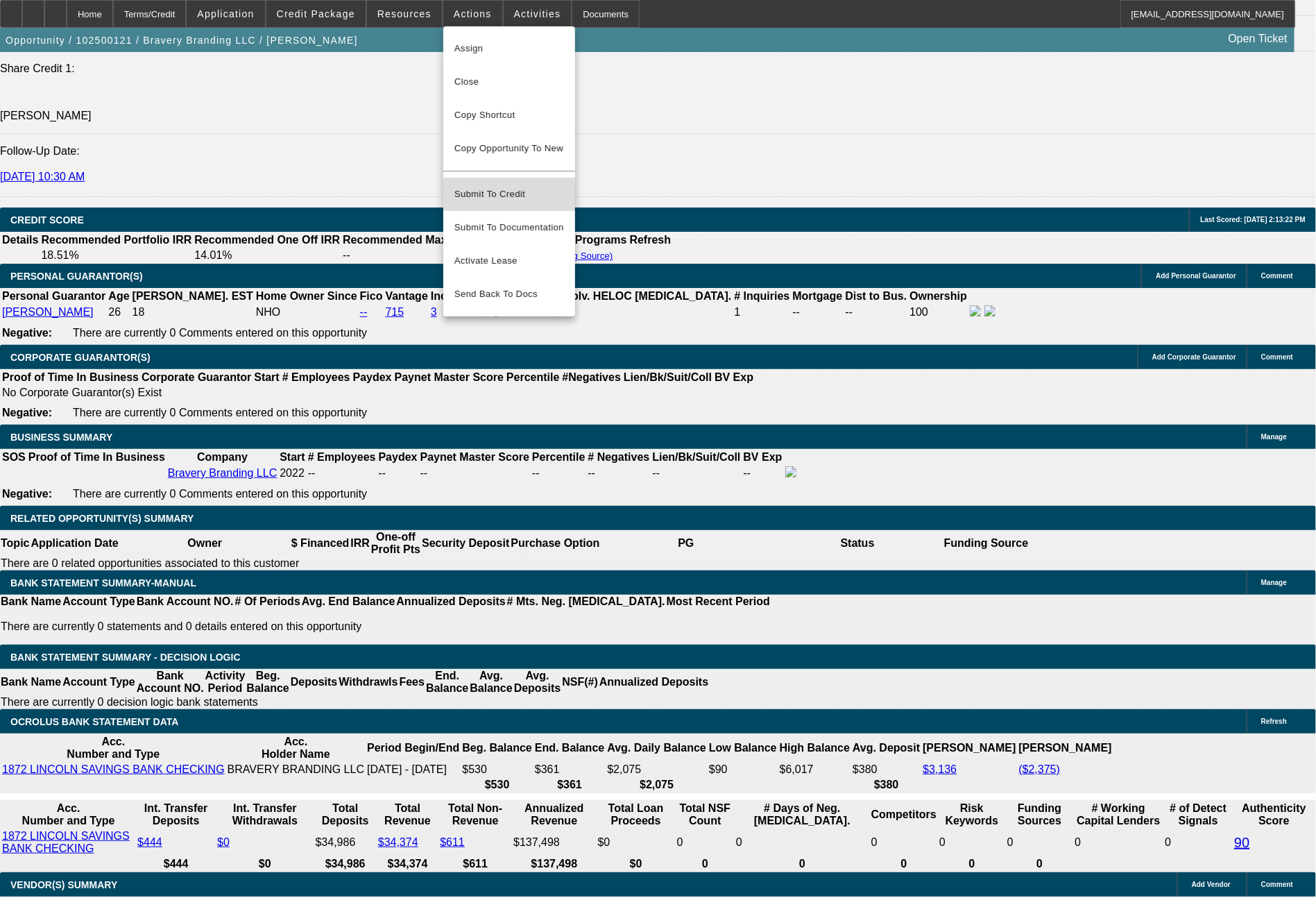
click at [506, 187] on span "Submit To Credit" at bounding box center [509, 194] width 110 height 17
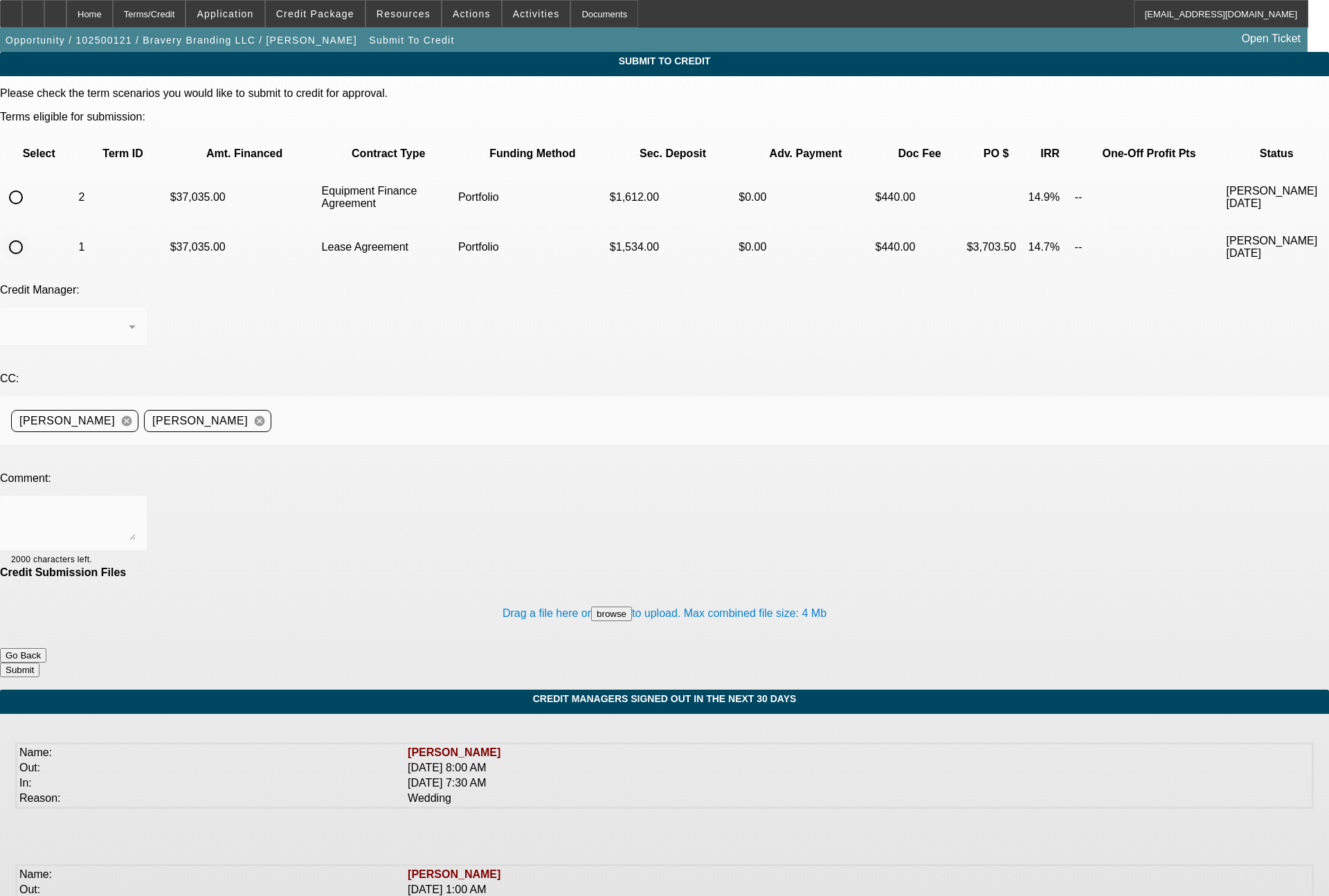
click at [29, 233] on input "radio" at bounding box center [15, 247] width 28 height 28
radio input "true"
click at [129, 319] on div "[PERSON_NAME]" at bounding box center [69, 327] width 118 height 17
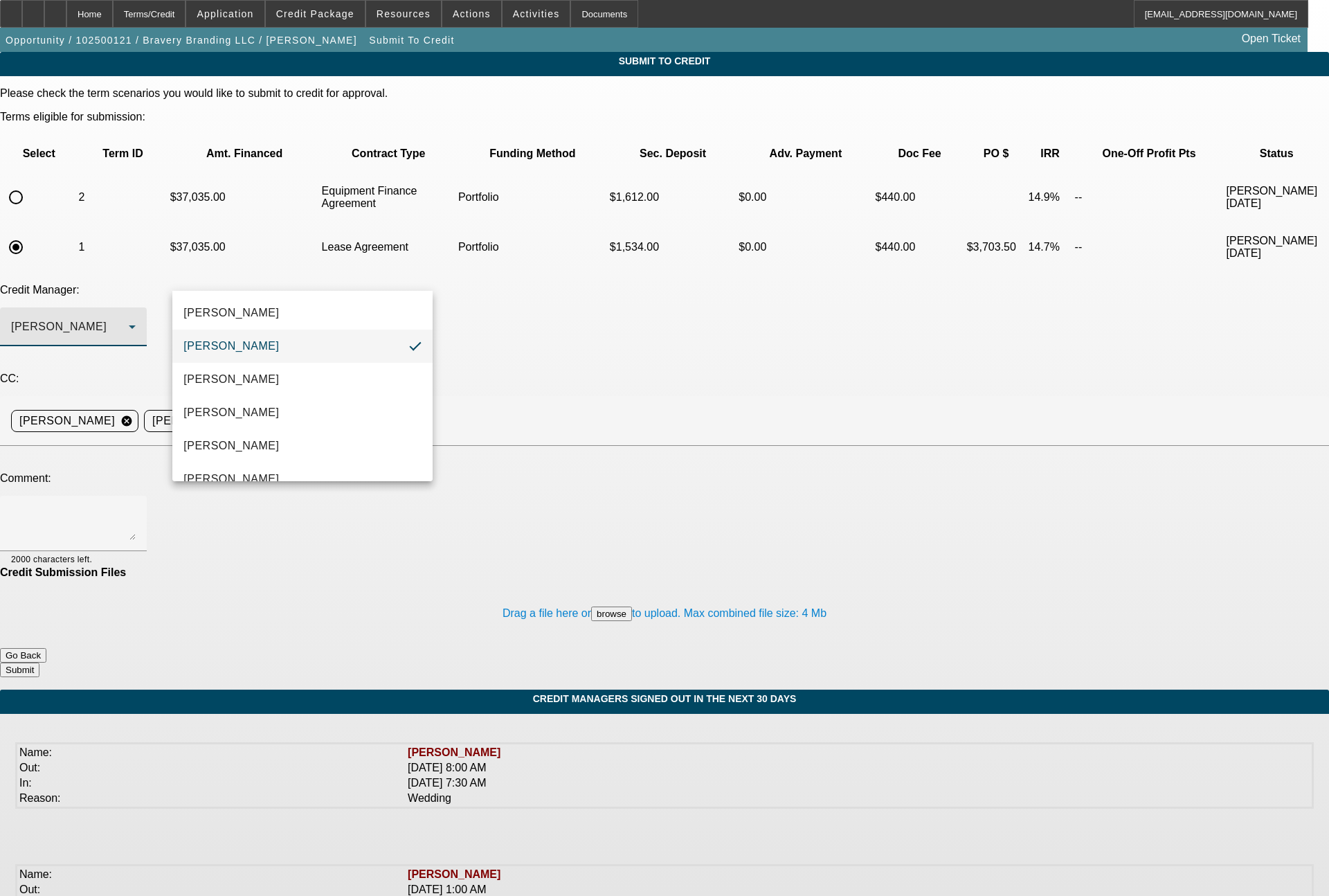
click at [519, 324] on div at bounding box center [664, 448] width 1329 height 896
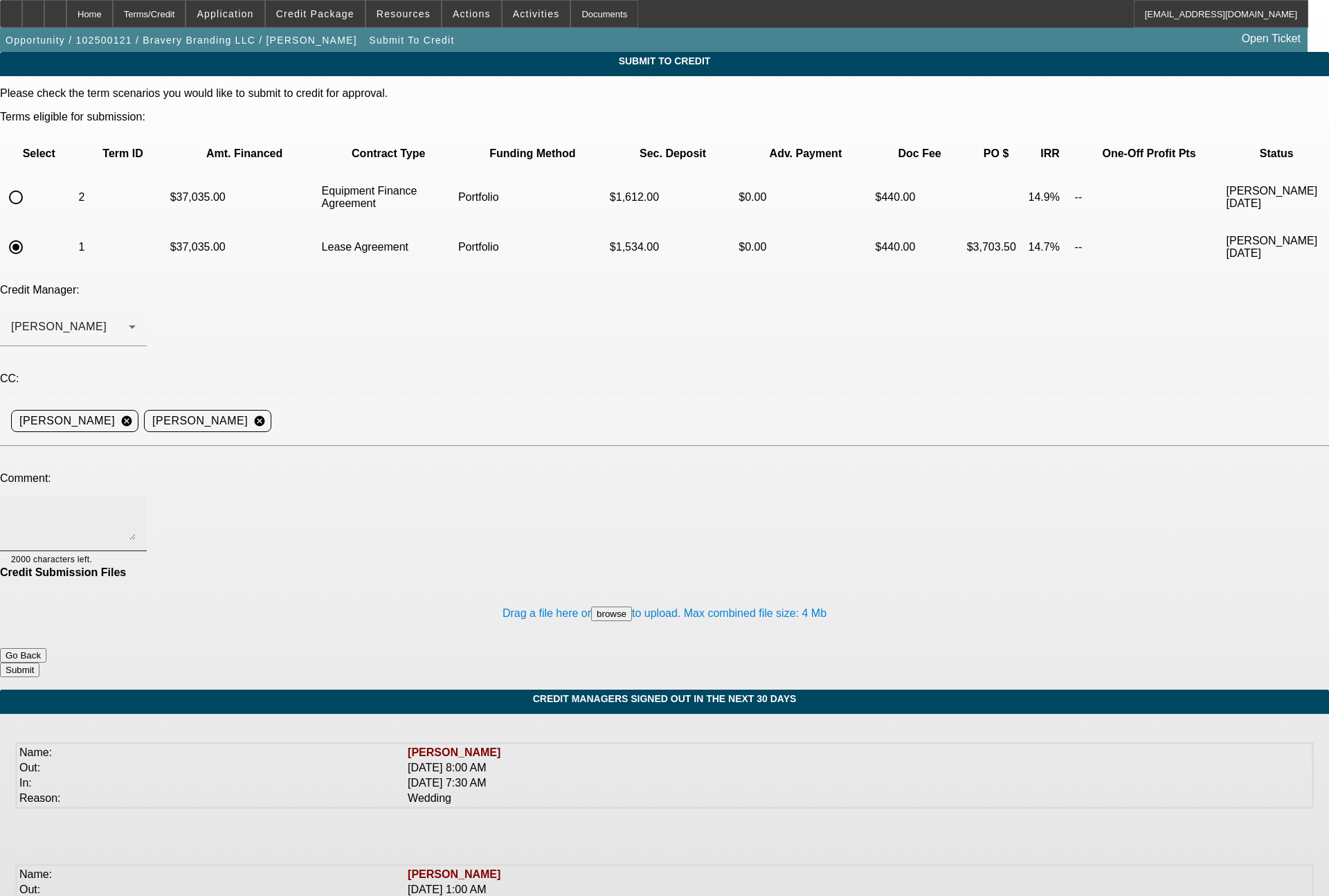
click at [135, 507] on textarea at bounding box center [73, 523] width 125 height 33
type textarea "Not sure why, but Bill is not responding to this deal which we submitted midday…"
click at [39, 663] on button "Submit" at bounding box center [20, 670] width 39 height 14
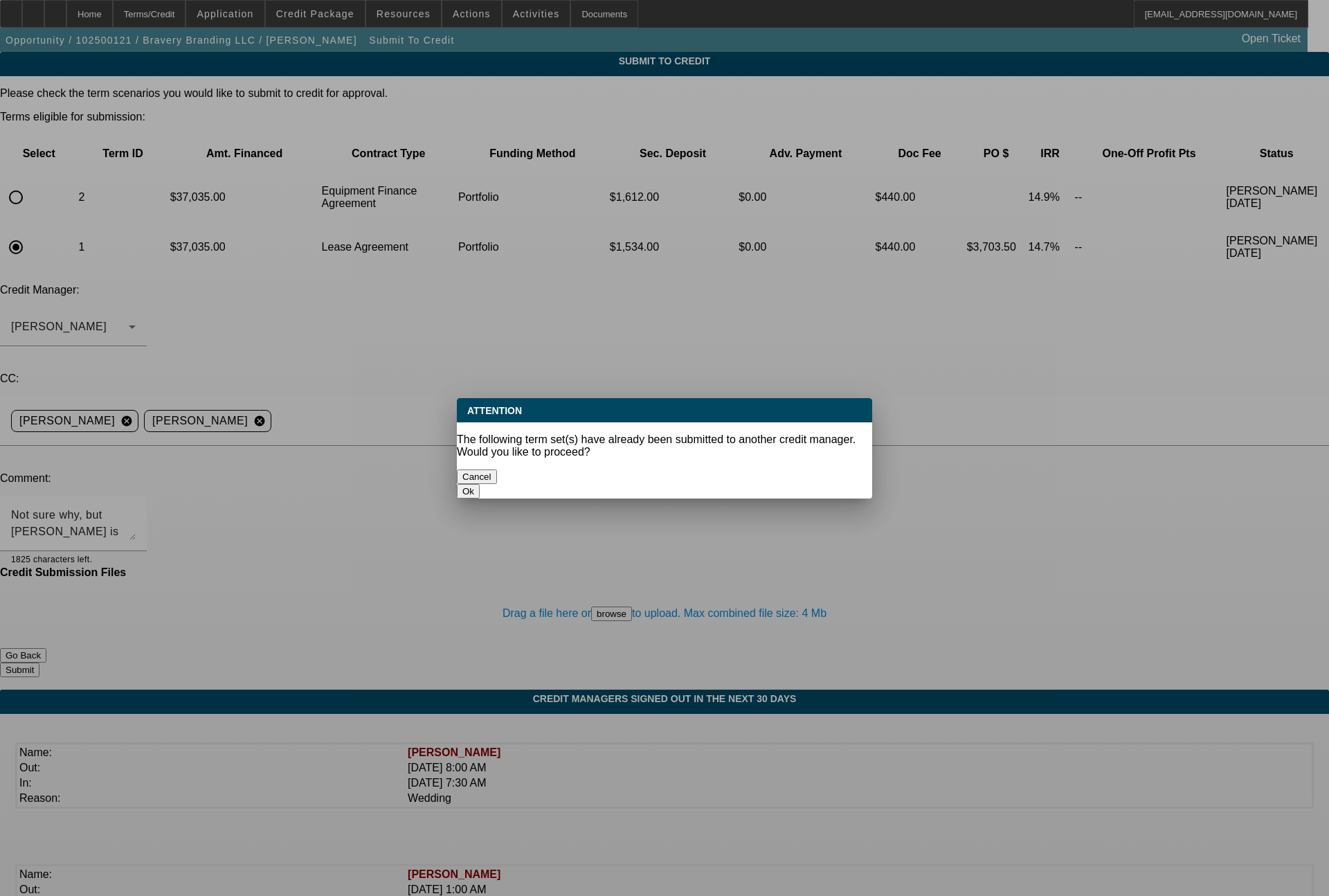
click at [480, 484] on button "Ok" at bounding box center [469, 491] width 23 height 14
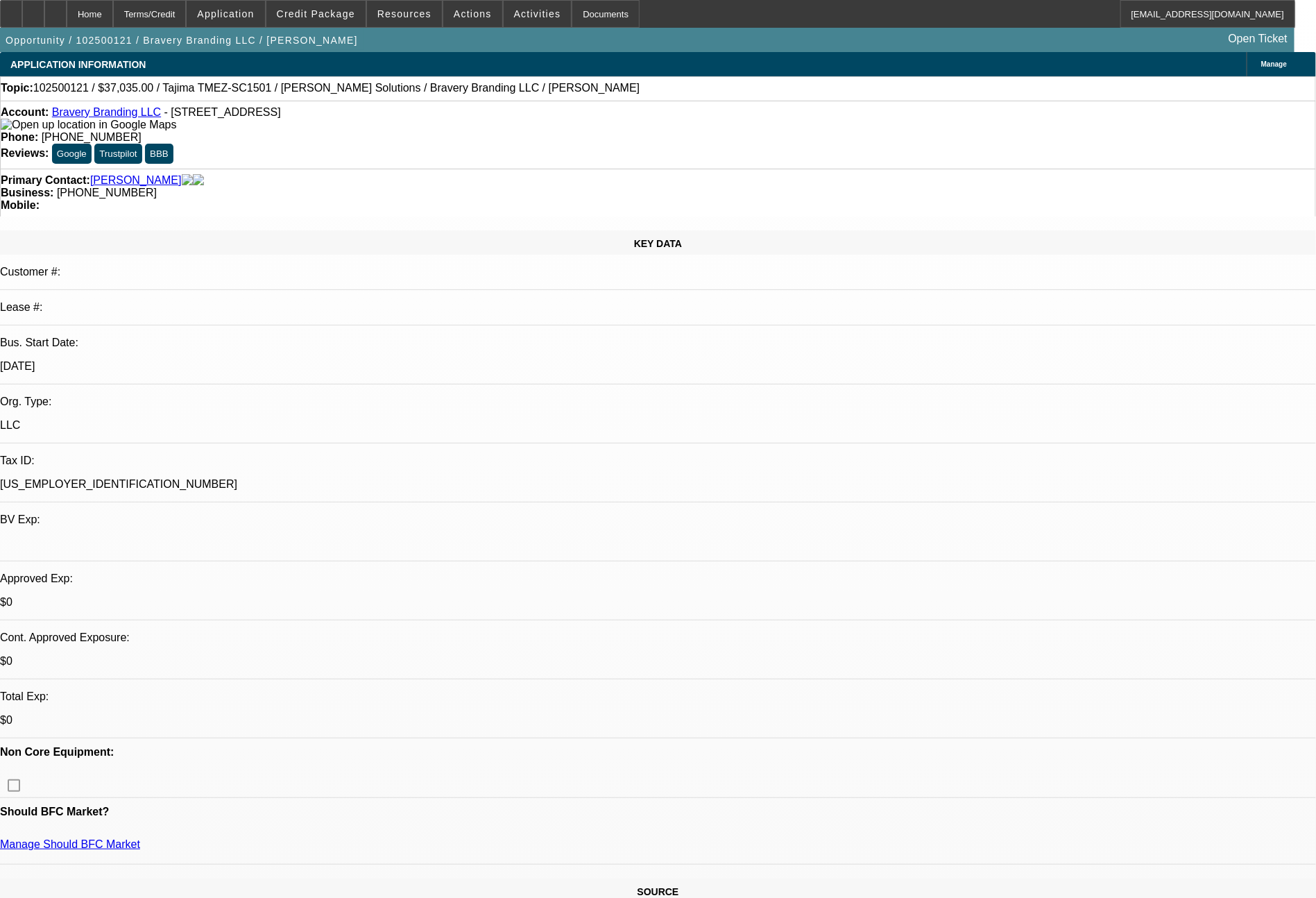
select select "0"
select select "2"
select select "0"
select select "6"
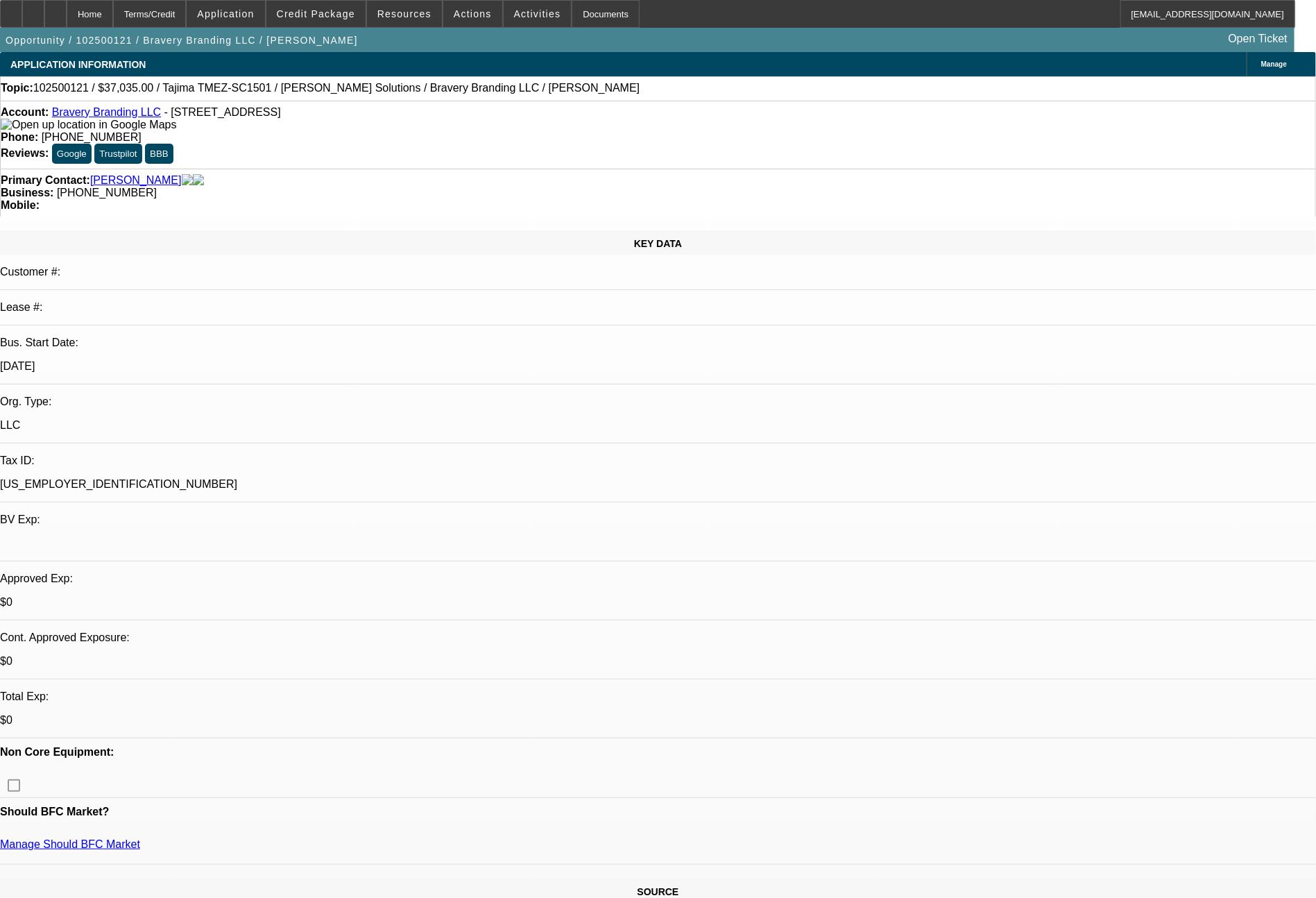
select select "0"
select select "2"
select select "0.1"
select select "4"
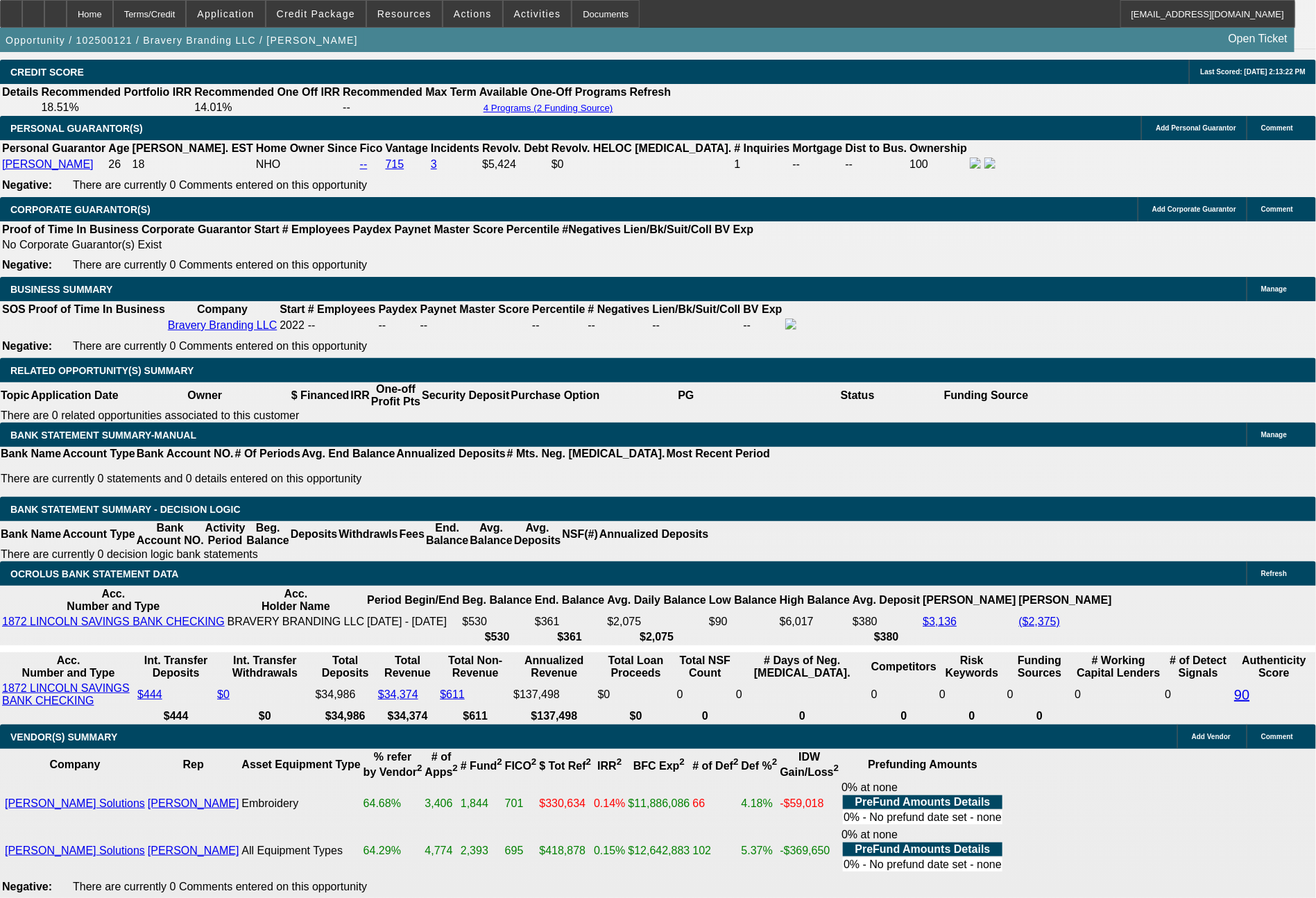
scroll to position [2071, 0]
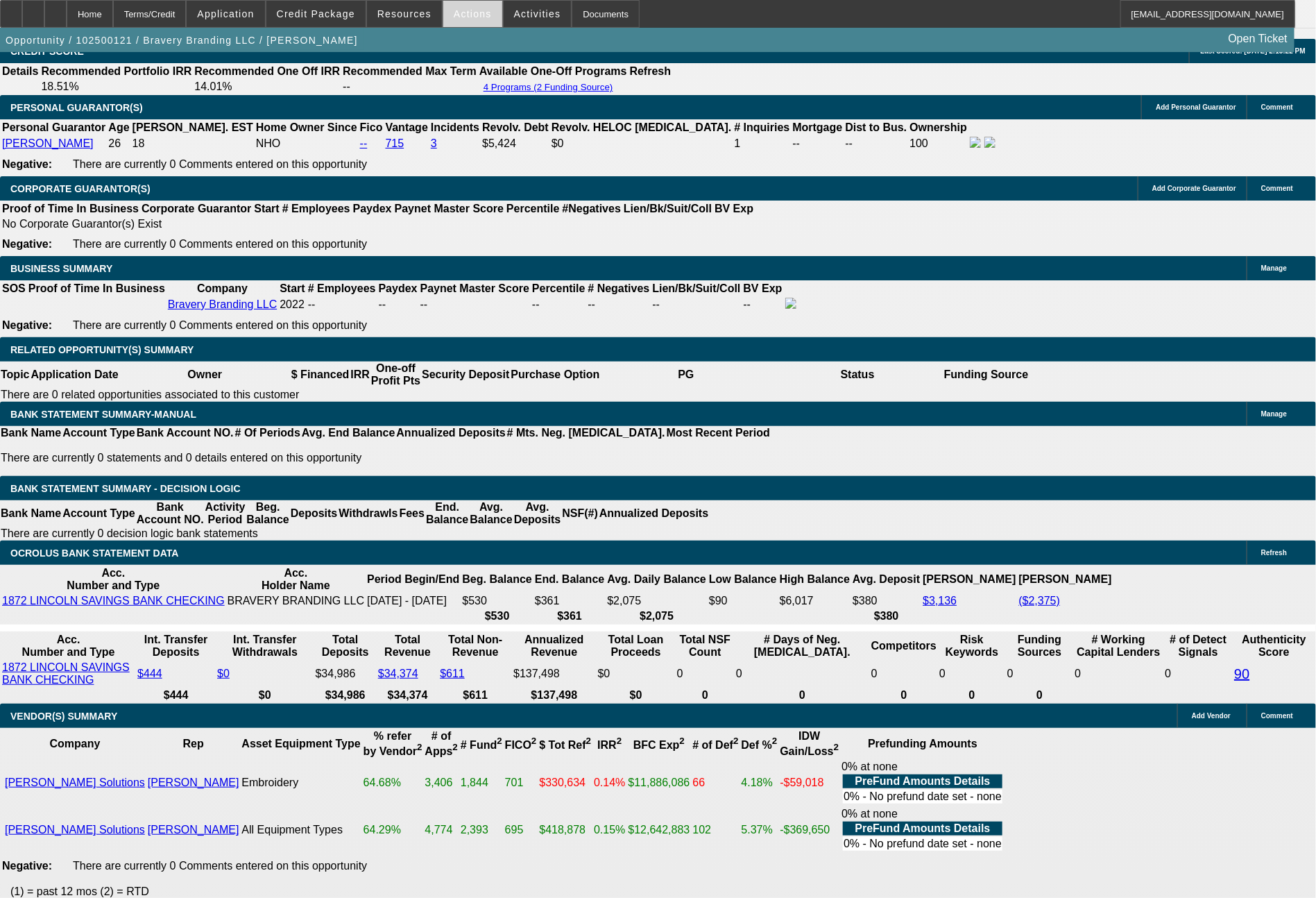
click at [464, 13] on span "Actions" at bounding box center [472, 13] width 38 height 11
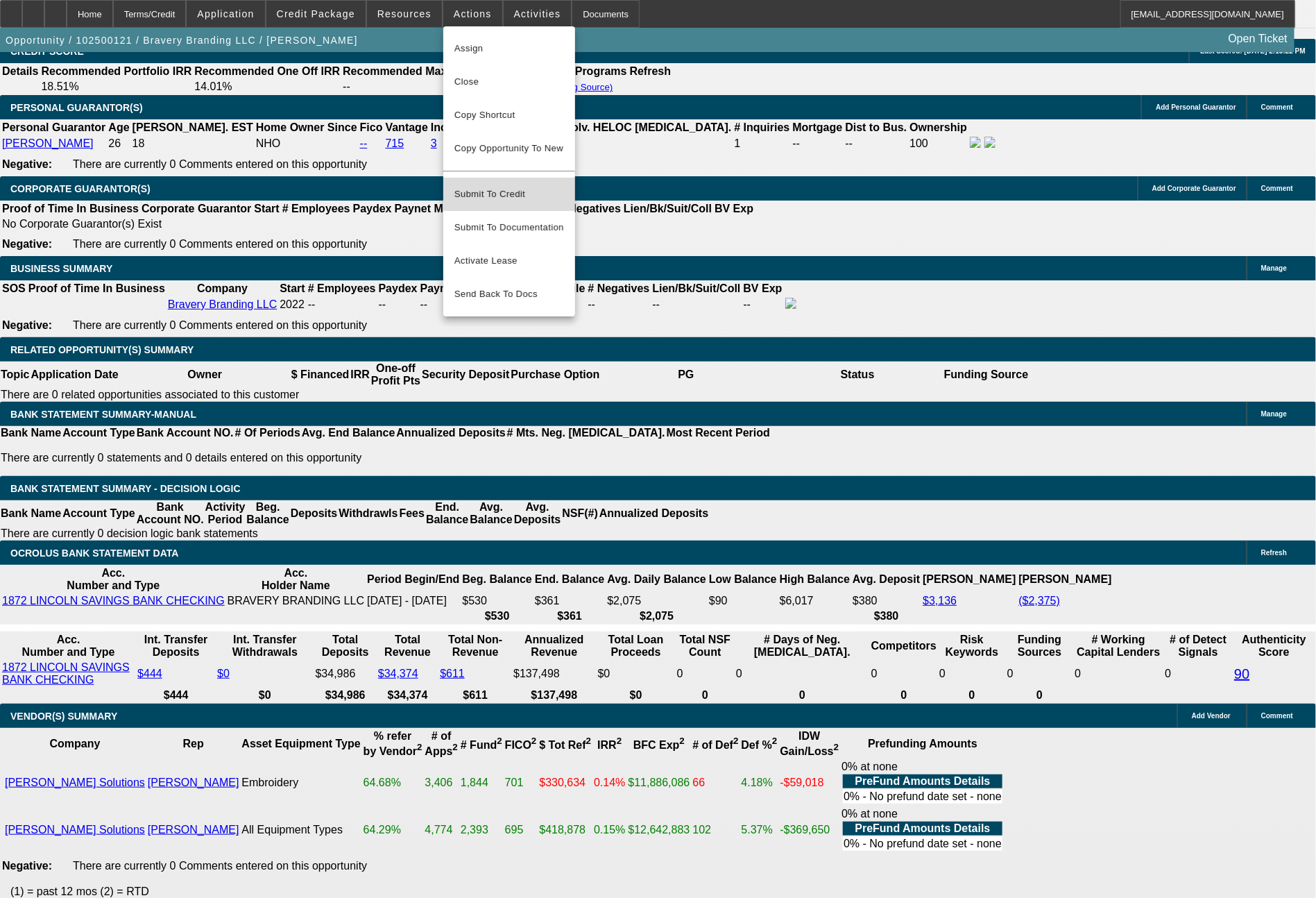
click at [514, 186] on span "Submit To Credit" at bounding box center [509, 194] width 110 height 17
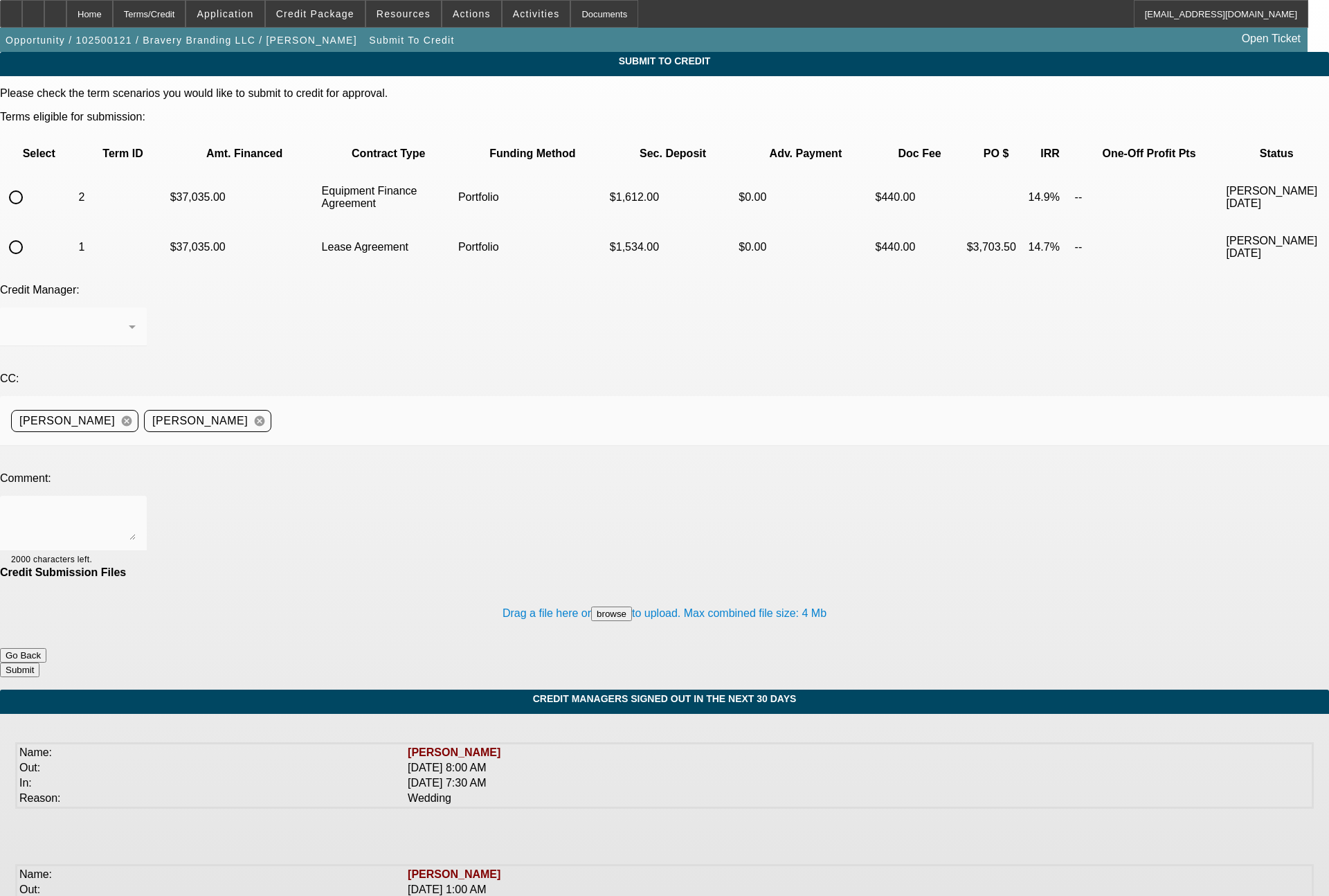
click at [29, 183] on input "radio" at bounding box center [15, 197] width 28 height 28
radio input "true"
click at [135, 507] on textarea at bounding box center [73, 523] width 125 height 33
type textarea "second term set"
click at [39, 663] on button "Submit" at bounding box center [20, 670] width 39 height 14
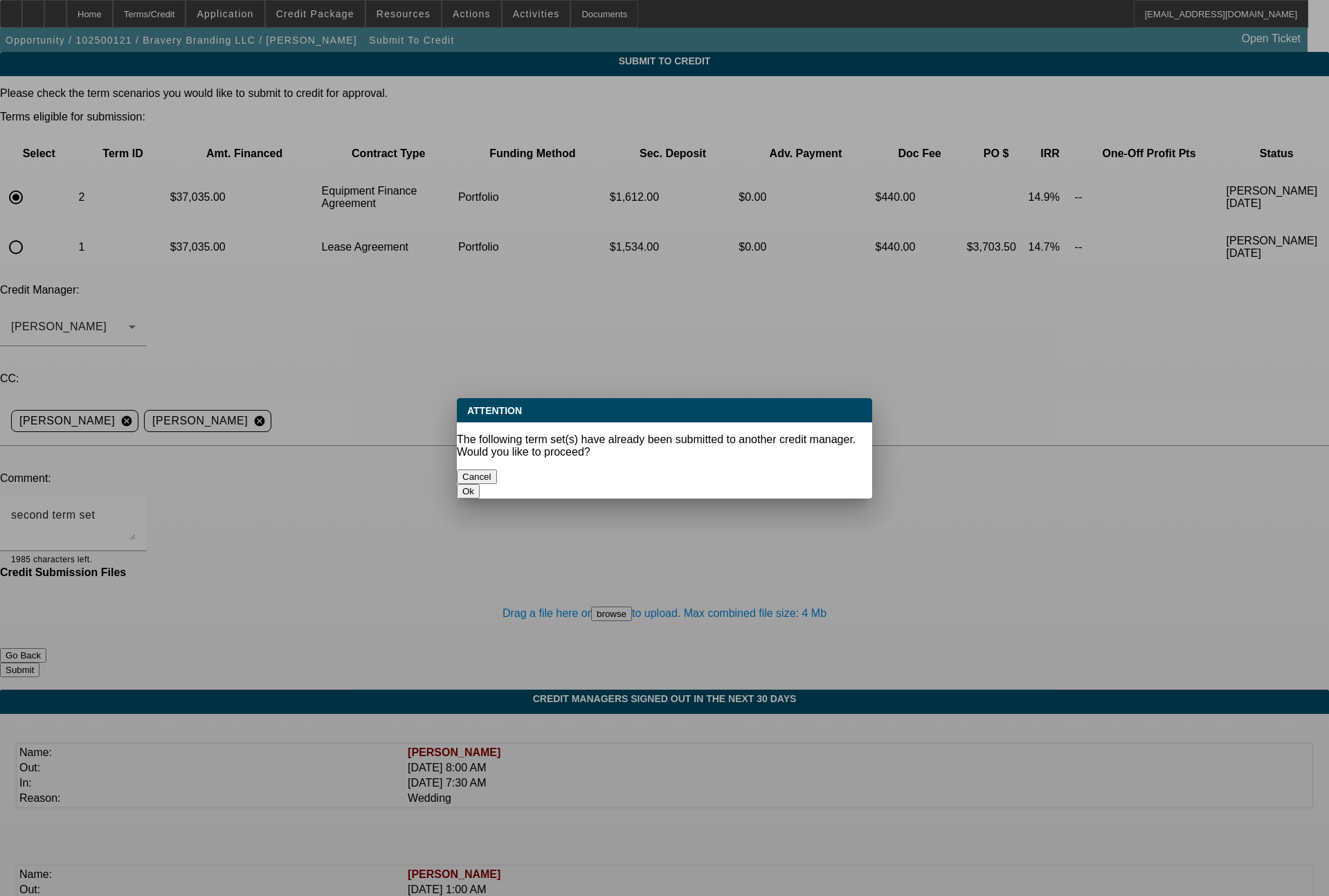
click at [480, 484] on button "Ok" at bounding box center [469, 491] width 23 height 14
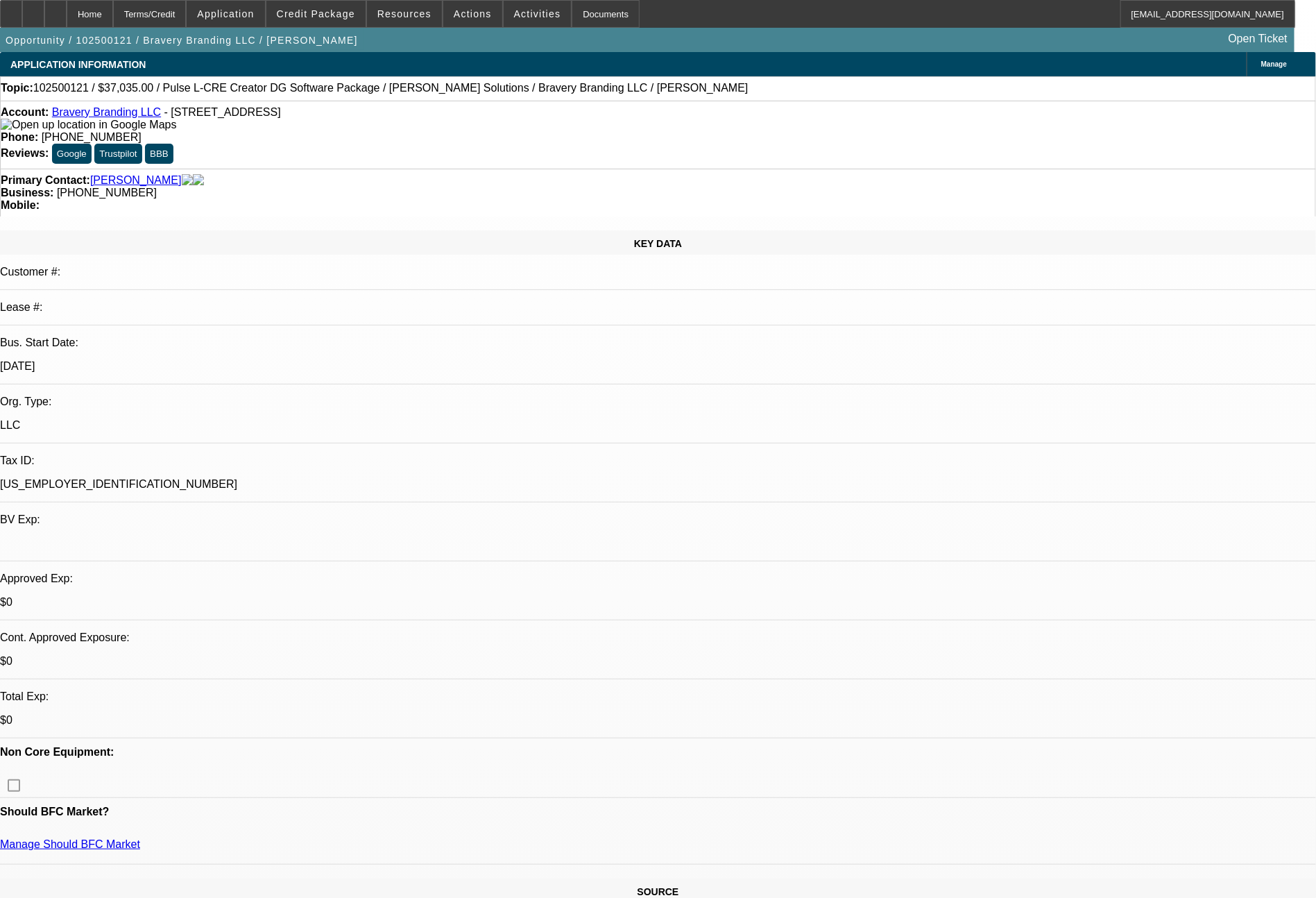
select select "0"
select select "2"
select select "0"
select select "6"
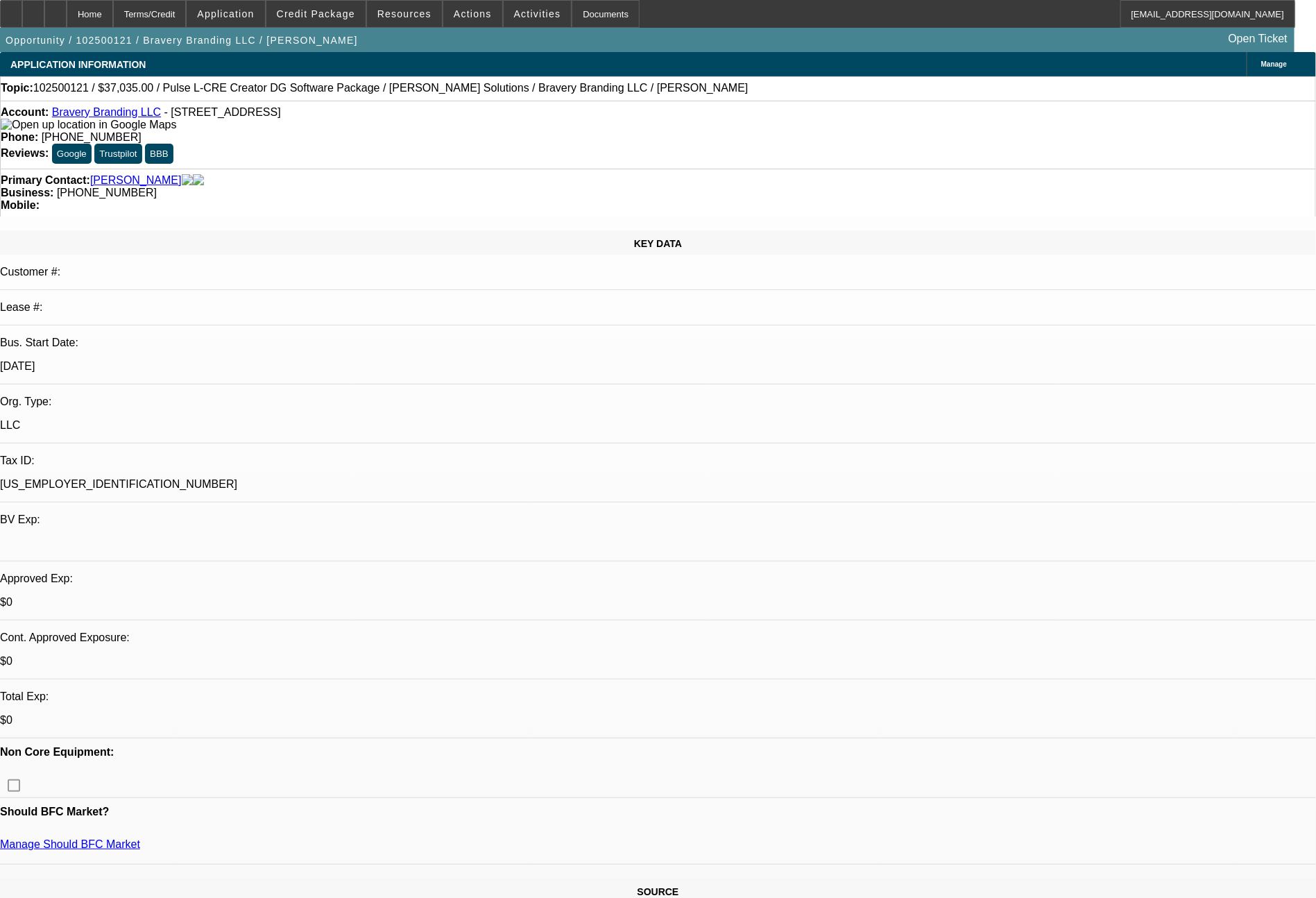
select select "0"
select select "2"
select select "0.1"
select select "4"
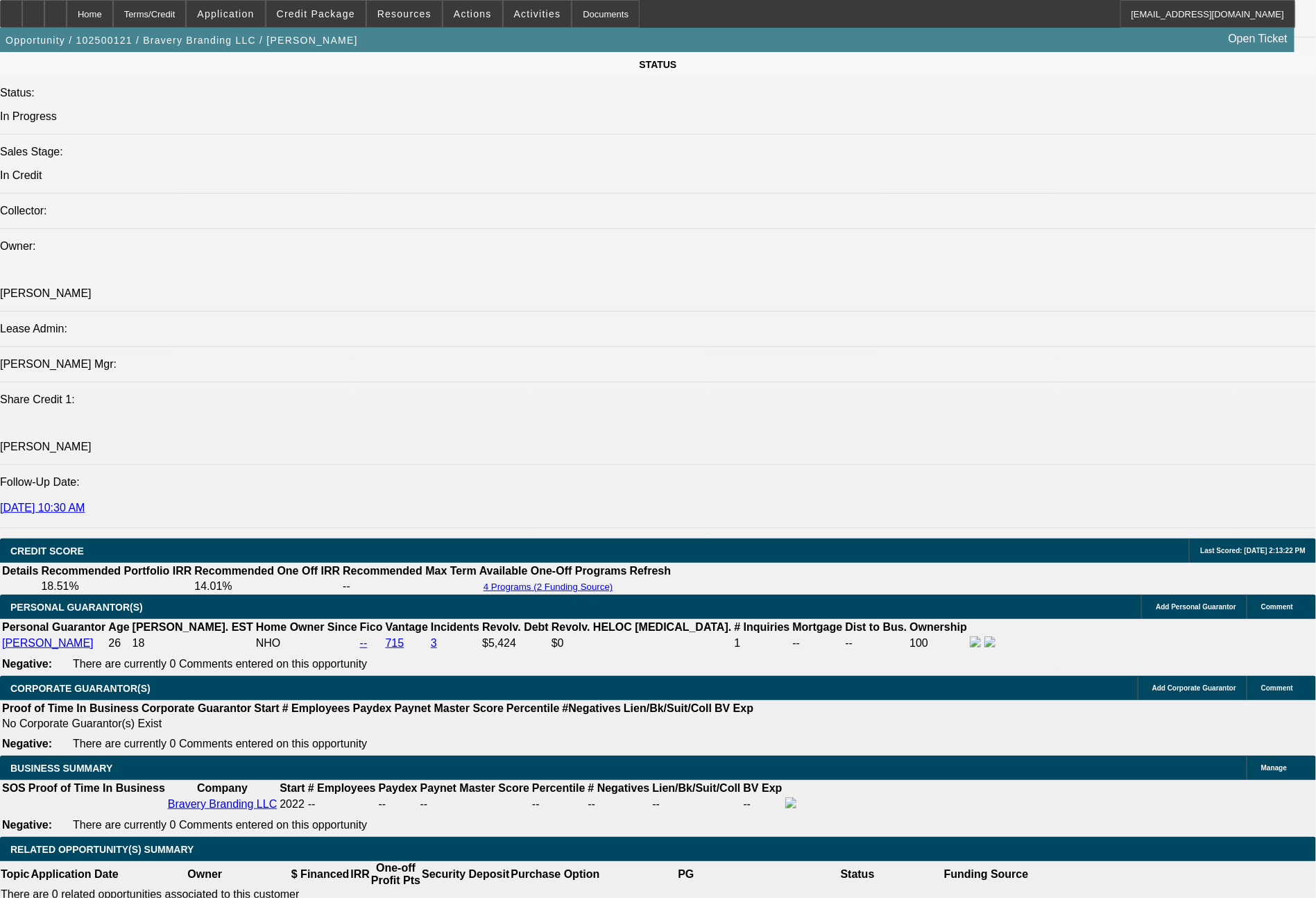
scroll to position [2291, 0]
